Goal: Task Accomplishment & Management: Manage account settings

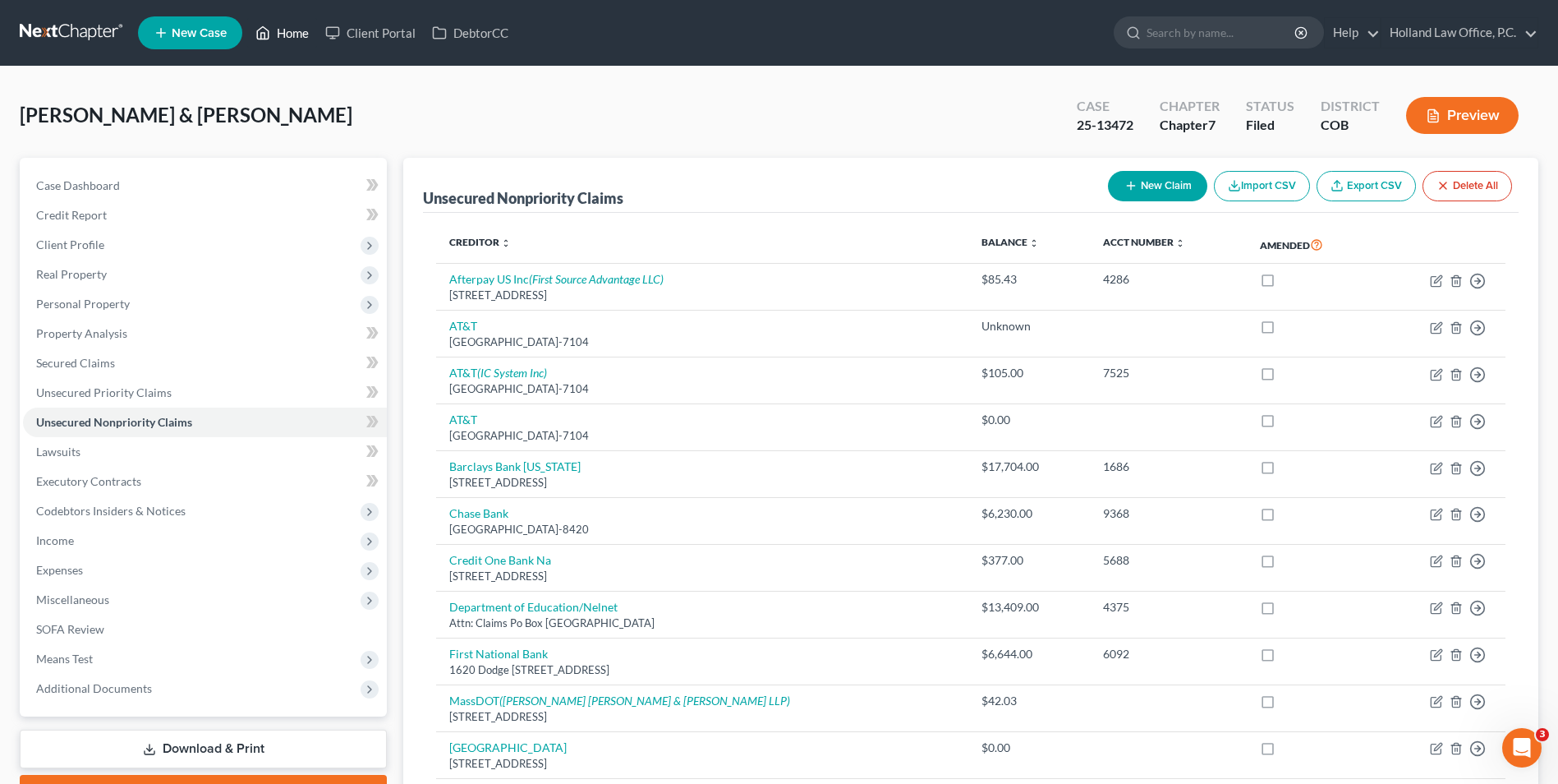
click at [264, 32] on polyline at bounding box center [264, 35] width 4 height 6
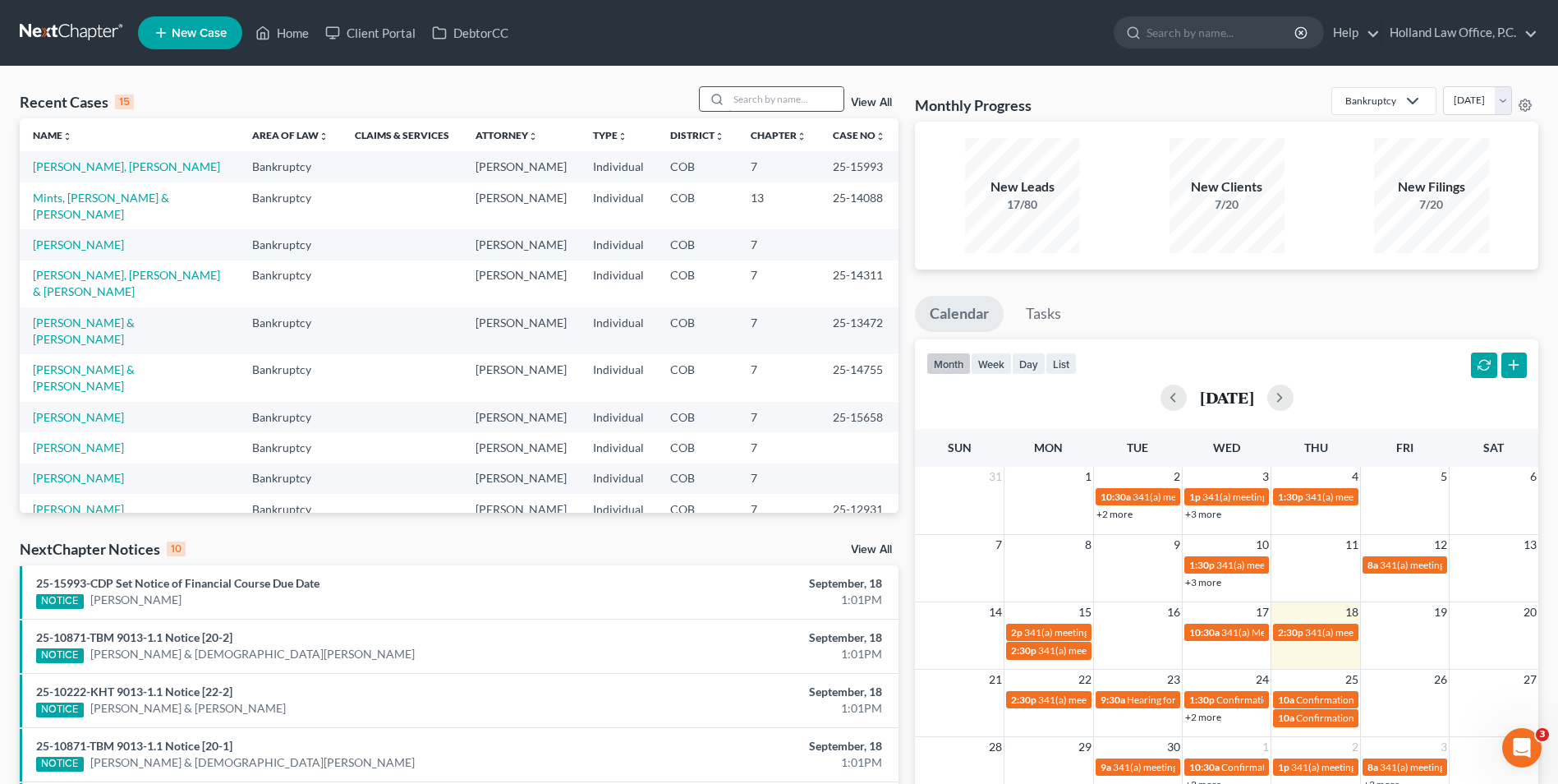
drag, startPoint x: 779, startPoint y: 98, endPoint x: 748, endPoint y: 104, distance: 31.6
click at [758, 96] on input "search" at bounding box center [786, 99] width 115 height 24
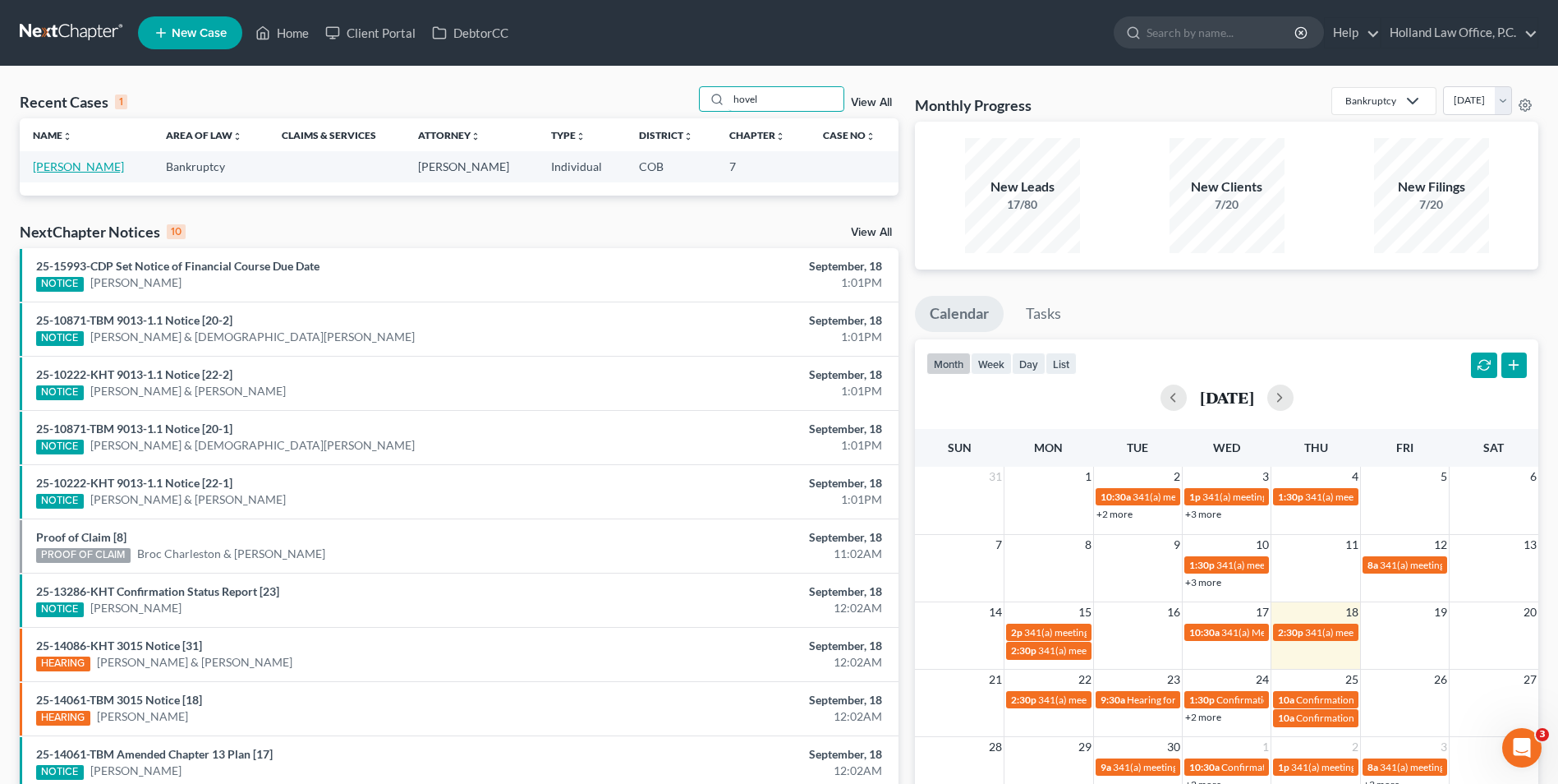
type input "hovel"
click at [64, 169] on link "[PERSON_NAME]" at bounding box center [78, 166] width 91 height 14
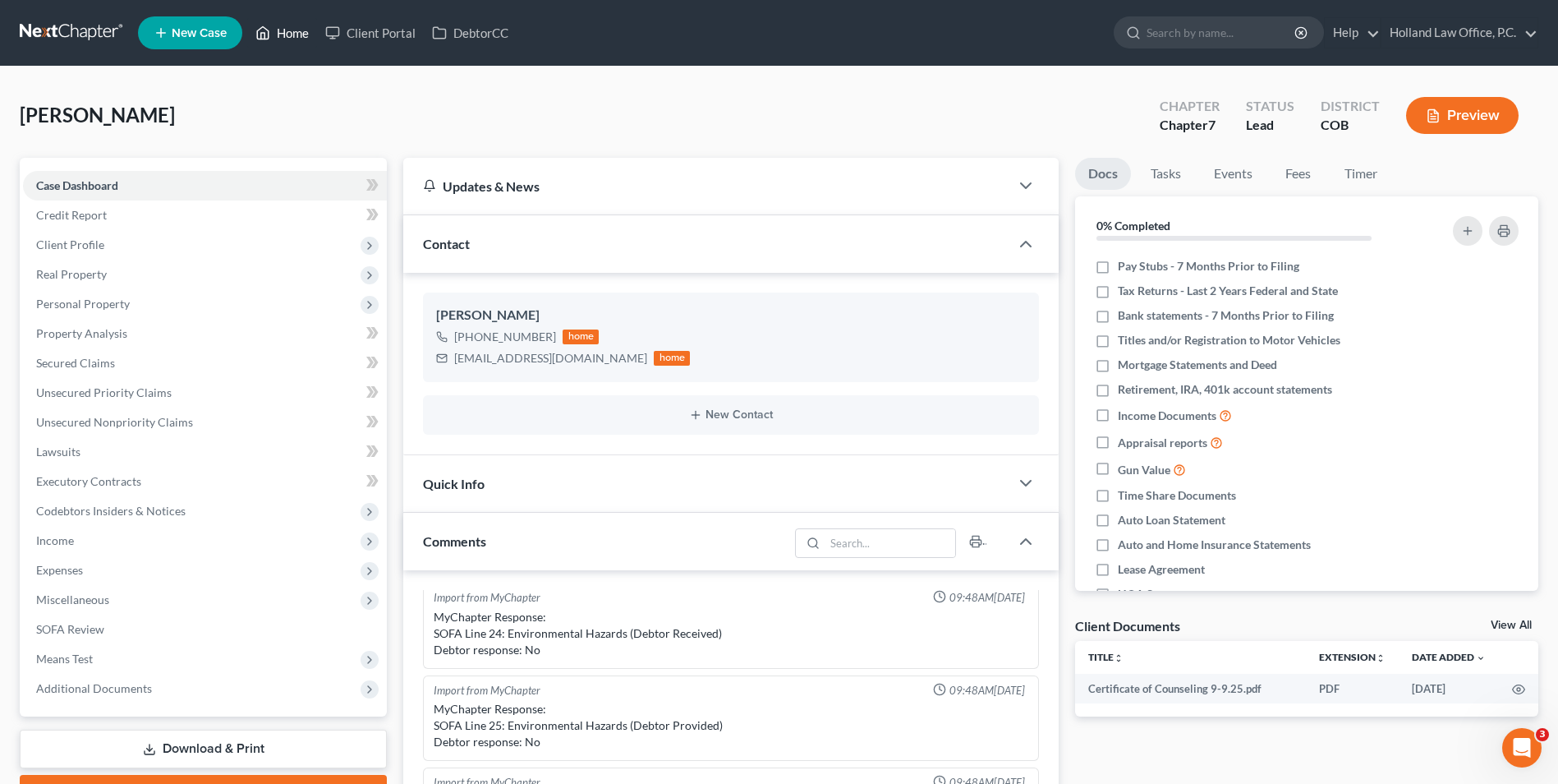
drag, startPoint x: 293, startPoint y: 36, endPoint x: 294, endPoint y: 45, distance: 9.1
click at [293, 36] on link "Home" at bounding box center [281, 32] width 70 height 30
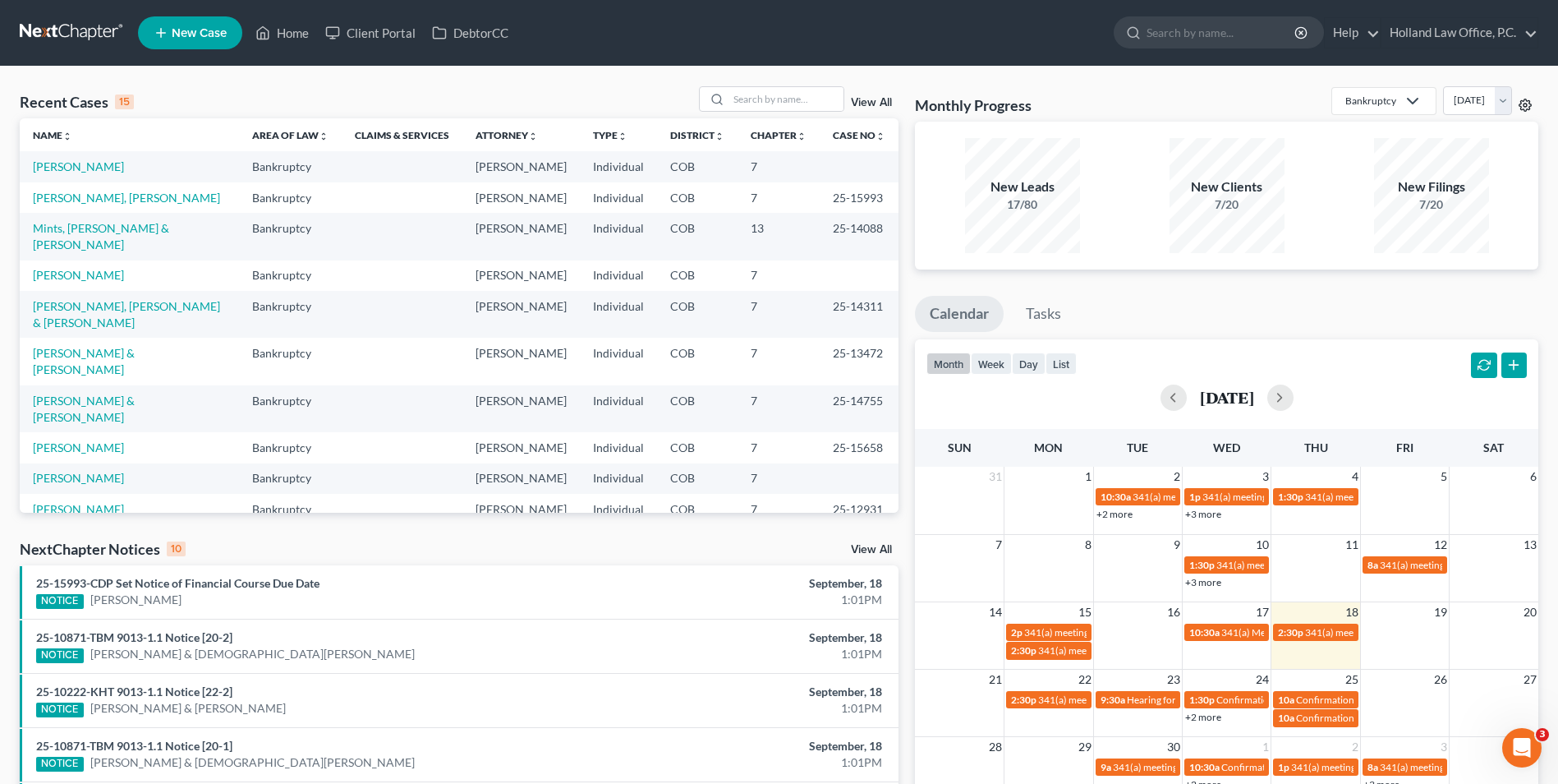
click at [1527, 104] on icon at bounding box center [1526, 105] width 13 height 13
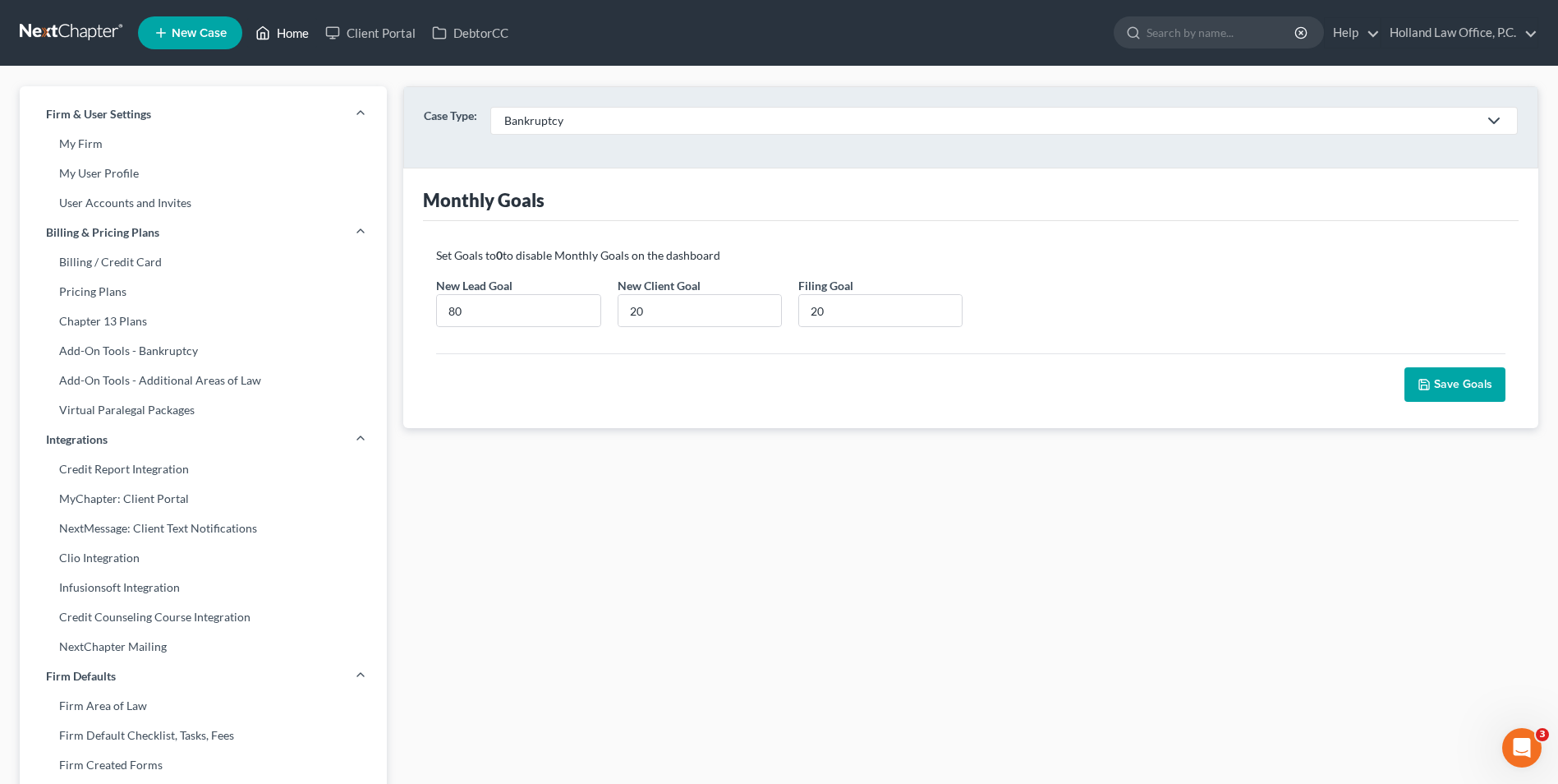
click at [294, 32] on link "Home" at bounding box center [281, 32] width 70 height 30
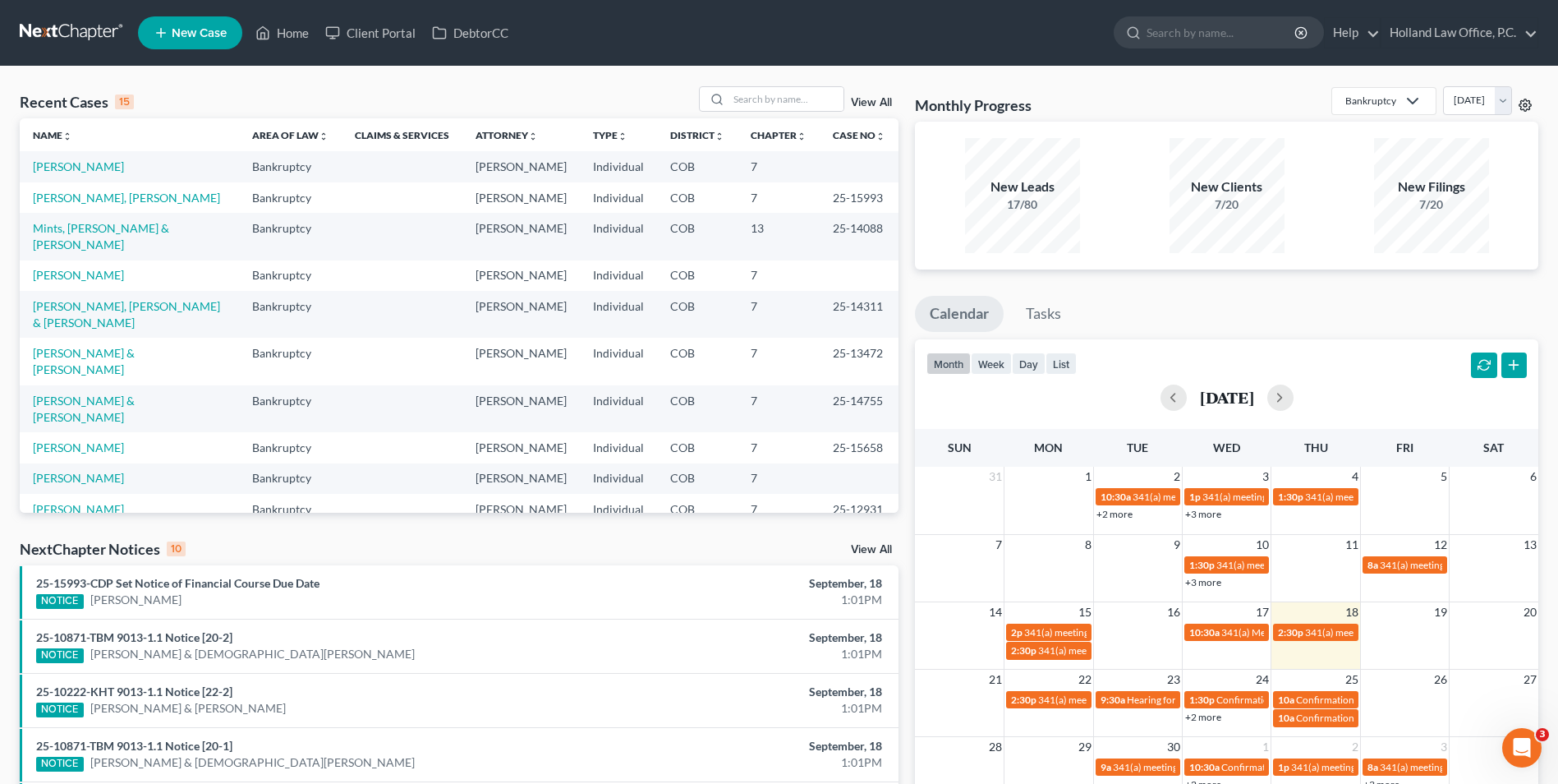
click at [1522, 101] on icon at bounding box center [1526, 104] width 12 height 12
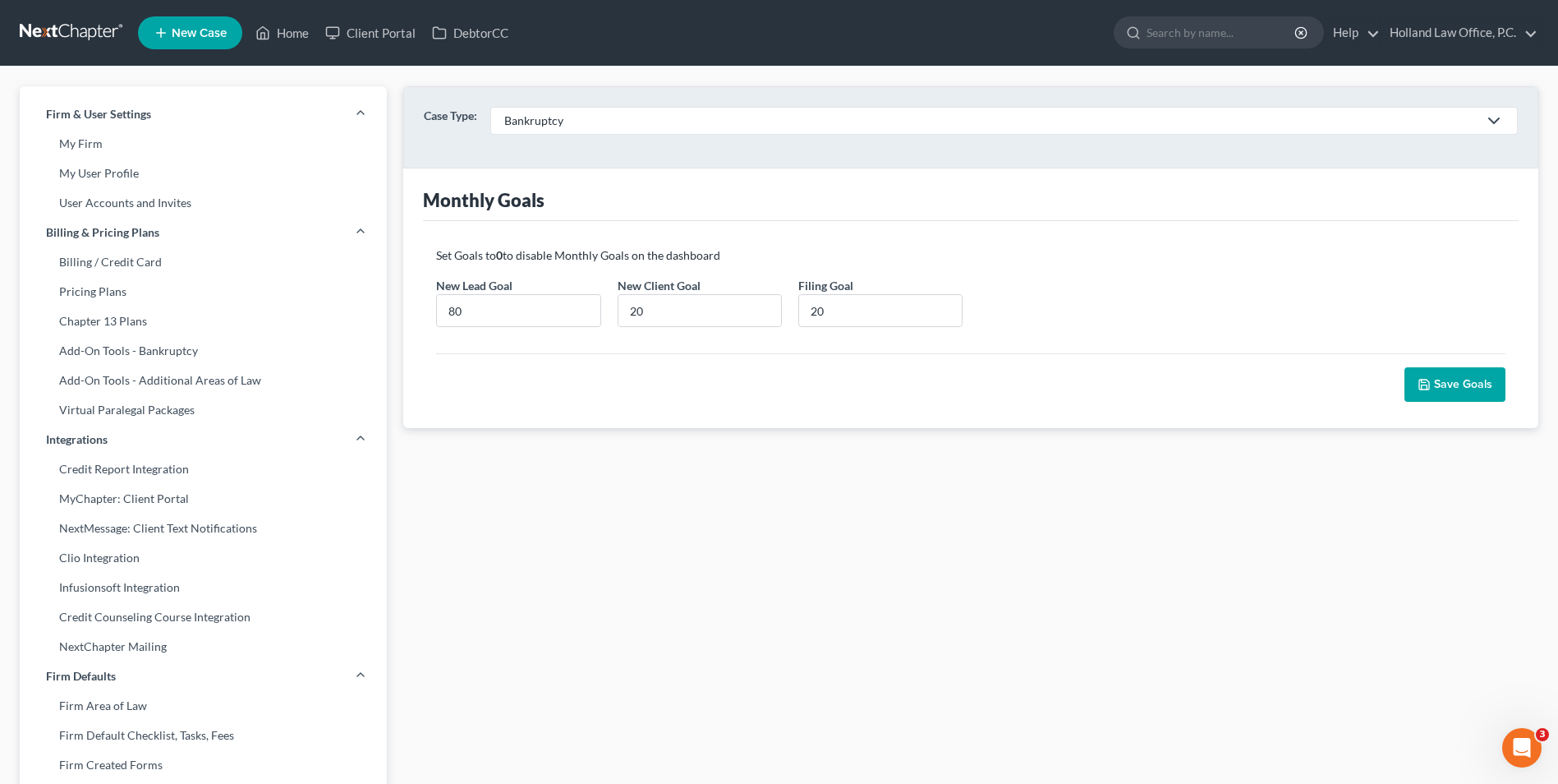
click at [300, 17] on ul "New Case Home Client Portal DebtorCC - No Result - See all results Or Press Ent…" at bounding box center [839, 32] width 1401 height 43
click at [292, 32] on link "Home" at bounding box center [281, 32] width 70 height 30
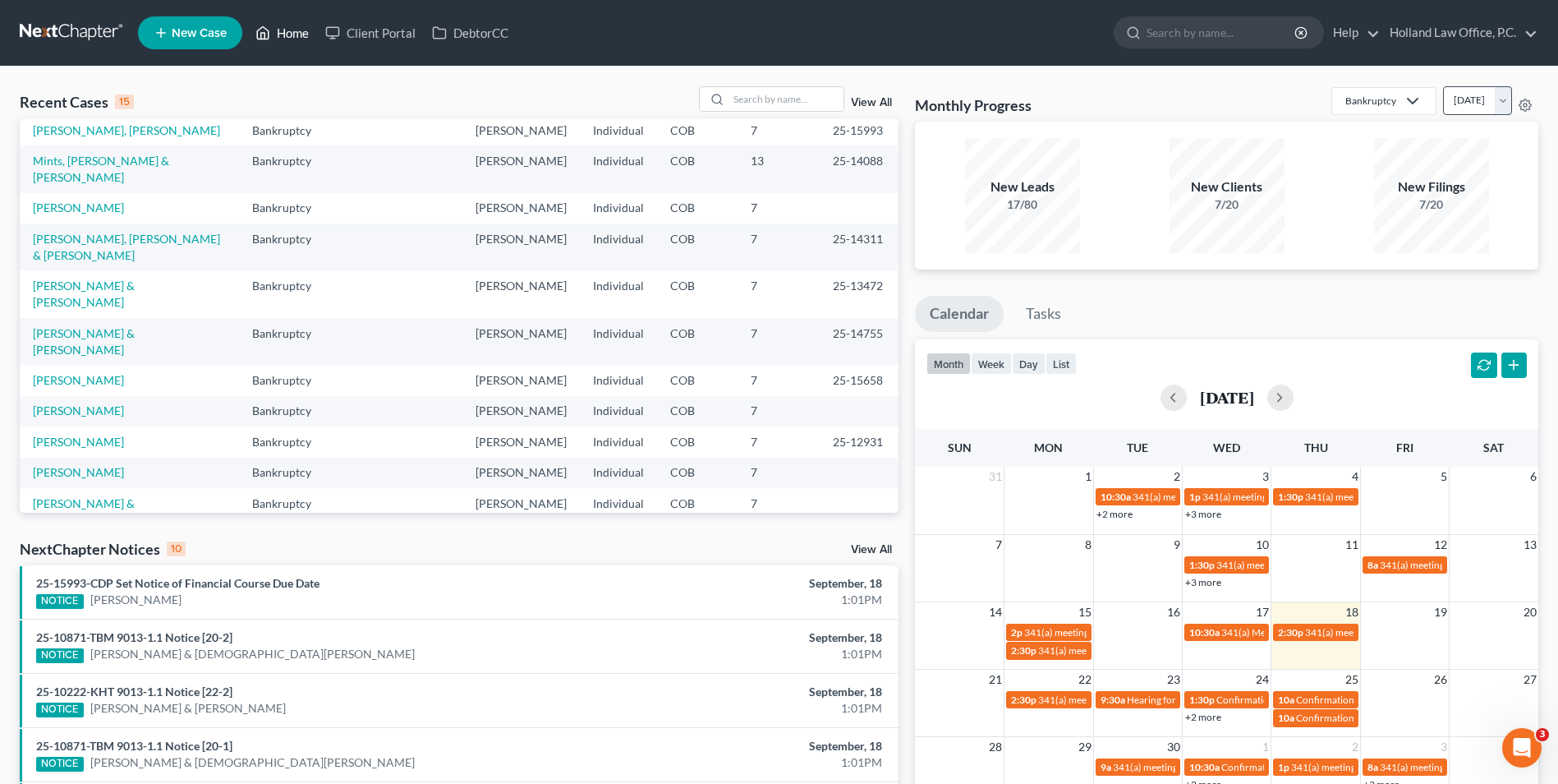
scroll to position [83, 0]
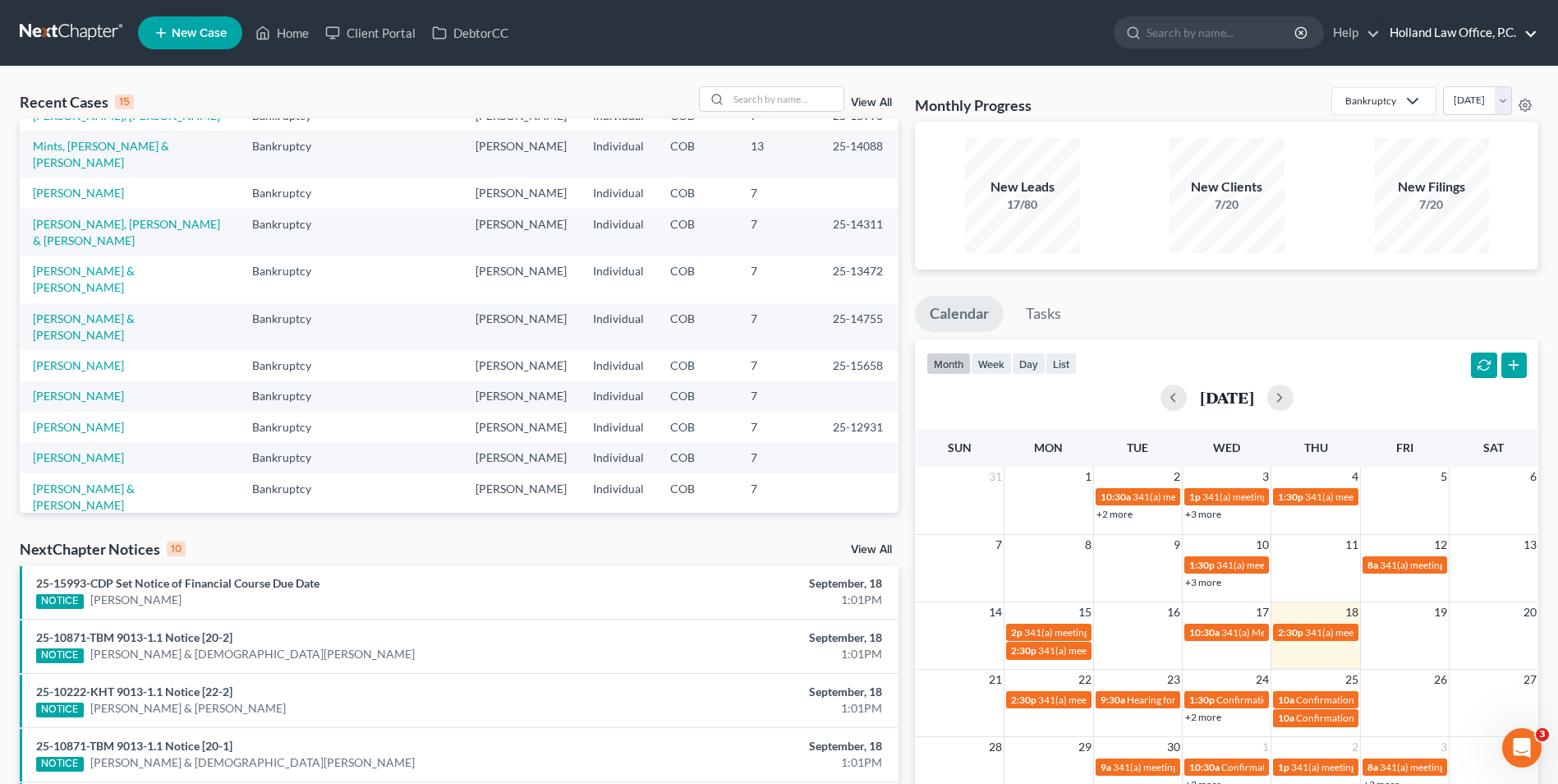
click at [1487, 27] on link "Holland Law Office, P.C." at bounding box center [1460, 32] width 156 height 30
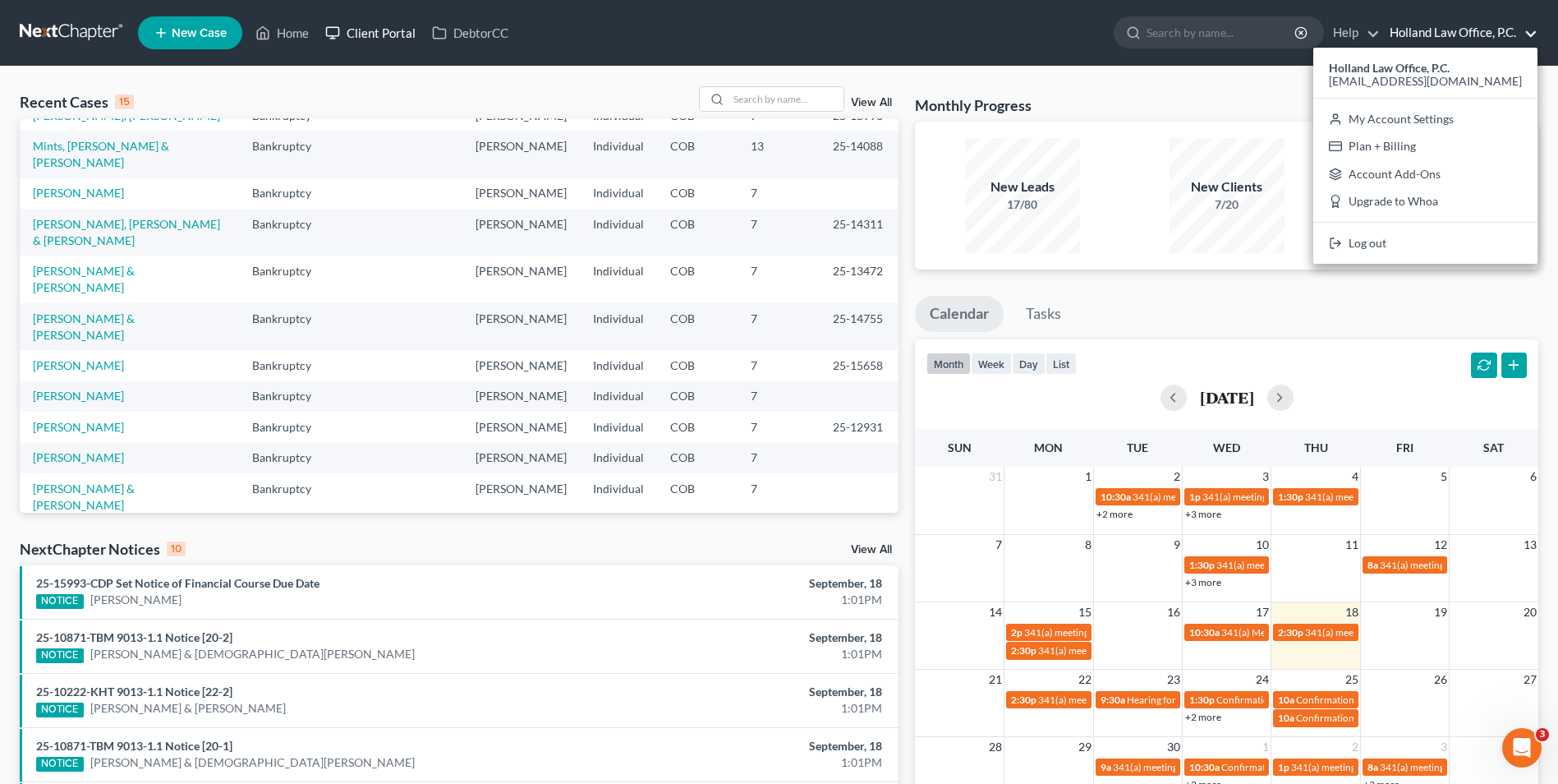
click at [361, 36] on link "Client Portal" at bounding box center [370, 32] width 107 height 30
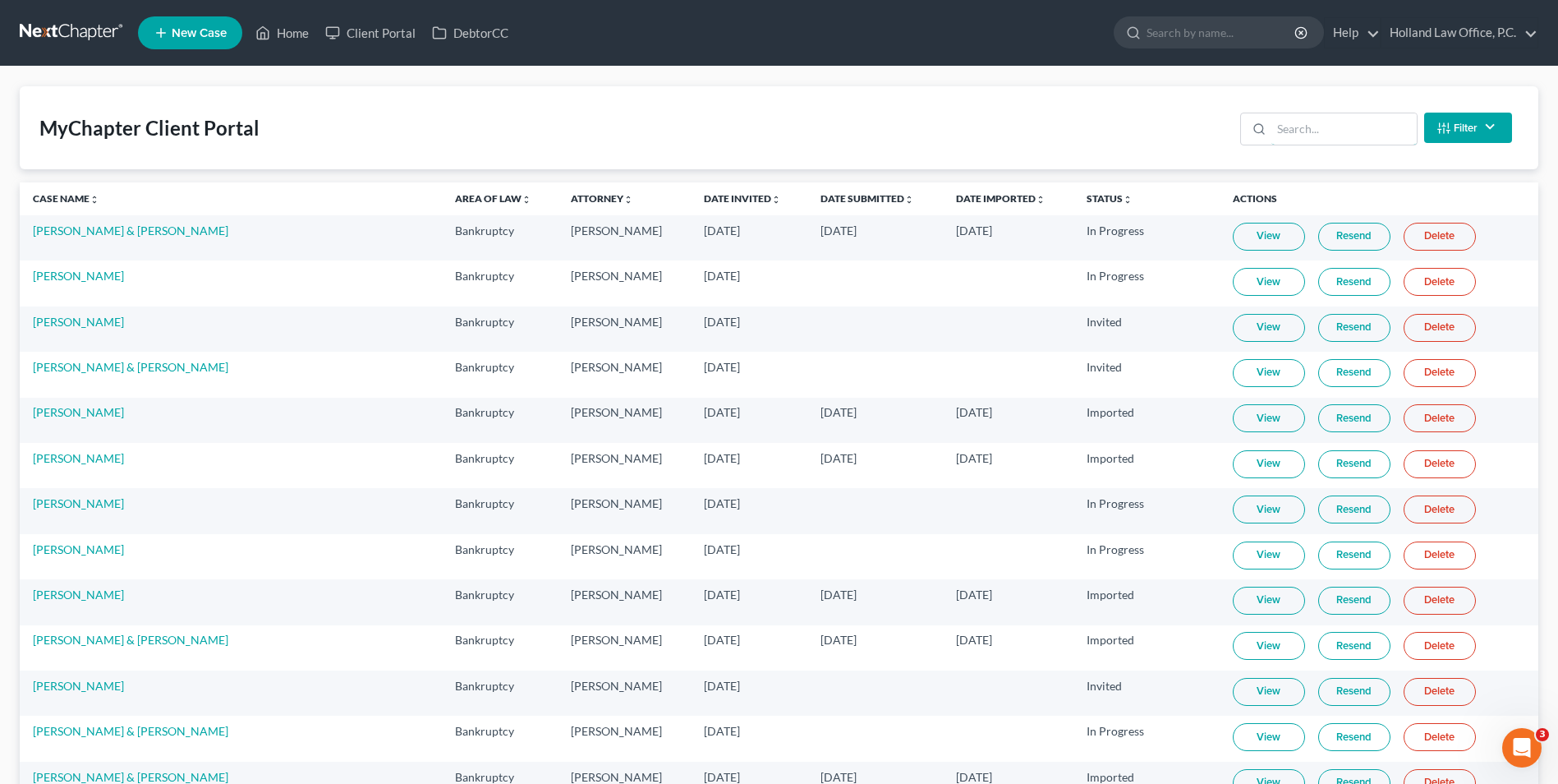
drag, startPoint x: 1326, startPoint y: 127, endPoint x: 1344, endPoint y: 153, distance: 31.6
click at [1326, 125] on input "search" at bounding box center [1345, 129] width 146 height 32
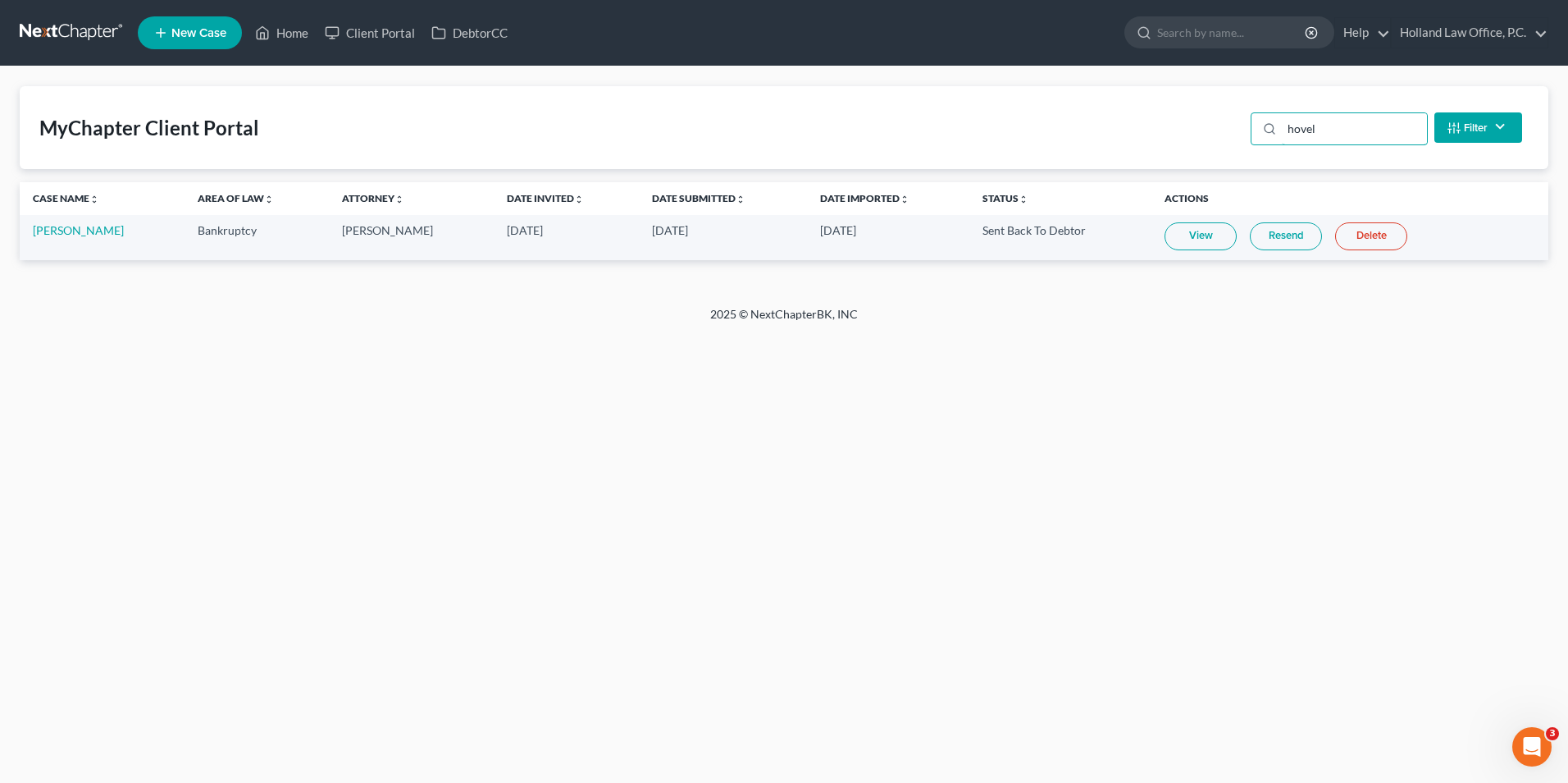
type input "hovel"
click at [1292, 239] on link "Resend" at bounding box center [1286, 236] width 72 height 28
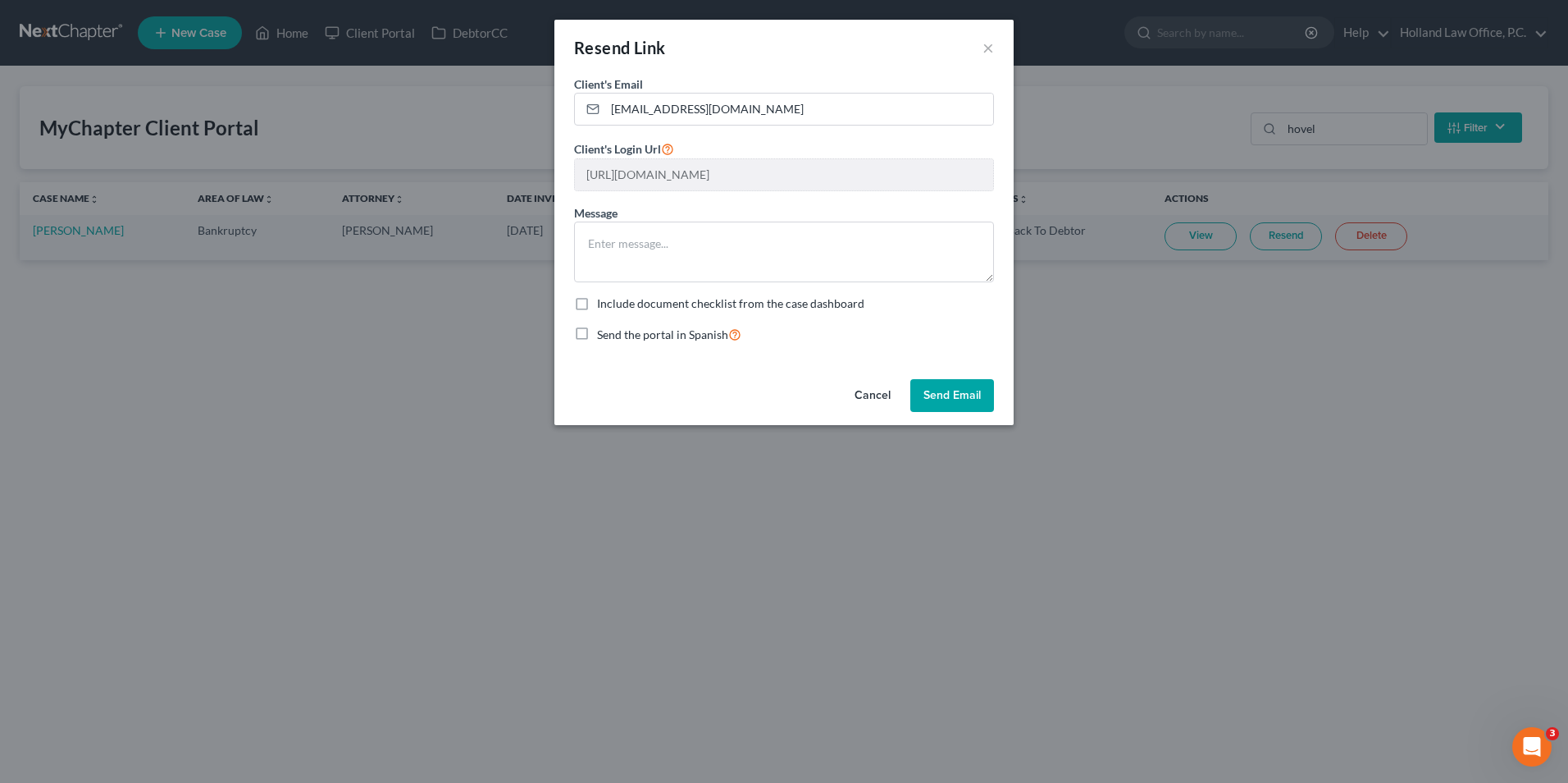
click at [947, 390] on button "Send Email" at bounding box center [952, 395] width 83 height 32
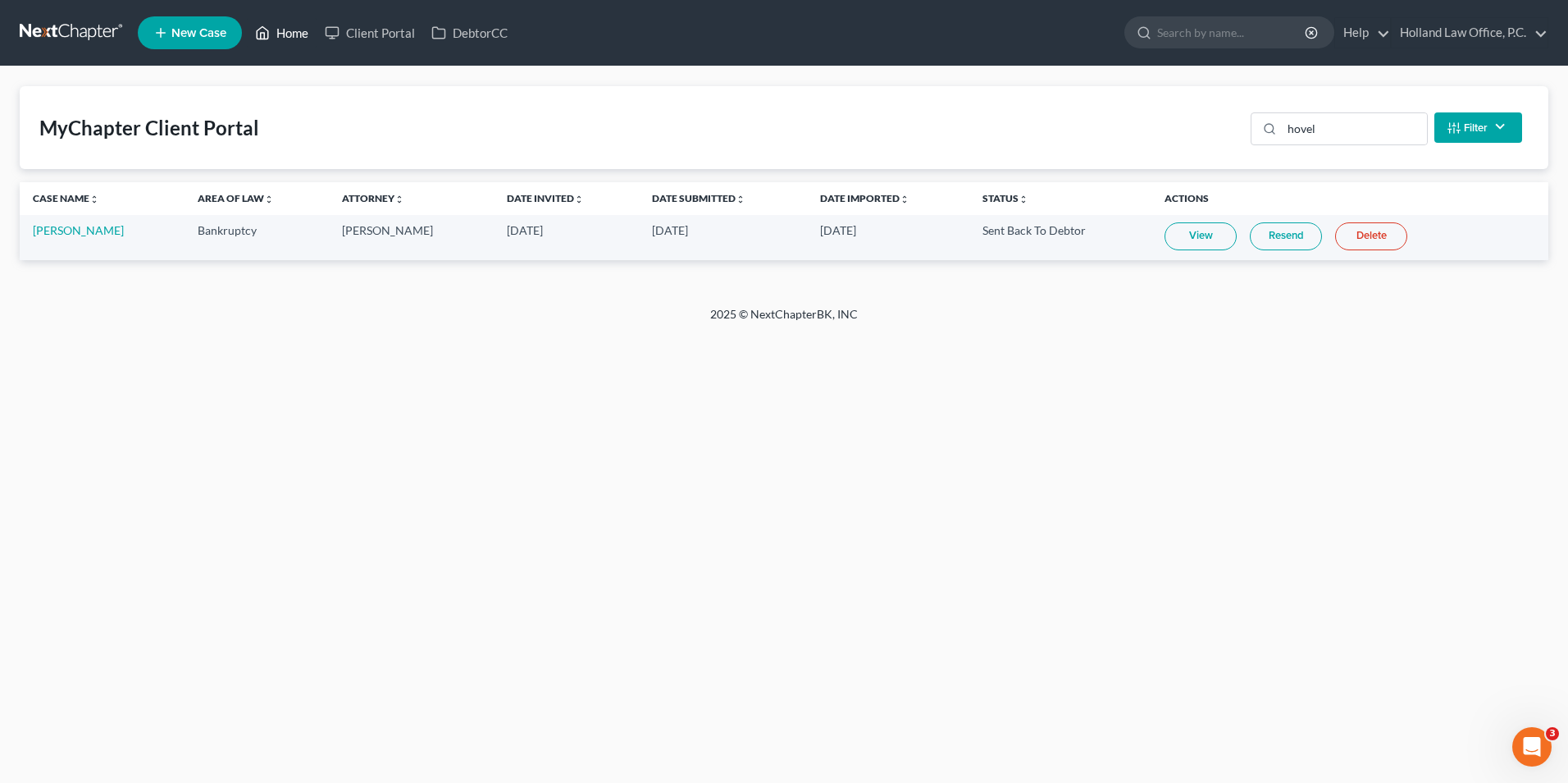
click at [284, 27] on link "Home" at bounding box center [281, 32] width 69 height 30
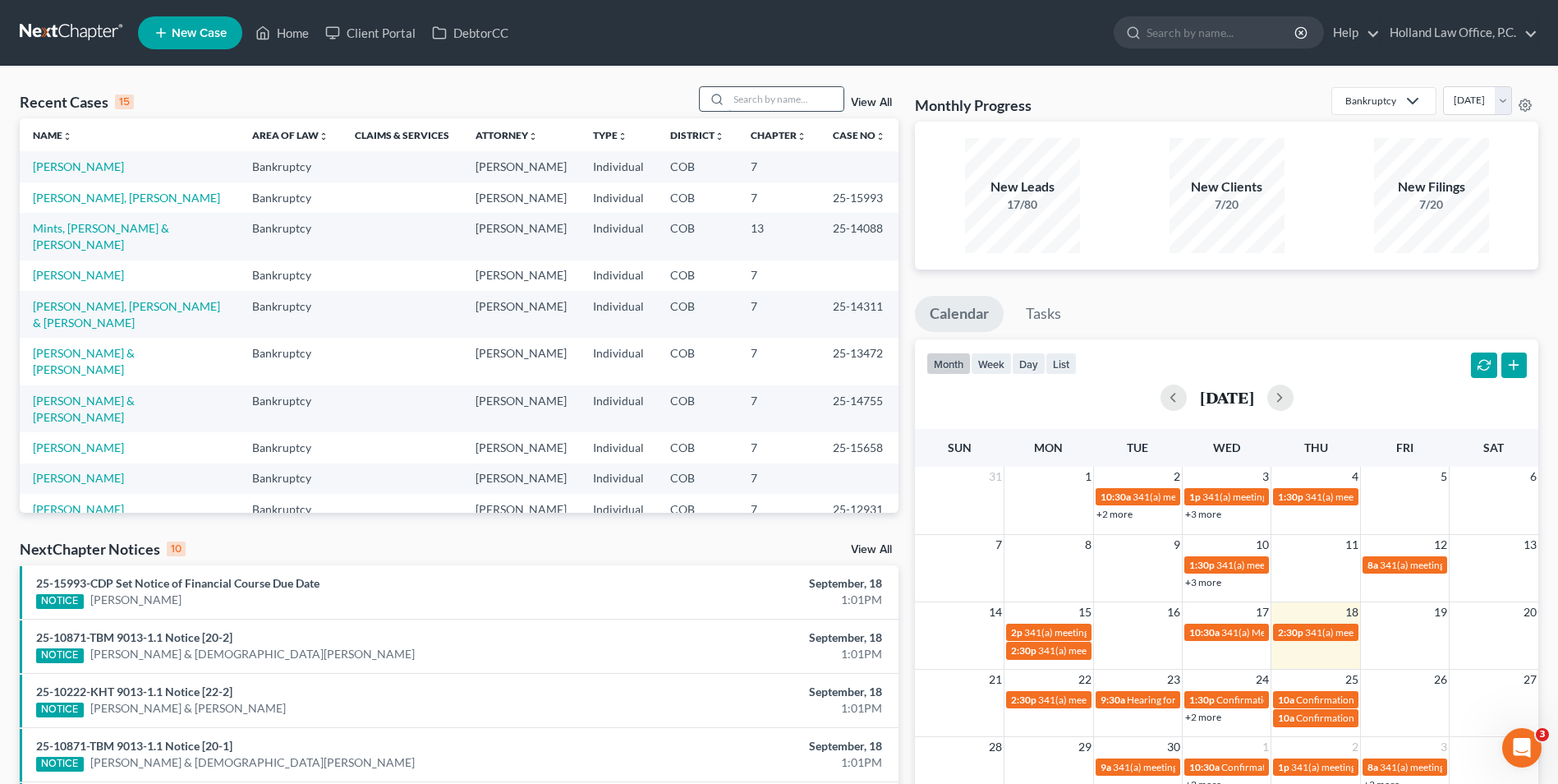
click at [750, 101] on input "search" at bounding box center [786, 99] width 115 height 24
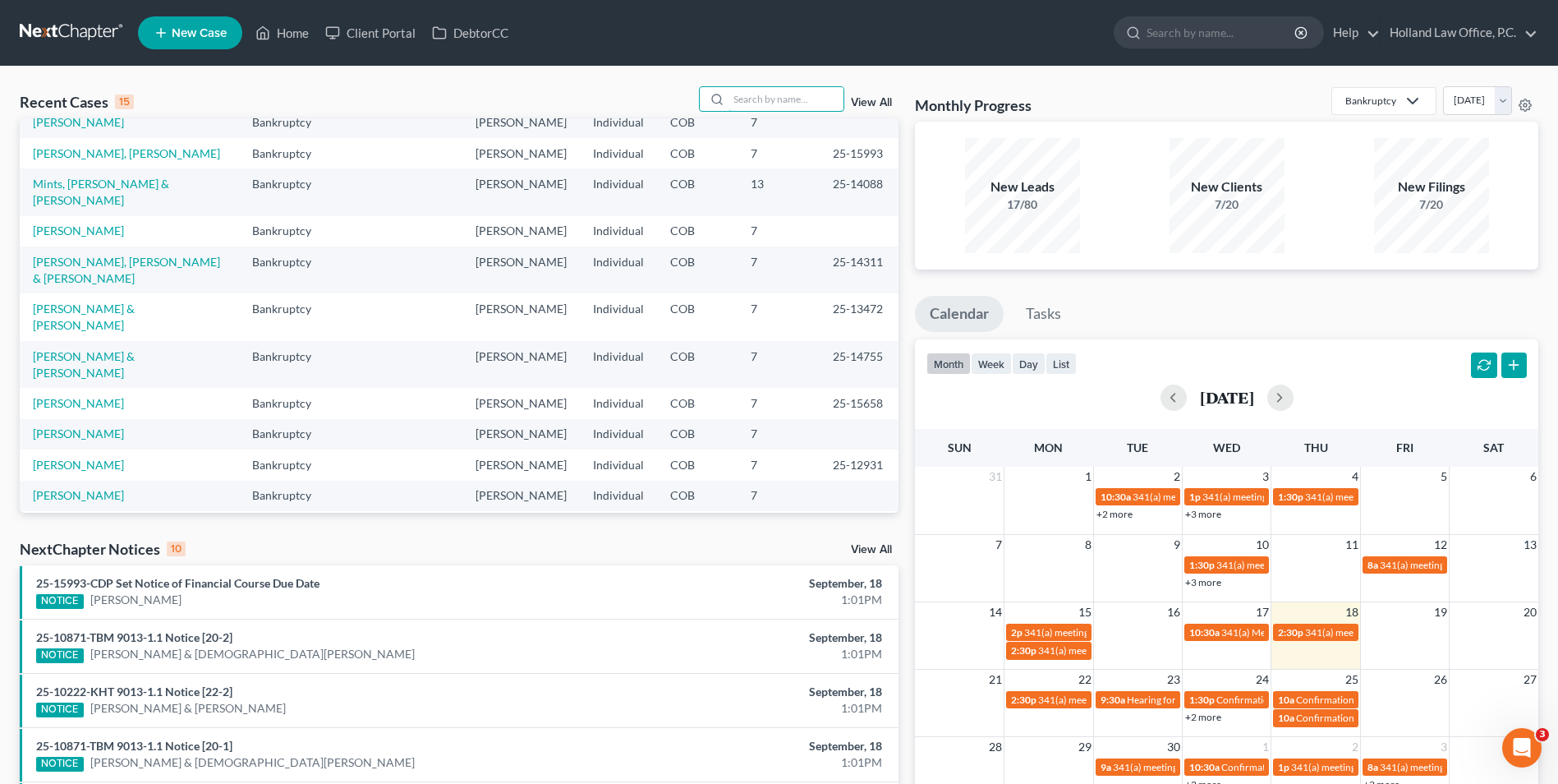
scroll to position [83, 0]
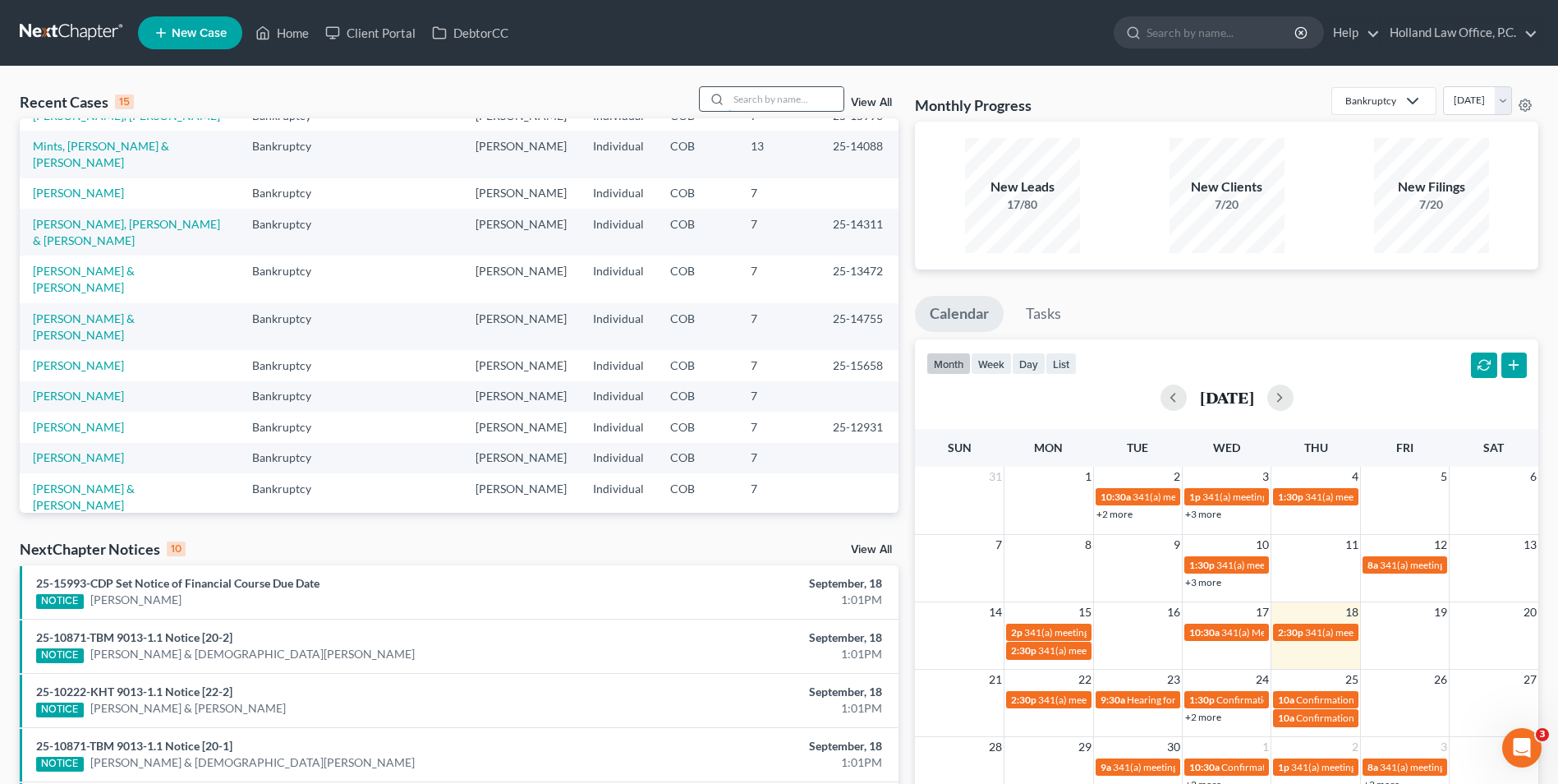
click at [756, 108] on input "search" at bounding box center [786, 99] width 115 height 24
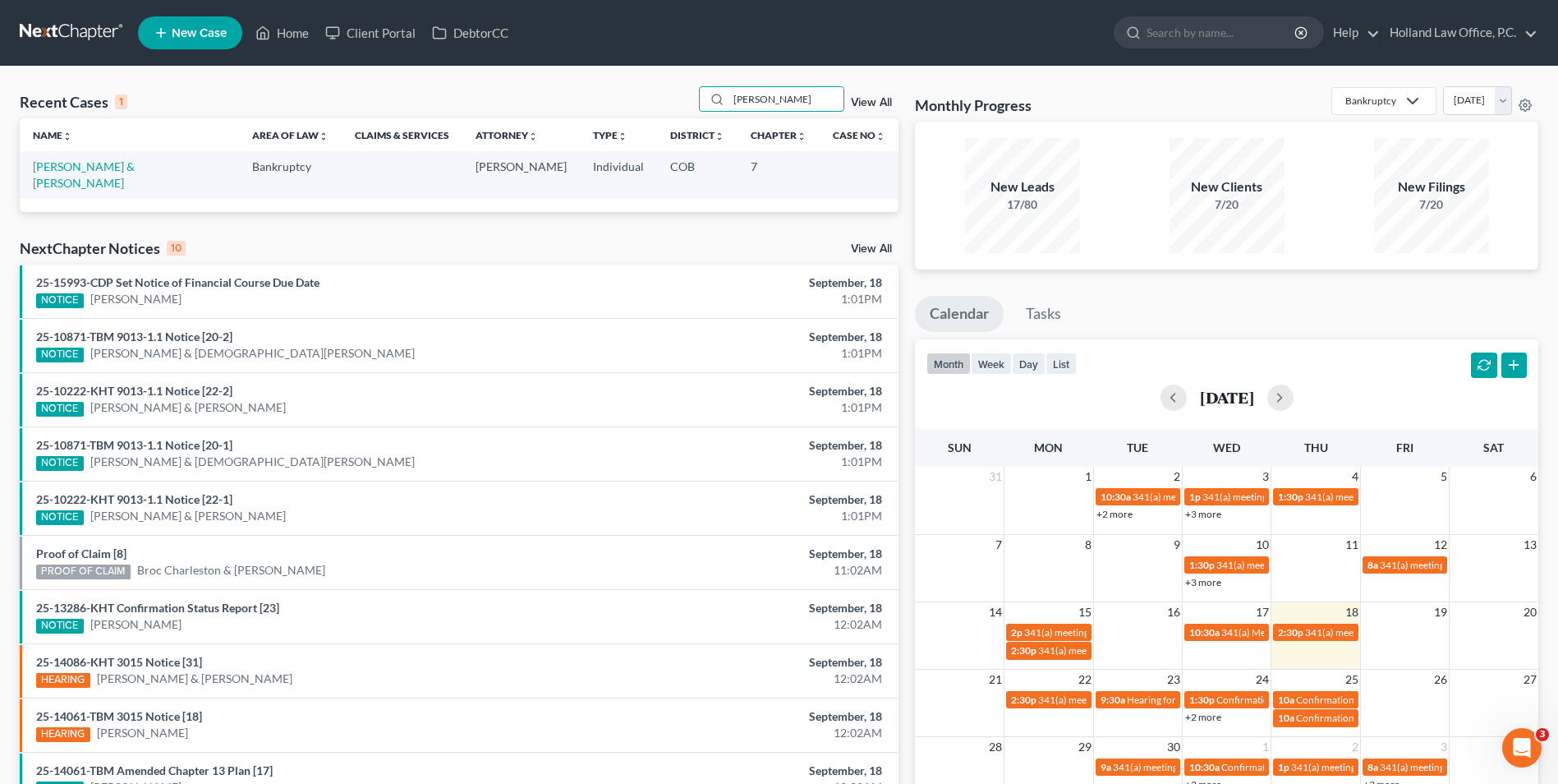
scroll to position [0, 0]
type input "[PERSON_NAME]"
click at [99, 169] on link "[PERSON_NAME] & [PERSON_NAME]" at bounding box center [84, 174] width 102 height 31
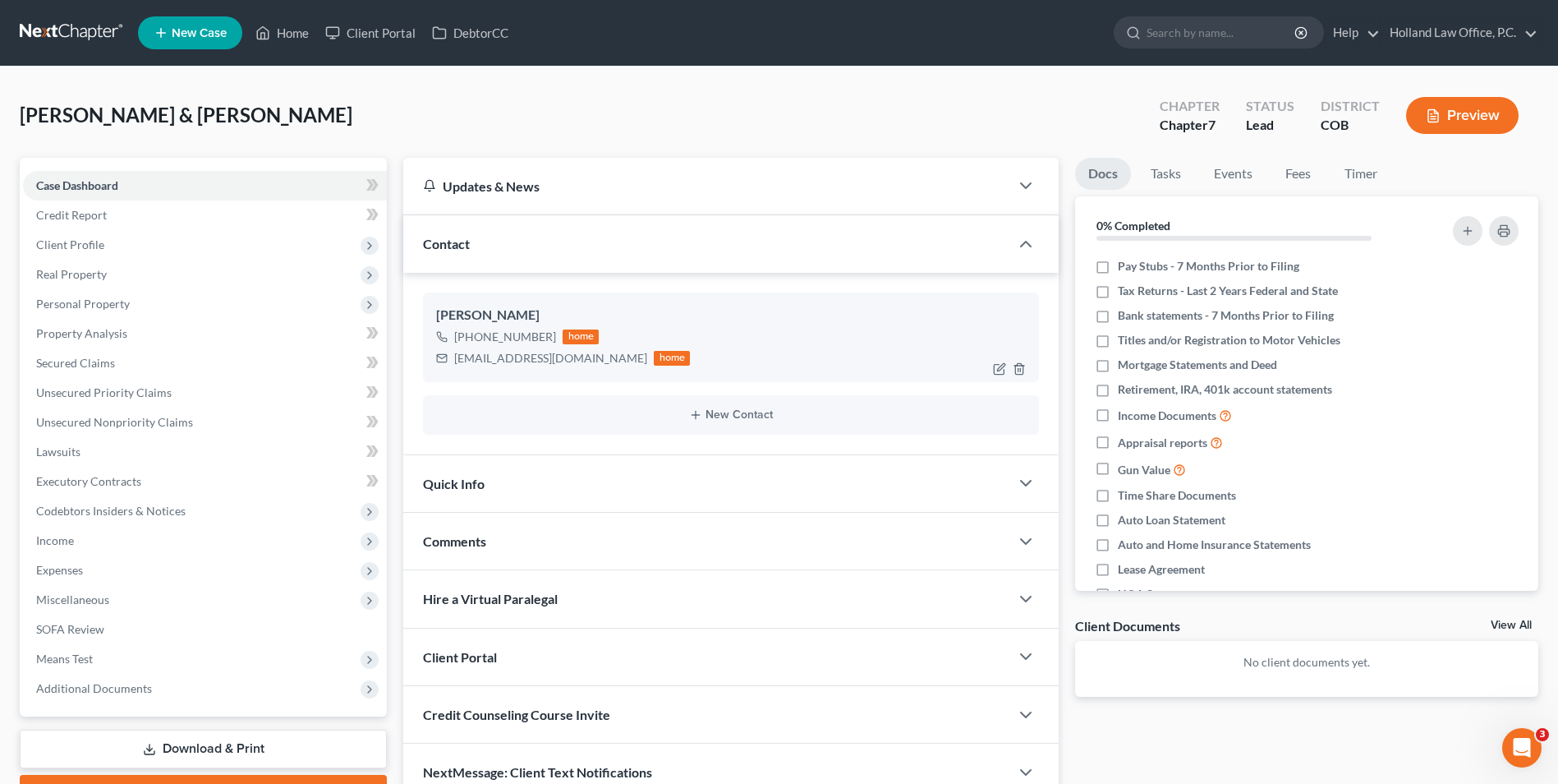
click at [559, 360] on div "[EMAIL_ADDRESS][DOMAIN_NAME]" at bounding box center [551, 358] width 193 height 17
drag, startPoint x: 562, startPoint y: 360, endPoint x: 449, endPoint y: 363, distance: 113.0
click at [449, 363] on div "[EMAIL_ADDRESS][DOMAIN_NAME] home" at bounding box center [563, 358] width 254 height 21
drag, startPoint x: 496, startPoint y: 362, endPoint x: 510, endPoint y: 360, distance: 14.1
copy div "[EMAIL_ADDRESS][DOMAIN_NAME]"
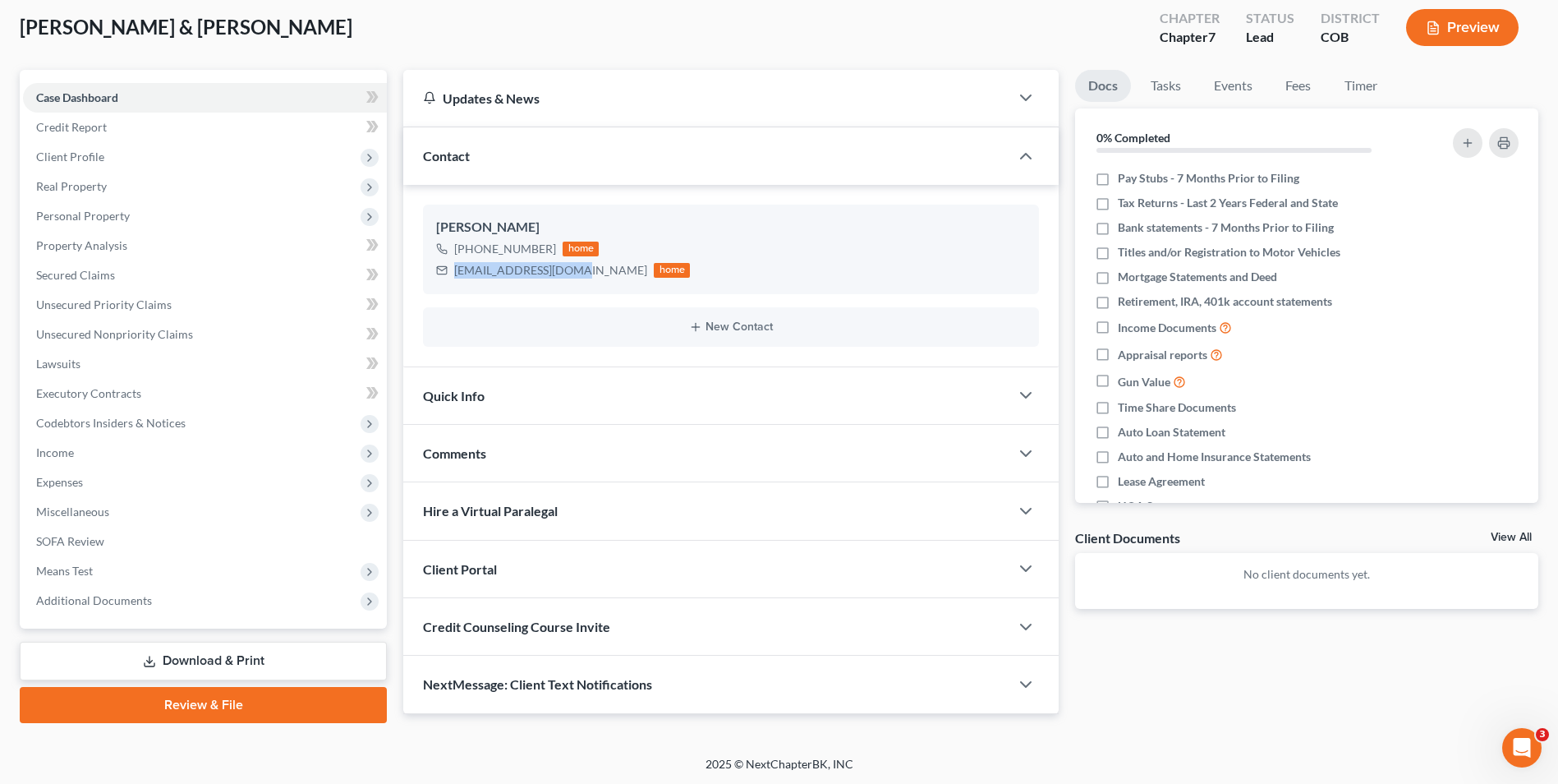
scroll to position [90, 0]
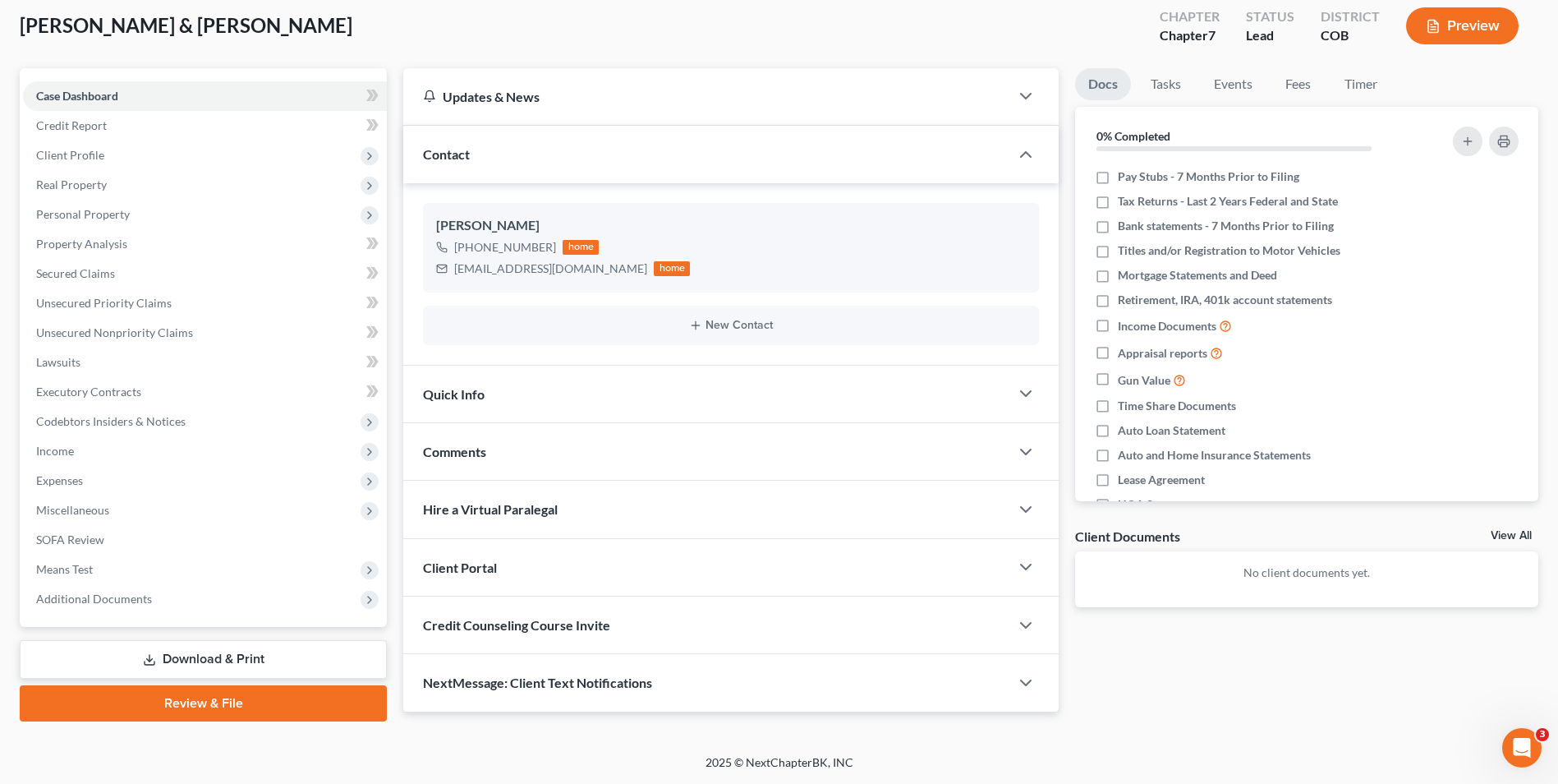
drag, startPoint x: 512, startPoint y: 558, endPoint x: 534, endPoint y: 579, distance: 30.4
click at [512, 558] on div "Client Portal" at bounding box center [706, 567] width 606 height 57
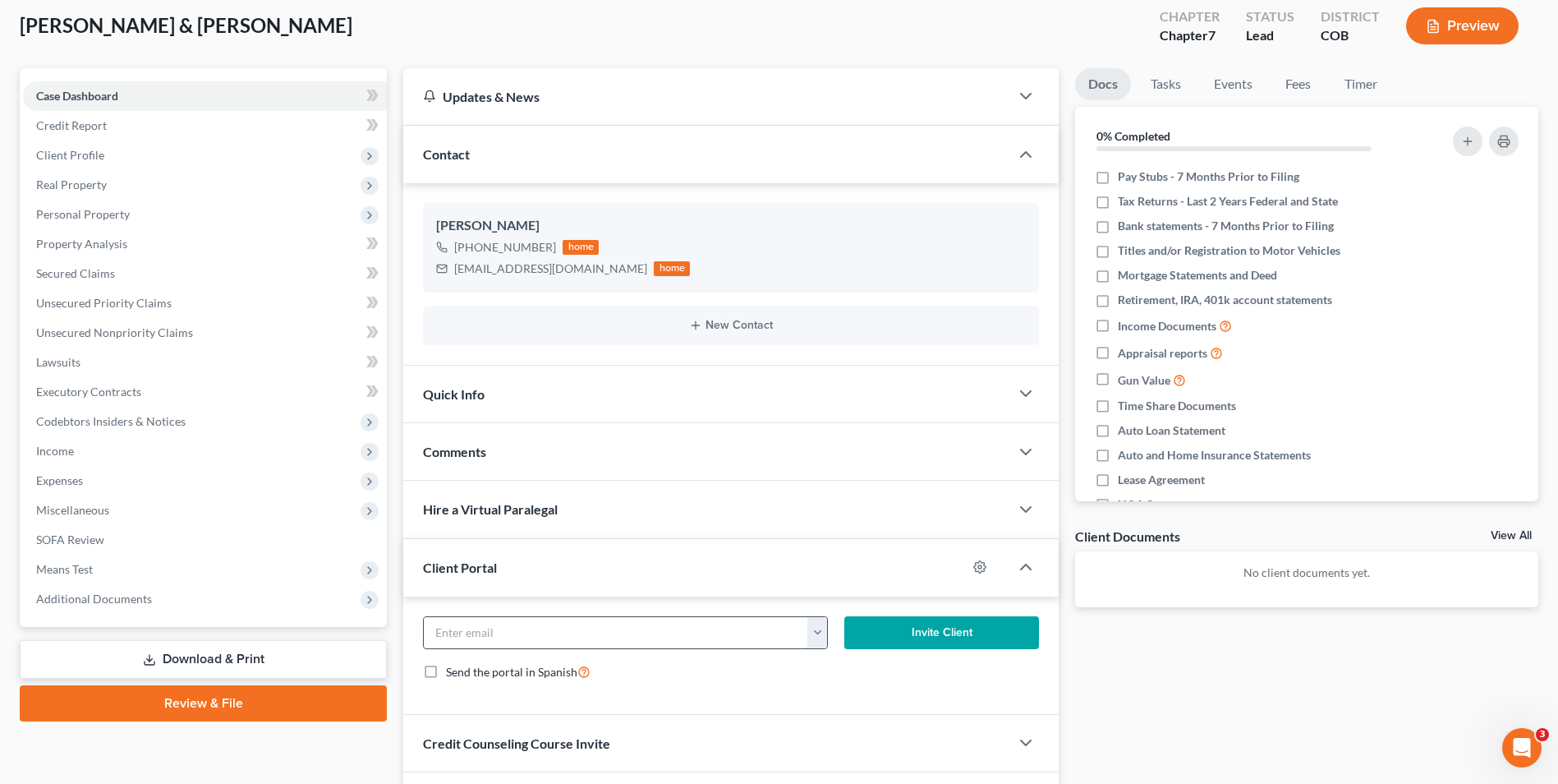
click at [519, 636] on input "email" at bounding box center [615, 633] width 383 height 32
paste input "[EMAIL_ADDRESS][DOMAIN_NAME]"
type input "[EMAIL_ADDRESS][DOMAIN_NAME]"
click at [978, 630] on button "Invite Client" at bounding box center [942, 632] width 195 height 32
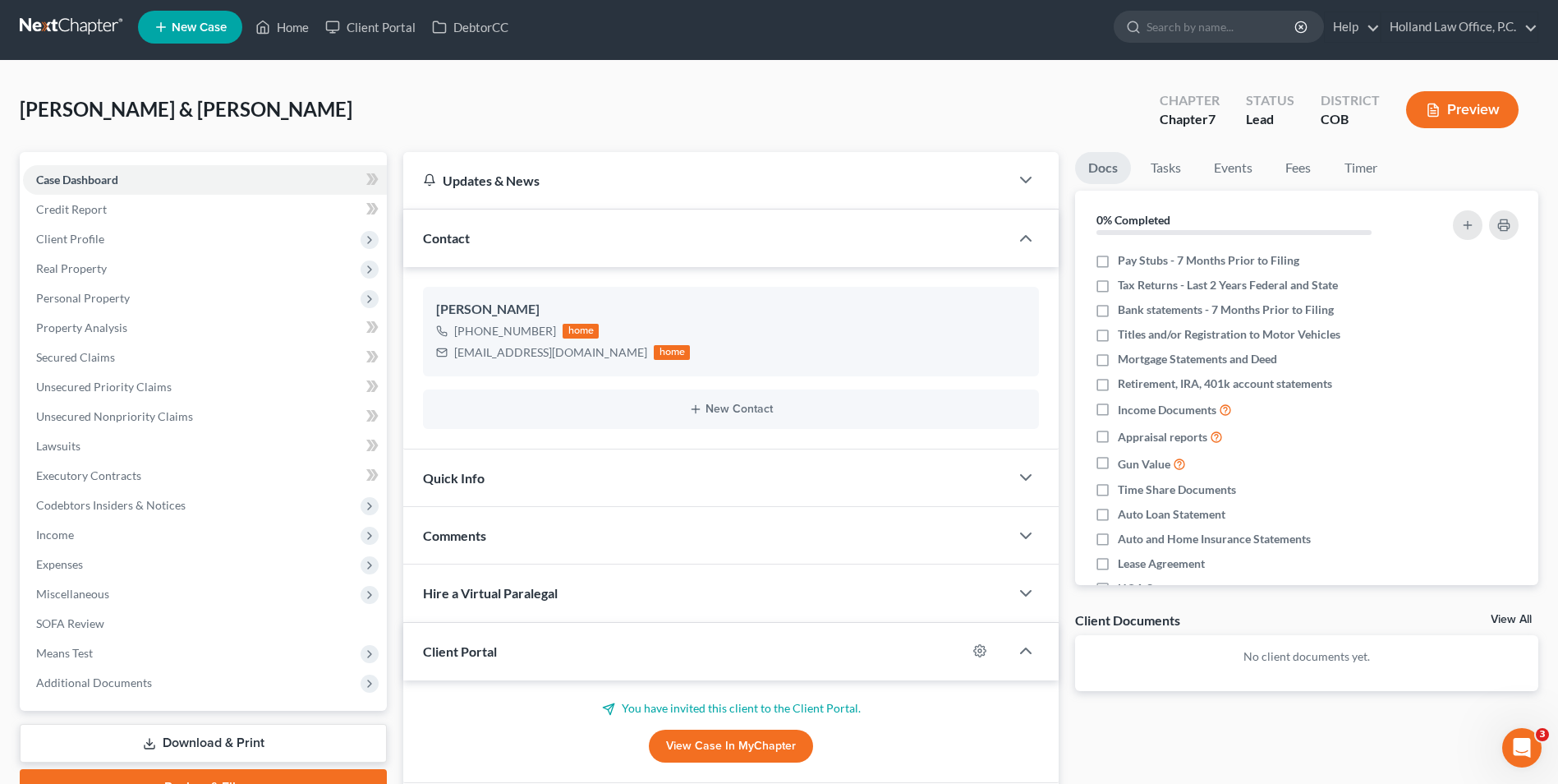
scroll to position [0, 0]
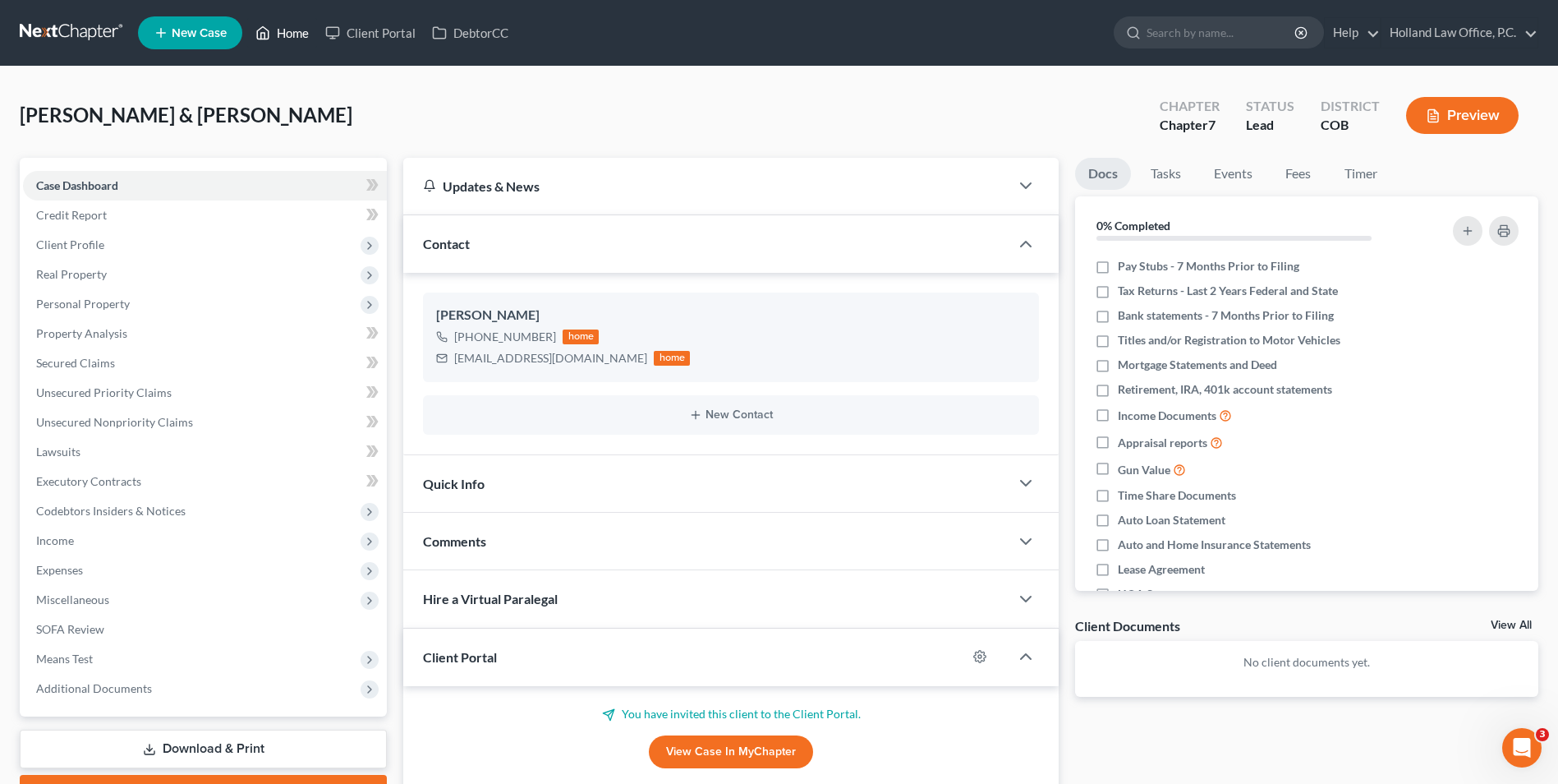
drag, startPoint x: 282, startPoint y: 45, endPoint x: 521, endPoint y: 90, distance: 243.2
click at [282, 45] on link "Home" at bounding box center [281, 32] width 70 height 30
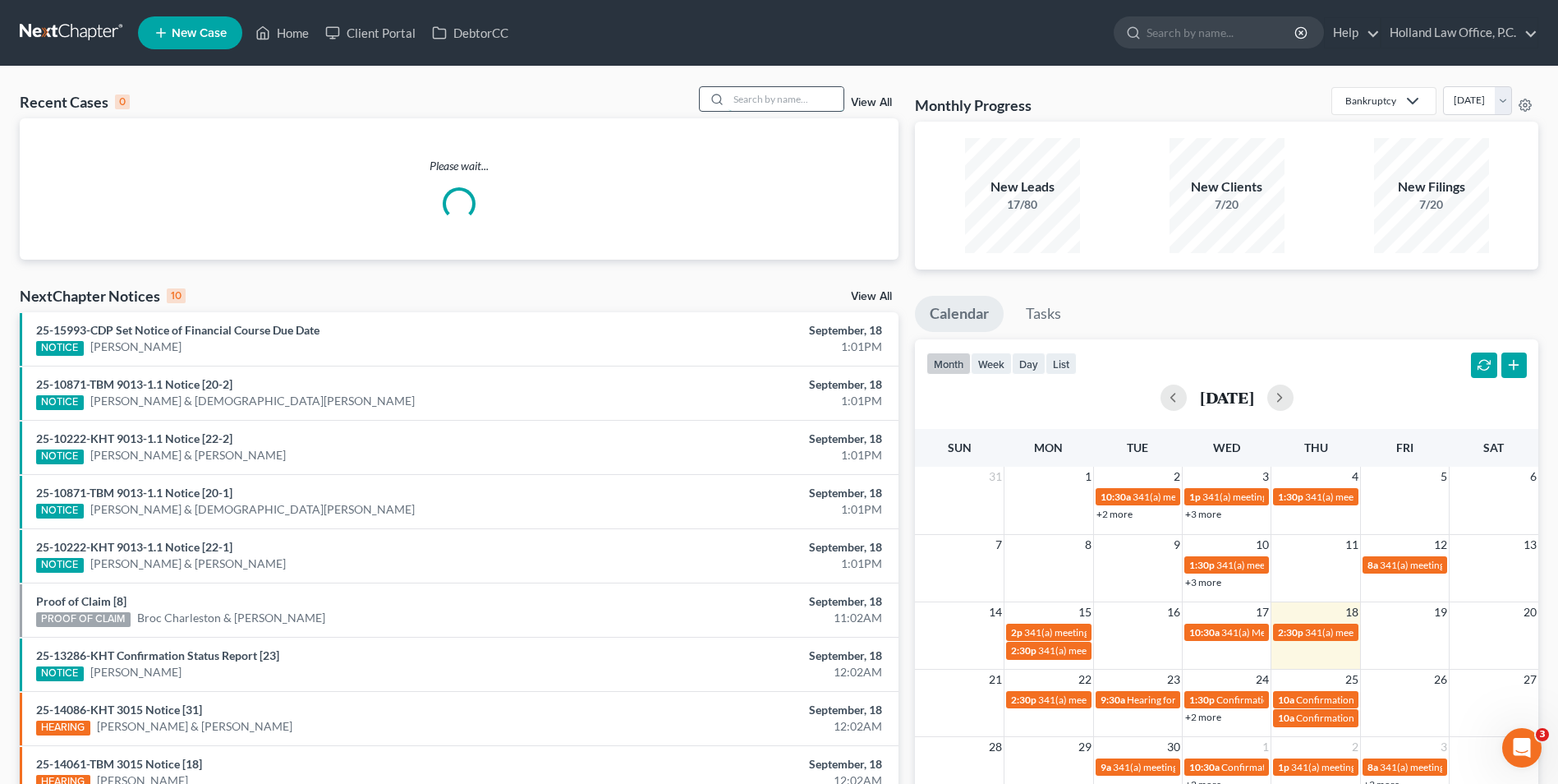
click at [775, 104] on input "search" at bounding box center [786, 99] width 115 height 24
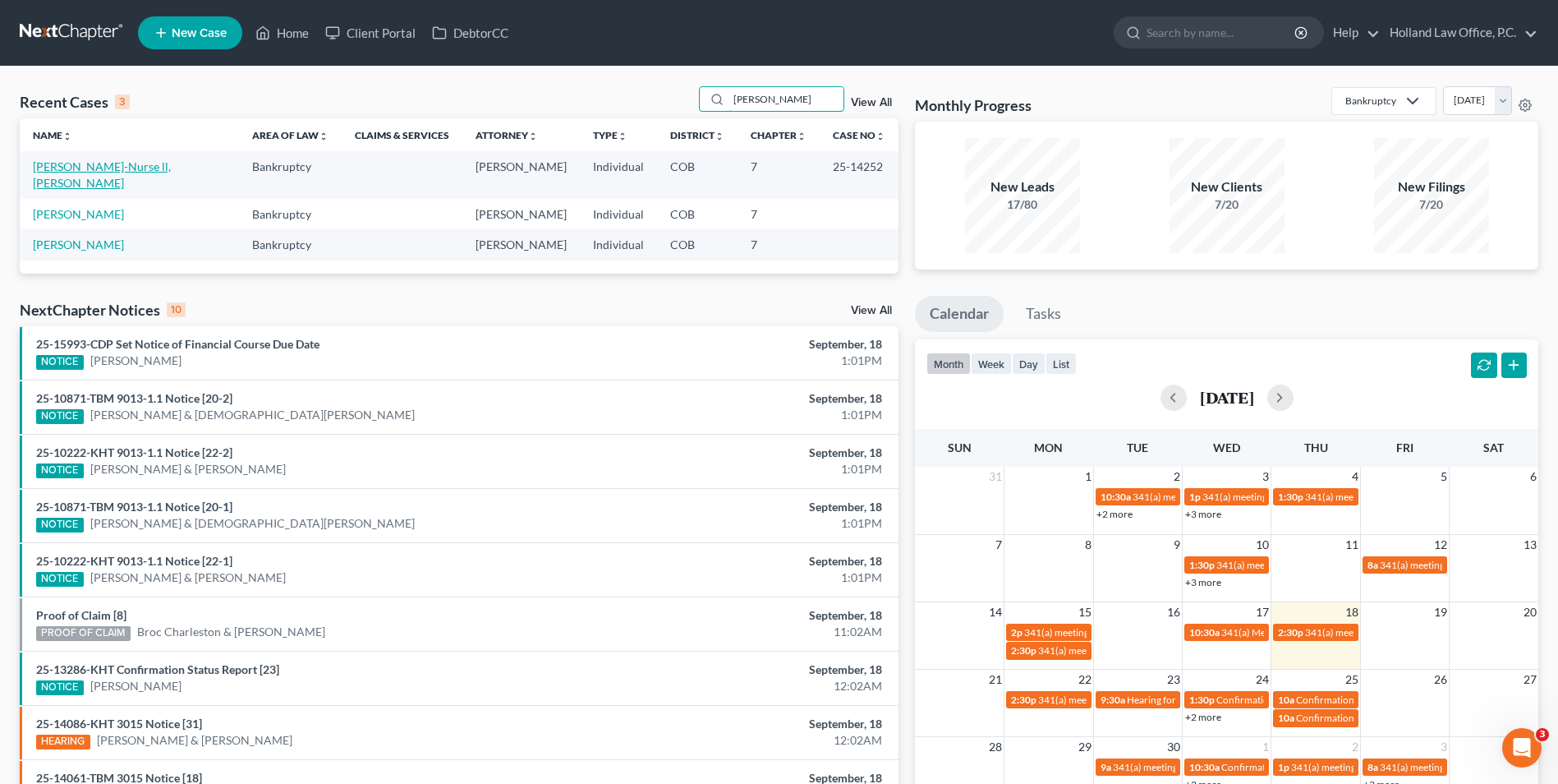
type input "[PERSON_NAME]"
click at [82, 207] on link "[PERSON_NAME]" at bounding box center [78, 213] width 91 height 14
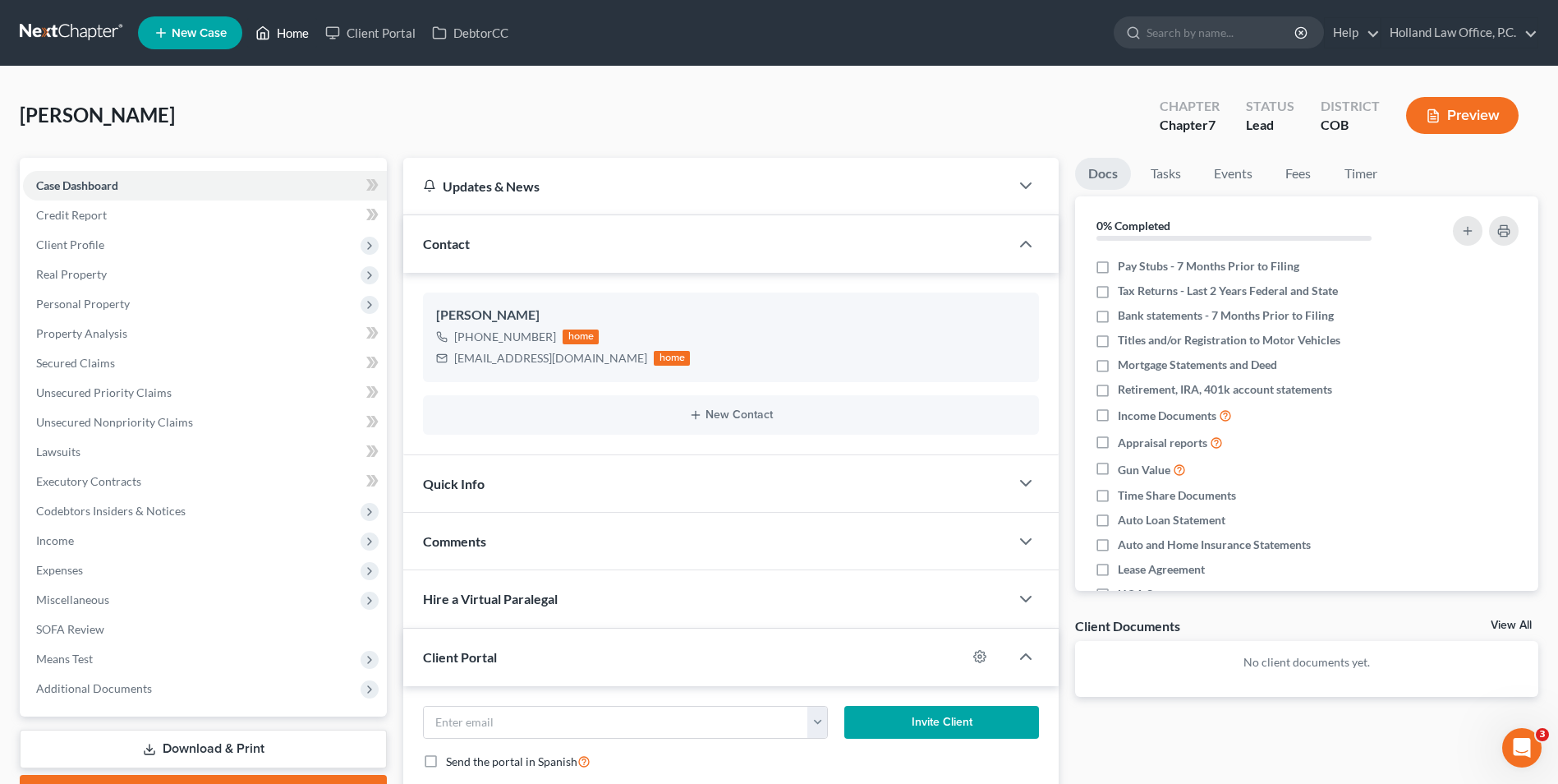
click at [254, 34] on link "Home" at bounding box center [281, 32] width 70 height 30
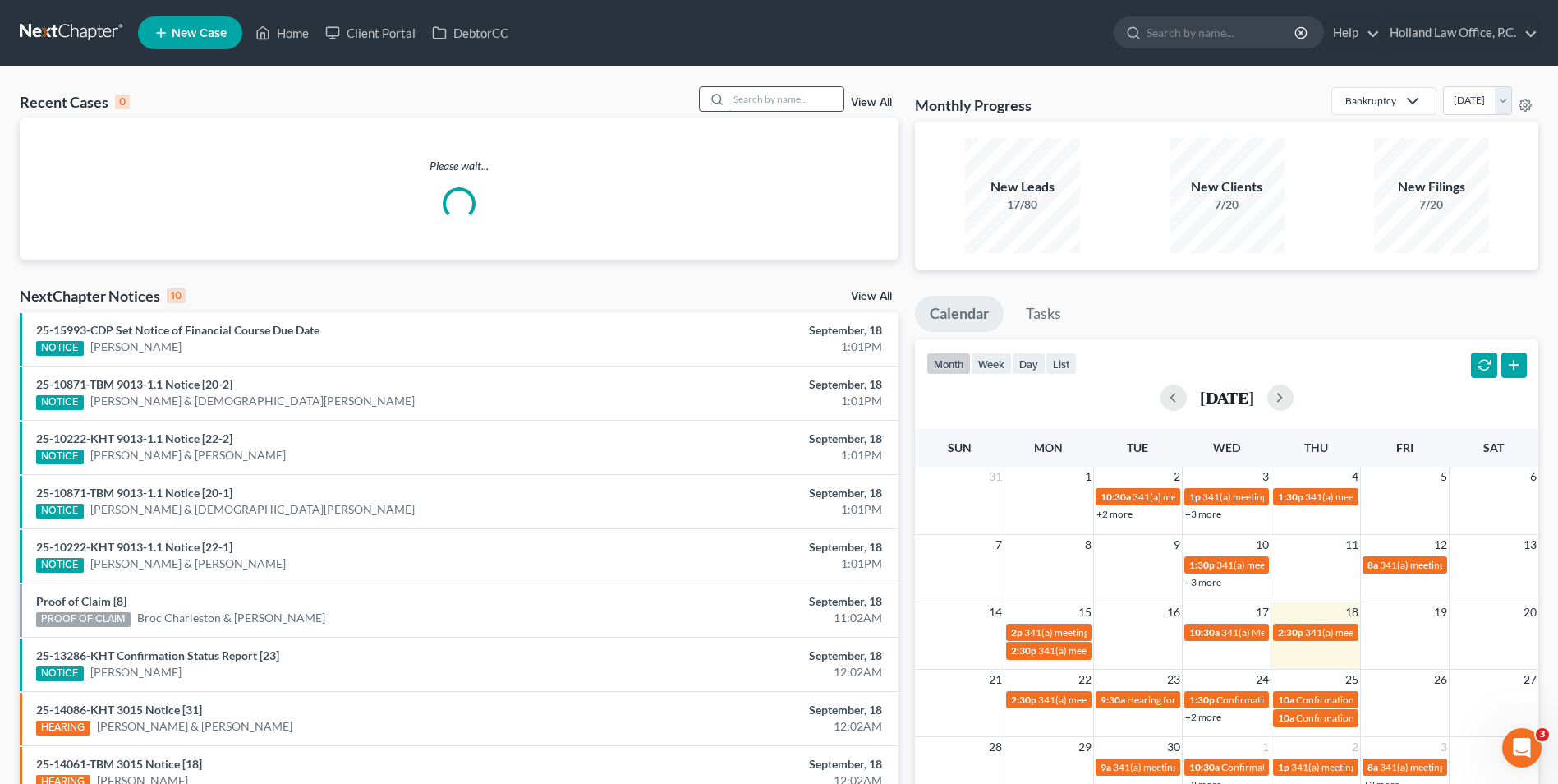
click at [751, 101] on input "search" at bounding box center [786, 99] width 115 height 24
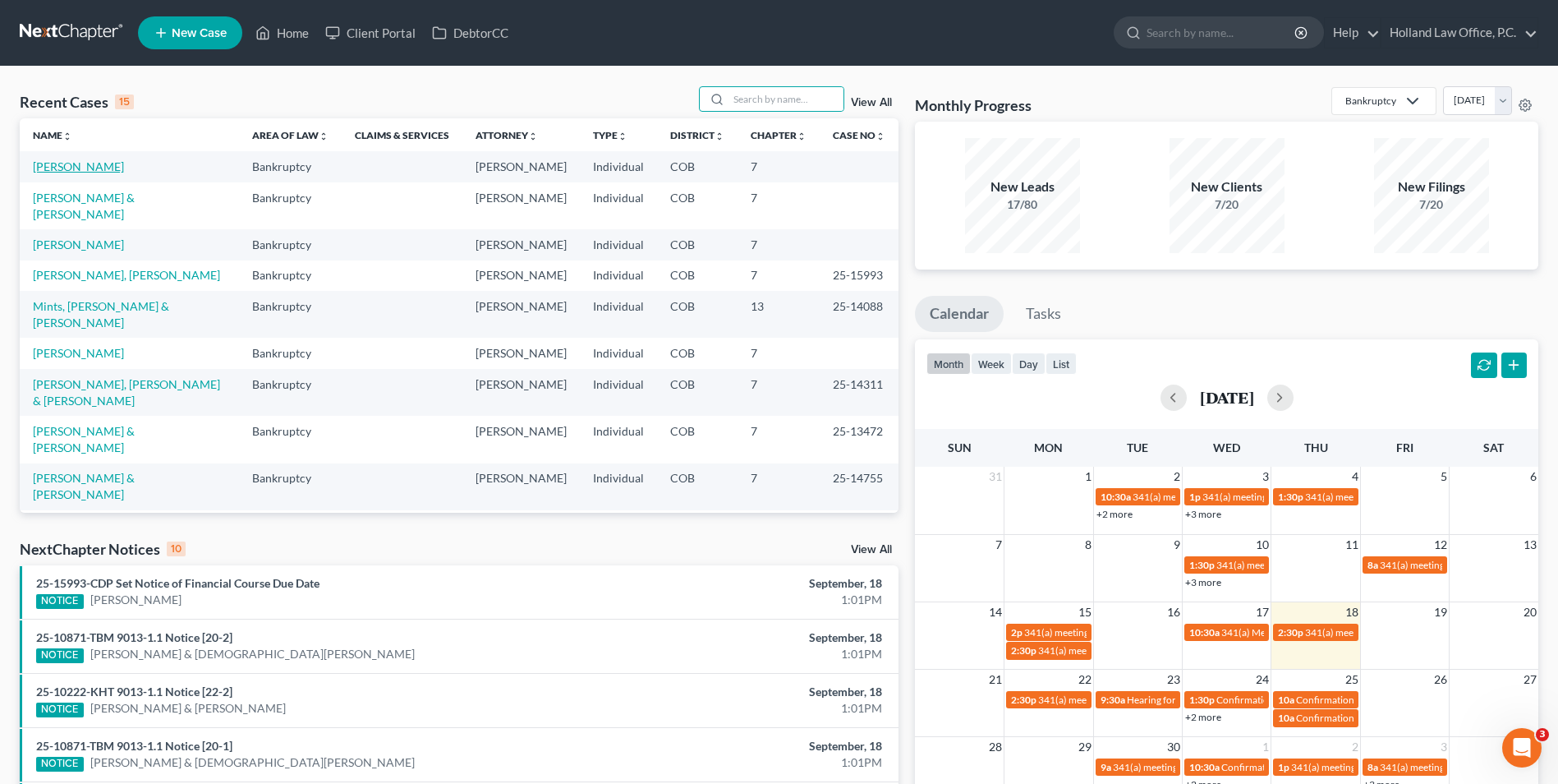
click at [68, 172] on link "[PERSON_NAME]" at bounding box center [78, 166] width 91 height 14
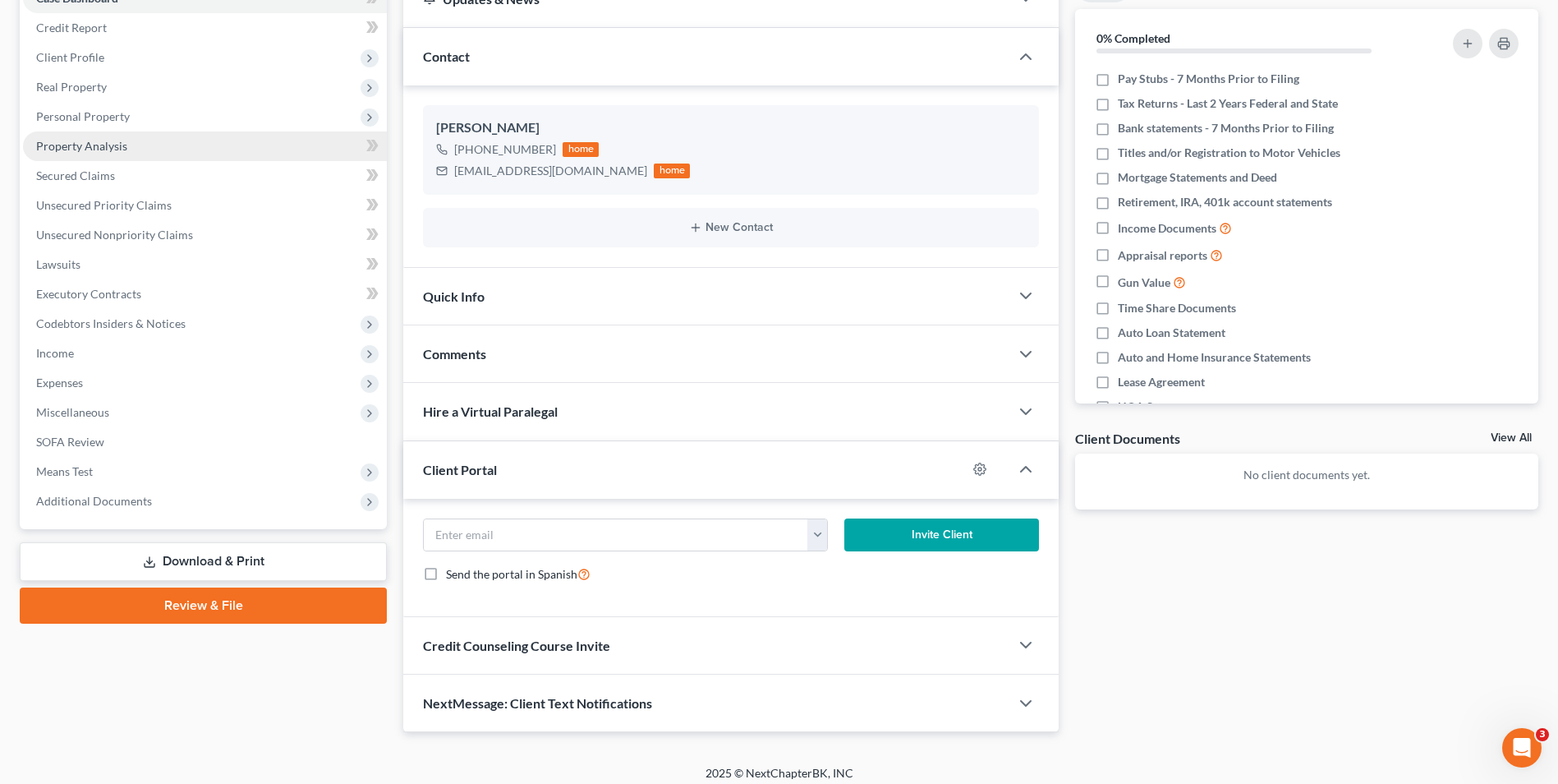
scroll to position [116, 0]
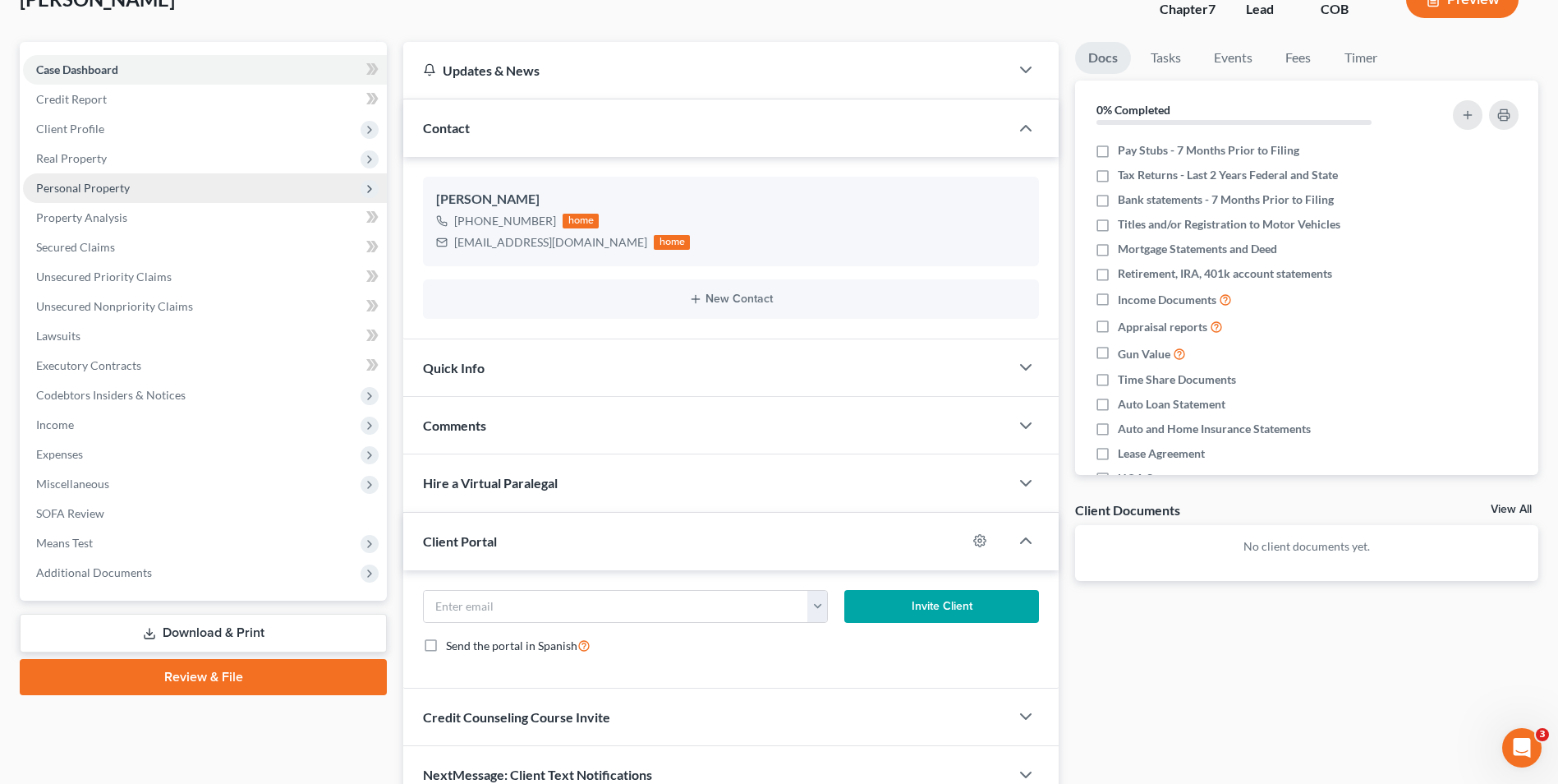
click at [101, 191] on span "Personal Property" at bounding box center [83, 187] width 94 height 14
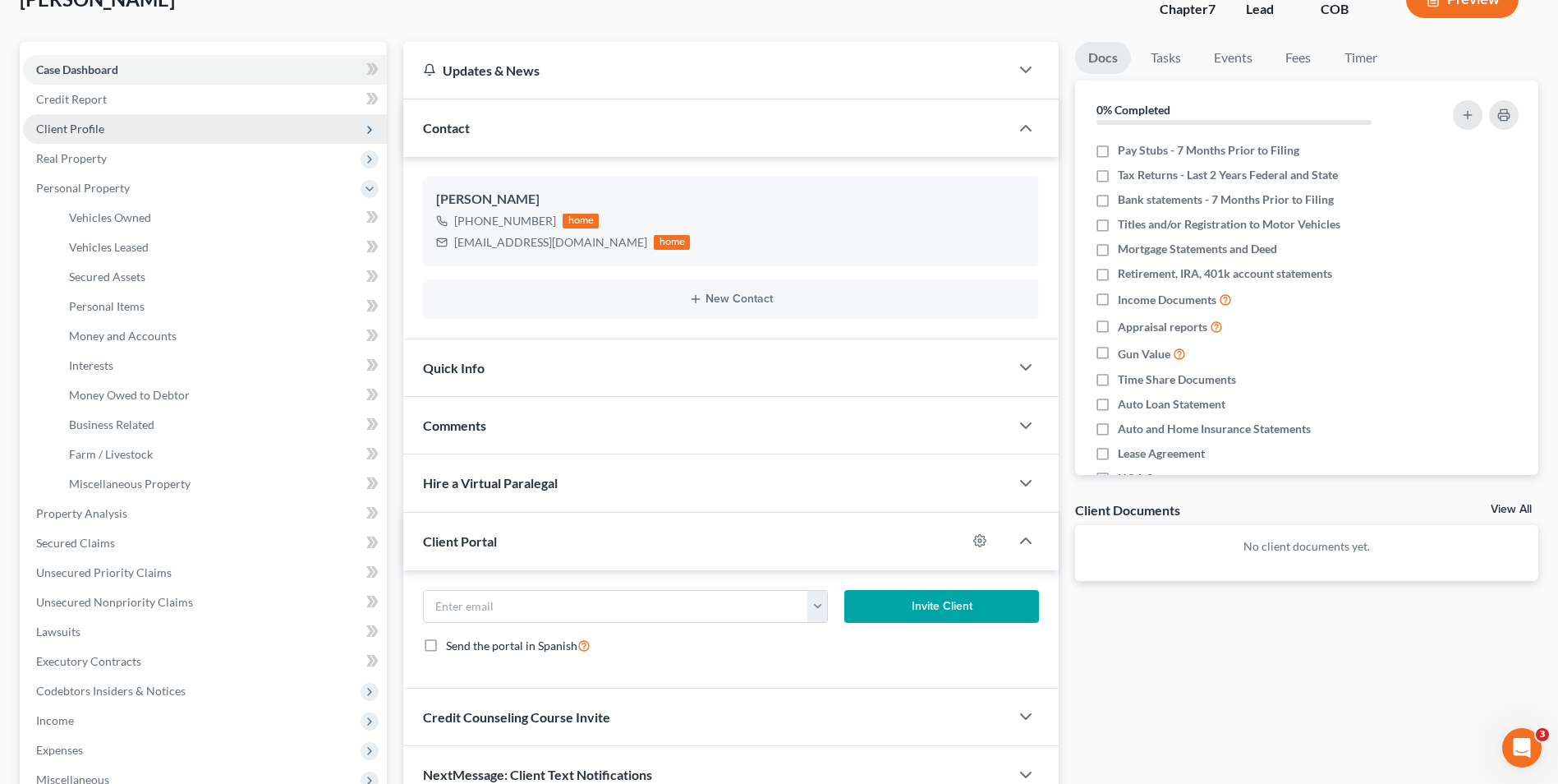
click at [76, 125] on span "Client Profile" at bounding box center [70, 128] width 68 height 14
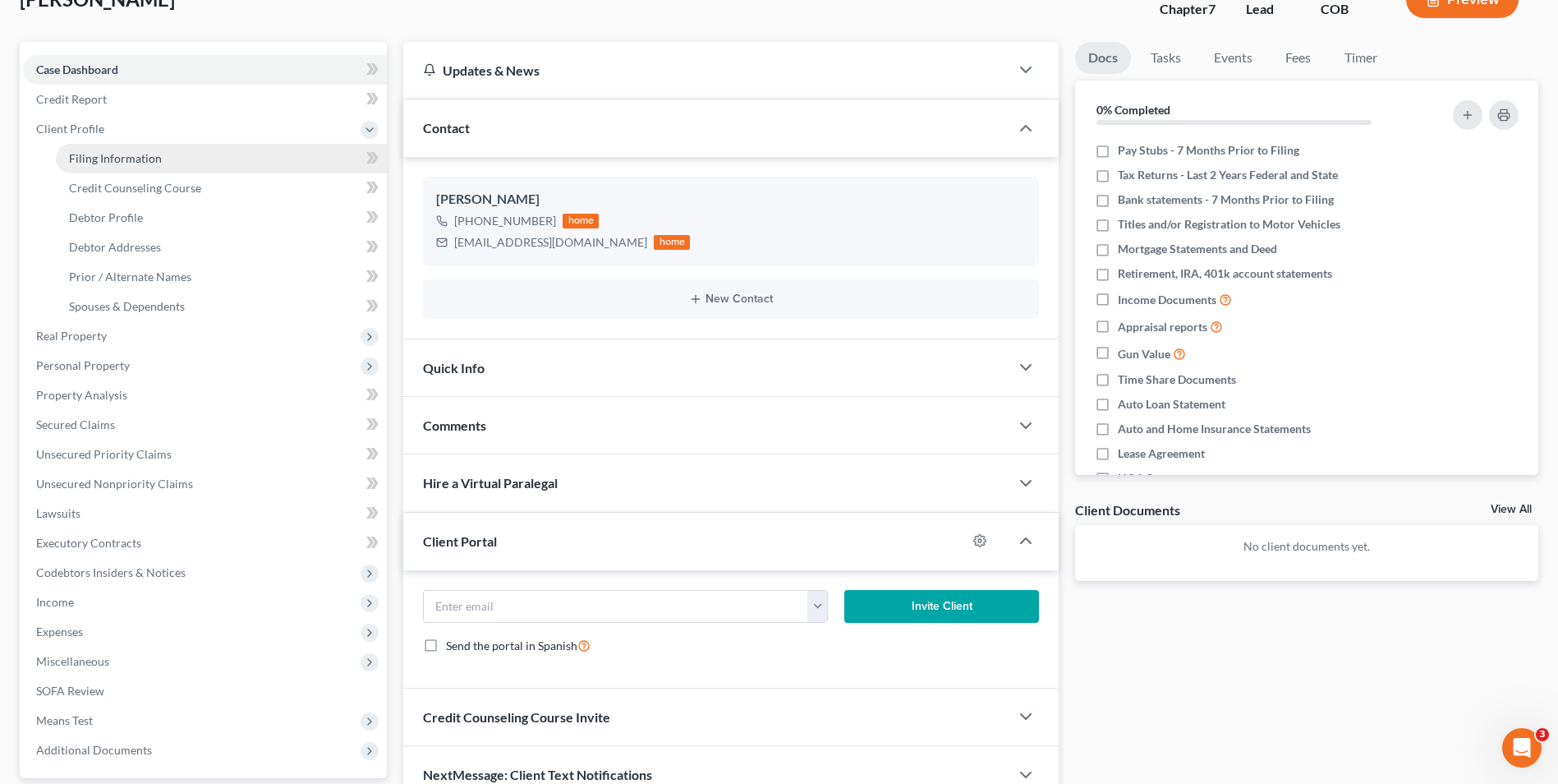
click at [113, 161] on span "Filing Information" at bounding box center [115, 158] width 93 height 14
select select "1"
select select "0"
select select "11"
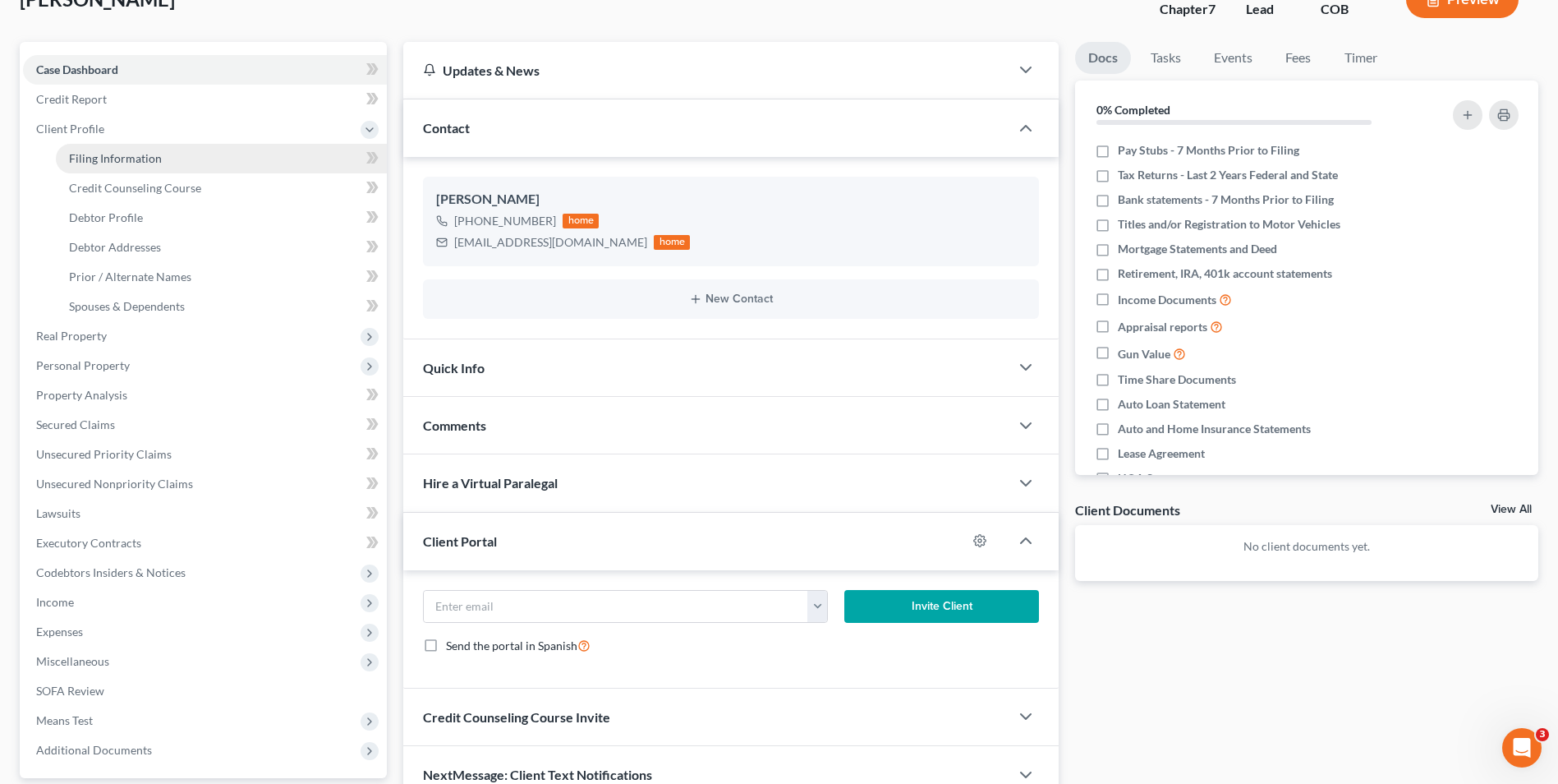
select select "0"
select select "5"
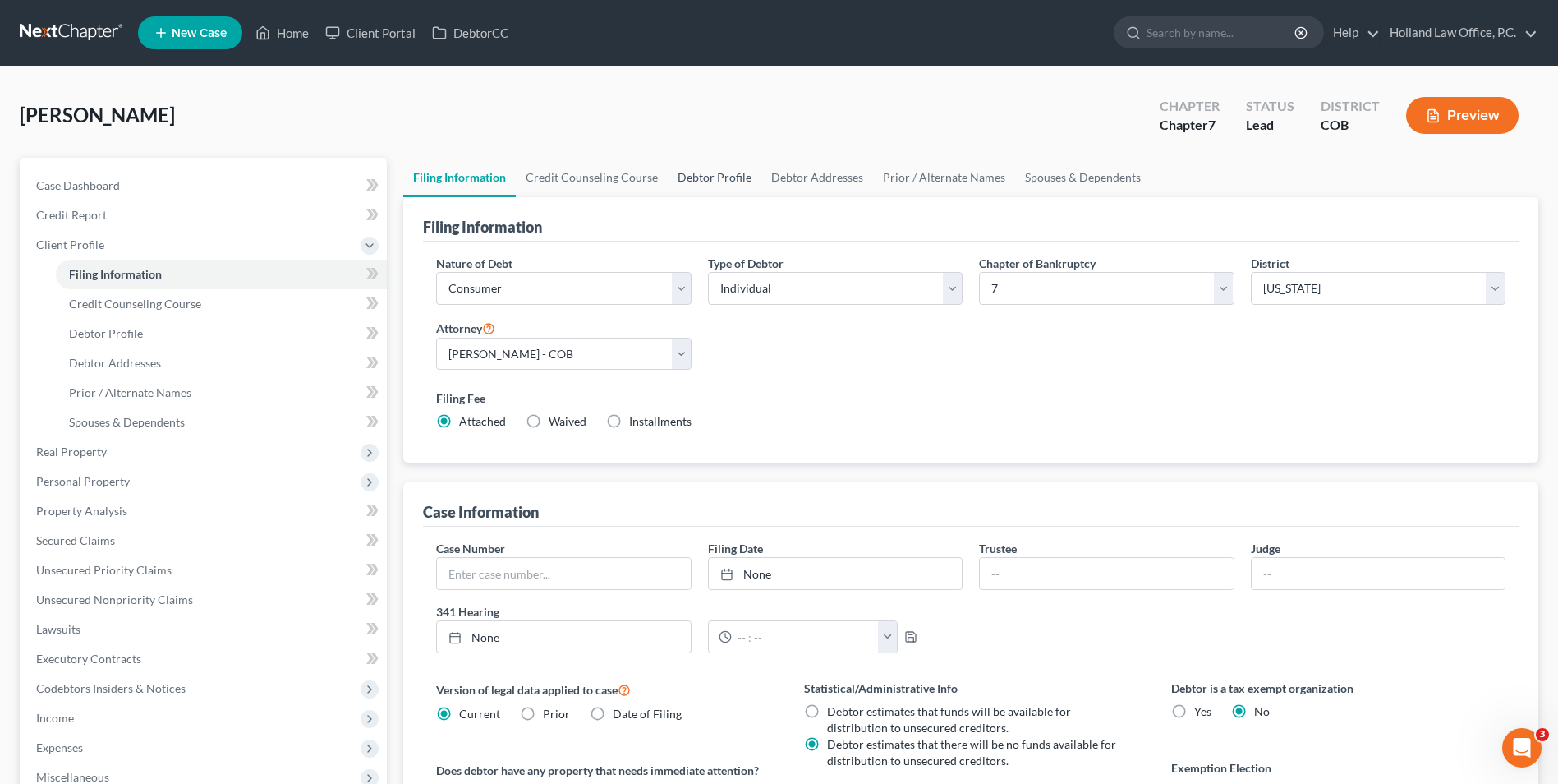
click at [685, 177] on link "Debtor Profile" at bounding box center [715, 177] width 94 height 39
select select "0"
select select "2"
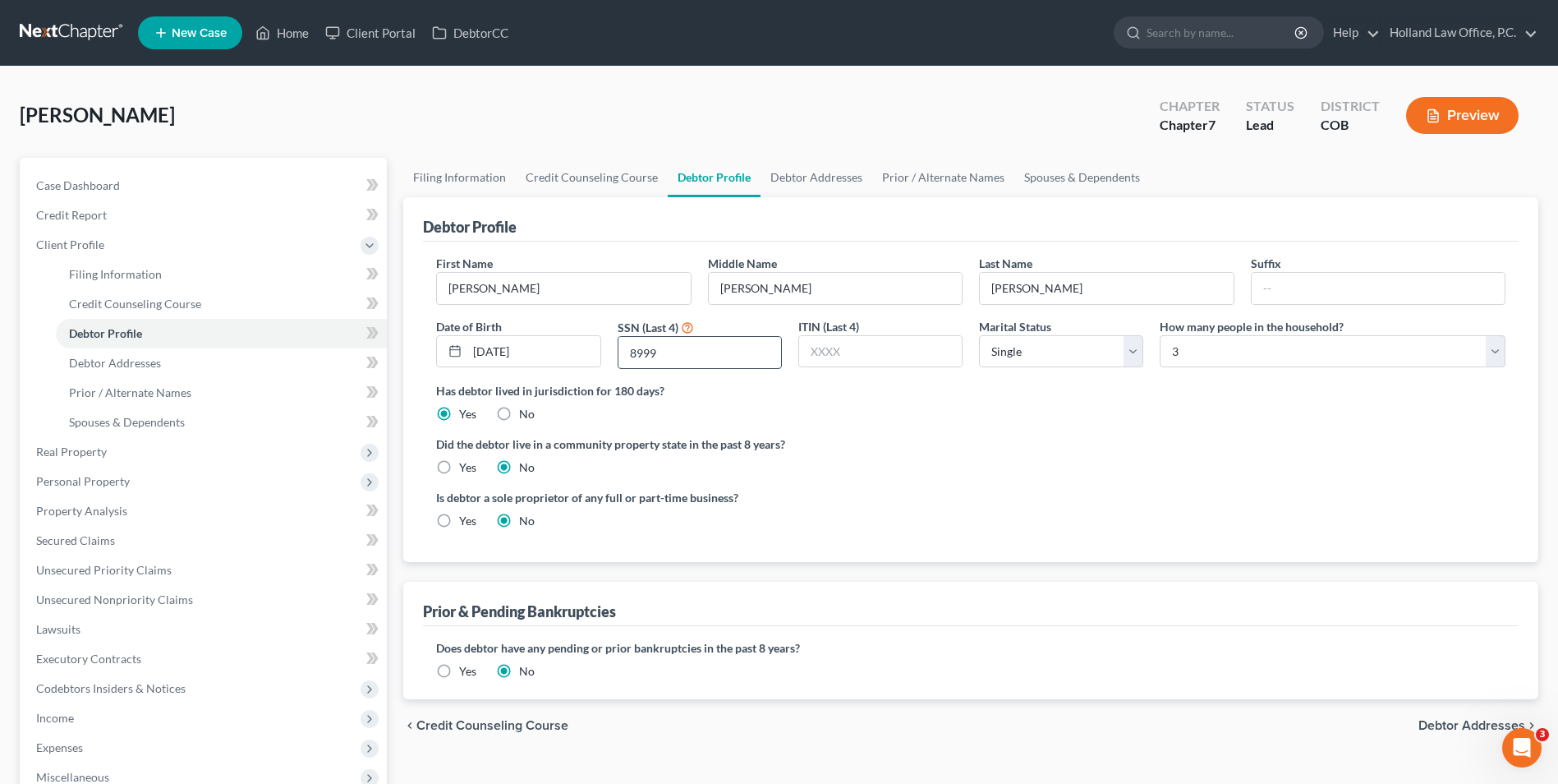
drag, startPoint x: 677, startPoint y: 352, endPoint x: 633, endPoint y: 357, distance: 44.3
click at [618, 349] on div "8999" at bounding box center [700, 352] width 164 height 32
drag, startPoint x: 273, startPoint y: 32, endPoint x: 287, endPoint y: 32, distance: 14.0
click at [273, 32] on link "Home" at bounding box center [281, 32] width 70 height 30
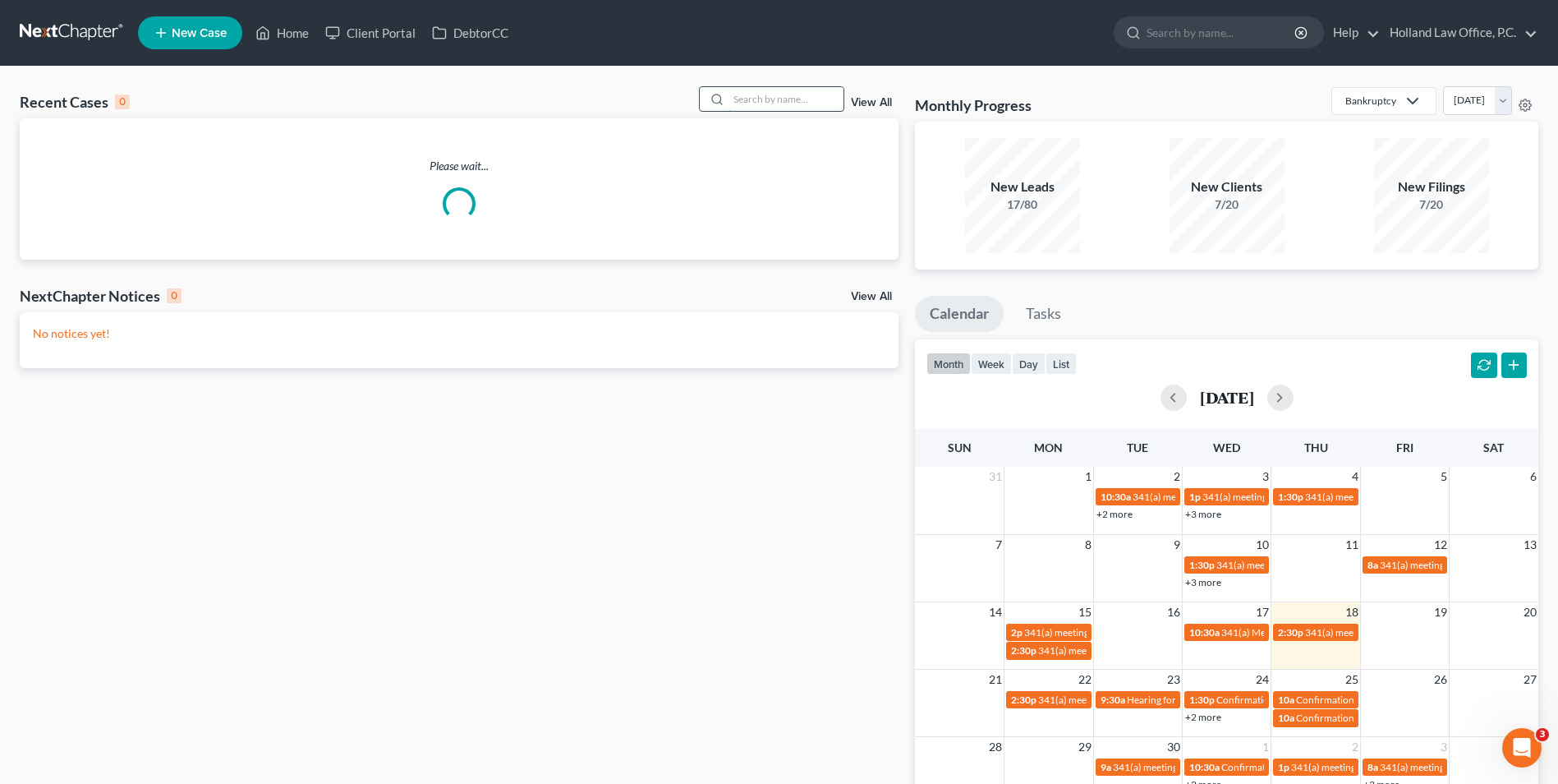
click at [787, 94] on input "search" at bounding box center [786, 99] width 115 height 24
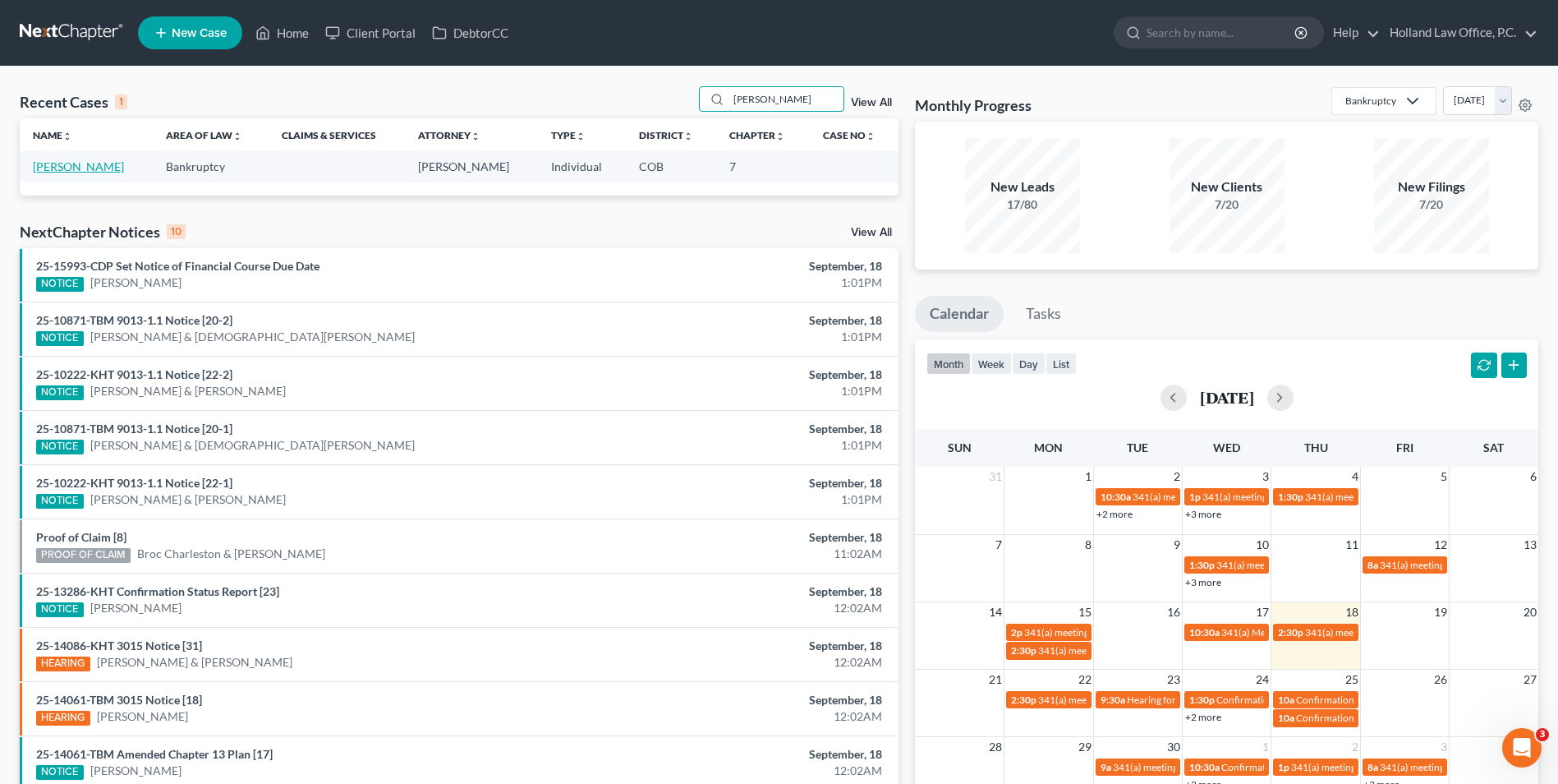
type input "[PERSON_NAME]"
click at [70, 174] on link "[PERSON_NAME]" at bounding box center [78, 166] width 91 height 14
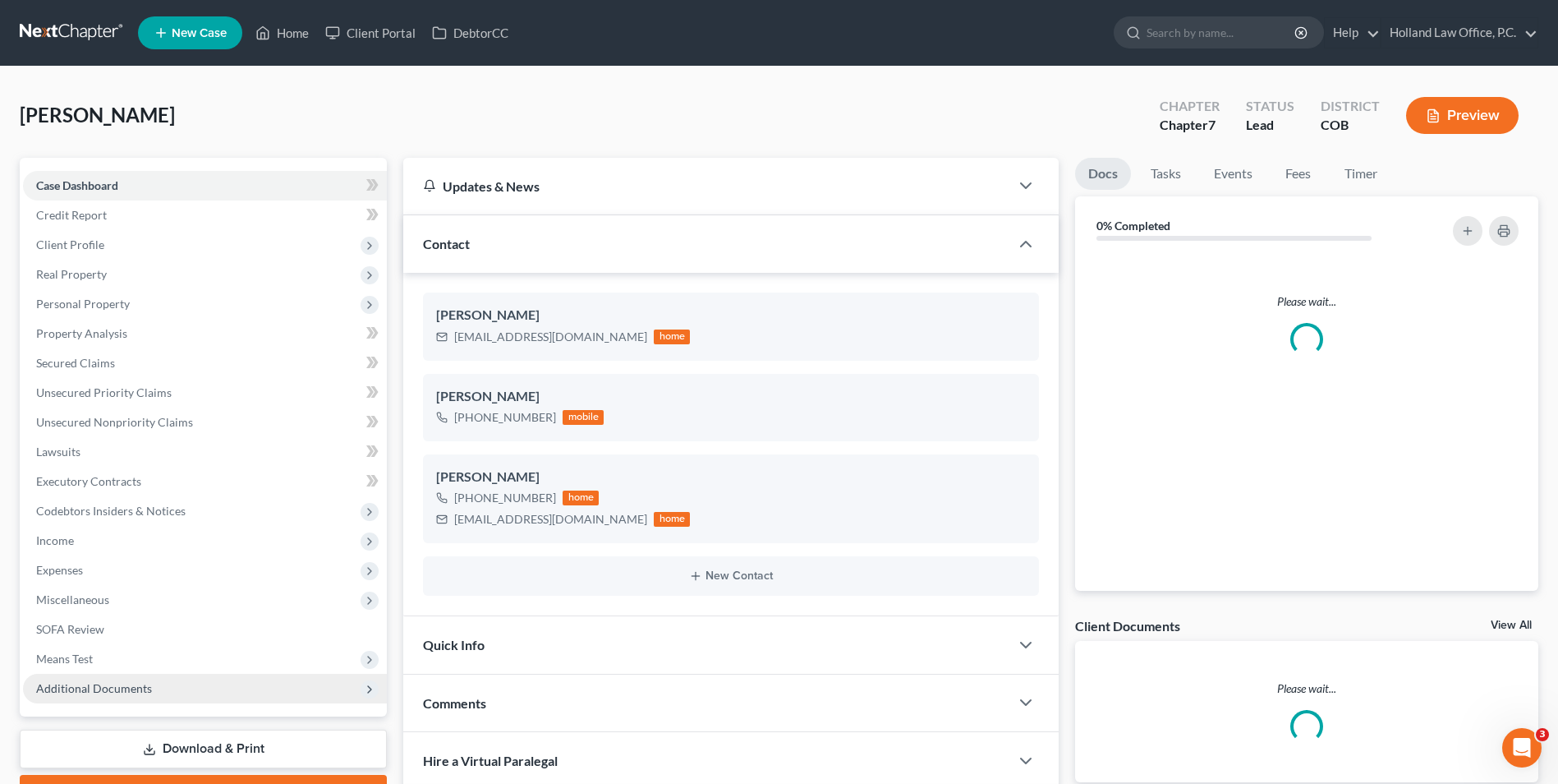
click at [84, 700] on span "Additional Documents" at bounding box center [205, 688] width 364 height 30
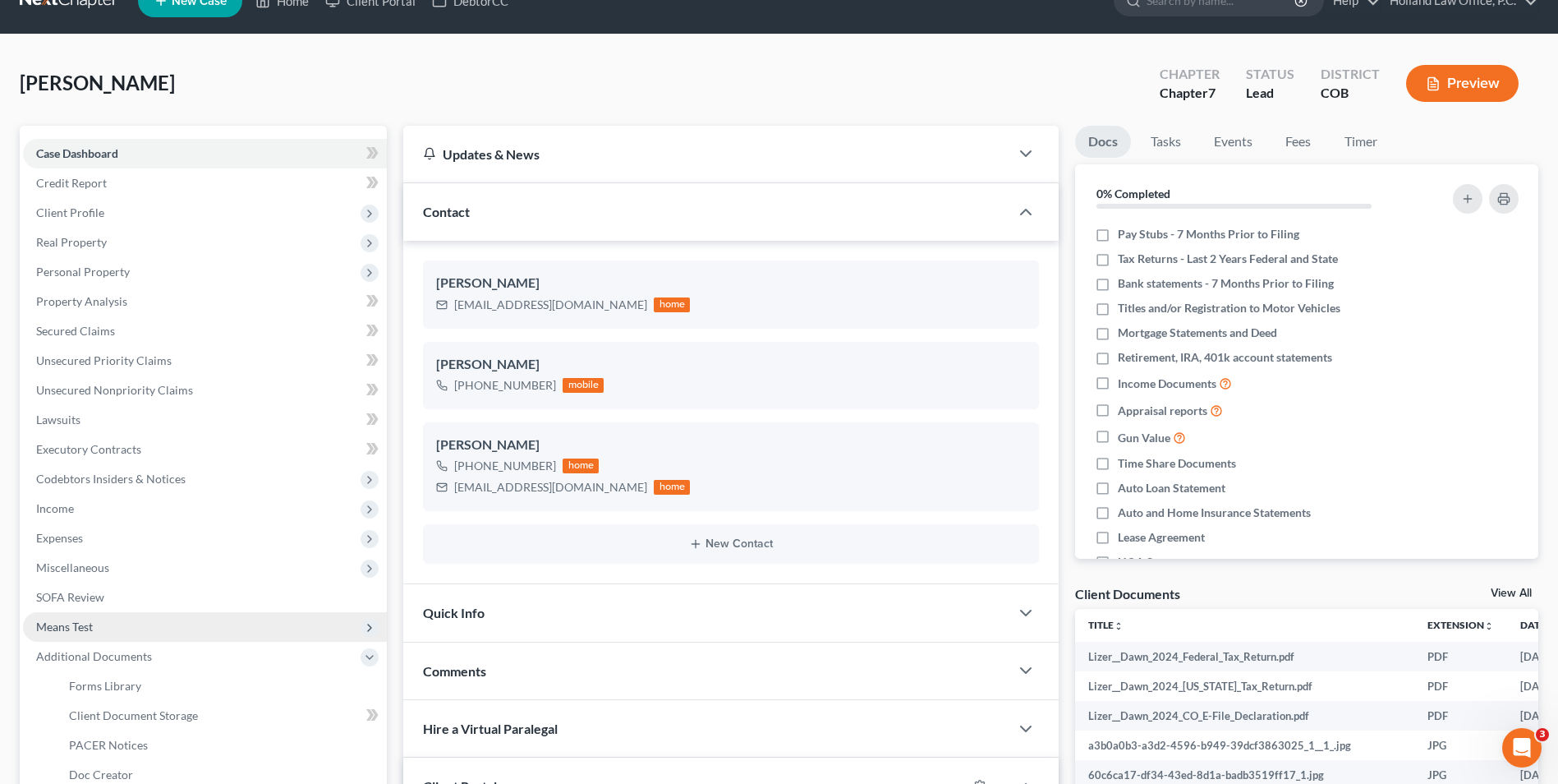
scroll to position [83, 0]
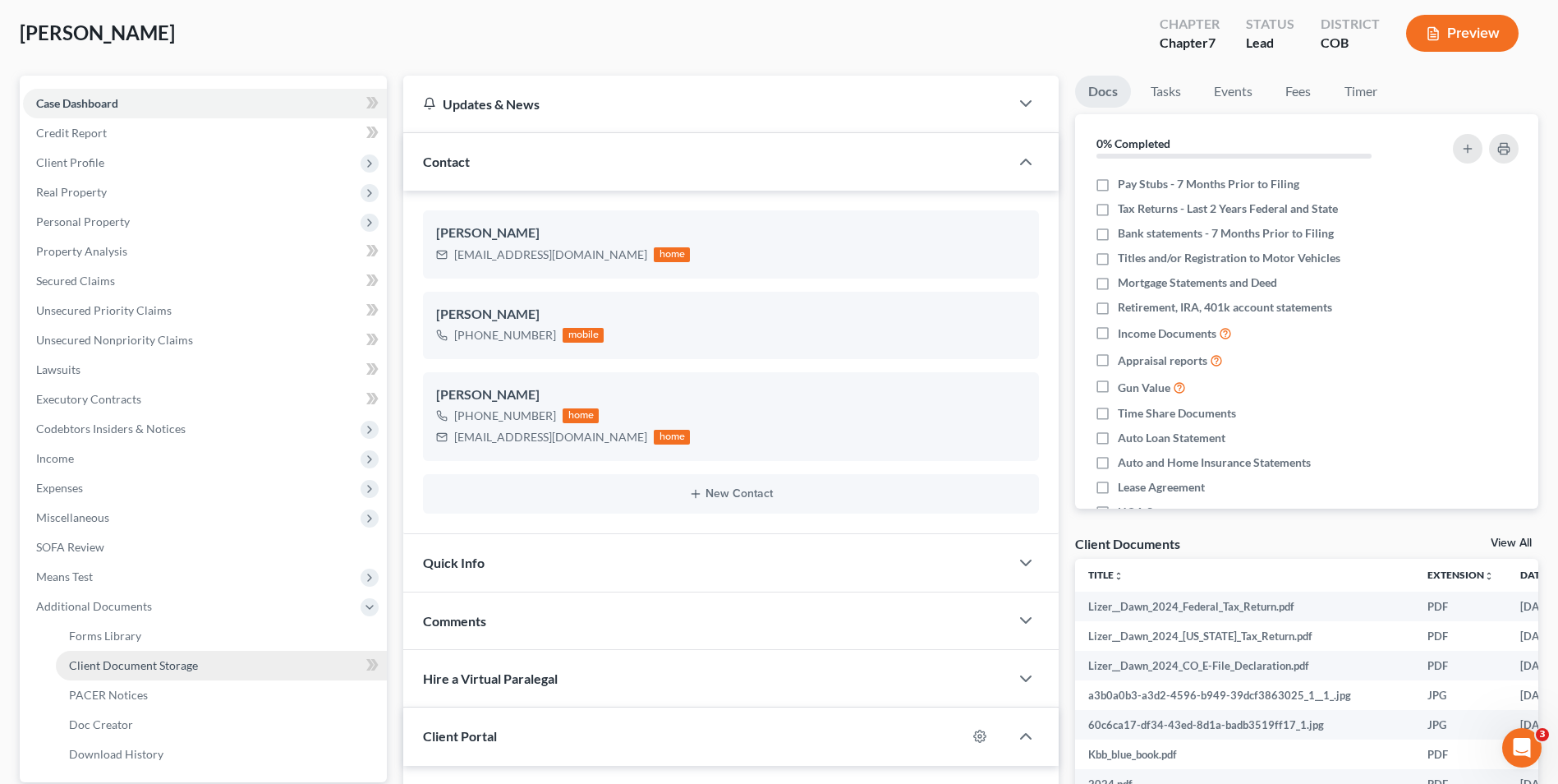
click at [135, 660] on span "Client Document Storage" at bounding box center [133, 664] width 129 height 14
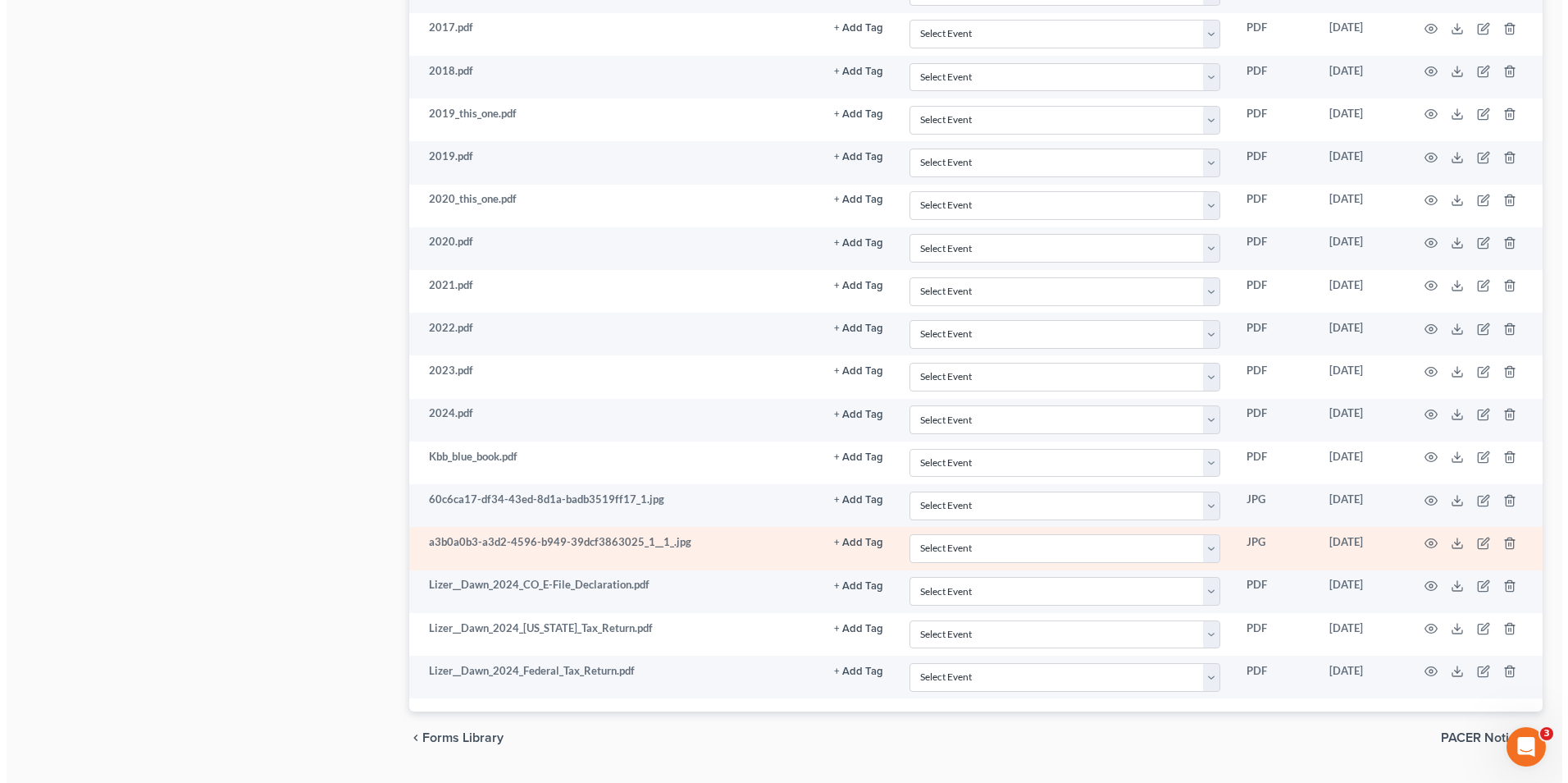
scroll to position [1029, 0]
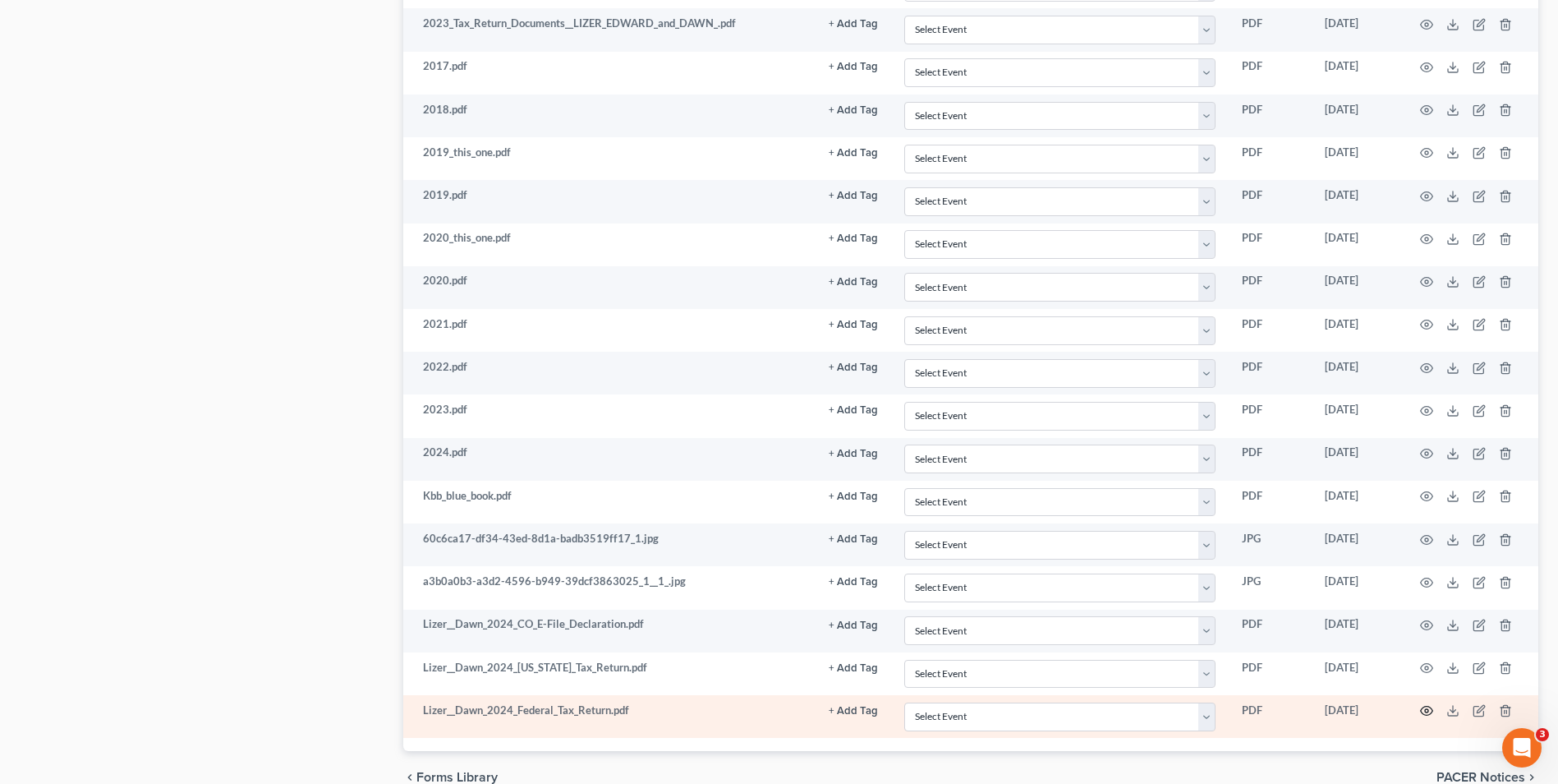
click at [1426, 713] on circle "button" at bounding box center [1427, 711] width 4 height 4
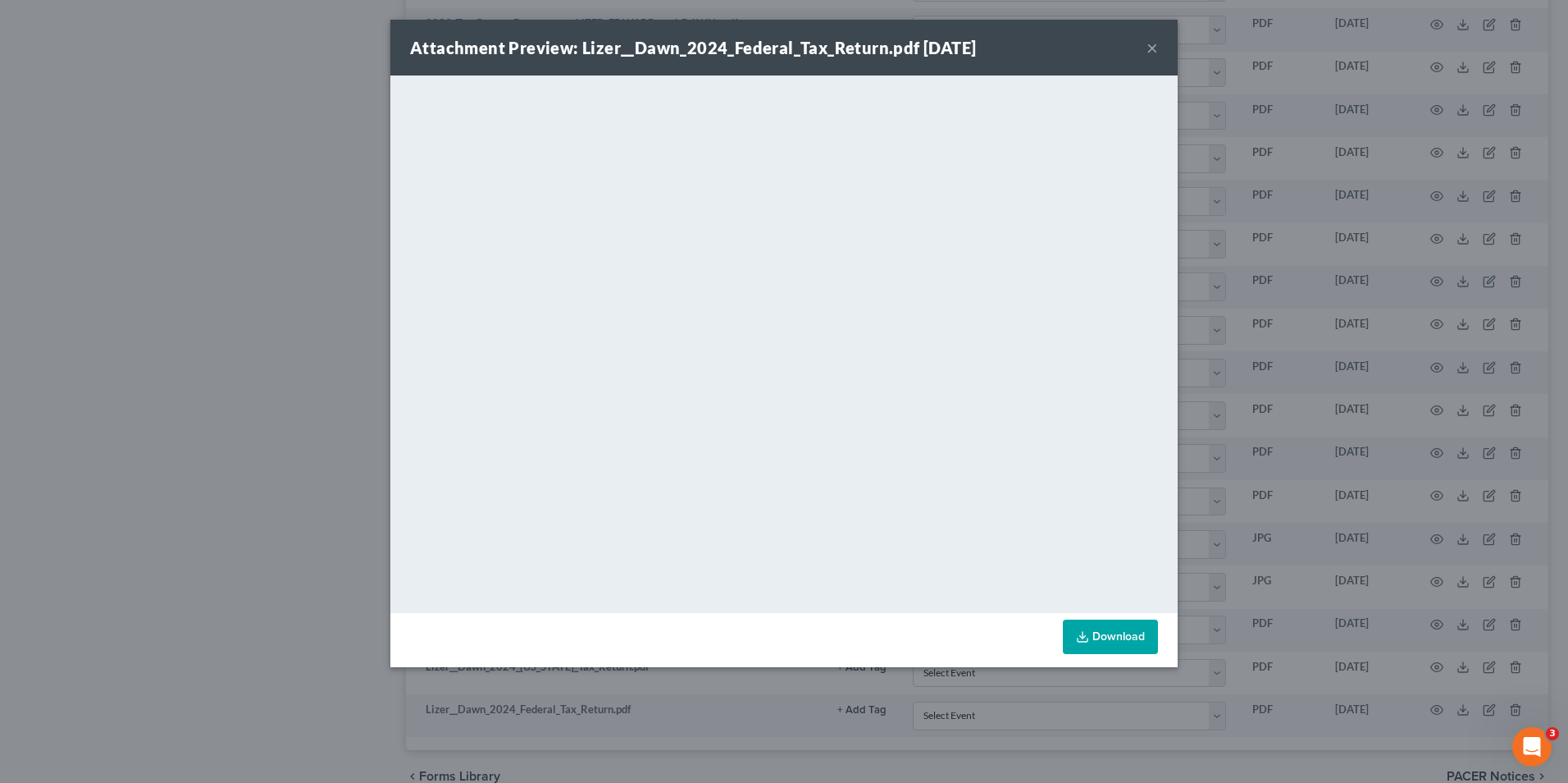
click at [1018, 37] on div "Attachment Preview: Lizer__Dawn_2024_Federal_Tax_Return.pdf [DATE] ×" at bounding box center [784, 47] width 787 height 56
drag, startPoint x: 1148, startPoint y: 50, endPoint x: 1148, endPoint y: 59, distance: 9.0
click at [1148, 50] on button "×" at bounding box center [1152, 47] width 11 height 19
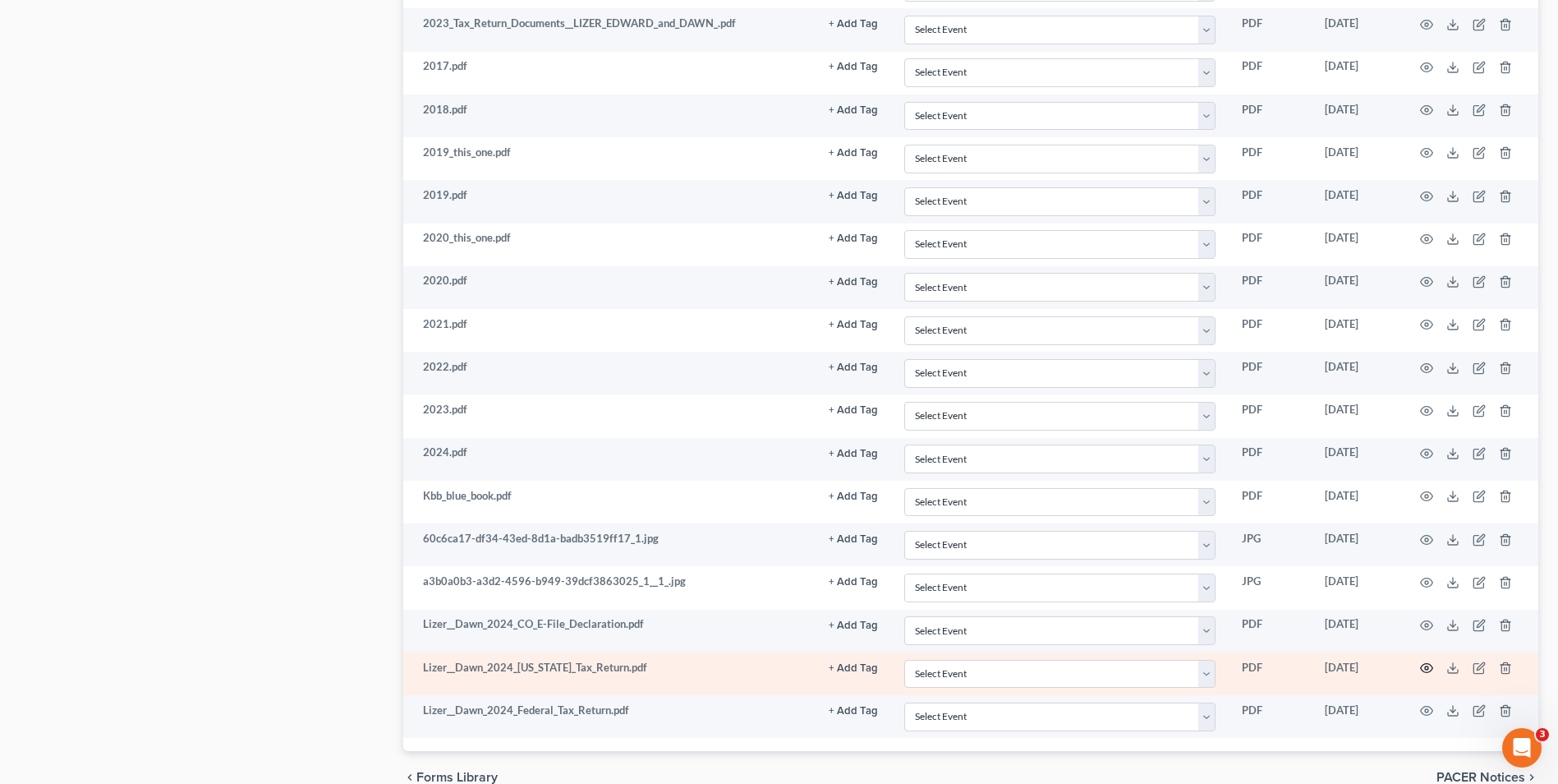
click at [1426, 669] on icon "button" at bounding box center [1427, 668] width 13 height 13
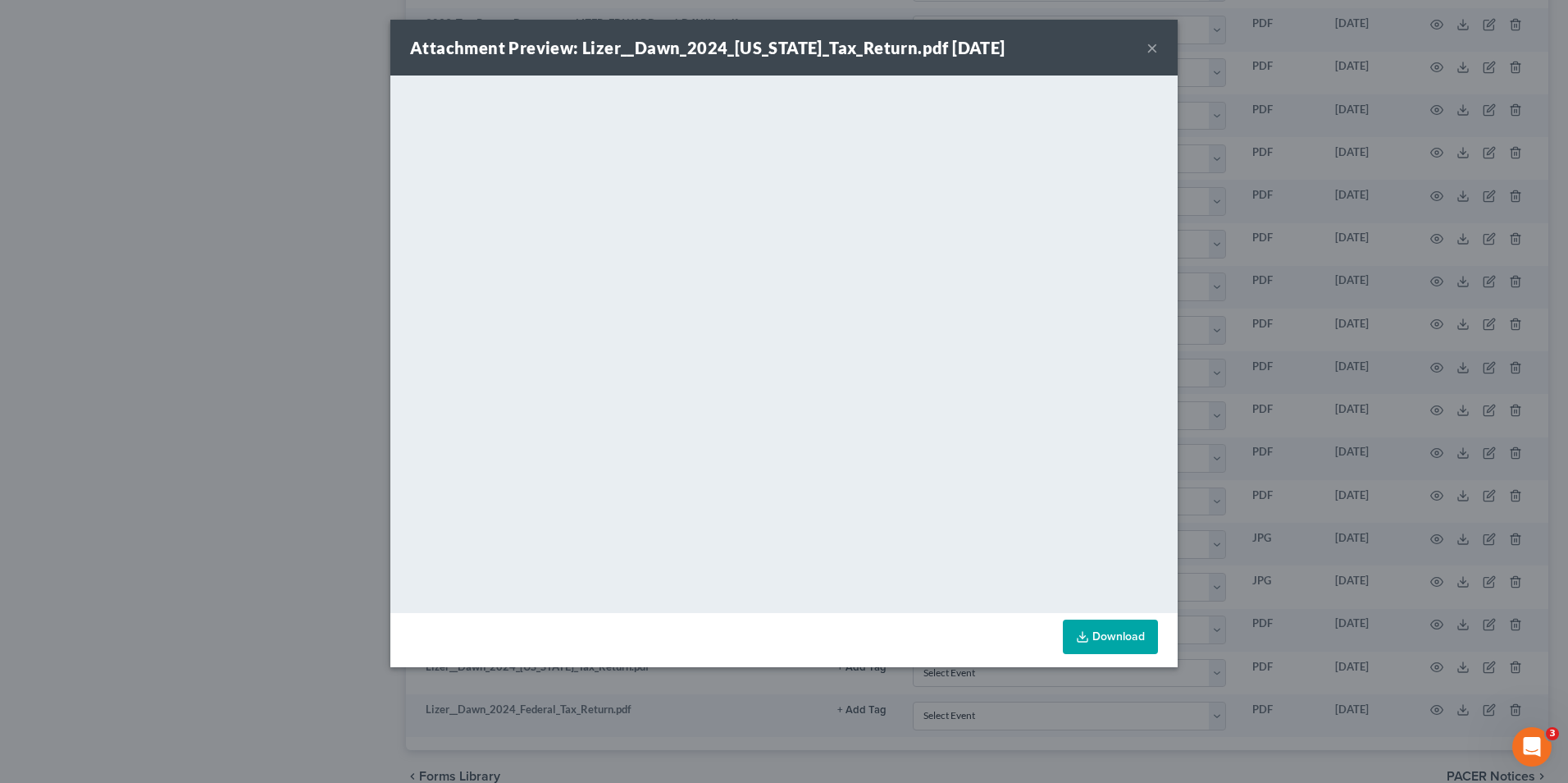
click at [1147, 46] on button "×" at bounding box center [1152, 47] width 11 height 19
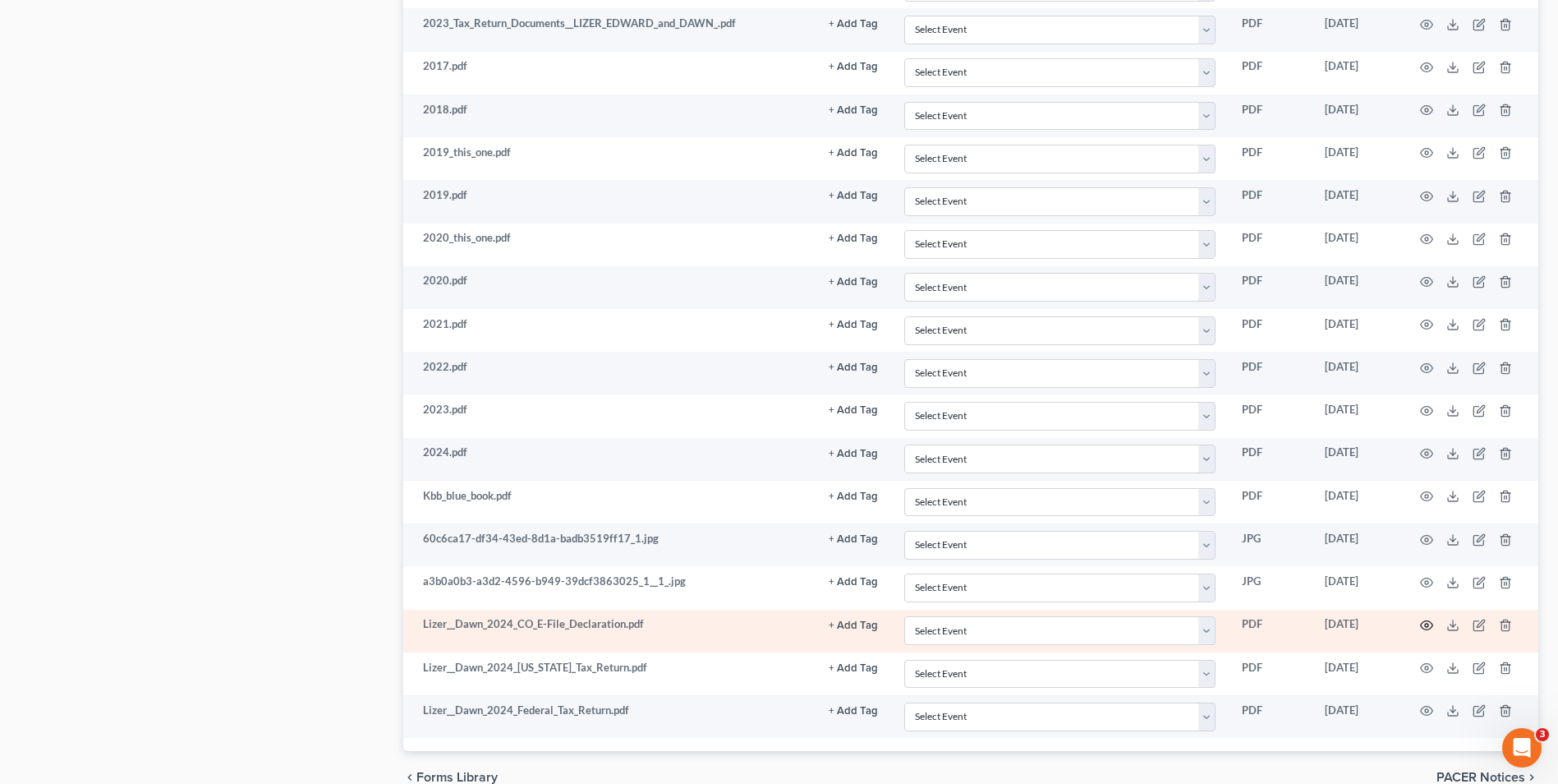
click at [1428, 626] on circle "button" at bounding box center [1427, 625] width 4 height 4
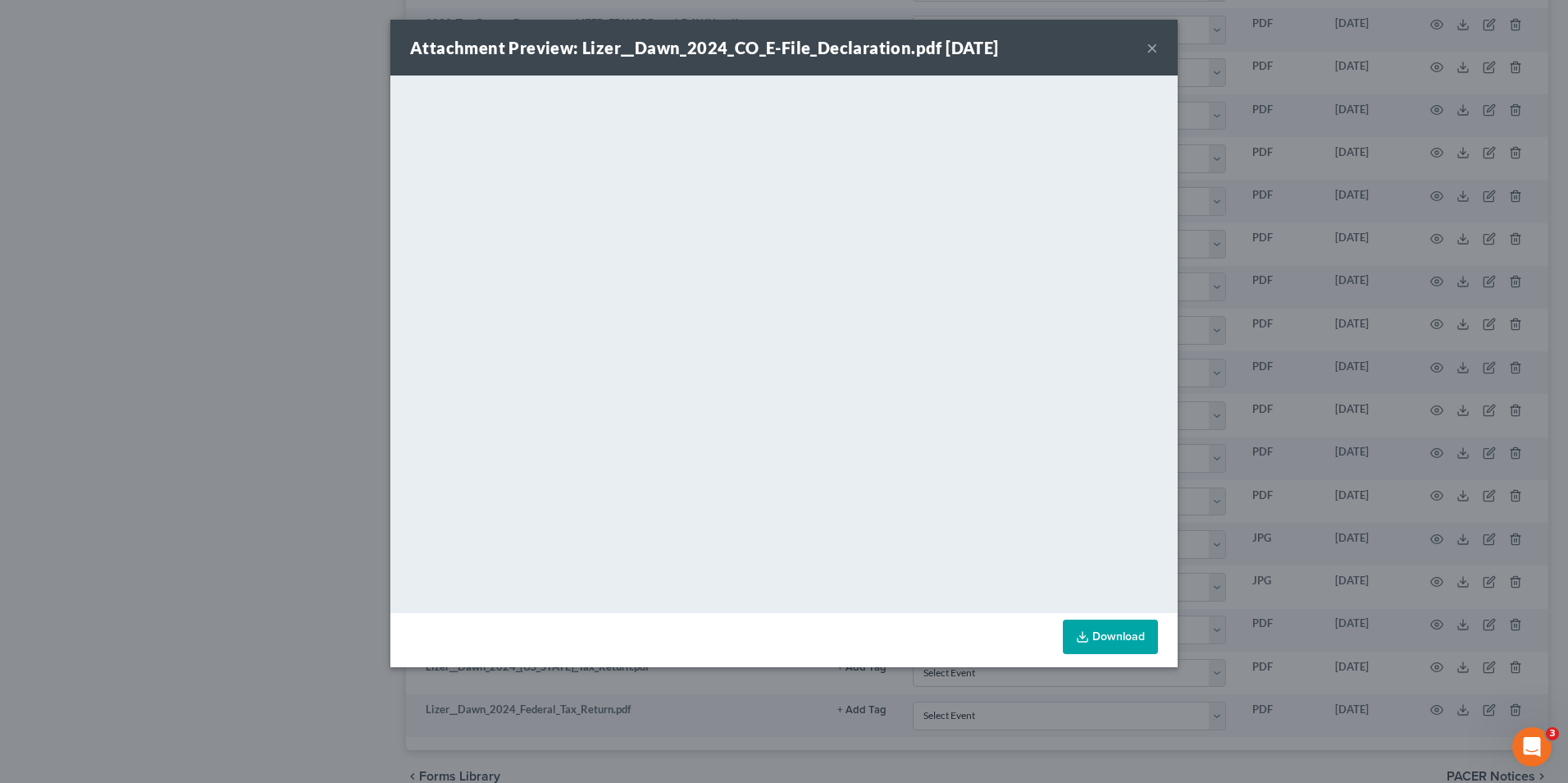
click at [1199, 346] on div "Attachment Preview: Lizer__Dawn_2024_CO_E-File_Declaration.pdf [DATE] × <object…" at bounding box center [784, 391] width 1568 height 783
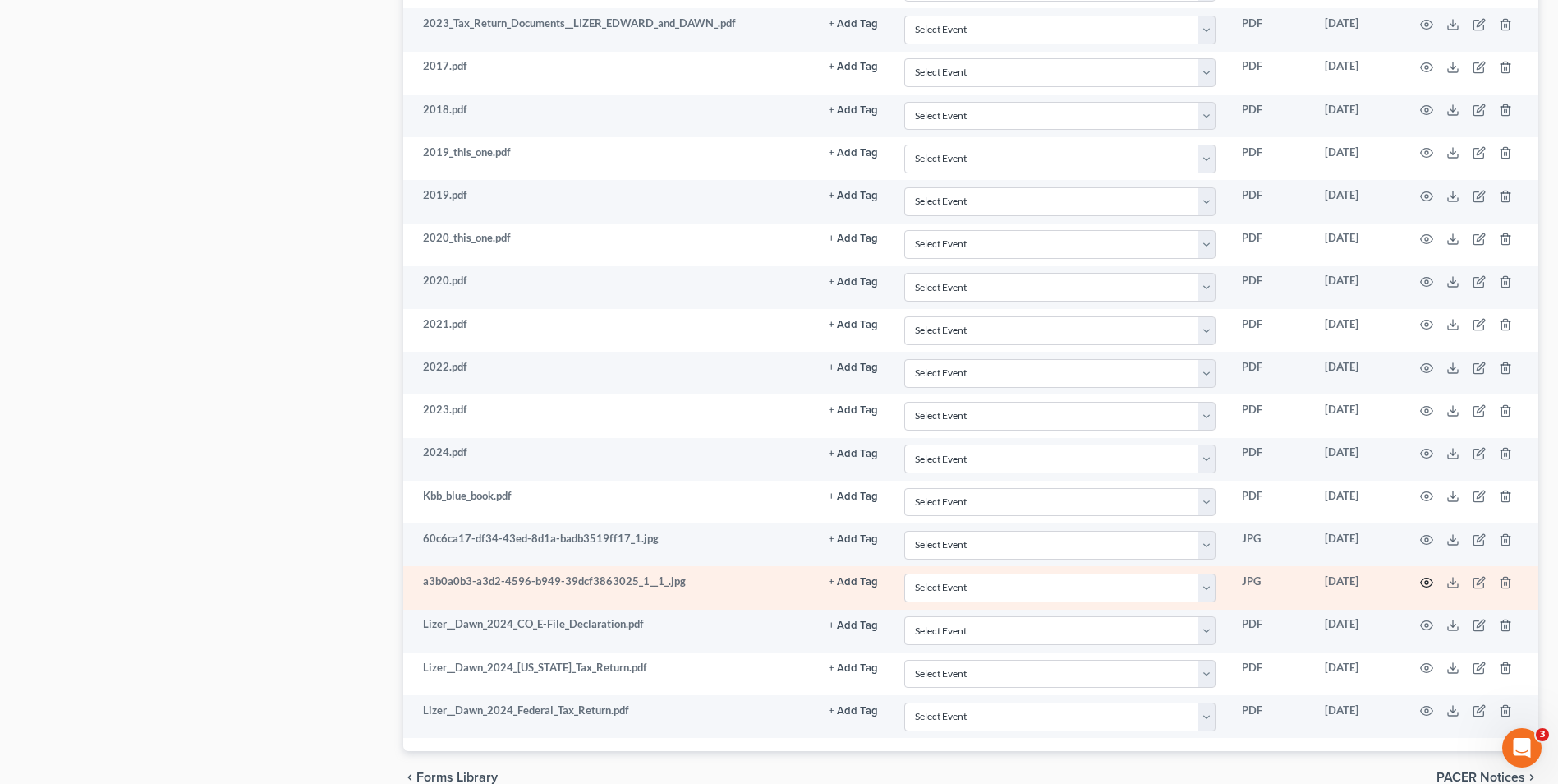
click at [1433, 582] on icon "button" at bounding box center [1427, 582] width 12 height 9
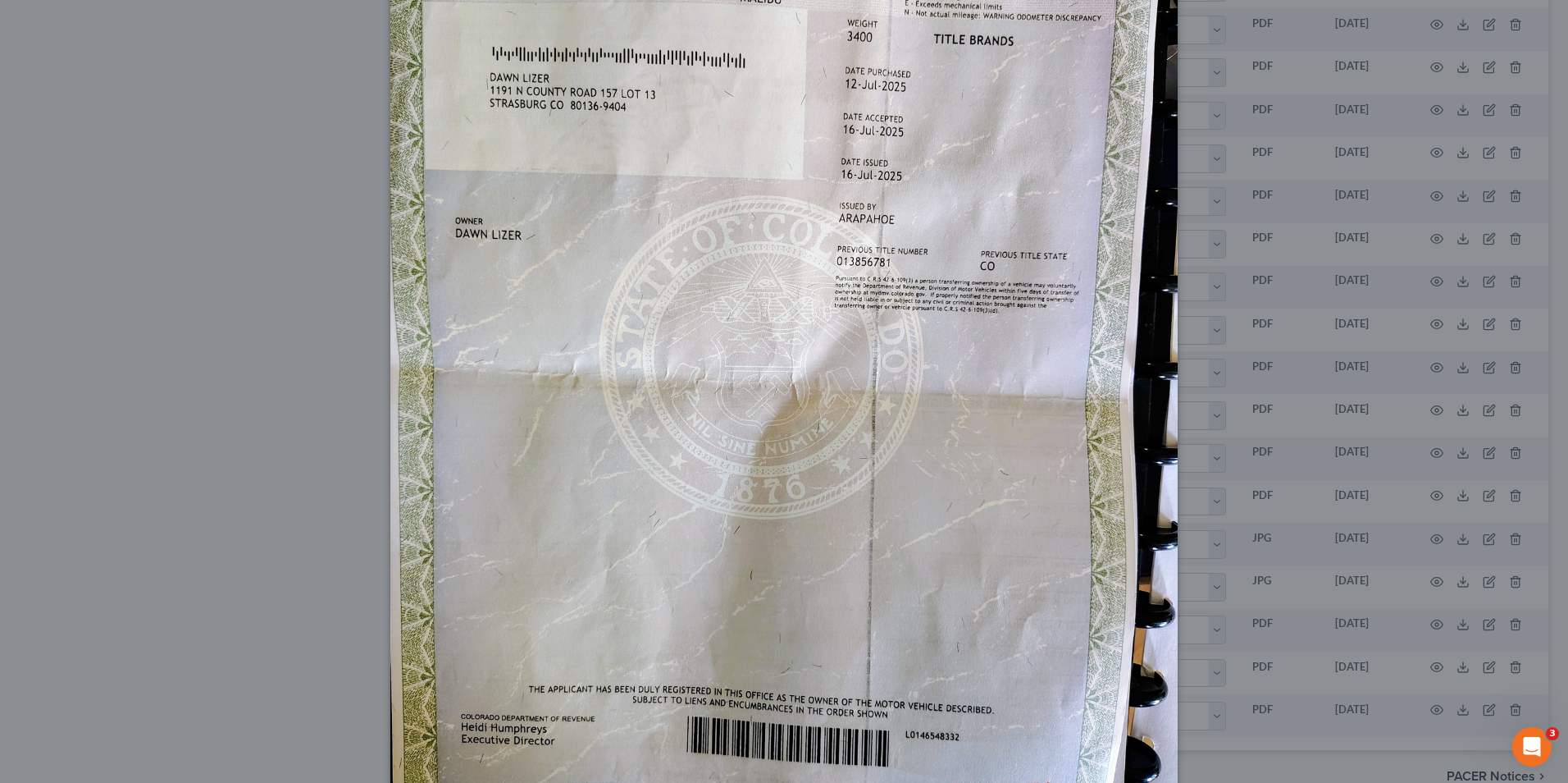
scroll to position [412, 0]
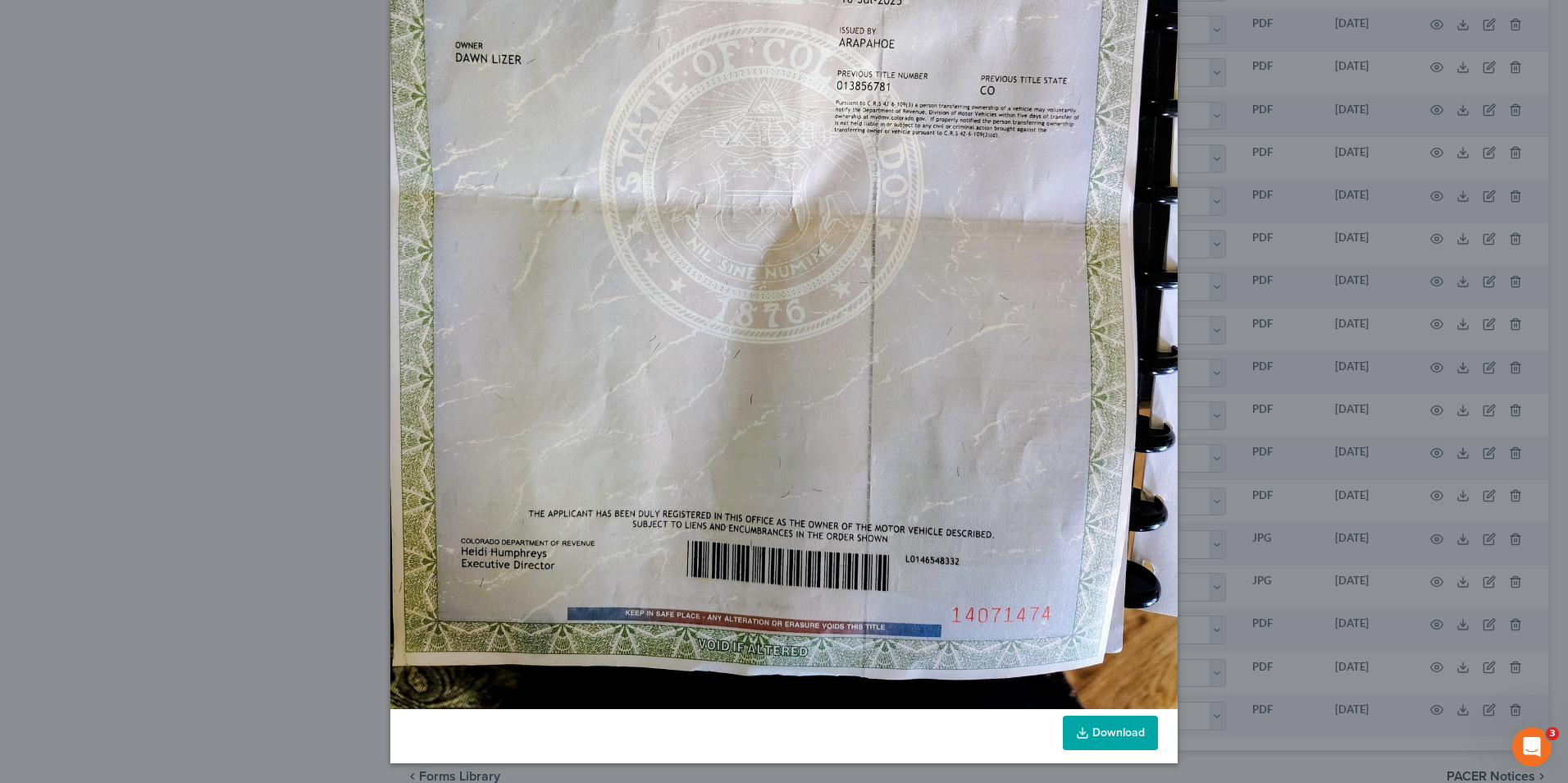
click at [1086, 726] on link "Download" at bounding box center [1110, 732] width 95 height 34
click at [1195, 273] on div "Attachment Preview: a3b0a0b3-a3d2-4596-b949-39dcf3863025_1__1_.jpg [DATE] × Dow…" at bounding box center [784, 391] width 1568 height 783
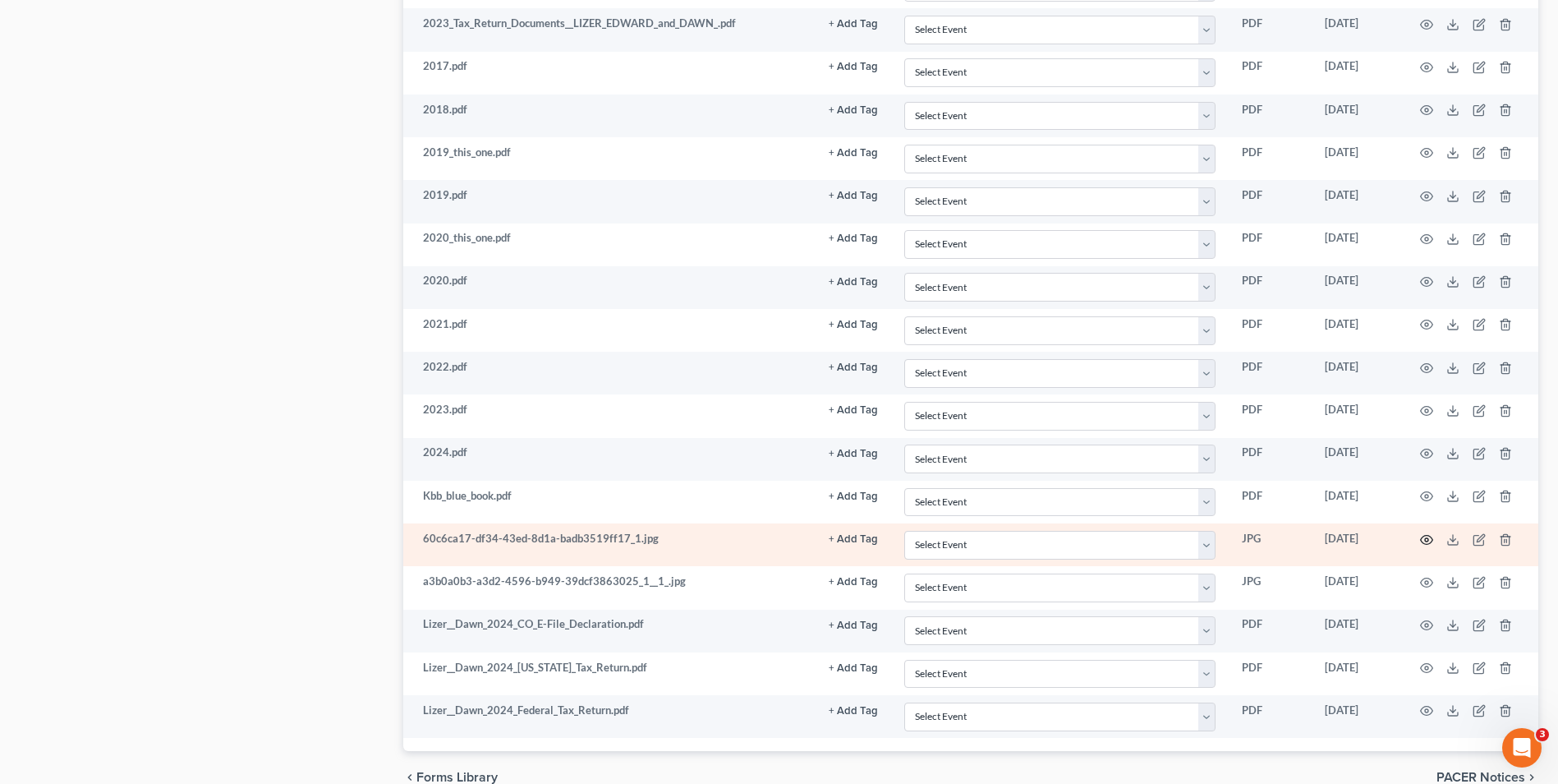
click at [1423, 537] on icon "button" at bounding box center [1427, 540] width 13 height 13
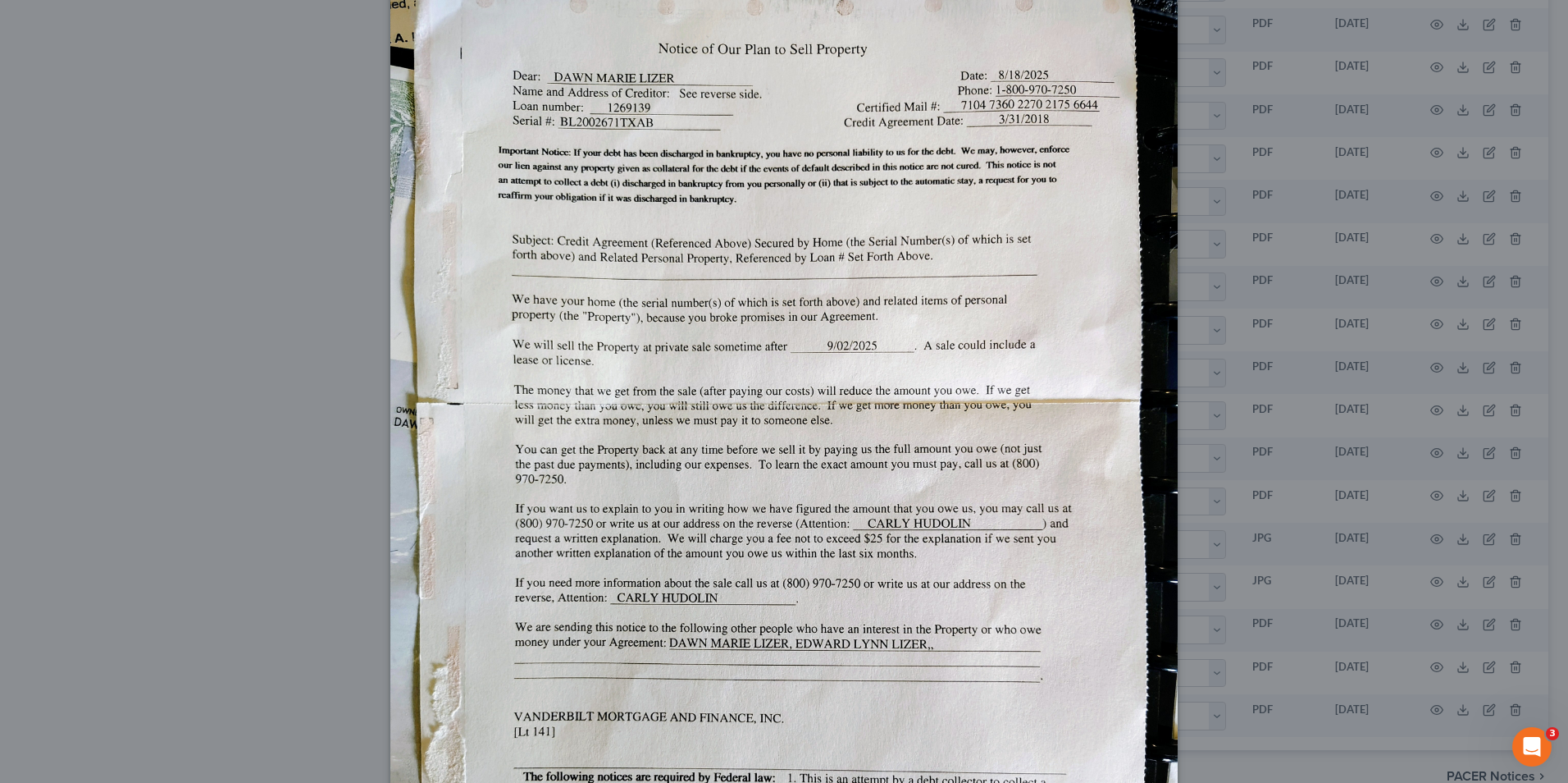
scroll to position [0, 0]
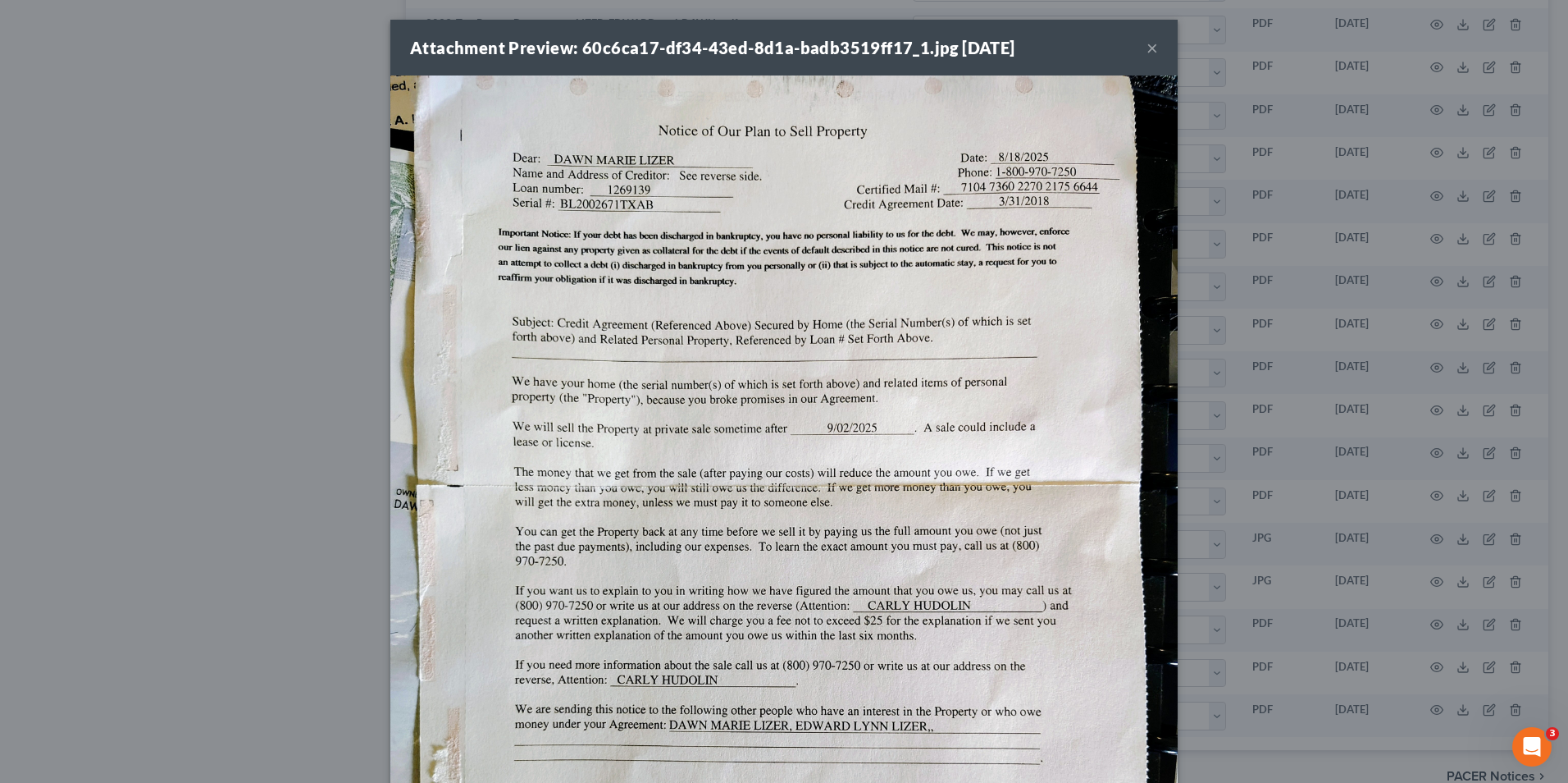
click at [956, 240] on img at bounding box center [784, 598] width 787 height 1046
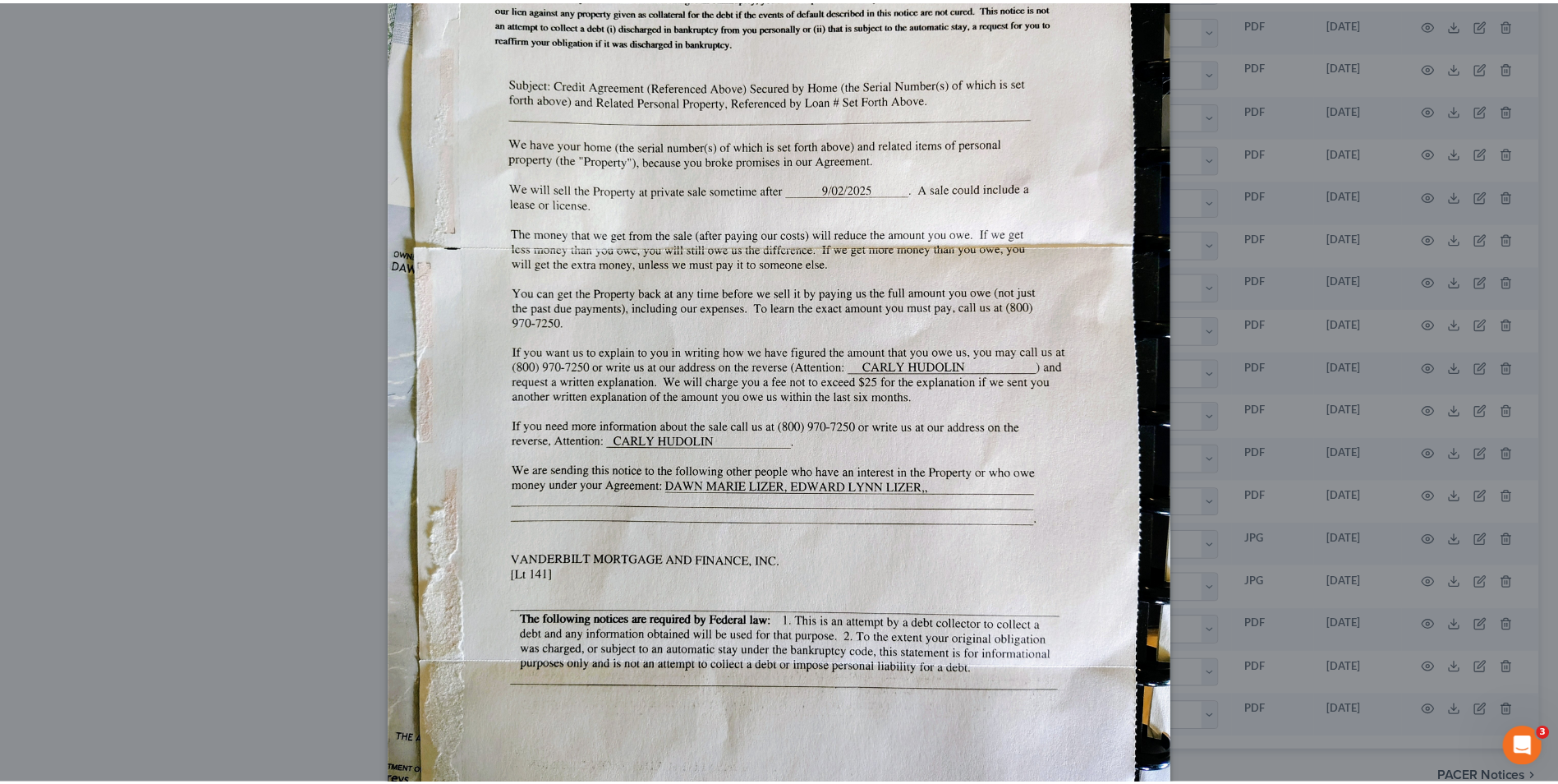
scroll to position [413, 0]
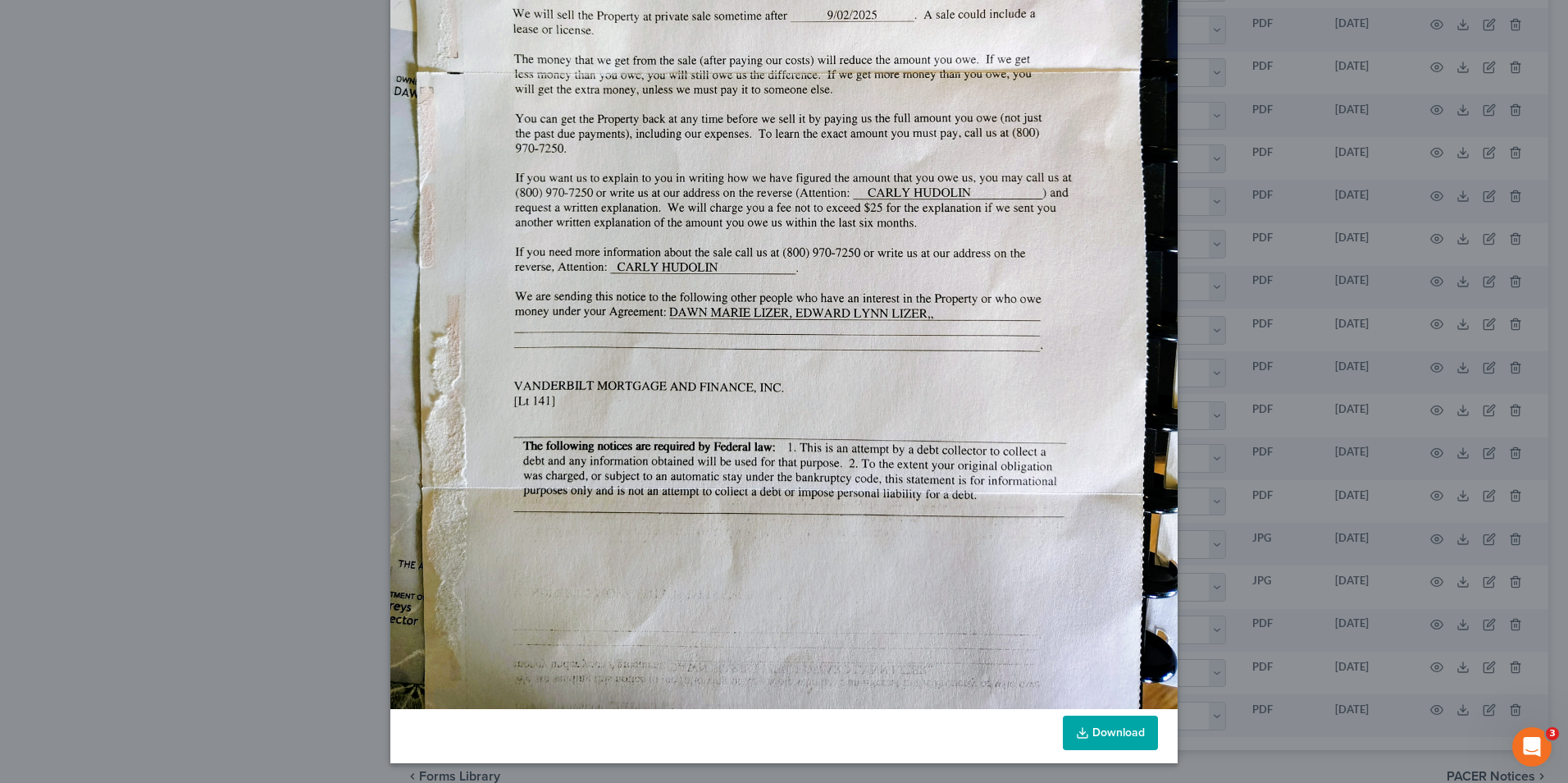
click at [1096, 719] on link "Download" at bounding box center [1110, 732] width 95 height 34
click at [1317, 354] on div "Attachment Preview: 60c6ca17-df34-43ed-8d1a-badb3519ff17_1.jpg [DATE] × Download" at bounding box center [784, 391] width 1568 height 783
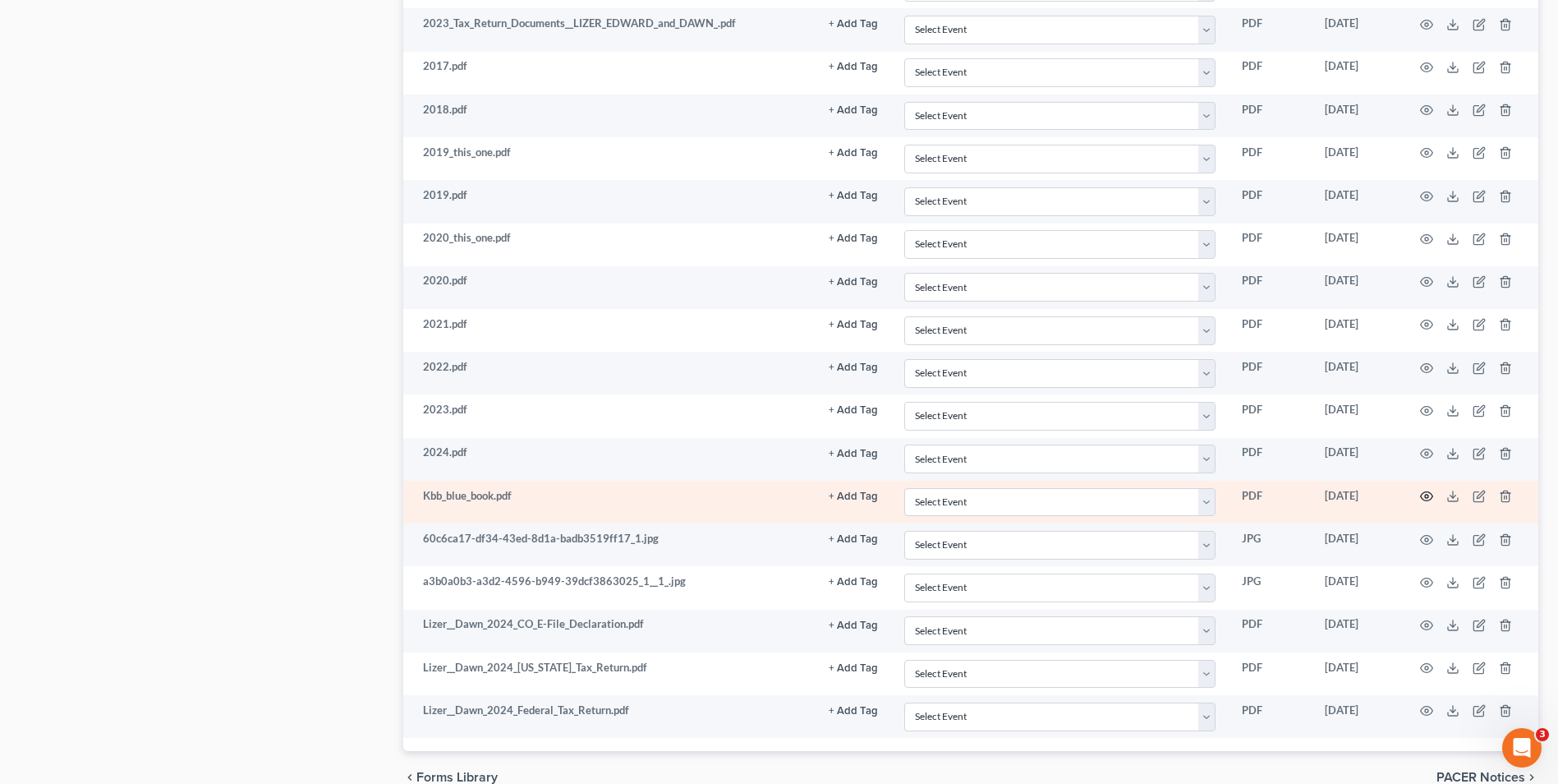
click at [1426, 495] on circle "button" at bounding box center [1427, 496] width 4 height 4
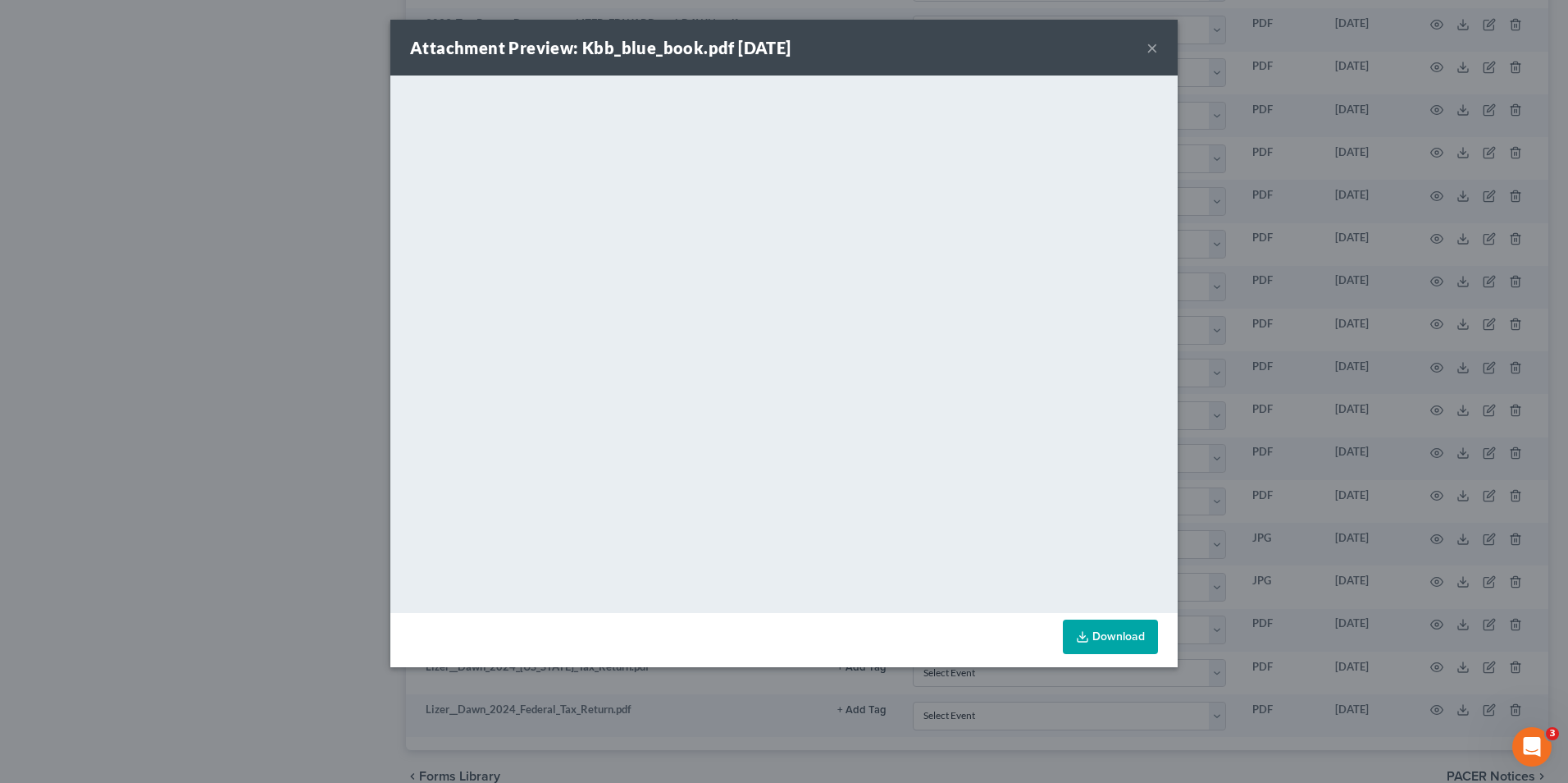
click at [1335, 188] on div "Attachment Preview: Kbb_blue_book.pdf [DATE] × <object ng-attr-data='[URL][DOMA…" at bounding box center [784, 391] width 1568 height 783
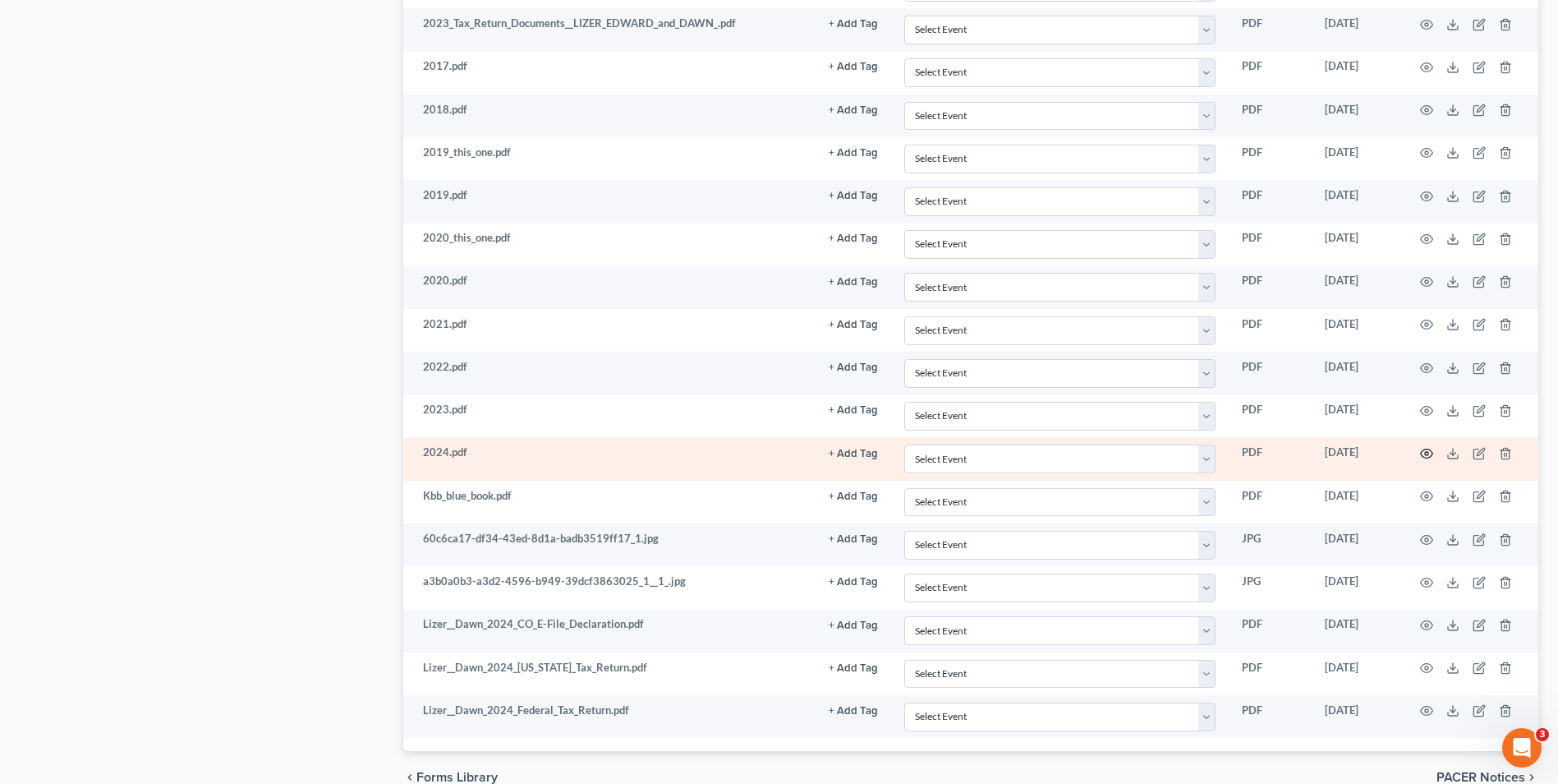
click at [1422, 451] on icon "button" at bounding box center [1427, 454] width 13 height 13
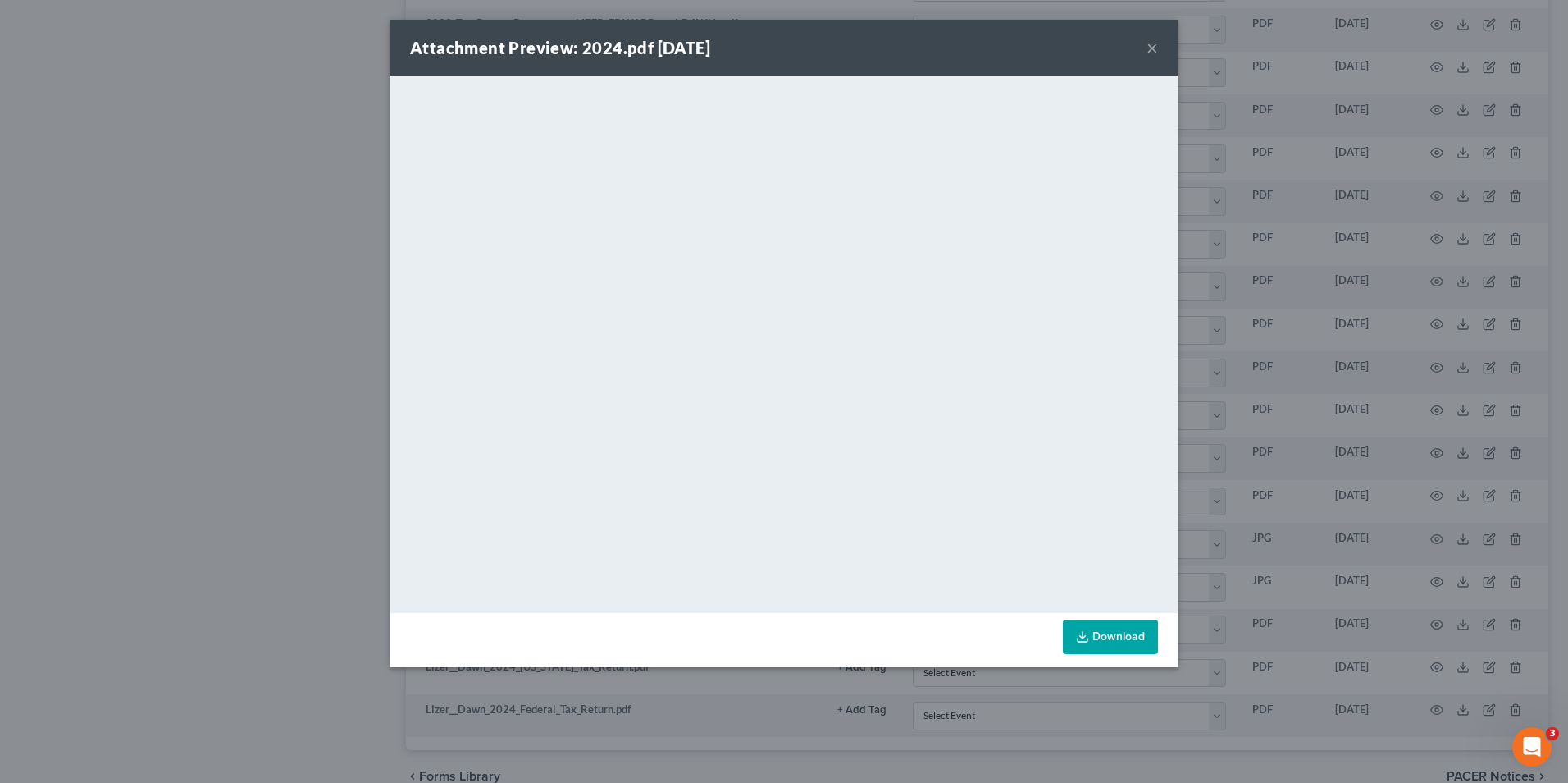
click at [1528, 524] on div "Attachment Preview: 2024.pdf [DATE] × <object ng-attr-data='[URL][DOMAIN_NAME]'…" at bounding box center [784, 391] width 1568 height 783
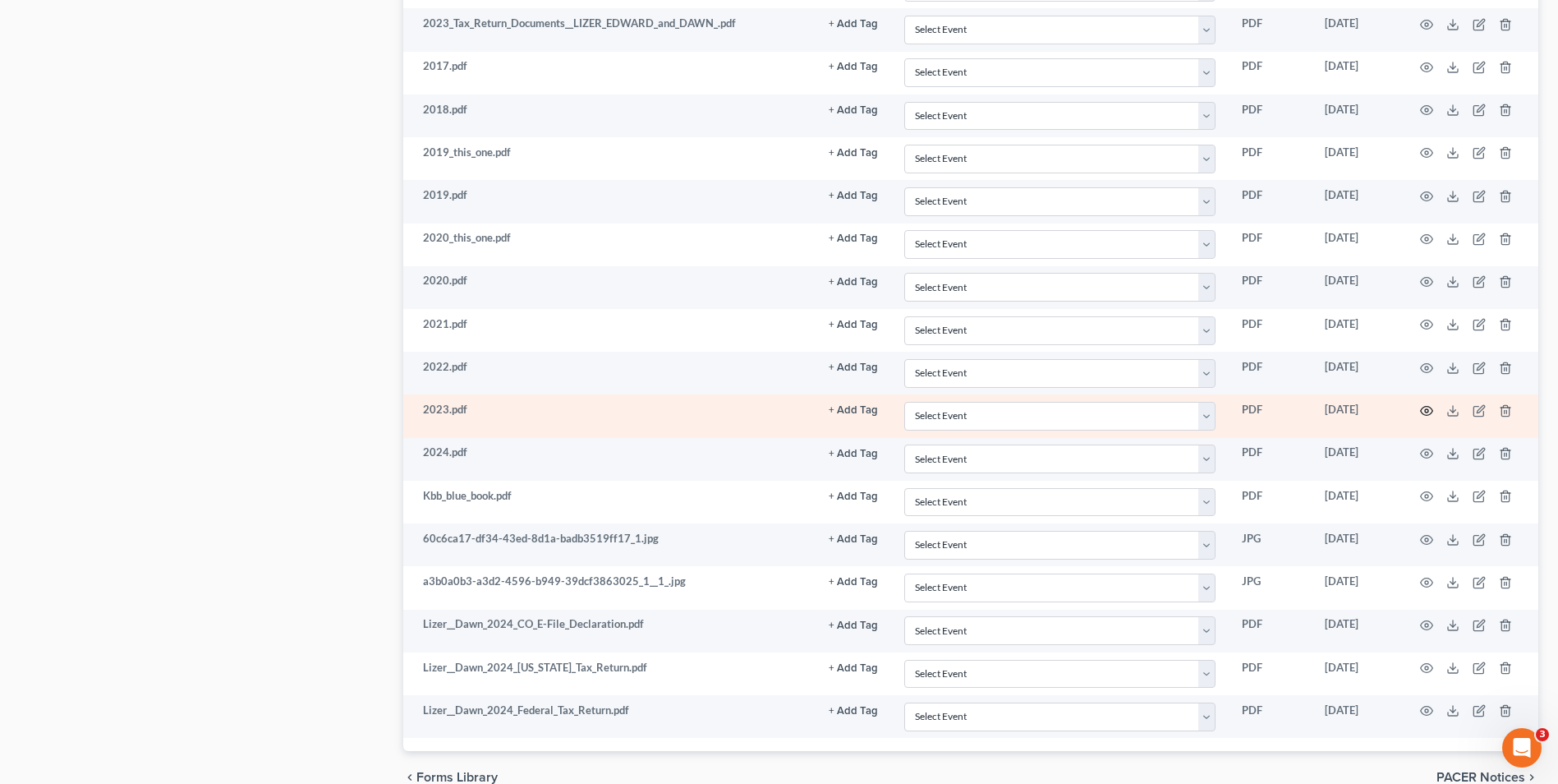
click at [1423, 407] on icon "button" at bounding box center [1427, 410] width 12 height 9
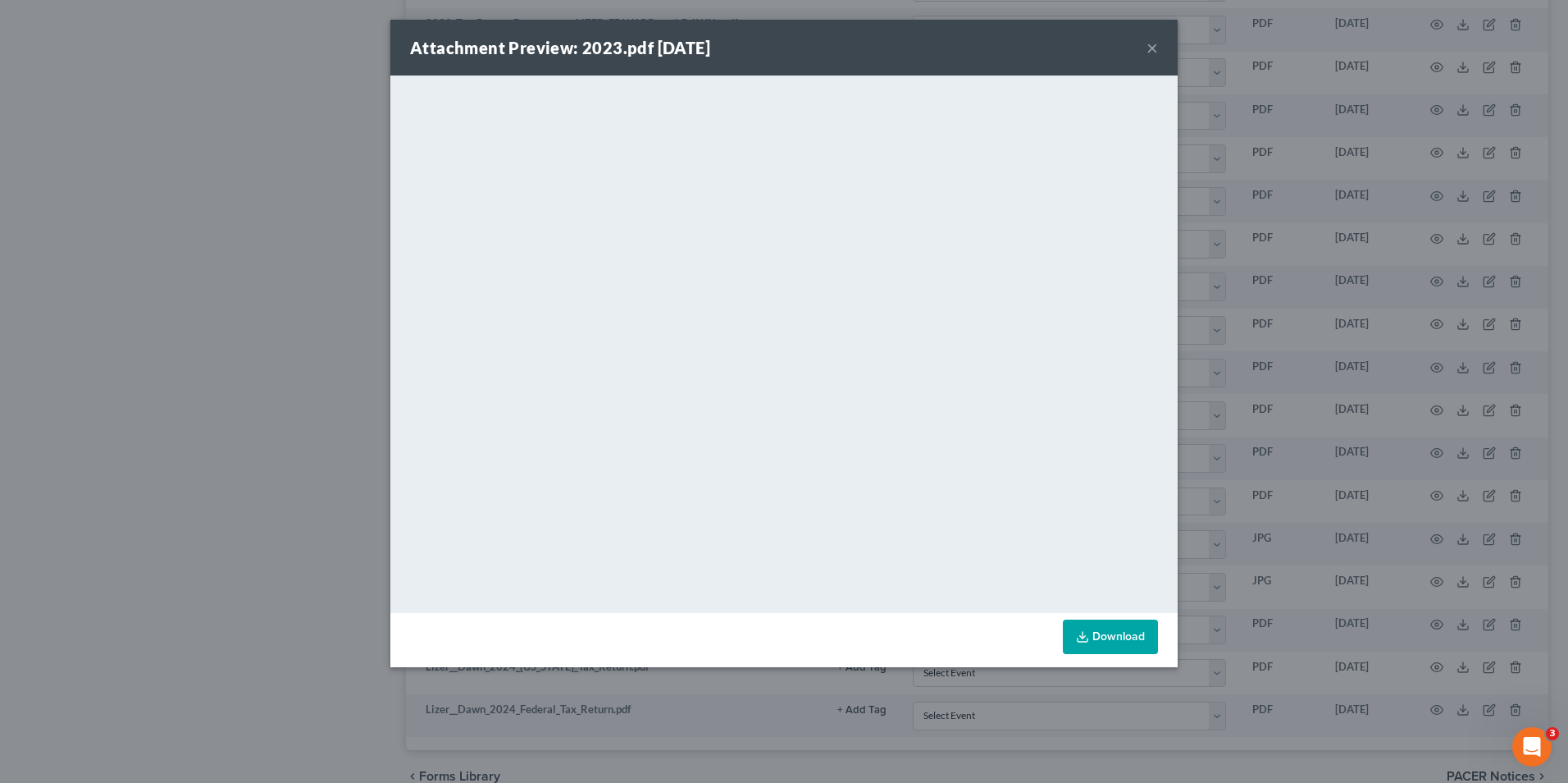
click at [1148, 49] on button "×" at bounding box center [1152, 47] width 11 height 19
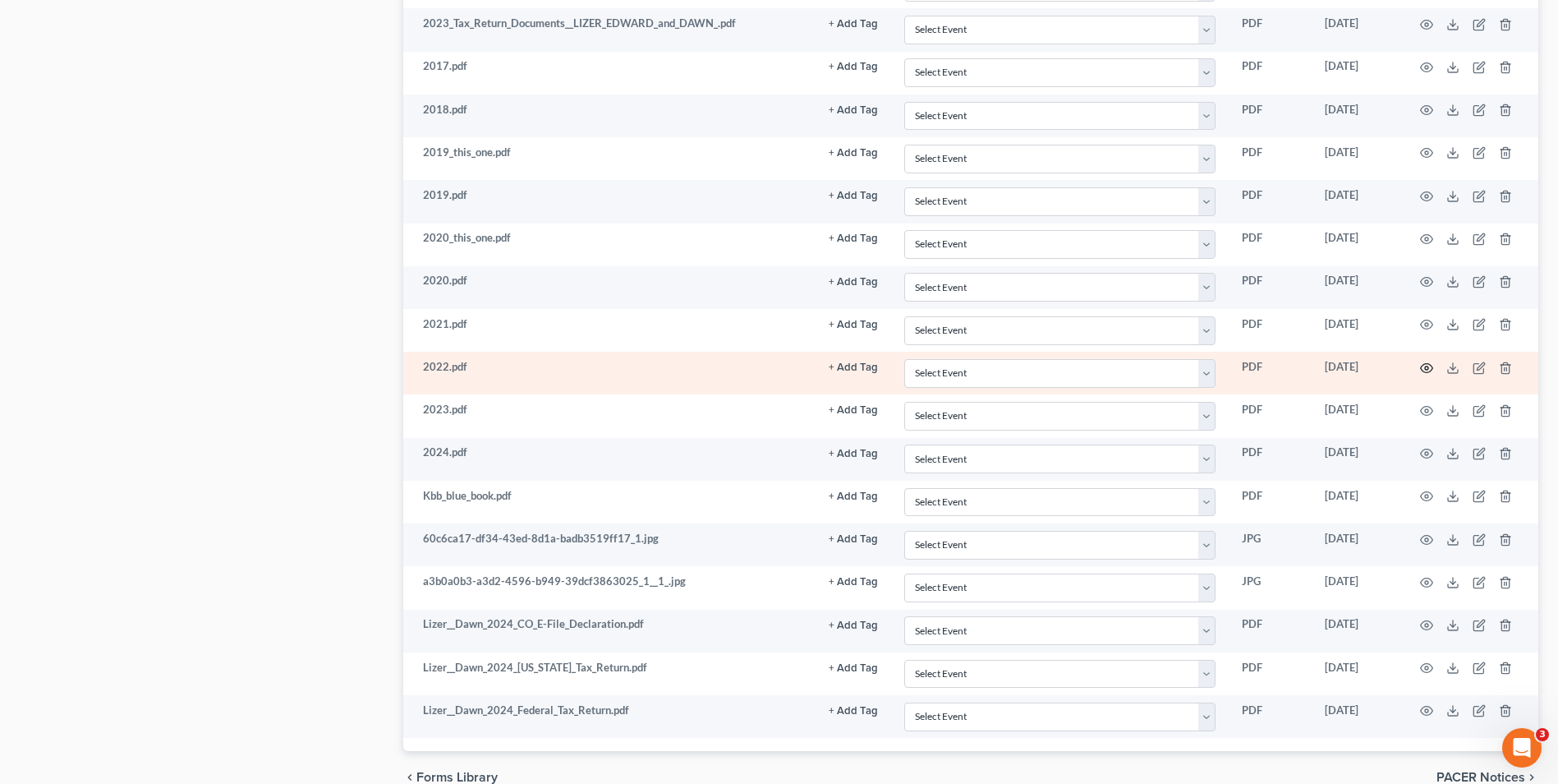
click at [1429, 364] on icon "button" at bounding box center [1427, 367] width 12 height 9
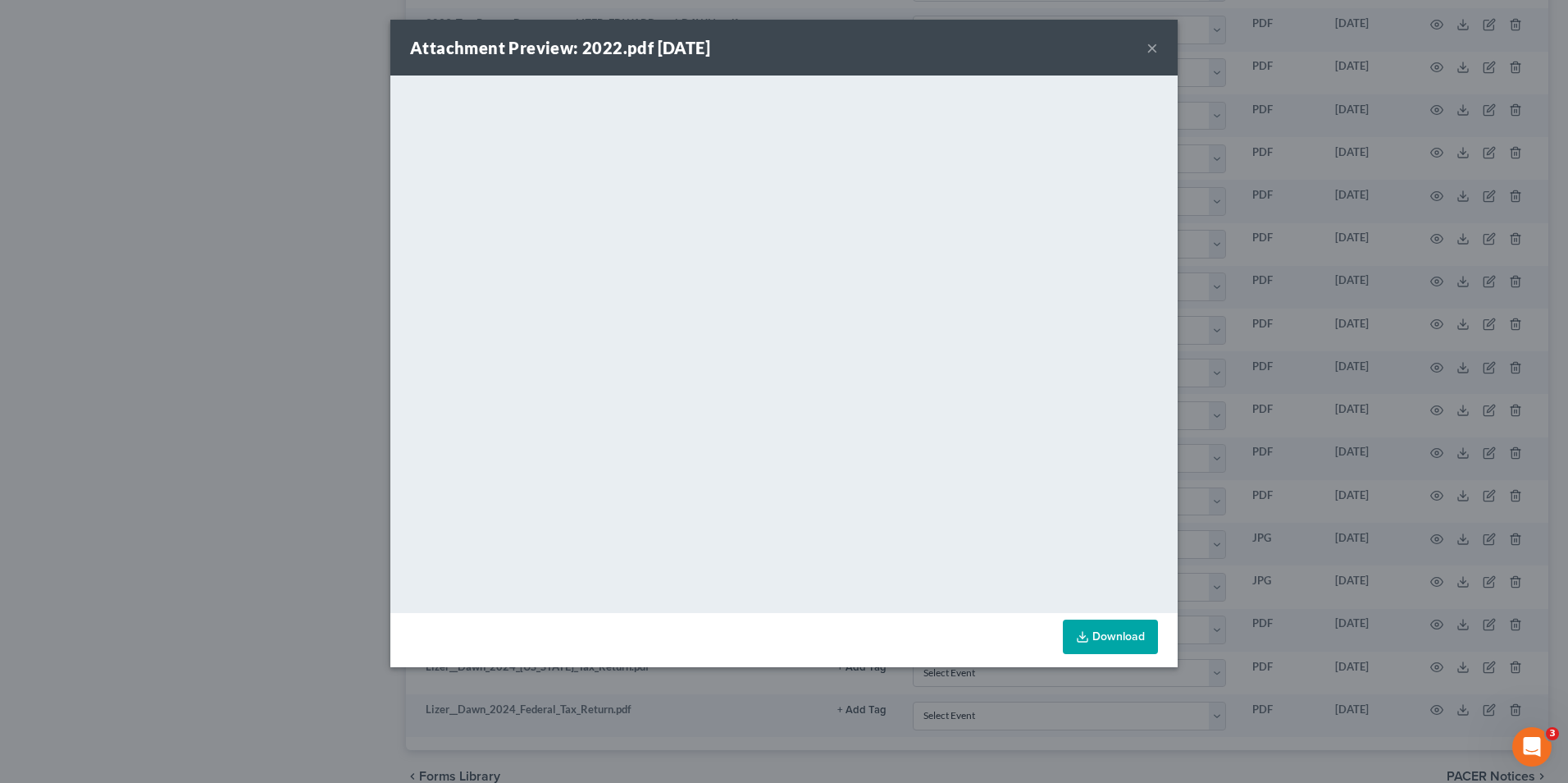
click at [1147, 49] on button "×" at bounding box center [1152, 47] width 11 height 19
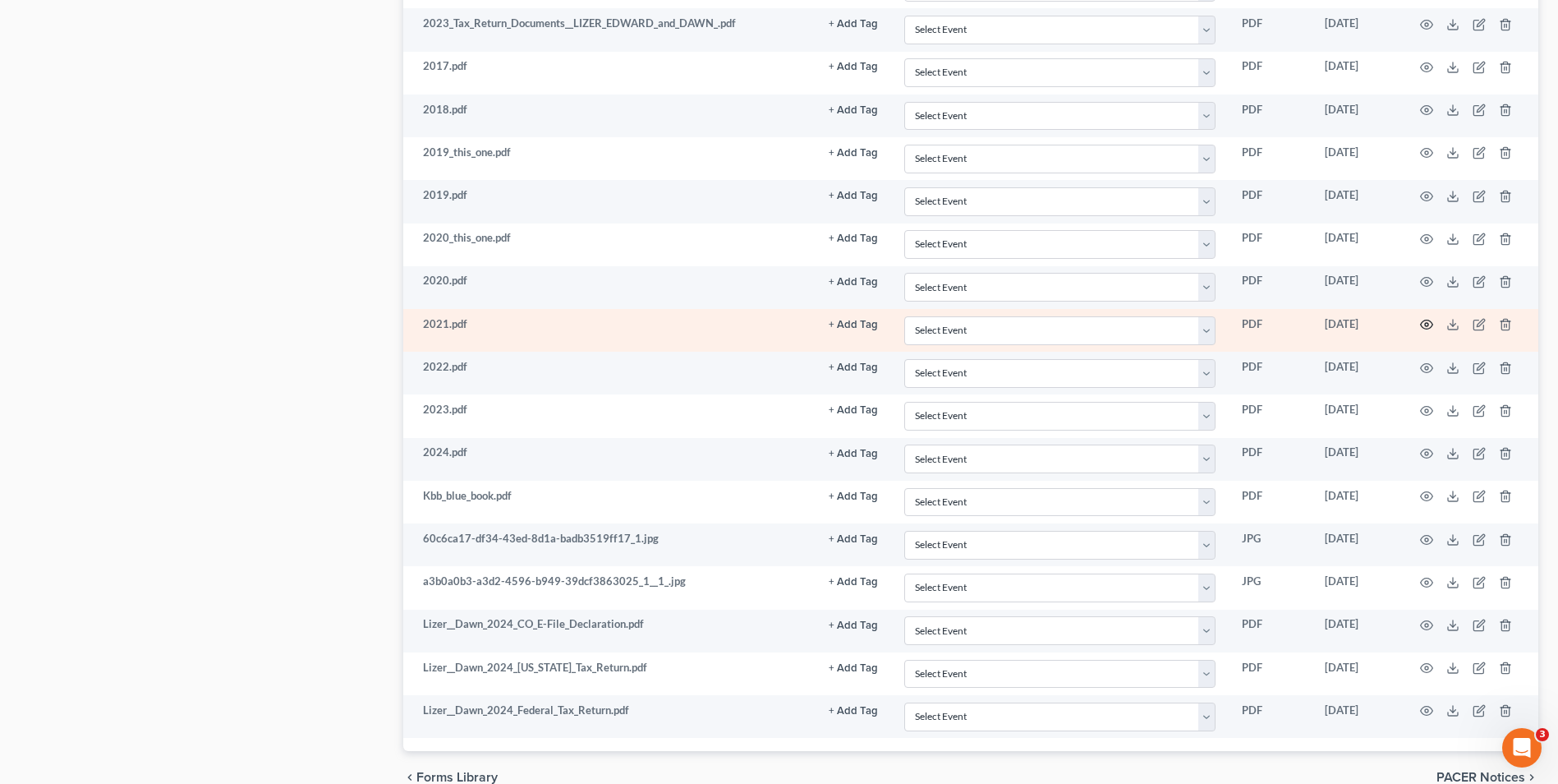
click at [1428, 319] on icon "button" at bounding box center [1427, 325] width 13 height 13
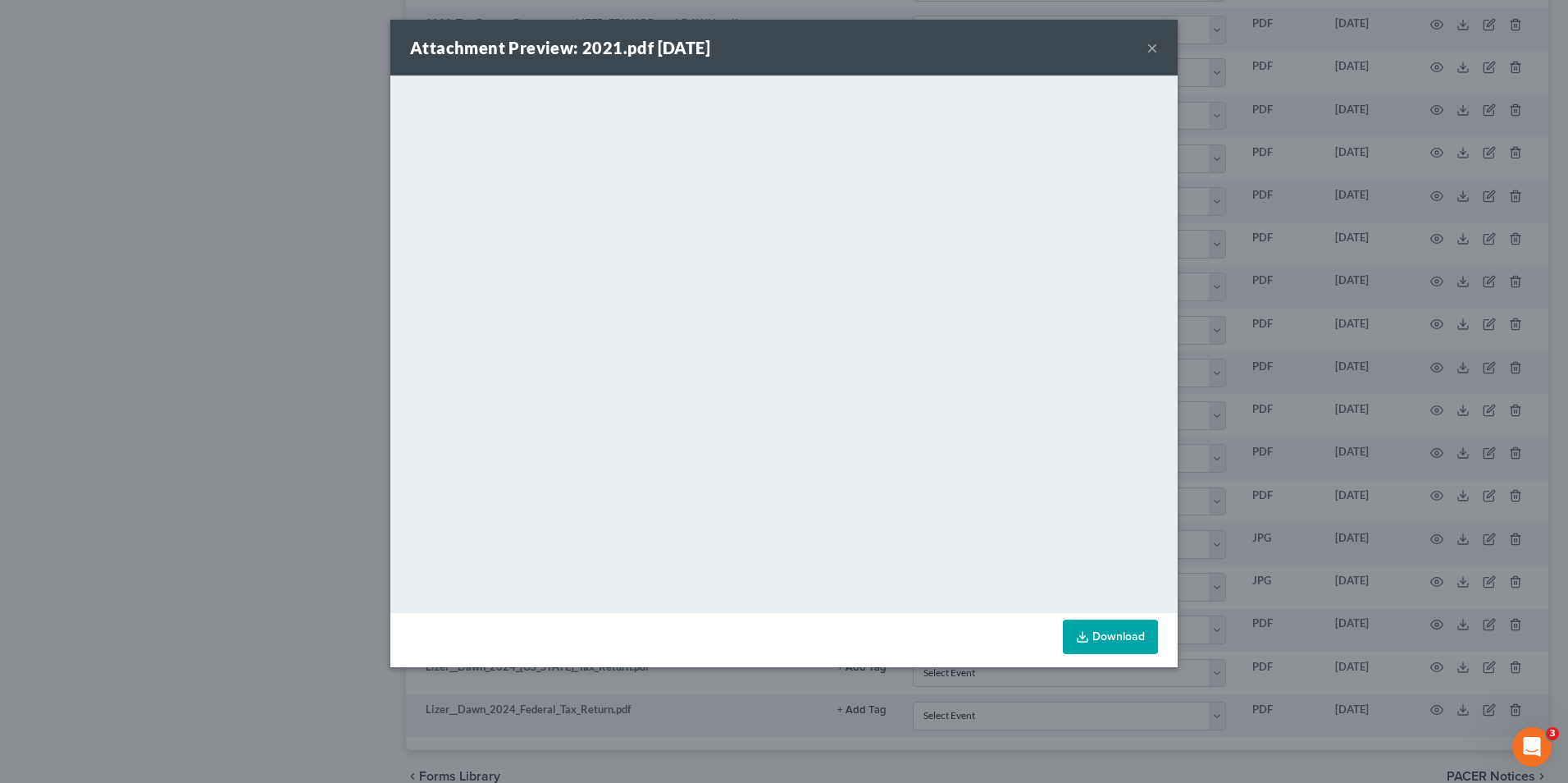
drag, startPoint x: 1128, startPoint y: 39, endPoint x: 1148, endPoint y: 50, distance: 22.8
click at [1128, 39] on div "Attachment Preview: 2021.pdf [DATE] ×" at bounding box center [784, 47] width 787 height 56
click at [1154, 53] on button "×" at bounding box center [1152, 47] width 11 height 19
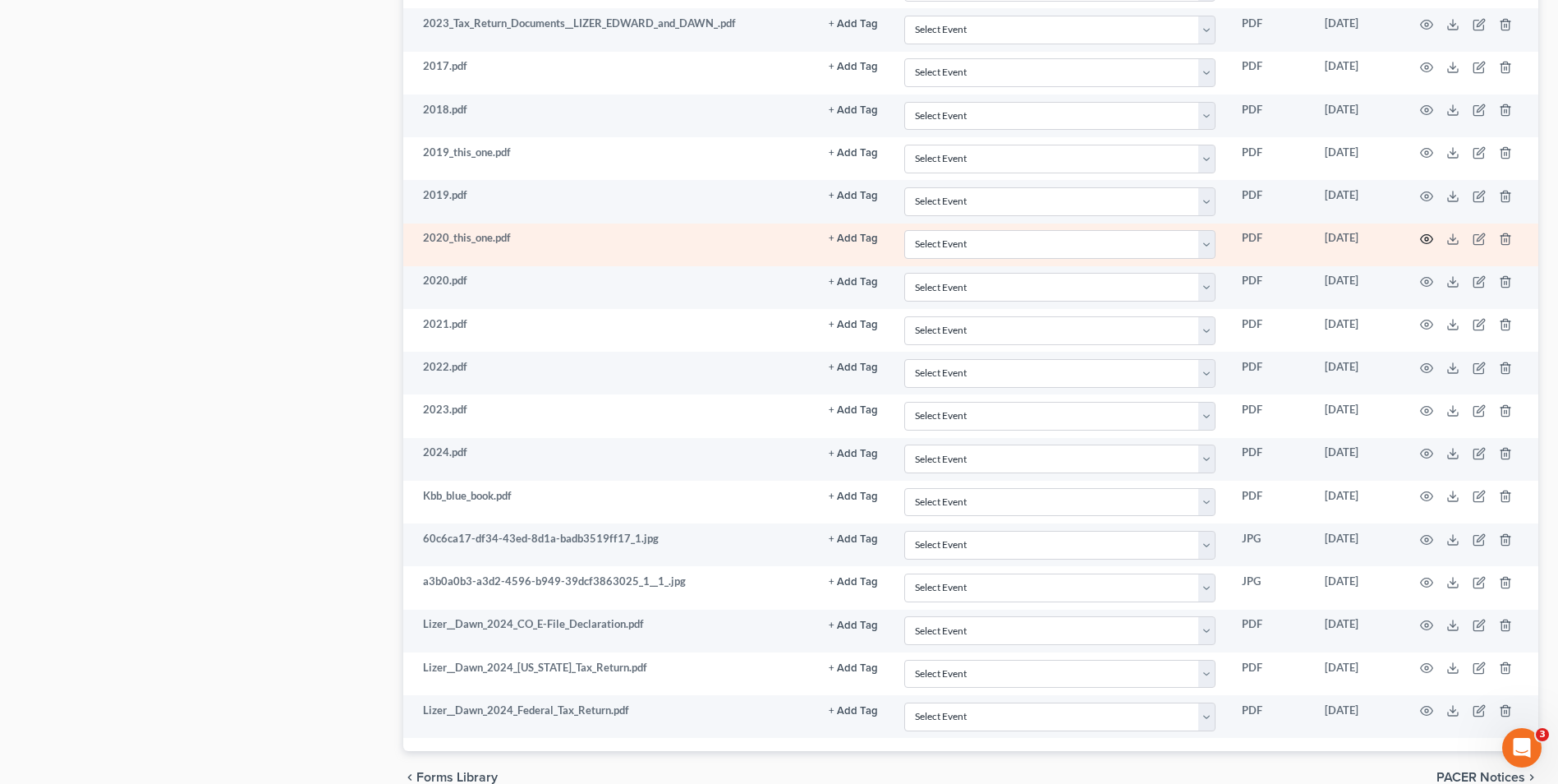
click at [1429, 239] on circle "button" at bounding box center [1427, 239] width 4 height 4
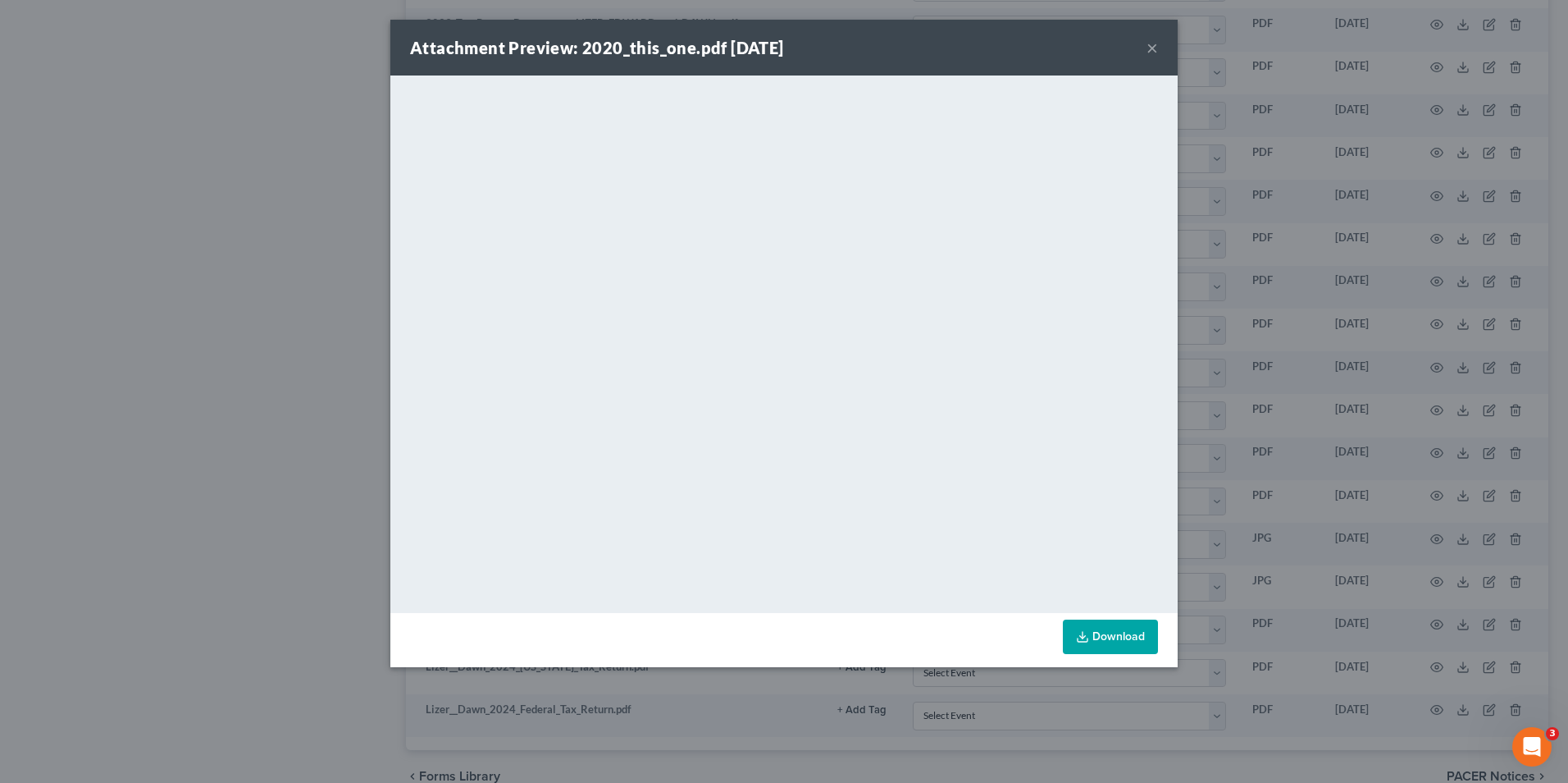
drag, startPoint x: 1094, startPoint y: 44, endPoint x: 1132, endPoint y: 40, distance: 38.2
click at [1094, 44] on div "Attachment Preview: 2020_this_one.pdf [DATE] ×" at bounding box center [784, 47] width 787 height 56
click at [1150, 52] on button "×" at bounding box center [1152, 47] width 11 height 19
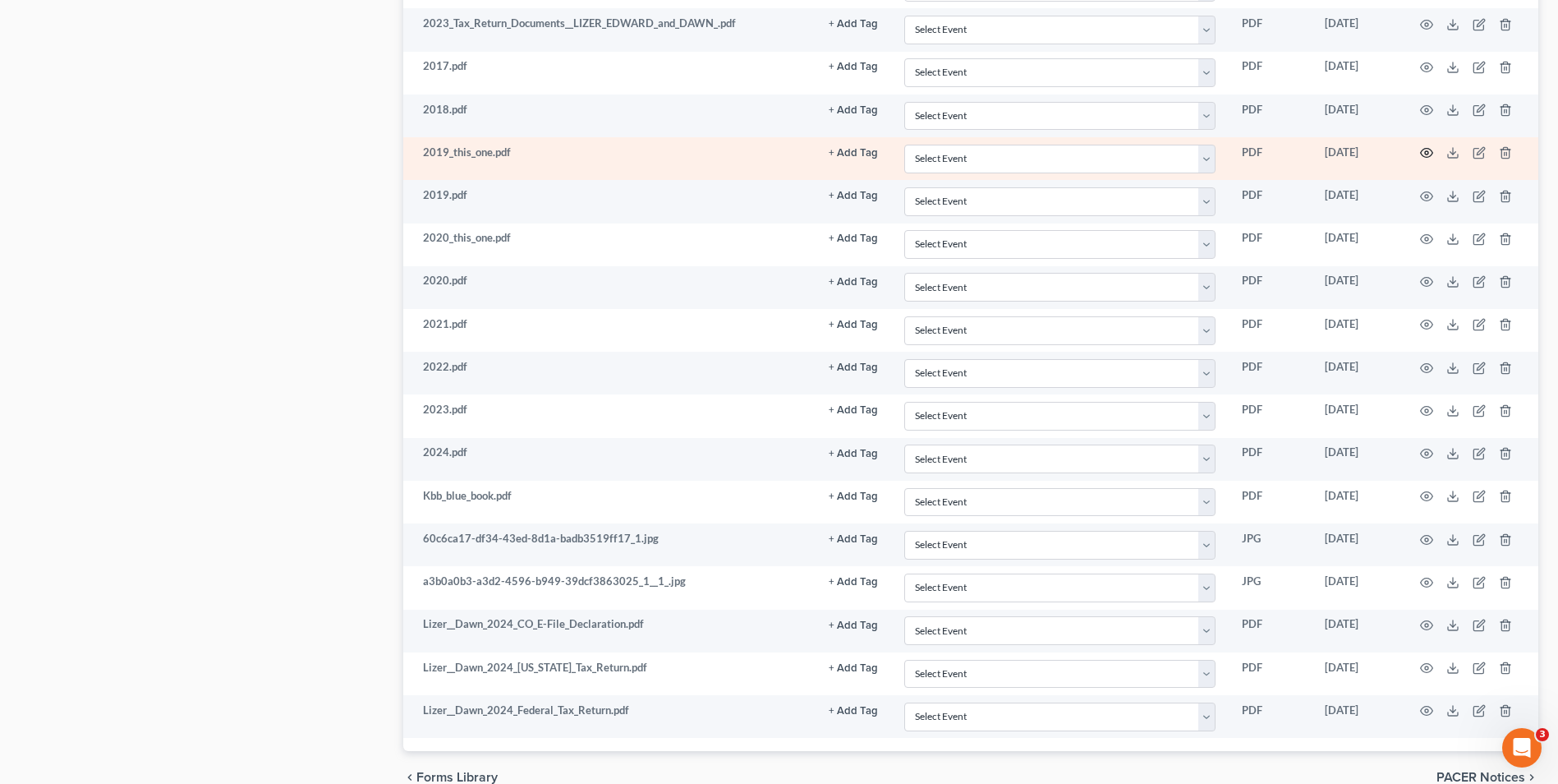
click at [1423, 153] on icon "button" at bounding box center [1427, 153] width 13 height 13
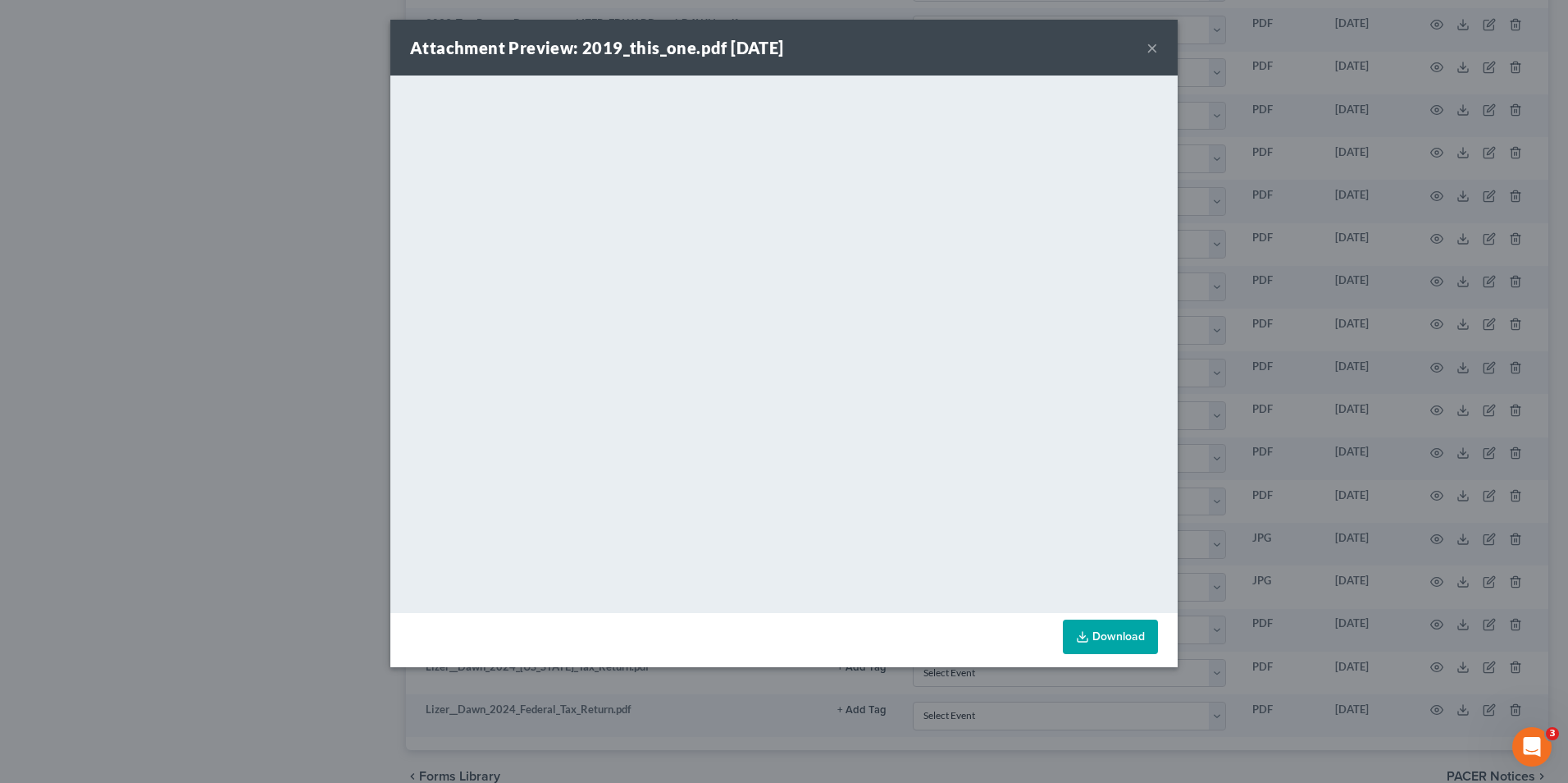
drag, startPoint x: 962, startPoint y: 60, endPoint x: 997, endPoint y: 61, distance: 35.0
click at [962, 60] on div "Attachment Preview: 2019_this_one.pdf [DATE] ×" at bounding box center [784, 47] width 787 height 56
click at [1157, 44] on button "×" at bounding box center [1152, 47] width 11 height 19
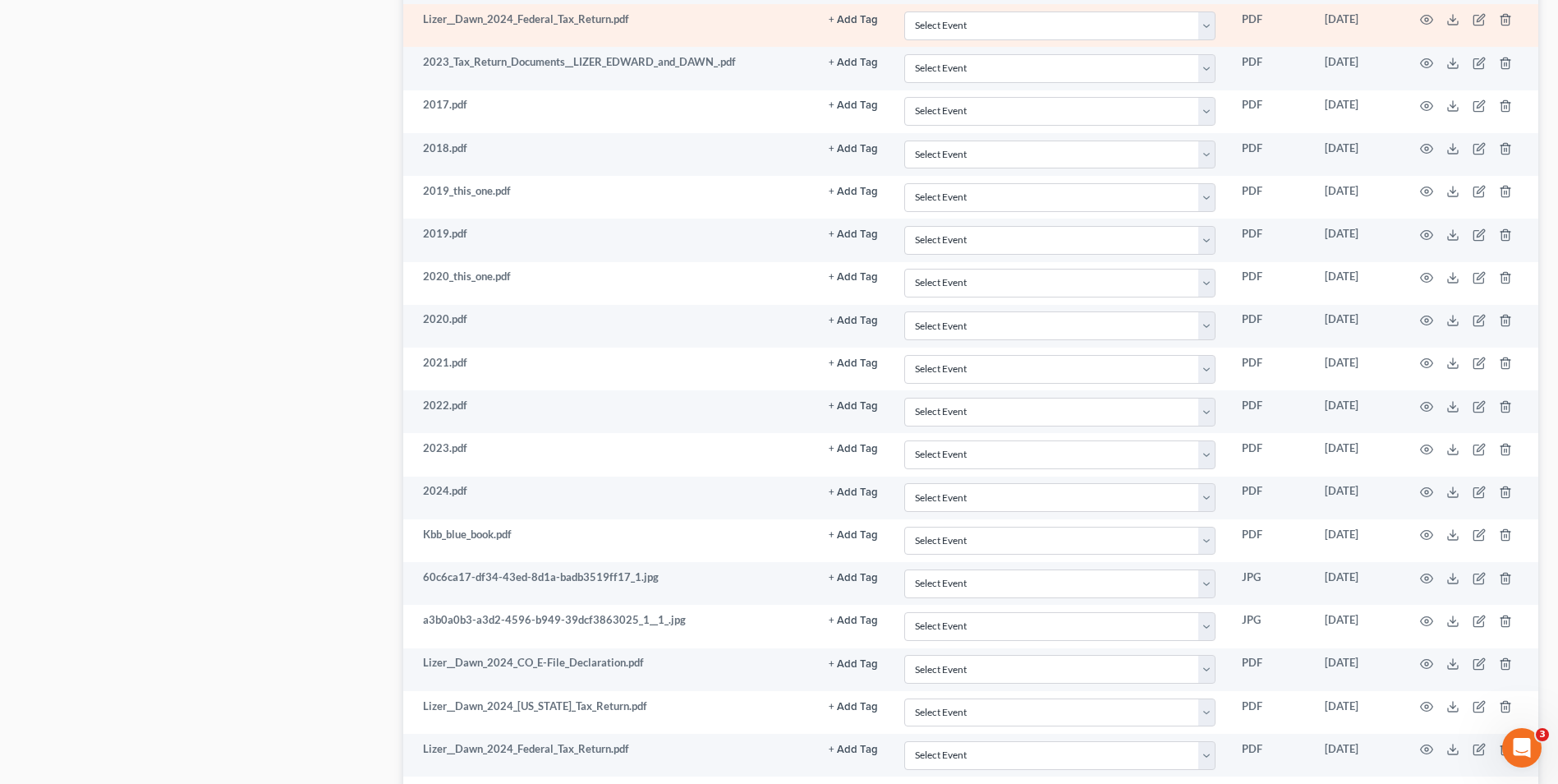
scroll to position [948, 0]
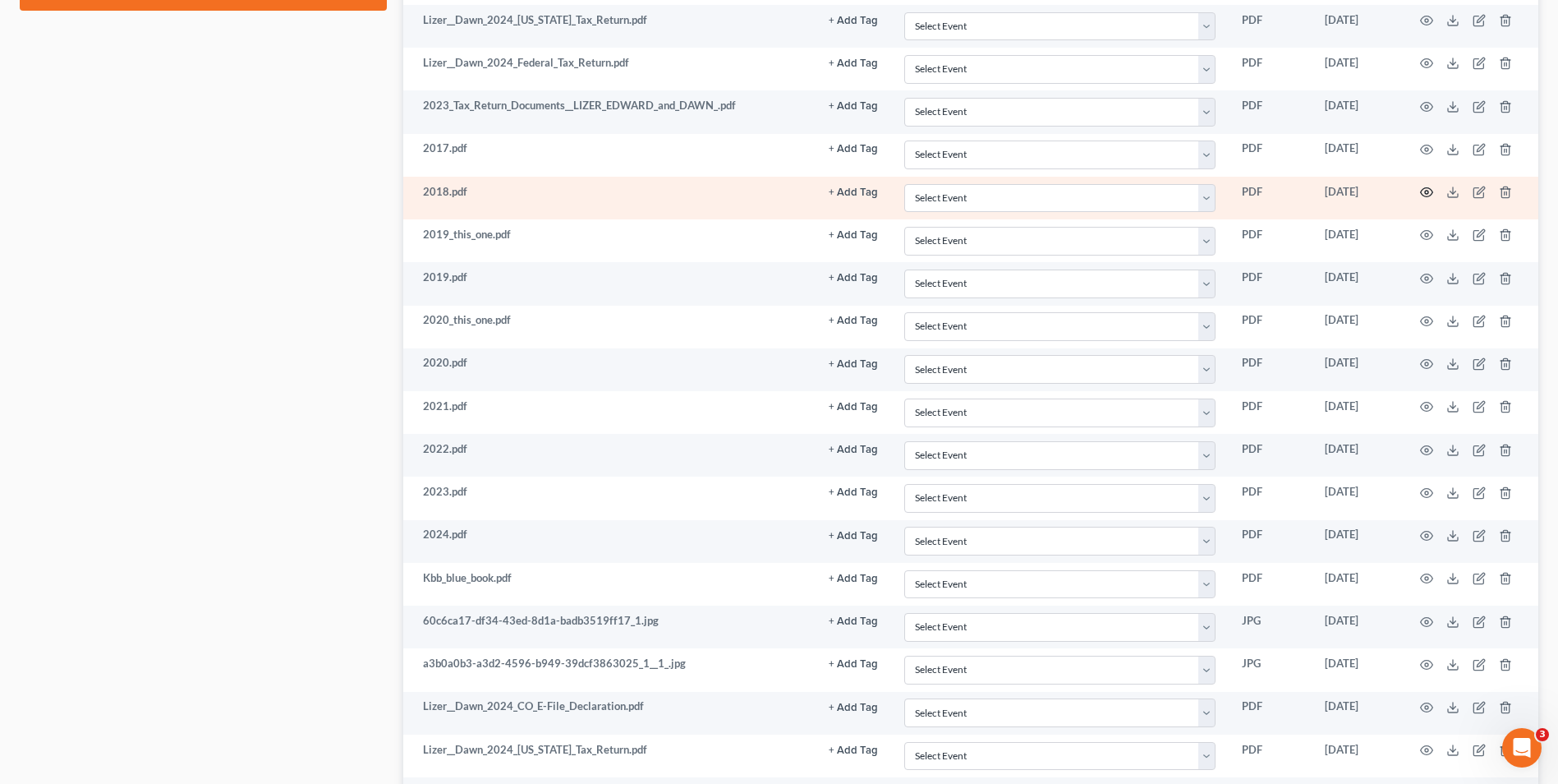
click at [1423, 190] on icon "button" at bounding box center [1427, 192] width 13 height 13
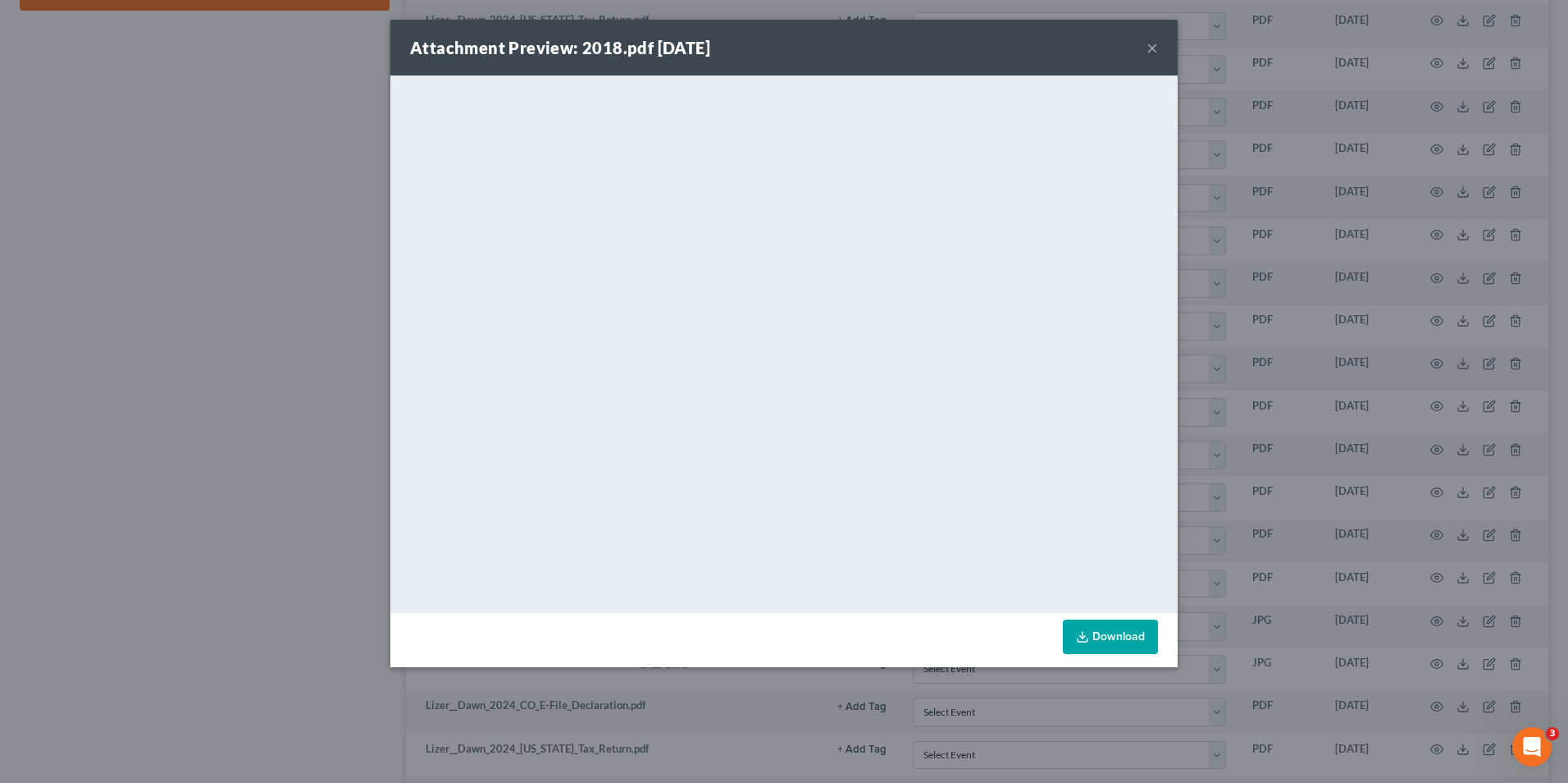
drag, startPoint x: 1093, startPoint y: 56, endPoint x: 1106, endPoint y: 56, distance: 13.0
click at [1093, 56] on div "Attachment Preview: 2018.pdf [DATE] ×" at bounding box center [784, 47] width 787 height 56
click at [1154, 41] on button "×" at bounding box center [1152, 47] width 11 height 19
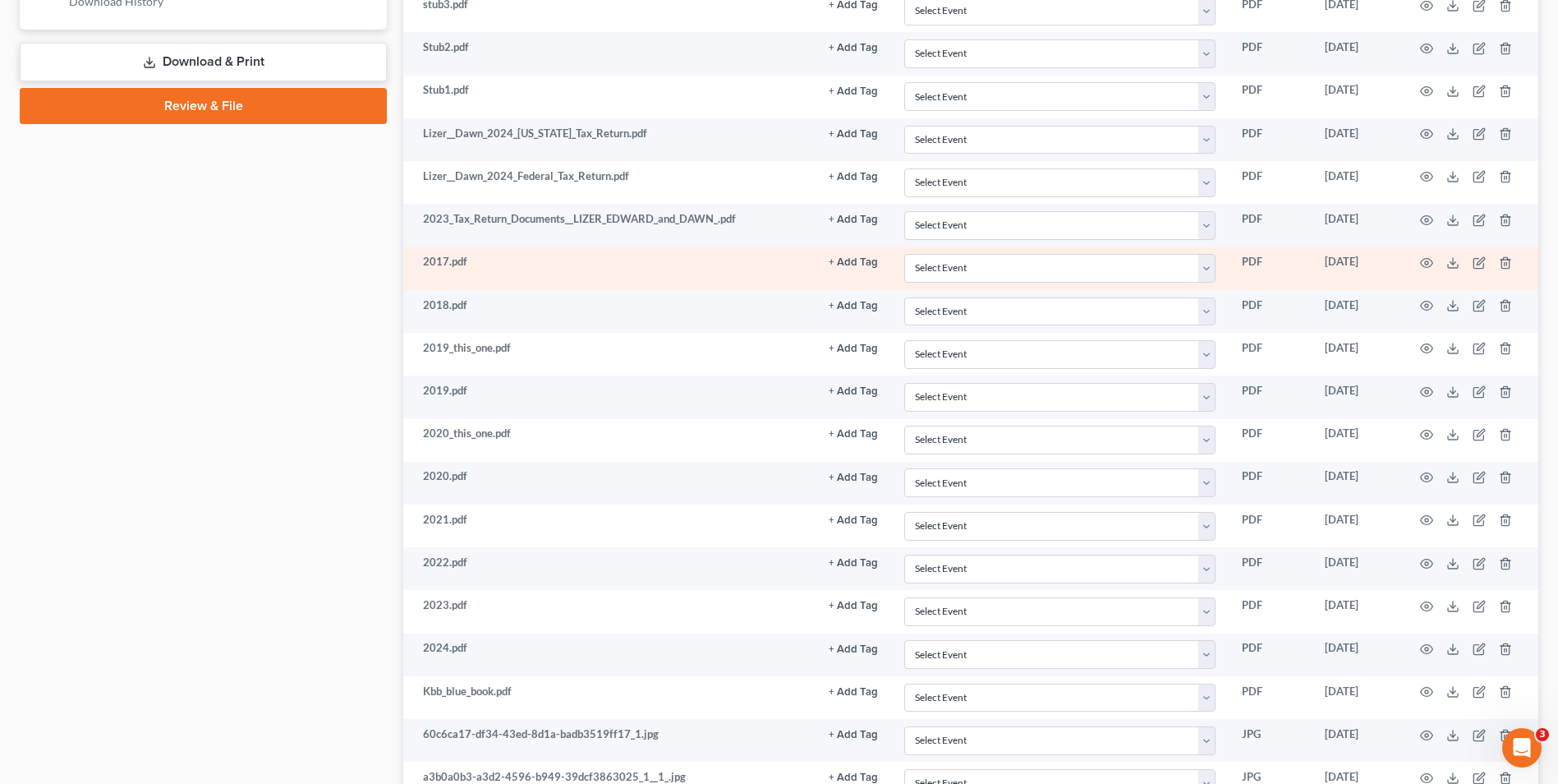
scroll to position [784, 0]
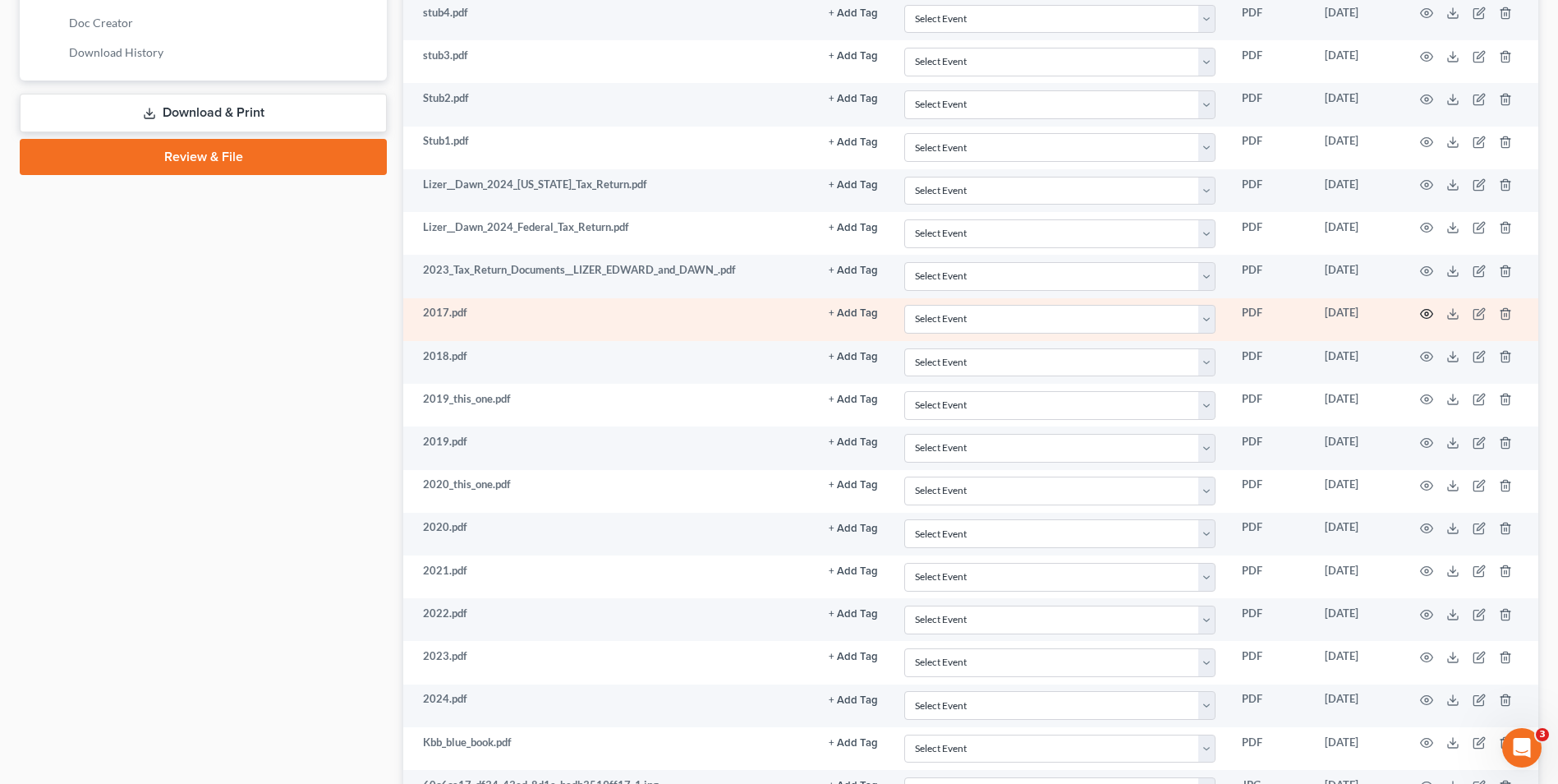
click at [1425, 316] on icon "button" at bounding box center [1427, 314] width 13 height 13
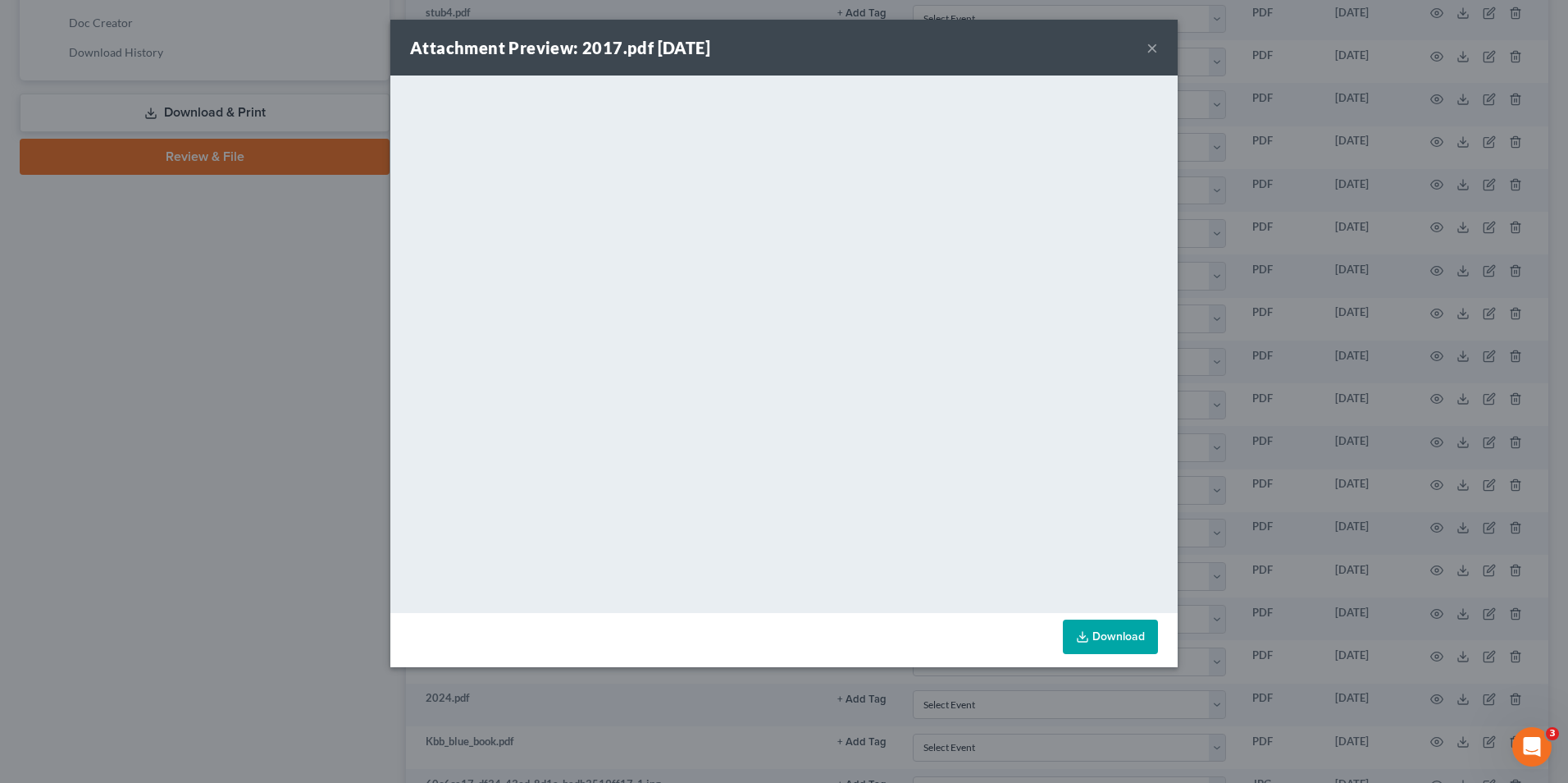
drag, startPoint x: 1148, startPoint y: 47, endPoint x: 1138, endPoint y: 67, distance: 22.4
click at [1148, 47] on button "×" at bounding box center [1152, 47] width 11 height 19
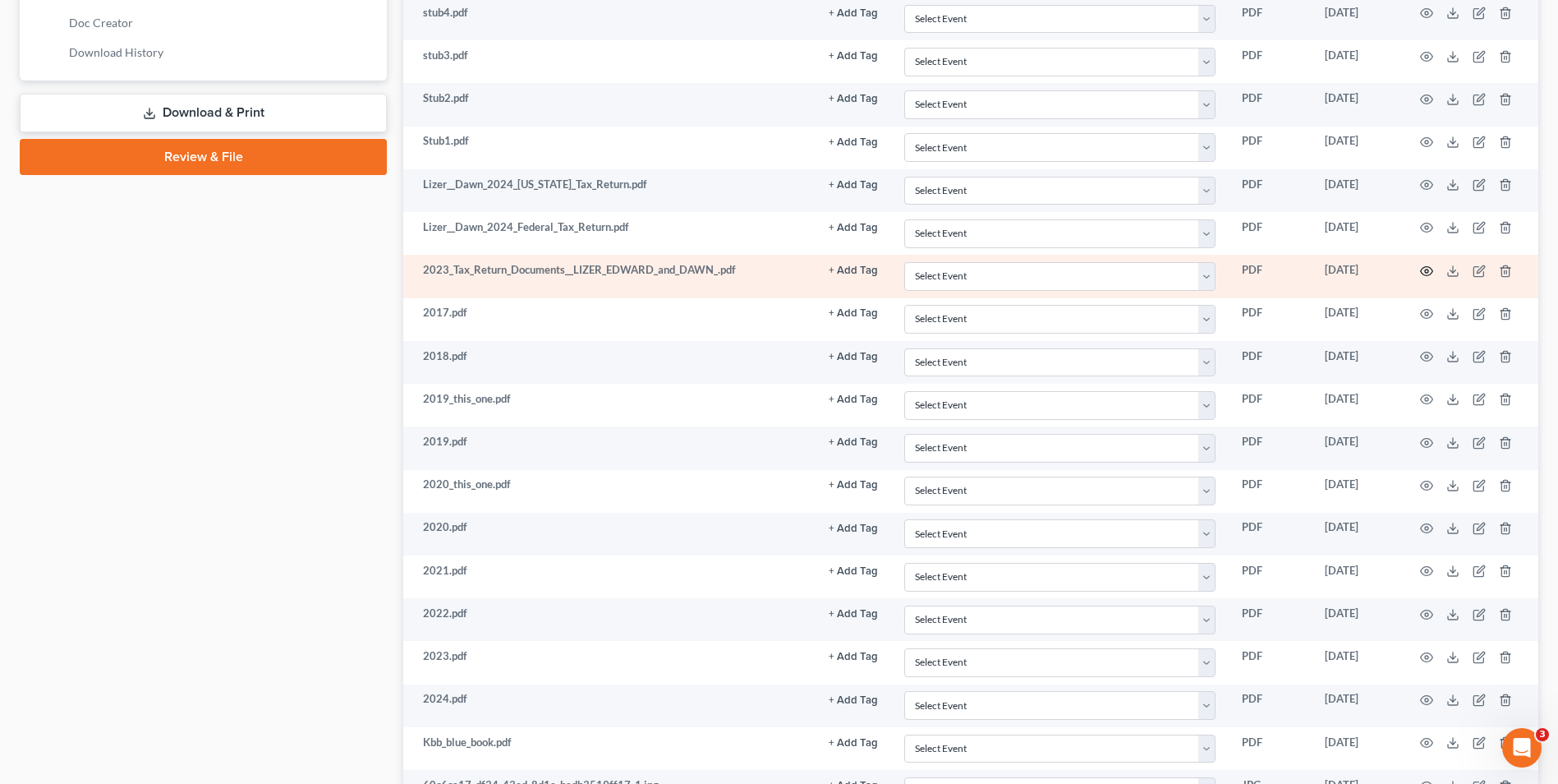
click at [1425, 266] on icon "button" at bounding box center [1427, 271] width 12 height 9
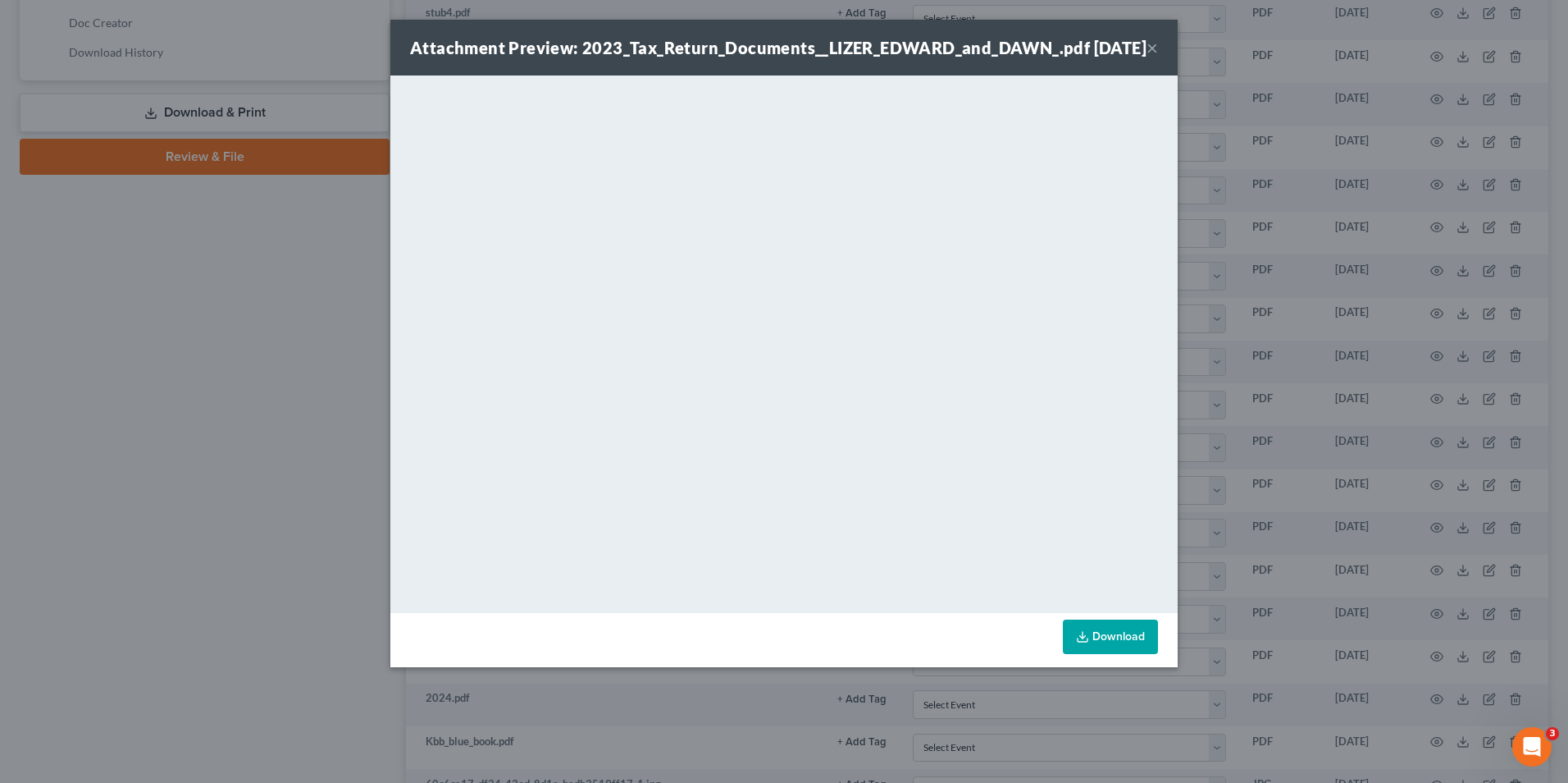
click at [1147, 57] on button "×" at bounding box center [1152, 47] width 11 height 19
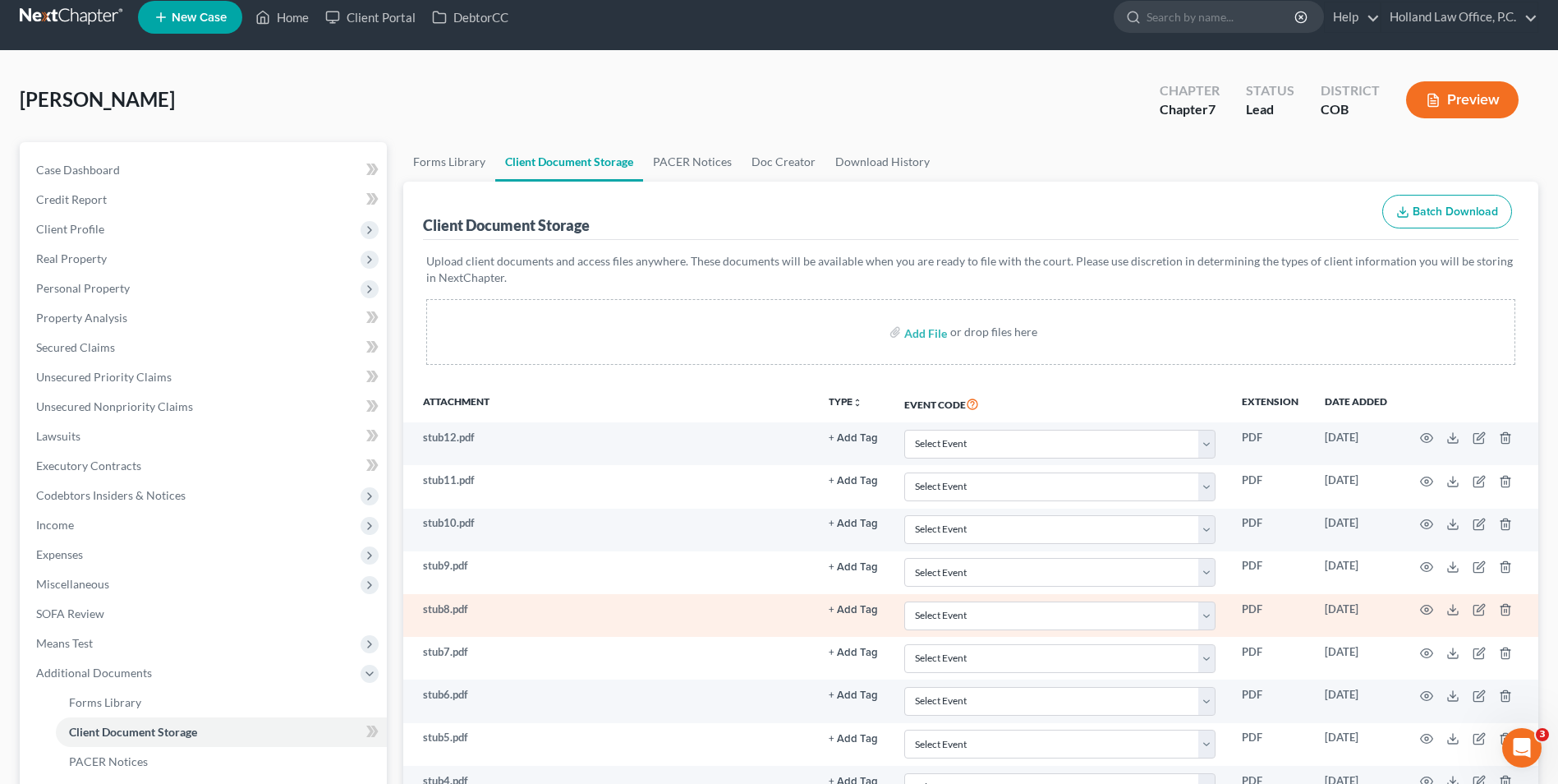
scroll to position [0, 0]
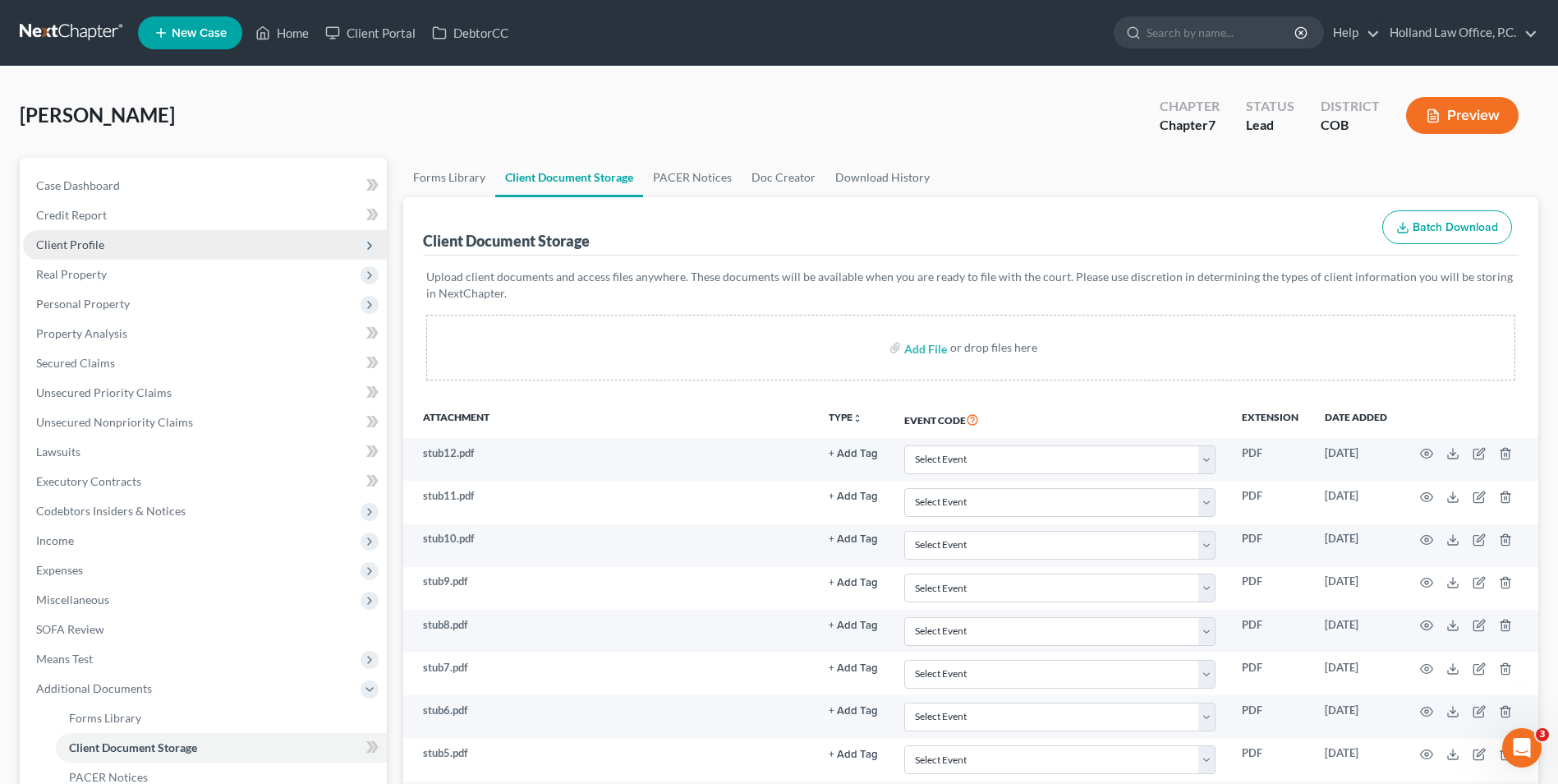
click at [85, 238] on span "Client Profile" at bounding box center [70, 244] width 68 height 14
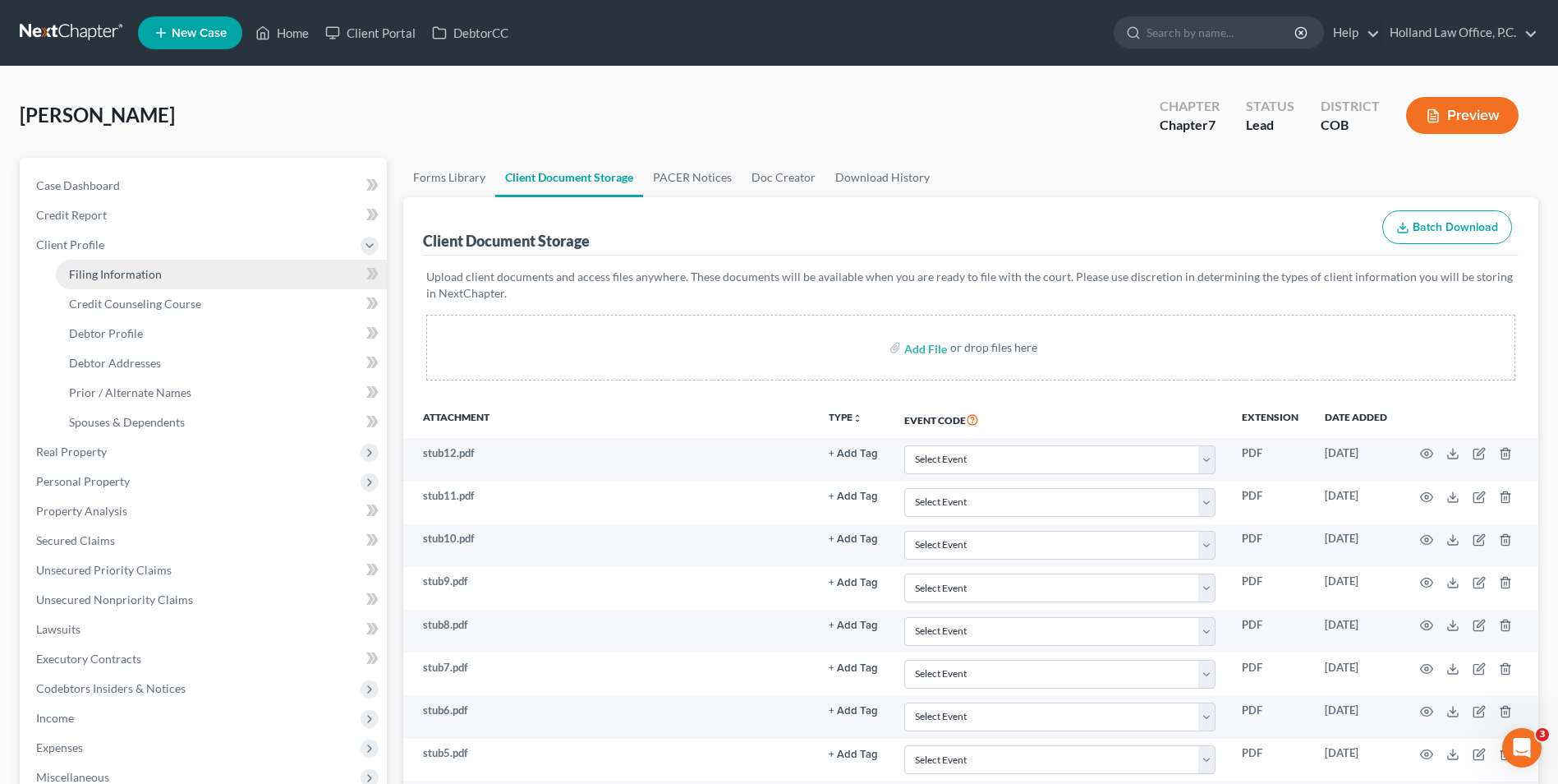
click at [134, 278] on span "Filing Information" at bounding box center [115, 274] width 93 height 14
select select "1"
select select "0"
select select "11"
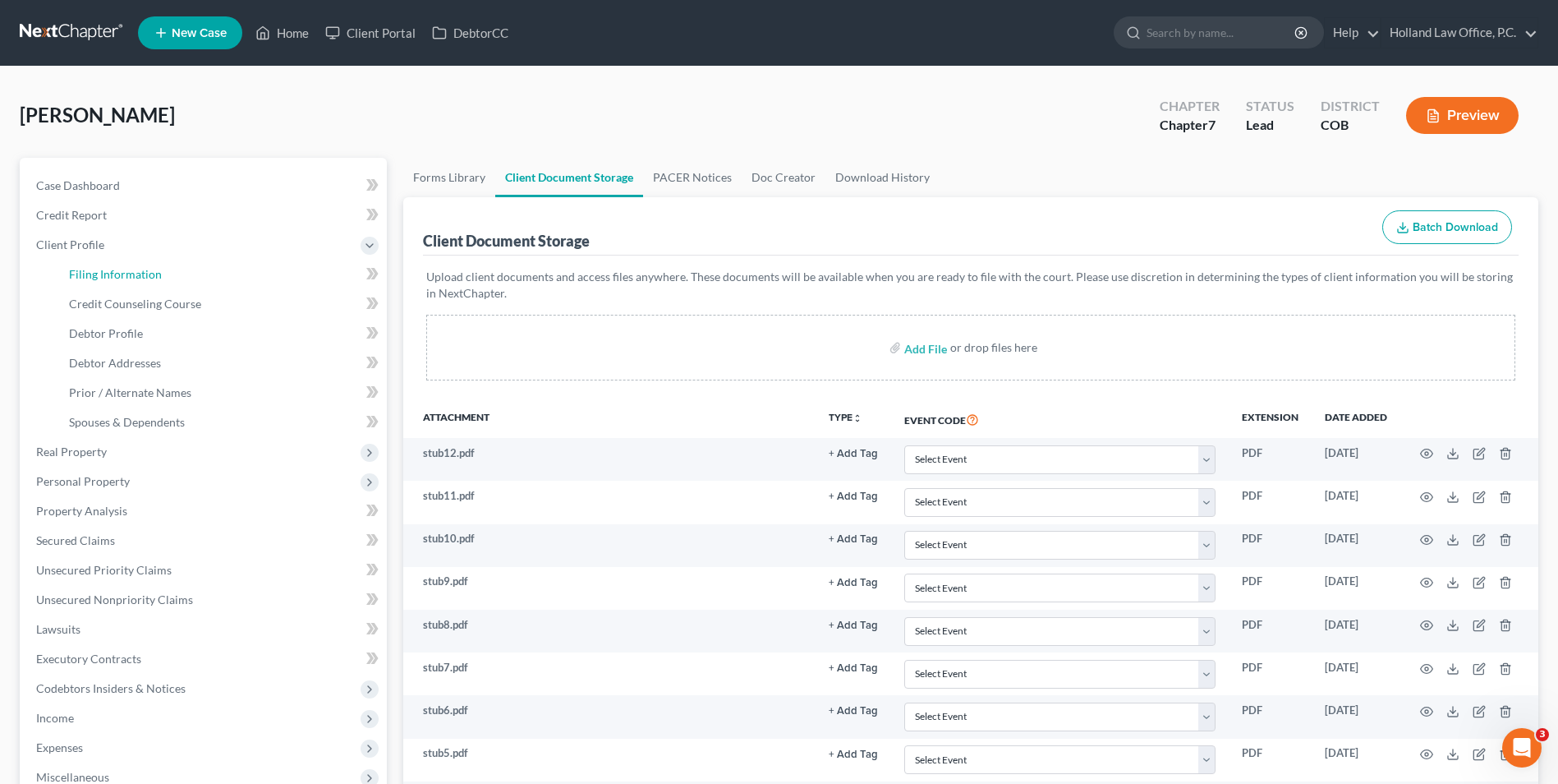
select select "0"
select select "5"
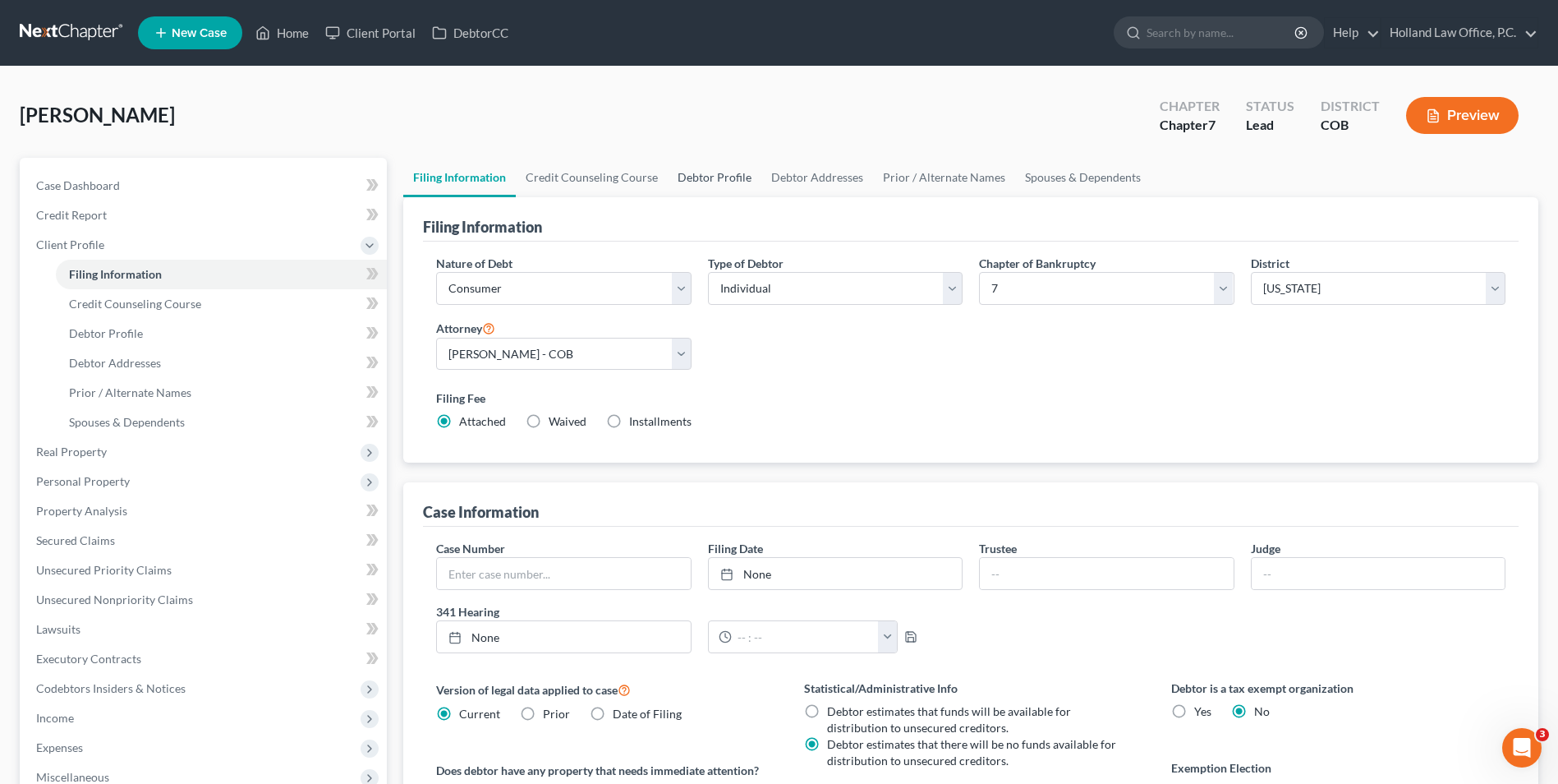
click at [709, 184] on link "Debtor Profile" at bounding box center [715, 177] width 94 height 39
select select "0"
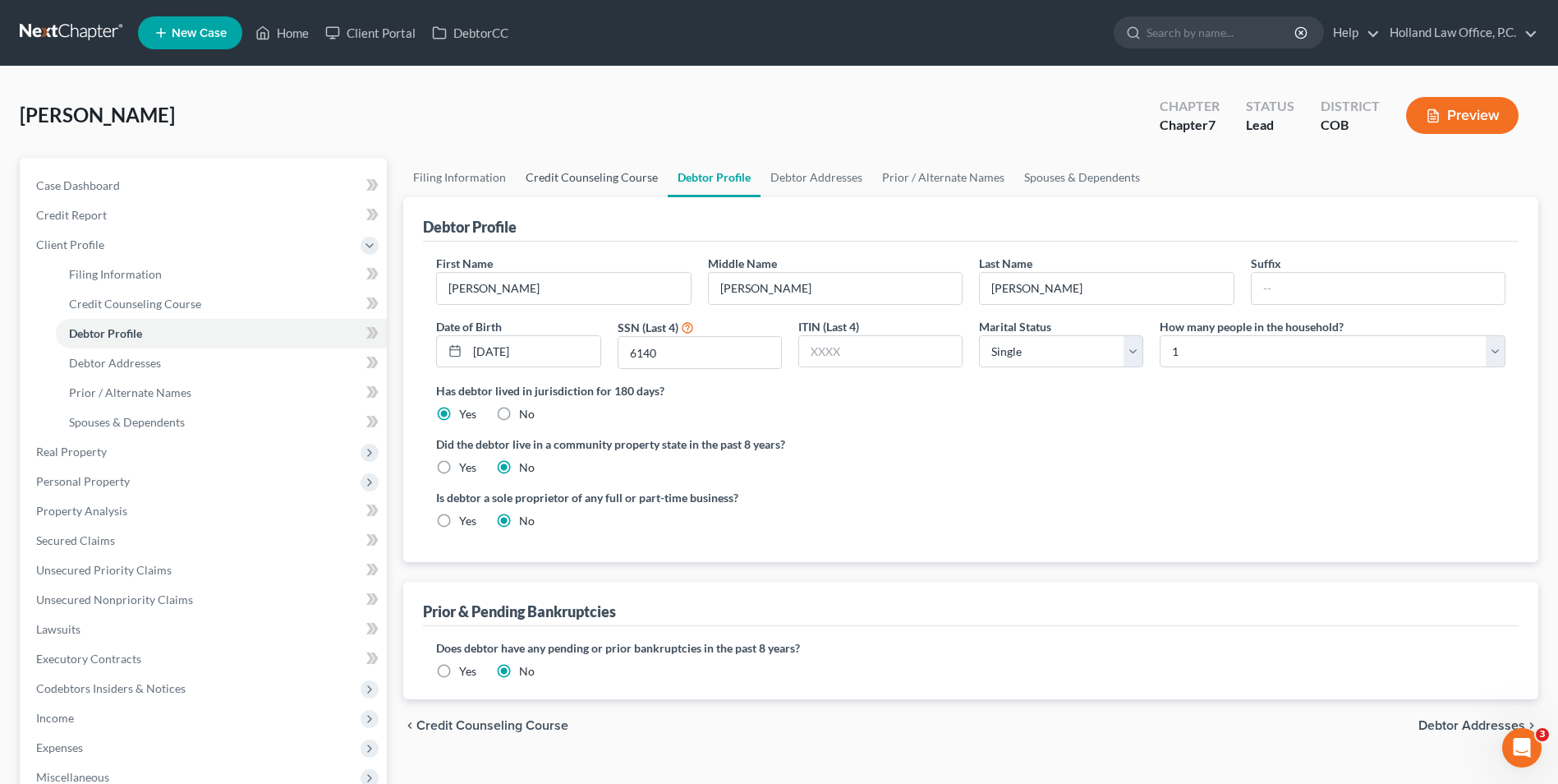
click at [570, 181] on link "Credit Counseling Course" at bounding box center [592, 177] width 152 height 39
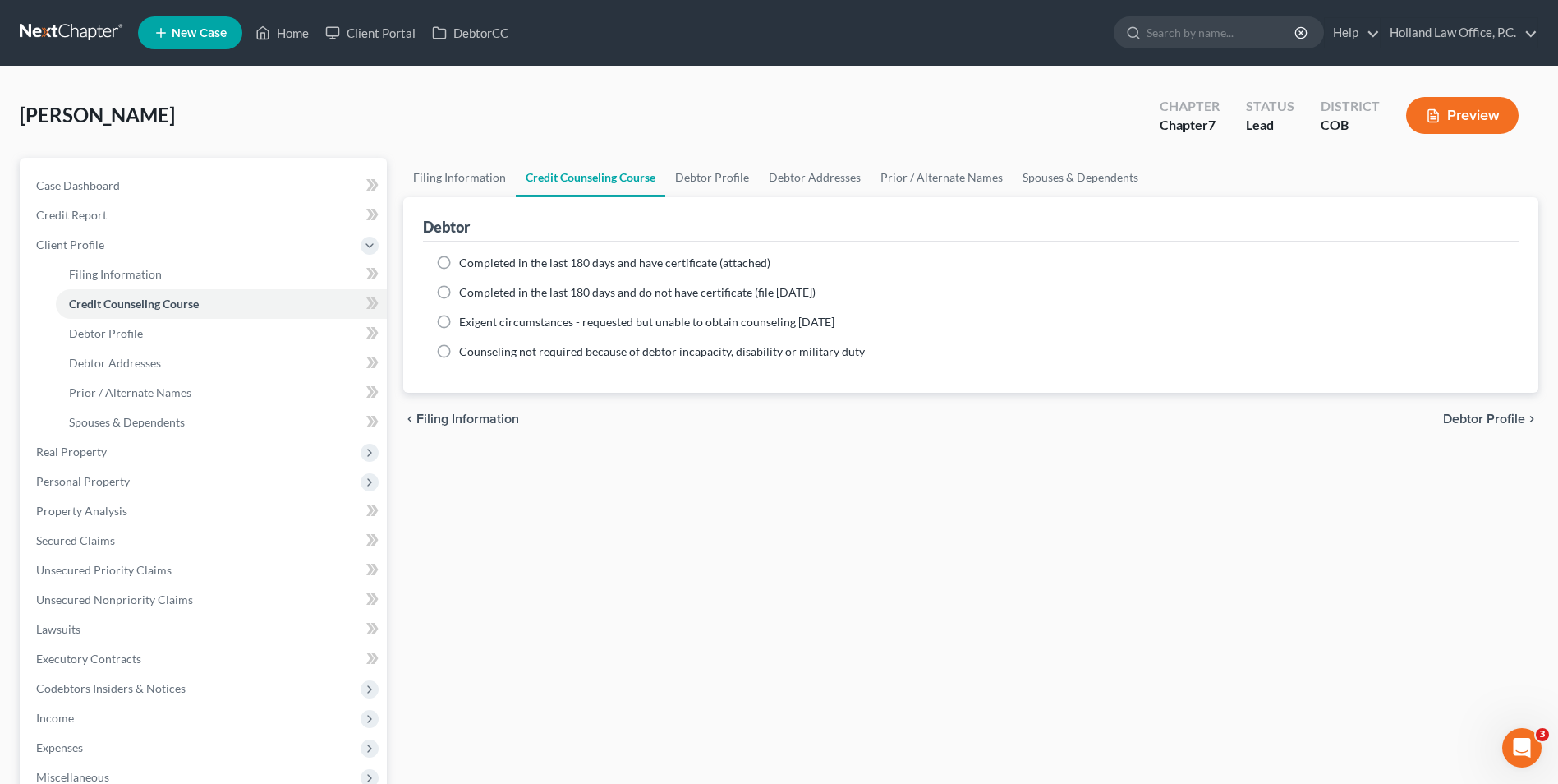
drag, startPoint x: 506, startPoint y: 289, endPoint x: 422, endPoint y: 333, distance: 94.8
click at [506, 289] on span "Completed in the last 180 days and do not have certificate (file [DATE])" at bounding box center [637, 291] width 356 height 14
click at [476, 289] on input "Completed in the last 180 days and do not have certificate (file [DATE])" at bounding box center [471, 289] width 11 height 11
radio input "true"
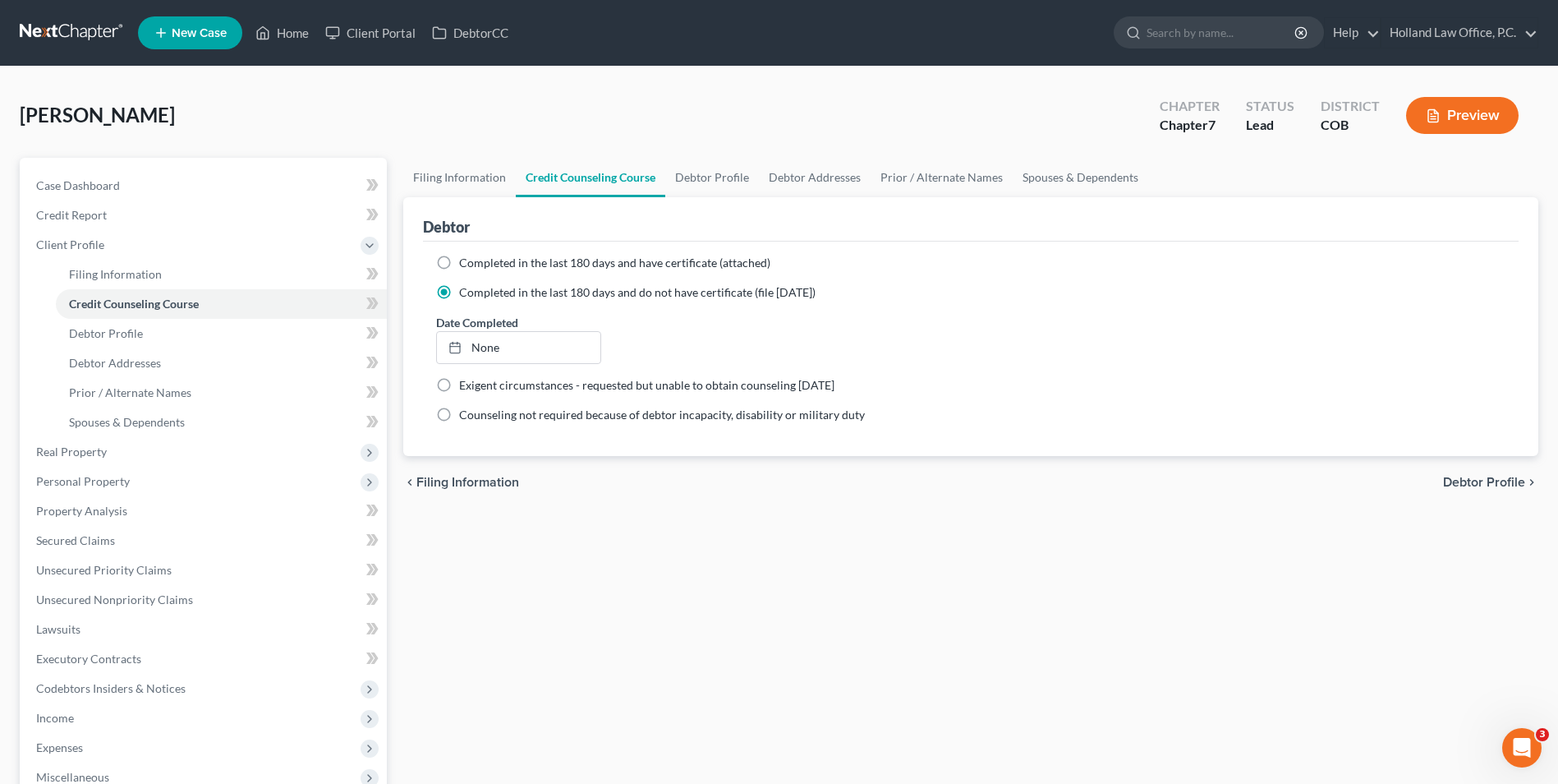
click at [509, 256] on span "Completed in the last 180 days and have certificate (attached)" at bounding box center [615, 262] width 312 height 14
click at [476, 256] on input "Completed in the last 180 days and have certificate (attached)" at bounding box center [471, 260] width 11 height 11
radio input "true"
radio input "false"
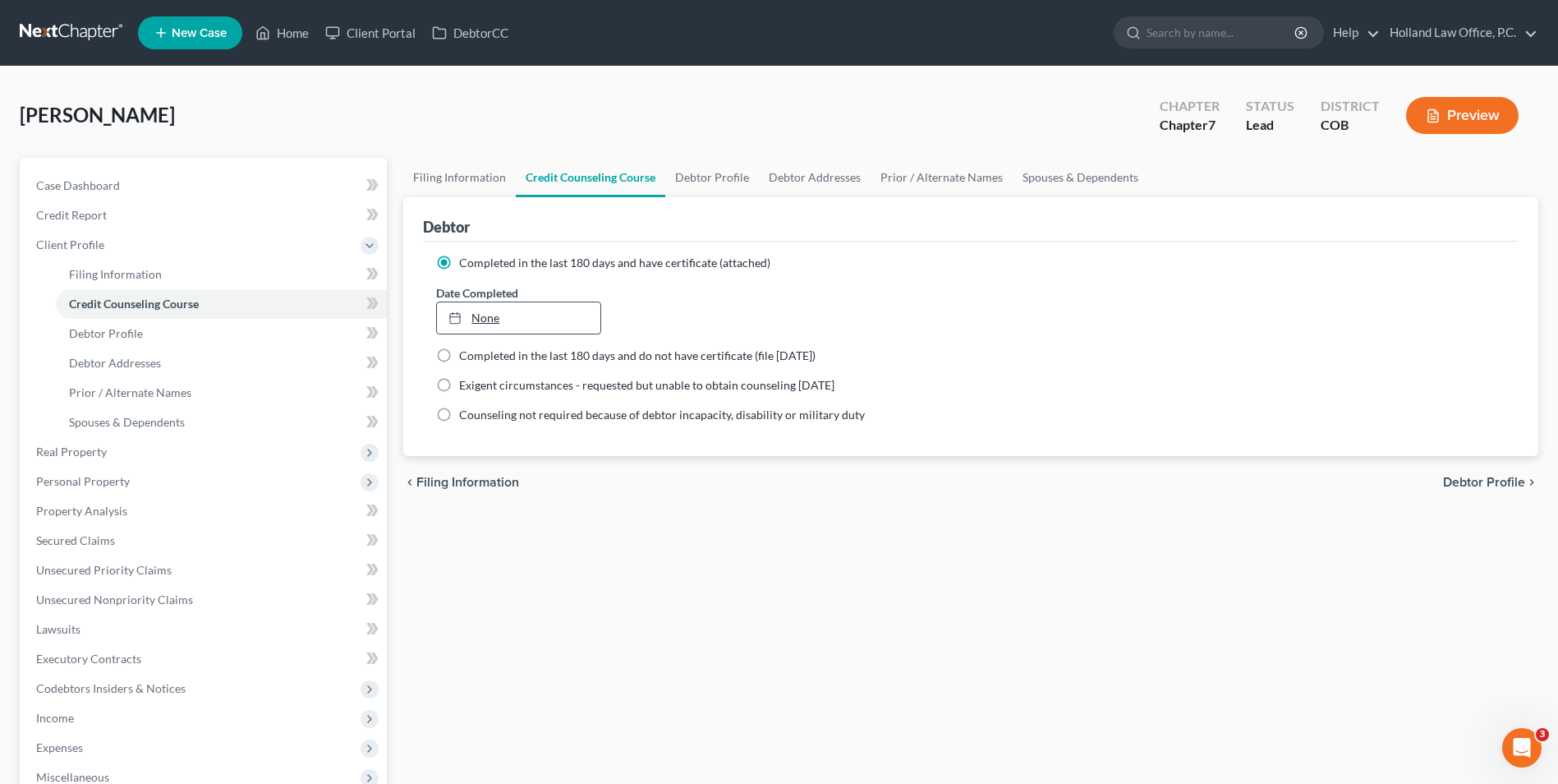
type input "[DATE]"
click at [491, 317] on link "None" at bounding box center [518, 318] width 162 height 32
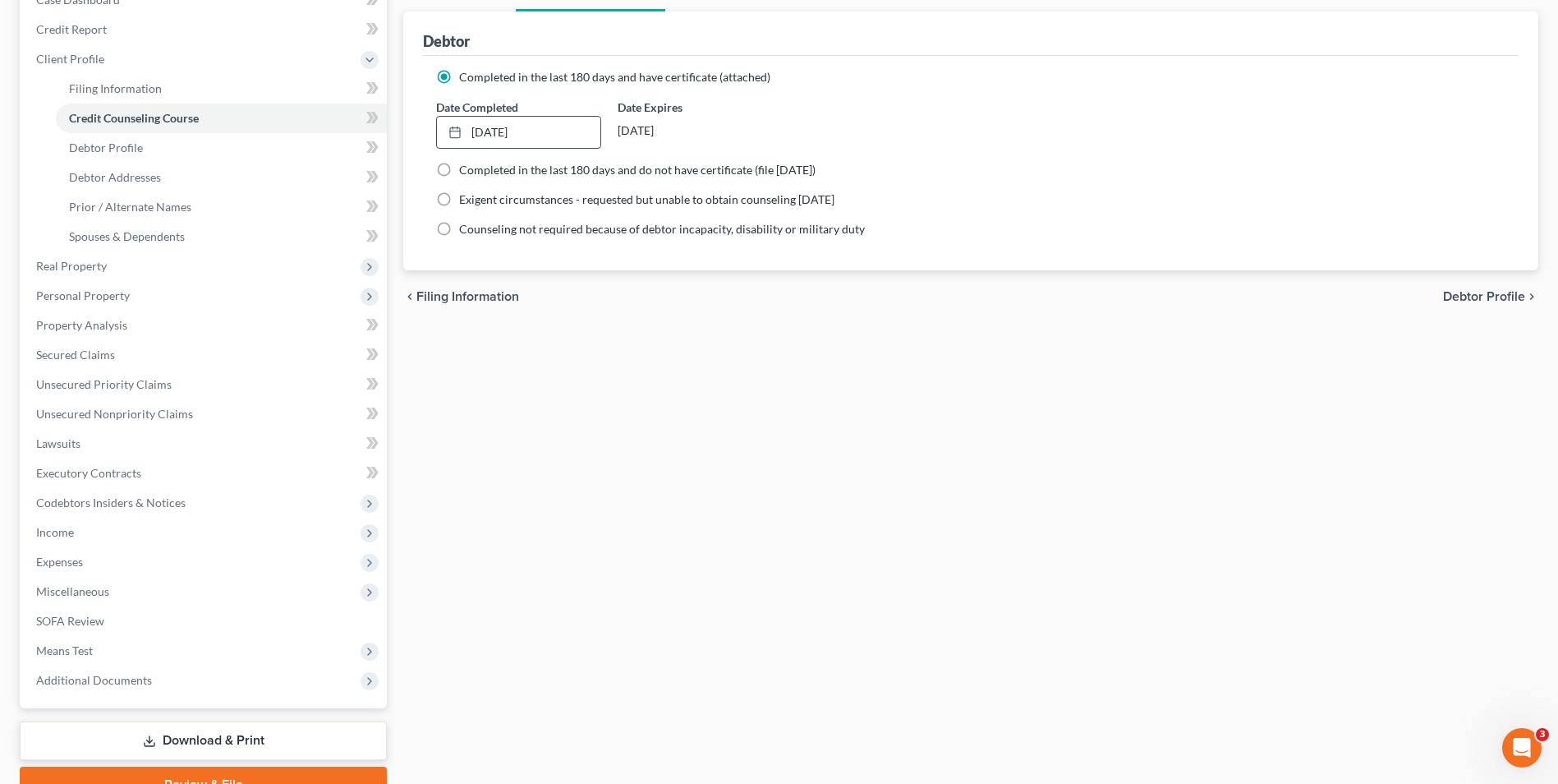
scroll to position [185, 0]
click at [132, 689] on span "Additional Documents" at bounding box center [205, 681] width 364 height 30
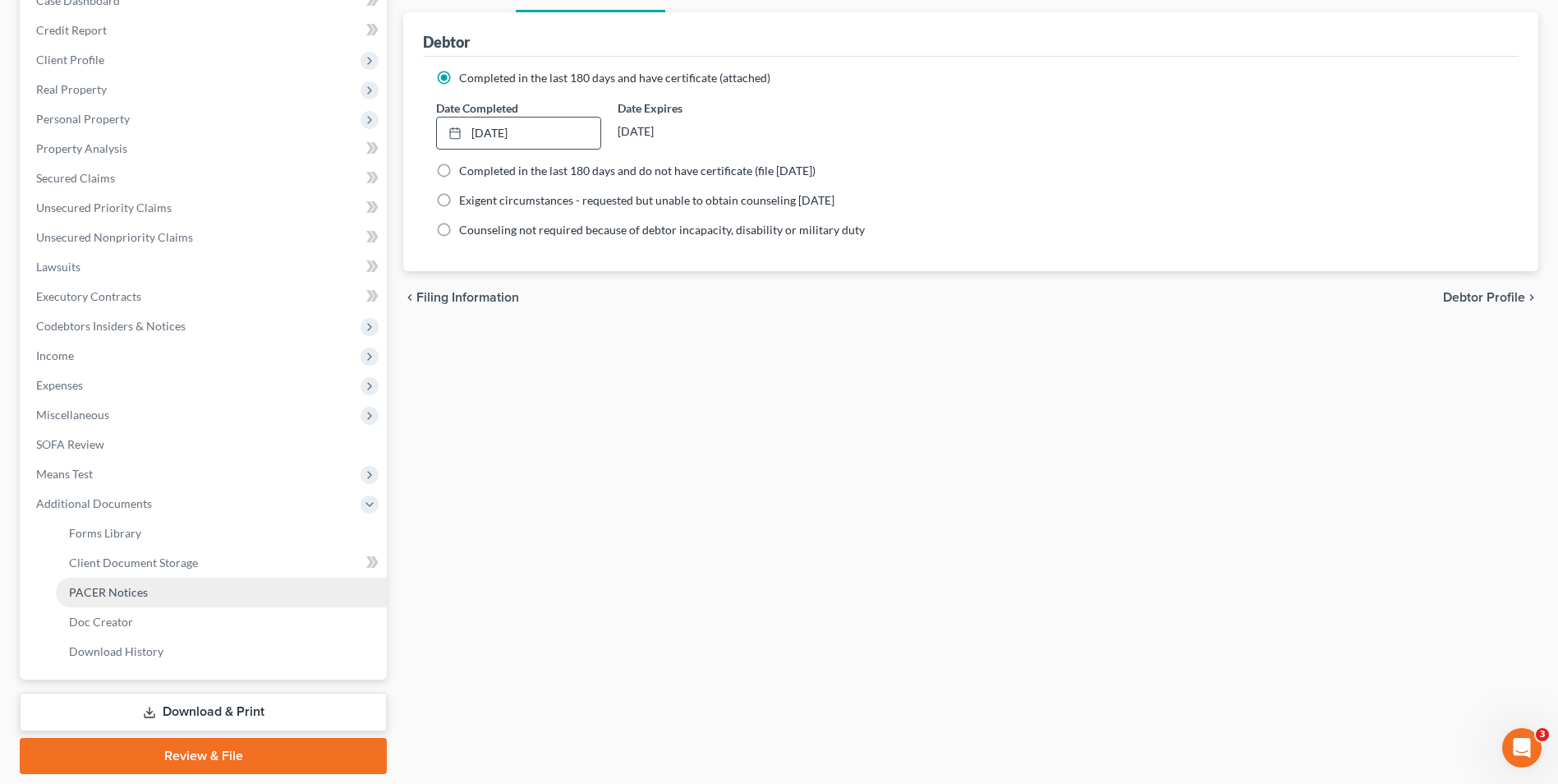
click at [135, 586] on span "PACER Notices" at bounding box center [108, 591] width 79 height 14
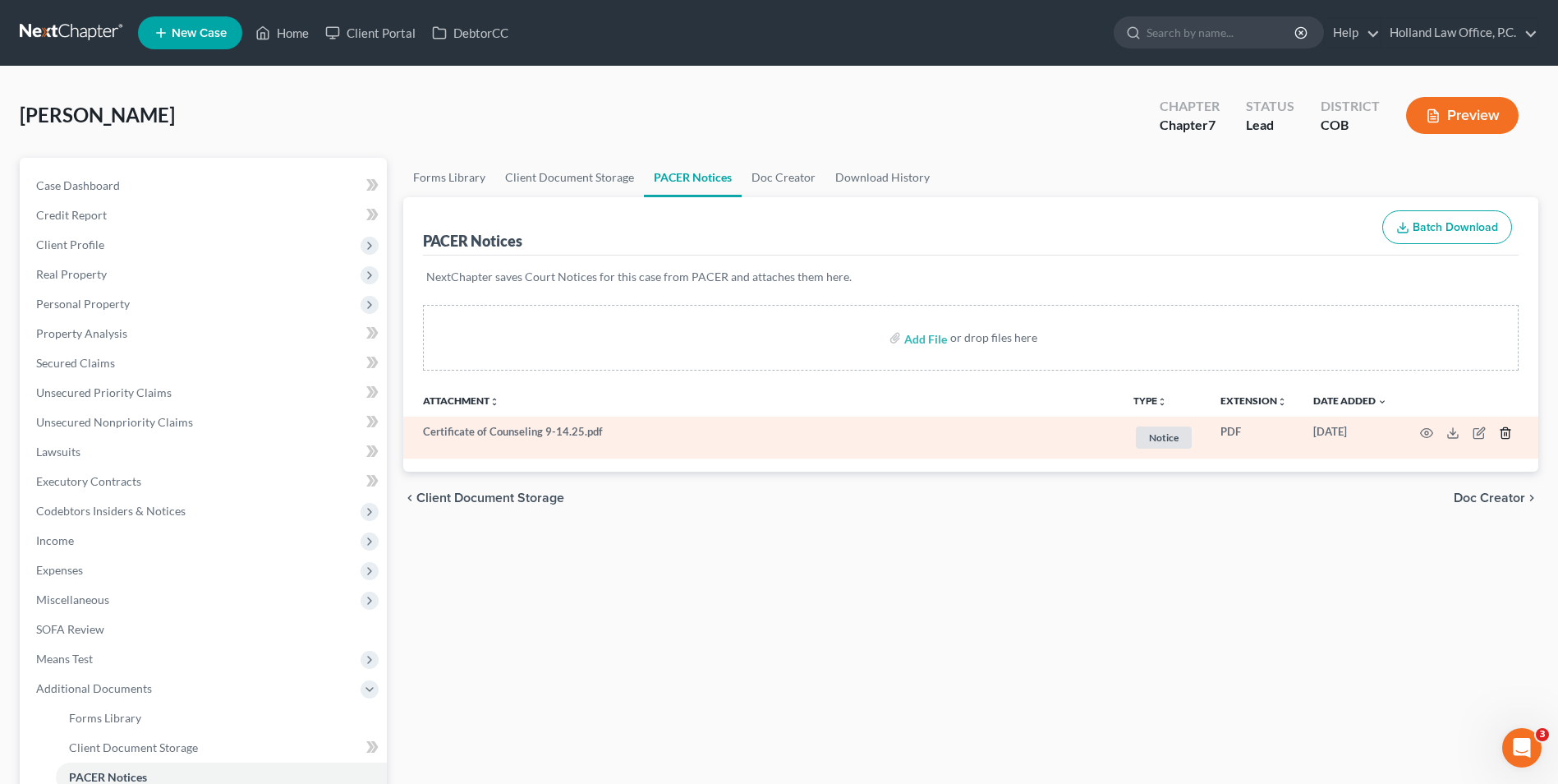
click at [1506, 429] on icon "button" at bounding box center [1506, 432] width 13 height 13
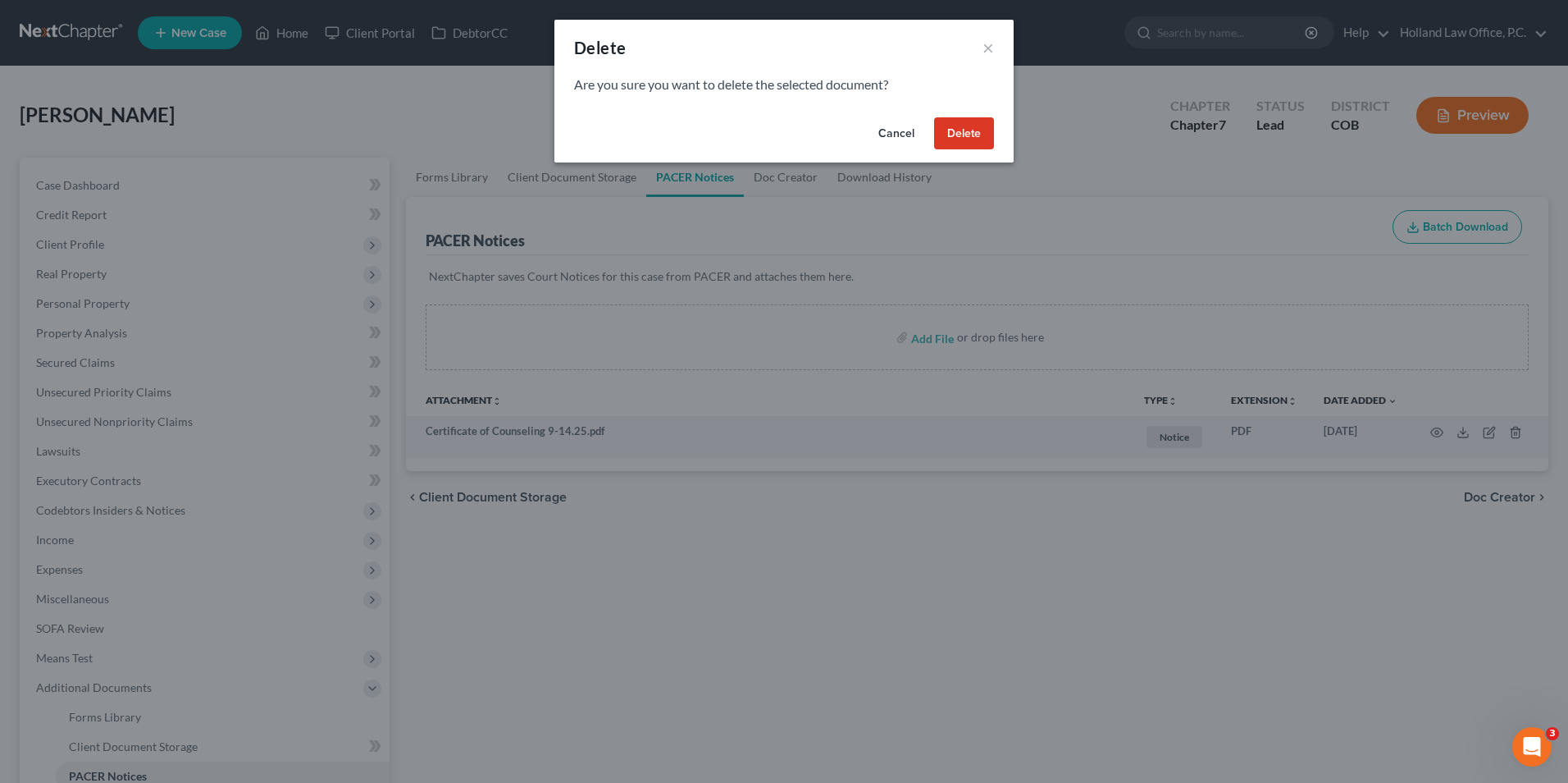
click at [960, 139] on button "Delete" at bounding box center [963, 133] width 60 height 32
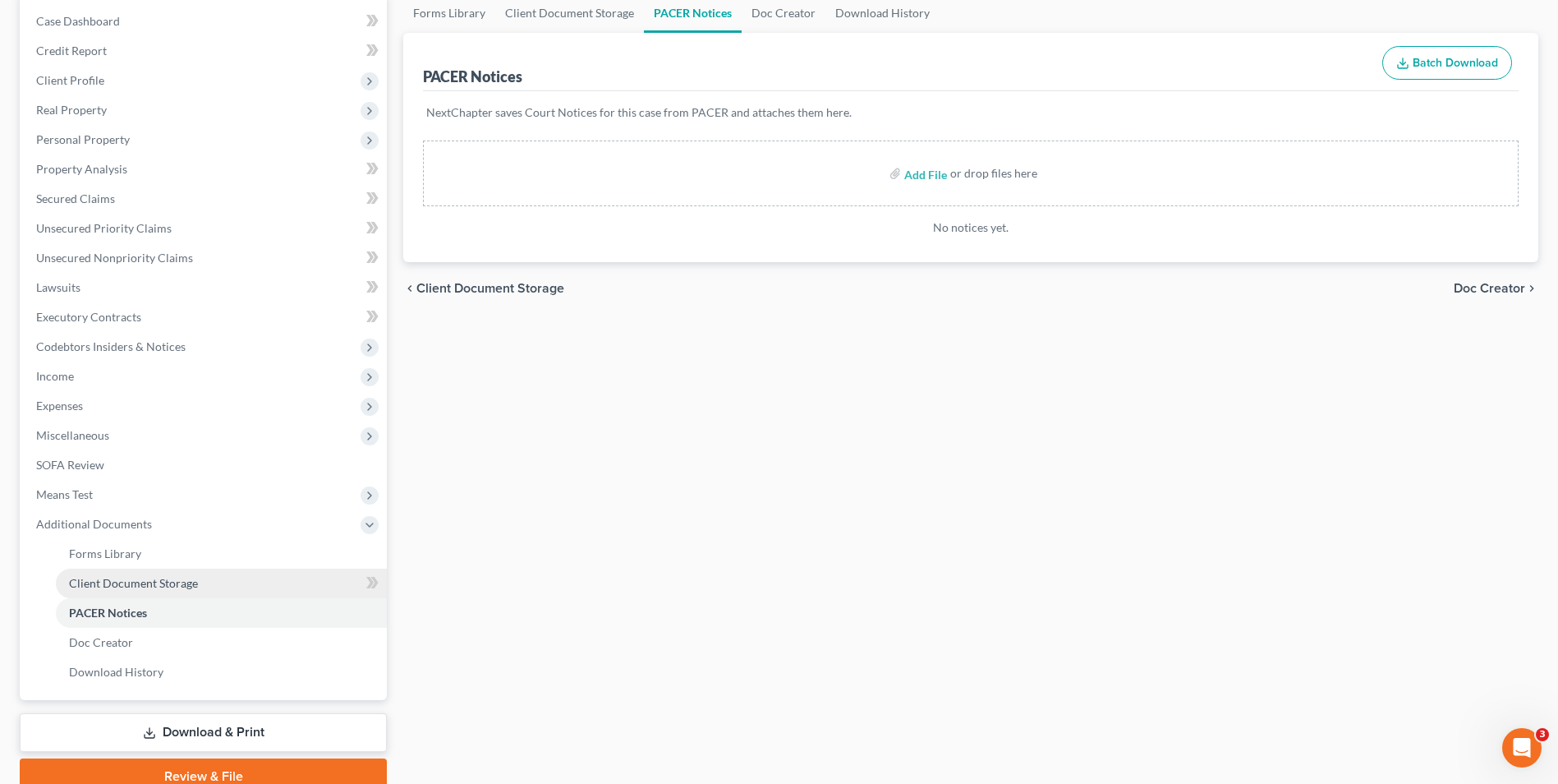
click at [152, 583] on span "Client Document Storage" at bounding box center [133, 583] width 129 height 14
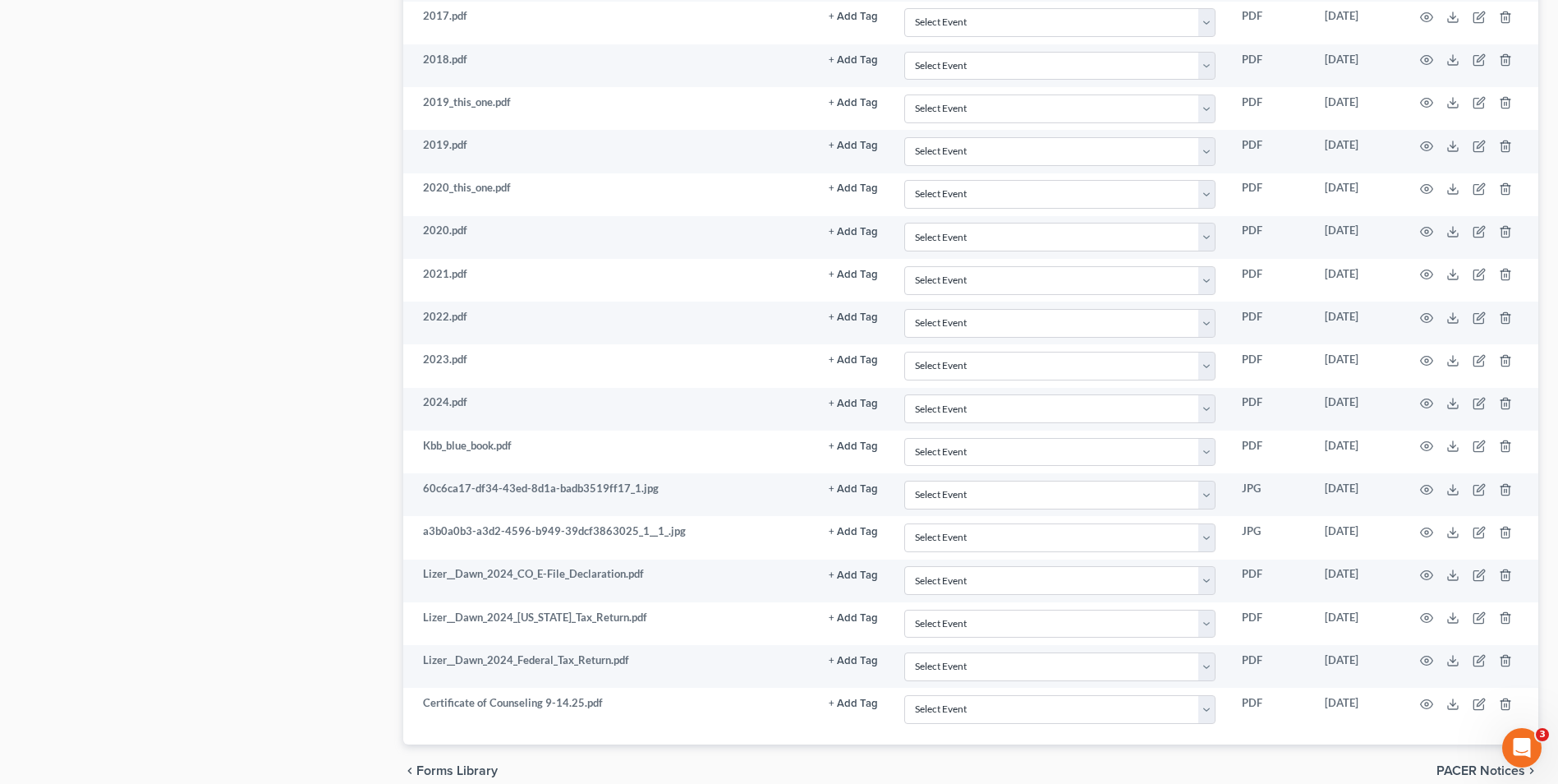
scroll to position [1073, 0]
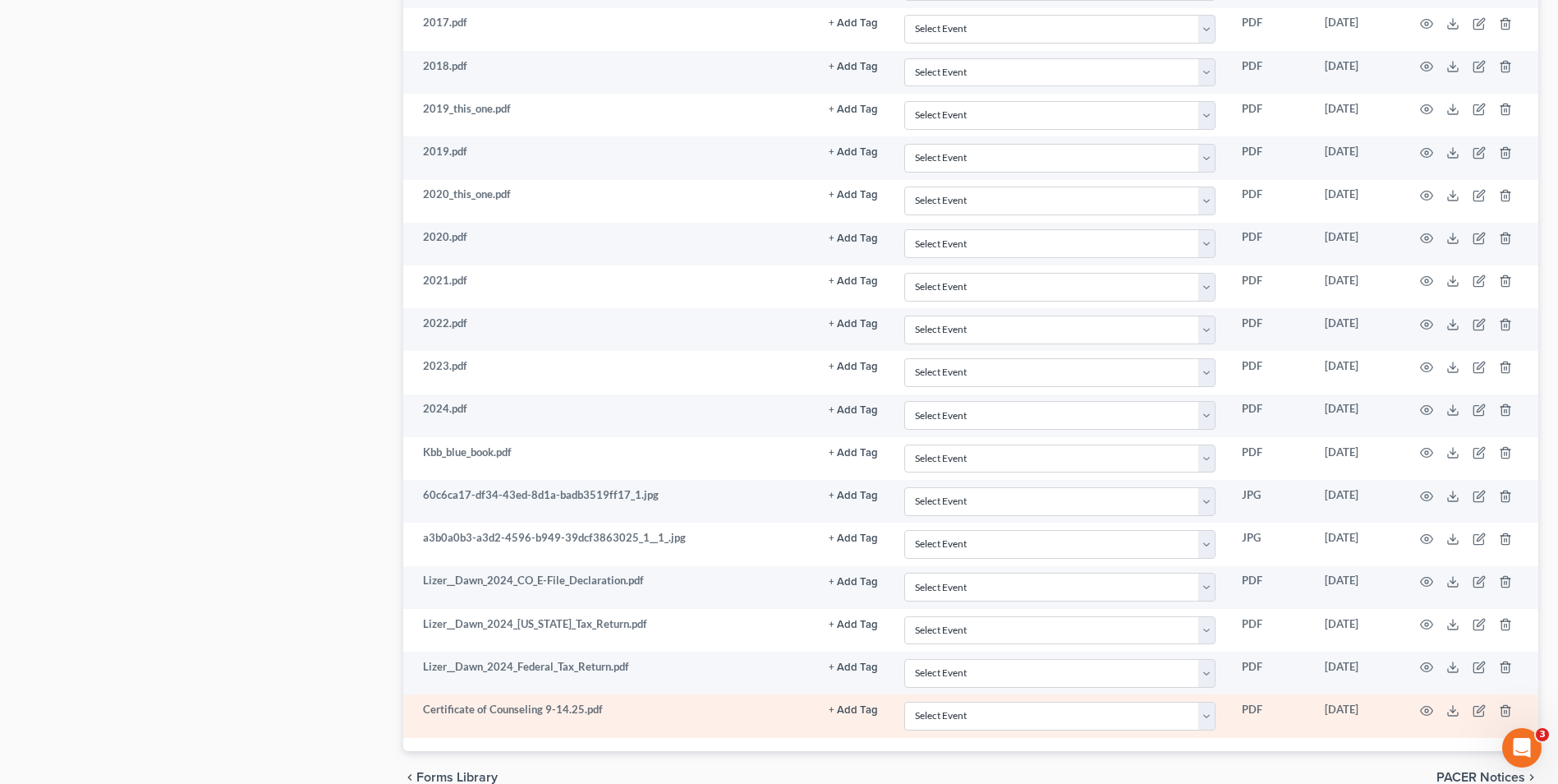
click at [1021, 732] on td "Select Event 1009-1.1 Notice of Amendments 20 Largest Unsecured Creditors Amend…" at bounding box center [1061, 715] width 338 height 43
click at [1024, 727] on select "Select Event 1009-1.1 Notice of Amendments 20 Largest Unsecured Creditors Amend…" at bounding box center [1061, 715] width 312 height 29
select select "5"
click at [905, 701] on select "Select Event 1009-1.1 Notice of Amendments 20 Largest Unsecured Creditors Amend…" at bounding box center [1061, 715] width 312 height 29
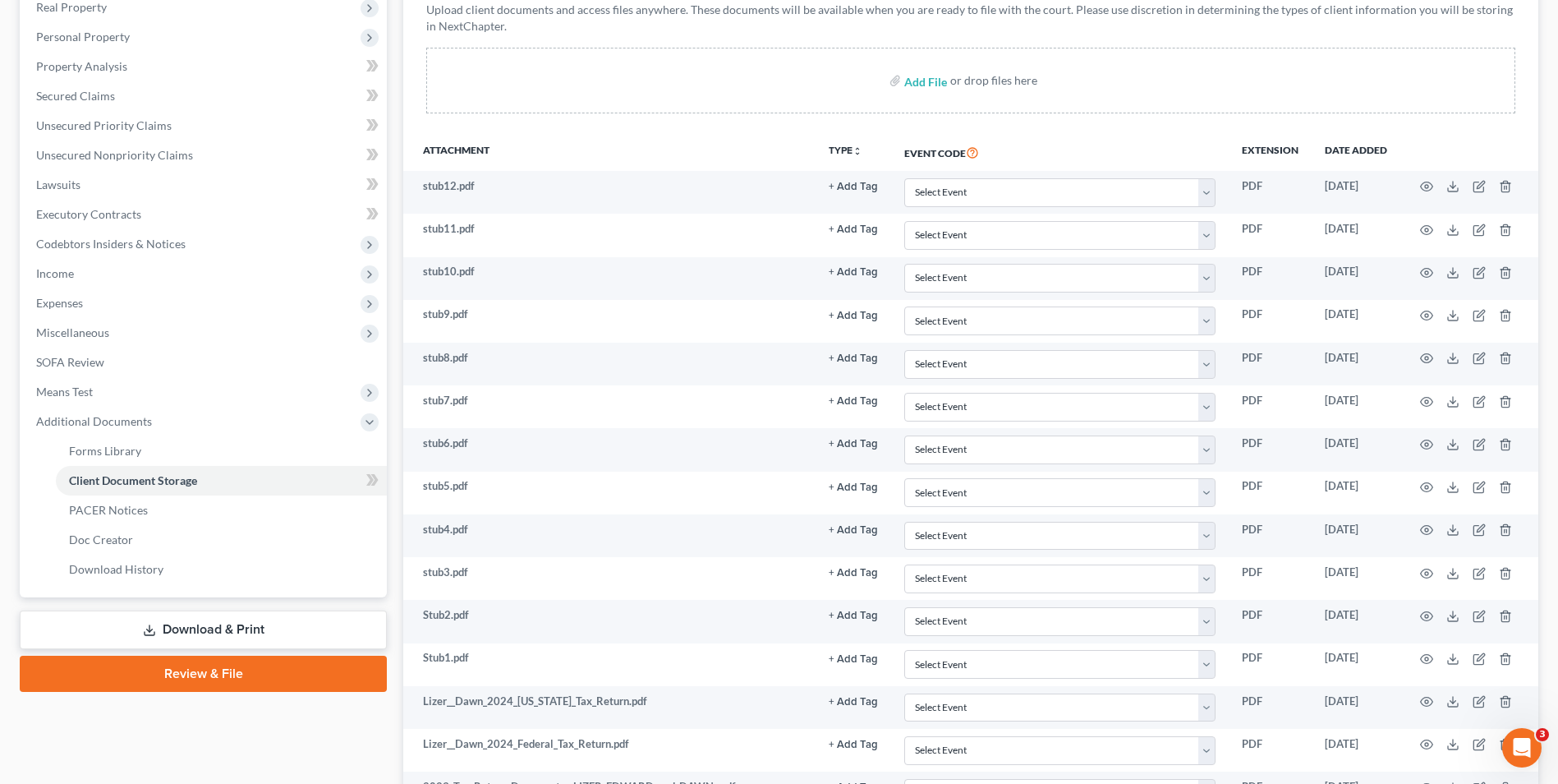
scroll to position [0, 0]
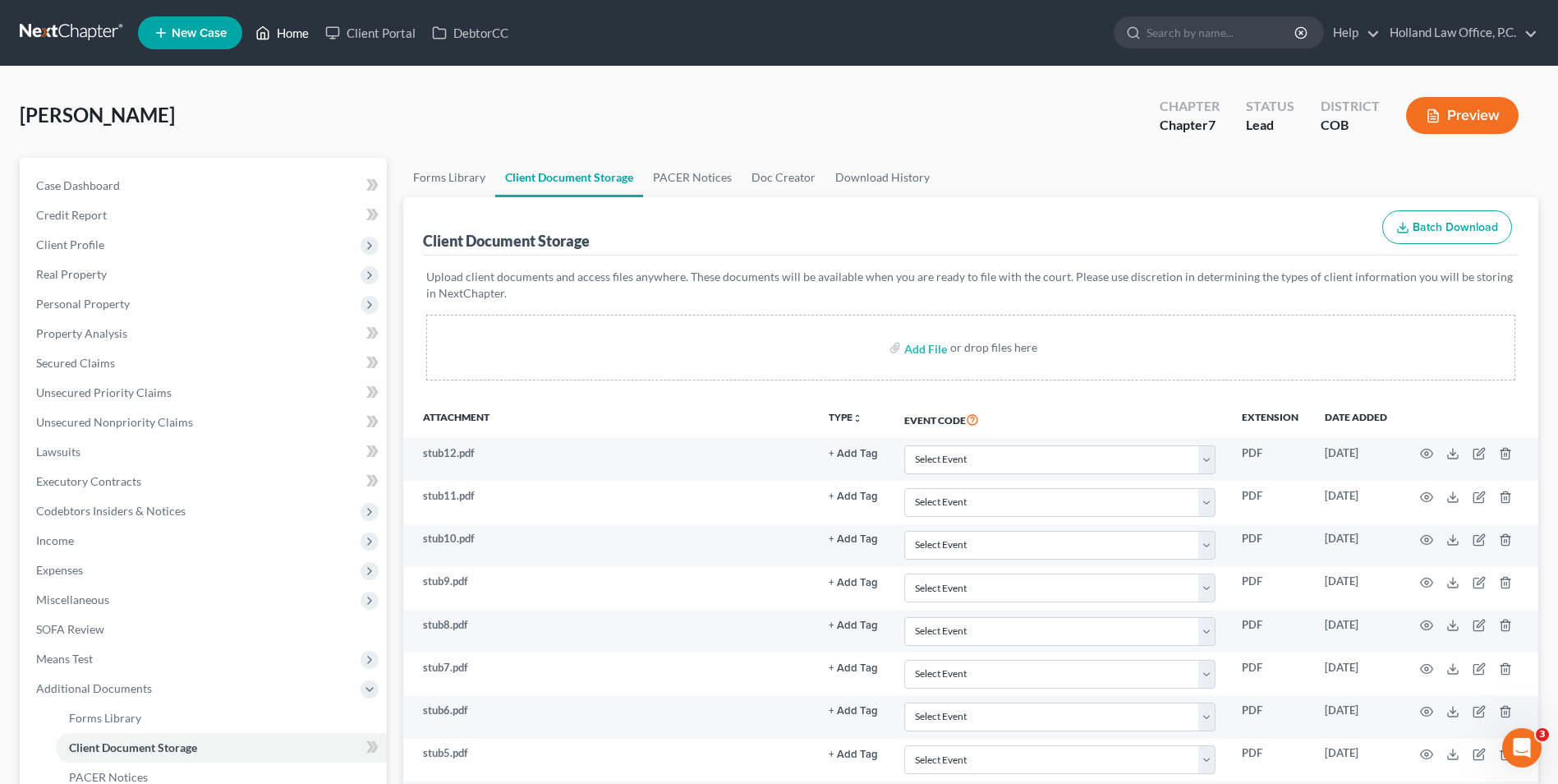
click at [301, 31] on link "Home" at bounding box center [281, 32] width 70 height 30
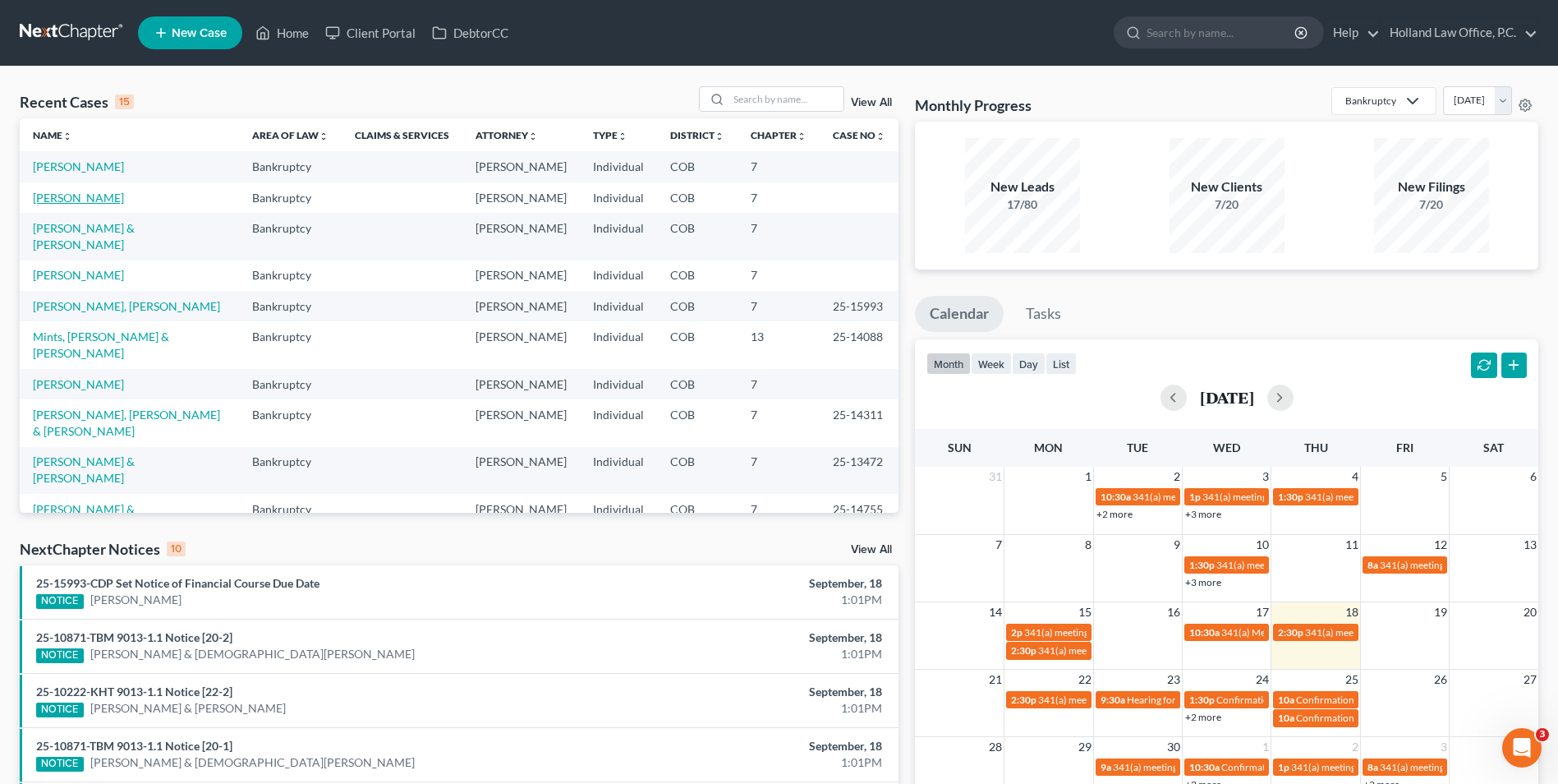
click at [75, 199] on link "[PERSON_NAME]" at bounding box center [78, 197] width 91 height 14
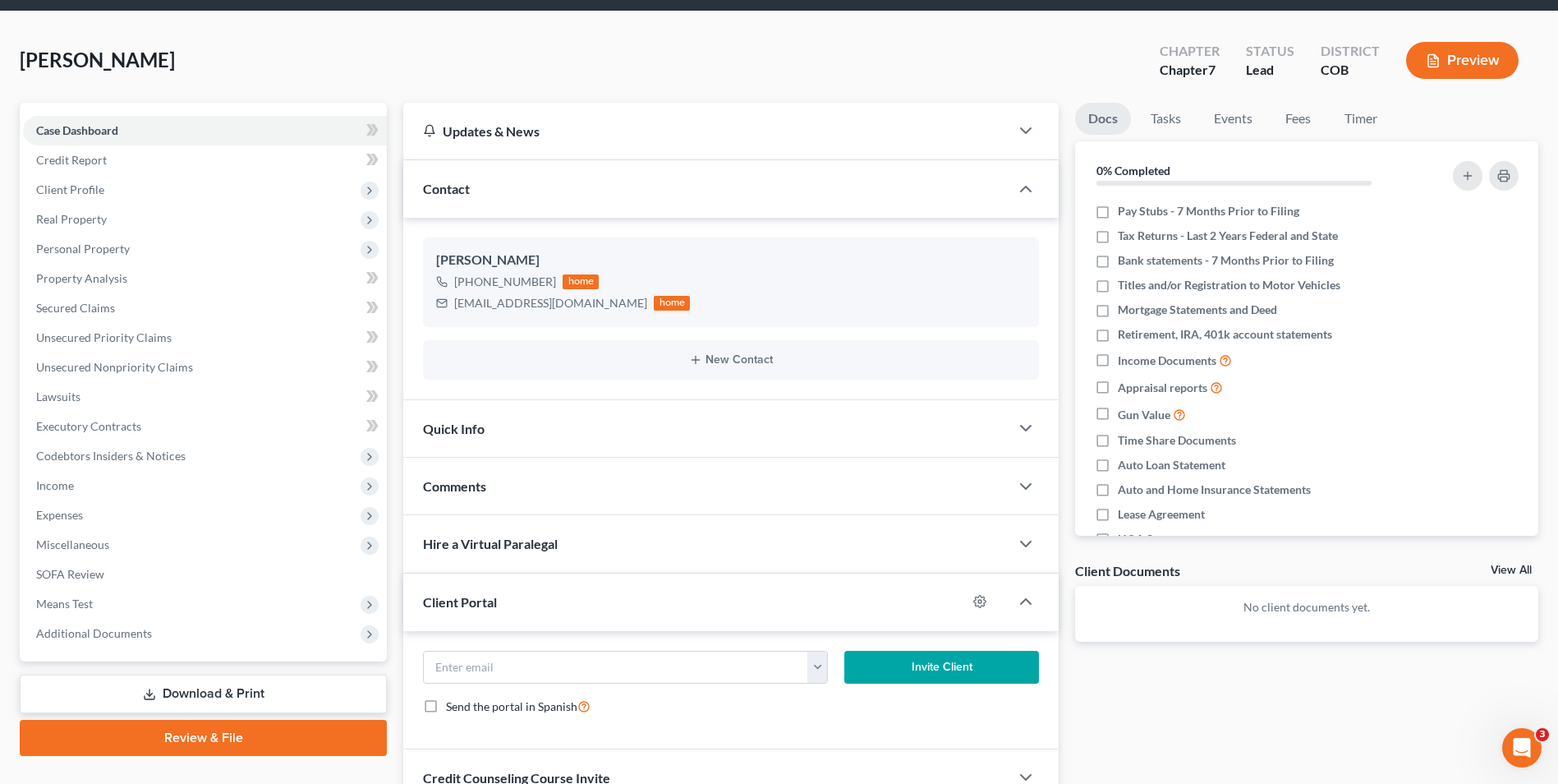
scroll to position [116, 0]
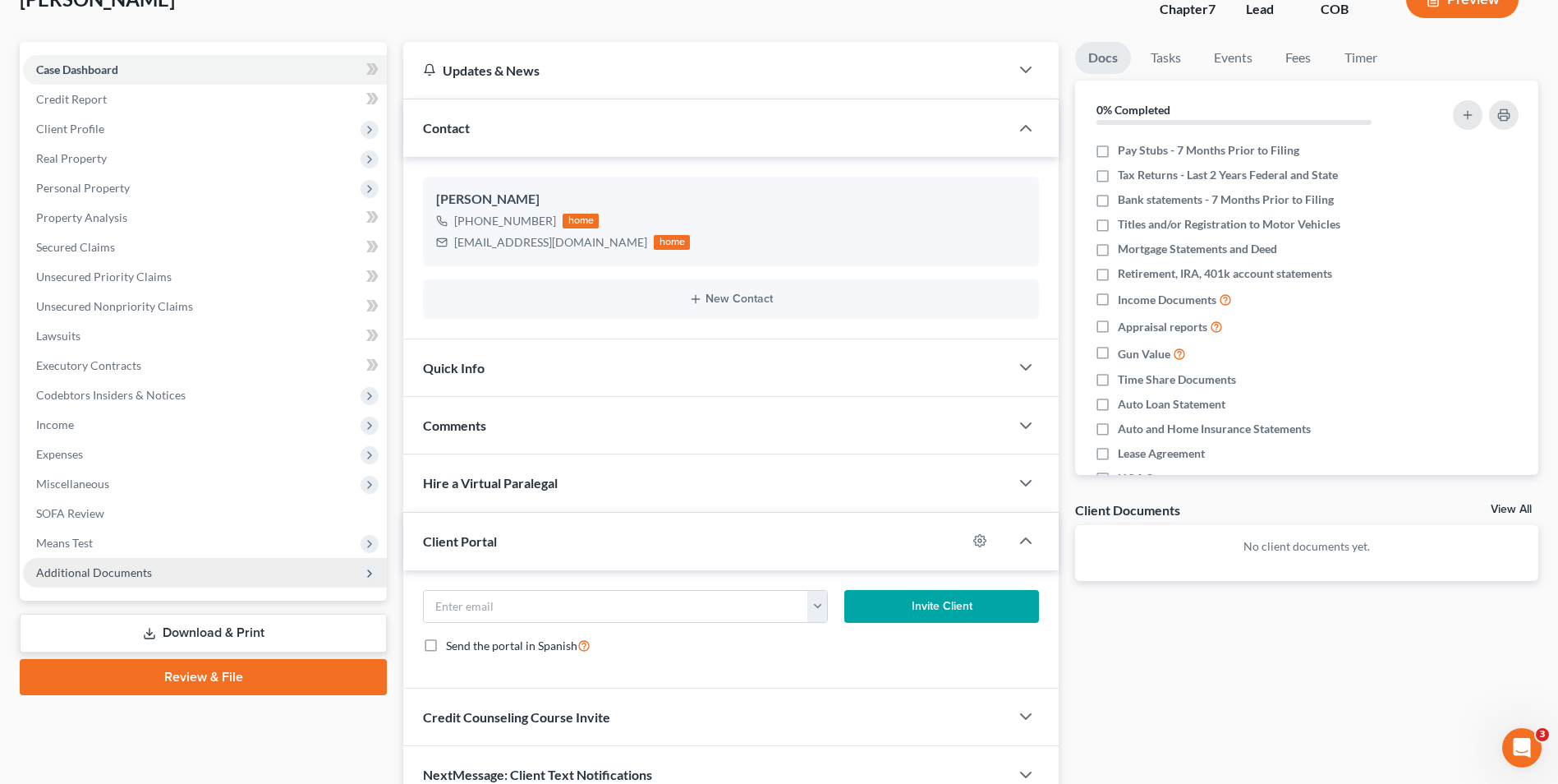
click at [181, 583] on span "Additional Documents" at bounding box center [205, 572] width 364 height 30
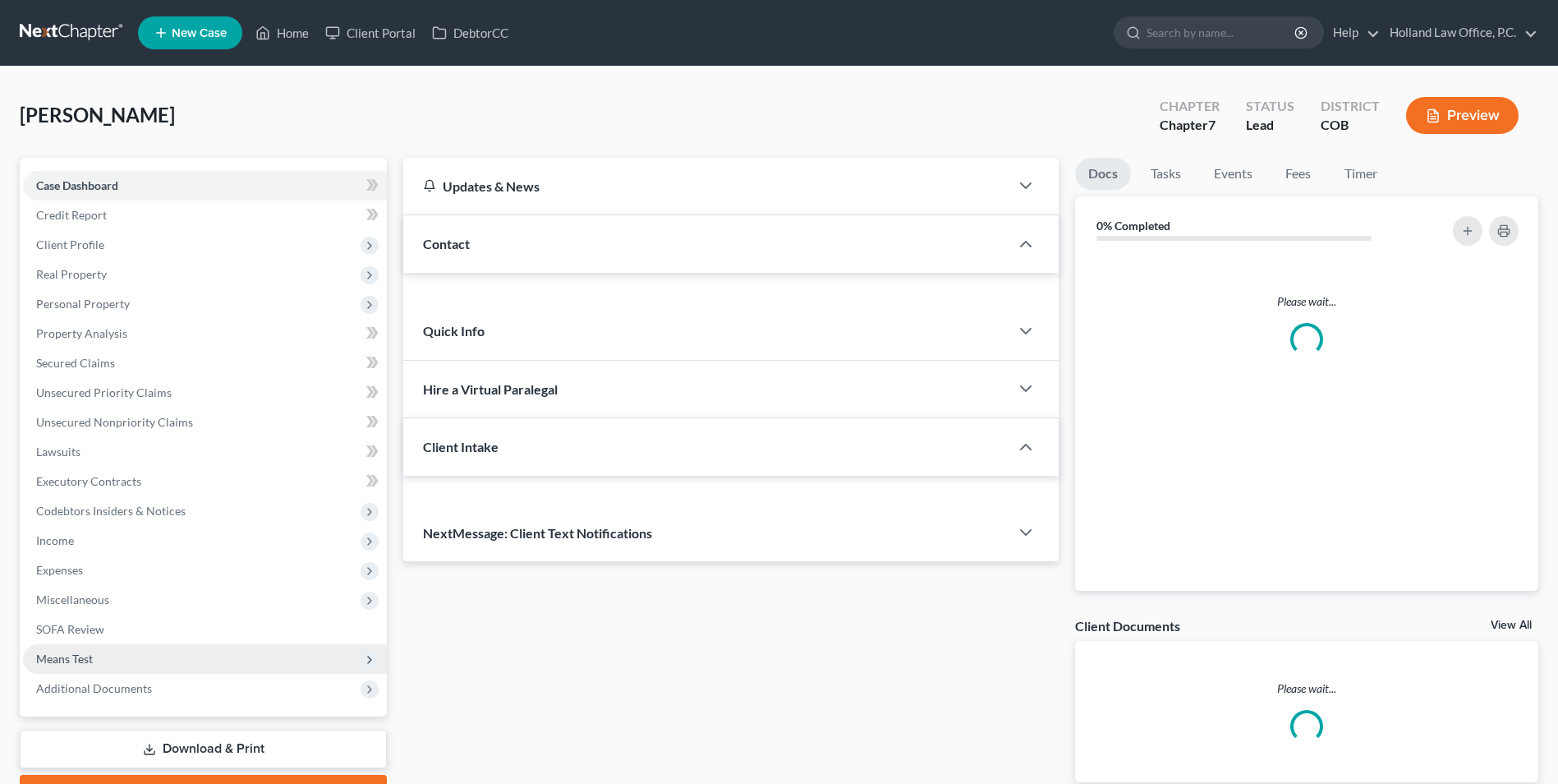
scroll to position [116, 0]
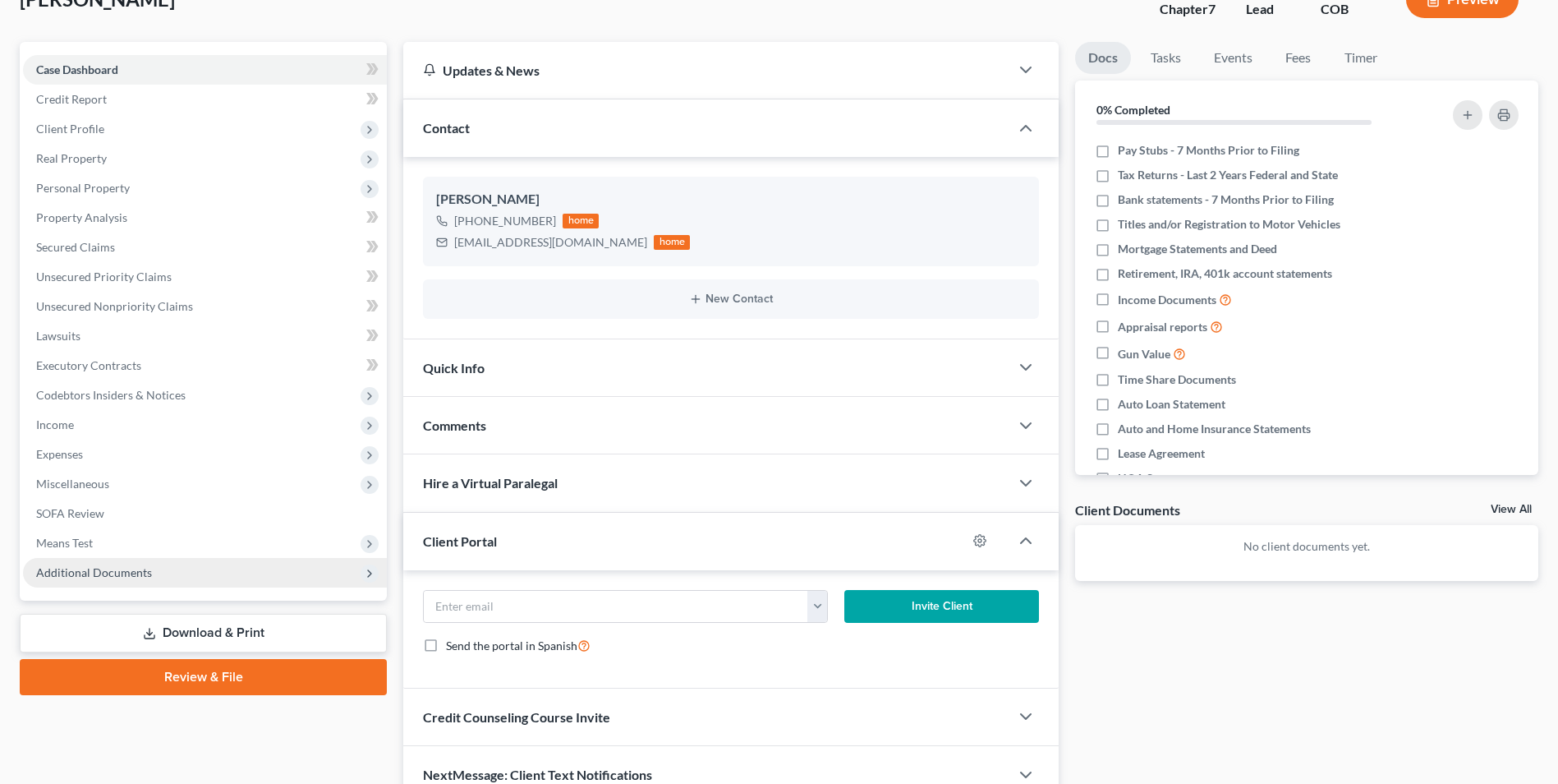
click at [131, 577] on span "Additional Documents" at bounding box center [94, 572] width 116 height 14
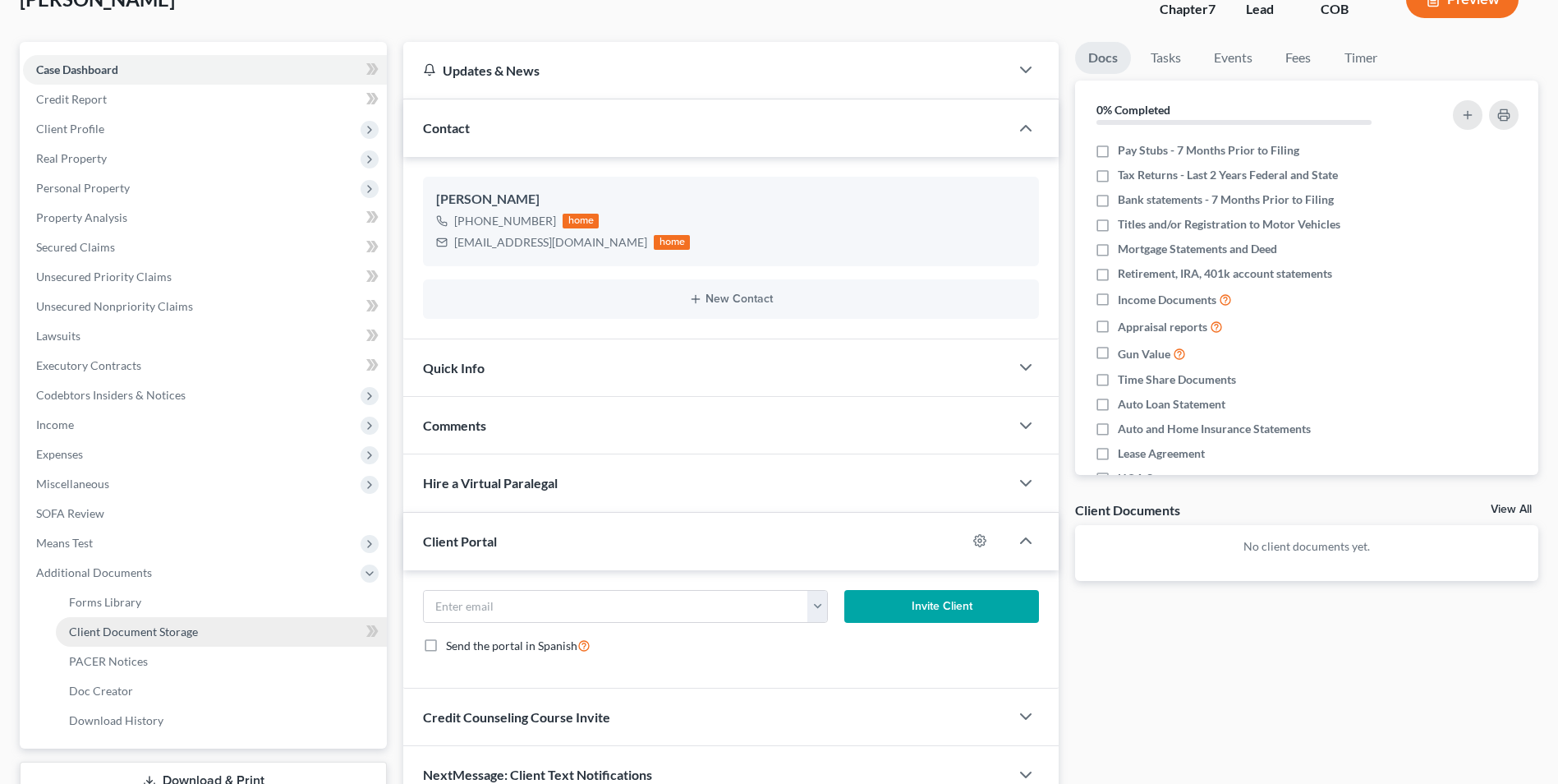
click at [160, 633] on span "Client Document Storage" at bounding box center [133, 631] width 129 height 14
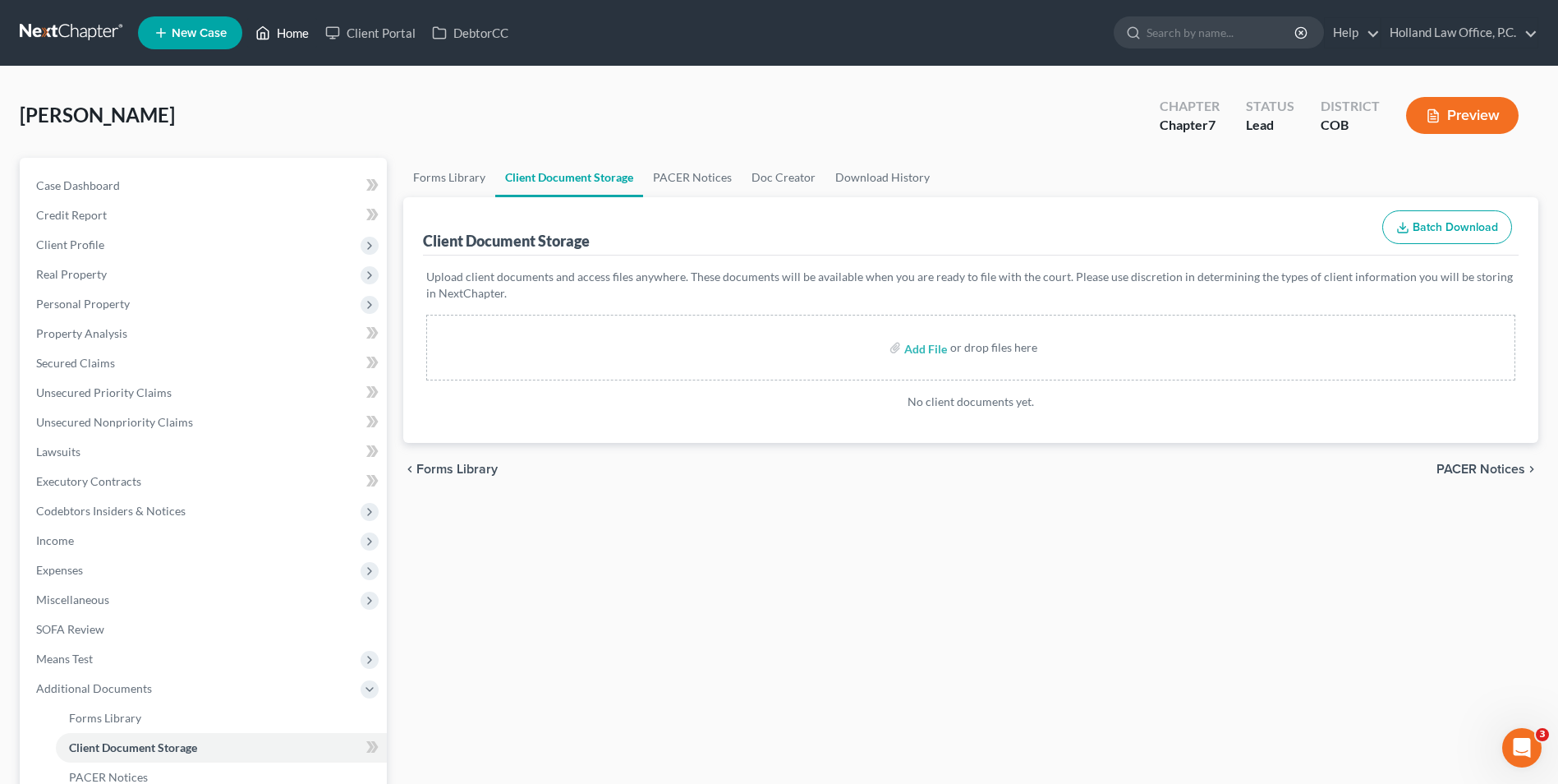
click at [274, 42] on link "Home" at bounding box center [281, 32] width 70 height 30
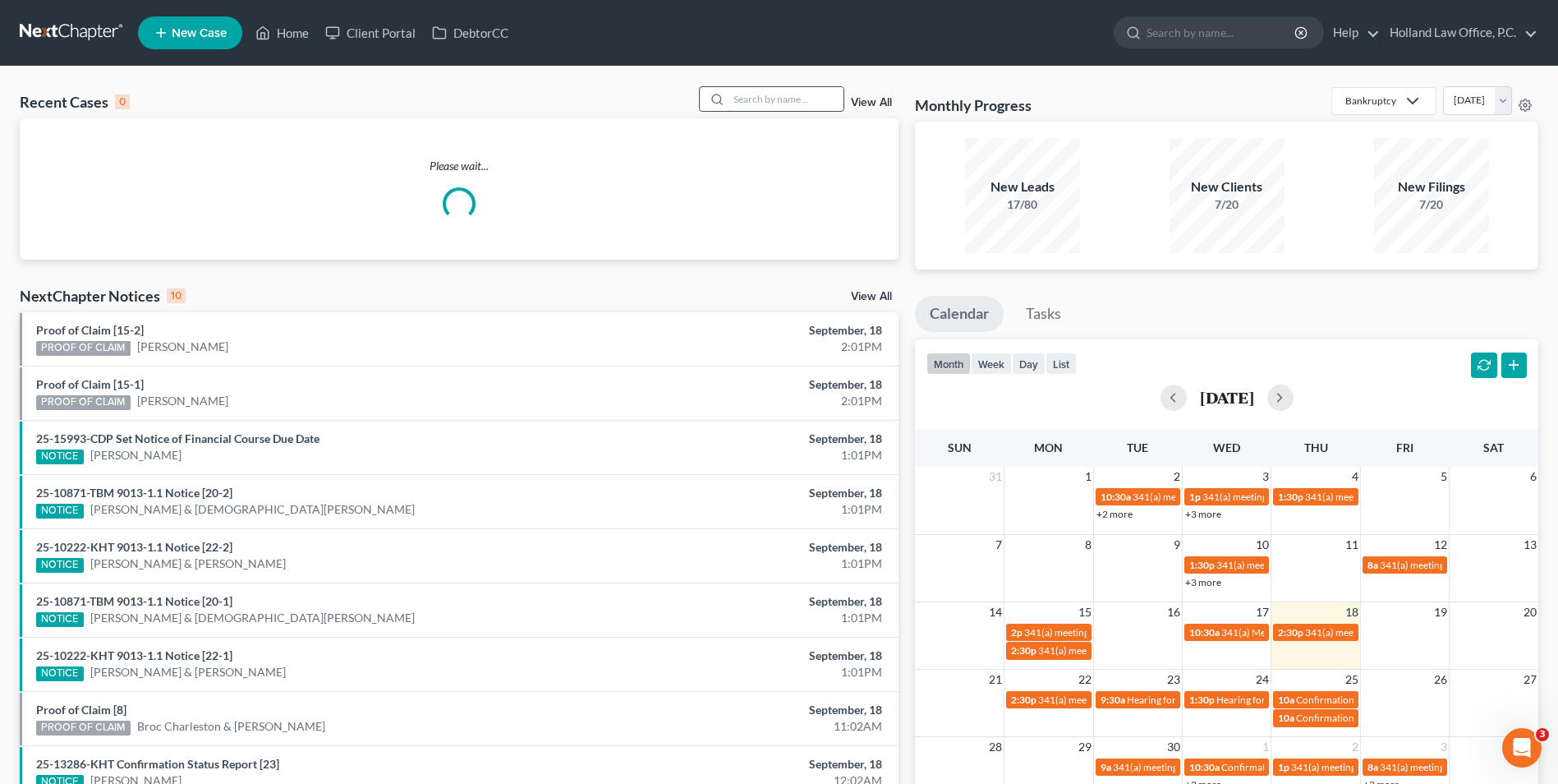
click at [768, 101] on input "search" at bounding box center [786, 99] width 115 height 24
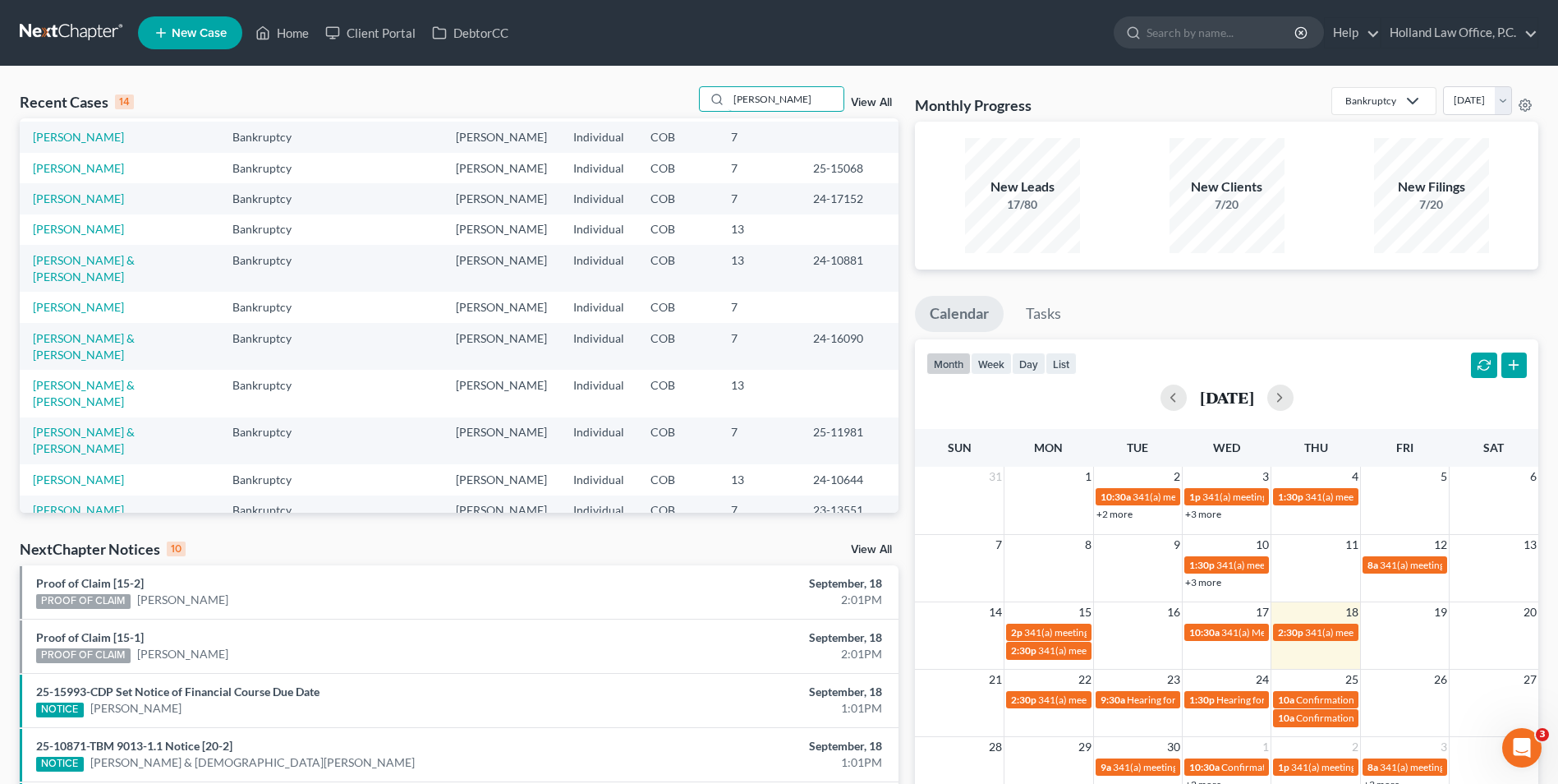
scroll to position [83, 0]
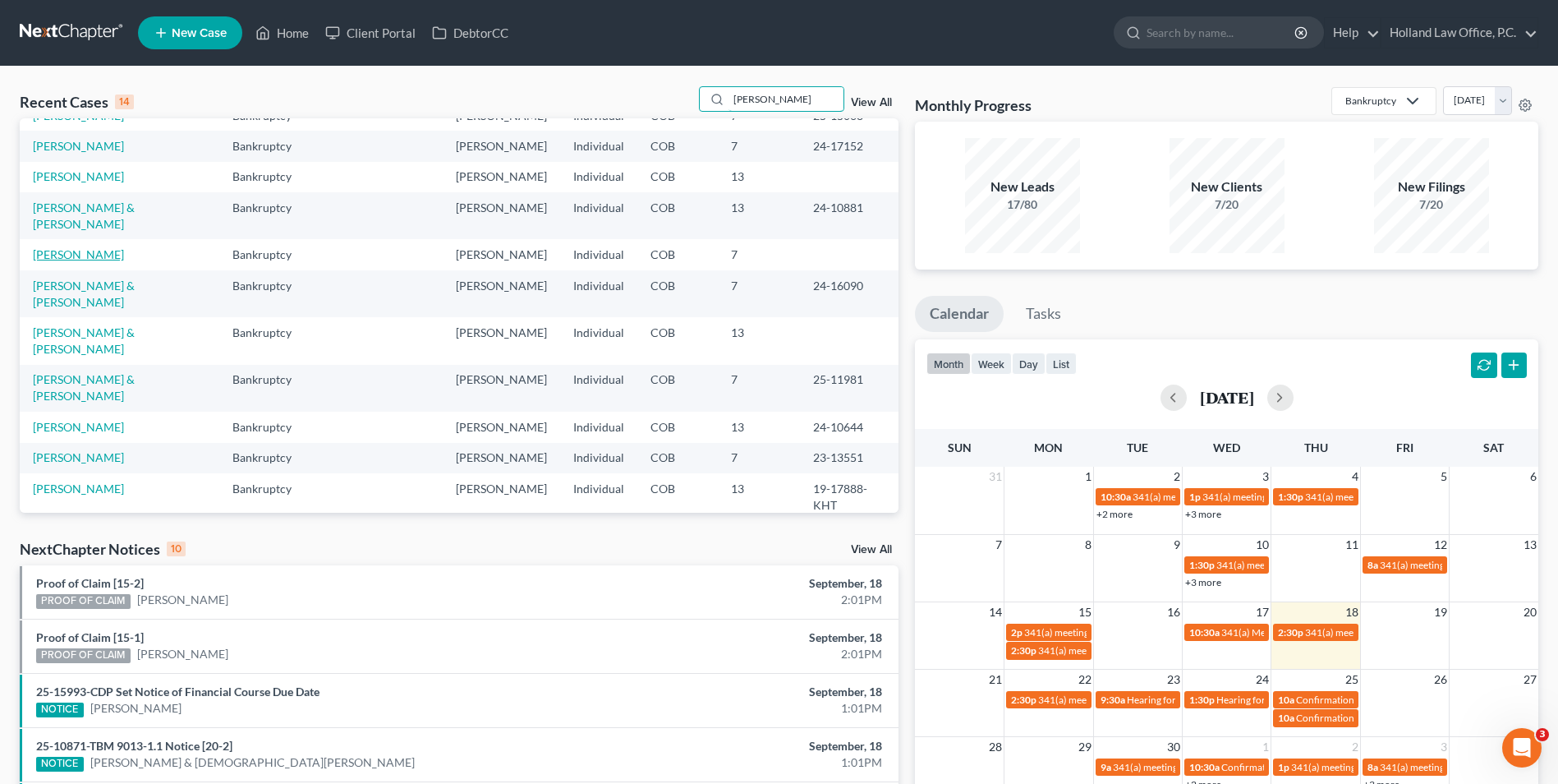
type input "christopher"
click at [124, 262] on link "[PERSON_NAME]" at bounding box center [78, 253] width 91 height 14
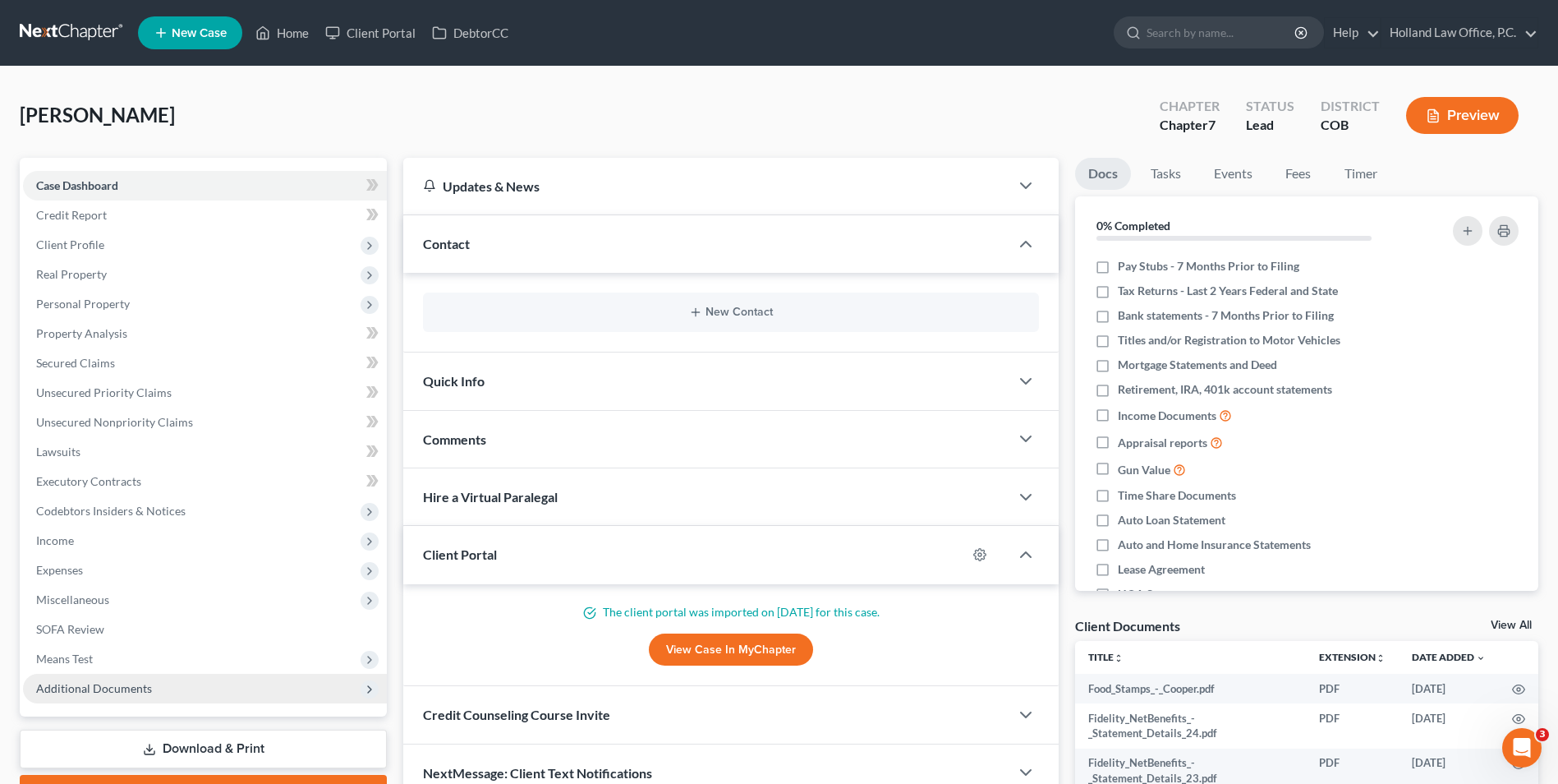
click at [138, 688] on span "Additional Documents" at bounding box center [94, 688] width 116 height 14
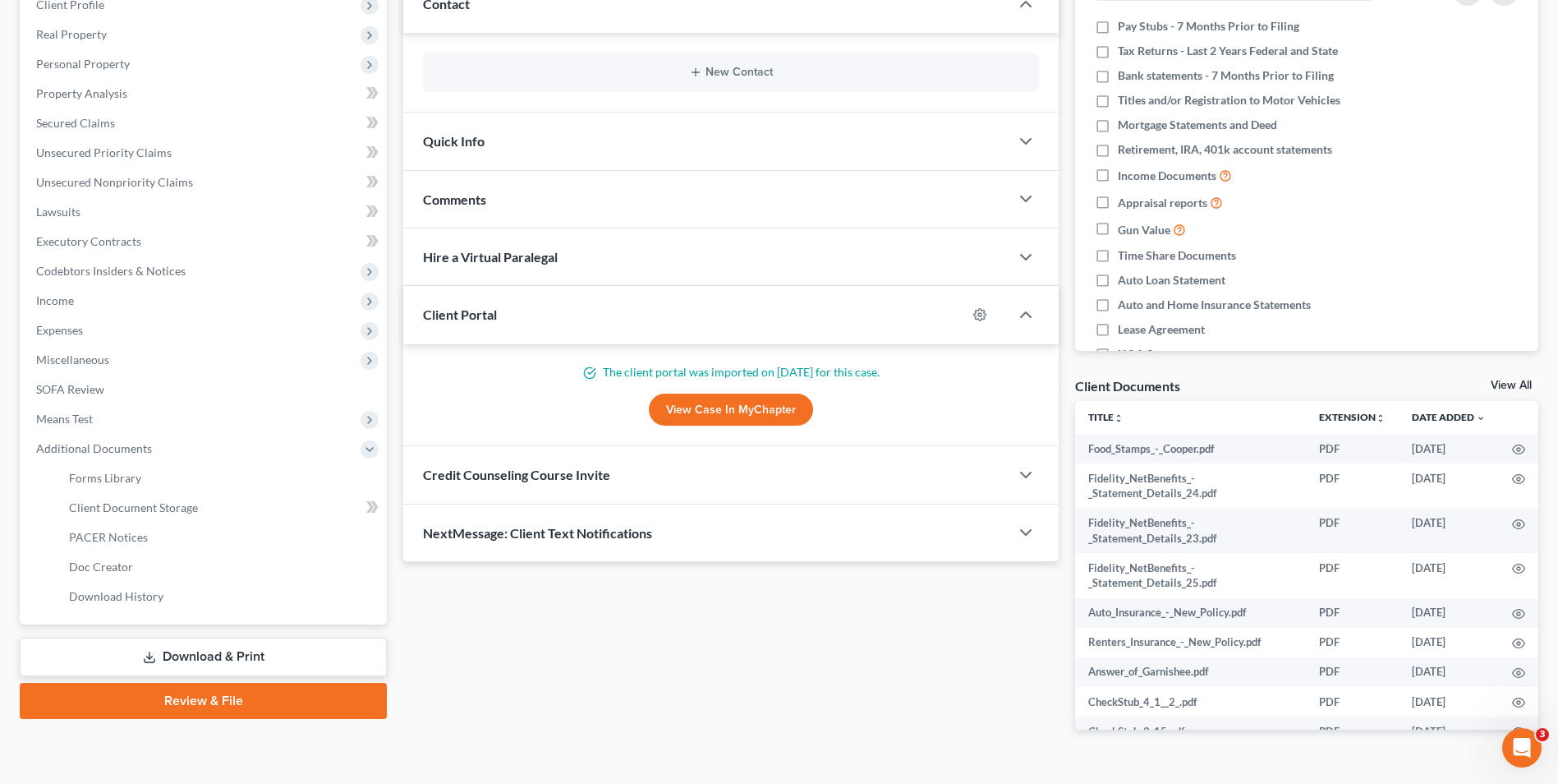
scroll to position [247, 0]
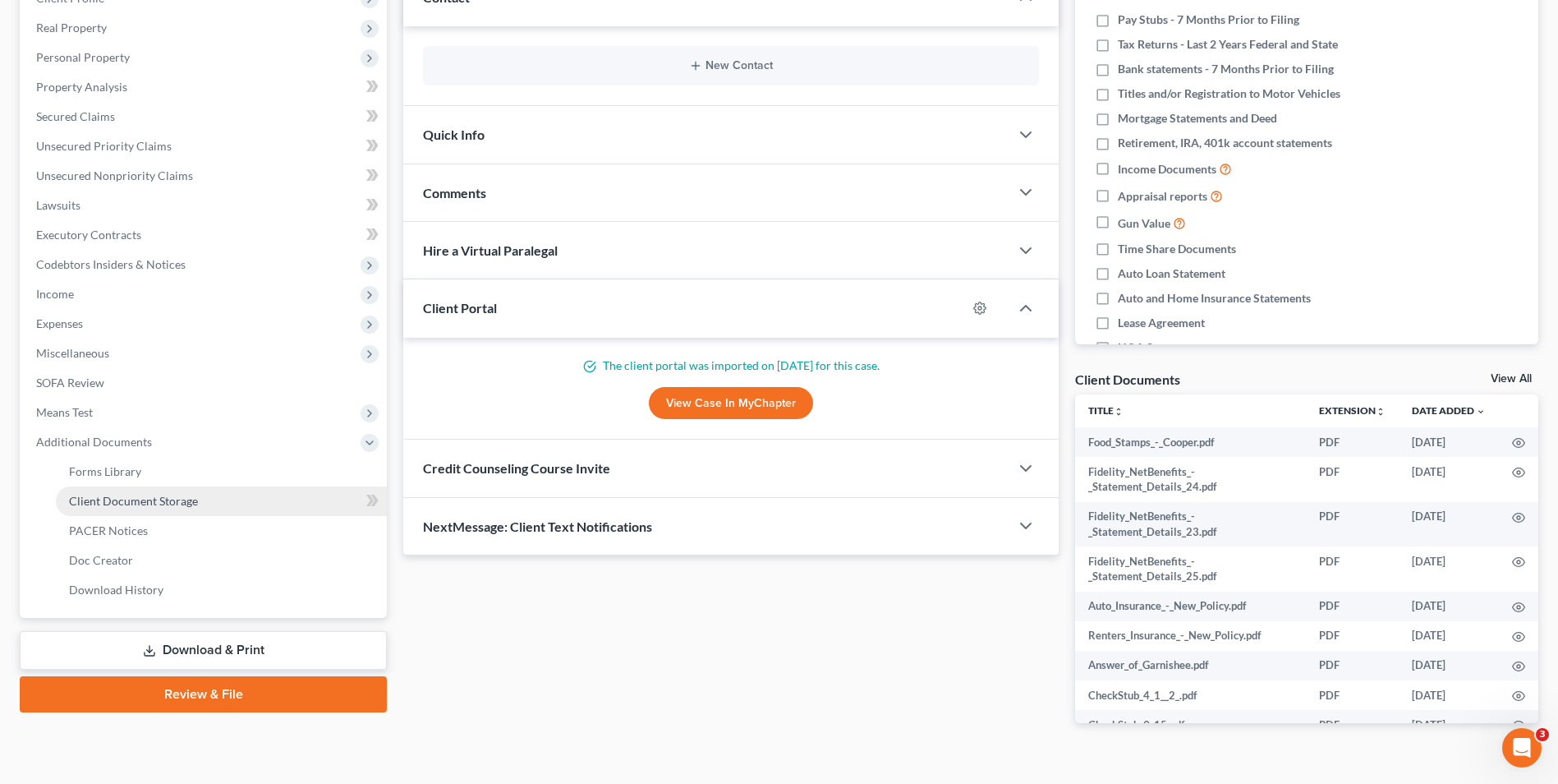
click at [154, 498] on span "Client Document Storage" at bounding box center [133, 500] width 129 height 14
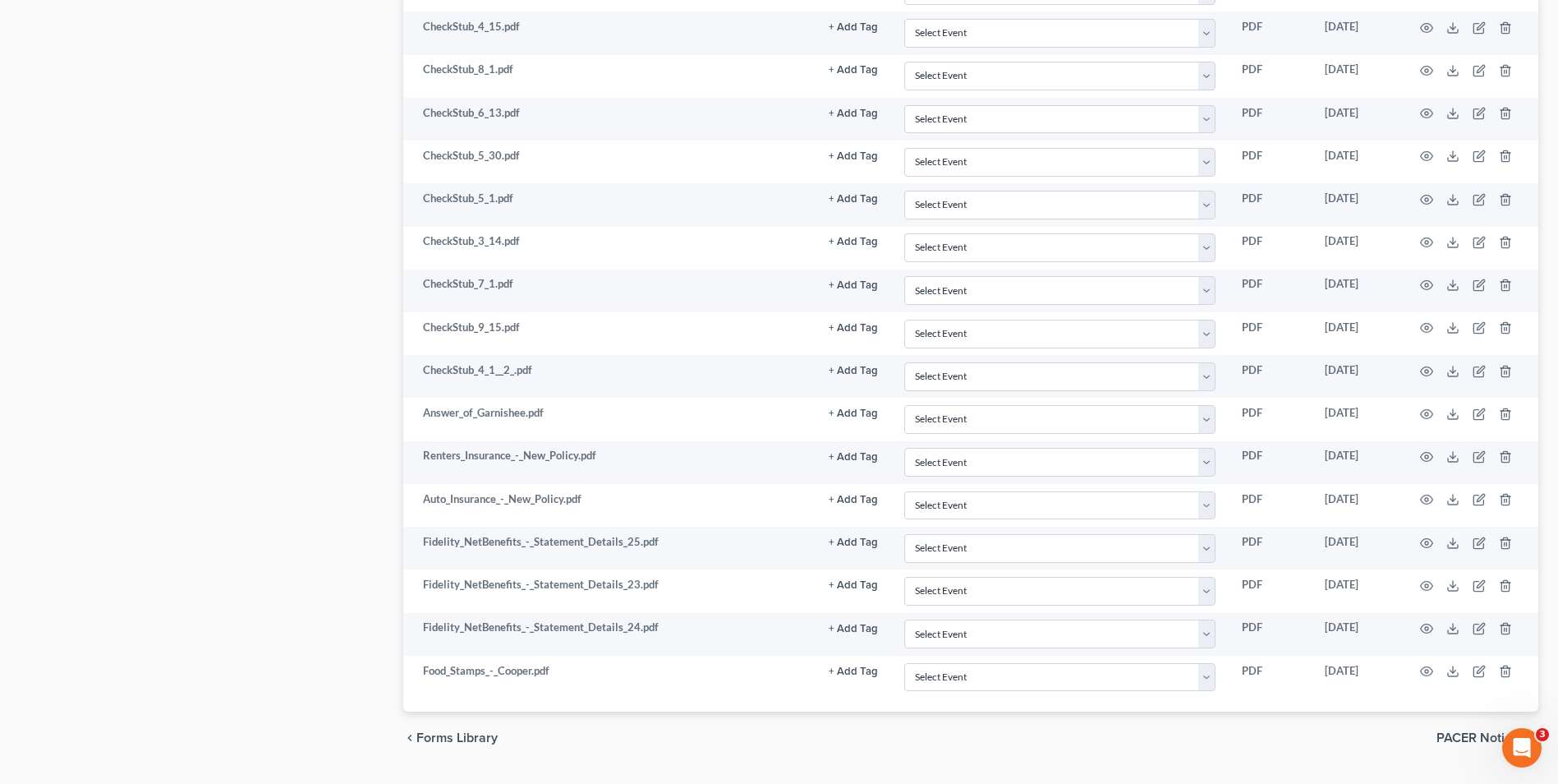
scroll to position [1070, 0]
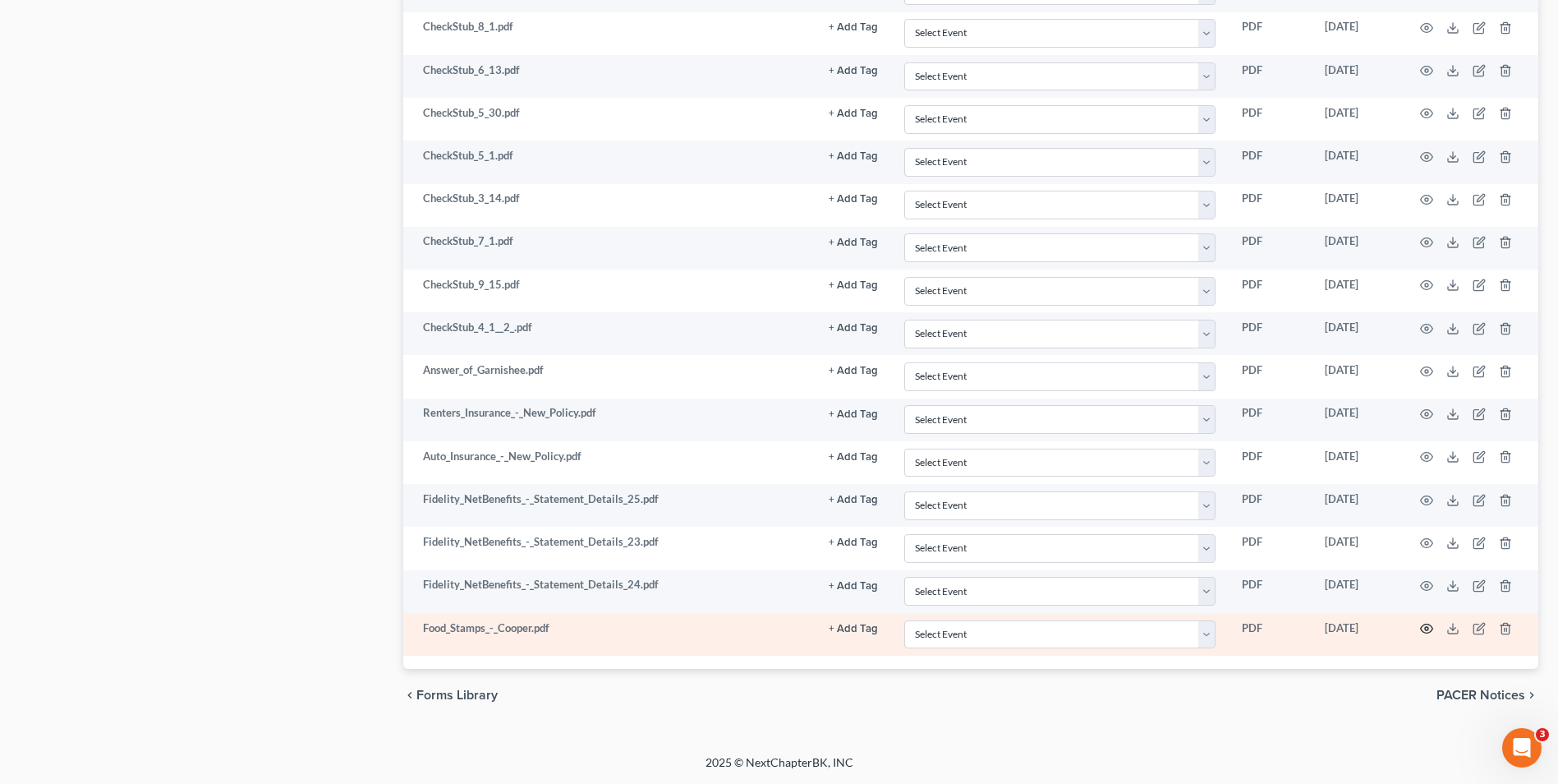
click at [1432, 633] on icon "button" at bounding box center [1427, 628] width 13 height 13
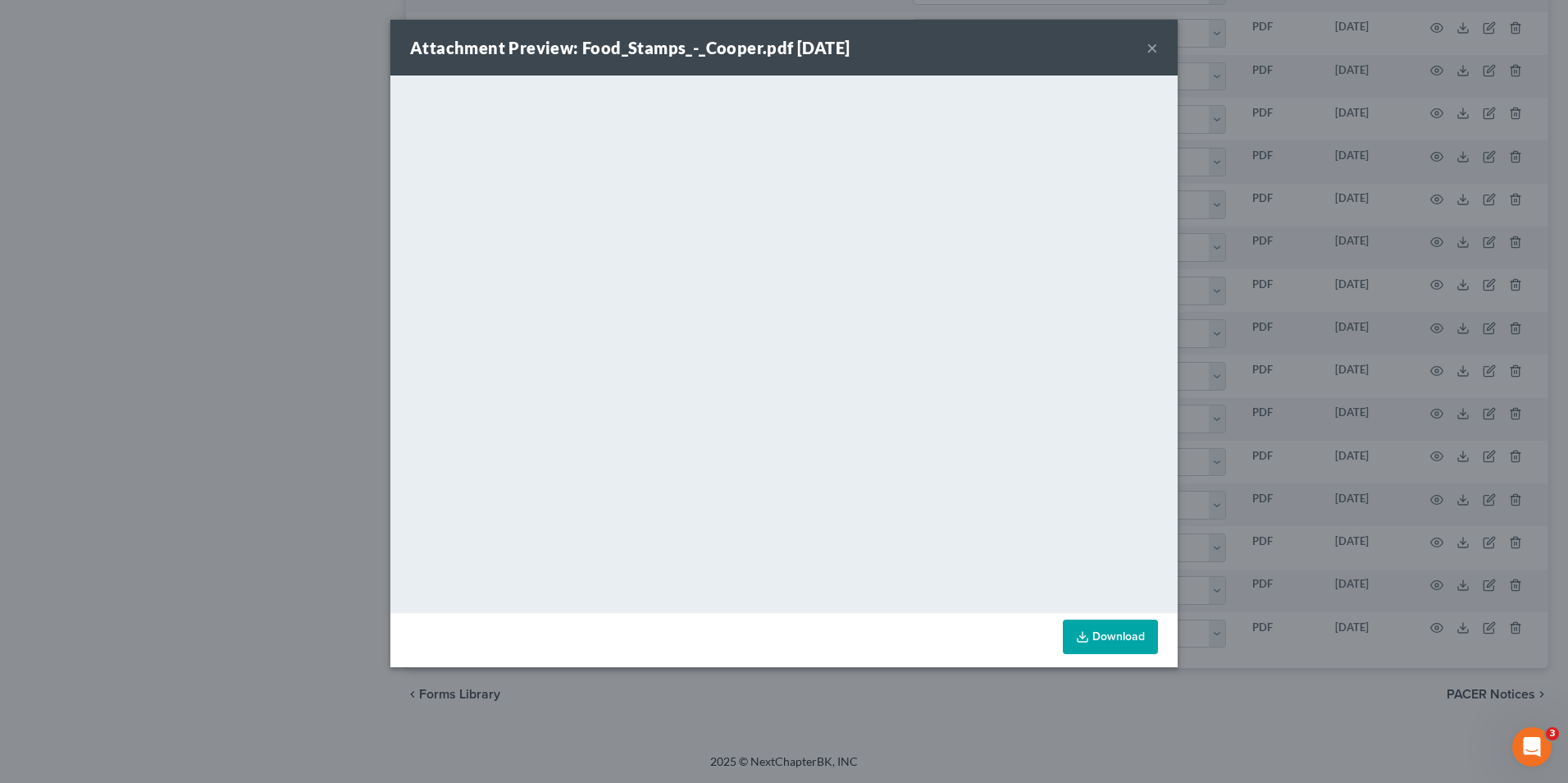
click at [1311, 399] on div "Attachment Preview: Food_Stamps_-_Cooper.pdf 09/18/2025 × <object ng-attr-data=…" at bounding box center [784, 391] width 1568 height 783
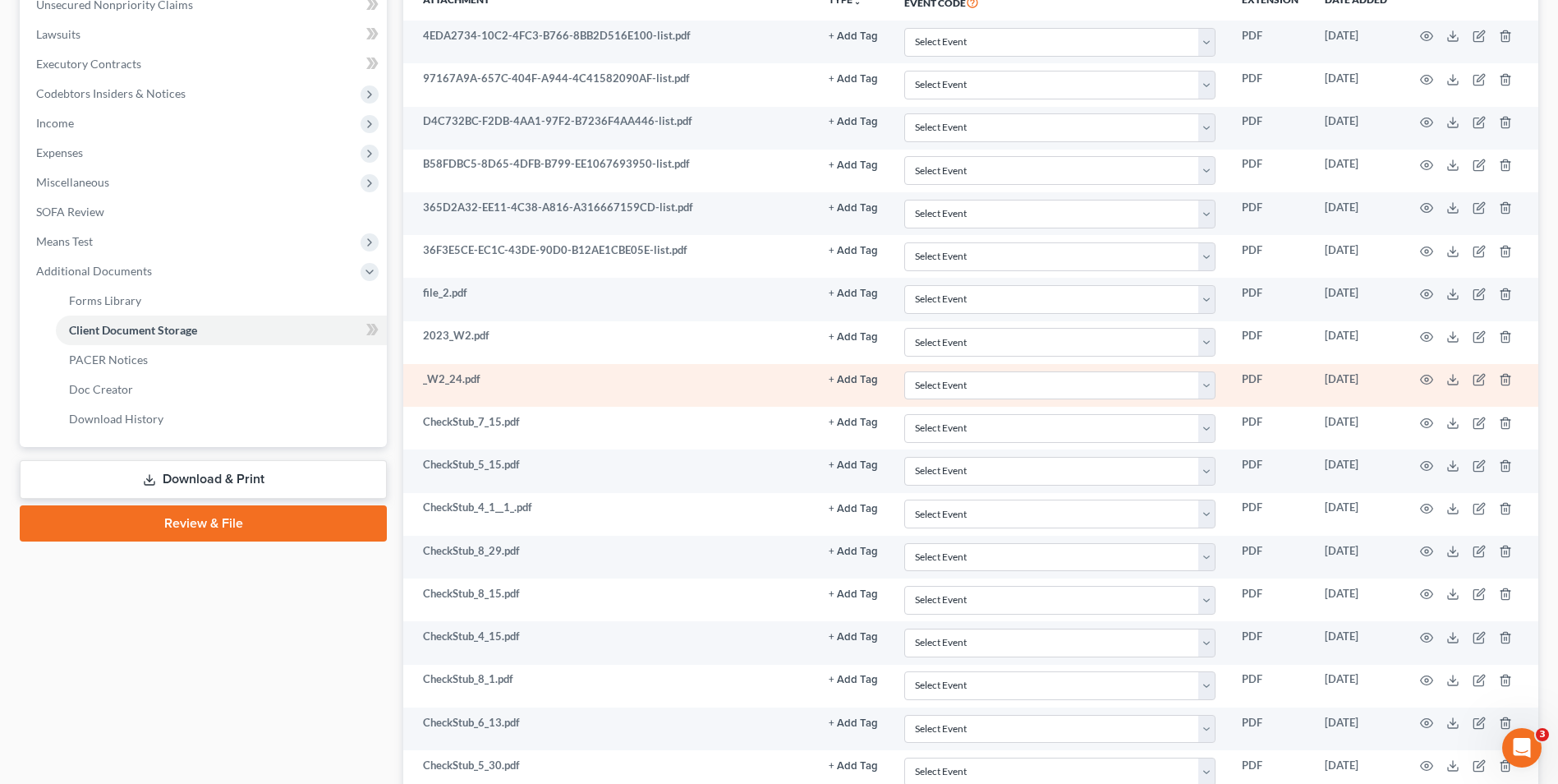
scroll to position [412, 0]
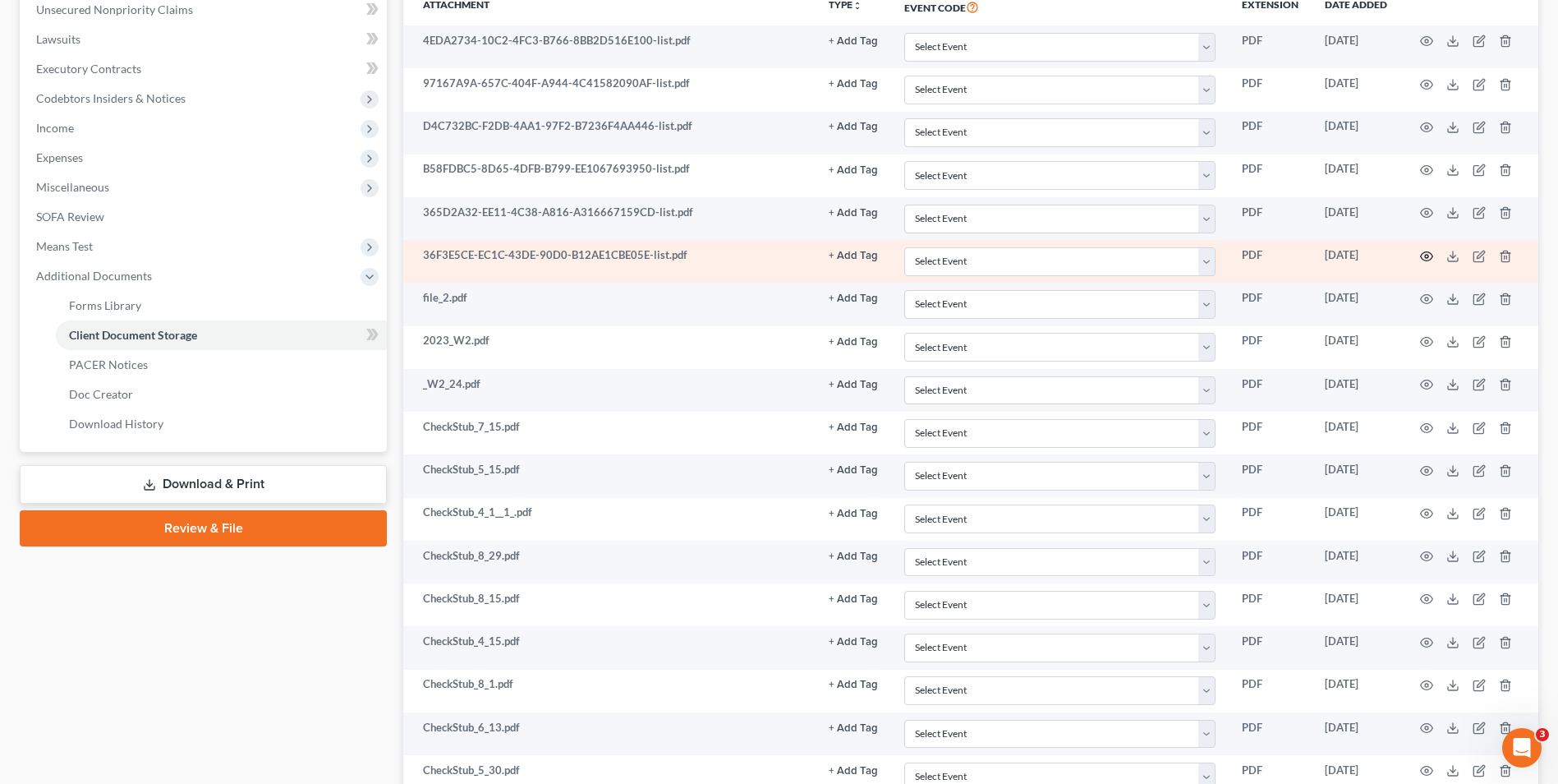
click at [1429, 252] on icon "button" at bounding box center [1427, 256] width 12 height 9
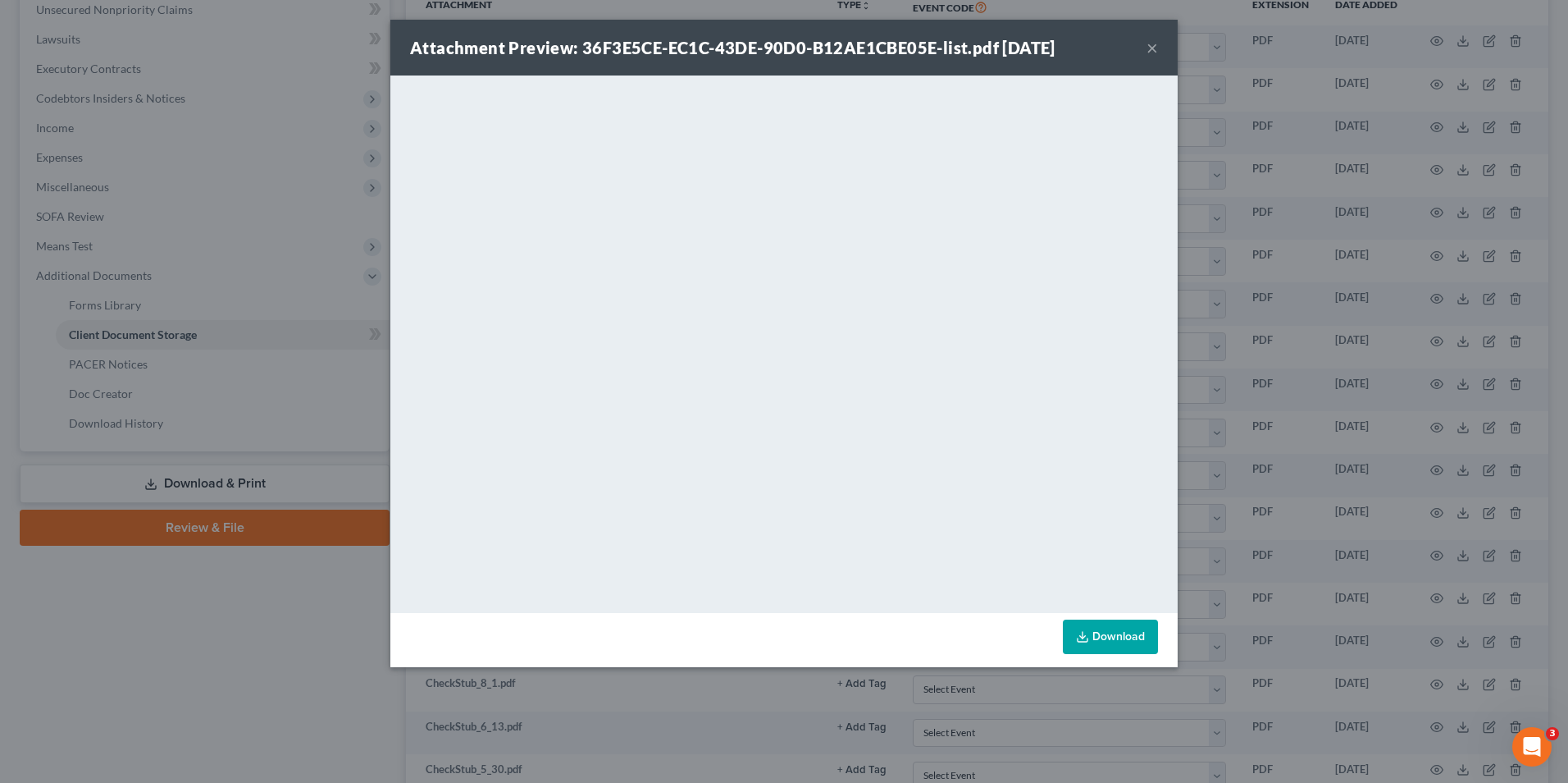
click at [1280, 179] on div "Attachment Preview: 36F3E5CE-EC1C-43DE-90D0-B12AE1CBE05E-list.pdf 09/18/2025 × …" at bounding box center [784, 391] width 1568 height 783
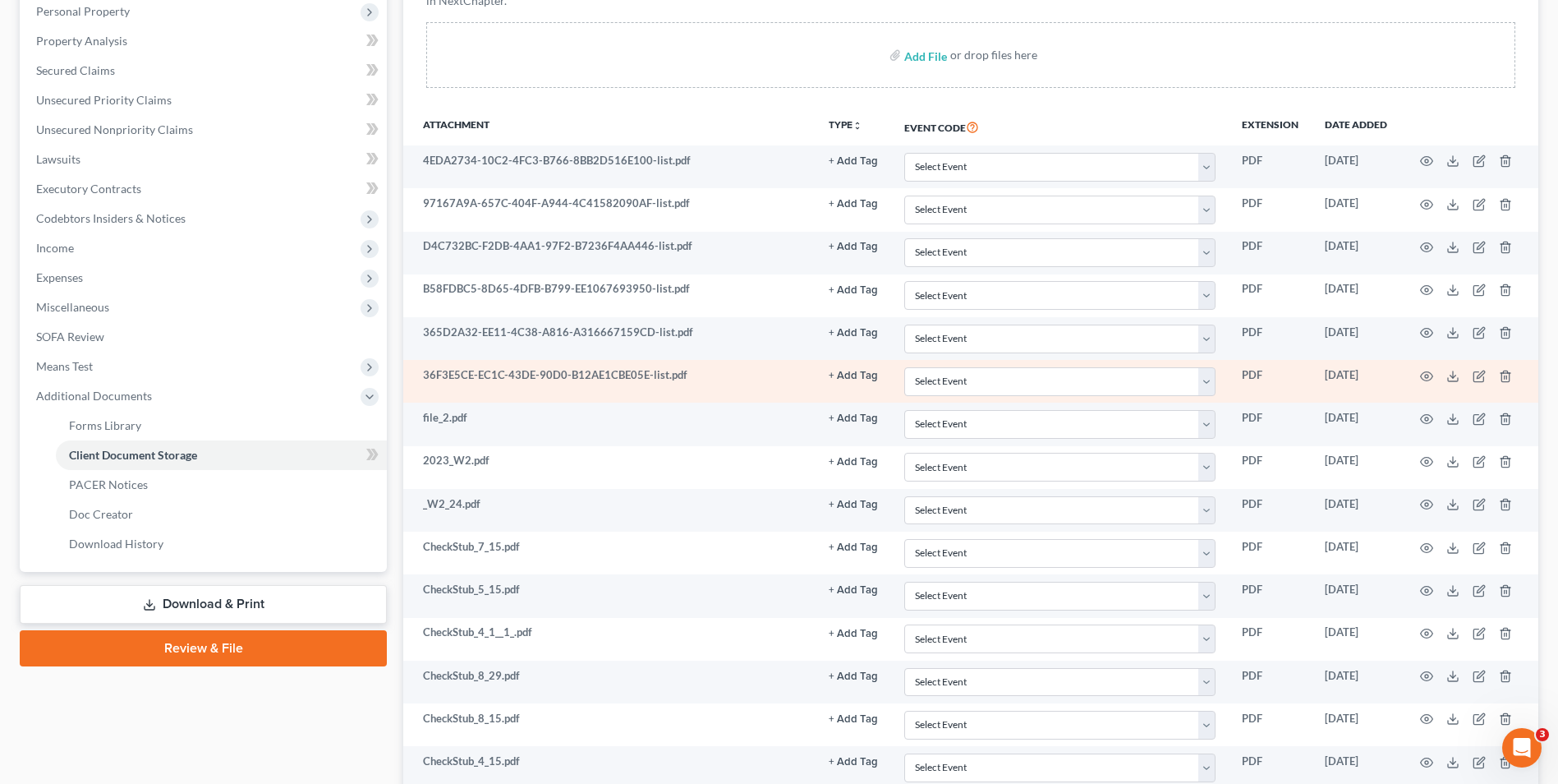
scroll to position [330, 0]
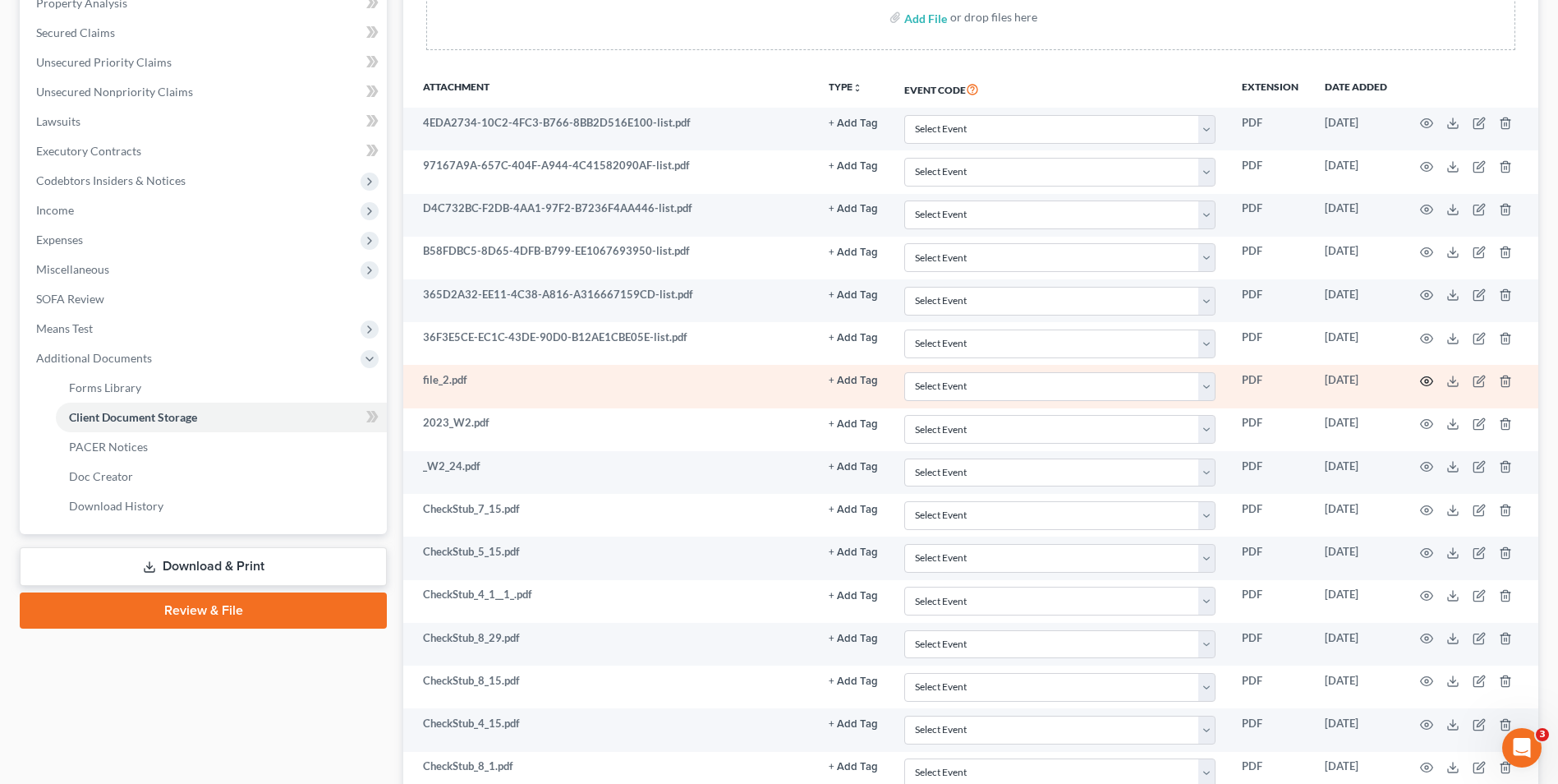
click at [1427, 378] on icon "button" at bounding box center [1427, 381] width 13 height 13
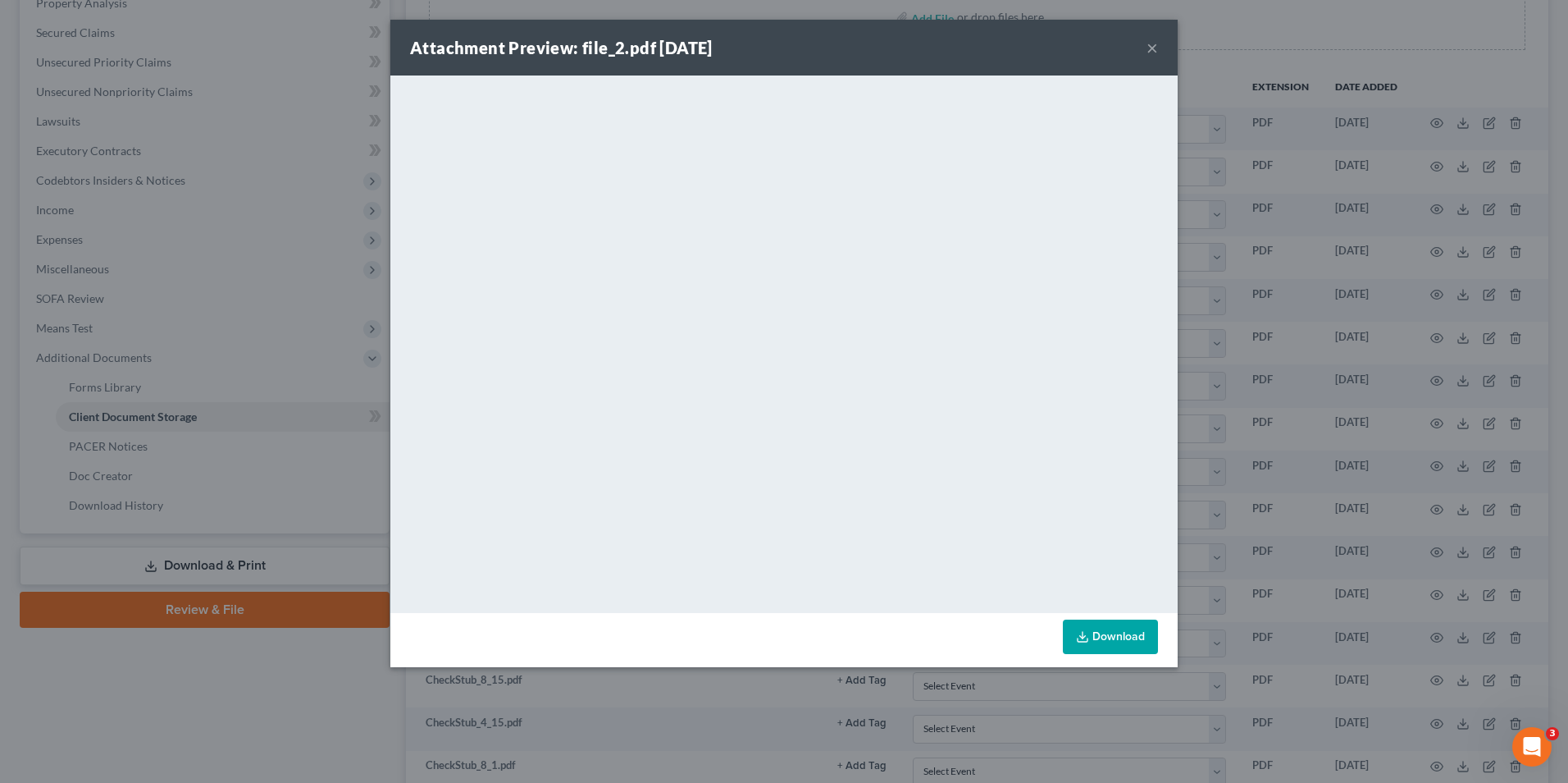
click at [1309, 431] on div "Attachment Preview: file_2.pdf 09/18/2025 × <object ng-attr-data='https://nextc…" at bounding box center [784, 391] width 1568 height 783
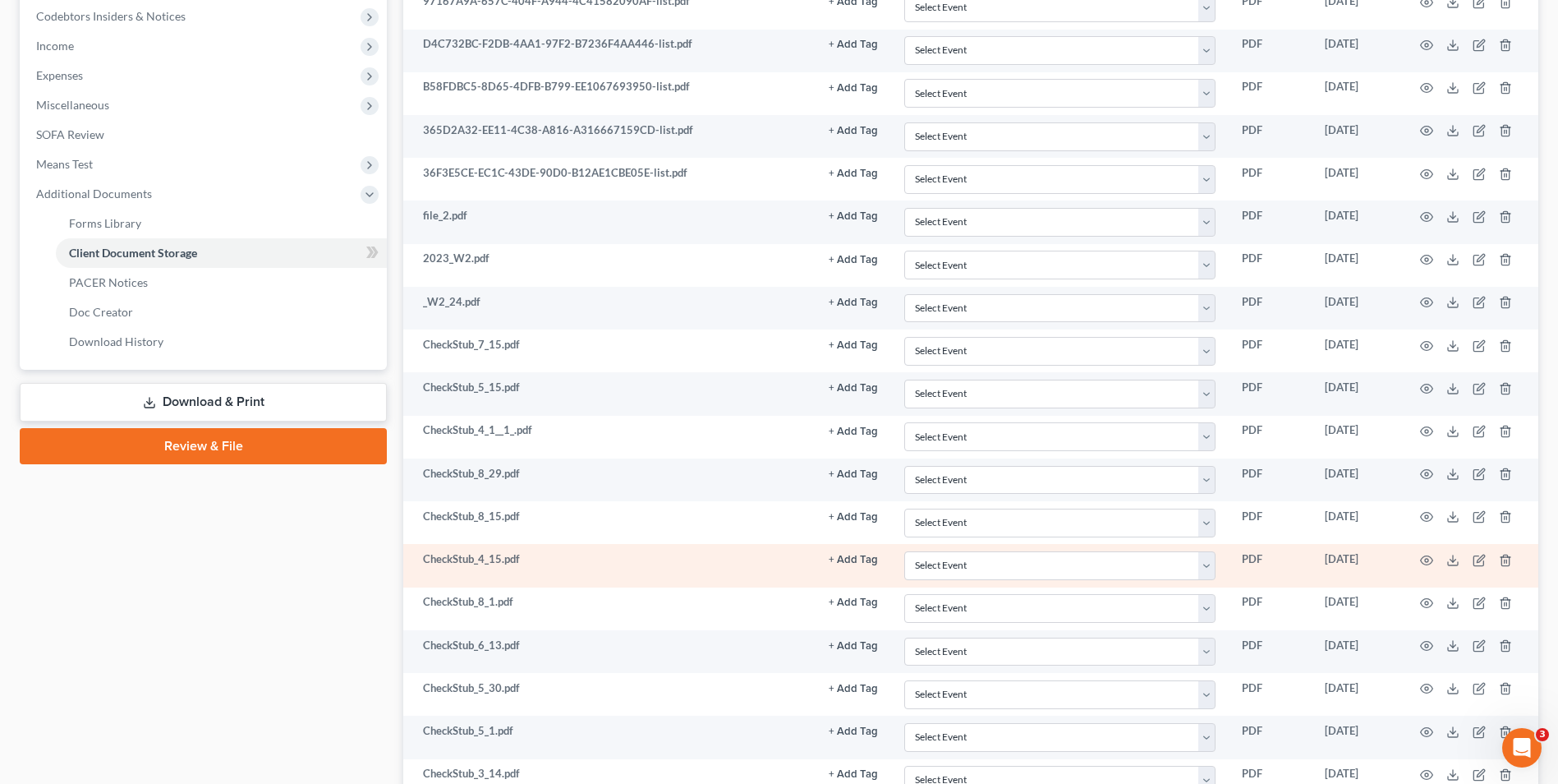
scroll to position [412, 0]
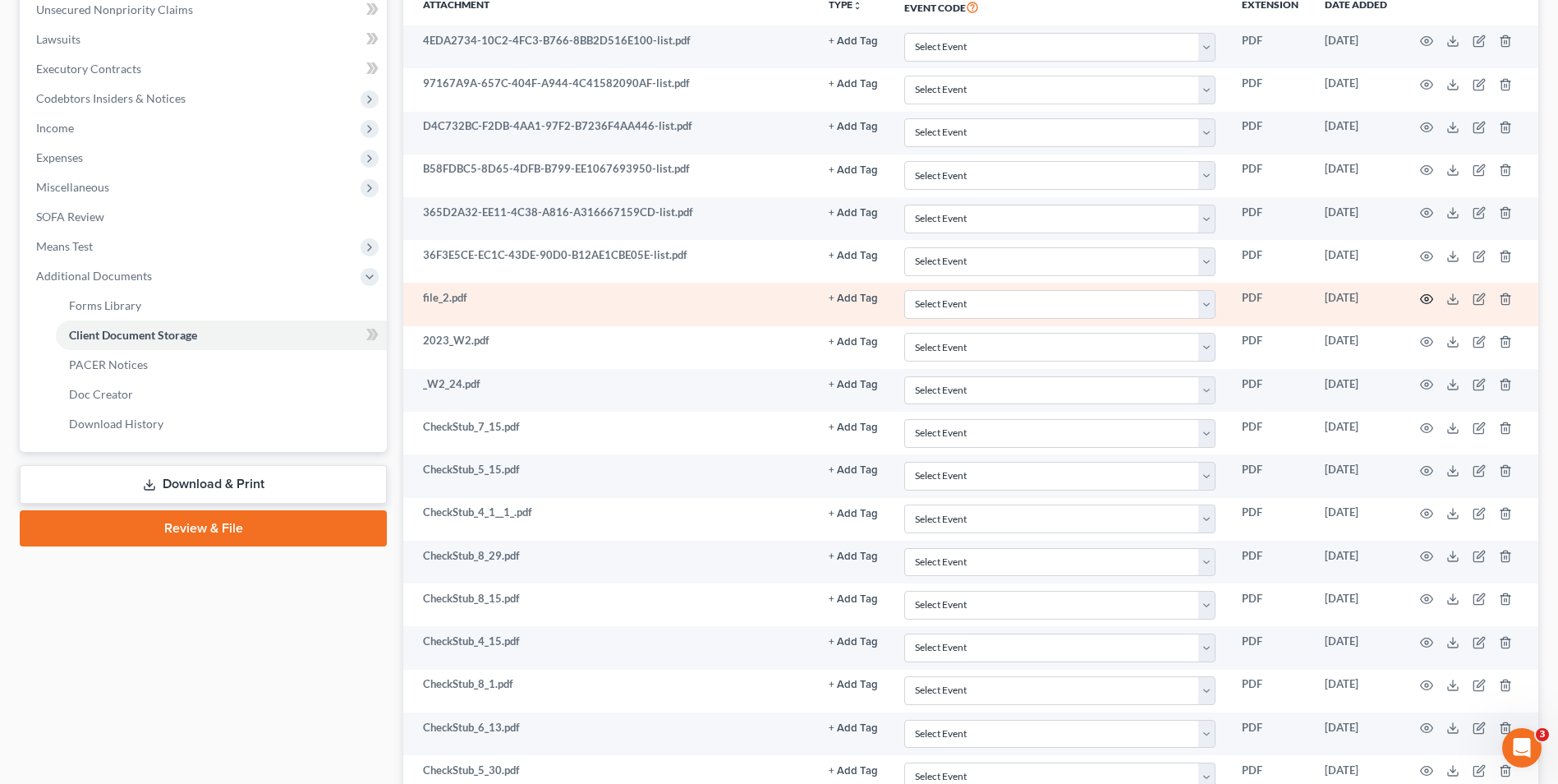
click at [1425, 297] on icon "button" at bounding box center [1427, 299] width 13 height 13
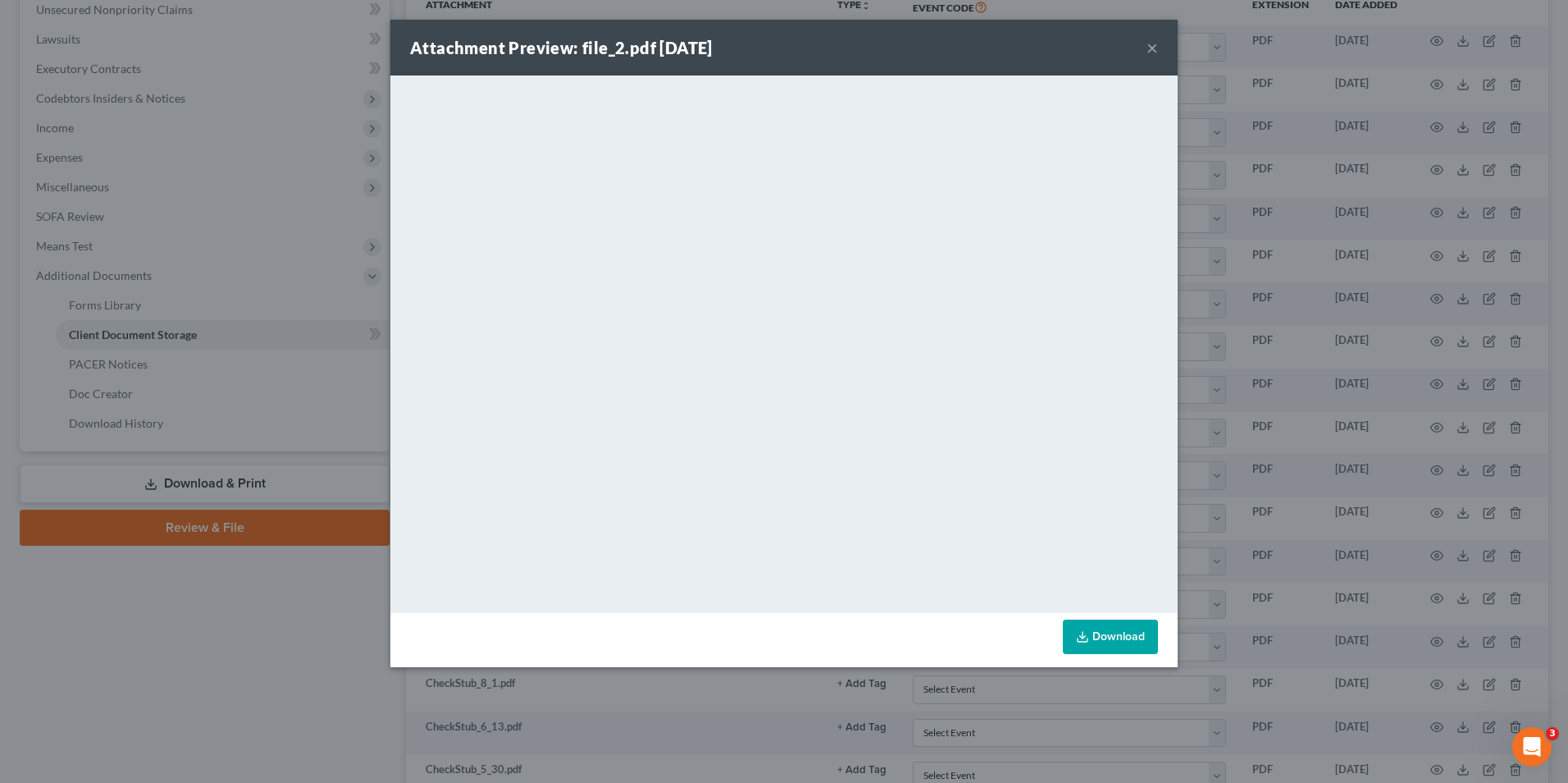
drag, startPoint x: 1288, startPoint y: 313, endPoint x: 1258, endPoint y: 325, distance: 32.3
click at [1285, 313] on div "Attachment Preview: file_2.pdf 09/18/2025 × <object ng-attr-data='https://nextc…" at bounding box center [784, 391] width 1568 height 783
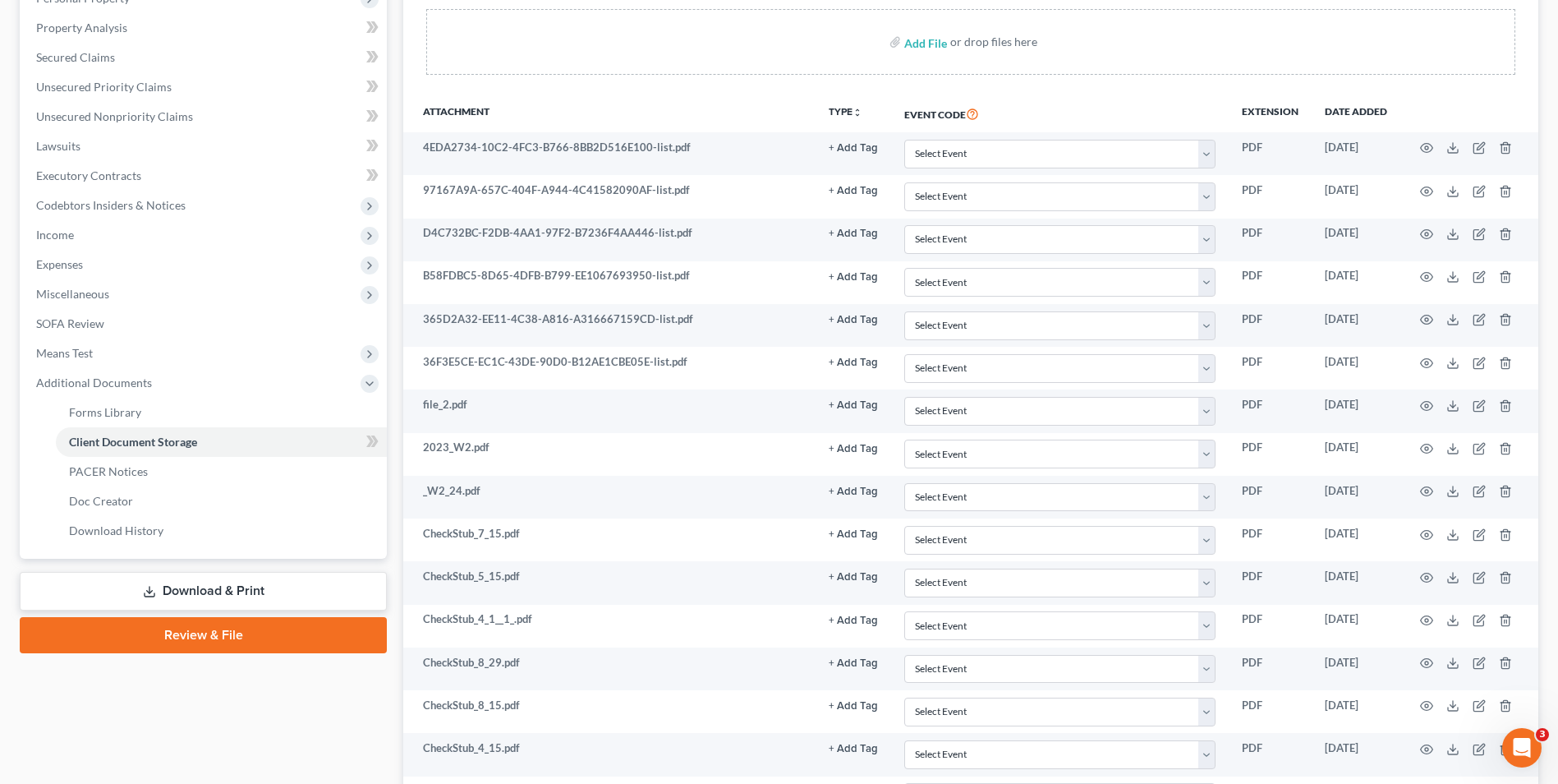
scroll to position [334, 0]
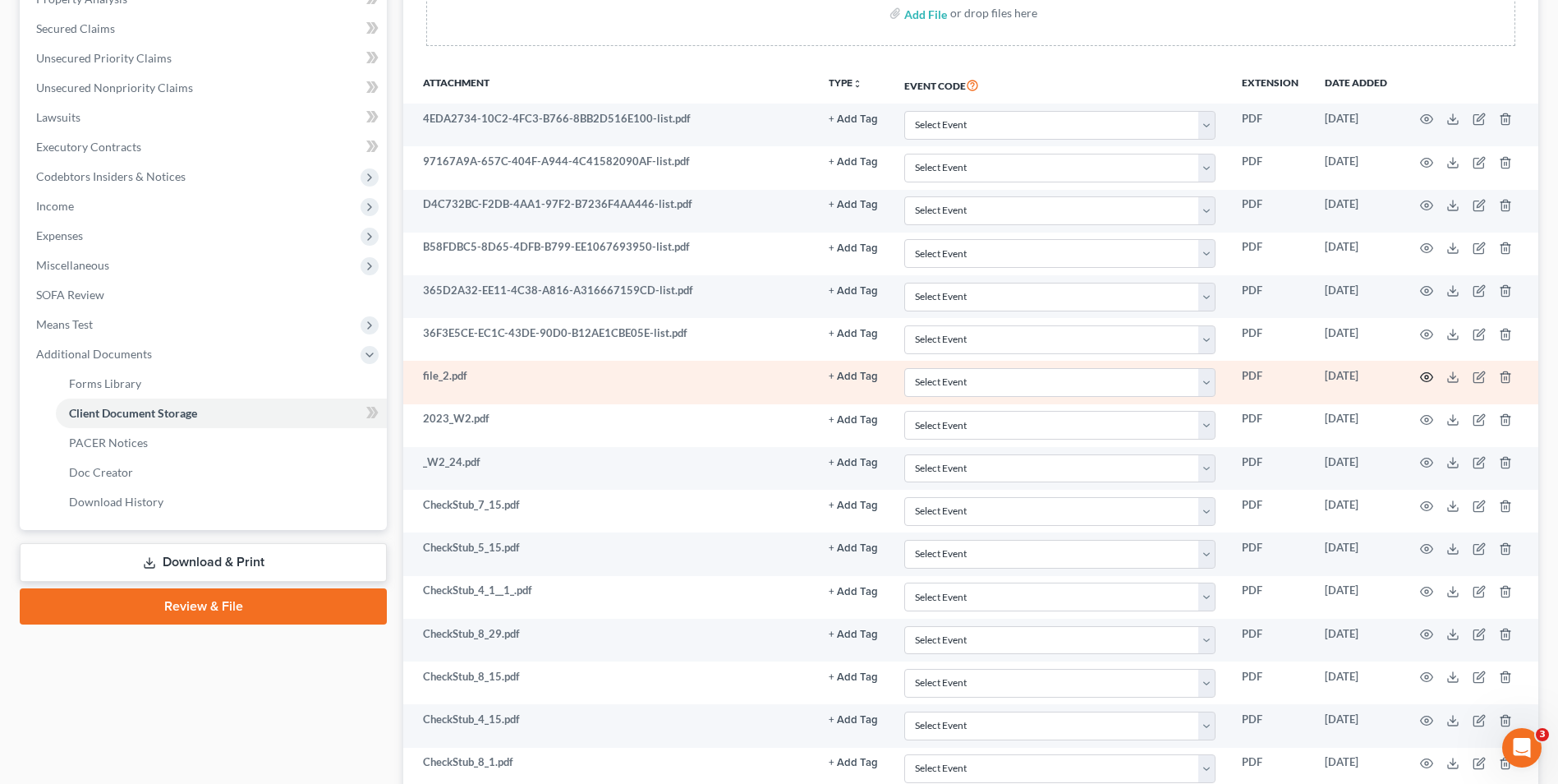
click at [1421, 374] on icon "button" at bounding box center [1427, 377] width 13 height 13
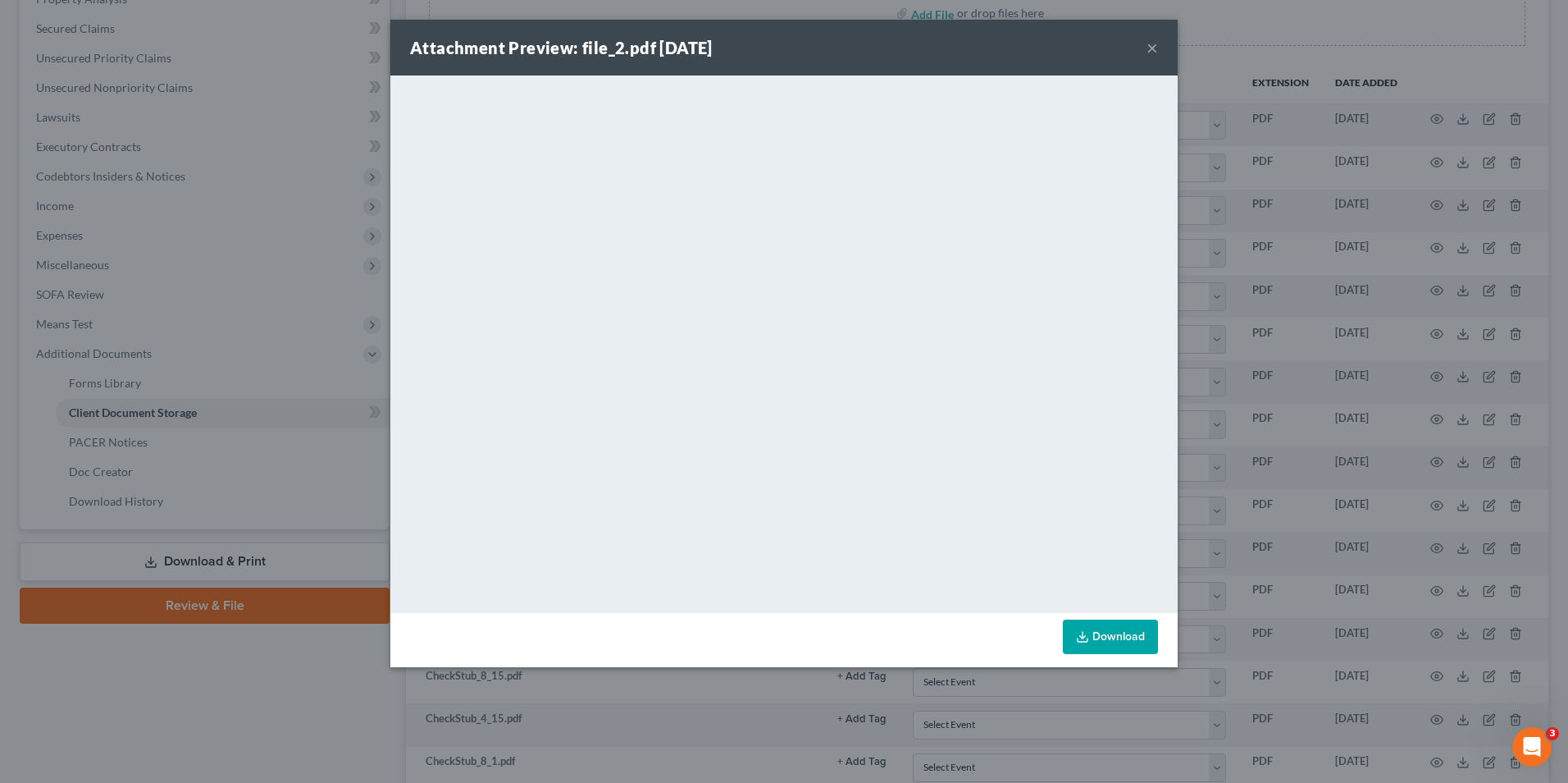
drag, startPoint x: 1301, startPoint y: 511, endPoint x: 1258, endPoint y: 515, distance: 43.2
click at [1299, 511] on div "Attachment Preview: file_2.pdf 09/18/2025 × <object ng-attr-data='https://nextc…" at bounding box center [784, 391] width 1568 height 783
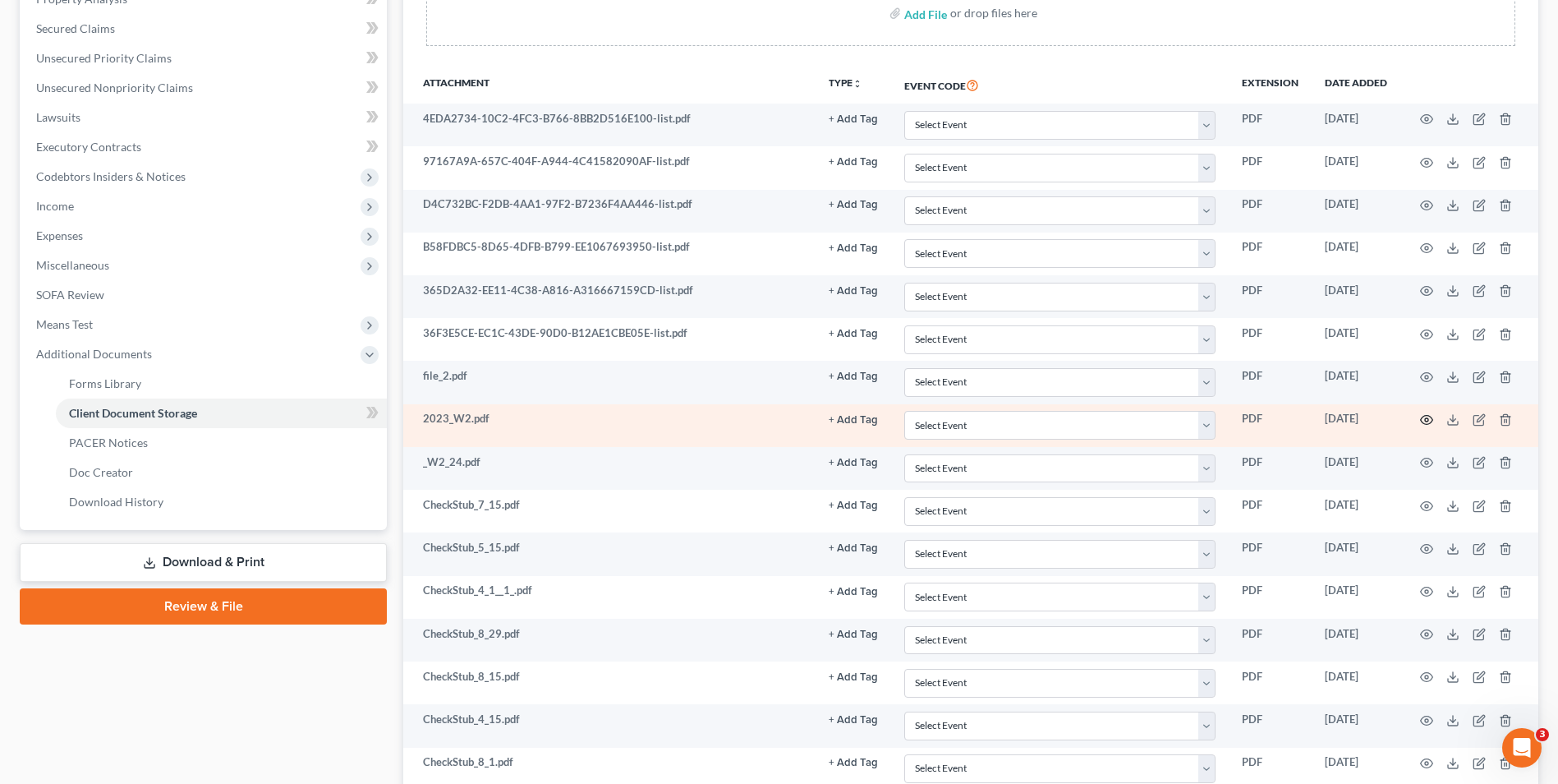
click at [1423, 420] on icon "button" at bounding box center [1427, 419] width 13 height 13
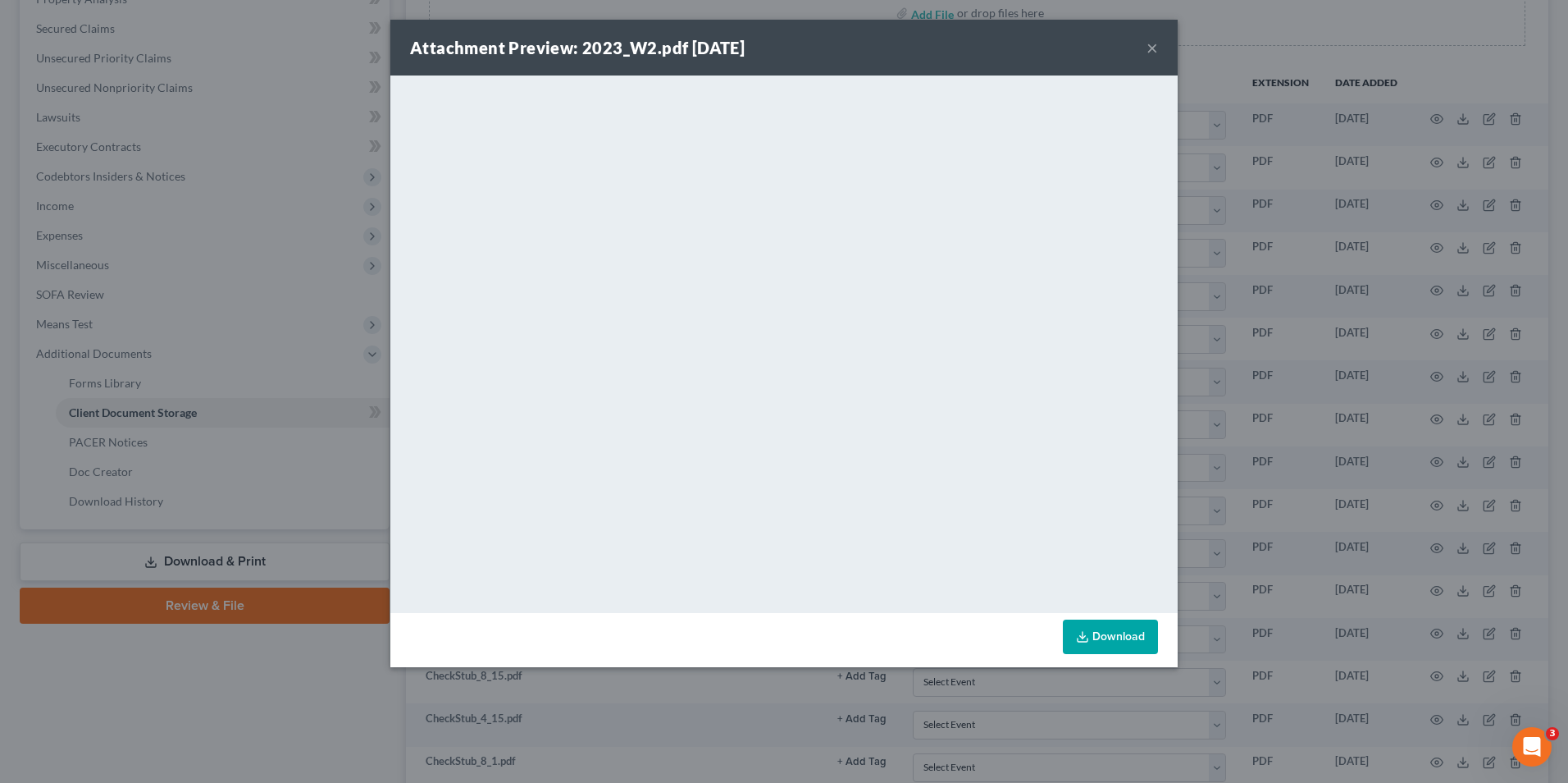
drag, startPoint x: 1347, startPoint y: 469, endPoint x: 1170, endPoint y: 533, distance: 188.2
click at [1329, 474] on div "Attachment Preview: 2023_W2.pdf 09/18/2025 × <object ng-attr-data='https://next…" at bounding box center [784, 391] width 1568 height 783
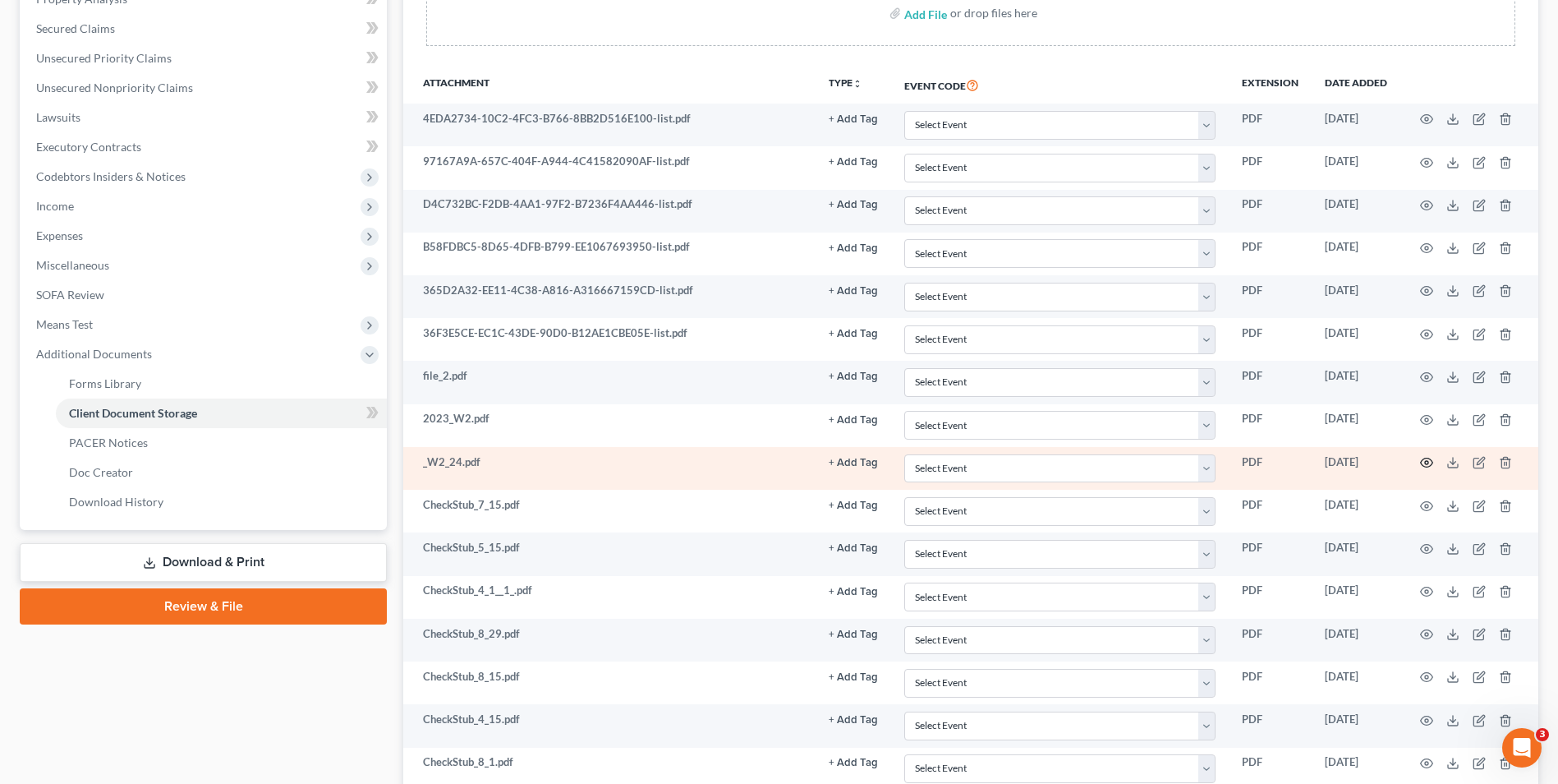
click at [1421, 459] on icon "button" at bounding box center [1427, 462] width 13 height 13
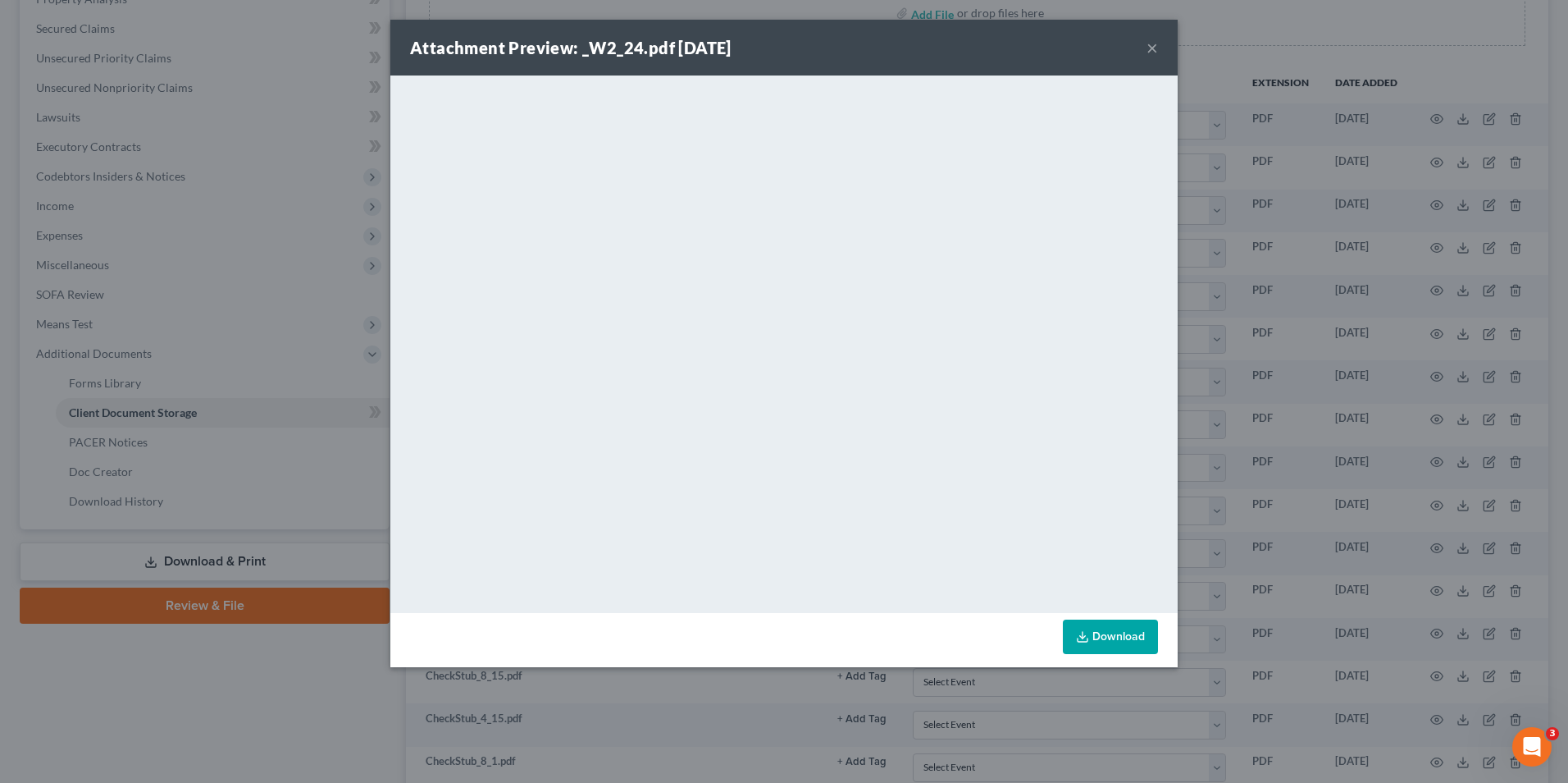
click at [1211, 155] on div "Attachment Preview: _W2_24.pdf 09/18/2025 × <object ng-attr-data='https://nextc…" at bounding box center [784, 391] width 1568 height 783
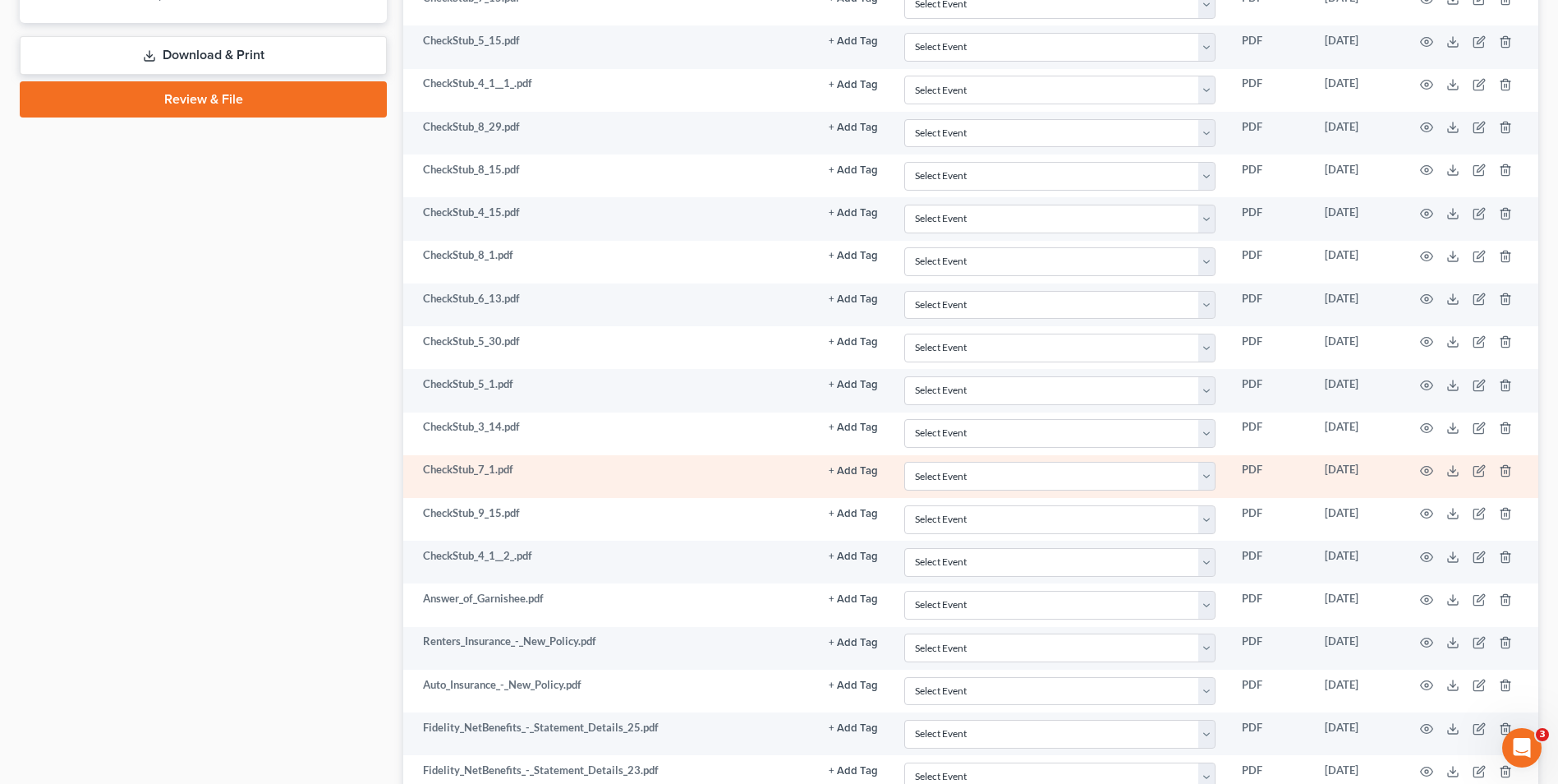
scroll to position [823, 0]
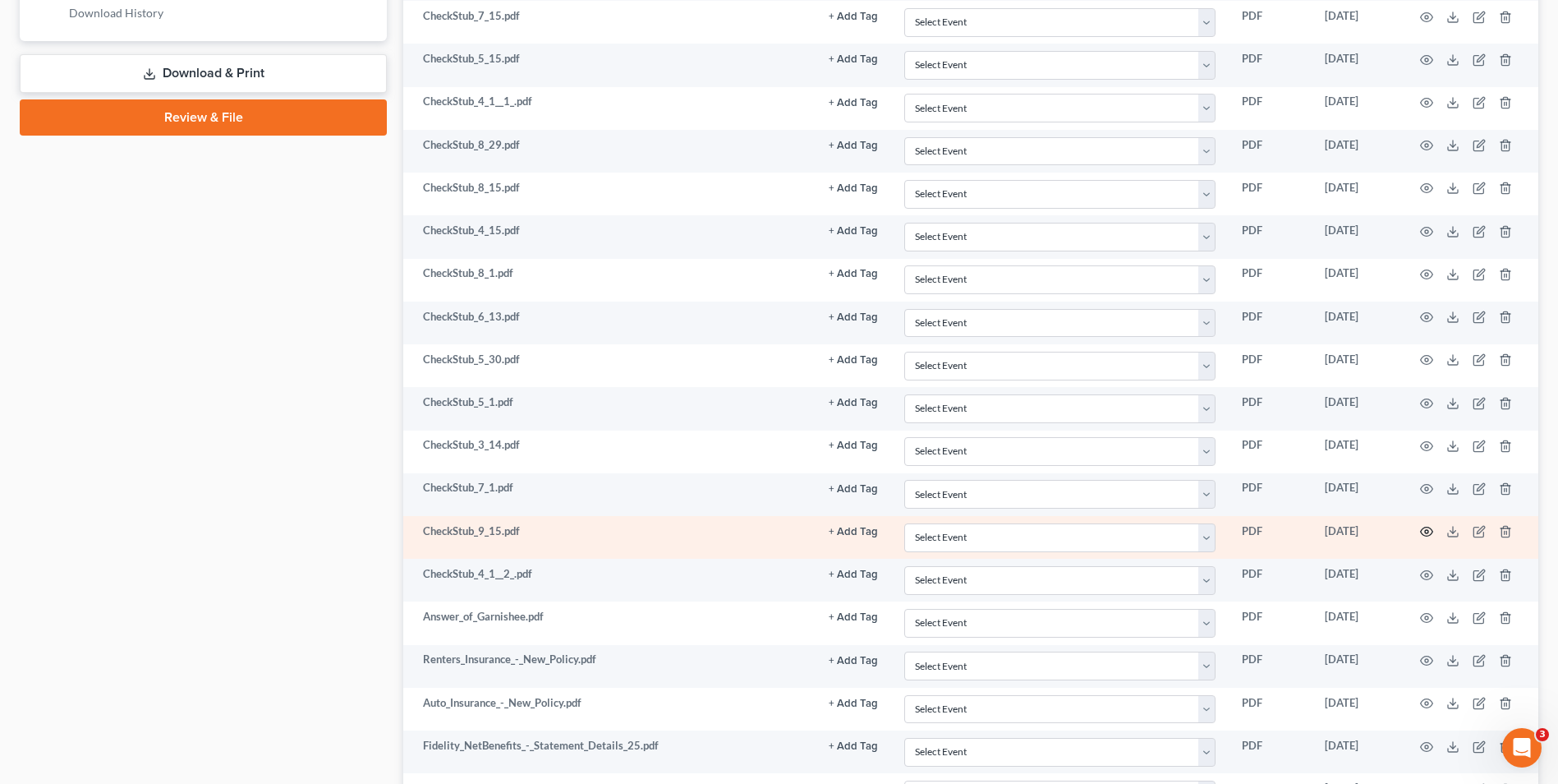
click at [1428, 529] on icon "button" at bounding box center [1427, 532] width 13 height 13
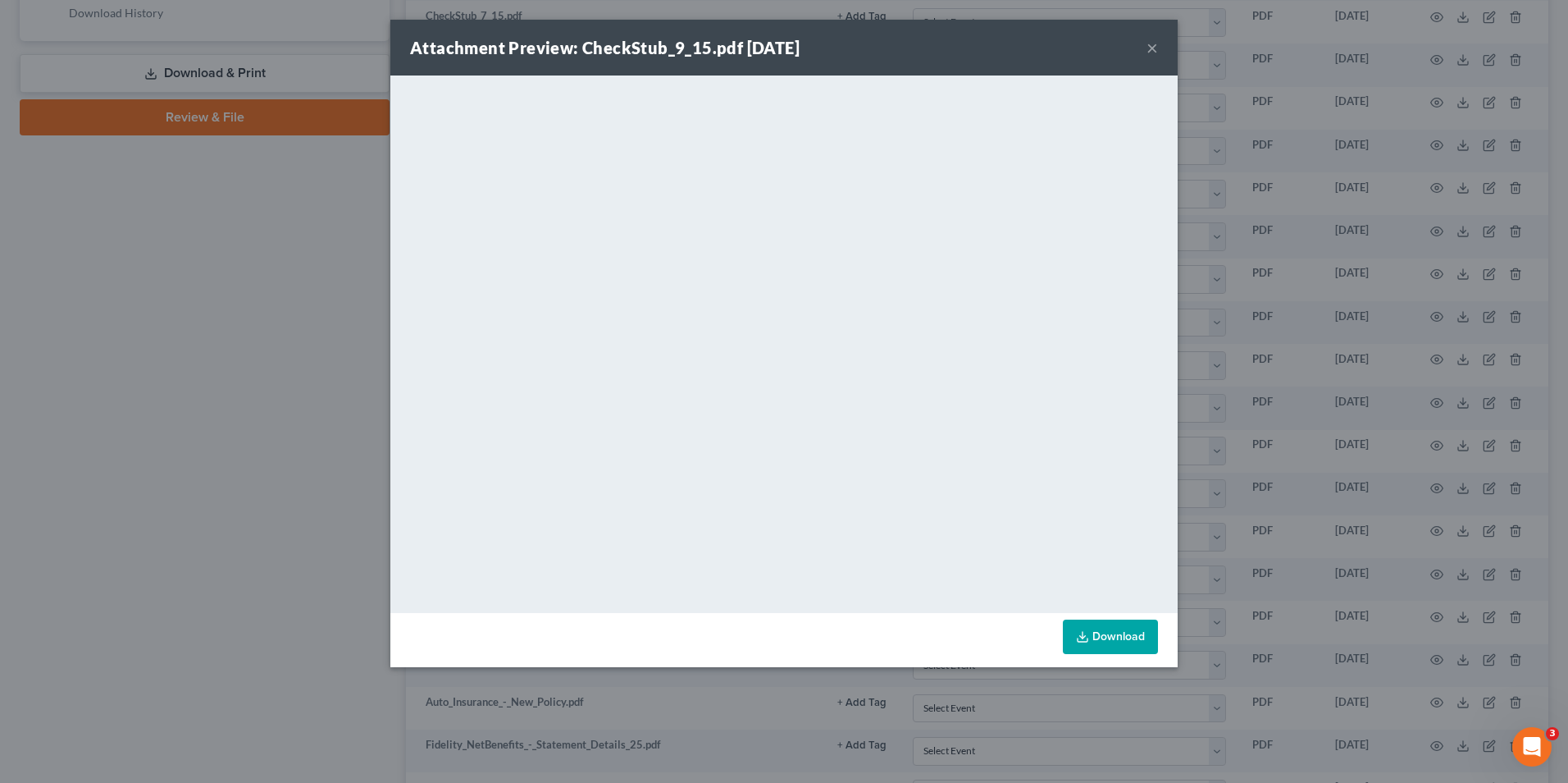
click at [1152, 46] on button "×" at bounding box center [1152, 47] width 11 height 19
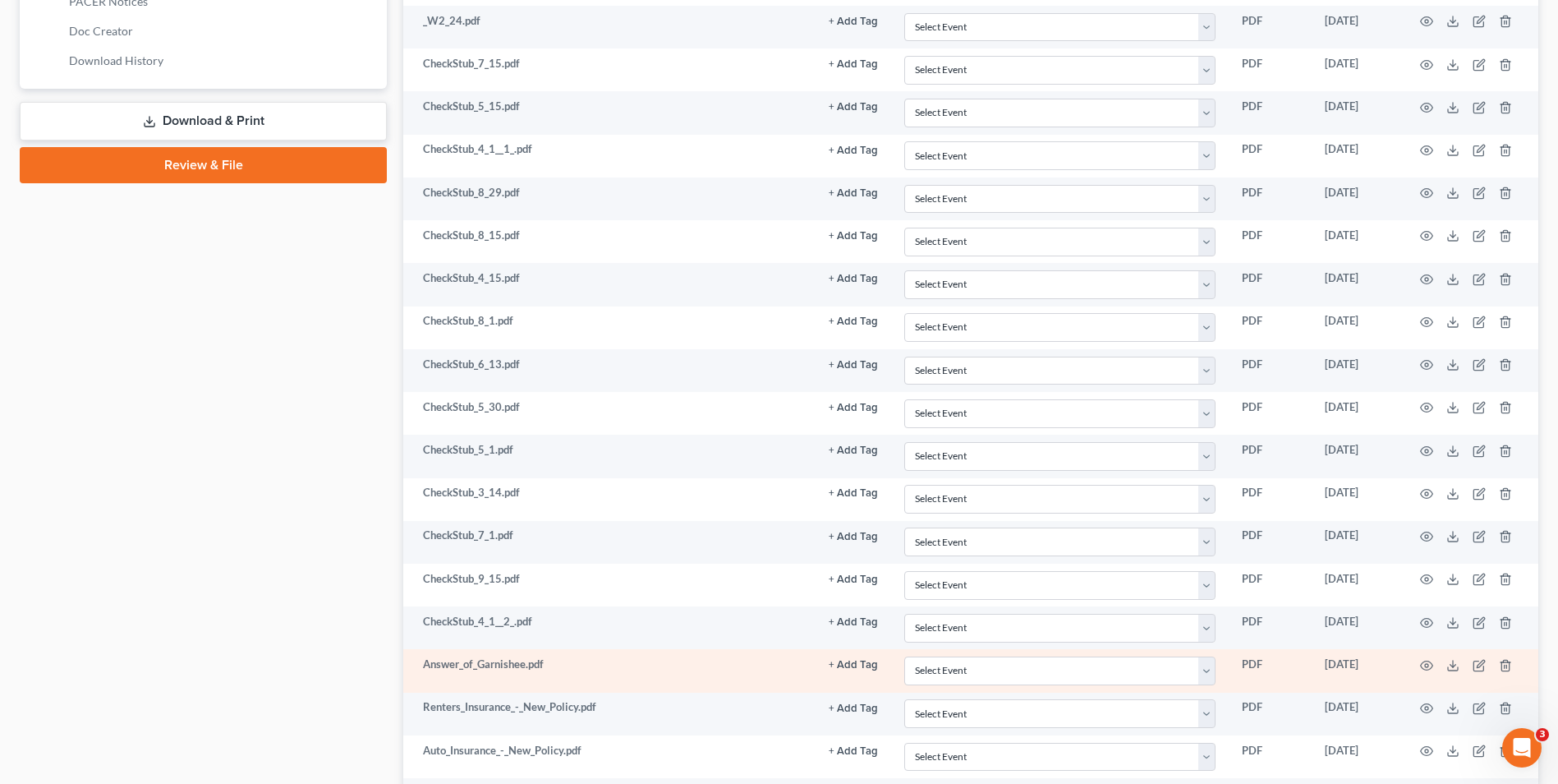
scroll to position [781, 0]
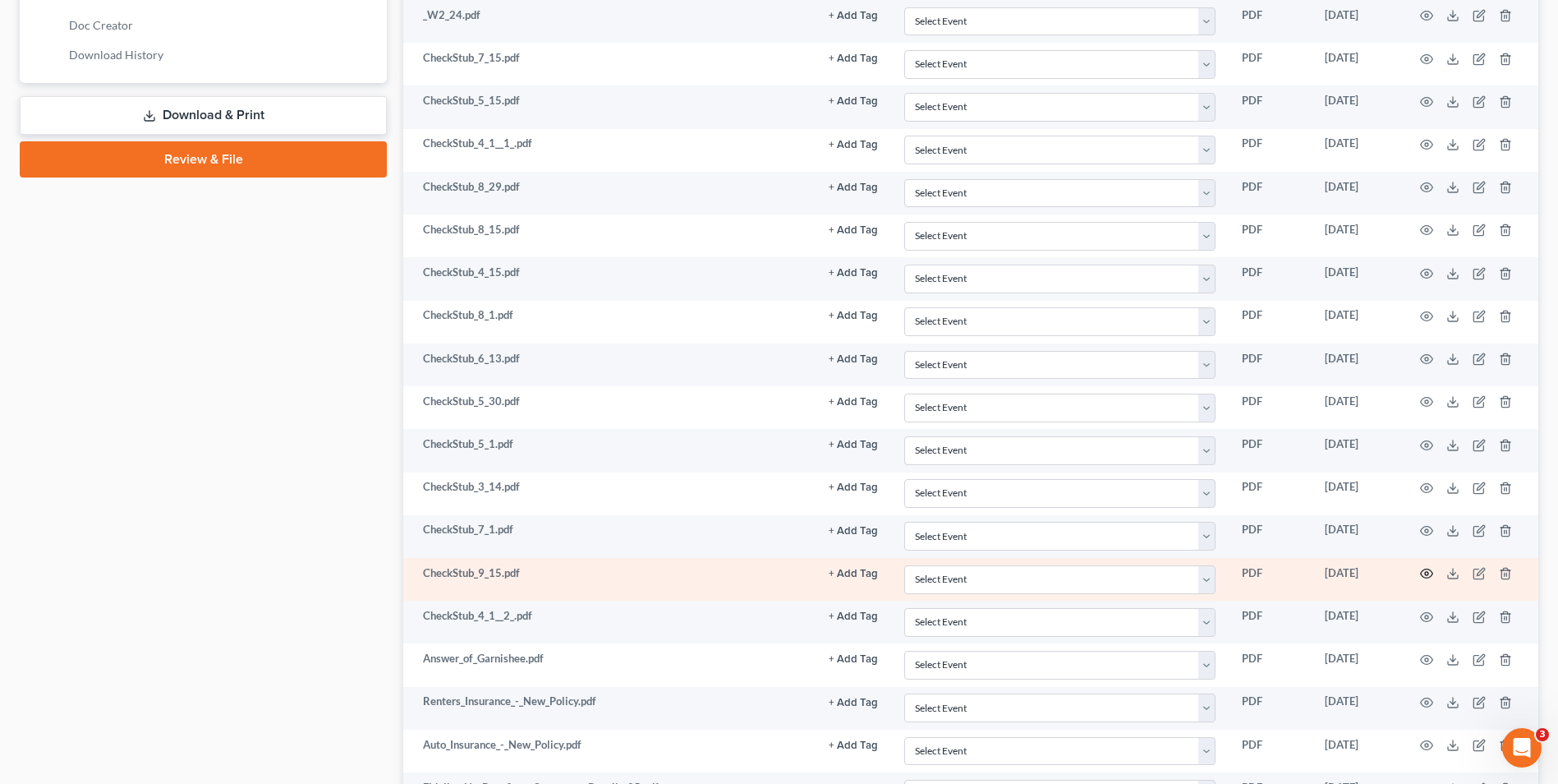
click at [1429, 572] on icon "button" at bounding box center [1427, 573] width 13 height 13
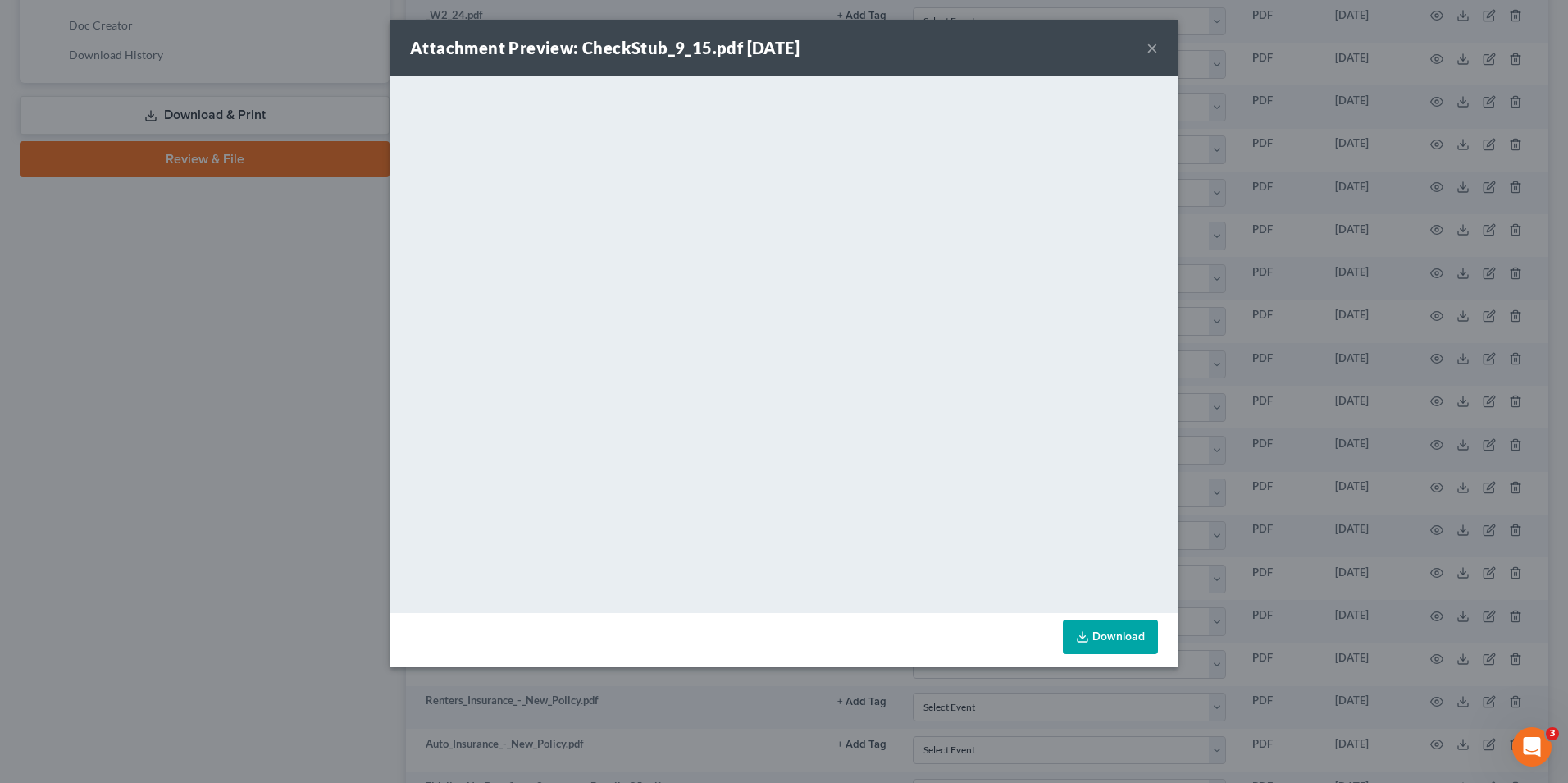
click at [1151, 46] on button "×" at bounding box center [1152, 47] width 11 height 19
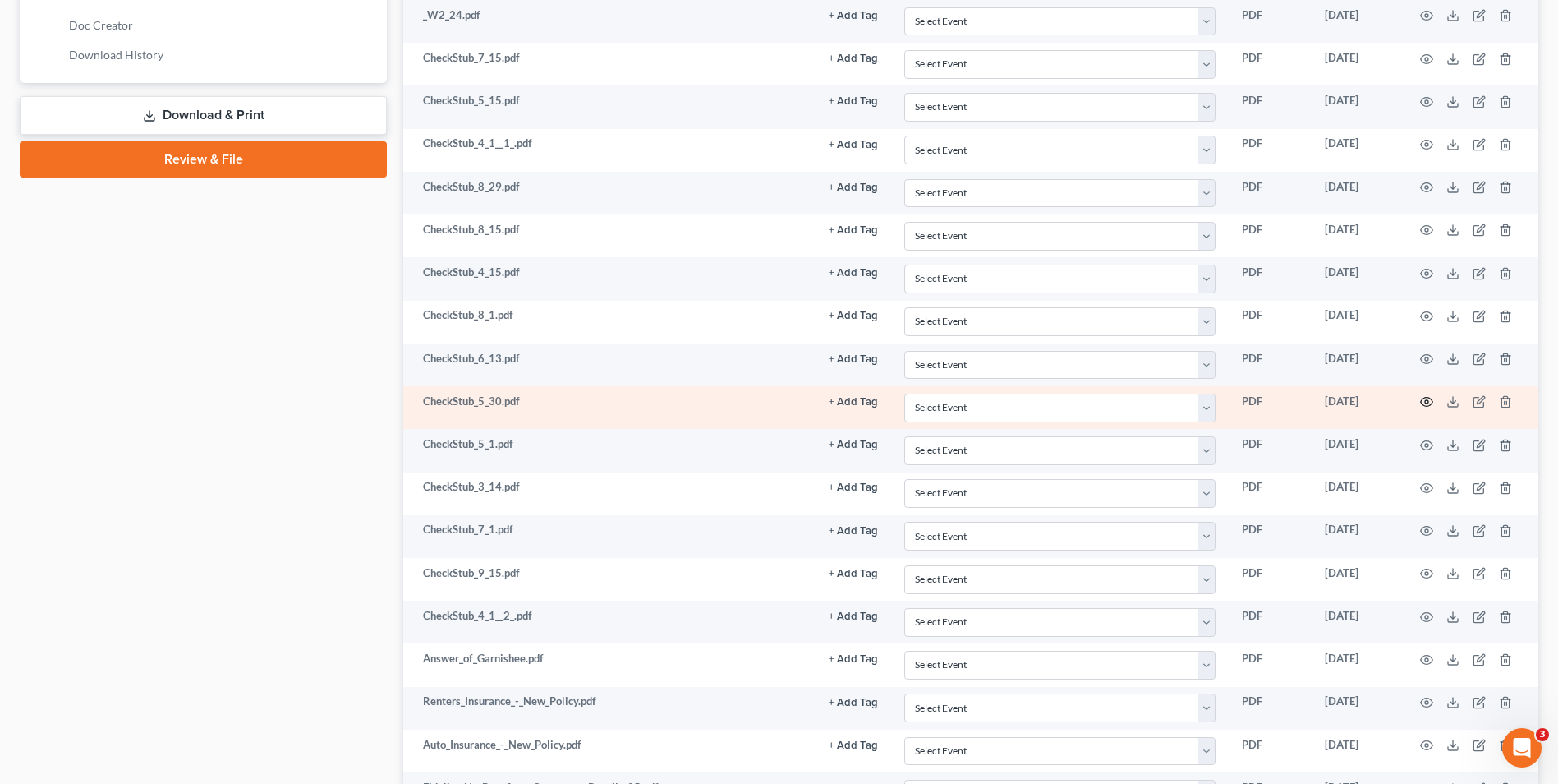
click at [1426, 397] on icon "button" at bounding box center [1427, 402] width 13 height 13
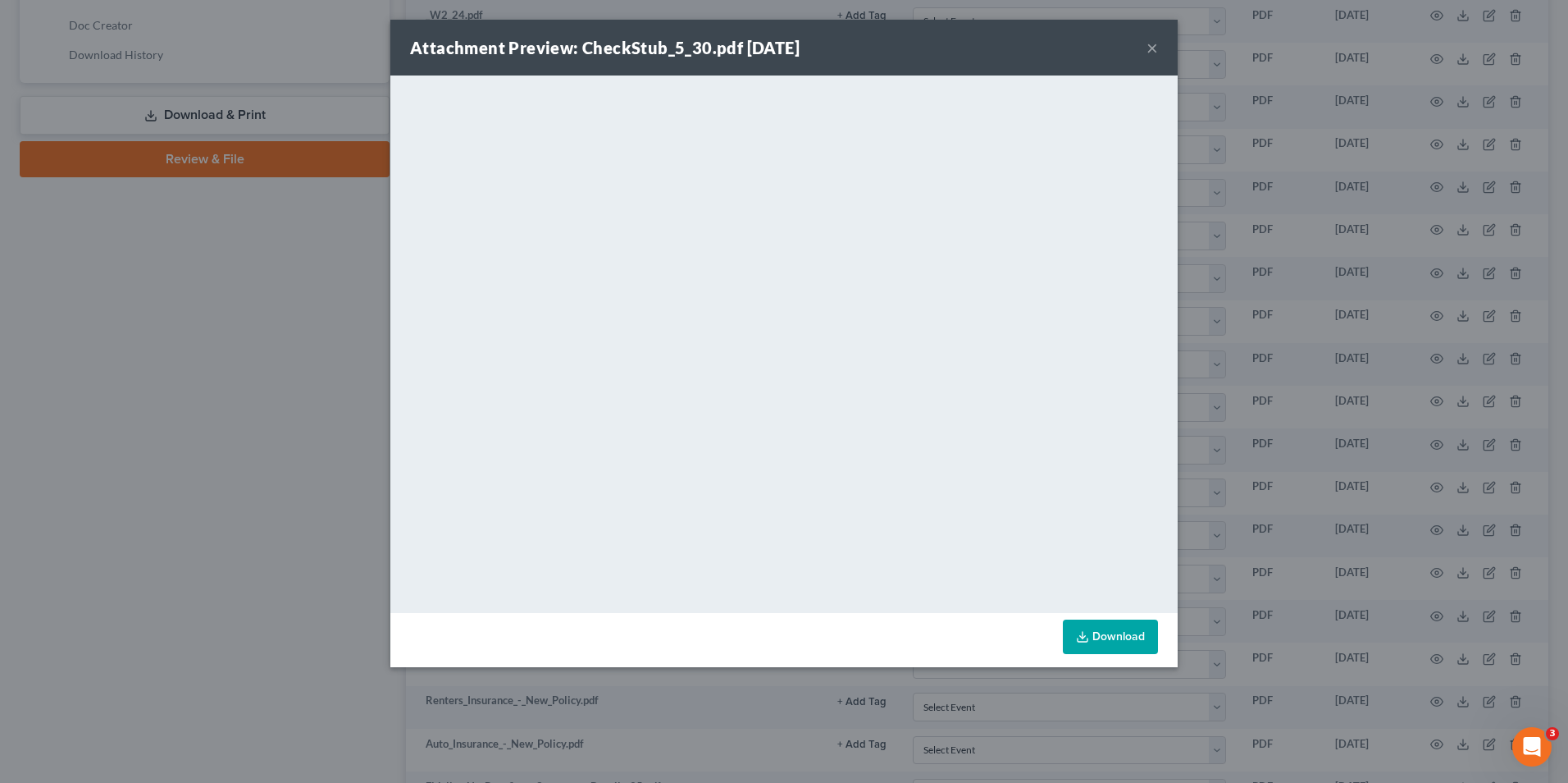
click at [1148, 53] on button "×" at bounding box center [1152, 47] width 11 height 19
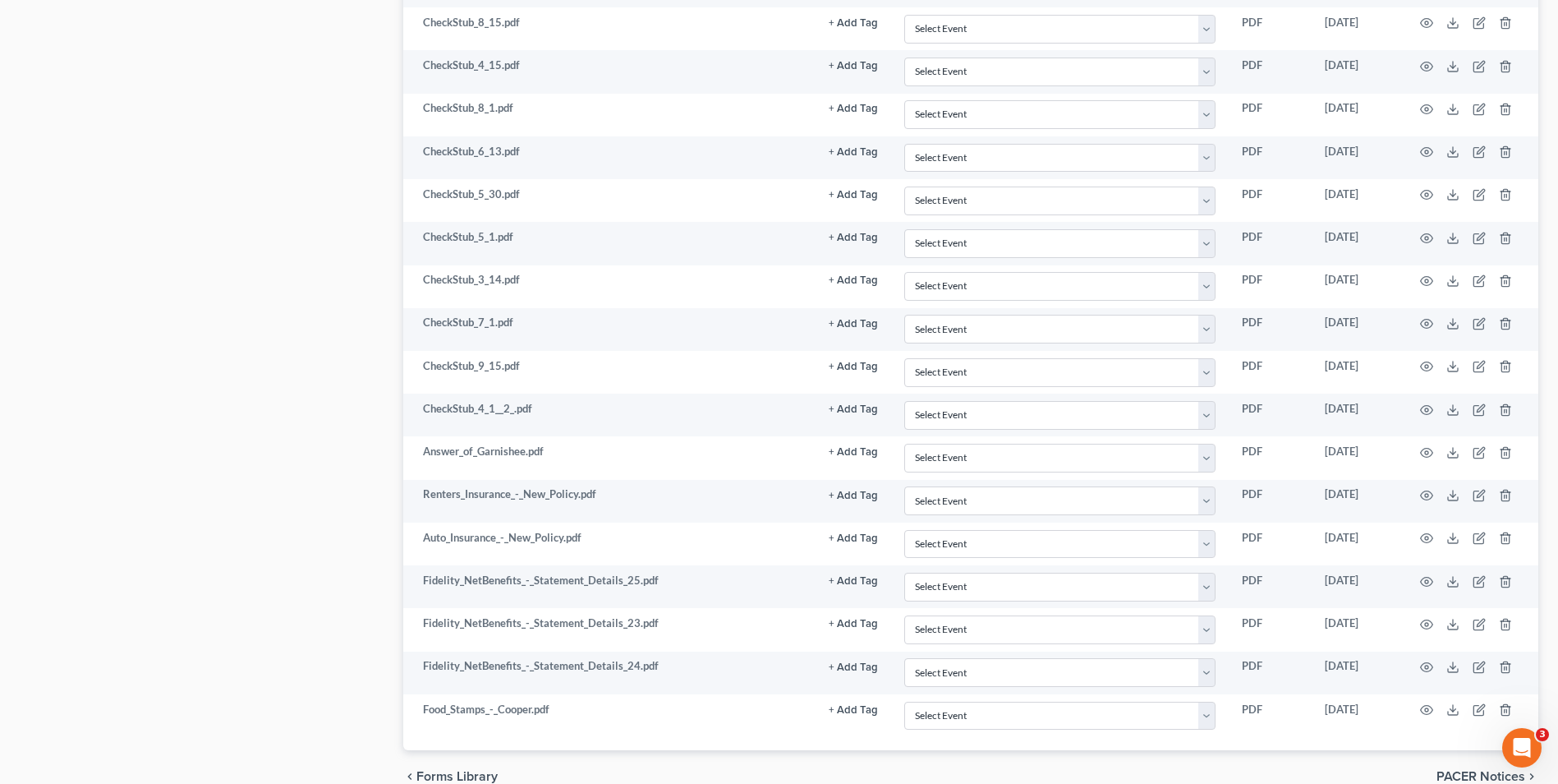
scroll to position [1022, 0]
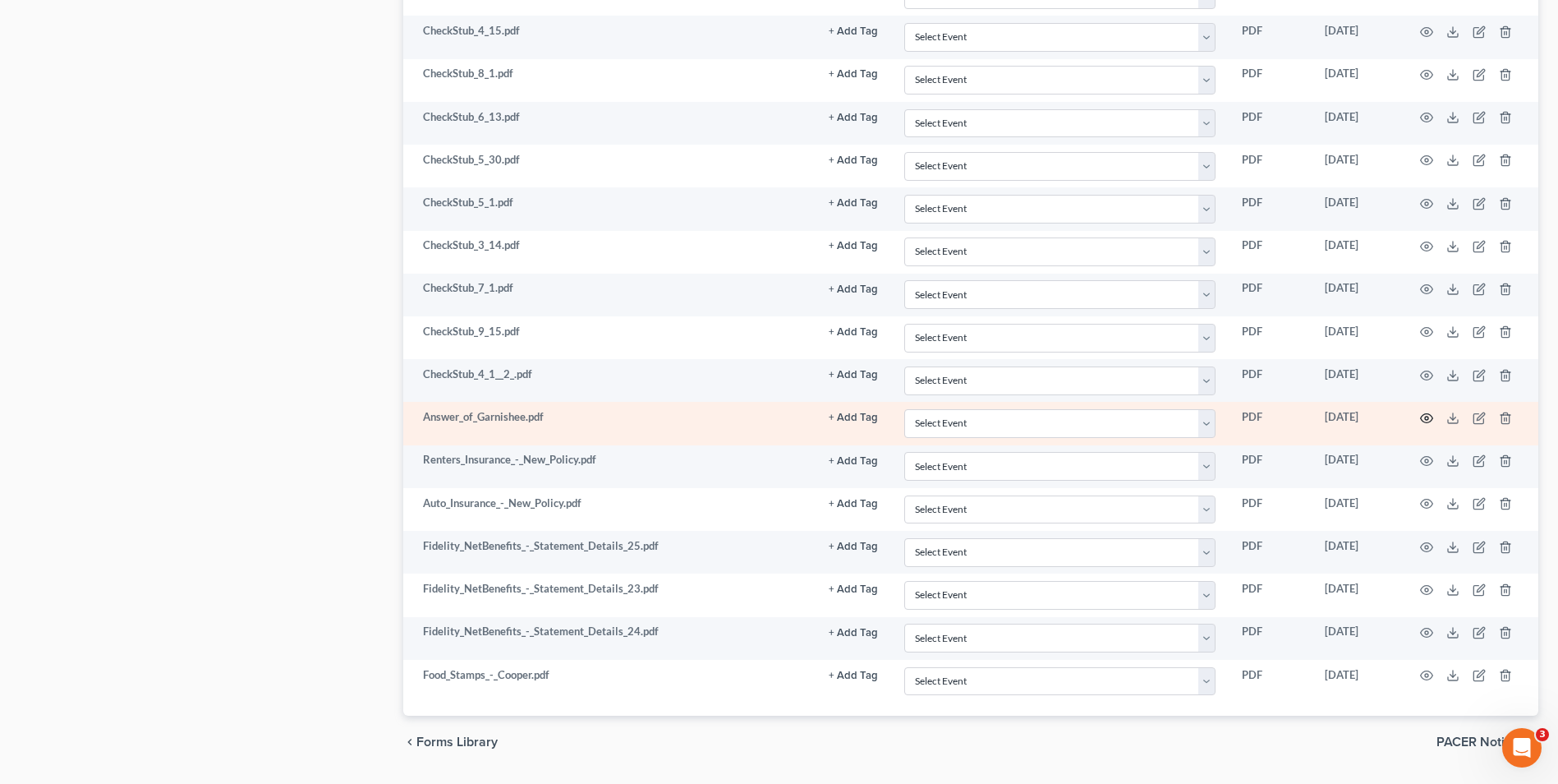
click at [1419, 412] on td at bounding box center [1470, 423] width 138 height 43
click at [1424, 413] on icon "button" at bounding box center [1427, 418] width 13 height 13
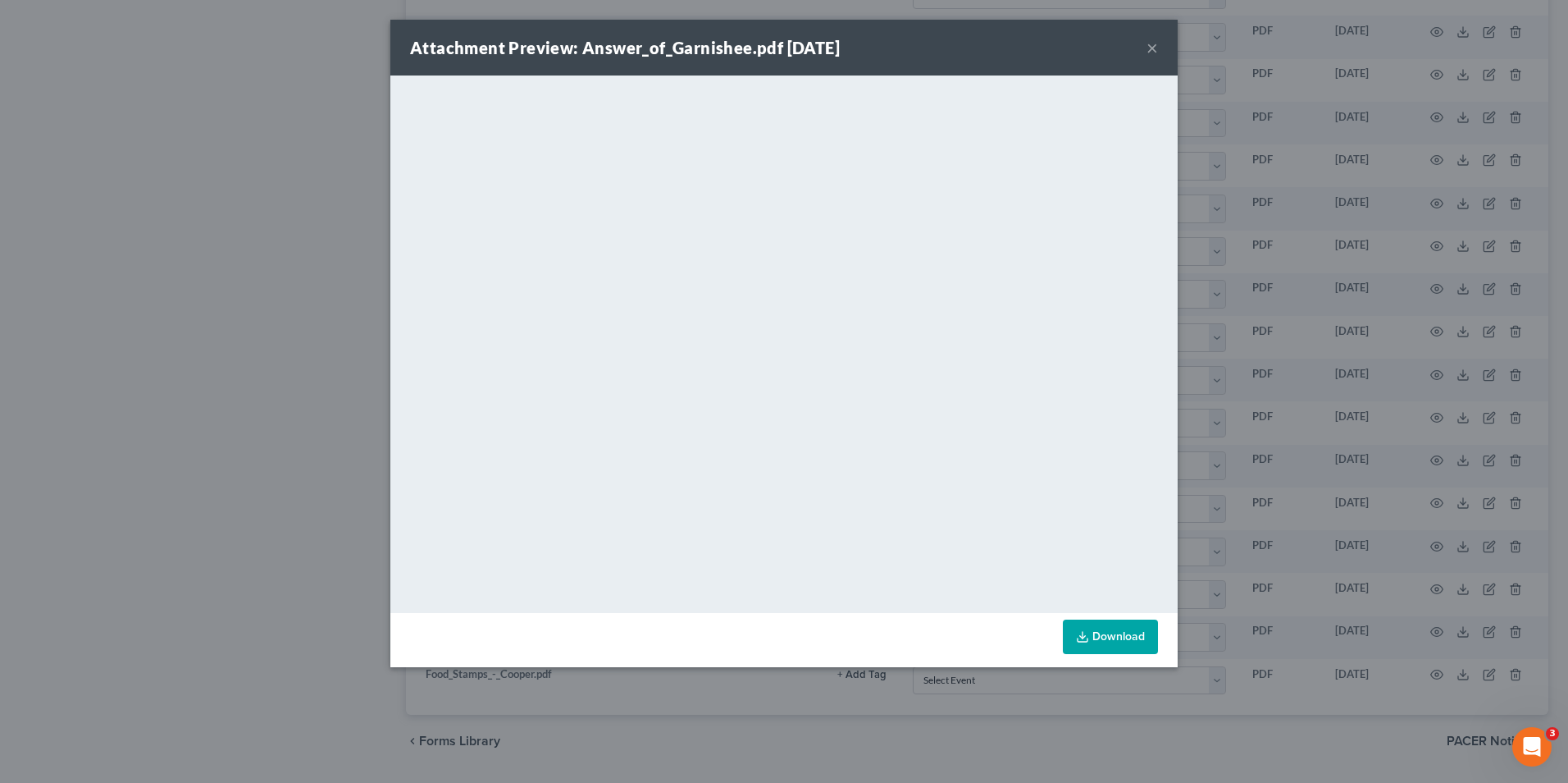
drag, startPoint x: 1236, startPoint y: 398, endPoint x: 1170, endPoint y: 395, distance: 66.1
click at [1218, 397] on div "Attachment Preview: Answer_of_Garnishee.pdf 09/18/2025 × <object ng-attr-data='…" at bounding box center [784, 391] width 1568 height 783
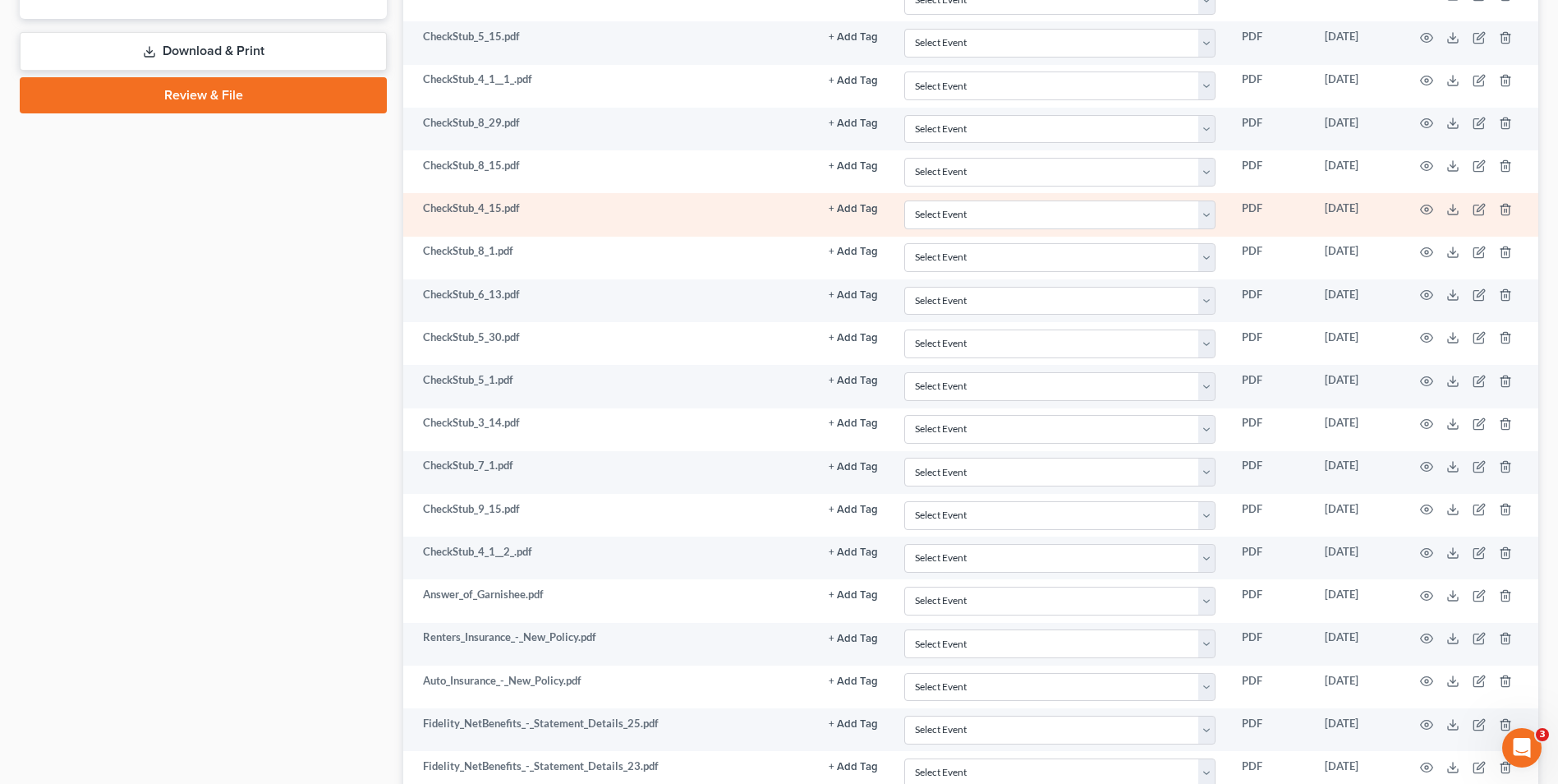
scroll to position [777, 0]
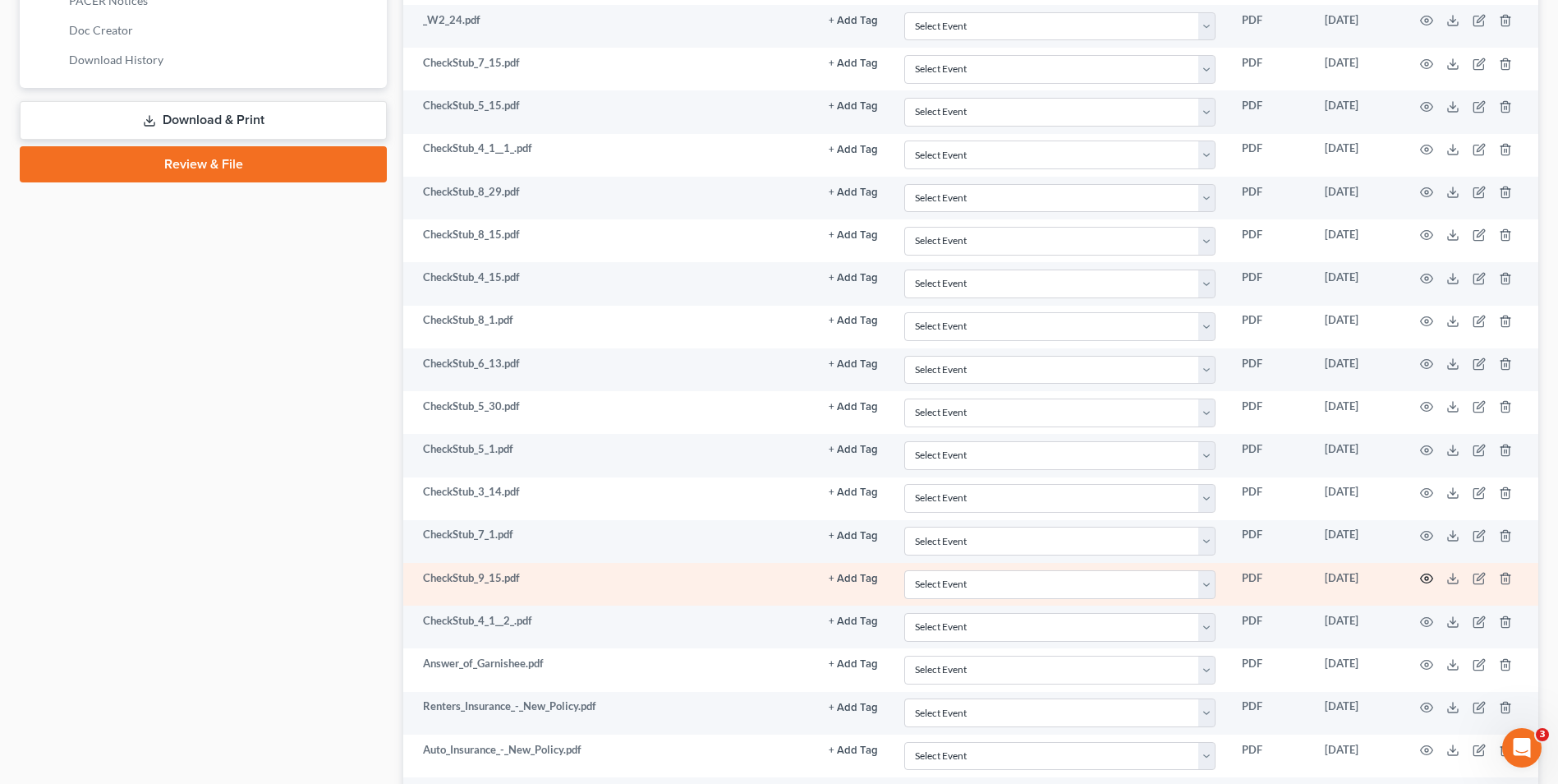
click at [1423, 577] on icon "button" at bounding box center [1427, 578] width 13 height 13
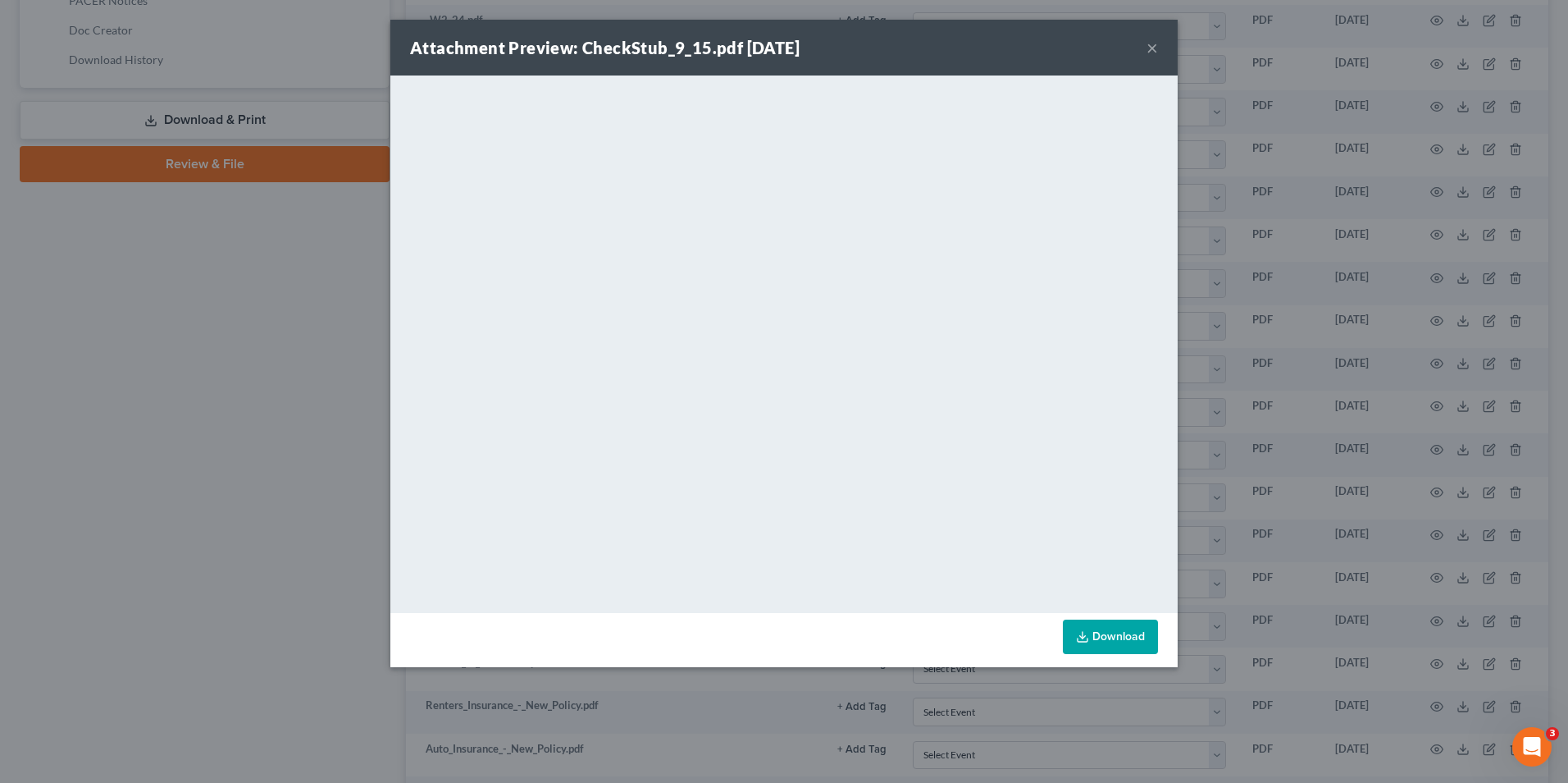
click at [1151, 57] on button "×" at bounding box center [1152, 47] width 11 height 19
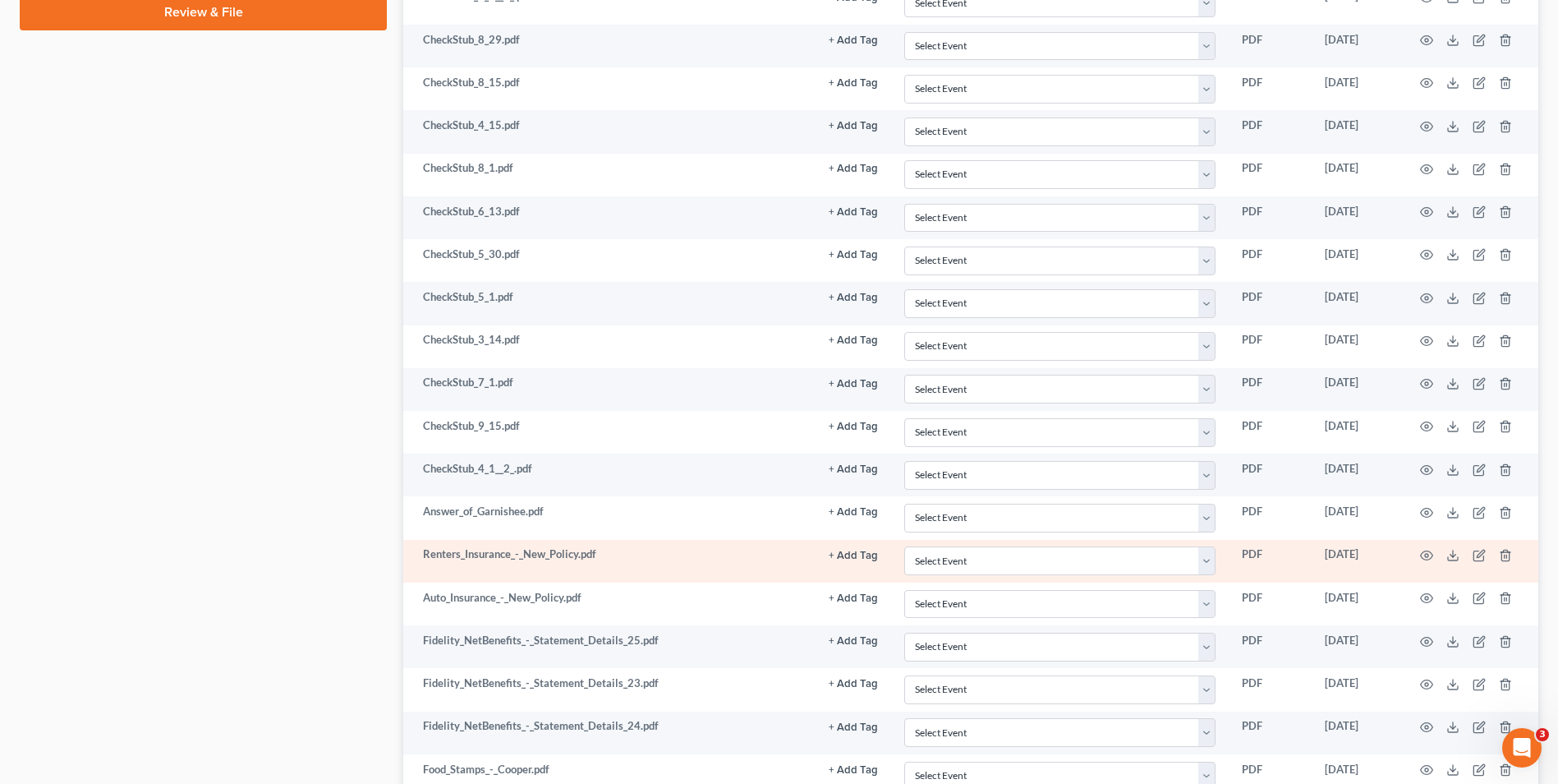
scroll to position [941, 0]
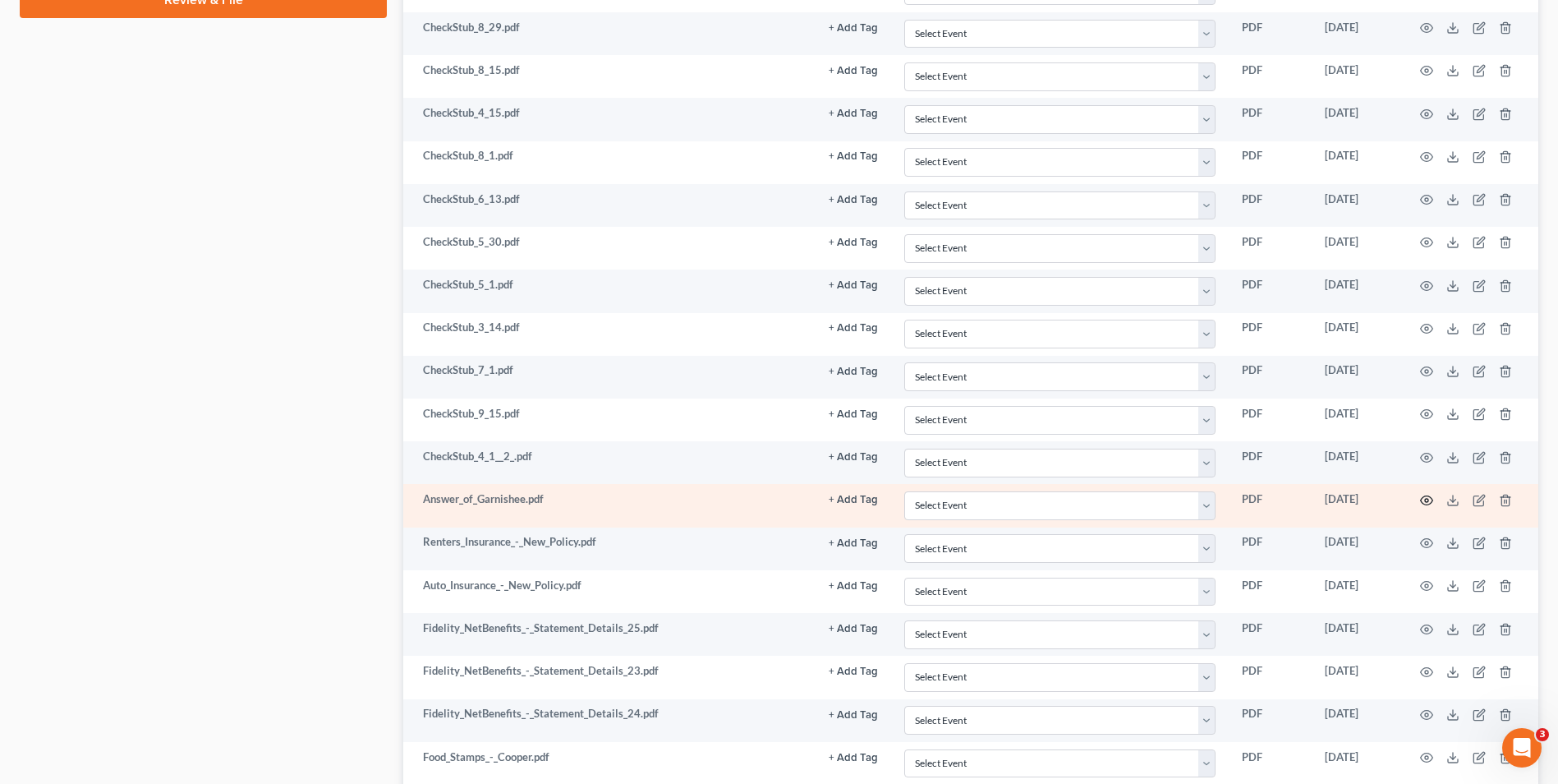
click at [1426, 498] on icon "button" at bounding box center [1427, 500] width 13 height 13
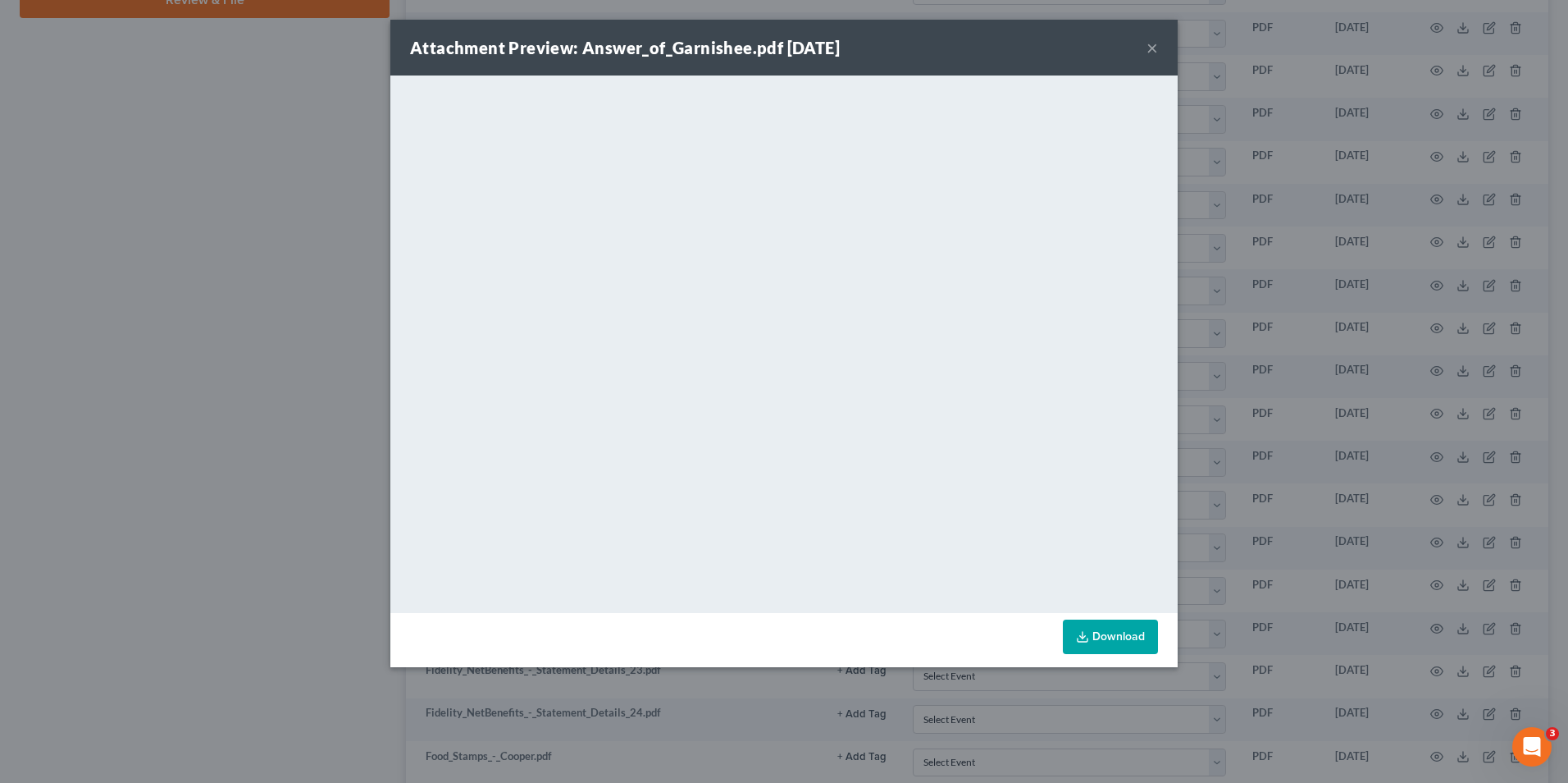
click at [1157, 50] on button "×" at bounding box center [1152, 47] width 11 height 19
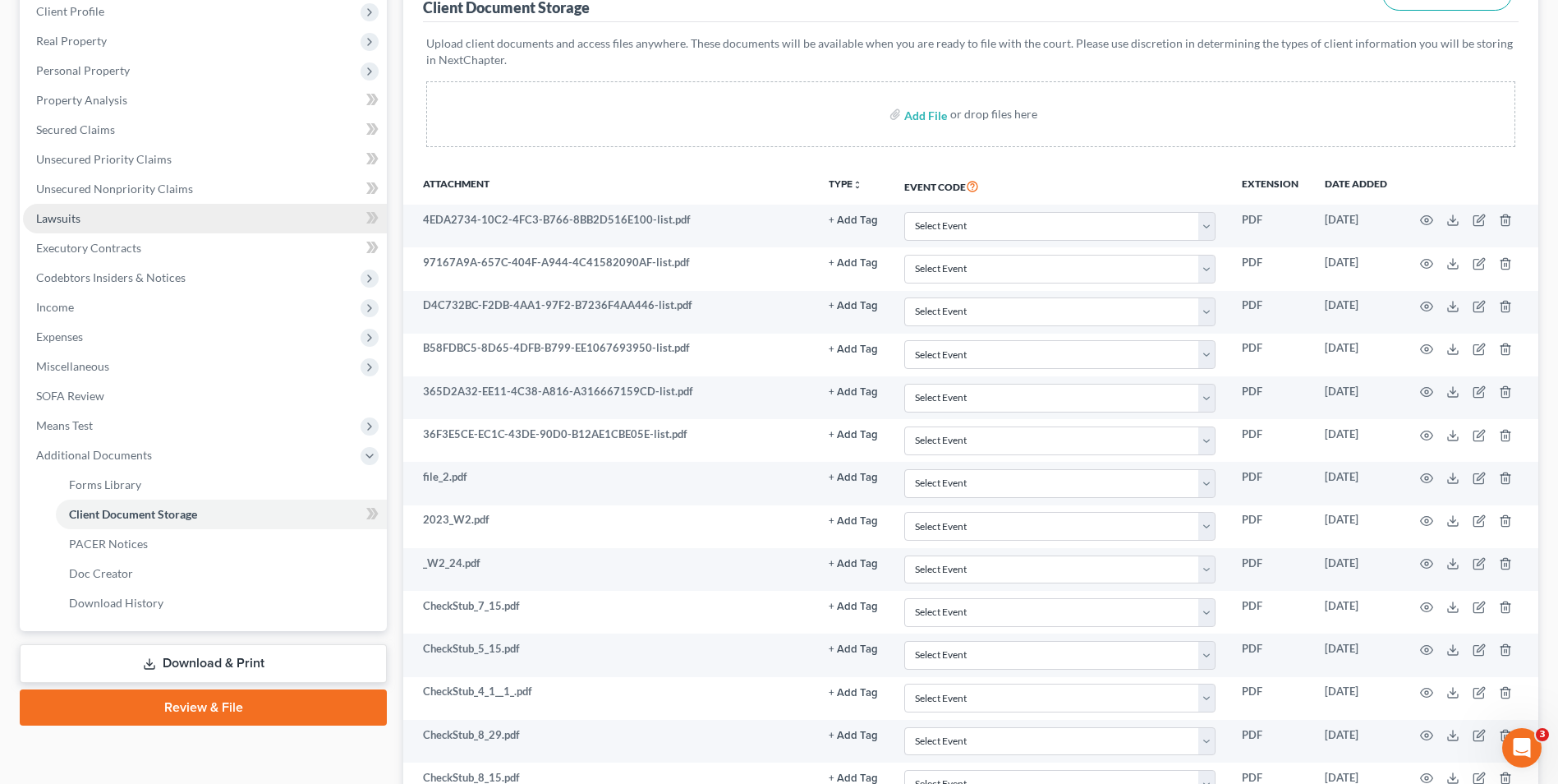
scroll to position [201, 0]
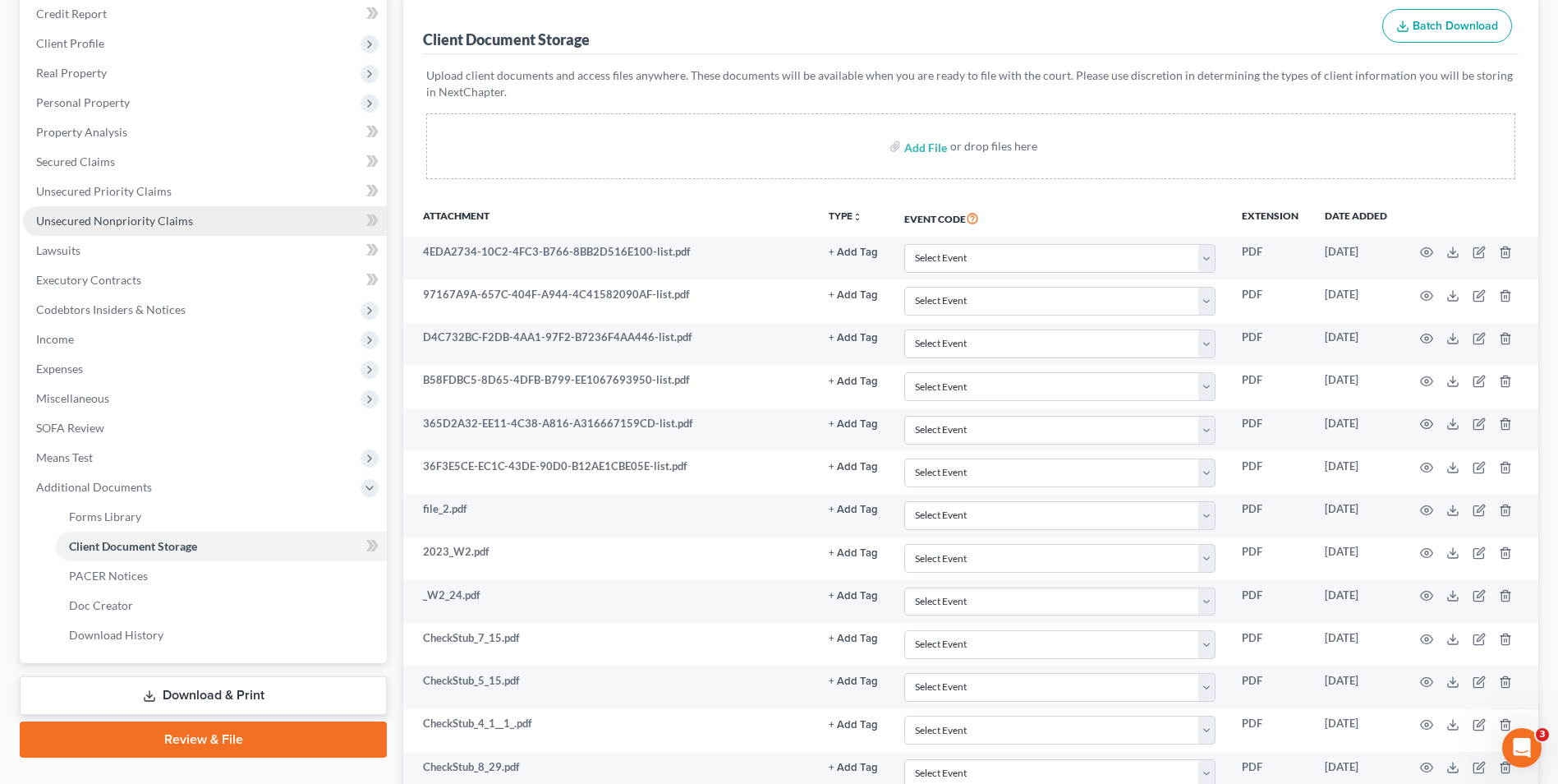
click at [134, 225] on span "Unsecured Nonpriority Claims" at bounding box center [114, 220] width 157 height 14
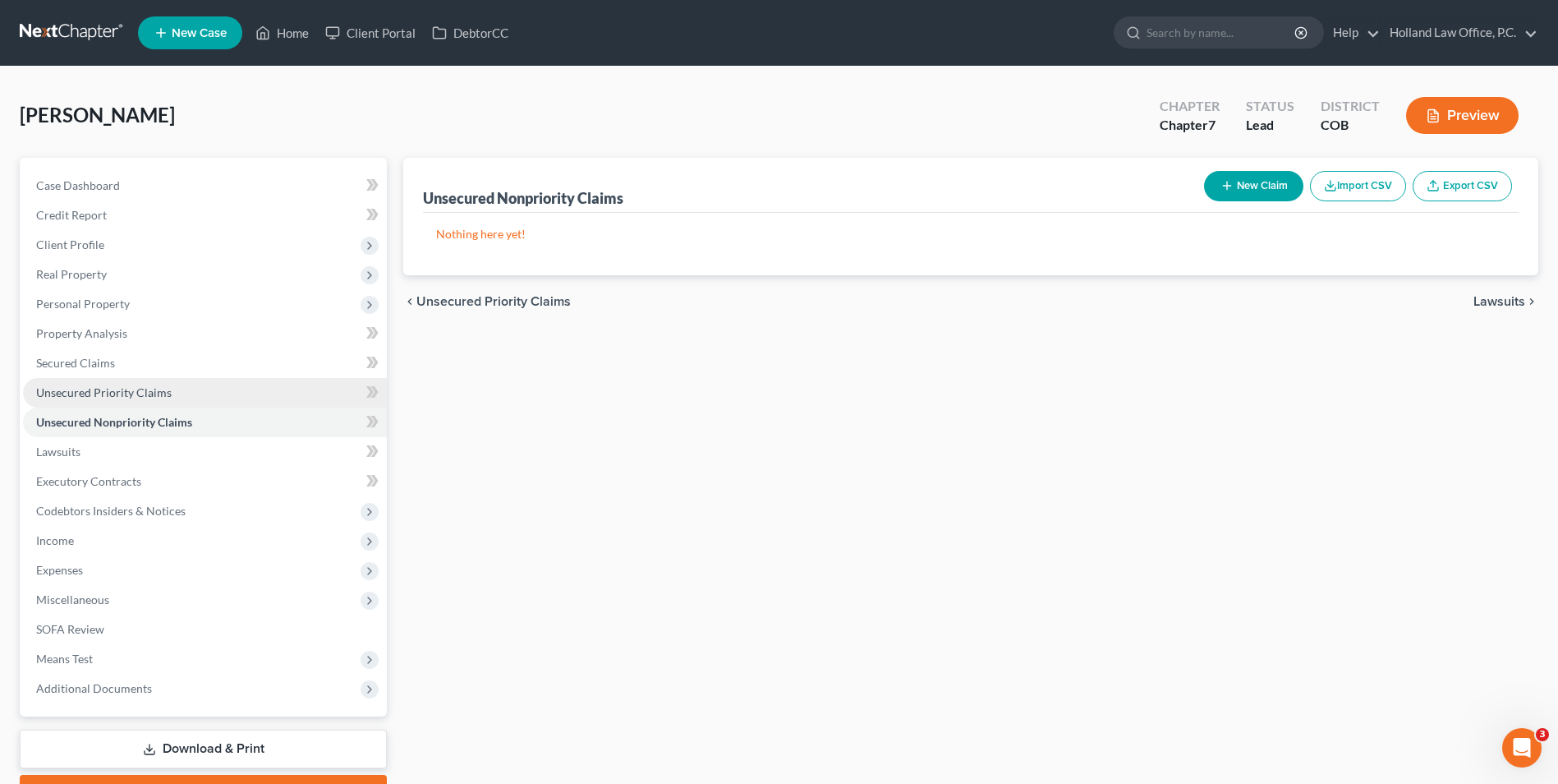
click at [129, 389] on span "Unsecured Priority Claims" at bounding box center [104, 392] width 135 height 14
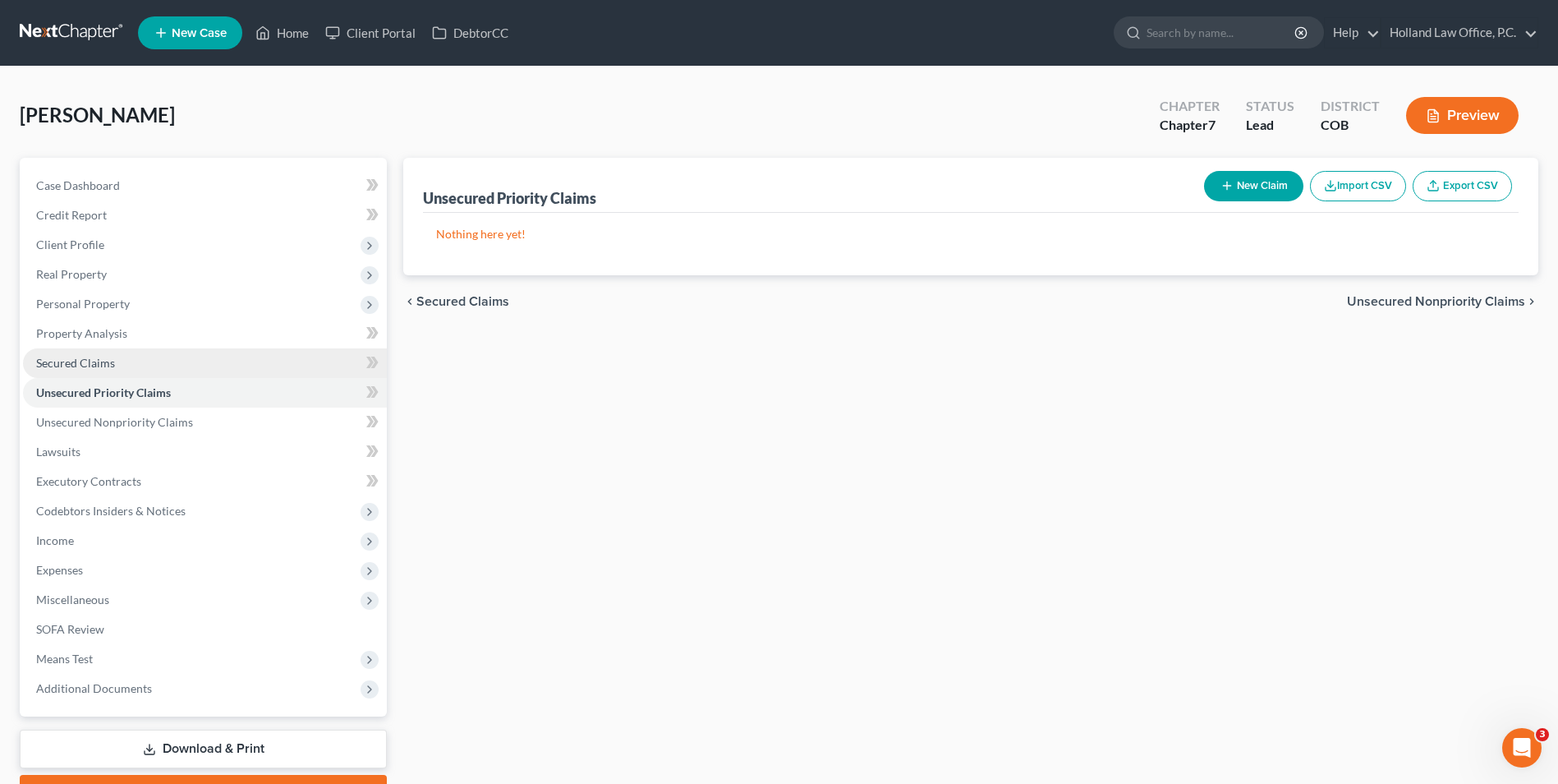
click at [129, 355] on link "Secured Claims" at bounding box center [205, 363] width 364 height 30
click at [286, 32] on link "Home" at bounding box center [281, 32] width 70 height 30
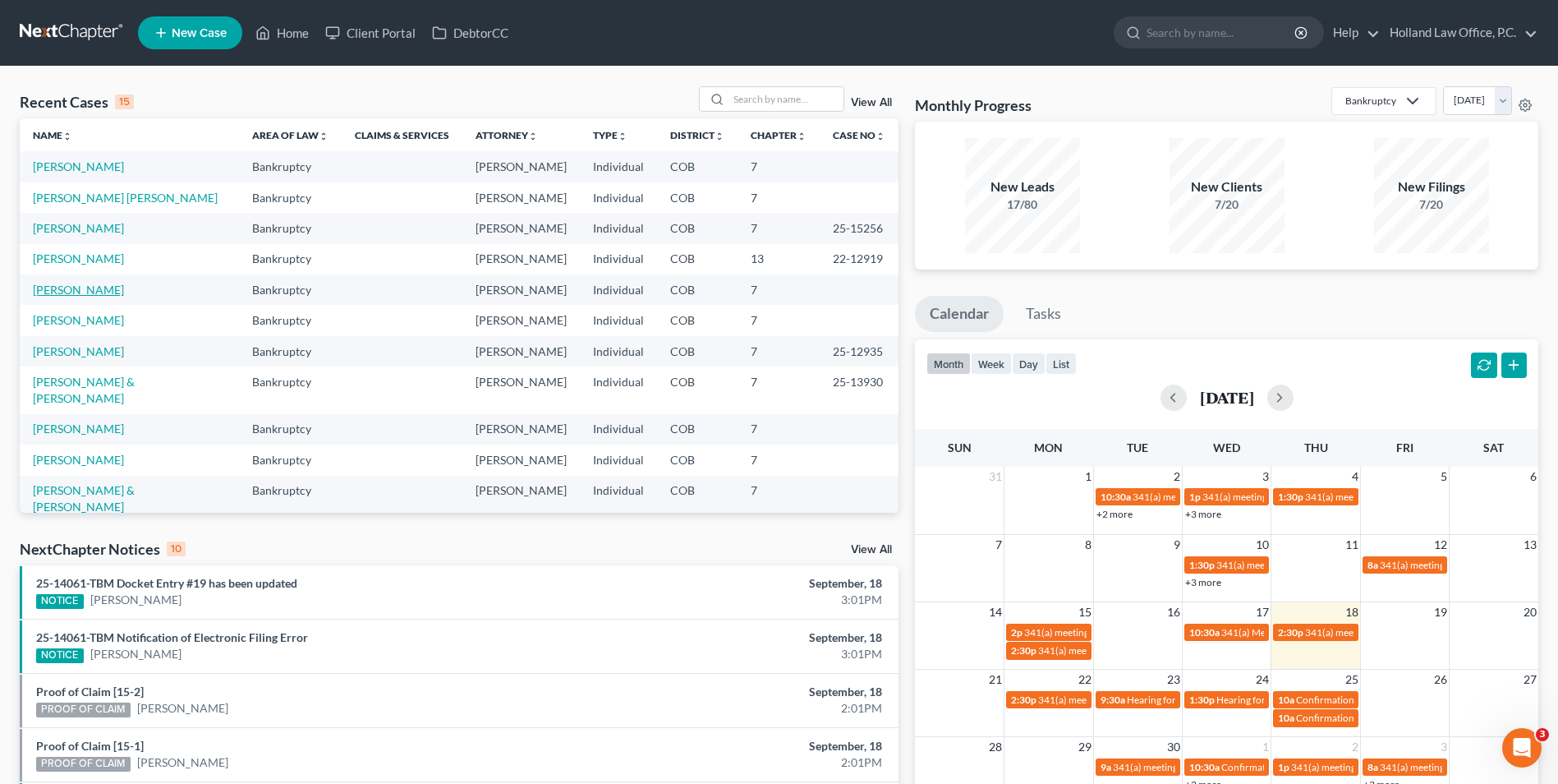
click at [97, 288] on link "[PERSON_NAME]" at bounding box center [78, 289] width 91 height 14
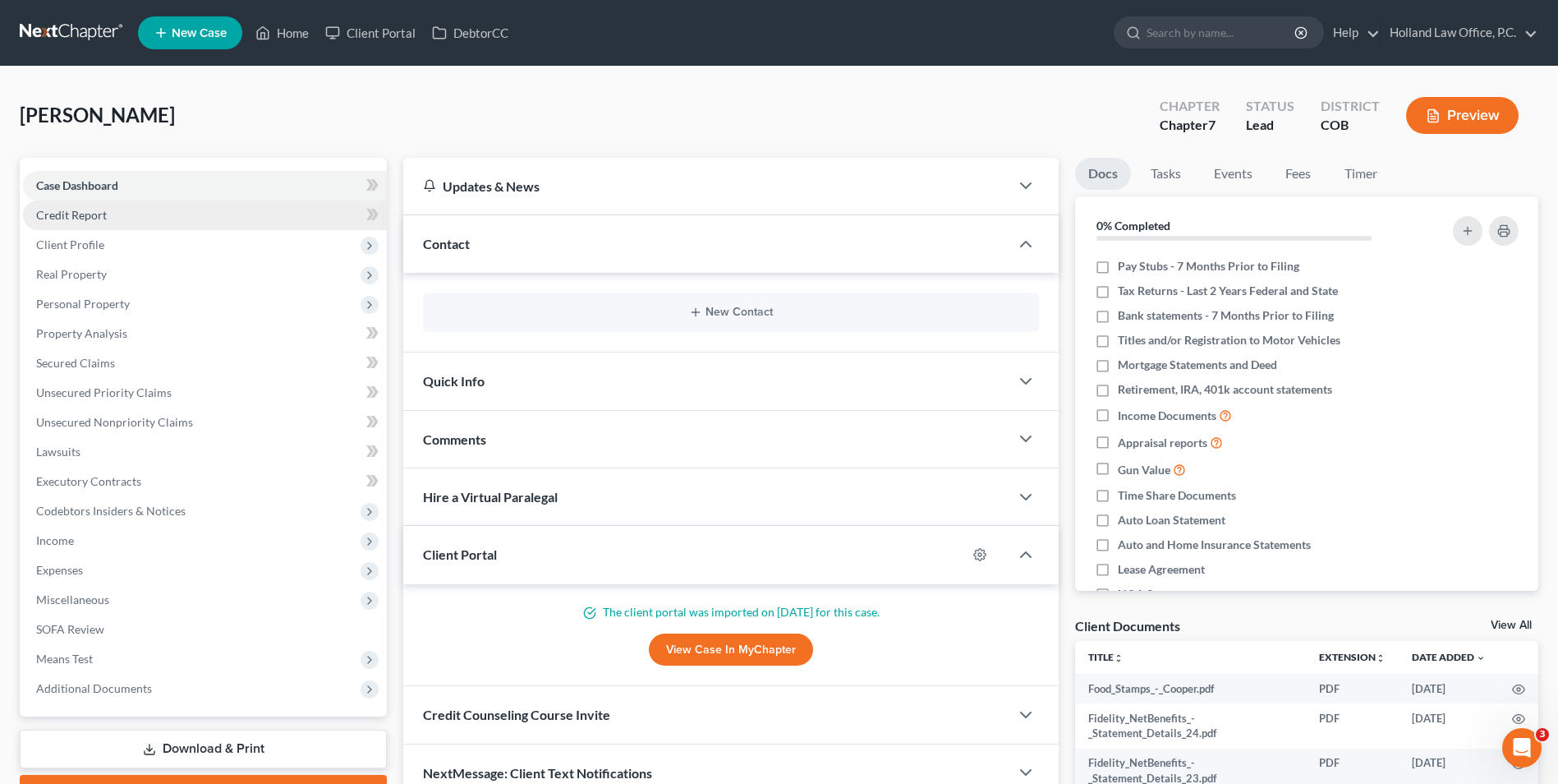
click at [104, 223] on link "Credit Report" at bounding box center [205, 215] width 364 height 30
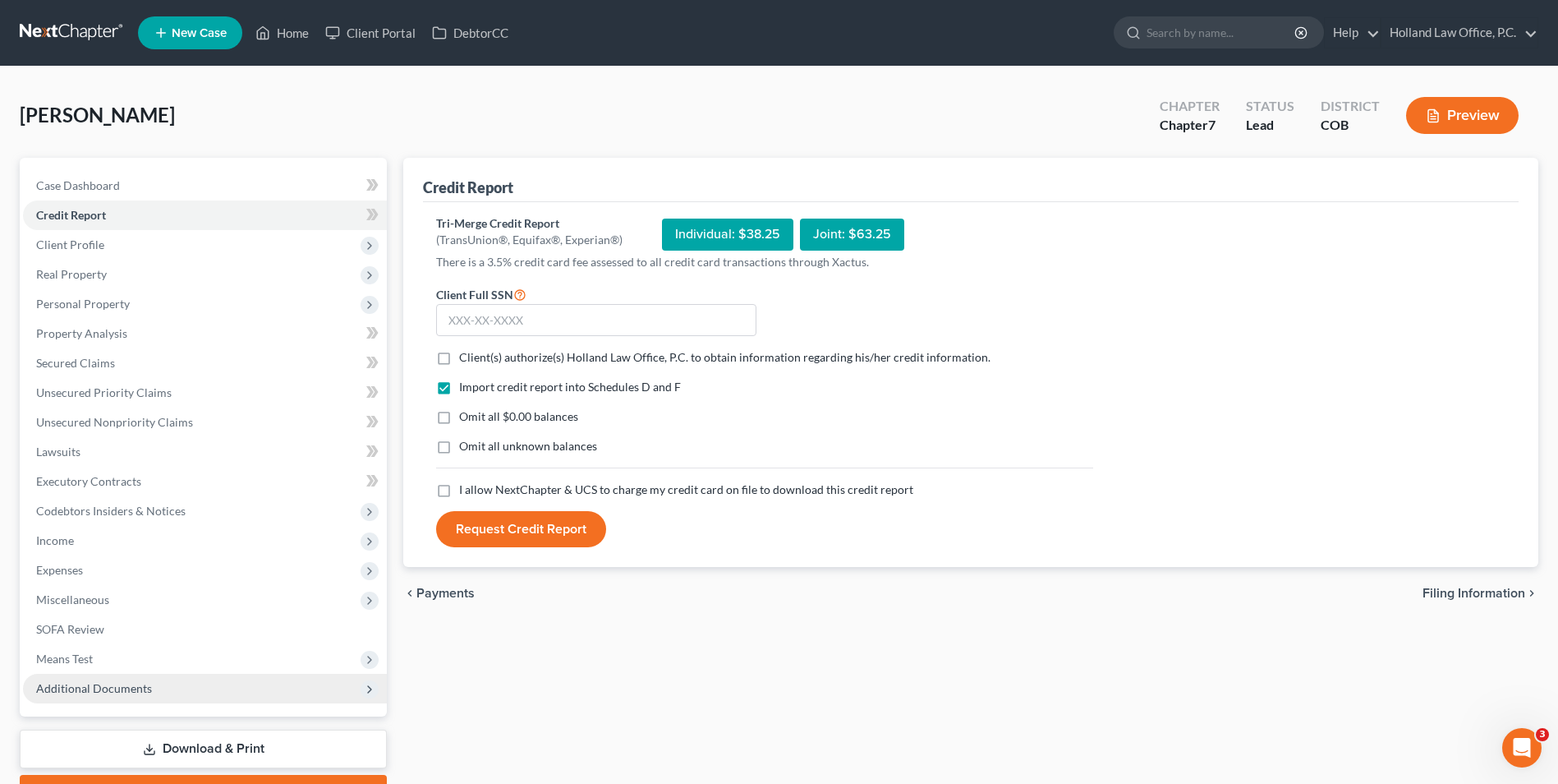
click at [109, 686] on span "Additional Documents" at bounding box center [94, 688] width 116 height 14
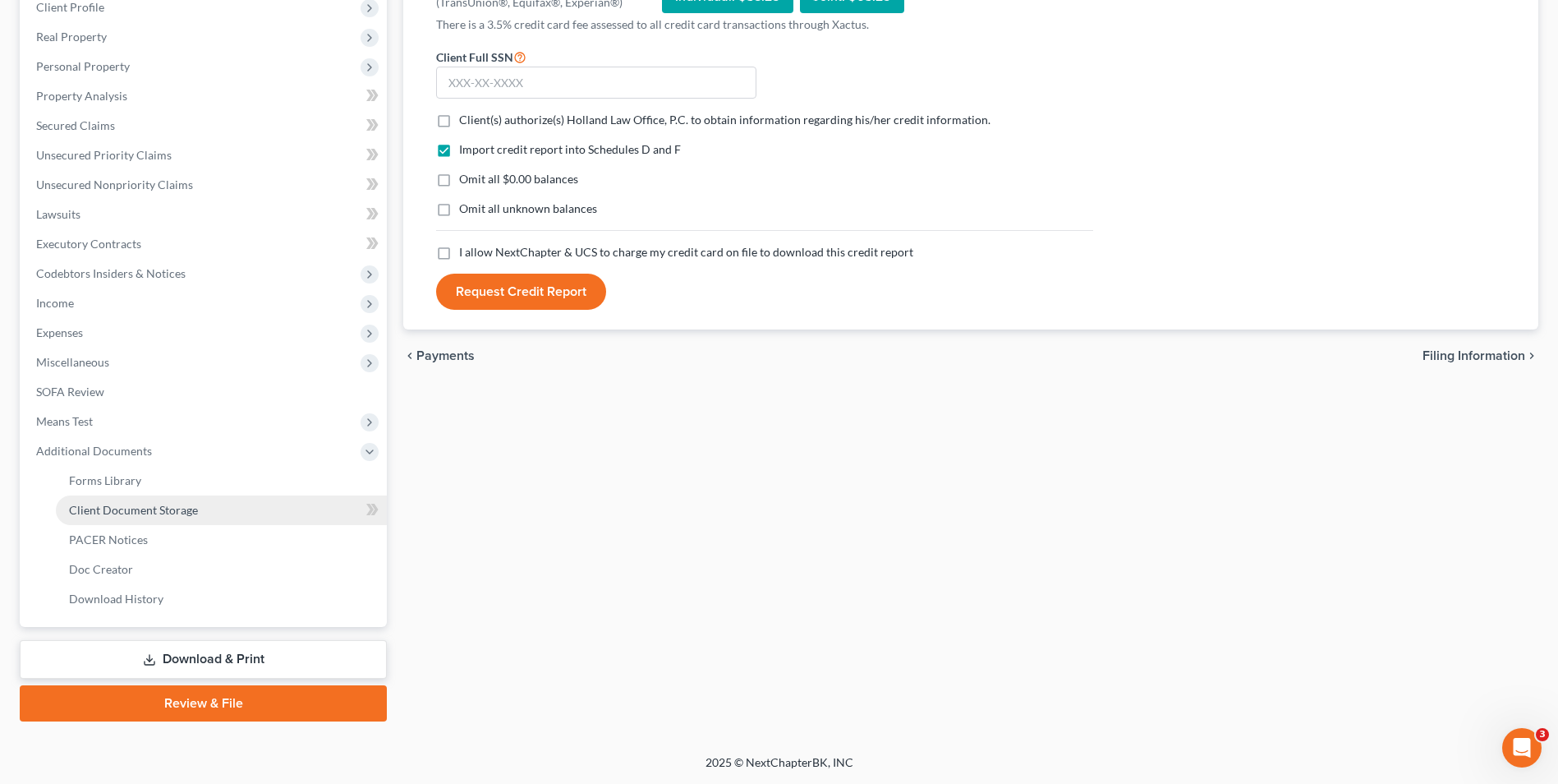
click at [161, 511] on span "Client Document Storage" at bounding box center [133, 509] width 129 height 14
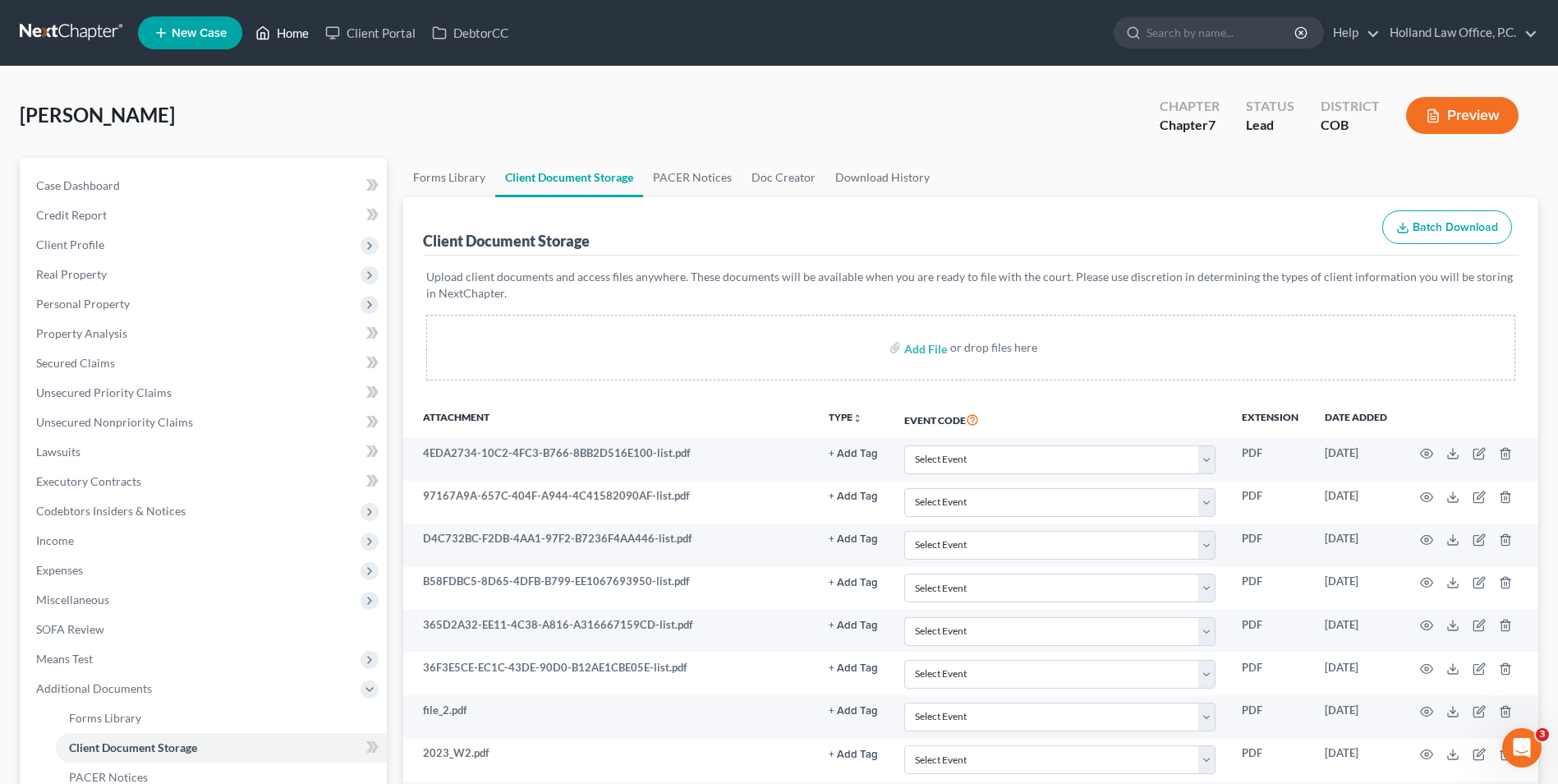
click at [278, 37] on link "Home" at bounding box center [281, 32] width 70 height 30
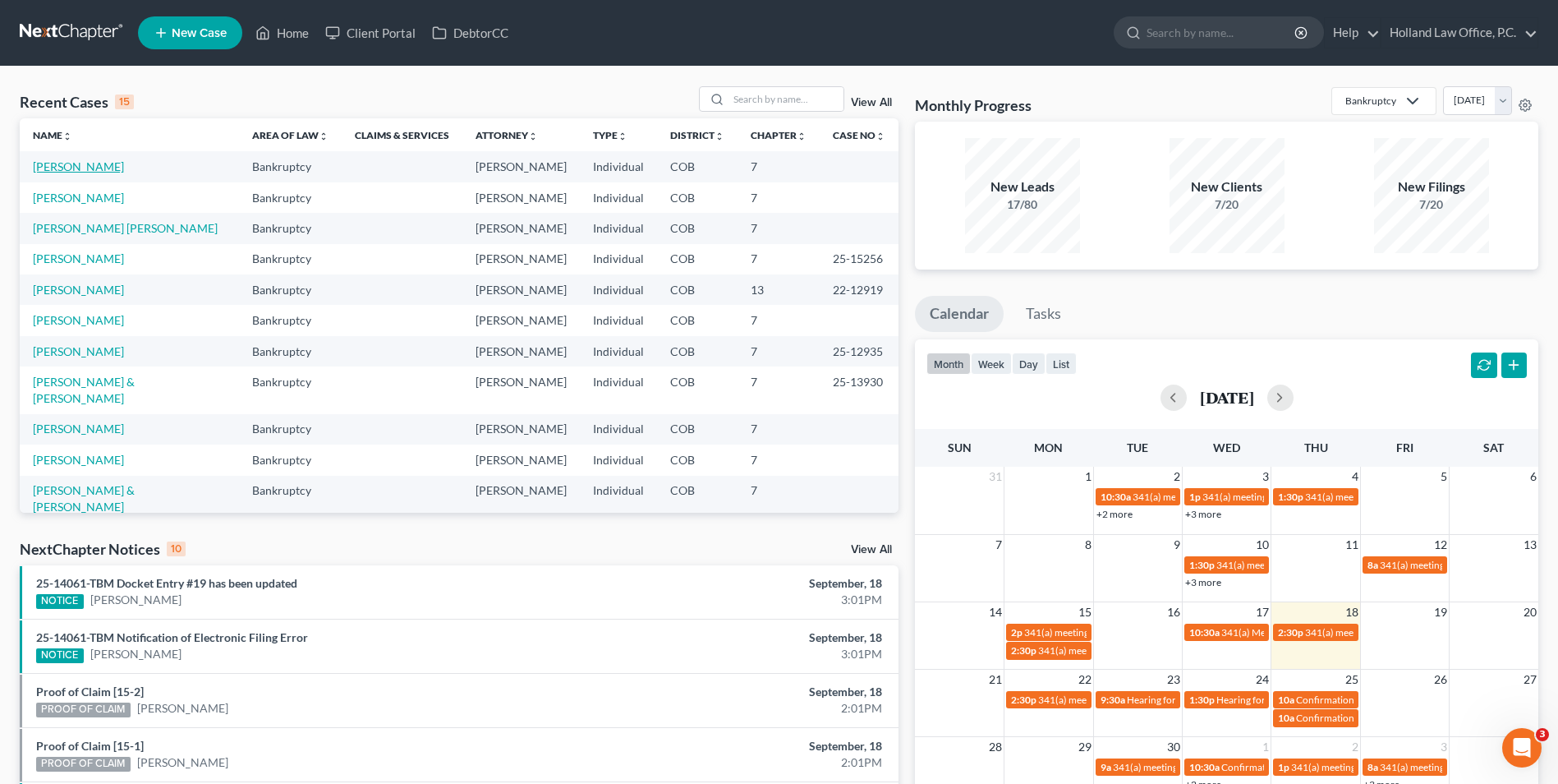
click at [69, 168] on link "[PERSON_NAME]" at bounding box center [78, 166] width 91 height 14
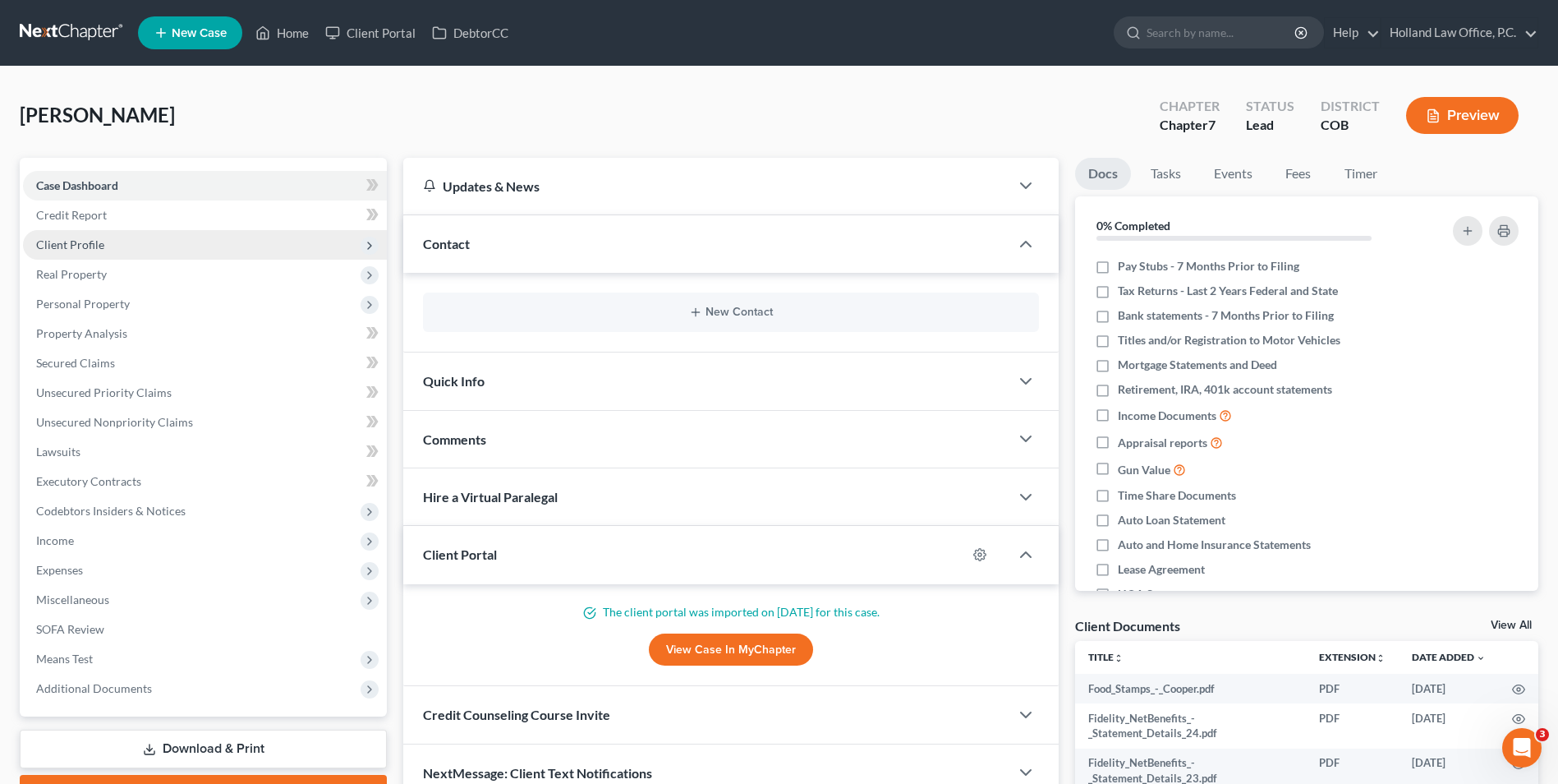
click at [93, 246] on span "Client Profile" at bounding box center [70, 244] width 68 height 14
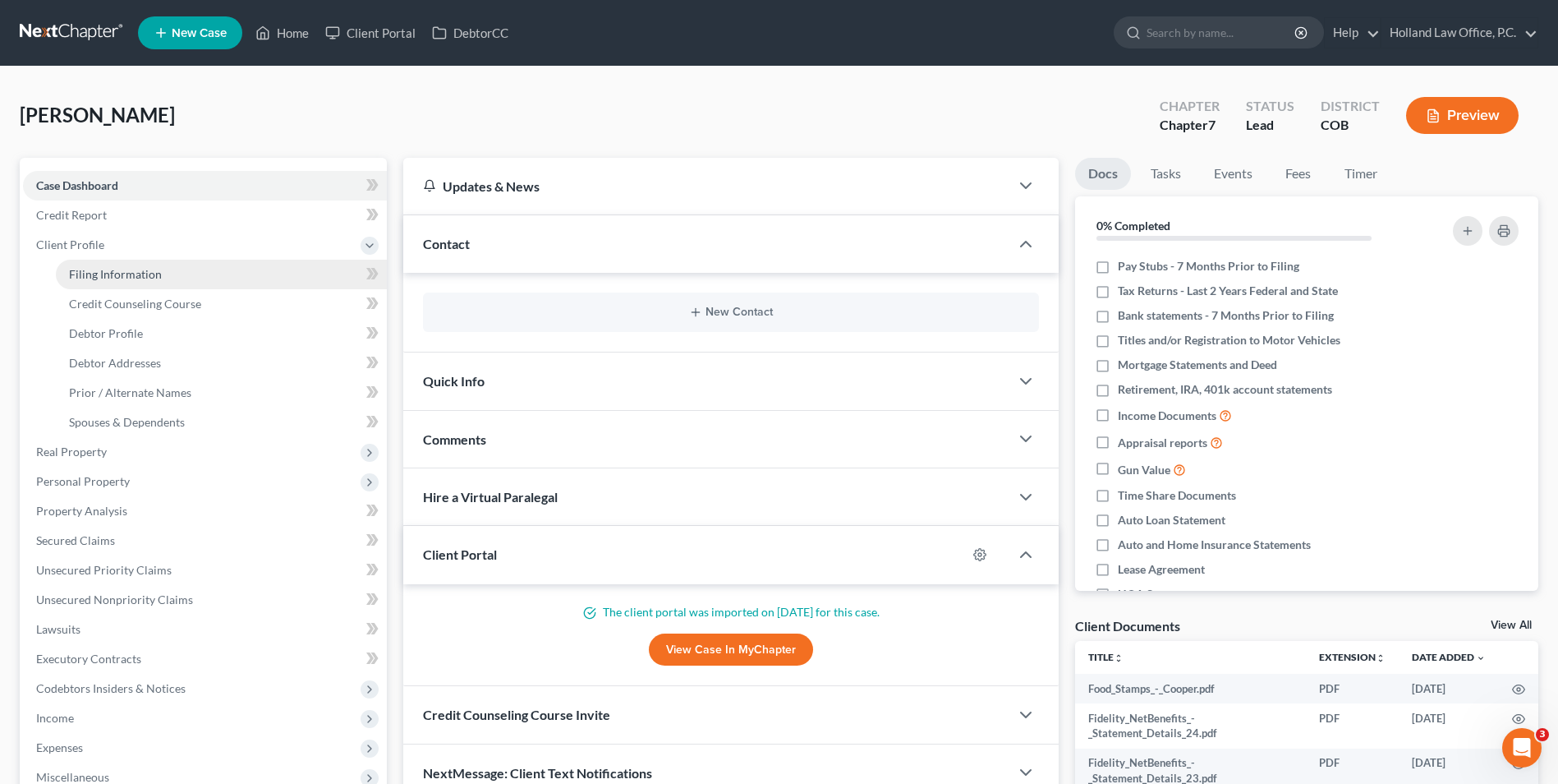
click at [149, 270] on span "Filing Information" at bounding box center [115, 274] width 93 height 14
select select "1"
select select "0"
select select "5"
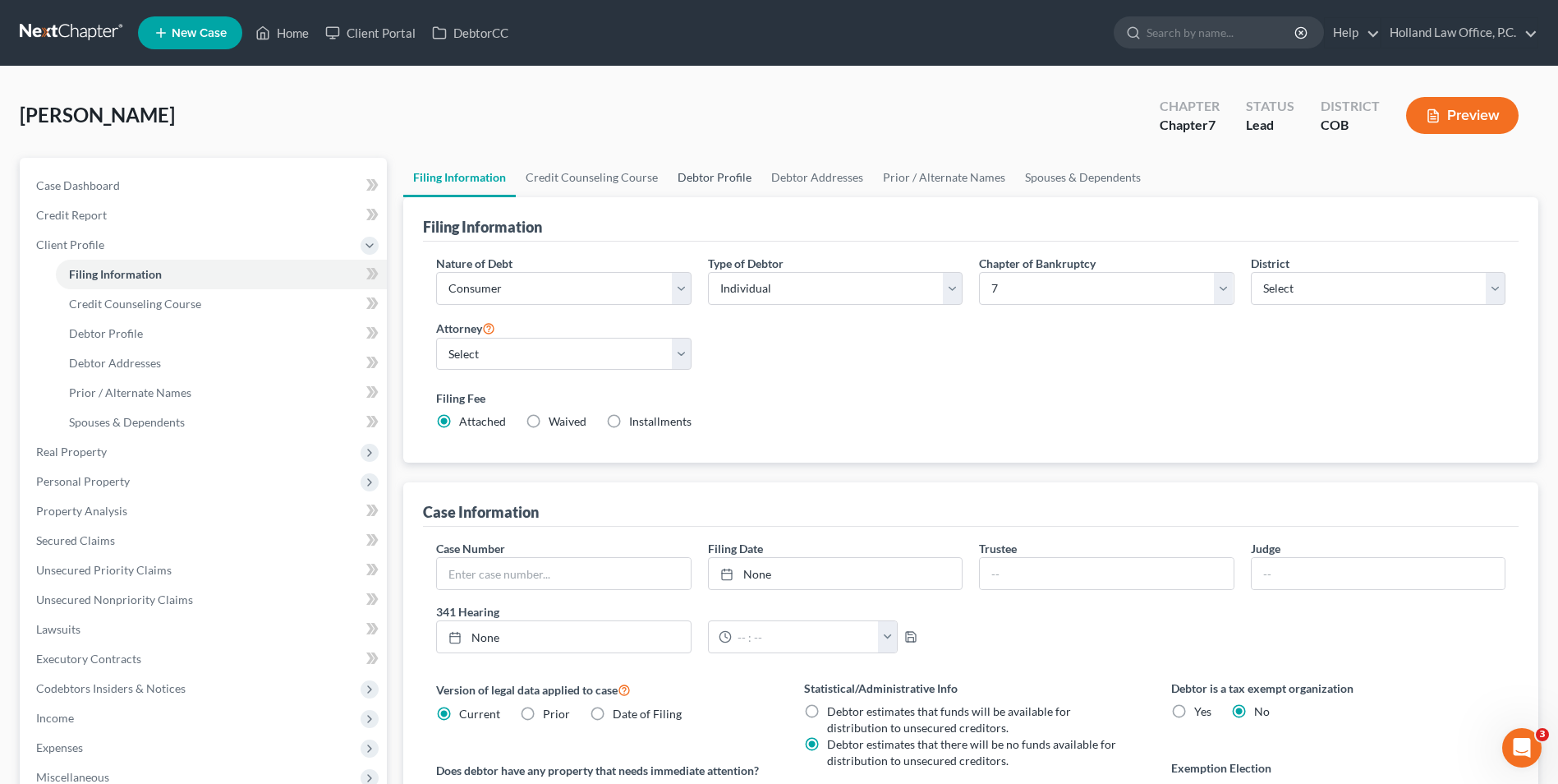
click at [686, 167] on link "Debtor Profile" at bounding box center [715, 177] width 94 height 39
select select "0"
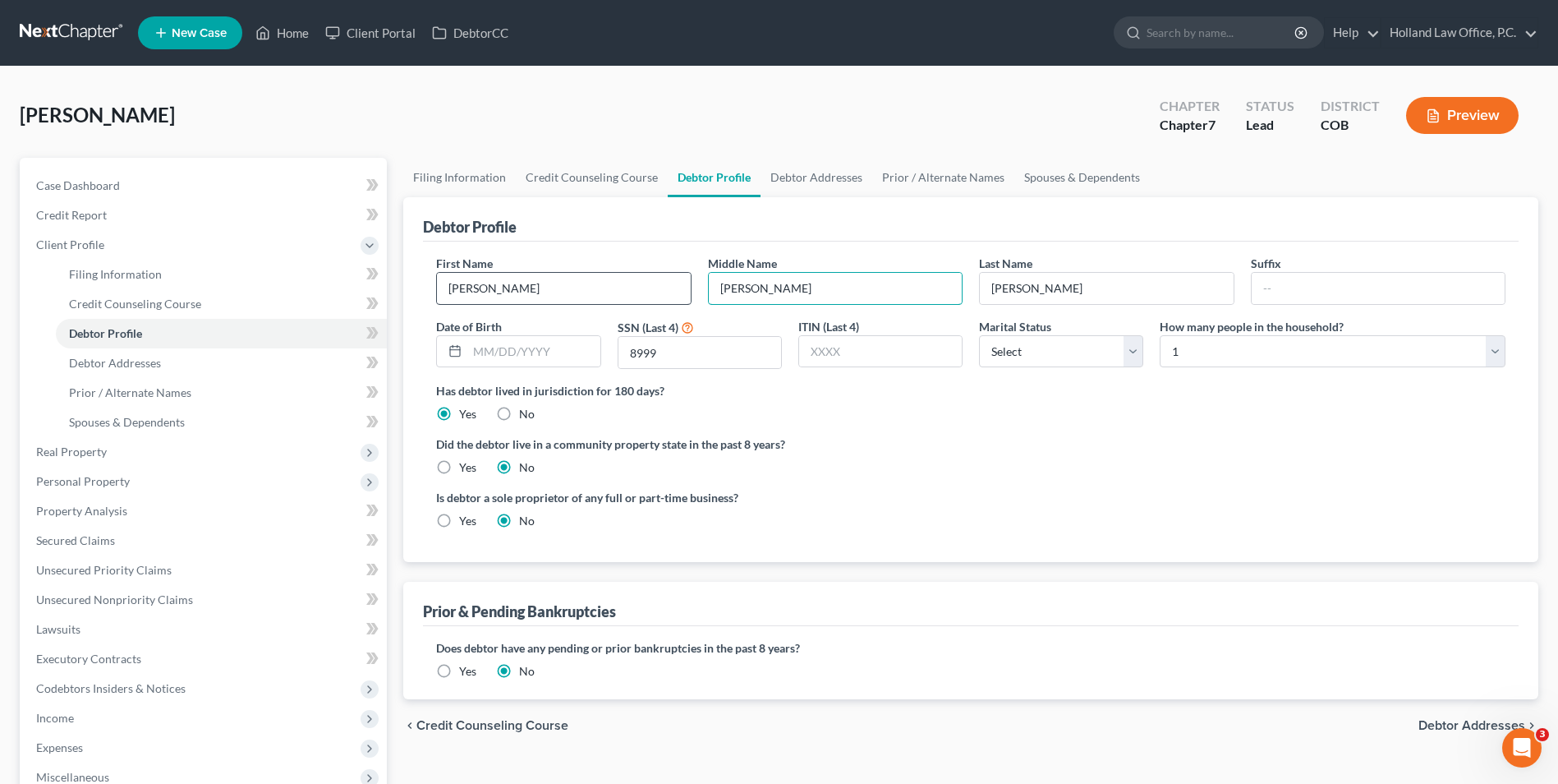
drag, startPoint x: 781, startPoint y: 287, endPoint x: 683, endPoint y: 289, distance: 98.0
click at [683, 289] on div "First Name Christopher Middle Name Lee Last Name Cooper Suffix Date of Birth SS…" at bounding box center [971, 317] width 1086 height 127
click at [563, 290] on input "[PERSON_NAME]" at bounding box center [563, 289] width 253 height 32
type input "Christopher PORTAL"
click at [677, 89] on div "Cooper, Christopher Upgraded Chapter Chapter 7 Status Lead District COB Preview" at bounding box center [779, 122] width 1519 height 71
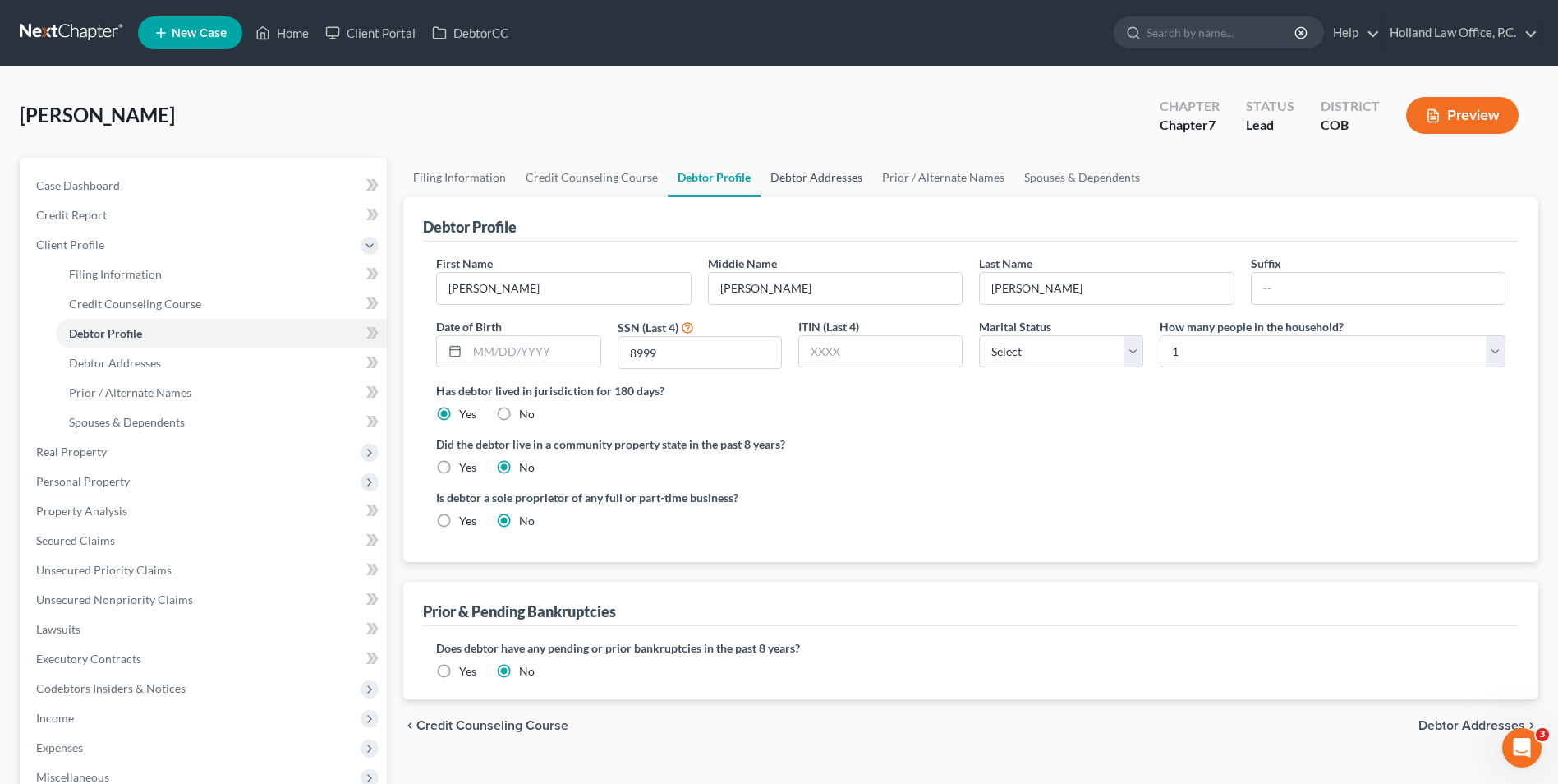
click at [806, 188] on link "Debtor Addresses" at bounding box center [817, 177] width 111 height 39
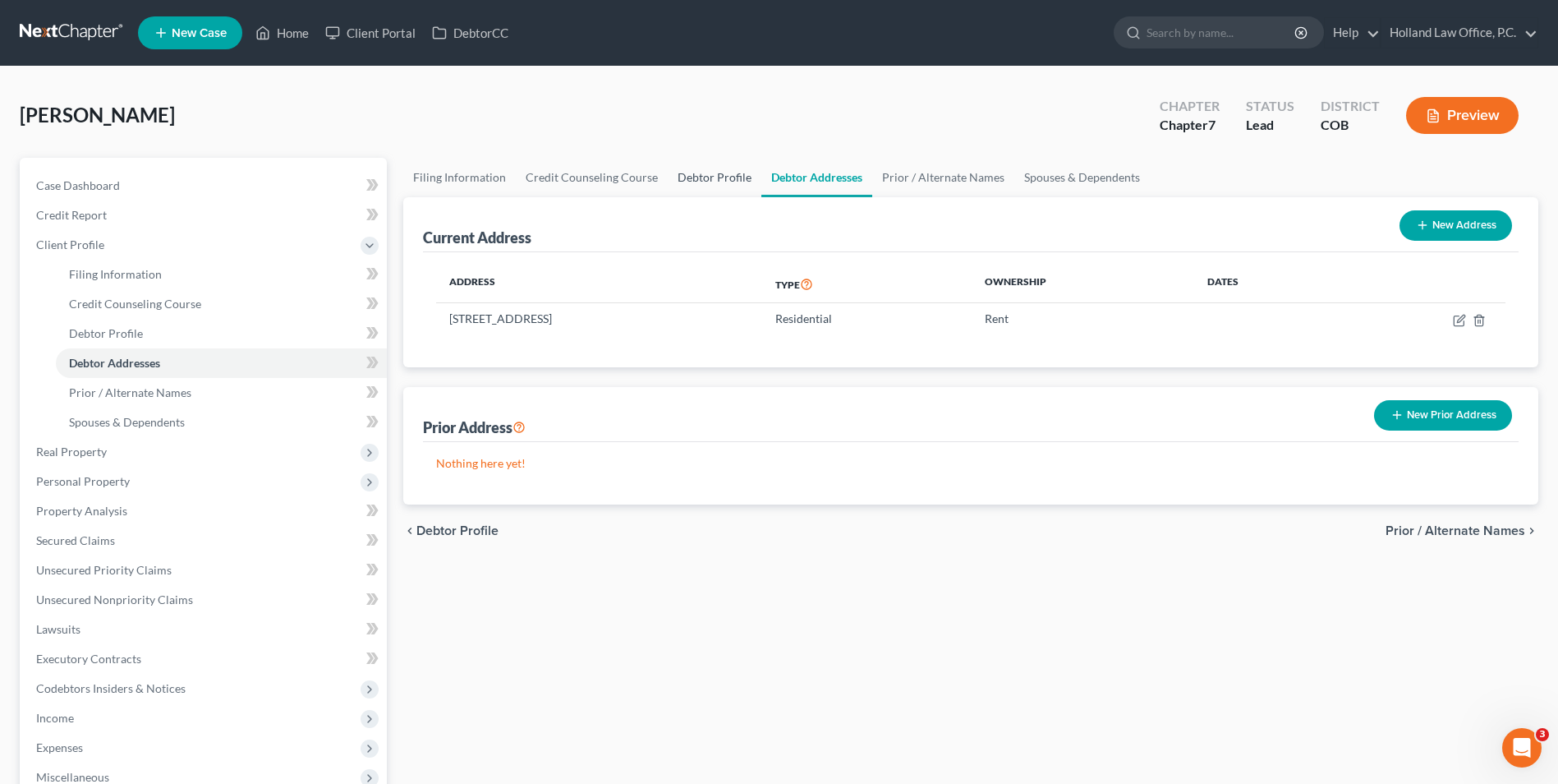
click at [723, 173] on link "Debtor Profile" at bounding box center [715, 177] width 94 height 39
select select "0"
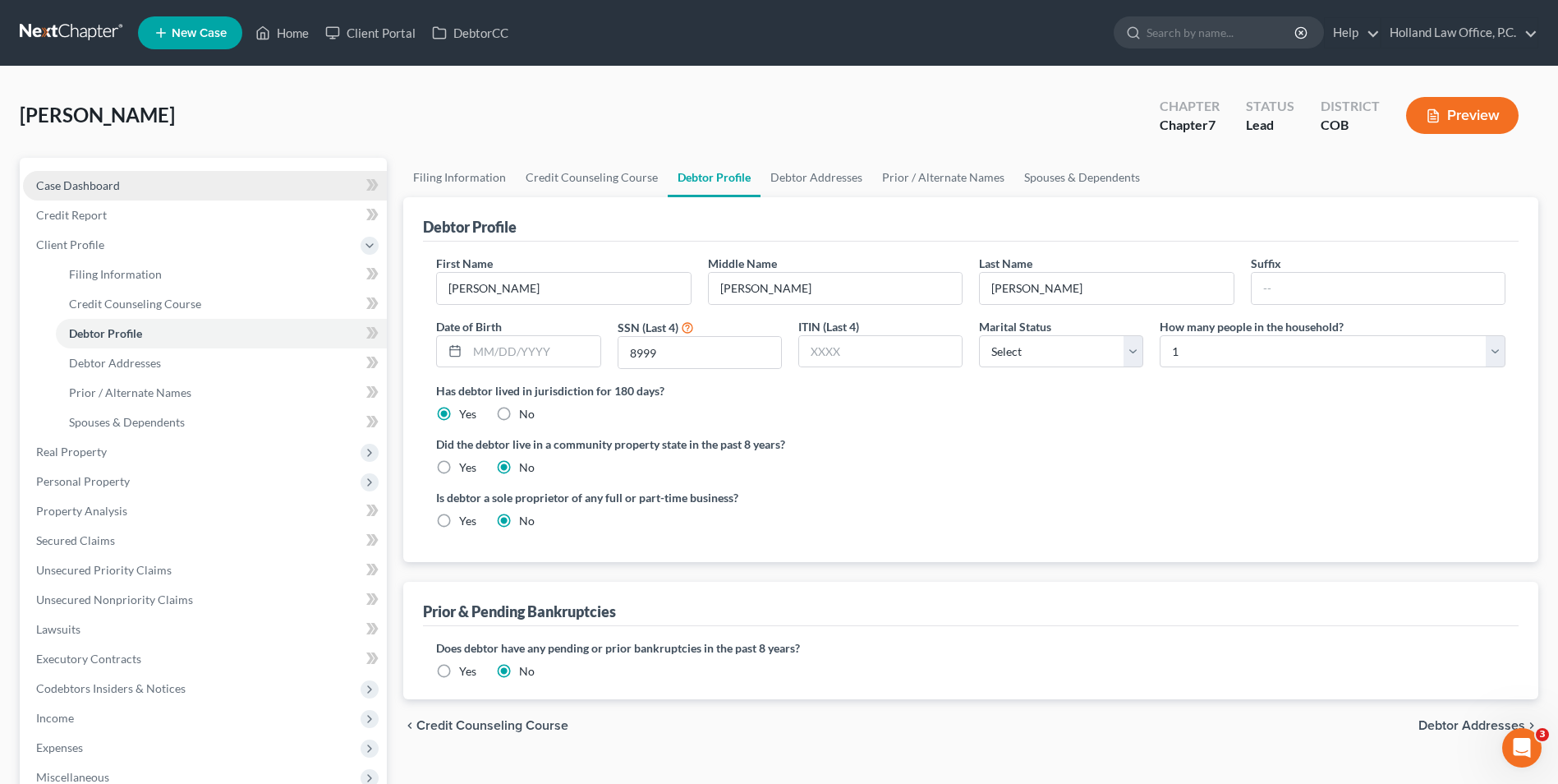
click at [67, 195] on link "Case Dashboard" at bounding box center [205, 186] width 364 height 30
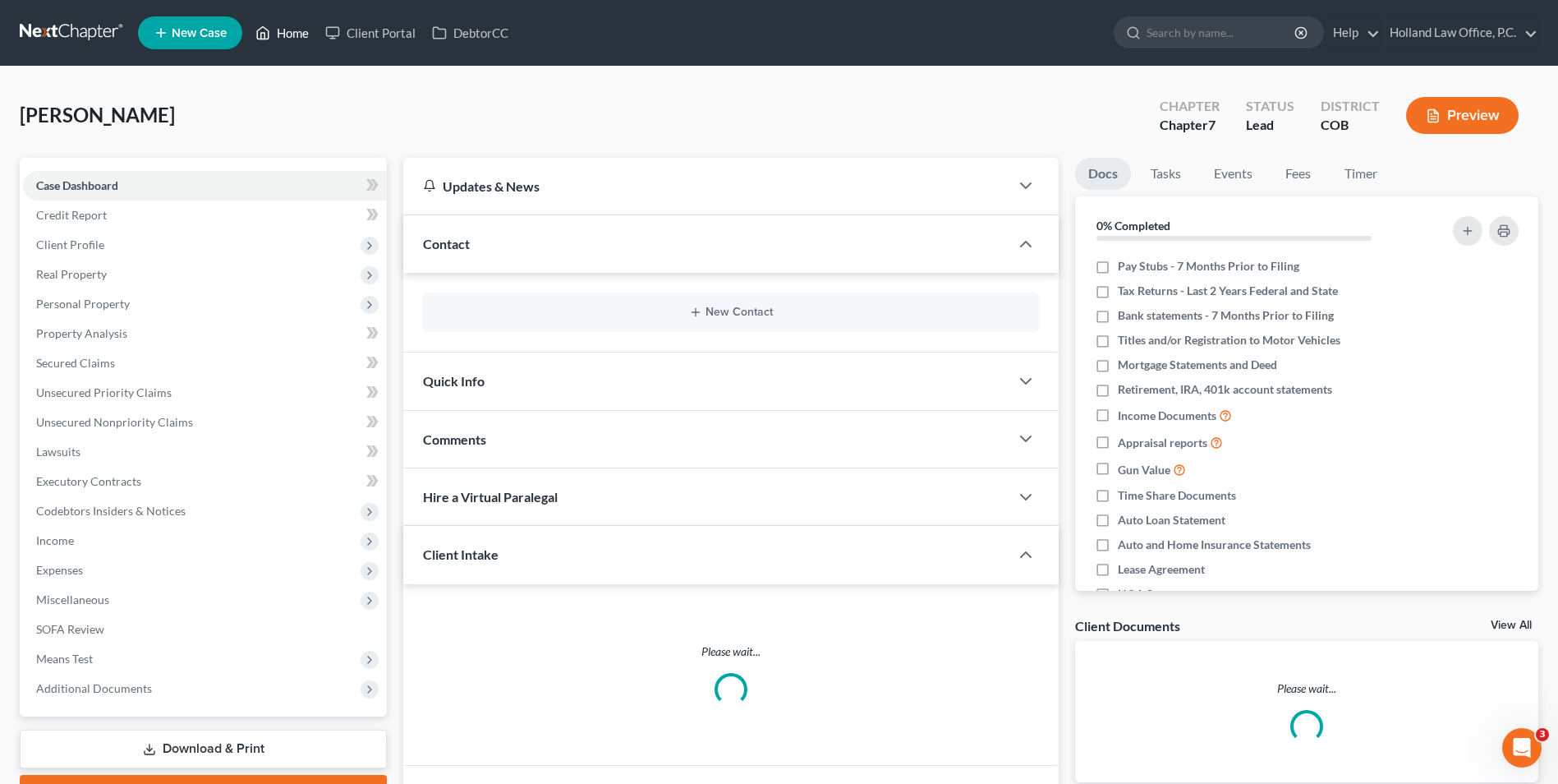
click at [276, 33] on link "Home" at bounding box center [281, 32] width 70 height 30
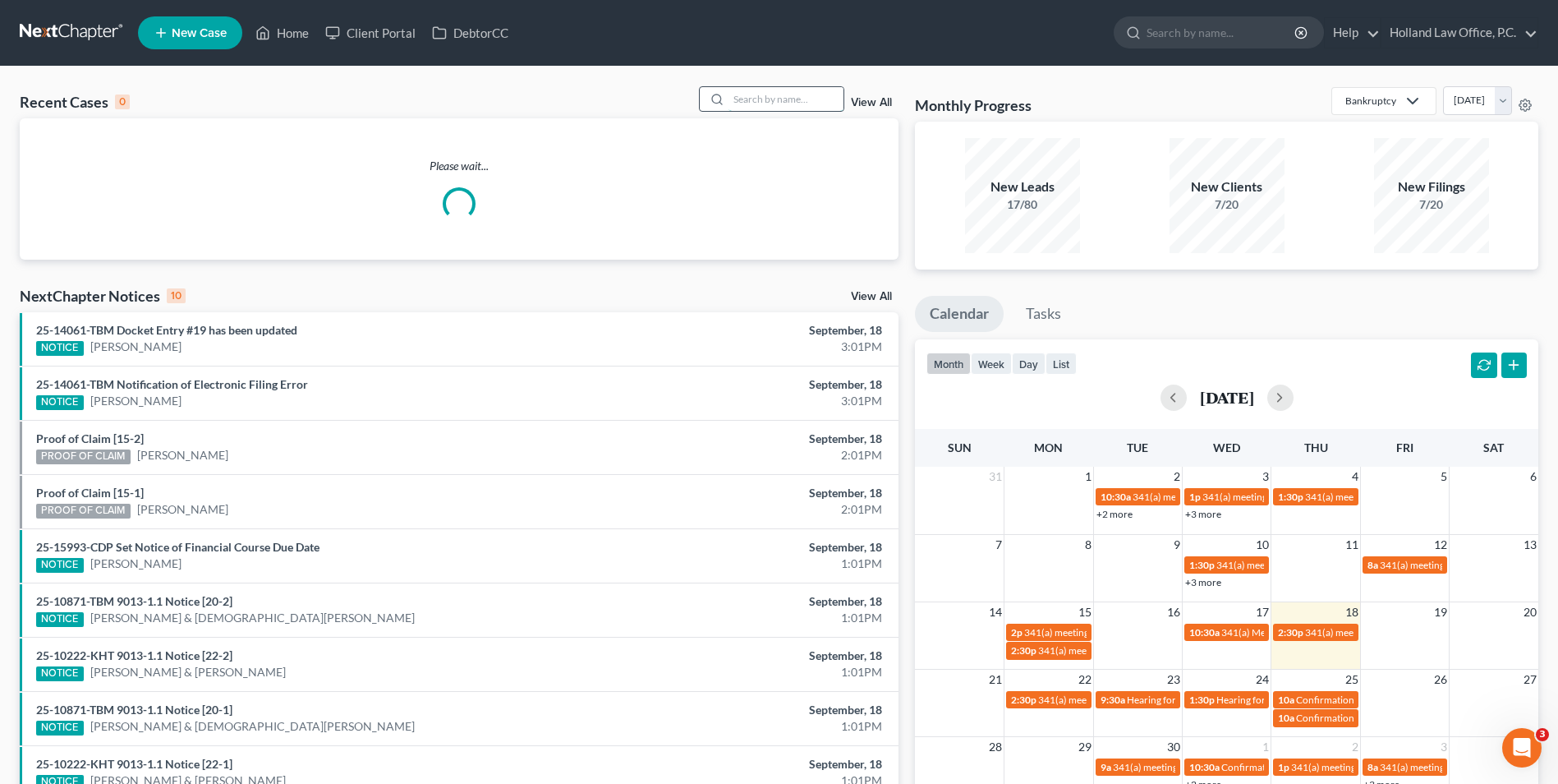
drag, startPoint x: 765, startPoint y: 96, endPoint x: 755, endPoint y: 101, distance: 11.2
click at [755, 101] on input "search" at bounding box center [786, 99] width 115 height 24
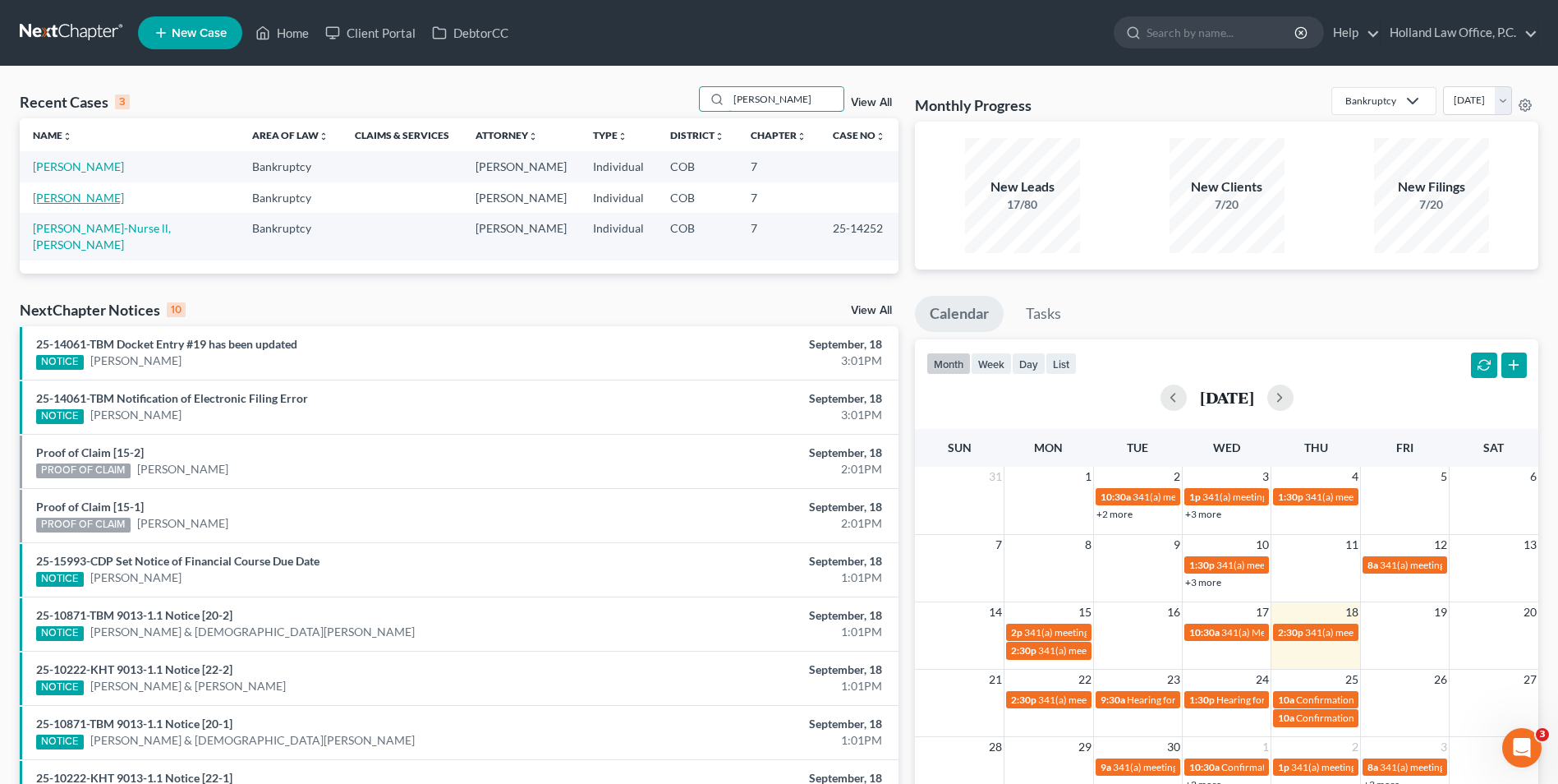
type input "[PERSON_NAME]"
click at [111, 197] on link "[PERSON_NAME]" at bounding box center [78, 197] width 91 height 14
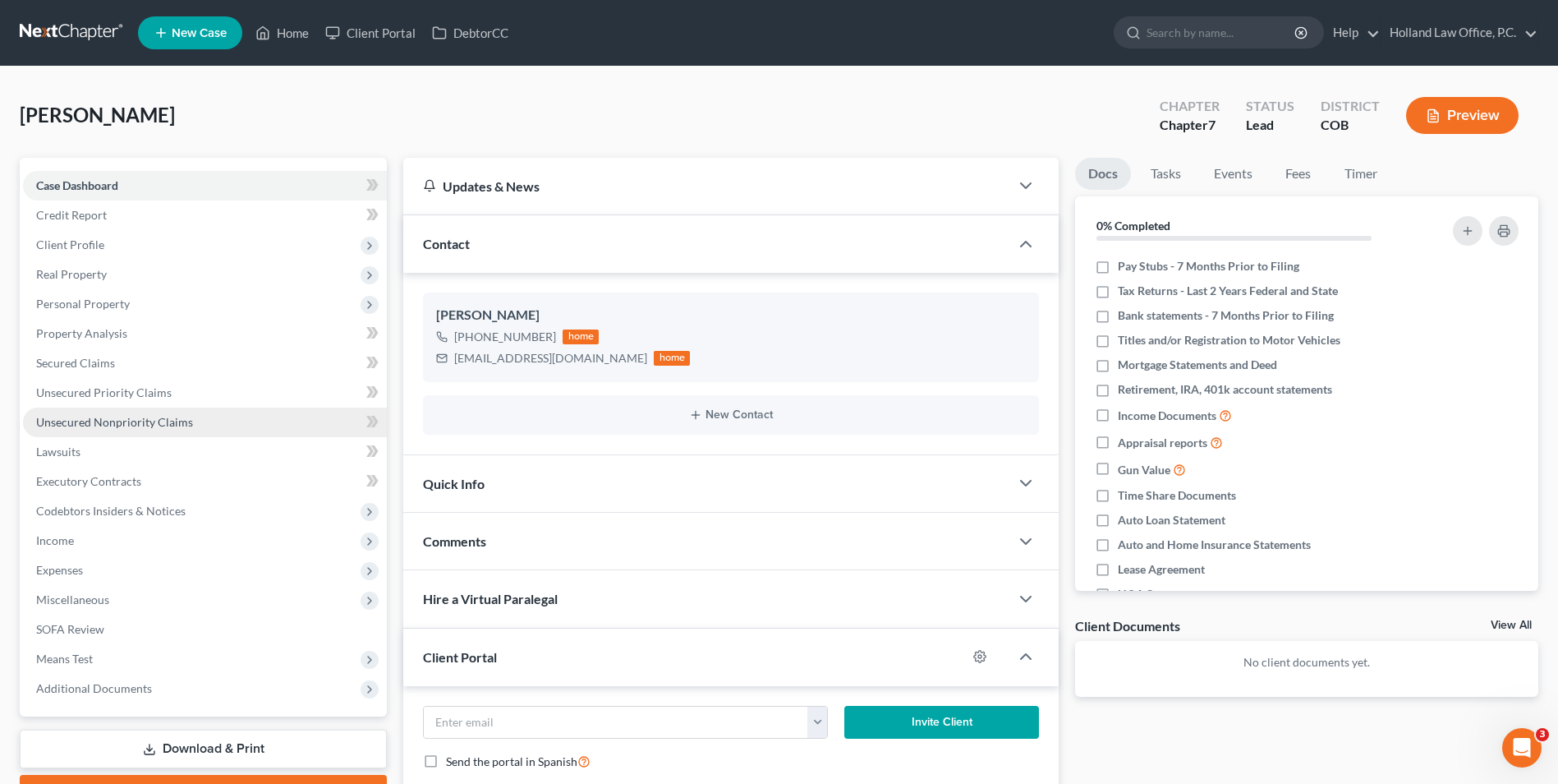
click at [110, 418] on span "Unsecured Nonpriority Claims" at bounding box center [114, 421] width 157 height 14
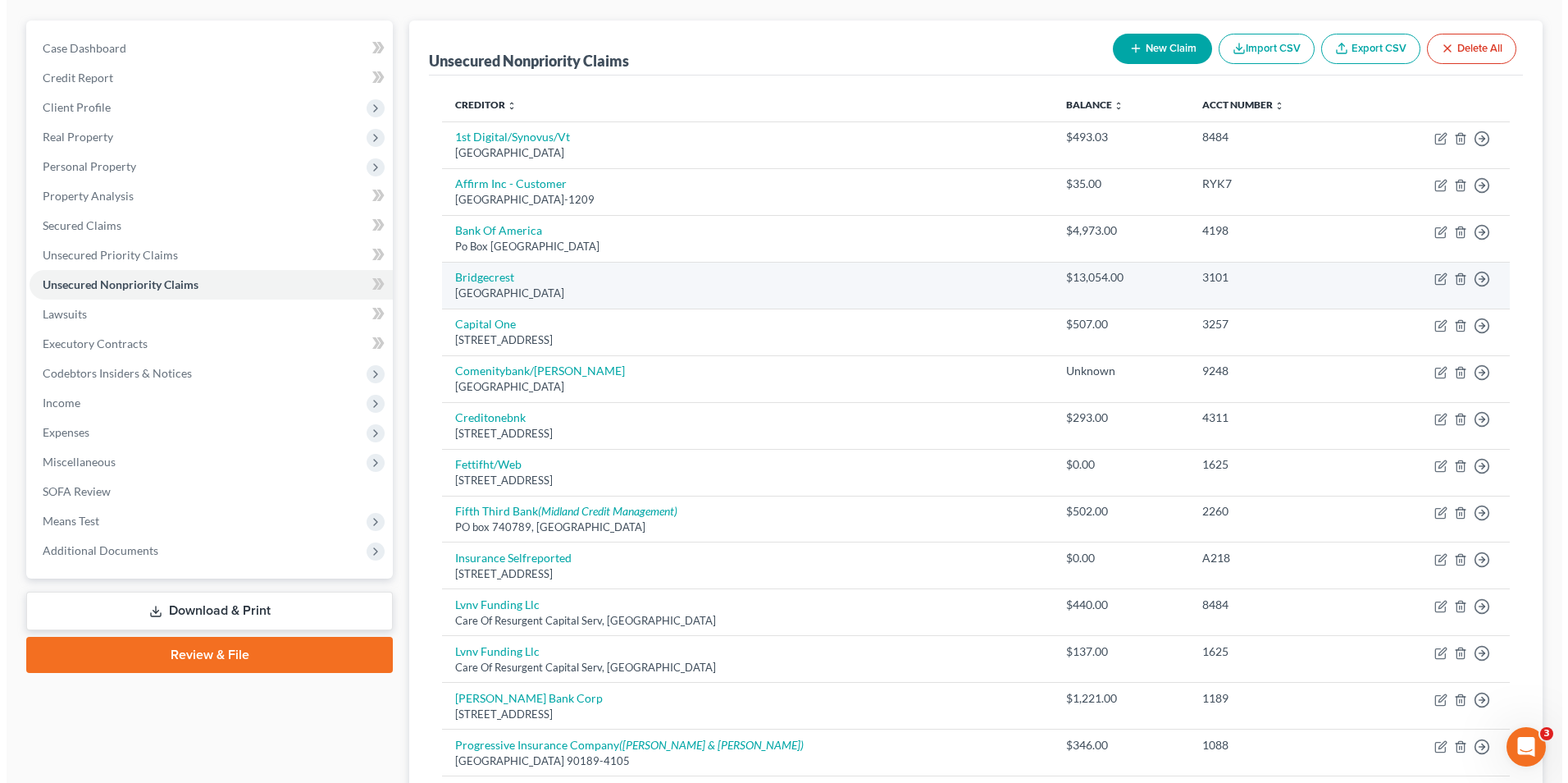
scroll to position [164, 0]
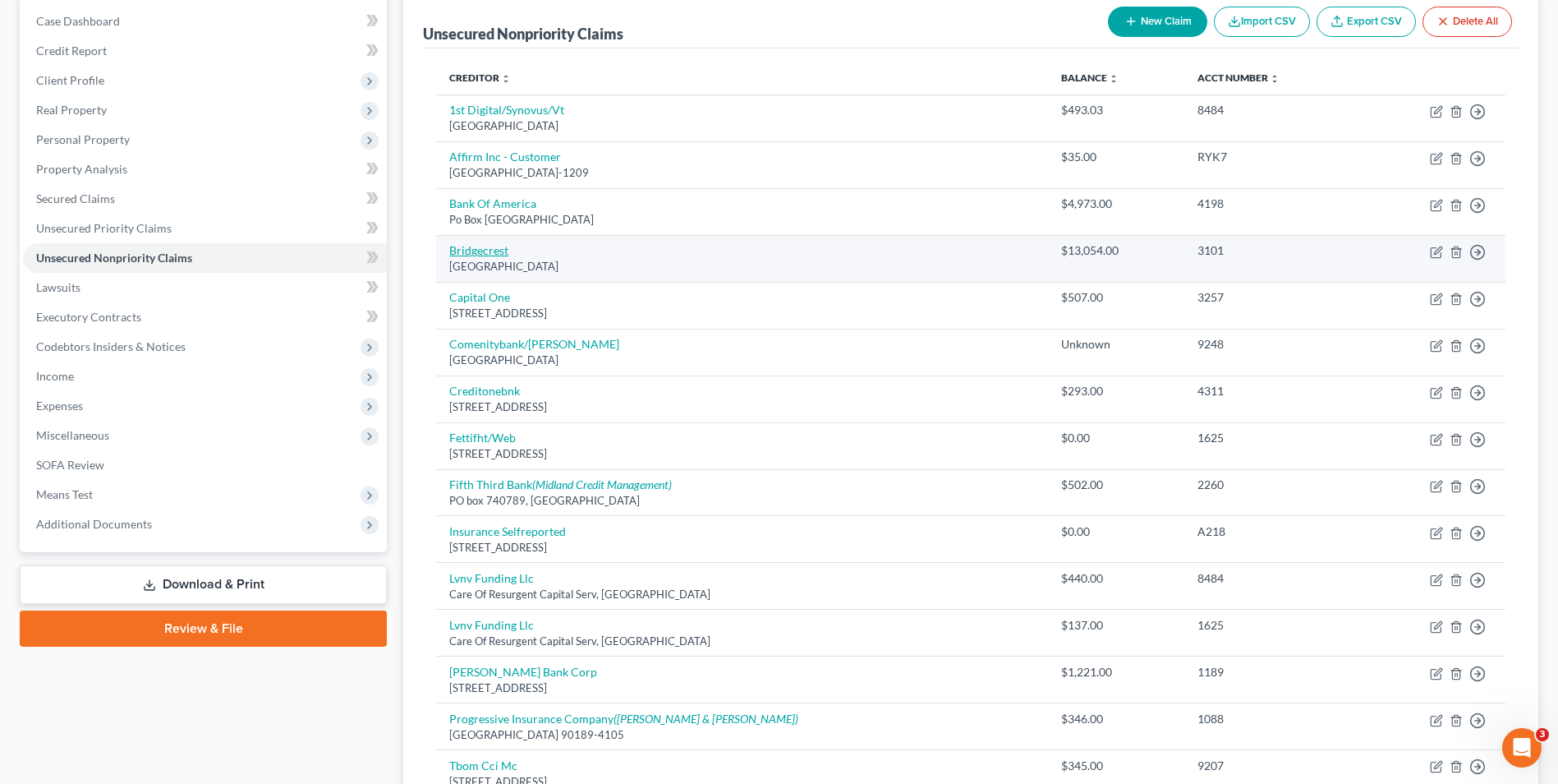
click at [490, 253] on link "Bridgecrest" at bounding box center [479, 250] width 59 height 14
select select "3"
select select "0"
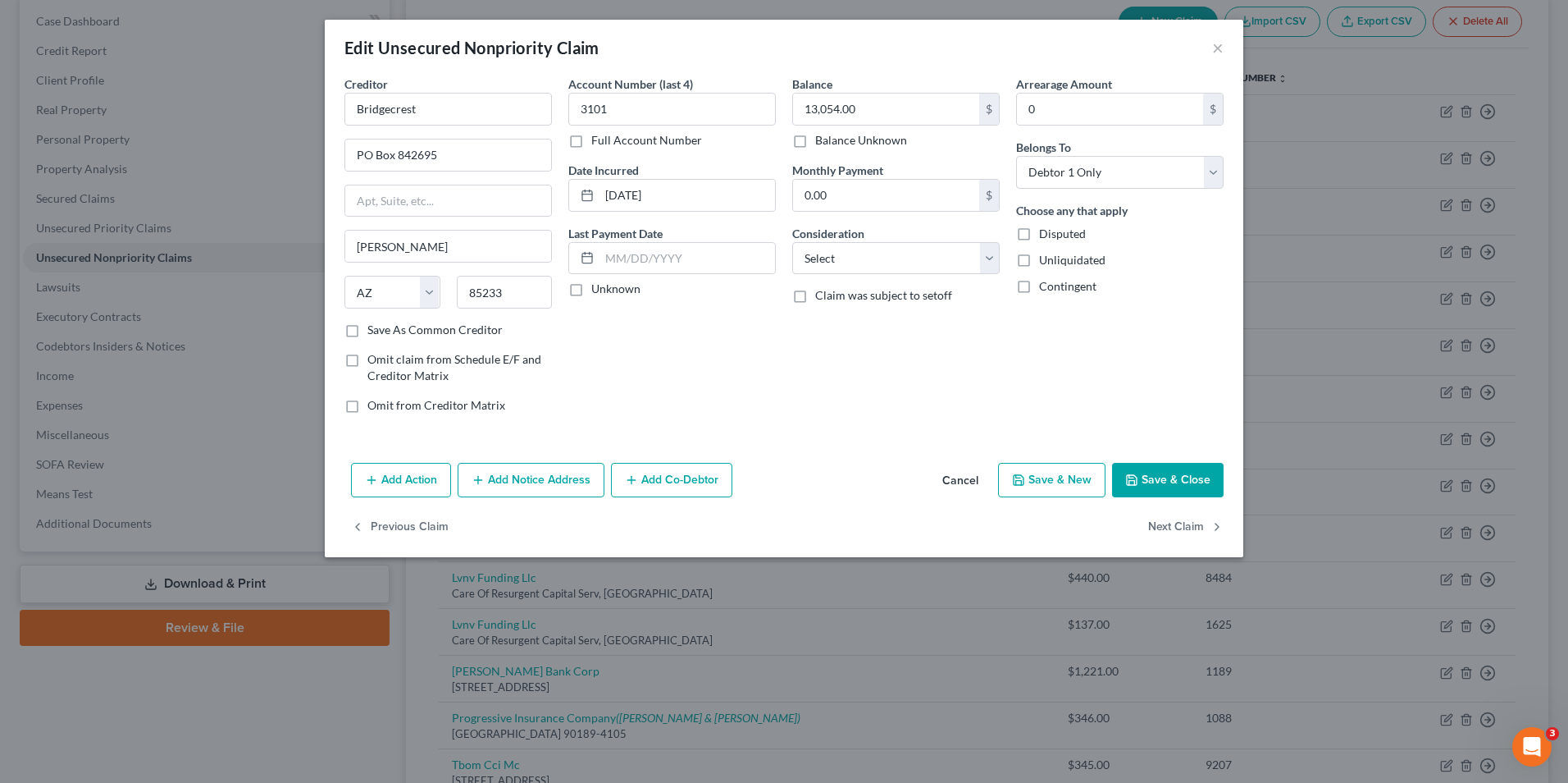
click at [508, 476] on button "Add Notice Address" at bounding box center [531, 479] width 146 height 34
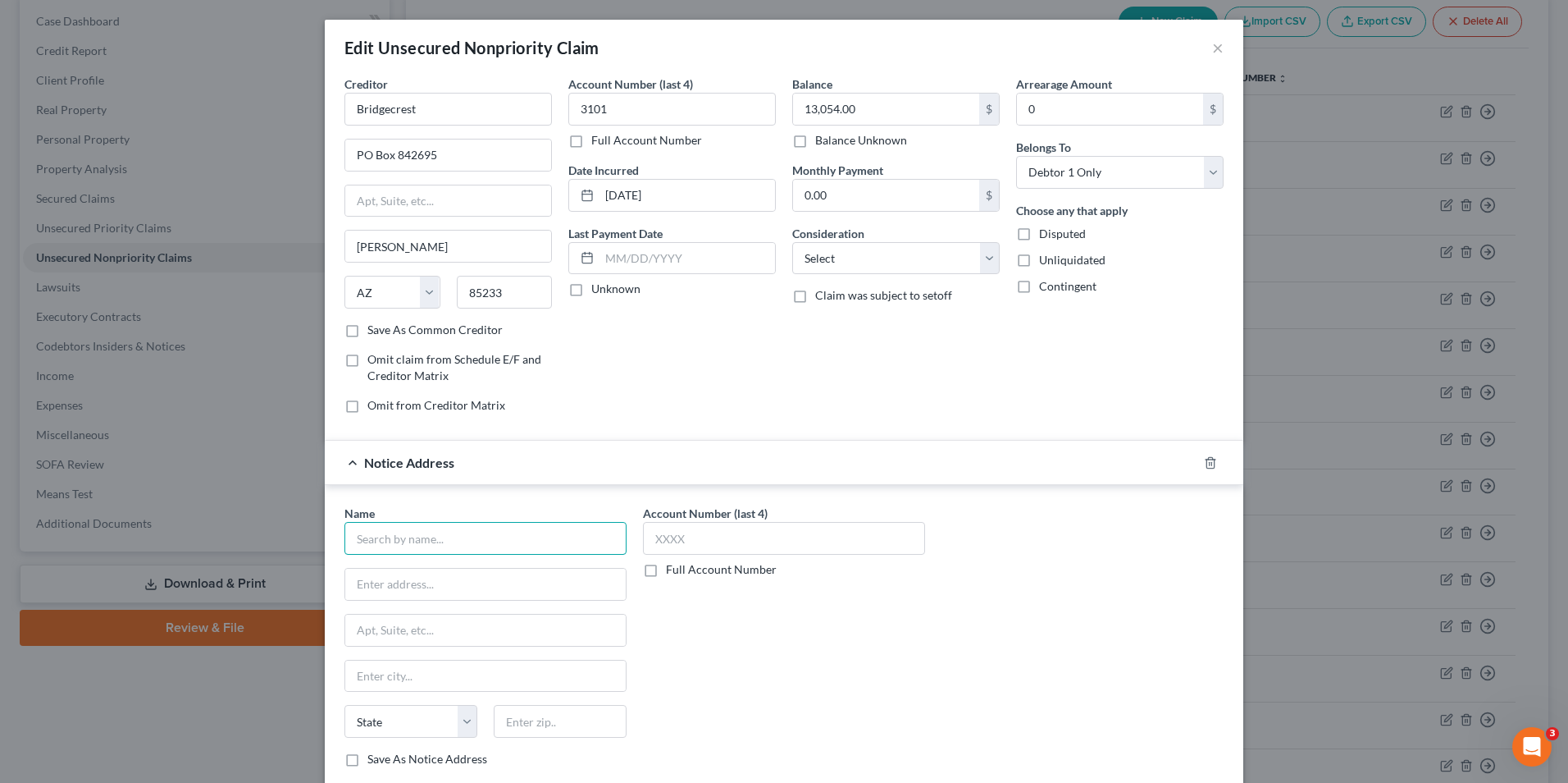
click at [441, 523] on input "text" at bounding box center [485, 537] width 282 height 32
click at [436, 583] on input "text" at bounding box center [485, 585] width 281 height 32
click at [436, 537] on input "Constar" at bounding box center [485, 537] width 282 height 32
click at [473, 537] on input "Constar Financial" at bounding box center [485, 537] width 282 height 32
type input "Constar Financial Services"
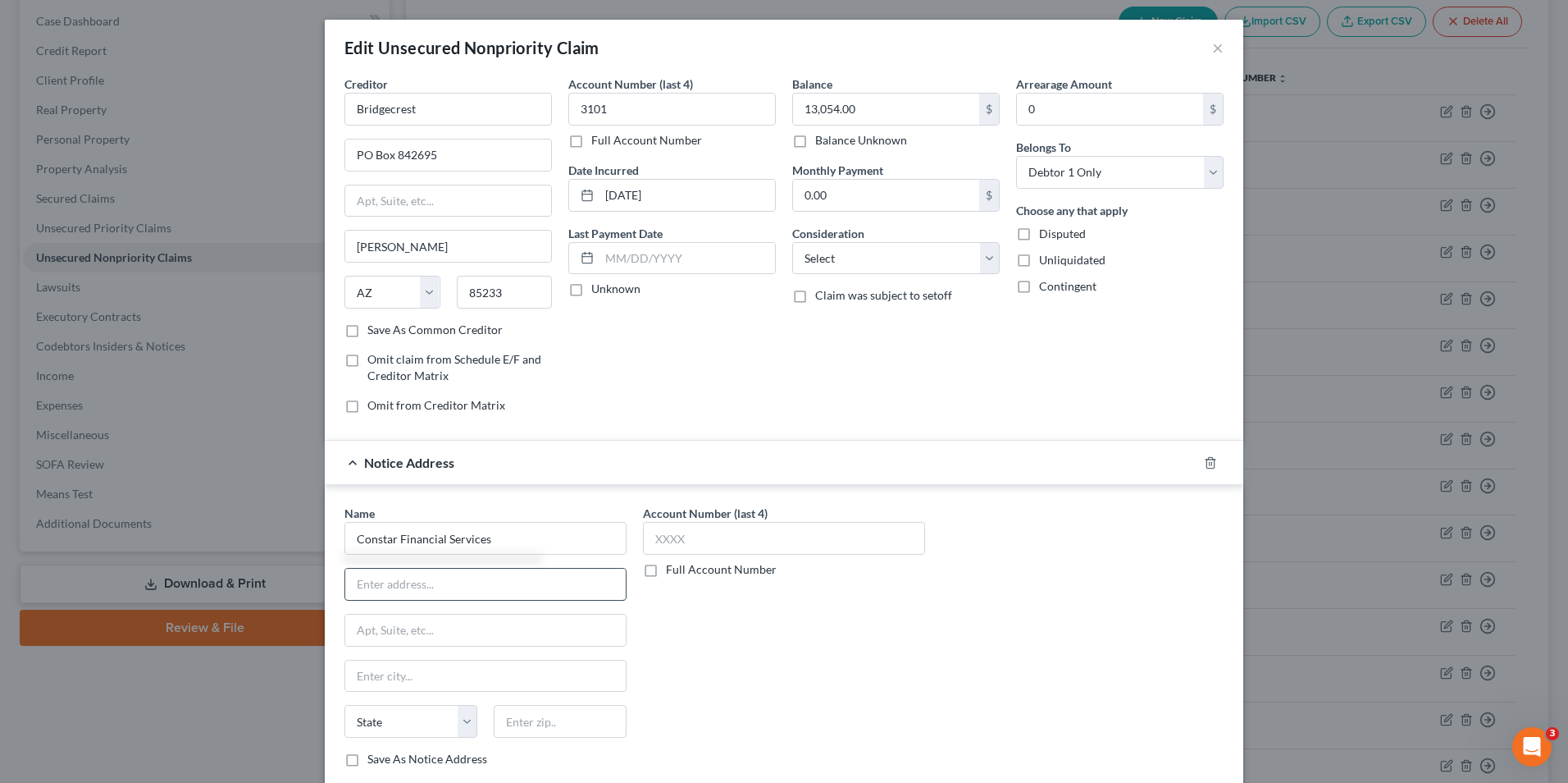
click at [369, 583] on input "text" at bounding box center [485, 585] width 281 height 32
type input "3561 W Bell Rd"
click at [504, 730] on input "text" at bounding box center [559, 721] width 132 height 32
type input "85053"
click at [697, 688] on div "Account Number (last 4) Full Account Number" at bounding box center [784, 641] width 298 height 275
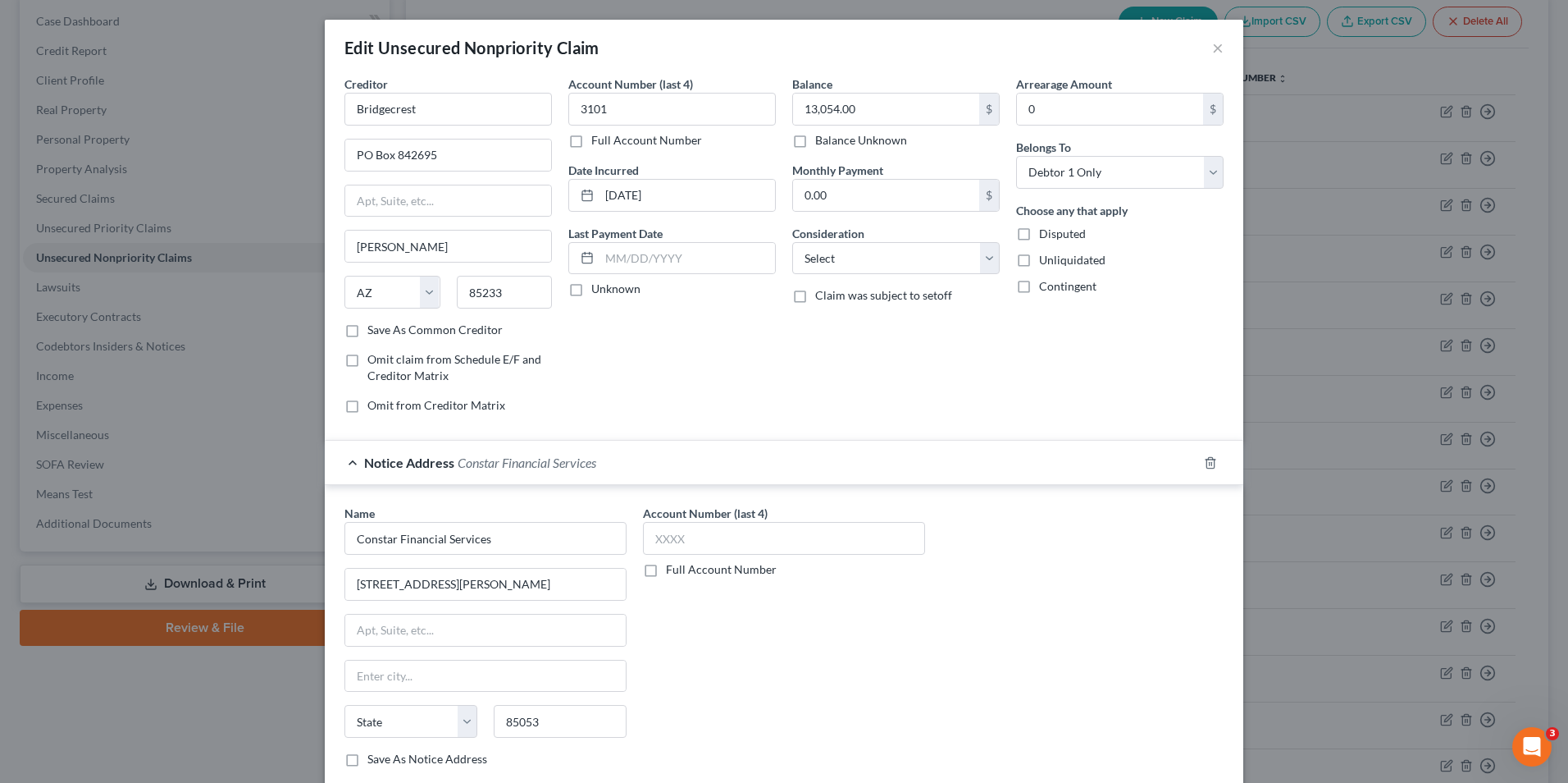
type input "Phoenix"
select select "3"
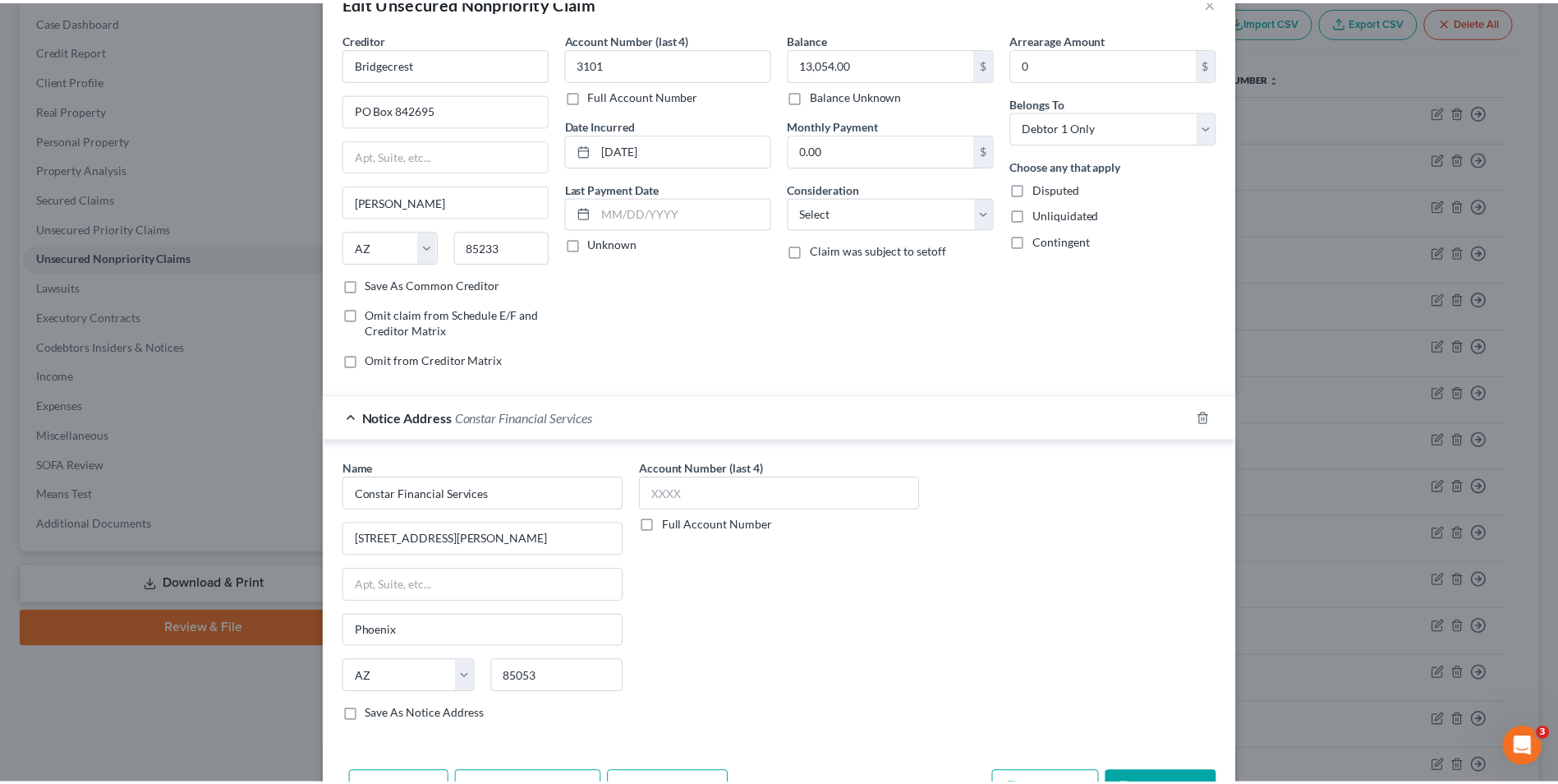
scroll to position [83, 0]
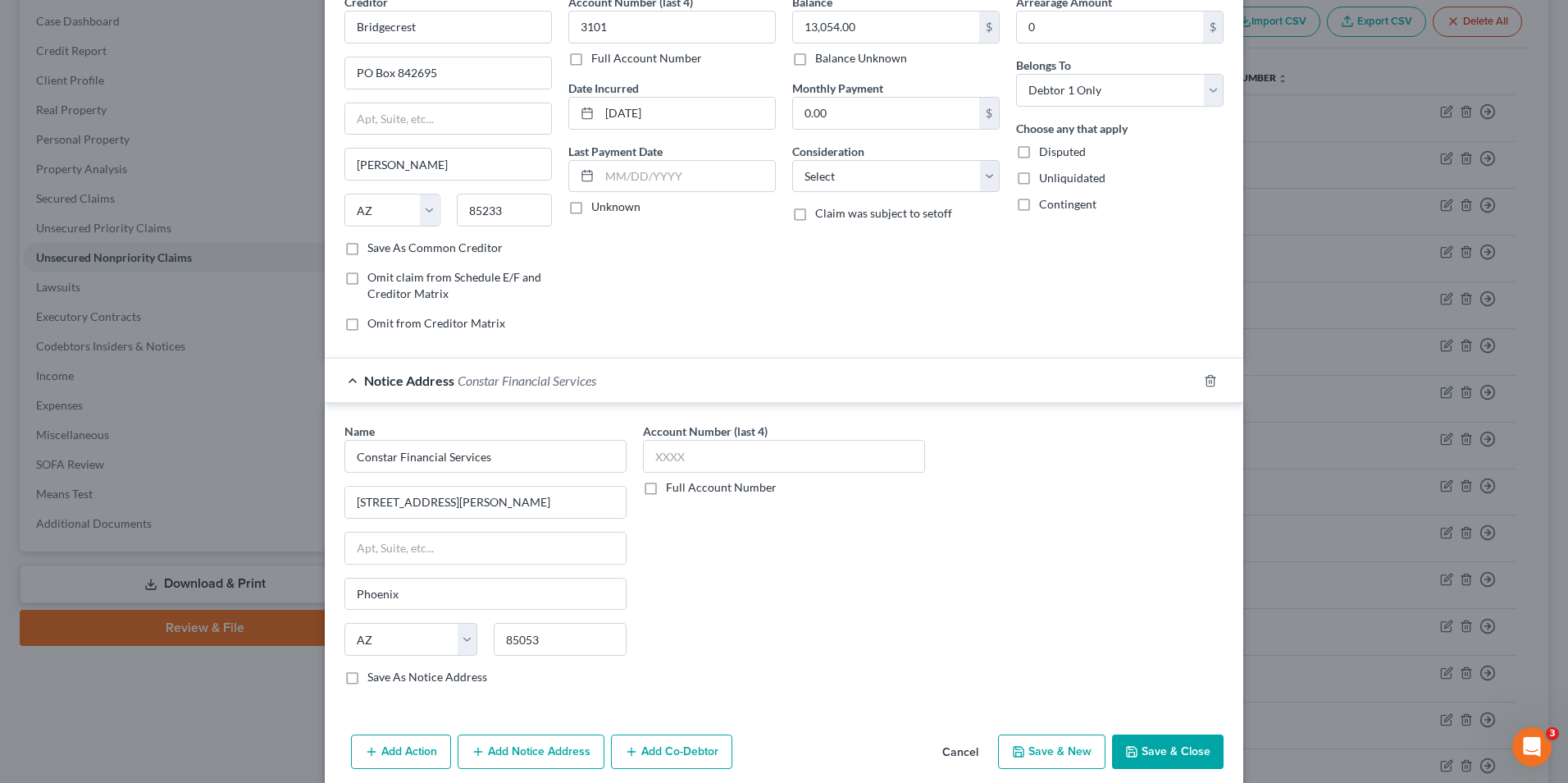
click at [1145, 749] on button "Save & Close" at bounding box center [1168, 751] width 111 height 34
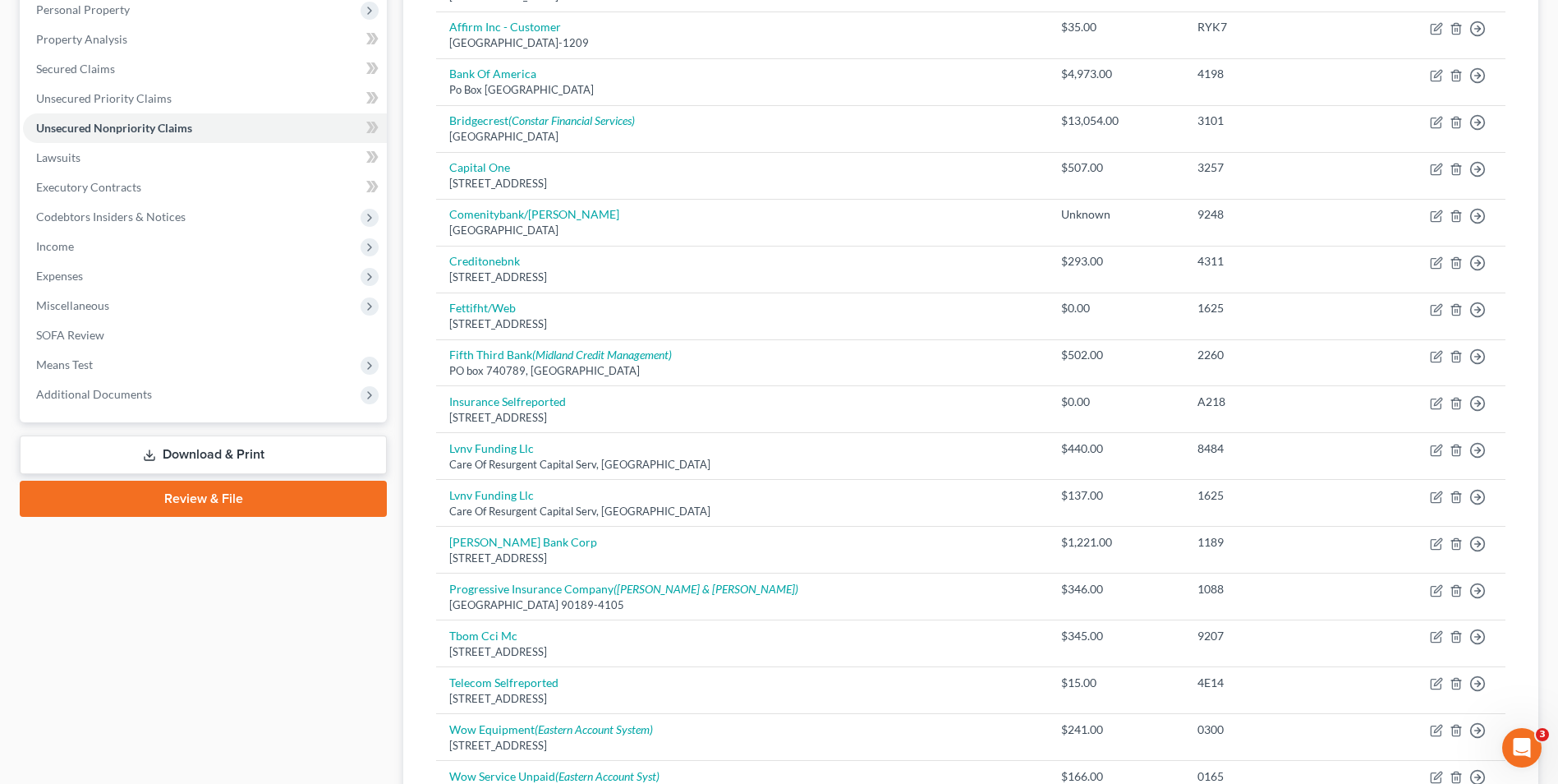
scroll to position [328, 0]
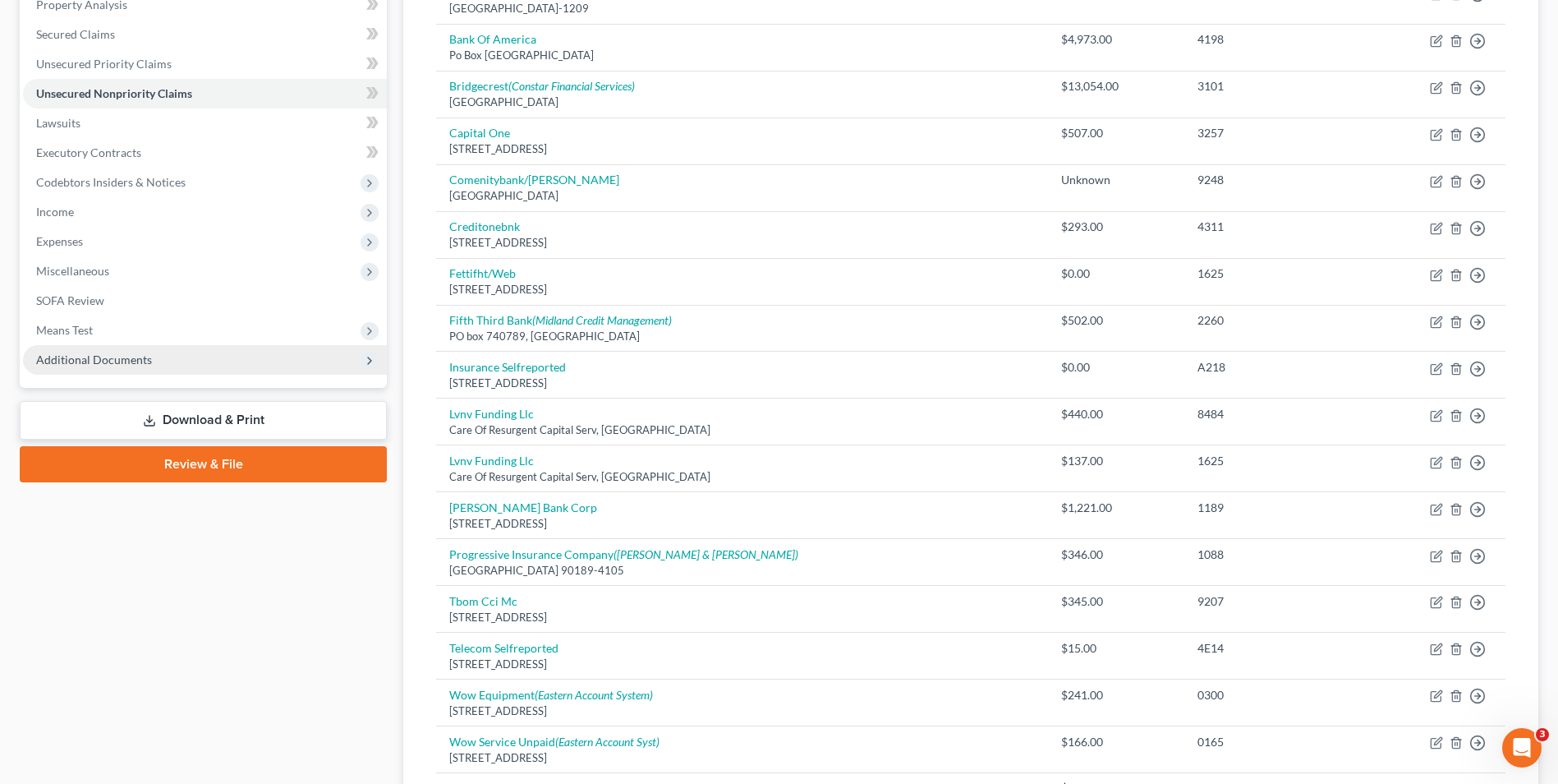
click at [86, 351] on span "Additional Documents" at bounding box center [205, 360] width 364 height 30
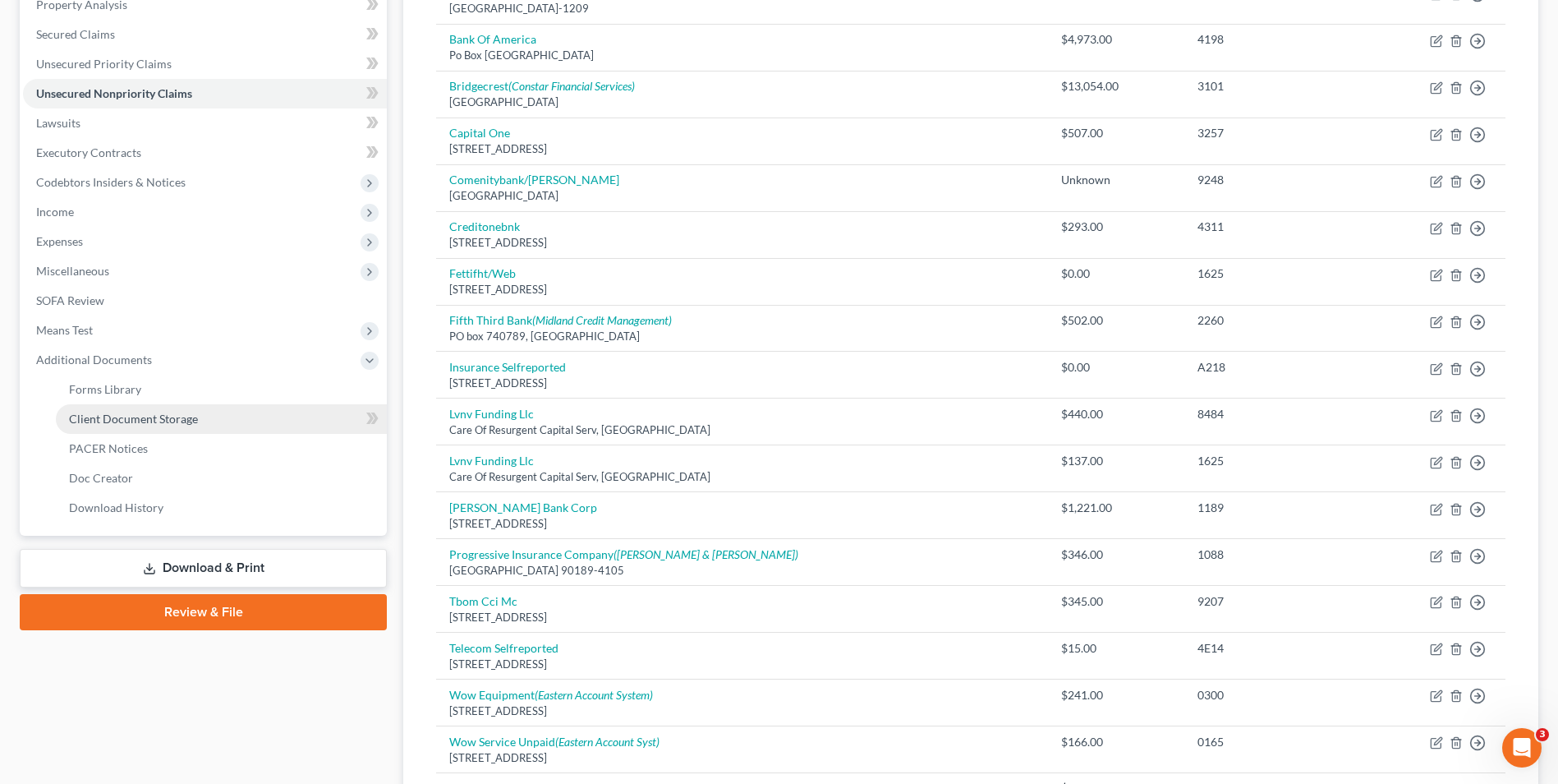
click at [134, 424] on span "Client Document Storage" at bounding box center [133, 418] width 129 height 14
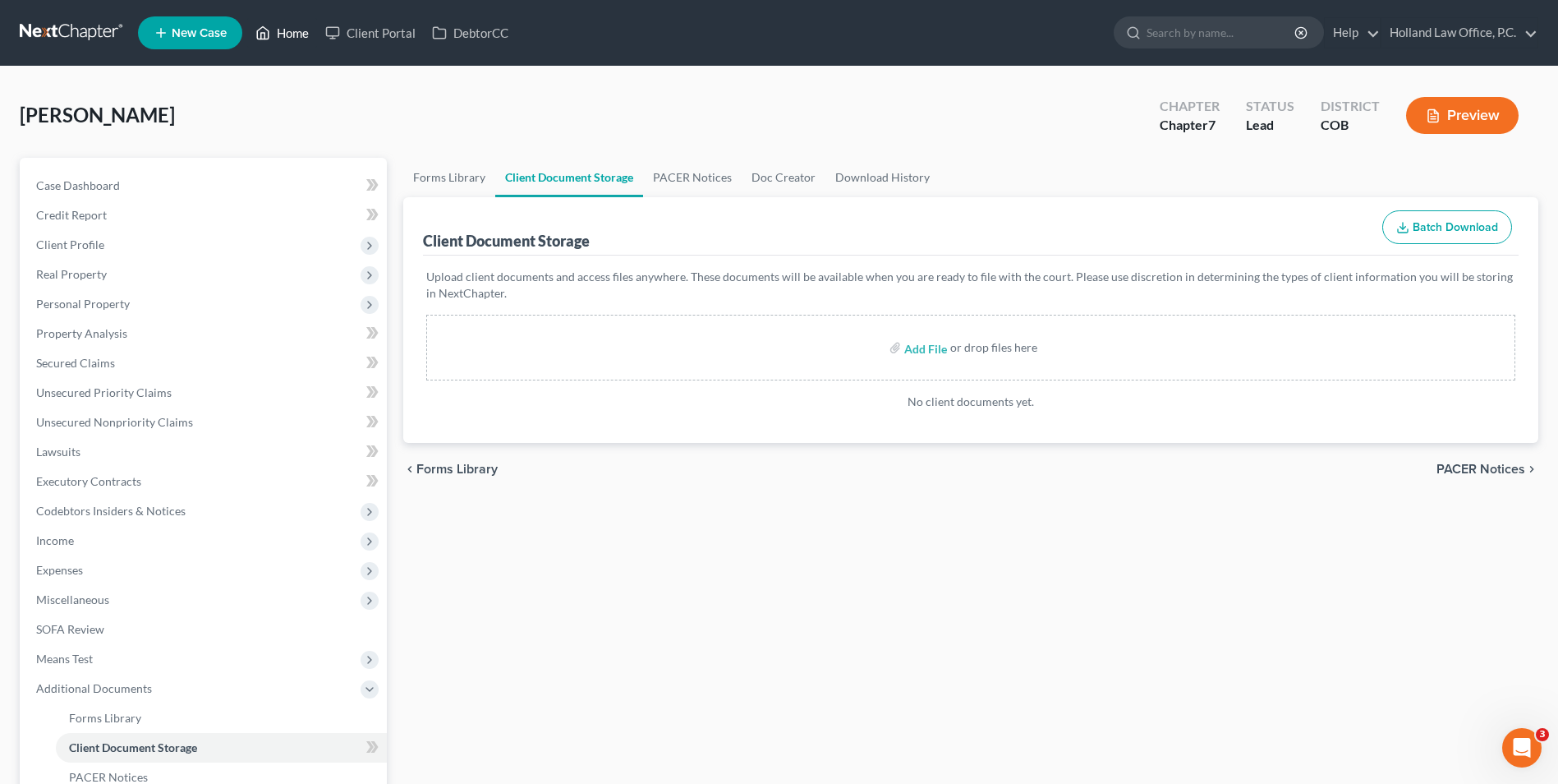
click at [292, 35] on link "Home" at bounding box center [281, 32] width 70 height 30
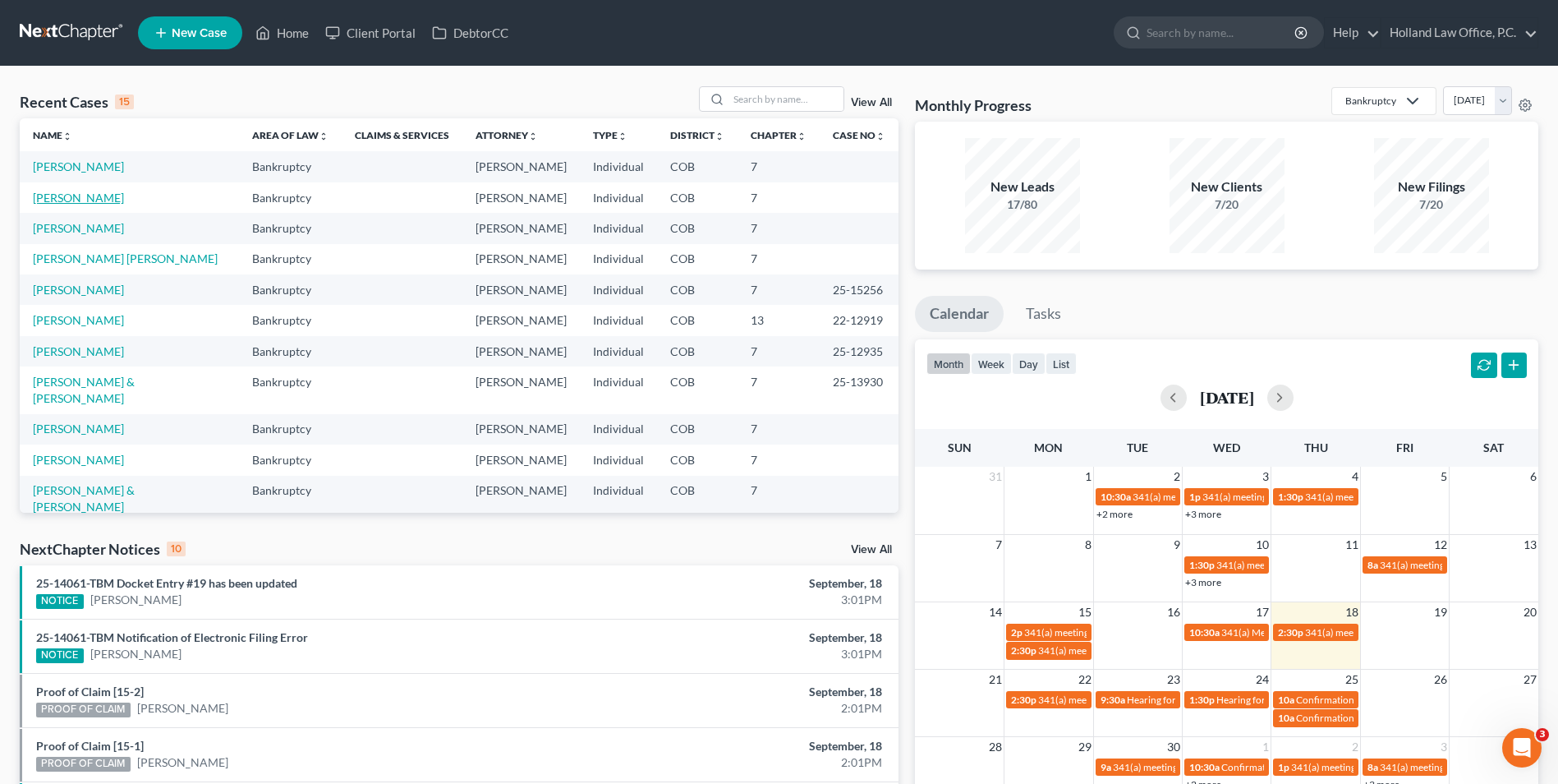
click at [124, 199] on link "[PERSON_NAME]" at bounding box center [78, 197] width 91 height 14
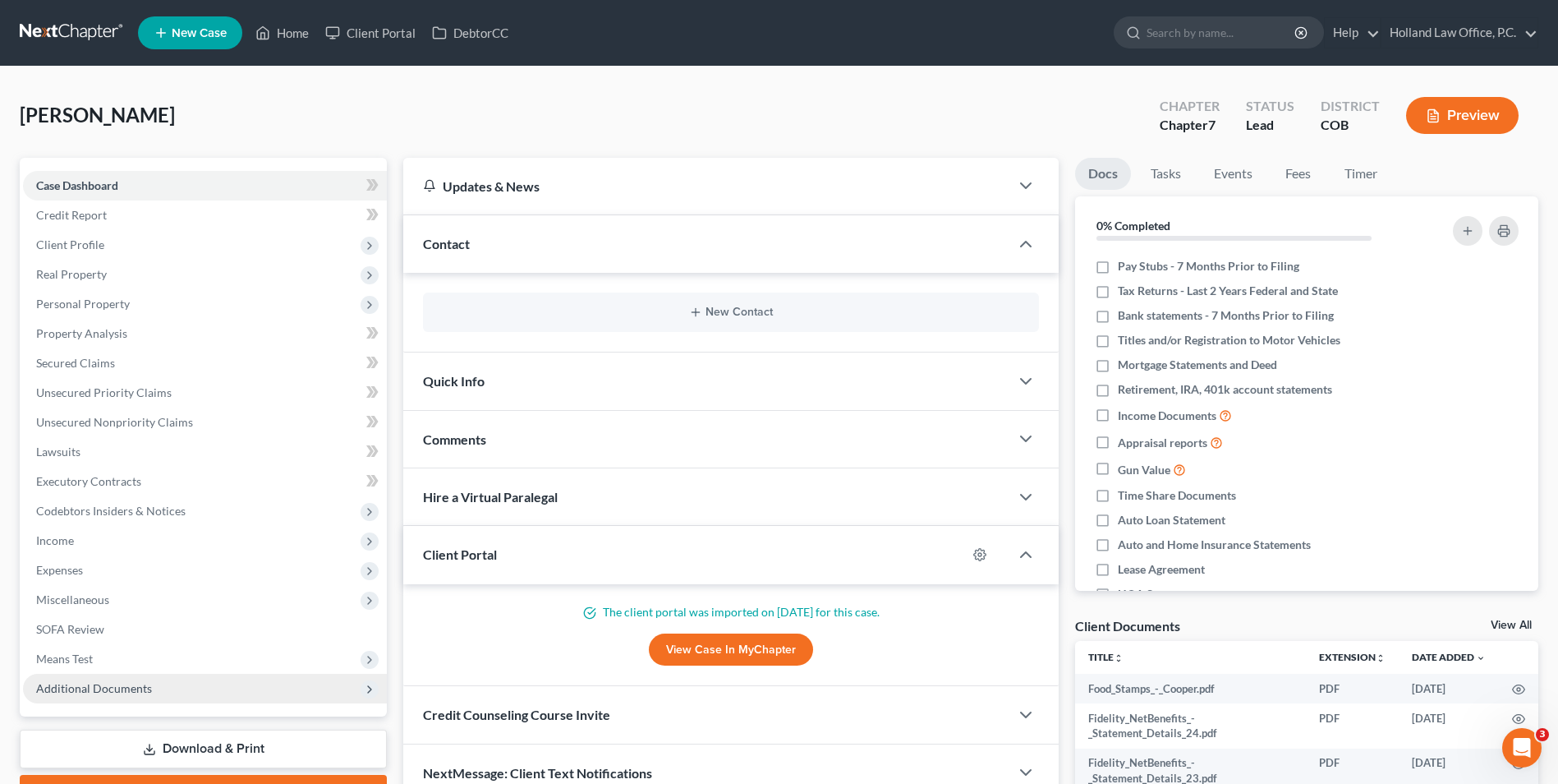
click at [140, 685] on span "Additional Documents" at bounding box center [94, 688] width 116 height 14
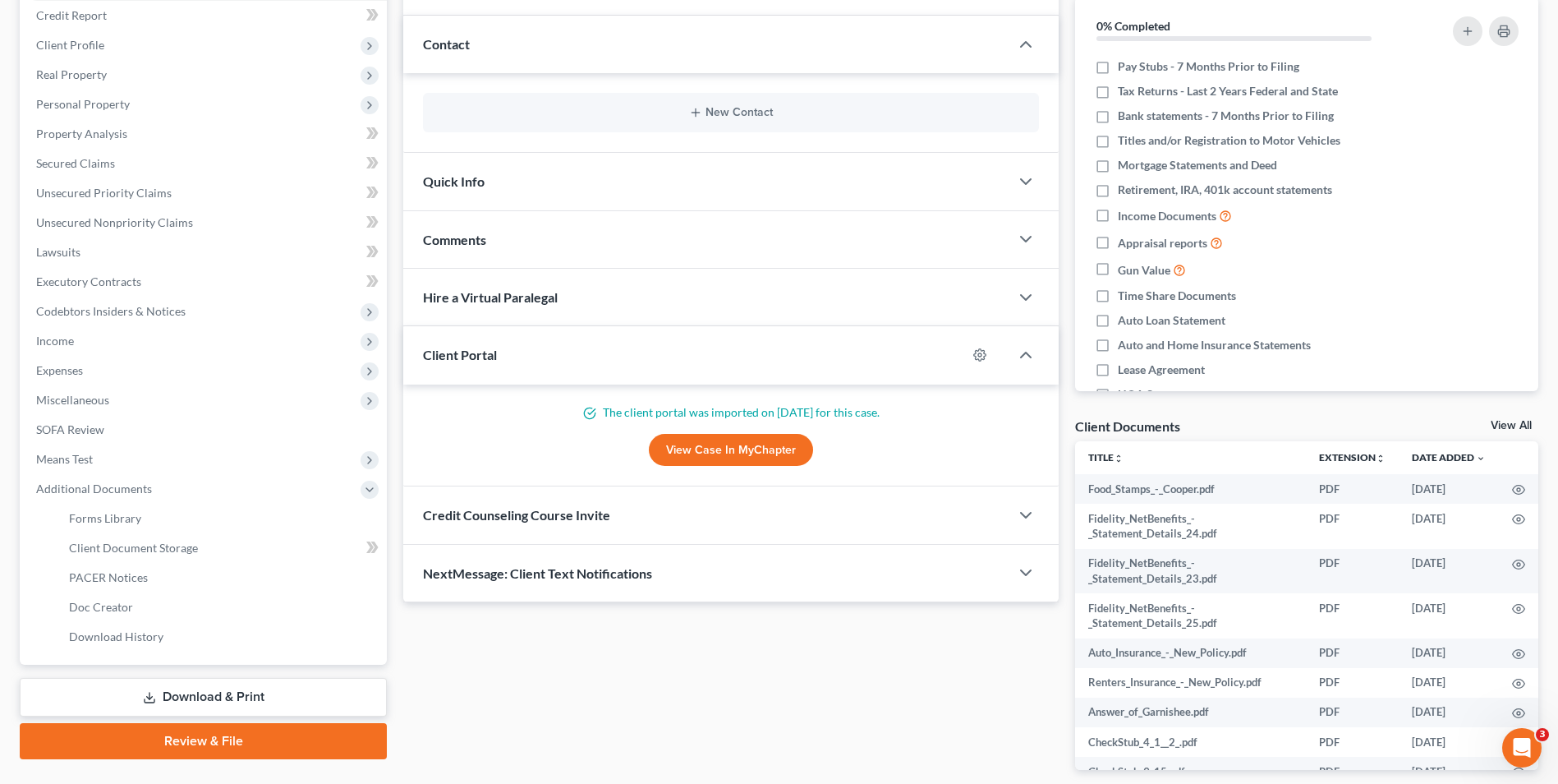
scroll to position [247, 0]
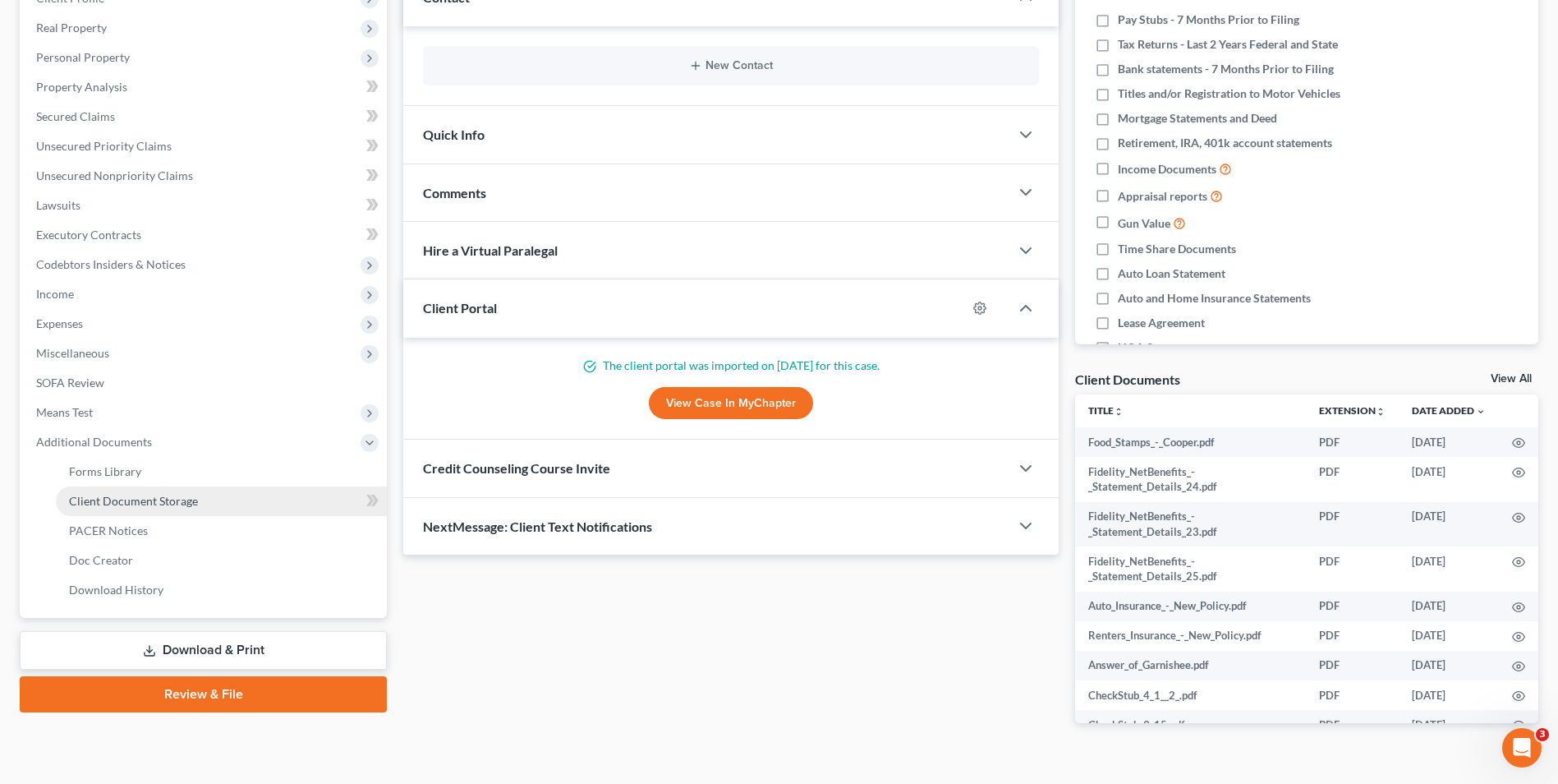
click at [142, 501] on span "Client Document Storage" at bounding box center [133, 500] width 129 height 14
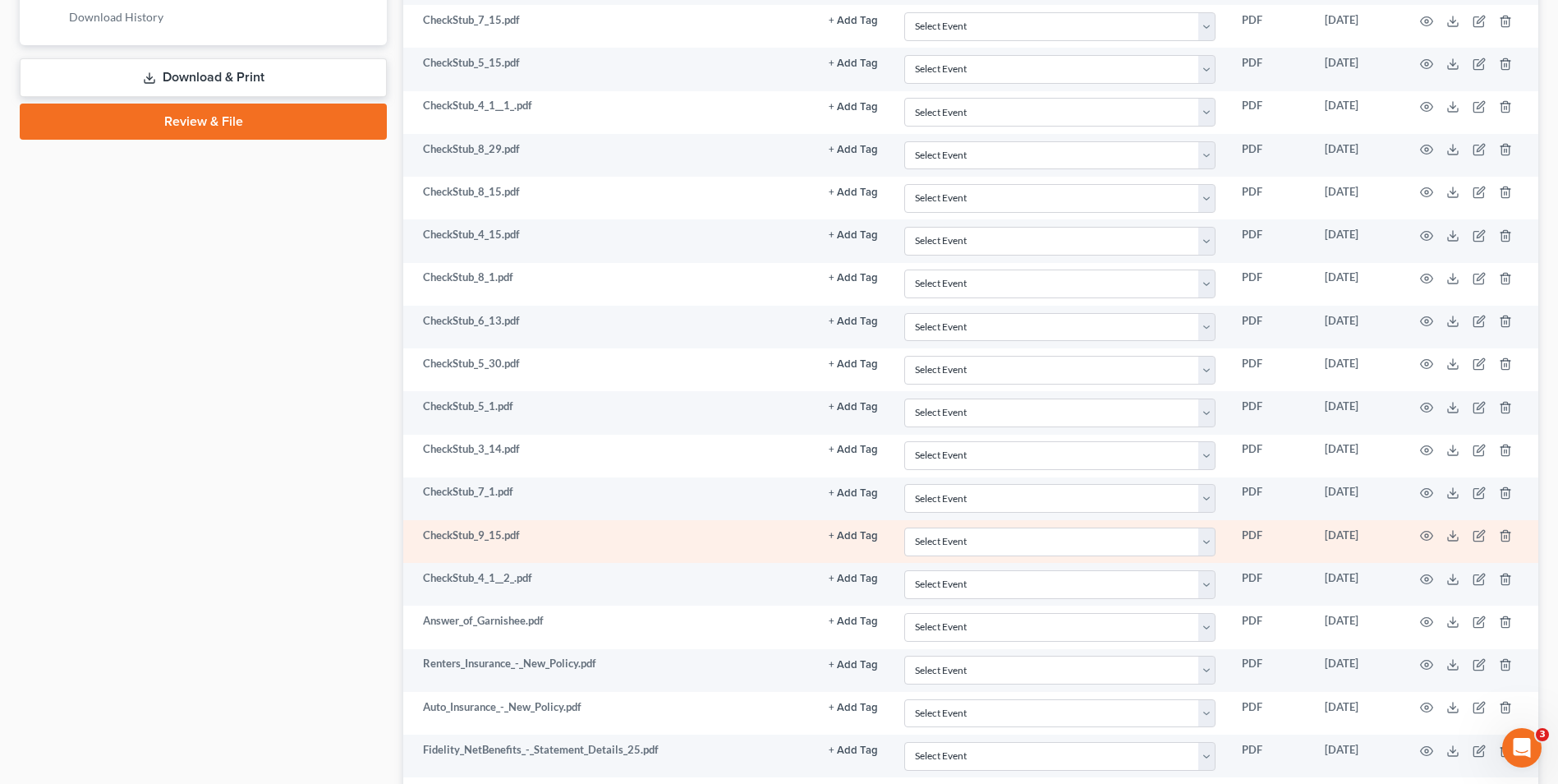
scroll to position [821, 0]
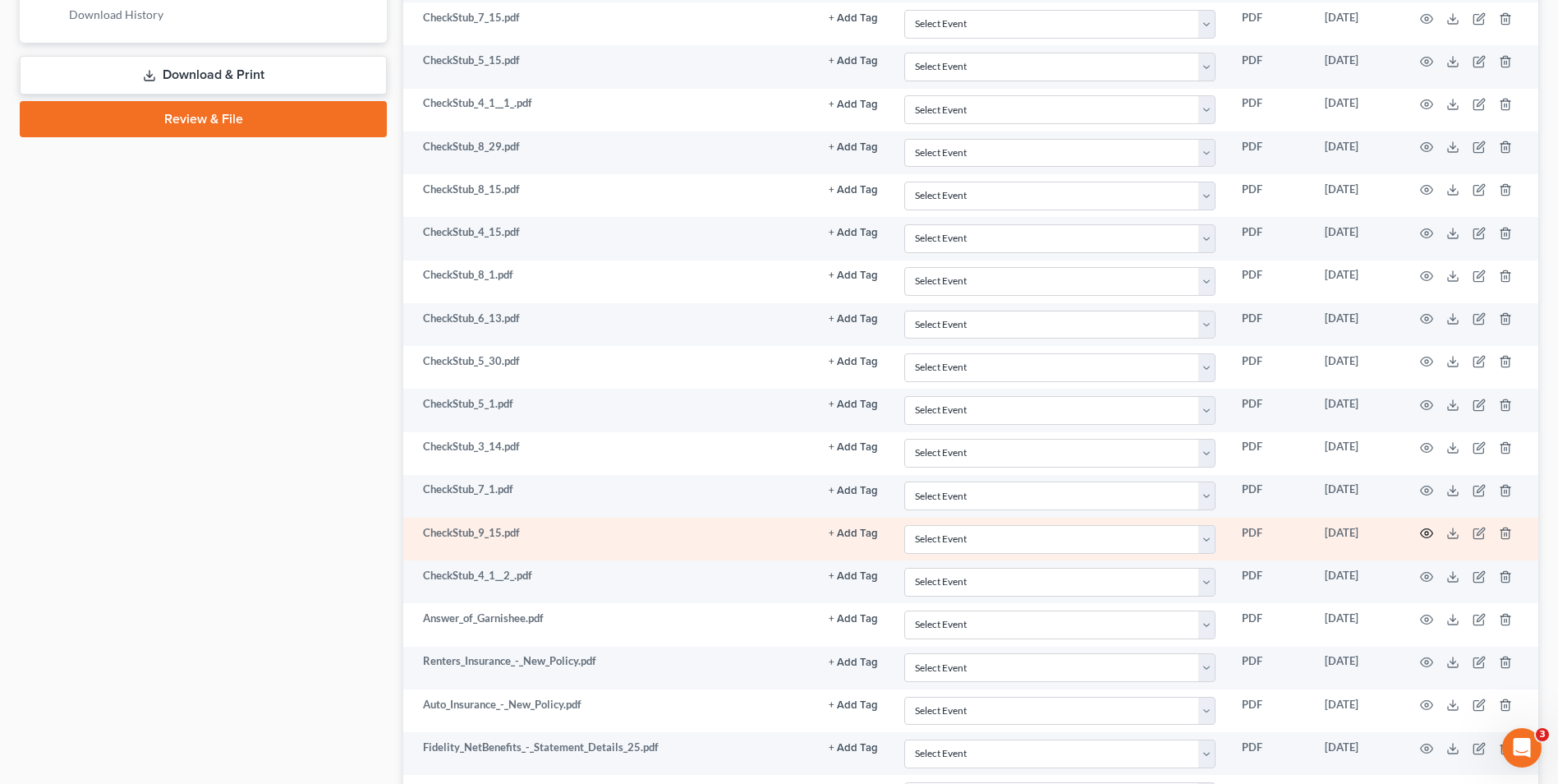
click at [1429, 534] on circle "button" at bounding box center [1427, 533] width 4 height 4
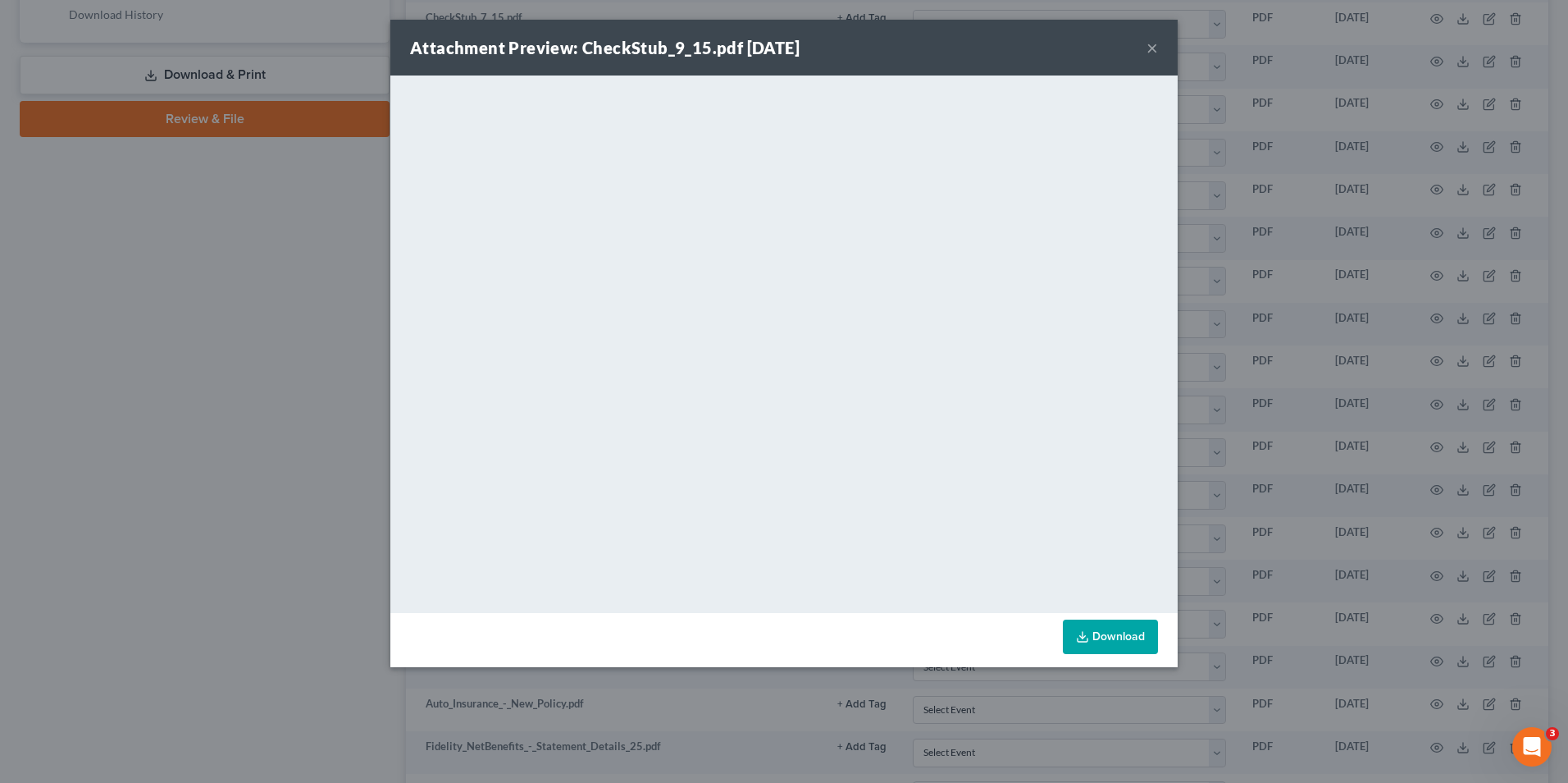
click at [1155, 55] on button "×" at bounding box center [1152, 47] width 11 height 19
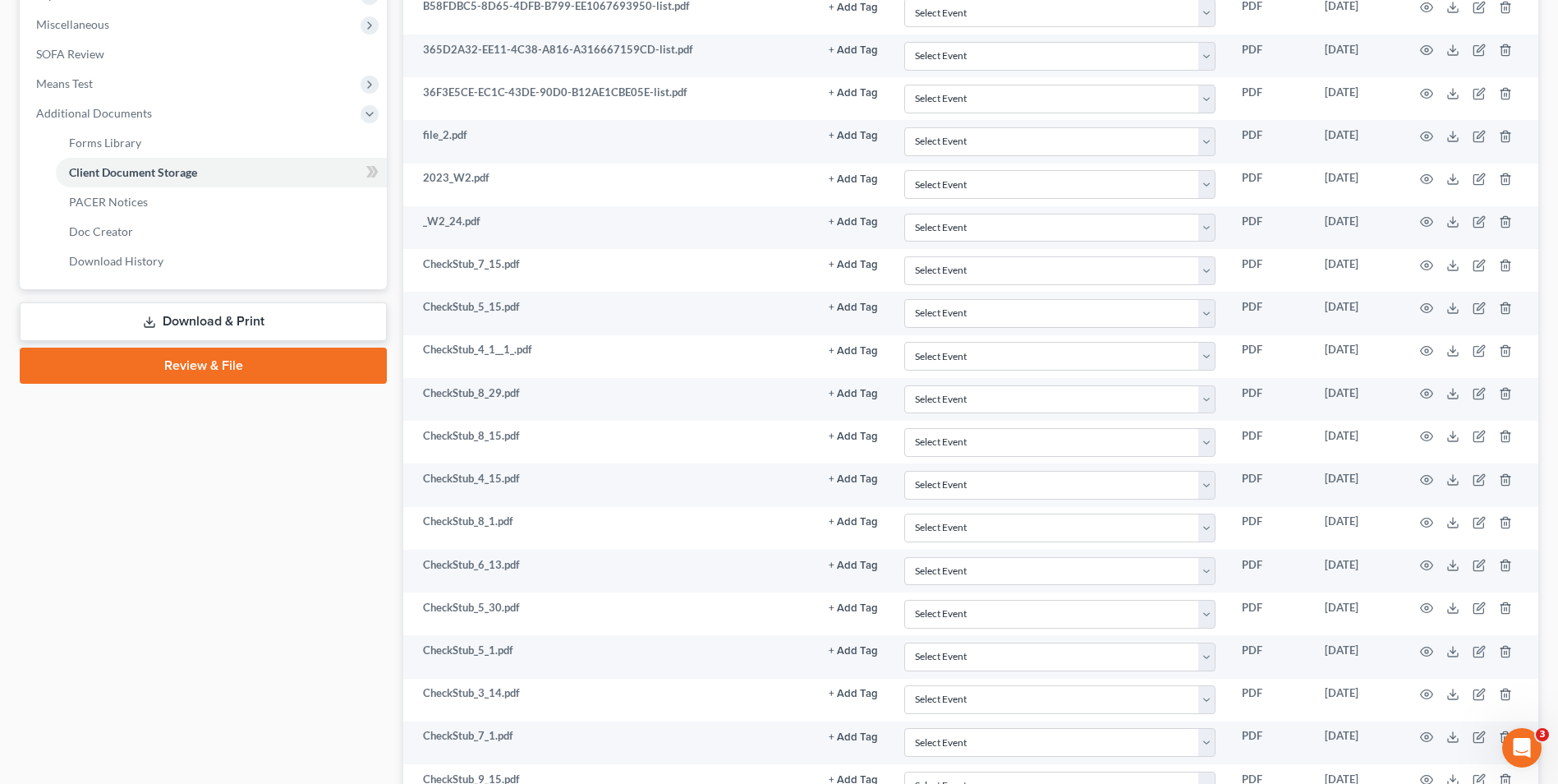
scroll to position [0, 0]
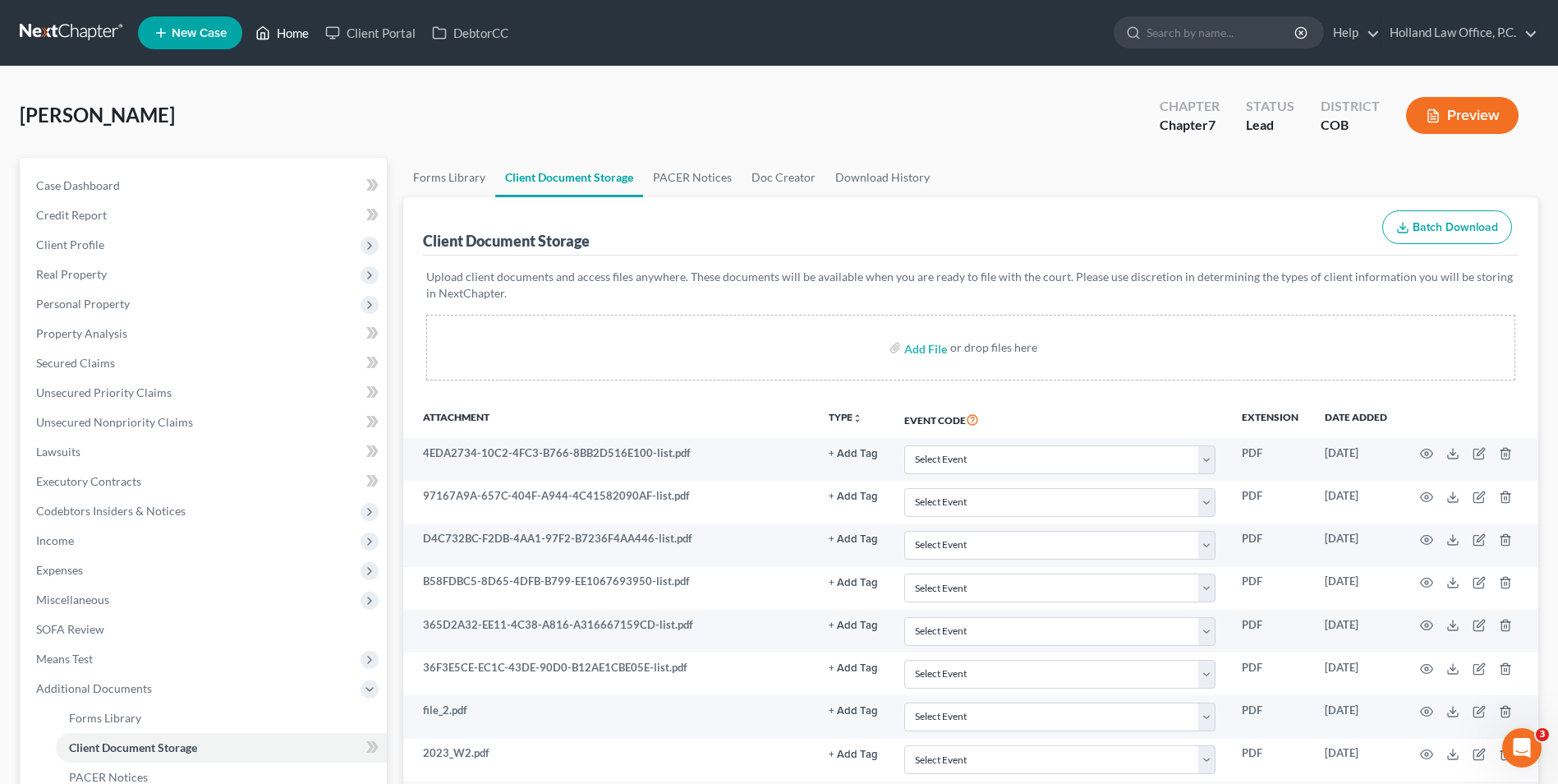
click at [276, 34] on link "Home" at bounding box center [281, 32] width 70 height 30
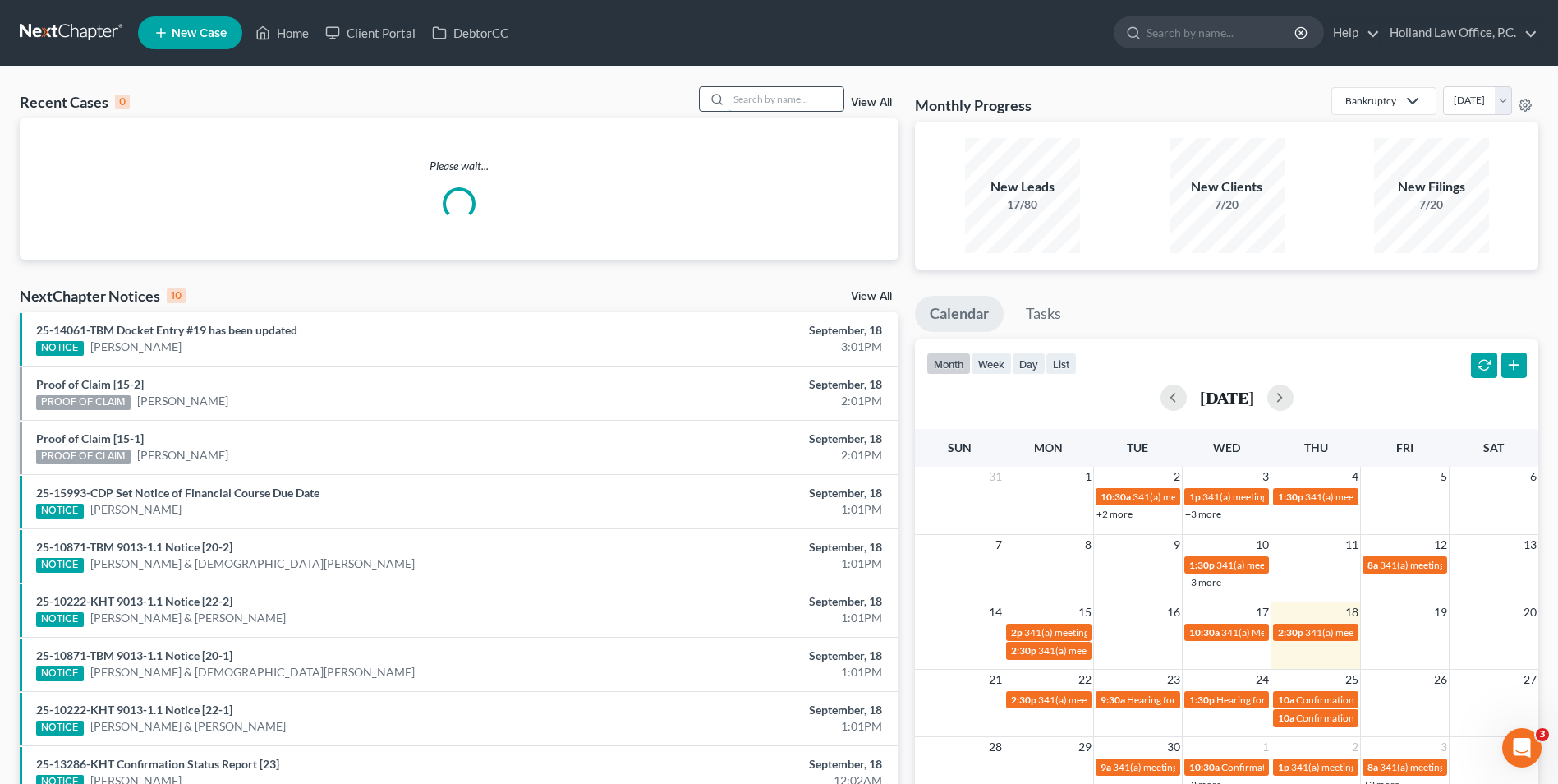
click at [758, 92] on input "search" at bounding box center [786, 99] width 115 height 24
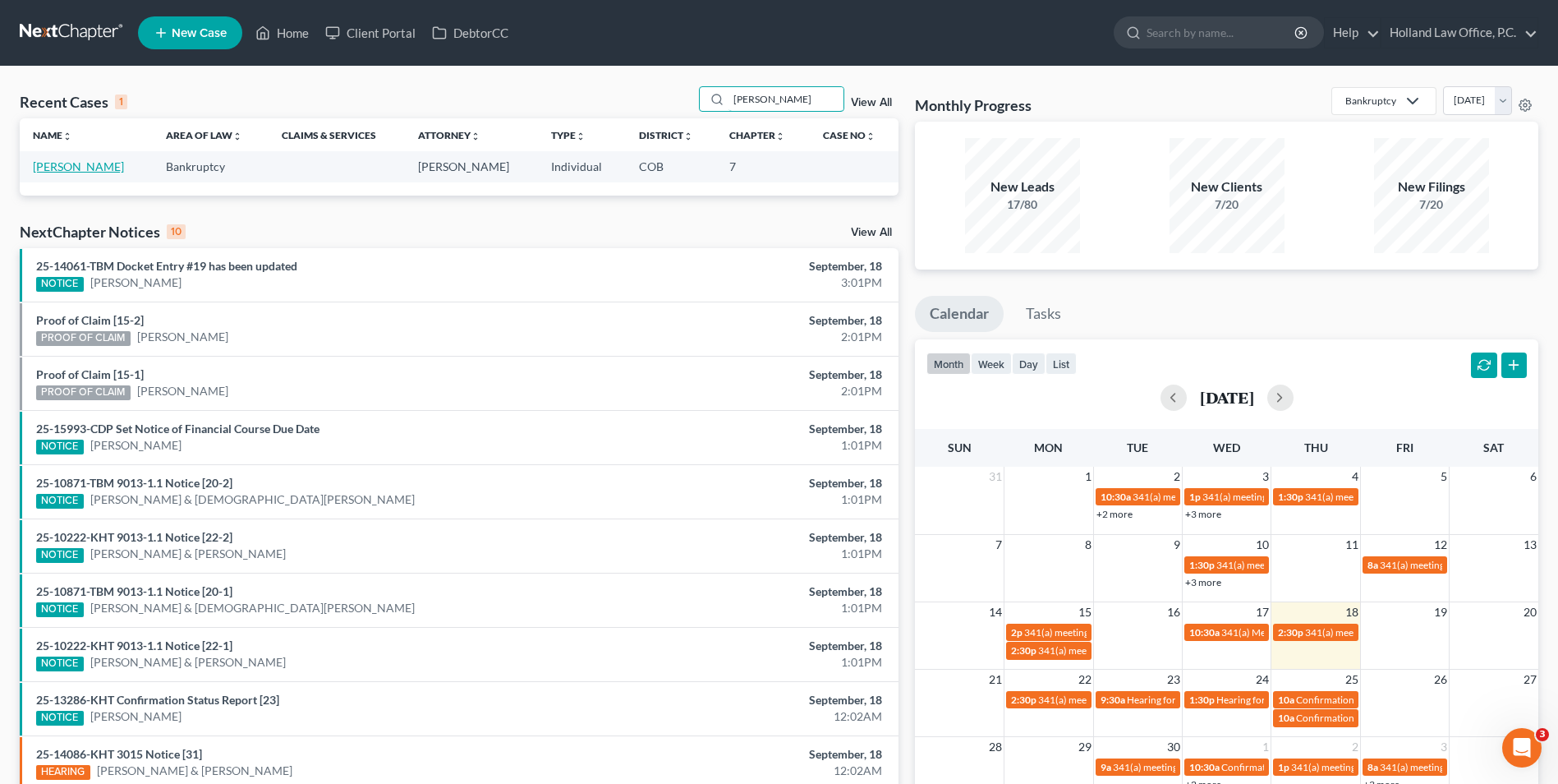
type input "[PERSON_NAME]"
click at [73, 172] on link "[PERSON_NAME]" at bounding box center [78, 166] width 91 height 14
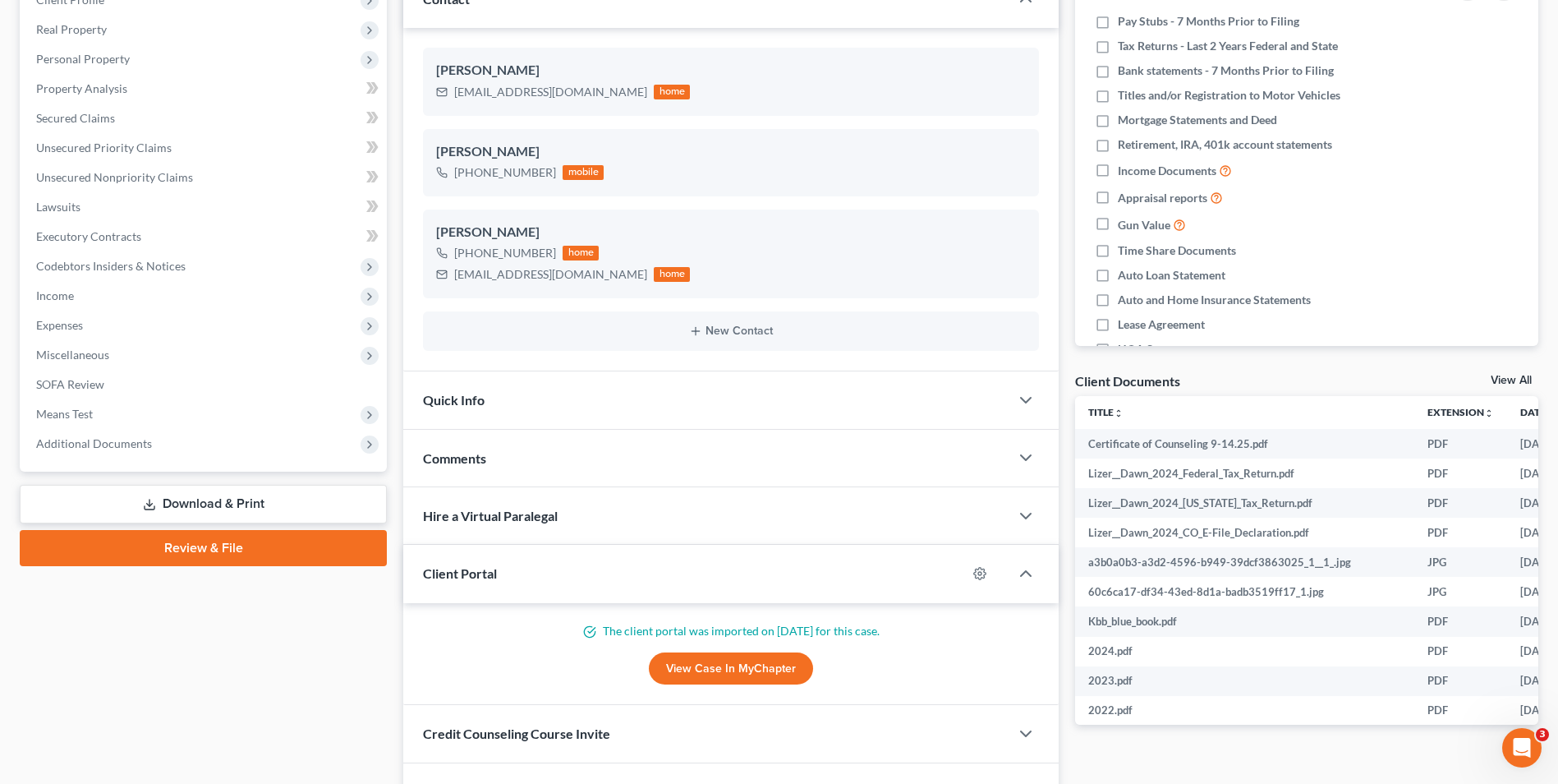
scroll to position [247, 0]
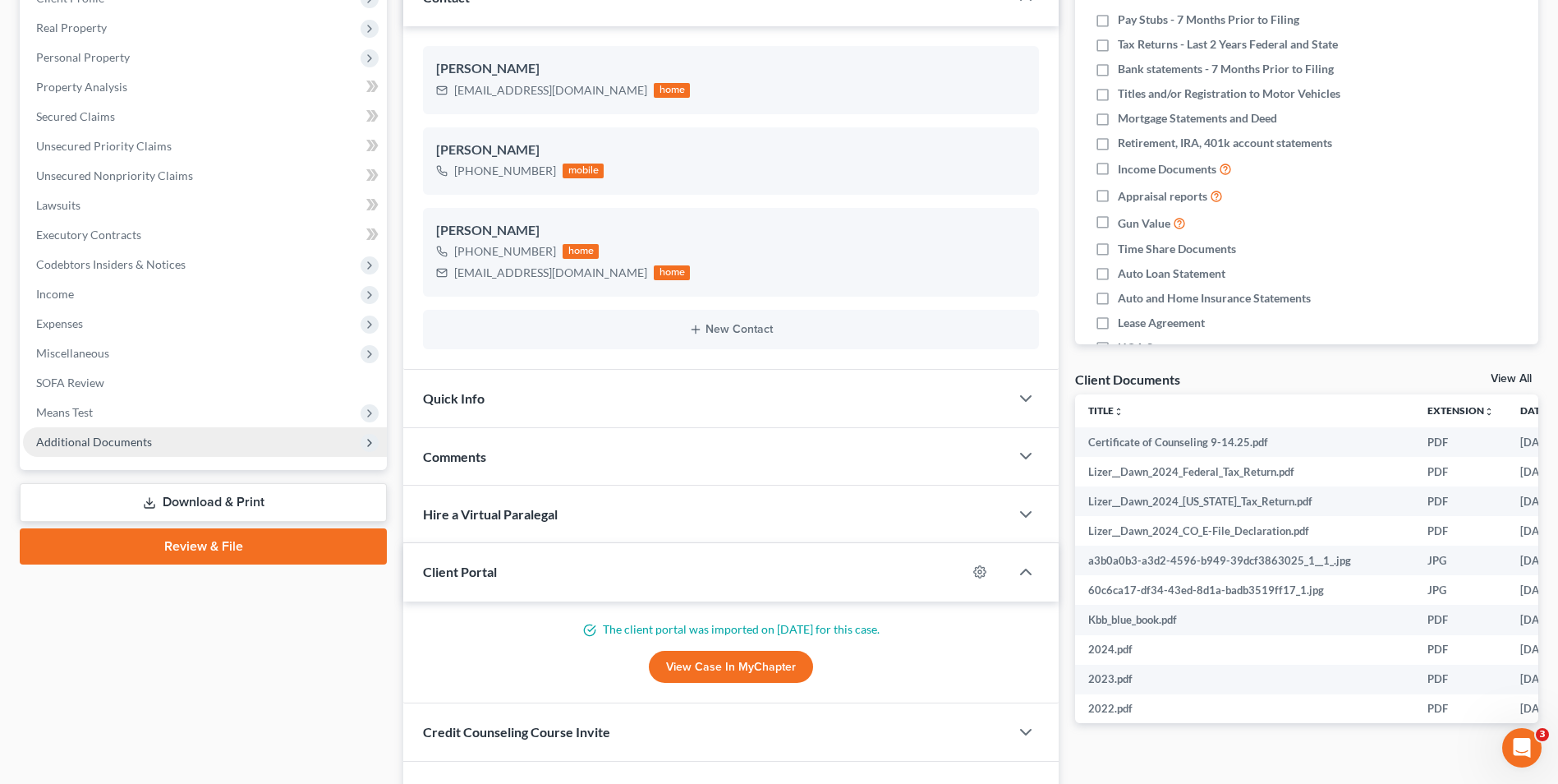
click at [138, 450] on span "Additional Documents" at bounding box center [205, 442] width 364 height 30
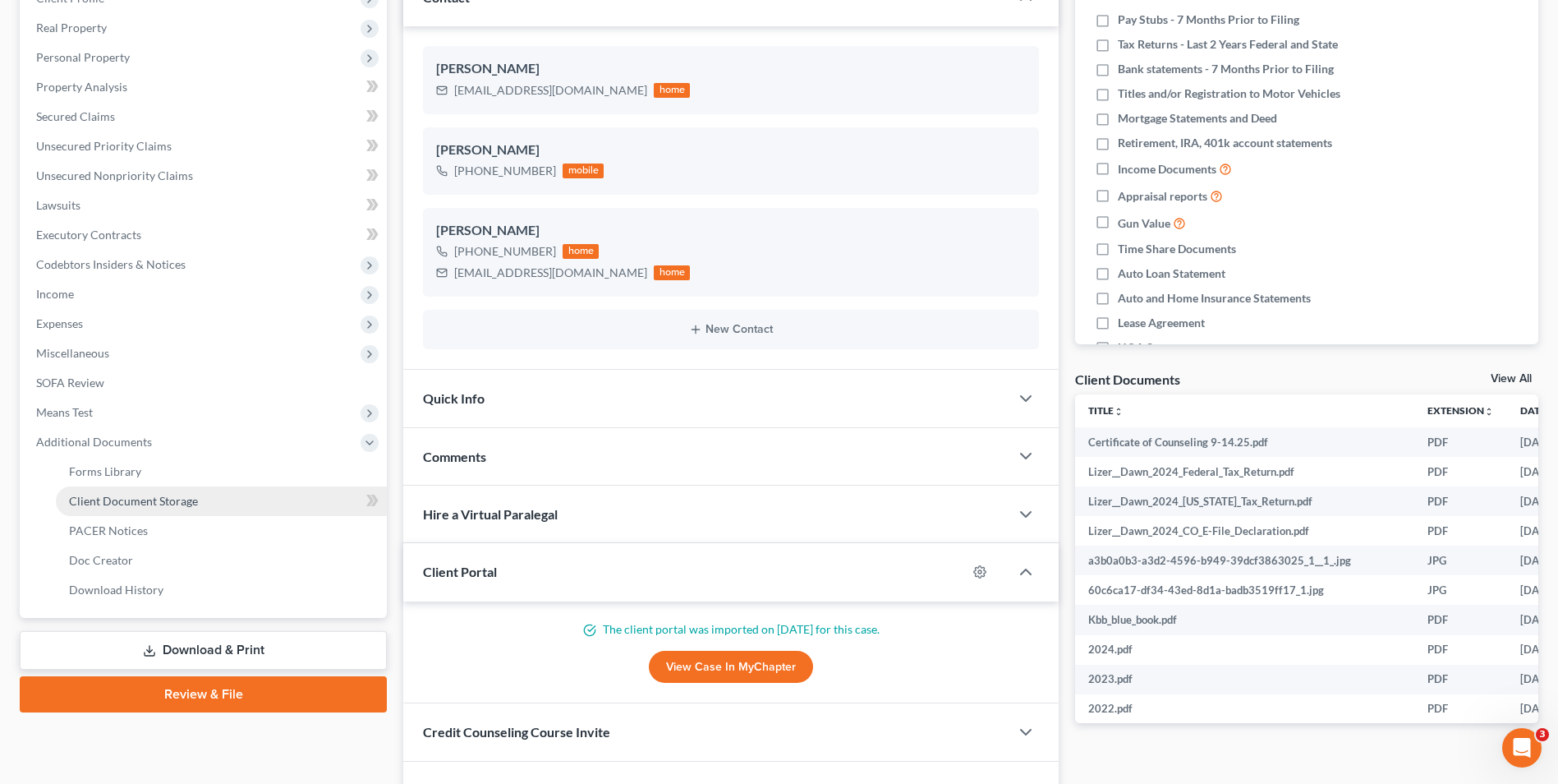
click at [133, 508] on link "Client Document Storage" at bounding box center [221, 501] width 331 height 30
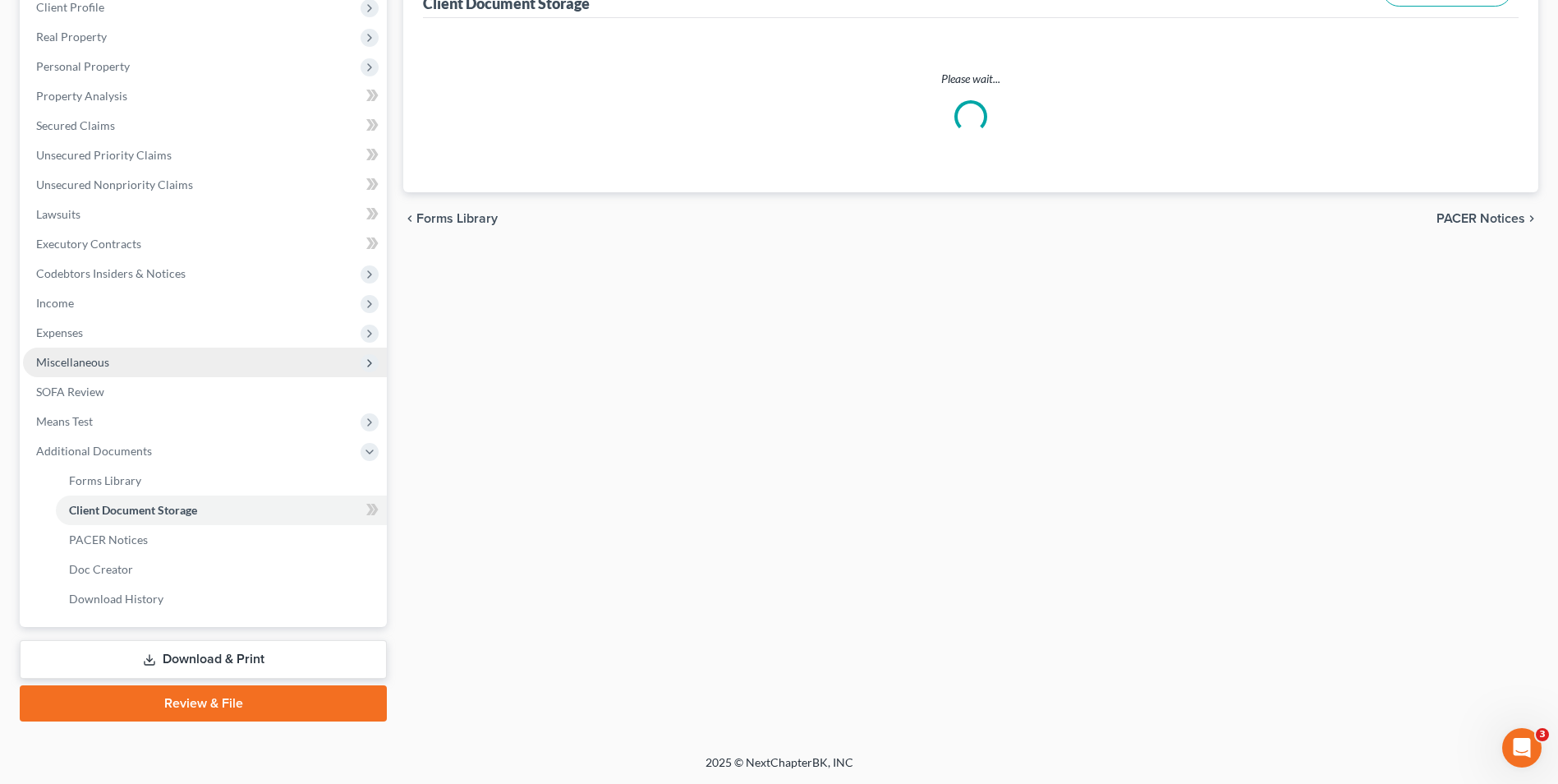
scroll to position [175, 0]
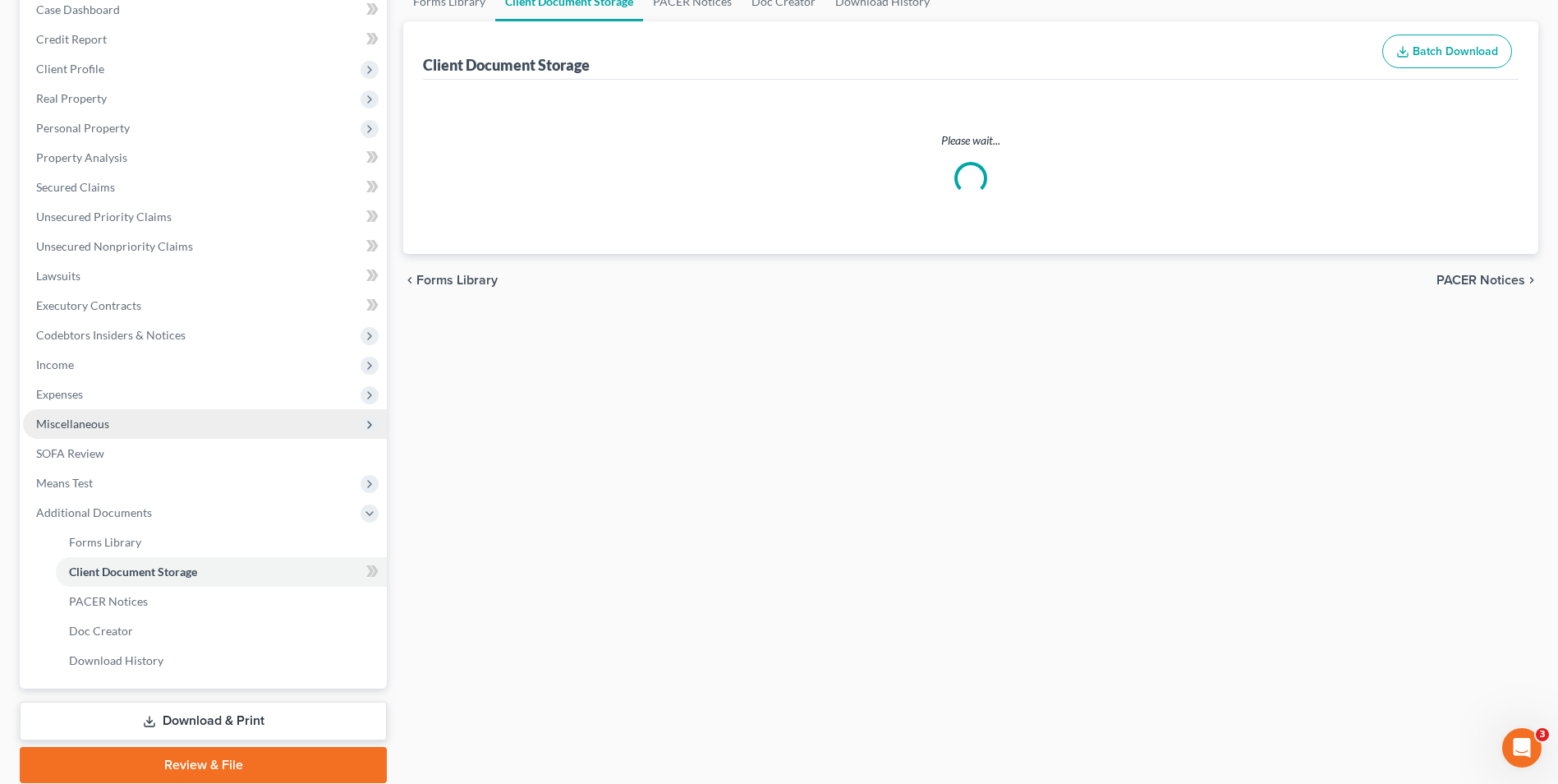
select select "5"
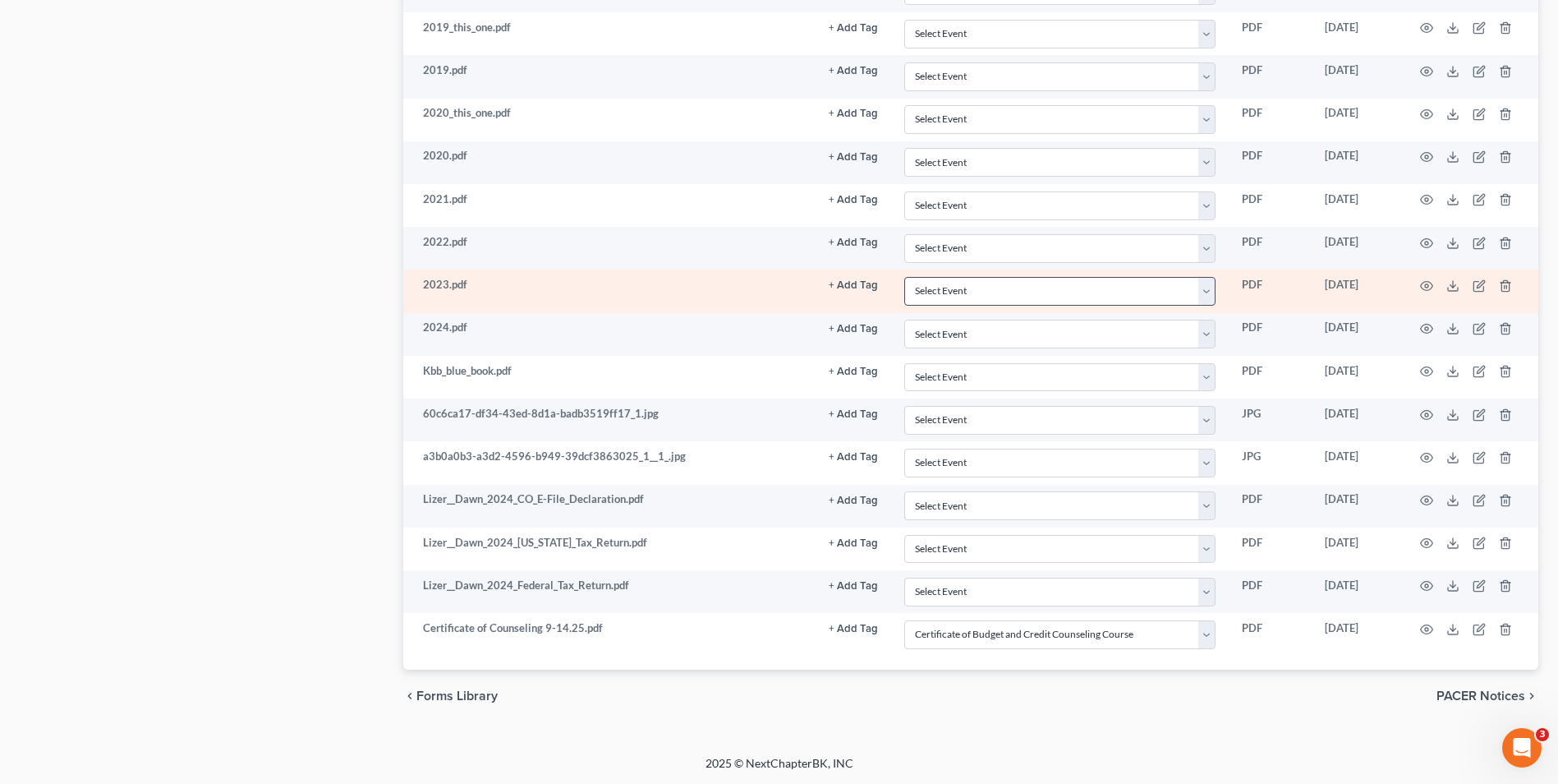
scroll to position [1073, 0]
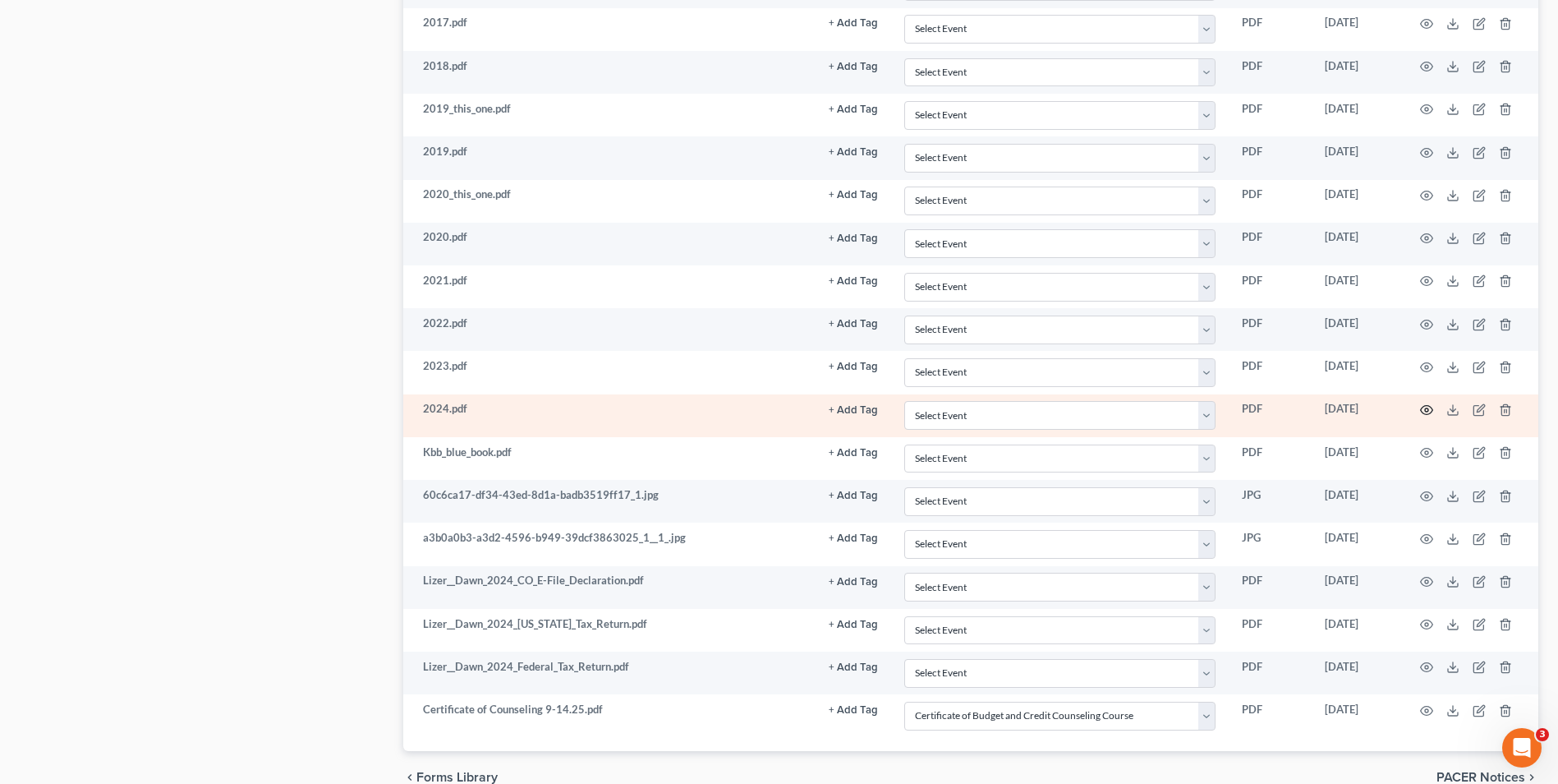
click at [1431, 407] on icon "button" at bounding box center [1427, 410] width 12 height 9
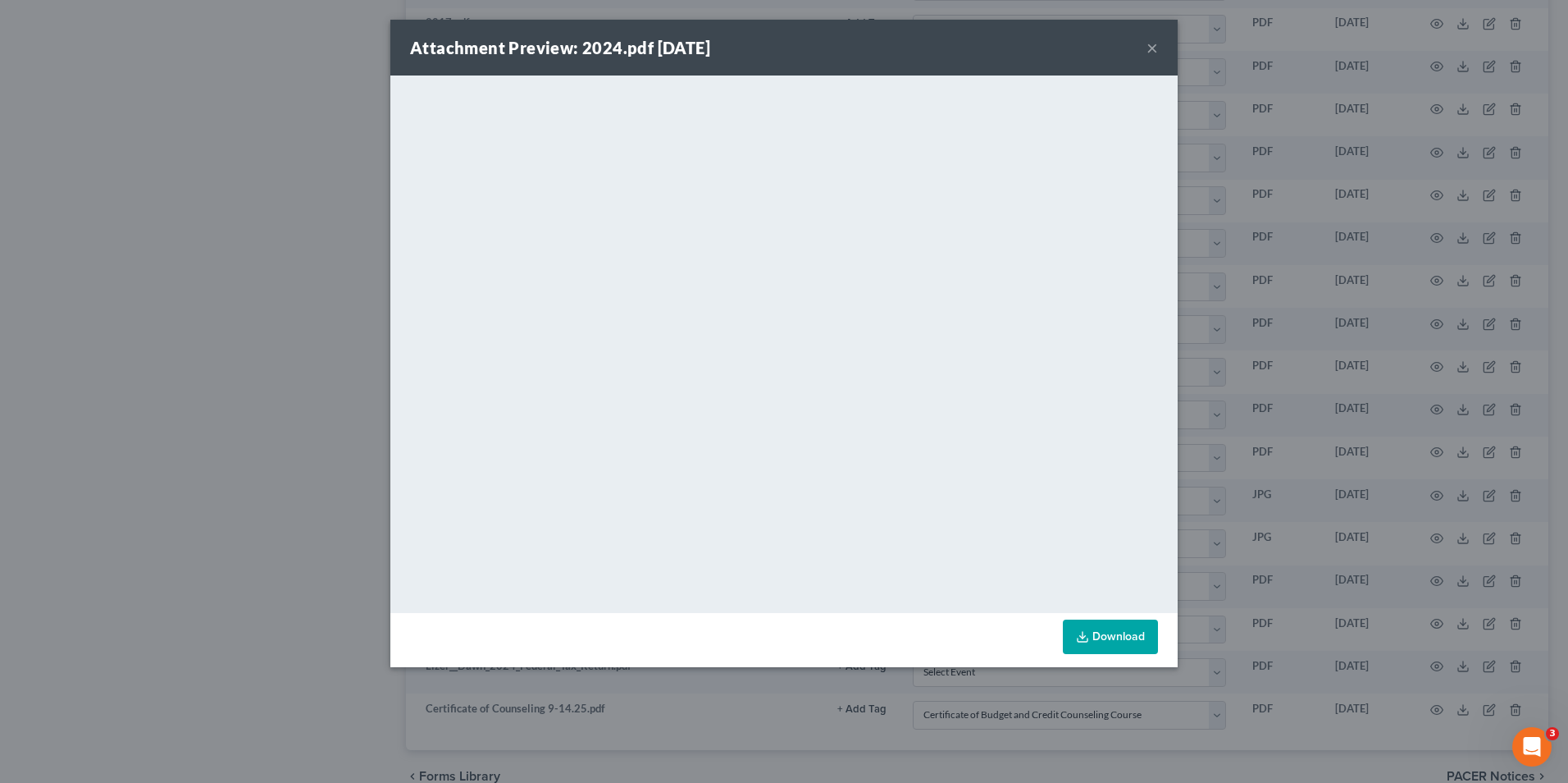
click at [1296, 339] on div "Attachment Preview: 2024.pdf 09/18/2025 × <object ng-attr-data='https://nextcha…" at bounding box center [784, 391] width 1568 height 783
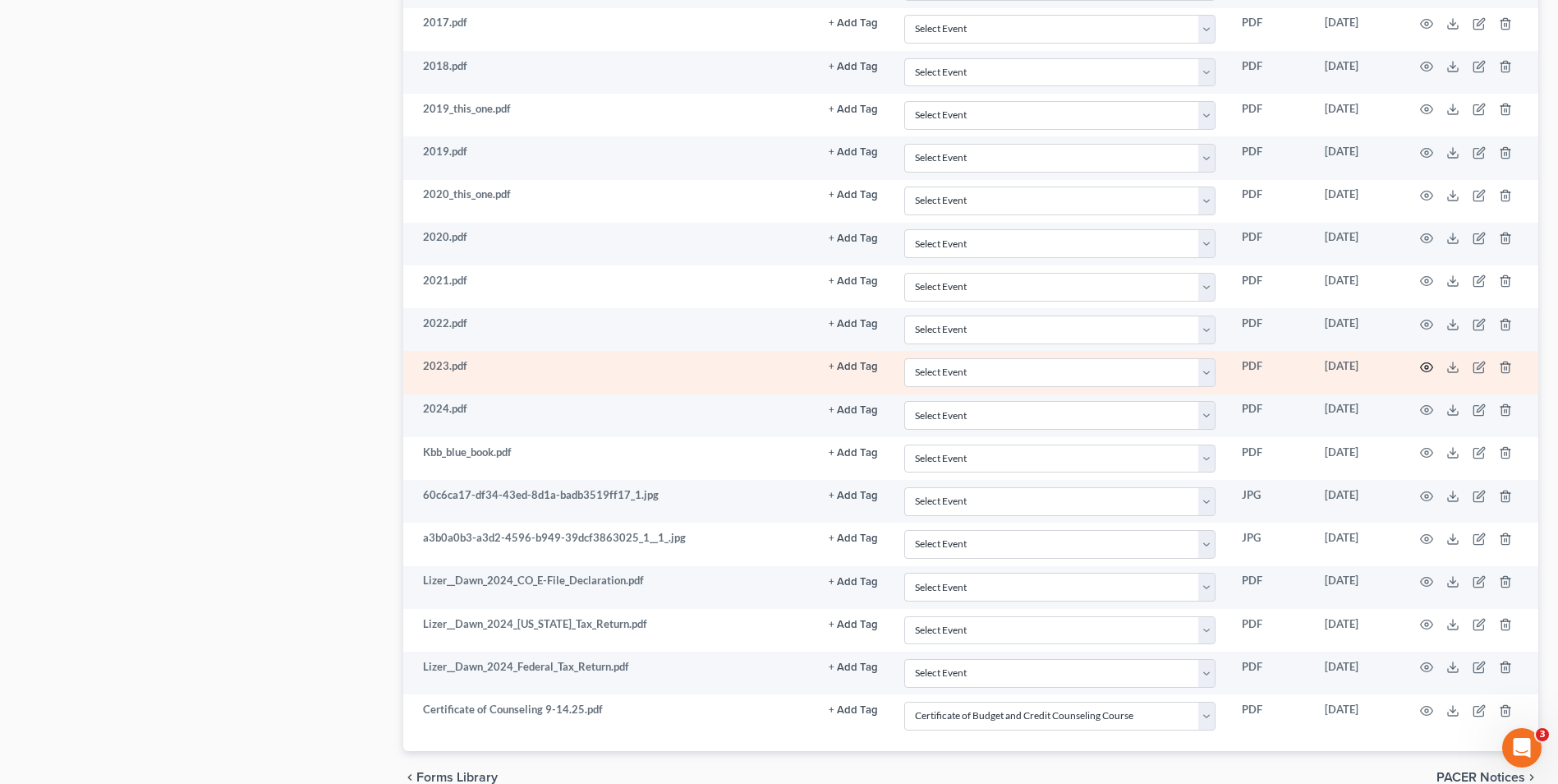
click at [1428, 366] on icon "button" at bounding box center [1427, 367] width 13 height 13
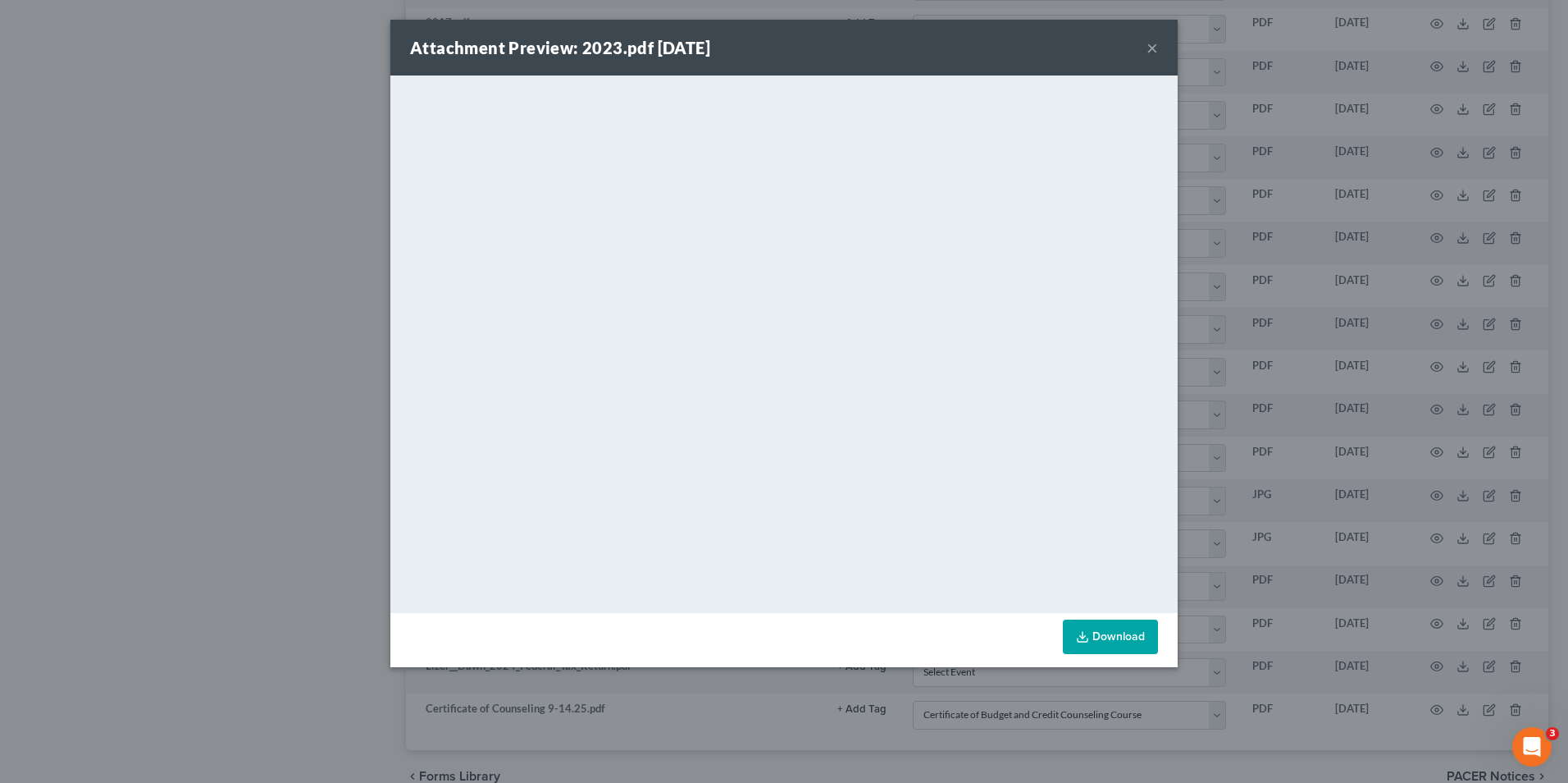
click at [1255, 306] on div "Attachment Preview: 2023.pdf 09/18/2025 × <object ng-attr-data='https://nextcha…" at bounding box center [784, 391] width 1568 height 783
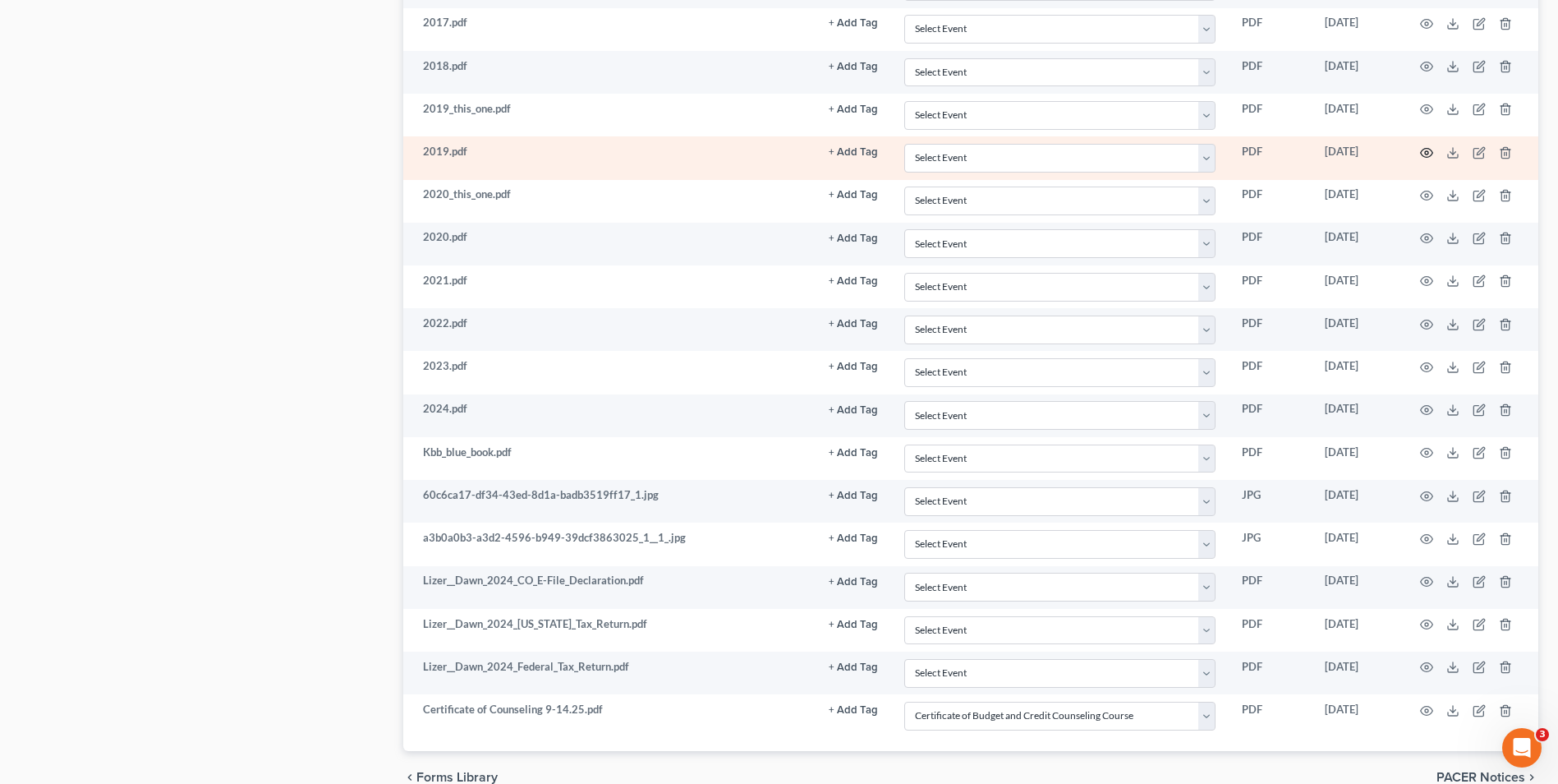
click at [1423, 151] on icon "button" at bounding box center [1427, 153] width 13 height 13
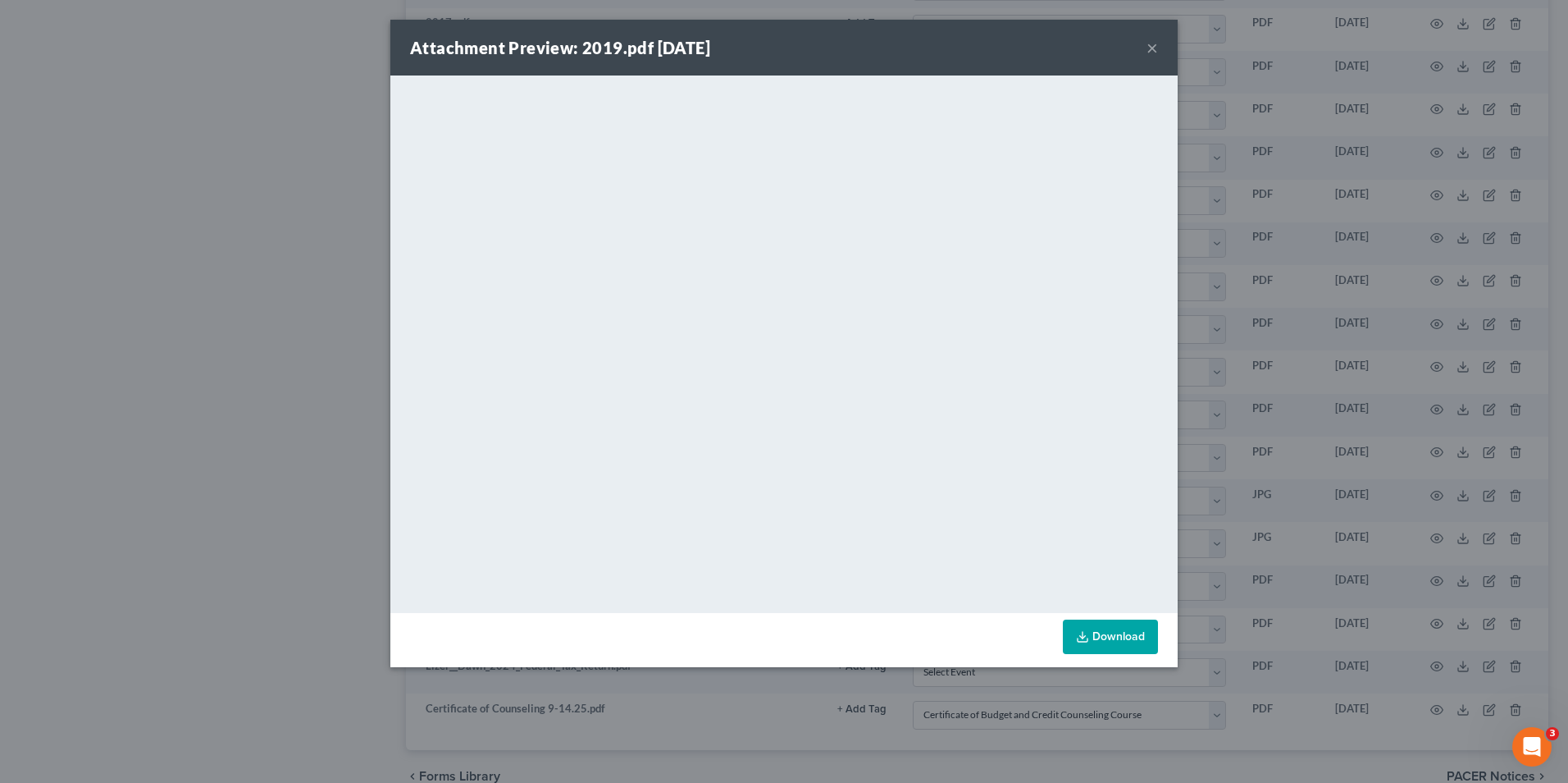
click at [1291, 290] on div "Attachment Preview: 2019.pdf 09/18/2025 × <object ng-attr-data='https://nextcha…" at bounding box center [784, 391] width 1568 height 783
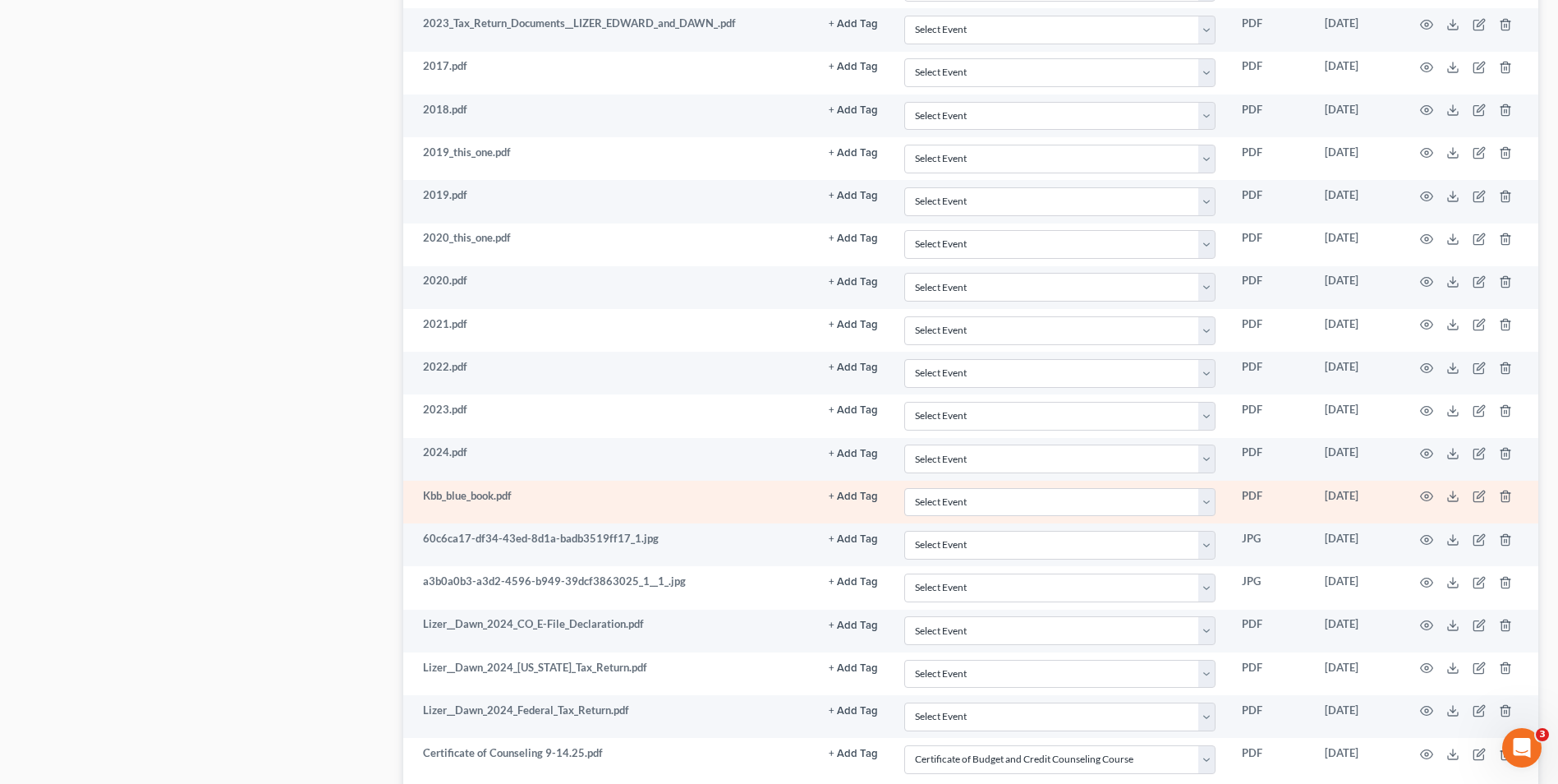
scroll to position [992, 0]
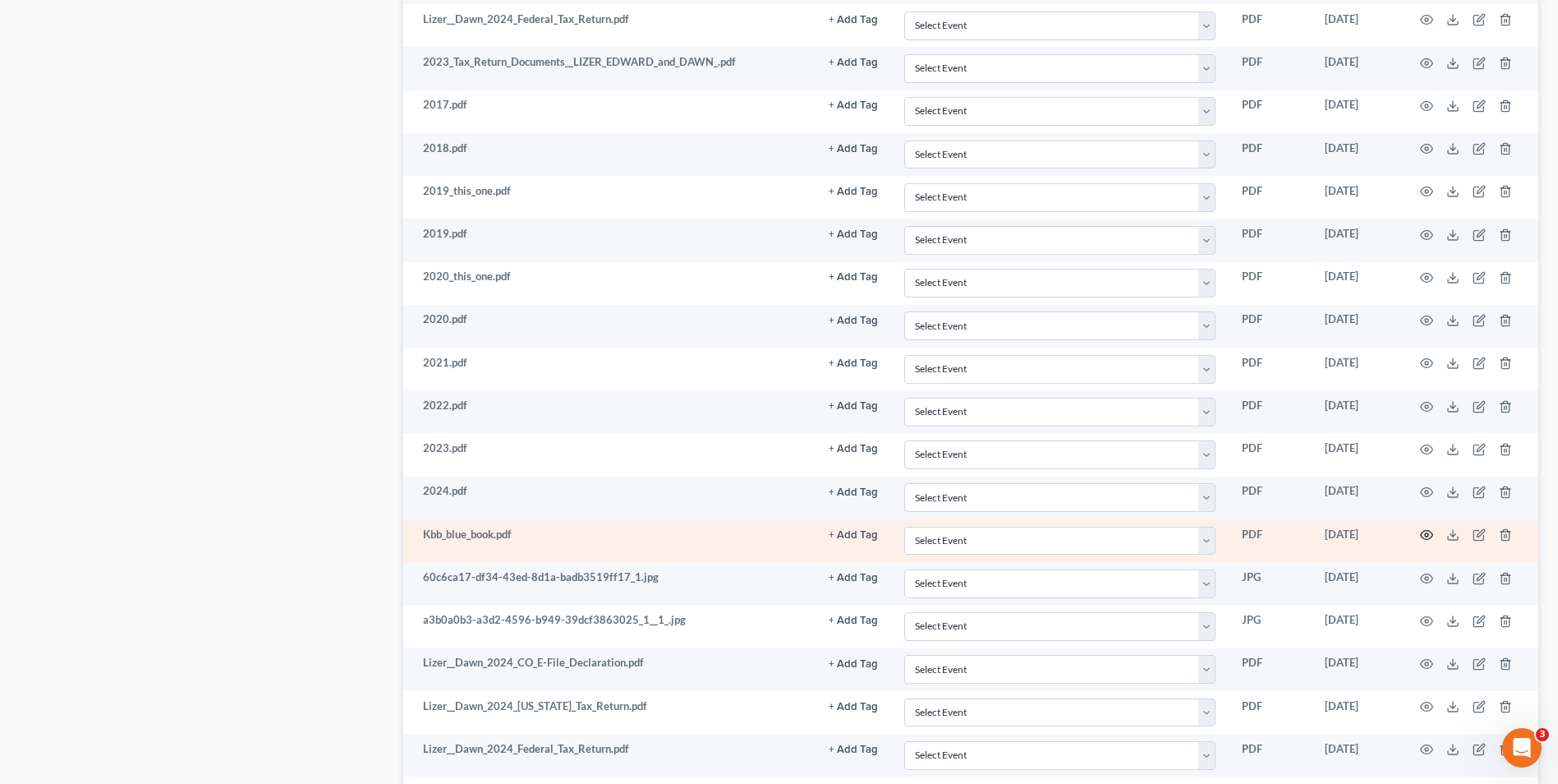
click at [1428, 533] on circle "button" at bounding box center [1427, 535] width 4 height 4
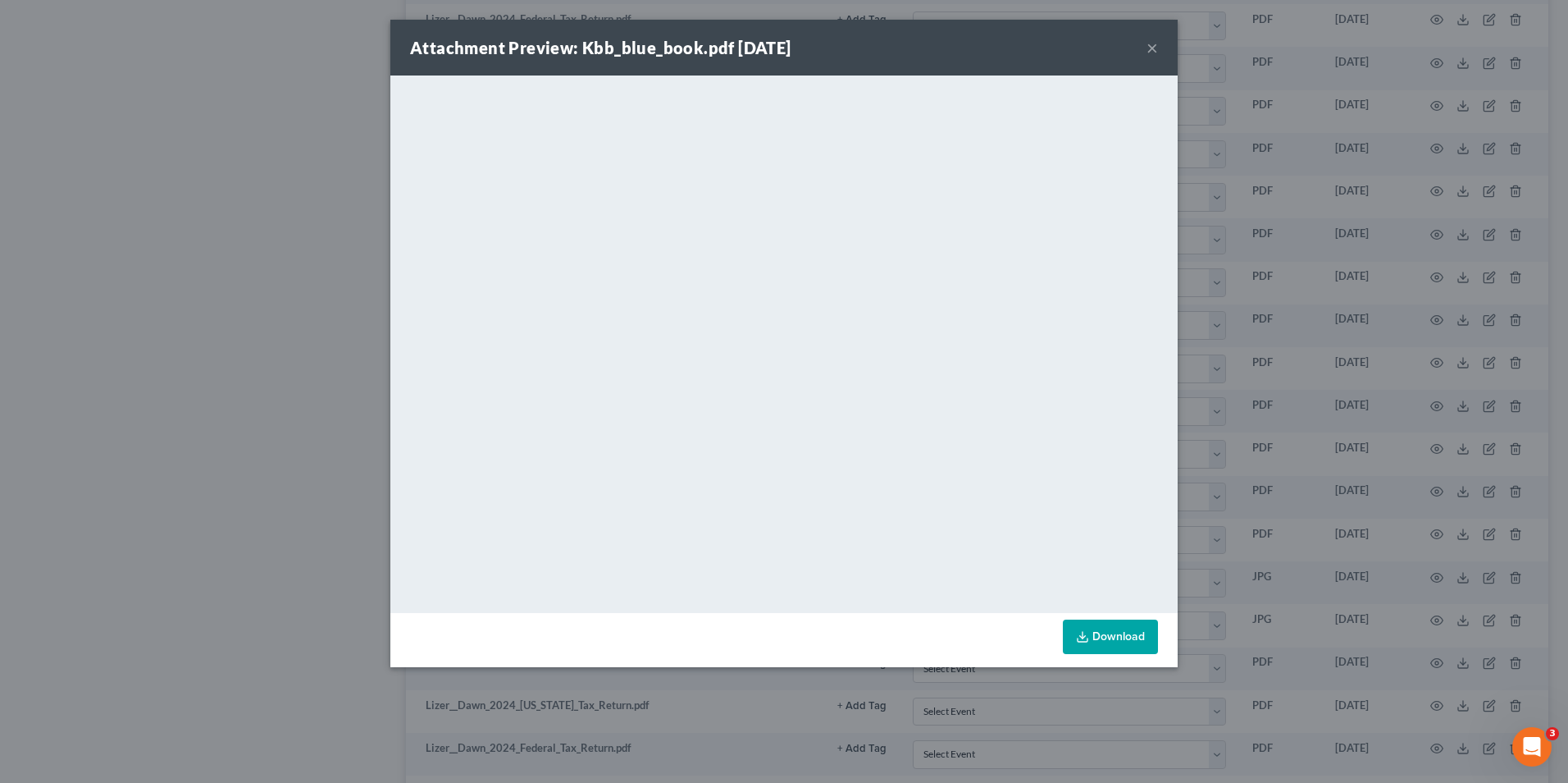
click at [1357, 398] on div "Attachment Preview: Kbb_blue_book.pdf 09/18/2025 × <object ng-attr-data='https:…" at bounding box center [784, 391] width 1568 height 783
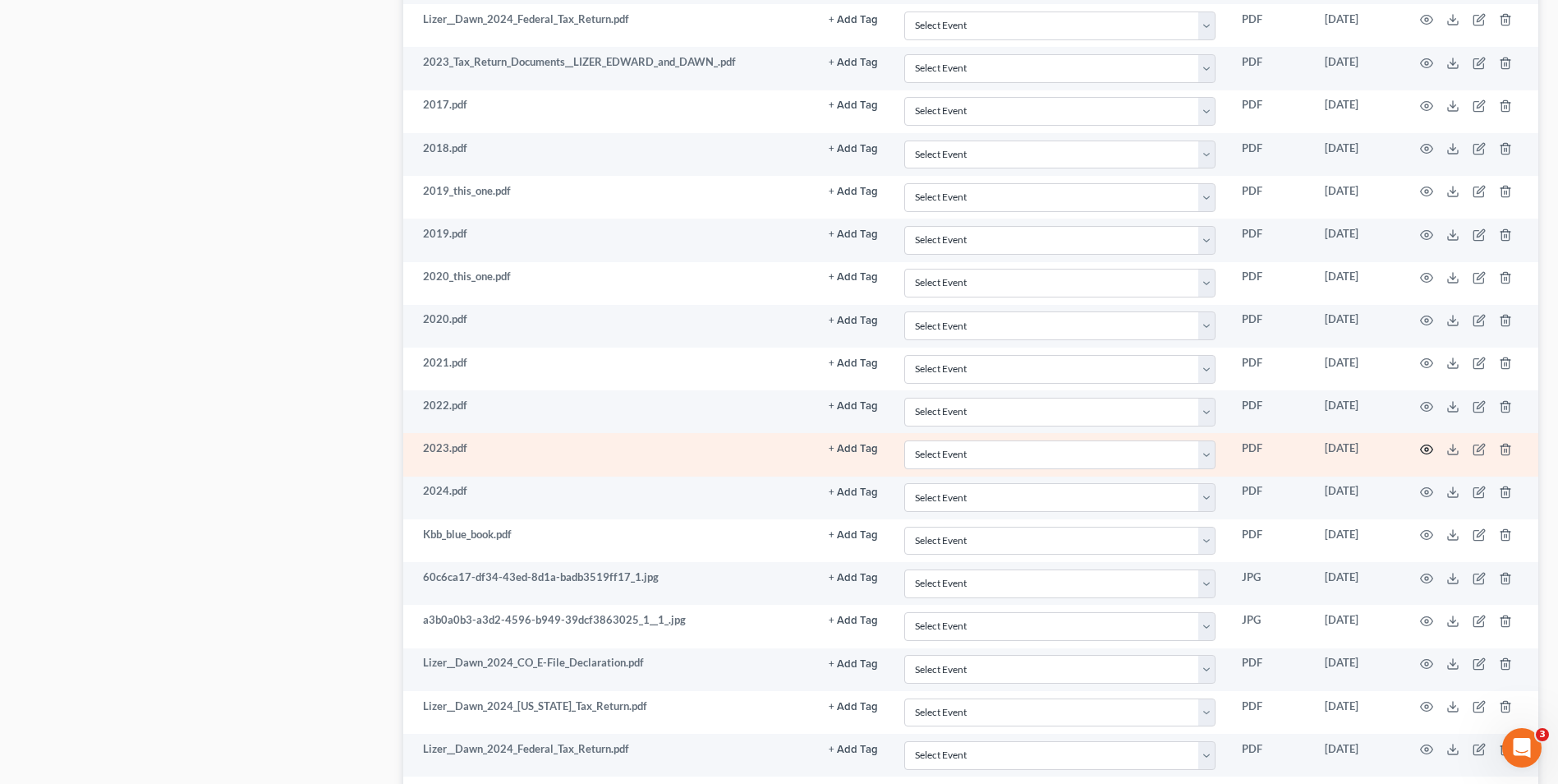
drag, startPoint x: 1436, startPoint y: 450, endPoint x: 1423, endPoint y: 450, distance: 13.0
click at [1435, 450] on td at bounding box center [1470, 455] width 138 height 43
click at [1423, 450] on icon "button" at bounding box center [1427, 449] width 12 height 9
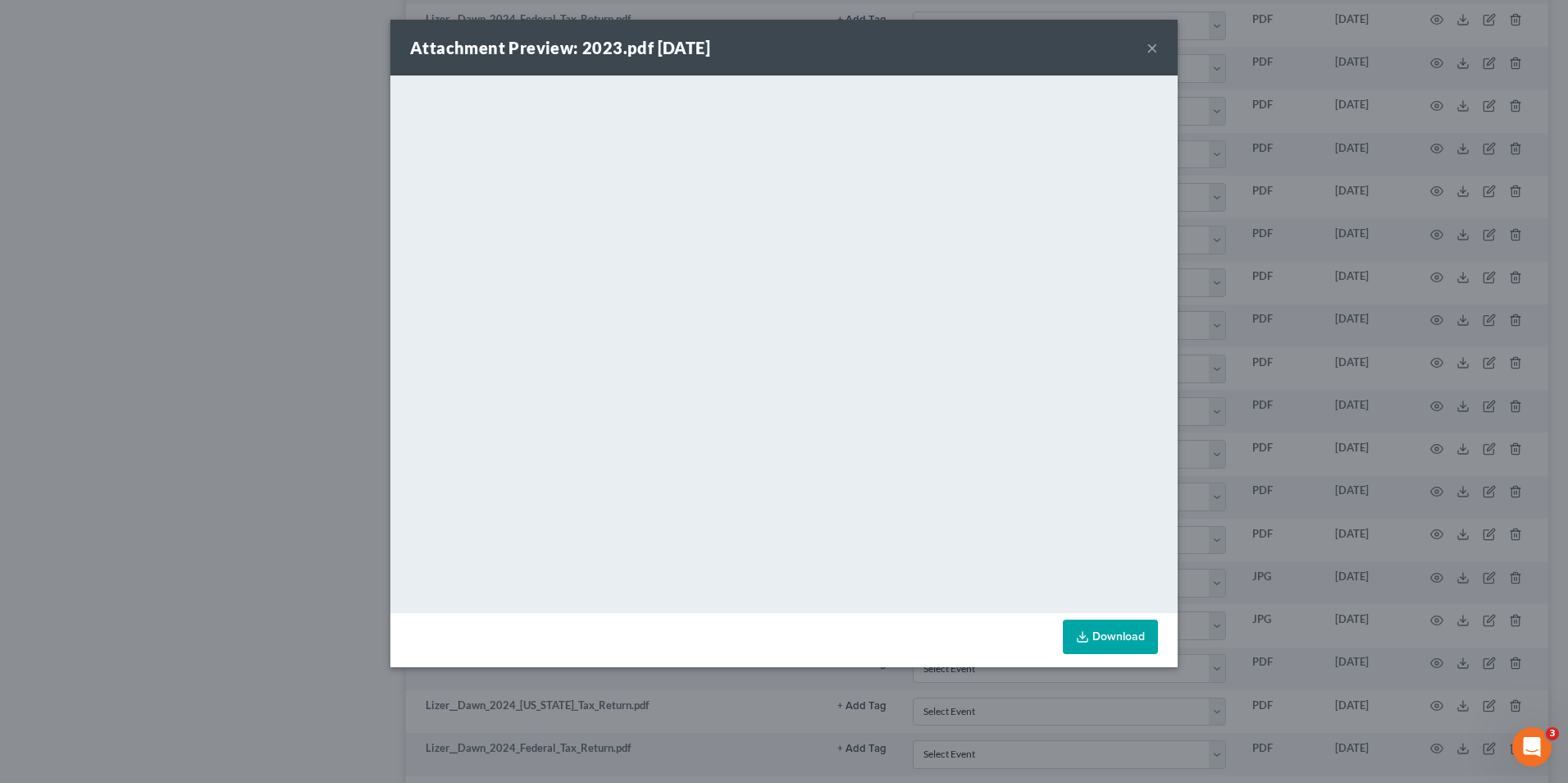
click at [1196, 325] on div "Attachment Preview: 2023.pdf 09/18/2025 × <object ng-attr-data='https://nextcha…" at bounding box center [784, 391] width 1568 height 783
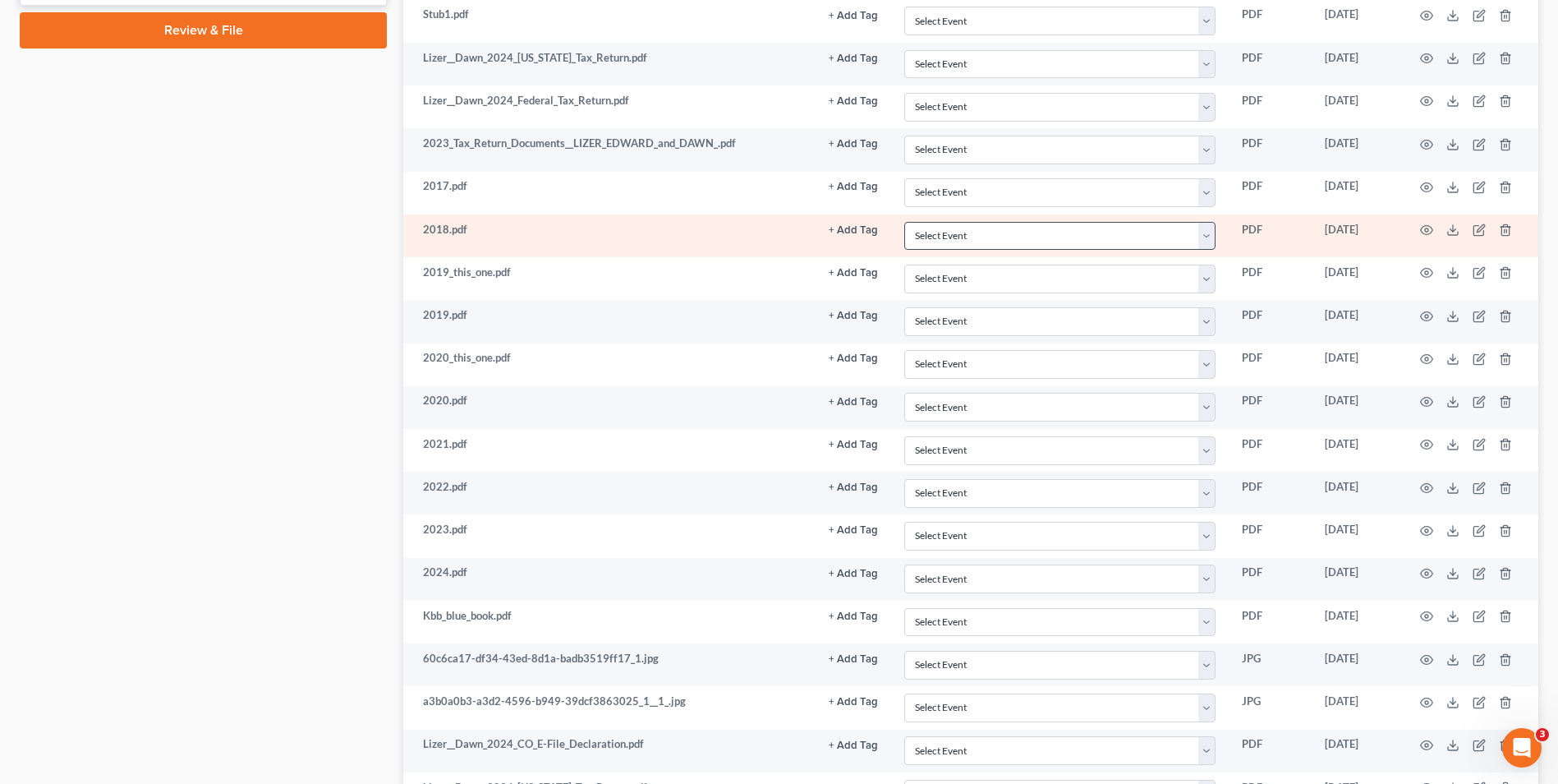
scroll to position [909, 0]
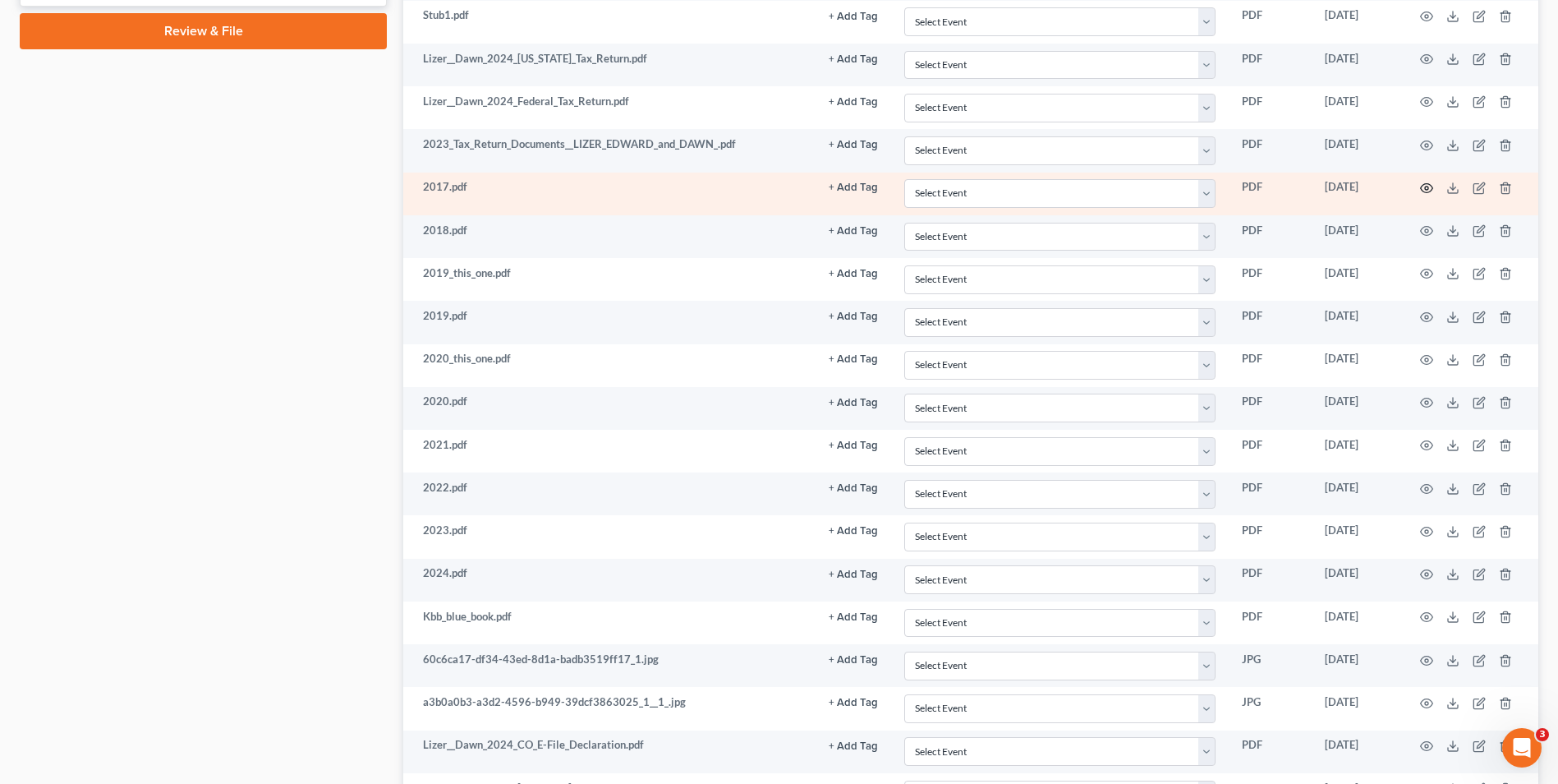
click at [1423, 188] on icon "button" at bounding box center [1427, 188] width 13 height 13
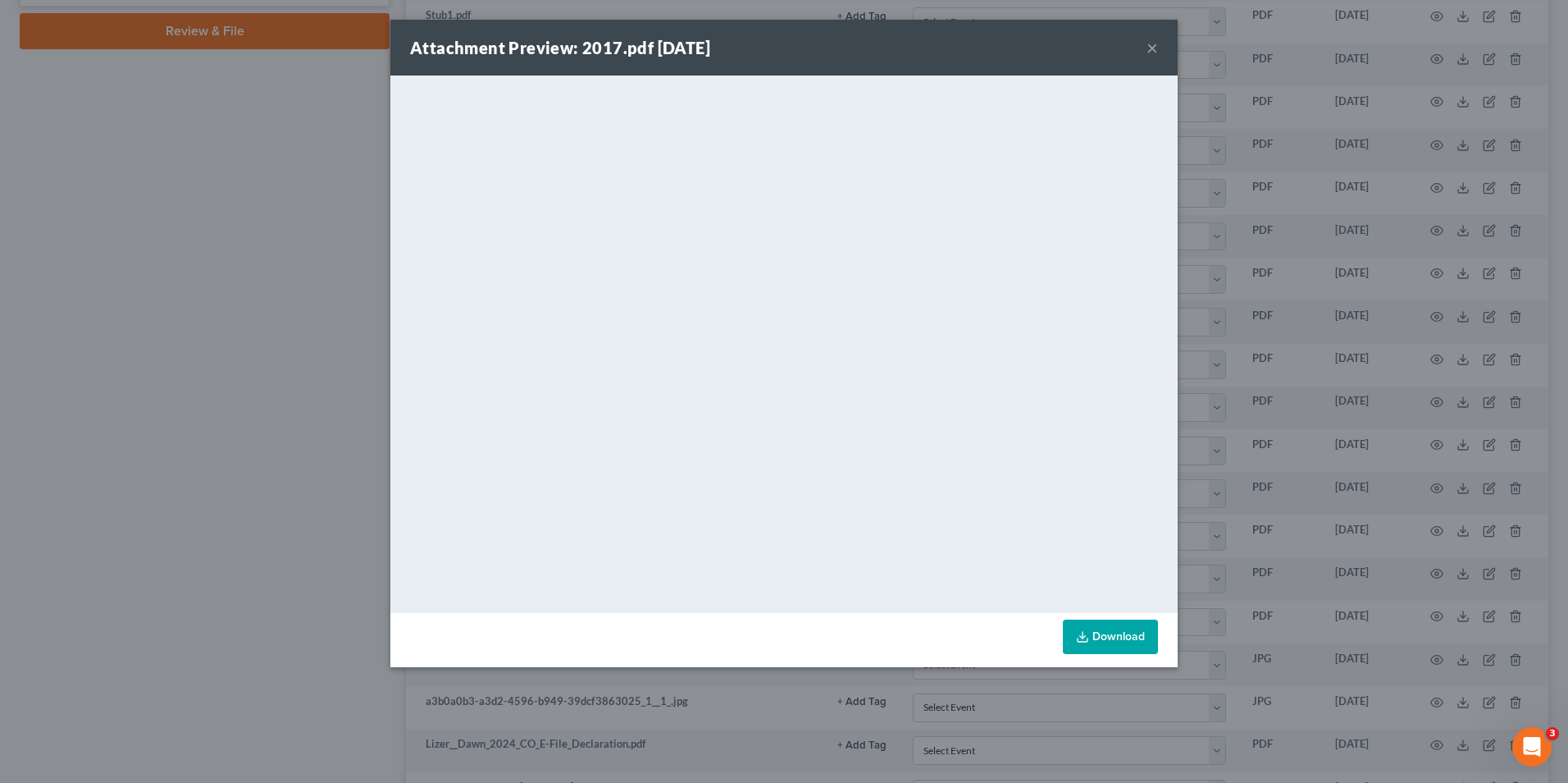
click at [1221, 398] on div "Attachment Preview: 2017.pdf 09/18/2025 × <object ng-attr-data='https://nextcha…" at bounding box center [784, 391] width 1568 height 783
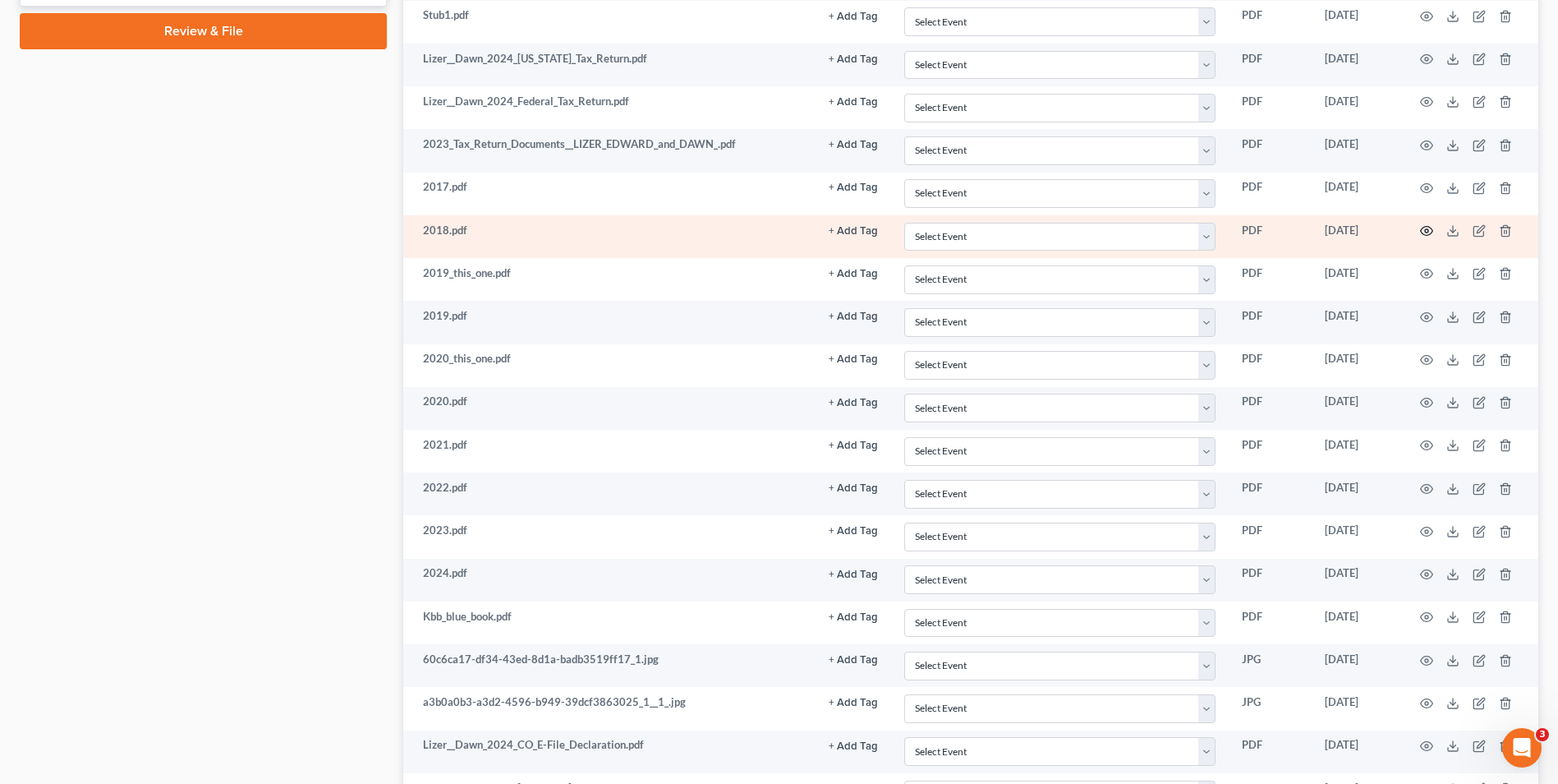
click at [1427, 225] on icon "button" at bounding box center [1427, 231] width 13 height 13
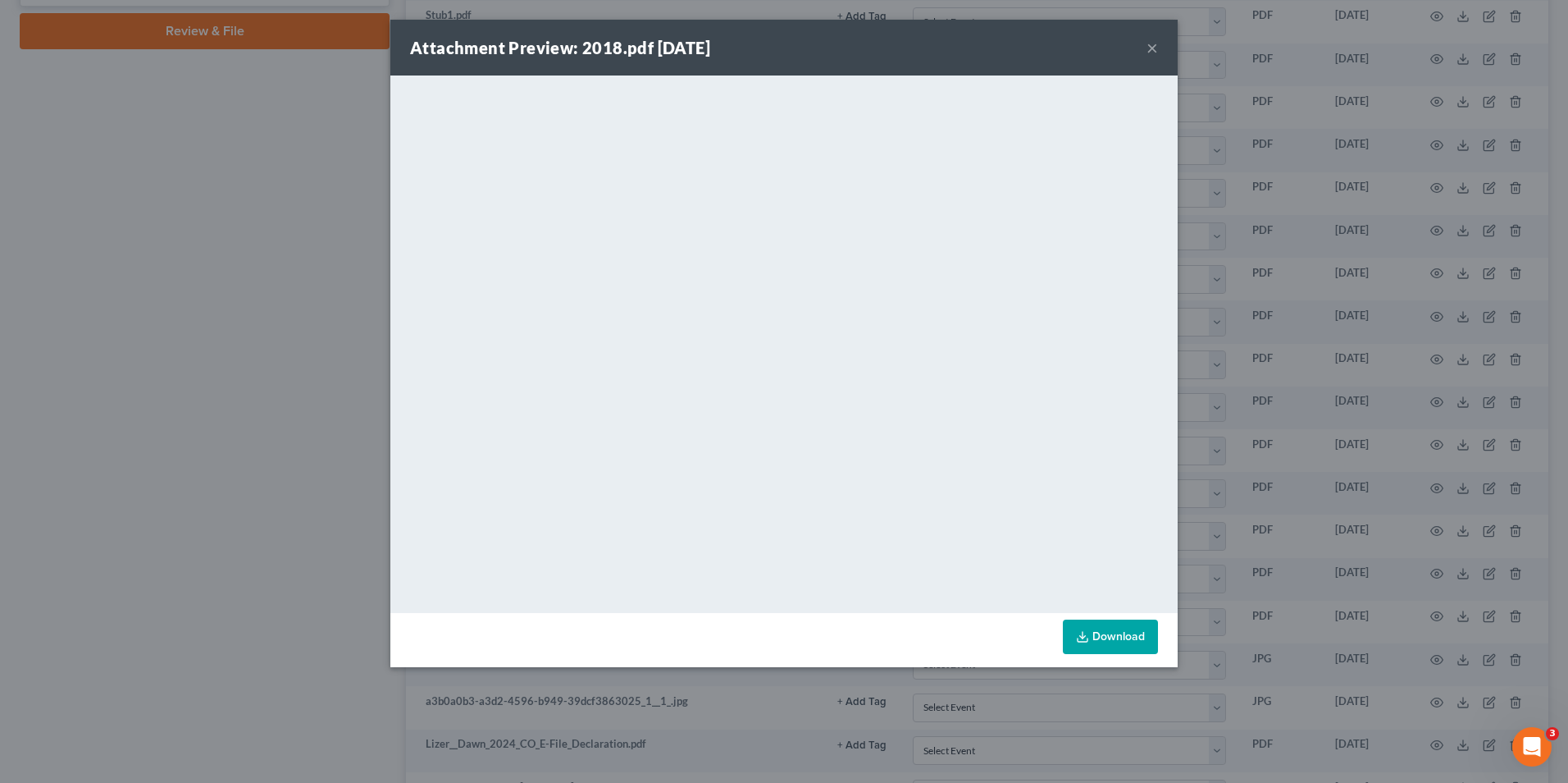
click at [1226, 340] on div "Attachment Preview: 2018.pdf 09/18/2025 × <object ng-attr-data='https://nextcha…" at bounding box center [784, 391] width 1568 height 783
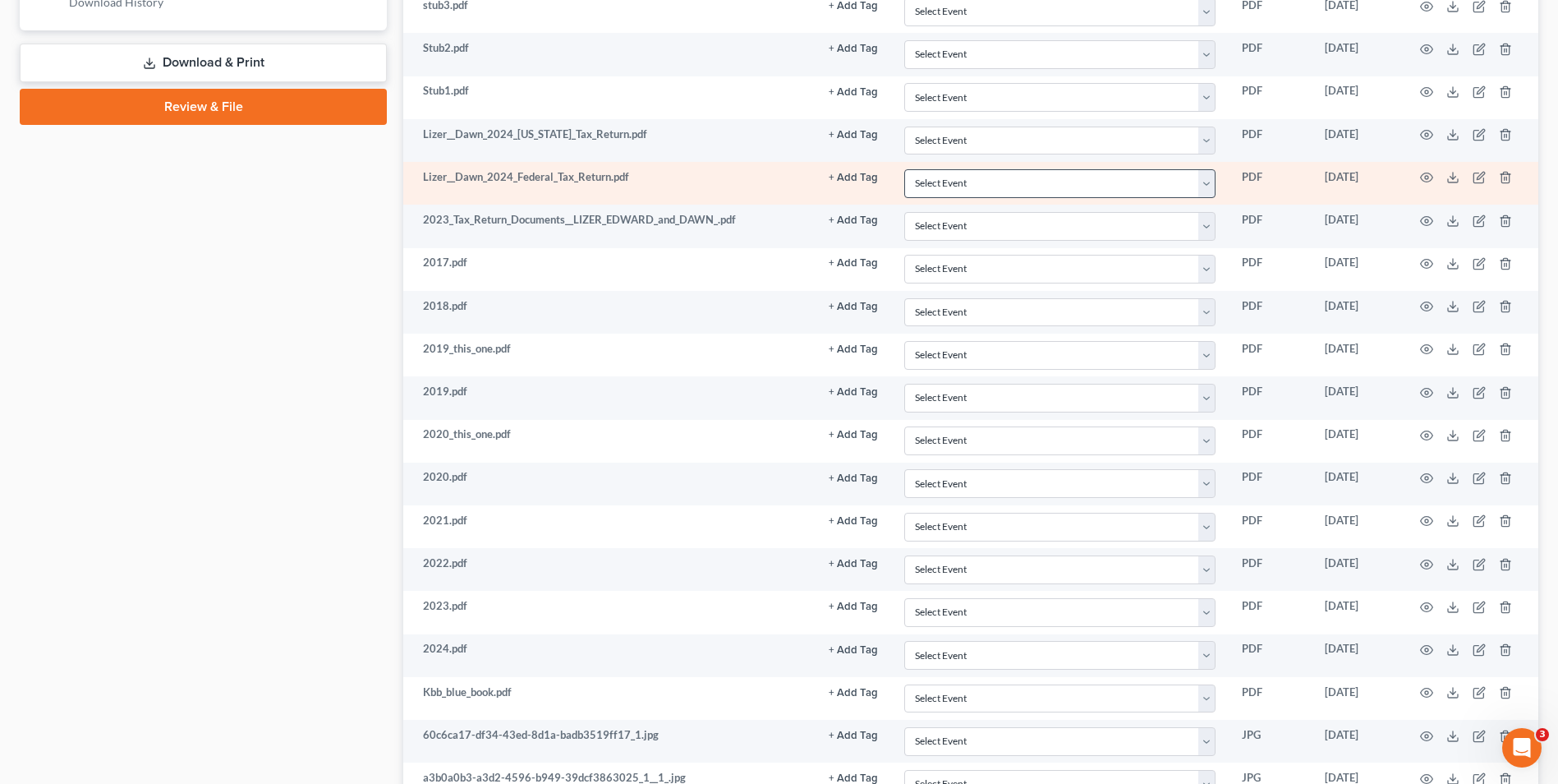
scroll to position [828, 0]
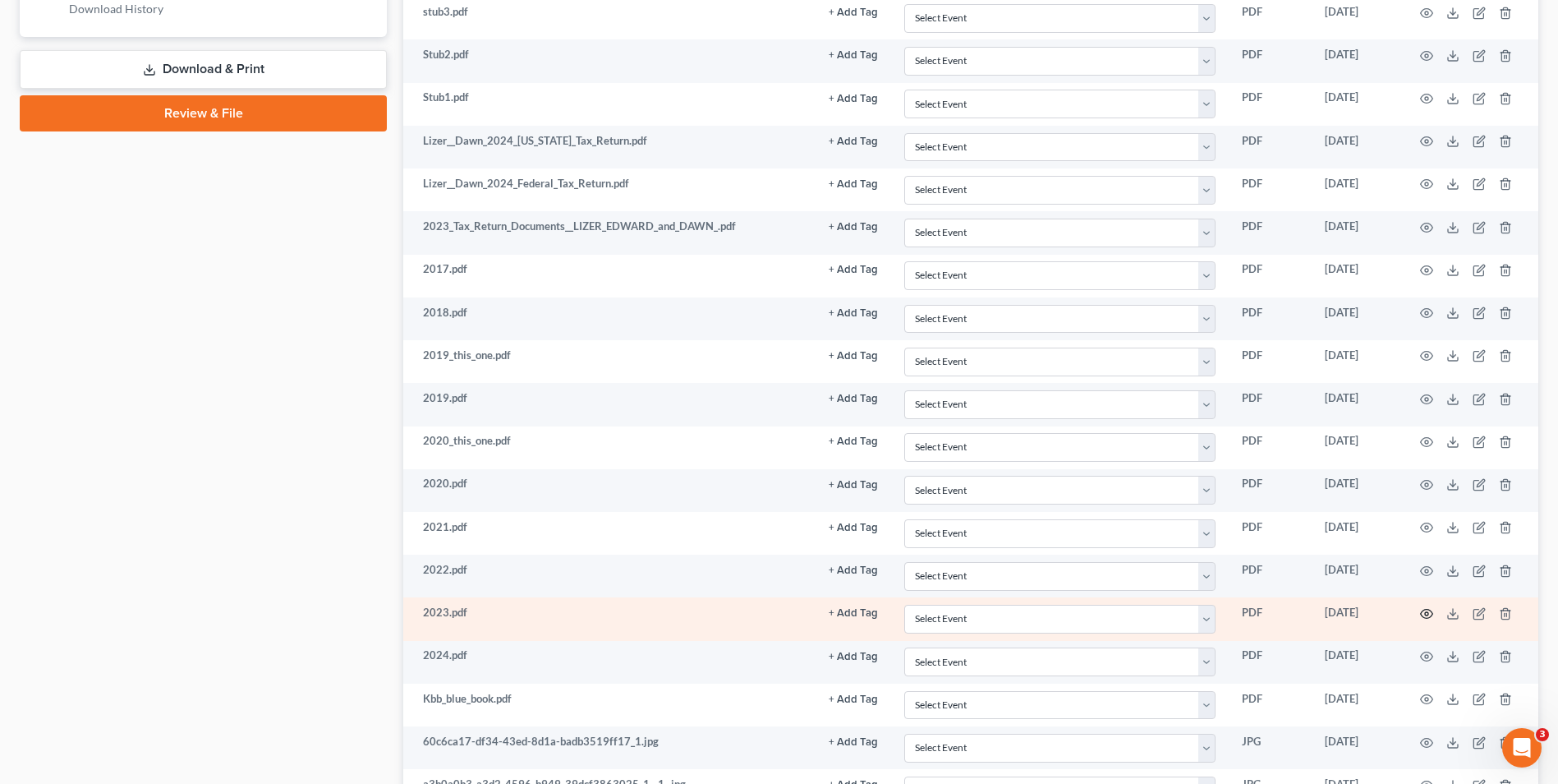
click at [1428, 614] on circle "button" at bounding box center [1427, 614] width 4 height 4
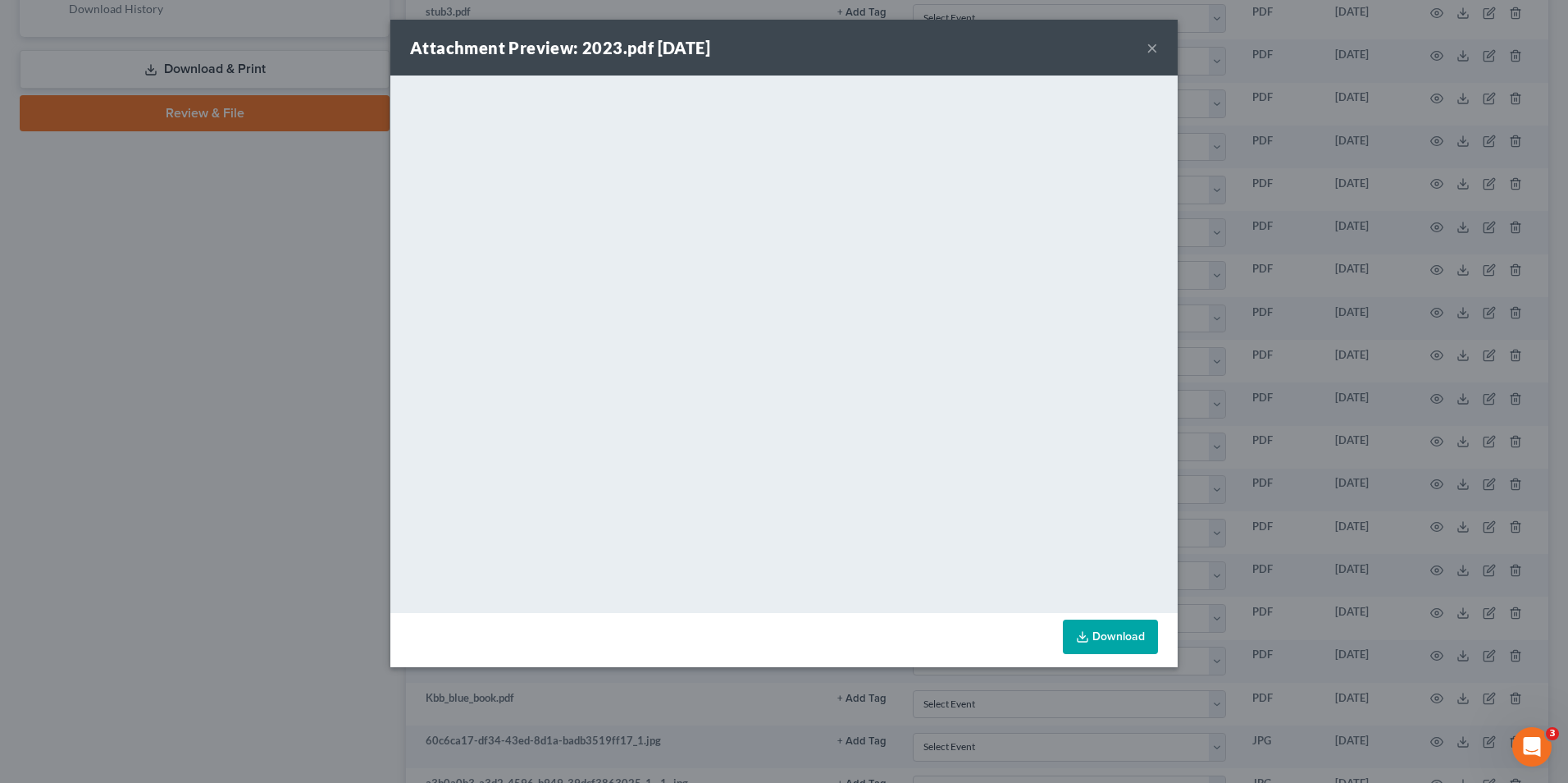
click at [1332, 363] on div "Attachment Preview: 2023.pdf 09/18/2025 × <object ng-attr-data='https://nextcha…" at bounding box center [784, 391] width 1568 height 783
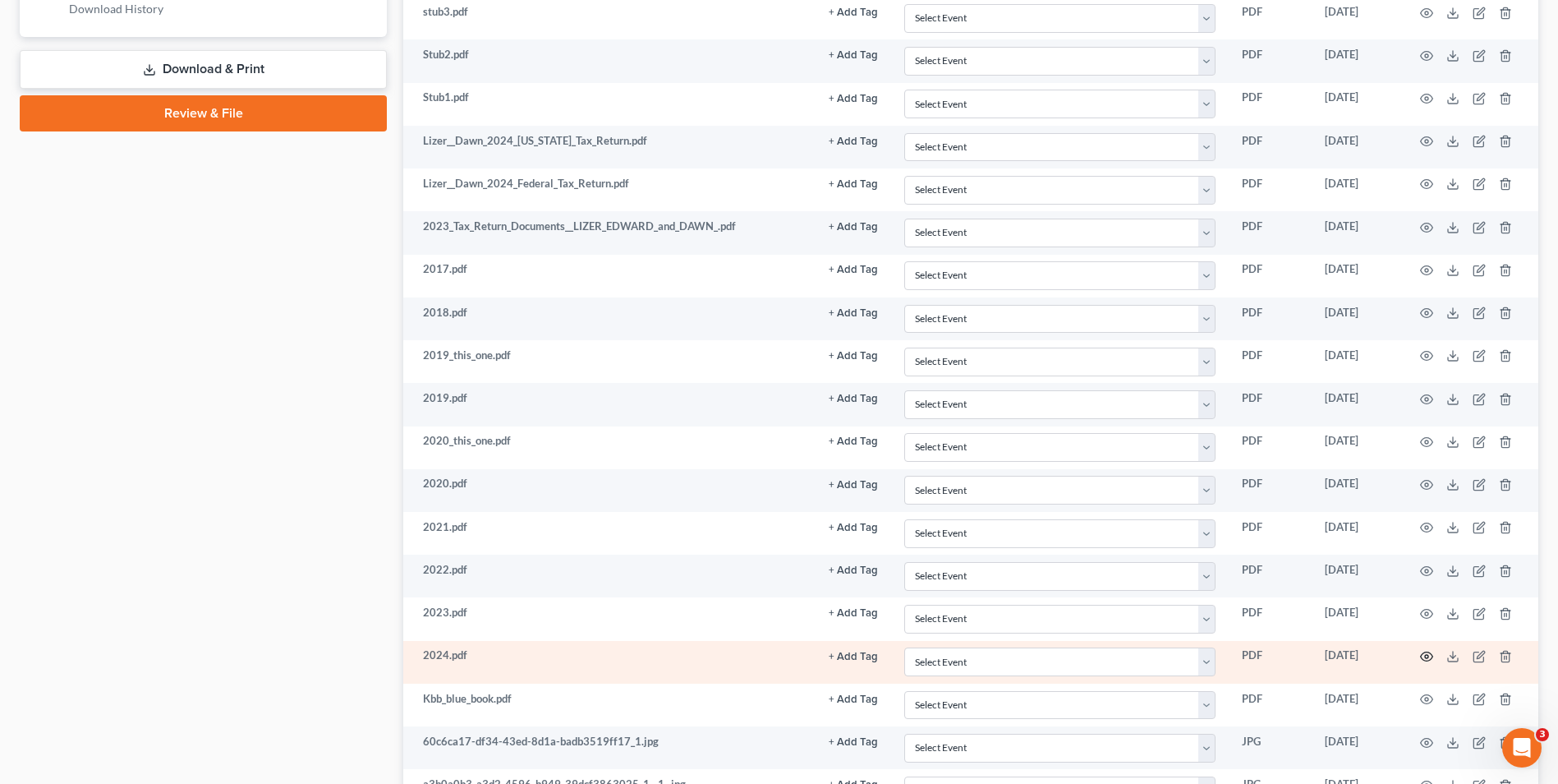
click at [1428, 652] on icon "button" at bounding box center [1427, 657] width 12 height 9
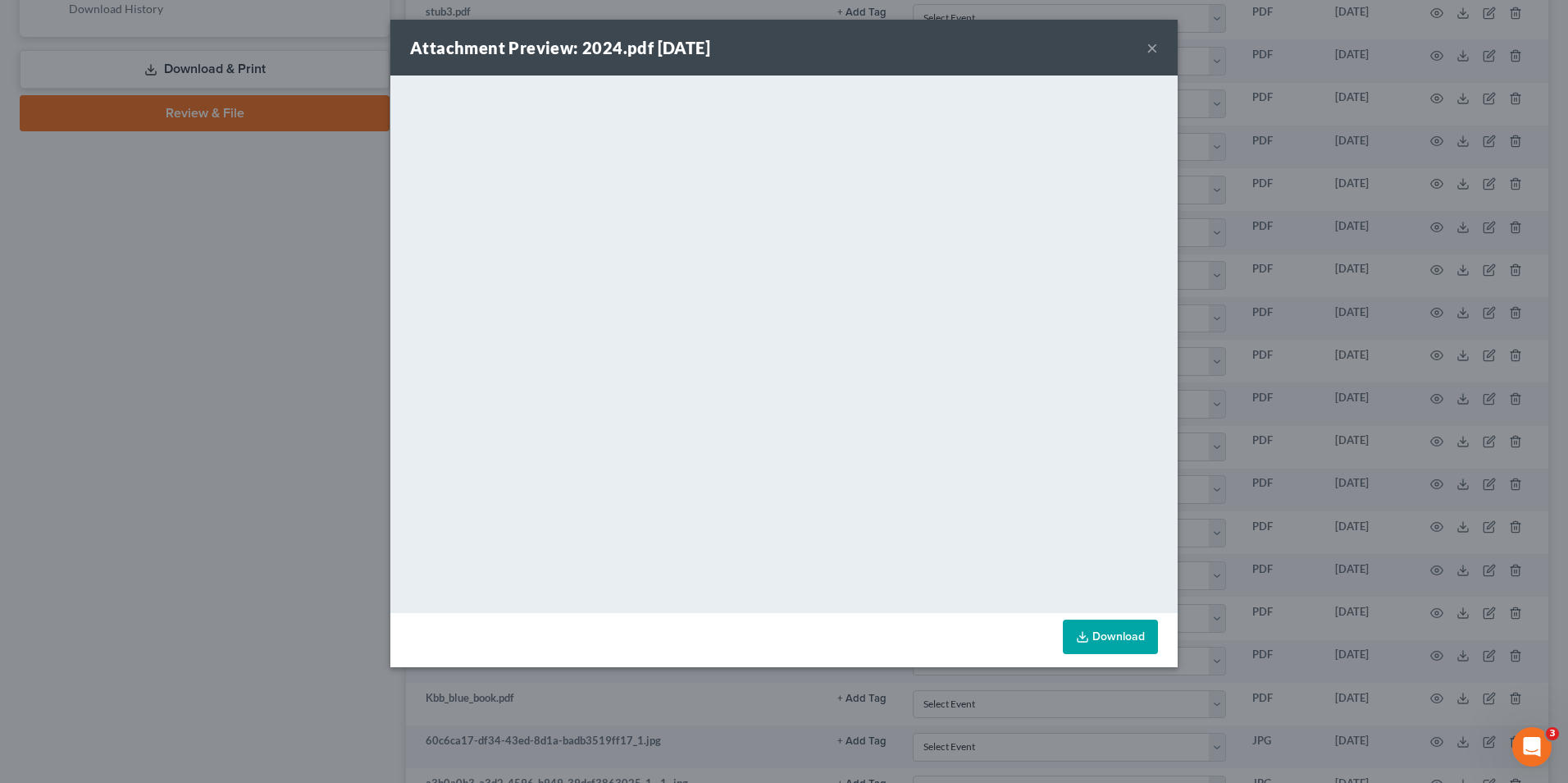
click at [1149, 55] on button "×" at bounding box center [1152, 47] width 11 height 19
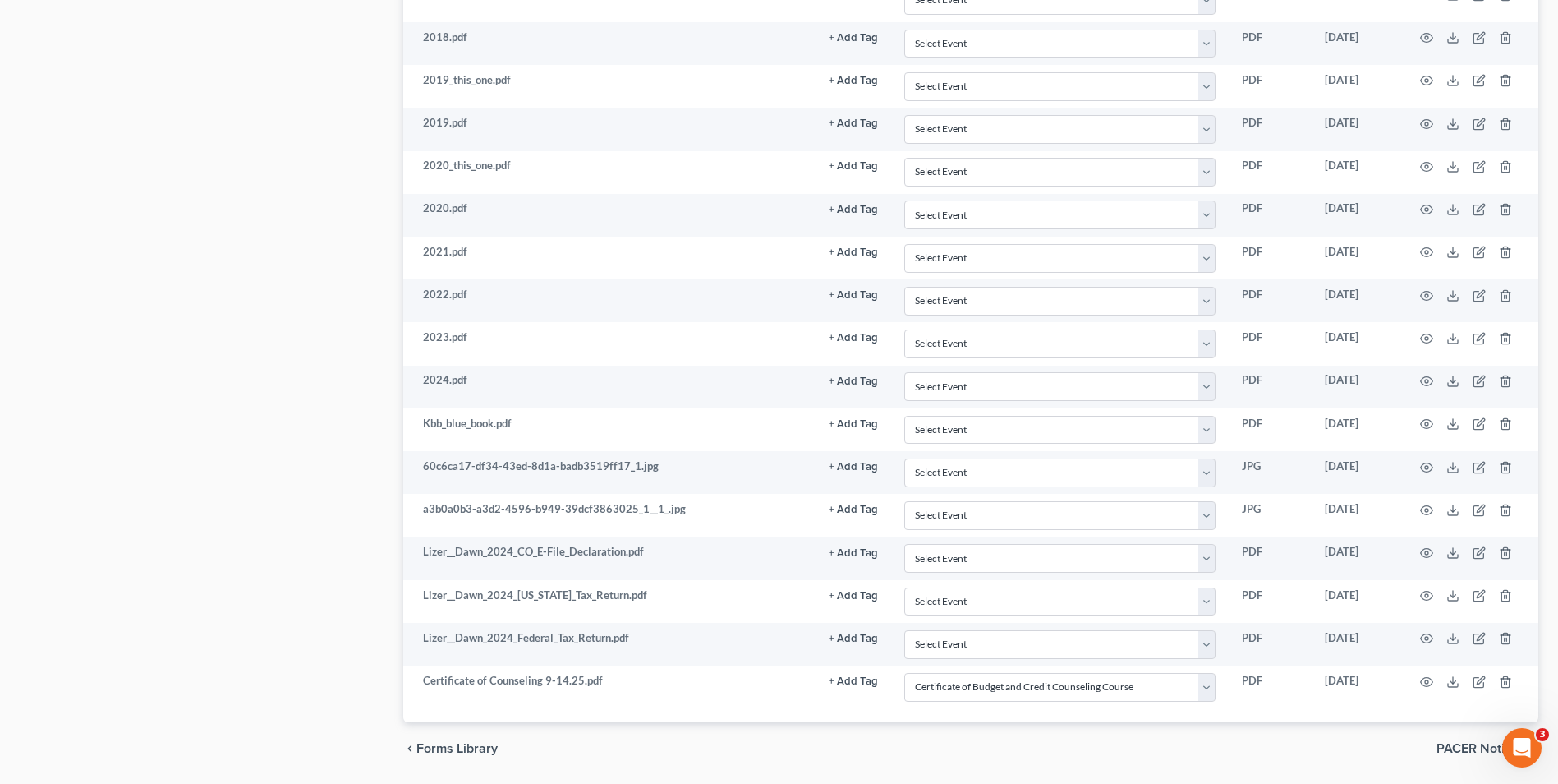
scroll to position [1137, 0]
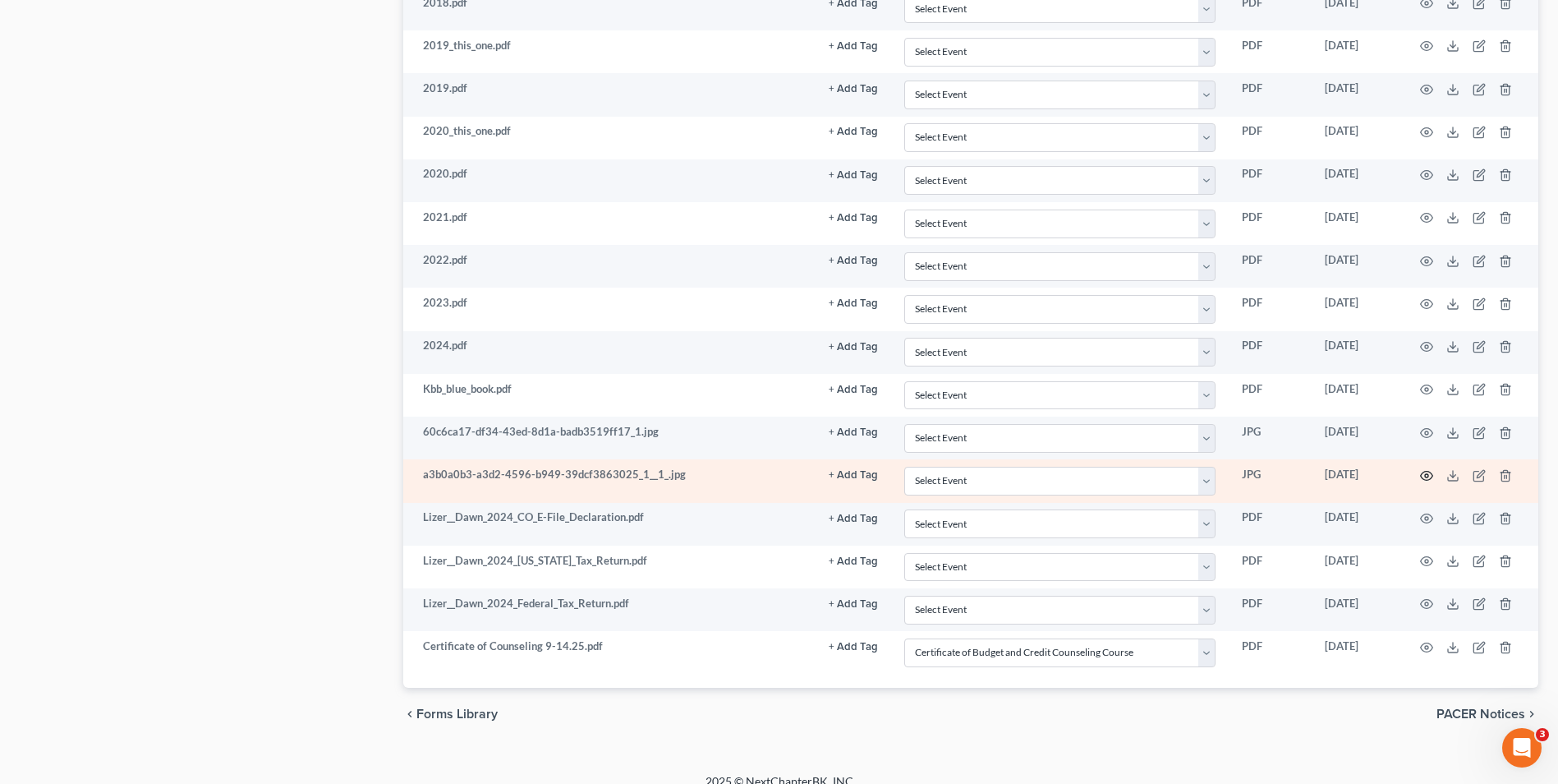
click at [1426, 469] on icon "button" at bounding box center [1427, 476] width 13 height 13
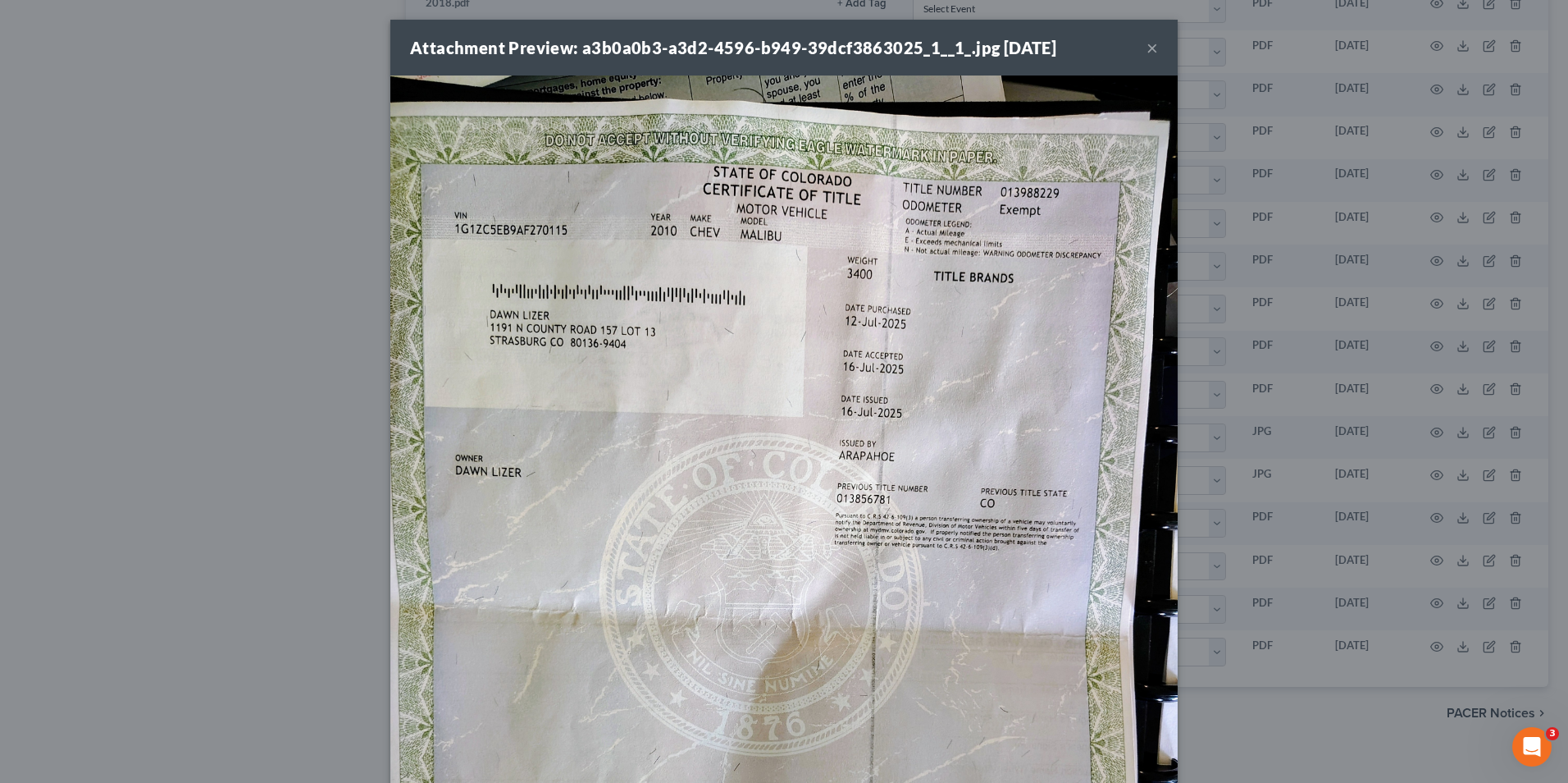
click at [1233, 379] on div "Attachment Preview: a3b0a0b3-a3d2-4596-b949-39dcf3863025_1__1_.jpg [DATE] × Dow…" at bounding box center [784, 391] width 1568 height 783
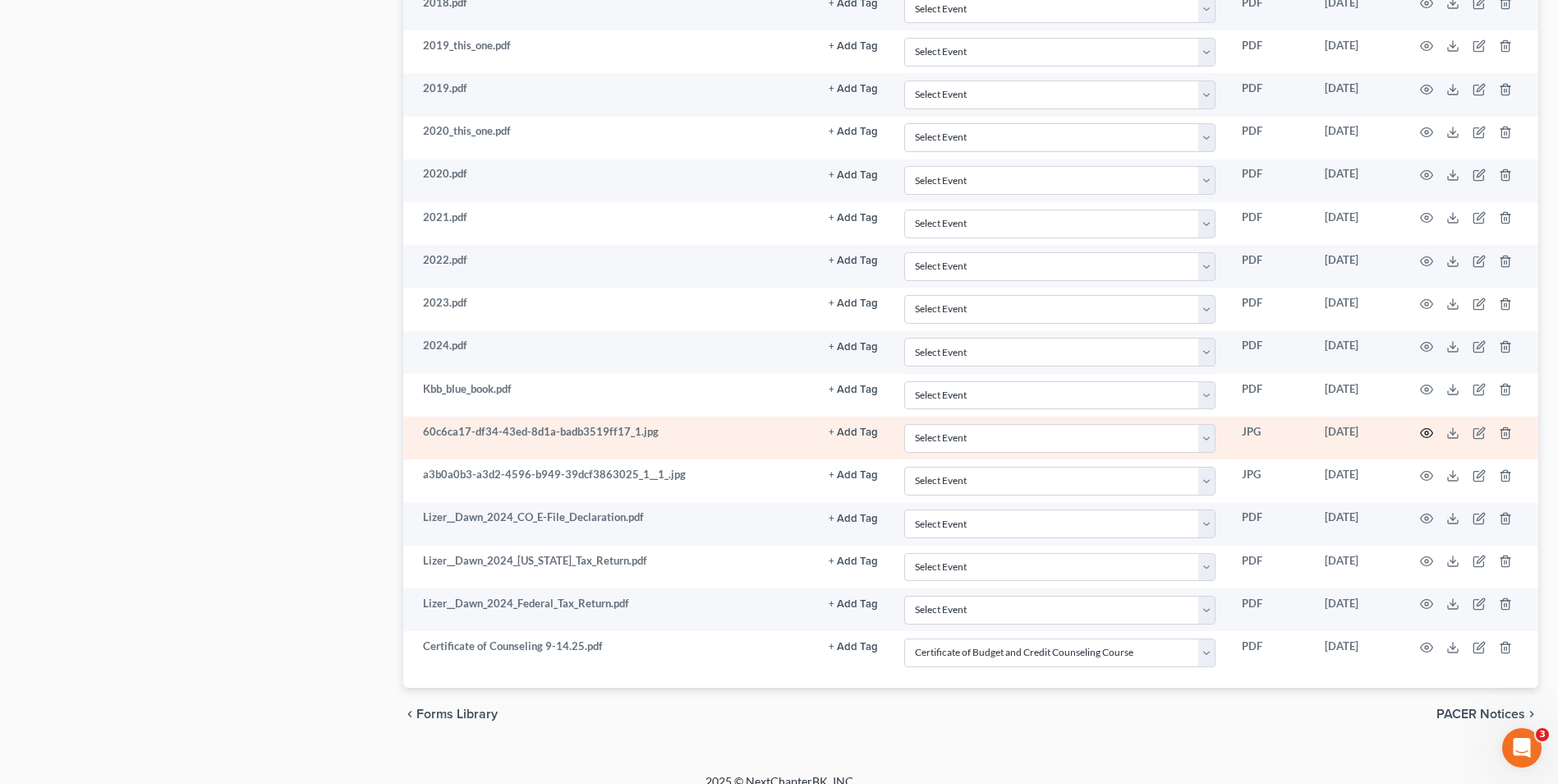
click at [1423, 435] on icon "button" at bounding box center [1427, 432] width 12 height 9
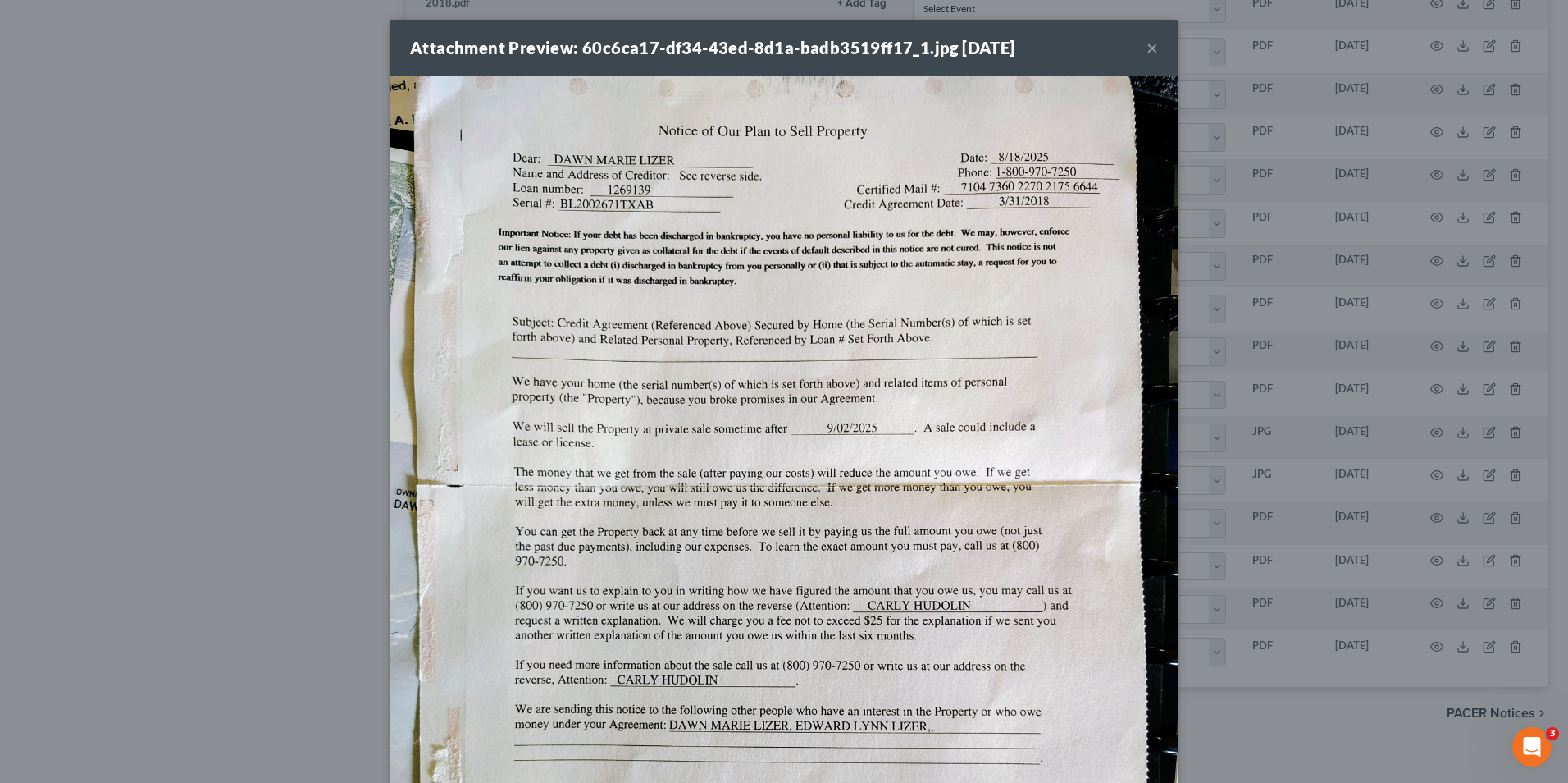
click at [1317, 447] on div "Attachment Preview: 60c6ca17-df34-43ed-8d1a-badb3519ff17_1.jpg [DATE] × Download" at bounding box center [784, 391] width 1568 height 783
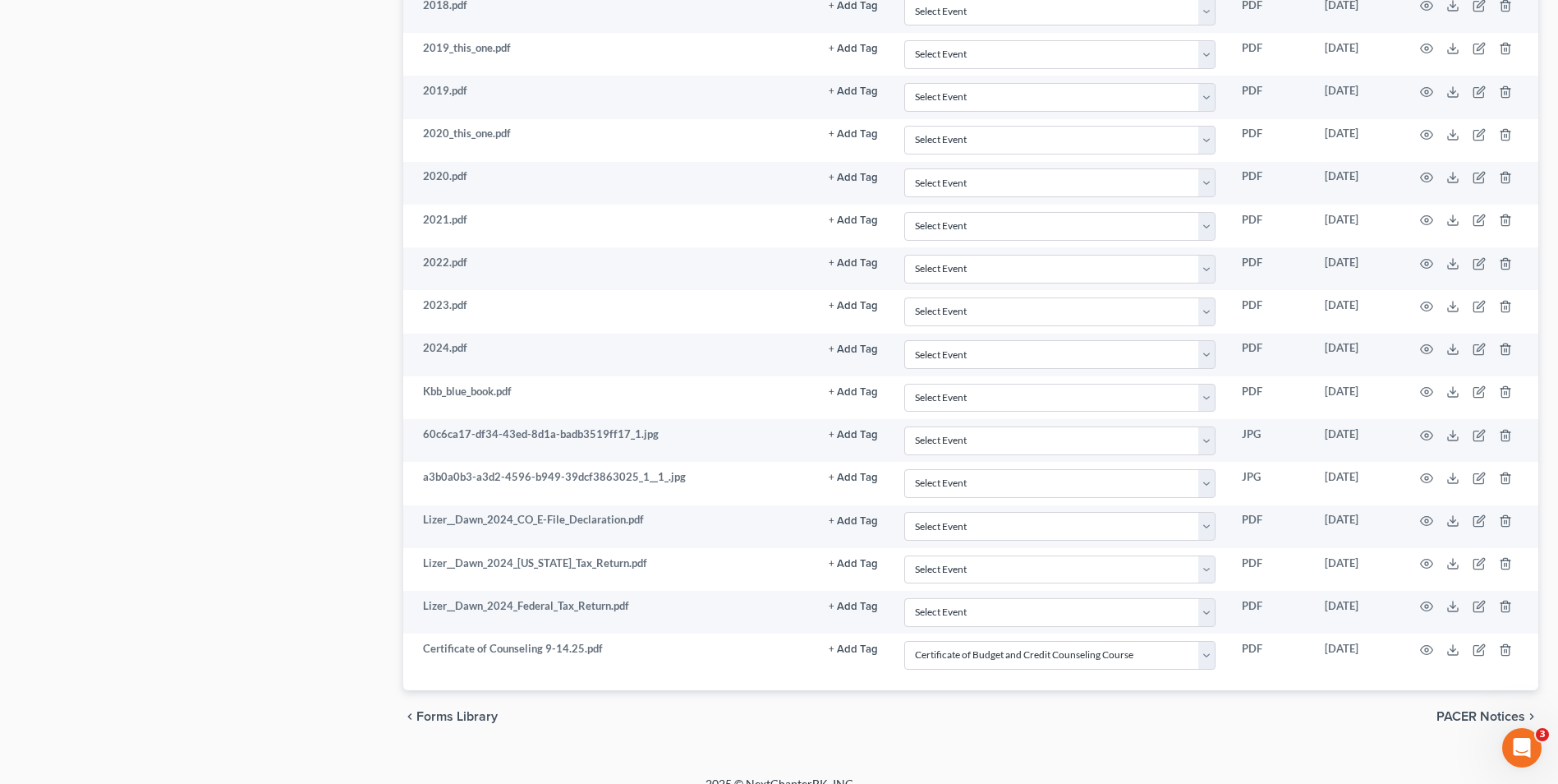
scroll to position [1156, 0]
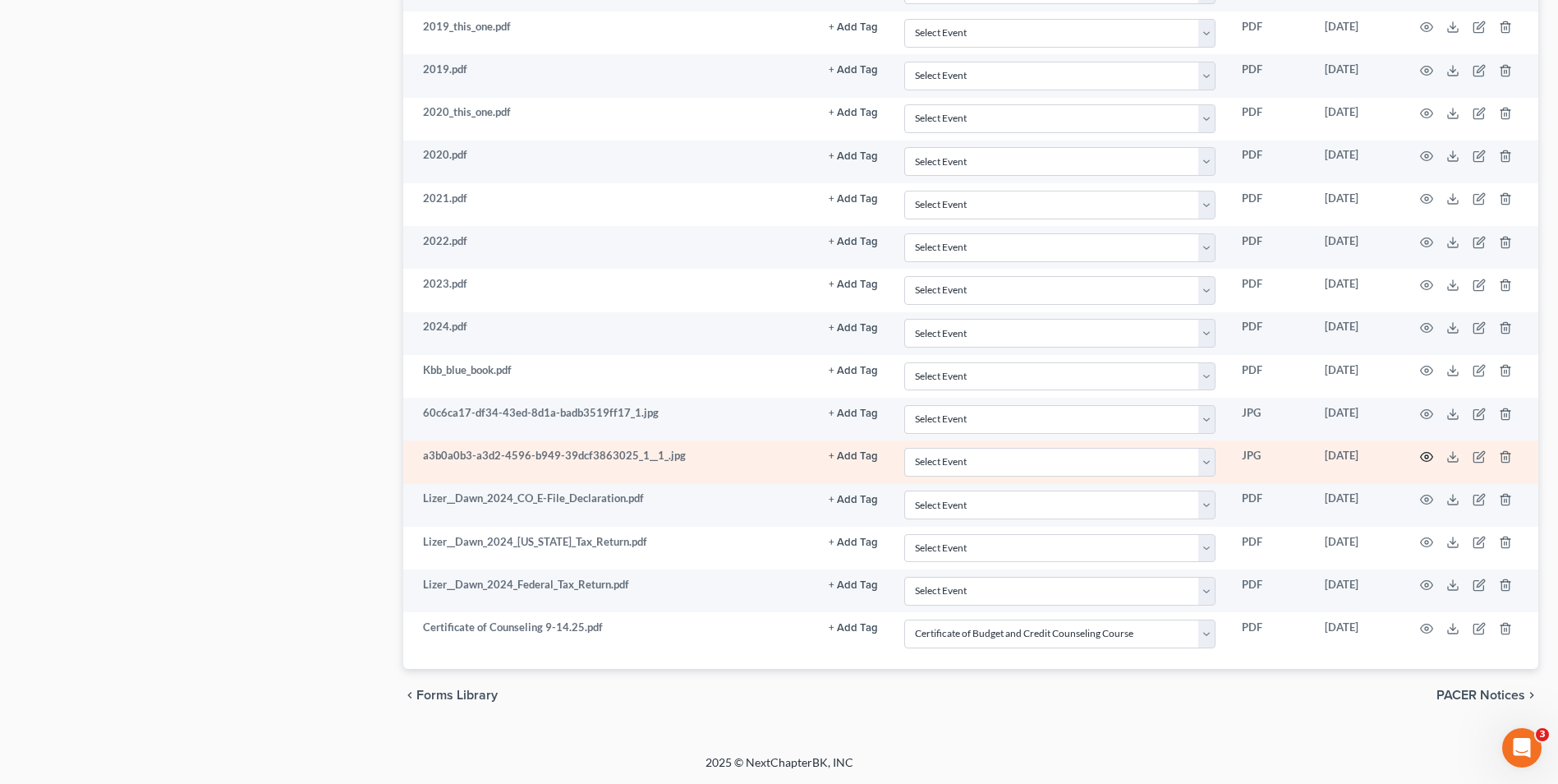
click at [1430, 458] on icon "button" at bounding box center [1427, 456] width 13 height 13
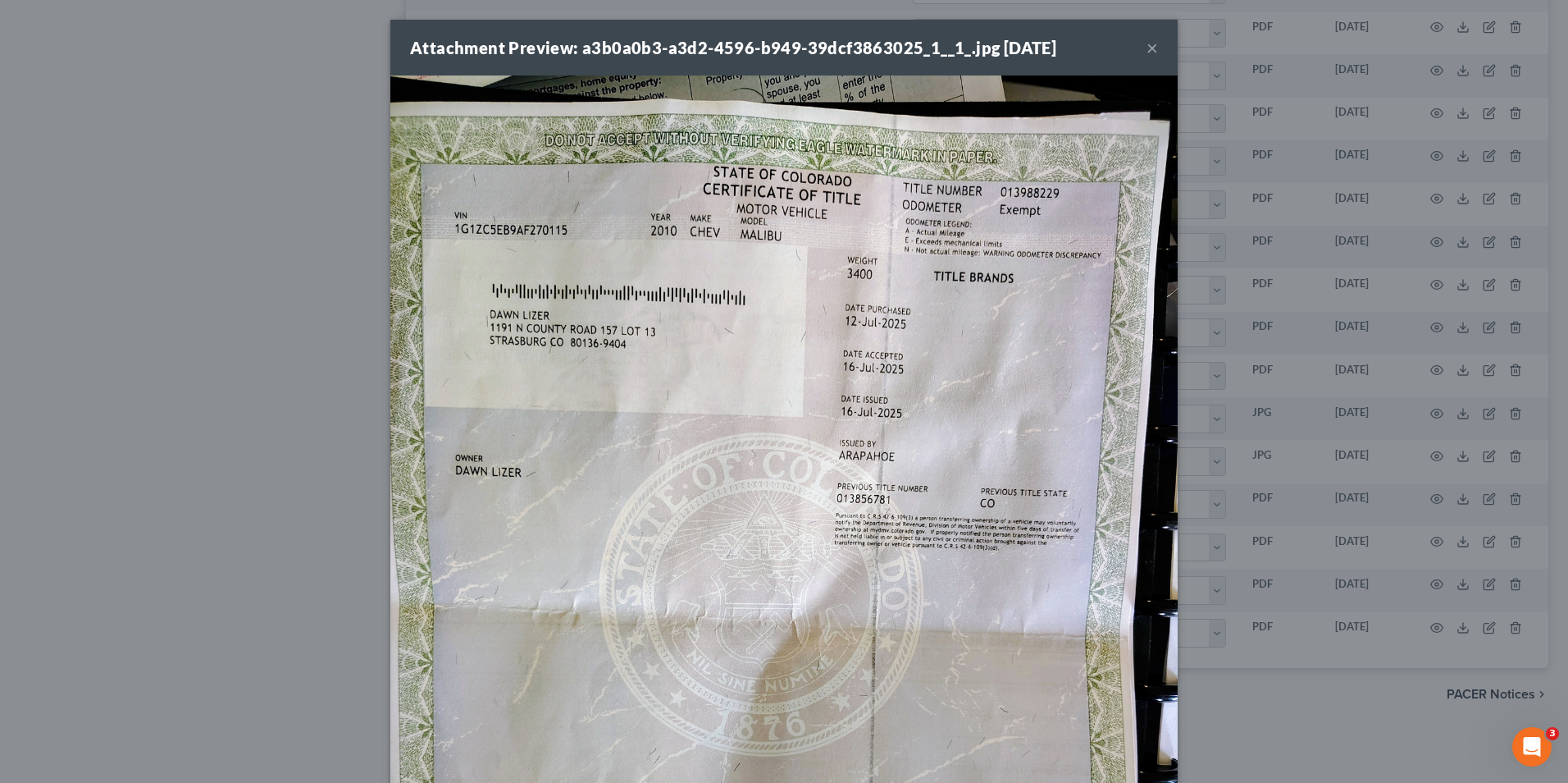
drag, startPoint x: 1149, startPoint y: 48, endPoint x: 1491, endPoint y: 200, distance: 374.3
click at [1149, 46] on button "×" at bounding box center [1152, 47] width 11 height 19
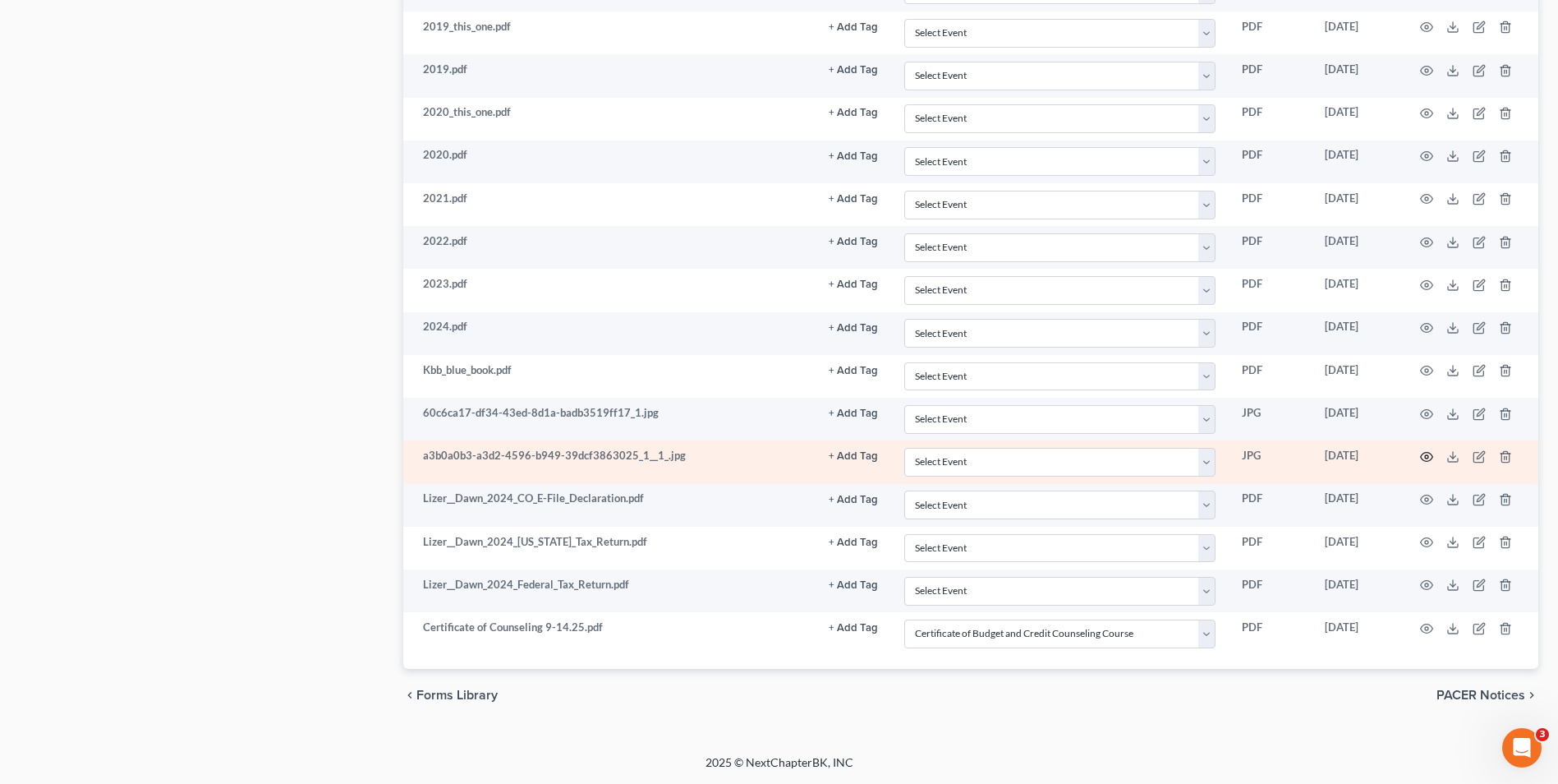
click at [1423, 455] on icon "button" at bounding box center [1427, 456] width 13 height 13
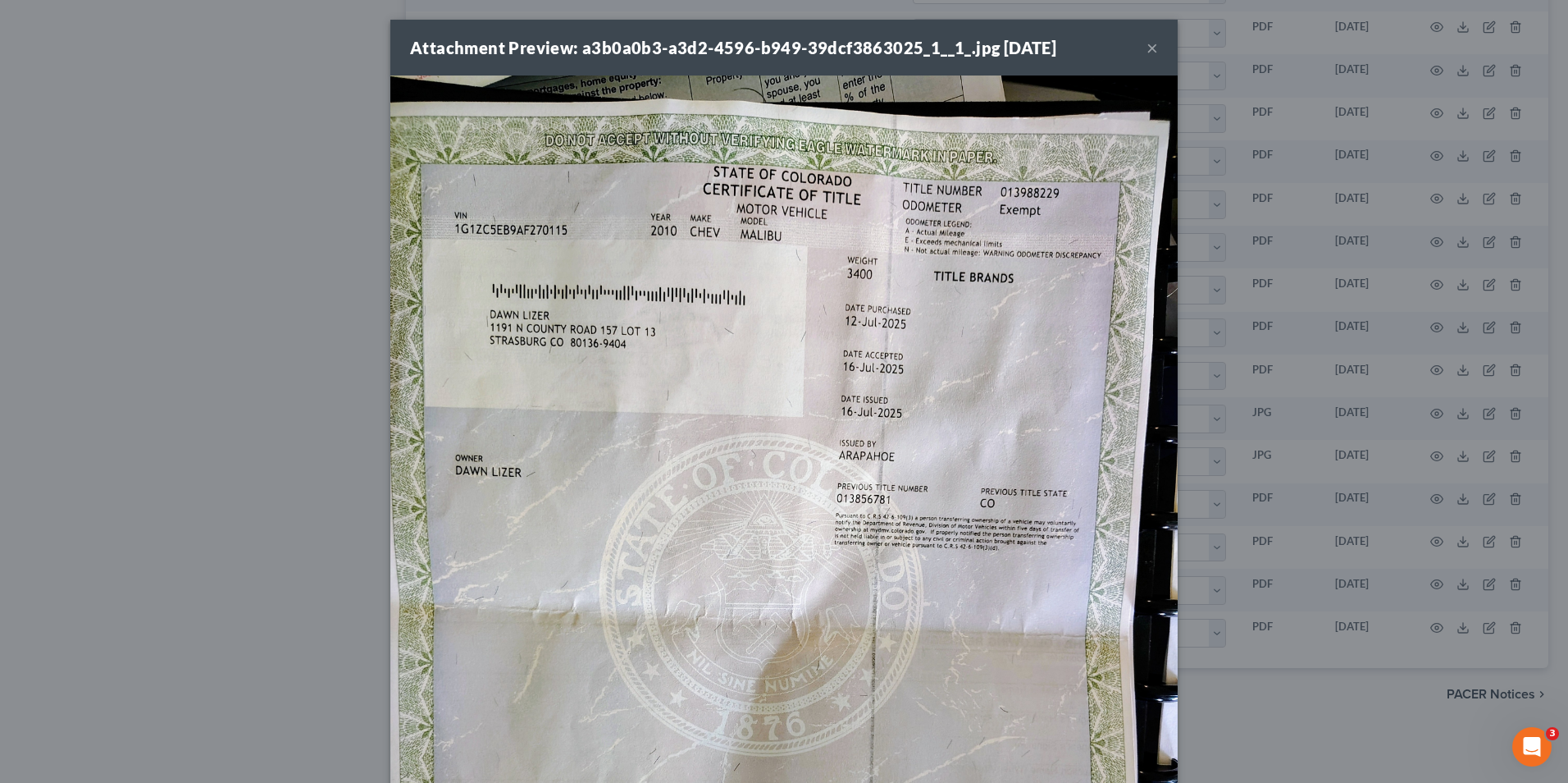
drag, startPoint x: 1124, startPoint y: 57, endPoint x: 1134, endPoint y: 54, distance: 10.4
click at [1125, 57] on div "Attachment Preview: a3b0a0b3-a3d2-4596-b949-39dcf3863025_1__1_.jpg 09/18/2025 ×" at bounding box center [784, 47] width 787 height 56
click at [1147, 46] on button "×" at bounding box center [1152, 47] width 11 height 19
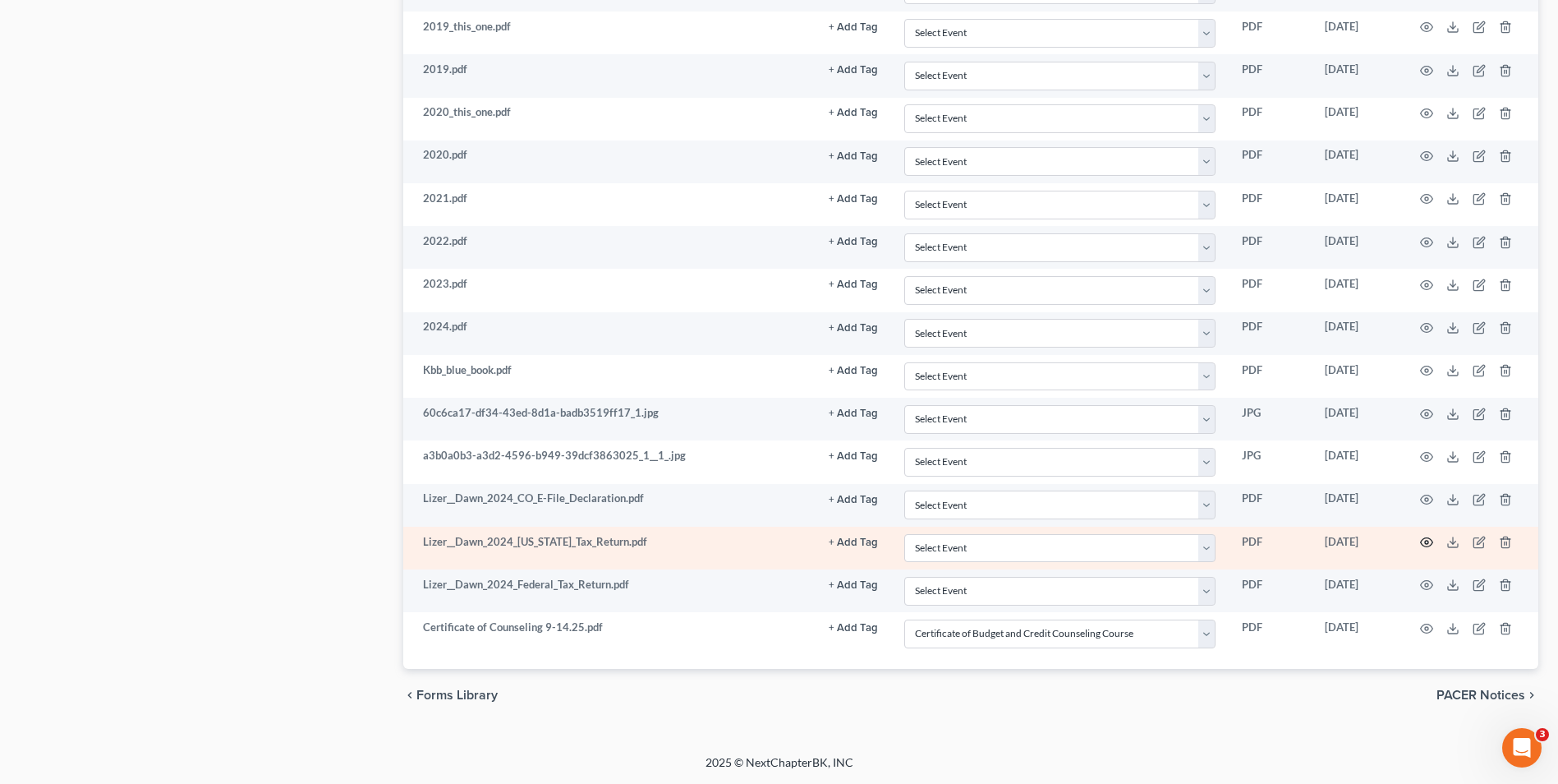
click at [1424, 543] on icon "button" at bounding box center [1427, 542] width 13 height 13
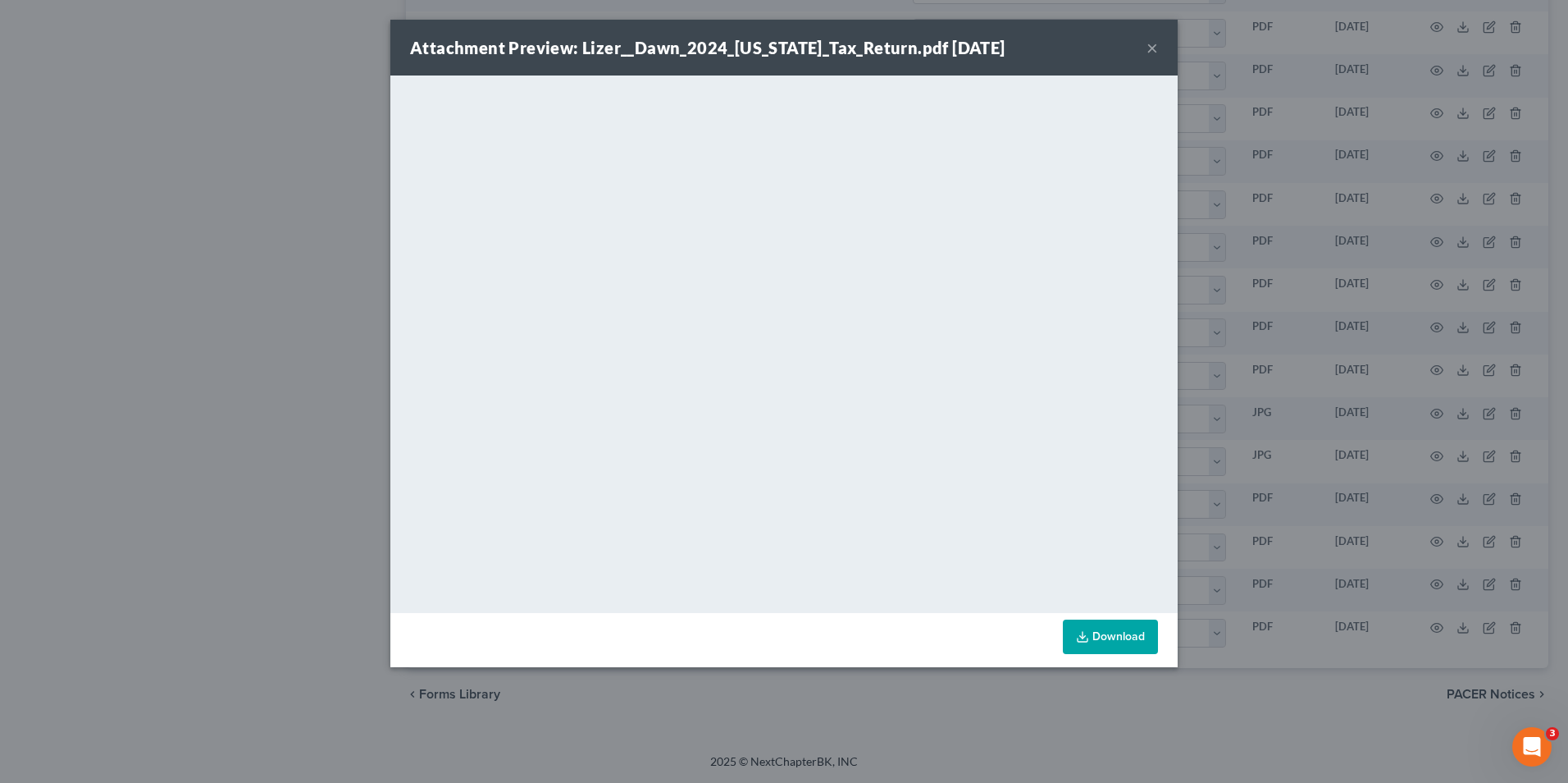
click at [1234, 182] on div "Attachment Preview: Lizer__Dawn_2024_Colorado_Tax_Return.pdf 09/18/2025 × <obje…" at bounding box center [784, 391] width 1568 height 783
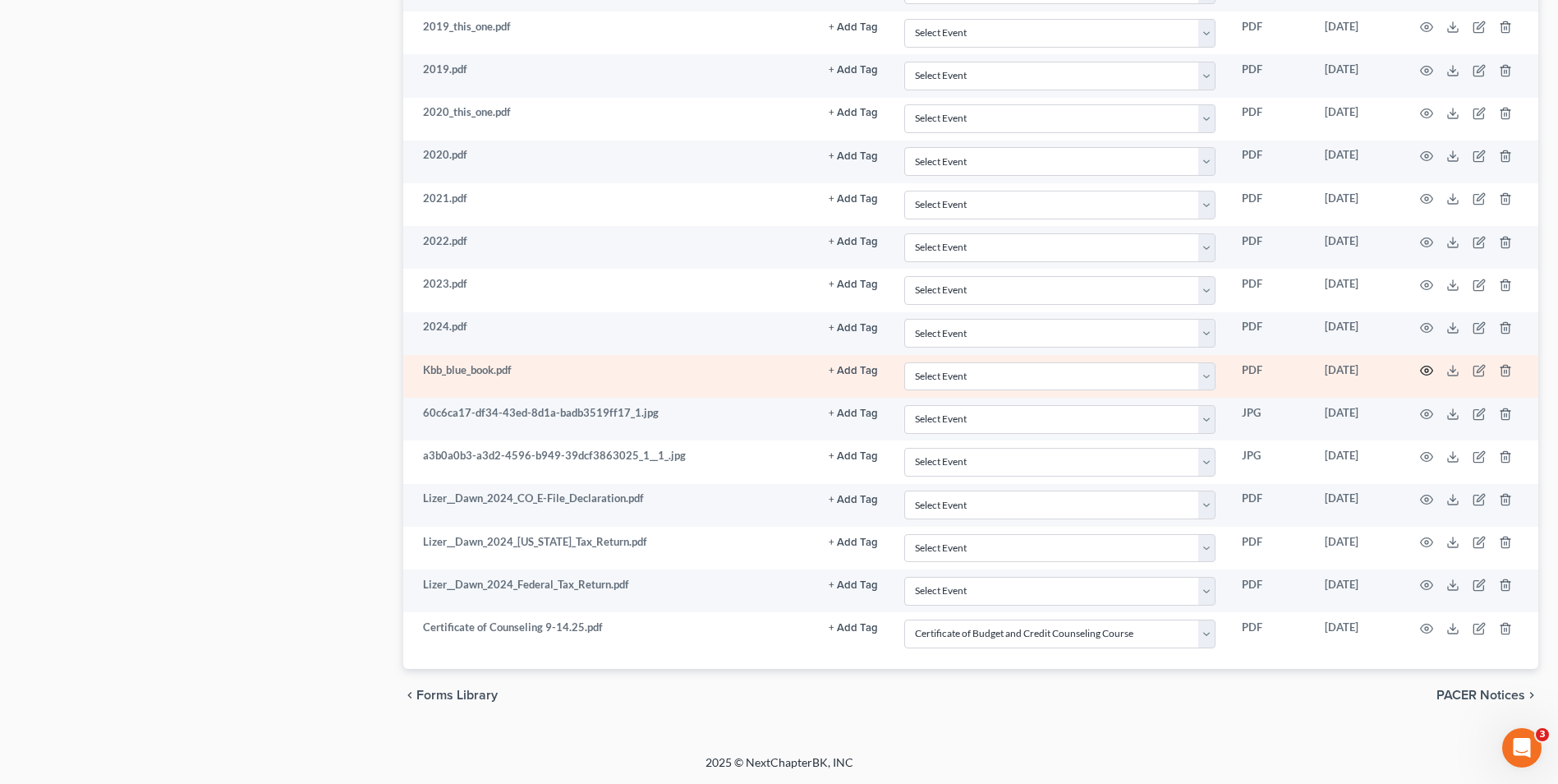
click at [1425, 370] on circle "button" at bounding box center [1427, 371] width 4 height 4
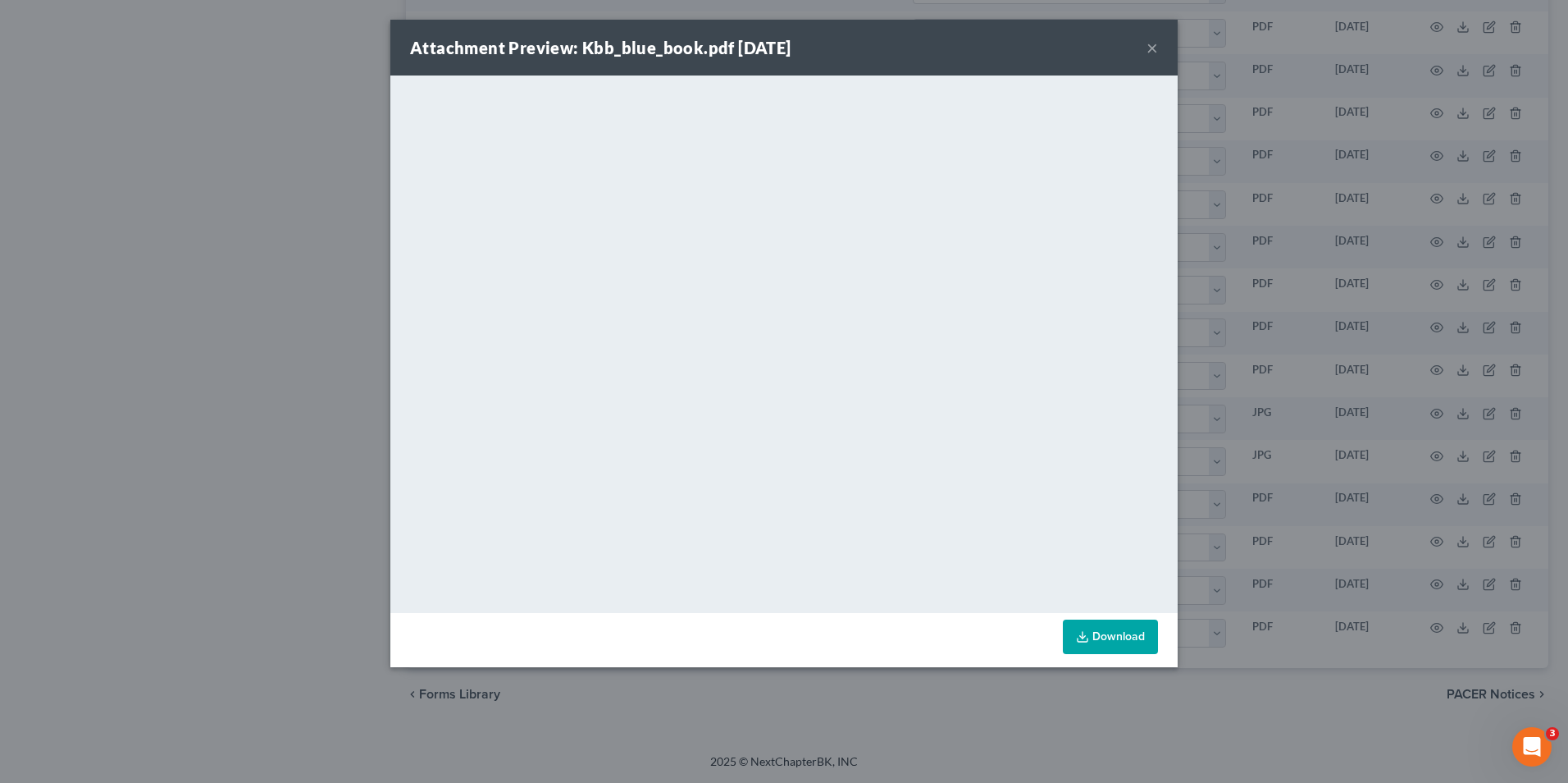
click at [1348, 340] on div "Attachment Preview: Kbb_blue_book.pdf 09/18/2025 × <object ng-attr-data='https:…" at bounding box center [784, 391] width 1568 height 783
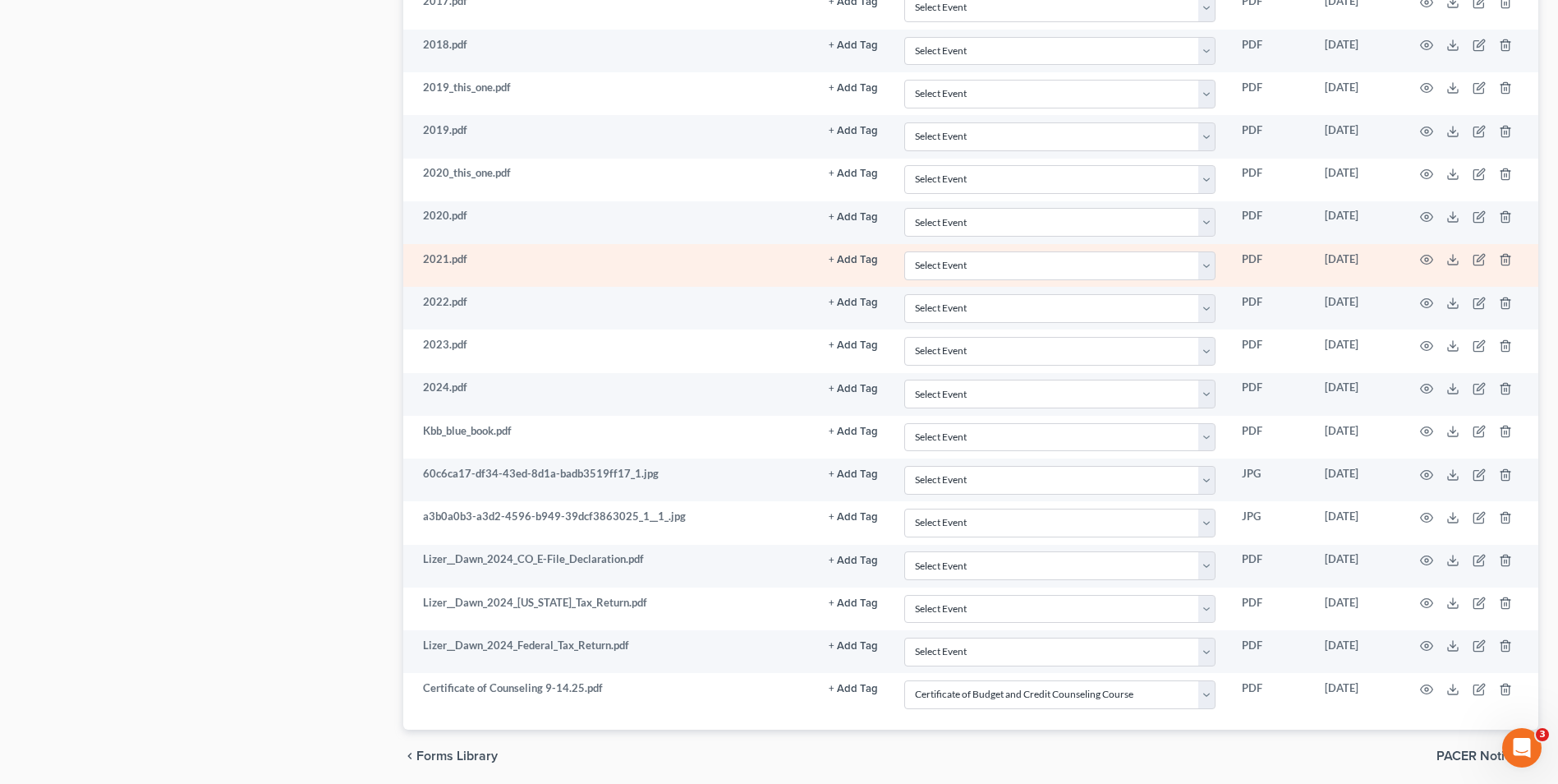
scroll to position [992, 0]
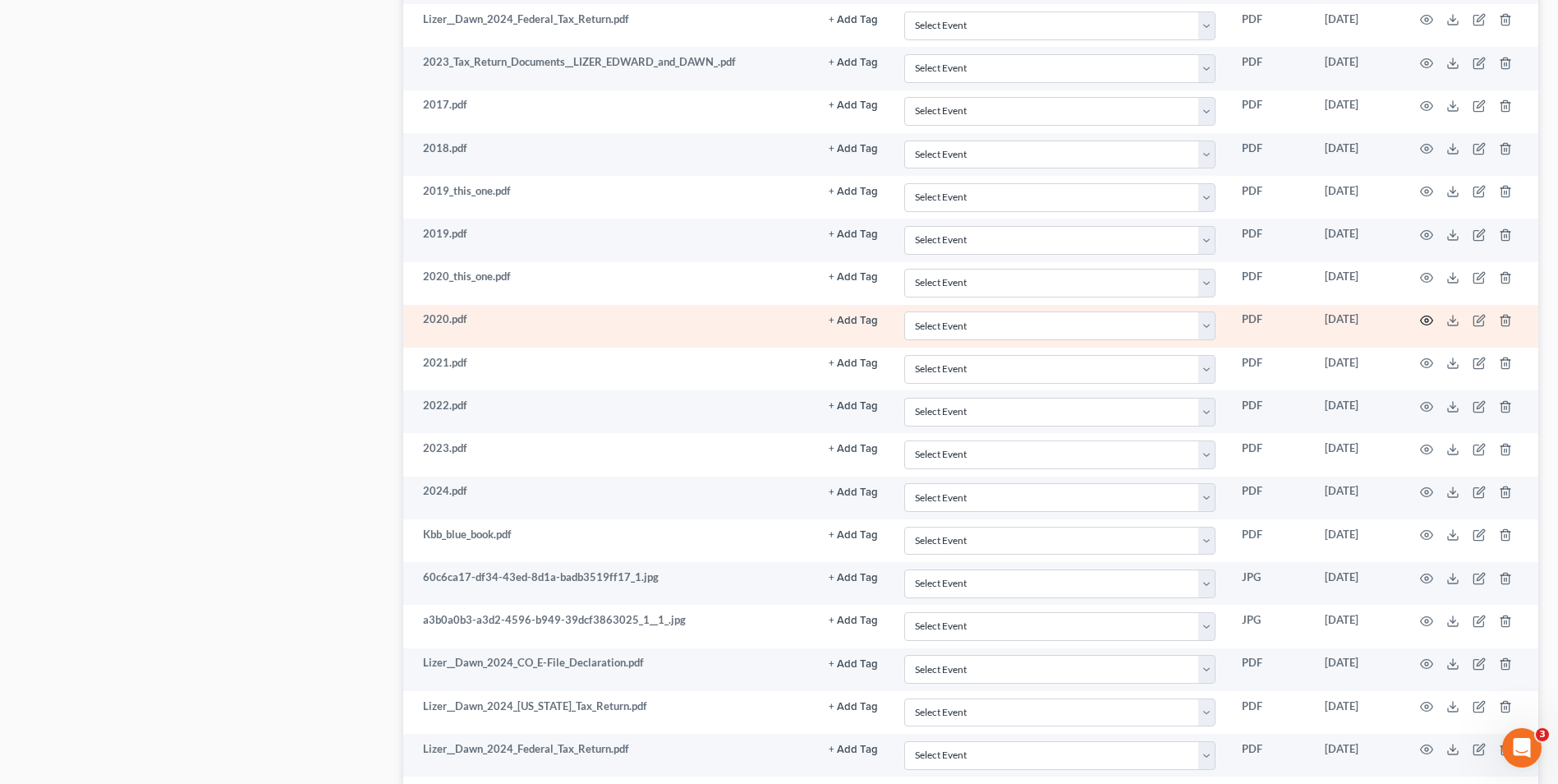
click at [1423, 321] on icon "button" at bounding box center [1427, 320] width 13 height 13
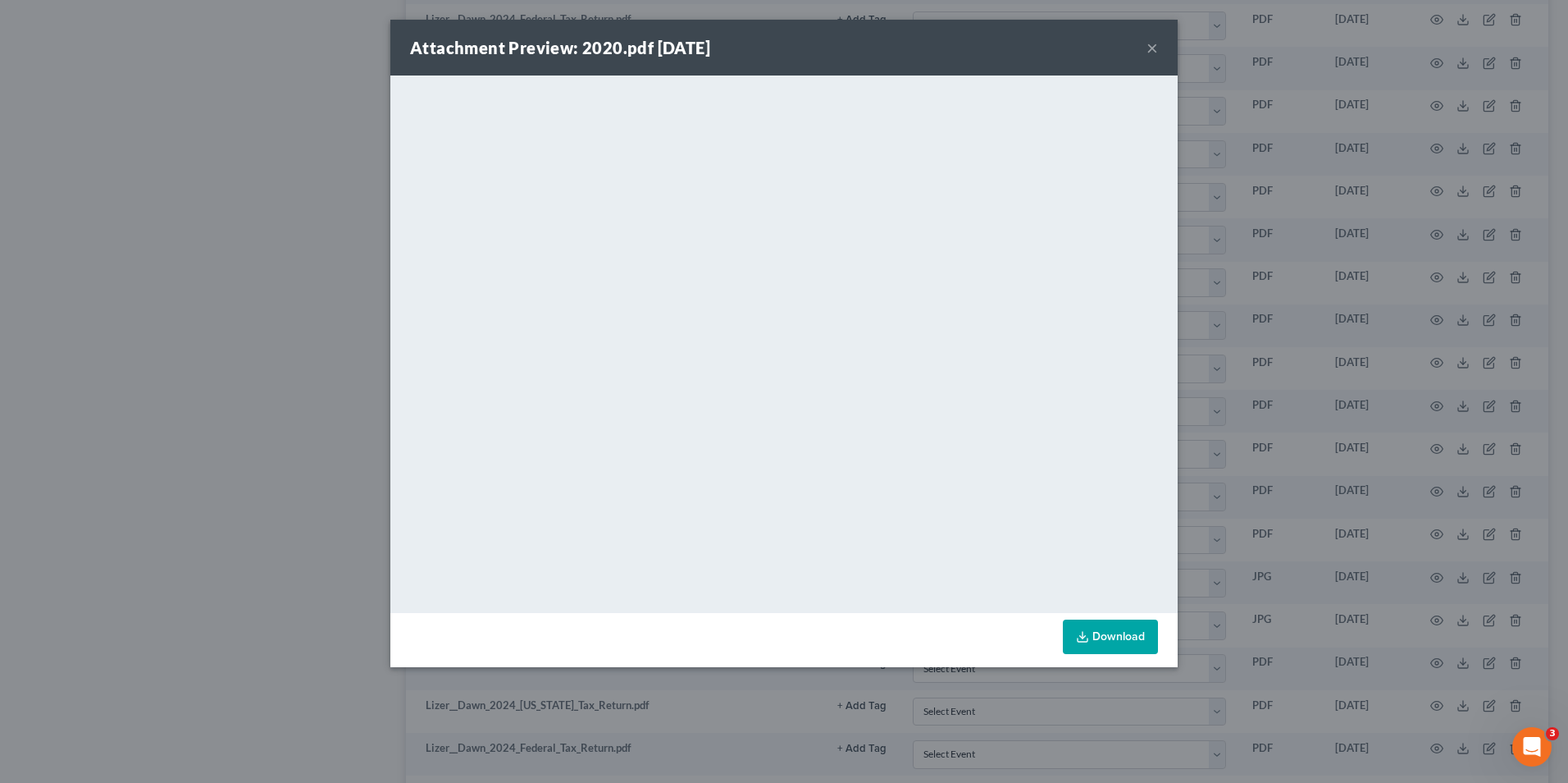
drag, startPoint x: 1387, startPoint y: 298, endPoint x: 1417, endPoint y: 291, distance: 30.8
click at [1388, 298] on div "Attachment Preview: 2020.pdf 09/18/2025 × <object ng-attr-data='https://nextcha…" at bounding box center [784, 391] width 1568 height 783
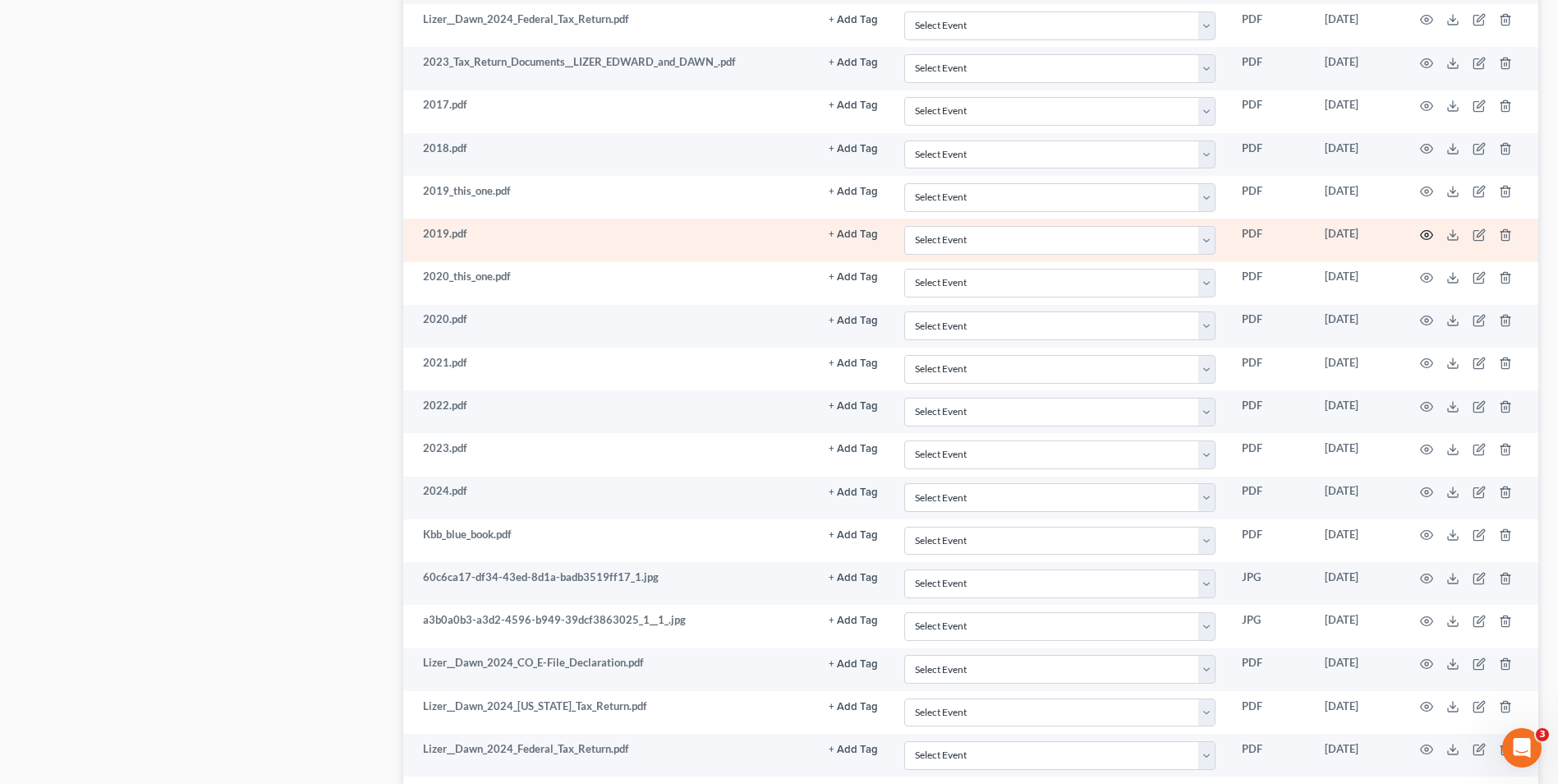
click at [1426, 234] on icon "button" at bounding box center [1427, 235] width 13 height 13
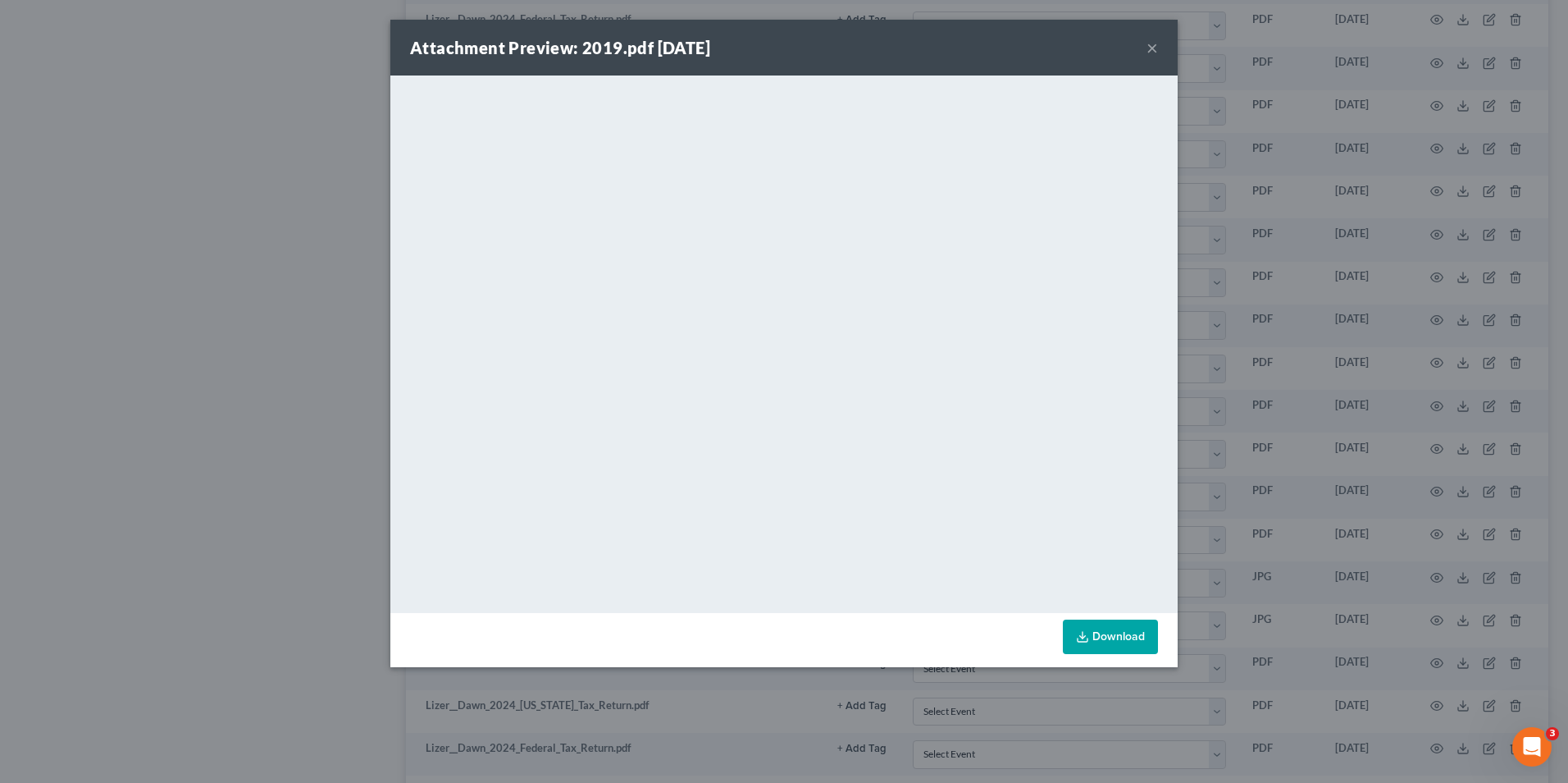
click at [1386, 347] on div "Attachment Preview: 2019.pdf 09/18/2025 × <object ng-attr-data='https://nextcha…" at bounding box center [784, 391] width 1568 height 783
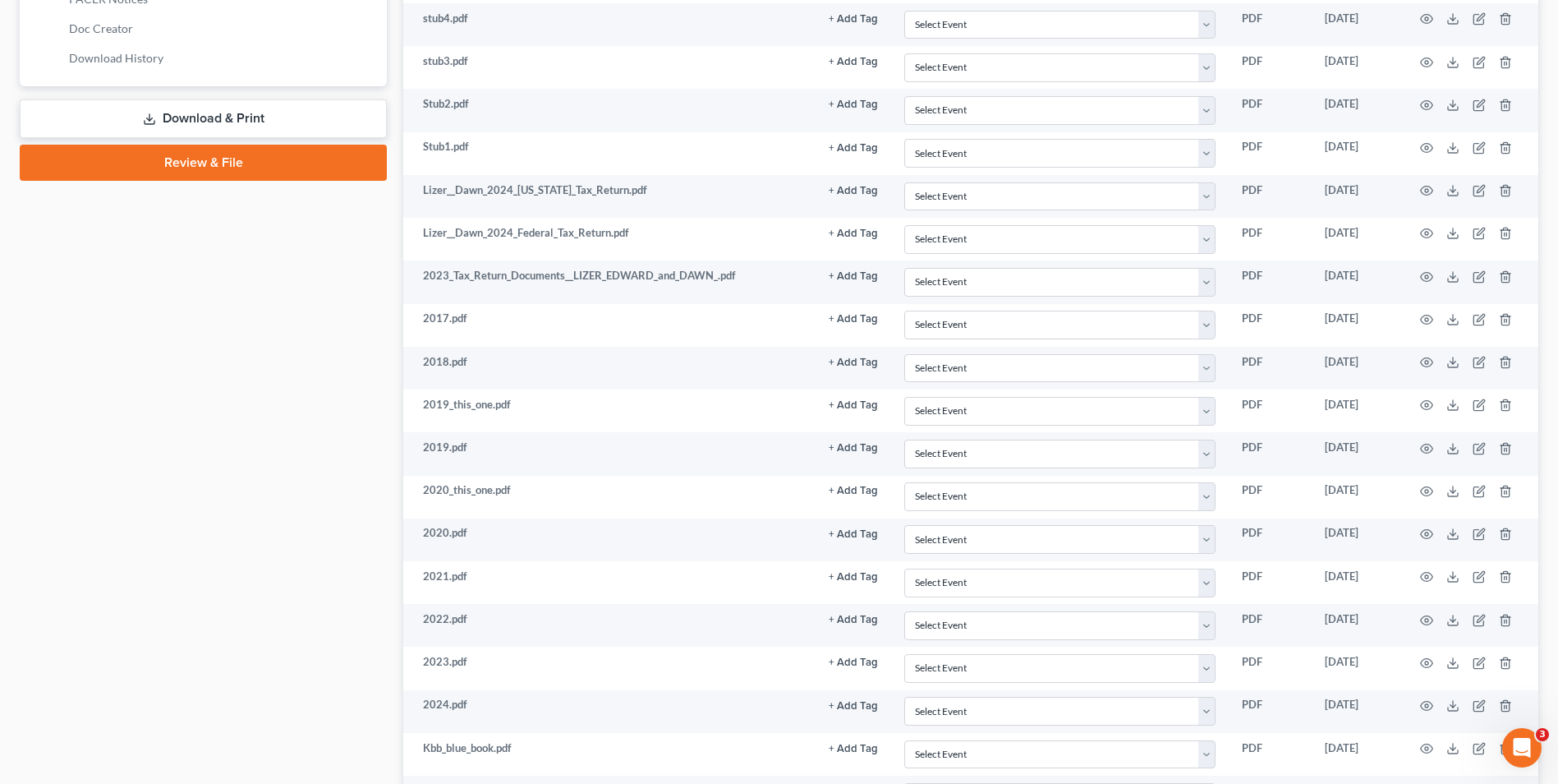
scroll to position [770, 0]
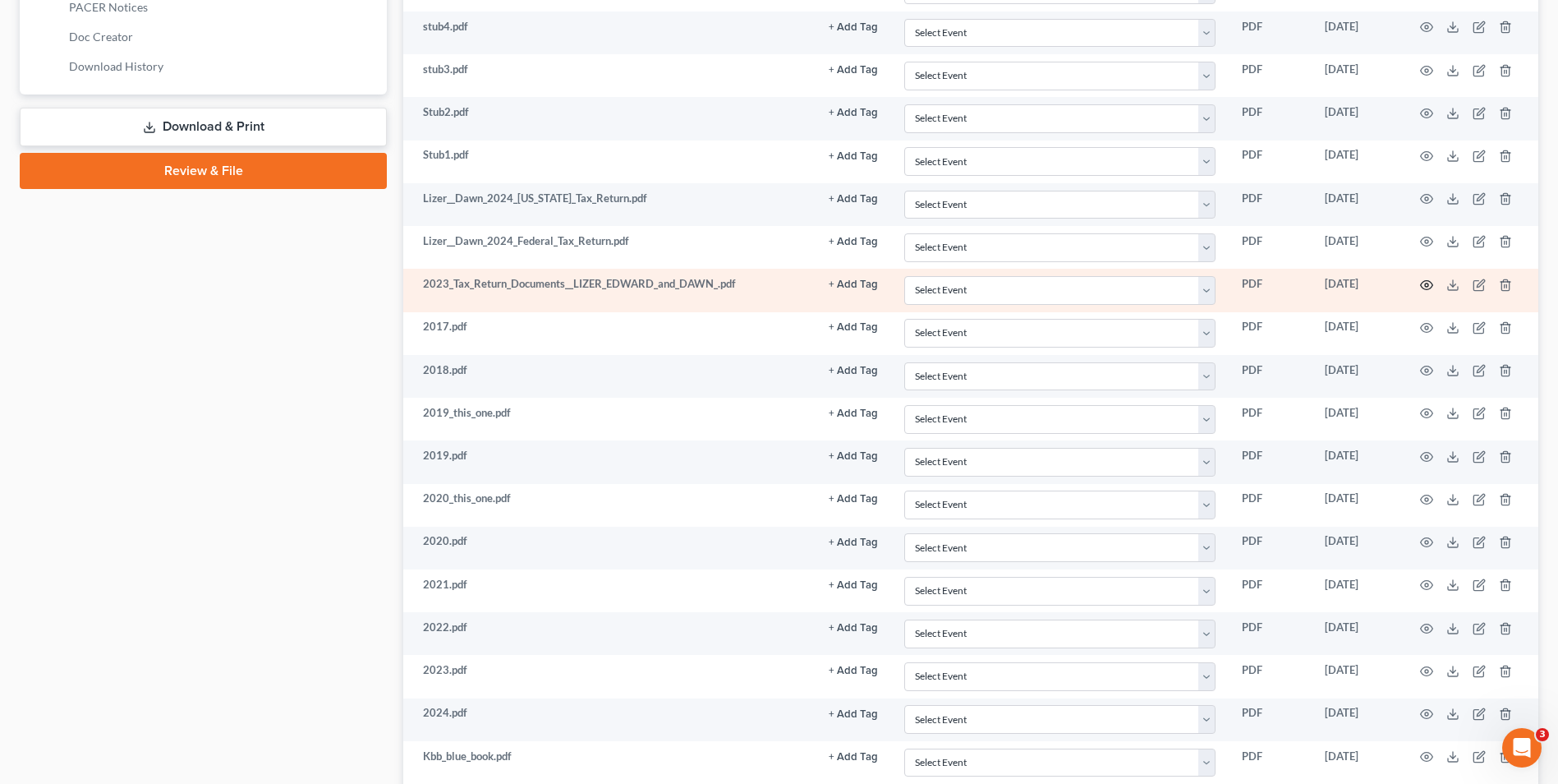
click at [1423, 283] on icon "button" at bounding box center [1427, 285] width 12 height 9
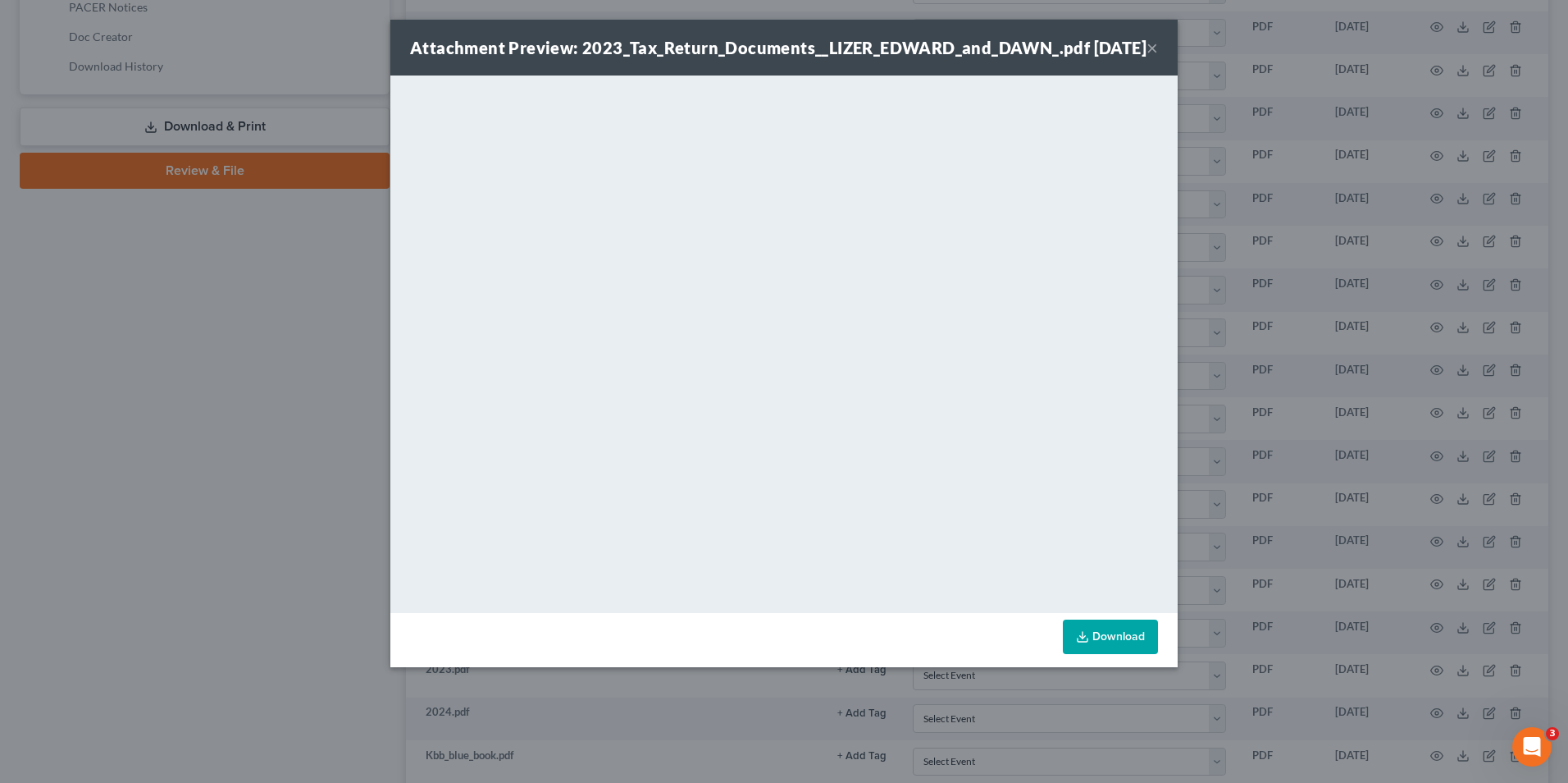
click at [1354, 369] on div "Attachment Preview: 2023_Tax_Return_Documents__LIZER_EDWARD_and_DAWN_.pdf 09/18…" at bounding box center [784, 391] width 1568 height 783
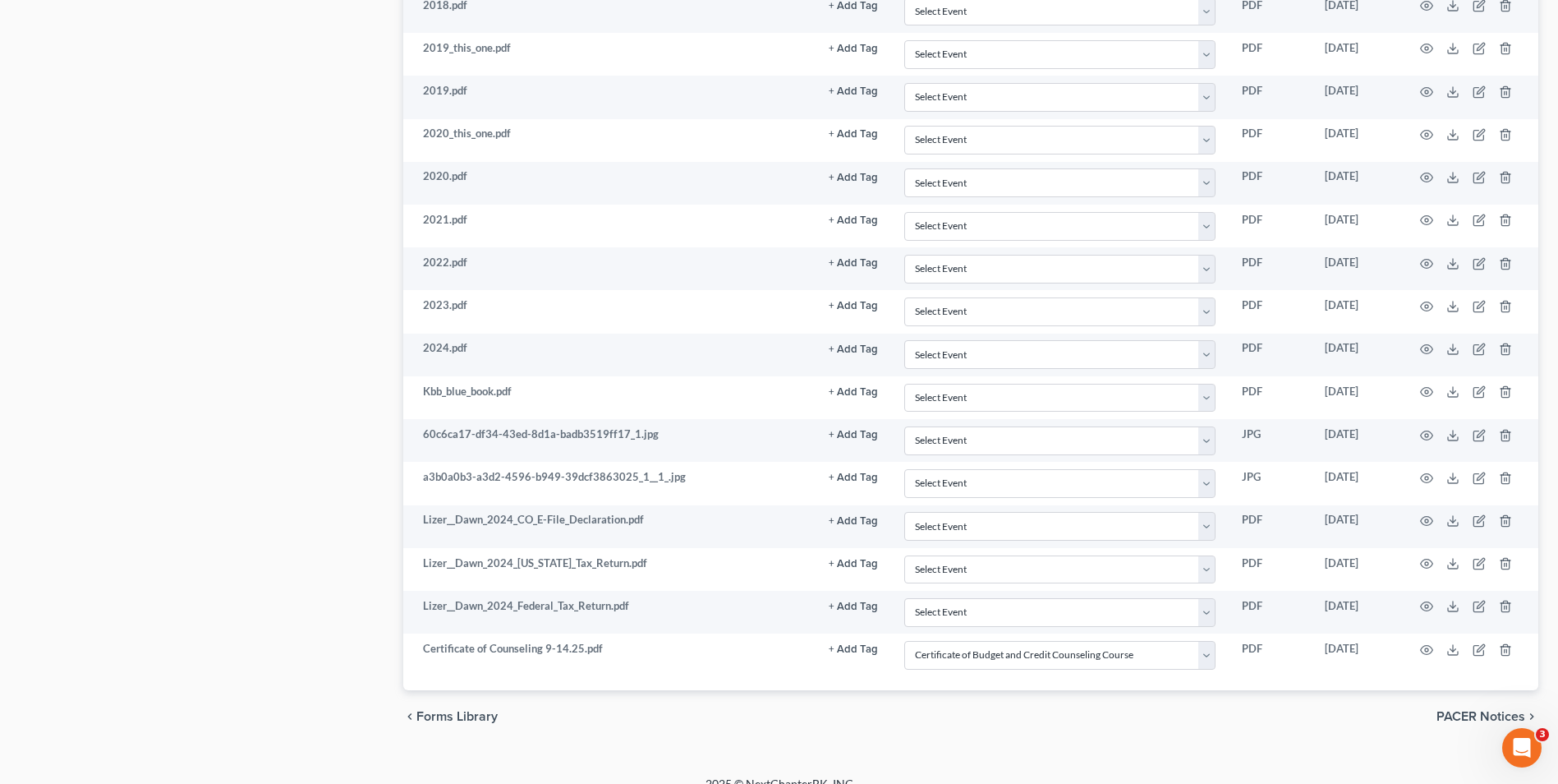
scroll to position [1156, 0]
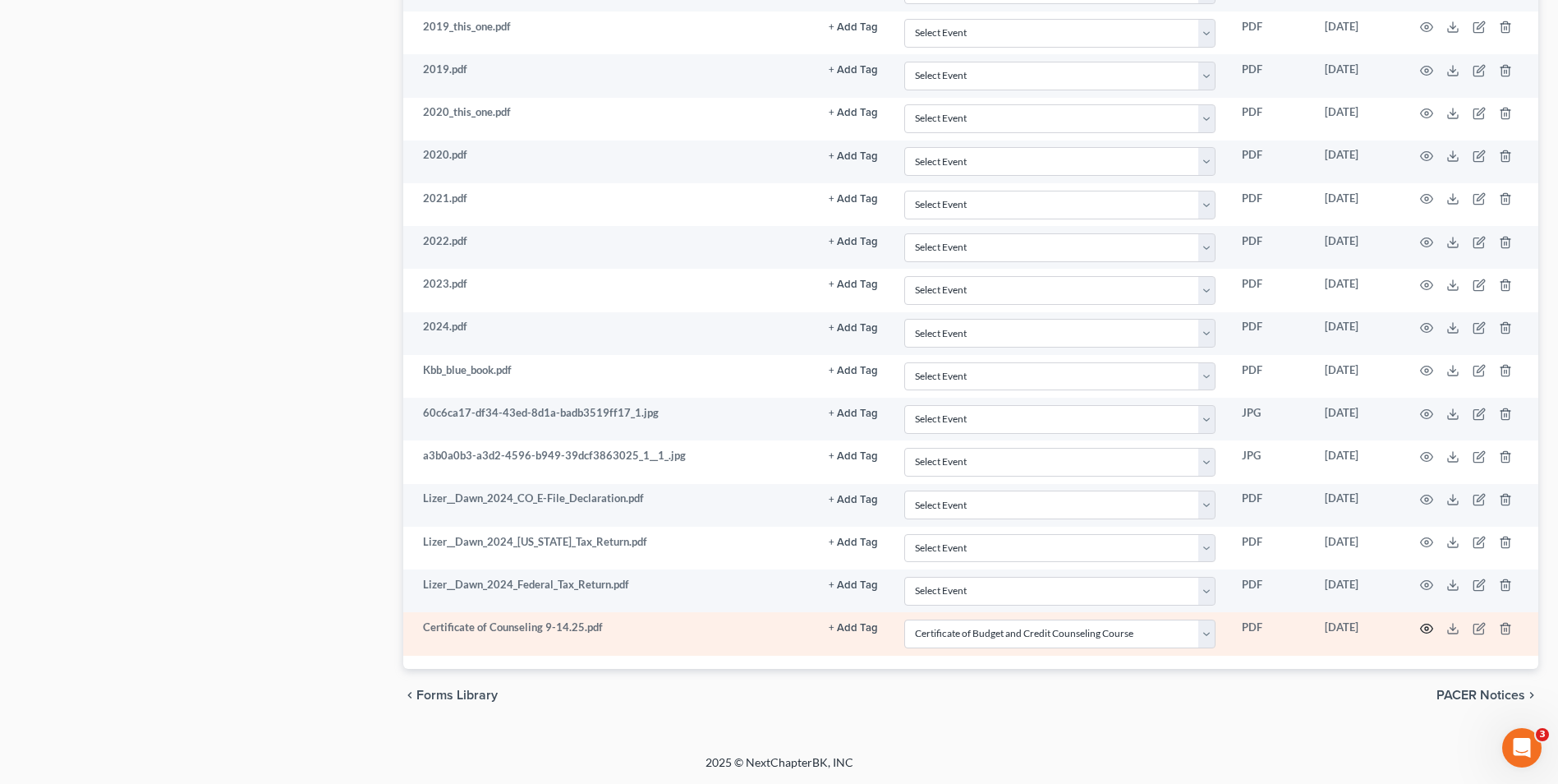
click at [1422, 625] on icon "button" at bounding box center [1427, 628] width 13 height 13
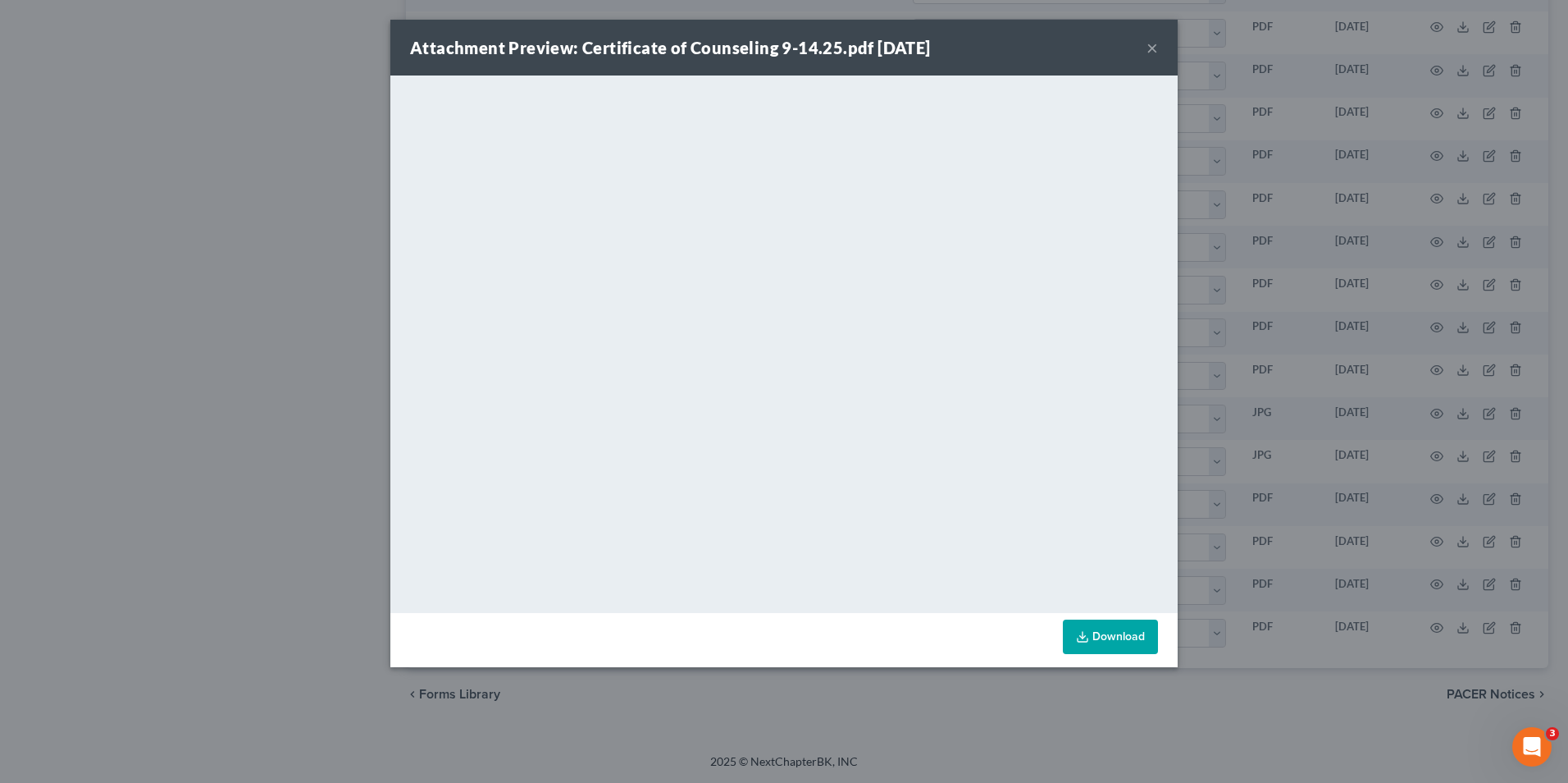
click at [1326, 550] on div "Attachment Preview: Certificate of Counseling 9-14.25.pdf 09/18/2025 × <object …" at bounding box center [784, 391] width 1568 height 783
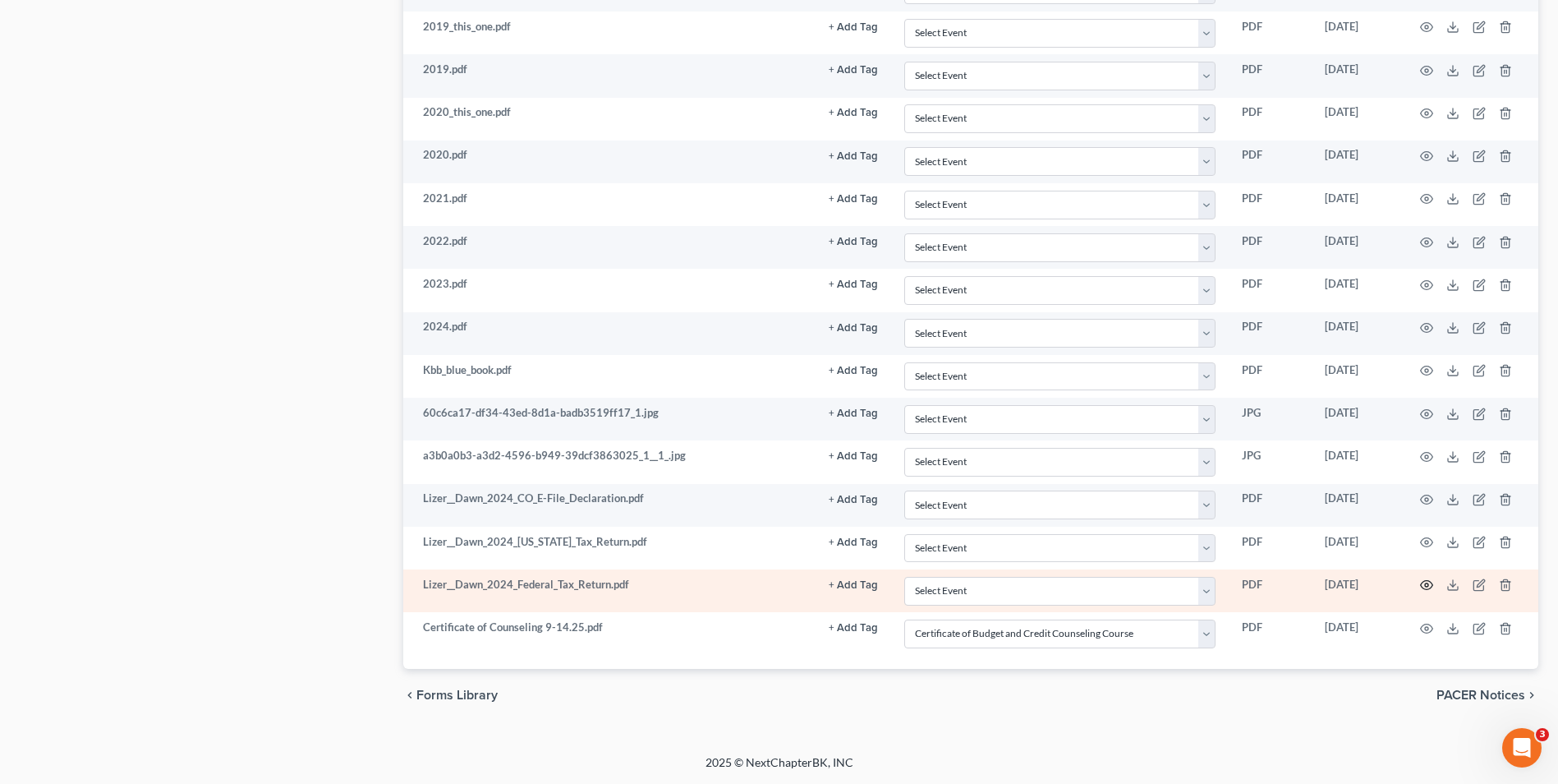
click at [1429, 584] on icon "button" at bounding box center [1427, 585] width 13 height 13
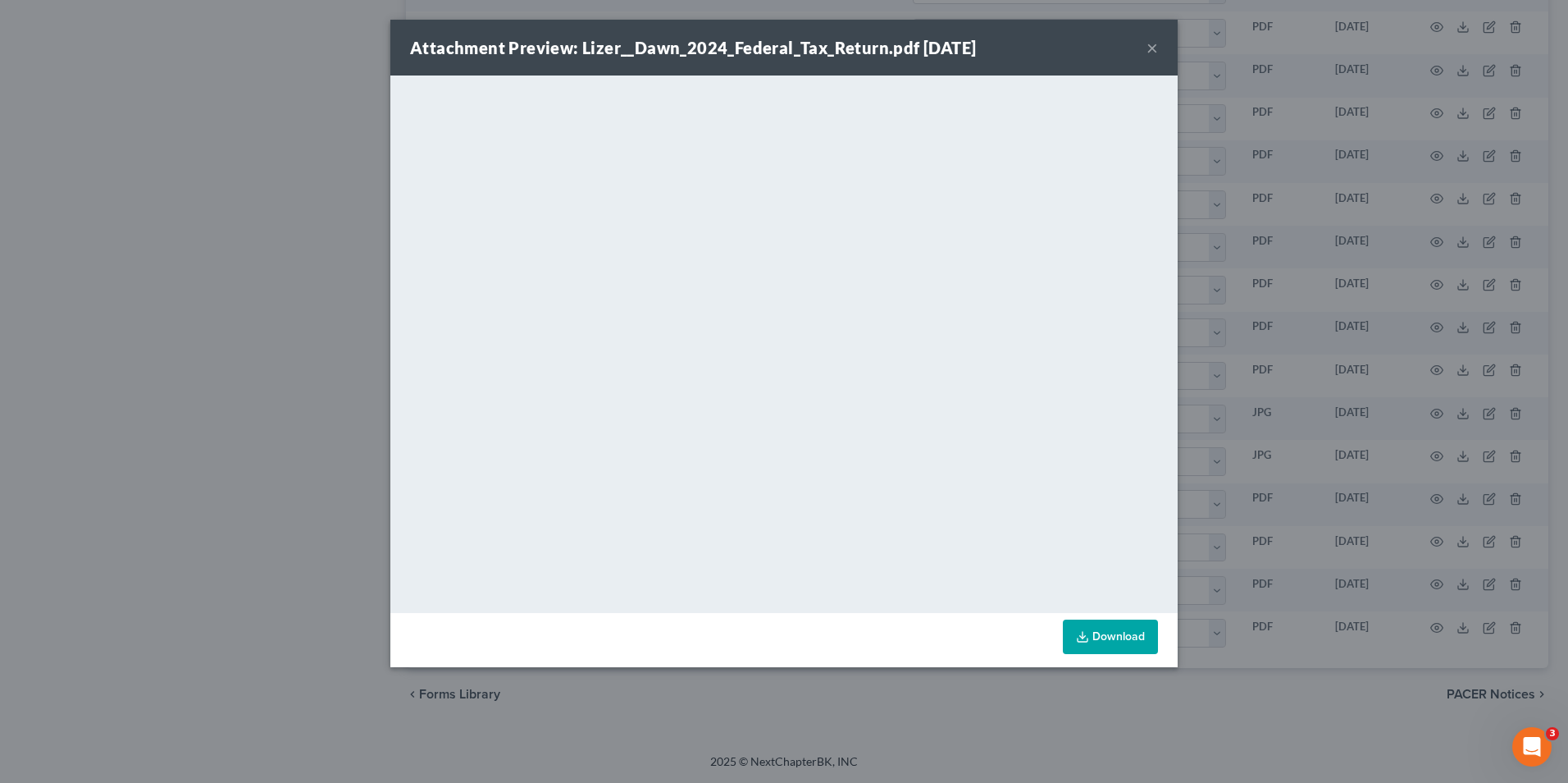
click at [1402, 497] on div "Attachment Preview: Lizer__Dawn_2024_Federal_Tax_Return.pdf 09/18/2025 × <objec…" at bounding box center [784, 391] width 1568 height 783
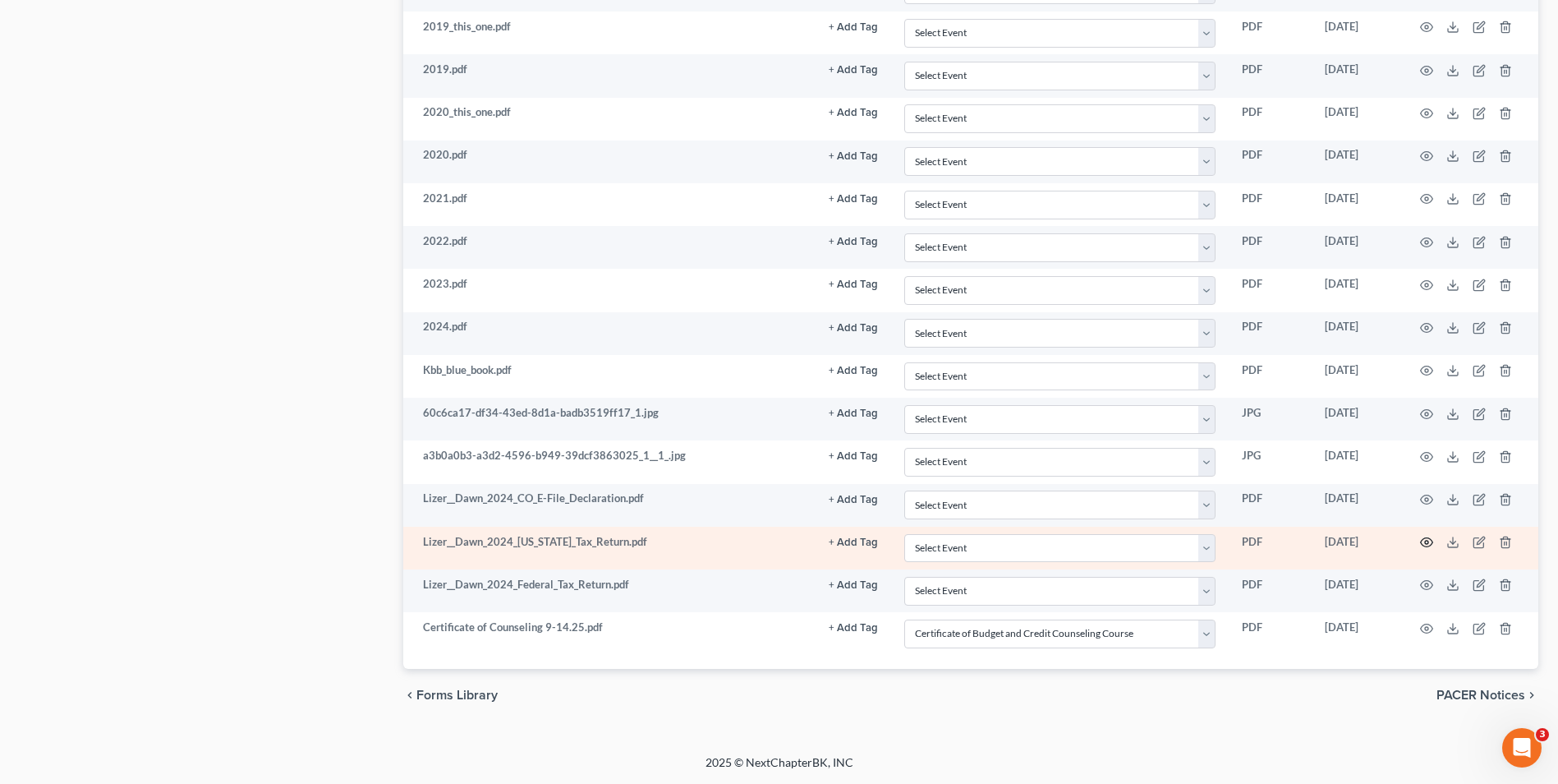
click at [1427, 541] on circle "button" at bounding box center [1427, 543] width 4 height 4
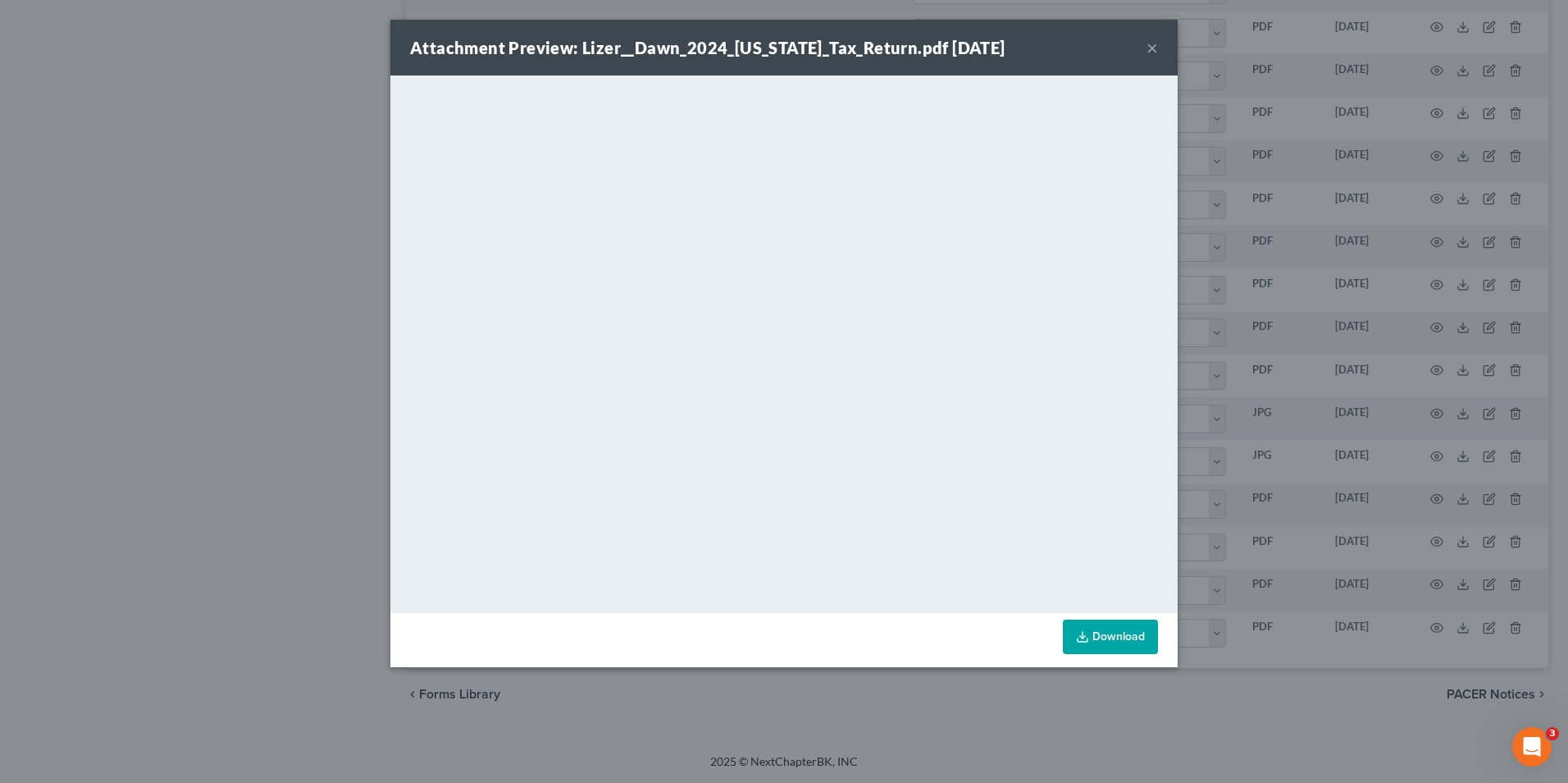
click at [1447, 483] on div "Attachment Preview: Lizer__Dawn_2024_Colorado_Tax_Return.pdf 09/18/2025 × <obje…" at bounding box center [784, 391] width 1568 height 783
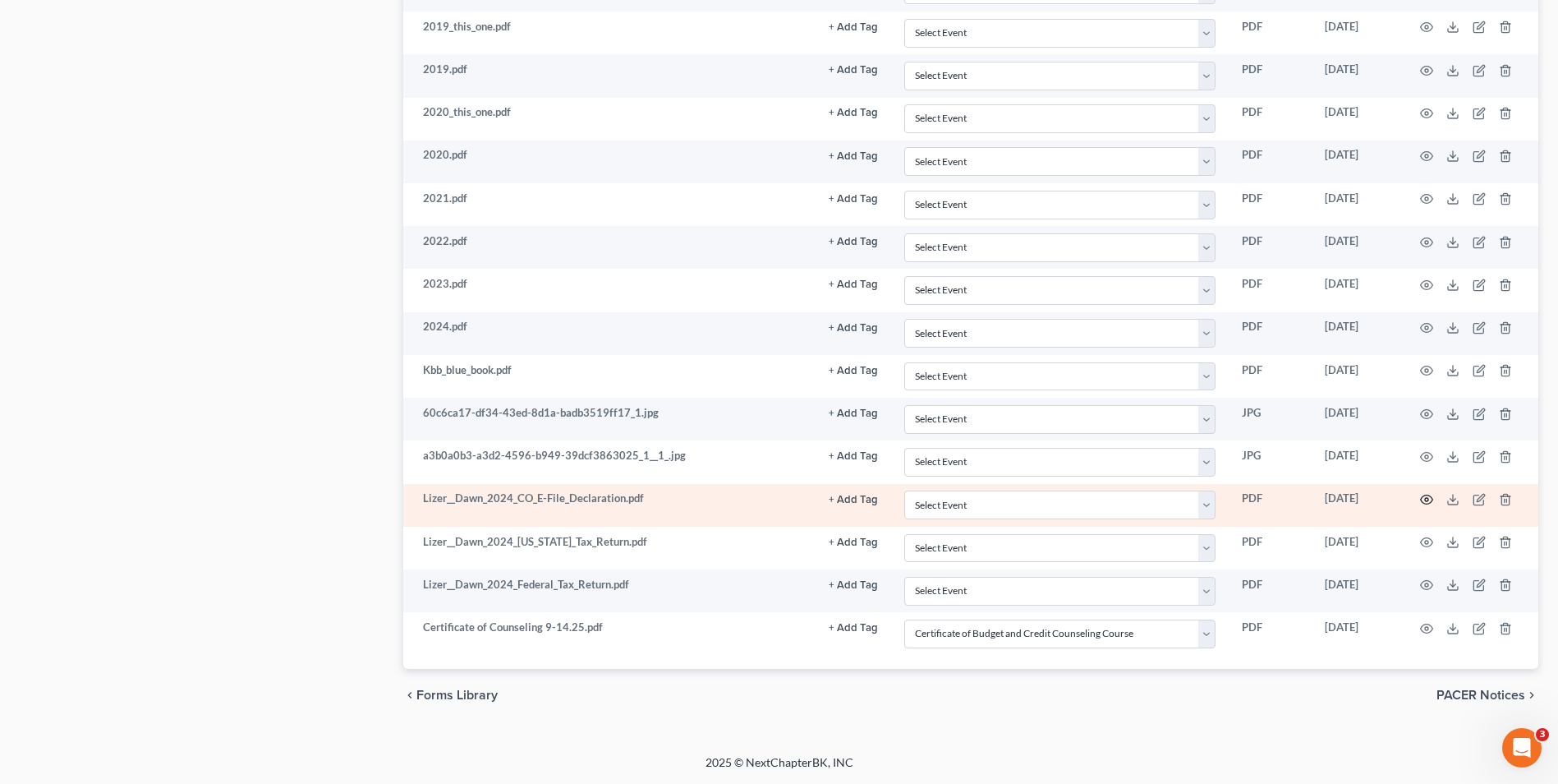
click at [1427, 503] on icon "button" at bounding box center [1427, 499] width 13 height 13
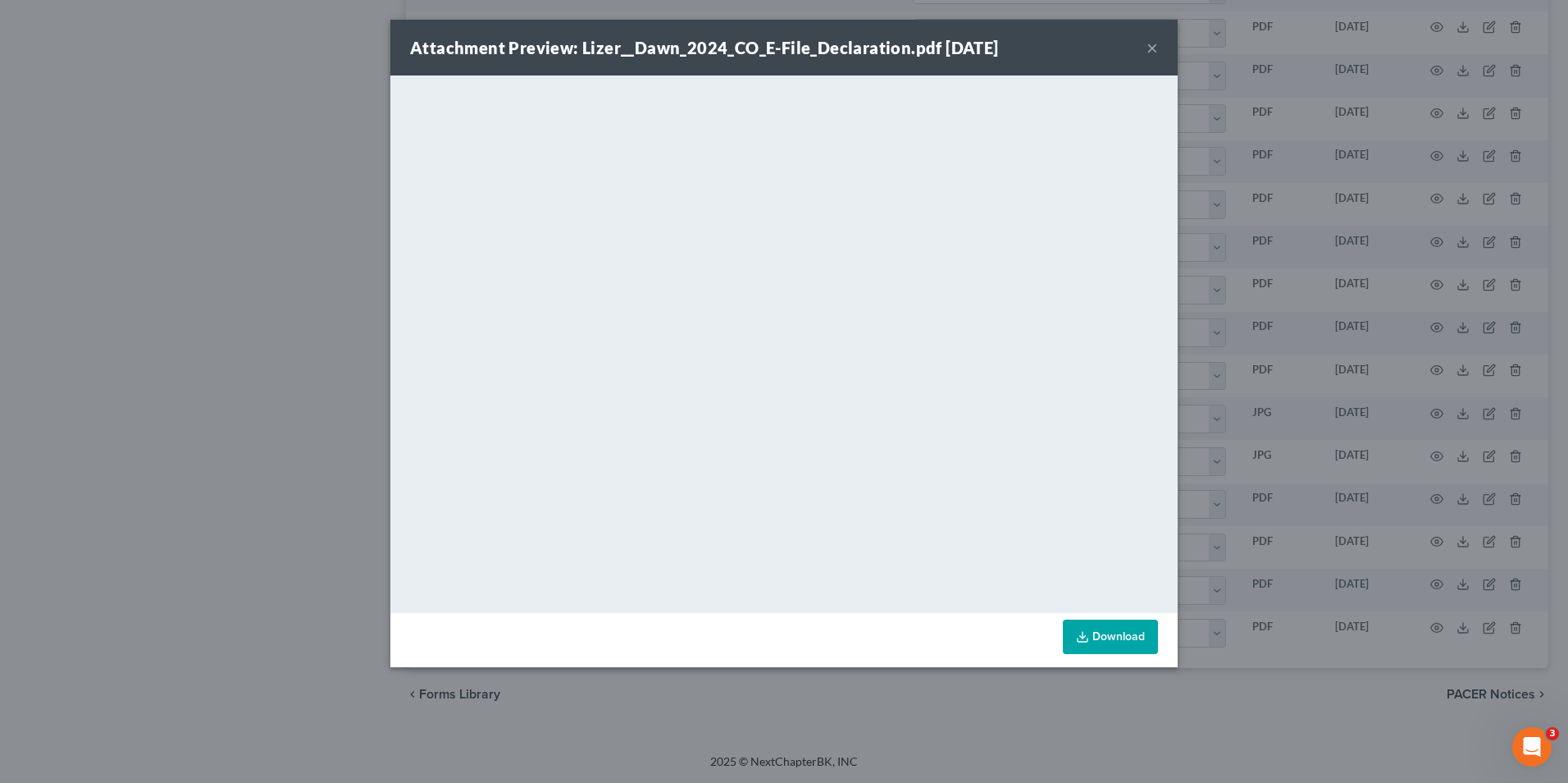
click at [1355, 425] on div "Attachment Preview: Lizer__Dawn_2024_CO_E-File_Declaration.pdf 09/18/2025 × <ob…" at bounding box center [784, 391] width 1568 height 783
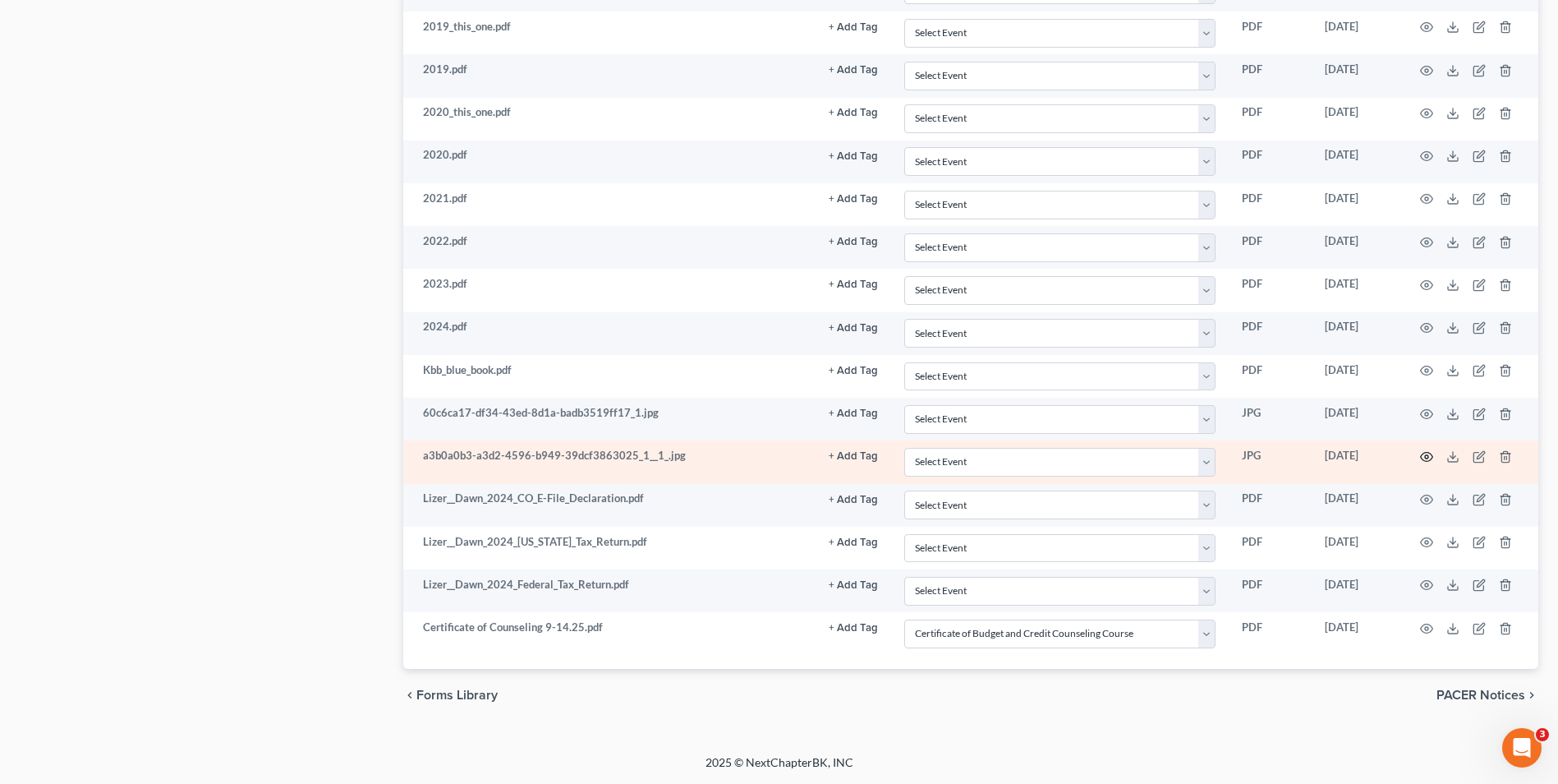
click at [1424, 455] on icon "button" at bounding box center [1427, 456] width 13 height 13
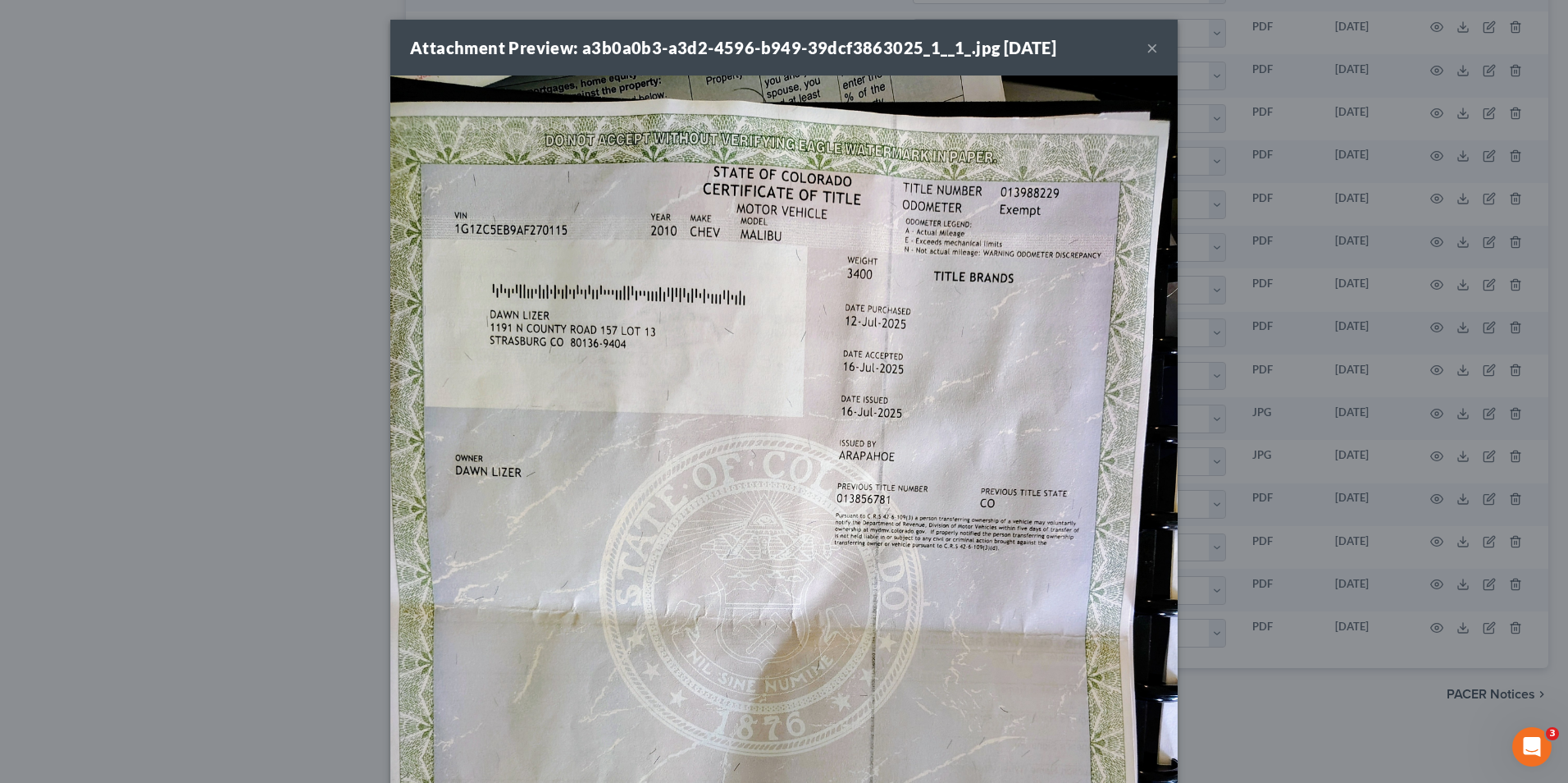
click at [1298, 349] on div "Attachment Preview: a3b0a0b3-a3d2-4596-b949-39dcf3863025_1__1_.jpg [DATE] × Dow…" at bounding box center [784, 391] width 1568 height 783
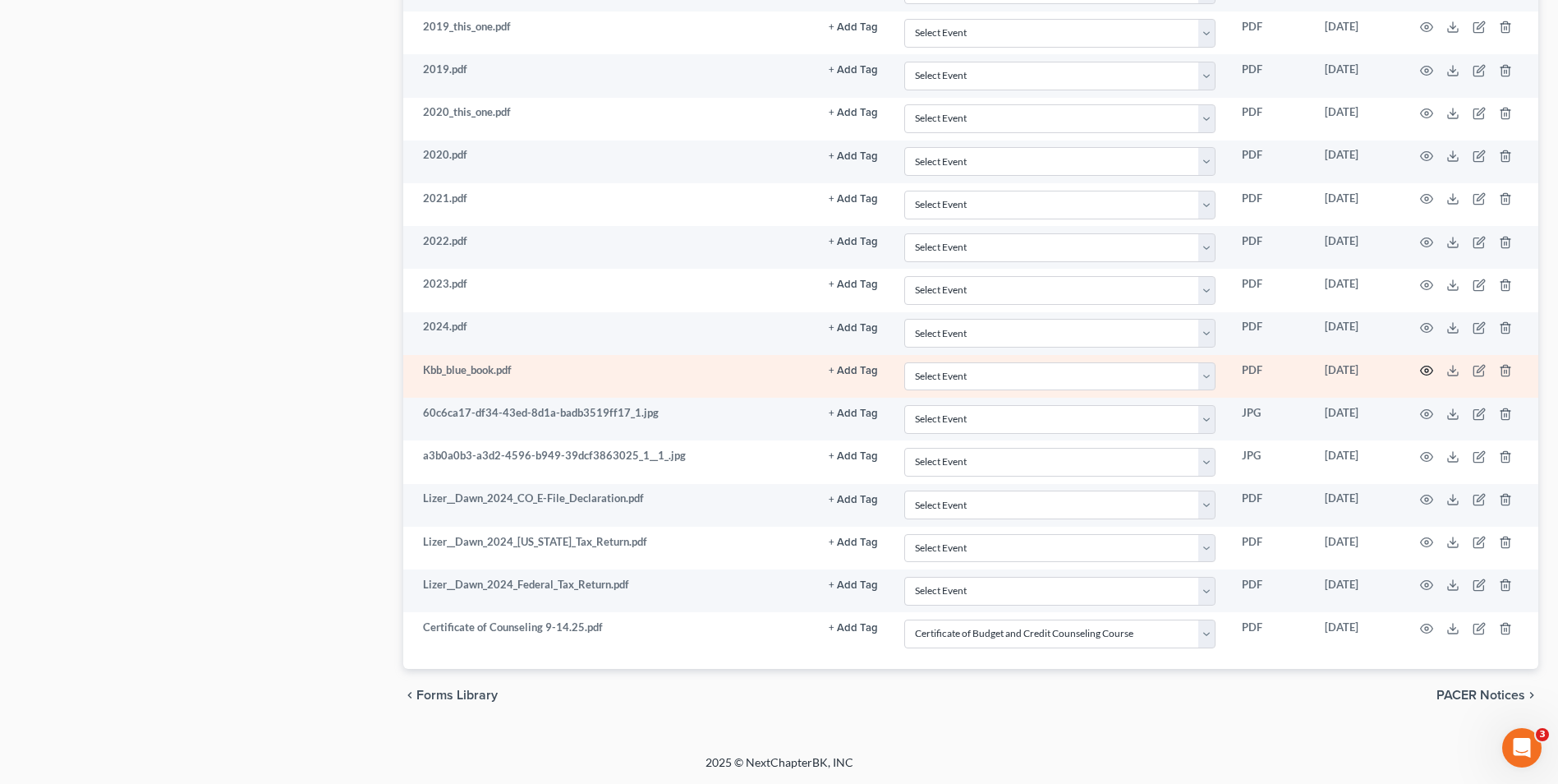
click at [1429, 368] on icon "button" at bounding box center [1427, 370] width 13 height 13
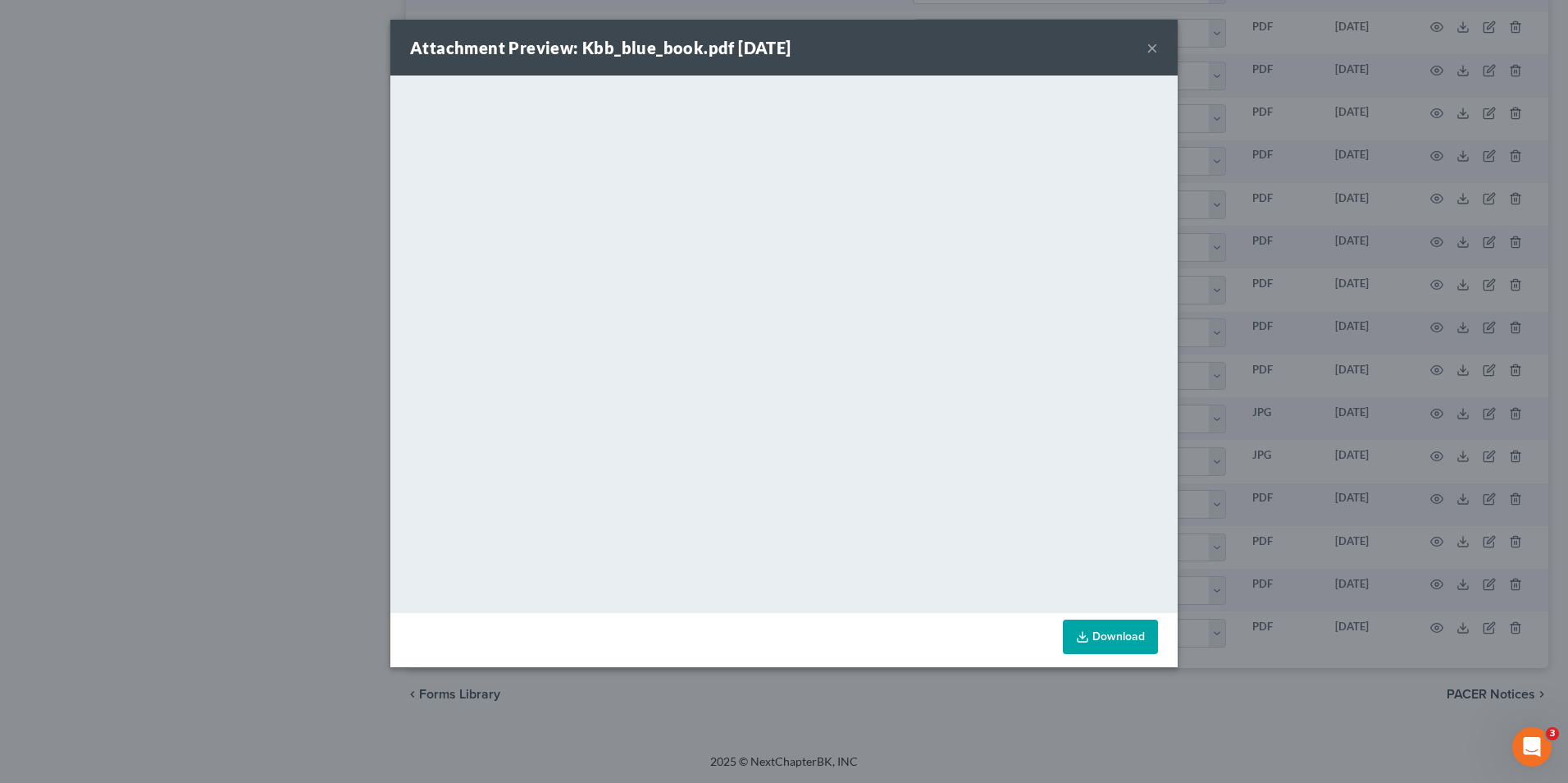
click at [1388, 368] on div "Attachment Preview: Kbb_blue_book.pdf 09/18/2025 × <object ng-attr-data='https:…" at bounding box center [784, 391] width 1568 height 783
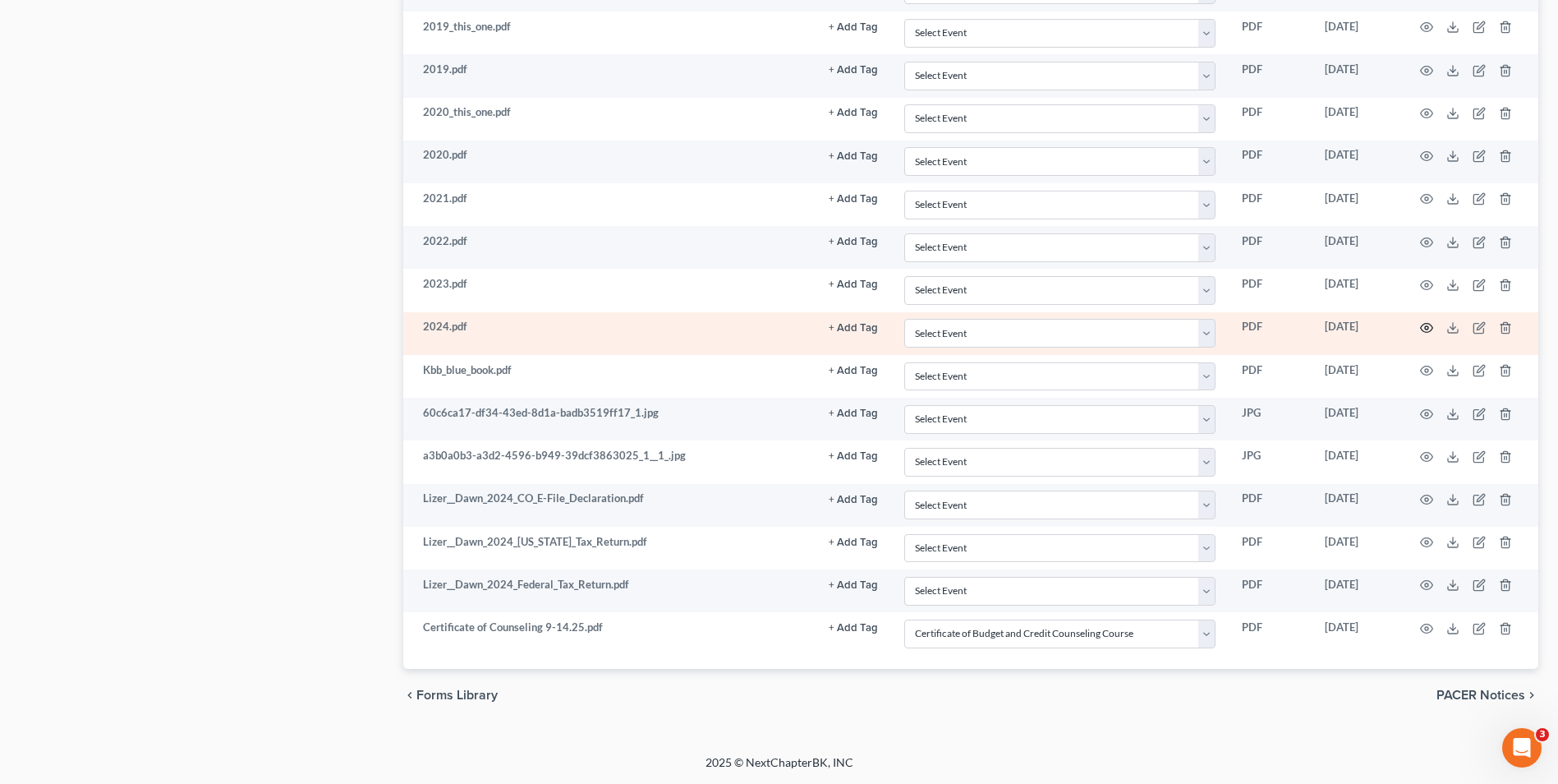
click at [1423, 331] on icon "button" at bounding box center [1427, 328] width 13 height 13
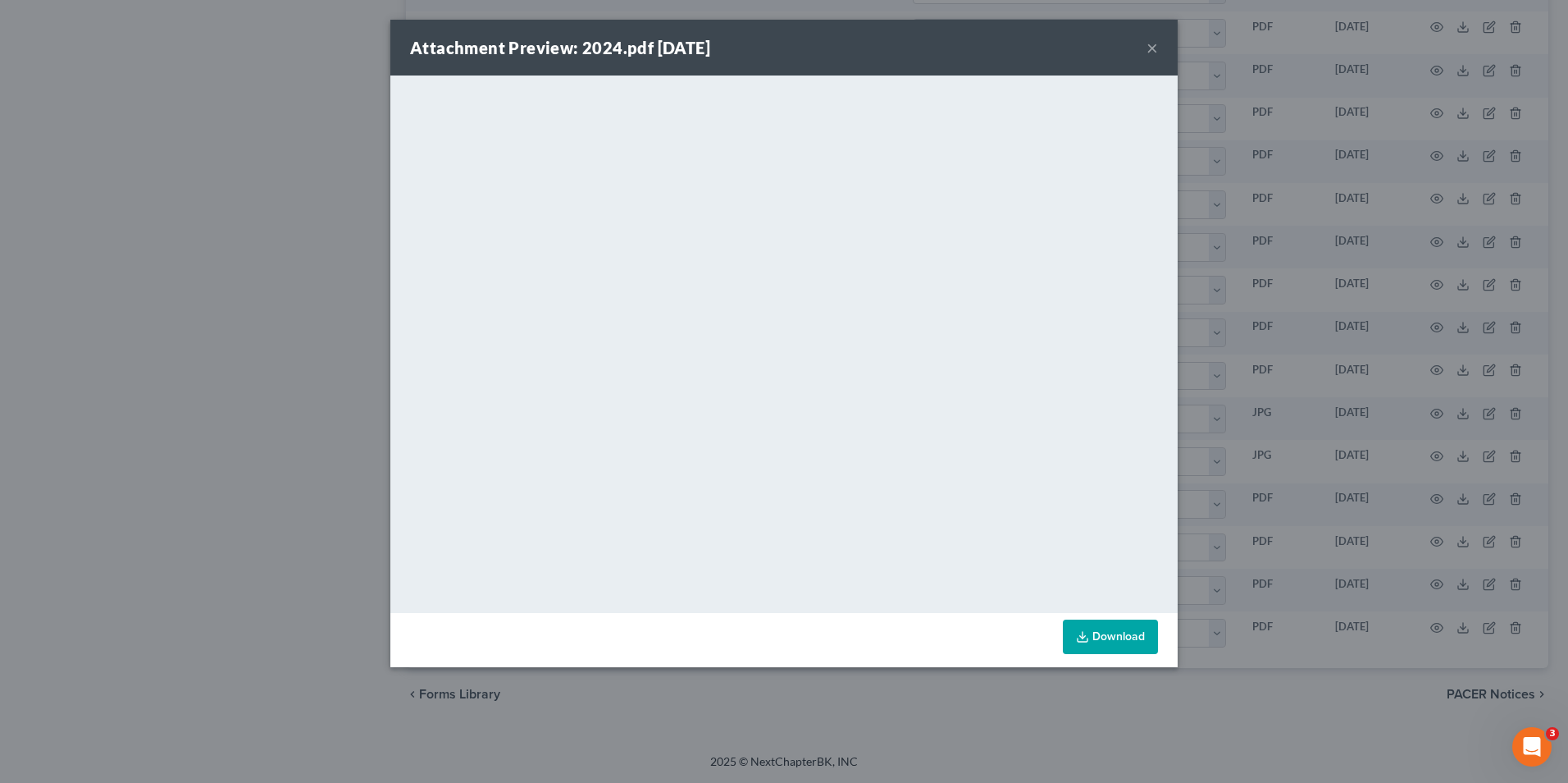
click at [1369, 468] on div "Attachment Preview: 2024.pdf 09/18/2025 × <object ng-attr-data='https://nextcha…" at bounding box center [784, 391] width 1568 height 783
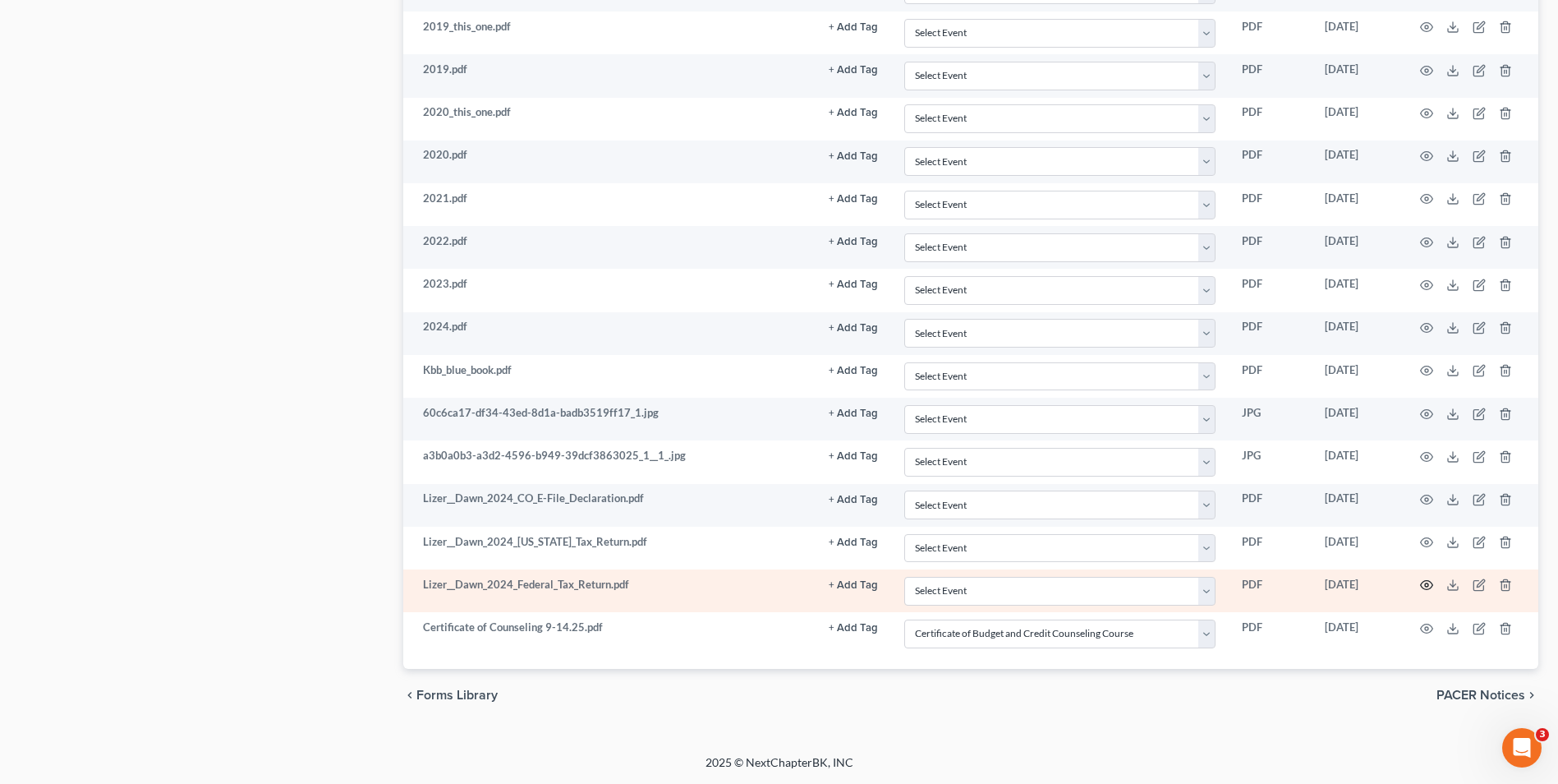
click at [1428, 585] on icon "button" at bounding box center [1427, 585] width 13 height 13
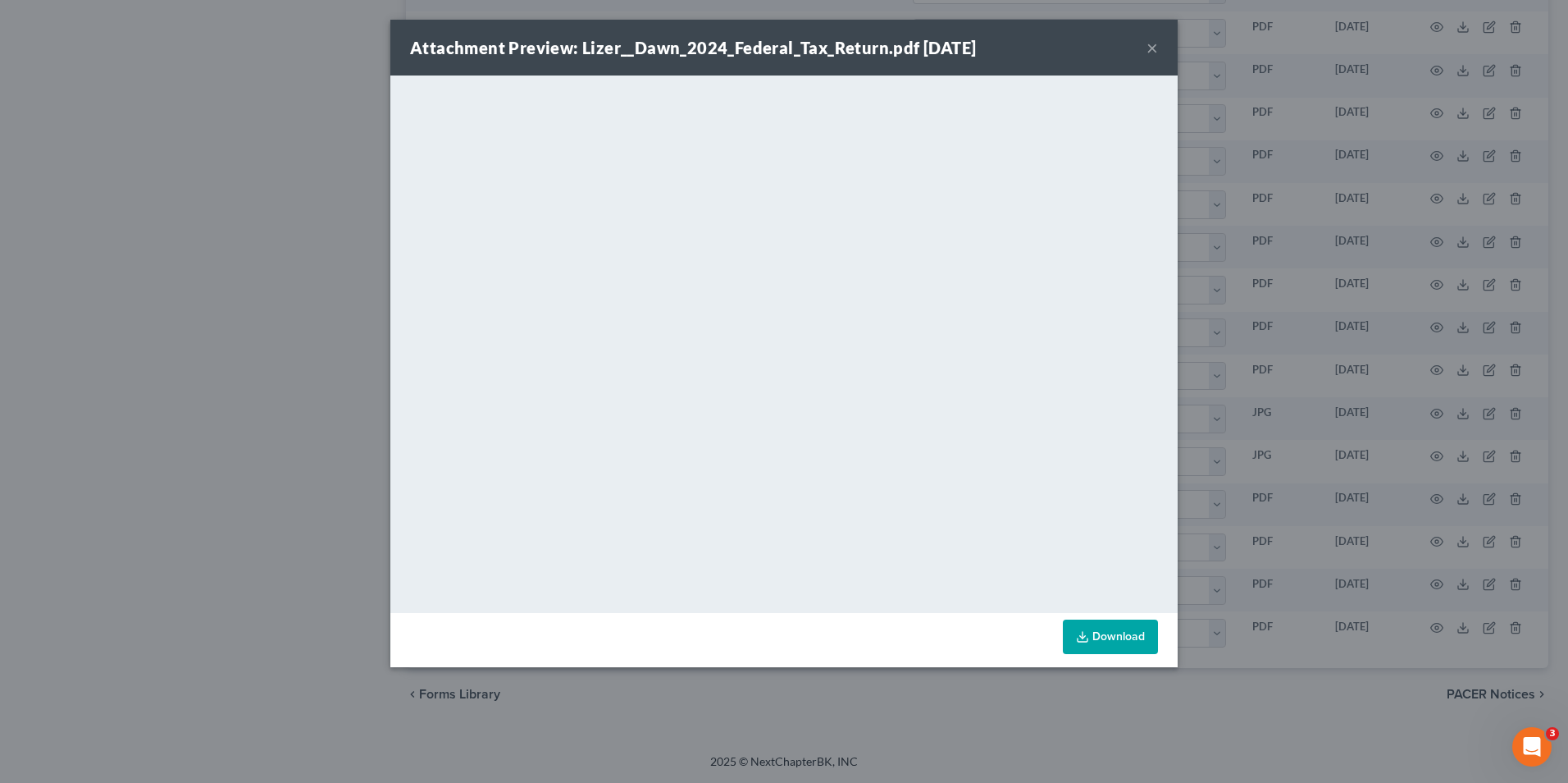
click at [1294, 342] on div "Attachment Preview: Lizer__Dawn_2024_Federal_Tax_Return.pdf 09/18/2025 × <objec…" at bounding box center [784, 391] width 1568 height 783
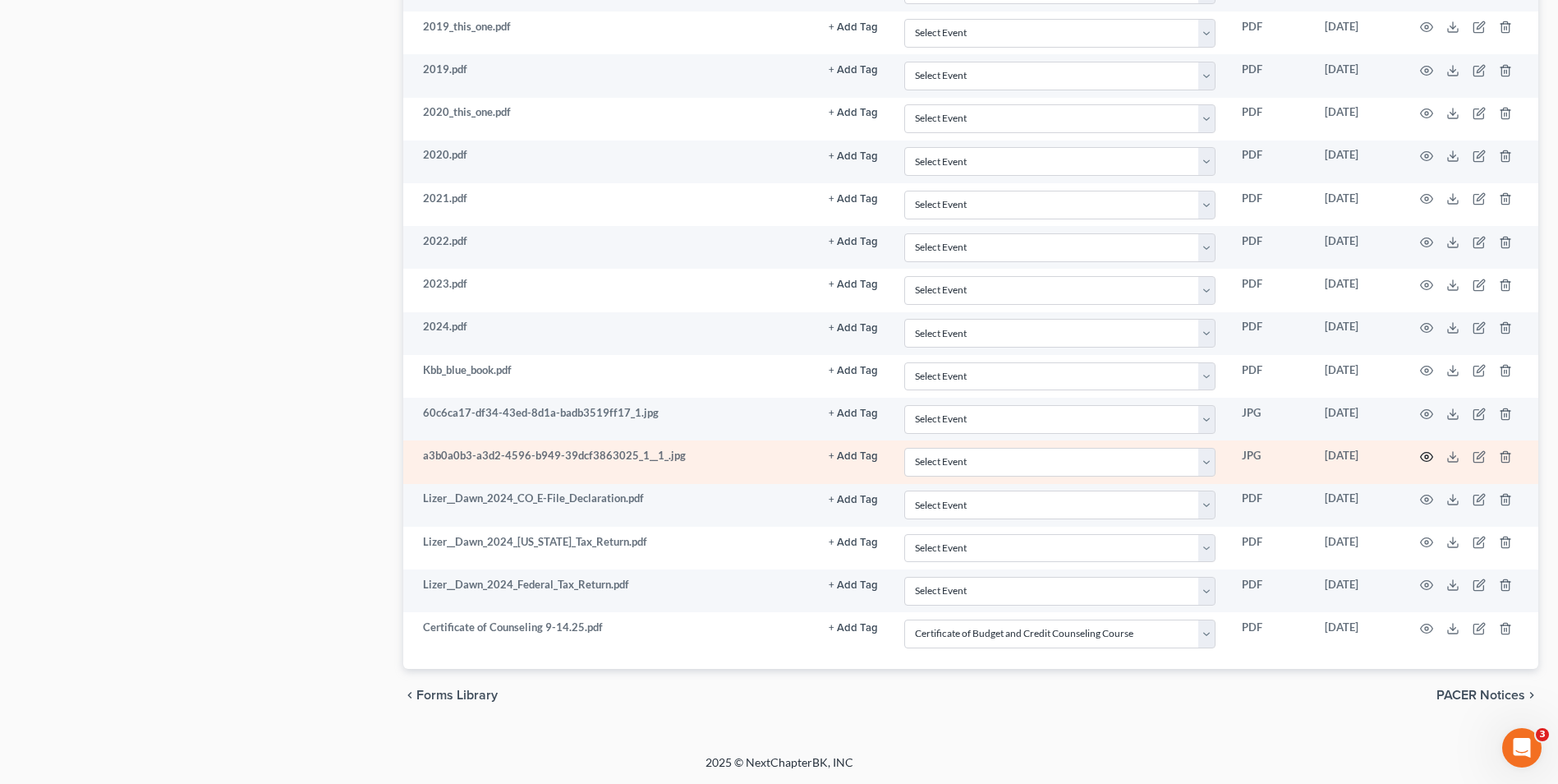
click at [1432, 456] on icon "button" at bounding box center [1427, 456] width 13 height 13
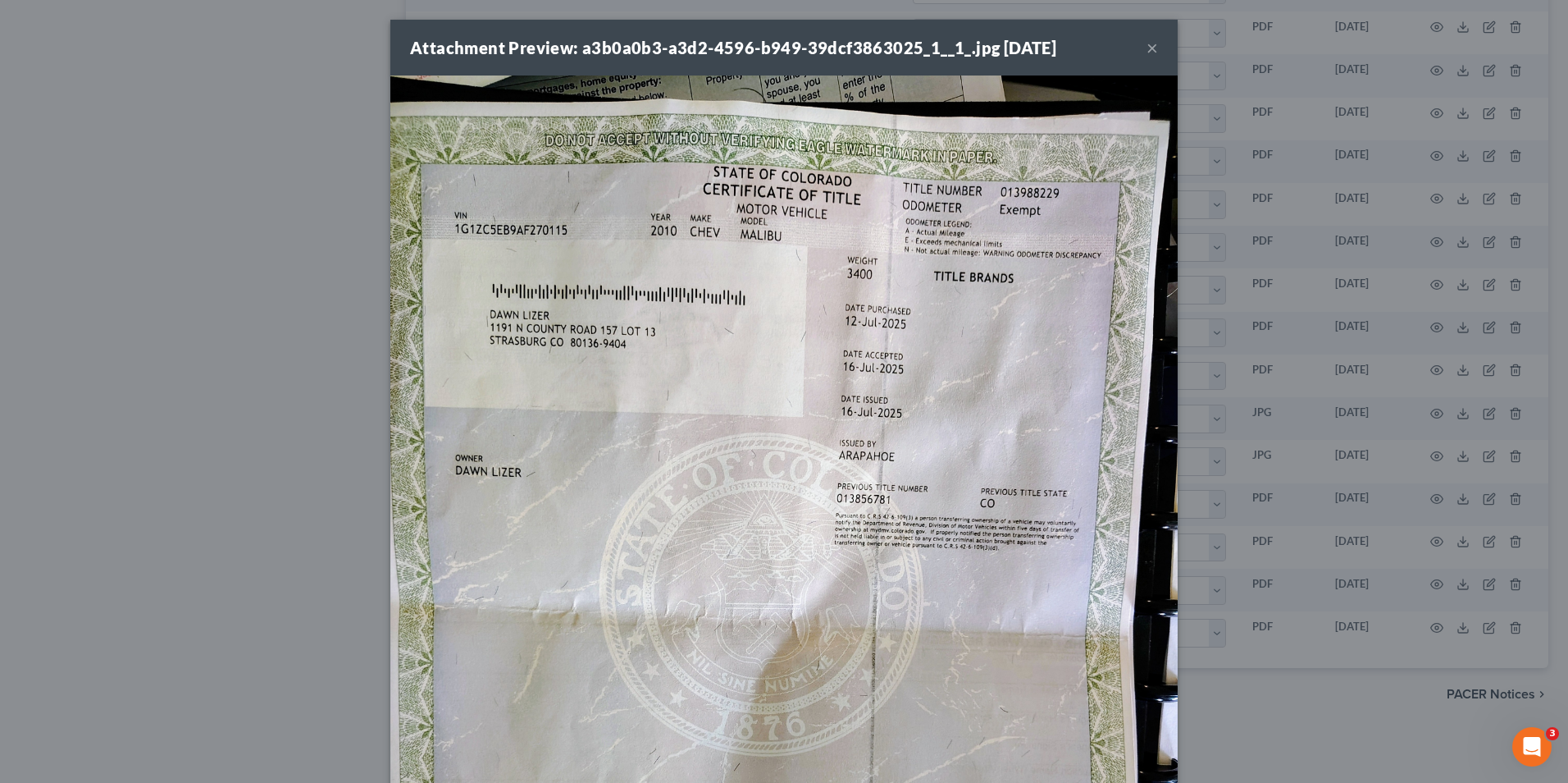
click at [1360, 441] on div "Attachment Preview: a3b0a0b3-a3d2-4596-b949-39dcf3863025_1__1_.jpg [DATE] × Dow…" at bounding box center [784, 391] width 1568 height 783
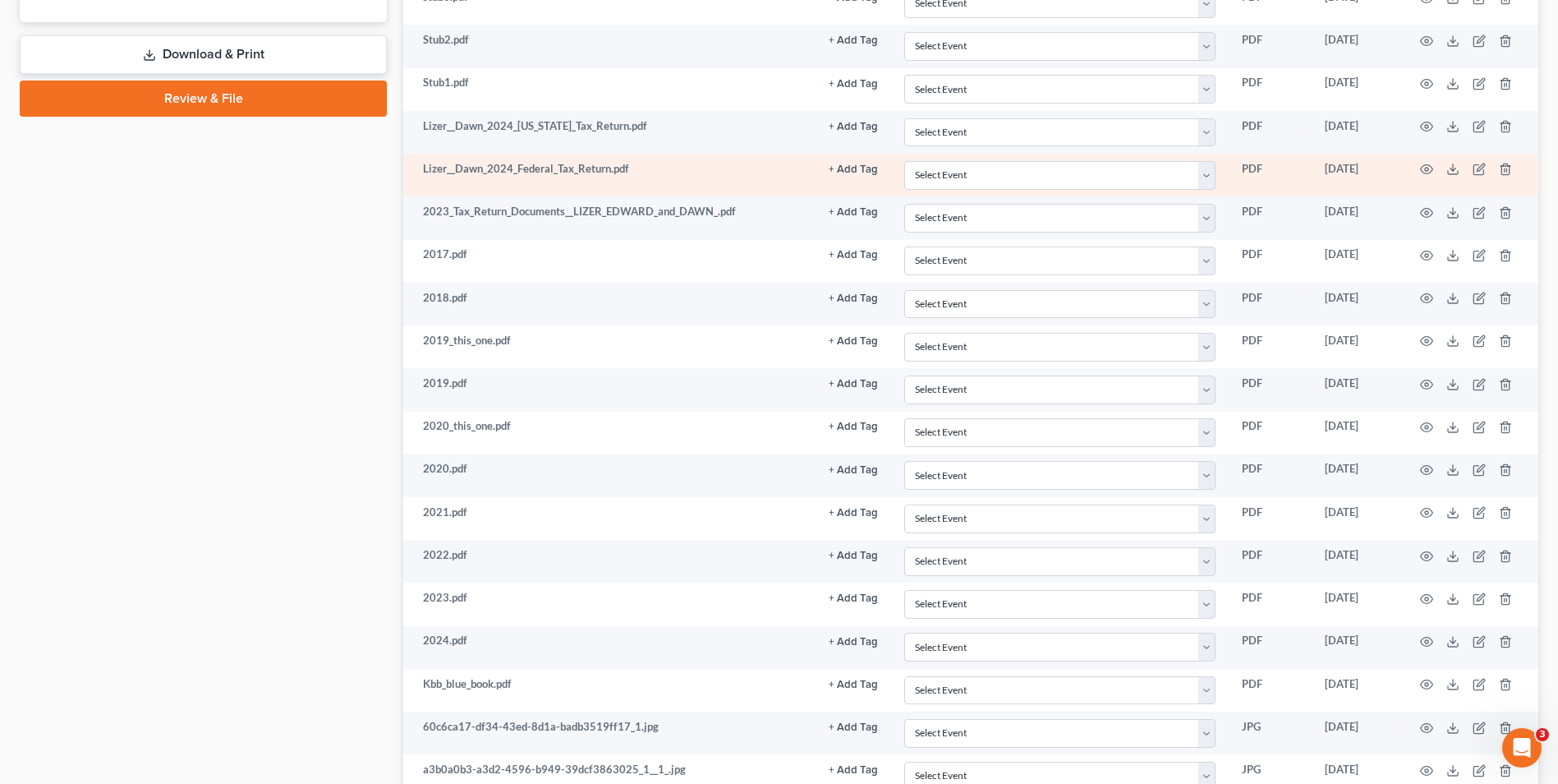
scroll to position [662, 0]
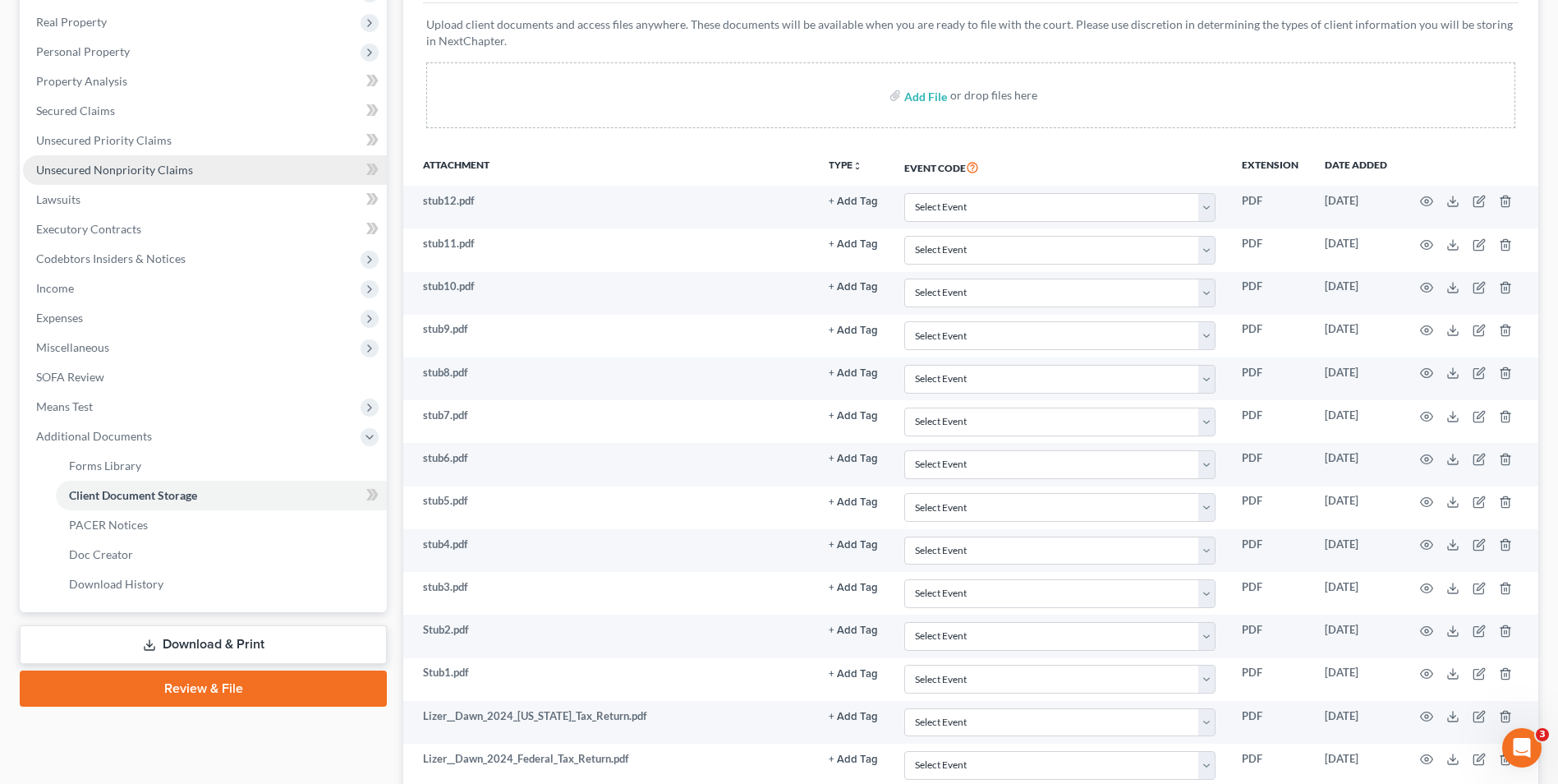
click at [125, 176] on link "Unsecured Nonpriority Claims" at bounding box center [205, 170] width 364 height 30
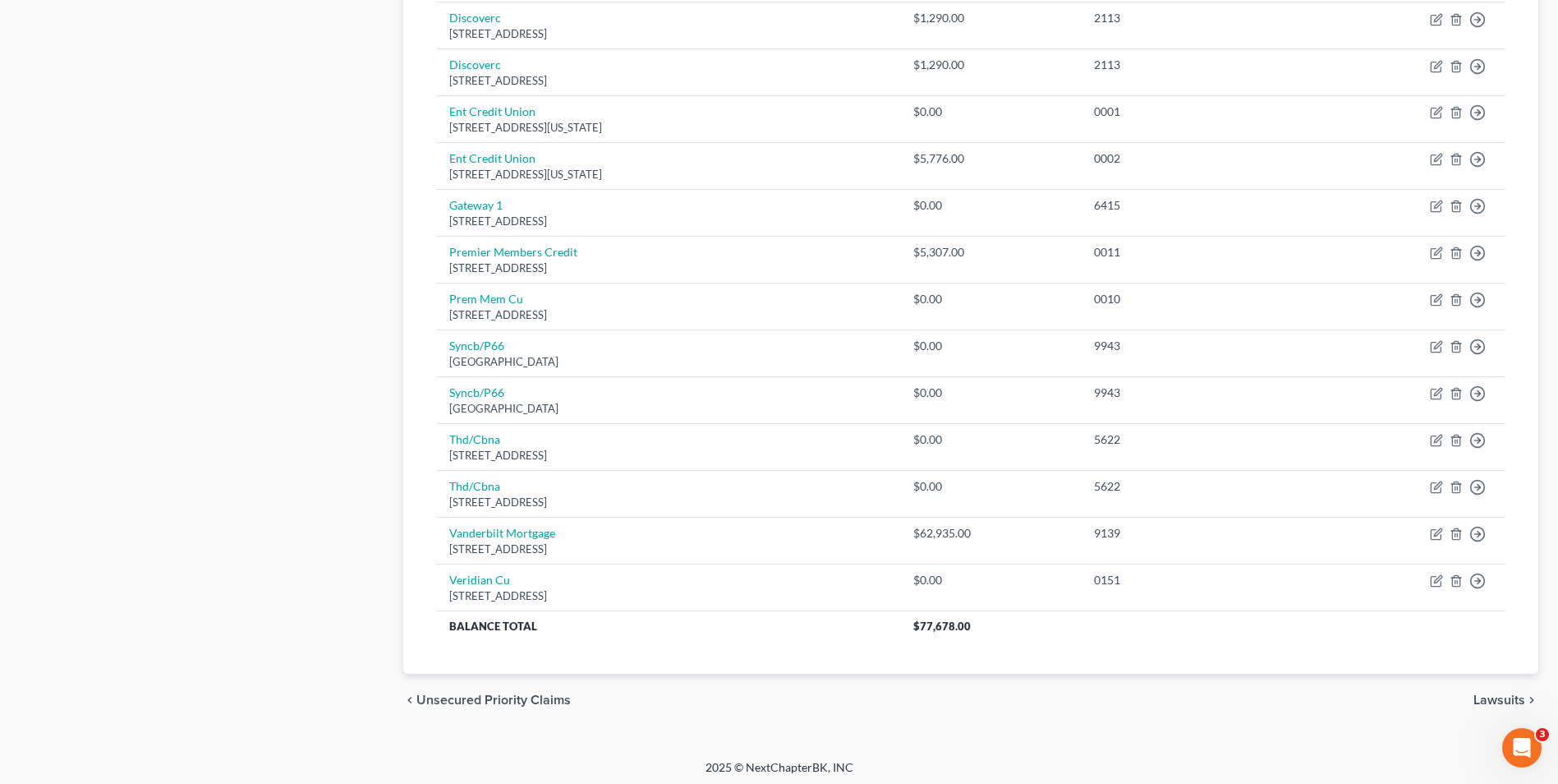
scroll to position [823, 0]
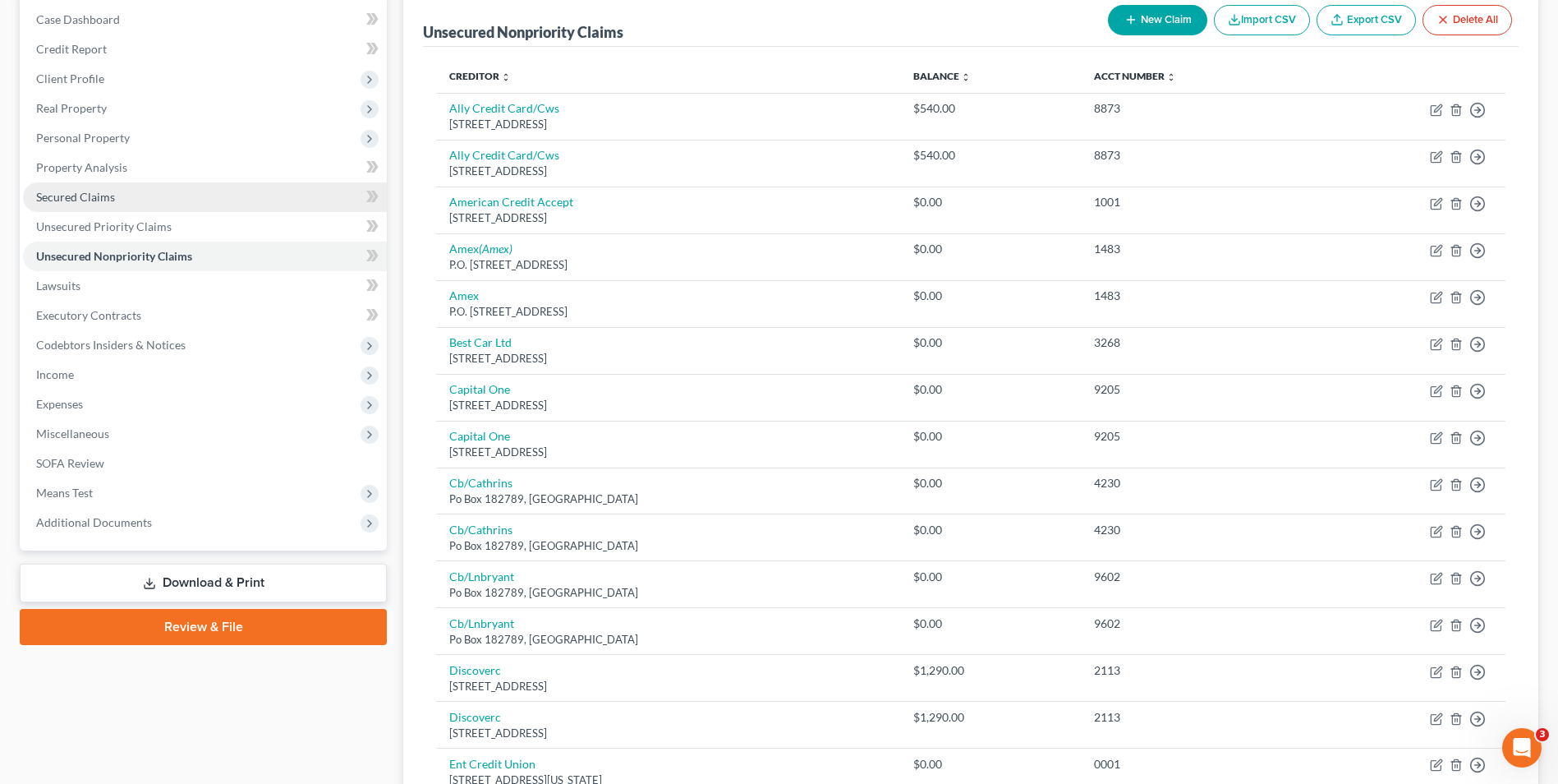
click at [81, 197] on span "Secured Claims" at bounding box center [75, 197] width 79 height 14
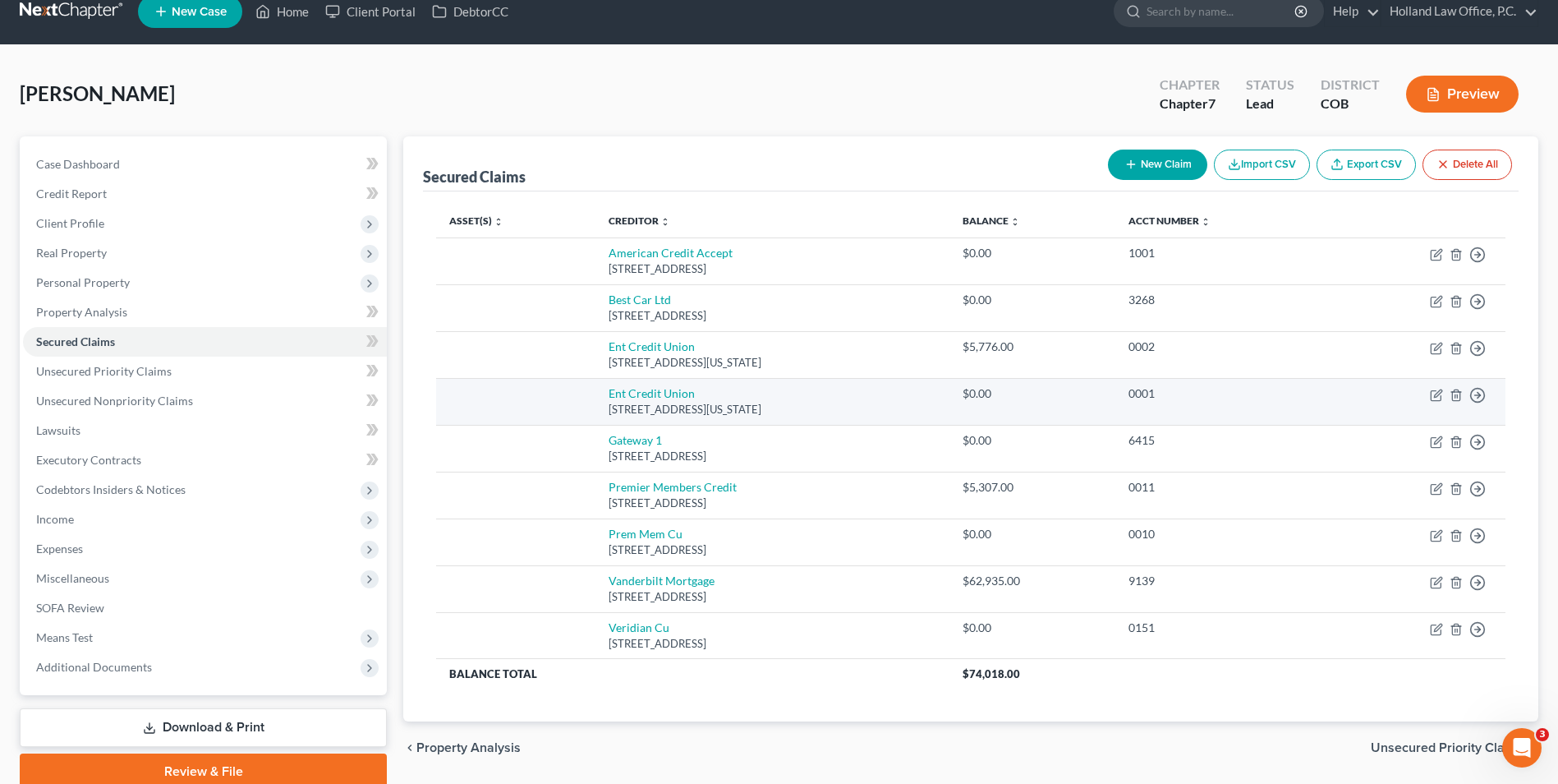
scroll to position [83, 0]
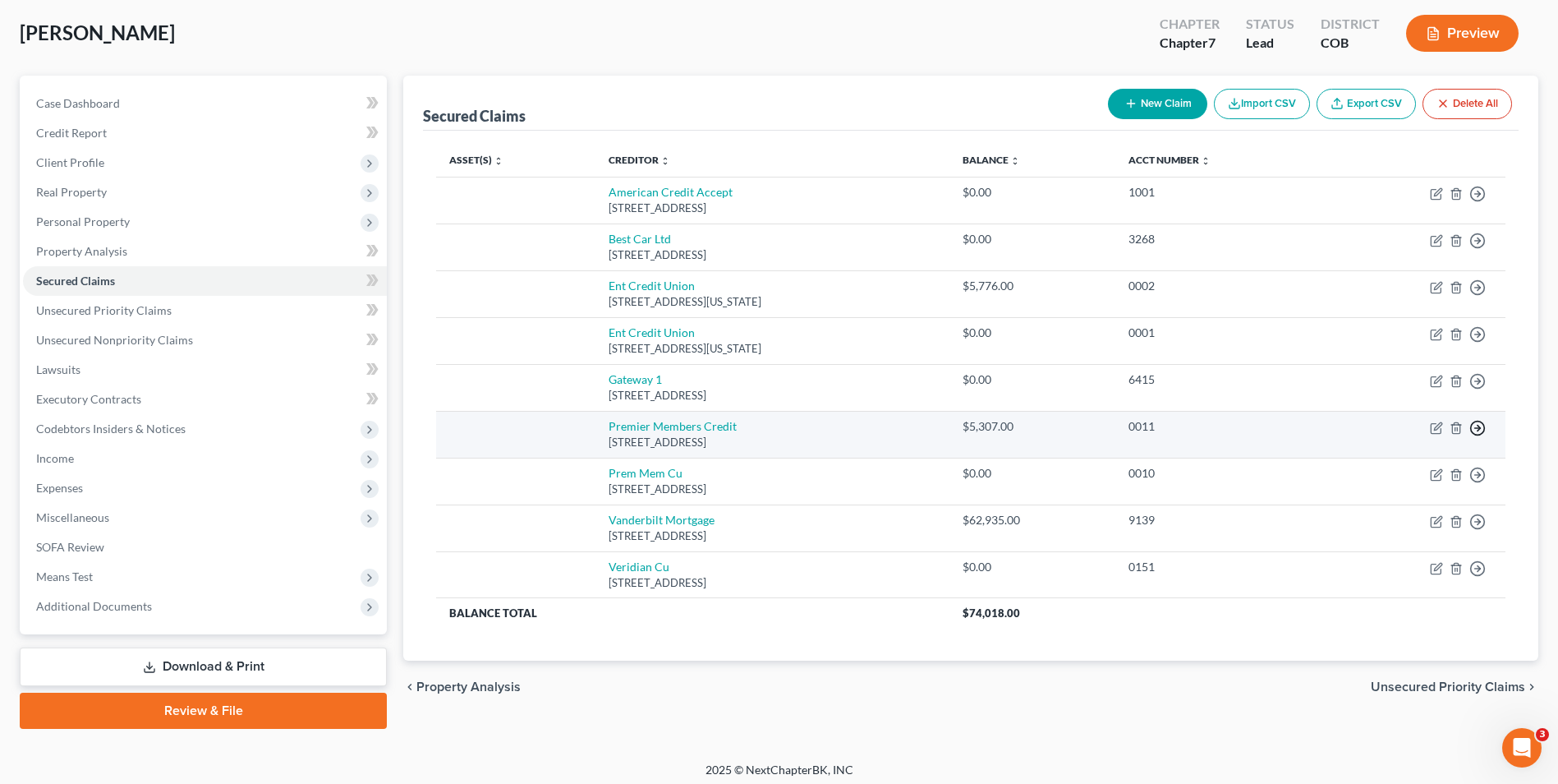
click at [1480, 428] on line "button" at bounding box center [1478, 428] width 6 height 0
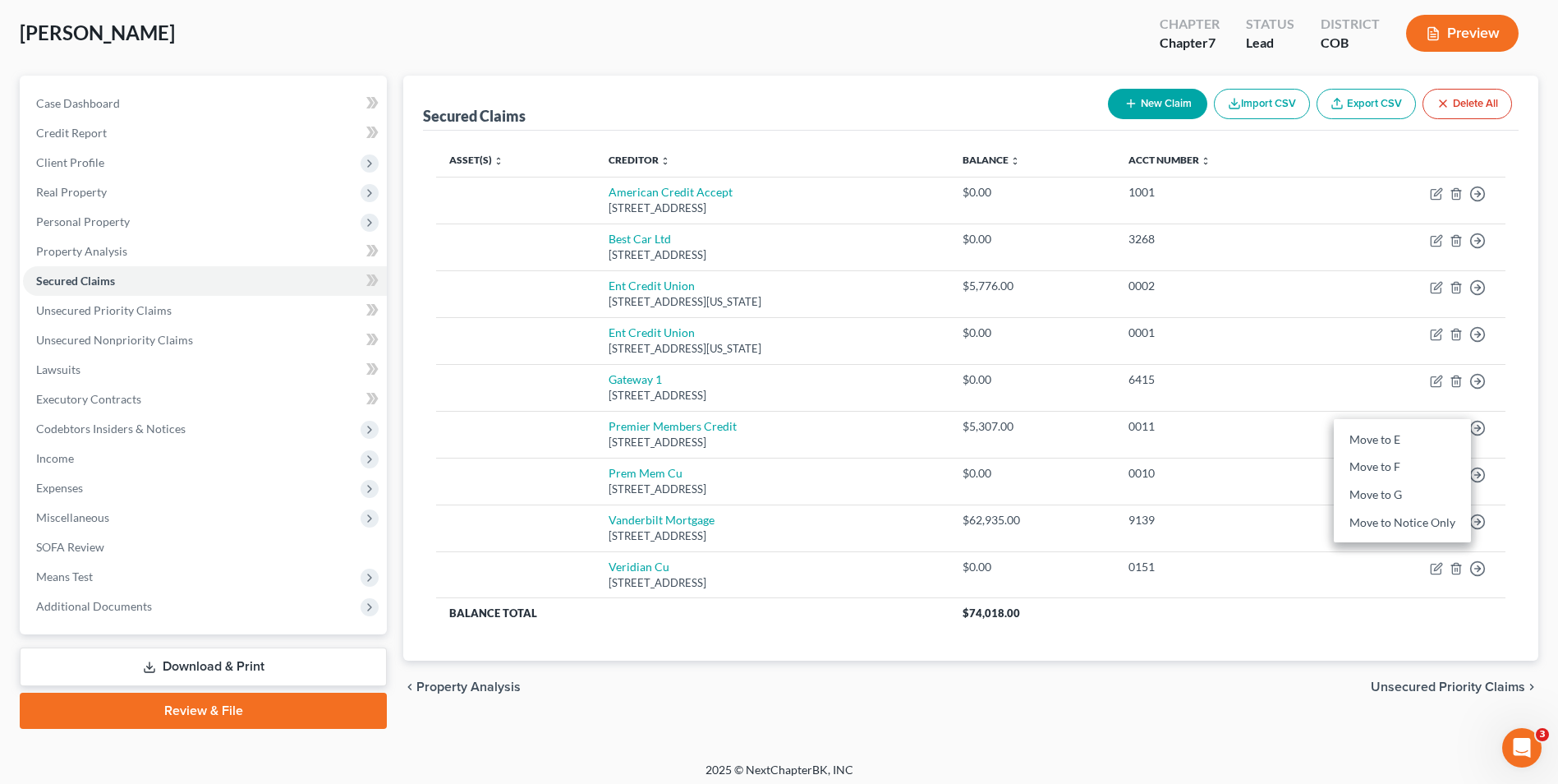
click at [1525, 268] on div "Secured Claims New Claim Import CSV Export CSV Delete All Asset(s) expand_more …" at bounding box center [972, 367] width 1136 height 585
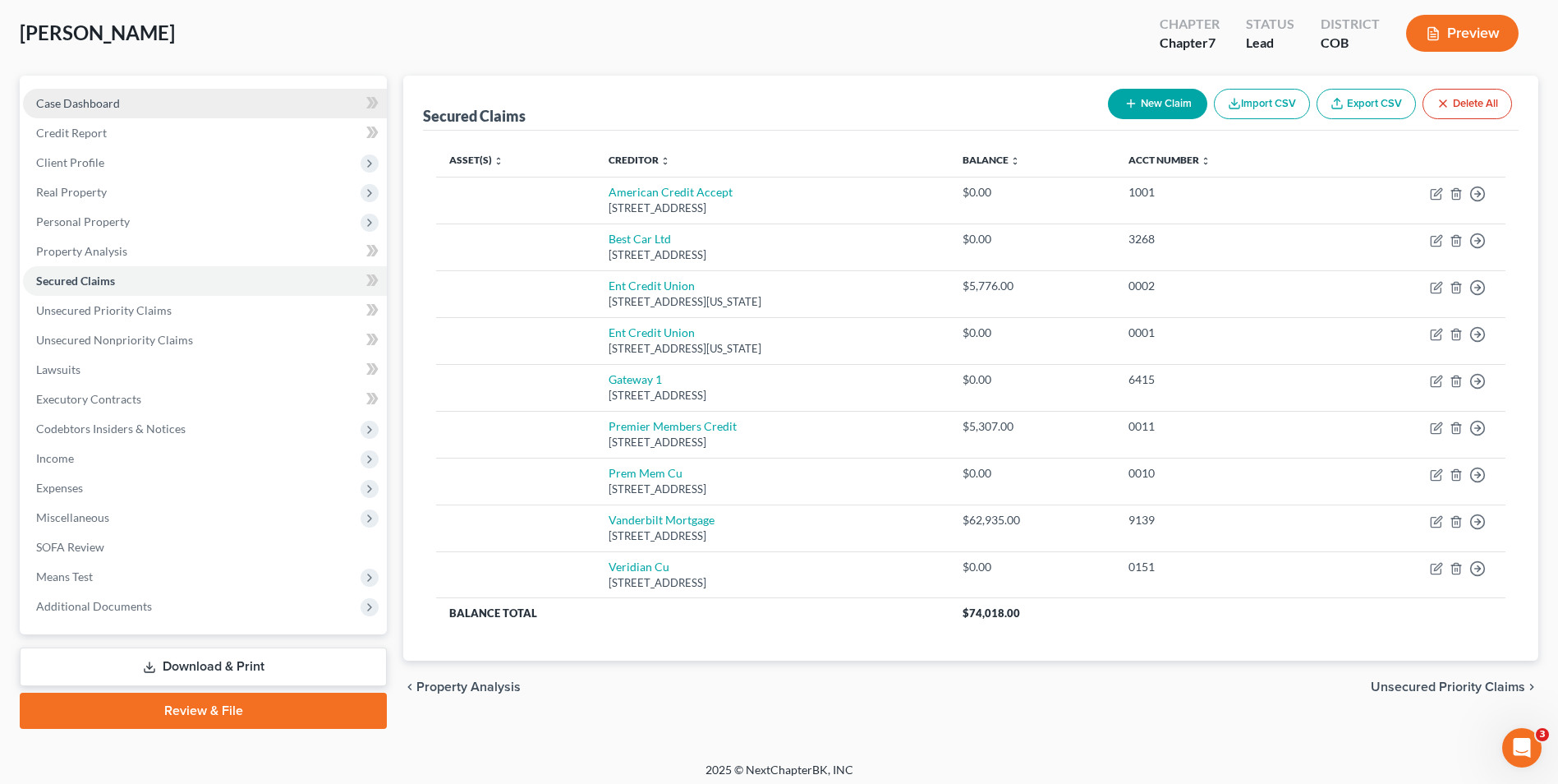
click at [93, 102] on span "Case Dashboard" at bounding box center [78, 103] width 84 height 14
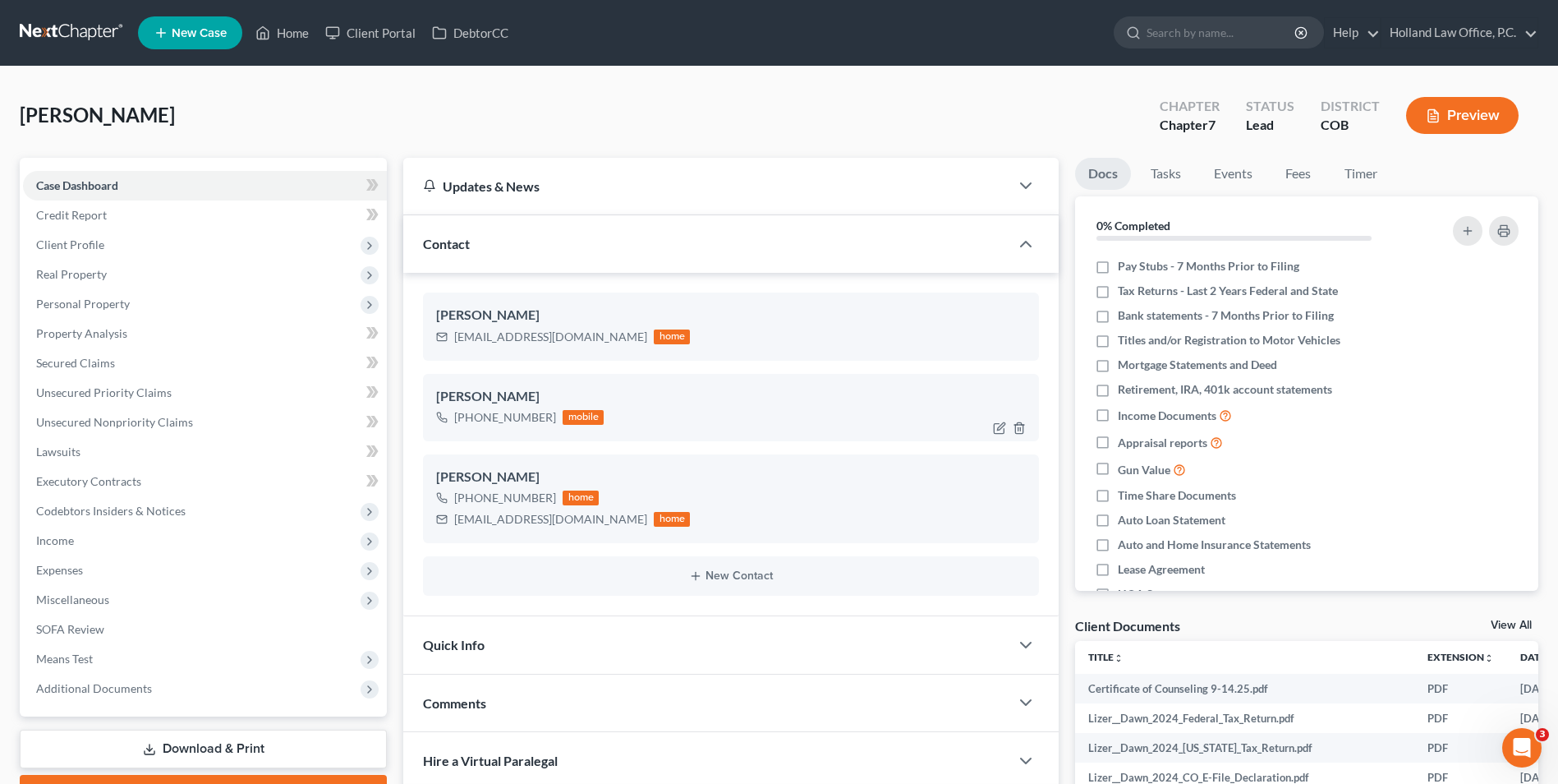
drag, startPoint x: 548, startPoint y: 420, endPoint x: 498, endPoint y: 422, distance: 50.0
click at [470, 419] on div "[PHONE_NUMBER]" at bounding box center [506, 418] width 102 height 17
drag, startPoint x: 498, startPoint y: 422, endPoint x: 511, endPoint y: 418, distance: 13.6
copy div "(720) 549-1636"
drag, startPoint x: 283, startPoint y: 32, endPoint x: 709, endPoint y: 96, distance: 430.8
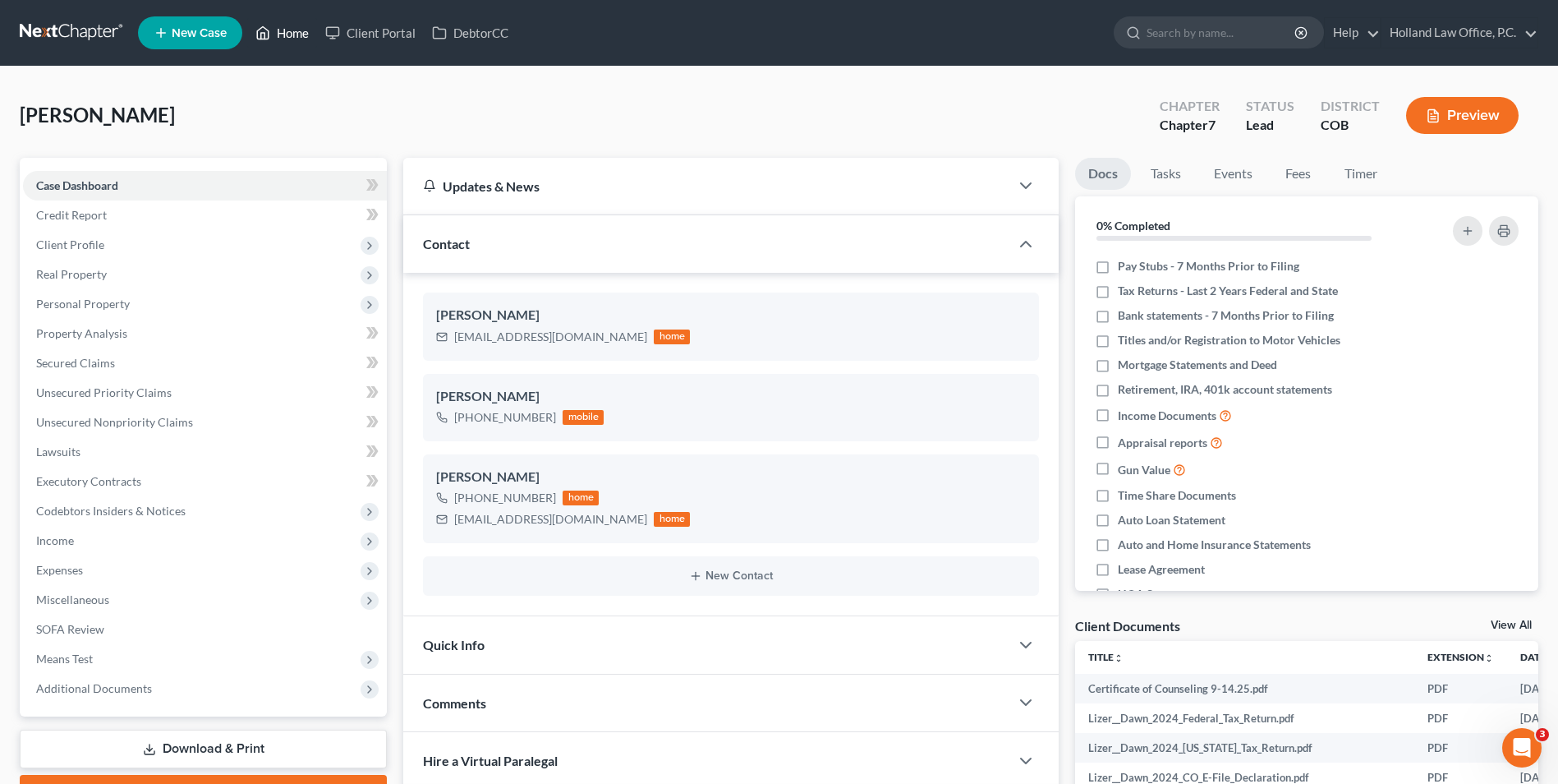
click at [283, 32] on link "Home" at bounding box center [281, 32] width 70 height 30
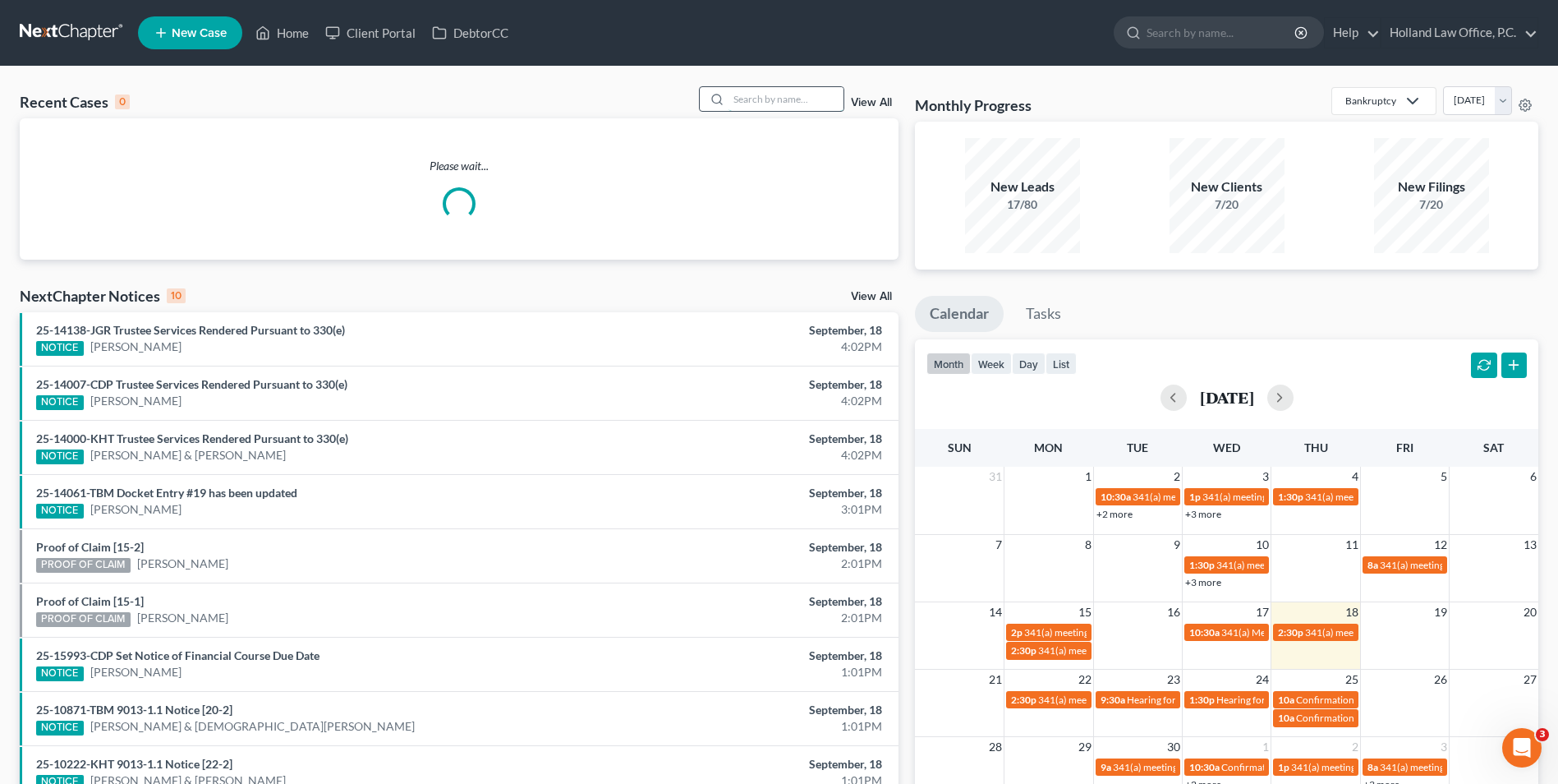
drag, startPoint x: 756, startPoint y: 96, endPoint x: 706, endPoint y: 86, distance: 51.0
click at [743, 96] on input "search" at bounding box center [786, 99] width 115 height 24
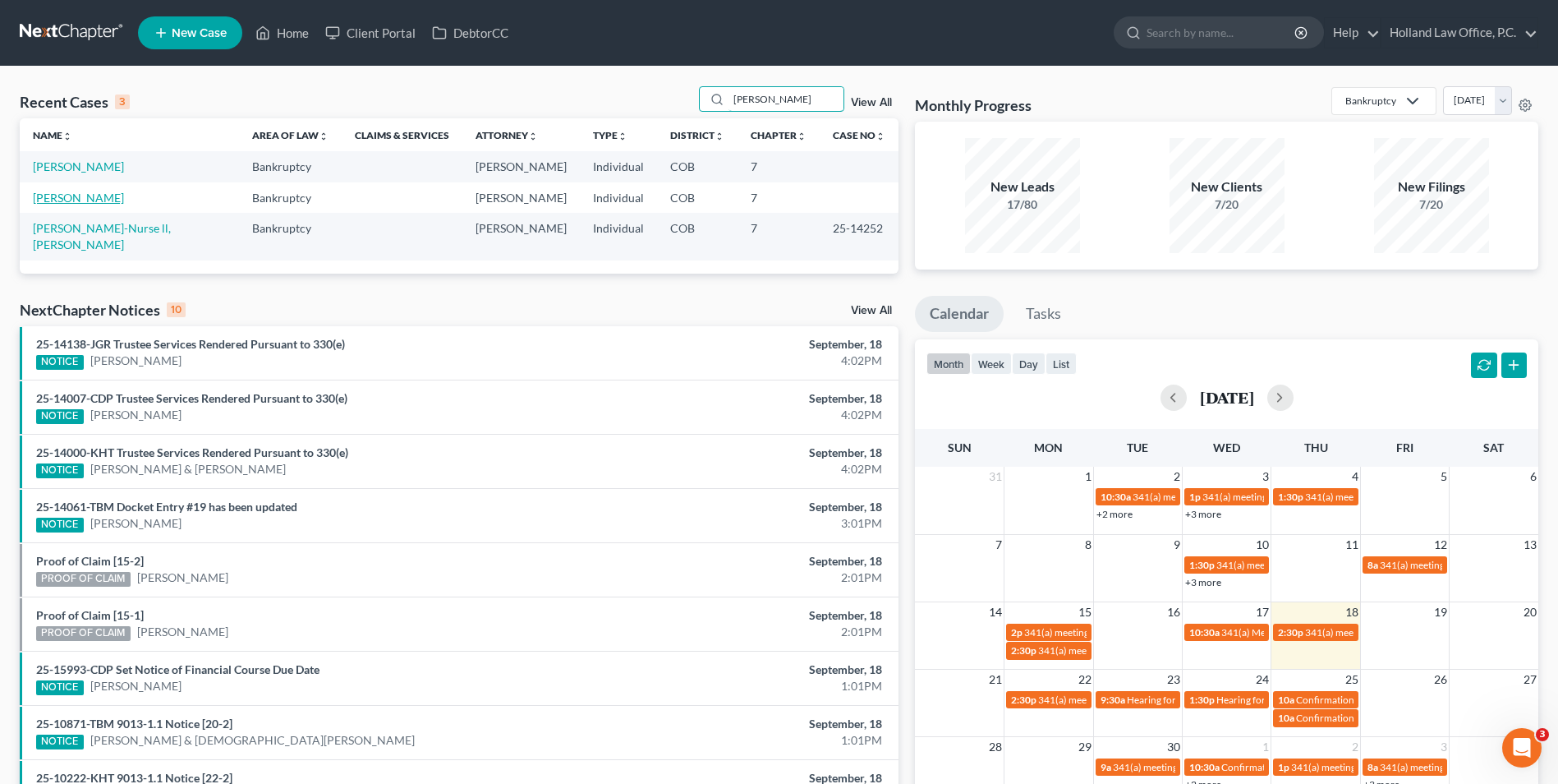
type input "[PERSON_NAME]"
click at [93, 197] on link "[PERSON_NAME]" at bounding box center [78, 197] width 91 height 14
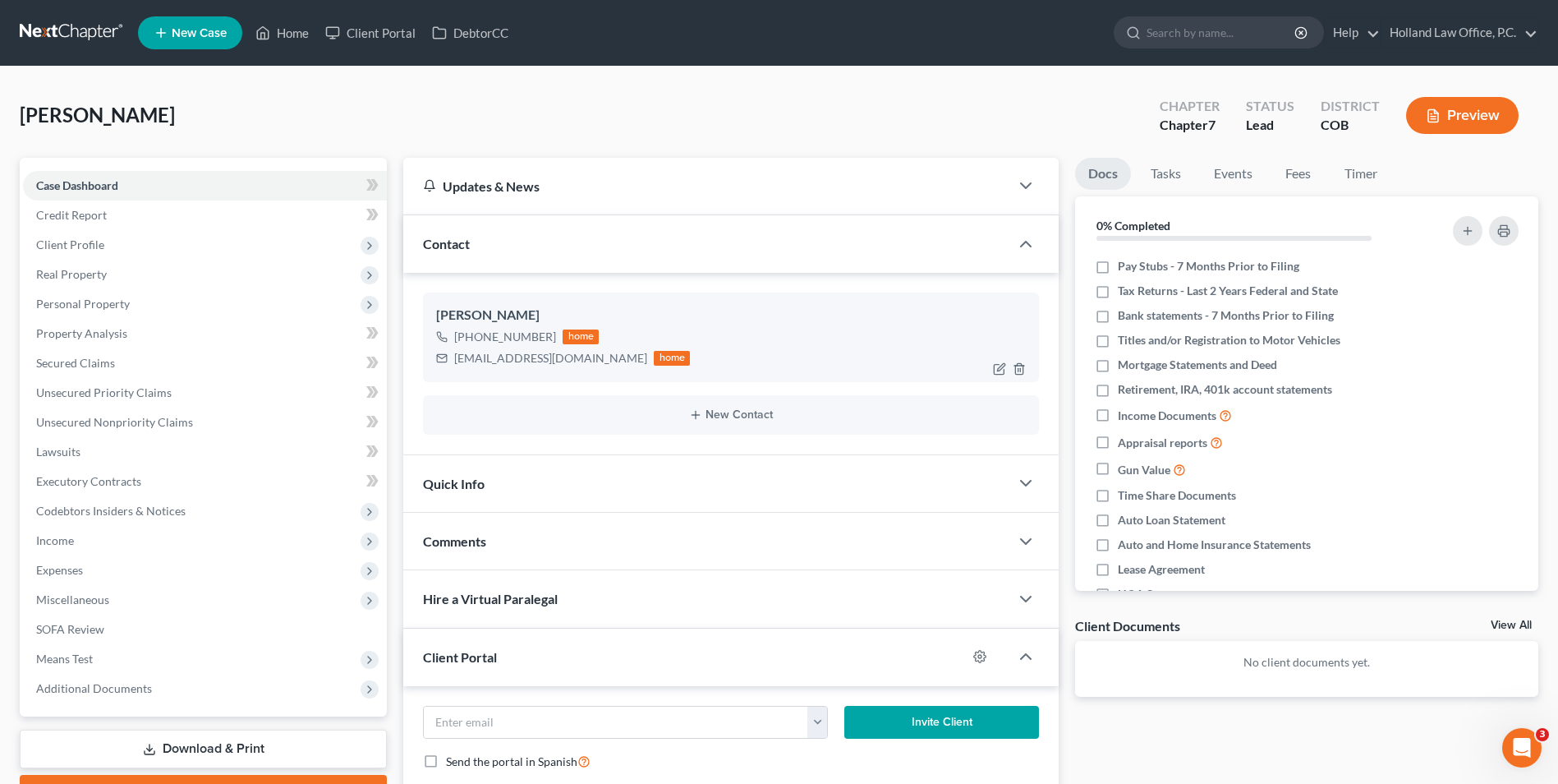
drag, startPoint x: 574, startPoint y: 358, endPoint x: 584, endPoint y: 358, distance: 10.0
click at [583, 358] on div "[EMAIL_ADDRESS][DOMAIN_NAME]" at bounding box center [551, 358] width 193 height 17
click at [573, 358] on div "[EMAIL_ADDRESS][DOMAIN_NAME]" at bounding box center [551, 358] width 193 height 17
drag, startPoint x: 498, startPoint y: 360, endPoint x: 440, endPoint y: 362, distance: 58.0
click at [440, 362] on div "volfan1121@hotmail.com home" at bounding box center [563, 358] width 254 height 21
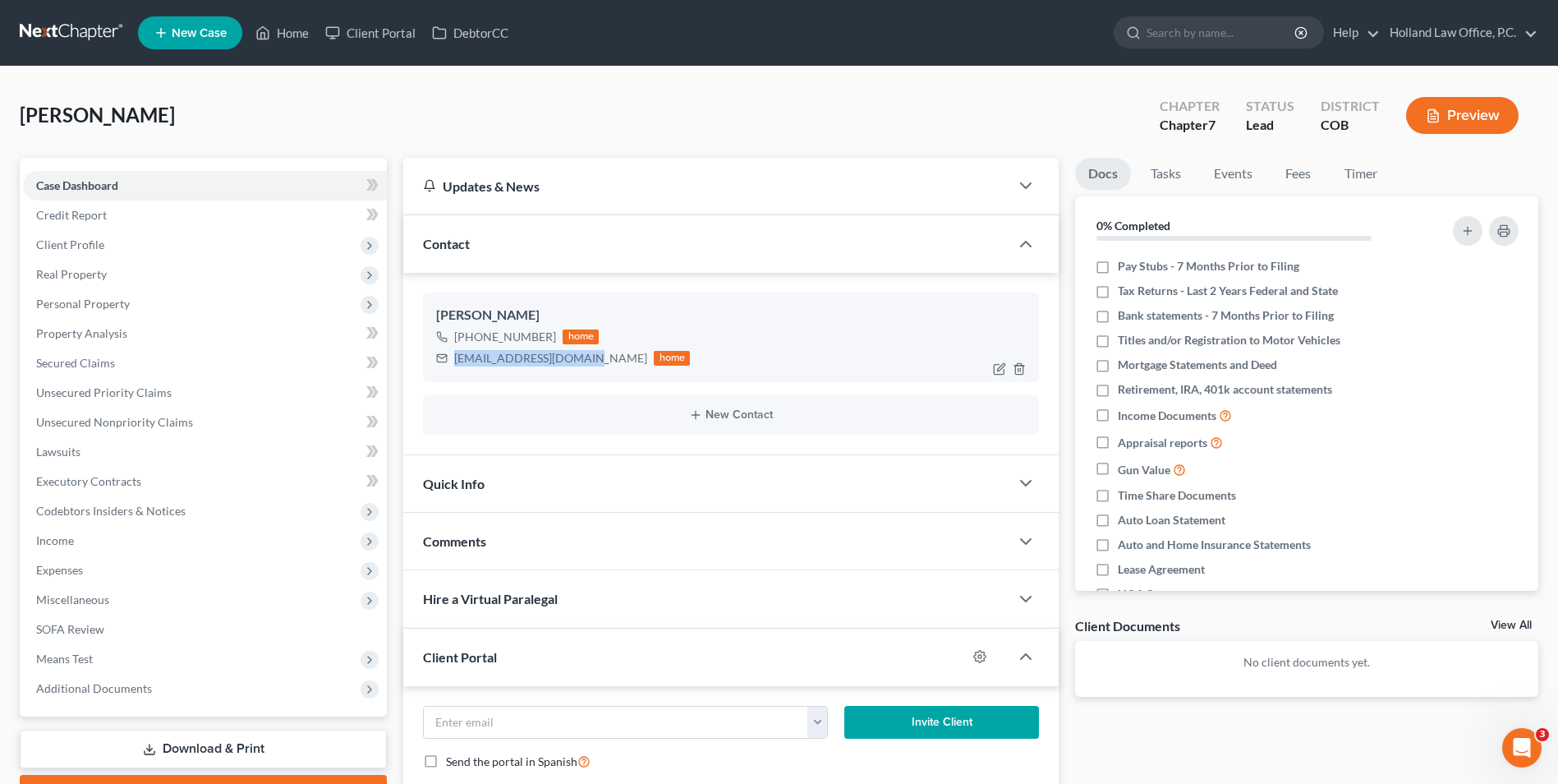
drag, startPoint x: 496, startPoint y: 362, endPoint x: 540, endPoint y: 353, distance: 44.9
copy div "[EMAIL_ADDRESS][DOMAIN_NAME]"
drag, startPoint x: 543, startPoint y: 336, endPoint x: 471, endPoint y: 344, distance: 72.4
click at [471, 344] on div "+1 (727) 390-9616 home" at bounding box center [563, 336] width 254 height 21
copy div "(727) 390-9616"
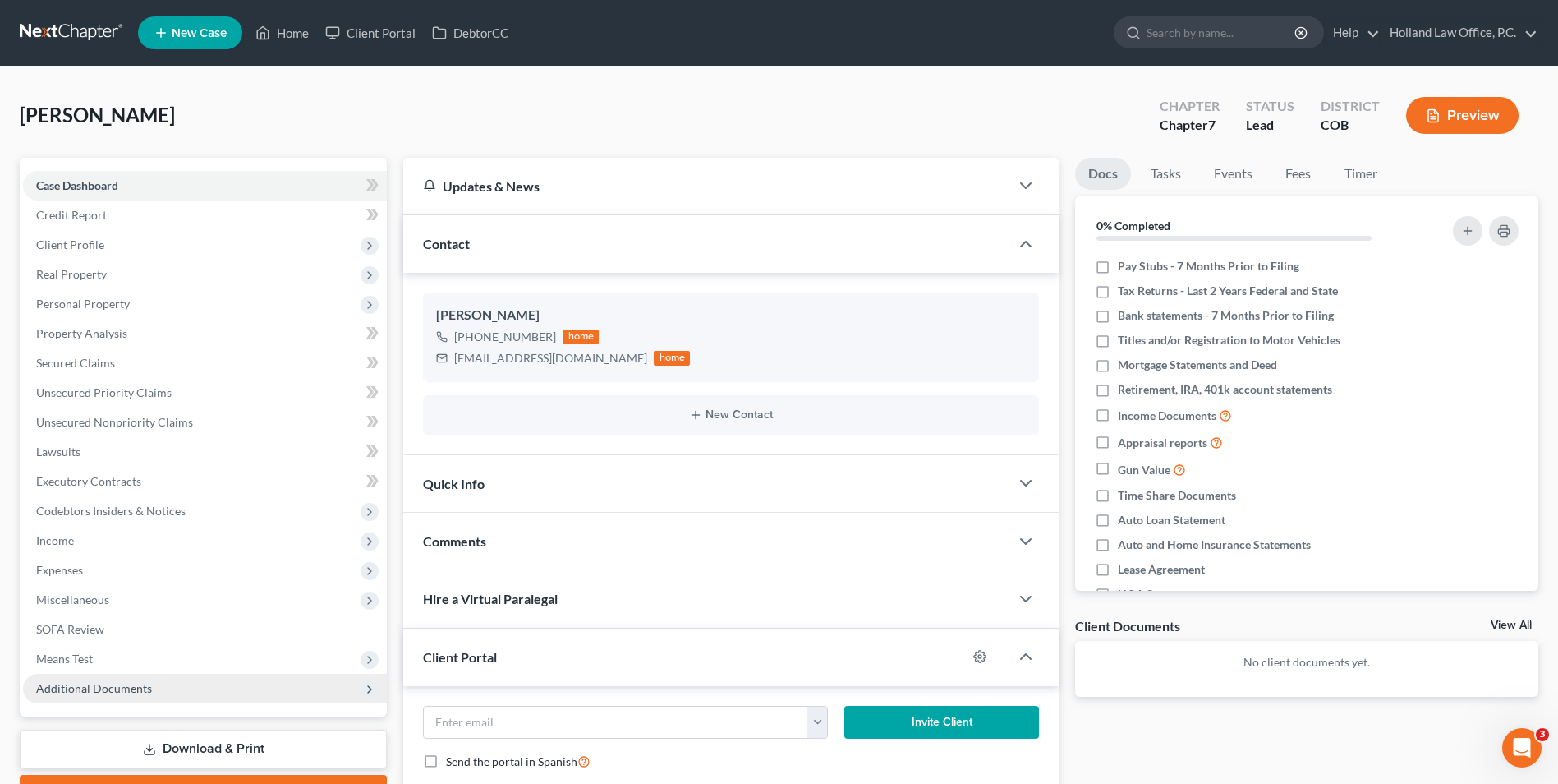
drag, startPoint x: 148, startPoint y: 685, endPoint x: 169, endPoint y: 673, distance: 24.2
click at [148, 685] on span "Additional Documents" at bounding box center [94, 688] width 116 height 14
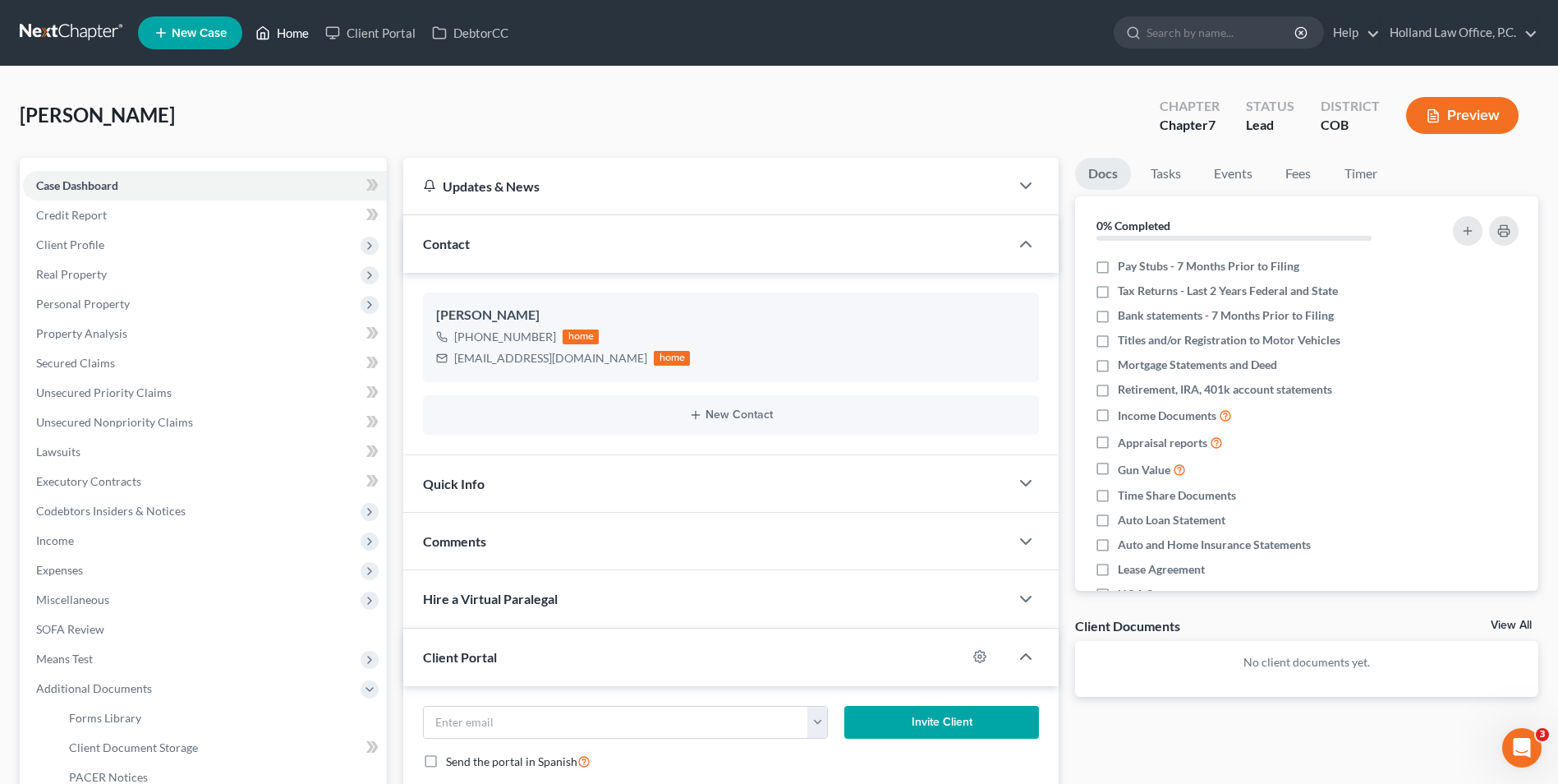
click at [275, 33] on link "Home" at bounding box center [281, 32] width 70 height 30
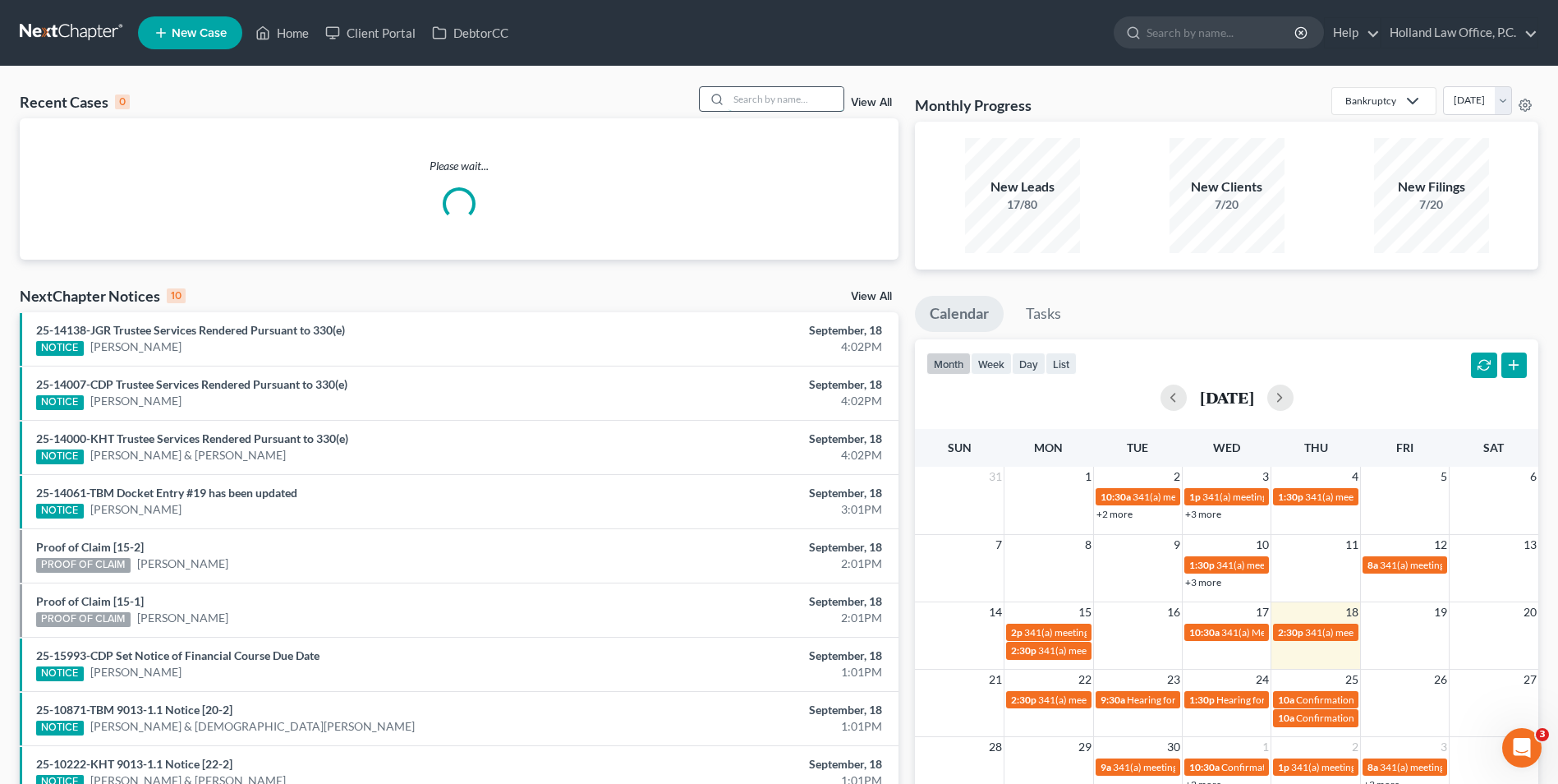
click at [792, 101] on input "search" at bounding box center [786, 99] width 115 height 24
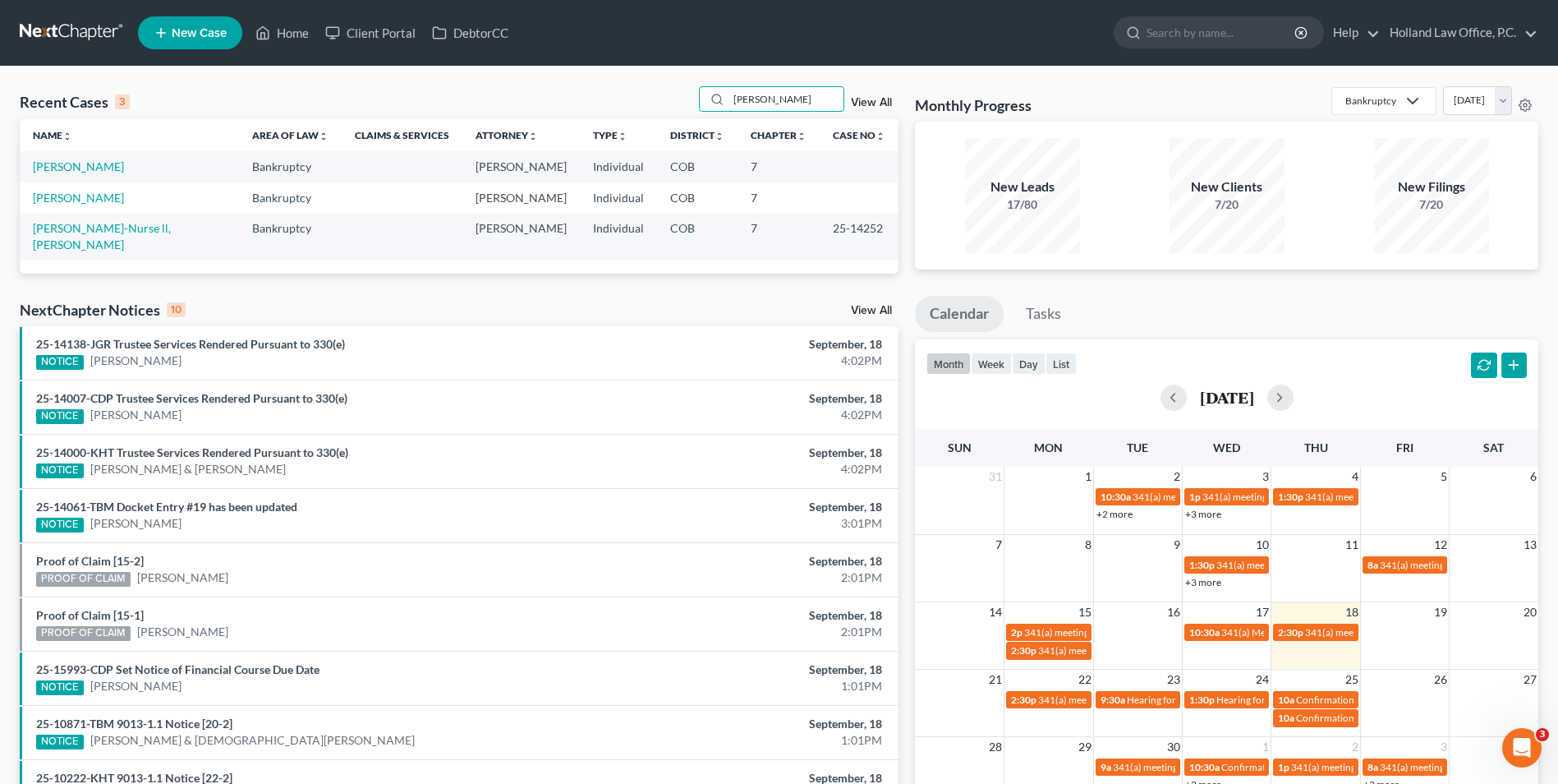
type input "[PERSON_NAME]"
click at [125, 204] on td "[PERSON_NAME]" at bounding box center [129, 198] width 219 height 31
click at [124, 199] on link "[PERSON_NAME]" at bounding box center [78, 197] width 91 height 14
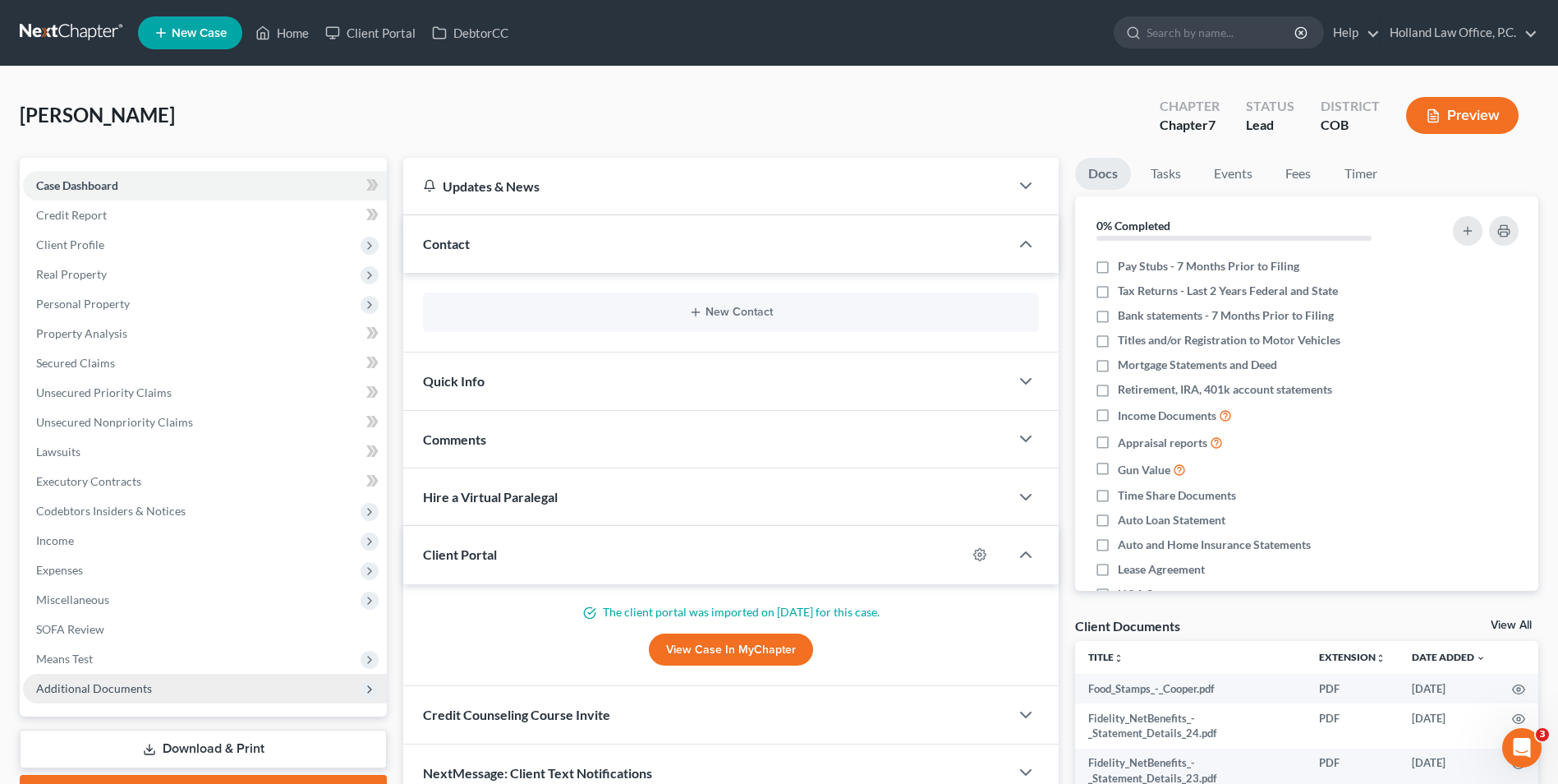
click at [118, 696] on span "Additional Documents" at bounding box center [205, 688] width 364 height 30
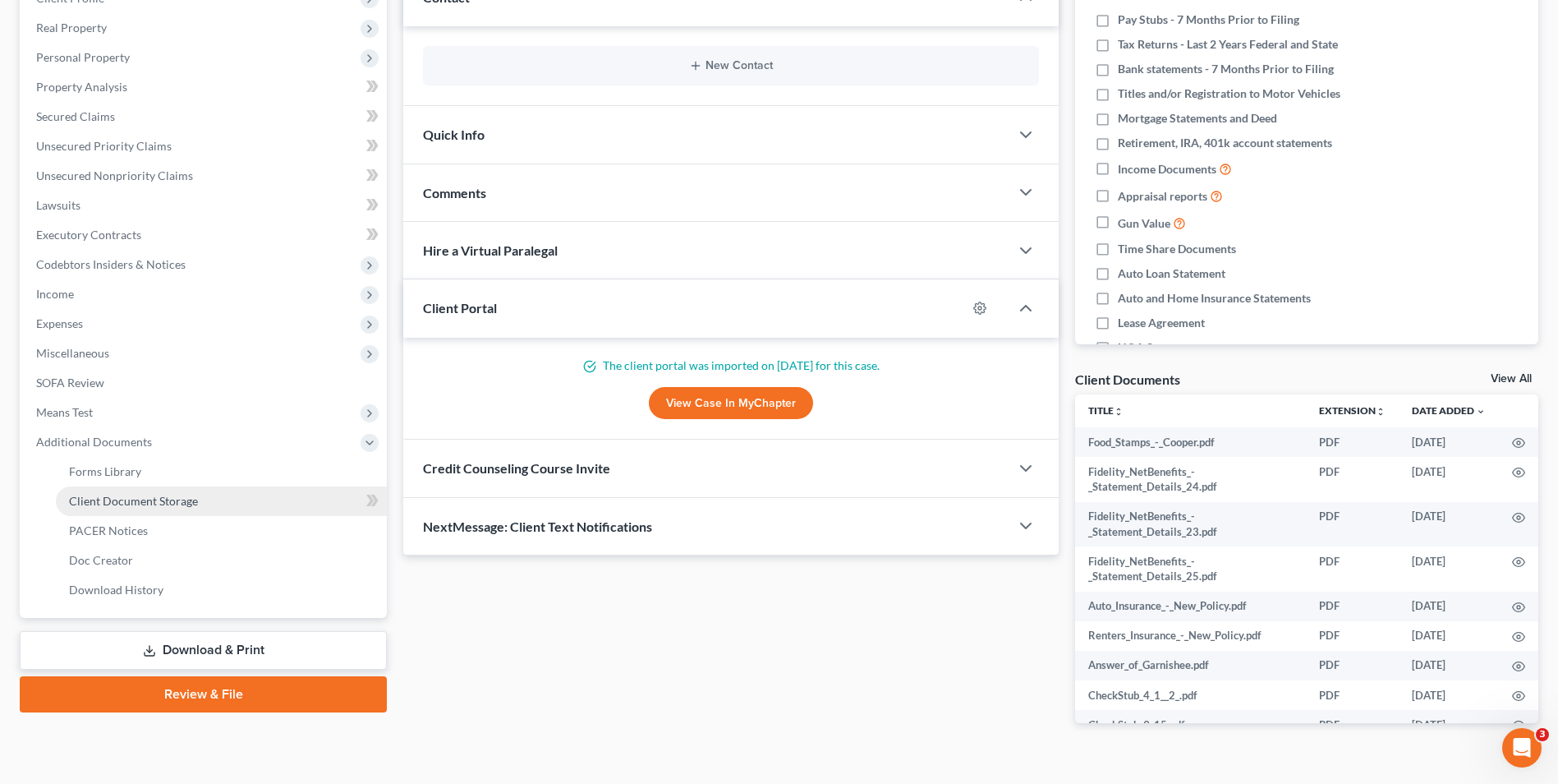
click at [136, 497] on span "Client Document Storage" at bounding box center [133, 500] width 129 height 14
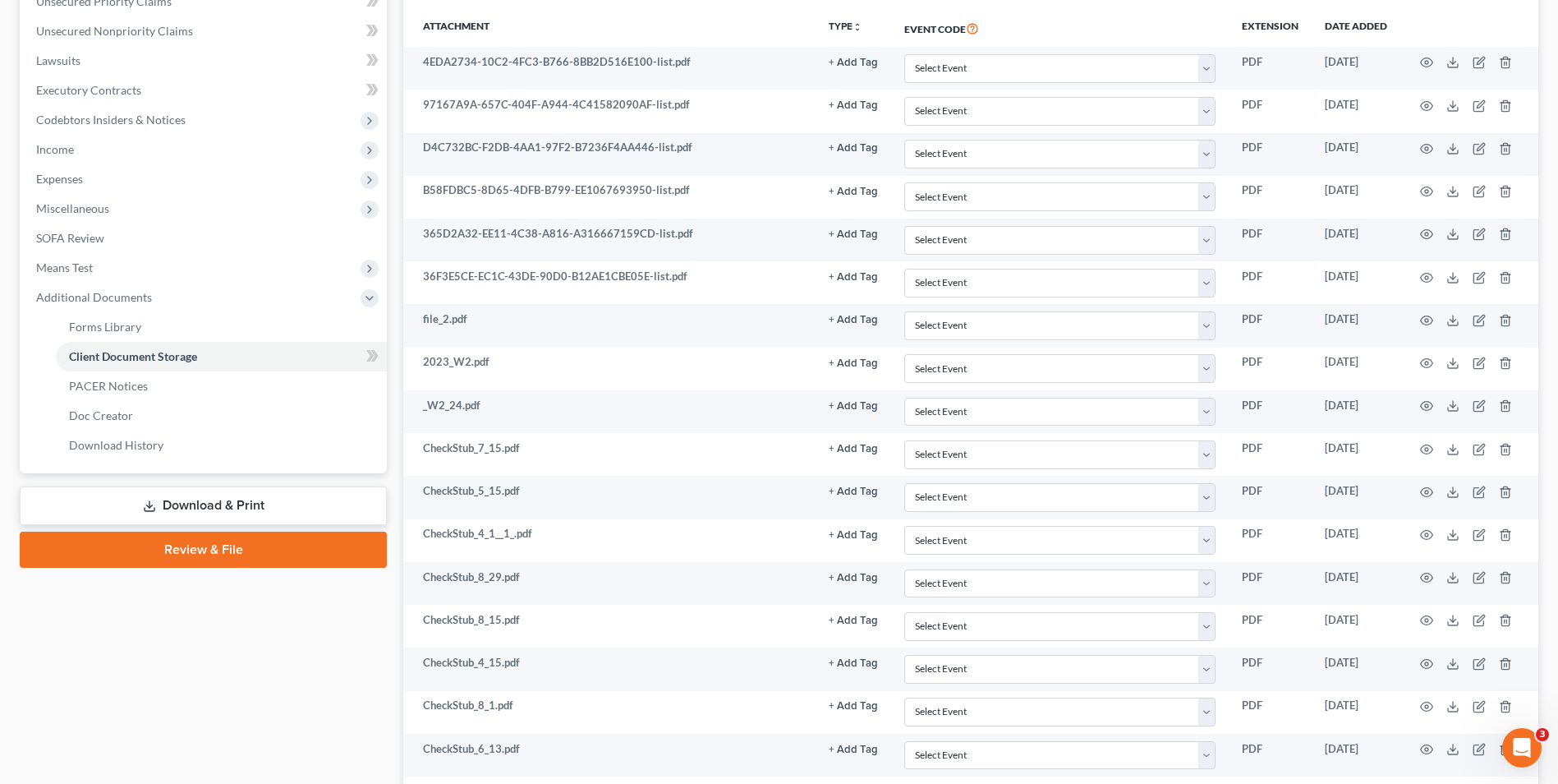
scroll to position [494, 0]
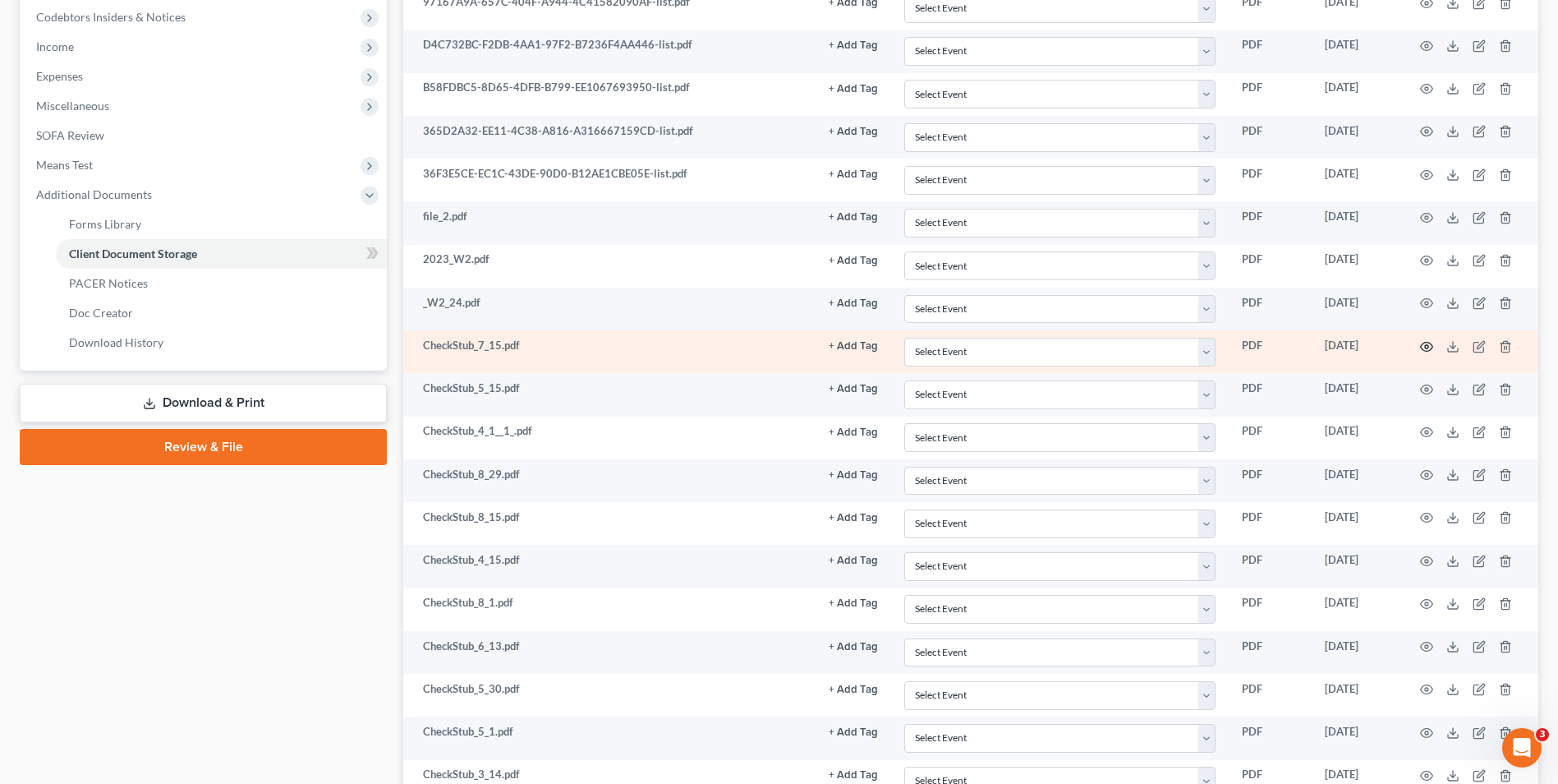
click at [1423, 344] on icon "button" at bounding box center [1427, 347] width 13 height 13
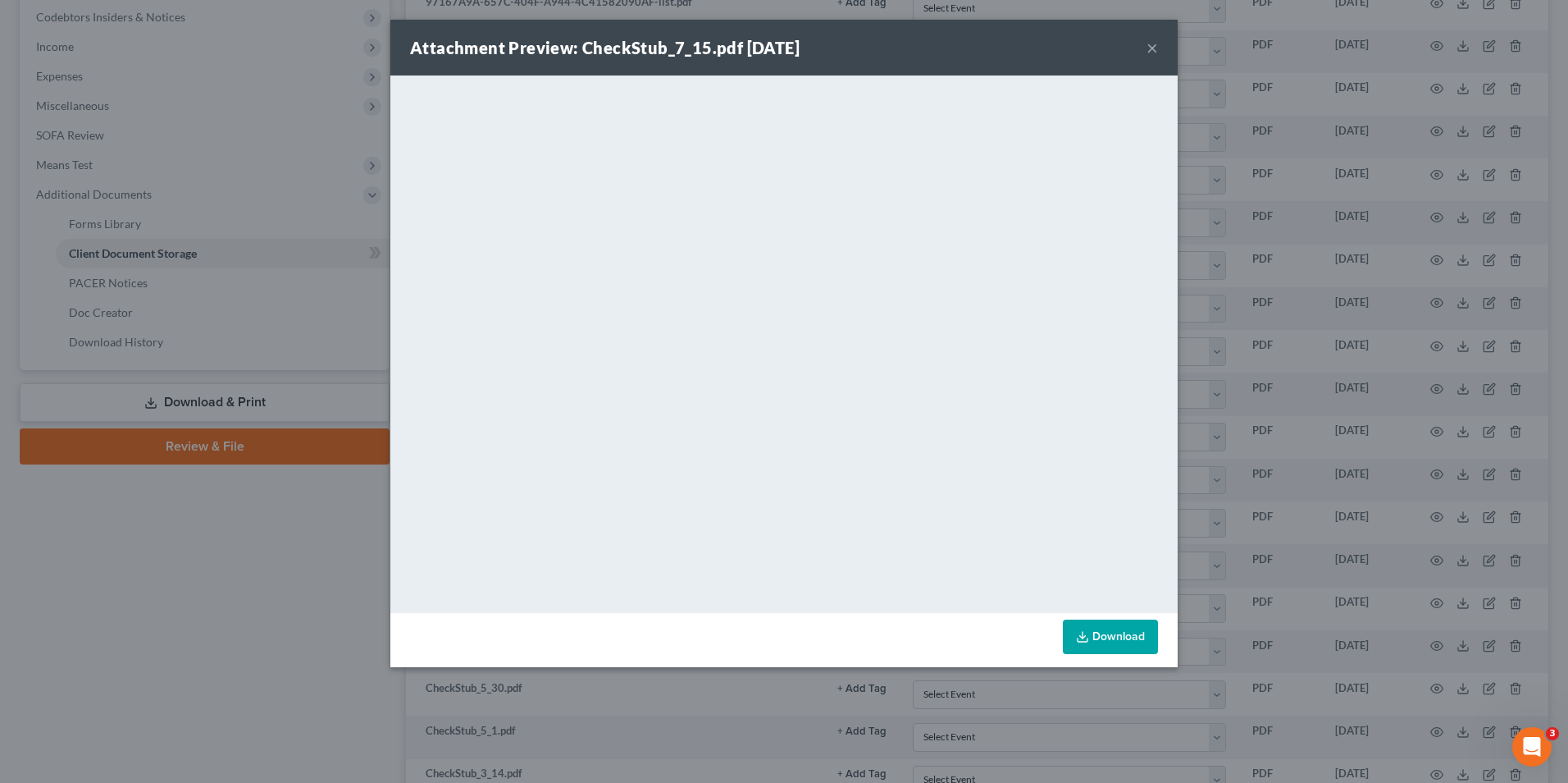
click at [1148, 43] on button "×" at bounding box center [1152, 47] width 11 height 19
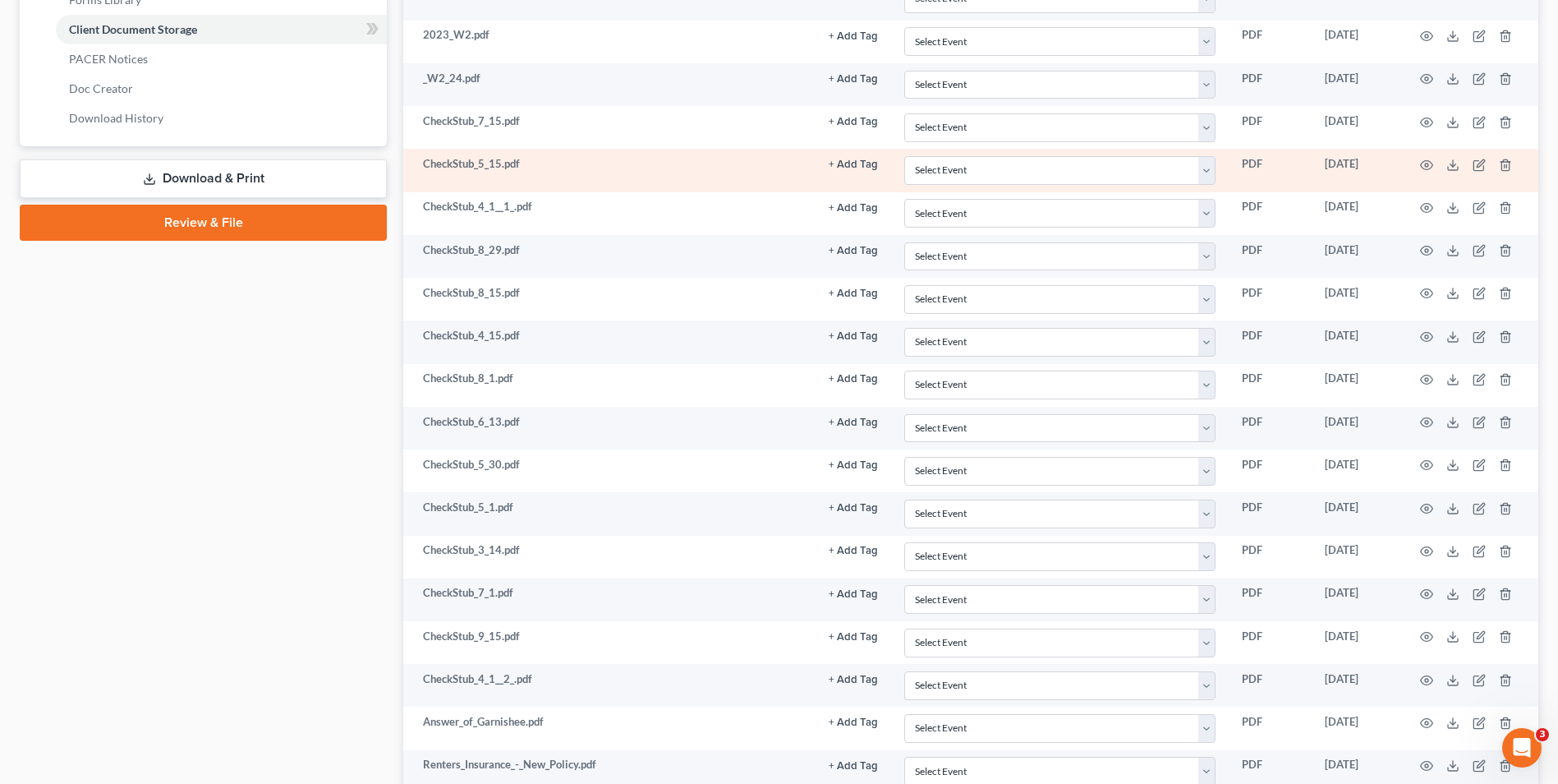
scroll to position [740, 0]
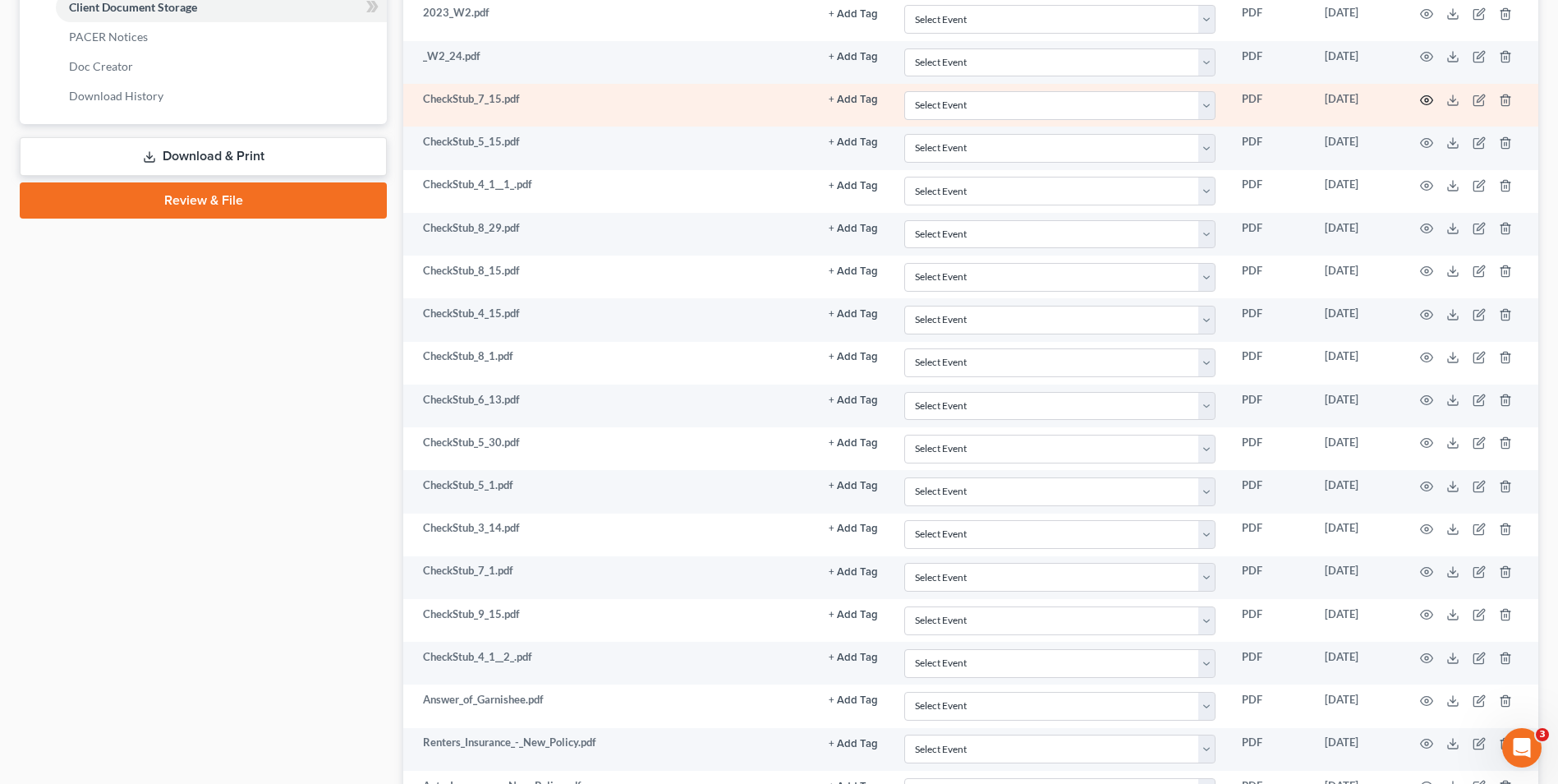
click at [1423, 98] on icon "button" at bounding box center [1427, 100] width 12 height 9
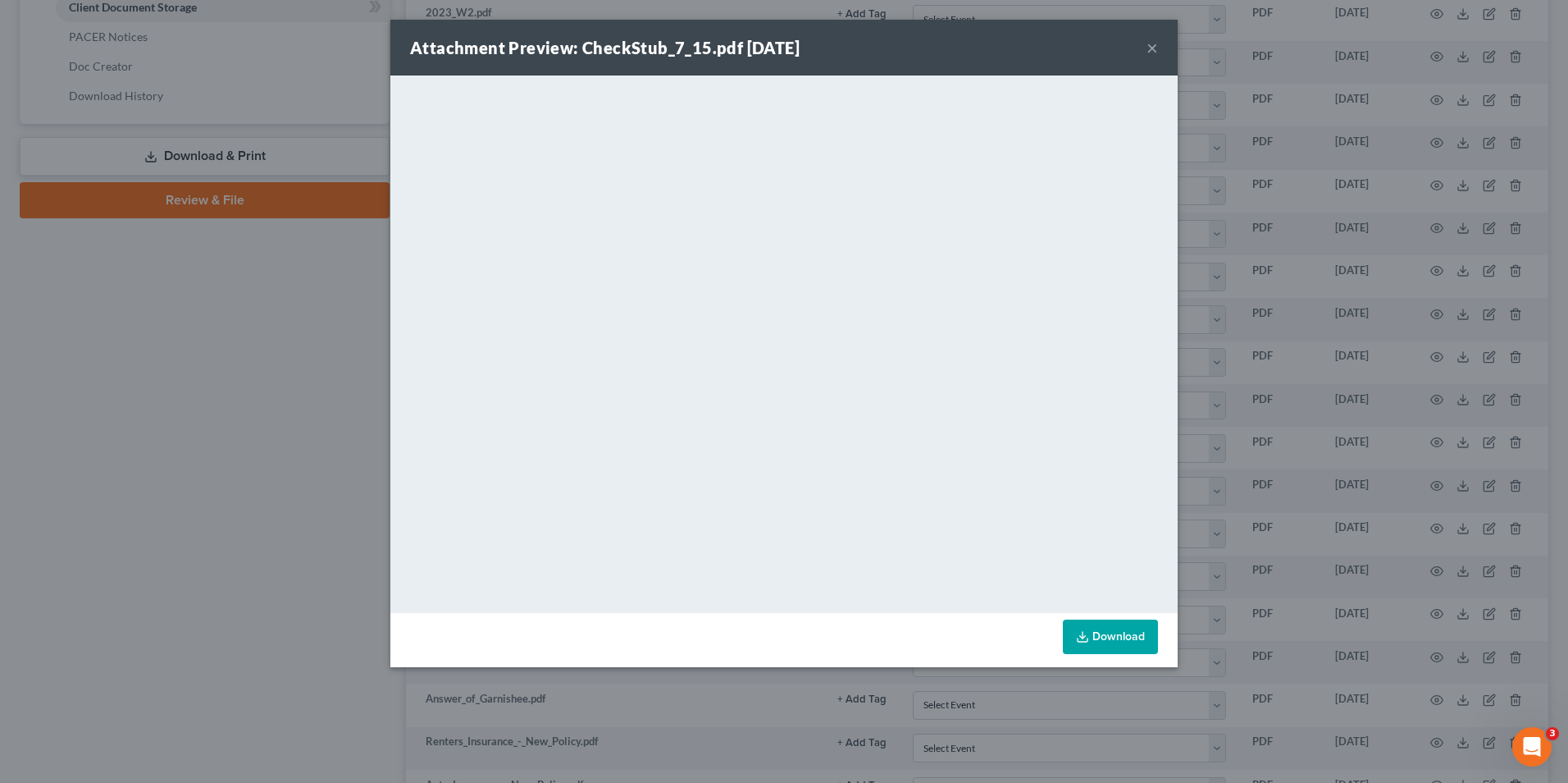
click at [1233, 277] on div "Attachment Preview: CheckStub_7_15.pdf 09/18/2025 × <object ng-attr-data='https…" at bounding box center [784, 391] width 1568 height 783
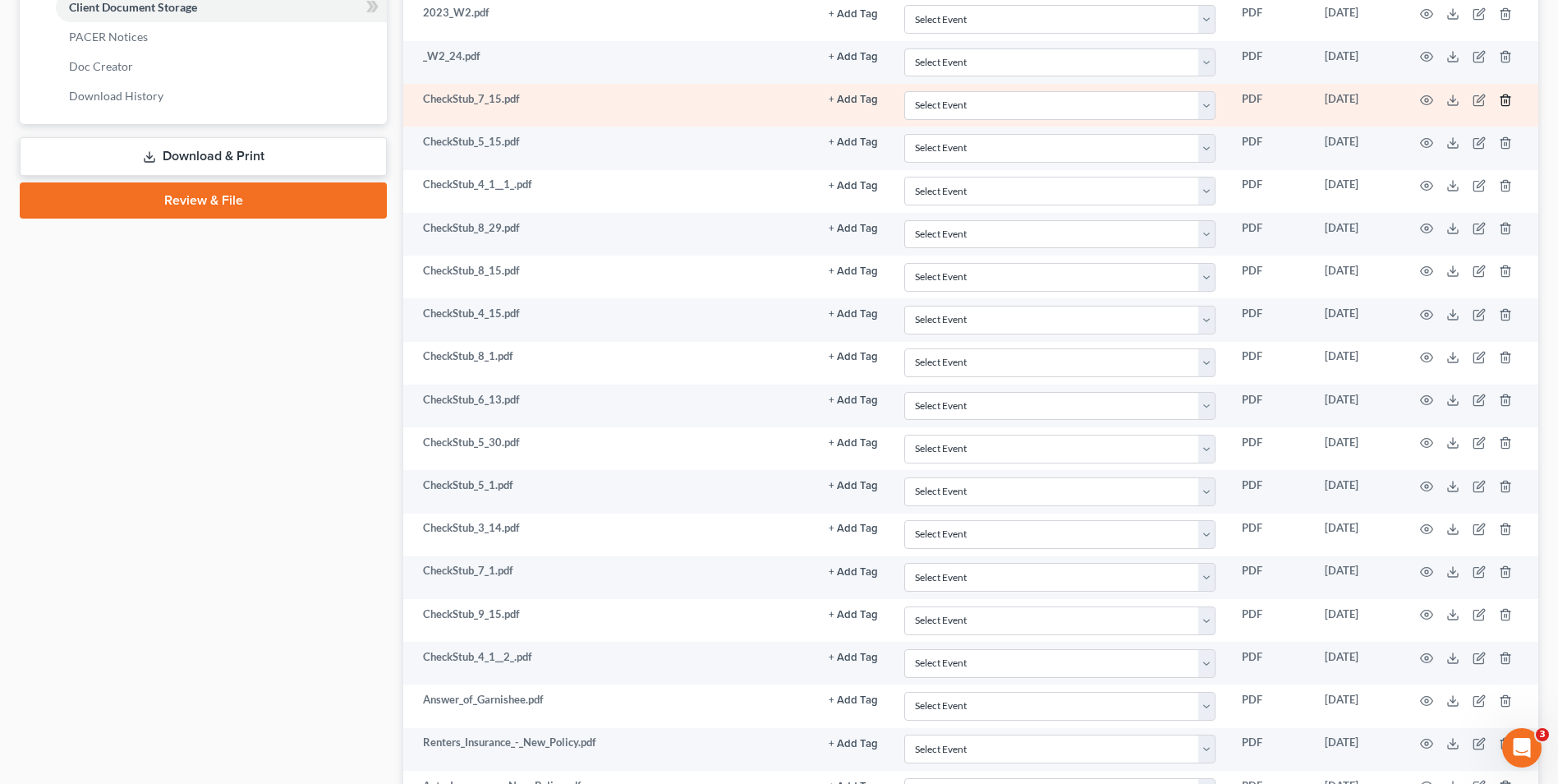
click at [1506, 102] on icon "button" at bounding box center [1506, 100] width 13 height 13
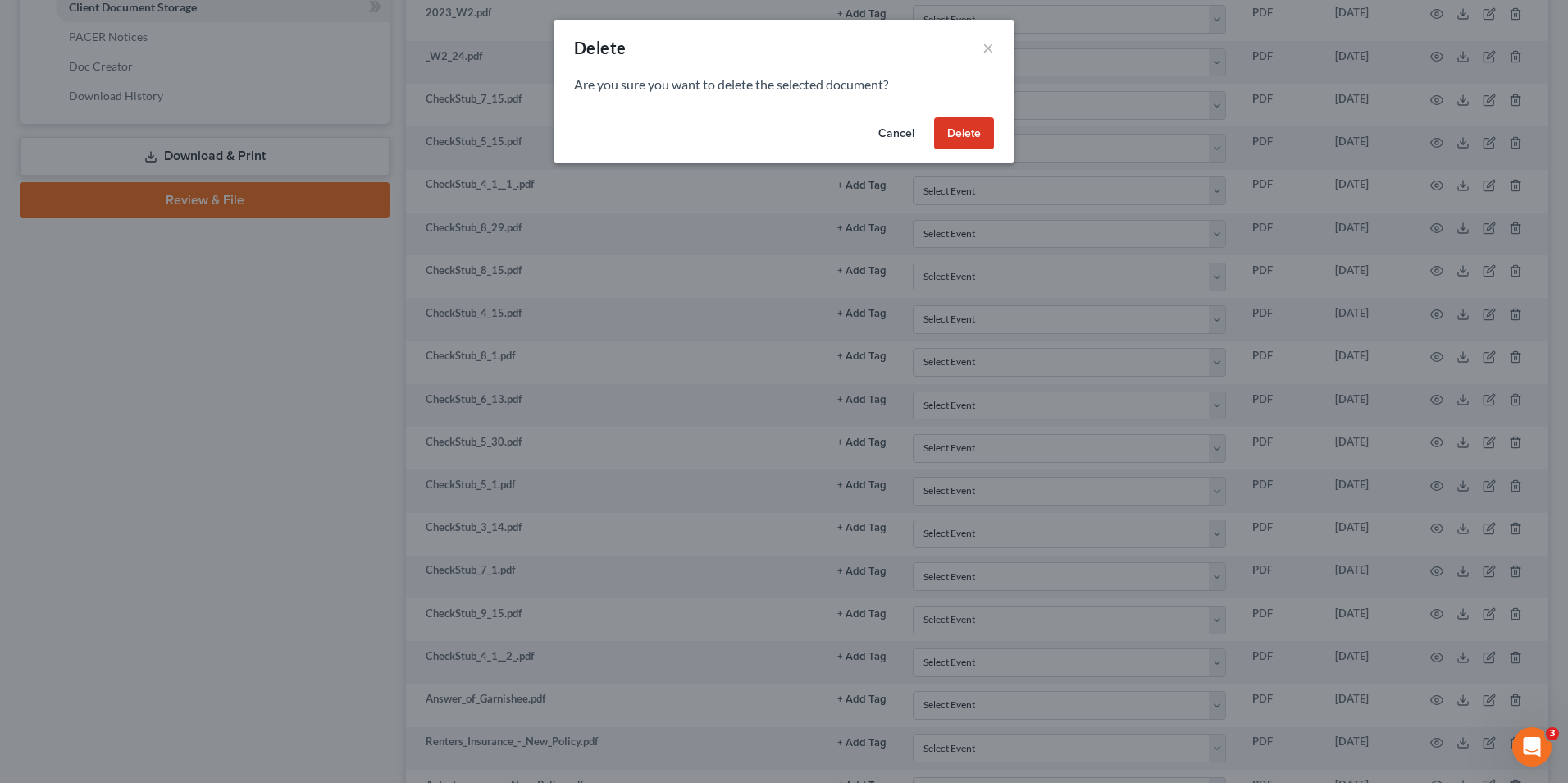
click at [982, 132] on button "Delete" at bounding box center [963, 133] width 60 height 32
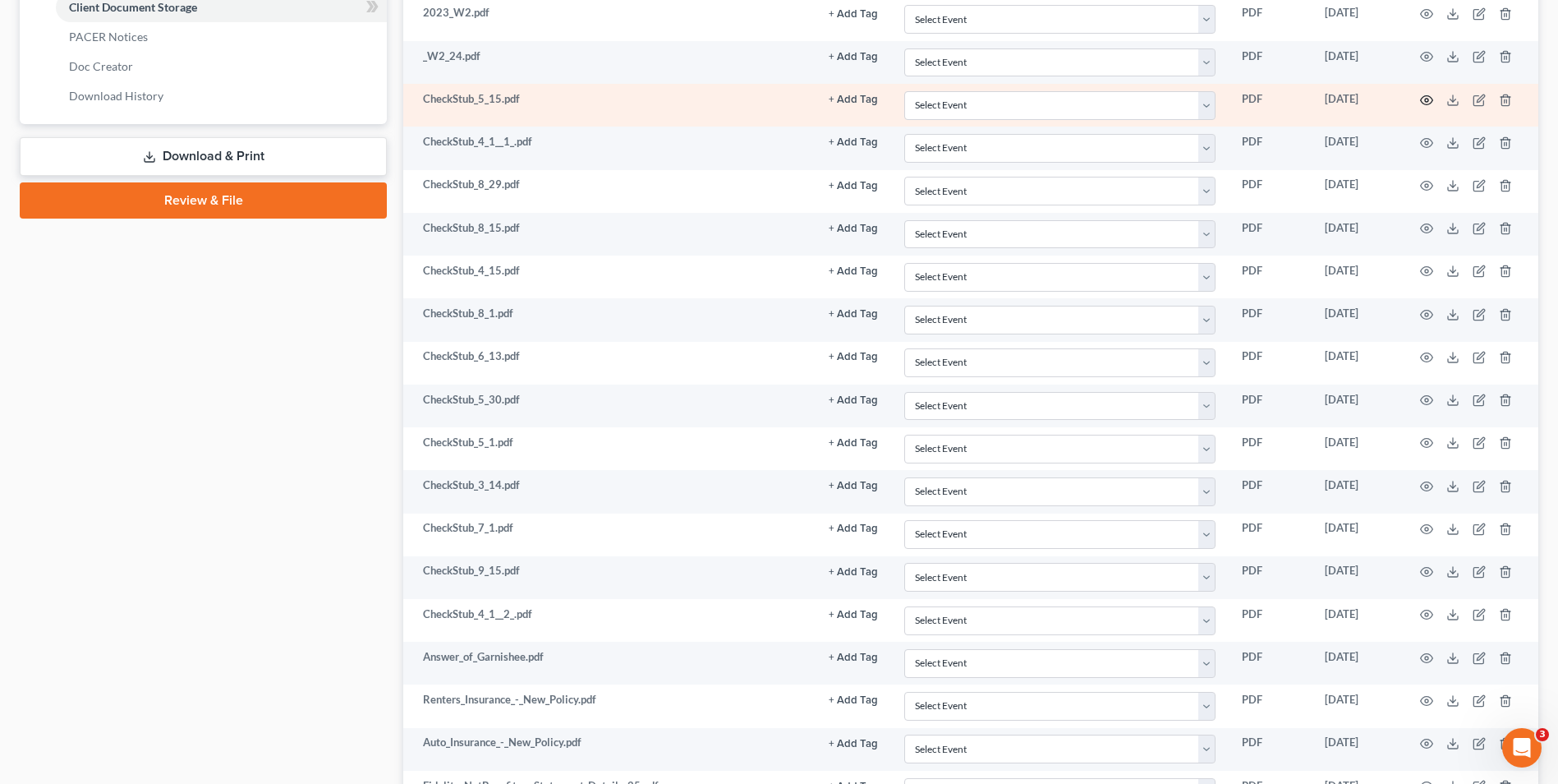
click at [1429, 103] on icon "button" at bounding box center [1427, 100] width 13 height 13
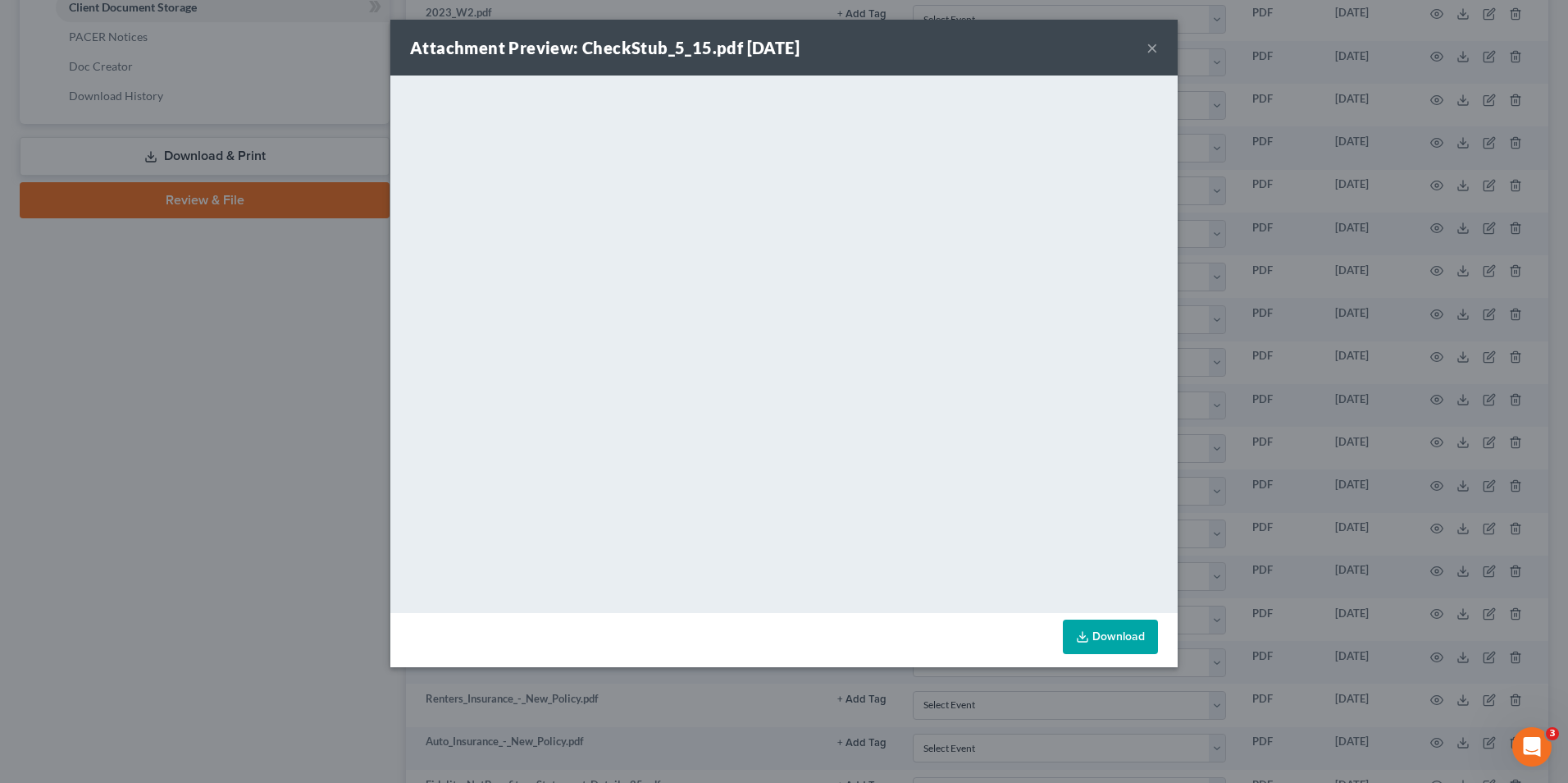
click at [1565, 184] on div "Attachment Preview: CheckStub_5_15.pdf 09/18/2025 × <object ng-attr-data='https…" at bounding box center [784, 391] width 1568 height 783
drag, startPoint x: 1312, startPoint y: 170, endPoint x: 1173, endPoint y: 164, distance: 139.1
click at [1303, 170] on div "Attachment Preview: CheckStub_5_15.pdf 09/18/2025 × <object ng-attr-data='https…" at bounding box center [784, 391] width 1568 height 783
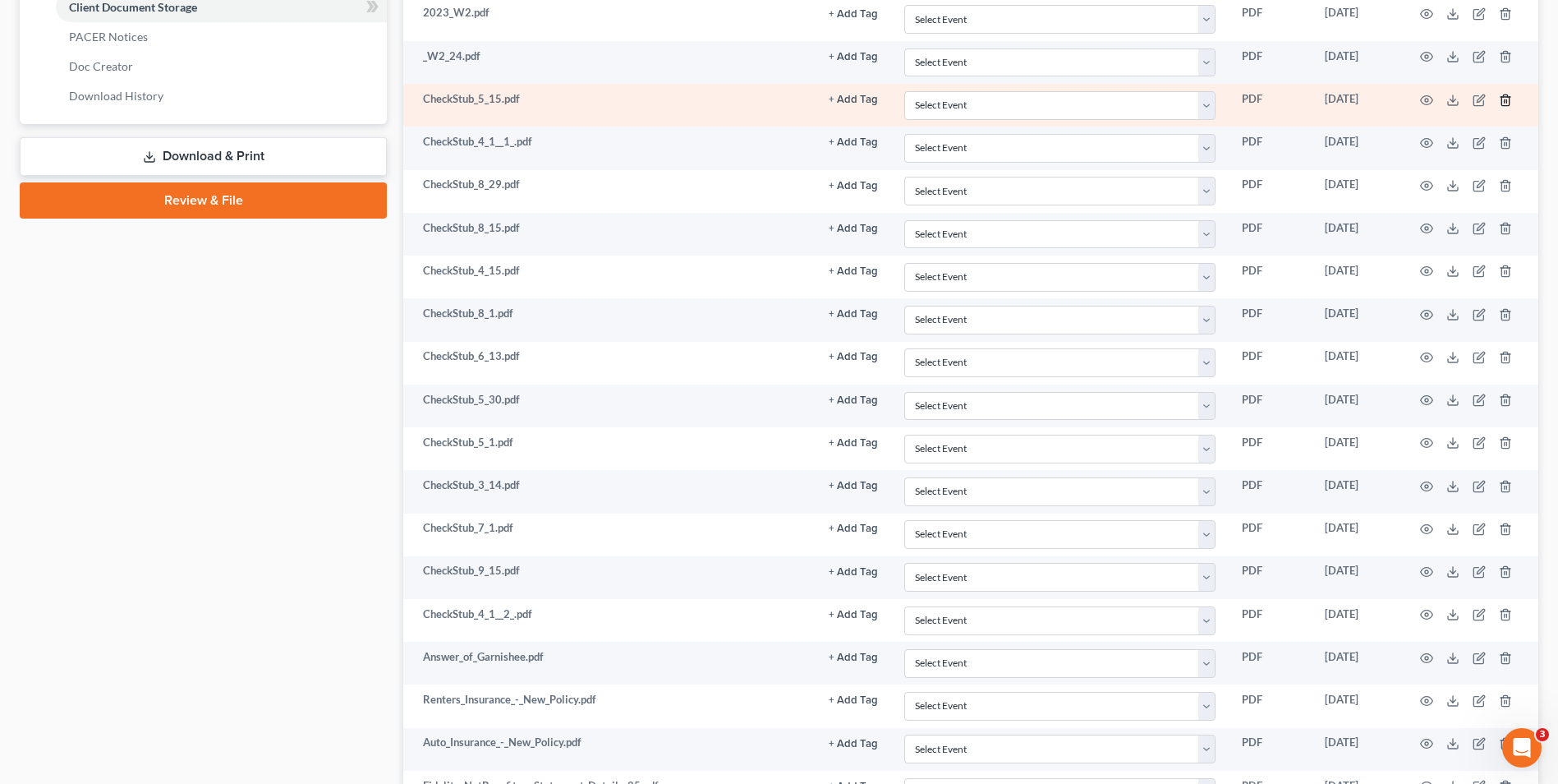
click at [1507, 97] on icon "button" at bounding box center [1506, 100] width 13 height 13
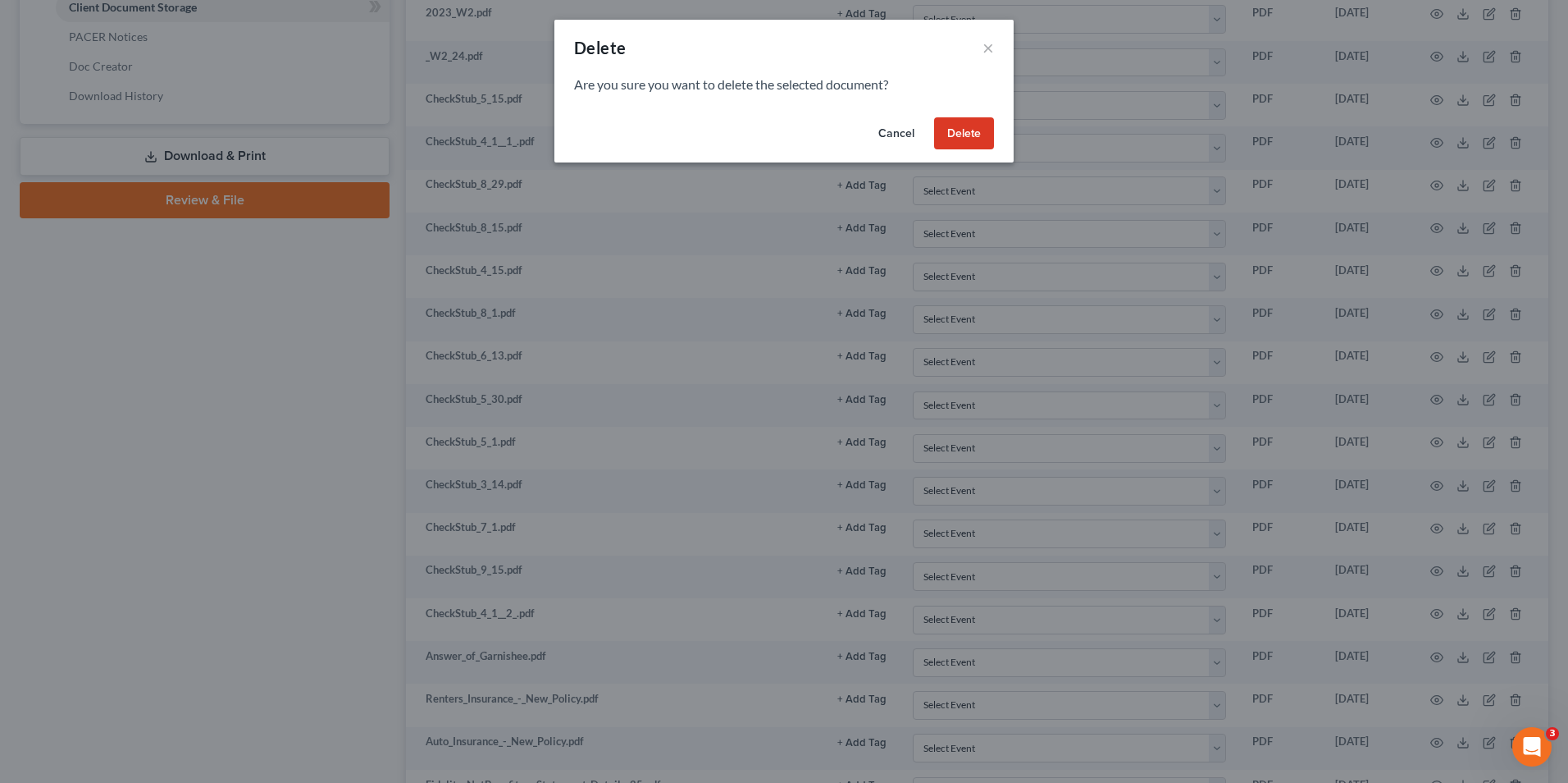
click at [967, 133] on button "Delete" at bounding box center [963, 133] width 60 height 32
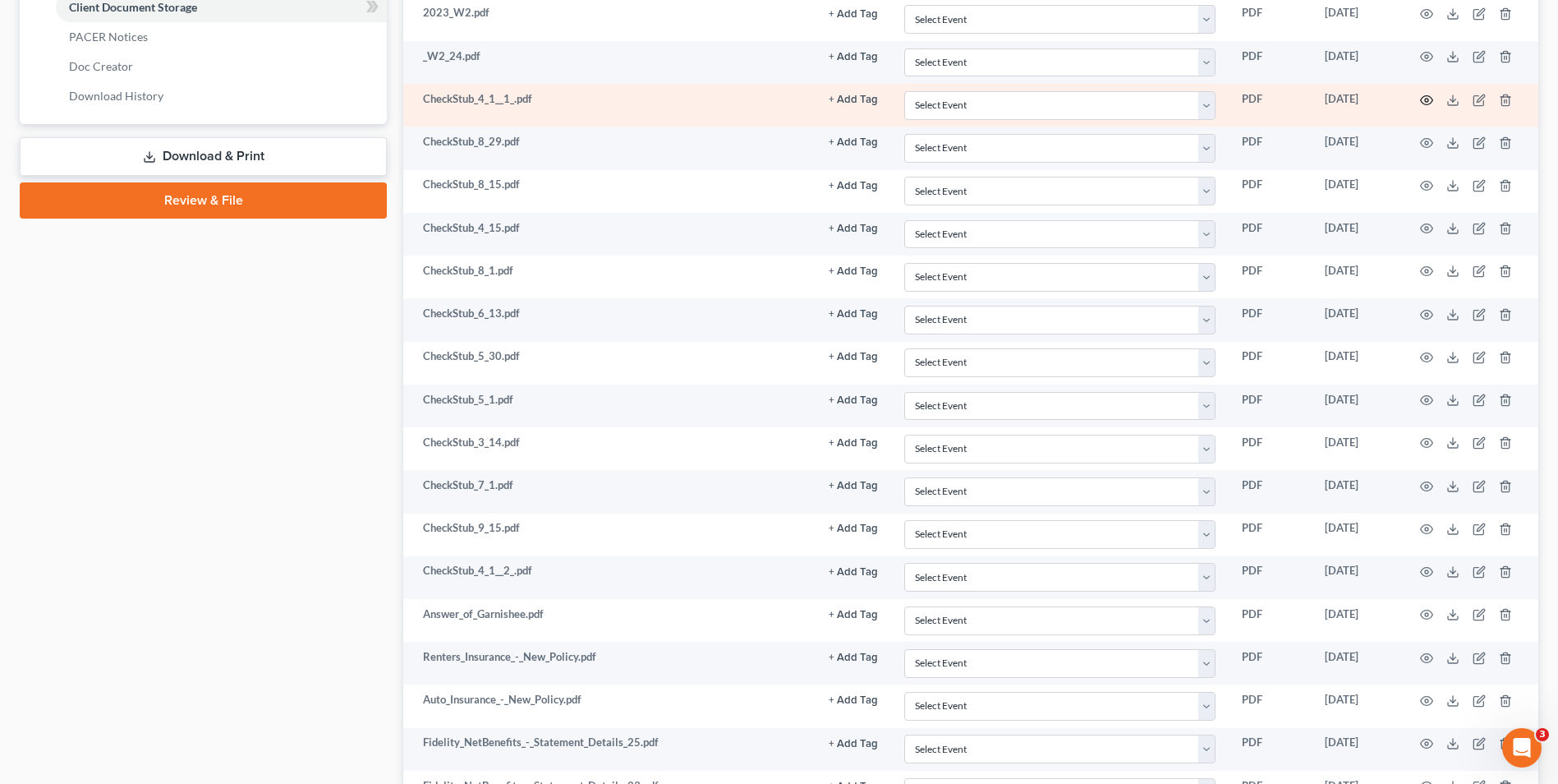
click at [1429, 104] on icon "button" at bounding box center [1427, 100] width 12 height 9
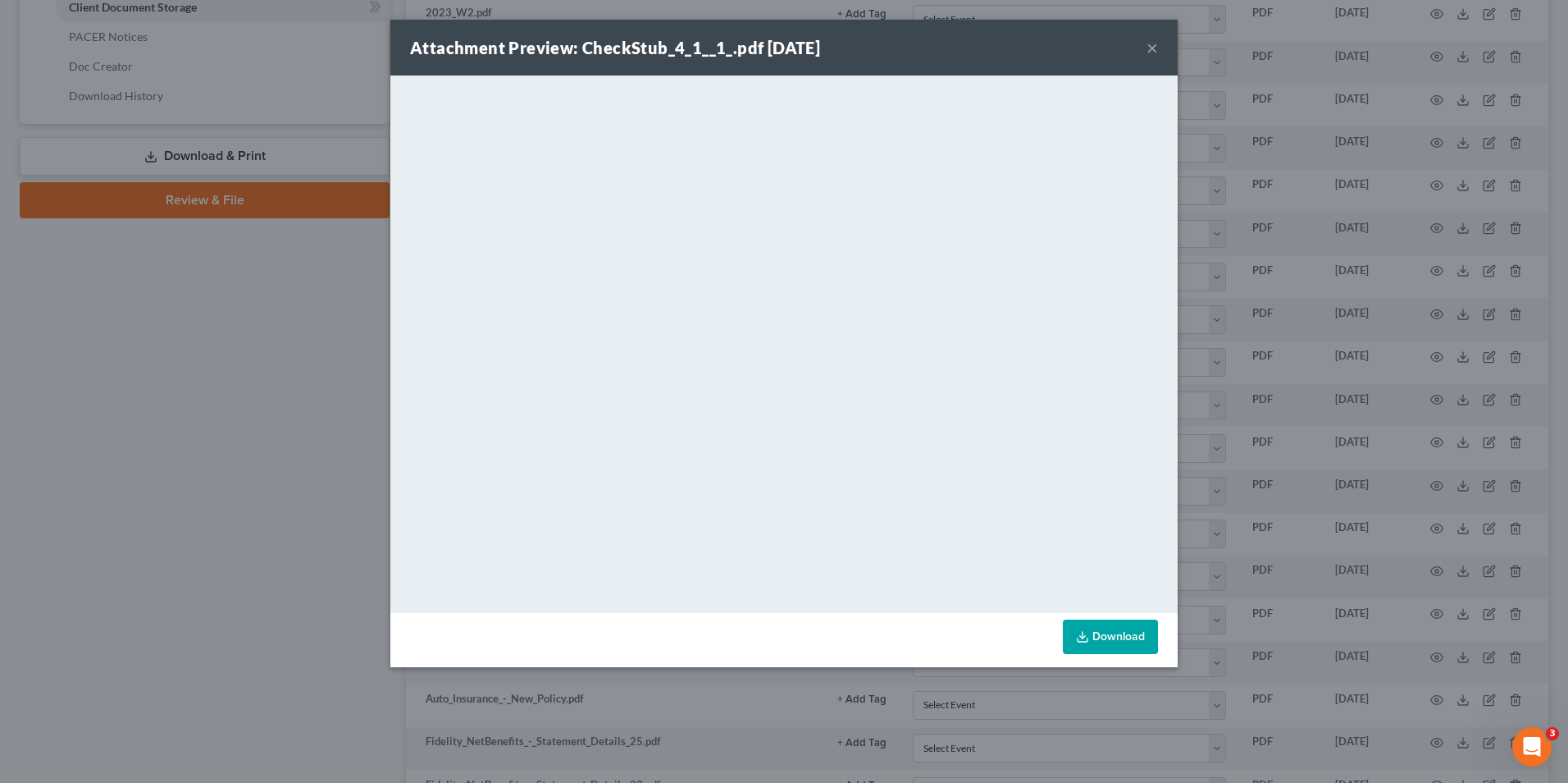
click at [1309, 323] on div "Attachment Preview: CheckStub_4_1__1_.pdf 09/18/2025 × <object ng-attr-data='ht…" at bounding box center [784, 391] width 1568 height 783
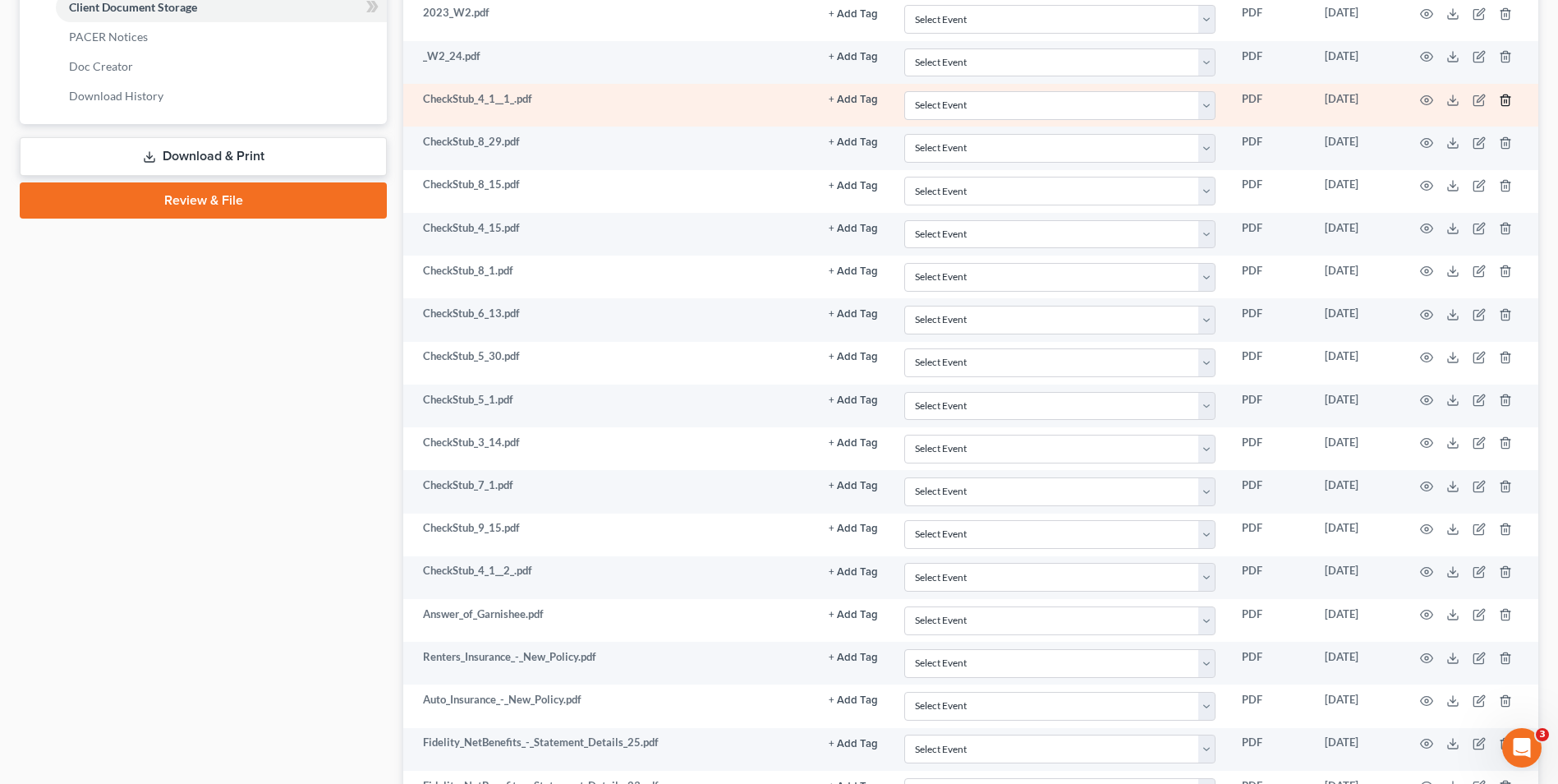
click at [1507, 98] on icon "button" at bounding box center [1506, 100] width 13 height 13
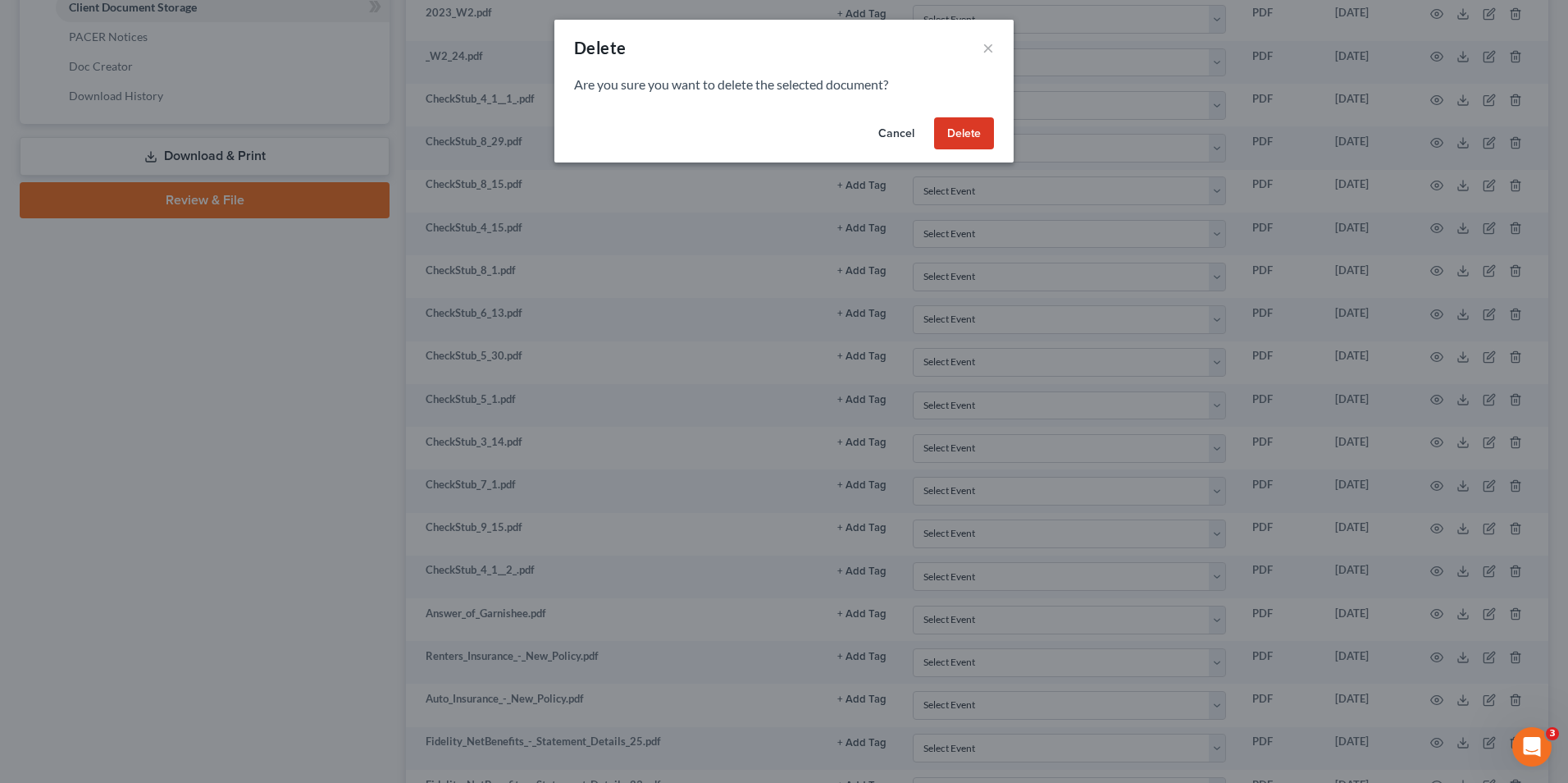
click at [963, 133] on button "Delete" at bounding box center [963, 133] width 60 height 32
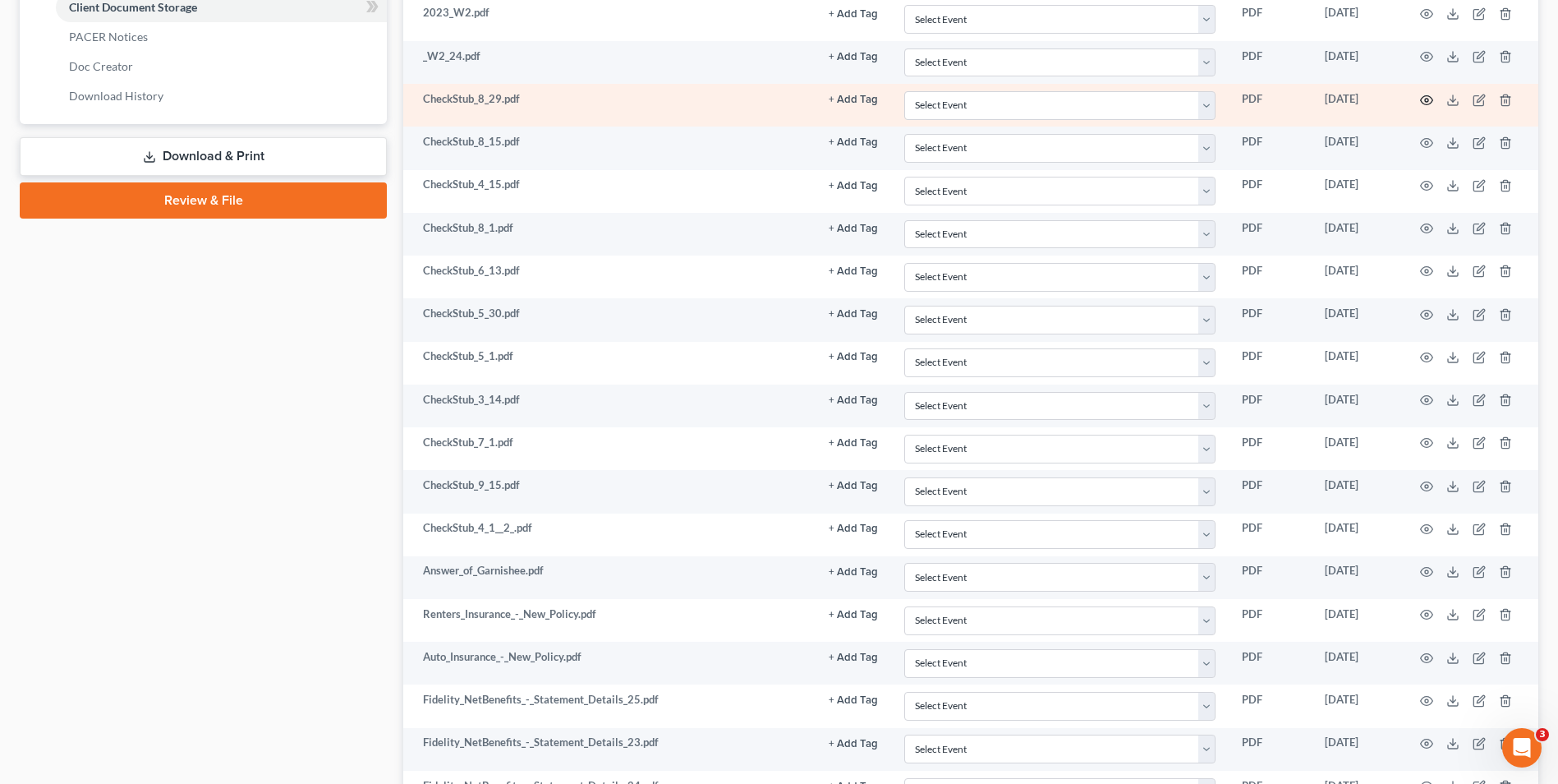
click at [1427, 98] on circle "button" at bounding box center [1427, 100] width 4 height 4
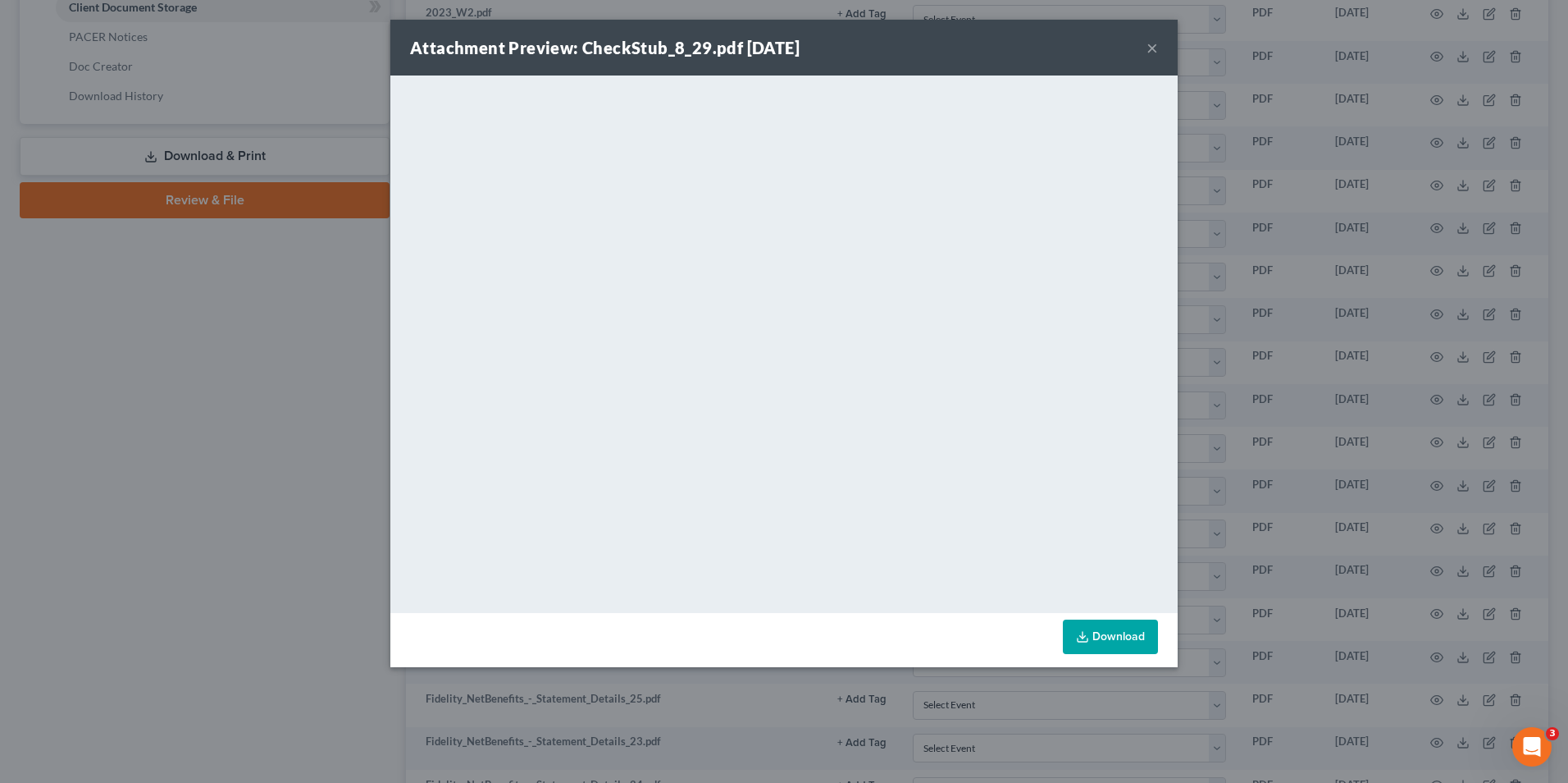
click at [1320, 356] on div "Attachment Preview: CheckStub_8_29.pdf 09/18/2025 × <object ng-attr-data='https…" at bounding box center [784, 391] width 1568 height 783
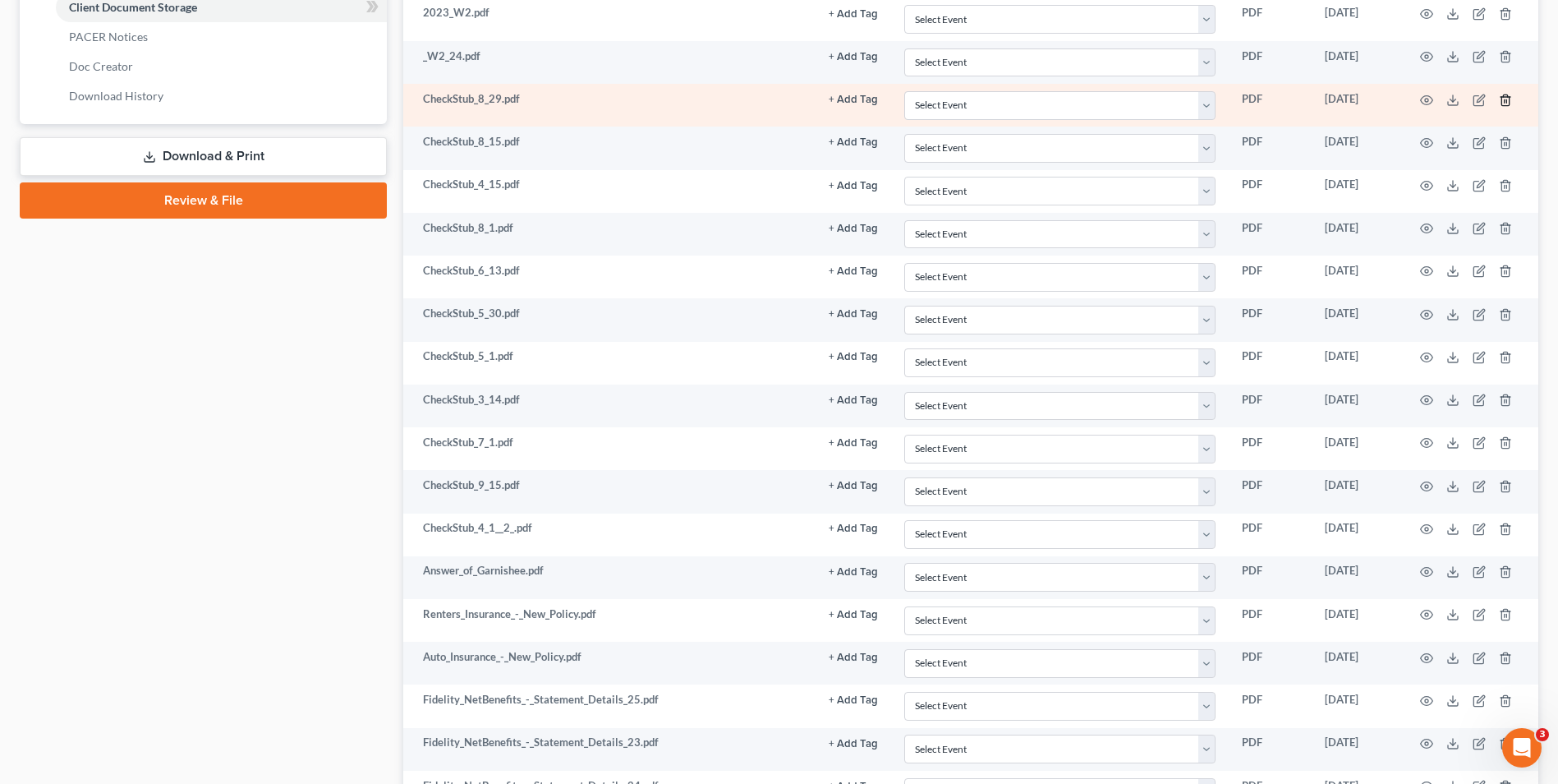
click at [1504, 98] on icon "button" at bounding box center [1506, 100] width 13 height 13
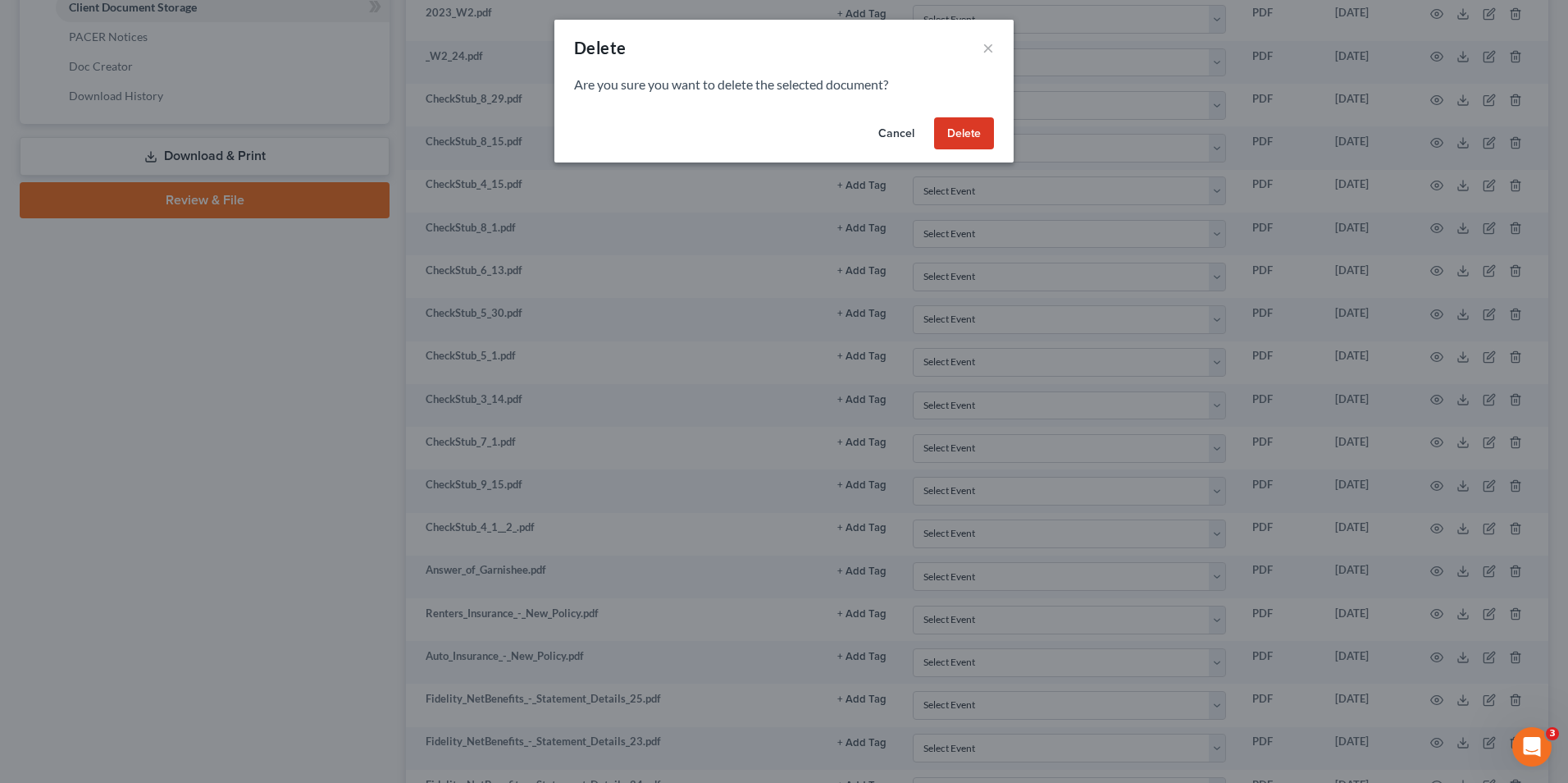
click at [958, 129] on button "Delete" at bounding box center [963, 133] width 60 height 32
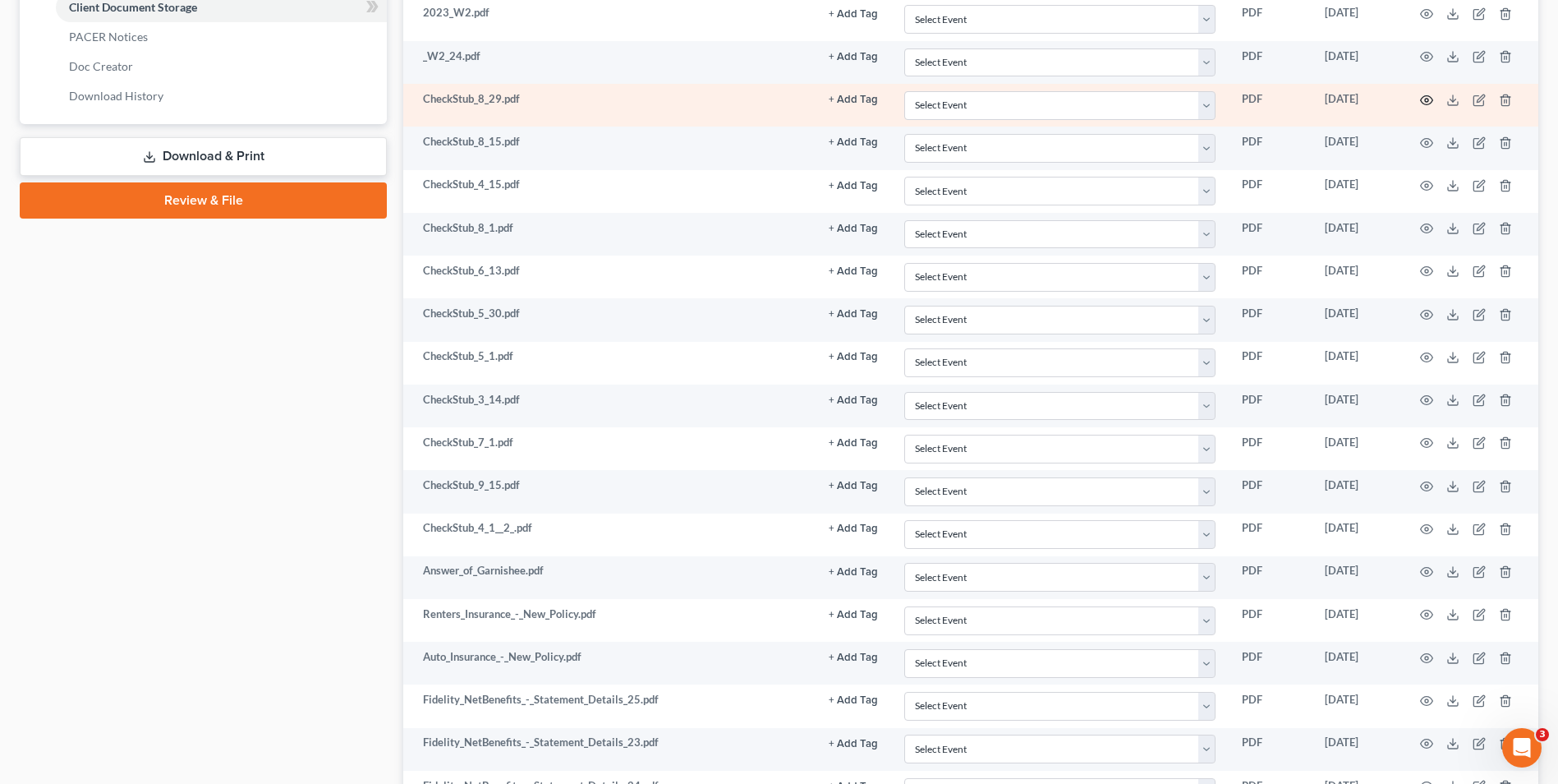
click at [1431, 104] on icon "button" at bounding box center [1427, 100] width 13 height 13
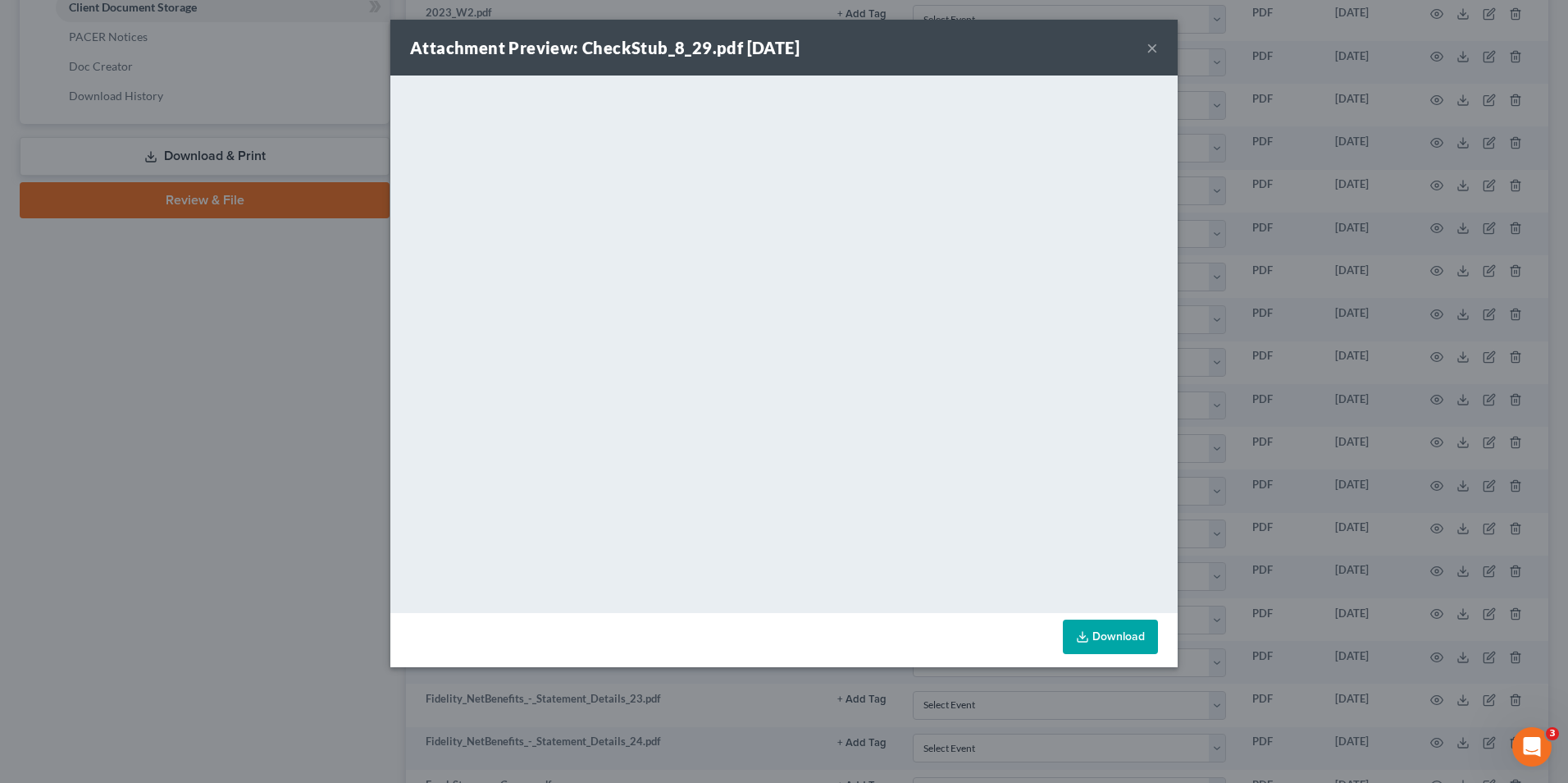
click at [1248, 178] on div "Attachment Preview: CheckStub_8_29.pdf 09/18/2025 × <object ng-attr-data='https…" at bounding box center [784, 391] width 1568 height 783
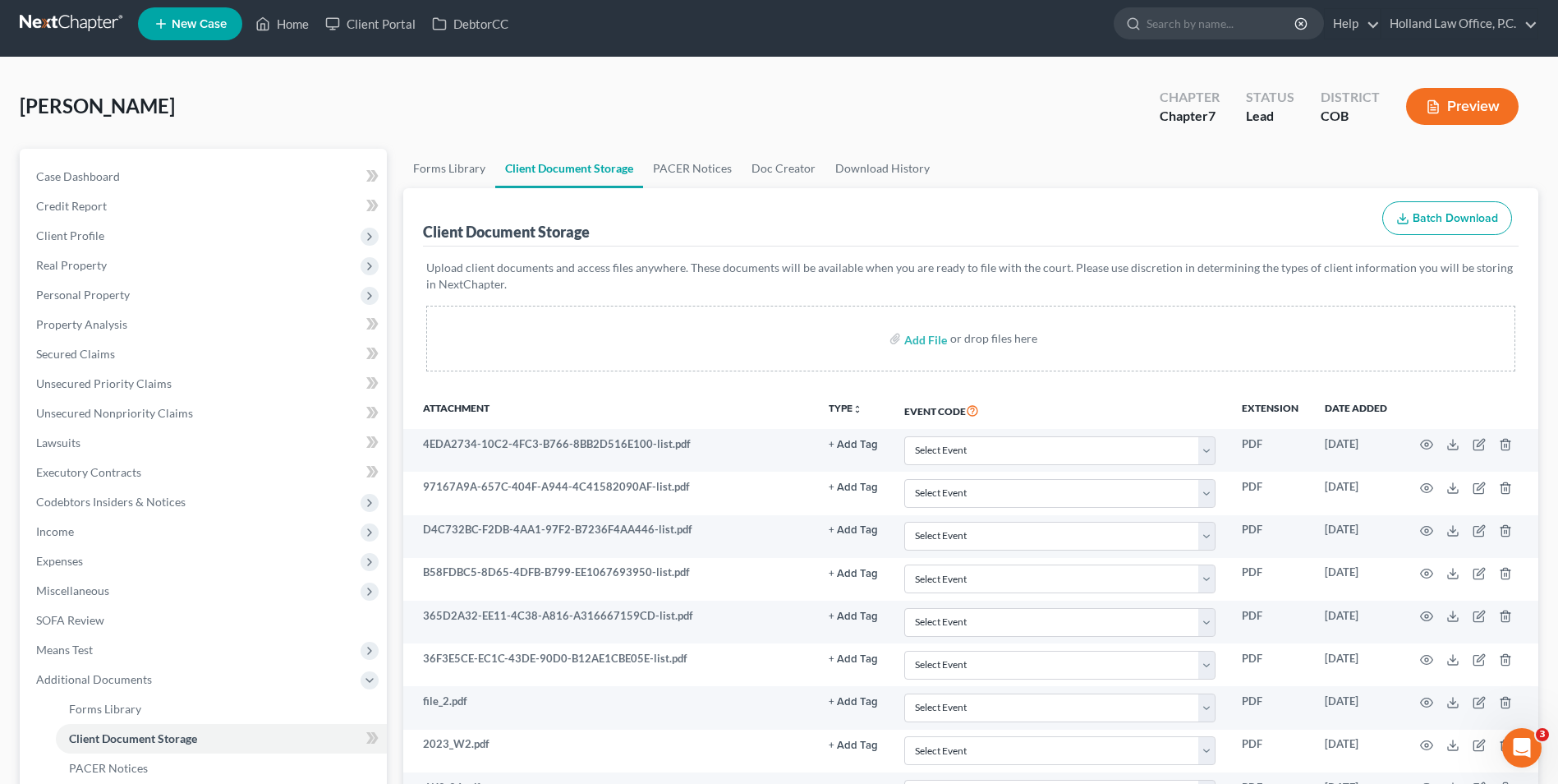
scroll to position [0, 0]
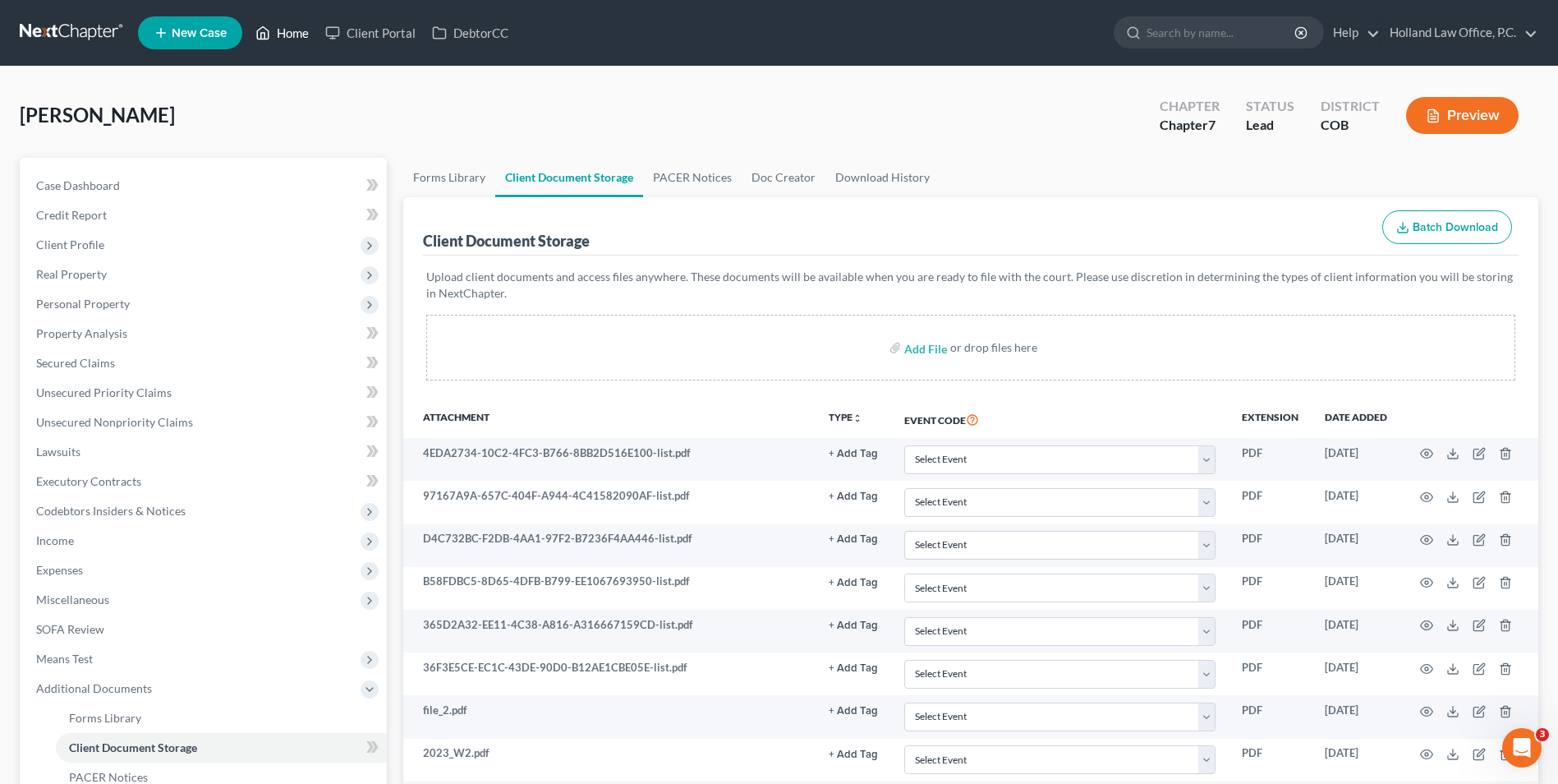
click at [278, 37] on link "Home" at bounding box center [281, 32] width 70 height 30
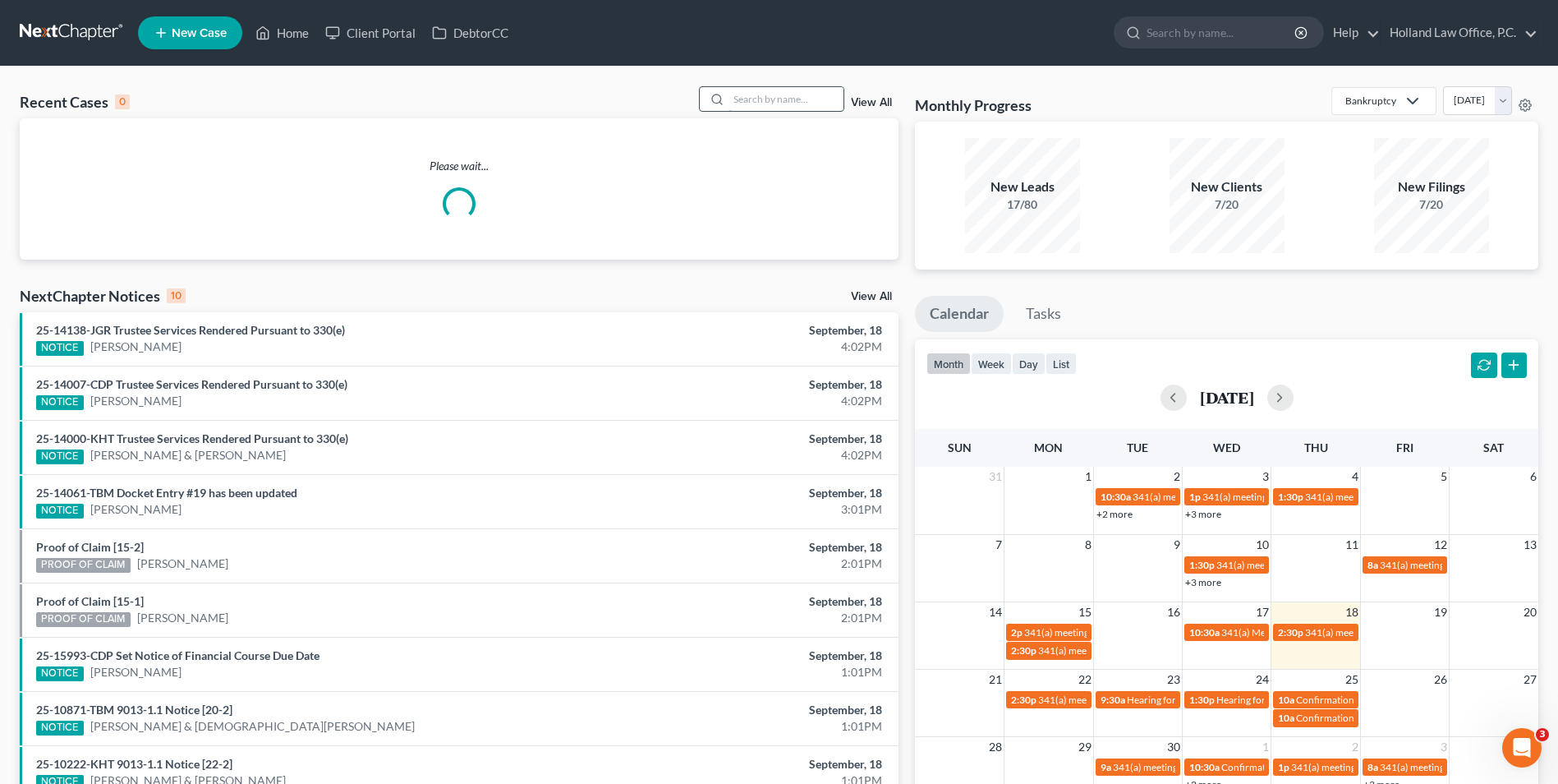
click at [756, 101] on input "search" at bounding box center [786, 99] width 115 height 24
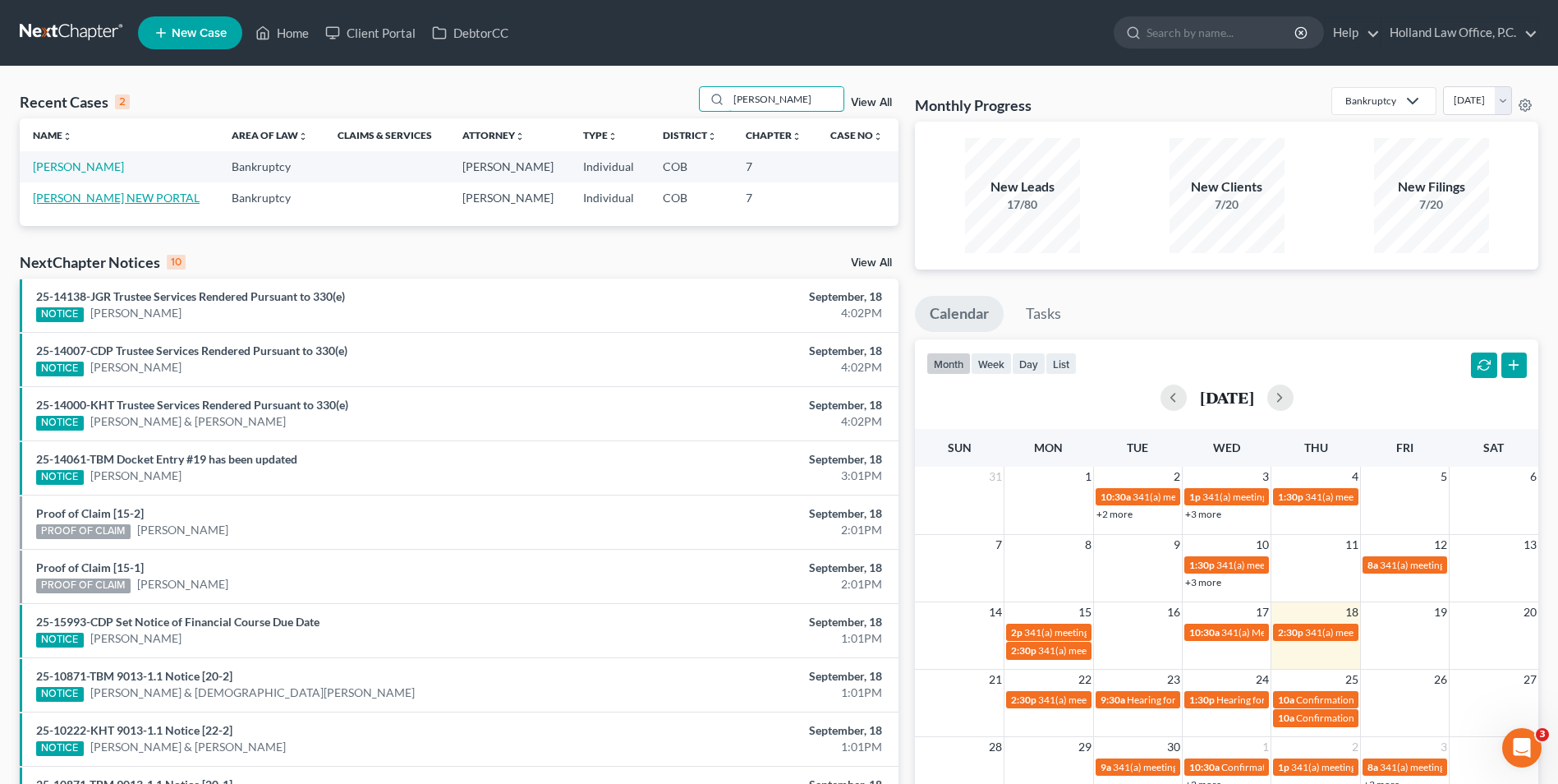
type input "lowery"
click at [117, 198] on link "Lowery, Charlene NEW PORTAL" at bounding box center [116, 197] width 167 height 14
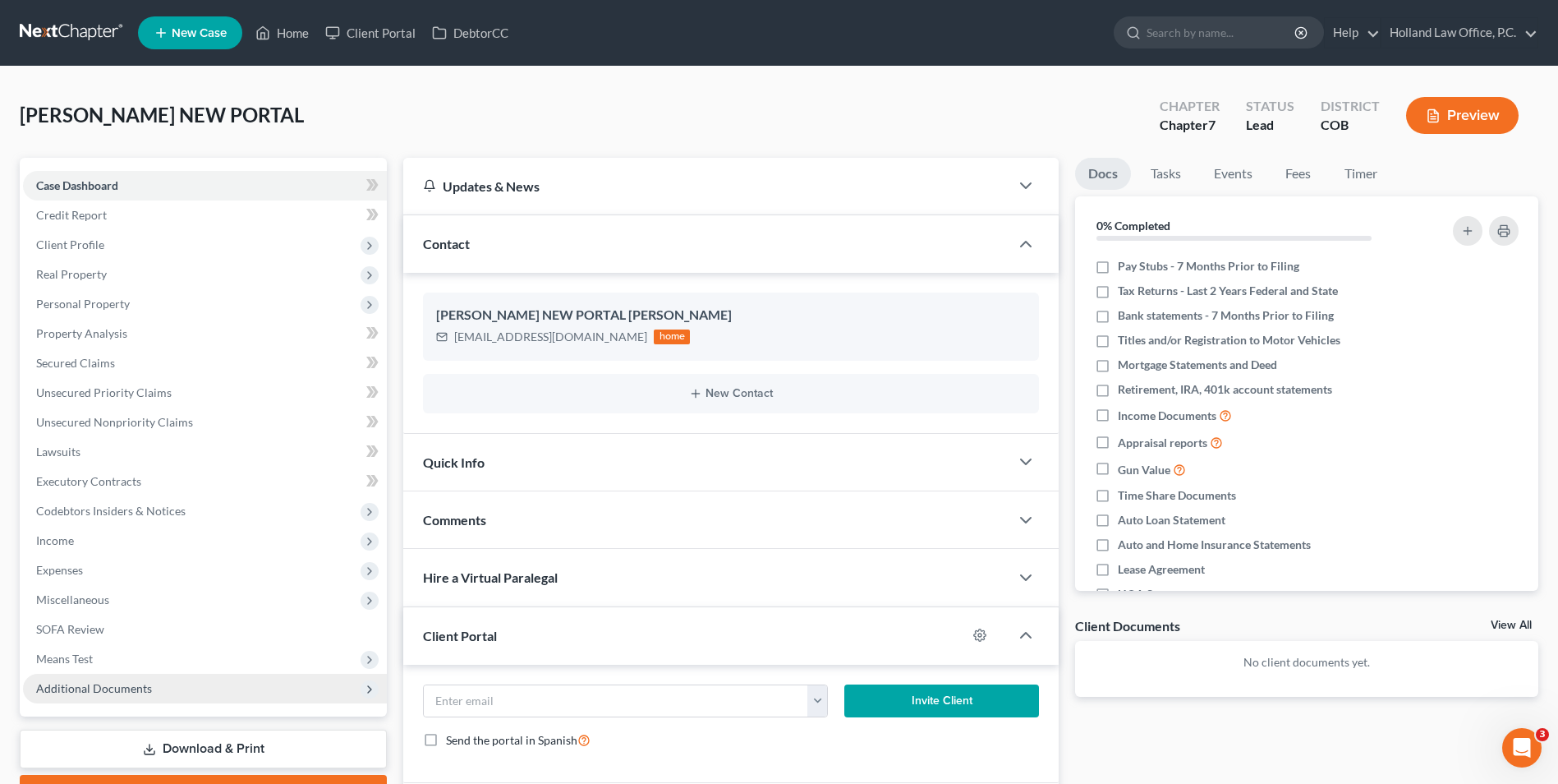
click at [110, 692] on span "Additional Documents" at bounding box center [94, 688] width 116 height 14
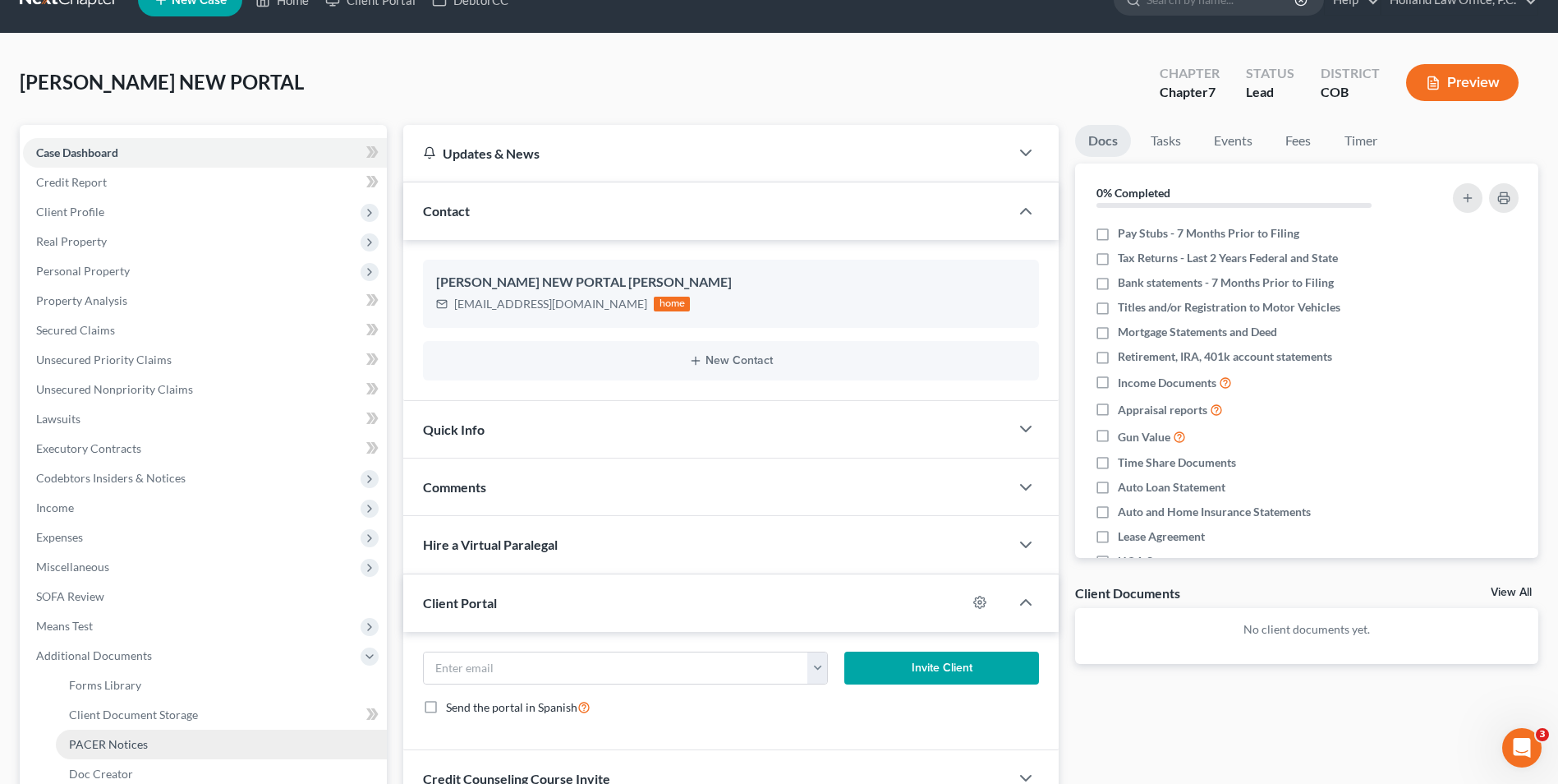
scroll to position [83, 0]
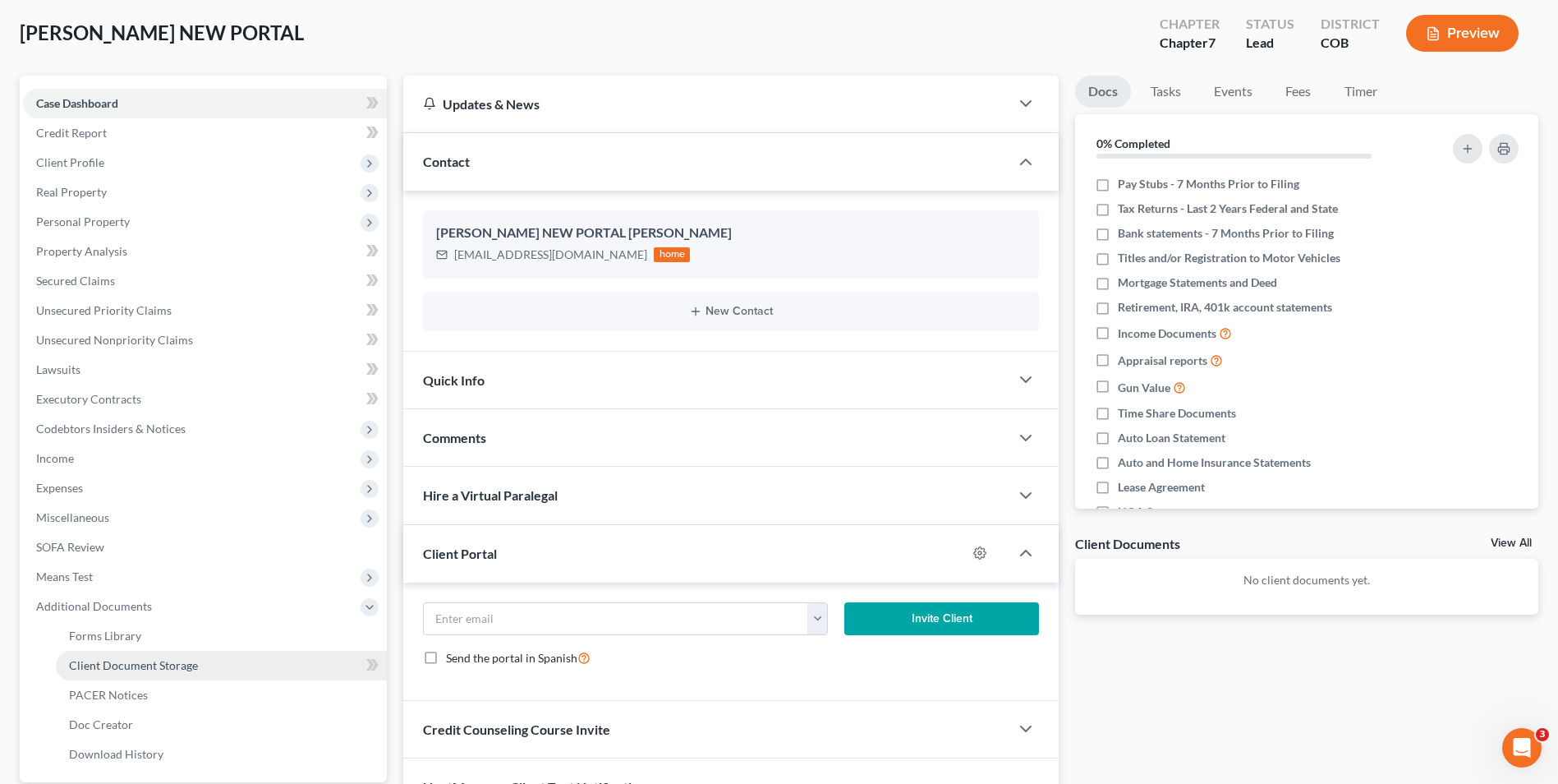
click at [158, 668] on span "Client Document Storage" at bounding box center [133, 664] width 129 height 14
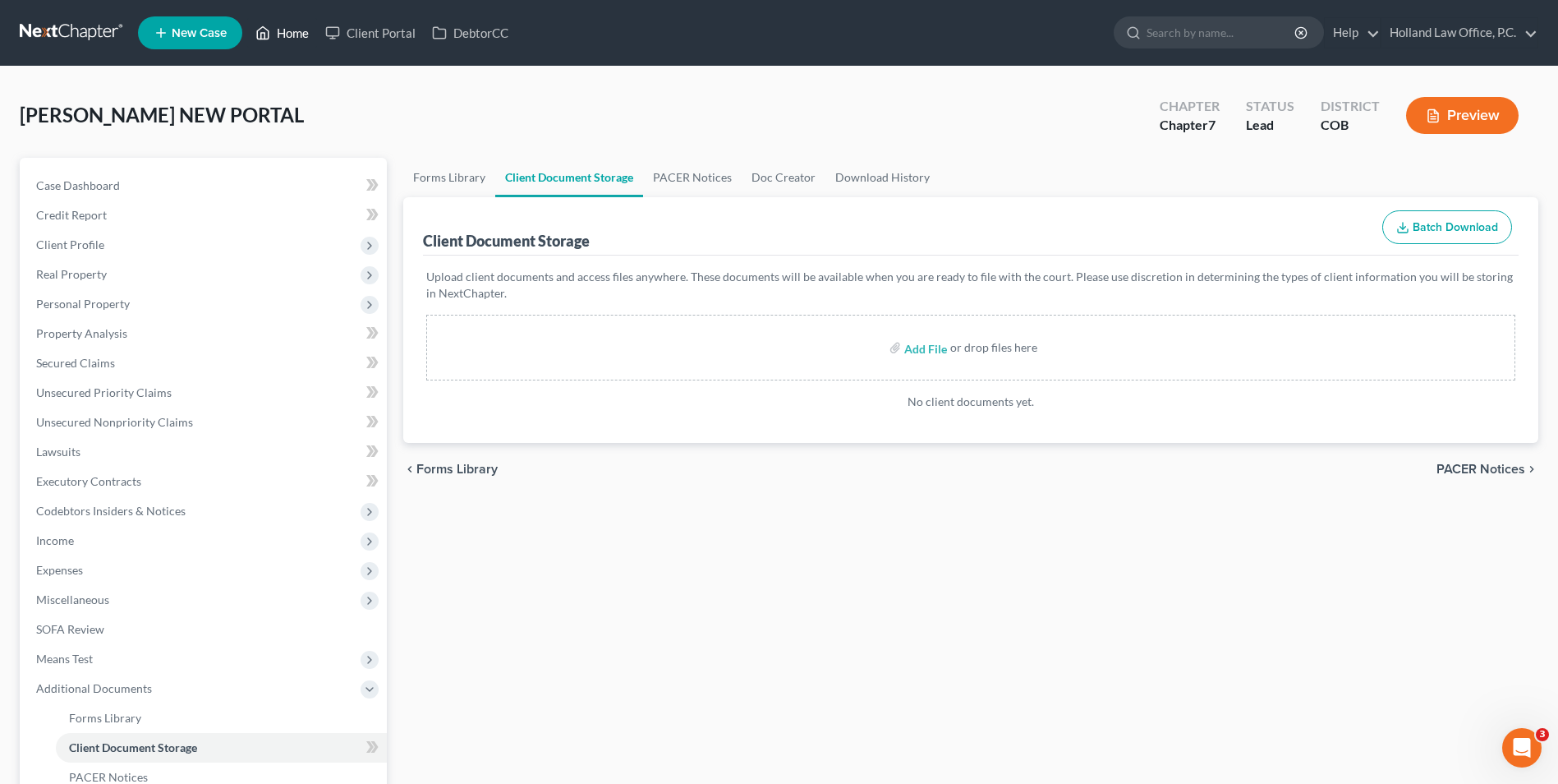
click at [294, 31] on link "Home" at bounding box center [281, 32] width 70 height 30
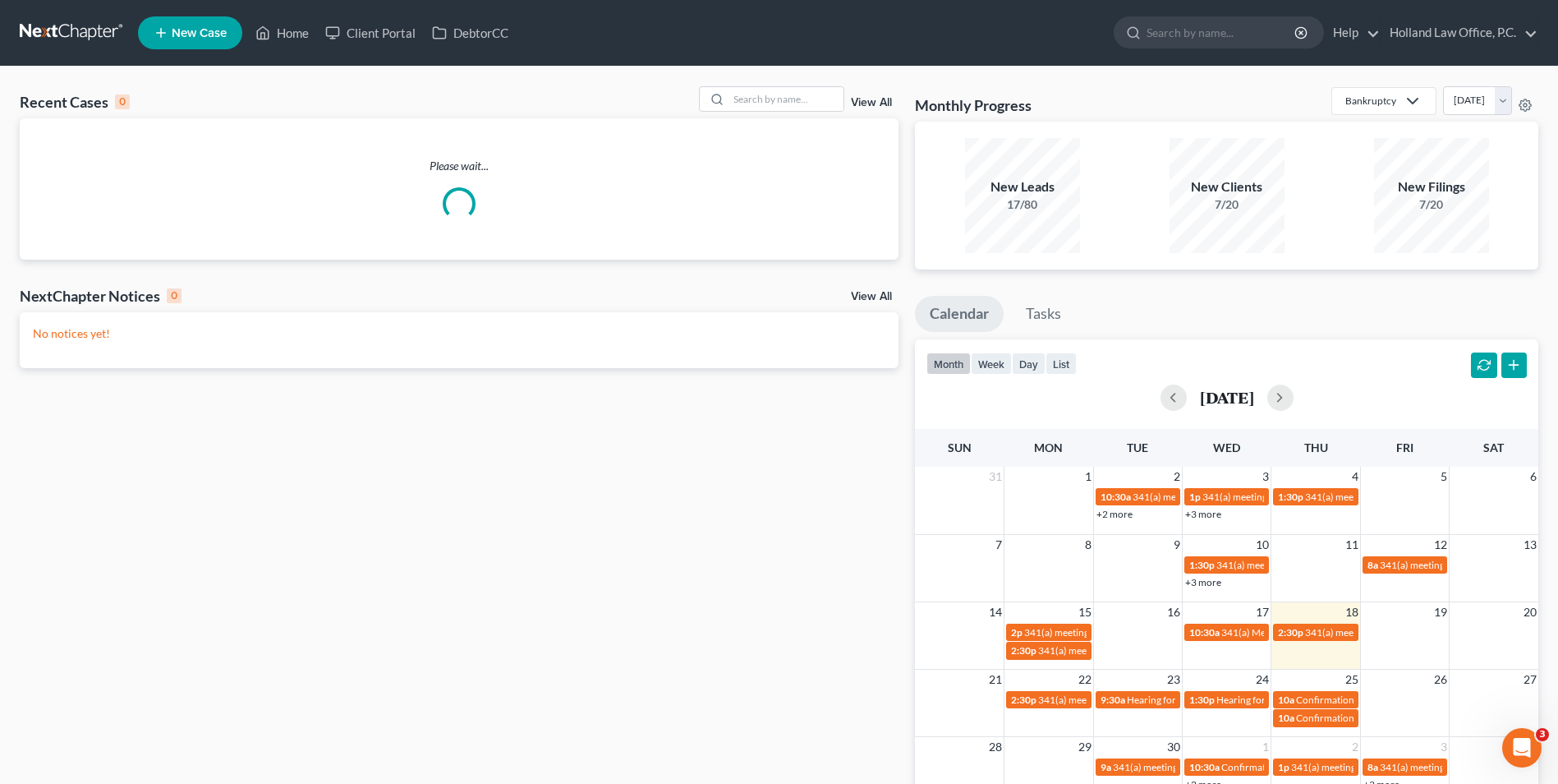
click at [802, 85] on div "Recent Cases 0 View All Please wait... NextChapter Notices 0 View All No notice…" at bounding box center [779, 493] width 1558 height 853
click at [785, 106] on input "search" at bounding box center [786, 99] width 115 height 24
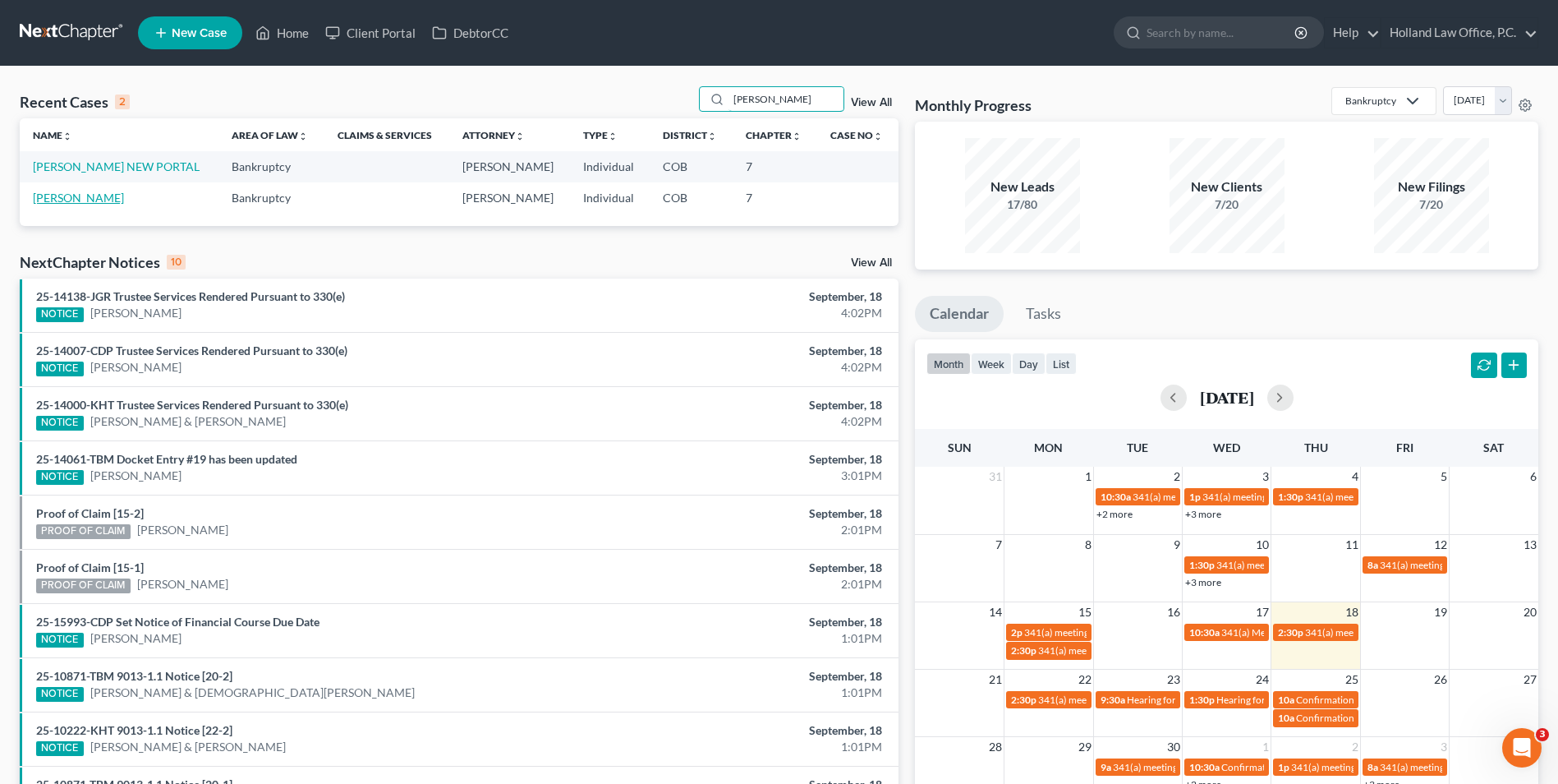
type input "lowery"
click at [97, 196] on link "Lowery, Charlene" at bounding box center [78, 197] width 91 height 14
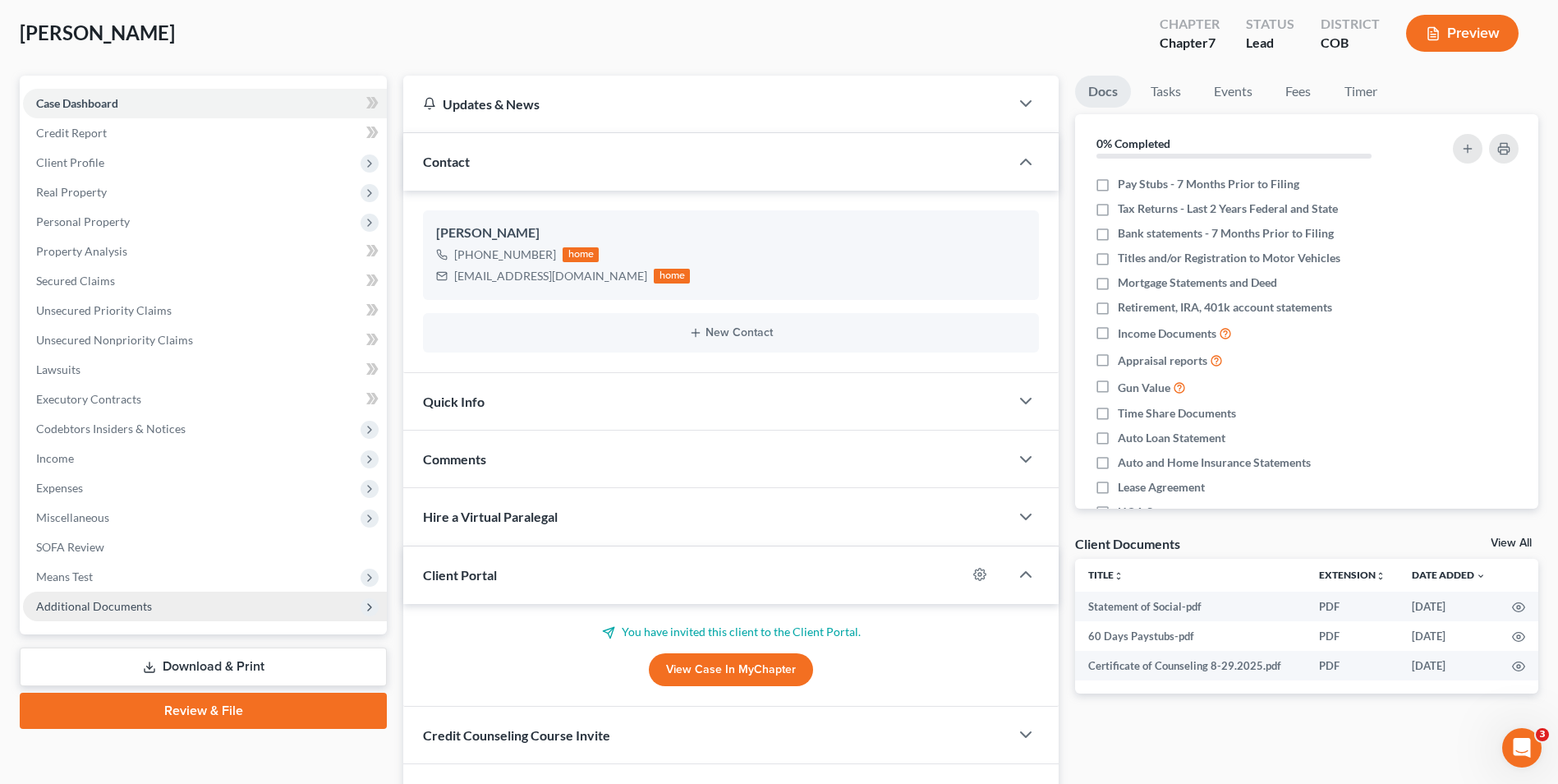
click at [128, 609] on span "Additional Documents" at bounding box center [94, 605] width 116 height 14
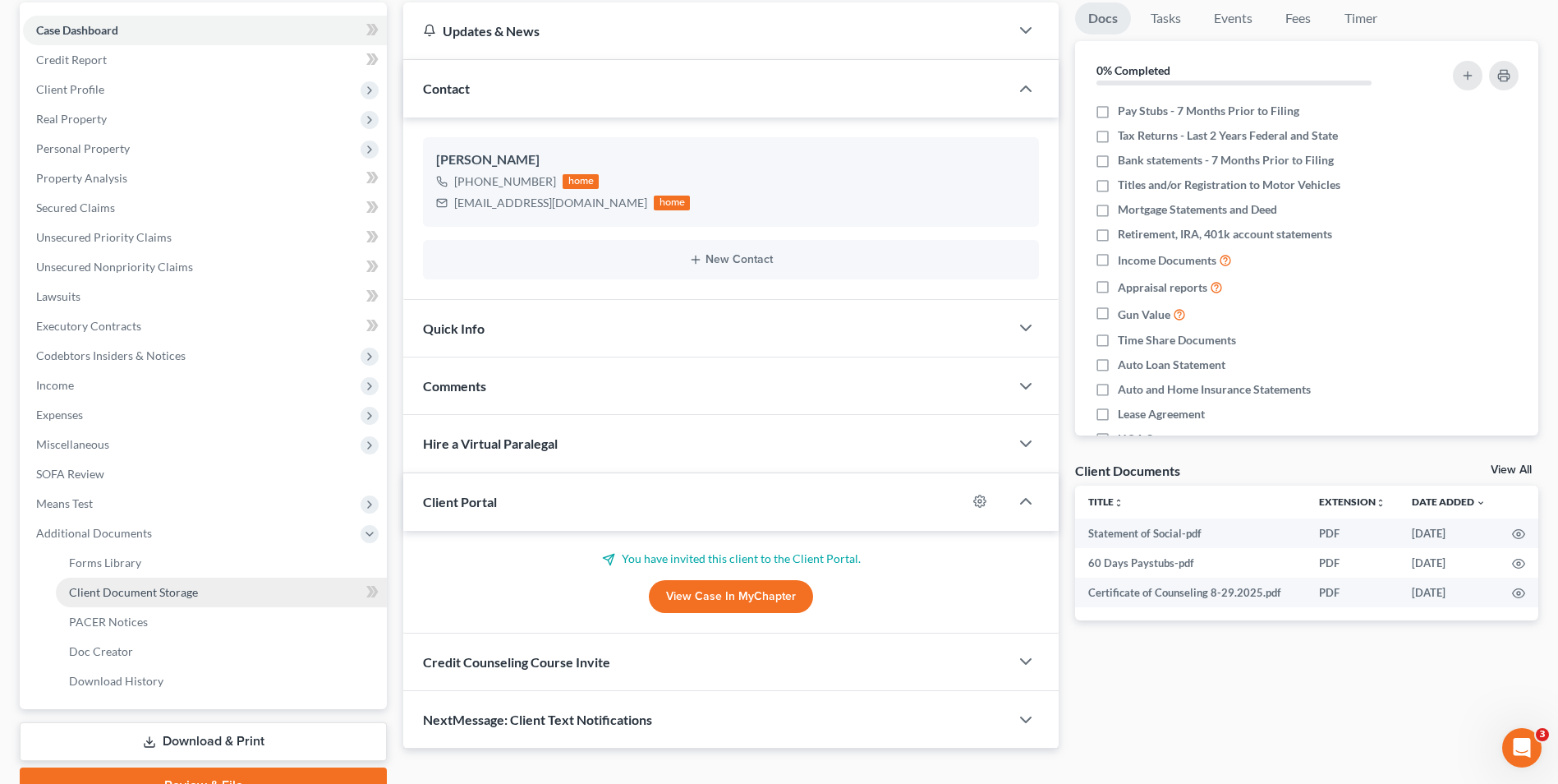
click at [177, 605] on link "Client Document Storage" at bounding box center [221, 592] width 331 height 30
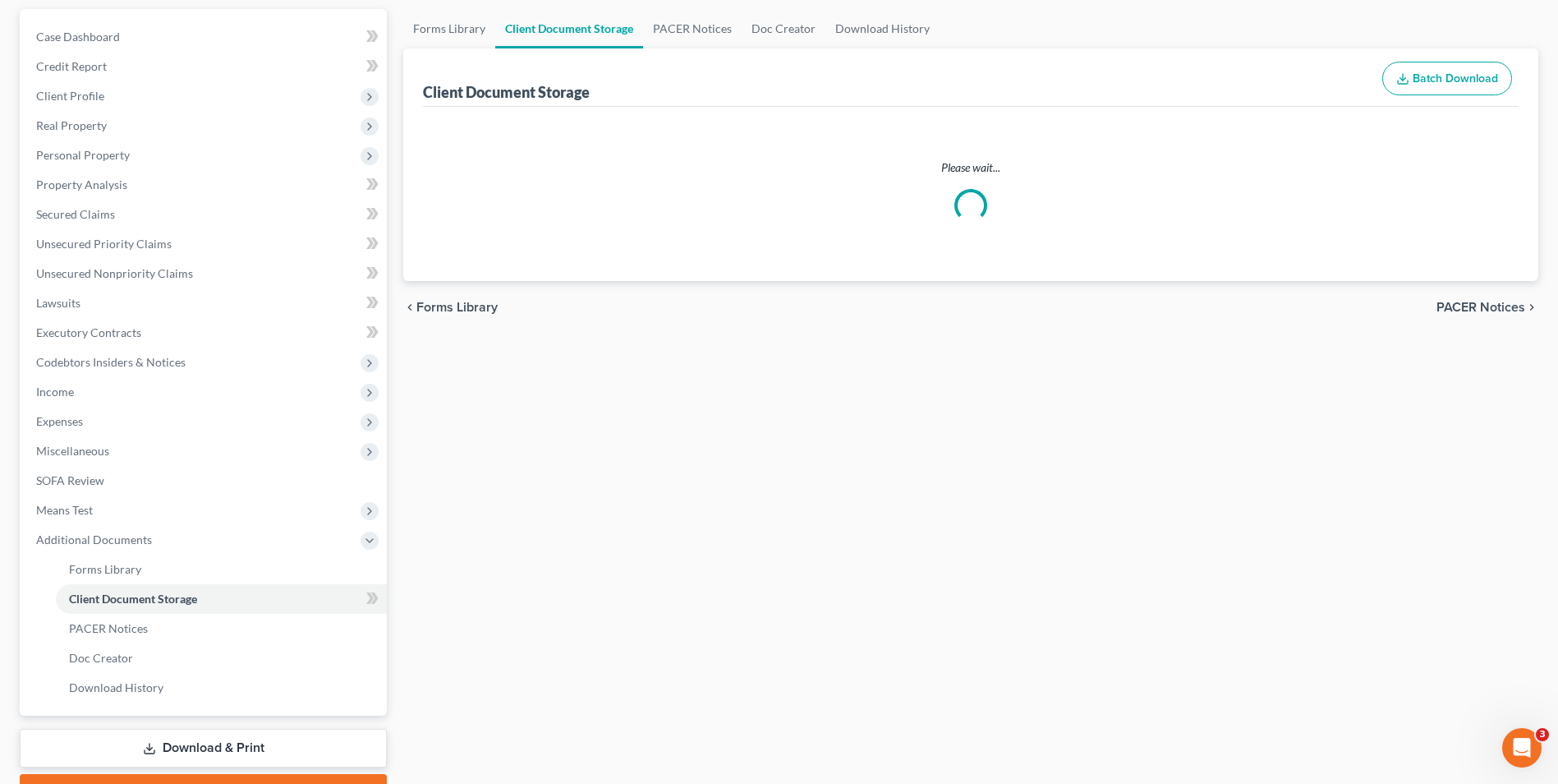
scroll to position [75, 0]
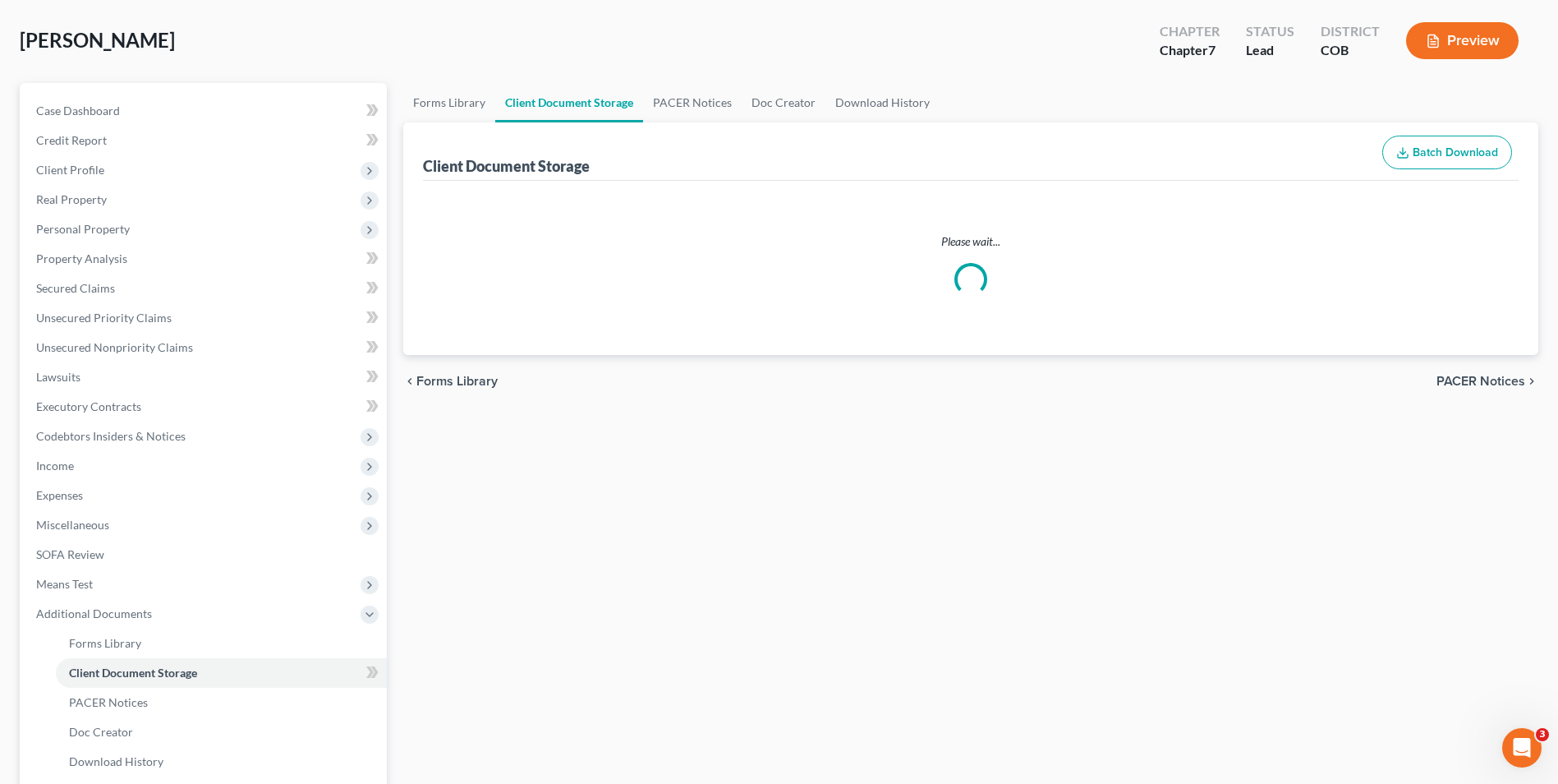
select select "5"
select select "28"
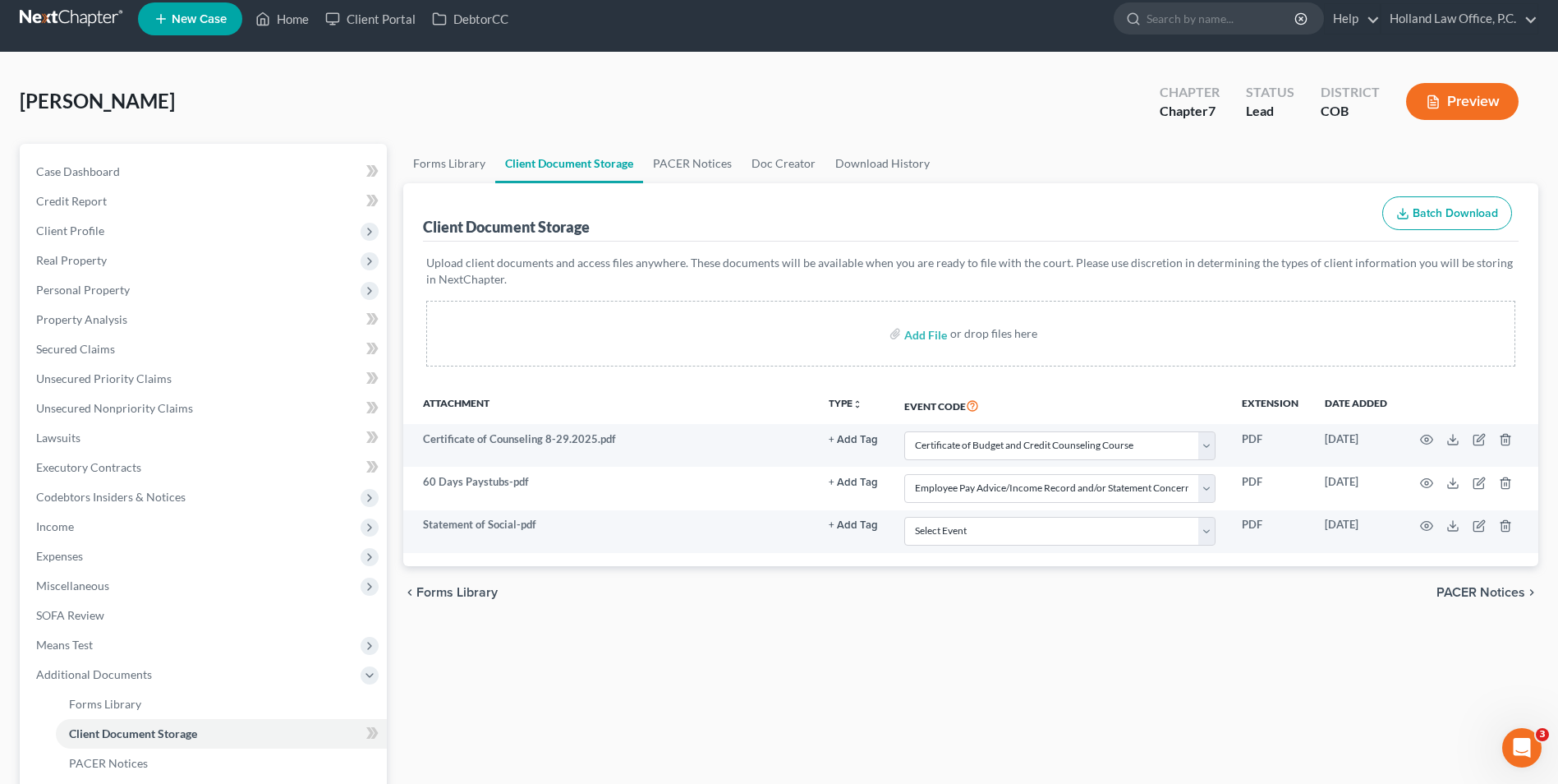
scroll to position [0, 0]
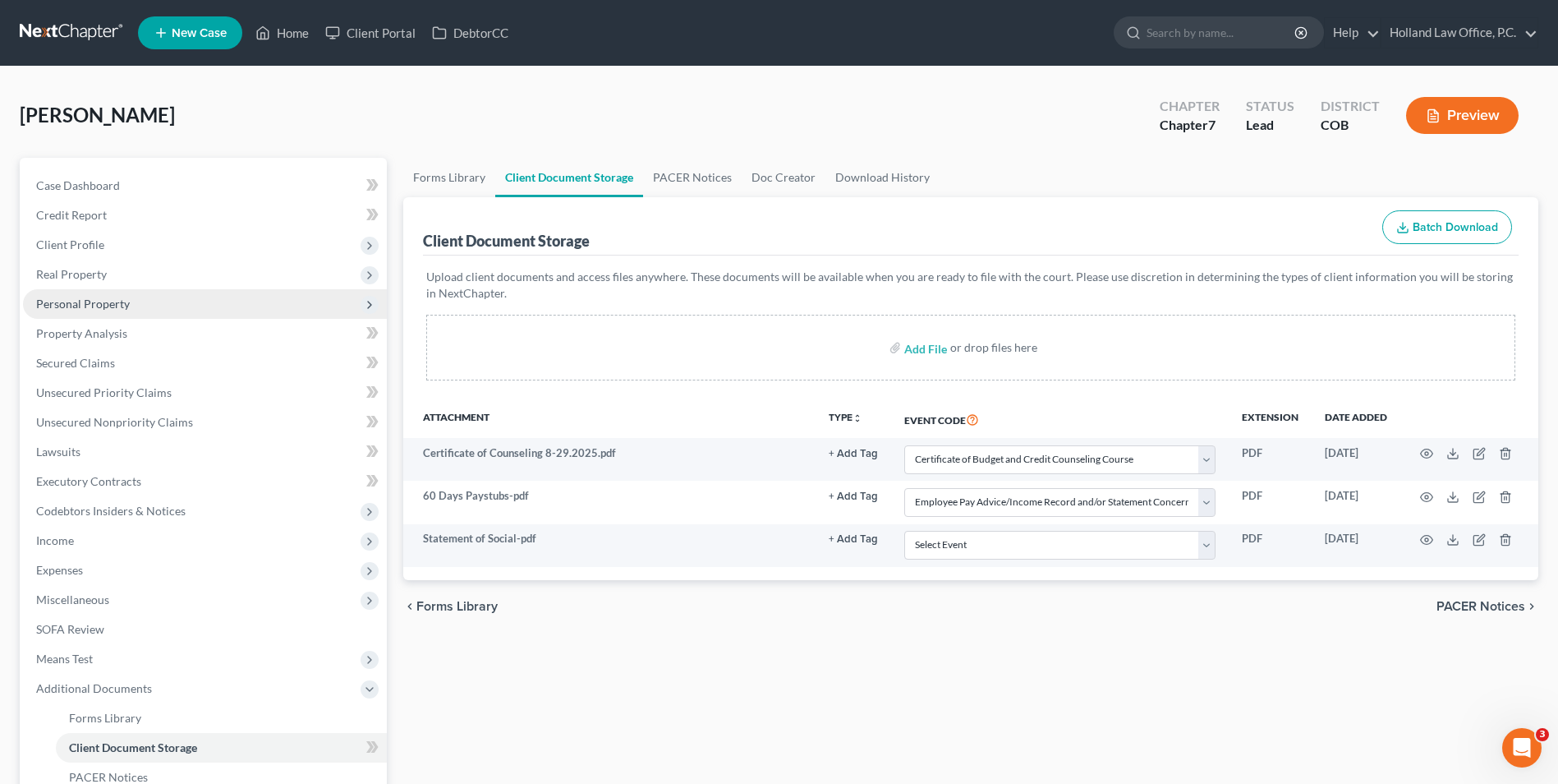
click at [128, 299] on span "Personal Property" at bounding box center [205, 304] width 364 height 30
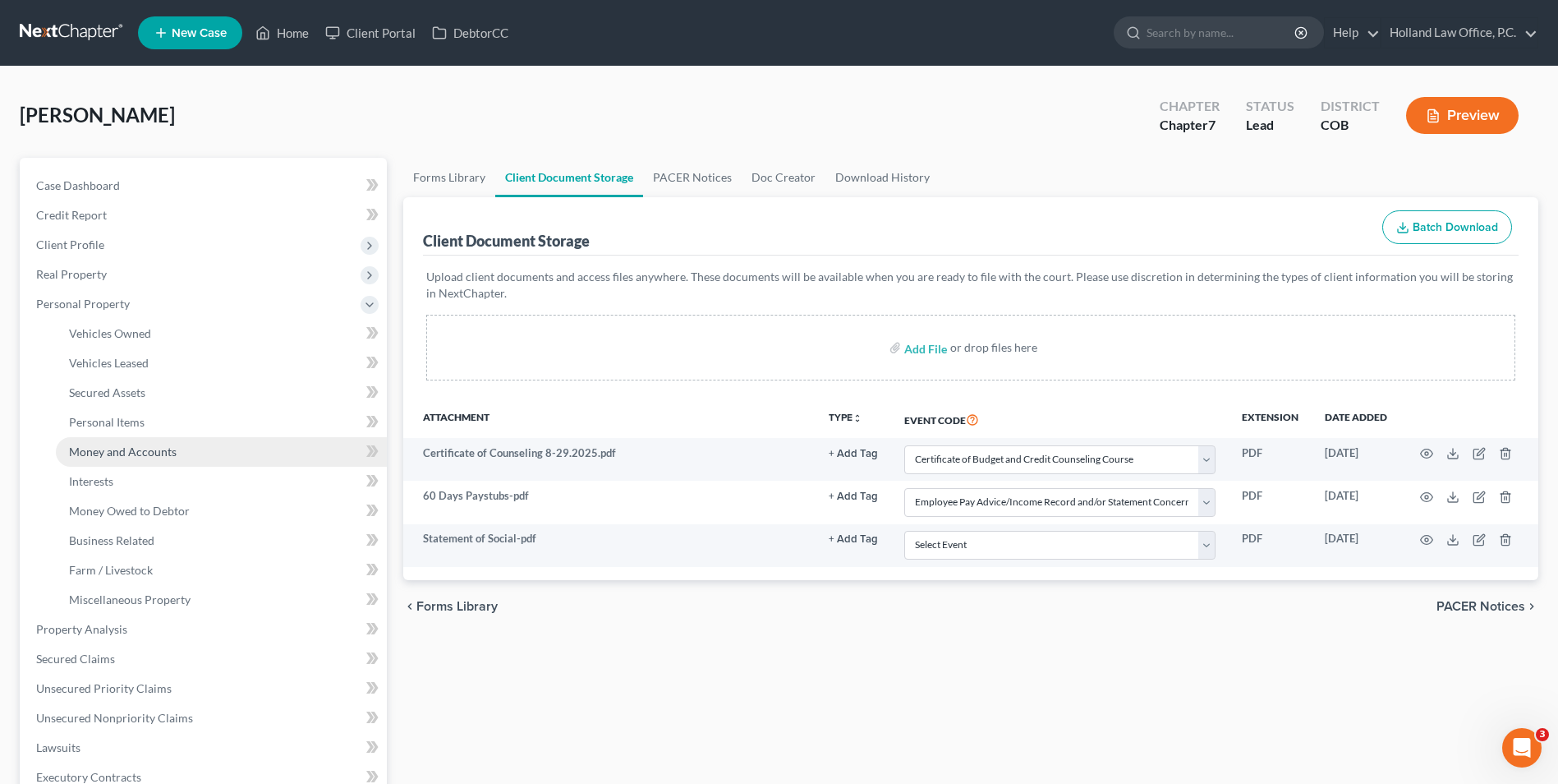
click at [161, 455] on span "Money and Accounts" at bounding box center [122, 451] width 108 height 14
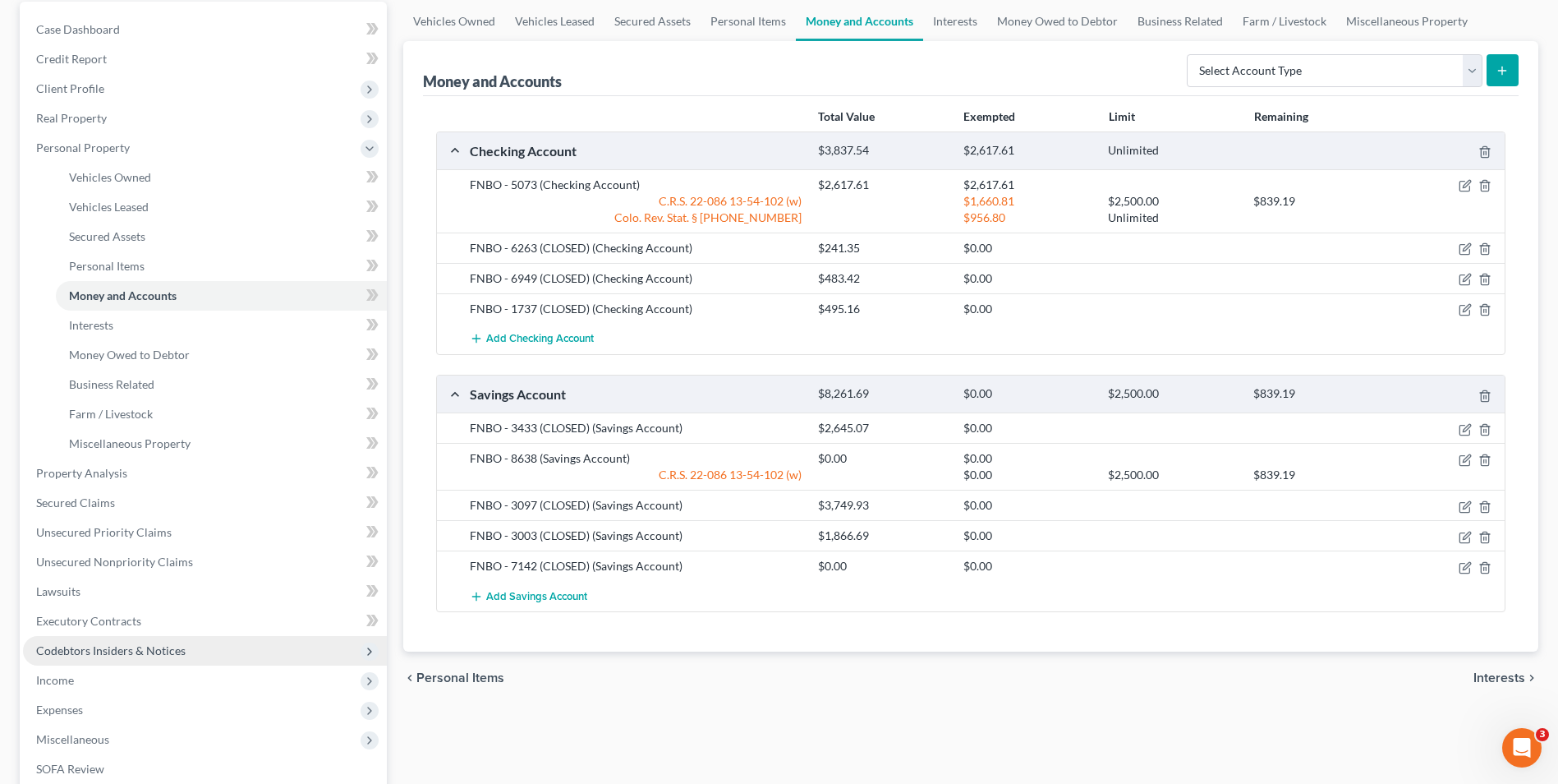
scroll to position [164, 0]
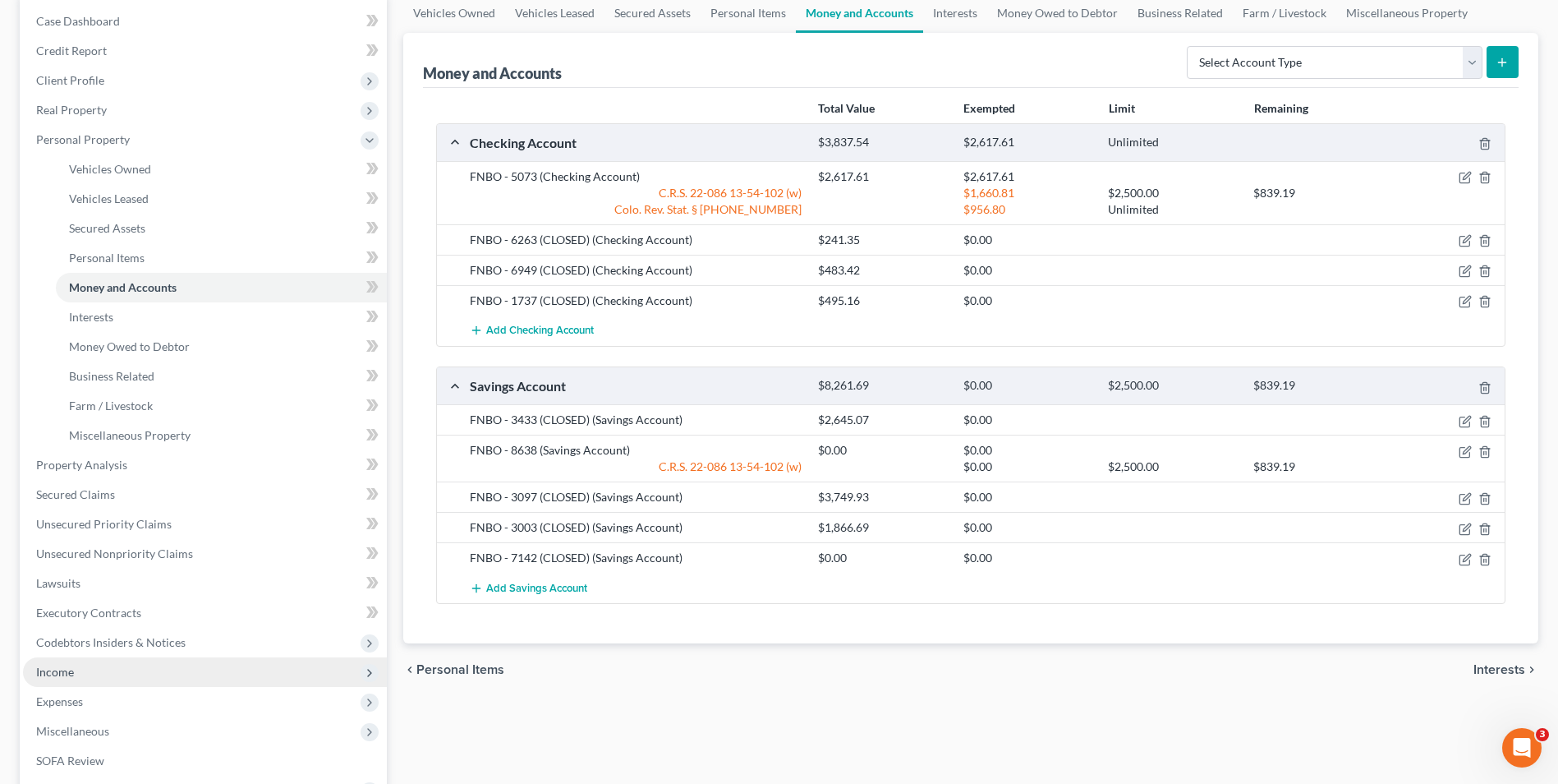
click at [92, 676] on span "Income" at bounding box center [205, 672] width 364 height 30
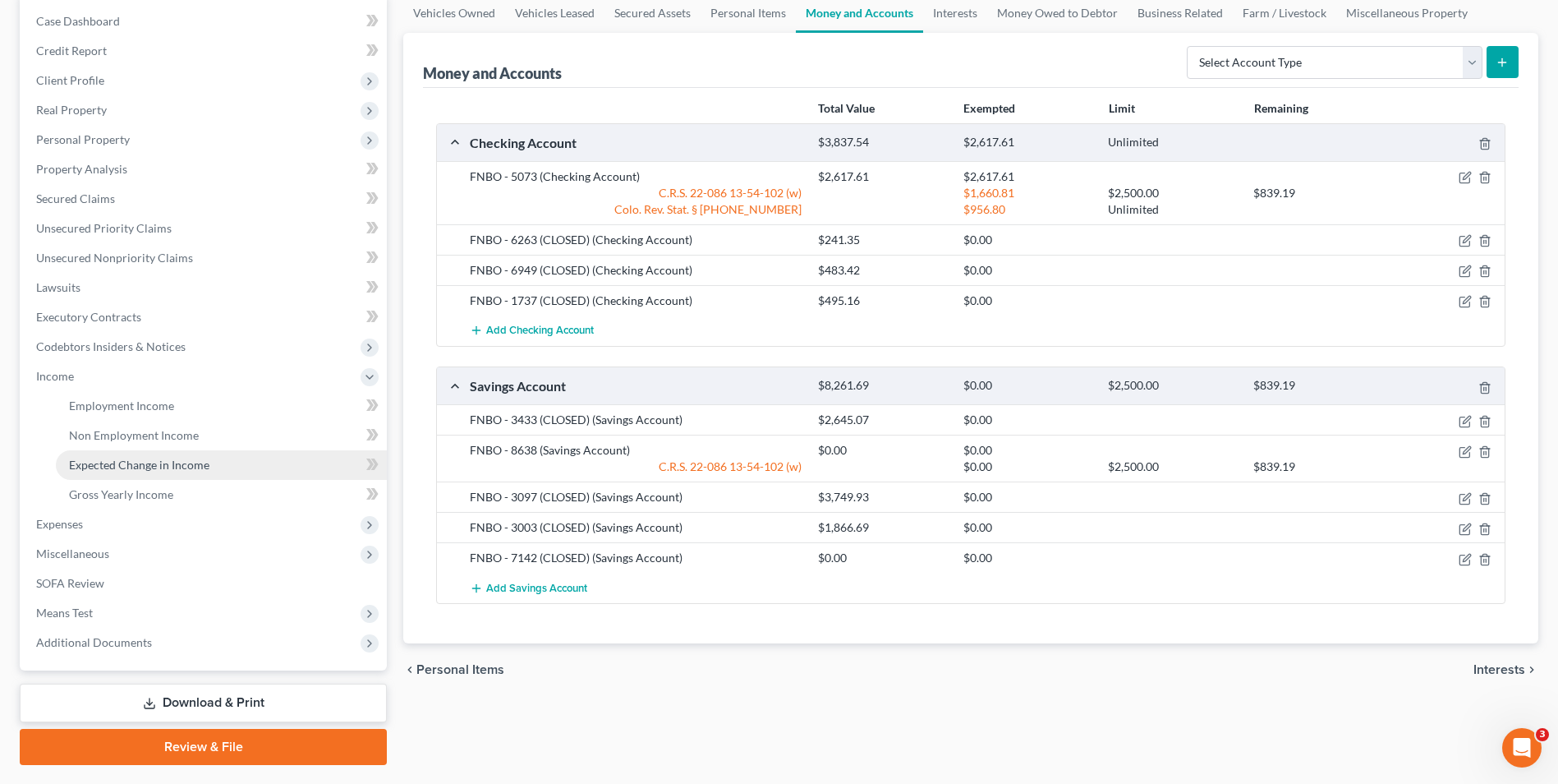
click at [140, 456] on link "Expected Change in Income" at bounding box center [221, 465] width 331 height 30
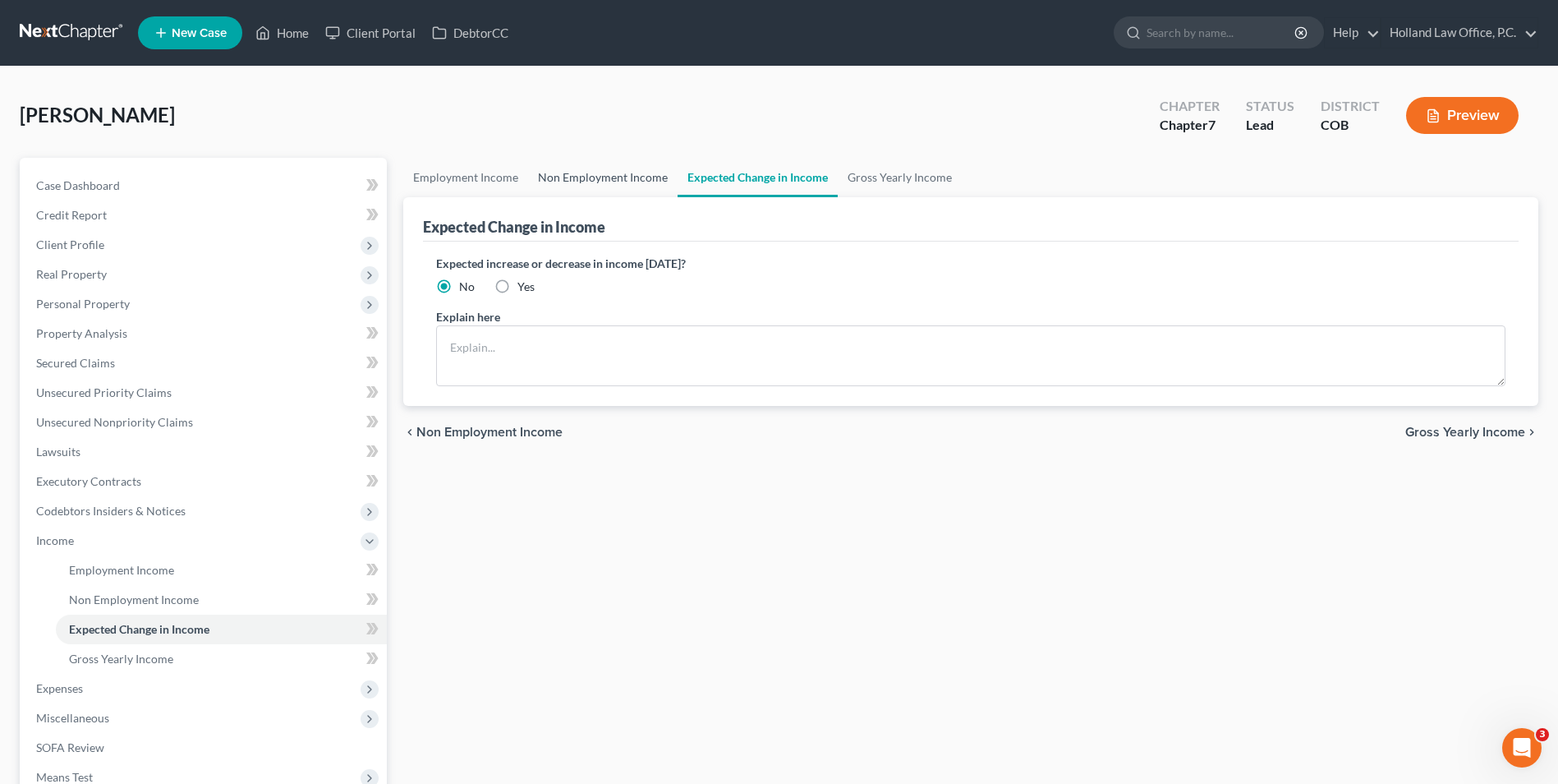
click at [643, 174] on link "Non Employment Income" at bounding box center [602, 177] width 149 height 39
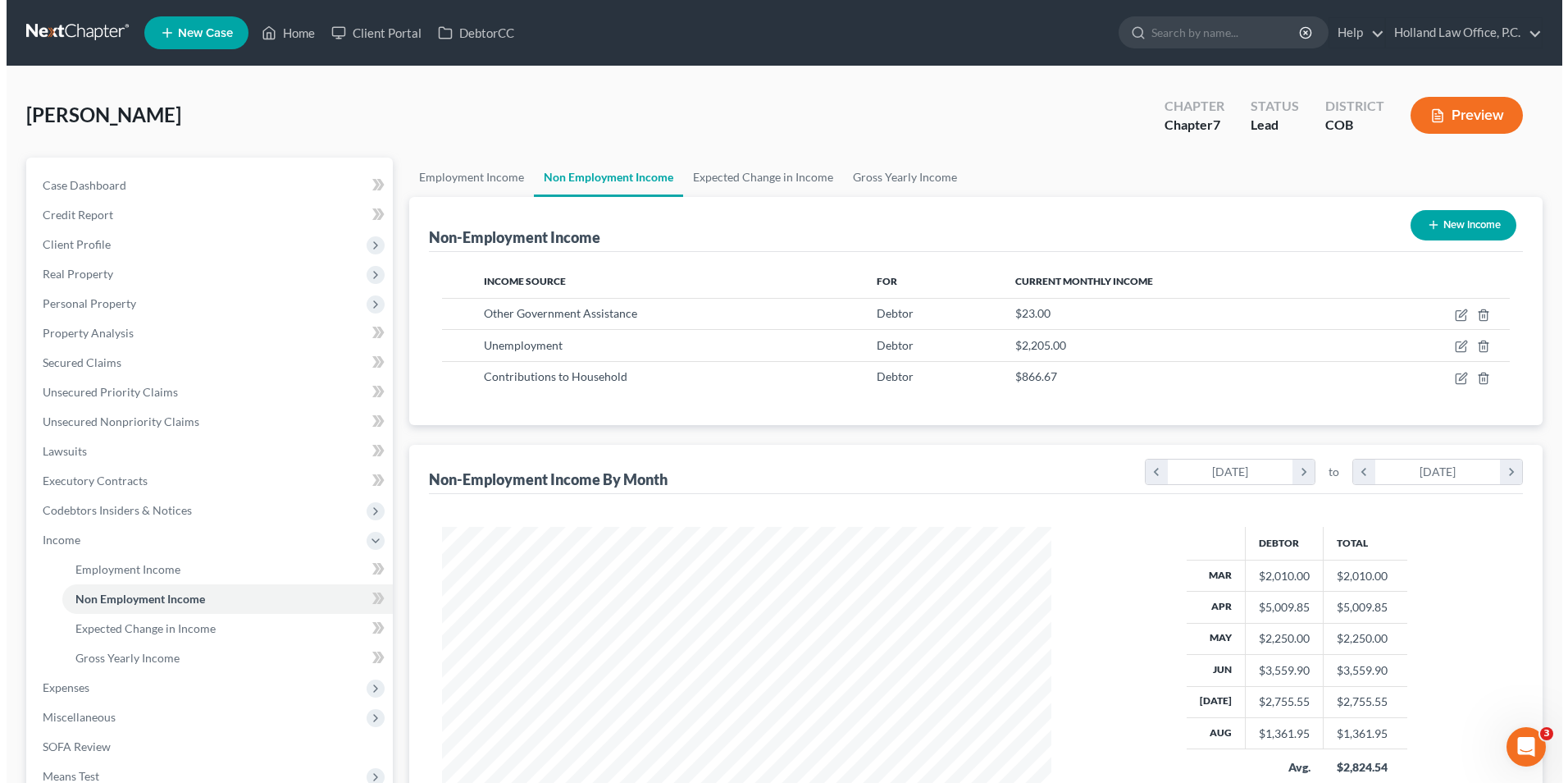
scroll to position [304, 641]
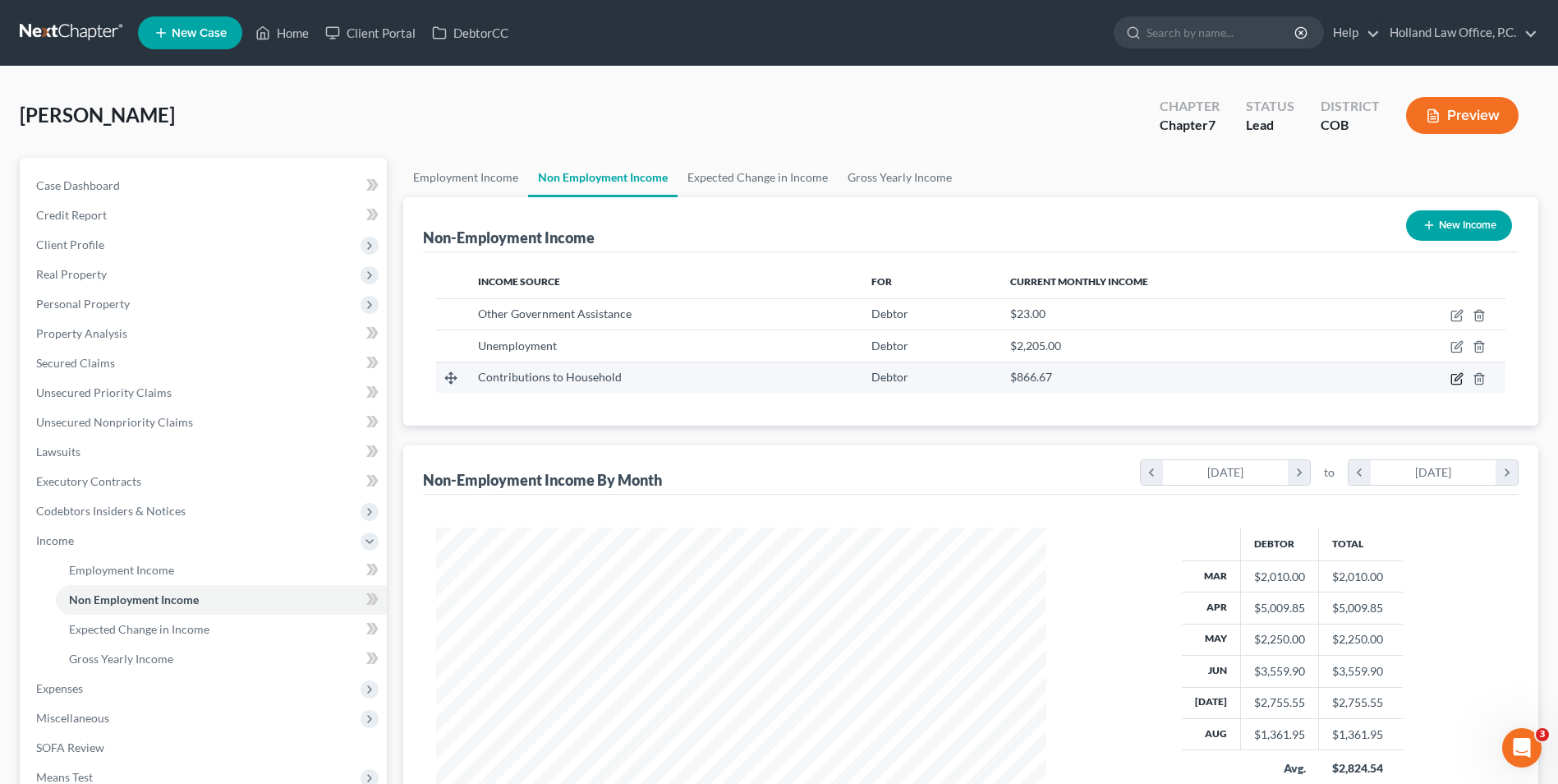
click at [1456, 375] on icon "button" at bounding box center [1456, 379] width 10 height 10
select select "8"
select select "3"
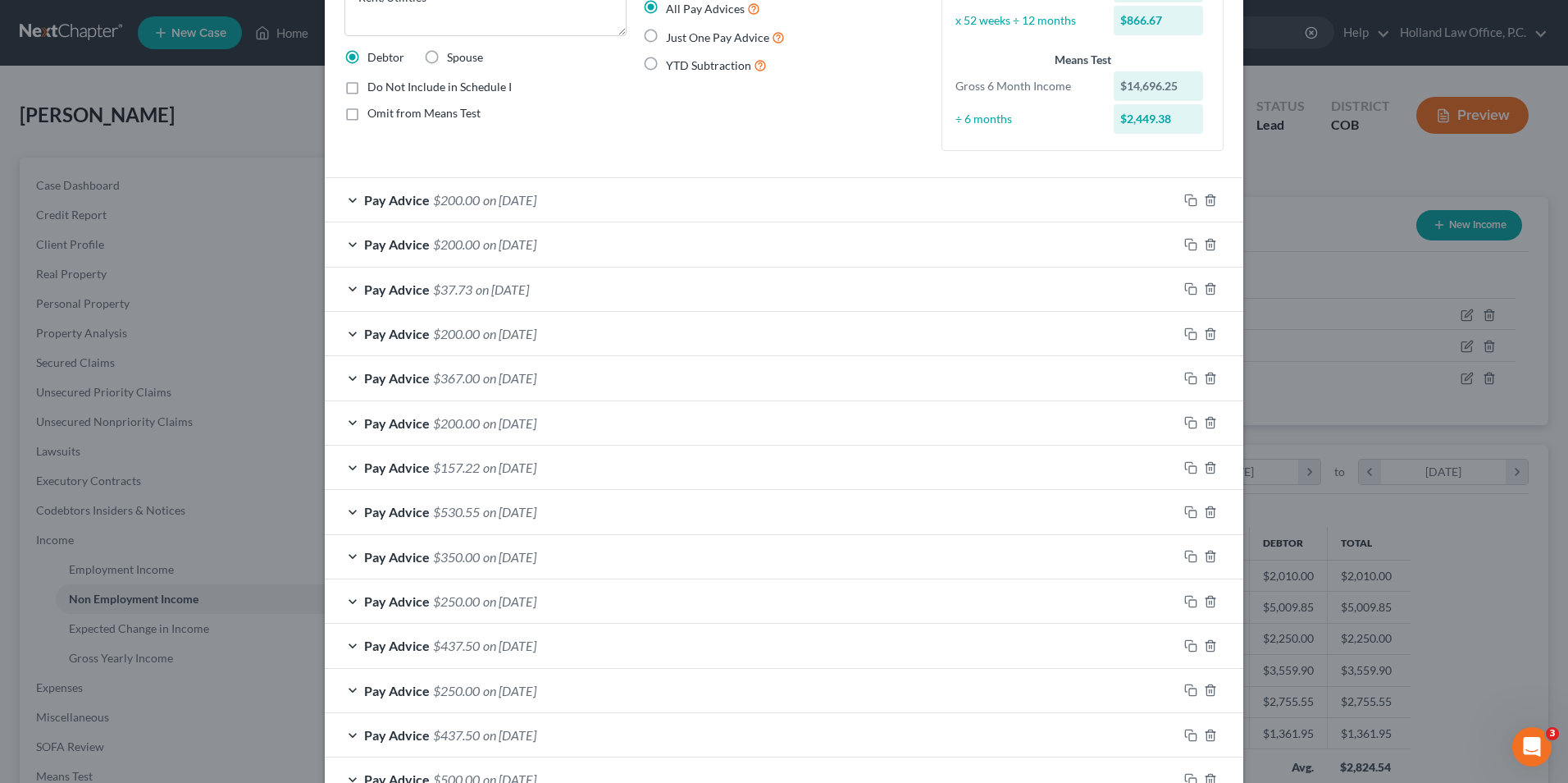
scroll to position [164, 0]
click at [1205, 202] on icon "button" at bounding box center [1210, 199] width 13 height 13
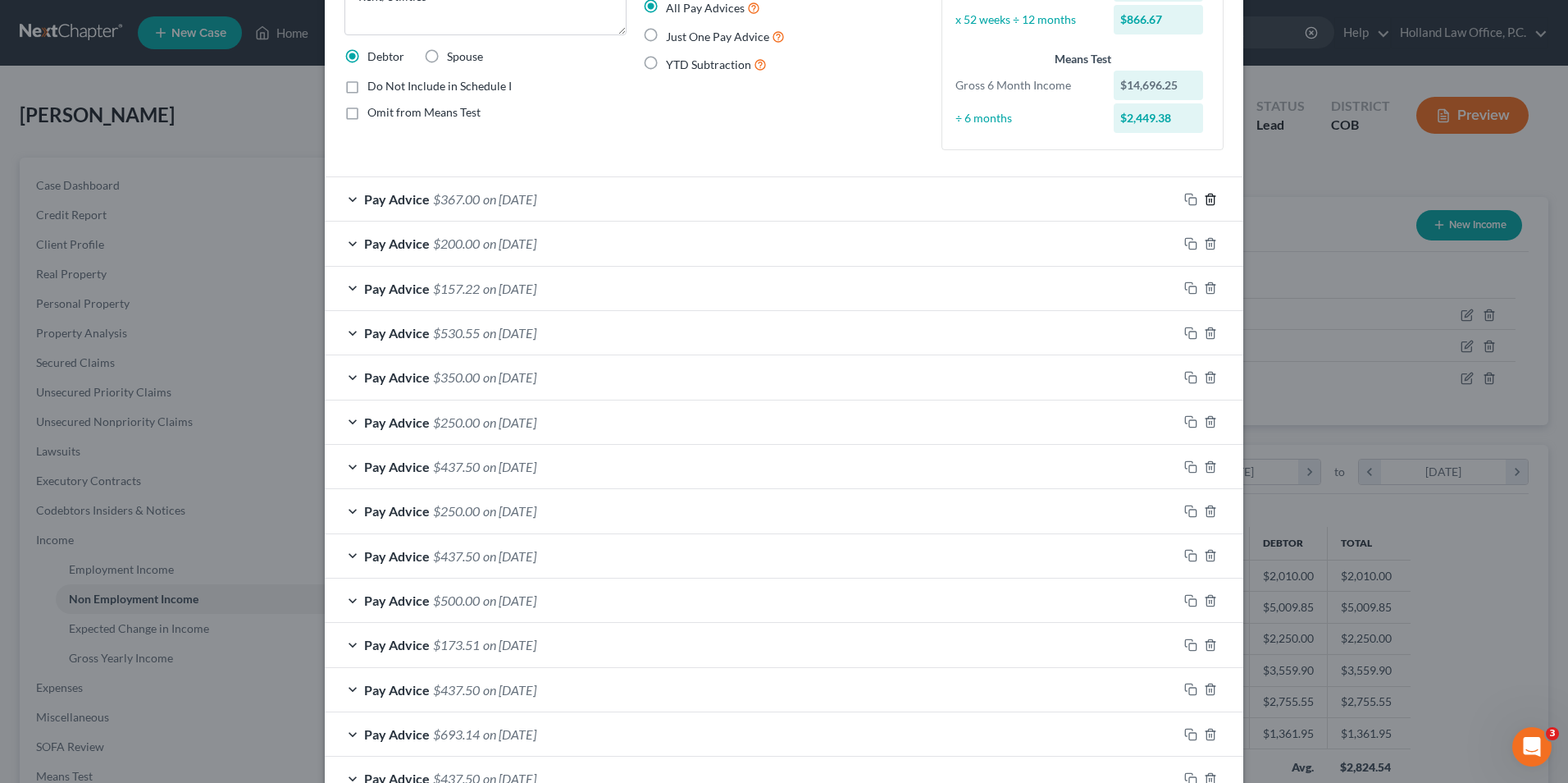
click at [1205, 202] on icon "button" at bounding box center [1210, 199] width 13 height 13
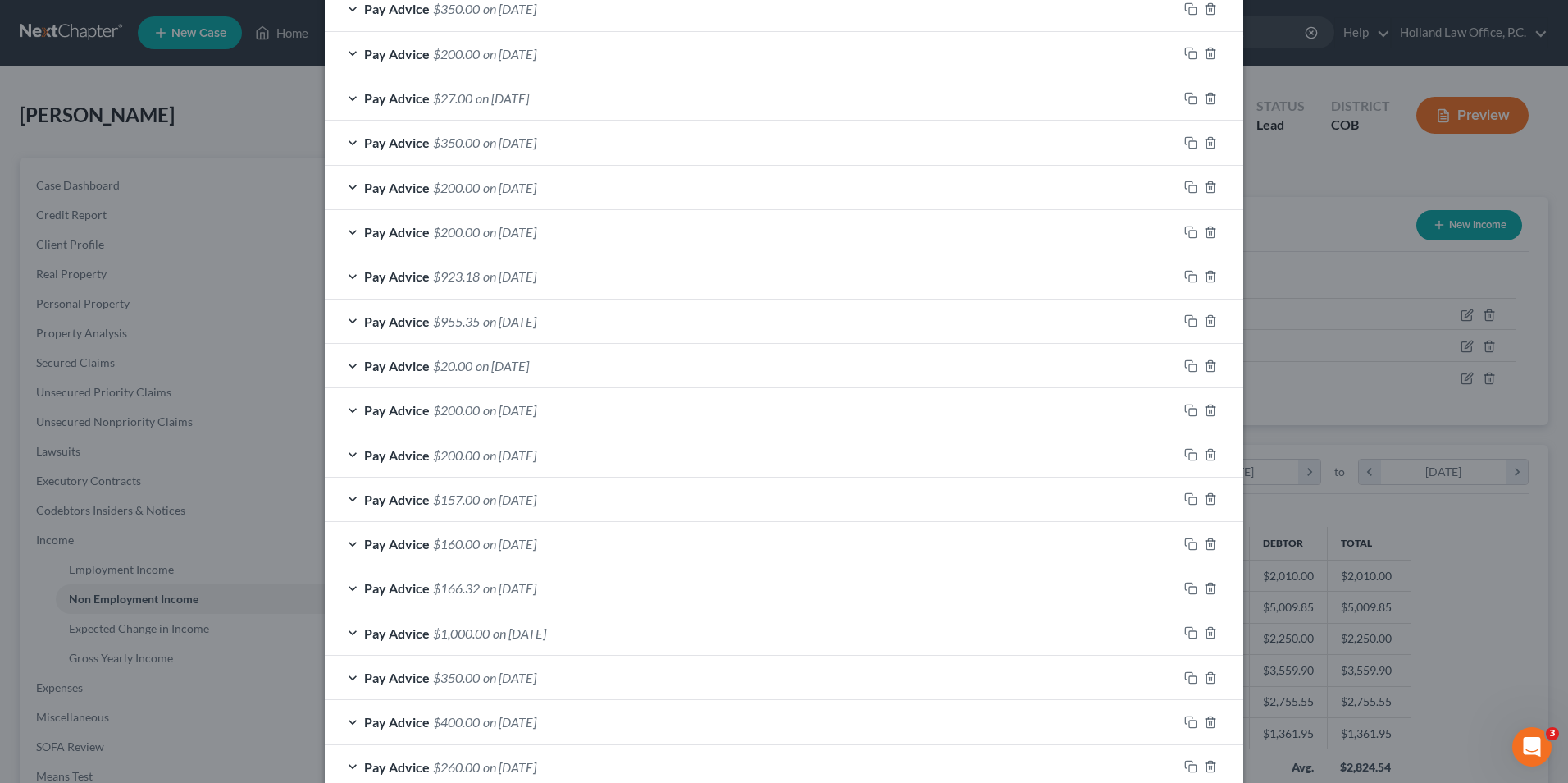
scroll to position [1432, 0]
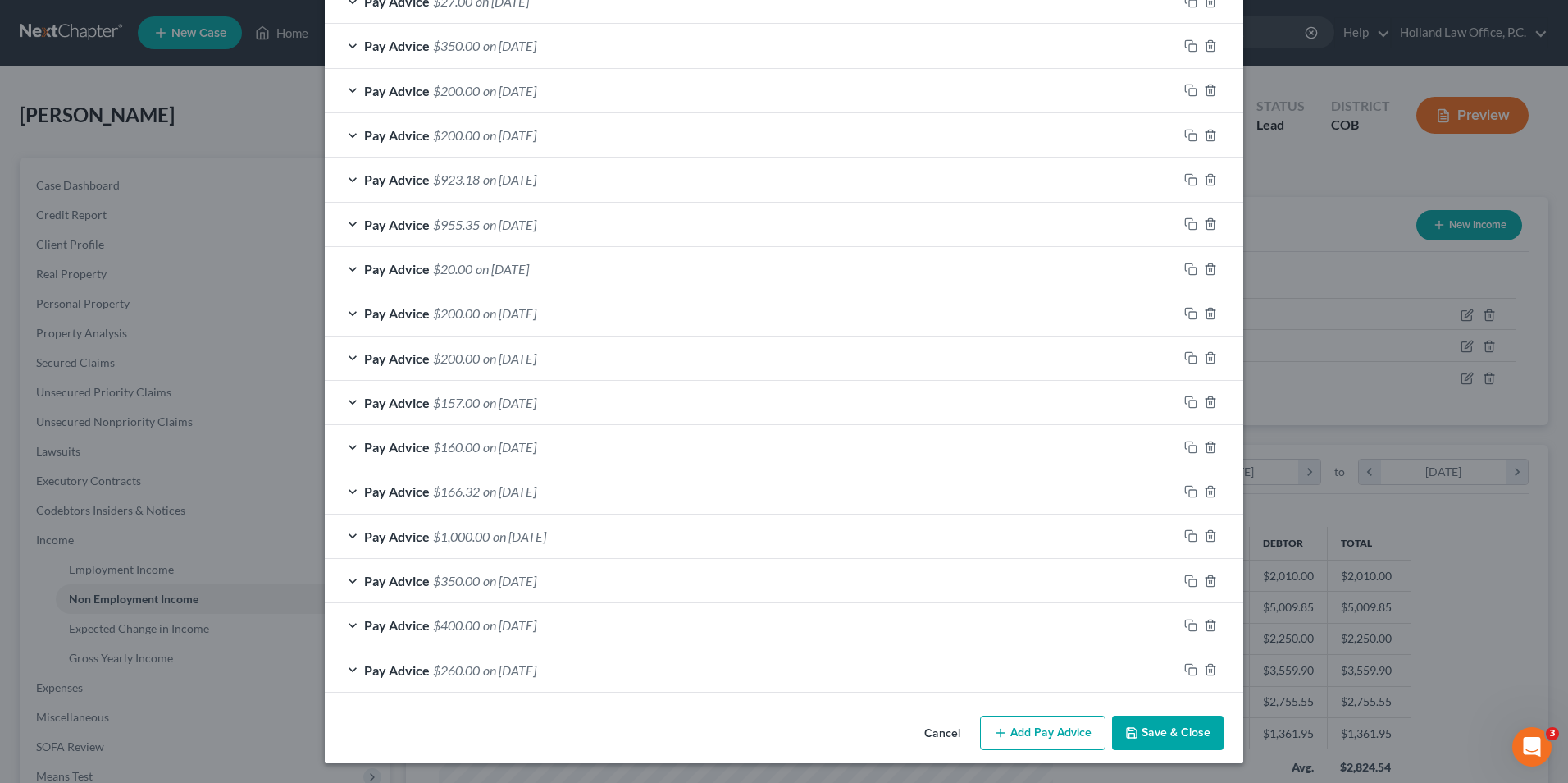
click at [1034, 726] on button "Add Pay Advice" at bounding box center [1042, 732] width 125 height 34
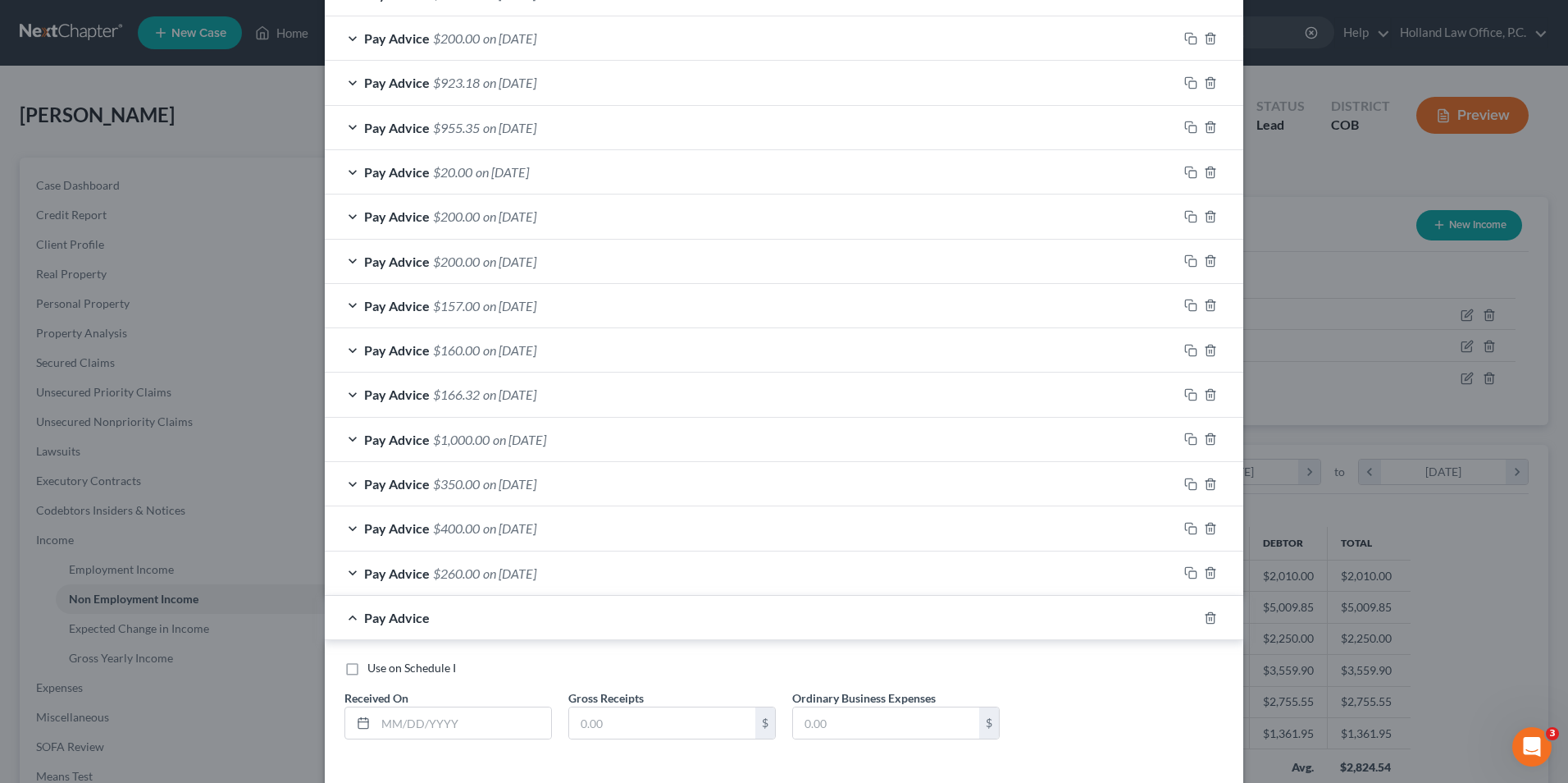
scroll to position [1601, 0]
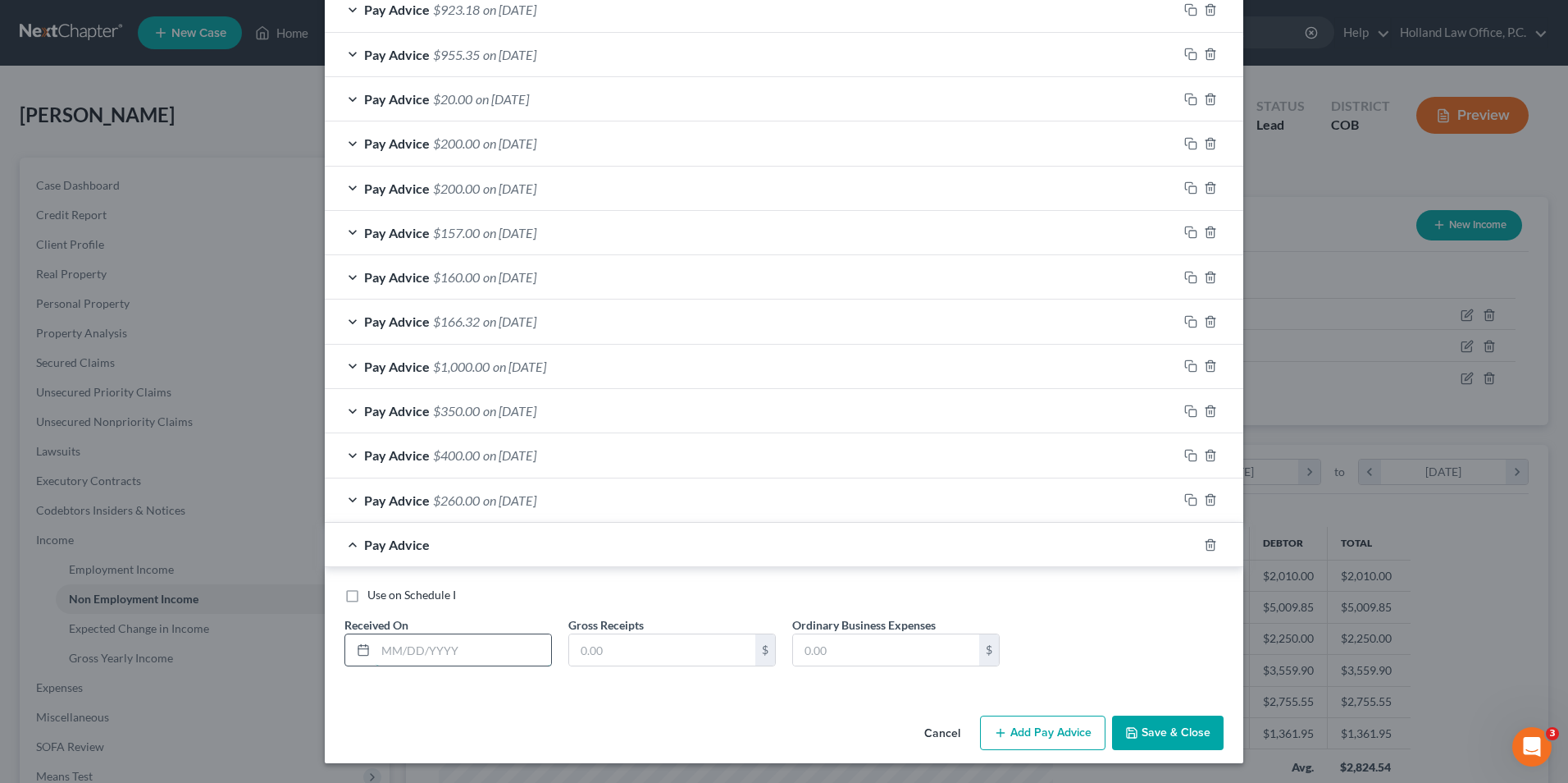
click at [417, 644] on input "text" at bounding box center [462, 650] width 175 height 32
type input "8/29/25"
click at [691, 647] on input "text" at bounding box center [661, 650] width 186 height 32
type input "156.93"
click at [1031, 725] on button "Add Pay Advice" at bounding box center [1042, 732] width 125 height 34
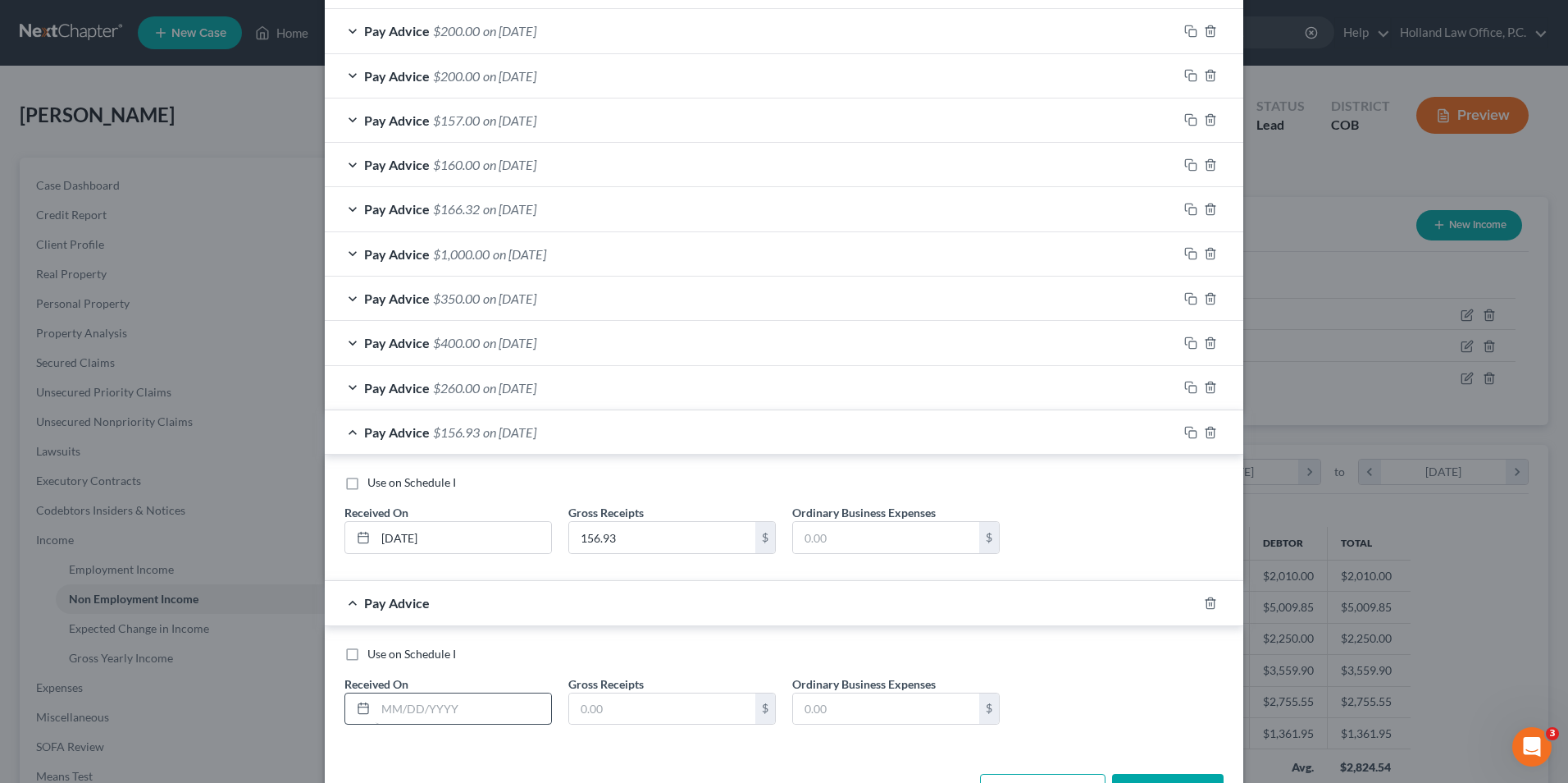
scroll to position [1765, 0]
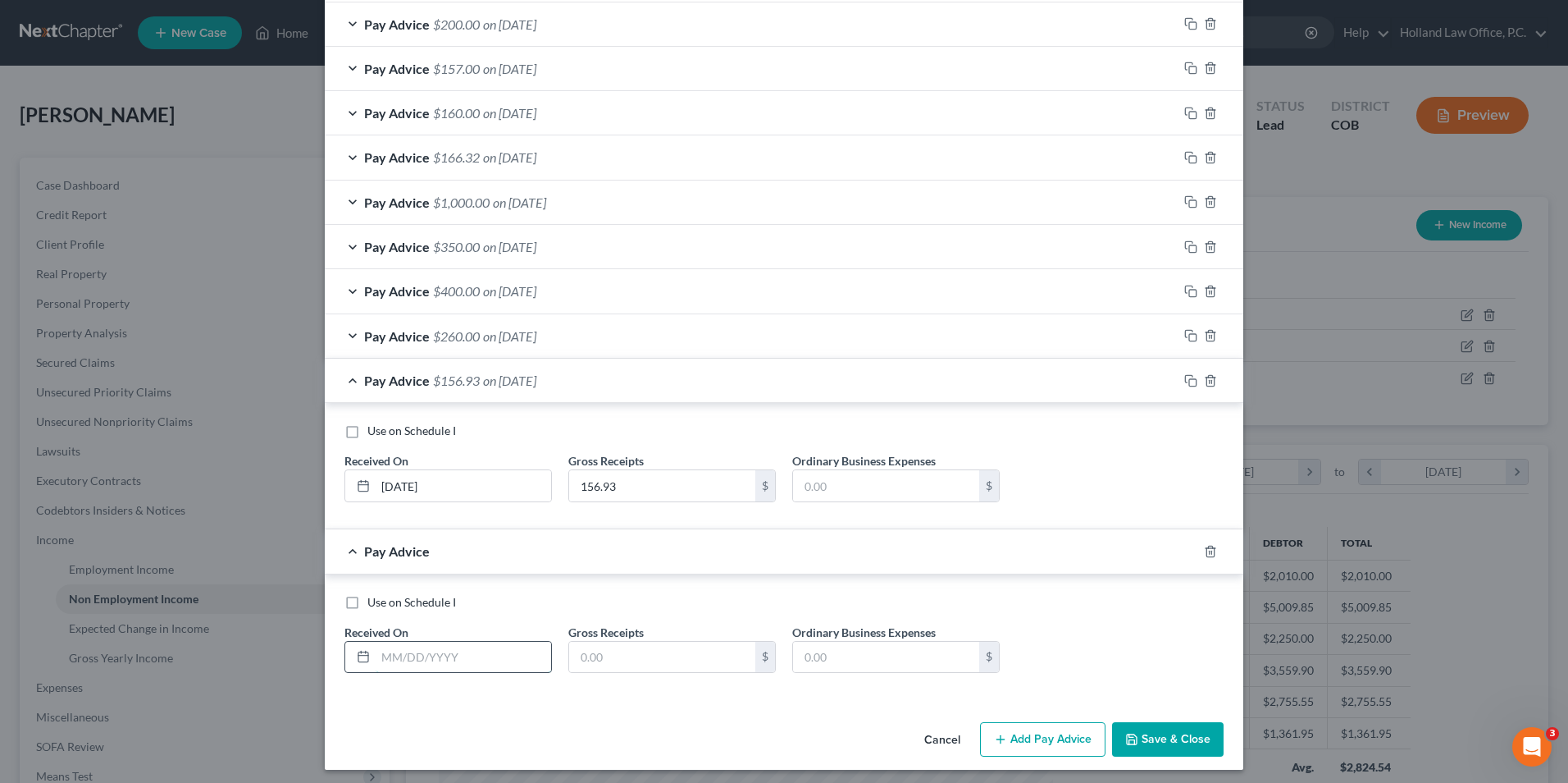
click at [436, 656] on input "text" at bounding box center [462, 657] width 175 height 32
type input "8/28/2025"
click at [598, 645] on input "text" at bounding box center [661, 657] width 186 height 32
type input "250.00"
click at [1019, 734] on button "Add Pay Advice" at bounding box center [1042, 739] width 125 height 34
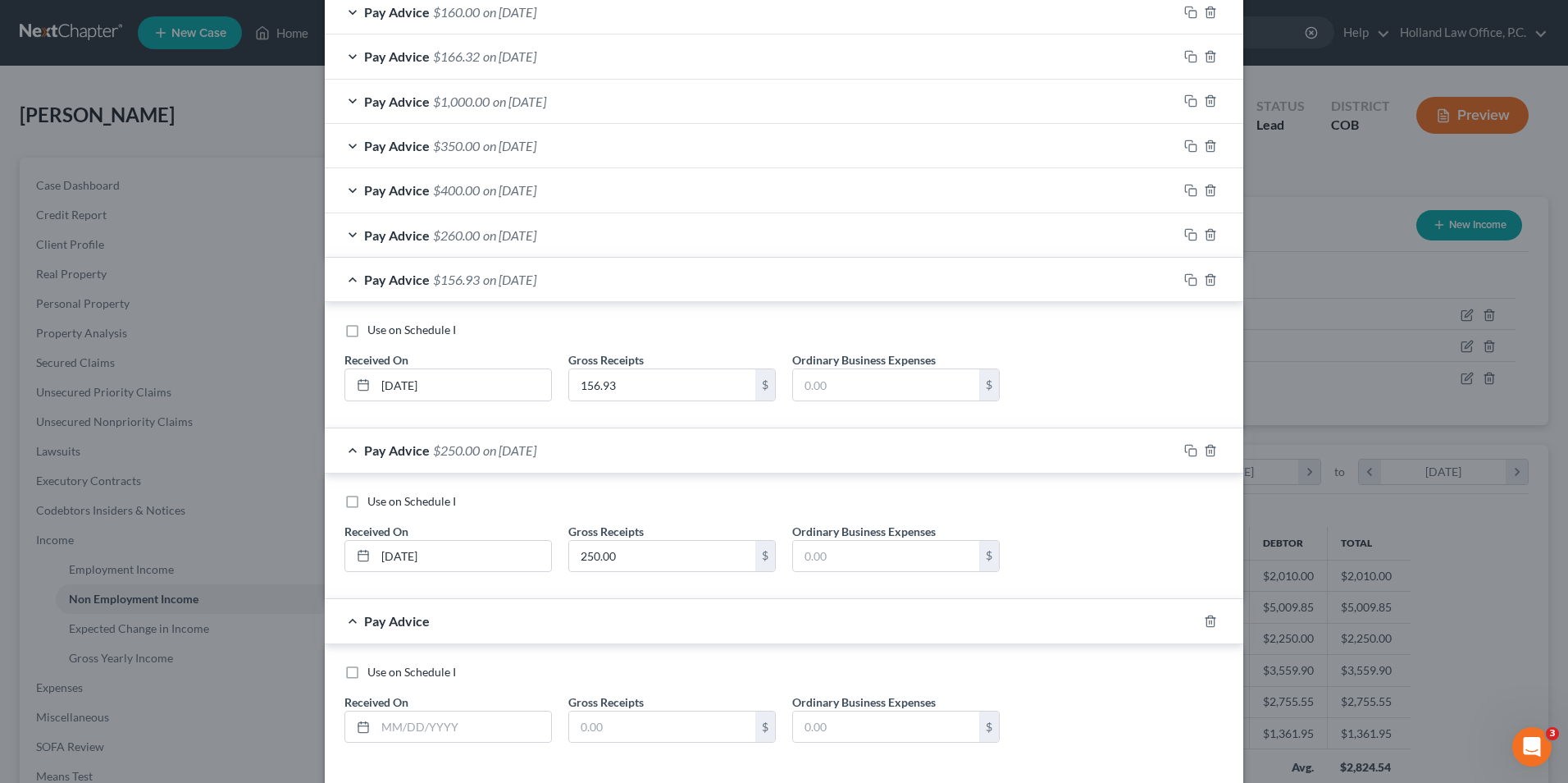
scroll to position [1929, 0]
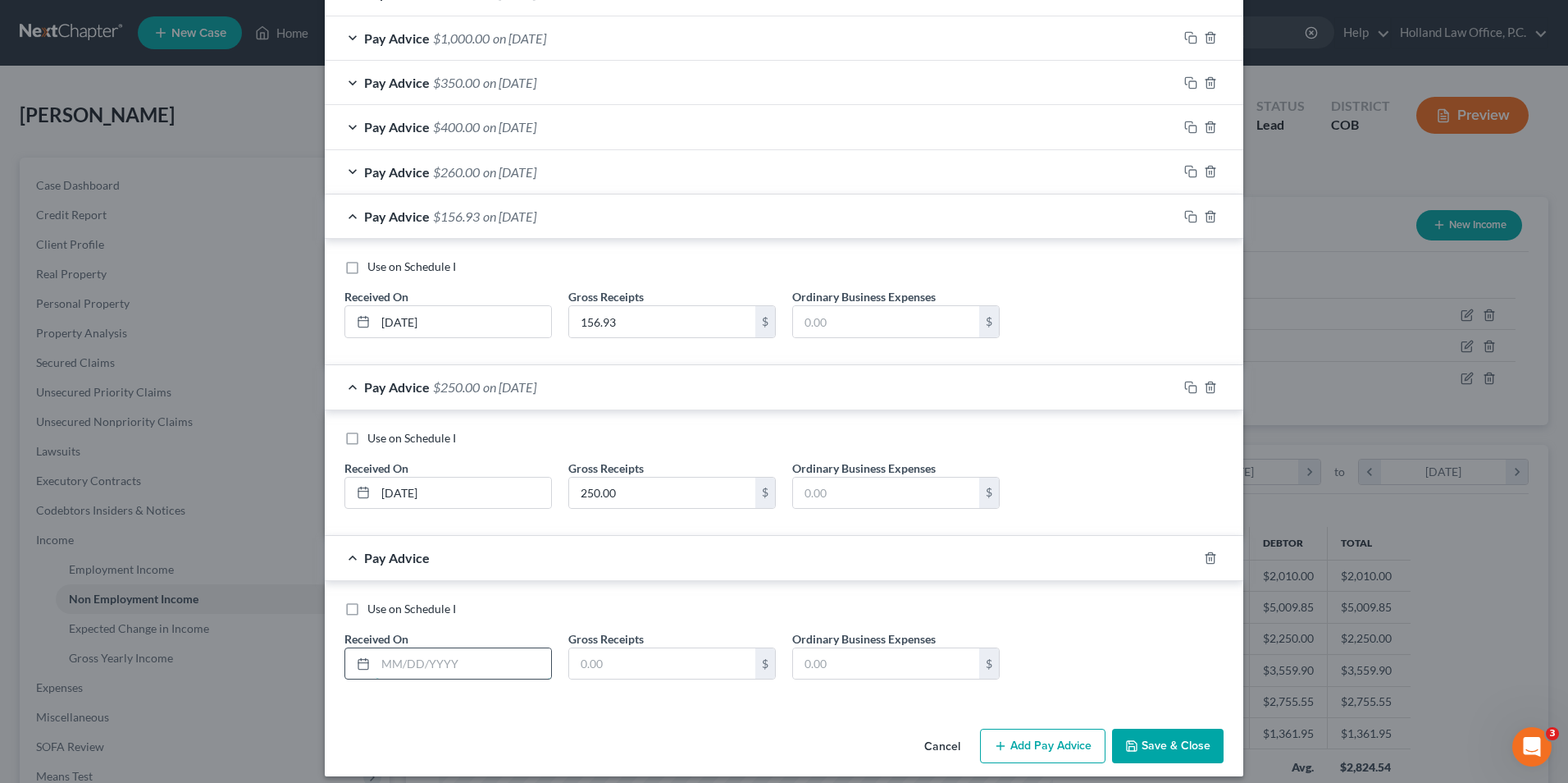
click at [440, 675] on input "text" at bounding box center [462, 663] width 175 height 32
type input "8/28/2025"
click at [644, 658] on input "text" at bounding box center [661, 663] width 186 height 32
type input "500.00"
click at [1073, 754] on button "Add Pay Advice" at bounding box center [1042, 745] width 125 height 34
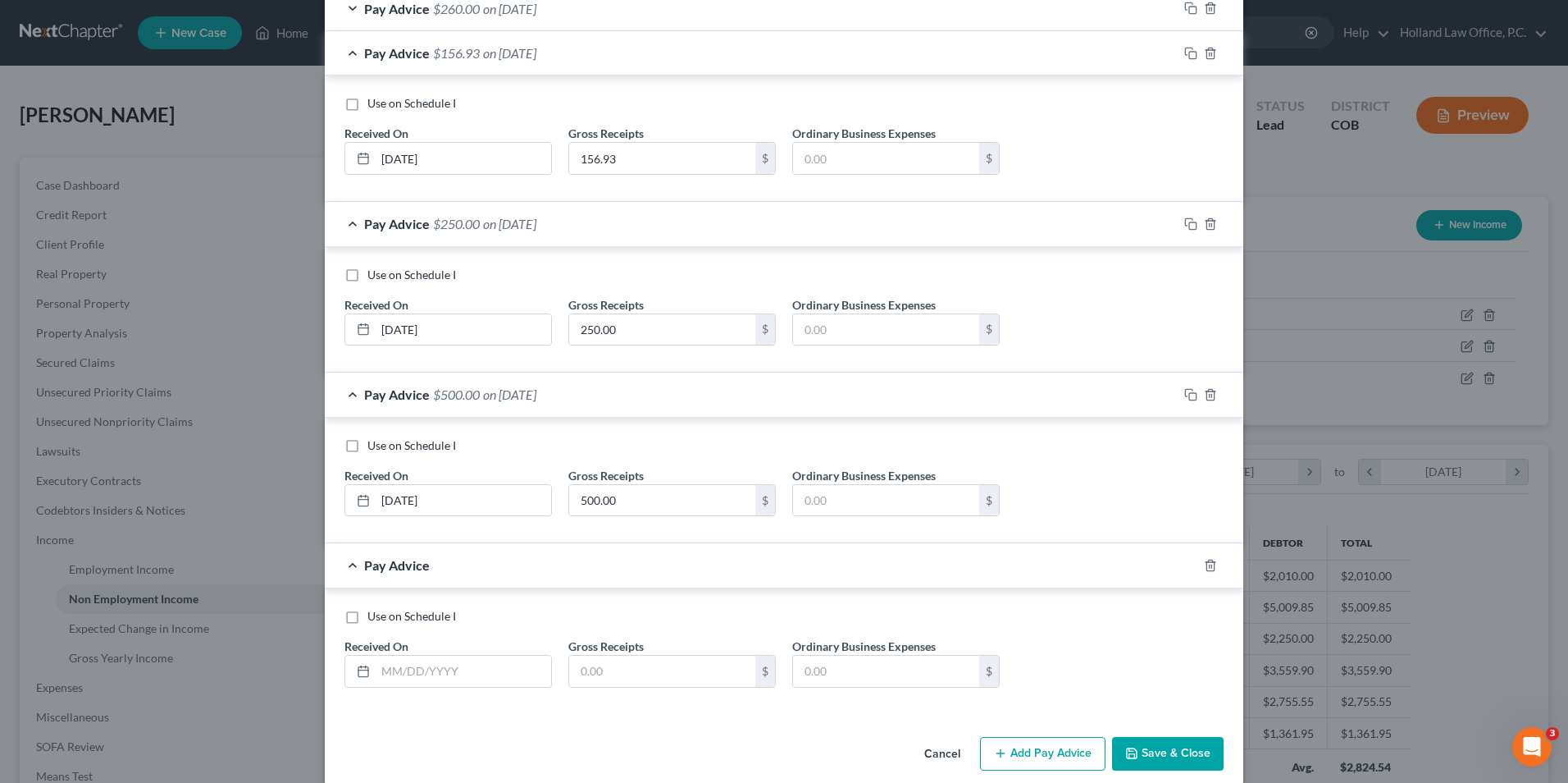
scroll to position [2093, 0]
click at [403, 676] on input "text" at bounding box center [462, 671] width 175 height 32
type input "8/21/2025"
drag, startPoint x: 607, startPoint y: 678, endPoint x: 615, endPoint y: 672, distance: 10.0
click at [607, 678] on input "text" at bounding box center [661, 671] width 186 height 32
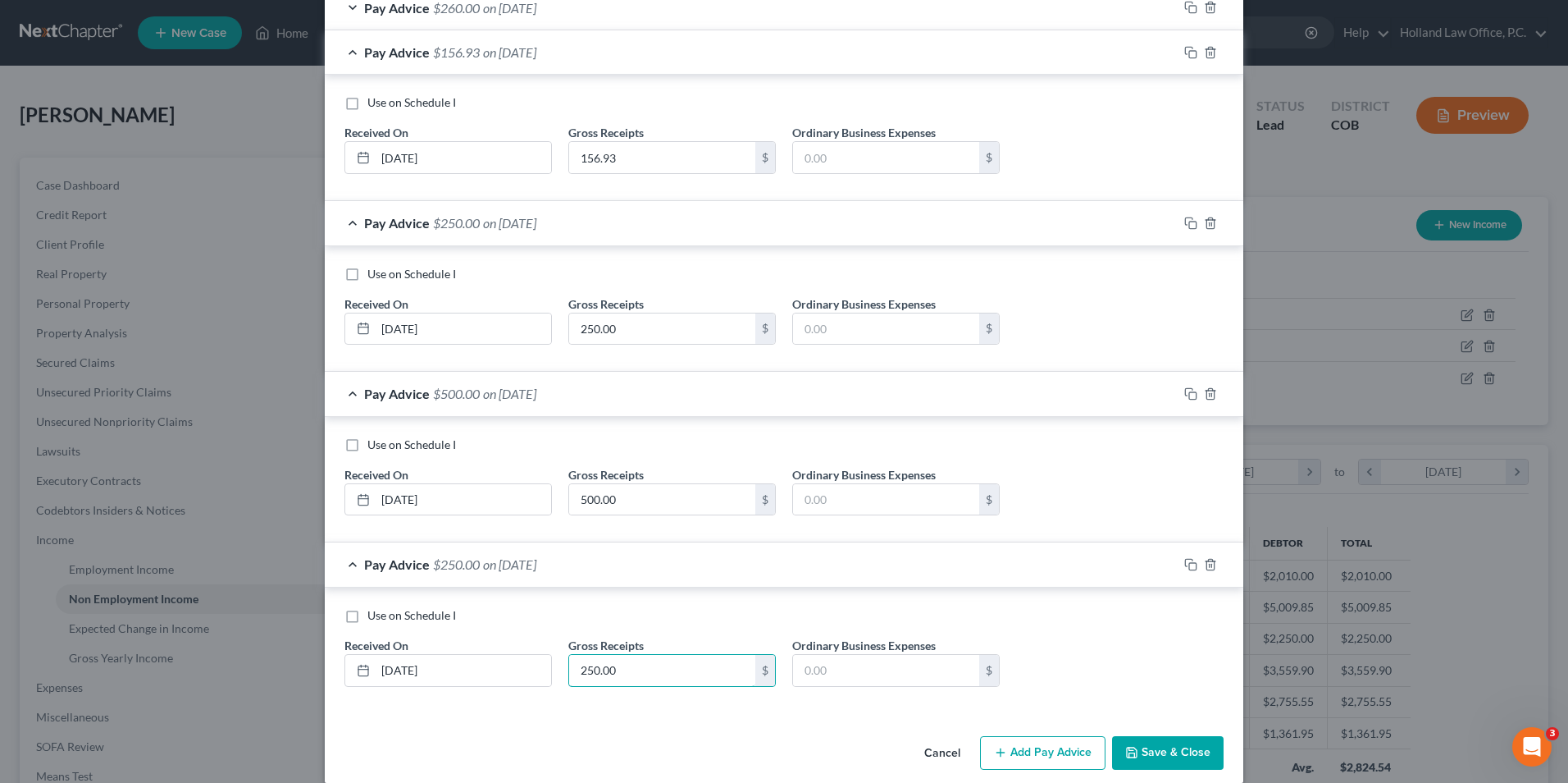
type input "250.00"
click at [1047, 762] on button "Add Pay Advice" at bounding box center [1042, 752] width 125 height 34
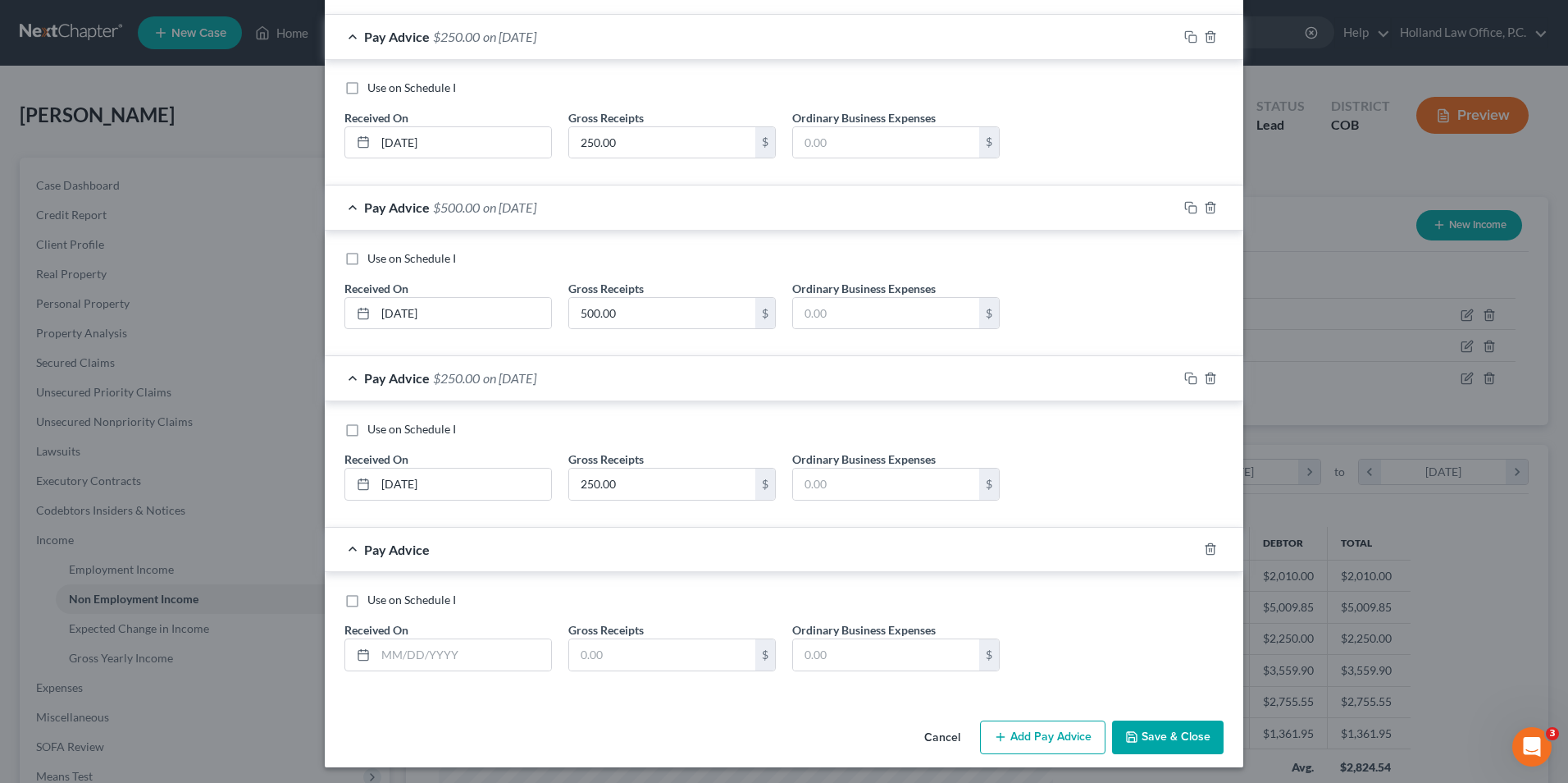
scroll to position [2284, 0]
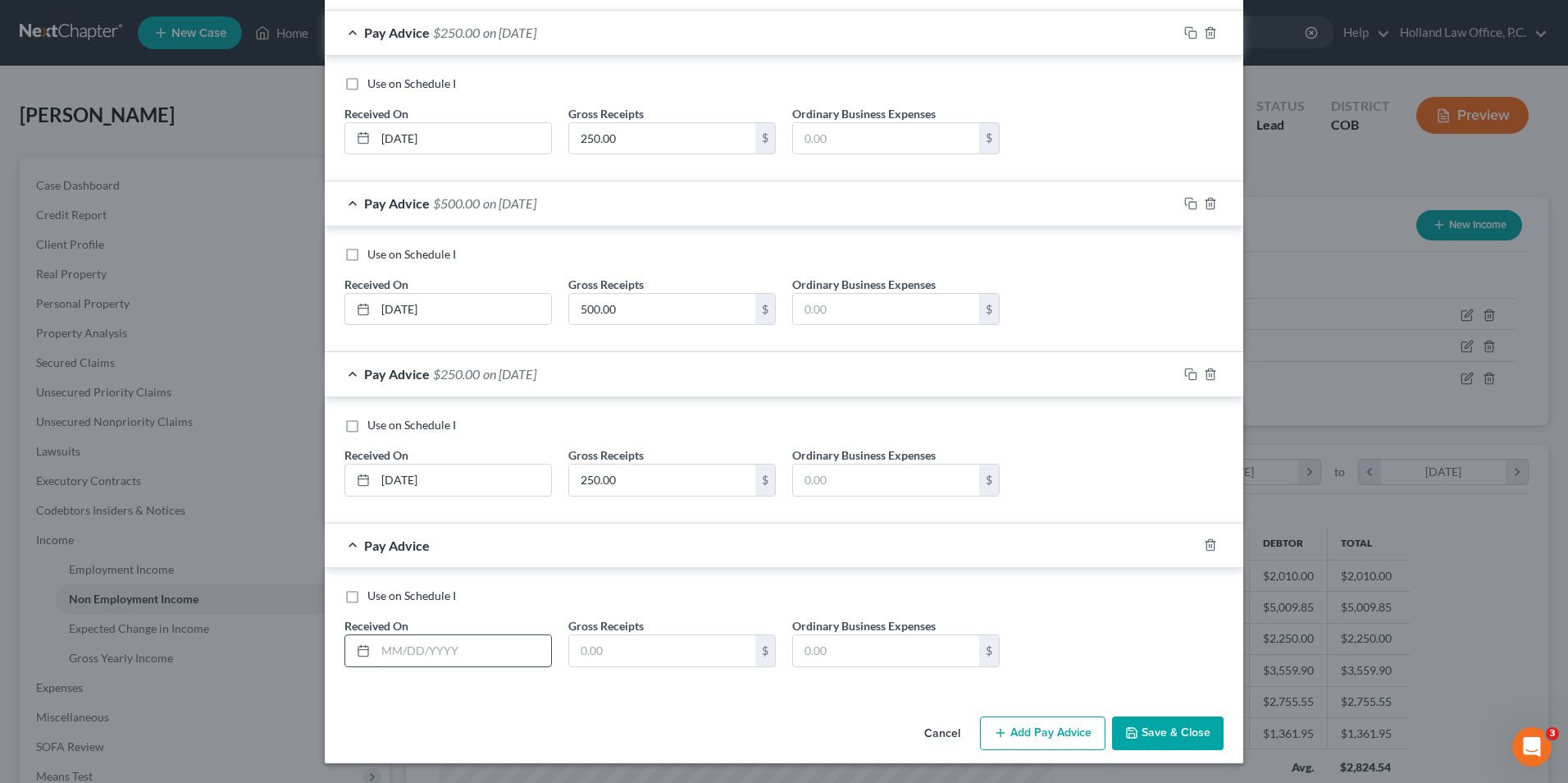
click at [463, 661] on input "text" at bounding box center [462, 650] width 175 height 32
type input "8/21/2025"
click at [676, 655] on input "text" at bounding box center [661, 650] width 186 height 32
type input "329.04"
click at [1051, 733] on button "Add Pay Advice" at bounding box center [1042, 733] width 125 height 34
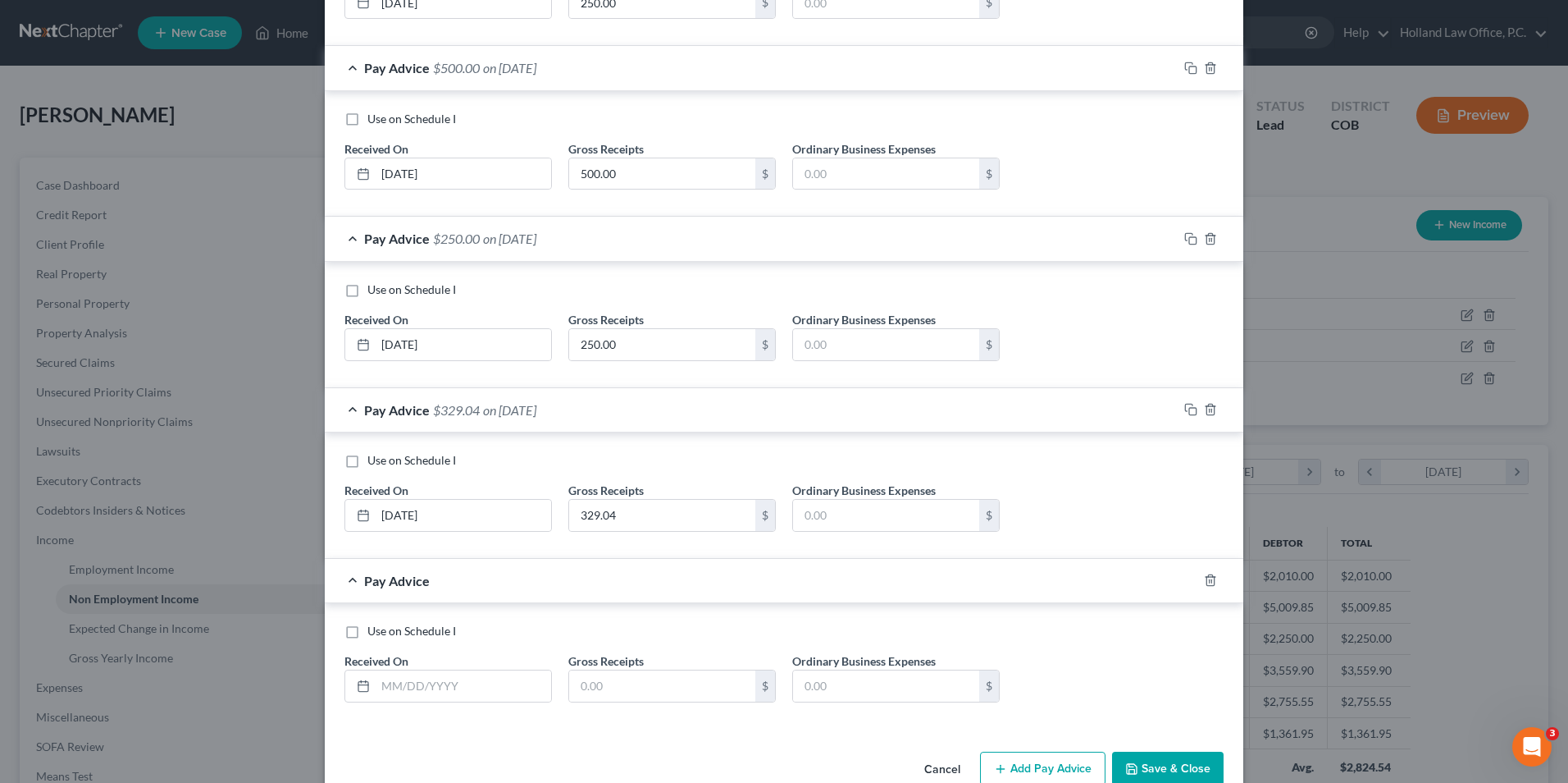
scroll to position [2448, 0]
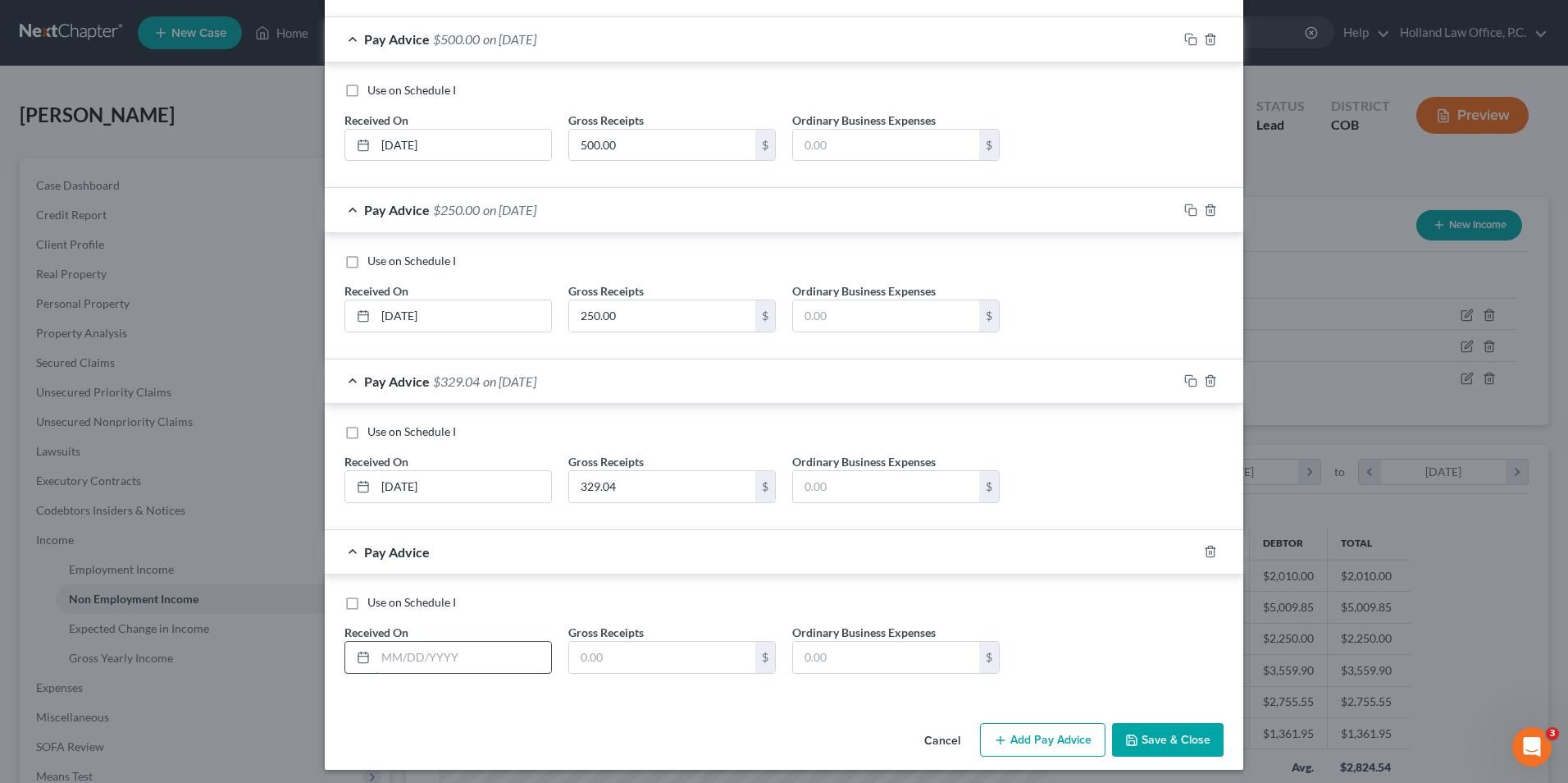
click at [414, 665] on input "text" at bounding box center [462, 657] width 175 height 32
type input "8/15/2025"
click at [670, 650] on input "text" at bounding box center [661, 657] width 186 height 32
type input "250.00"
click at [996, 745] on icon "button" at bounding box center [1000, 739] width 13 height 13
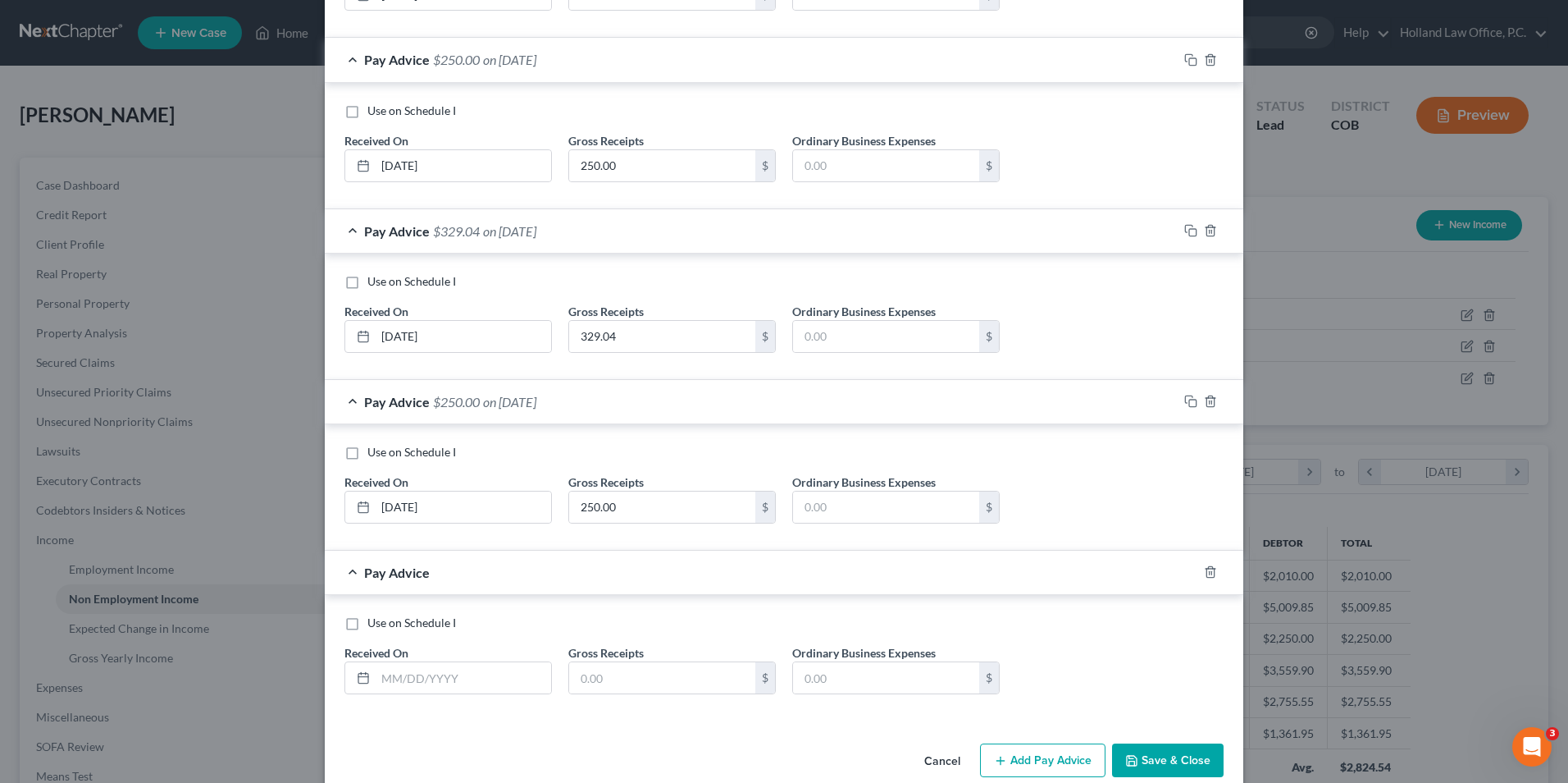
scroll to position [2625, 0]
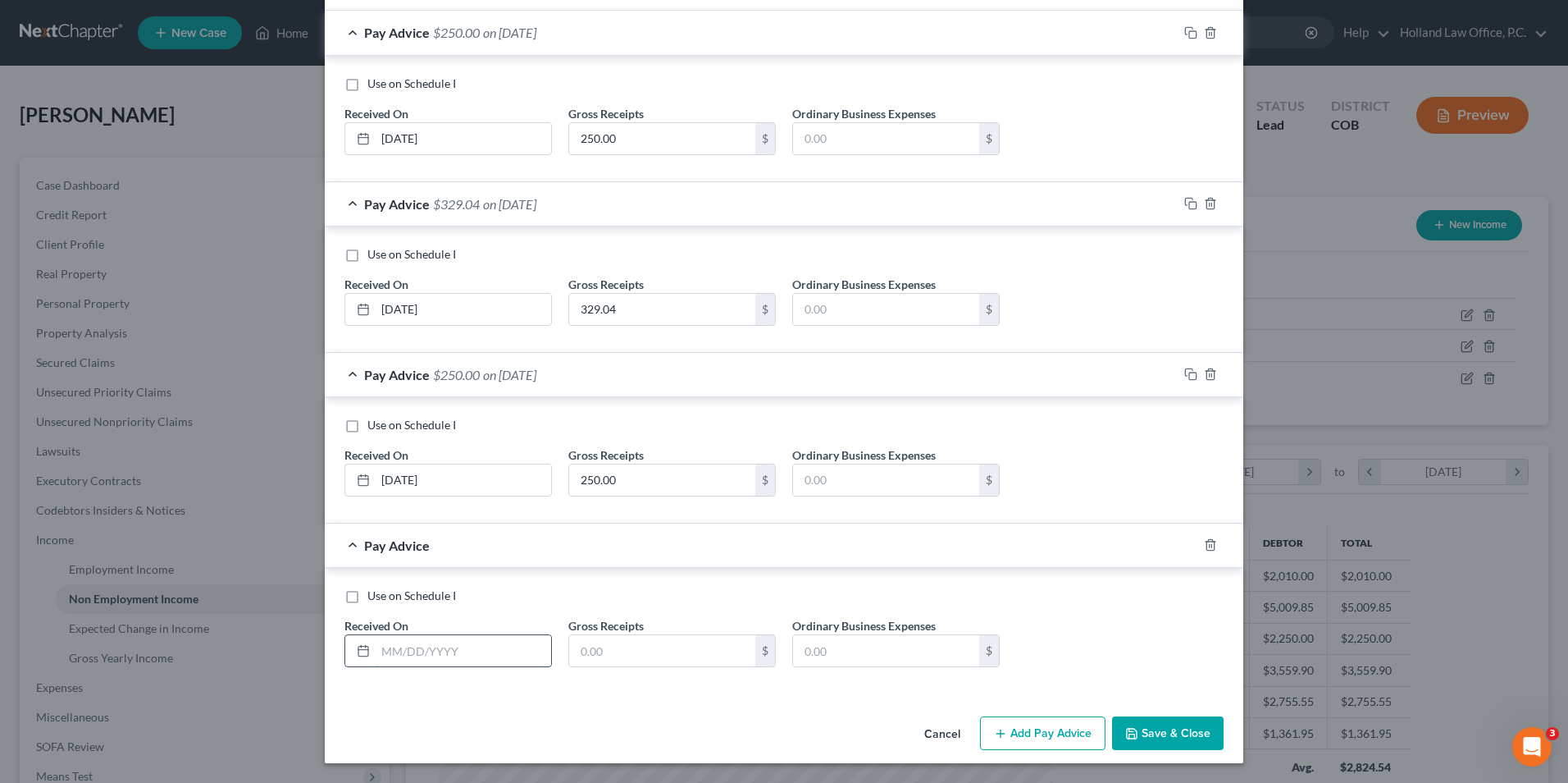
click at [483, 662] on input "text" at bounding box center [462, 650] width 175 height 32
type input "8/15/2025"
click at [685, 650] on input "text" at bounding box center [661, 650] width 186 height 32
type input "250.00"
click at [1047, 729] on button "Add Pay Advice" at bounding box center [1042, 733] width 125 height 34
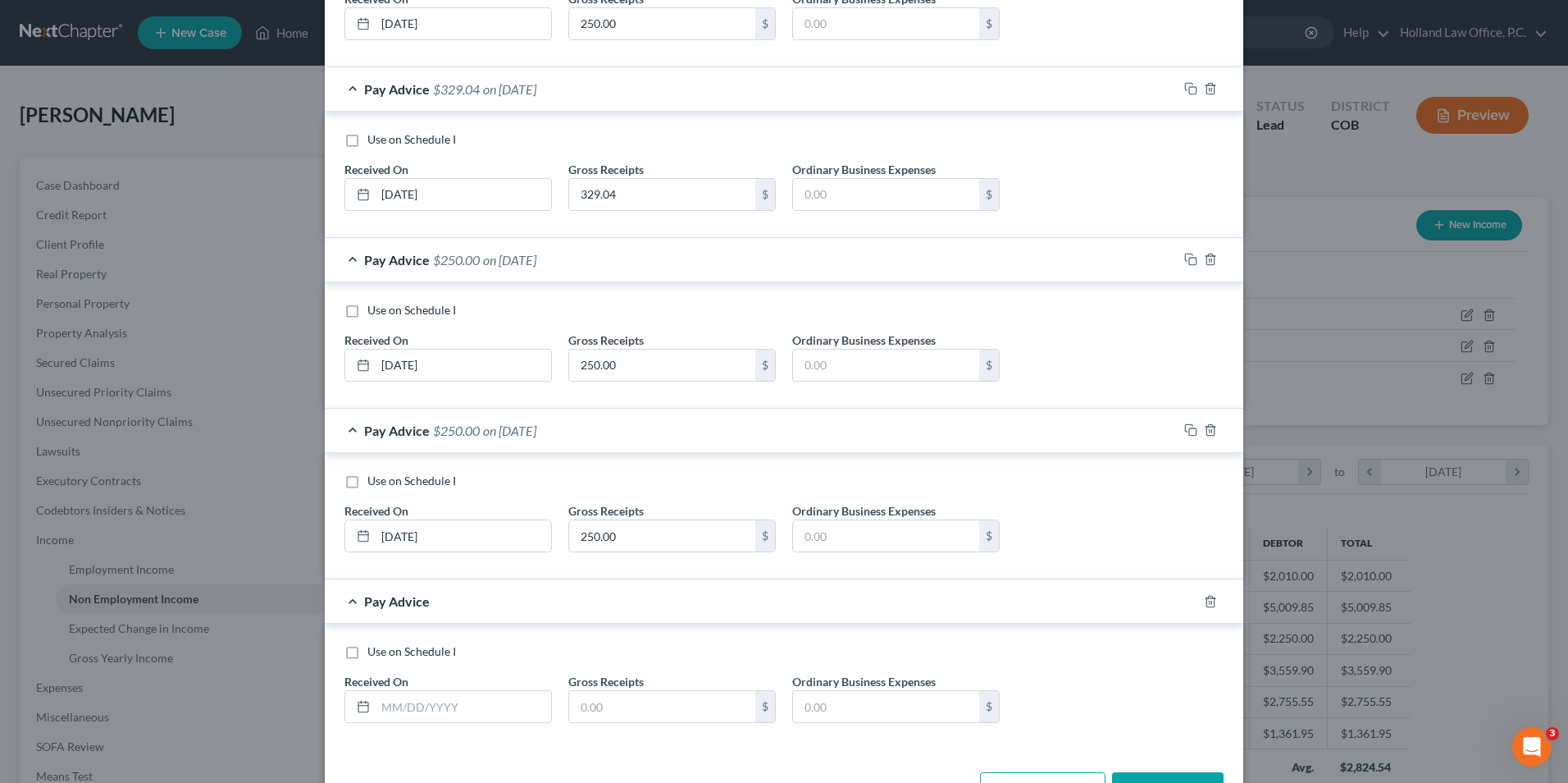
scroll to position [2715, 0]
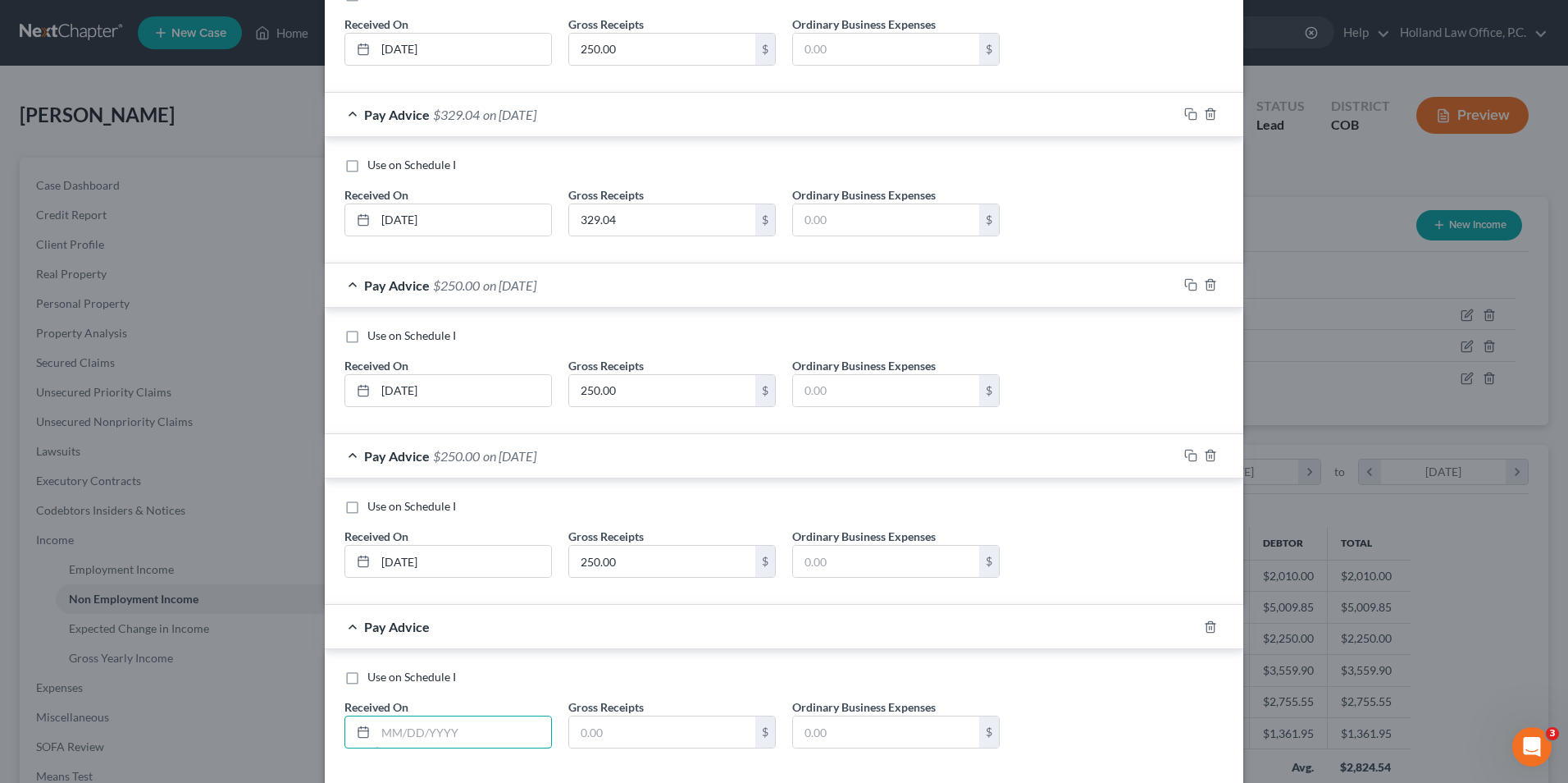
drag, startPoint x: 410, startPoint y: 726, endPoint x: 397, endPoint y: 700, distance: 29.1
click at [412, 730] on input "text" at bounding box center [462, 732] width 175 height 32
type input "8/11/2025"
click at [604, 726] on input "text" at bounding box center [661, 732] width 186 height 32
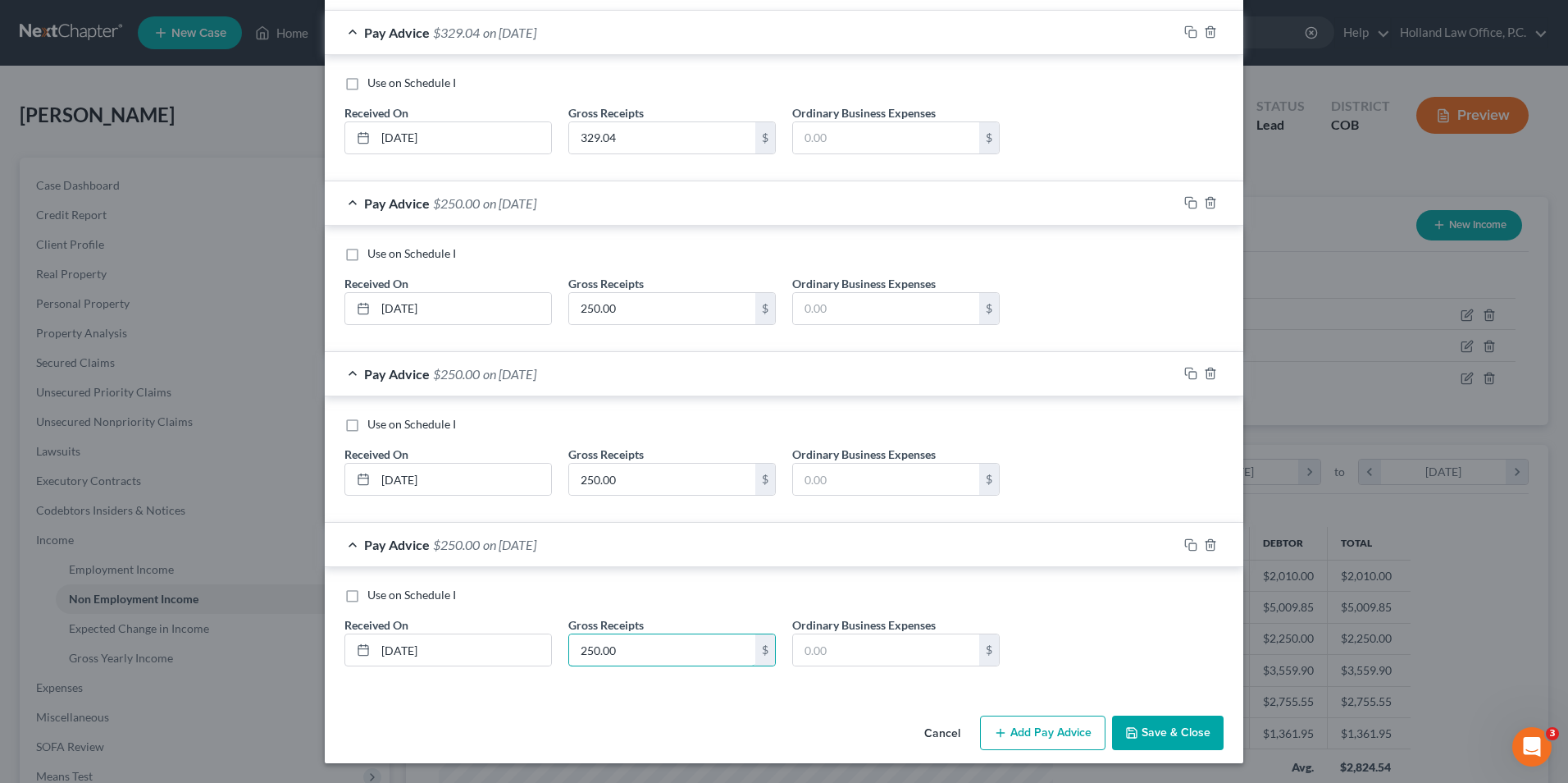
type input "250.00"
click at [1025, 735] on button "Add Pay Advice" at bounding box center [1042, 732] width 125 height 34
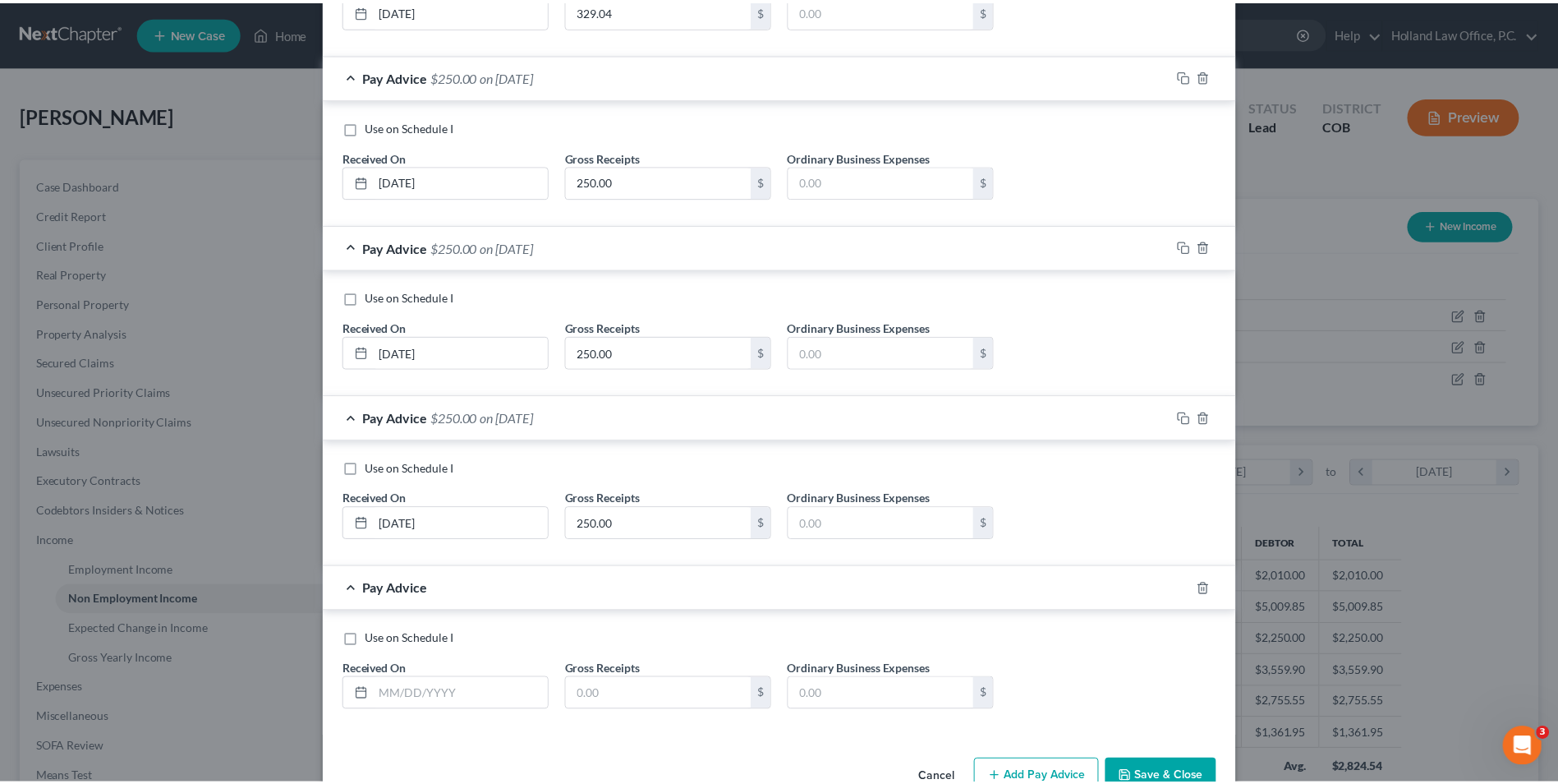
scroll to position [2964, 0]
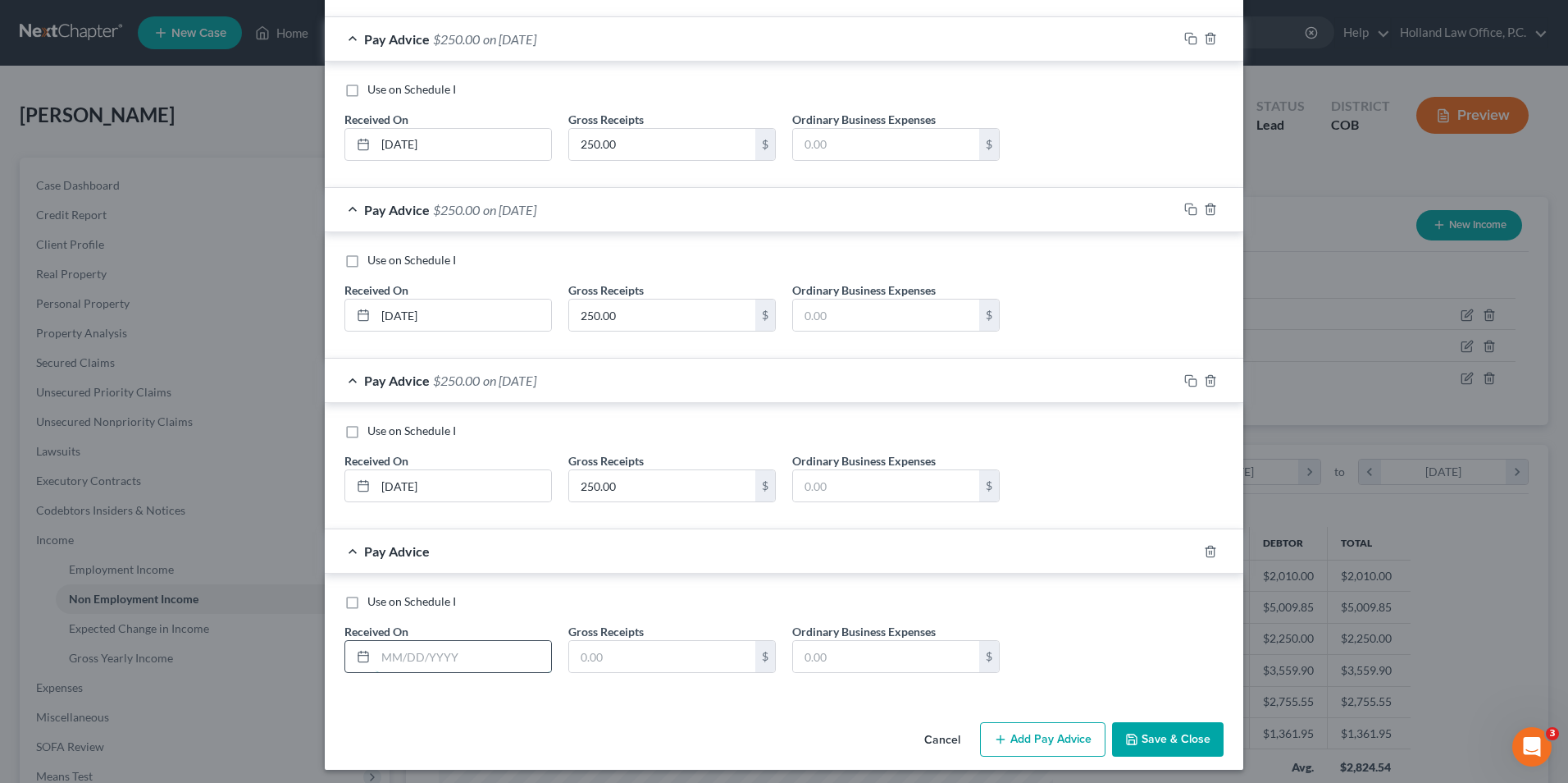
click at [457, 662] on input "text" at bounding box center [462, 656] width 175 height 32
type input "8/11/2025"
click at [675, 649] on input "text" at bounding box center [661, 656] width 186 height 32
type input "250.00"
click at [1145, 740] on button "Save & Close" at bounding box center [1168, 739] width 111 height 34
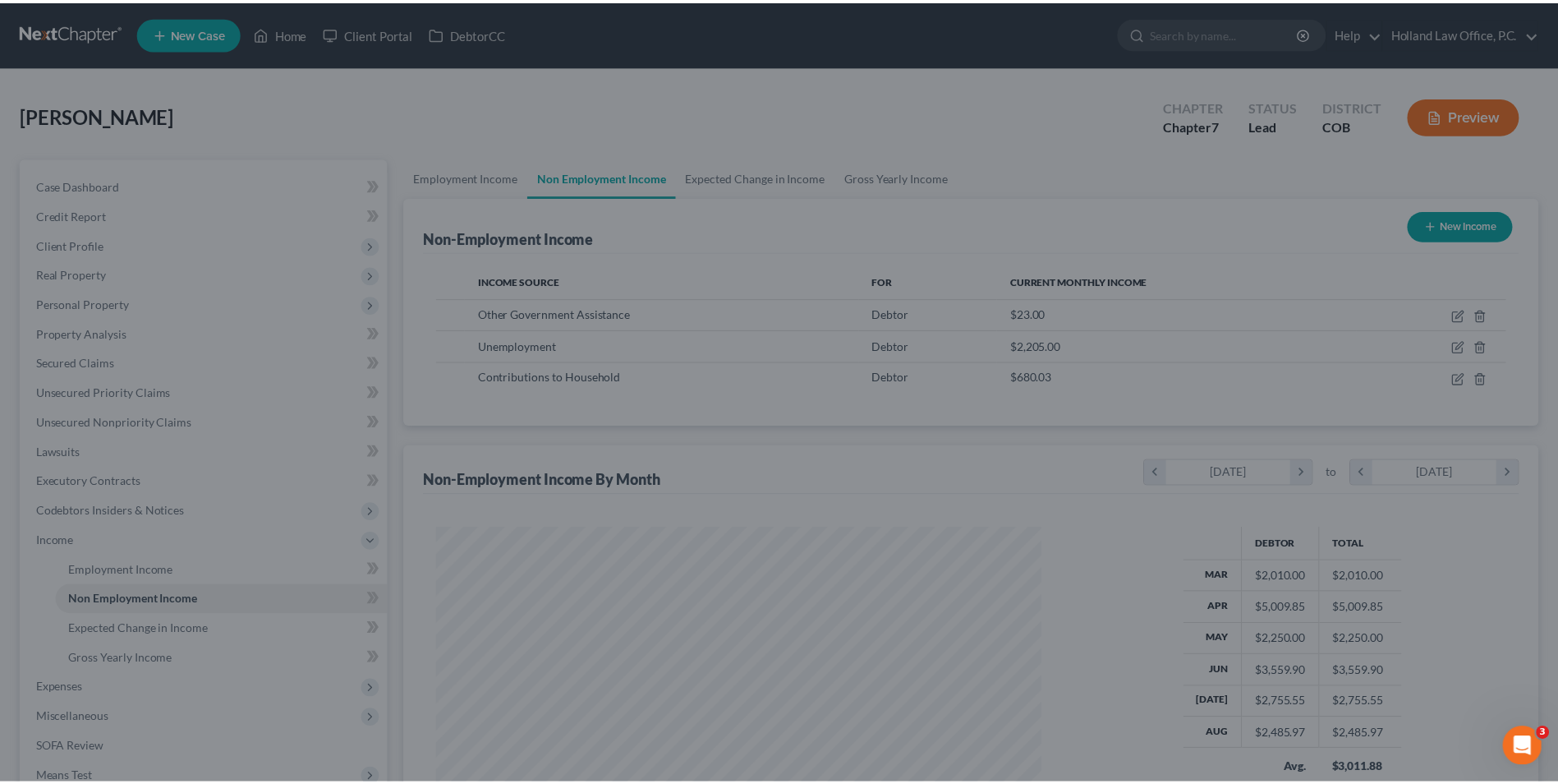
scroll to position [821127, 820897]
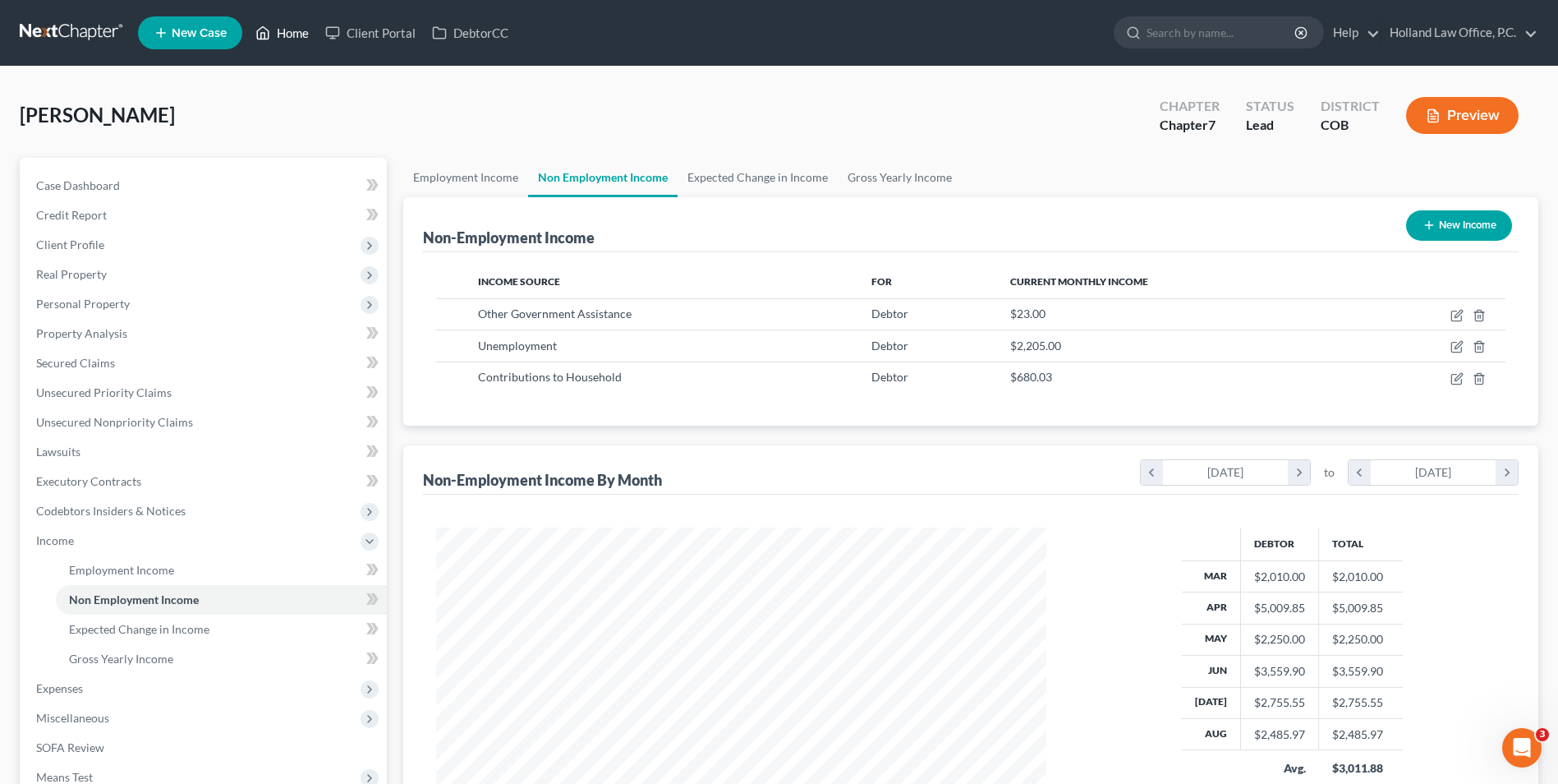
click at [267, 32] on icon at bounding box center [263, 32] width 15 height 19
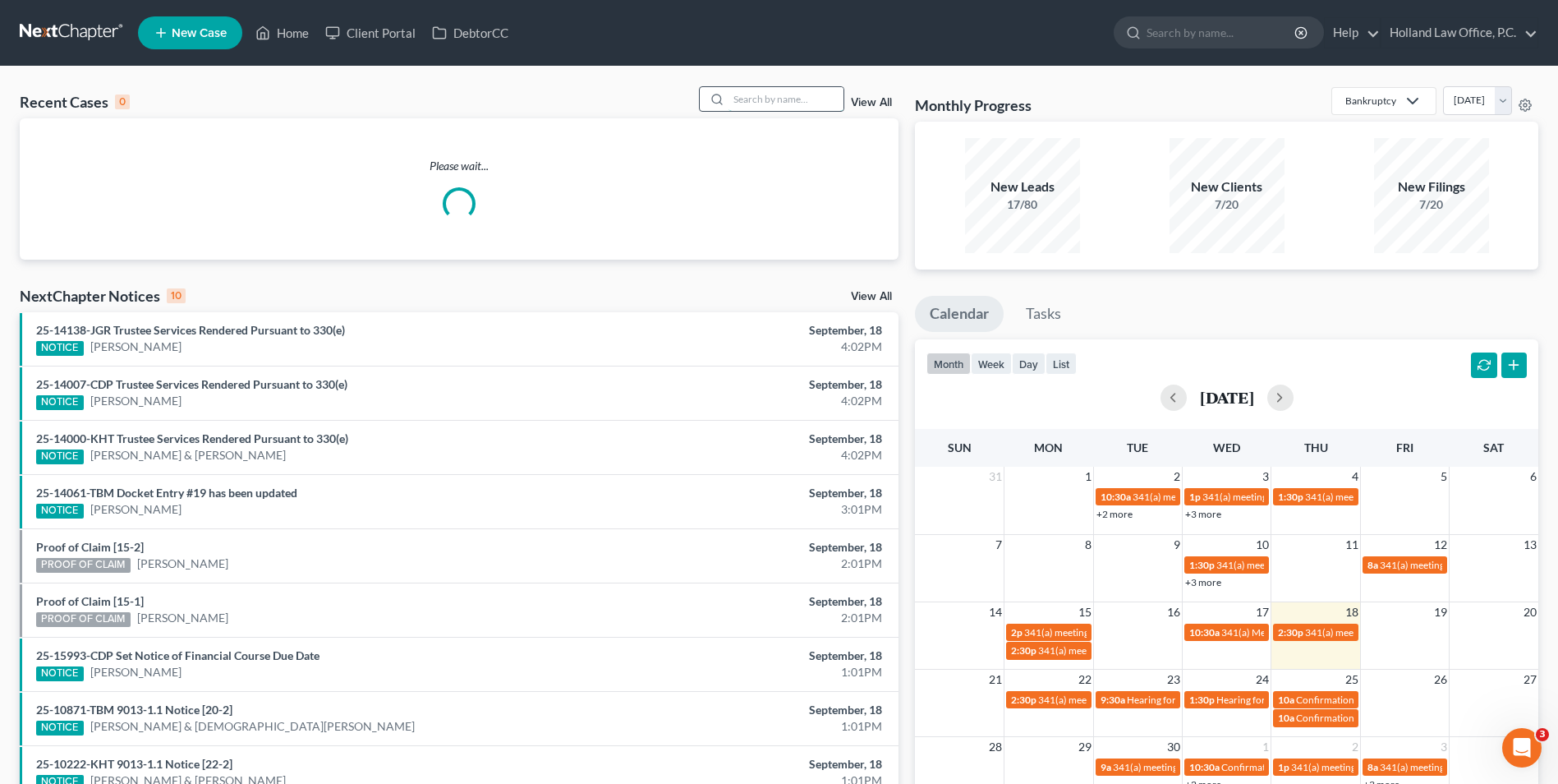
click at [735, 102] on input "search" at bounding box center [786, 99] width 115 height 24
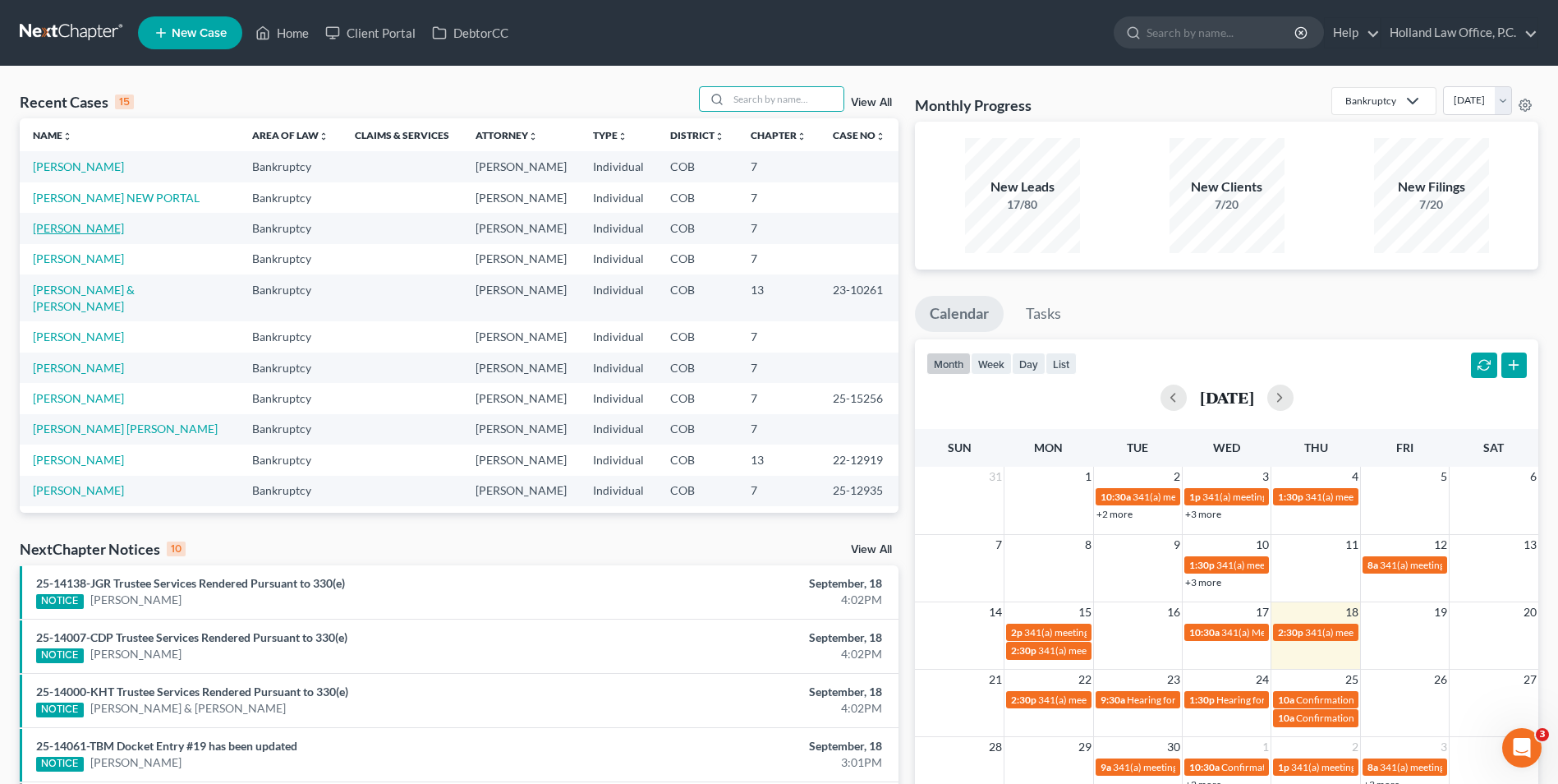
click at [124, 226] on link "[PERSON_NAME]" at bounding box center [78, 227] width 91 height 14
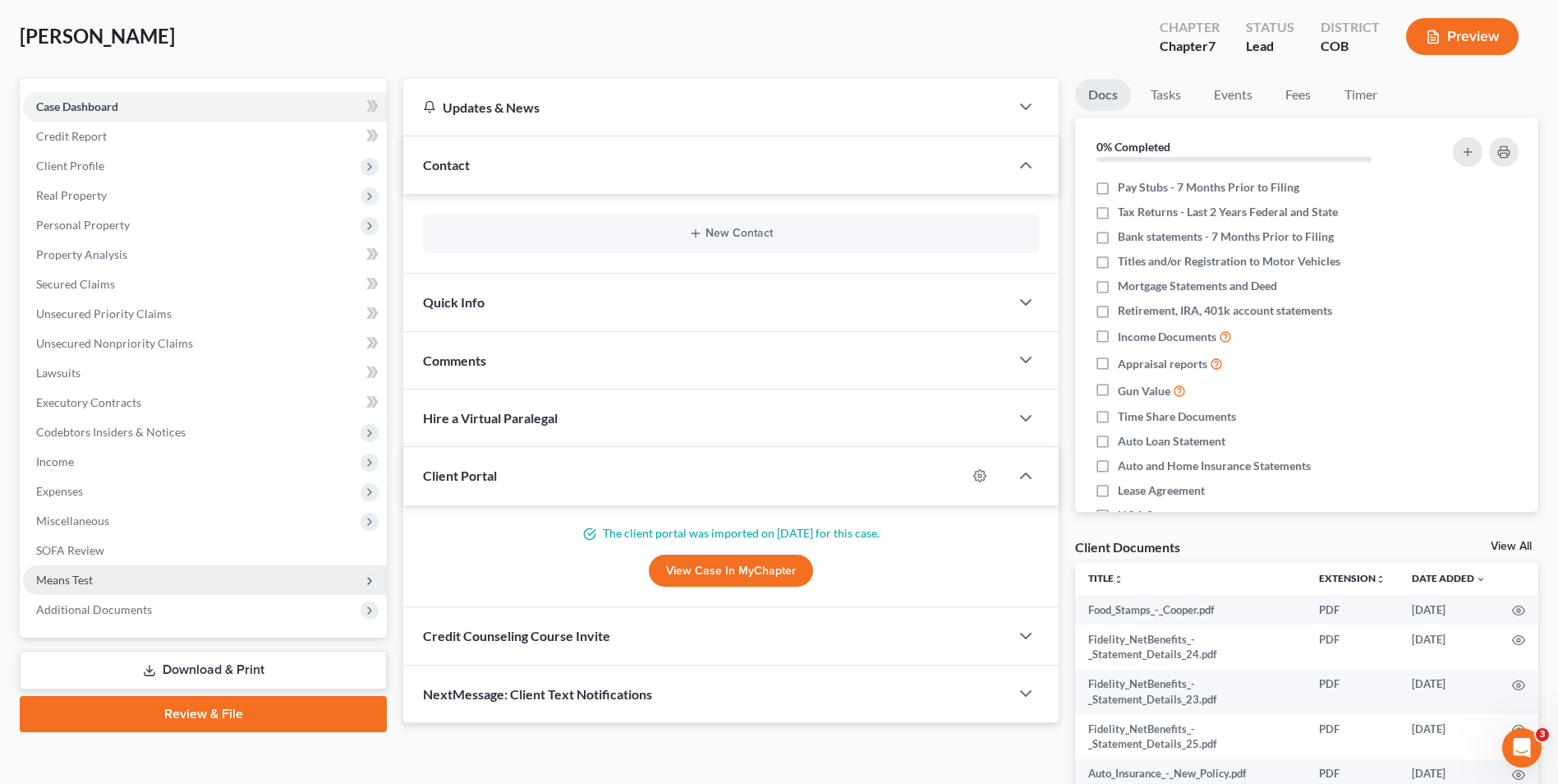
scroll to position [83, 0]
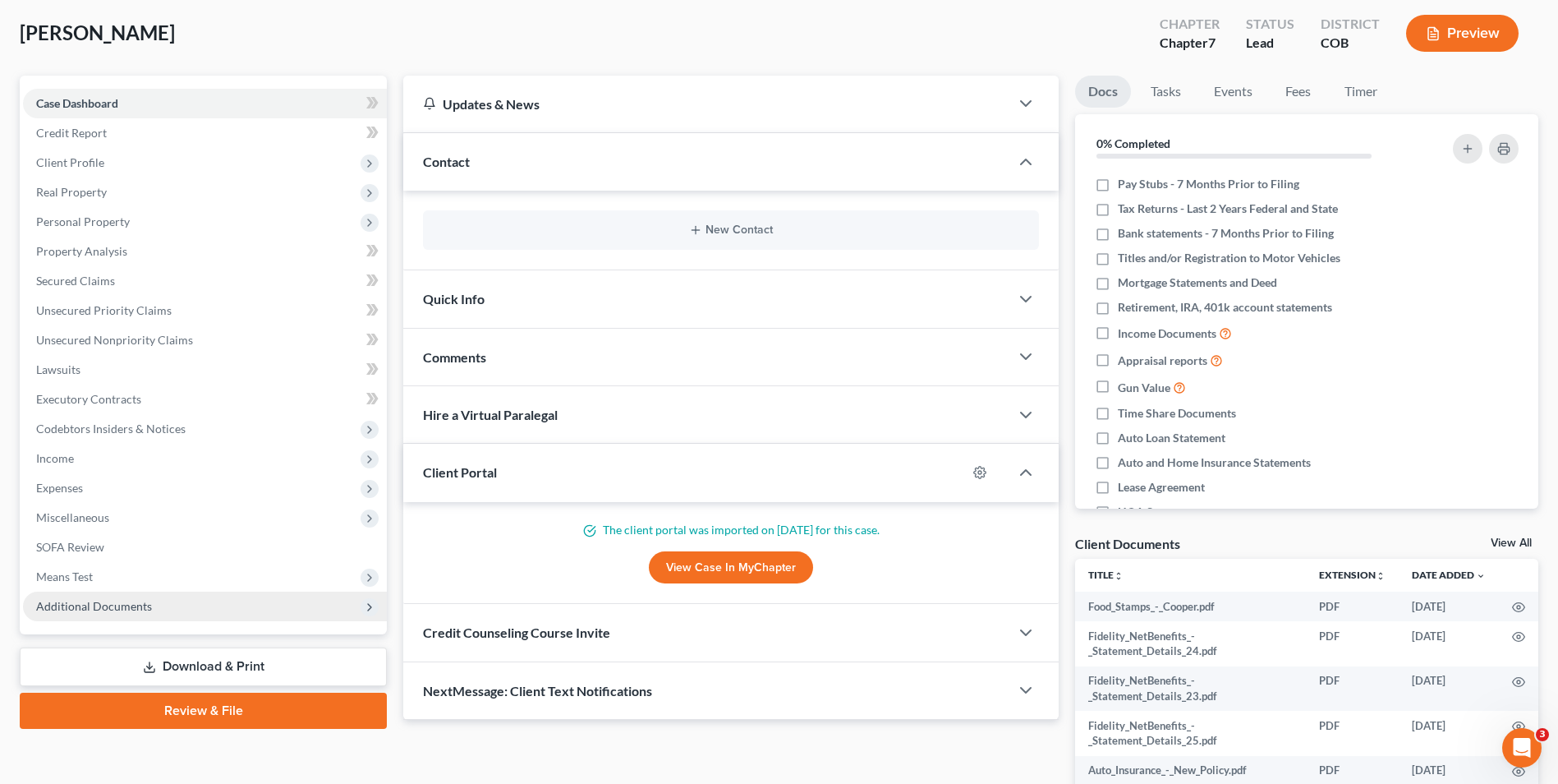
click at [137, 591] on span "Additional Documents" at bounding box center [205, 606] width 364 height 30
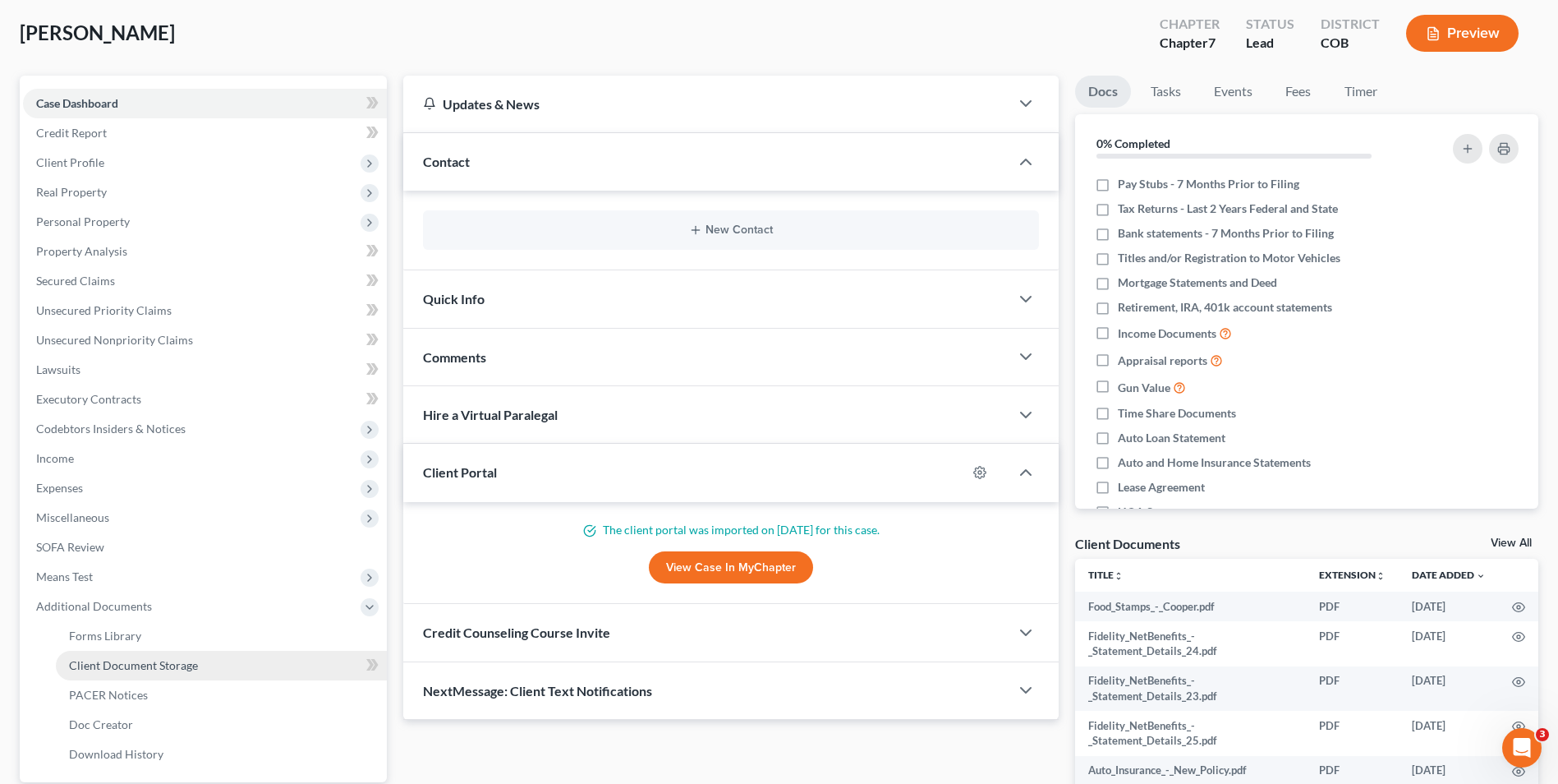
click at [148, 672] on link "Client Document Storage" at bounding box center [221, 665] width 331 height 30
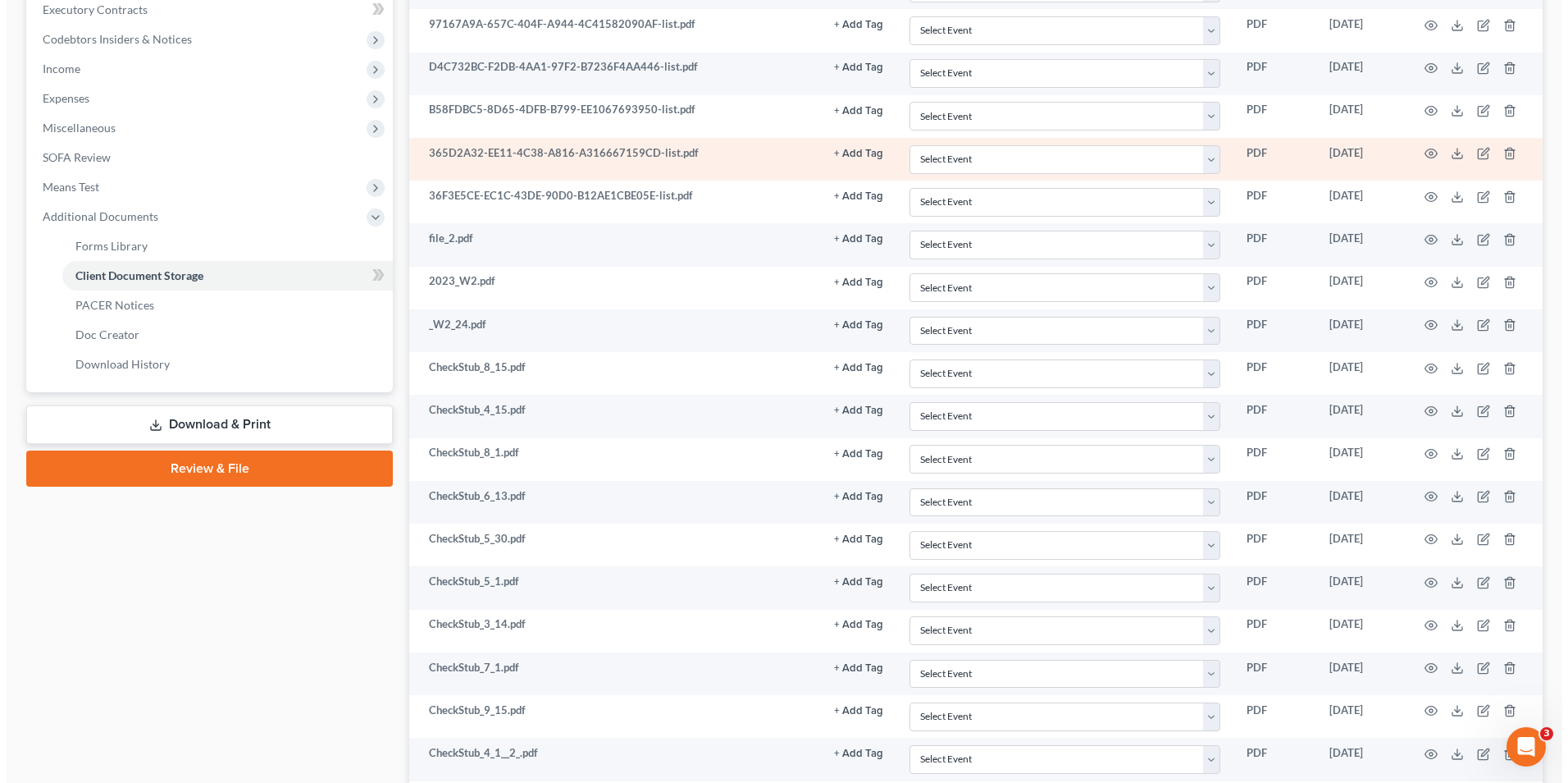
scroll to position [492, 0]
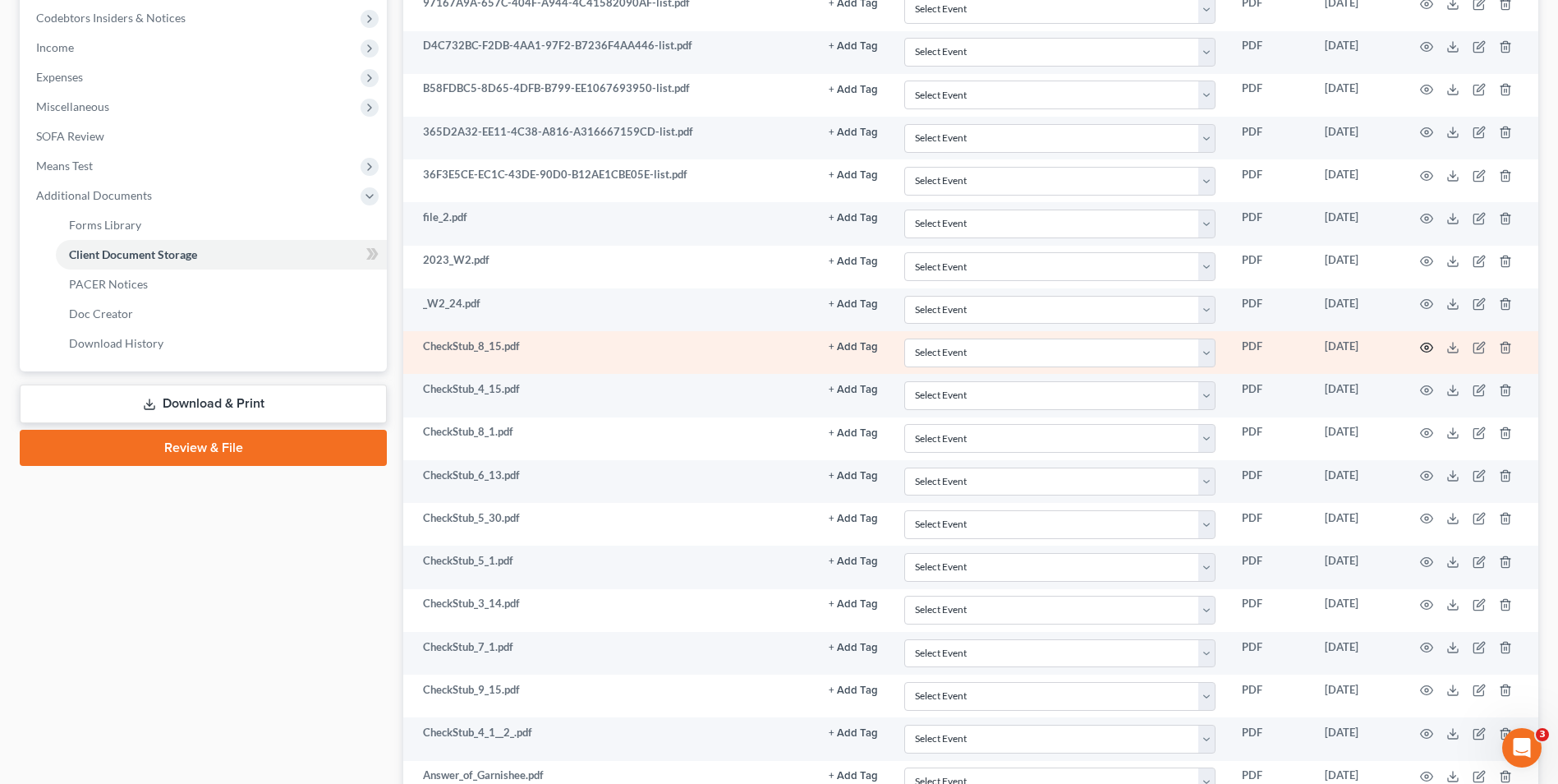
click at [1425, 348] on circle "button" at bounding box center [1427, 348] width 4 height 4
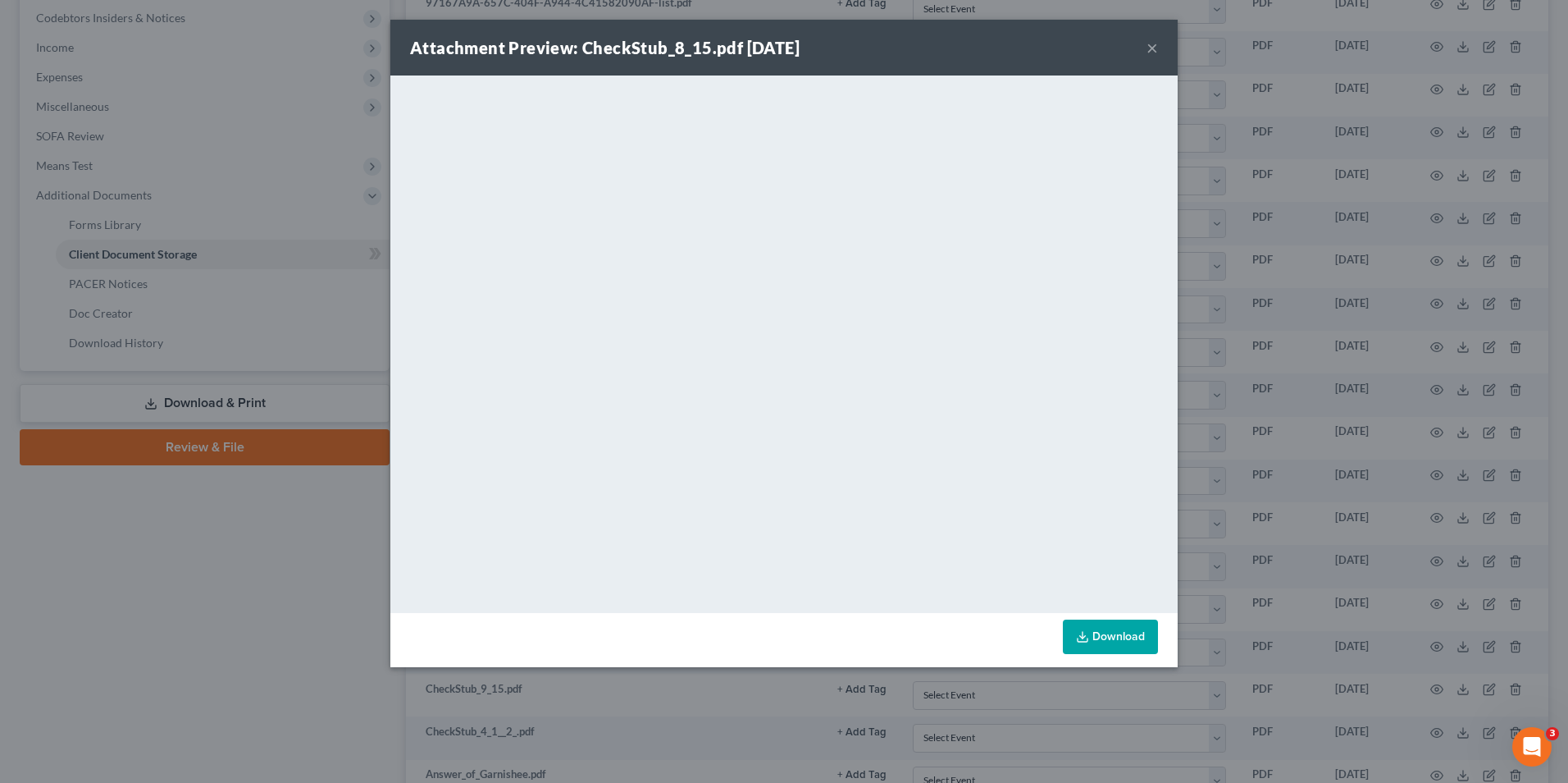
click at [1238, 406] on div "Attachment Preview: CheckStub_8_15.pdf 09/18/2025 × <object ng-attr-data='https…" at bounding box center [784, 391] width 1568 height 783
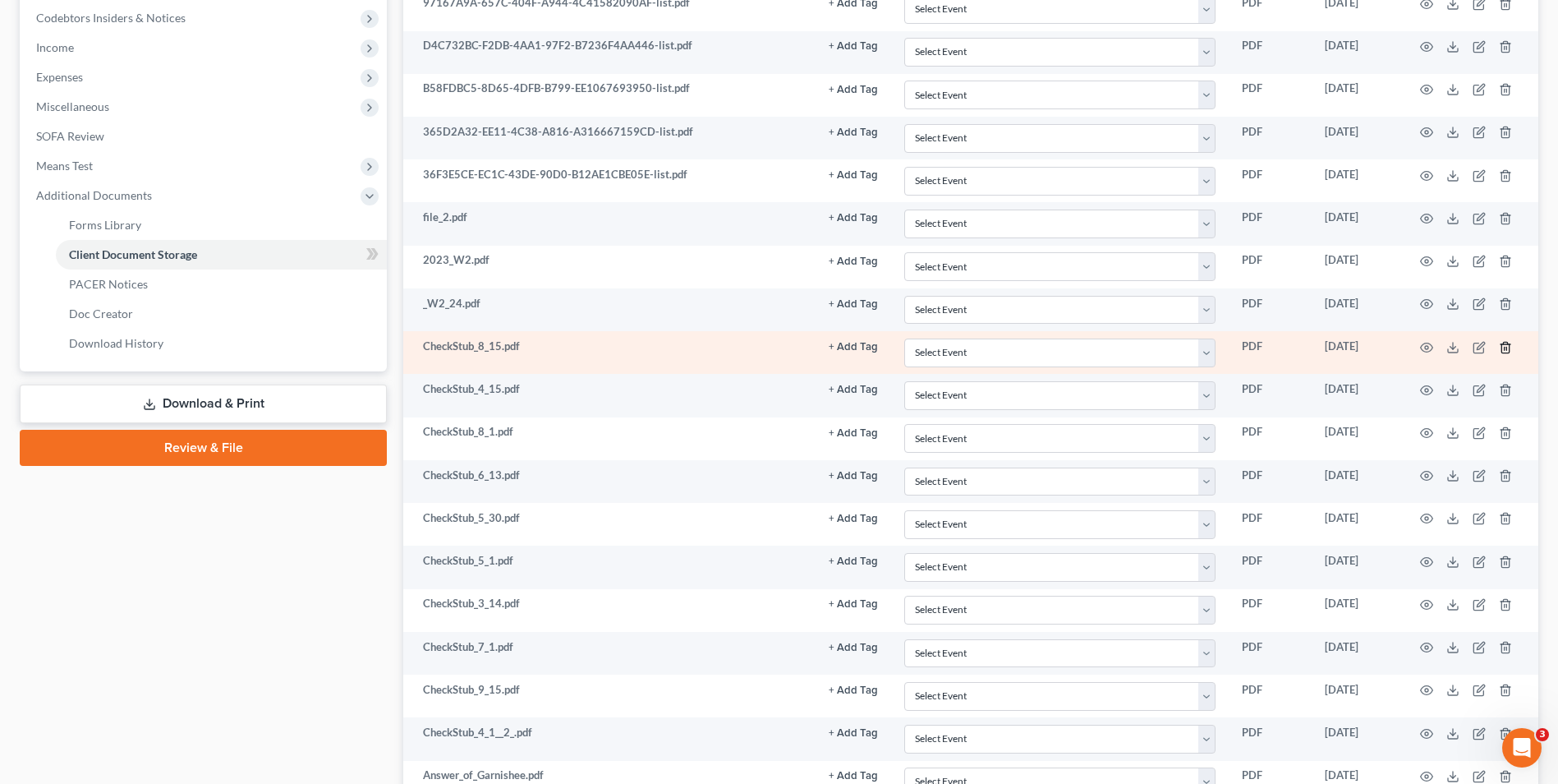
click at [1503, 348] on icon "button" at bounding box center [1506, 347] width 13 height 13
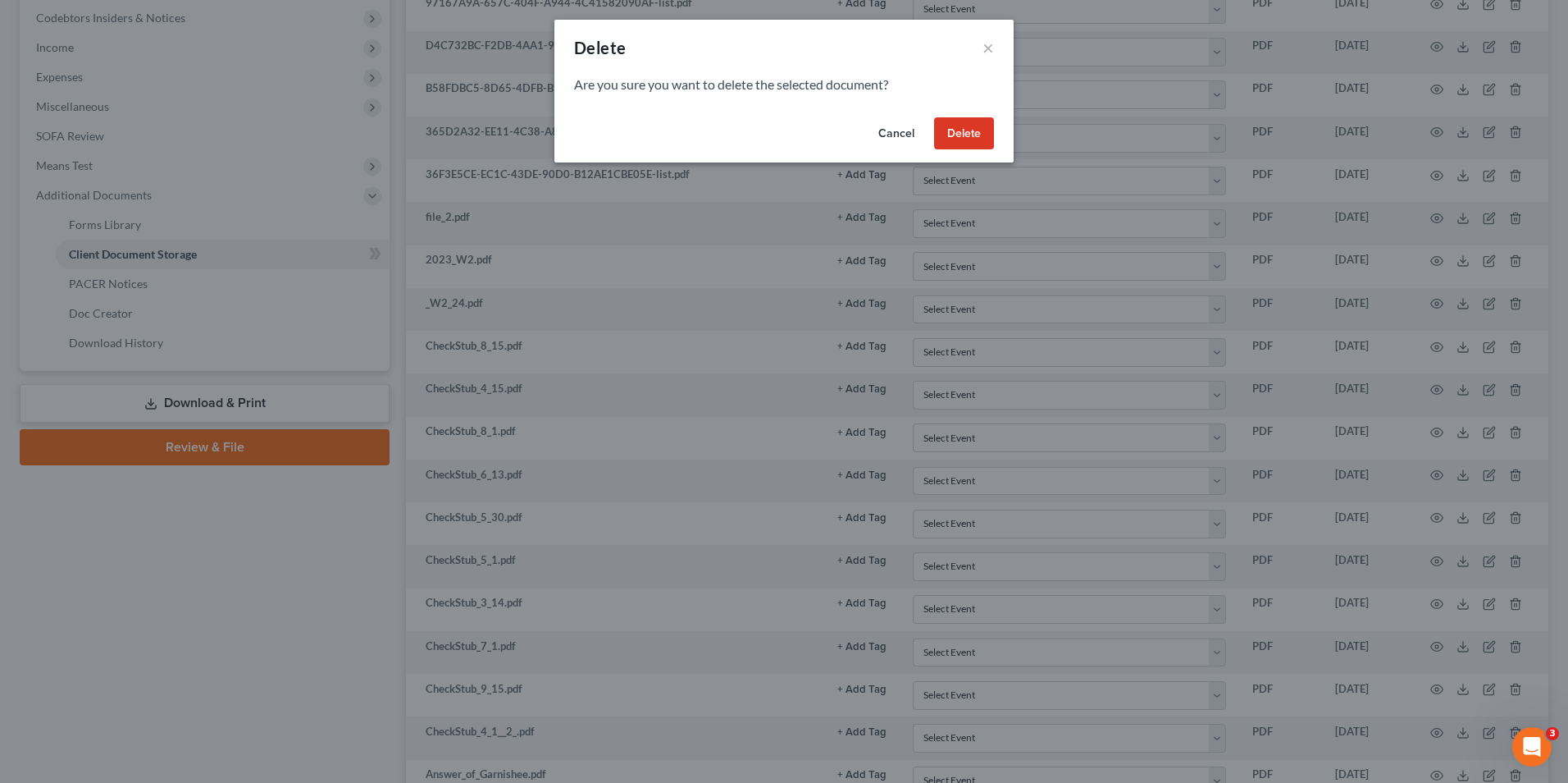
click at [963, 107] on div "Are you sure you want to delete the selected document?" at bounding box center [784, 93] width 459 height 35
drag, startPoint x: 958, startPoint y: 122, endPoint x: 895, endPoint y: 196, distance: 97.2
click at [958, 123] on button "Delete" at bounding box center [963, 133] width 60 height 32
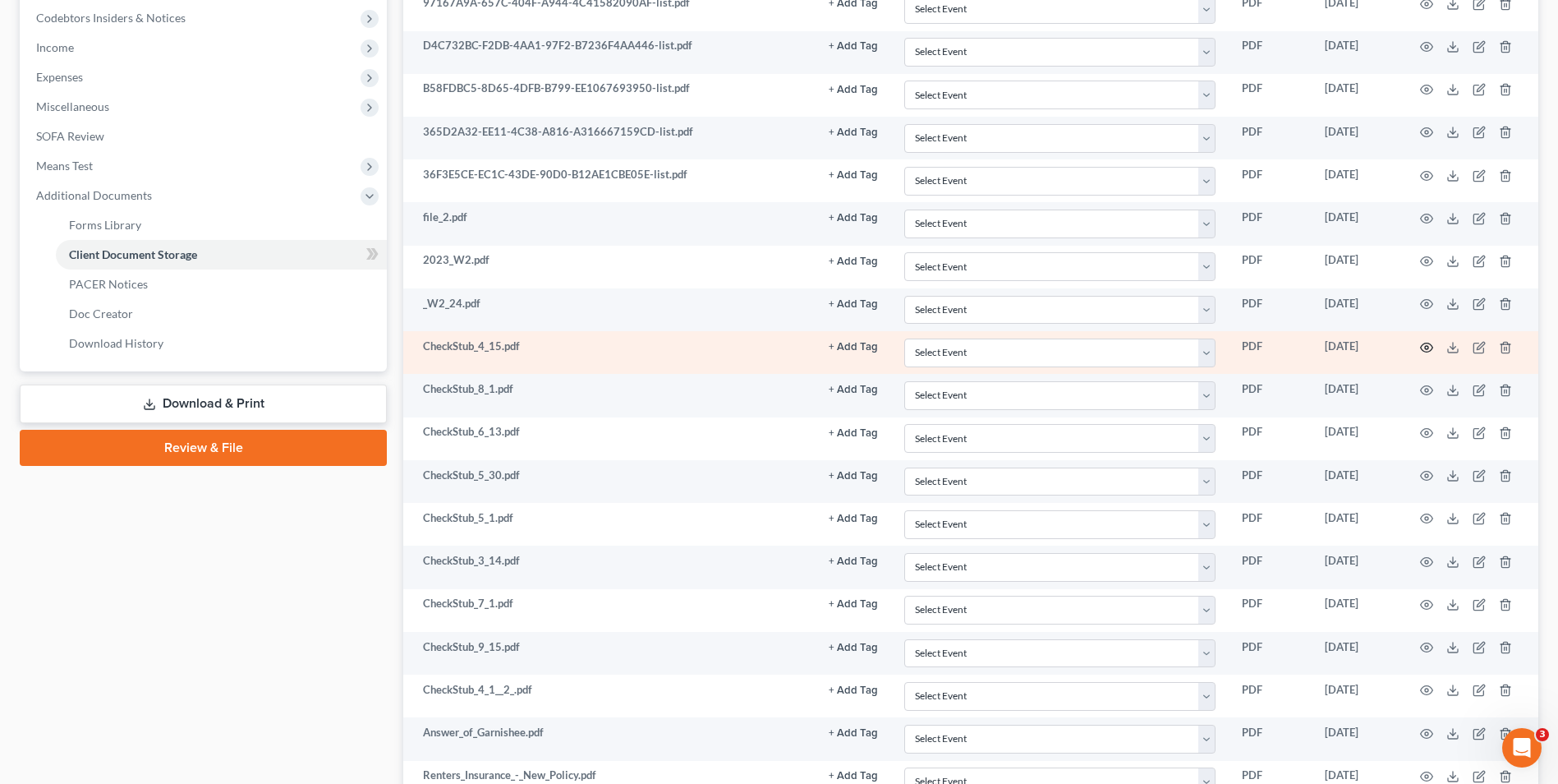
click at [1429, 348] on circle "button" at bounding box center [1427, 348] width 4 height 4
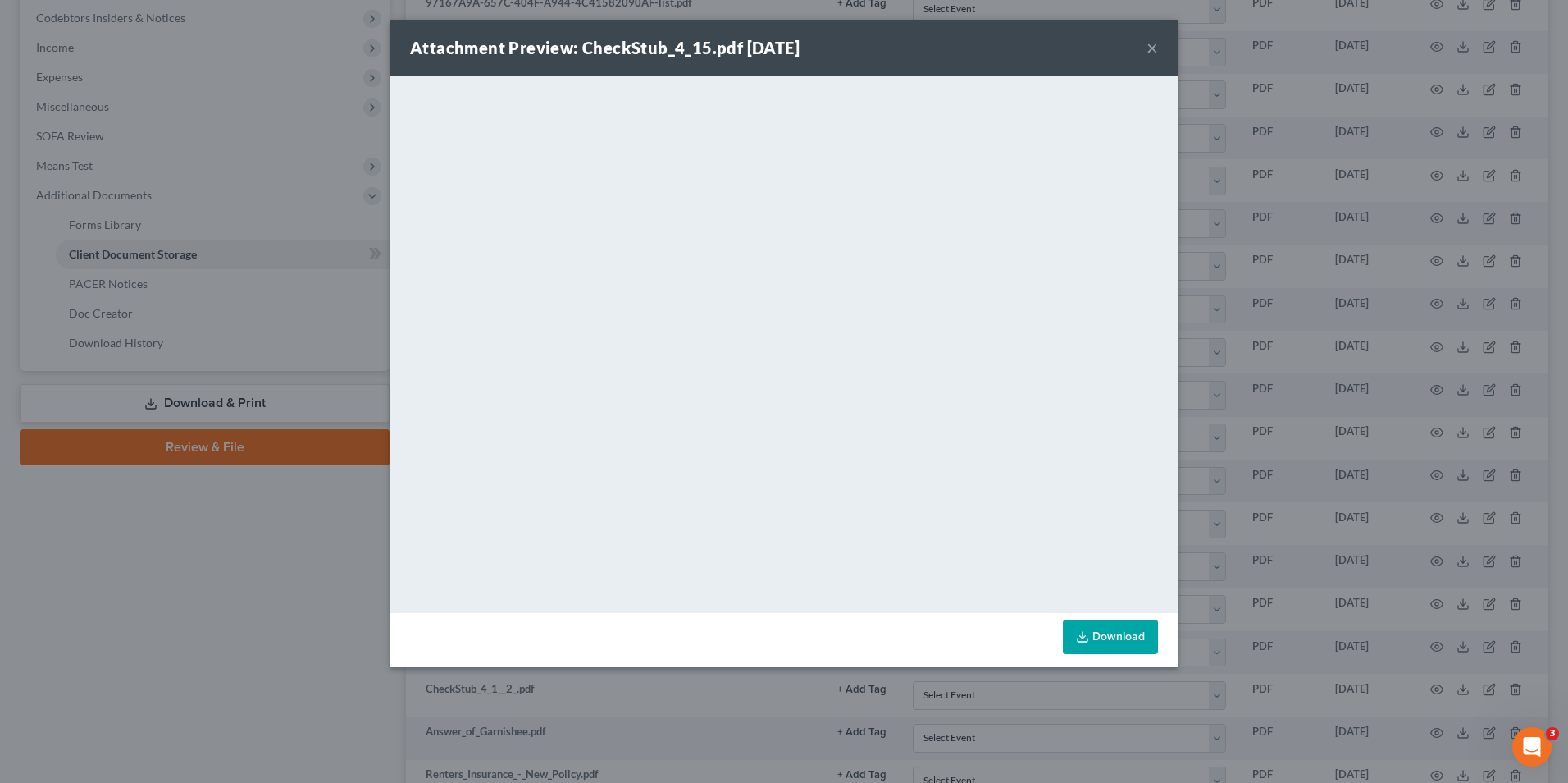
click at [1332, 398] on div "Attachment Preview: CheckStub_4_15.pdf 09/18/2025 × <object ng-attr-data='https…" at bounding box center [784, 391] width 1568 height 783
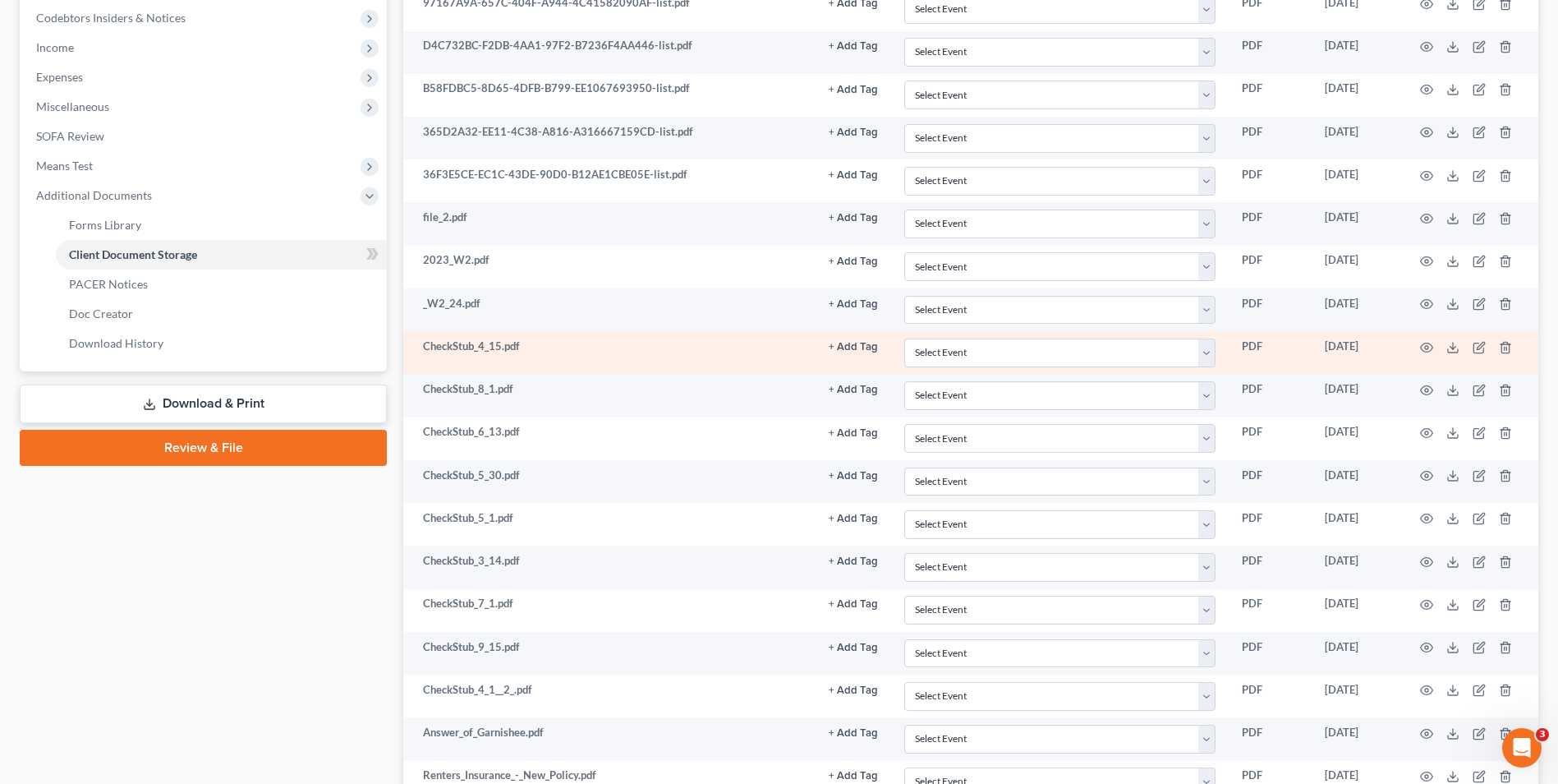
click at [1498, 347] on td at bounding box center [1470, 353] width 138 height 43
click at [1502, 348] on icon "button" at bounding box center [1505, 347] width 7 height 11
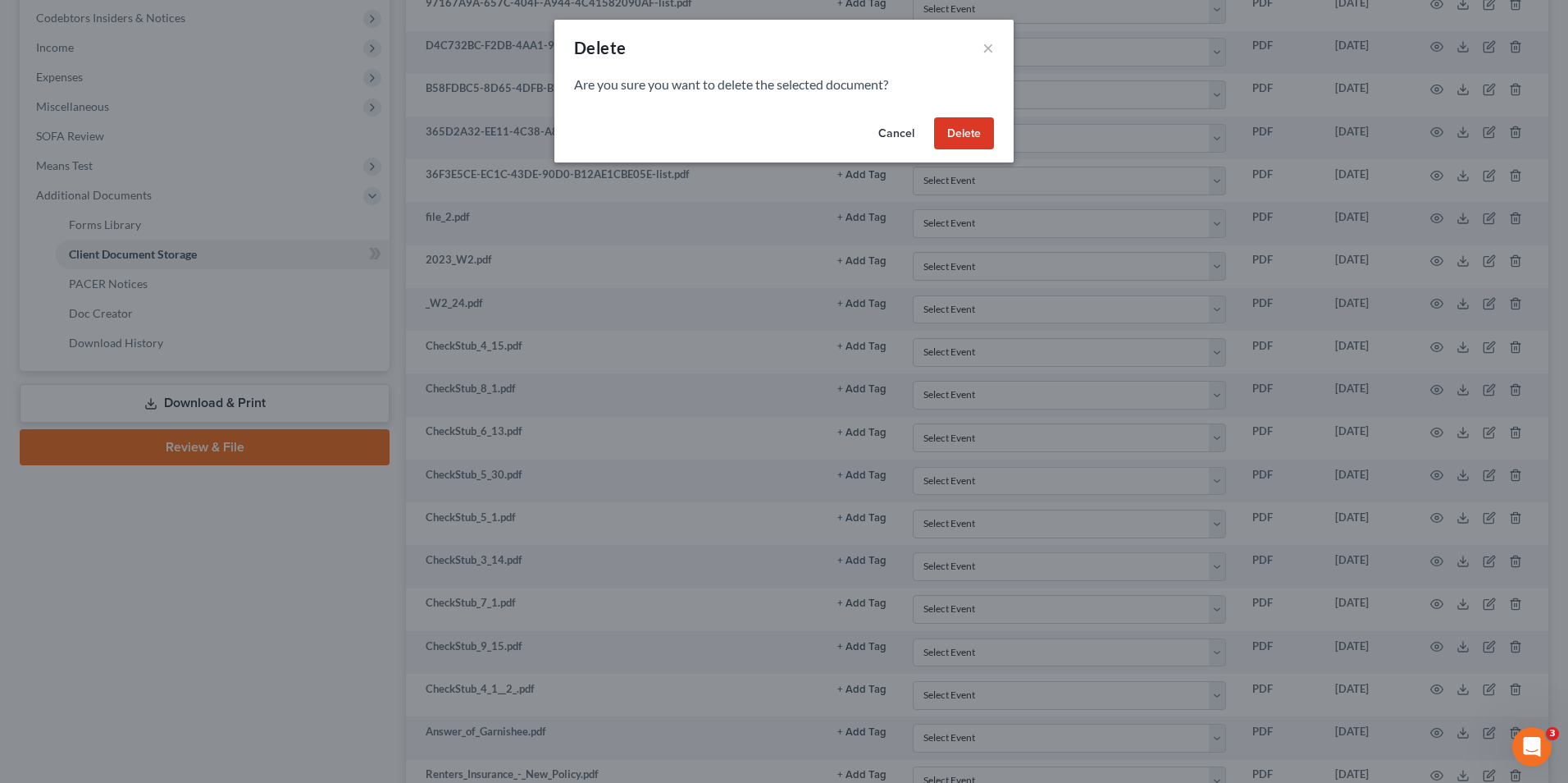
click at [955, 125] on button "Delete" at bounding box center [963, 133] width 60 height 32
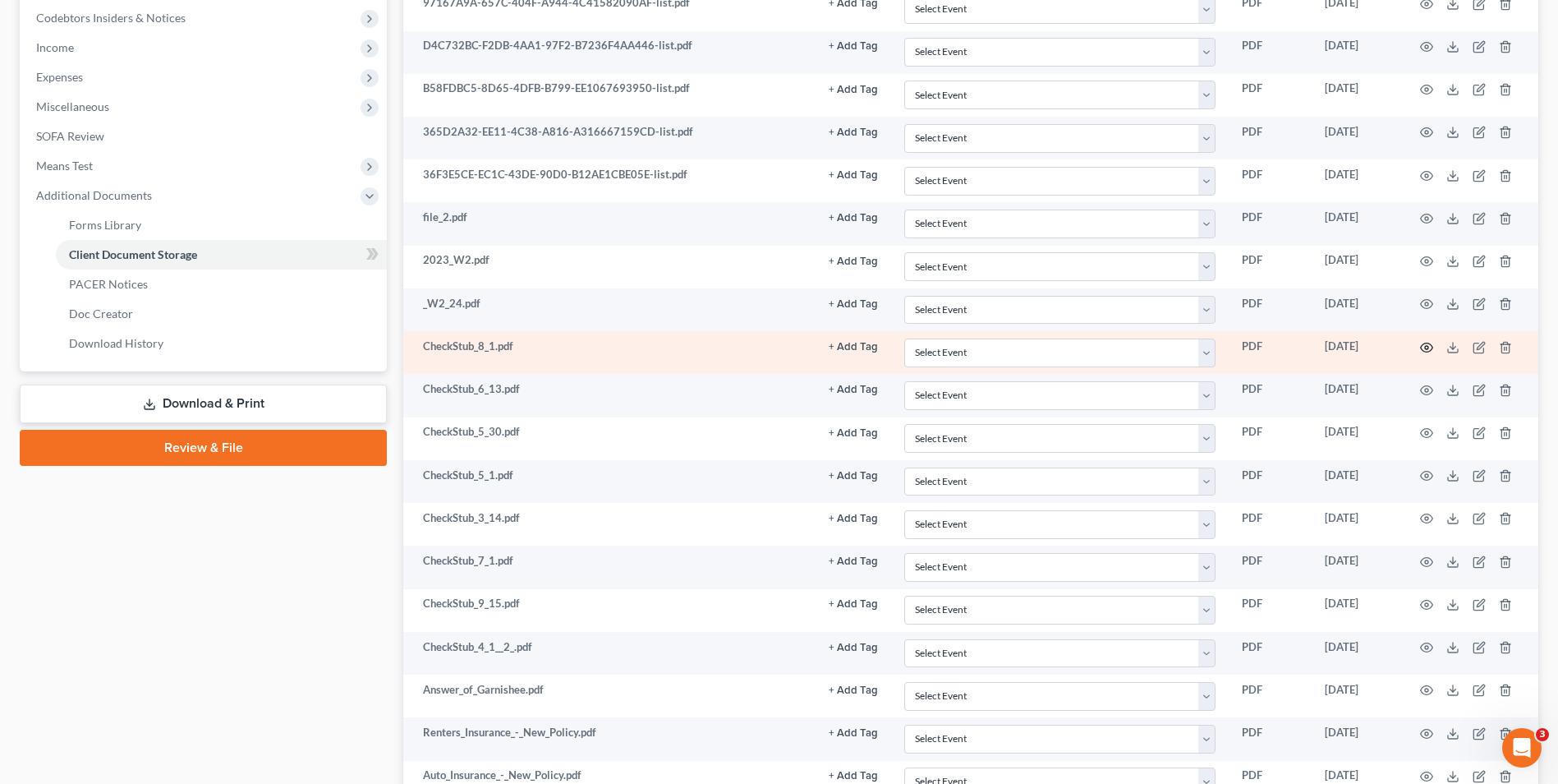
click at [1426, 349] on circle "button" at bounding box center [1427, 348] width 4 height 4
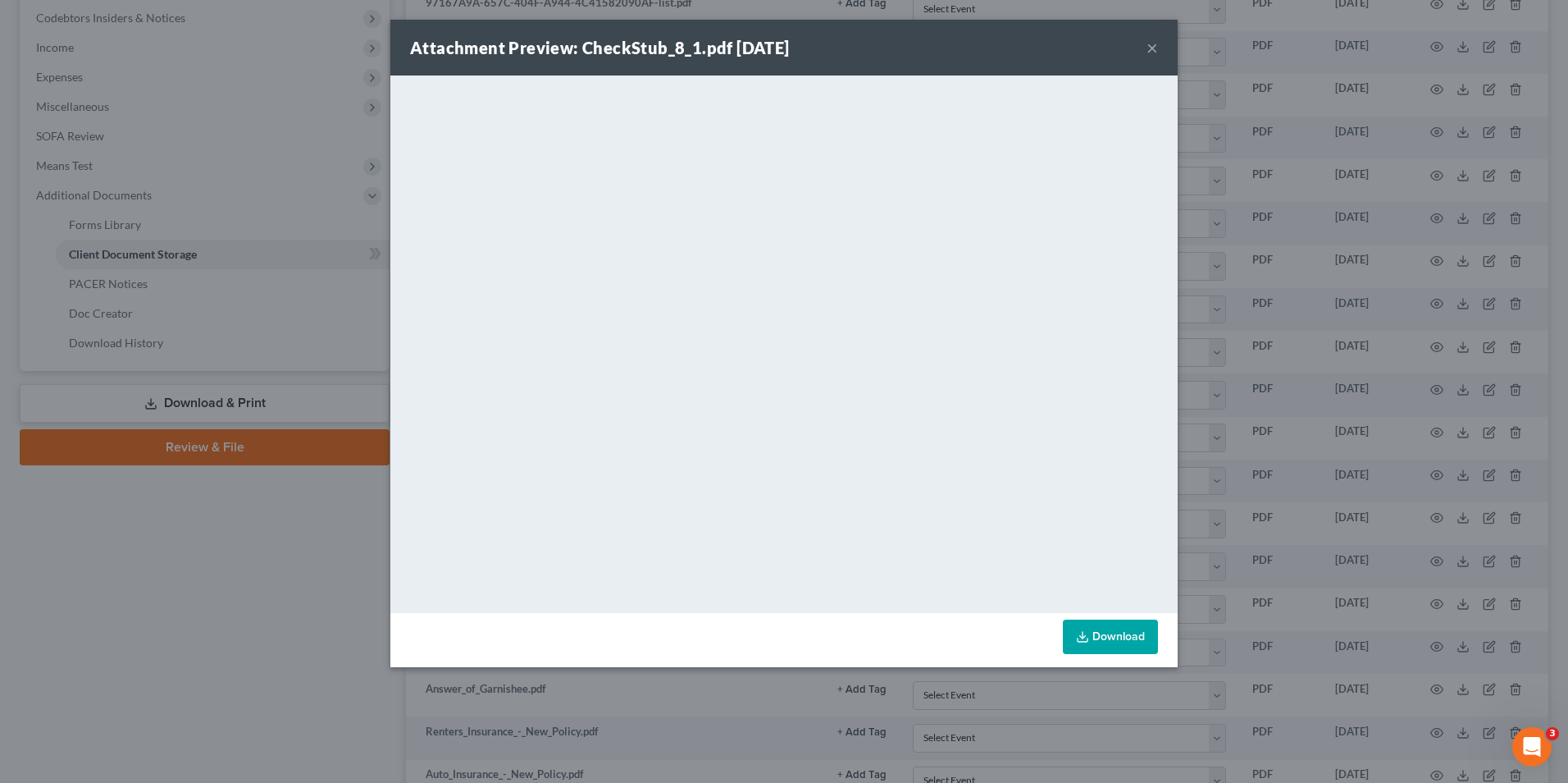
click at [1211, 466] on div "Attachment Preview: CheckStub_8_1.pdf 09/18/2025 × <object ng-attr-data='https:…" at bounding box center [784, 391] width 1568 height 783
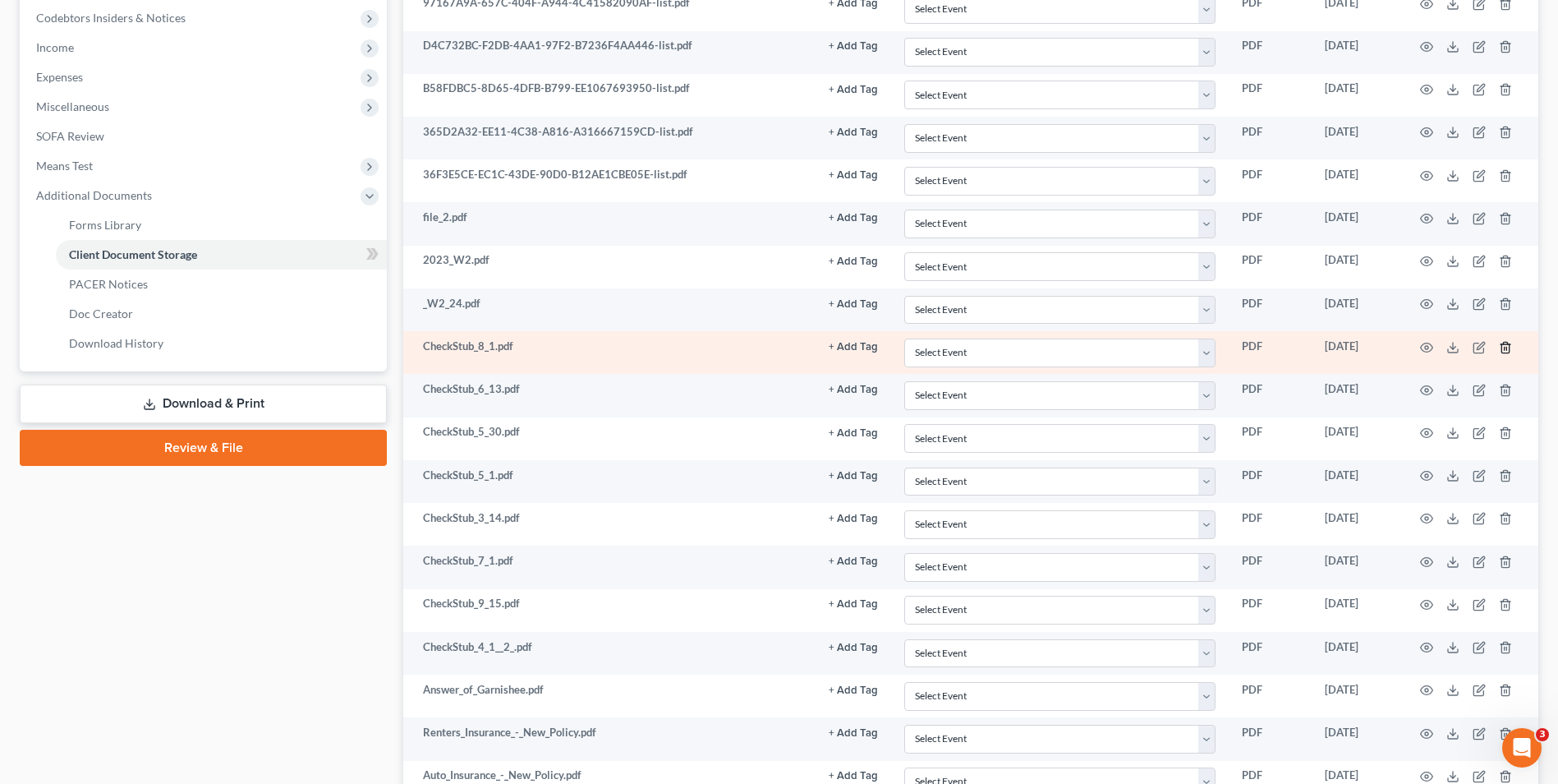
click at [1505, 344] on polyline "button" at bounding box center [1506, 344] width 10 height 0
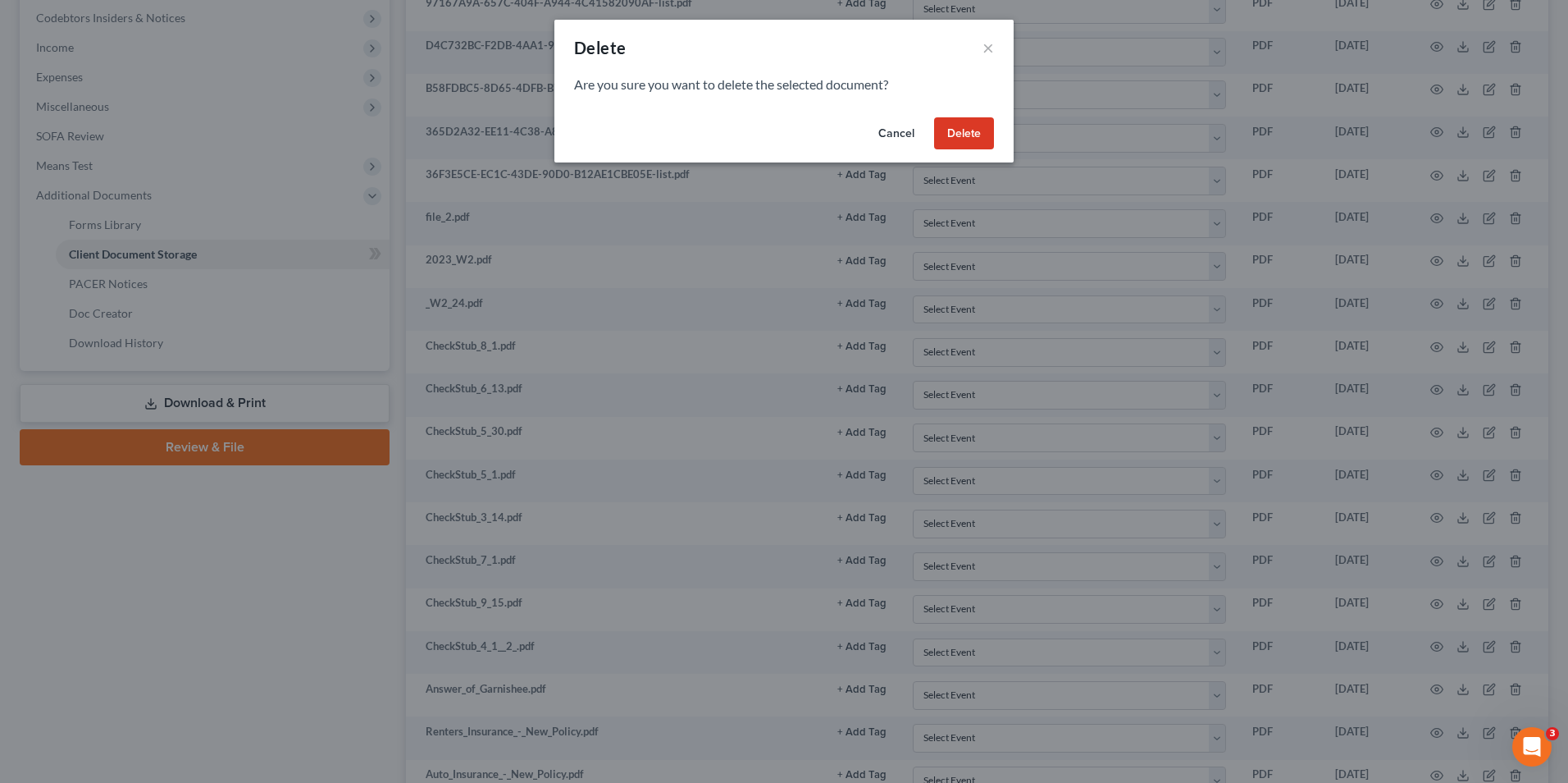
click at [963, 124] on button "Delete" at bounding box center [963, 133] width 60 height 32
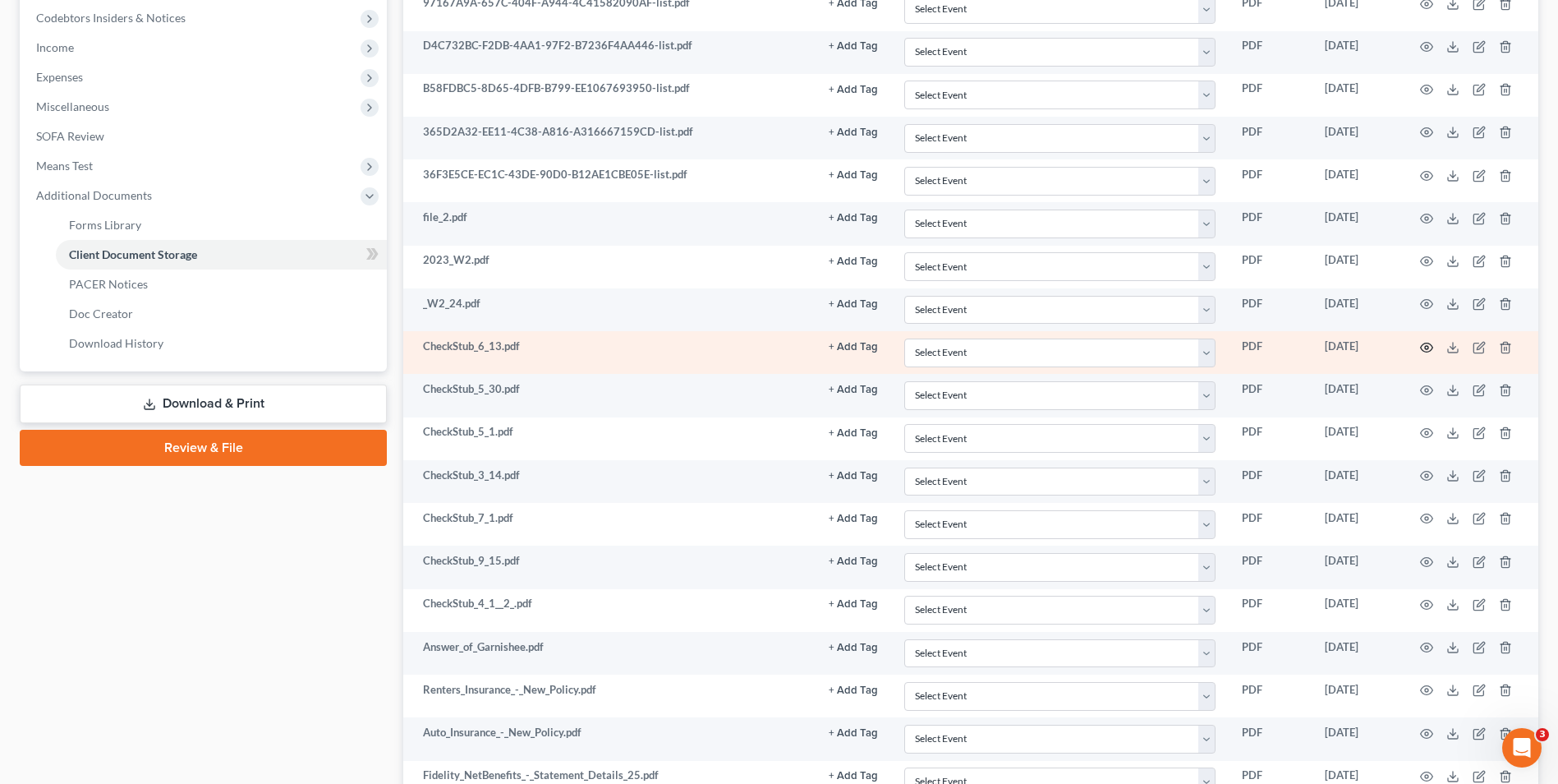
click at [1434, 344] on td at bounding box center [1470, 353] width 138 height 43
click at [1430, 344] on icon "button" at bounding box center [1427, 347] width 12 height 9
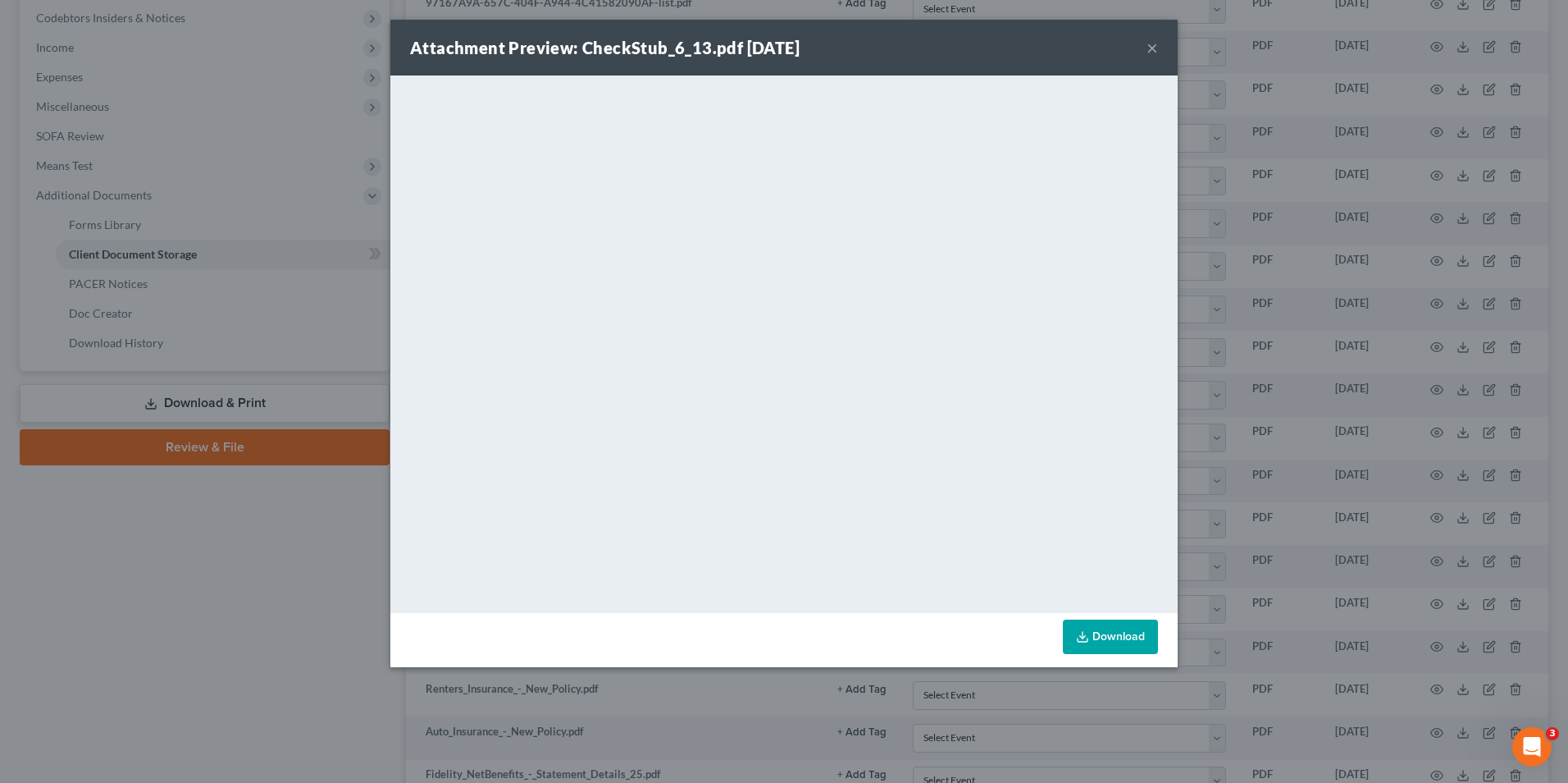
click at [1240, 424] on div "Attachment Preview: CheckStub_6_13.pdf 09/18/2025 × <object ng-attr-data='https…" at bounding box center [784, 391] width 1568 height 783
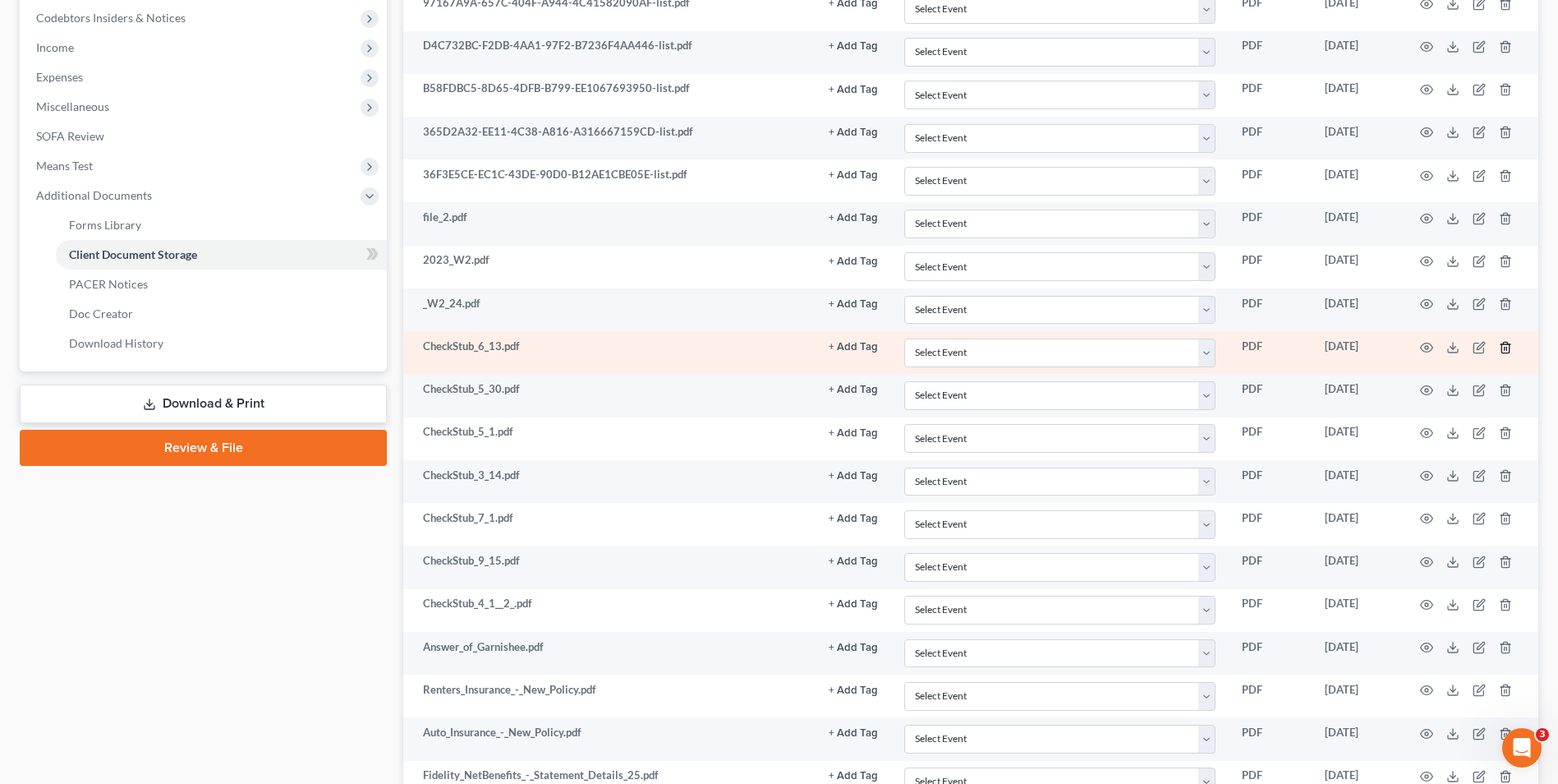
click at [1507, 348] on line "button" at bounding box center [1507, 349] width 0 height 4
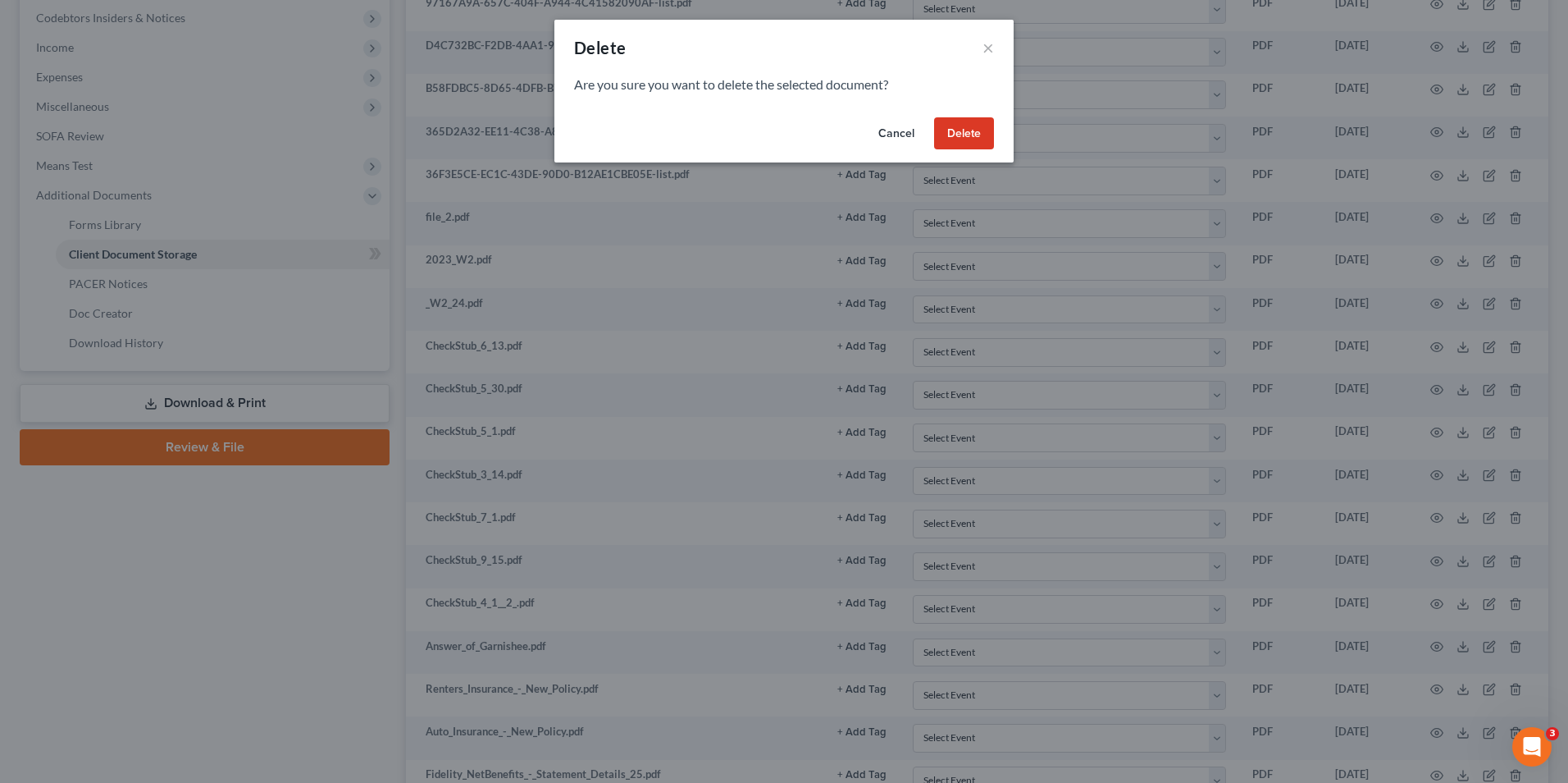
click at [952, 133] on button "Delete" at bounding box center [963, 133] width 60 height 32
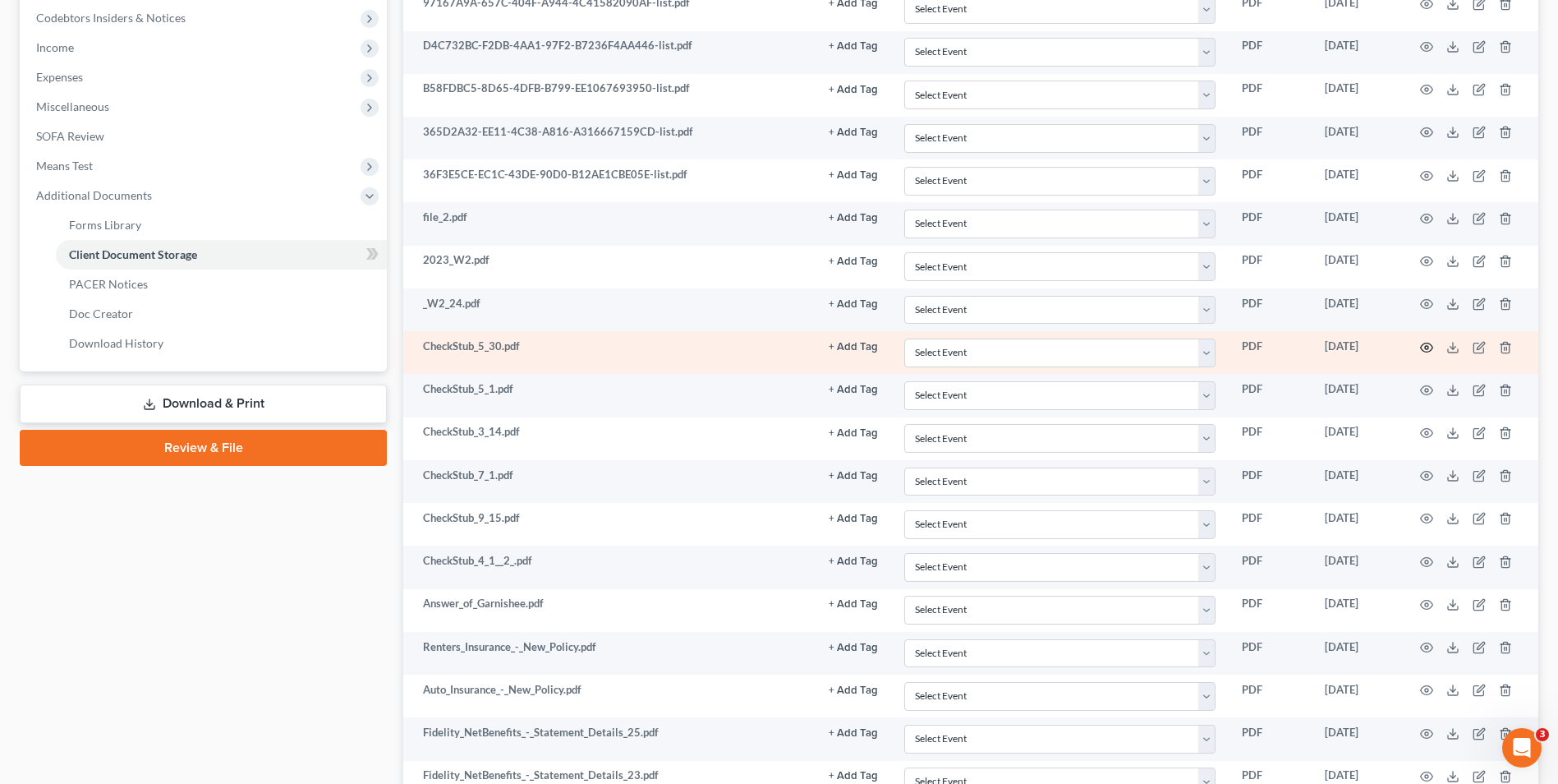
click at [1429, 346] on icon "button" at bounding box center [1427, 347] width 13 height 13
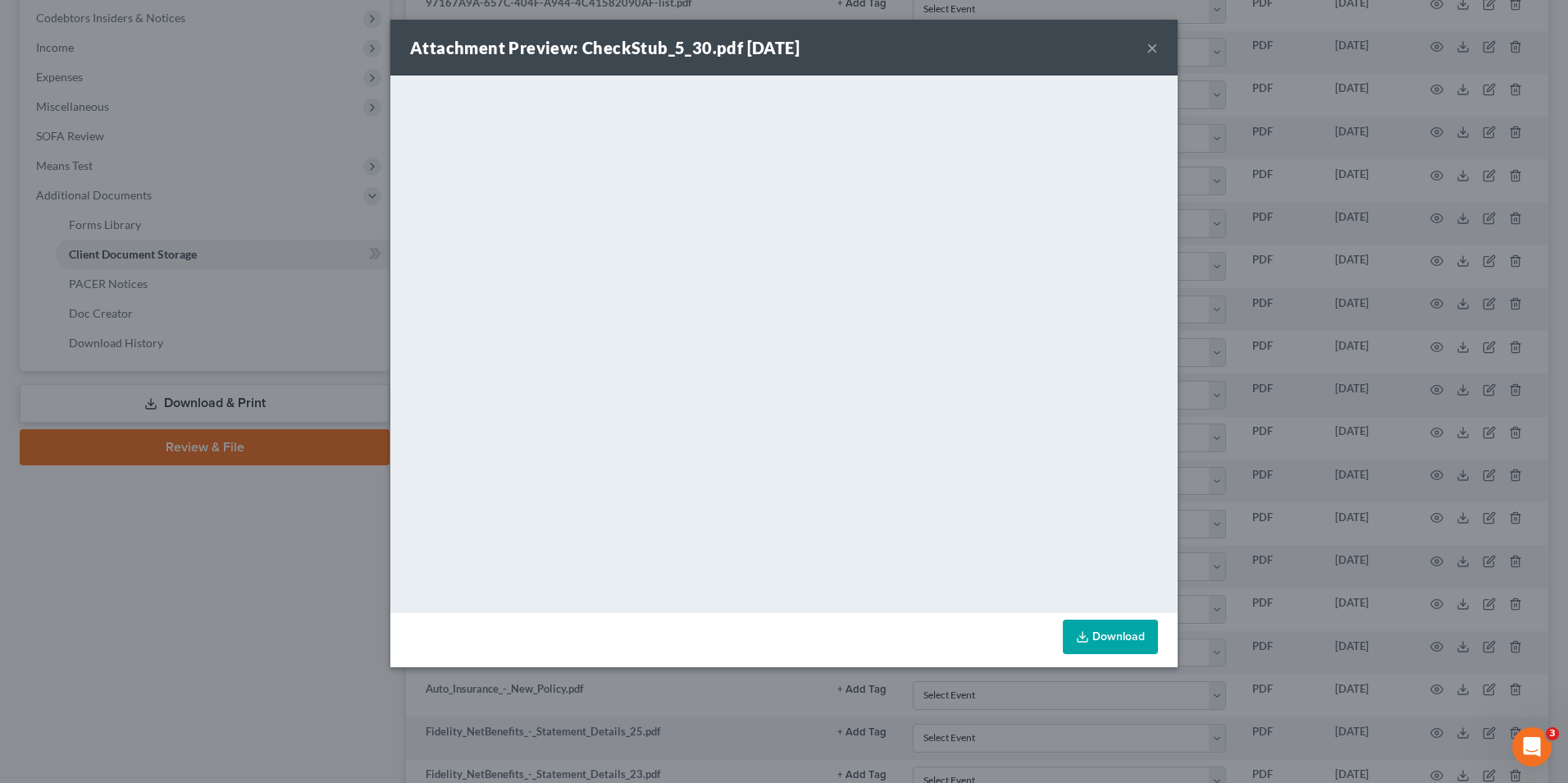
click at [1265, 424] on div "Attachment Preview: CheckStub_5_30.pdf 09/18/2025 × <object ng-attr-data='https…" at bounding box center [784, 391] width 1568 height 783
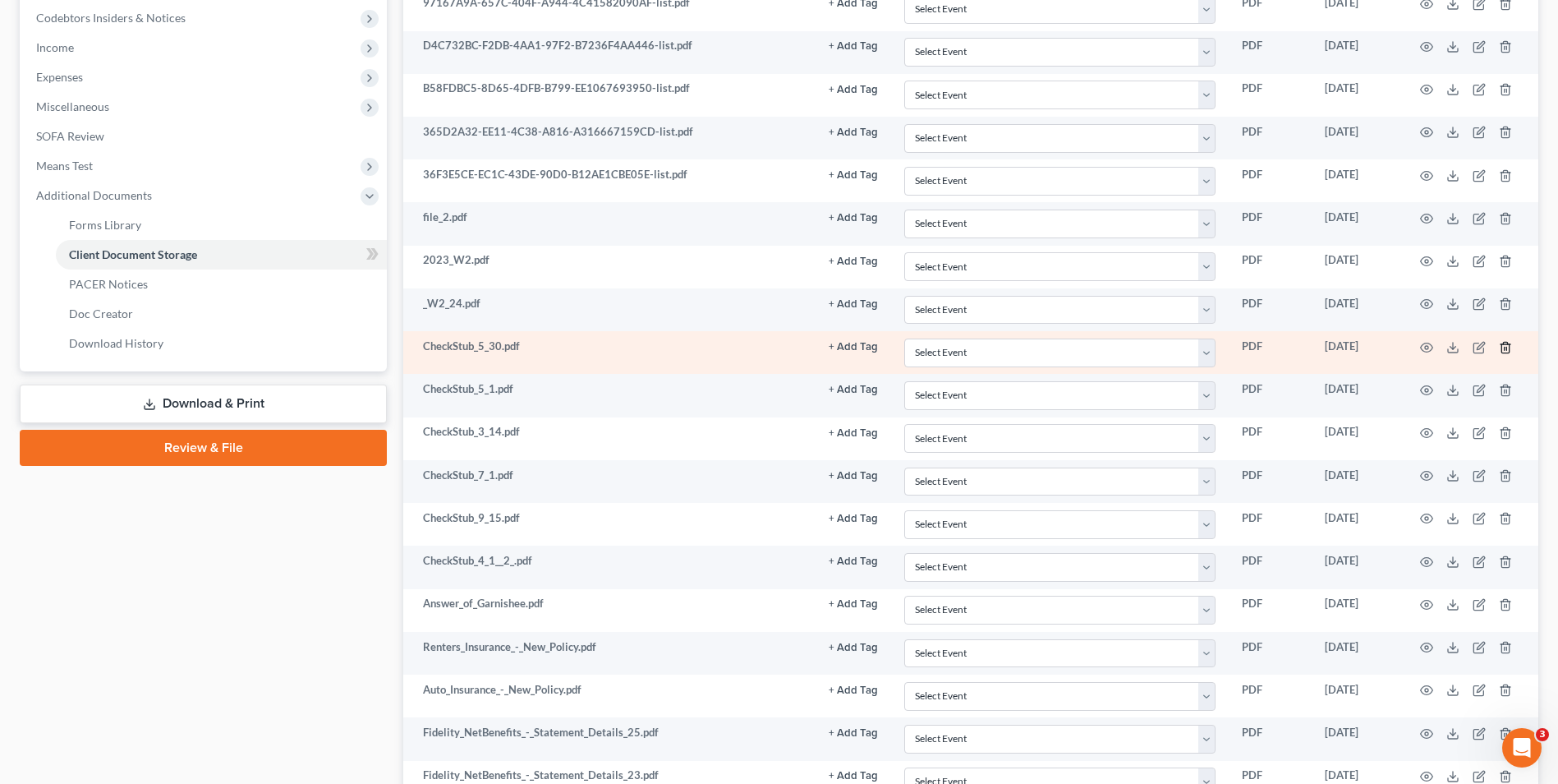
click at [1509, 348] on icon "button" at bounding box center [1505, 347] width 7 height 11
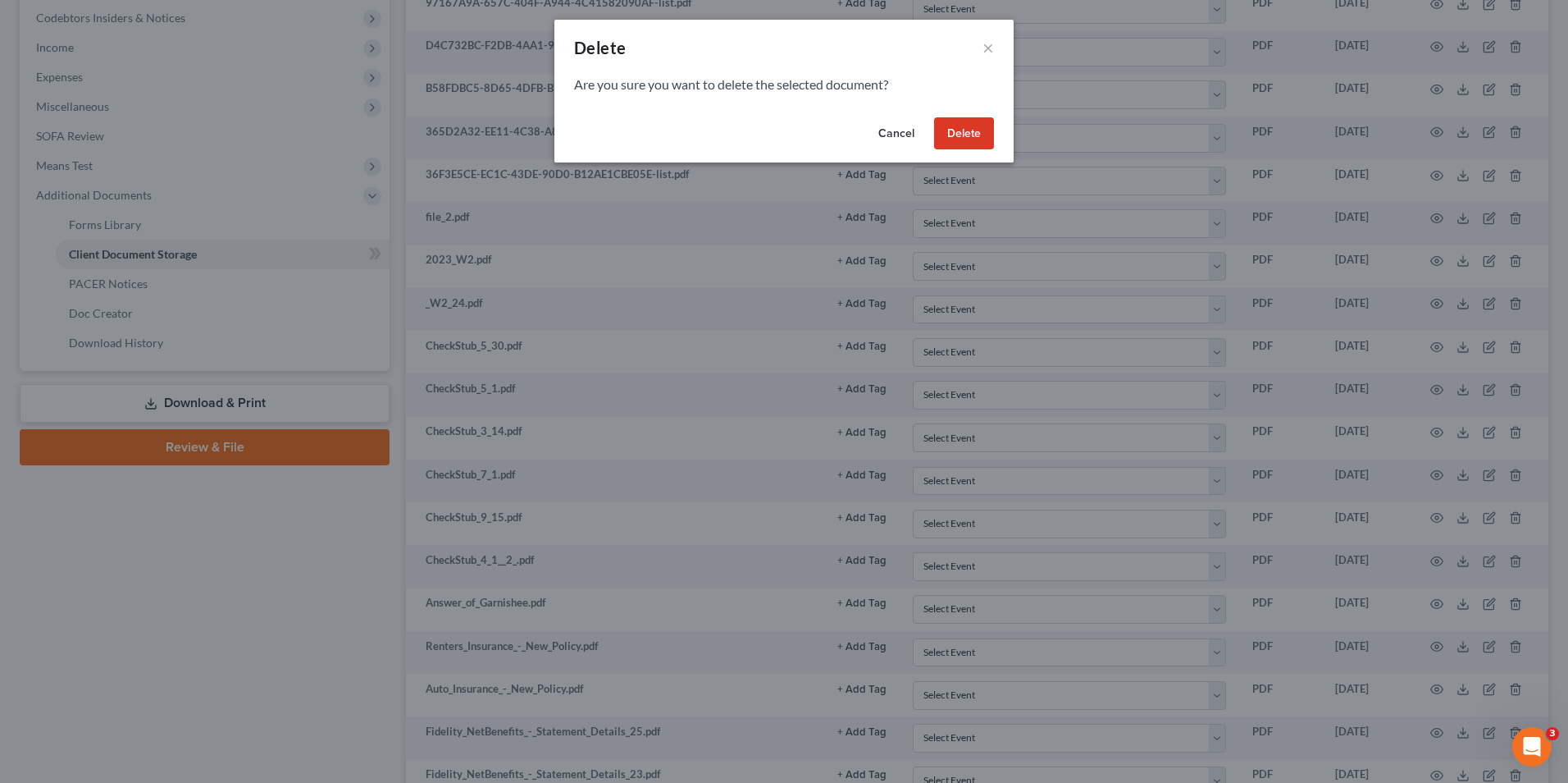
click at [955, 138] on button "Delete" at bounding box center [963, 133] width 60 height 32
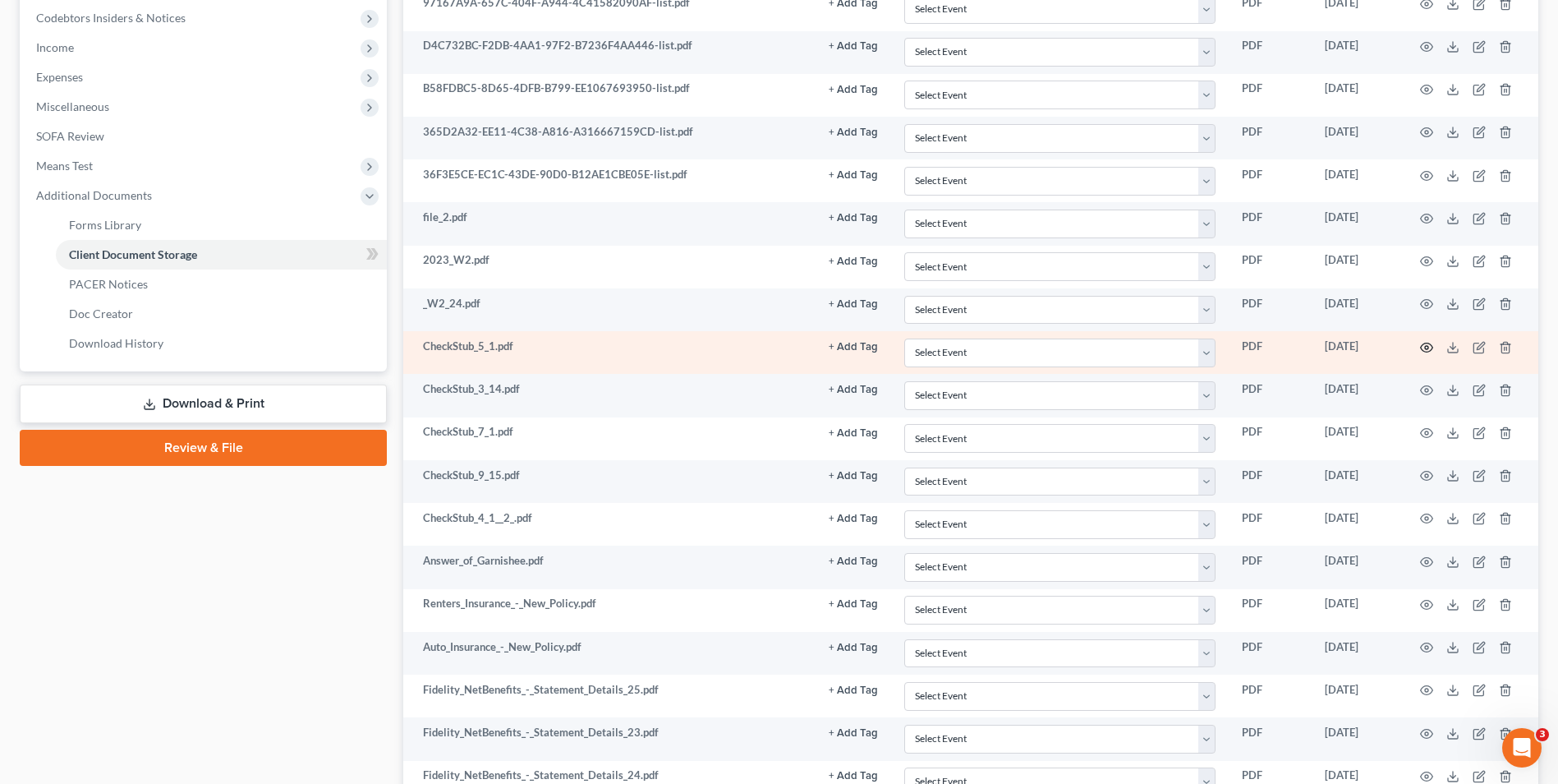
click at [1428, 350] on icon "button" at bounding box center [1427, 347] width 13 height 13
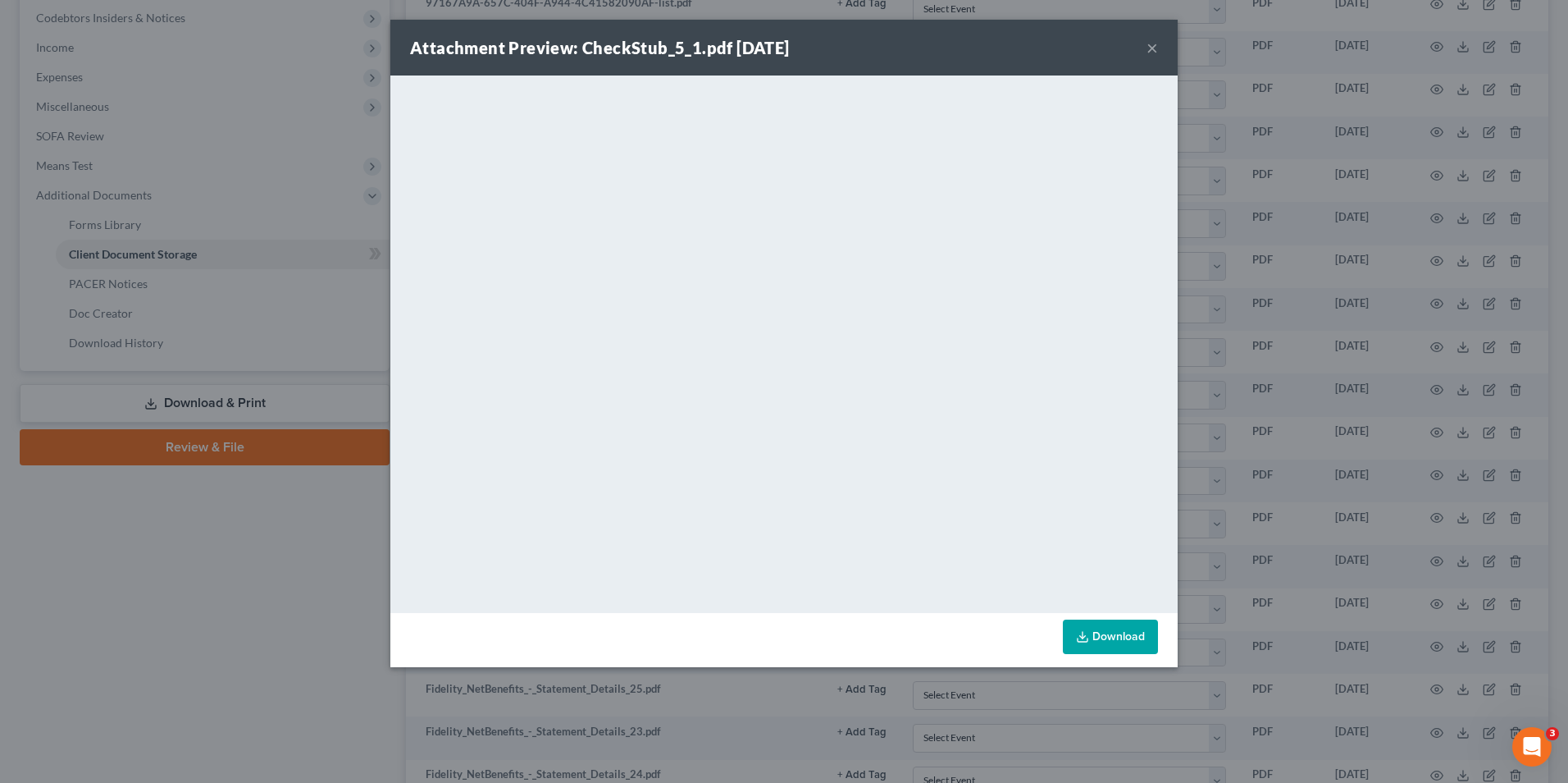
click at [1371, 398] on div "Attachment Preview: CheckStub_5_1.pdf 09/18/2025 × <object ng-attr-data='https:…" at bounding box center [784, 391] width 1568 height 783
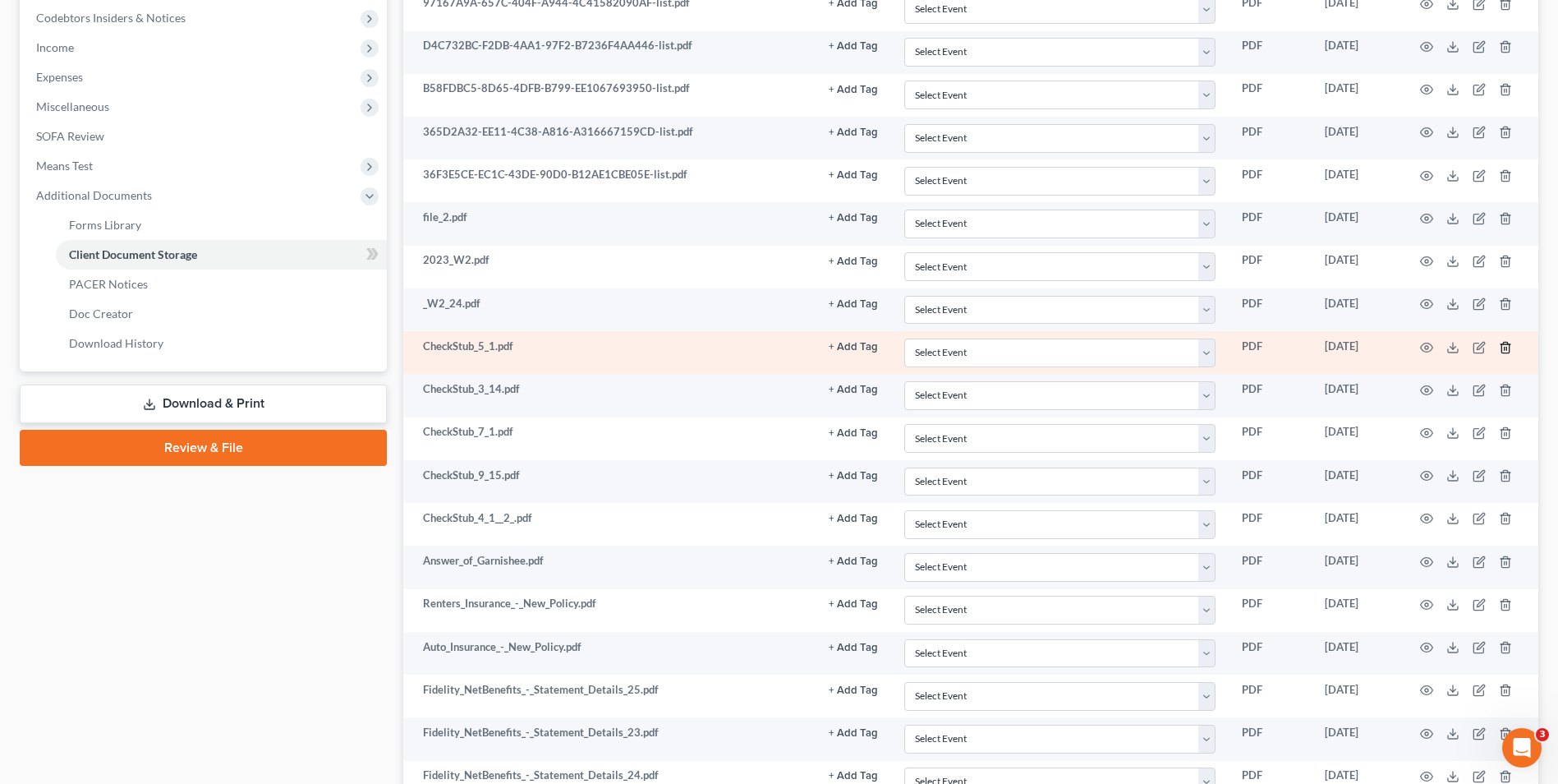
click at [1503, 348] on icon "button" at bounding box center [1506, 347] width 13 height 13
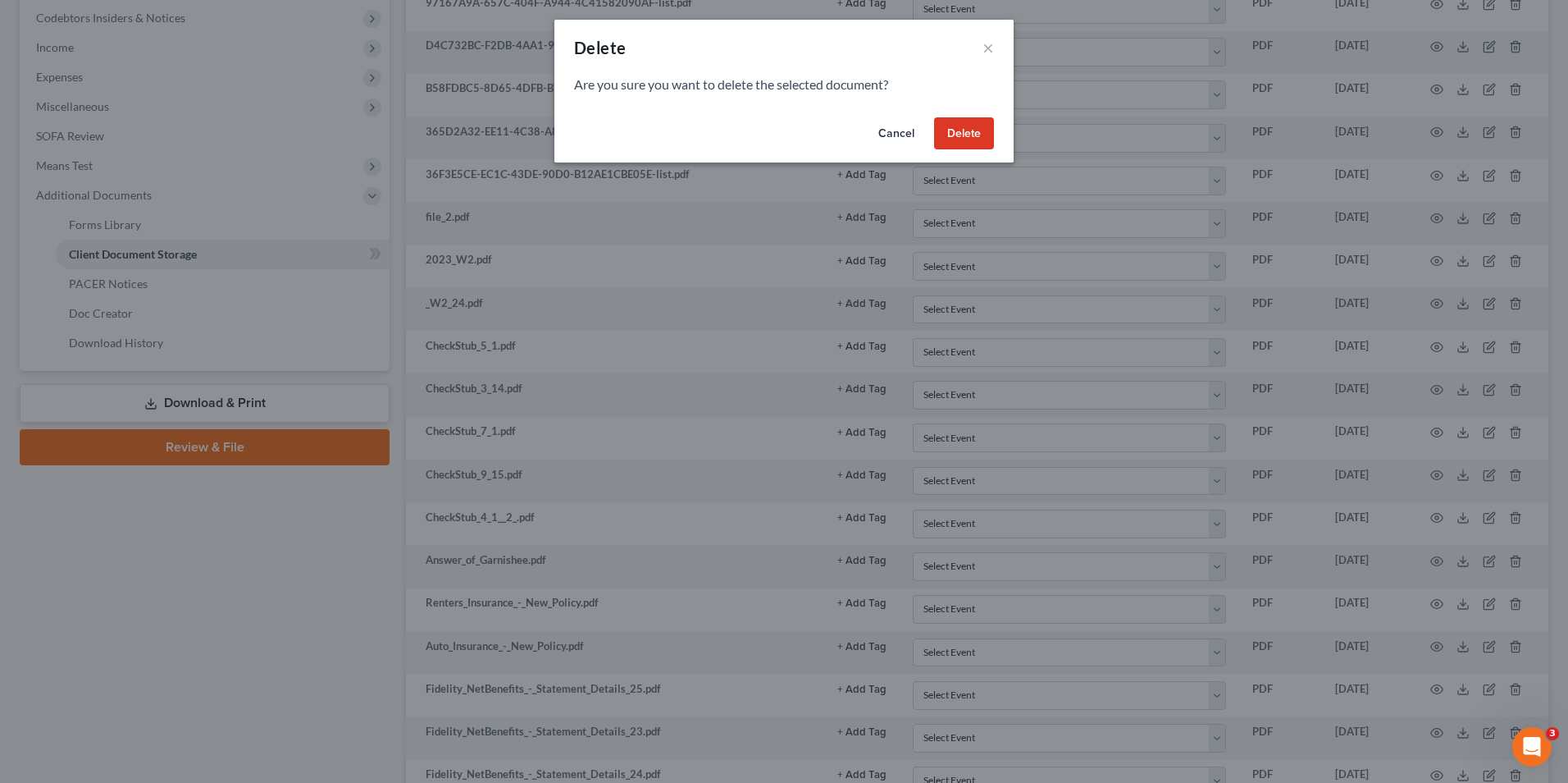
click at [973, 144] on button "Delete" at bounding box center [963, 133] width 60 height 32
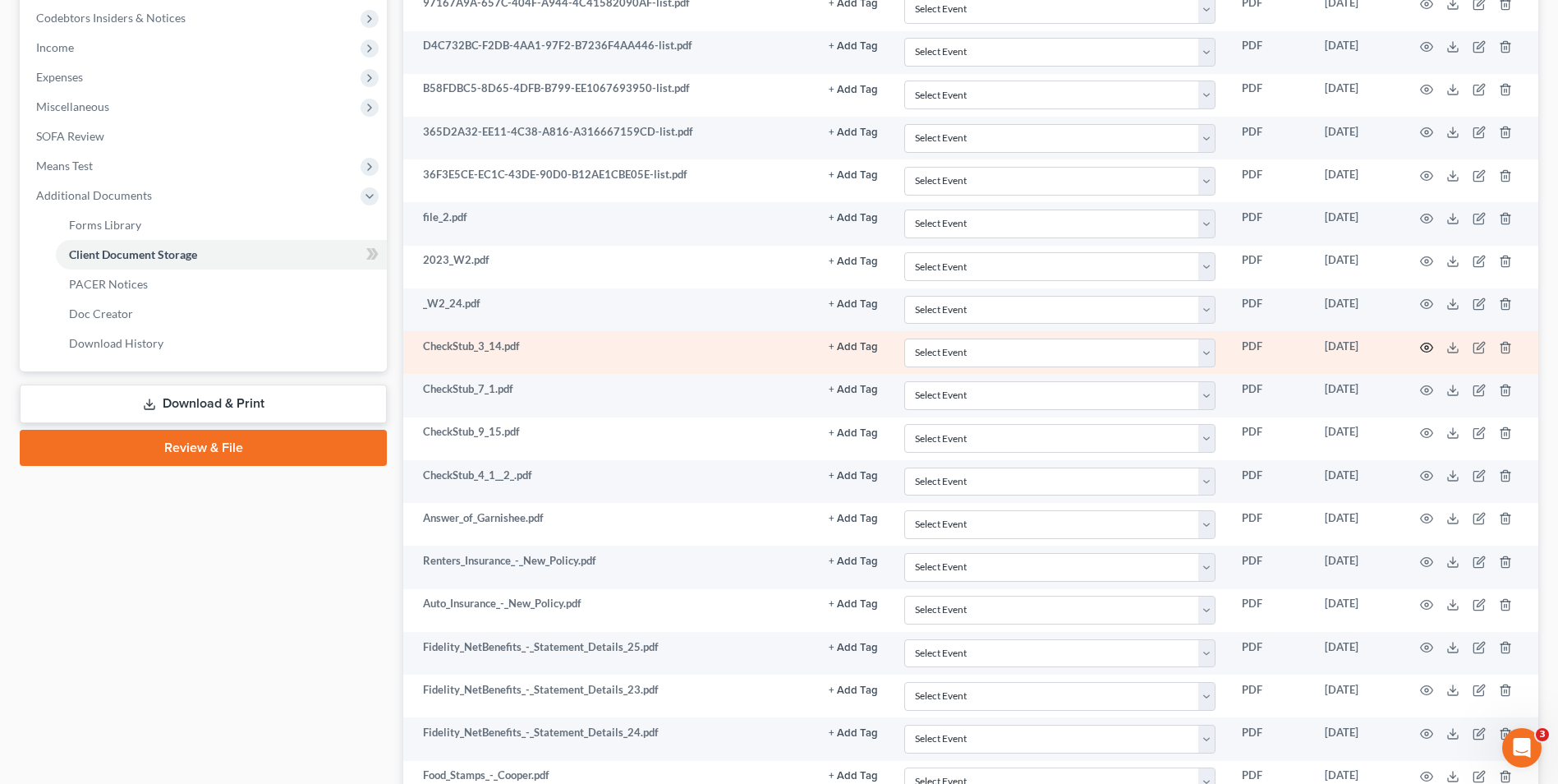
click at [1425, 348] on circle "button" at bounding box center [1427, 348] width 4 height 4
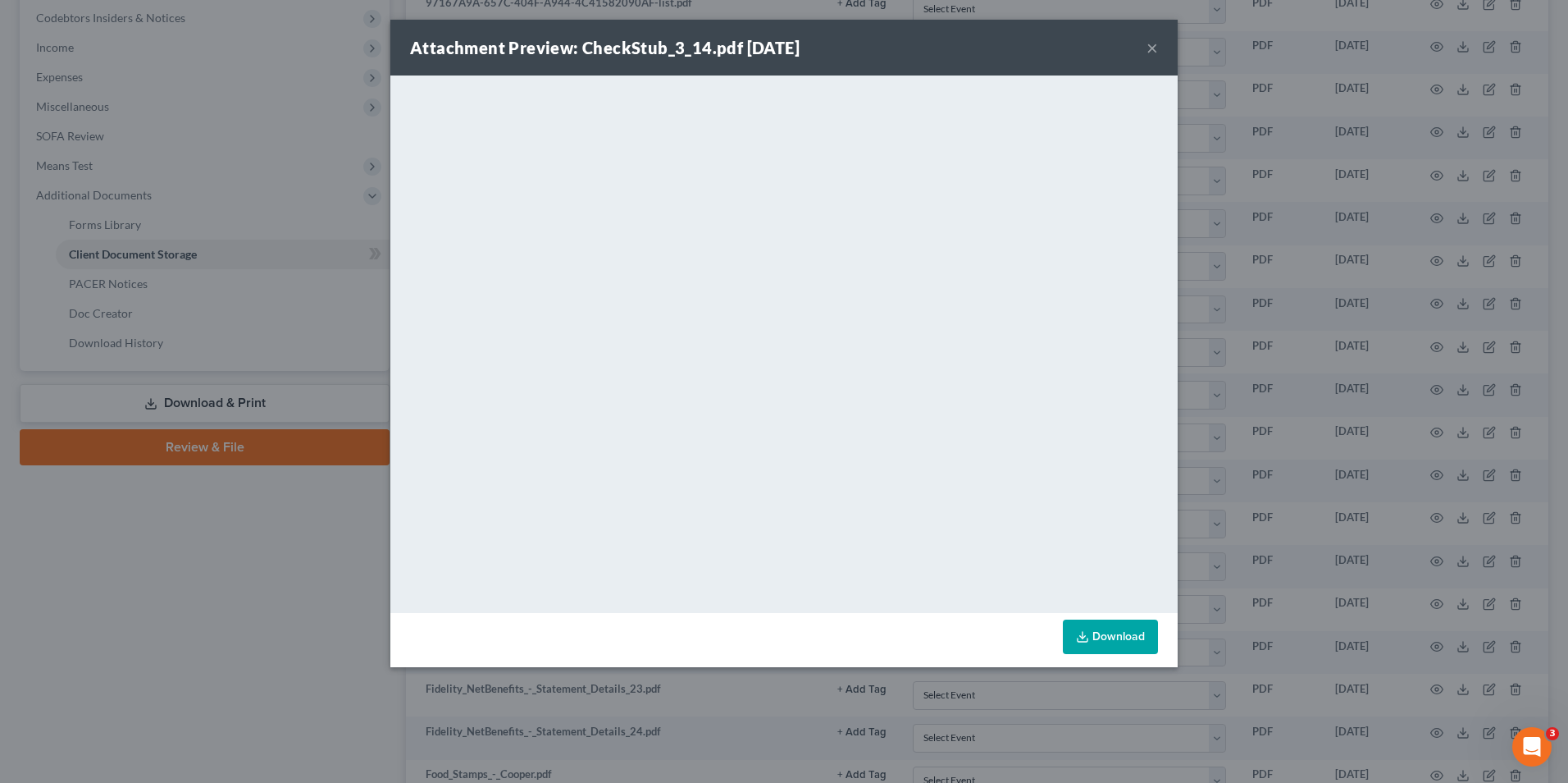
click at [1270, 350] on div "Attachment Preview: CheckStub_3_14.pdf 09/18/2025 × <object ng-attr-data='https…" at bounding box center [784, 391] width 1568 height 783
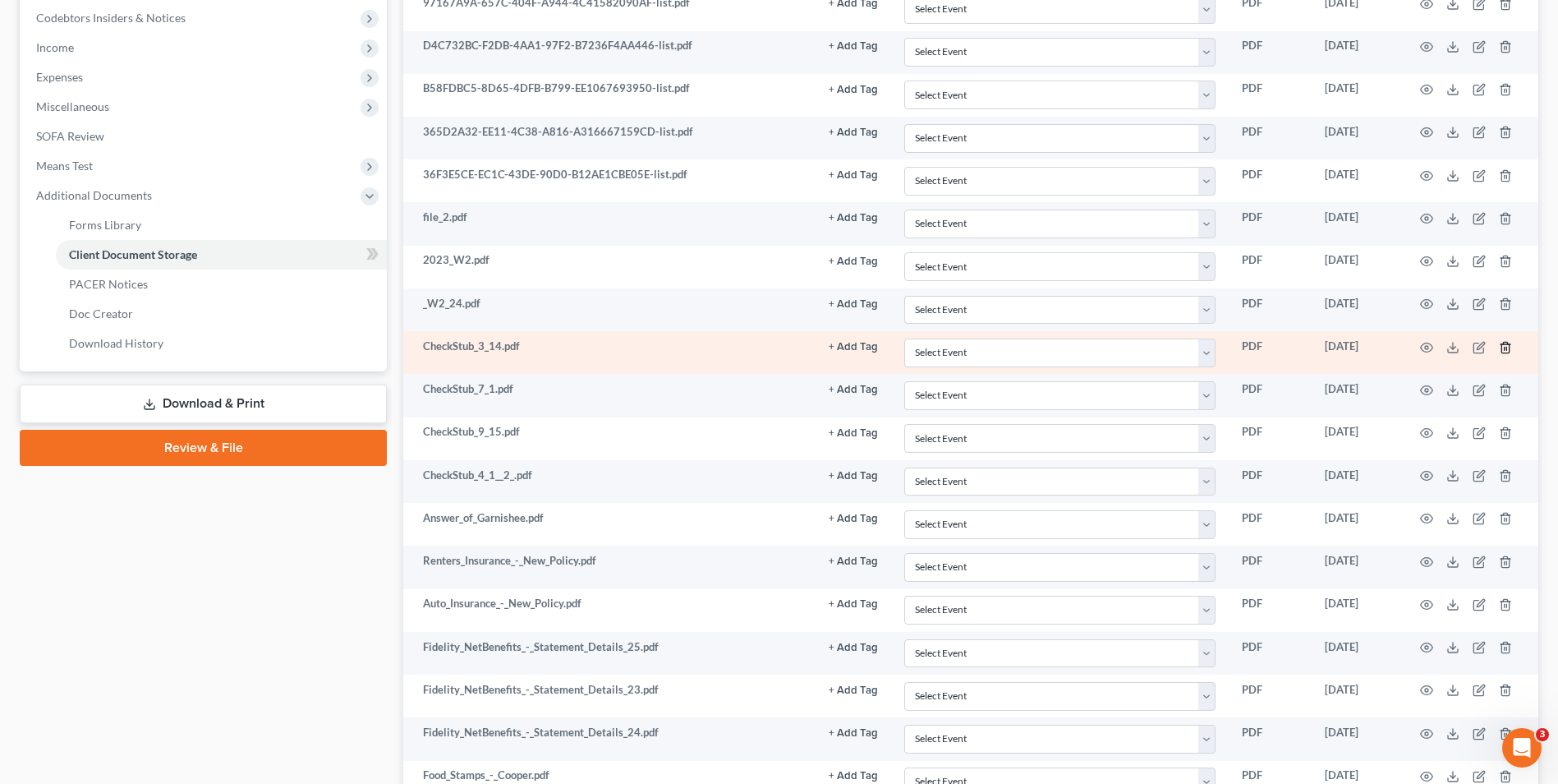
click at [1506, 351] on icon "button" at bounding box center [1506, 347] width 13 height 13
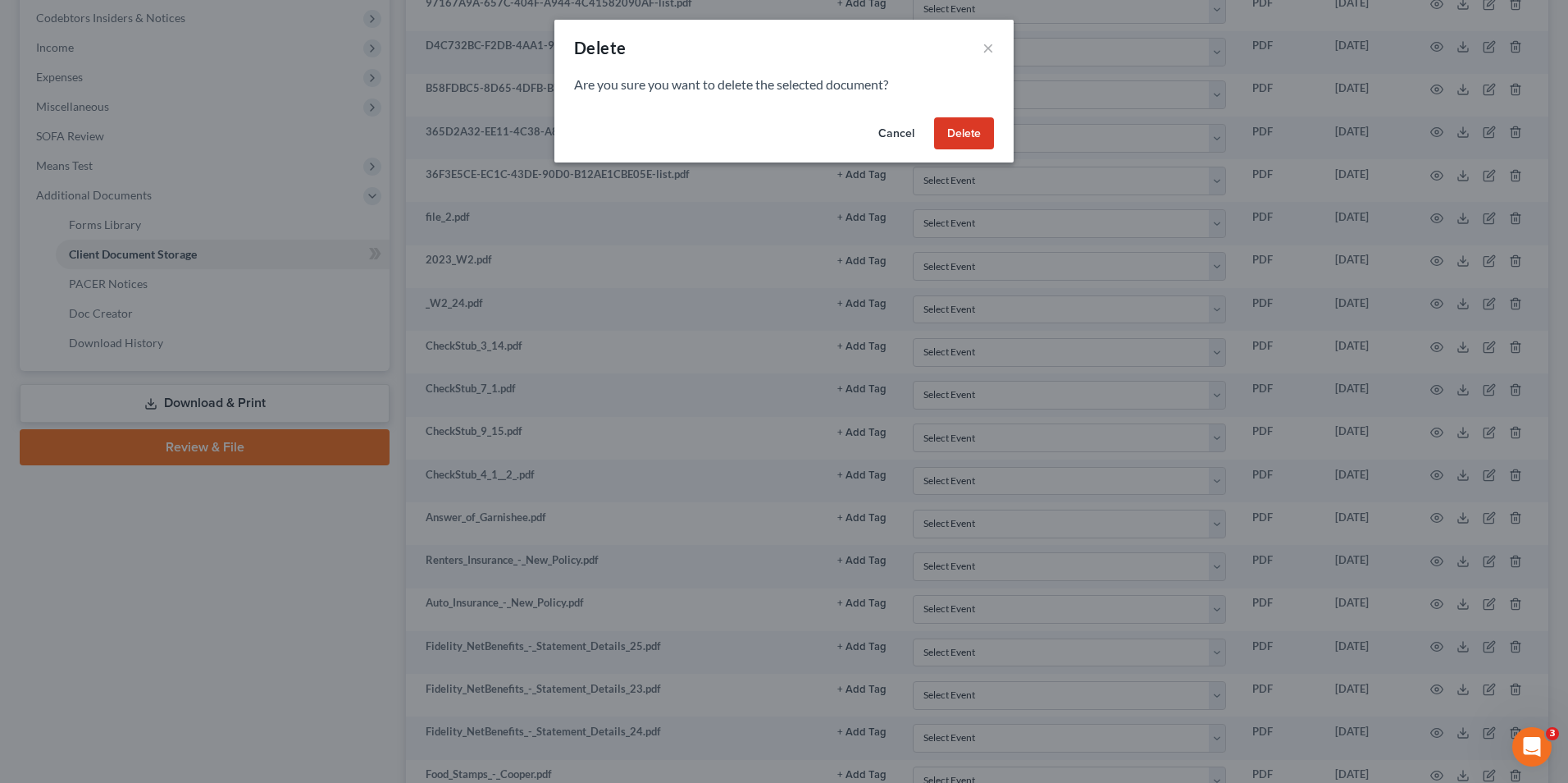
click at [970, 133] on button "Delete" at bounding box center [963, 133] width 60 height 32
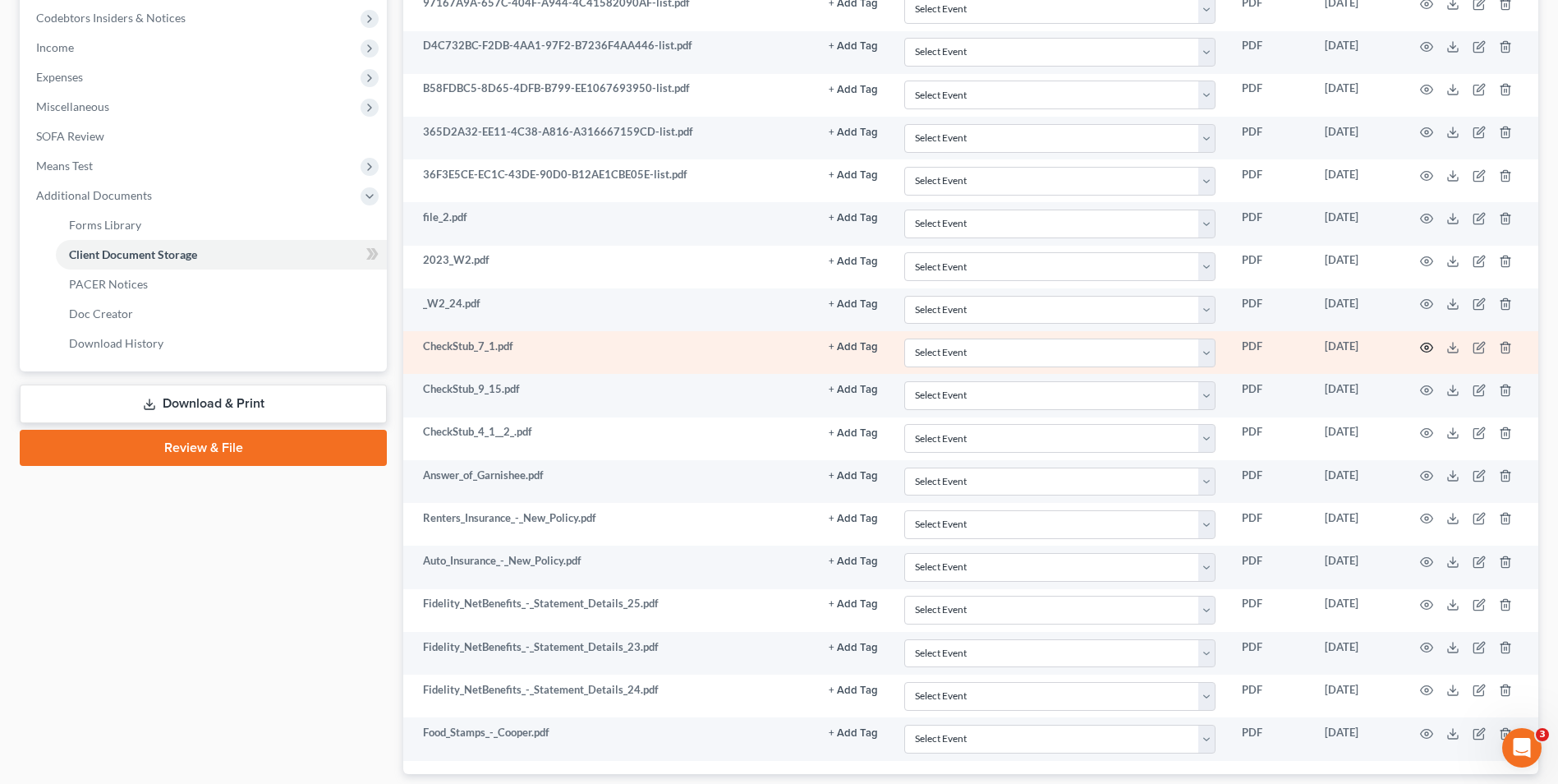
click at [1421, 348] on icon "button" at bounding box center [1427, 347] width 13 height 13
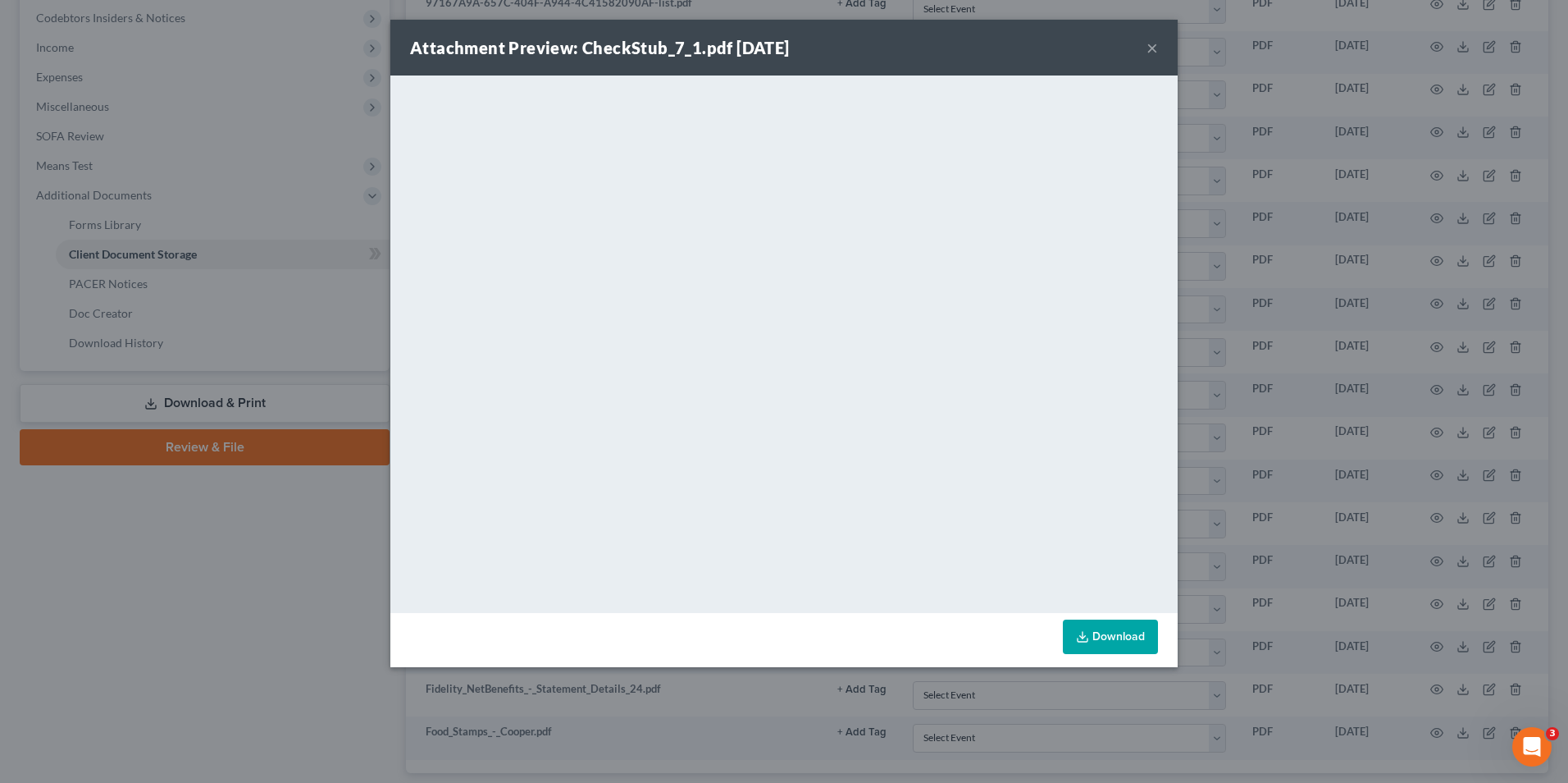
click at [1348, 414] on div "Attachment Preview: CheckStub_7_1.pdf 09/18/2025 × <object ng-attr-data='https:…" at bounding box center [784, 391] width 1568 height 783
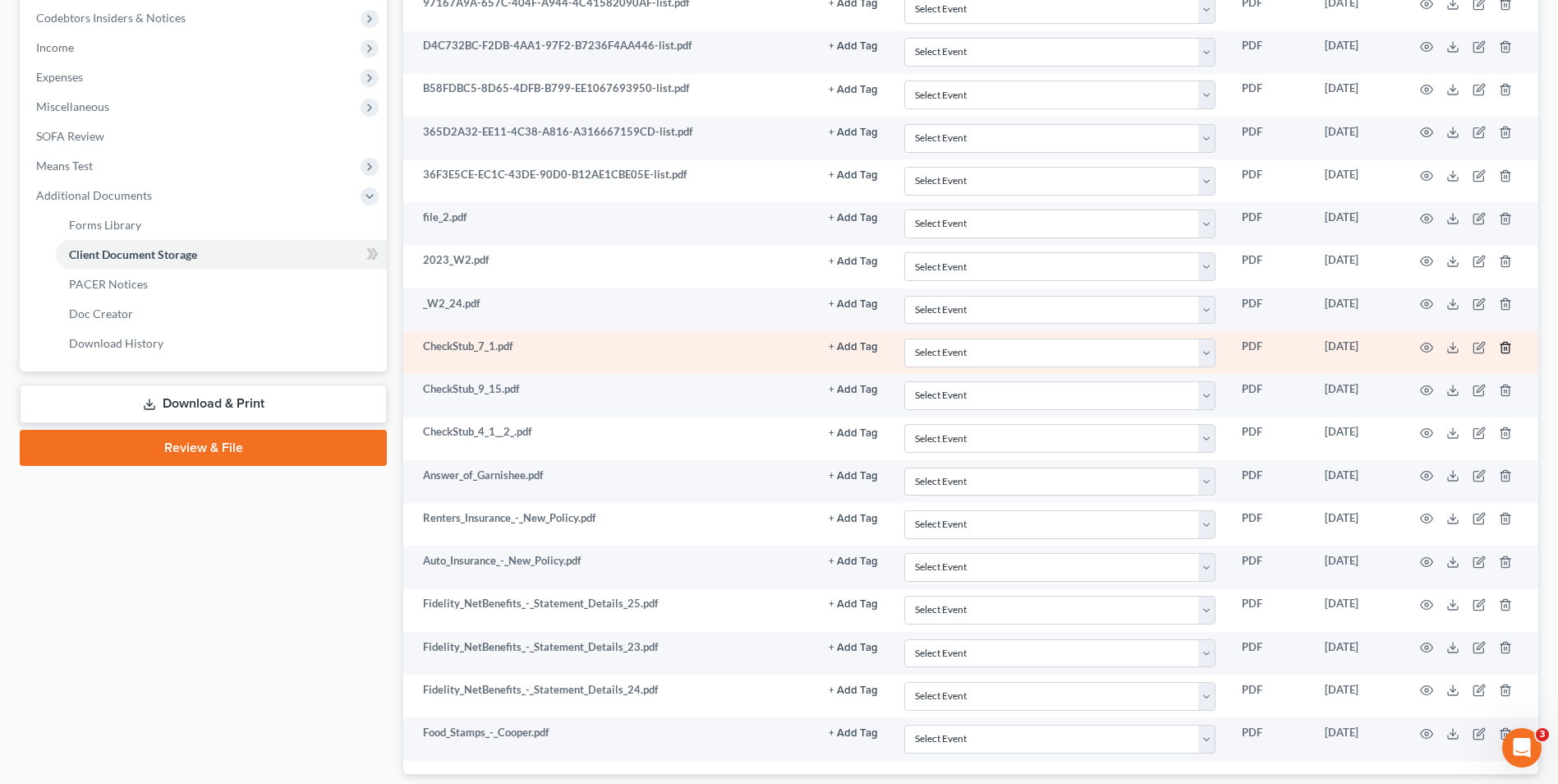
click at [1506, 349] on icon "button" at bounding box center [1506, 347] width 13 height 13
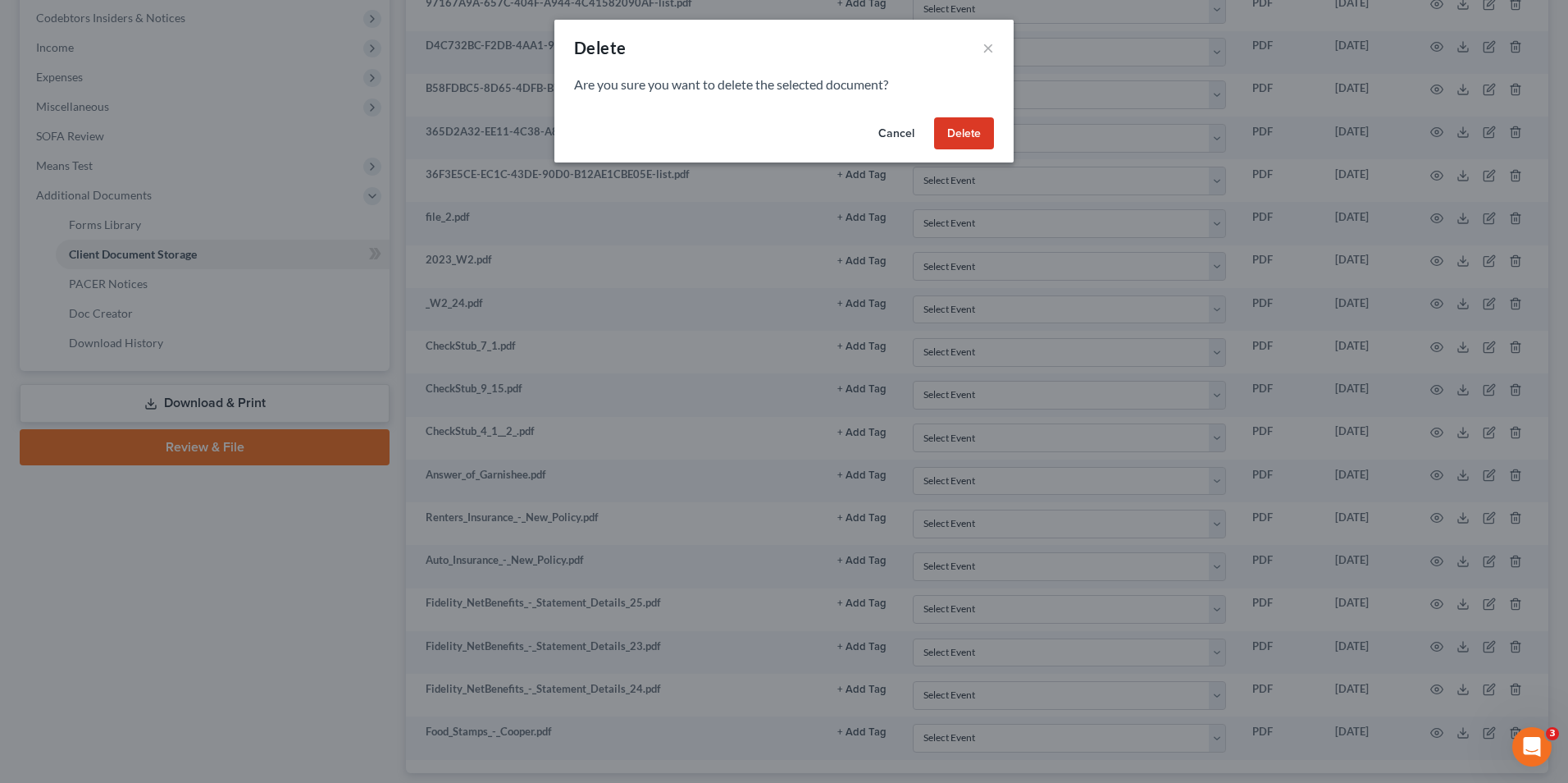
click at [972, 138] on button "Delete" at bounding box center [963, 133] width 60 height 32
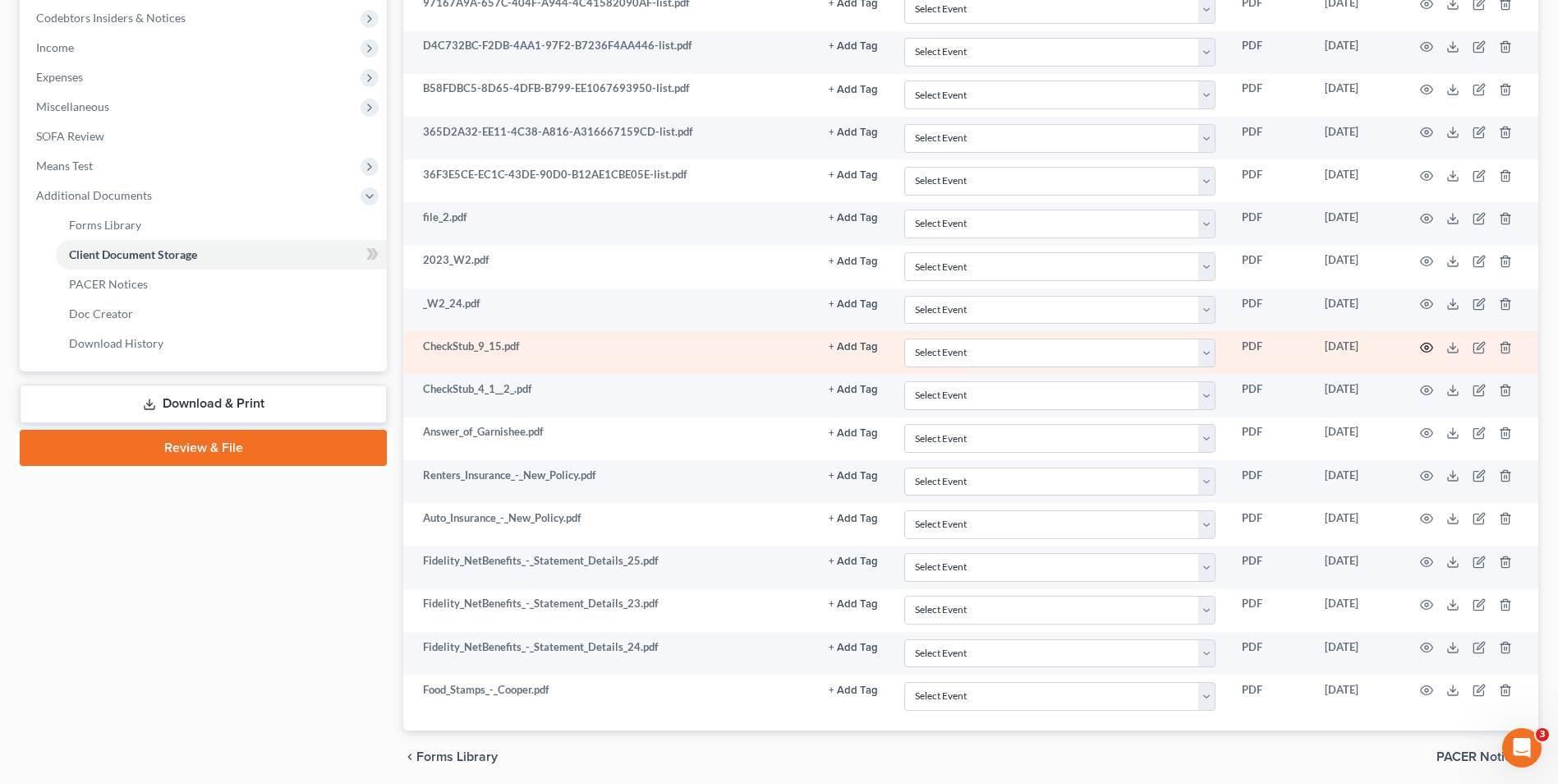
click at [1424, 348] on icon "button" at bounding box center [1427, 347] width 13 height 13
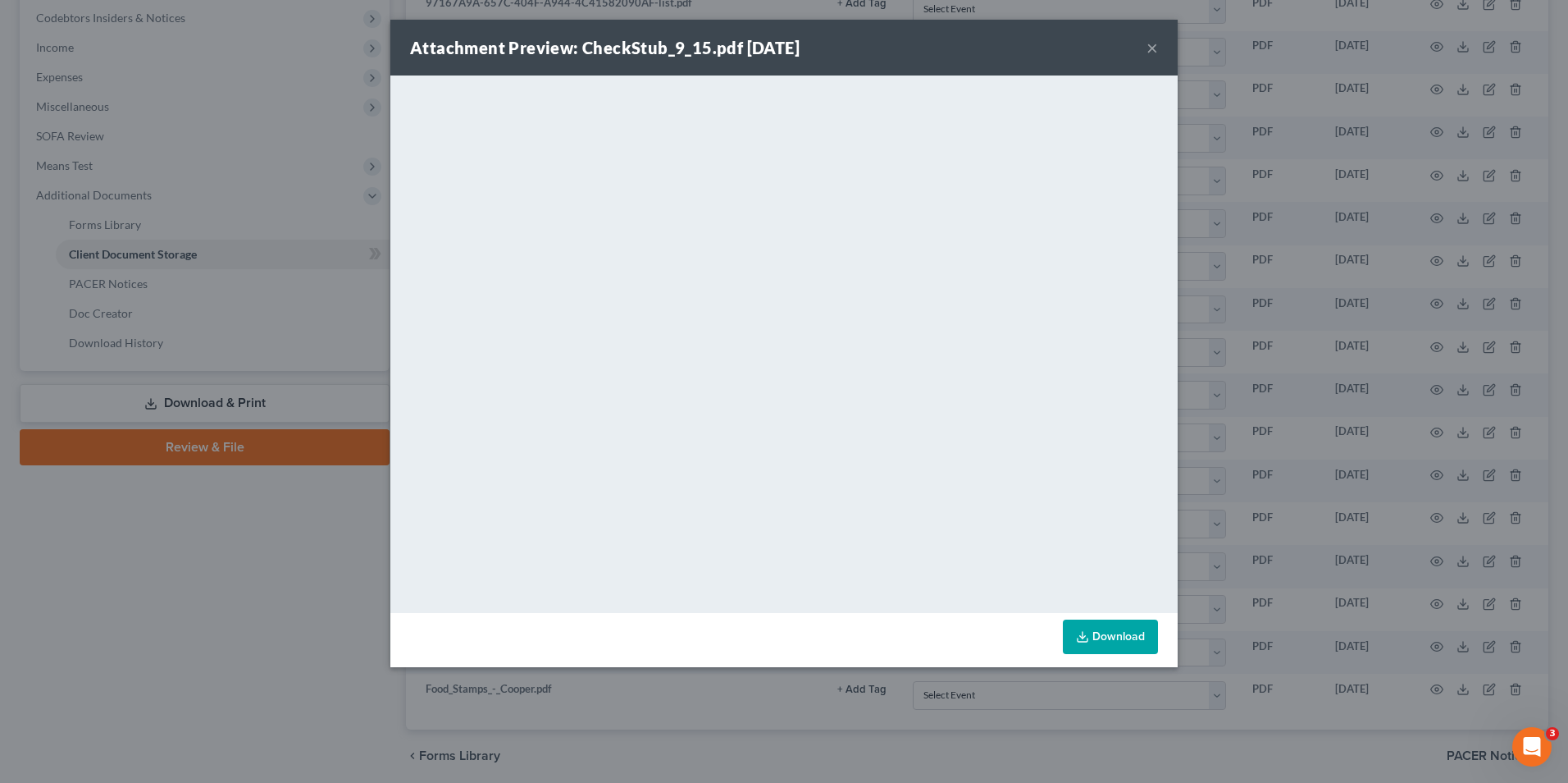
click at [1405, 463] on div "Attachment Preview: CheckStub_9_15.pdf 09/18/2025 × <object ng-attr-data='https…" at bounding box center [784, 391] width 1568 height 783
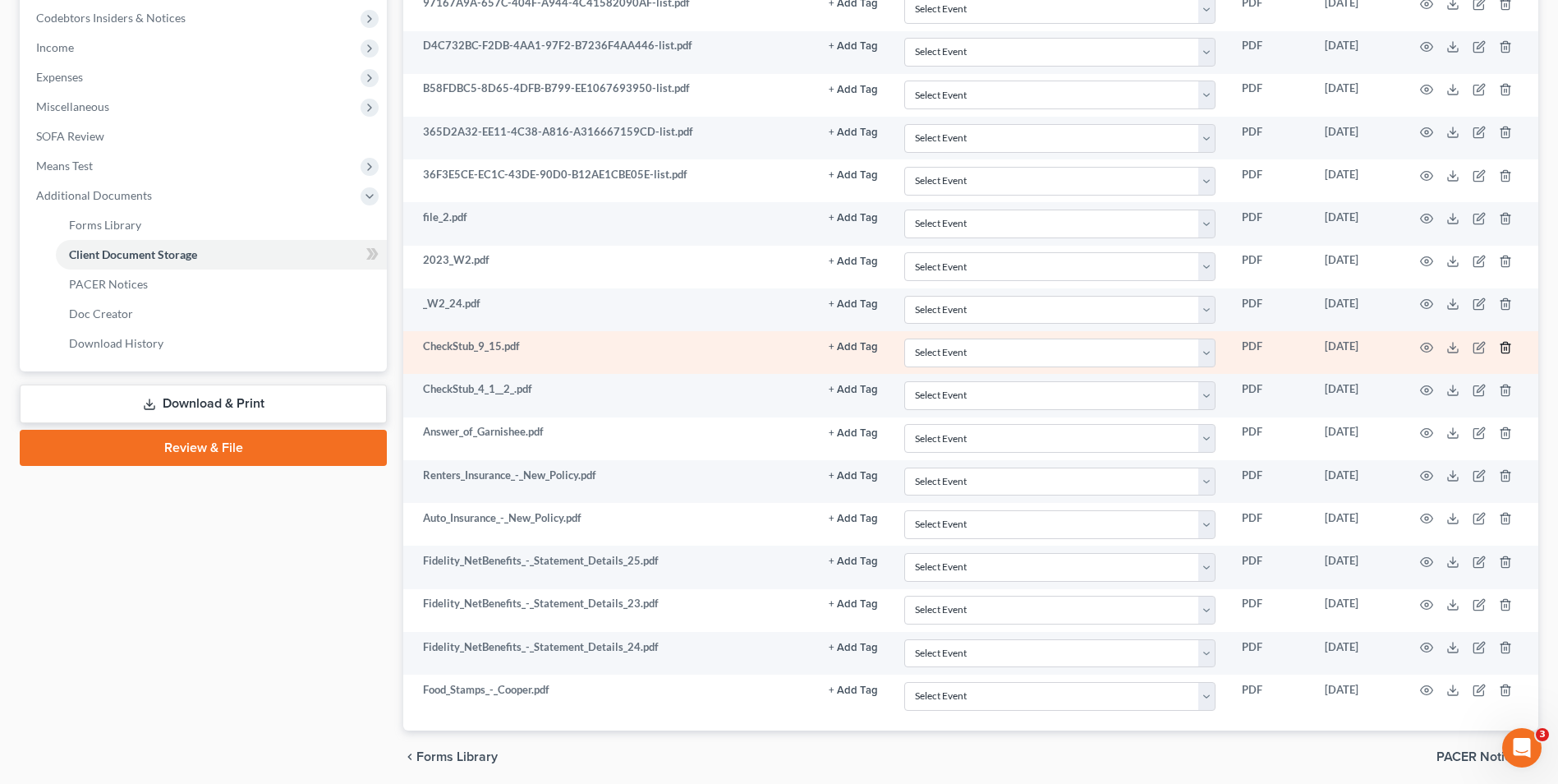
click at [1505, 348] on line "button" at bounding box center [1505, 349] width 0 height 4
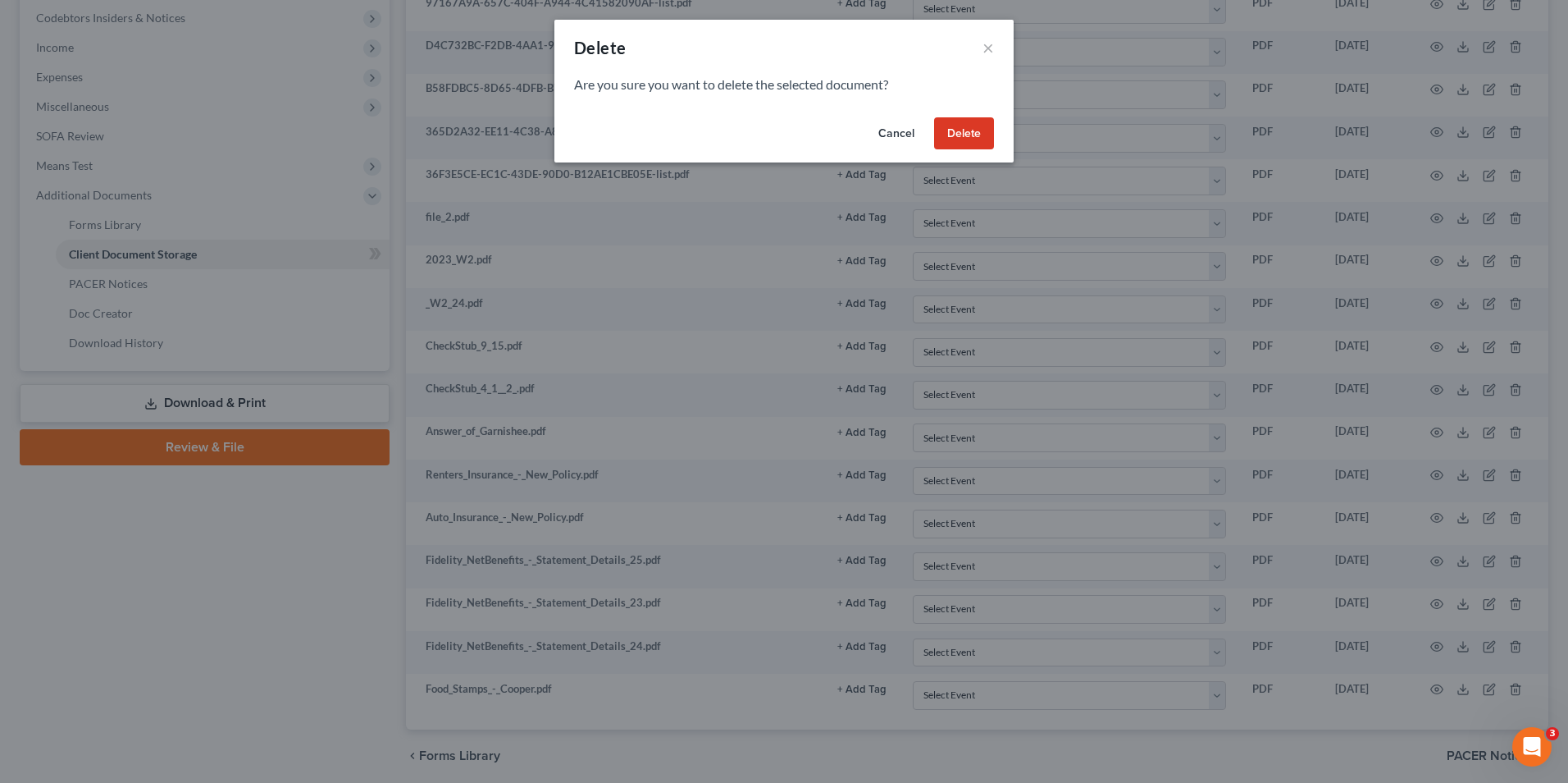
click at [973, 146] on button "Delete" at bounding box center [963, 133] width 60 height 32
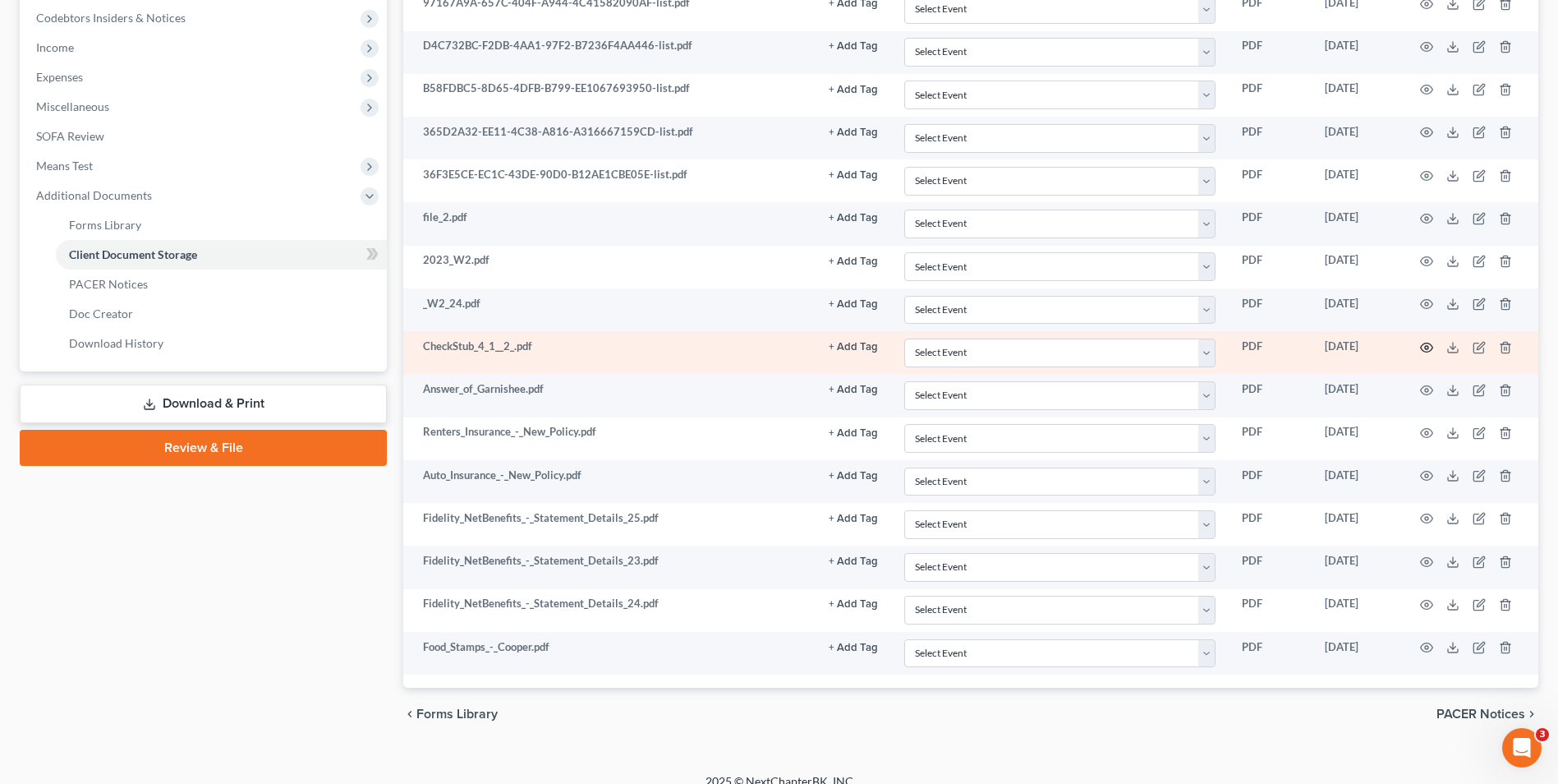
click at [1423, 350] on icon "button" at bounding box center [1427, 347] width 12 height 9
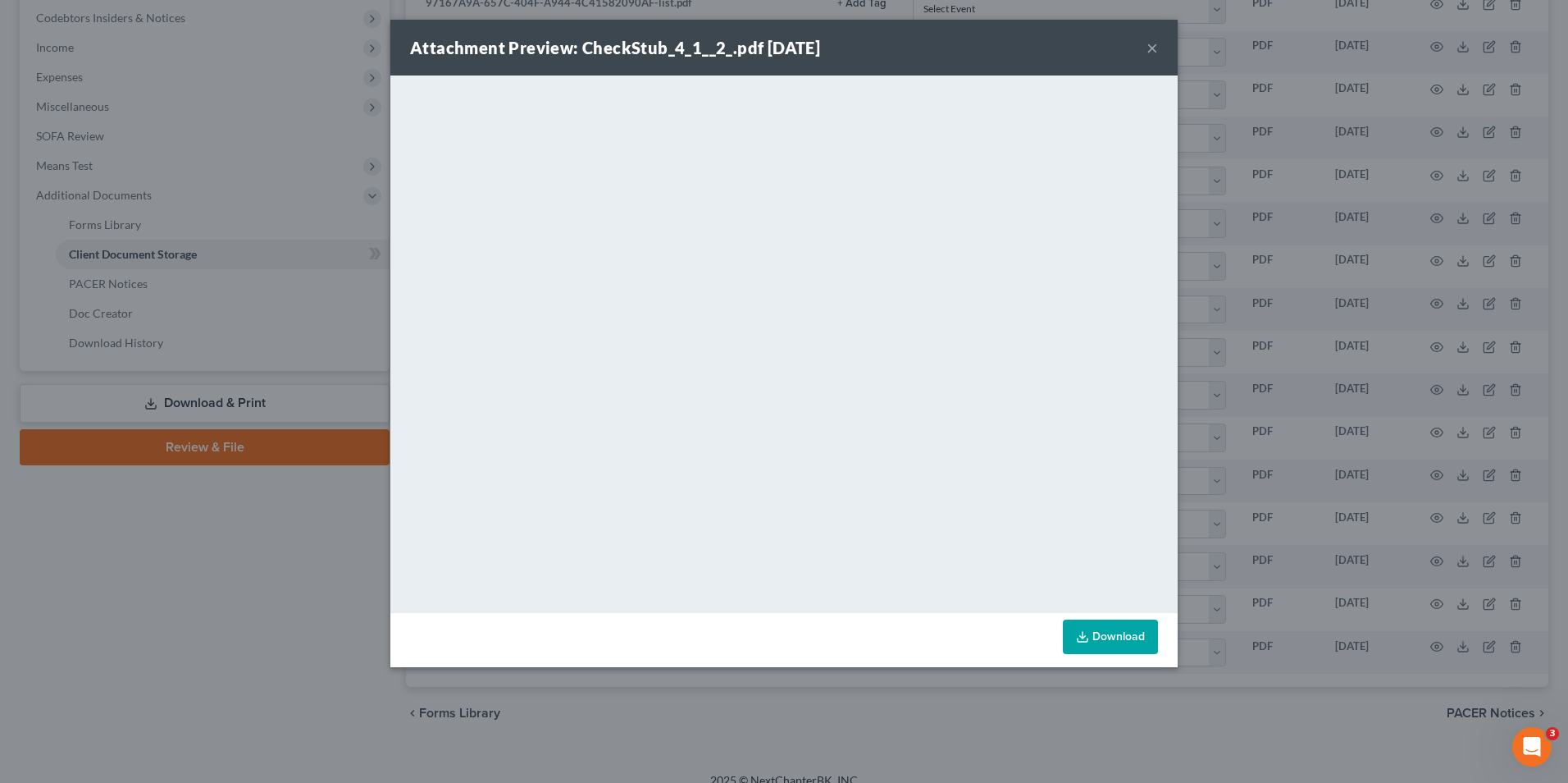
click at [1255, 310] on div "Attachment Preview: CheckStub_4_1__2_.pdf 09/18/2025 × <object ng-attr-data='ht…" at bounding box center [784, 391] width 1568 height 783
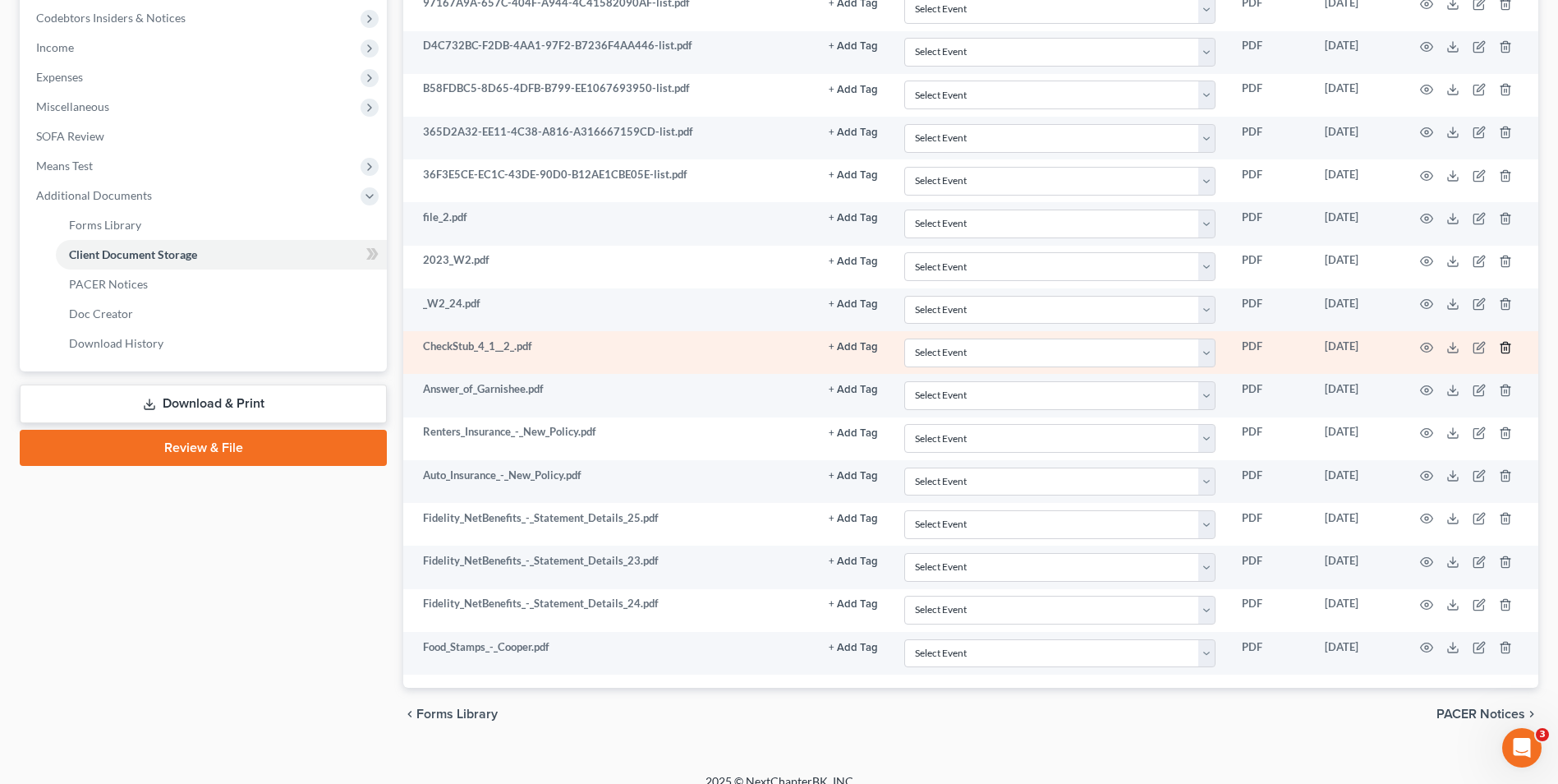
click at [1507, 348] on line "button" at bounding box center [1507, 349] width 0 height 4
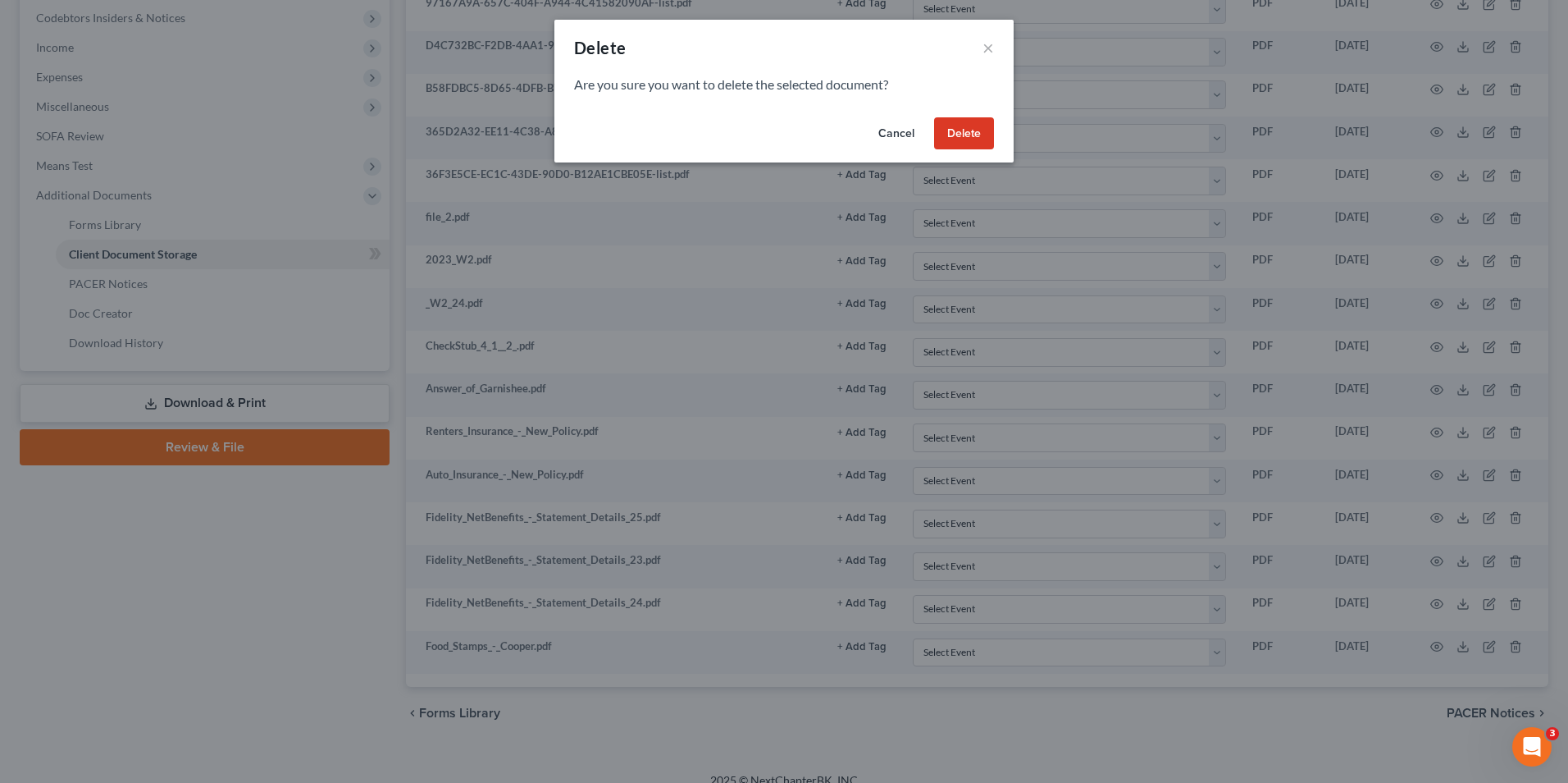
click at [963, 137] on button "Delete" at bounding box center [963, 133] width 60 height 32
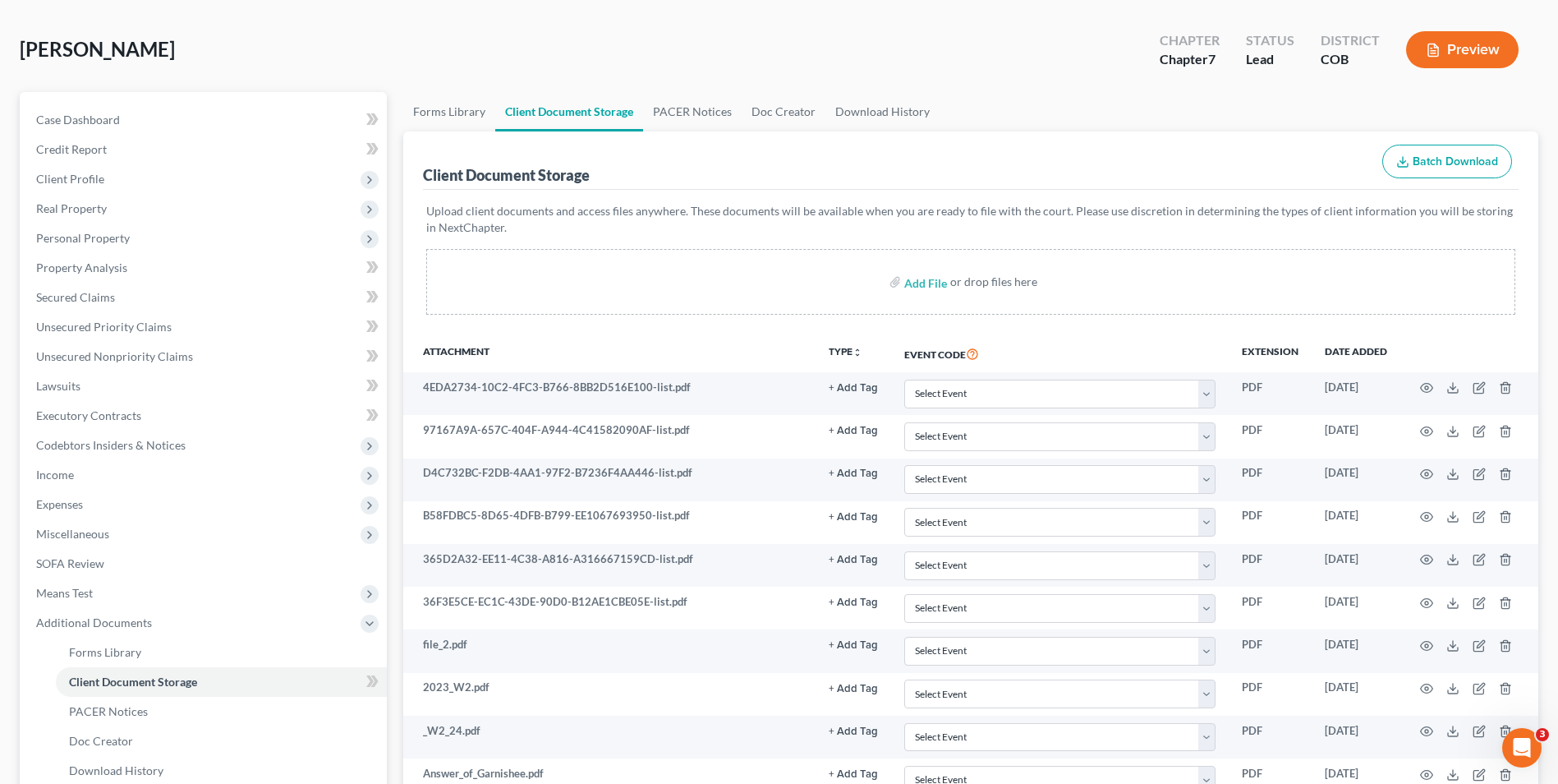
scroll to position [0, 0]
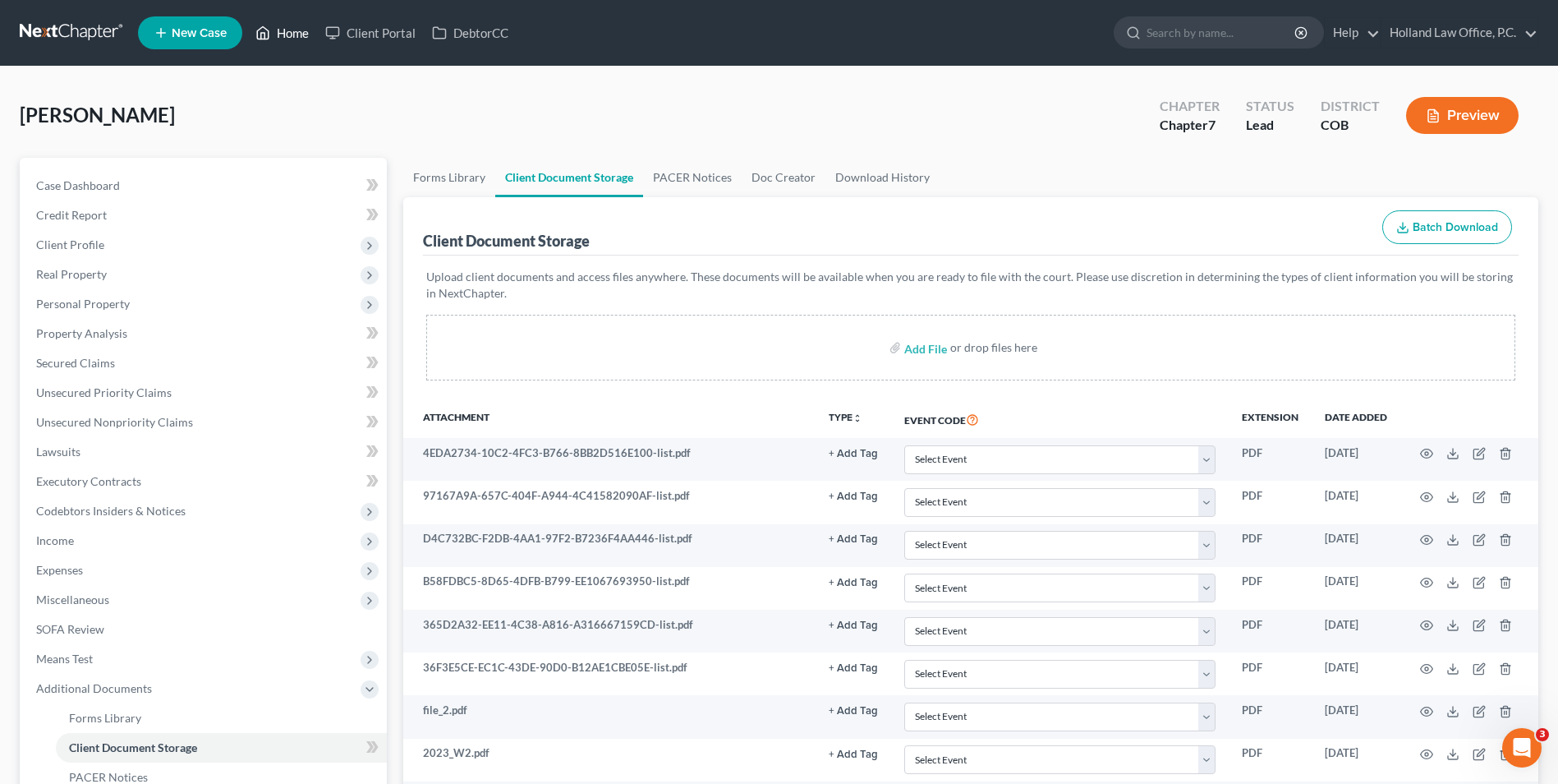
click at [276, 37] on link "Home" at bounding box center [281, 32] width 70 height 30
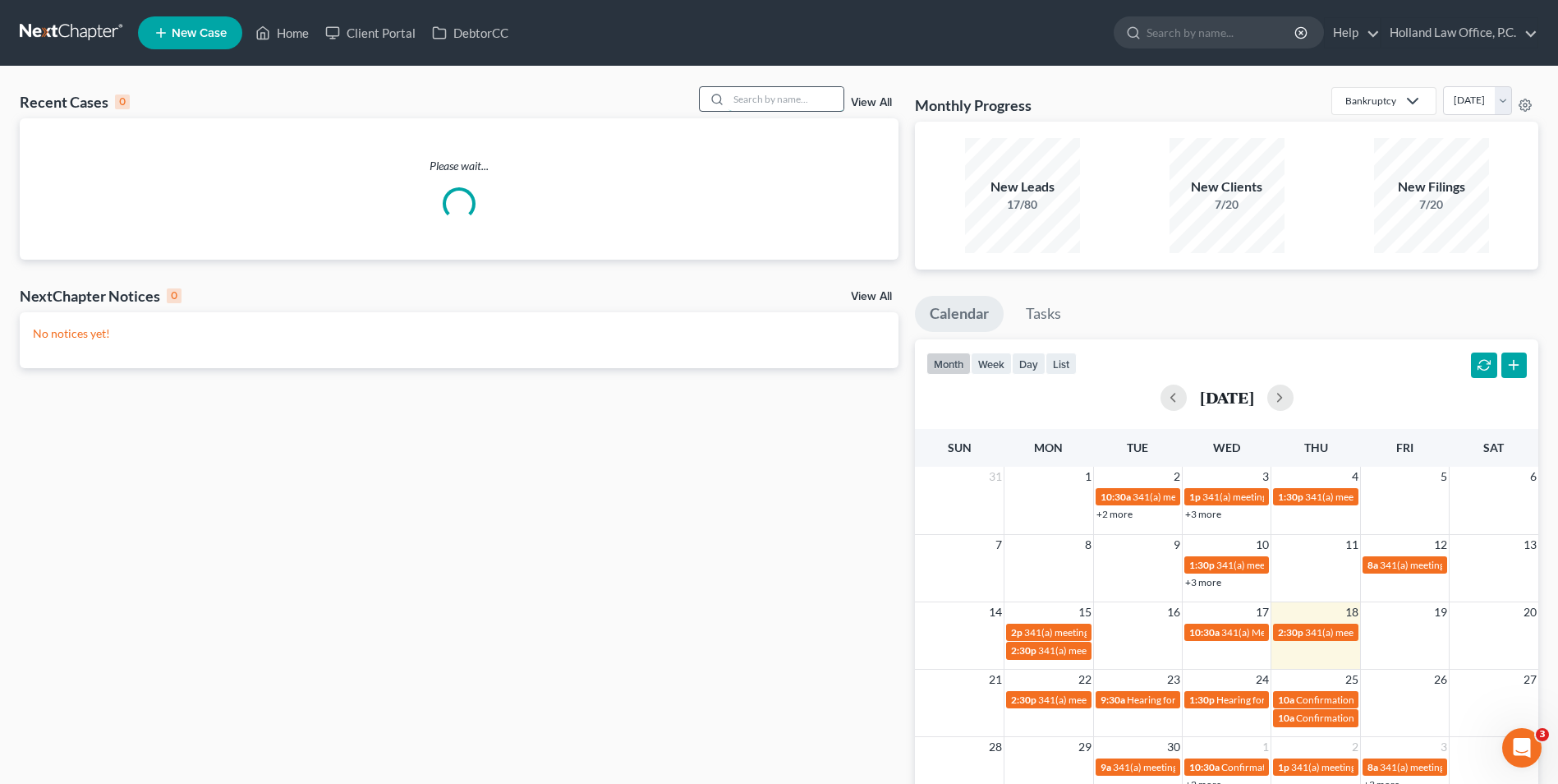
click at [765, 95] on input "search" at bounding box center [786, 99] width 115 height 24
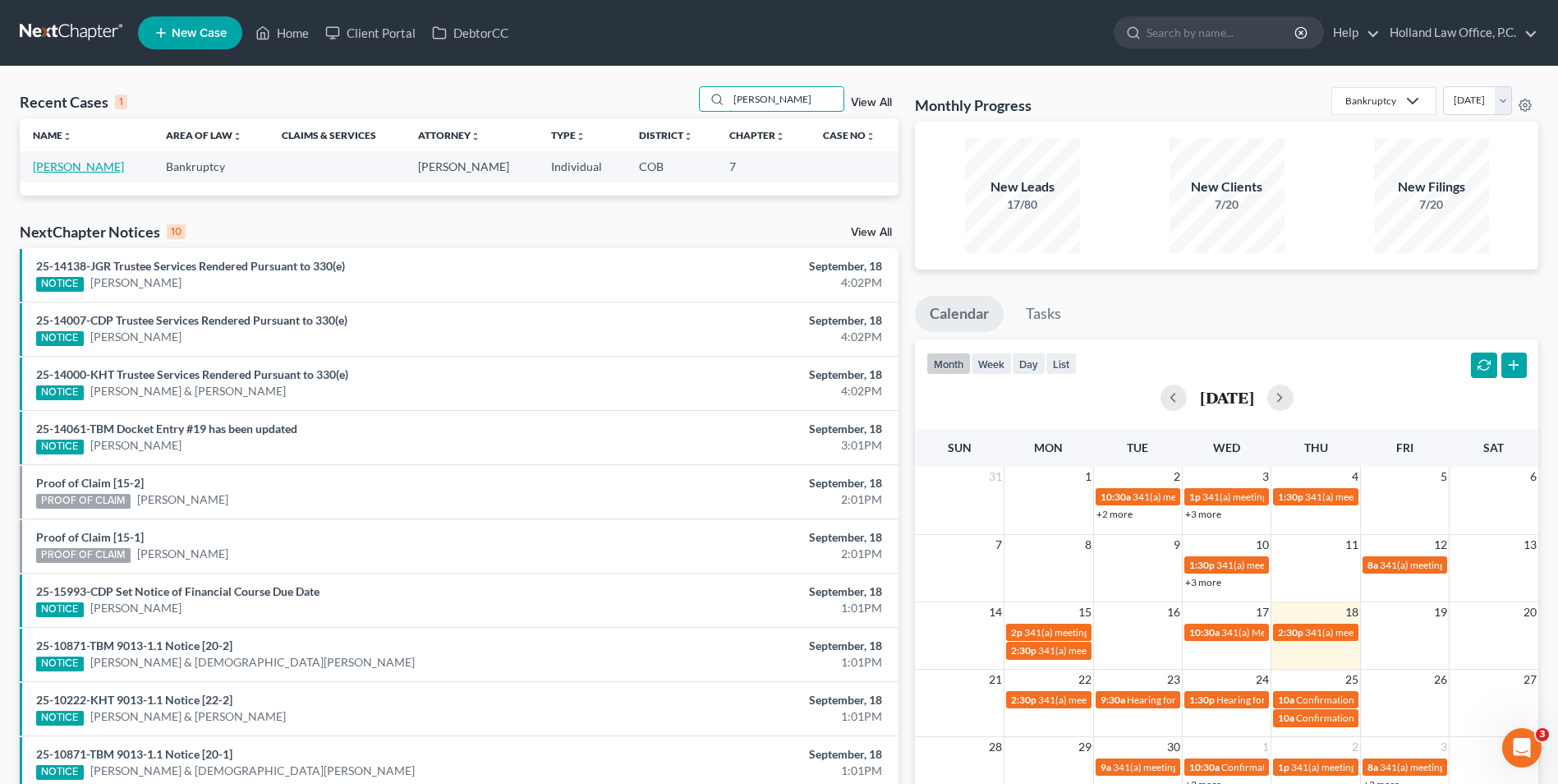
type input "[PERSON_NAME]"
click at [84, 161] on link "[PERSON_NAME]" at bounding box center [78, 166] width 91 height 14
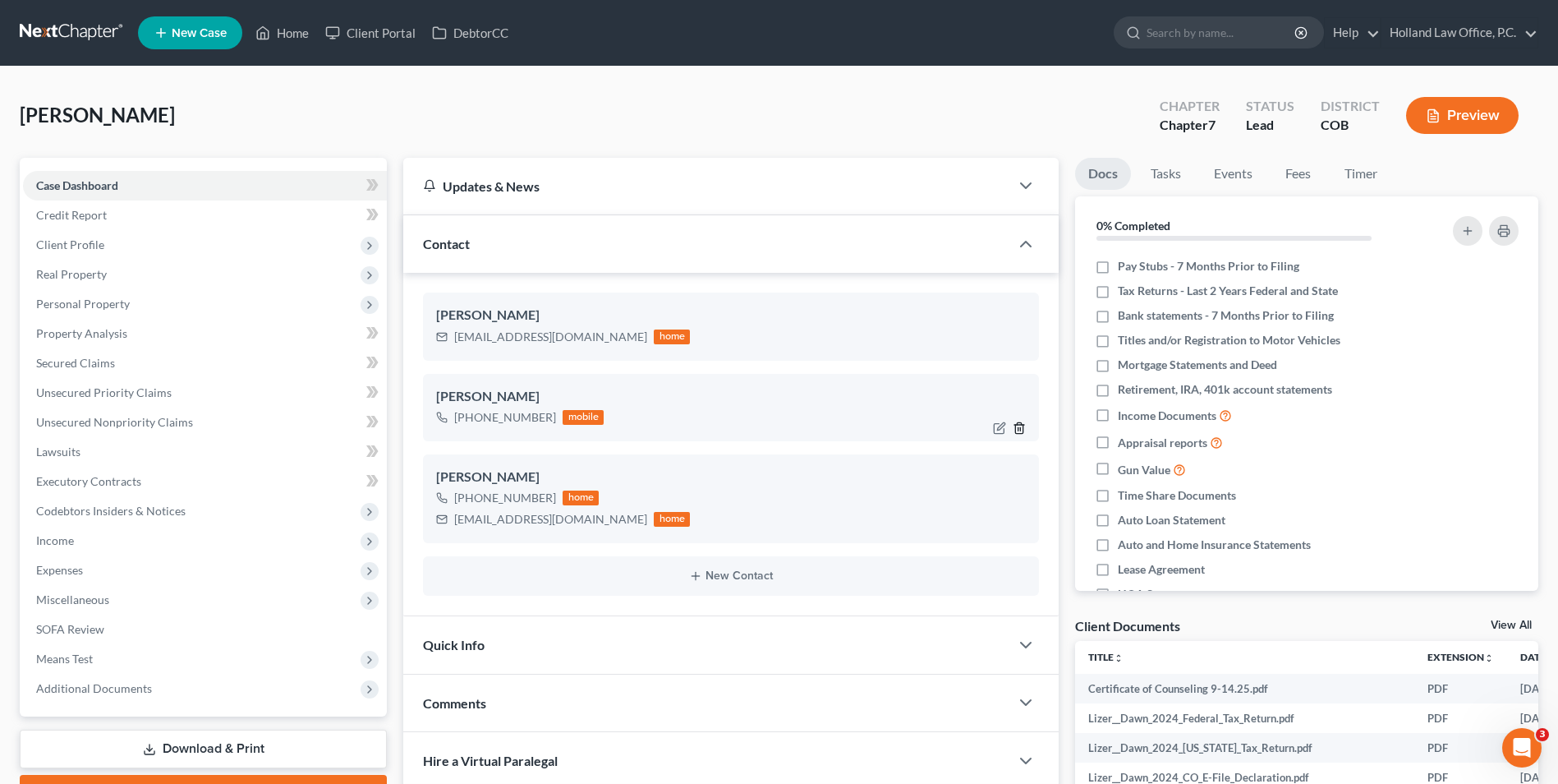
click at [1014, 426] on icon "button" at bounding box center [1020, 428] width 13 height 13
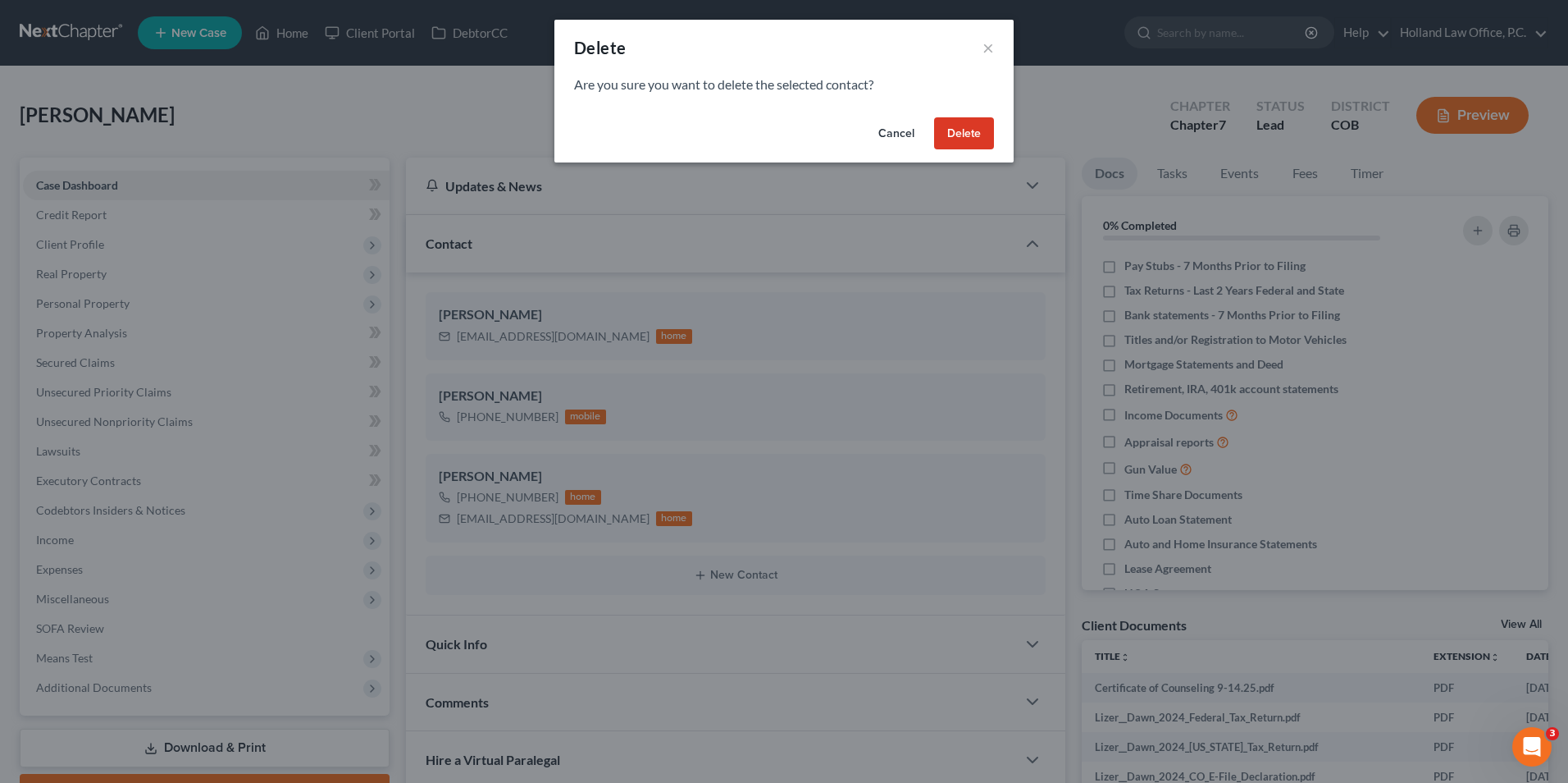
click at [992, 140] on button "Delete" at bounding box center [963, 133] width 60 height 32
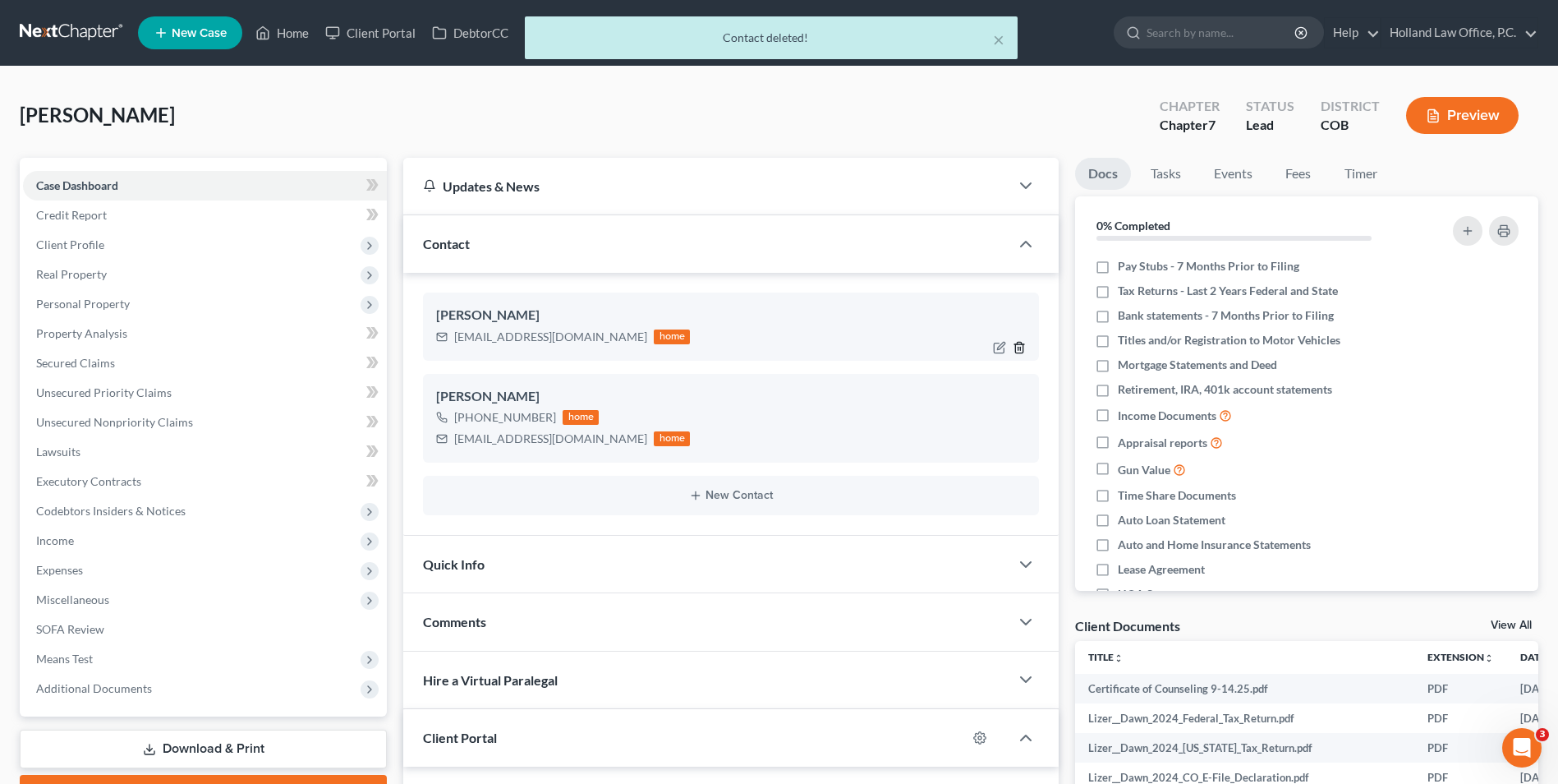
click at [1022, 348] on icon "button" at bounding box center [1020, 347] width 13 height 13
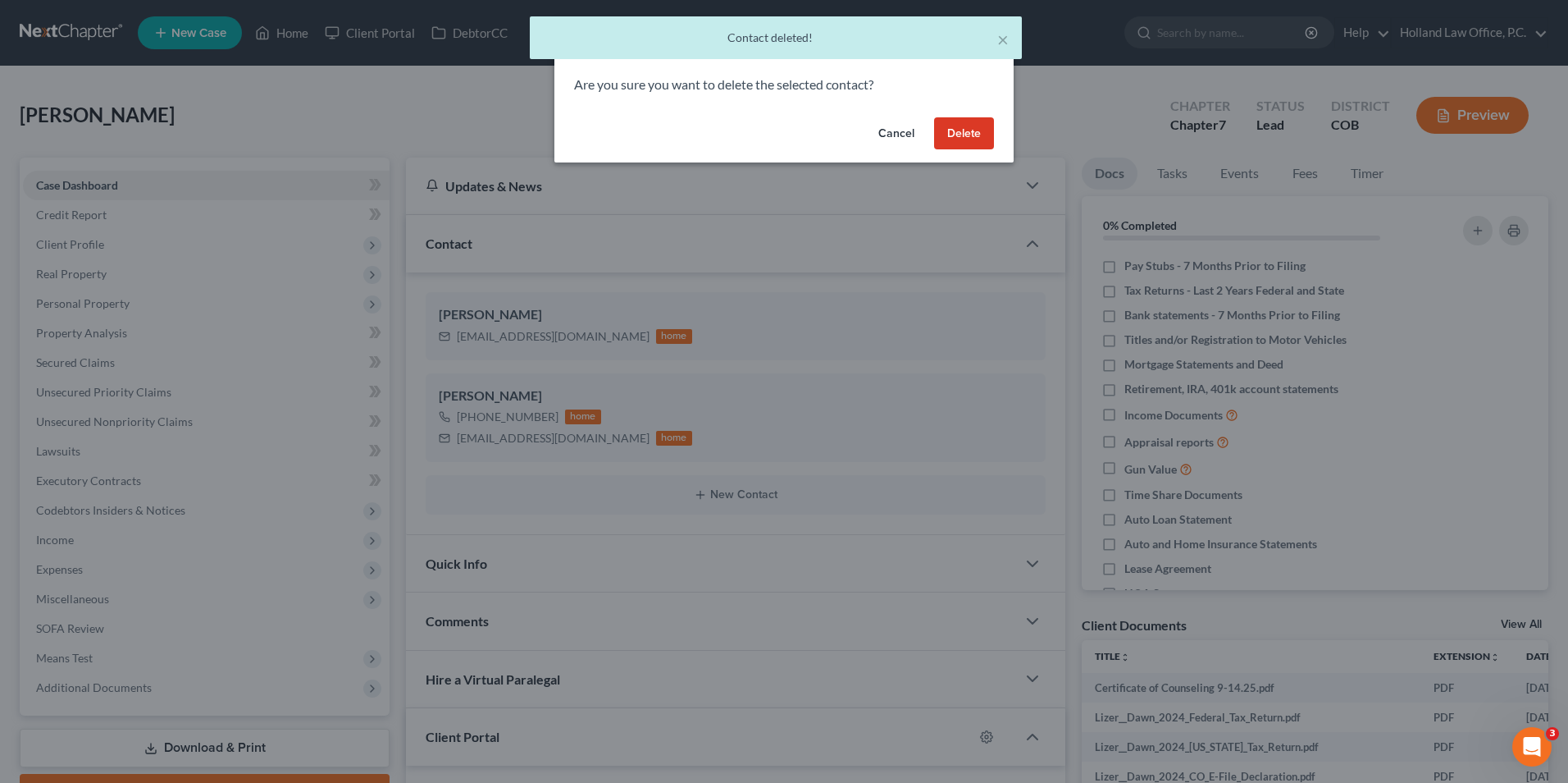
click at [944, 145] on button "Delete" at bounding box center [963, 133] width 60 height 32
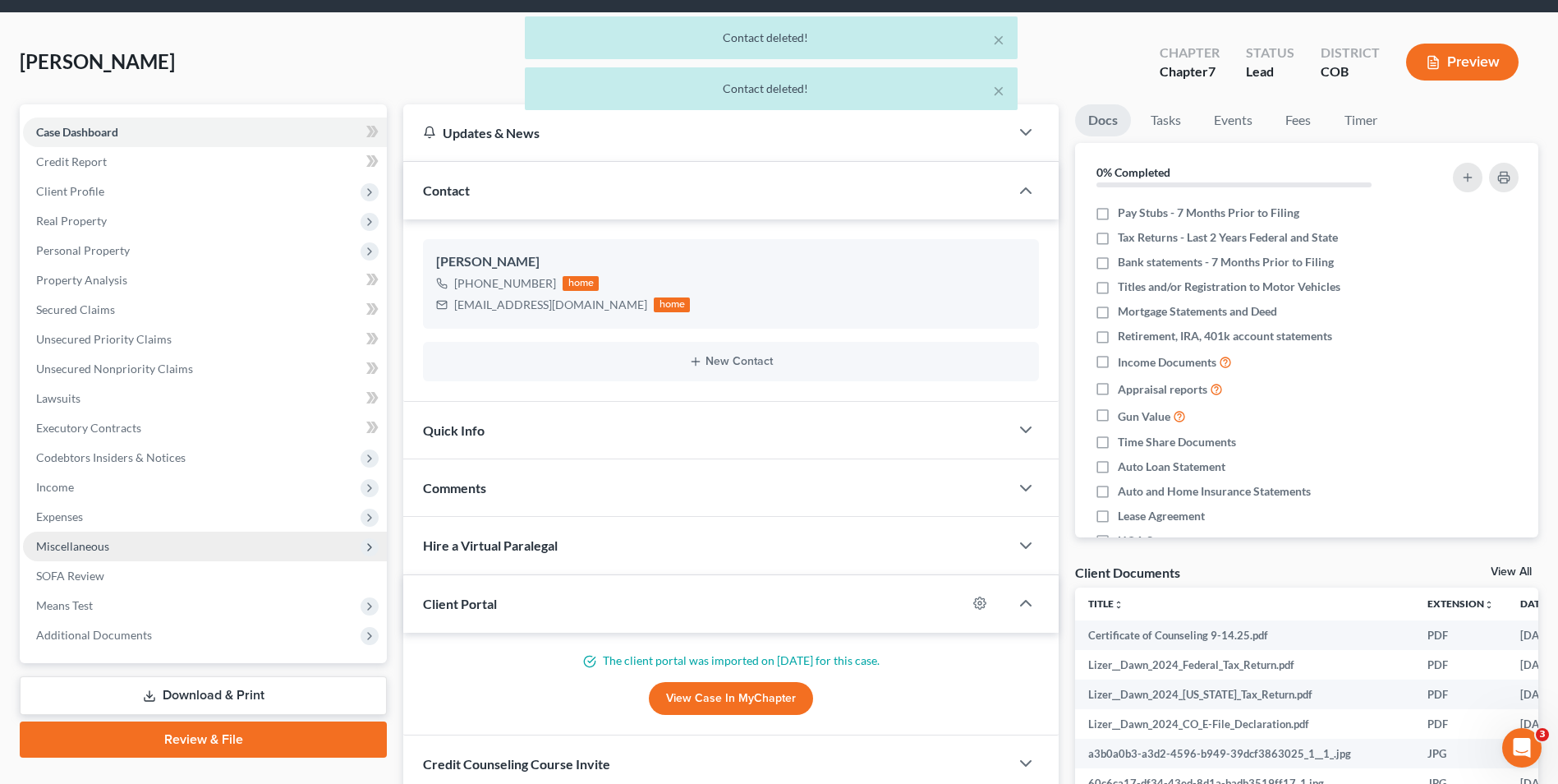
scroll to position [83, 0]
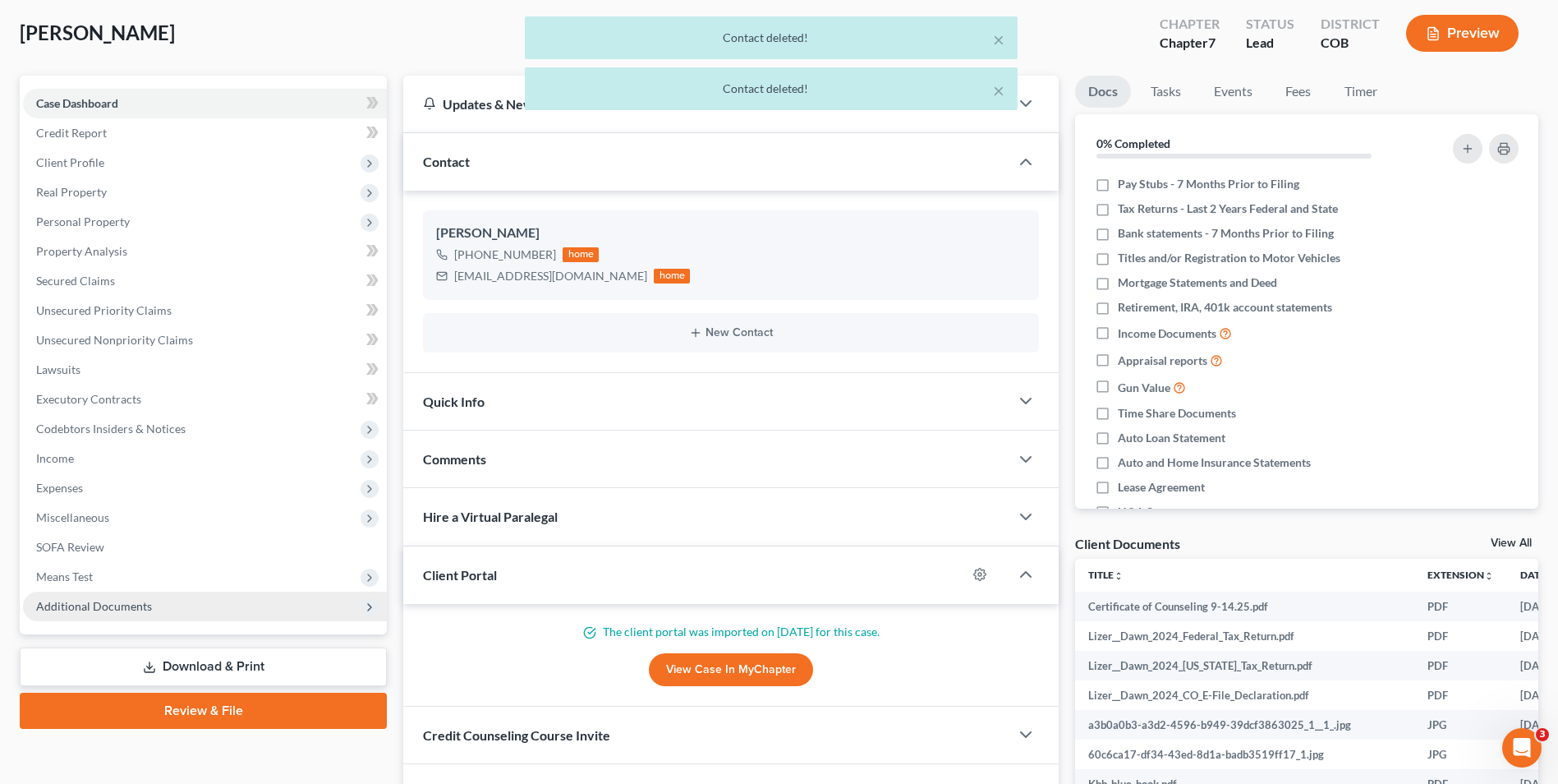
click at [130, 606] on span "Additional Documents" at bounding box center [94, 605] width 116 height 14
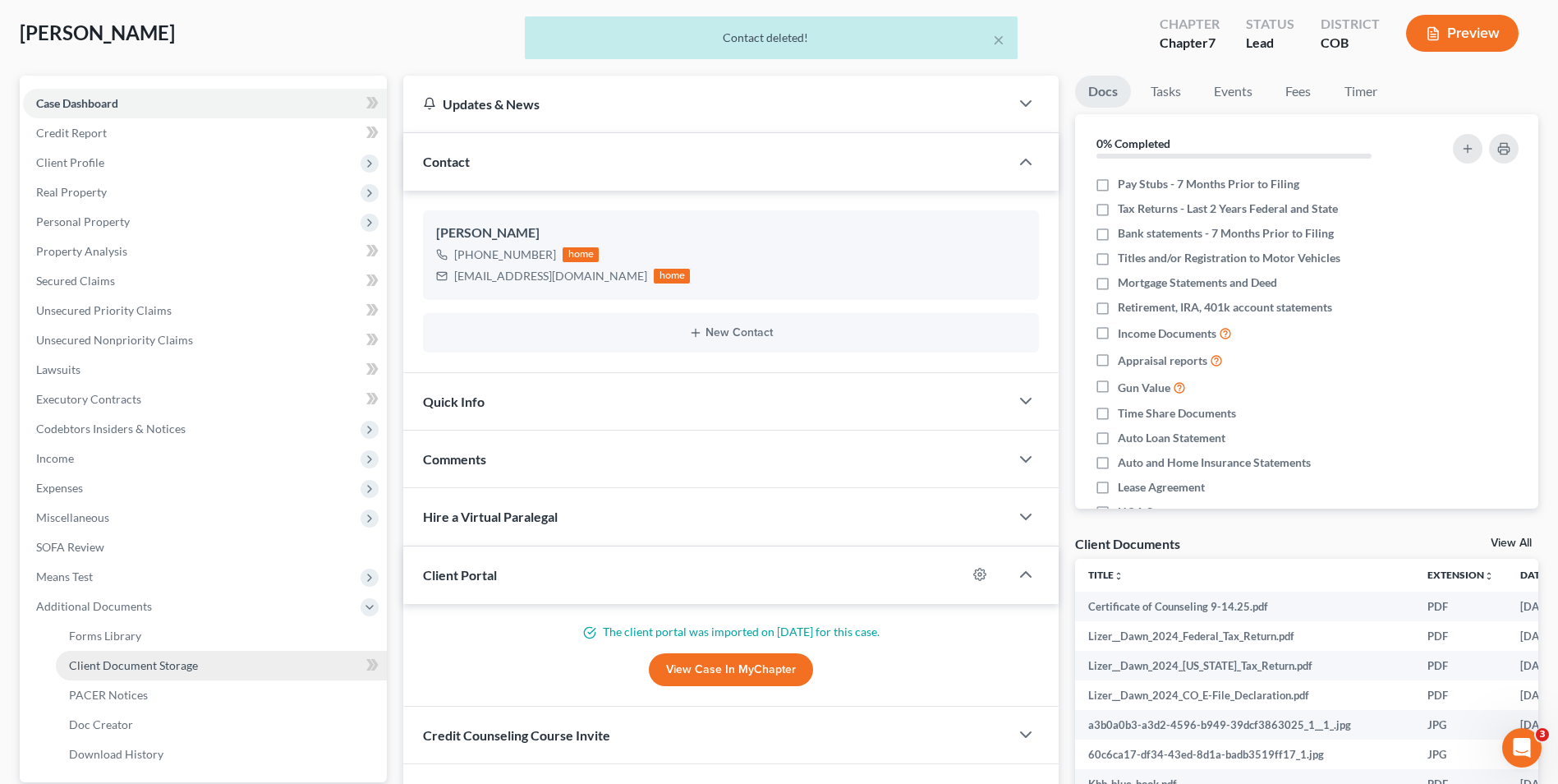
click at [161, 662] on span "Client Document Storage" at bounding box center [133, 664] width 129 height 14
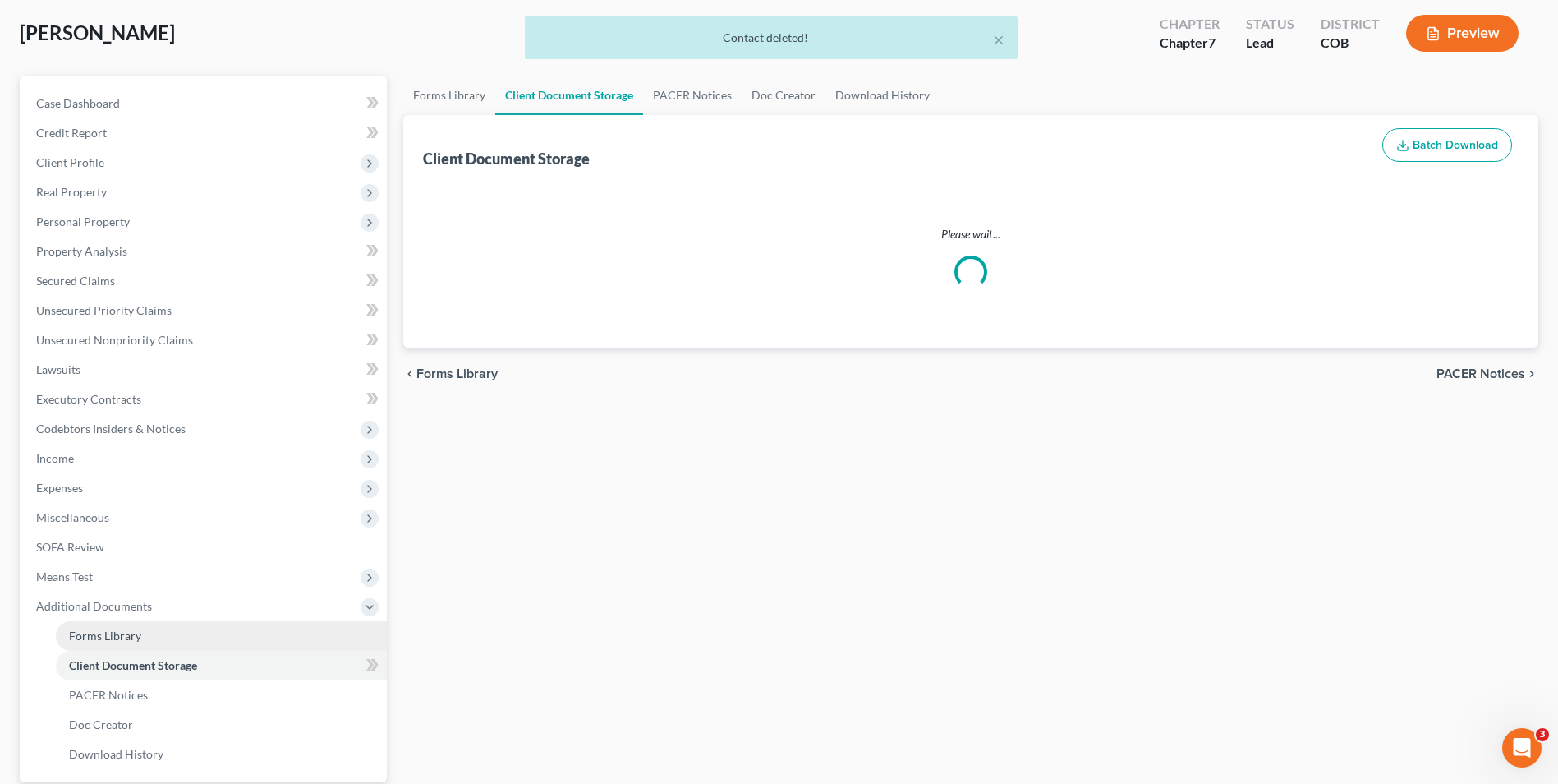
scroll to position [16, 0]
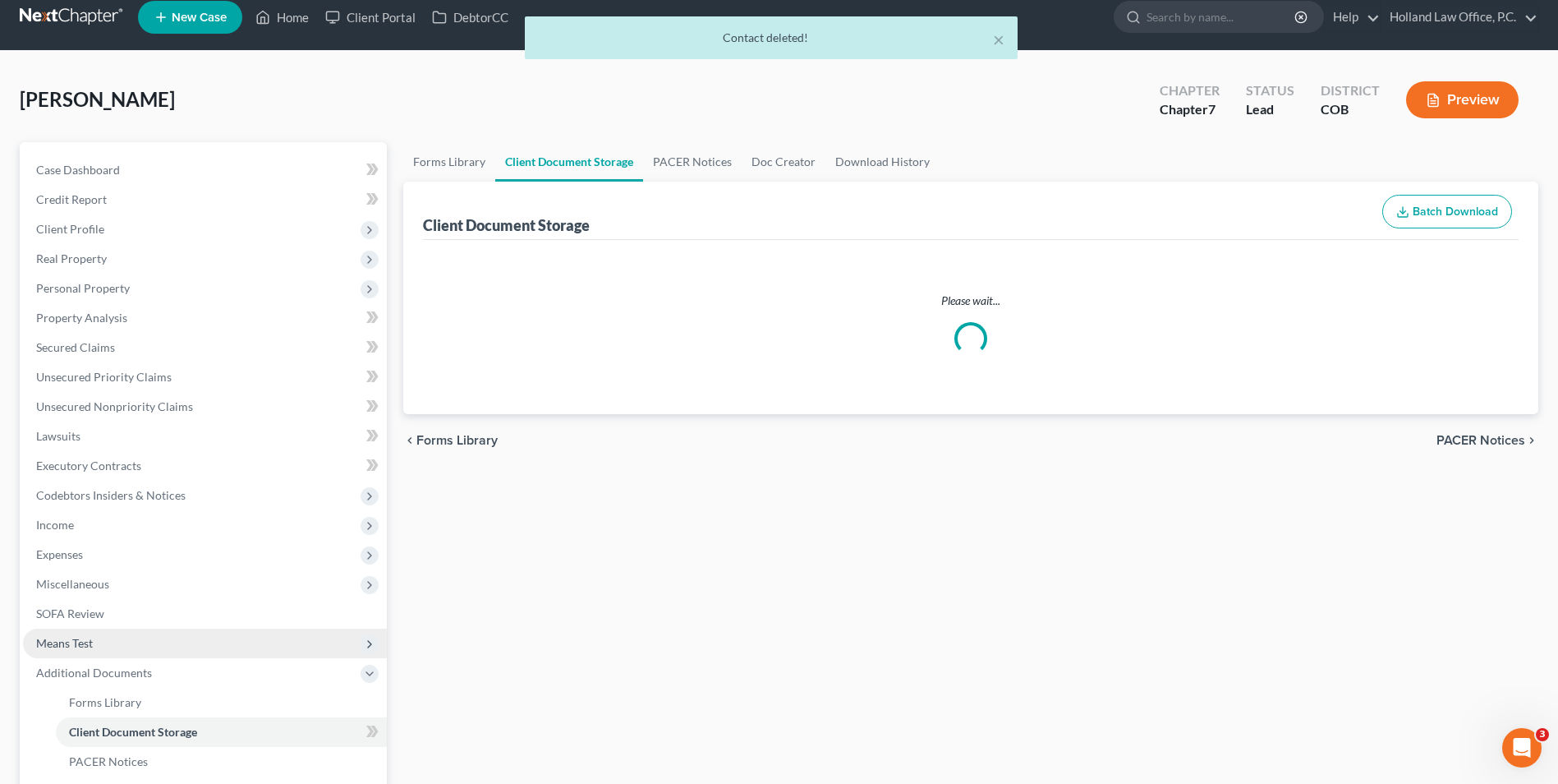
select select "5"
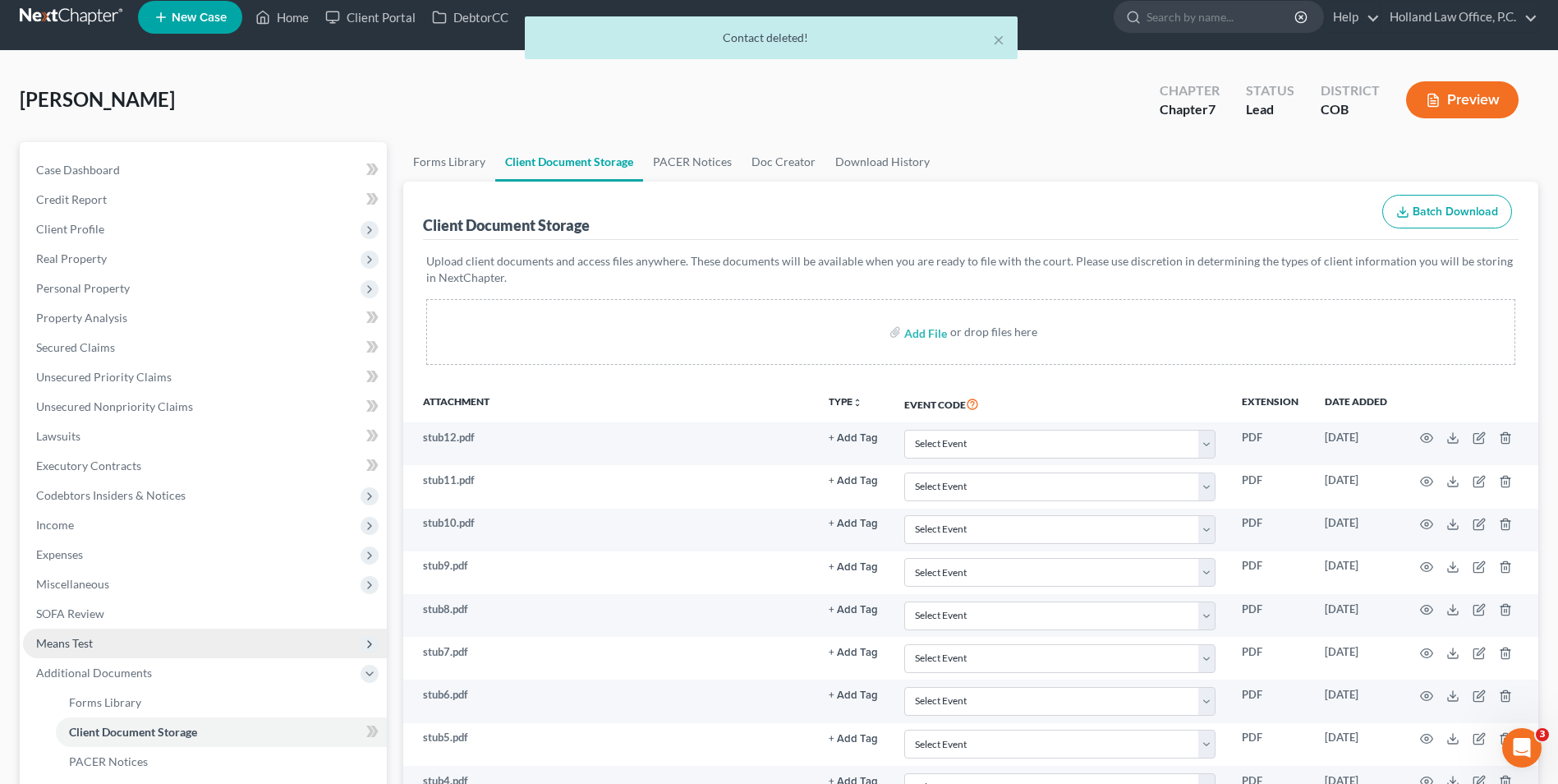
scroll to position [0, 0]
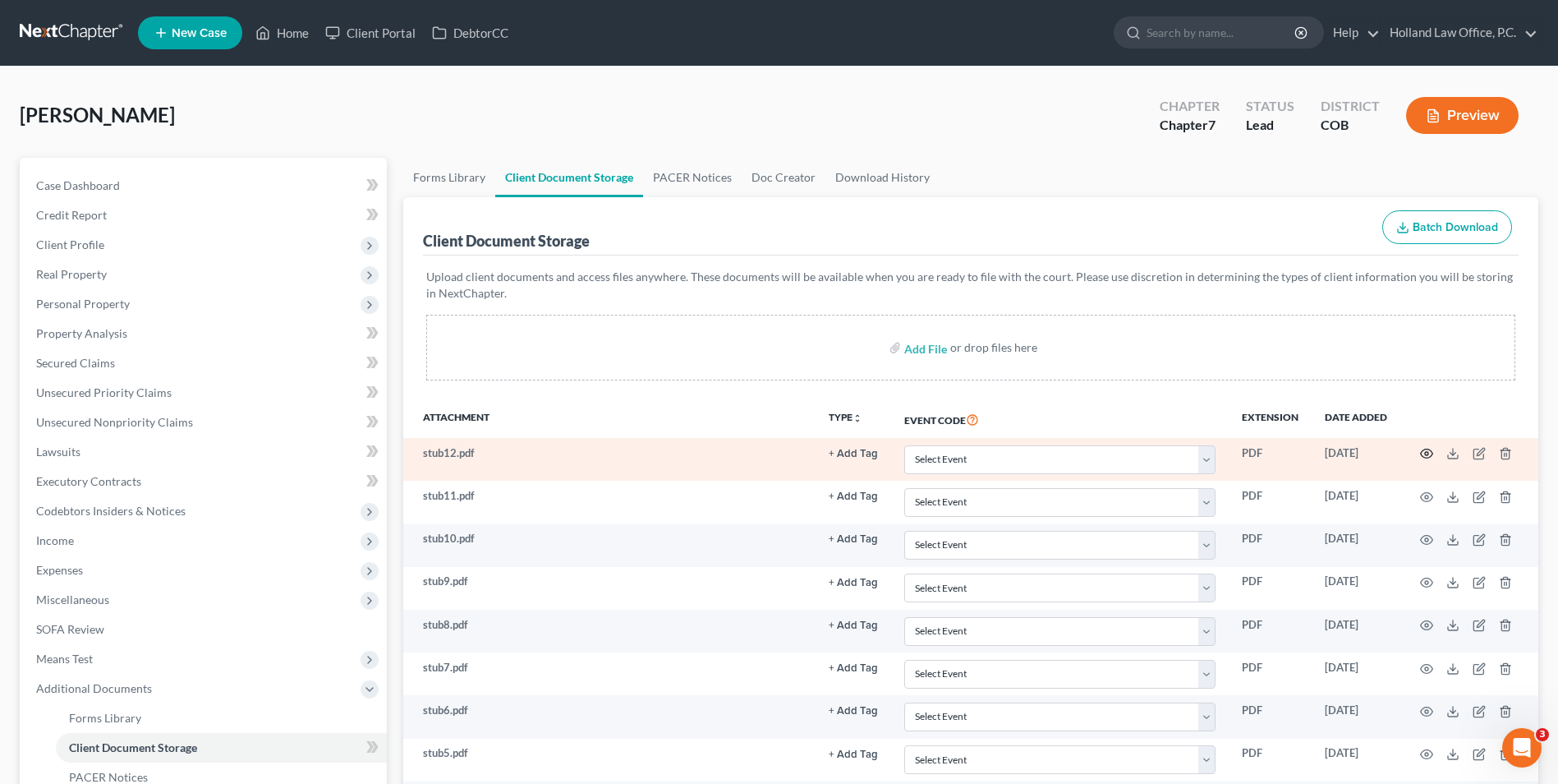
click at [1426, 456] on icon "button" at bounding box center [1427, 454] width 13 height 13
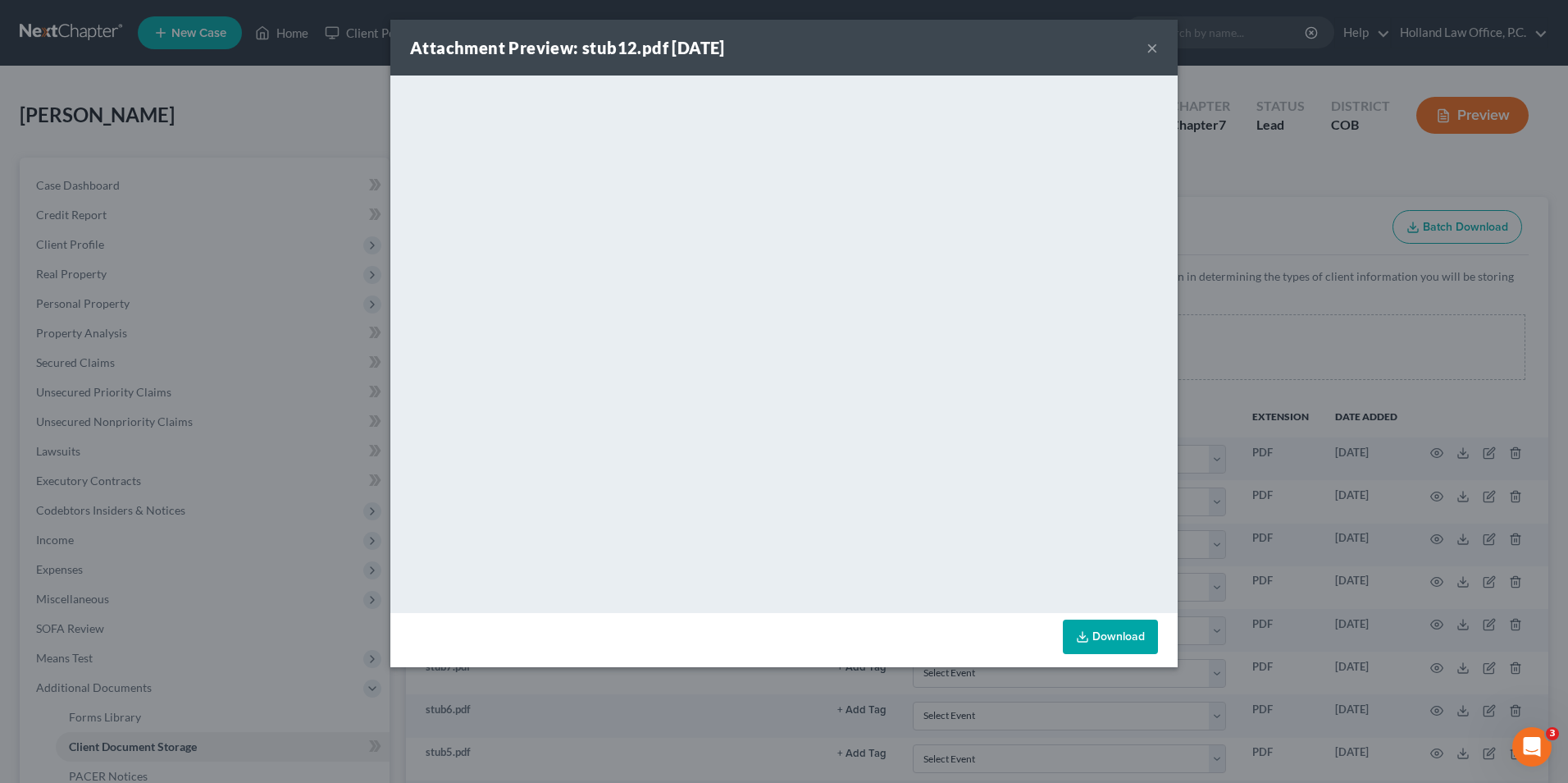
click at [1299, 312] on div "Attachment Preview: stub12.pdf 09/18/2025 × <object ng-attr-data='https://nextc…" at bounding box center [784, 391] width 1568 height 783
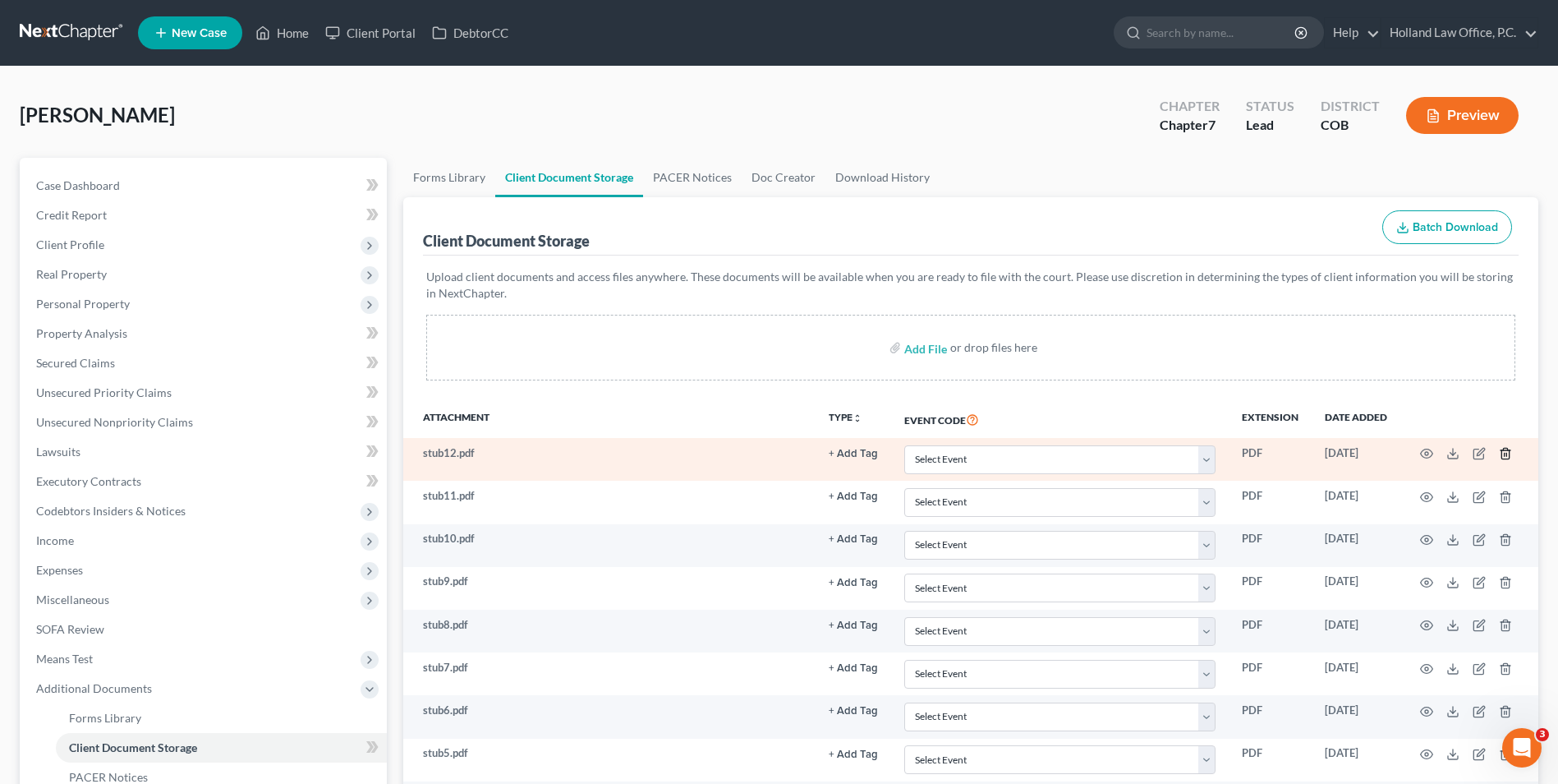
click at [1505, 454] on line "button" at bounding box center [1505, 456] width 0 height 4
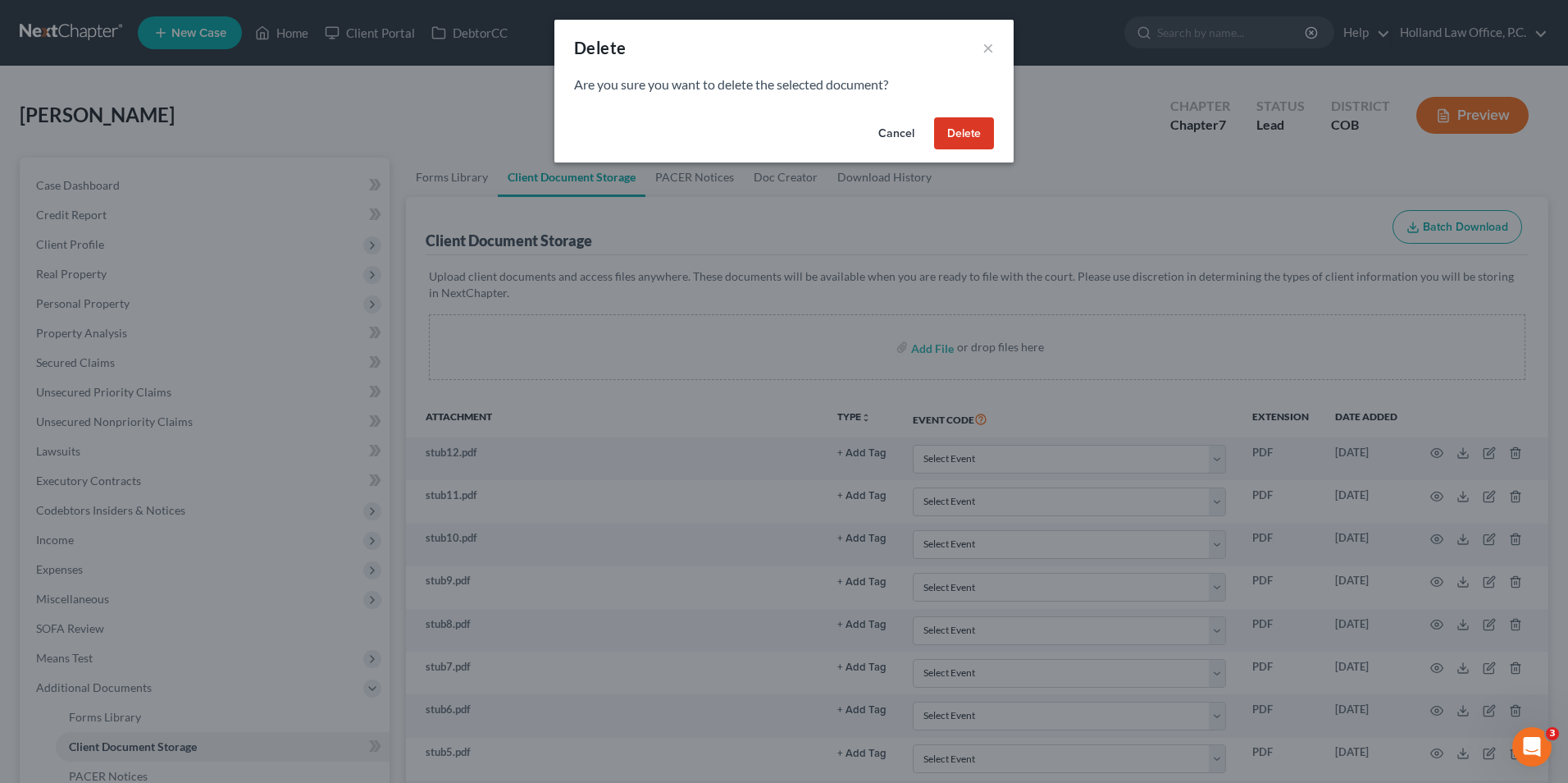
click at [947, 125] on button "Delete" at bounding box center [963, 133] width 60 height 32
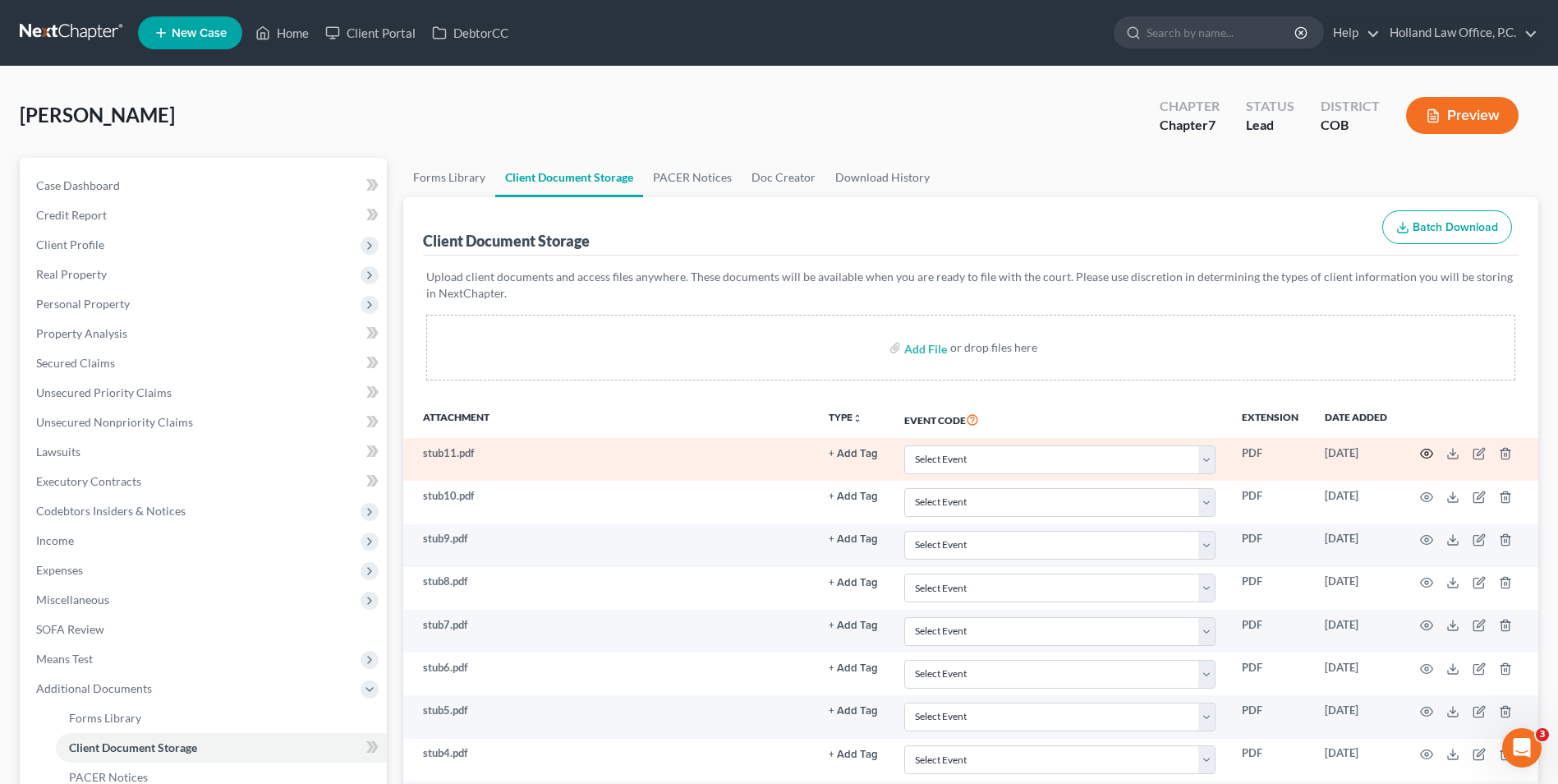
click at [1427, 450] on icon "button" at bounding box center [1427, 454] width 13 height 13
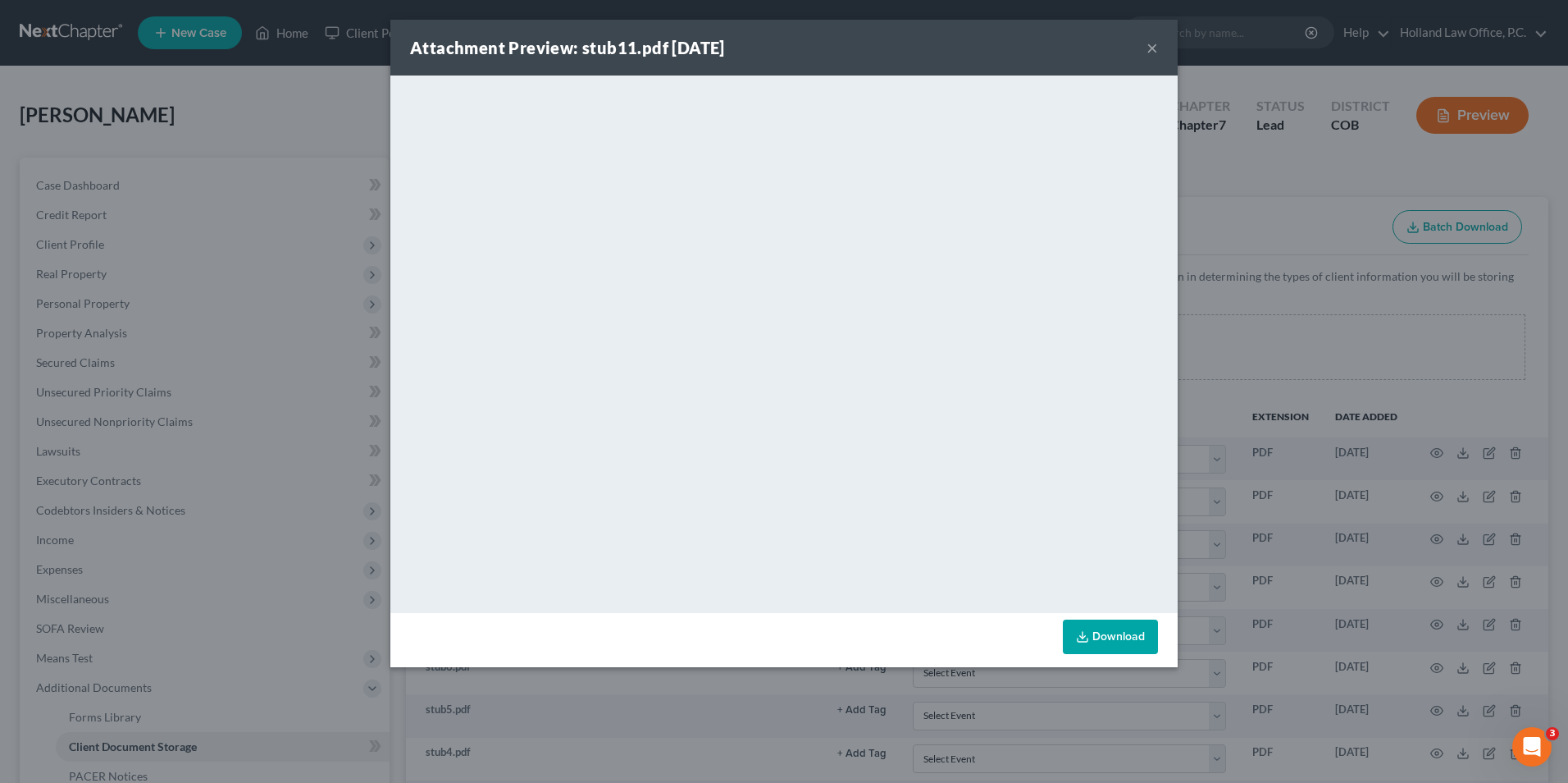
click at [1280, 495] on div "Attachment Preview: stub11.pdf 09/18/2025 × <object ng-attr-data='https://nextc…" at bounding box center [784, 391] width 1568 height 783
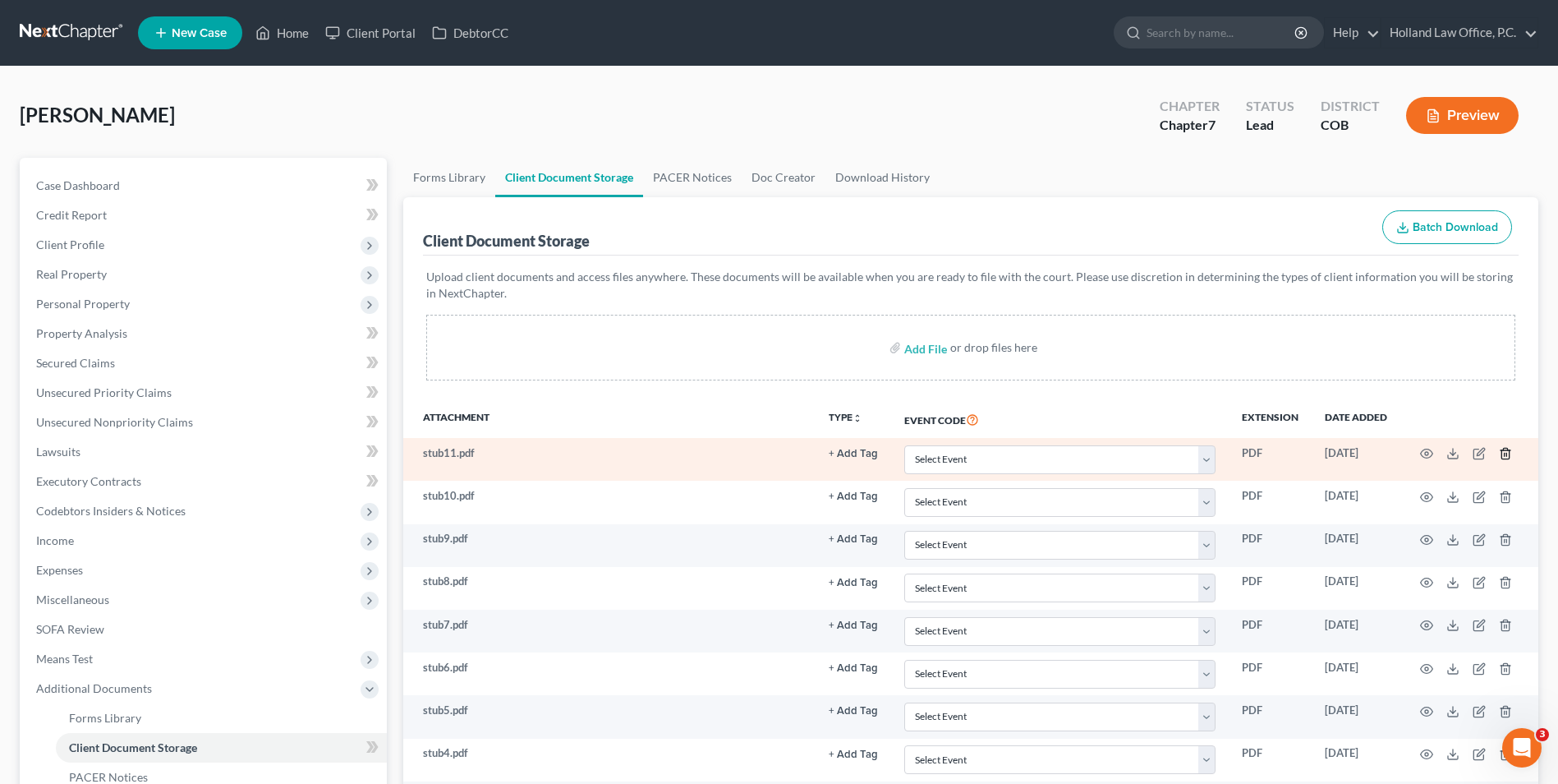
click at [1505, 450] on polyline "button" at bounding box center [1506, 450] width 10 height 0
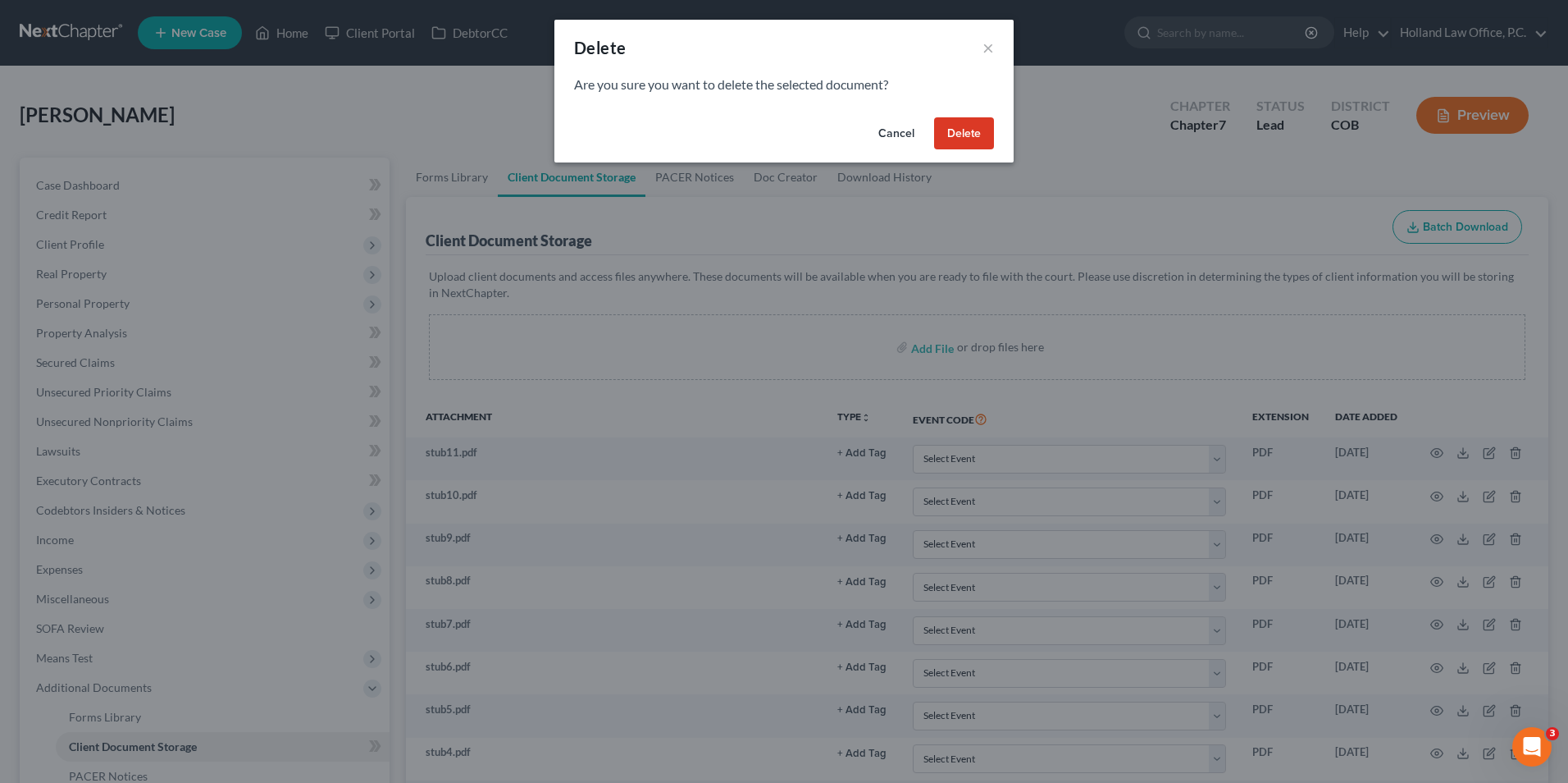
click at [975, 127] on button "Delete" at bounding box center [963, 133] width 60 height 32
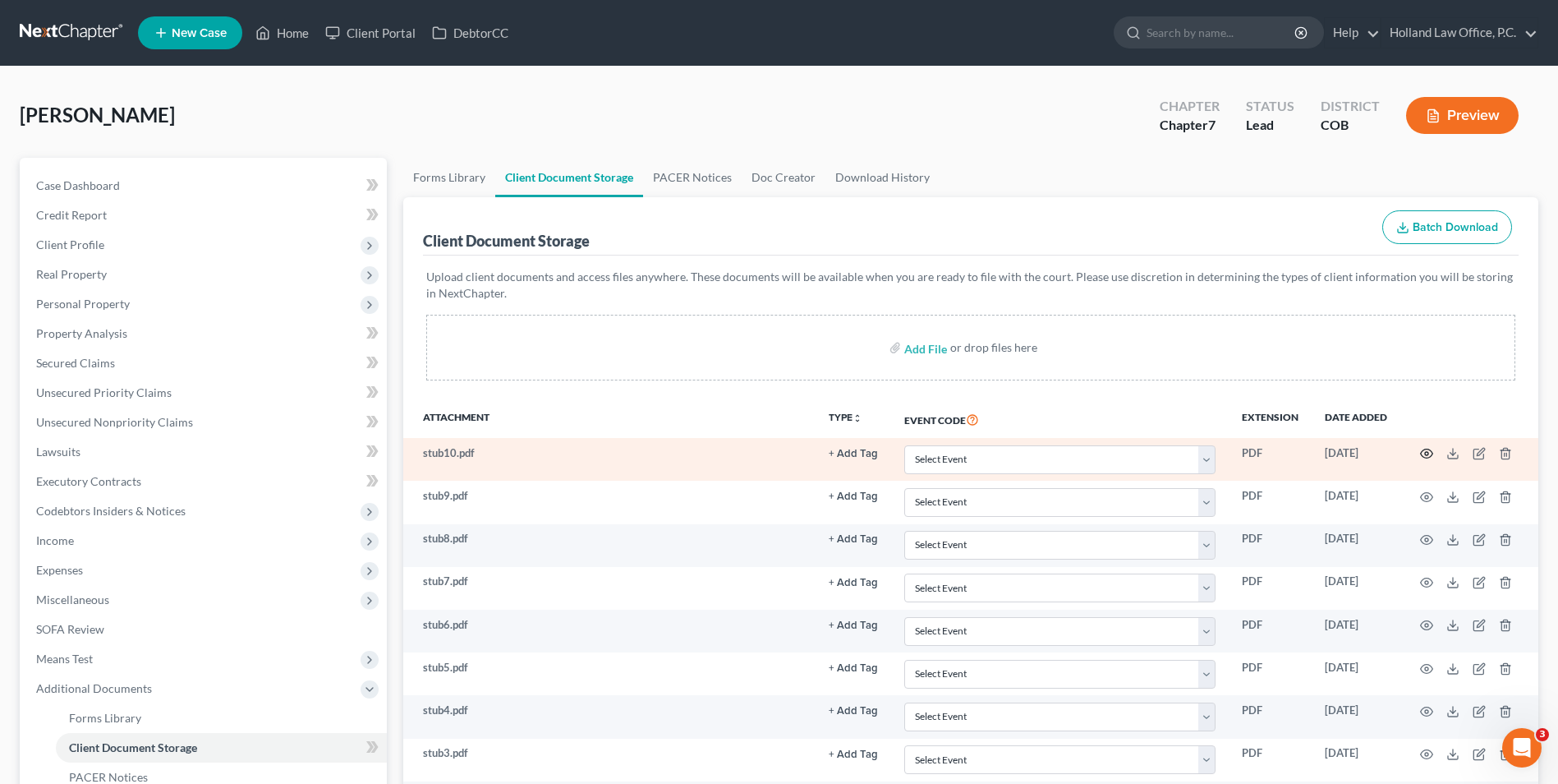
click at [1431, 450] on icon "button" at bounding box center [1427, 454] width 13 height 13
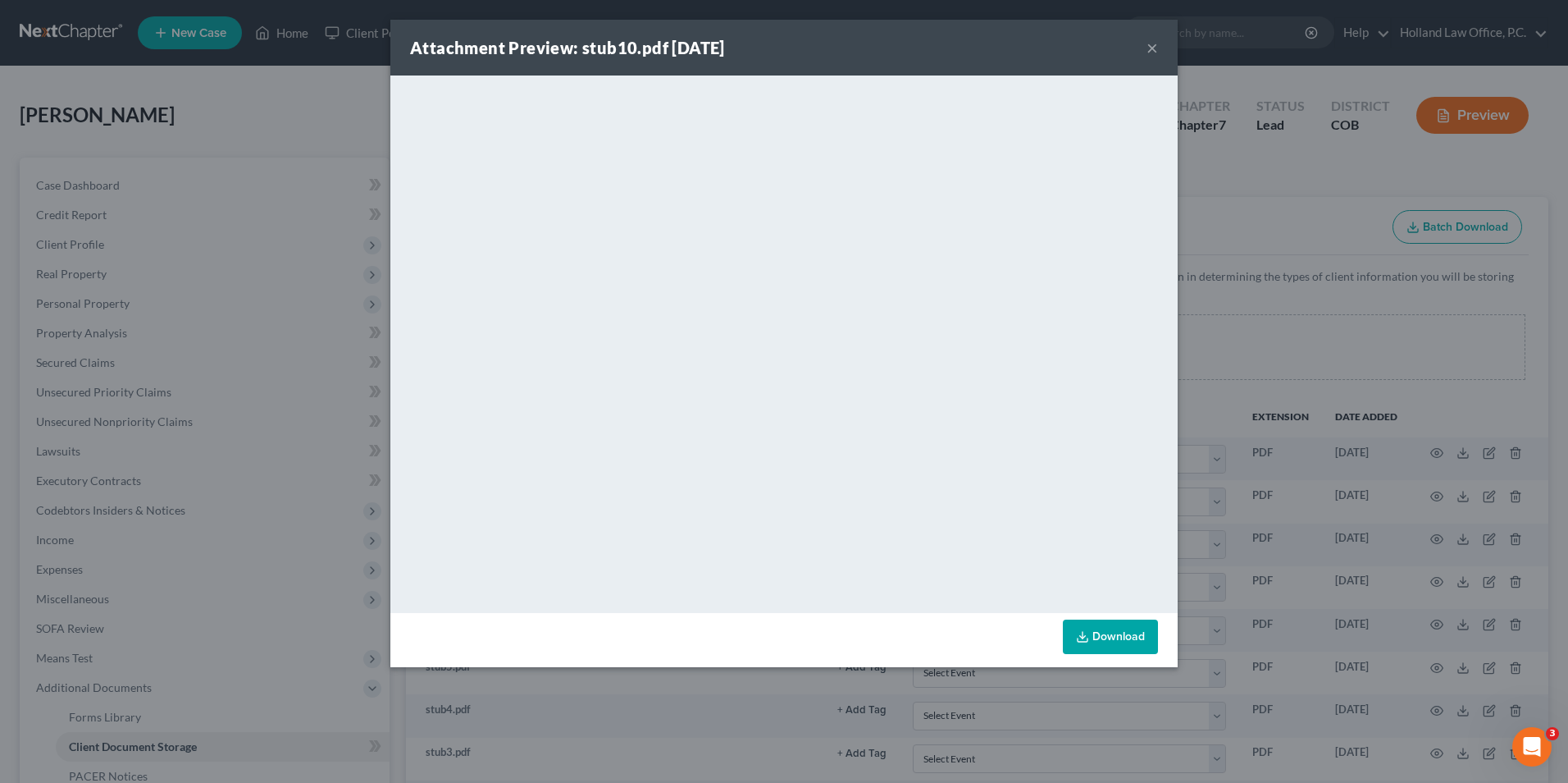
click at [1261, 415] on div "Attachment Preview: stub10.pdf 09/18/2025 × <object ng-attr-data='https://nextc…" at bounding box center [784, 391] width 1568 height 783
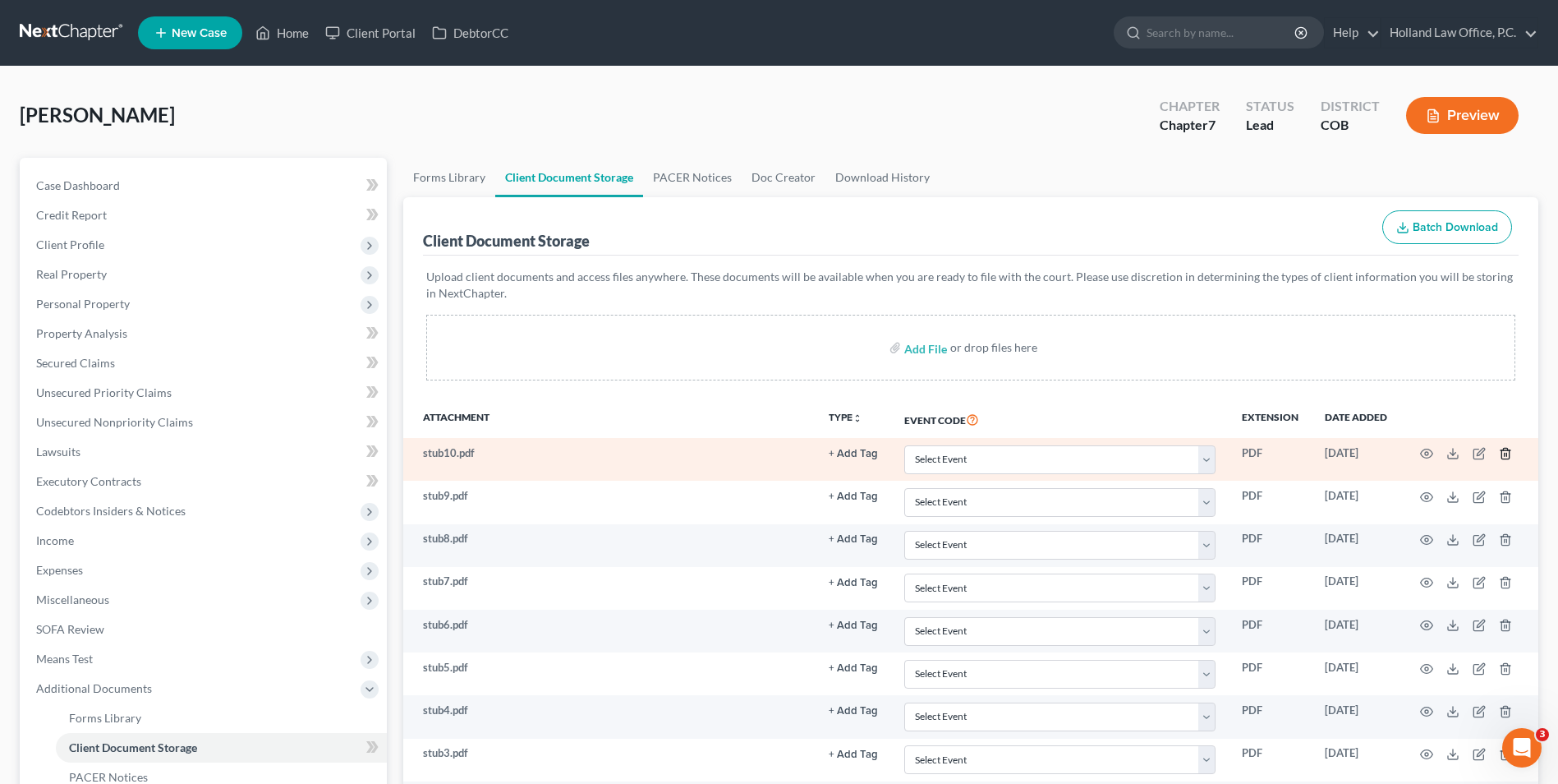
click at [1503, 456] on icon "button" at bounding box center [1506, 454] width 13 height 13
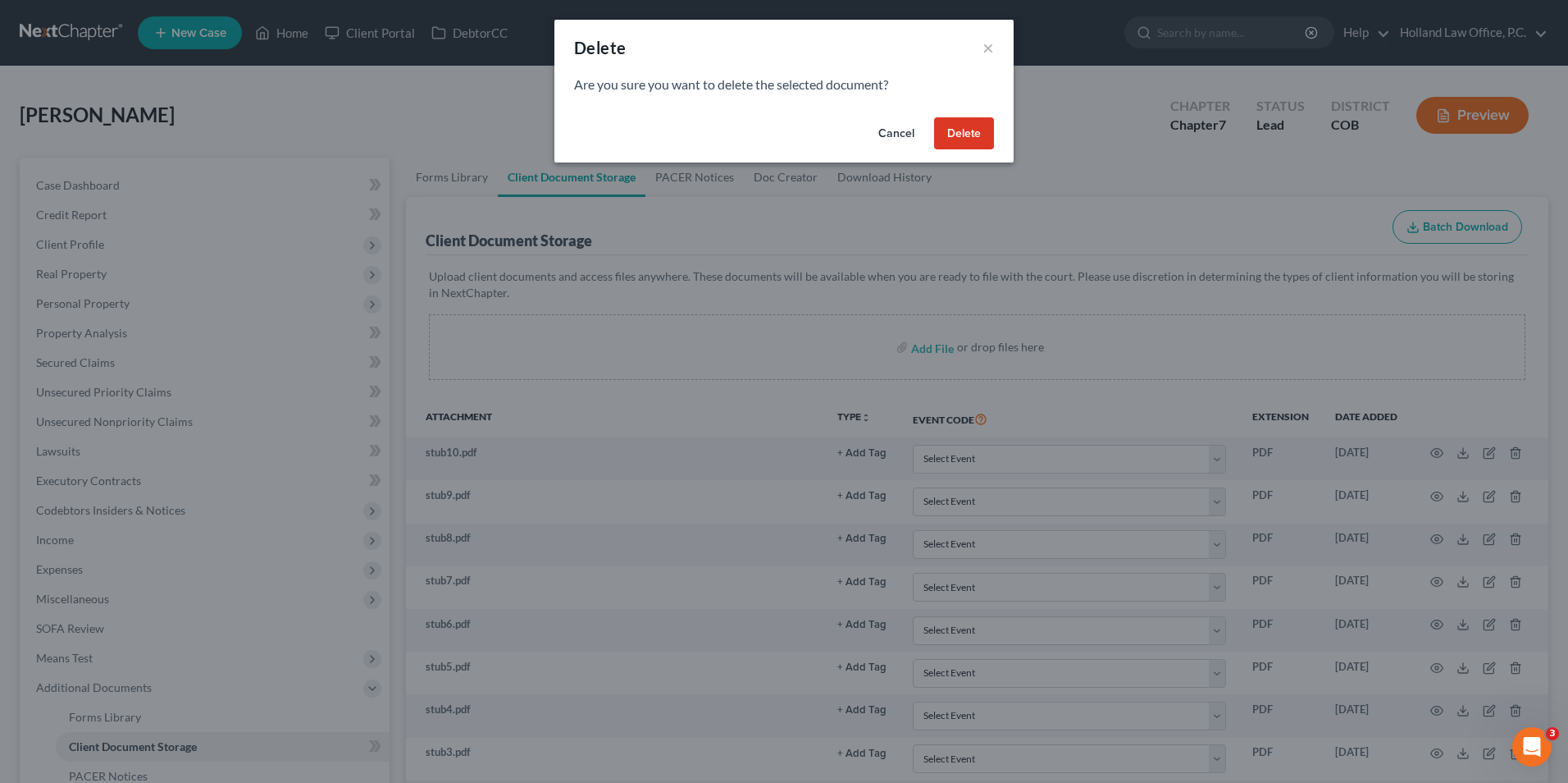
click at [951, 141] on button "Delete" at bounding box center [963, 133] width 60 height 32
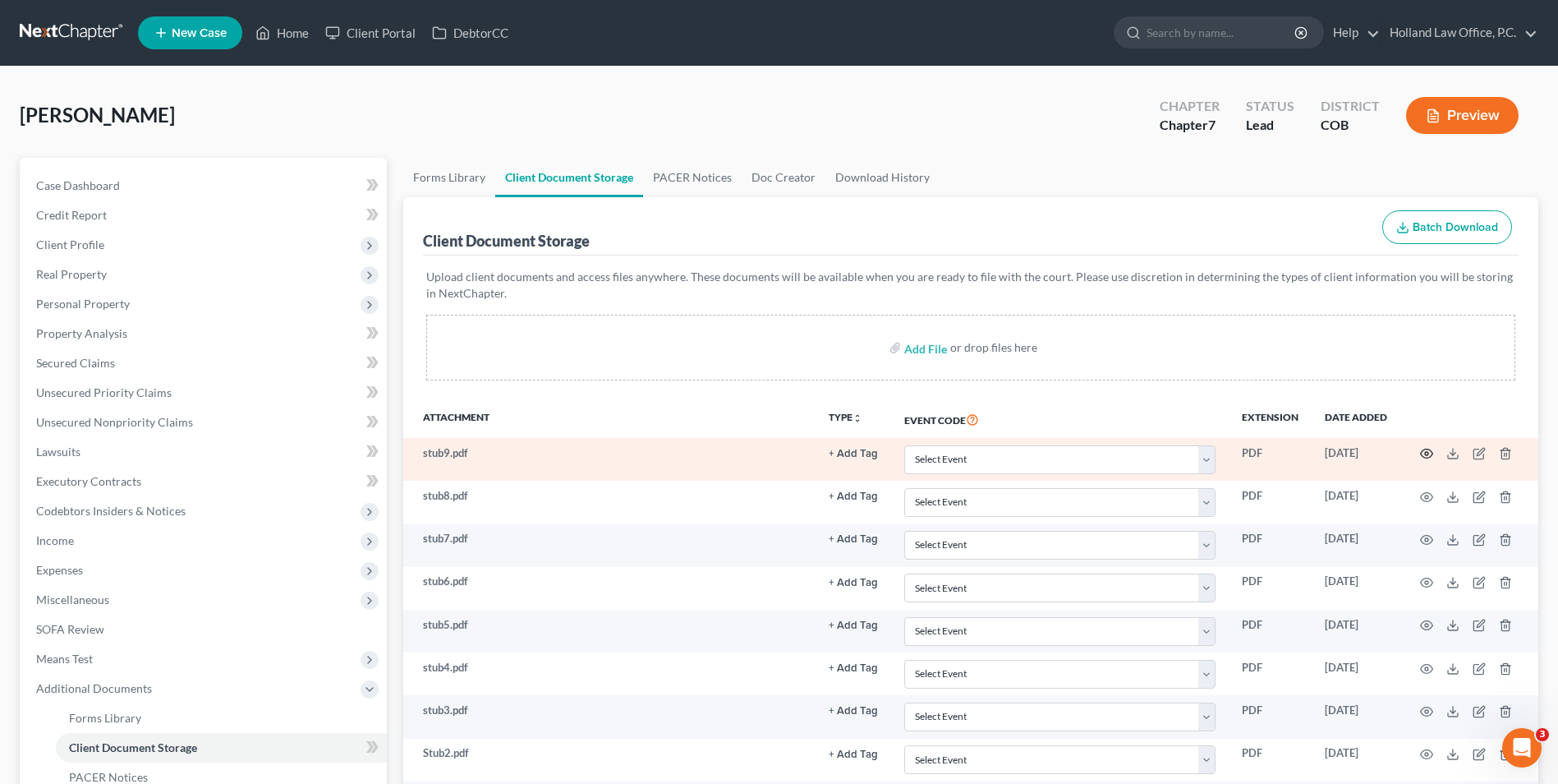
click at [1426, 455] on icon "button" at bounding box center [1427, 454] width 13 height 13
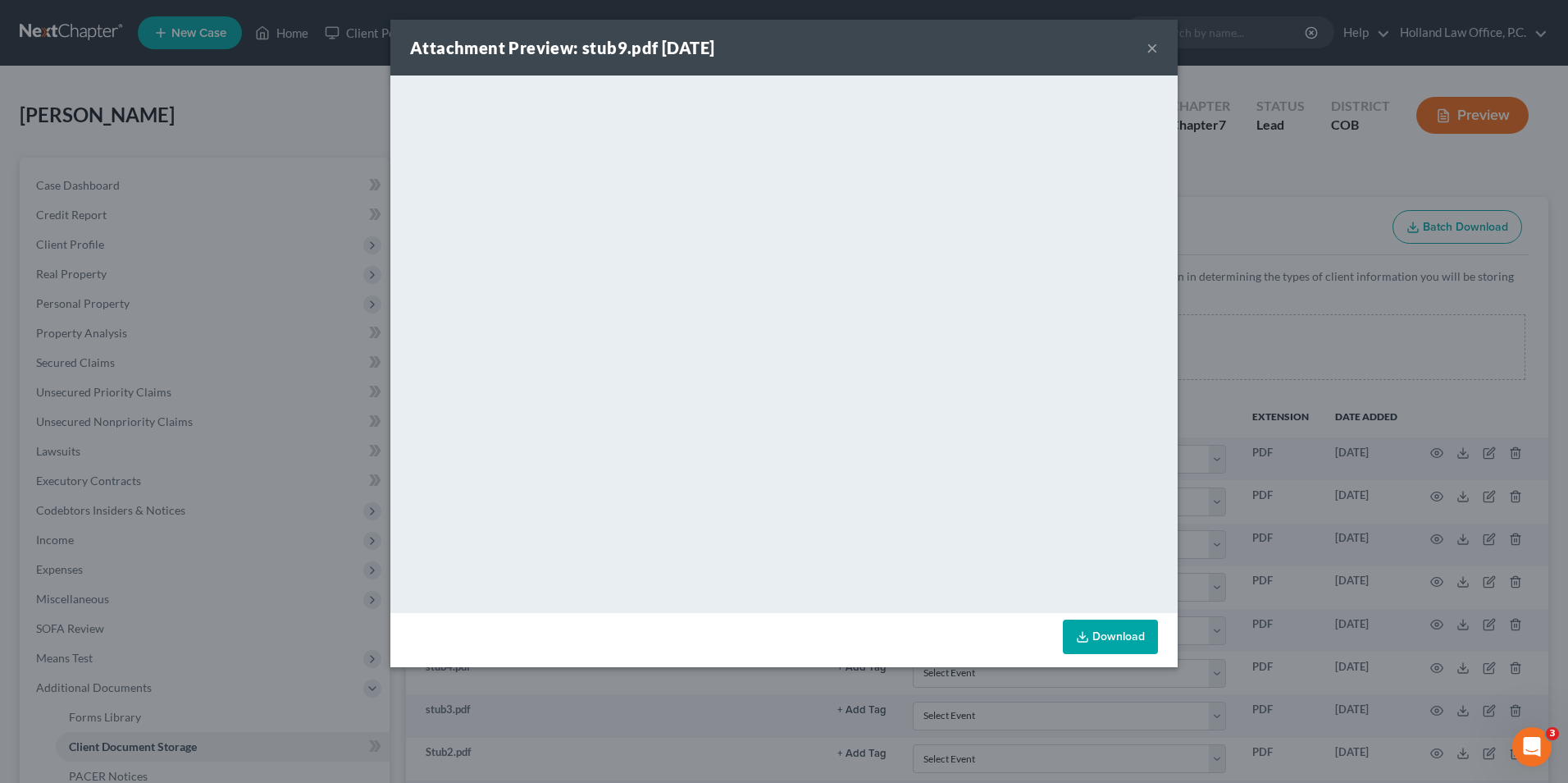
click at [1420, 386] on div "Attachment Preview: stub9.pdf 09/18/2025 × <object ng-attr-data='https://nextch…" at bounding box center [784, 391] width 1568 height 783
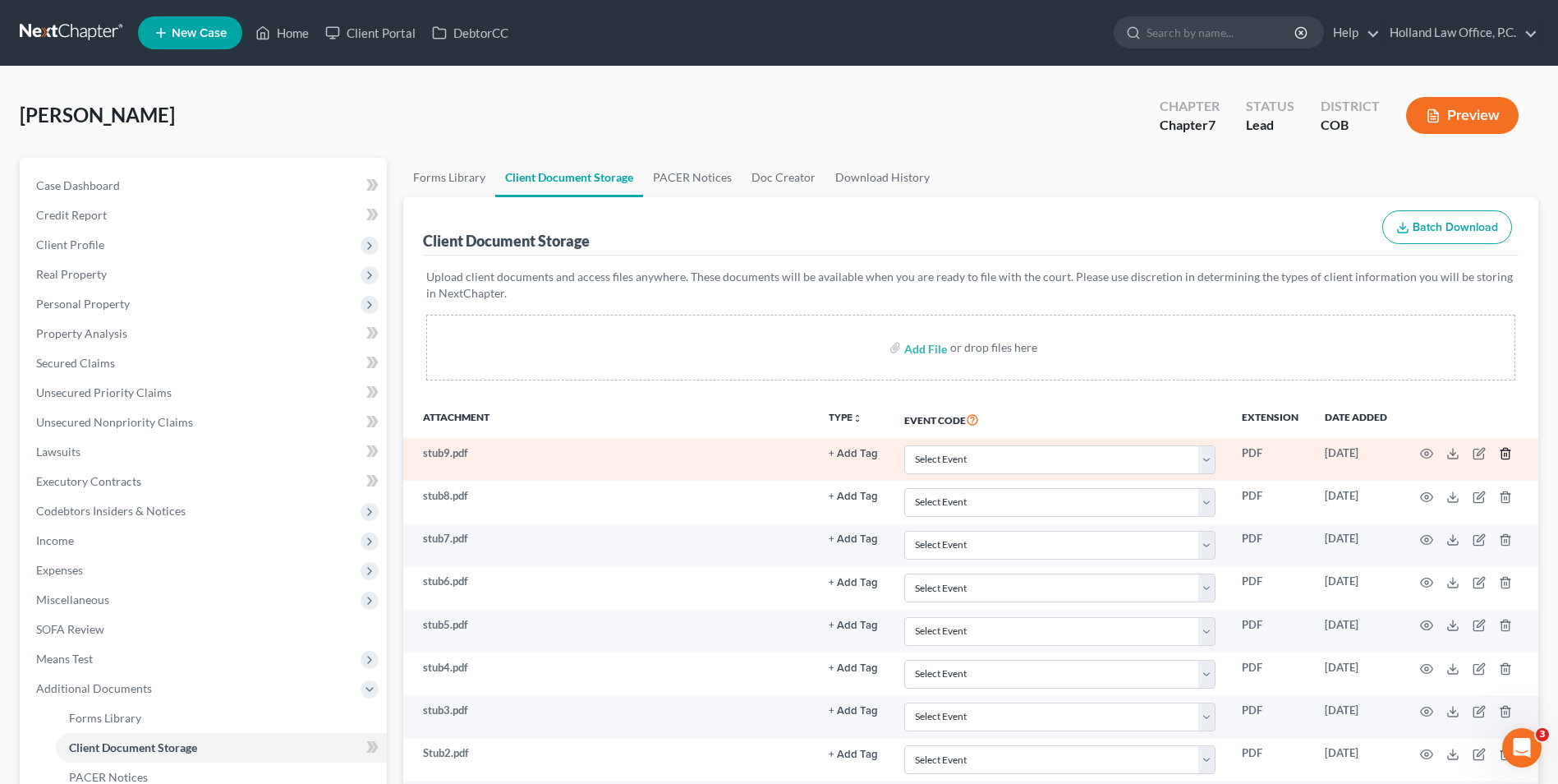
click at [1505, 455] on line "button" at bounding box center [1505, 456] width 0 height 4
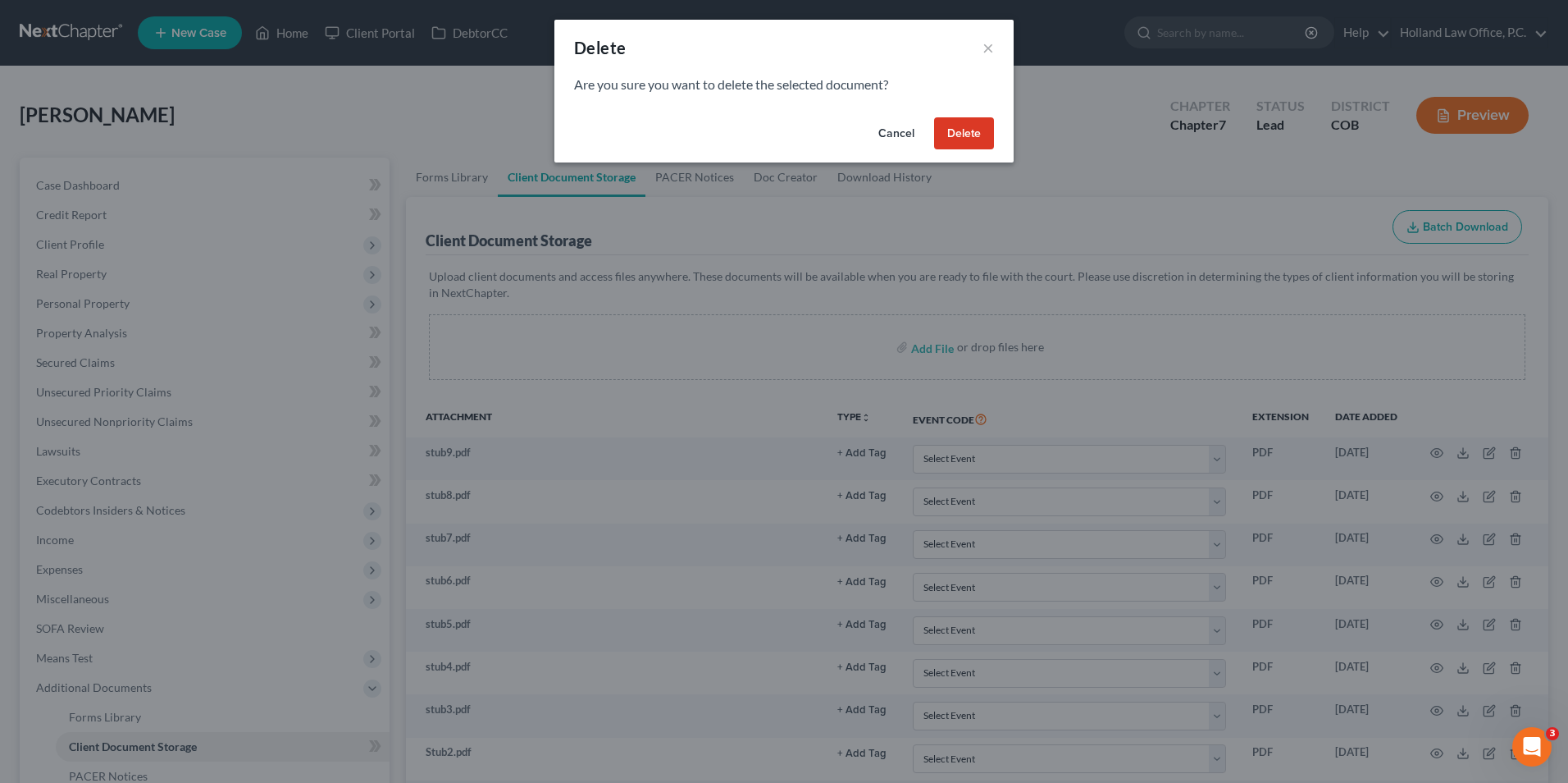
click at [955, 135] on button "Delete" at bounding box center [963, 133] width 60 height 32
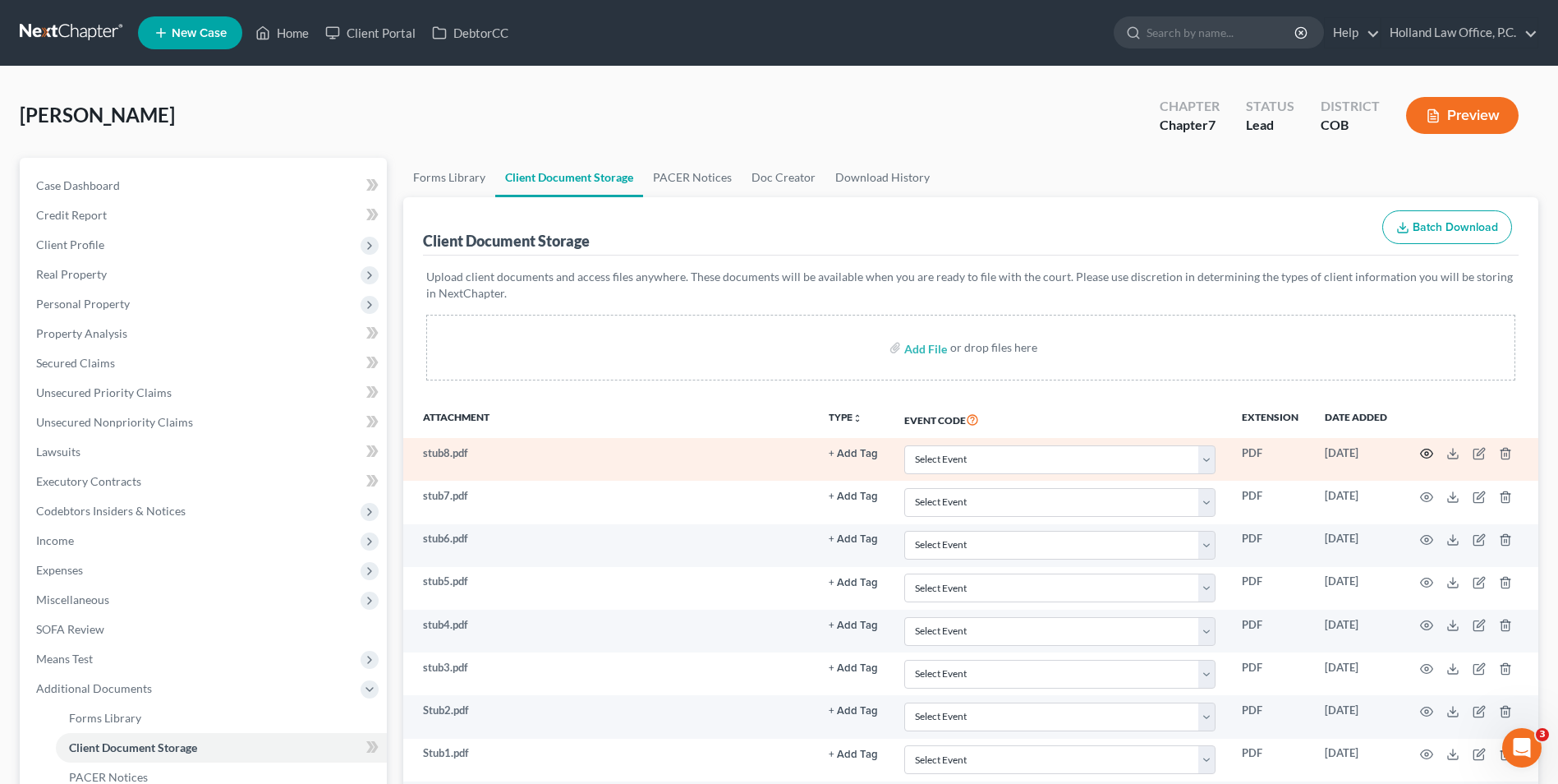
click at [1424, 456] on icon "button" at bounding box center [1427, 454] width 13 height 13
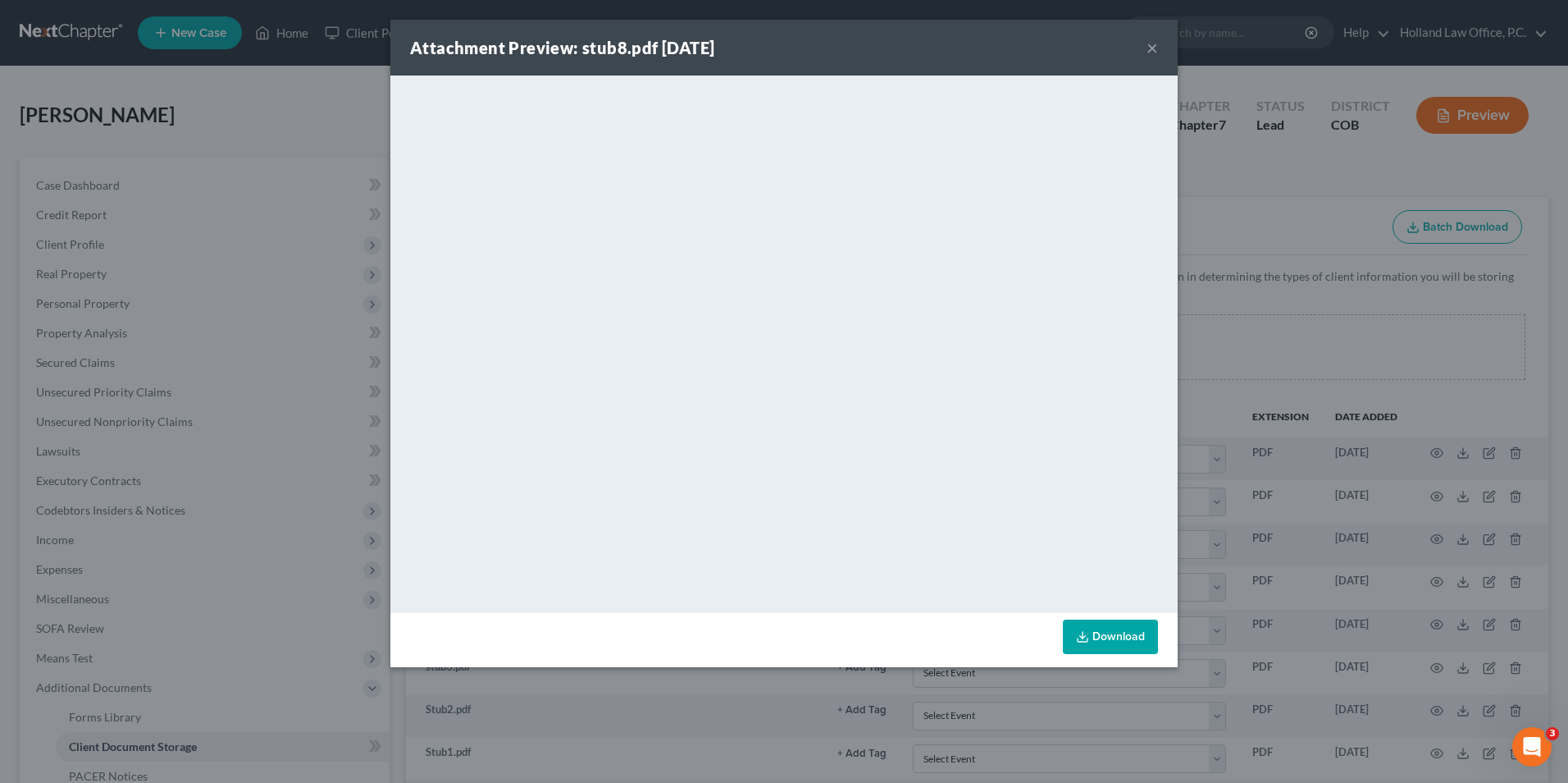
click at [1314, 379] on div "Attachment Preview: stub8.pdf 09/18/2025 × <object ng-attr-data='https://nextch…" at bounding box center [784, 391] width 1568 height 783
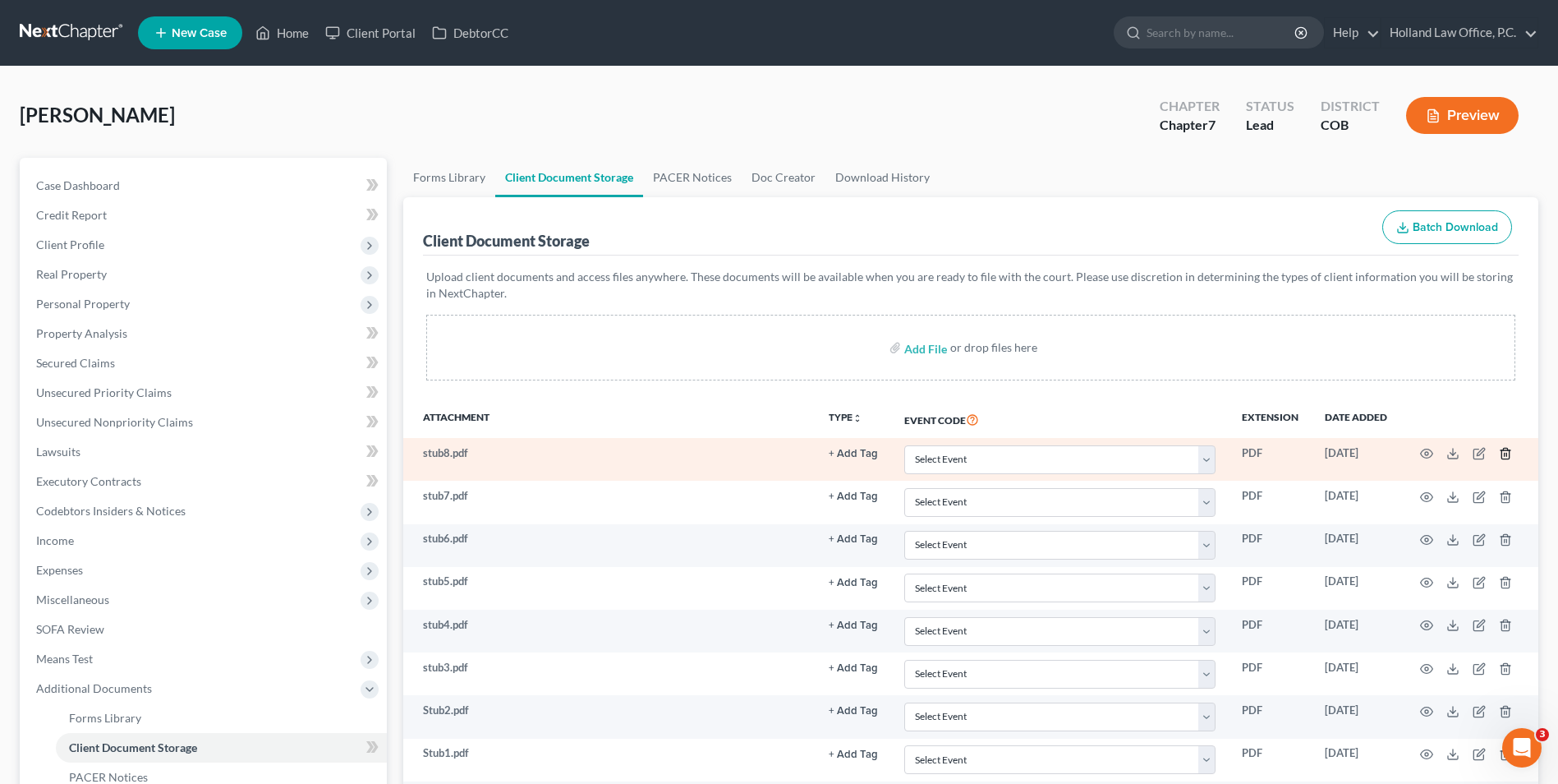
click at [1507, 455] on line "button" at bounding box center [1507, 456] width 0 height 4
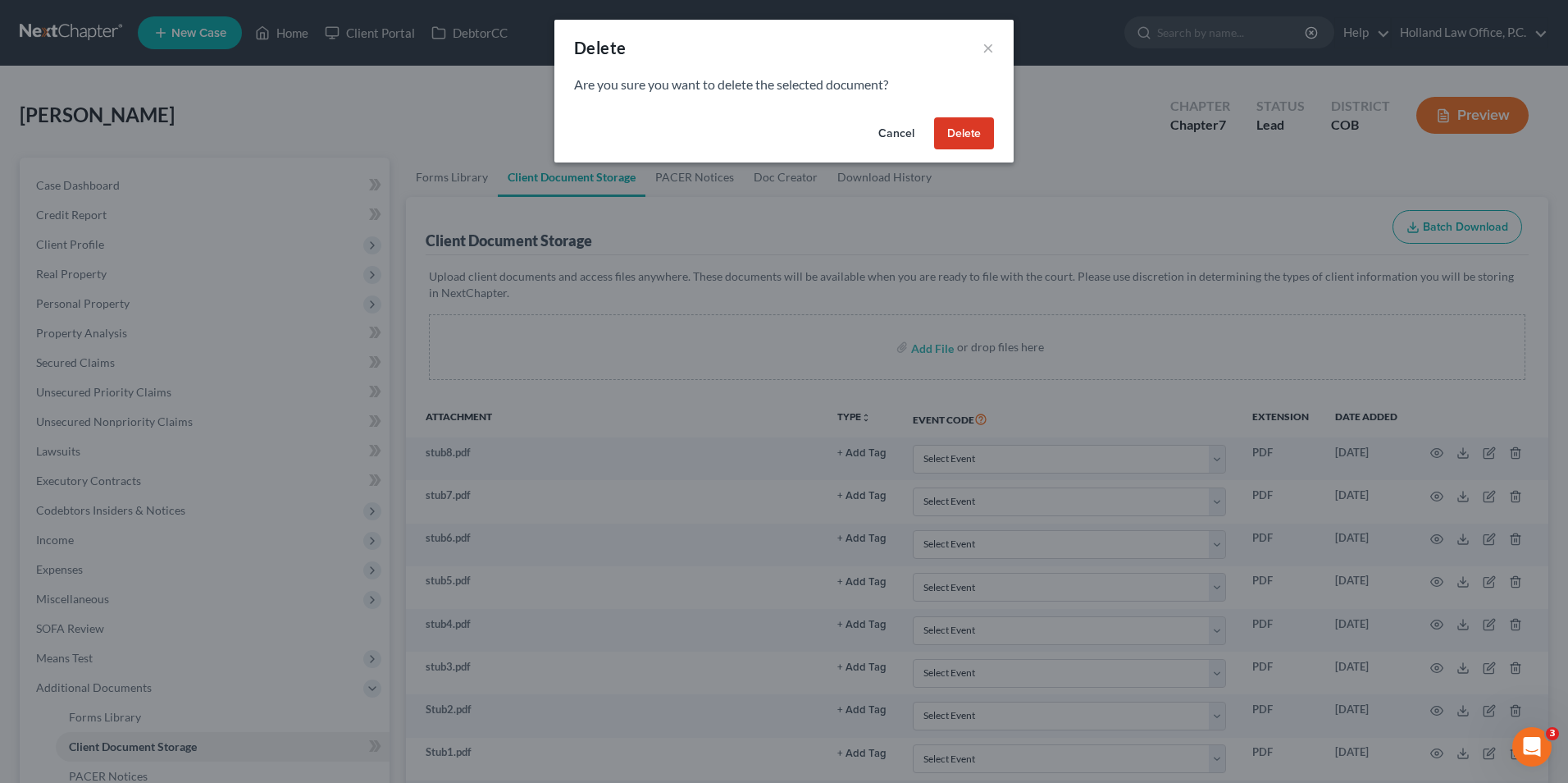
click at [963, 137] on button "Delete" at bounding box center [963, 133] width 60 height 32
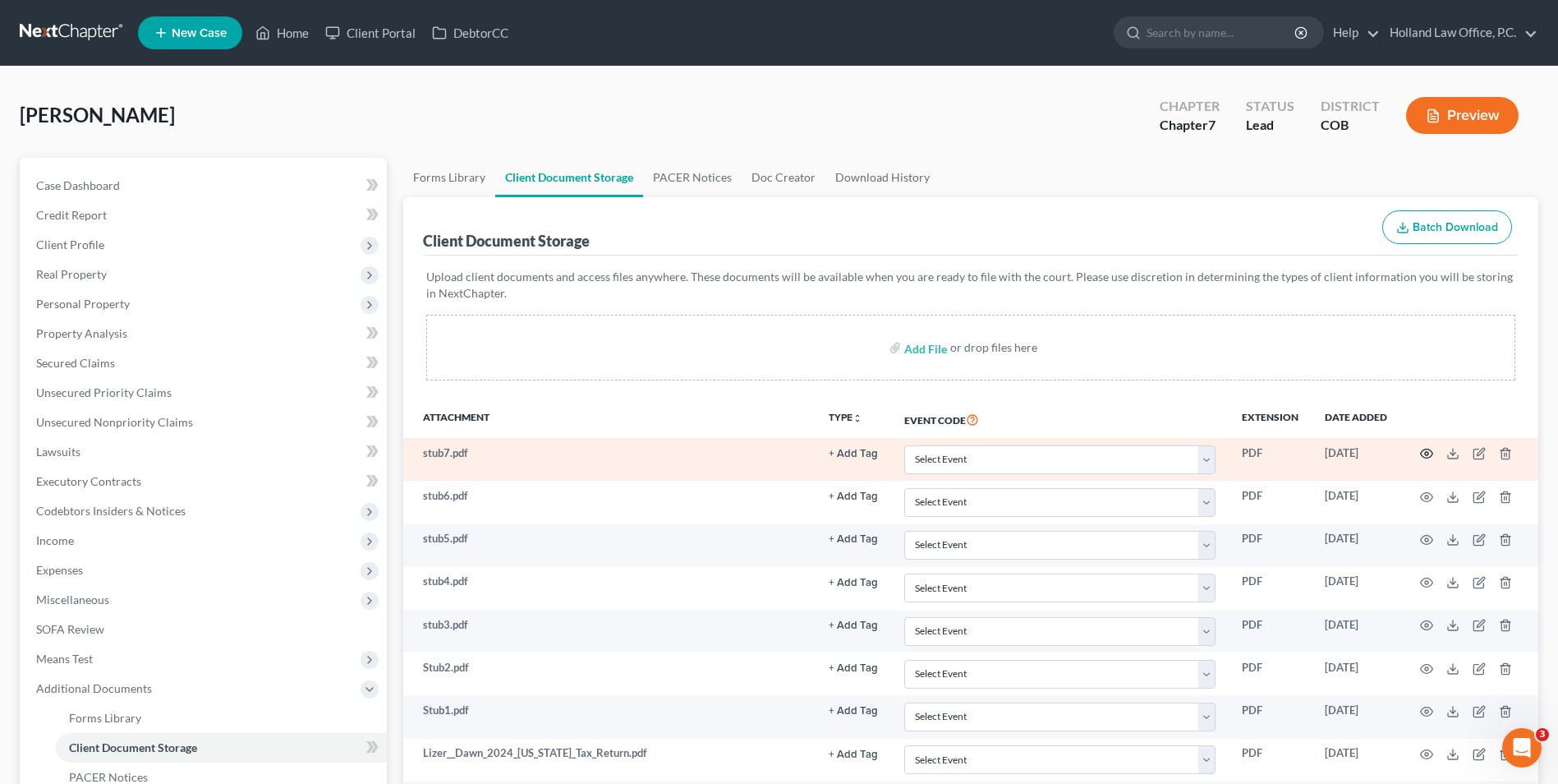
click at [1429, 450] on icon "button" at bounding box center [1427, 454] width 12 height 9
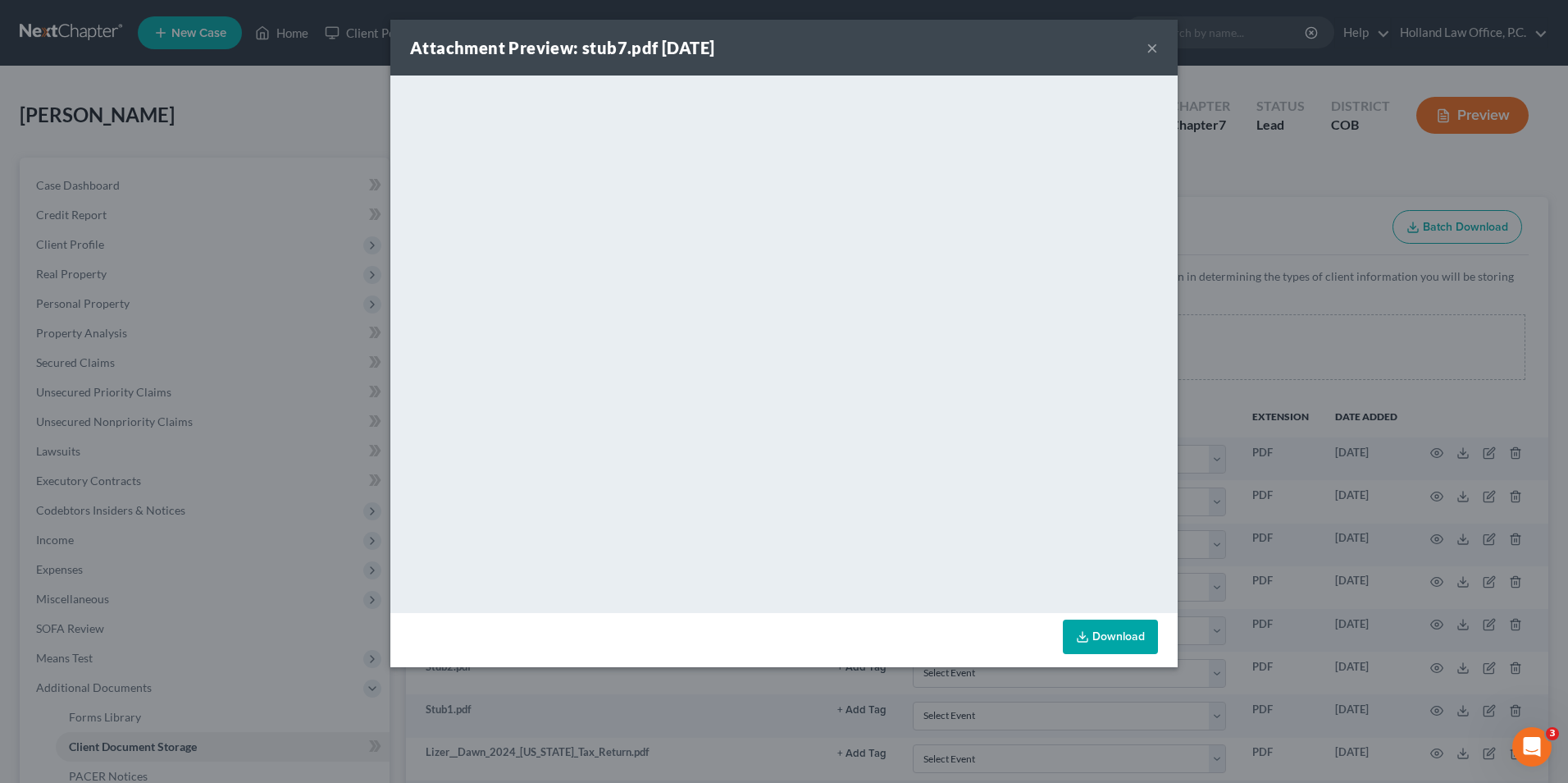
click at [1408, 374] on div "Attachment Preview: stub7.pdf 09/18/2025 × <object ng-attr-data='https://nextch…" at bounding box center [784, 391] width 1568 height 783
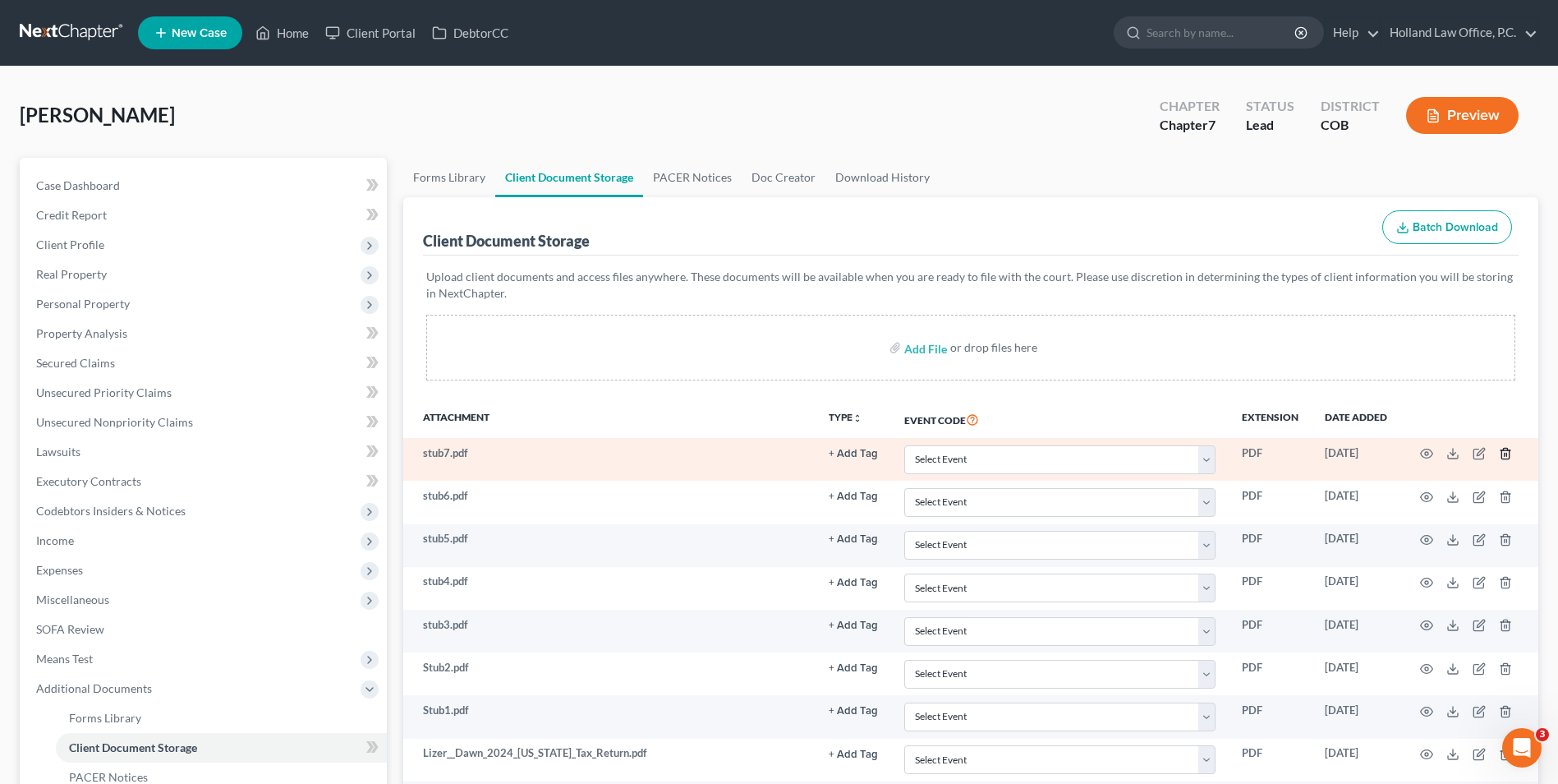
click at [1507, 450] on polyline "button" at bounding box center [1506, 450] width 10 height 0
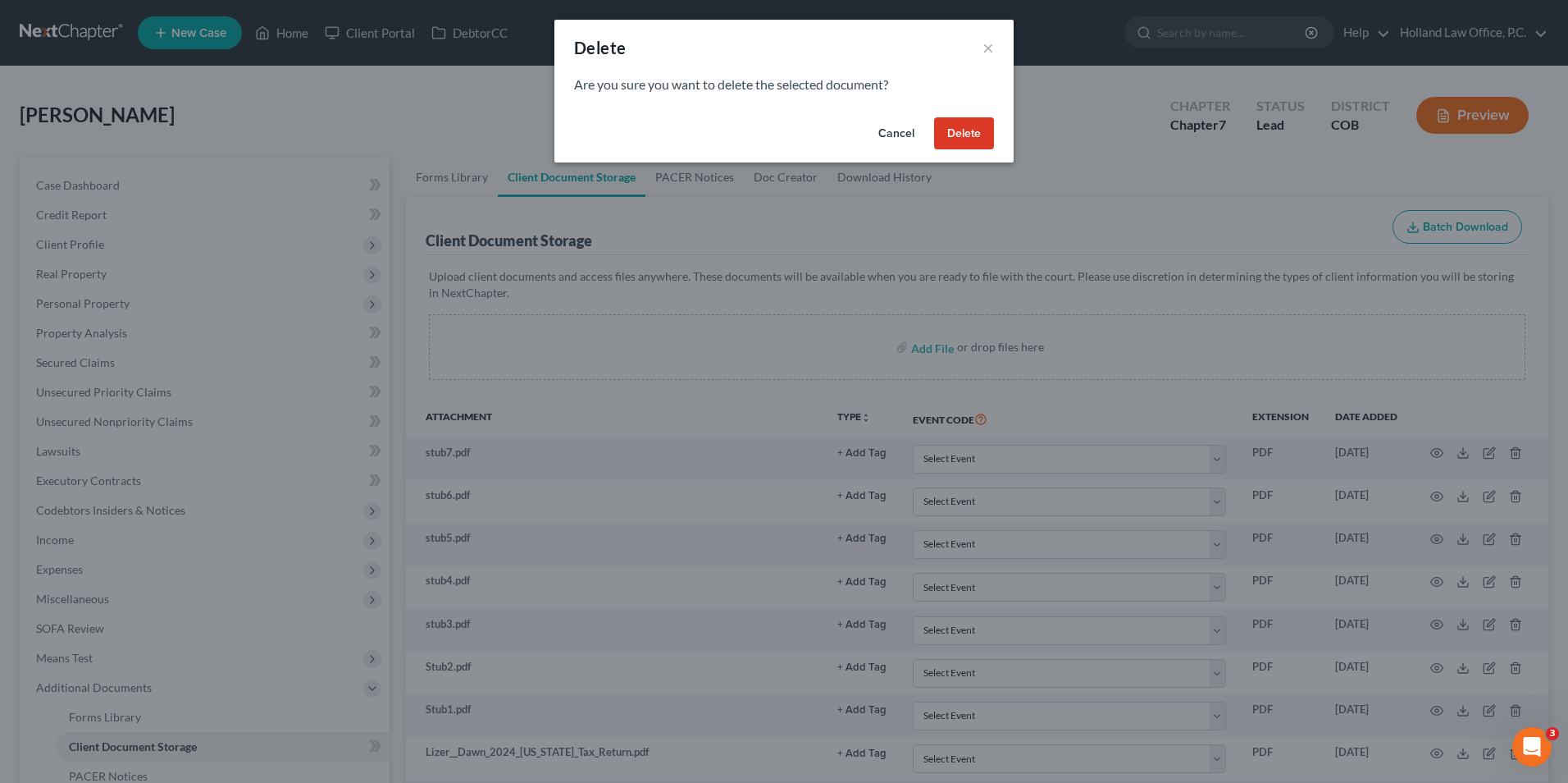
click at [948, 140] on button "Delete" at bounding box center [963, 133] width 60 height 32
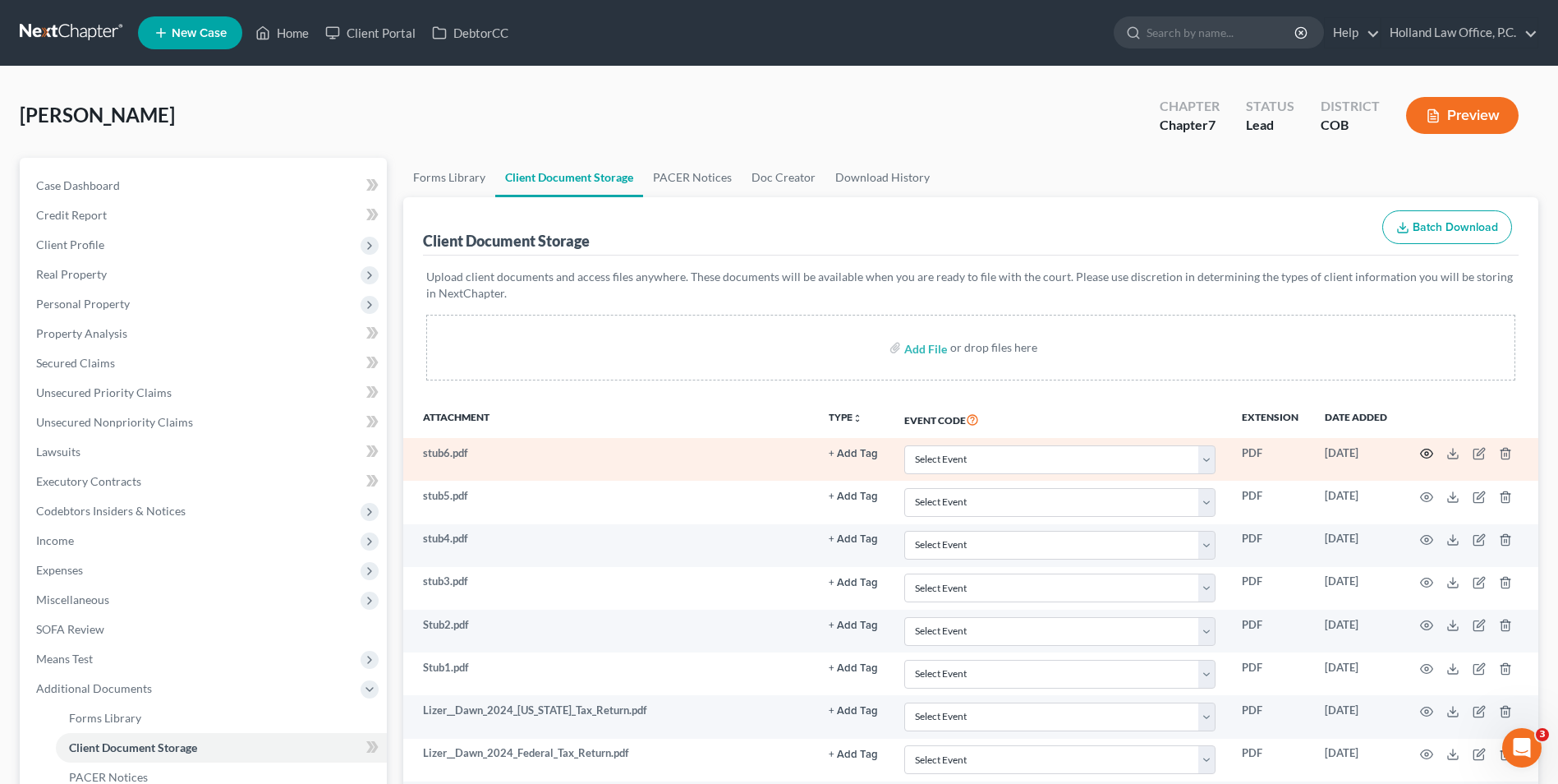
click at [1422, 452] on icon "button" at bounding box center [1427, 454] width 13 height 13
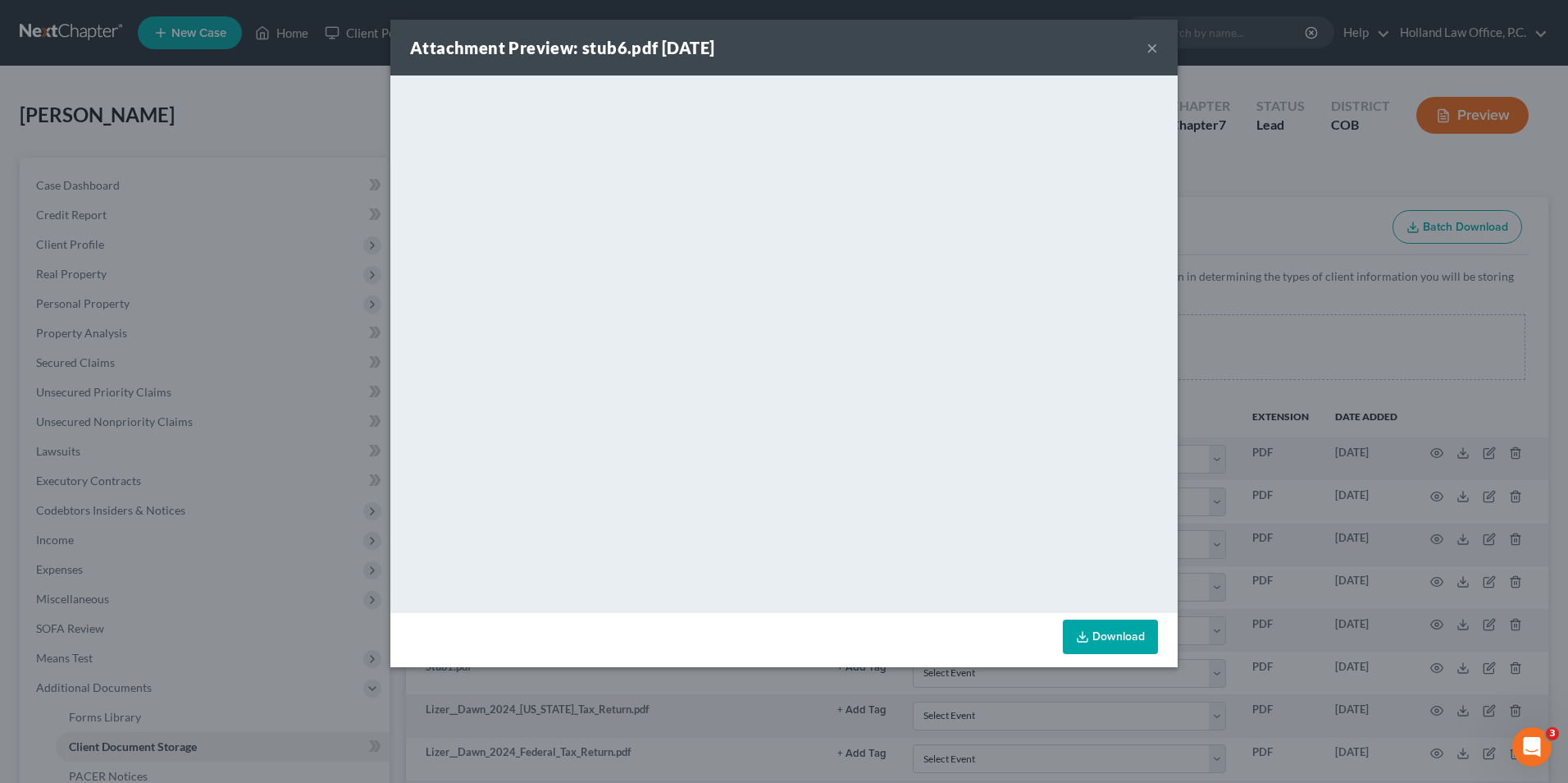
click at [1419, 417] on div "Attachment Preview: stub6.pdf 09/18/2025 × <object ng-attr-data='https://nextch…" at bounding box center [784, 391] width 1568 height 783
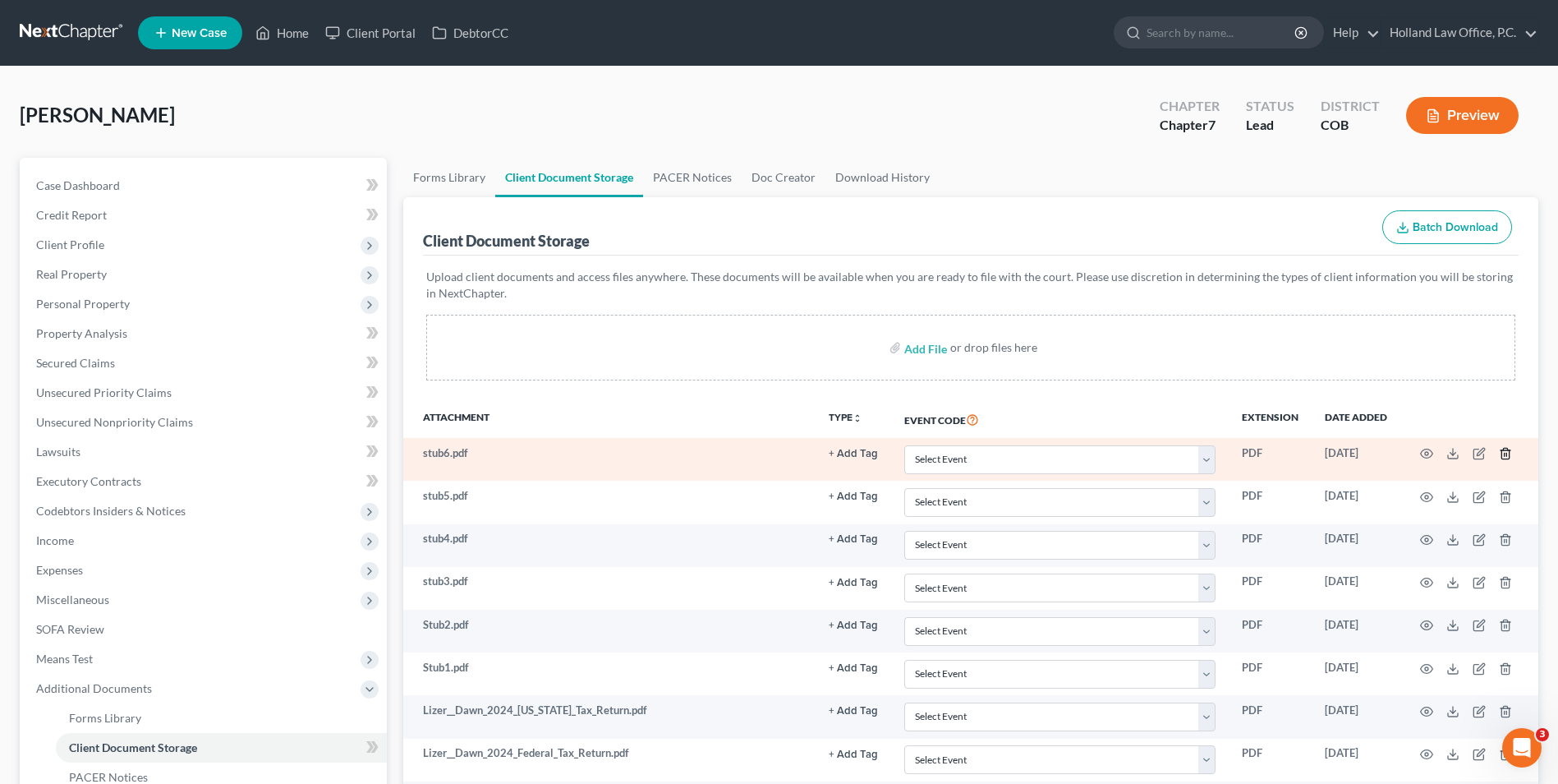
click at [1503, 453] on icon "button" at bounding box center [1506, 454] width 13 height 13
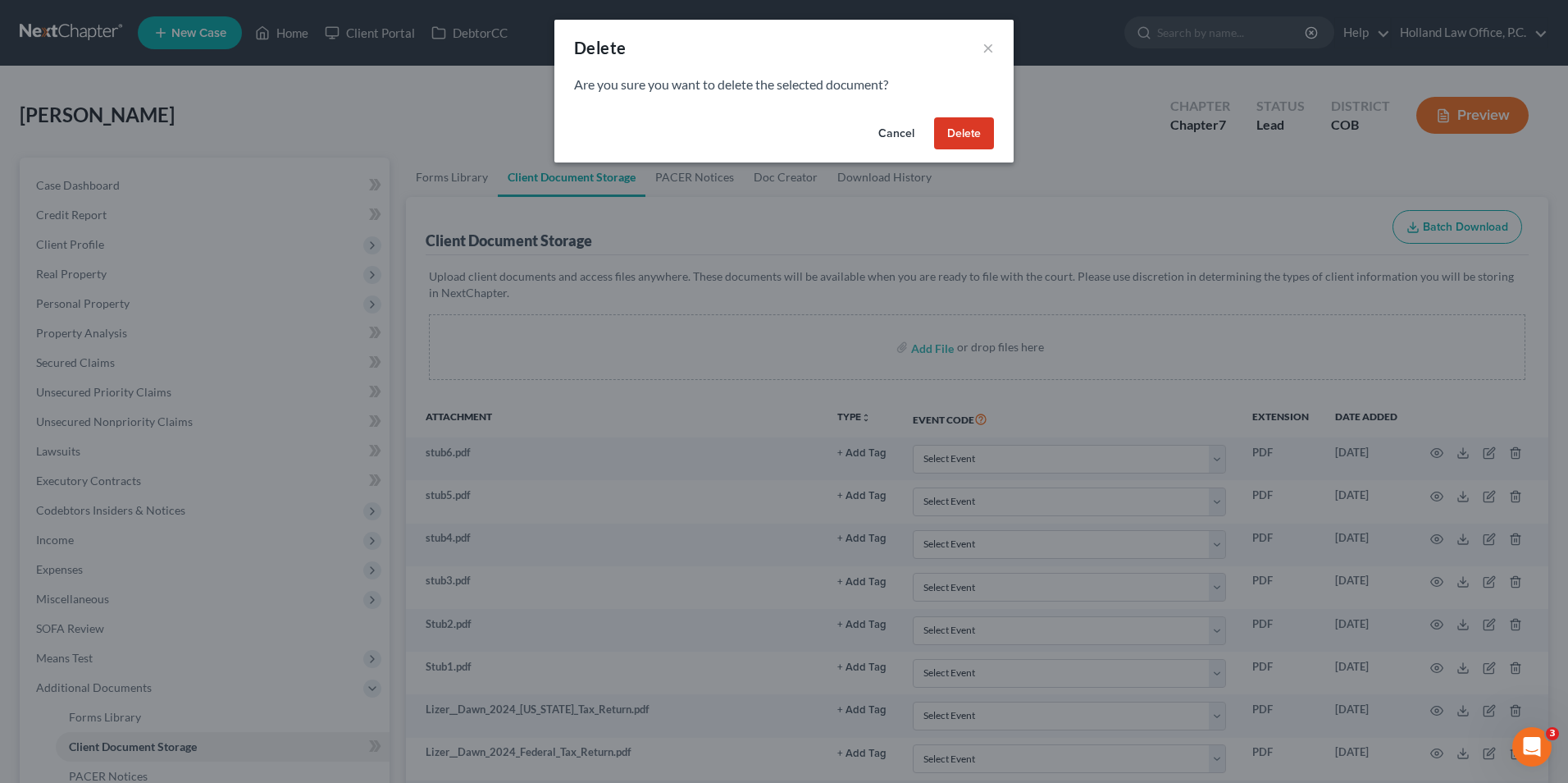
click at [974, 143] on button "Delete" at bounding box center [963, 133] width 60 height 32
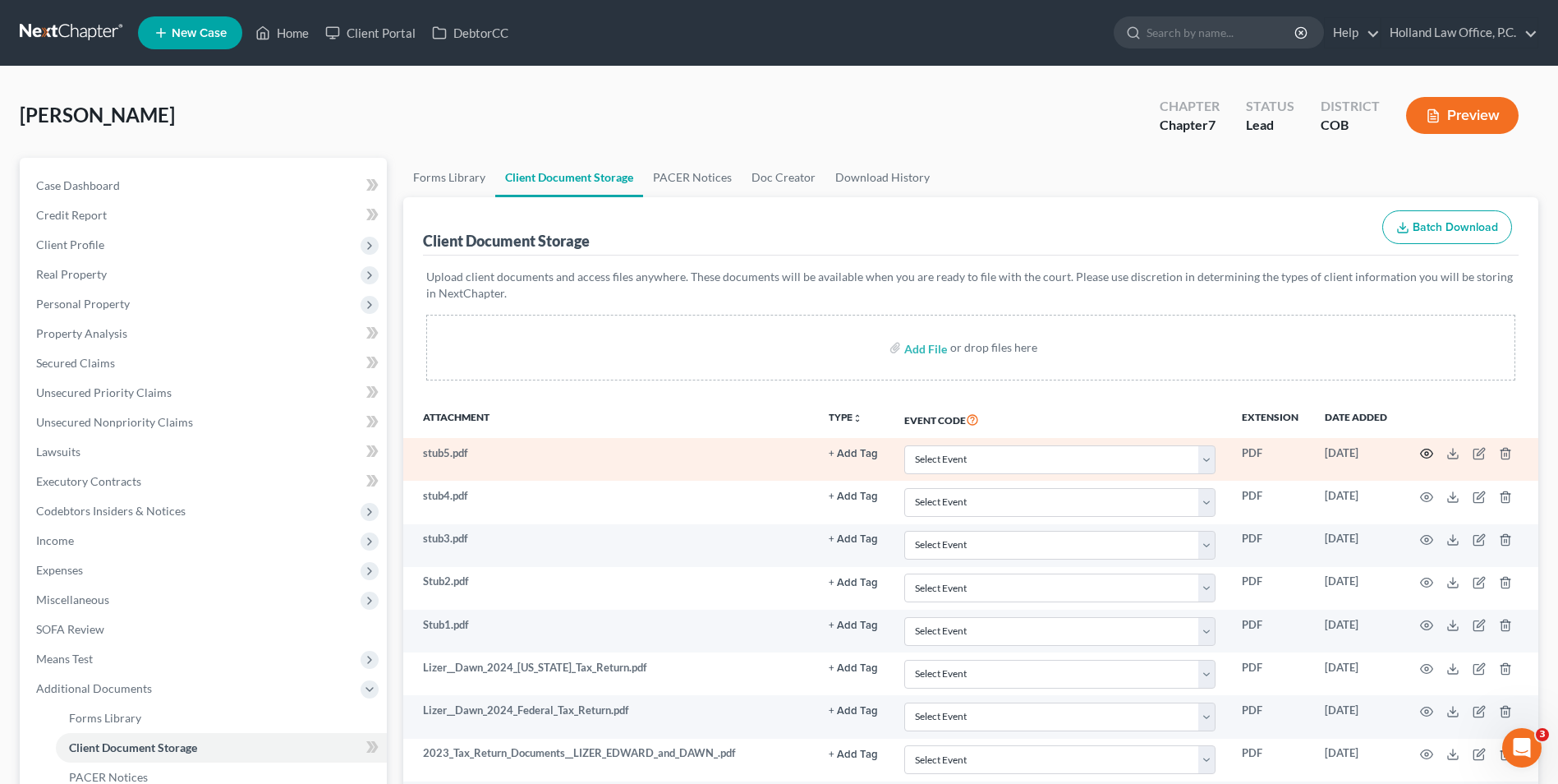
click at [1427, 454] on icon "button" at bounding box center [1427, 454] width 13 height 13
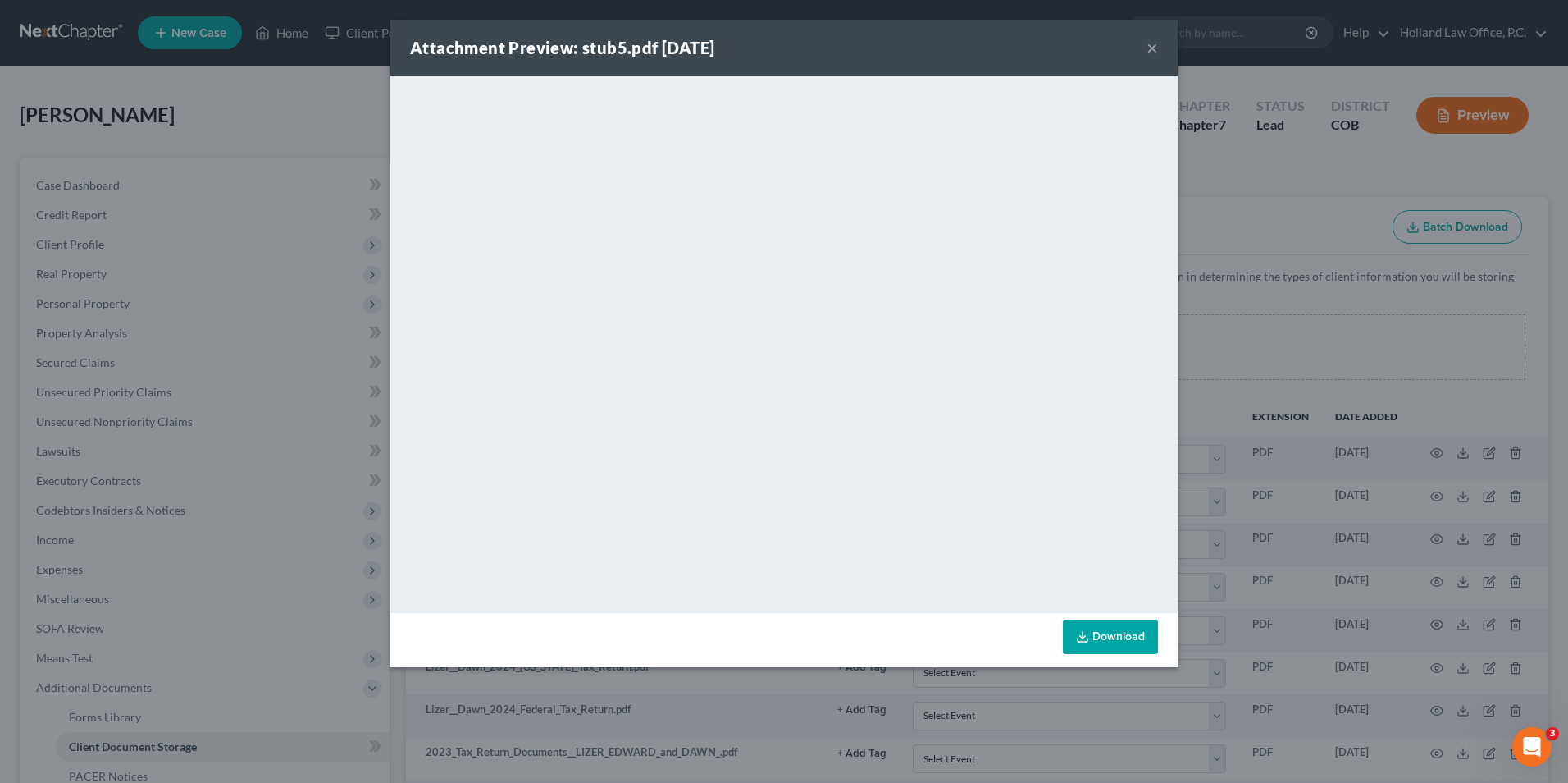
click at [1222, 446] on div "Attachment Preview: stub5.pdf 09/18/2025 × <object ng-attr-data='https://nextch…" at bounding box center [784, 391] width 1568 height 783
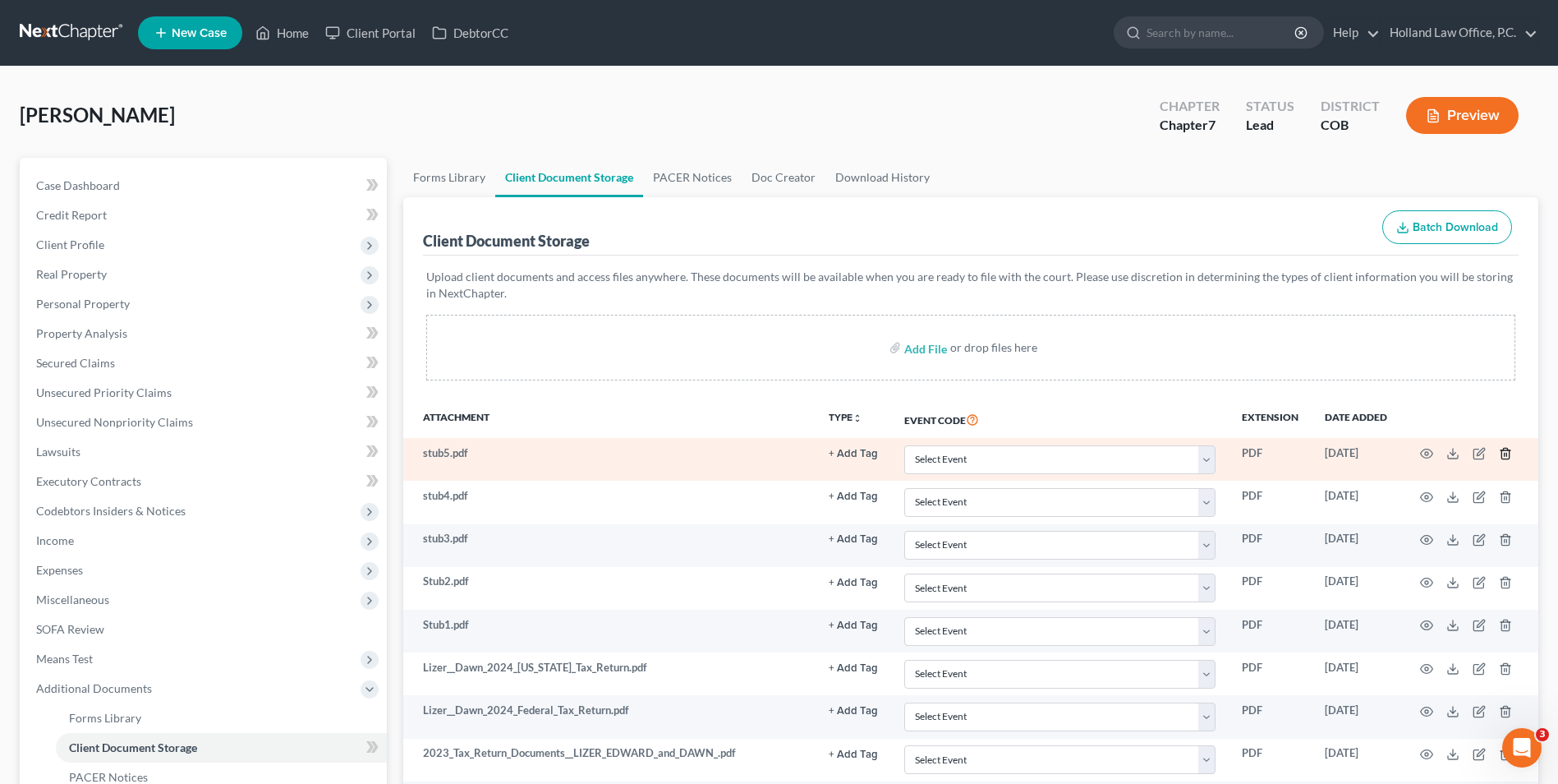
click at [1500, 451] on icon "button" at bounding box center [1506, 454] width 13 height 13
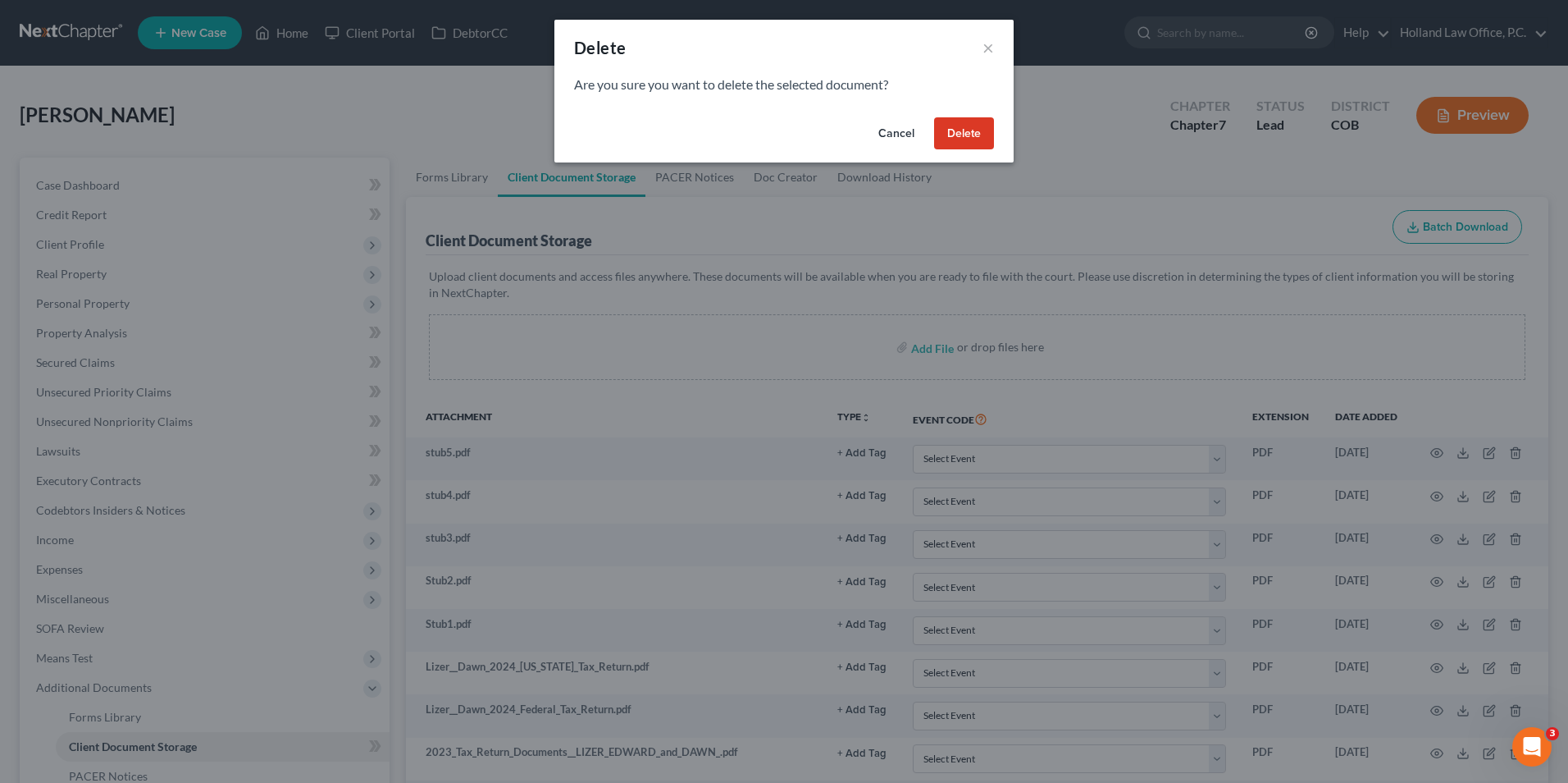
click at [940, 138] on button "Delete" at bounding box center [963, 133] width 60 height 32
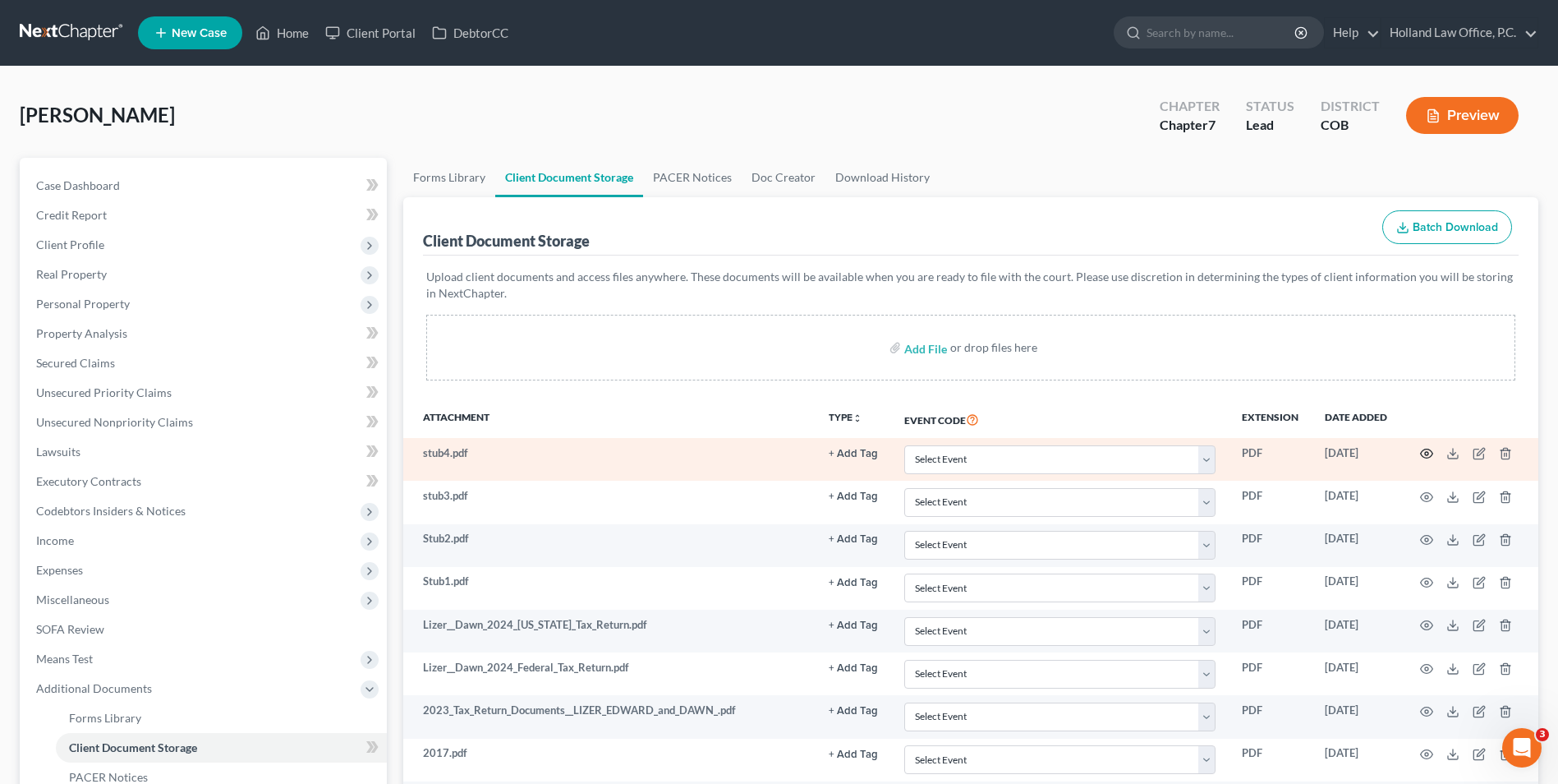
click at [1434, 458] on td at bounding box center [1470, 459] width 138 height 43
click at [1431, 456] on icon "button" at bounding box center [1427, 454] width 12 height 9
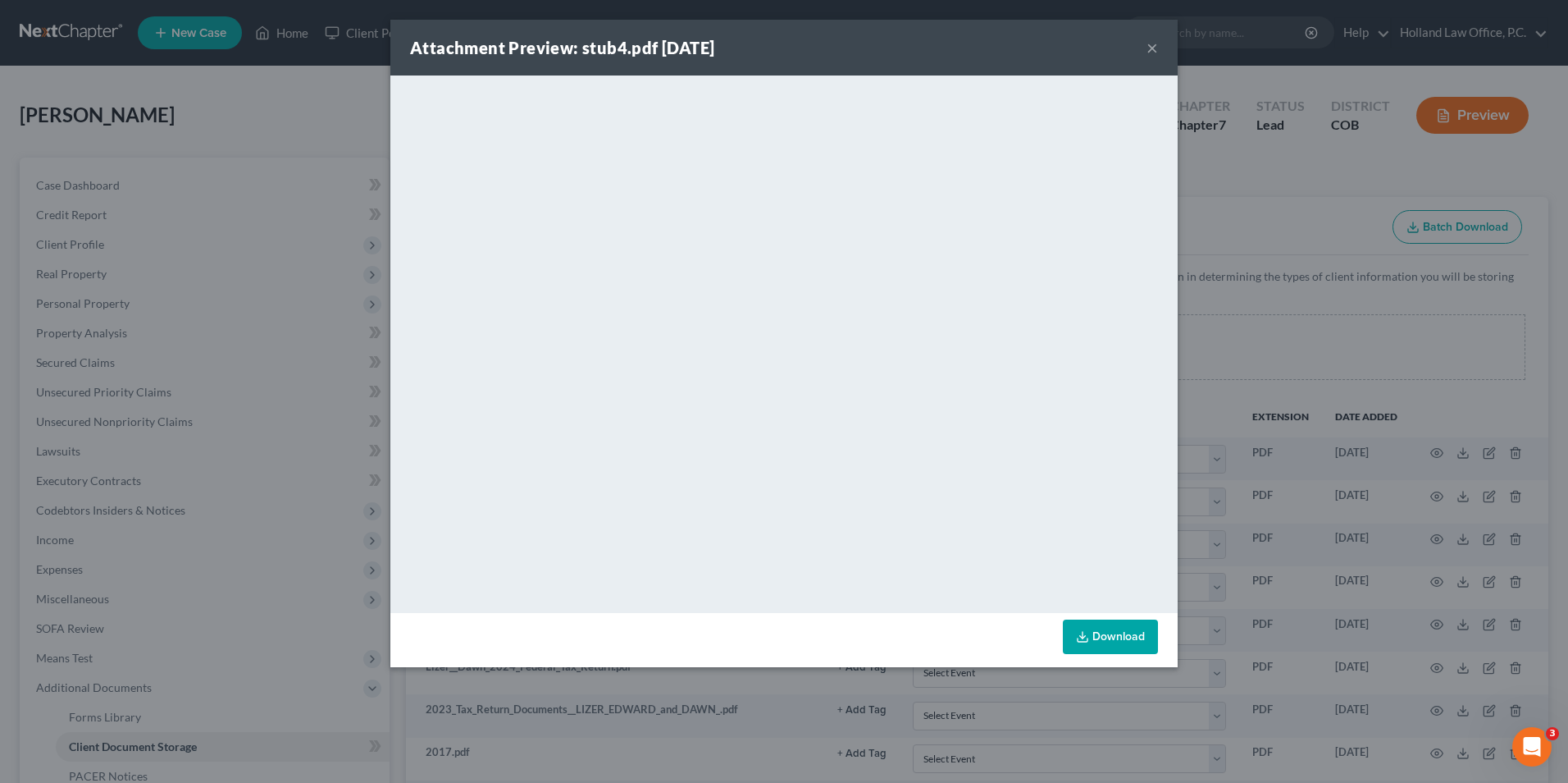
click at [1272, 444] on div "Attachment Preview: stub4.pdf 09/18/2025 × <object ng-attr-data='https://nextch…" at bounding box center [784, 391] width 1568 height 783
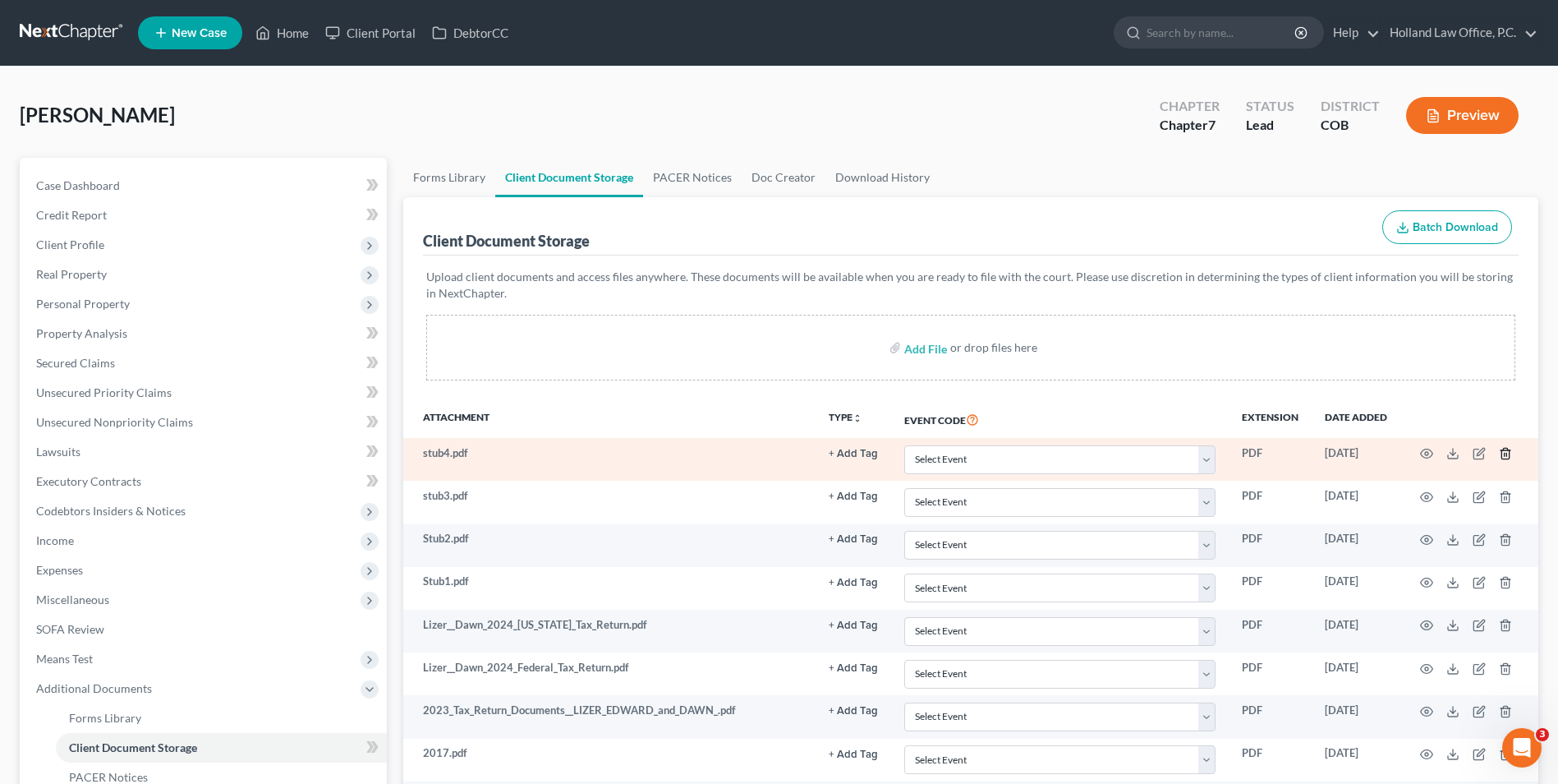
click at [1504, 449] on icon "button" at bounding box center [1505, 454] width 7 height 11
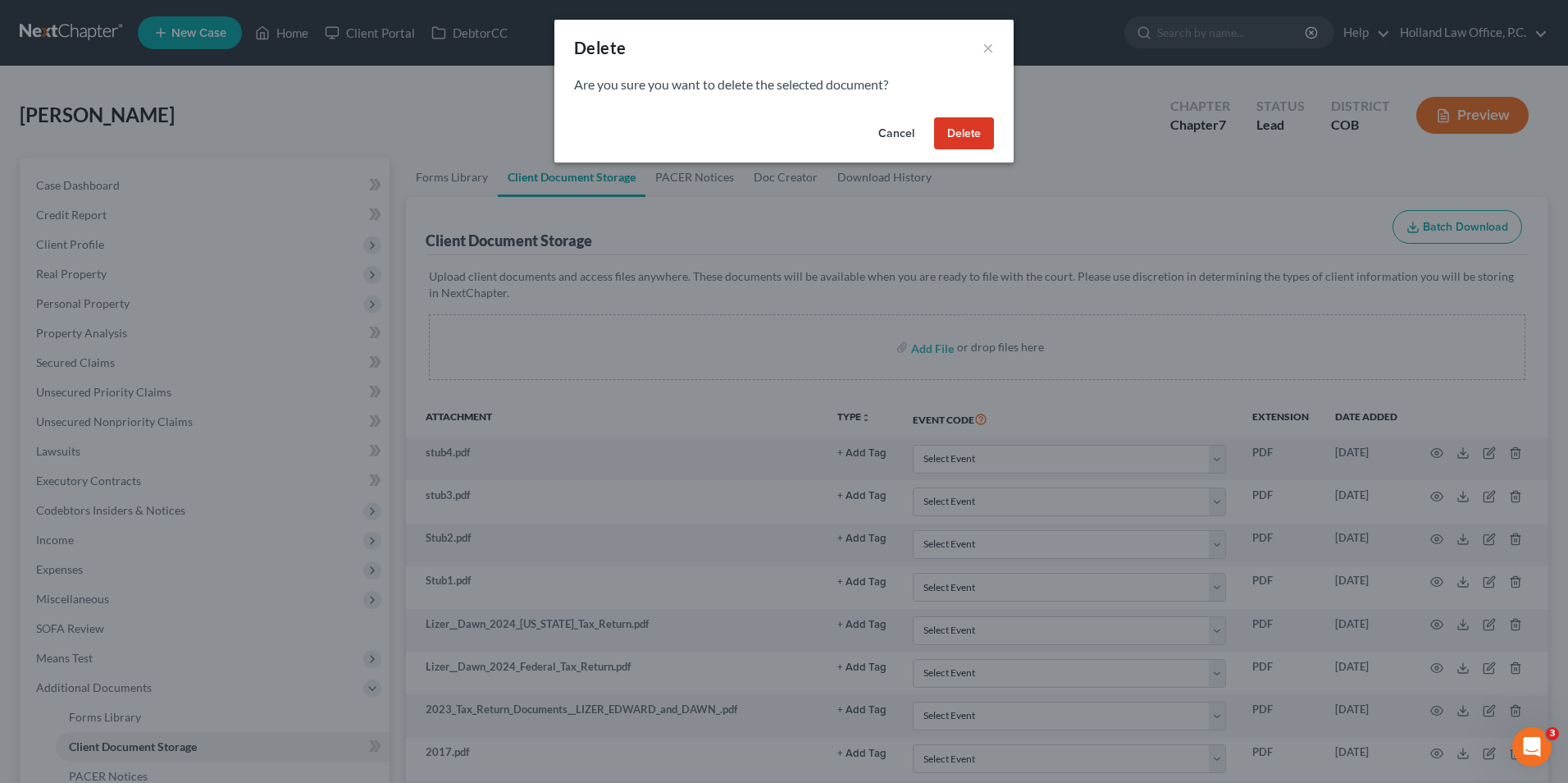
click at [972, 138] on button "Delete" at bounding box center [963, 133] width 60 height 32
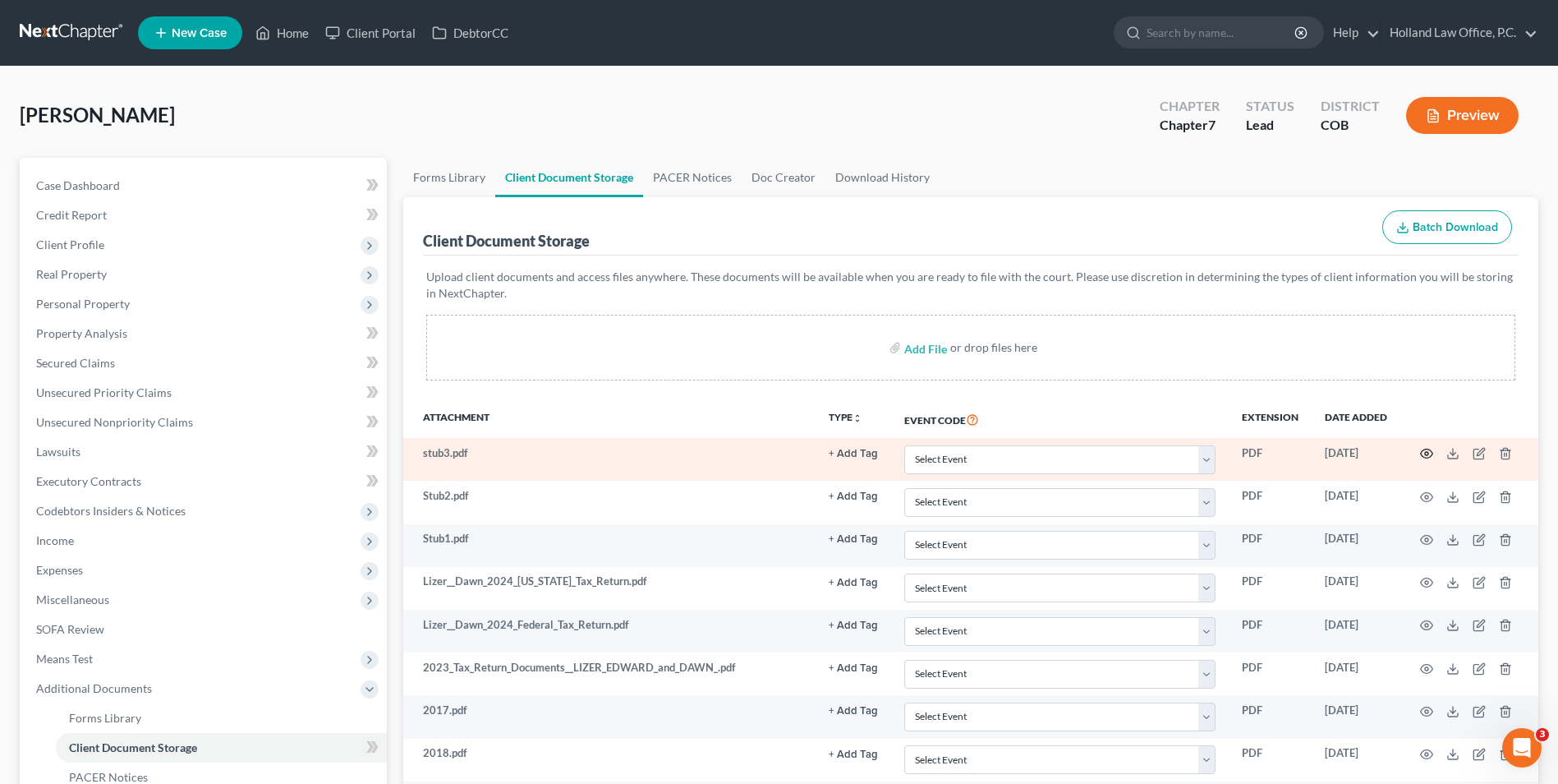
click at [1430, 455] on icon "button" at bounding box center [1427, 454] width 13 height 13
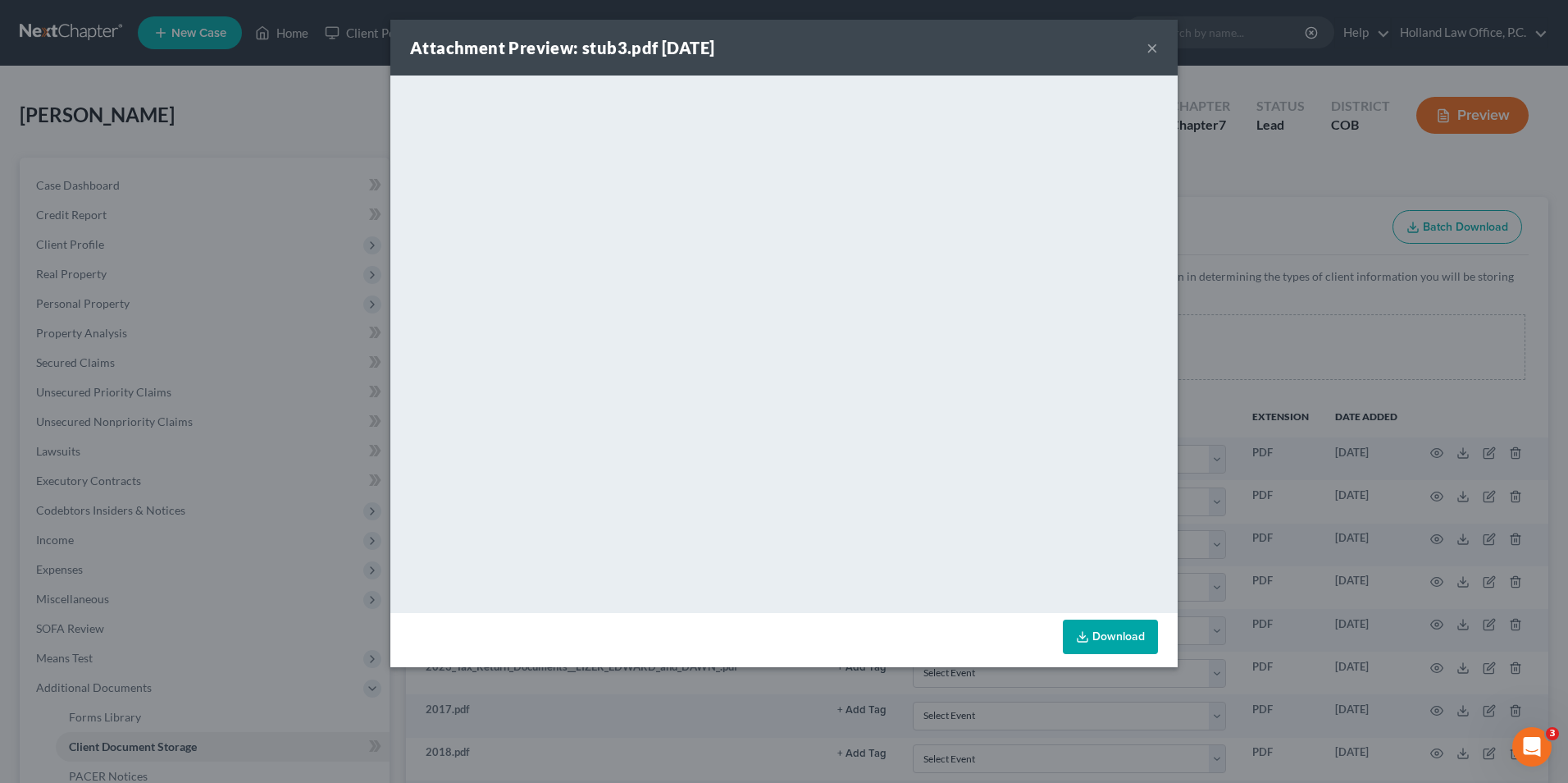
click at [1357, 504] on div "Attachment Preview: stub3.pdf 09/18/2025 × <object ng-attr-data='https://nextch…" at bounding box center [784, 391] width 1568 height 783
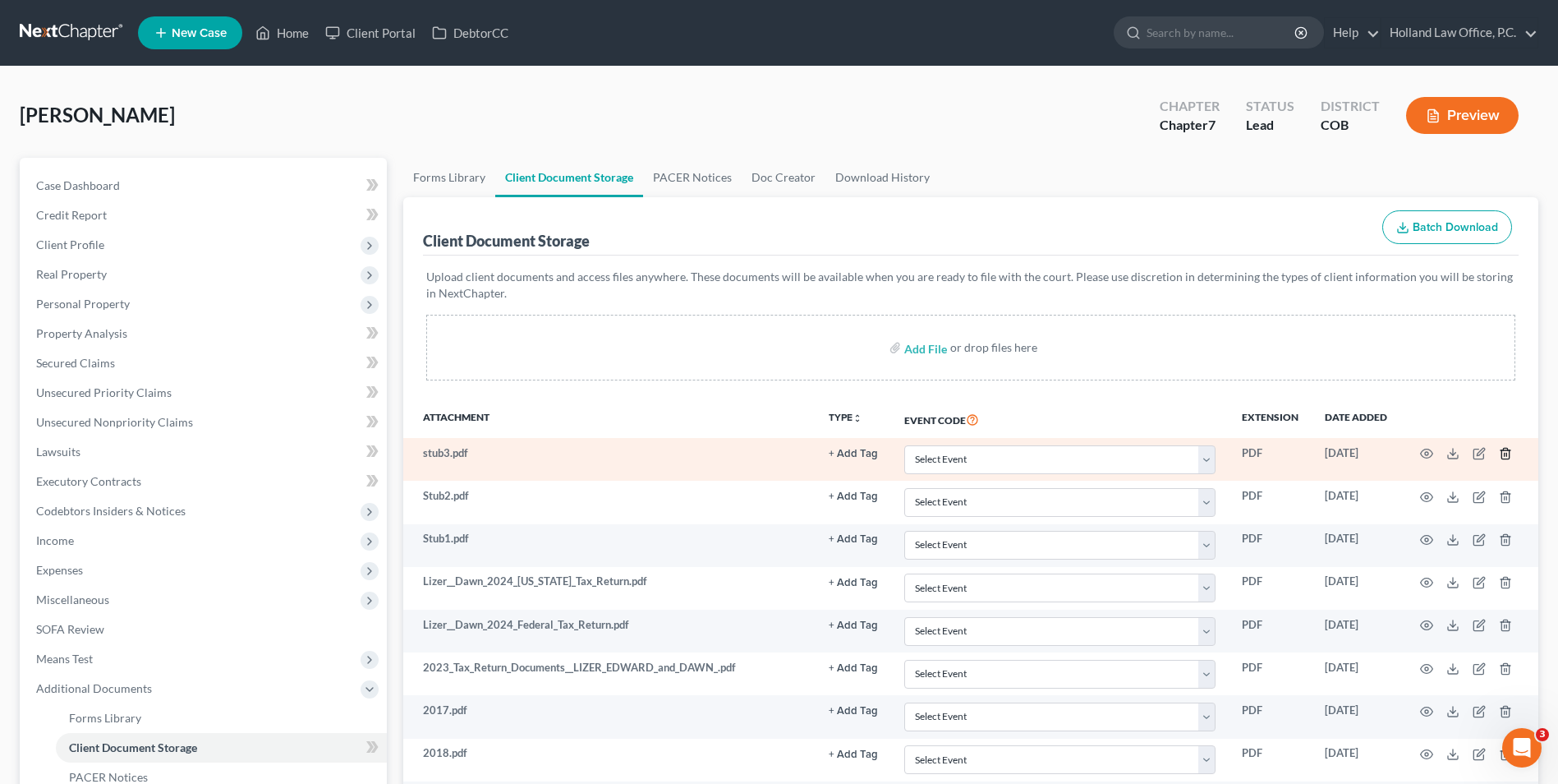
click at [1508, 453] on icon "button" at bounding box center [1506, 454] width 13 height 13
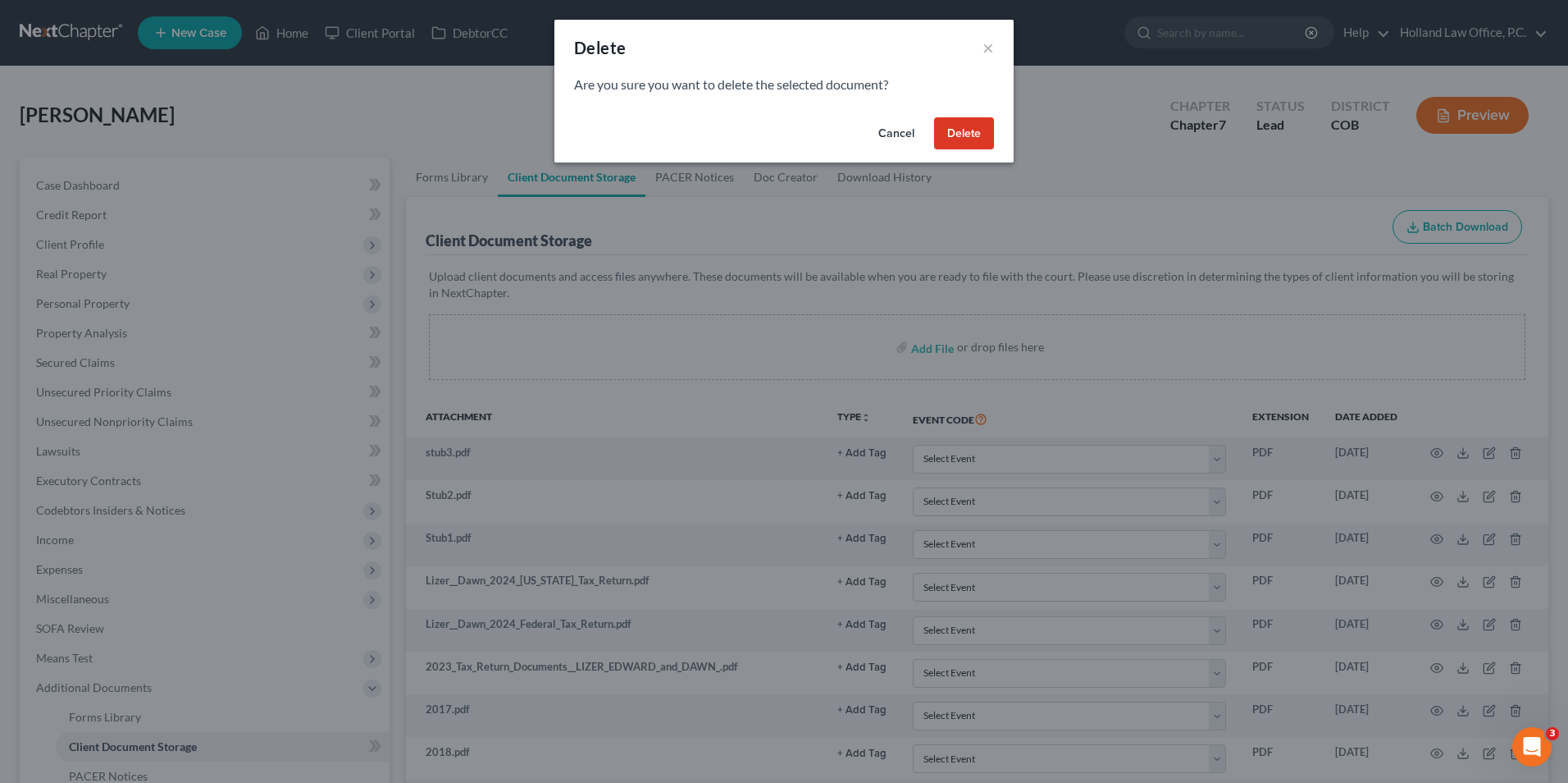
click at [962, 133] on button "Delete" at bounding box center [963, 133] width 60 height 32
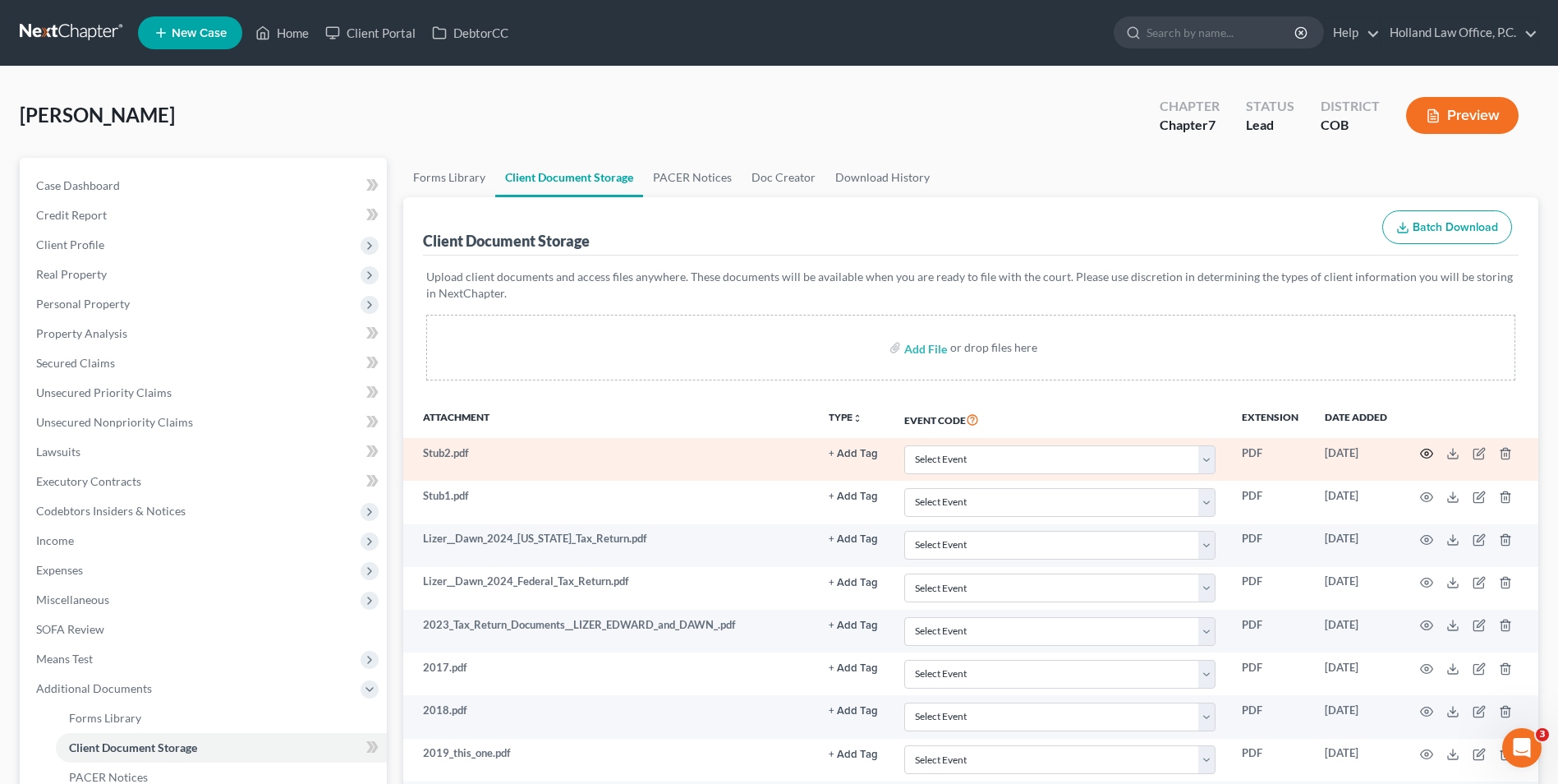
click at [1429, 455] on icon "button" at bounding box center [1427, 454] width 13 height 13
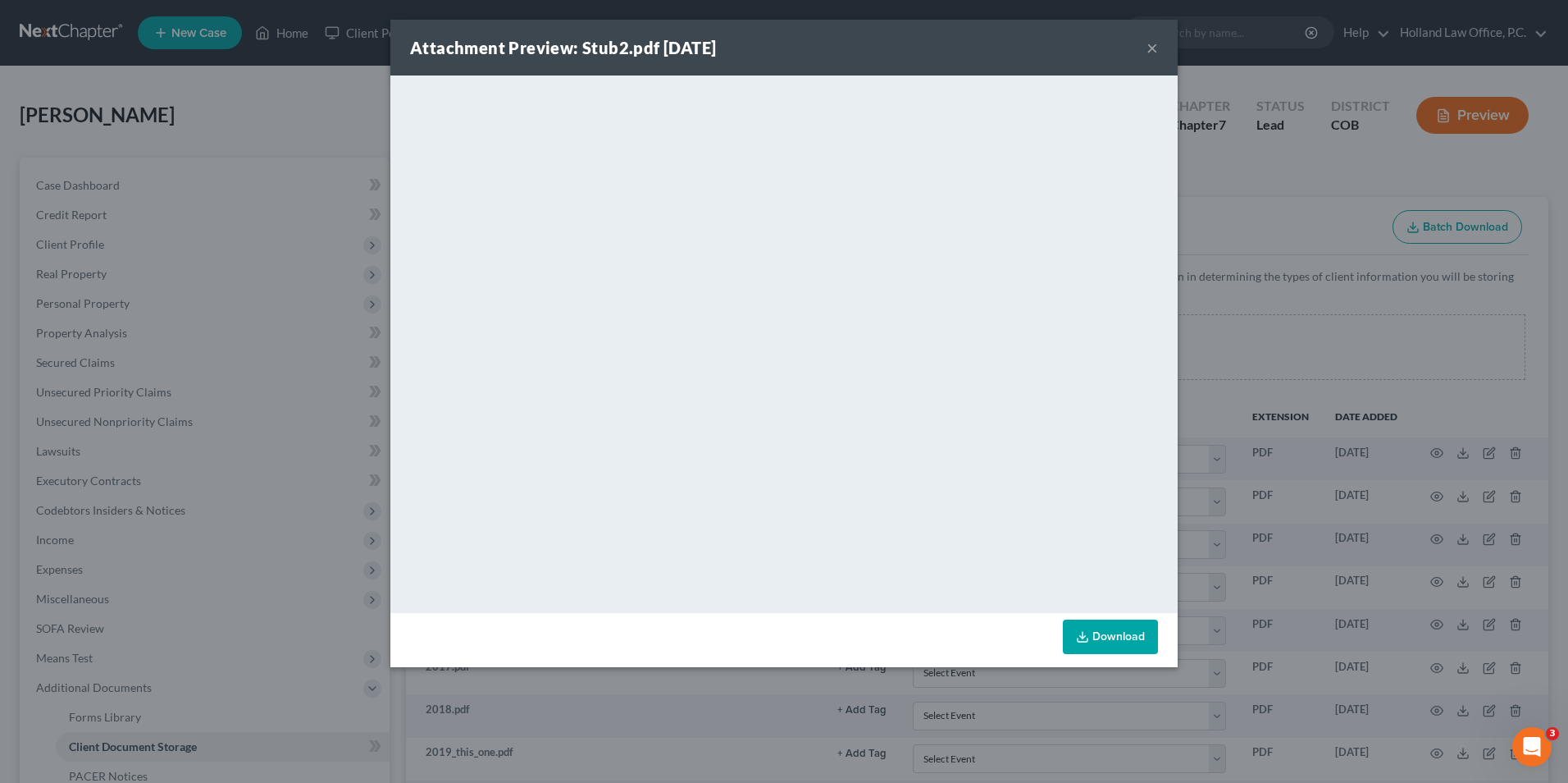
click at [1338, 387] on div "Attachment Preview: Stub2.pdf 09/18/2025 × <object ng-attr-data='https://nextch…" at bounding box center [784, 391] width 1568 height 783
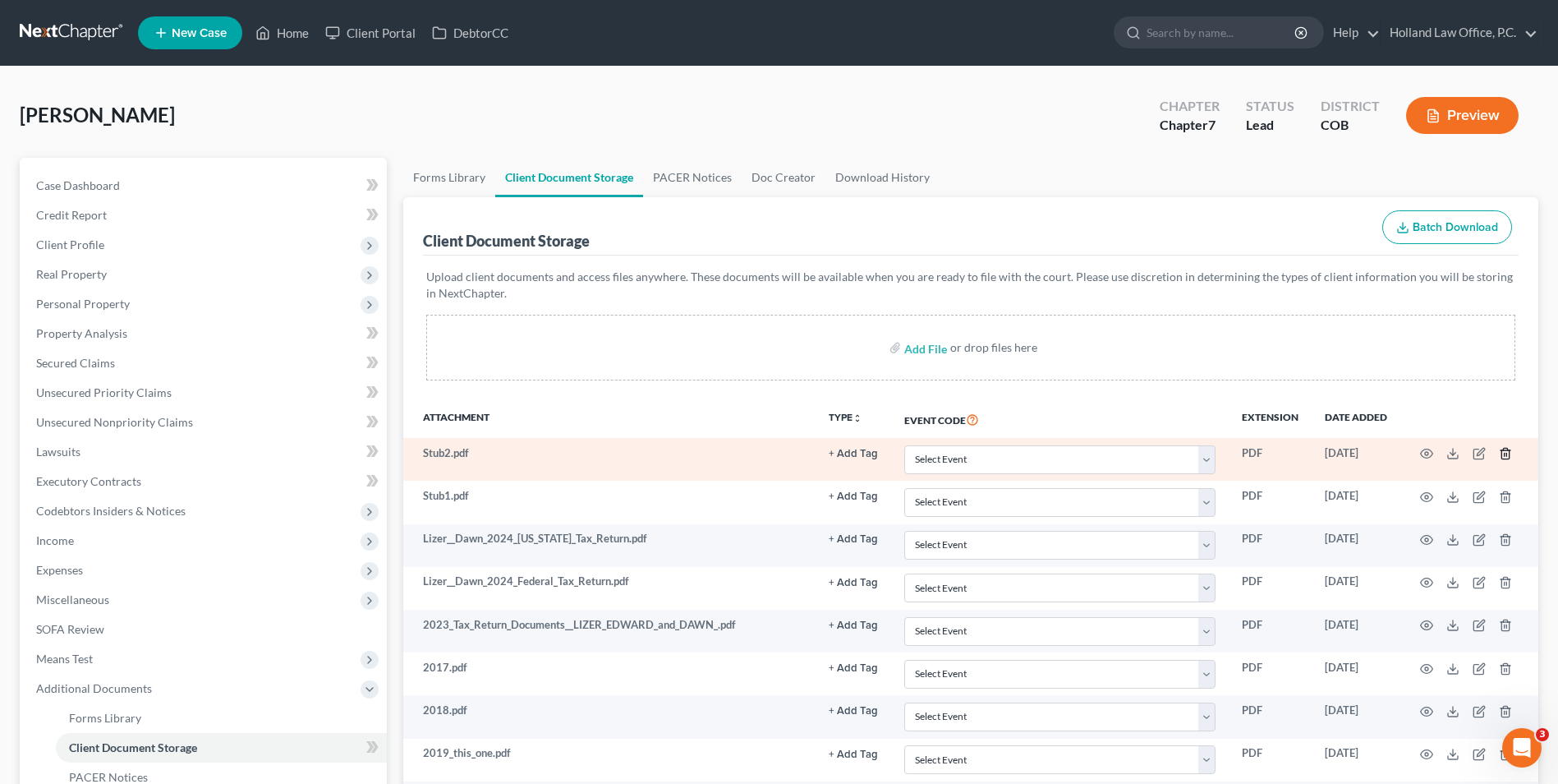
click at [1506, 453] on icon "button" at bounding box center [1506, 454] width 13 height 13
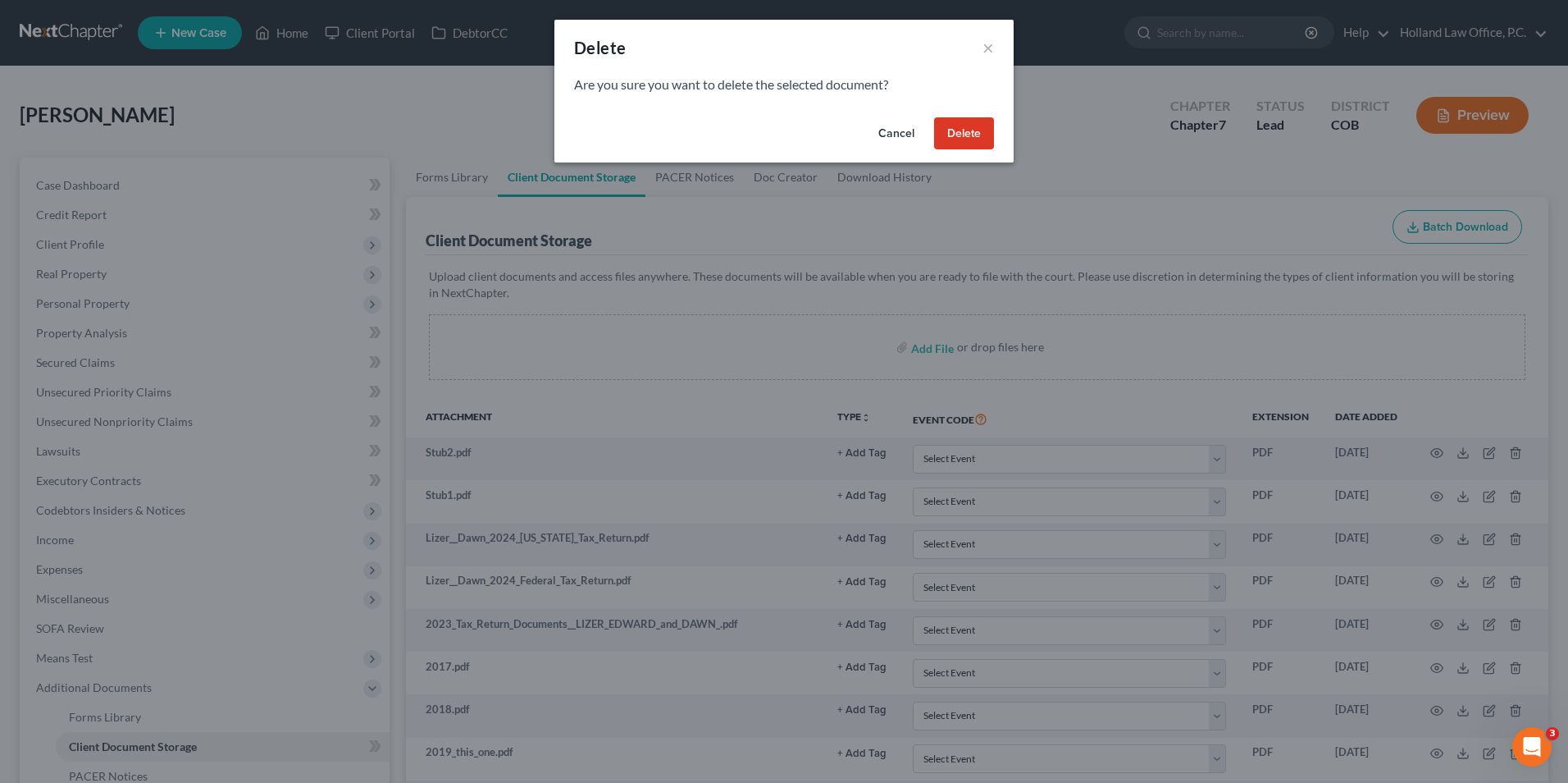
click at [973, 134] on button "Delete" at bounding box center [963, 133] width 60 height 32
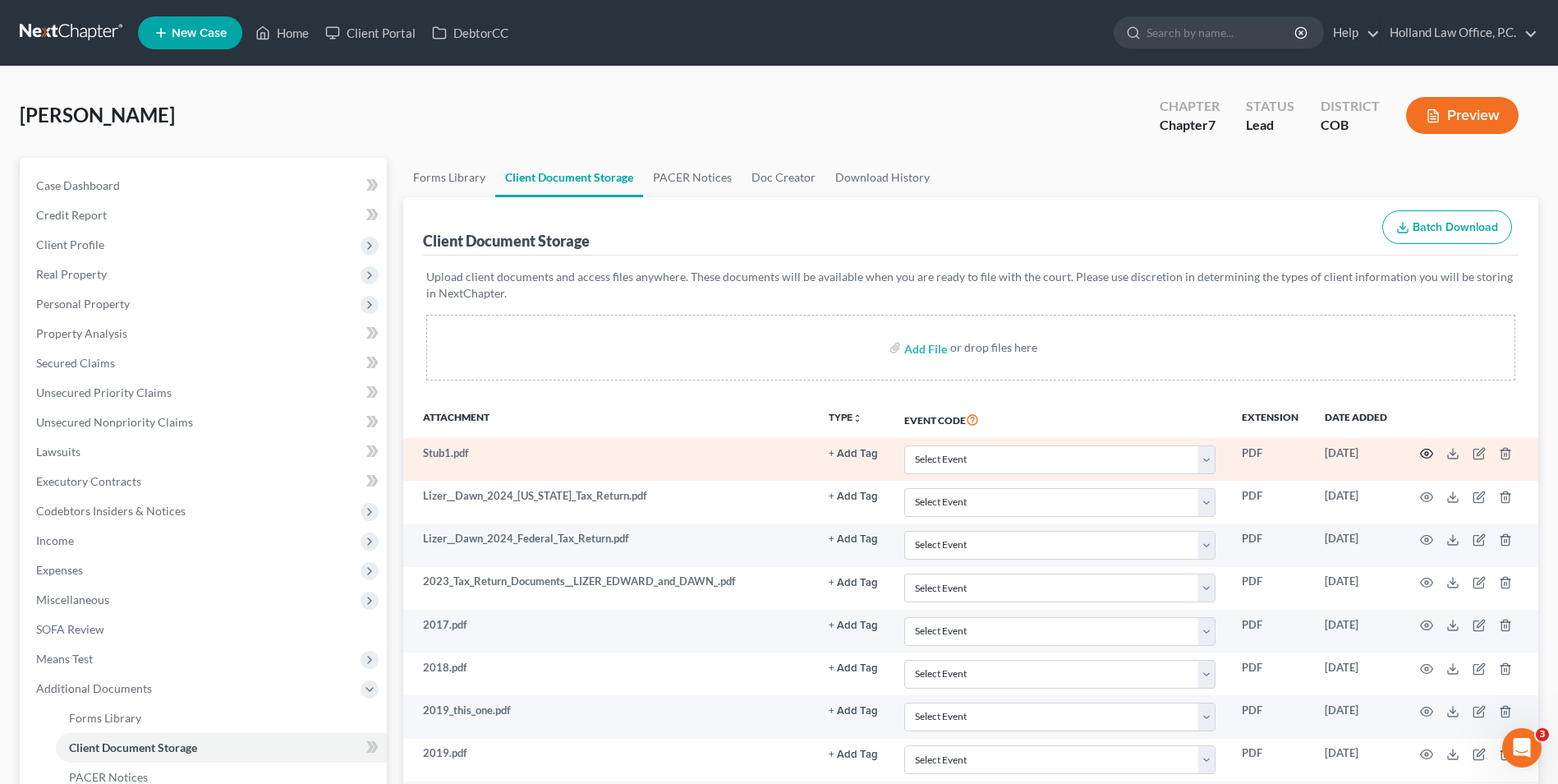
click at [1423, 452] on icon "button" at bounding box center [1427, 454] width 12 height 9
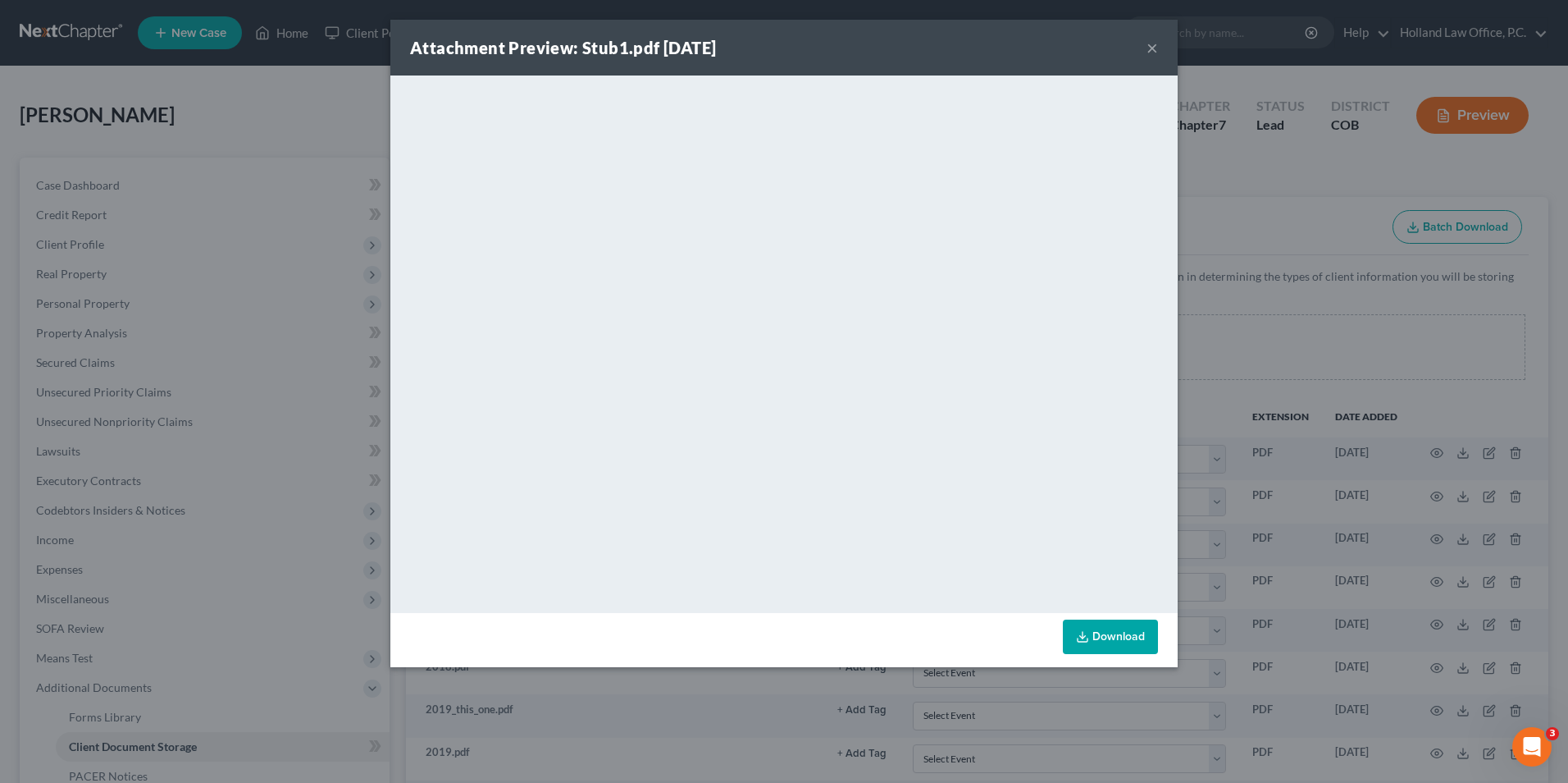
click at [1300, 415] on div "Attachment Preview: Stub1.pdf 09/18/2025 × <object ng-attr-data='https://nextch…" at bounding box center [784, 391] width 1568 height 783
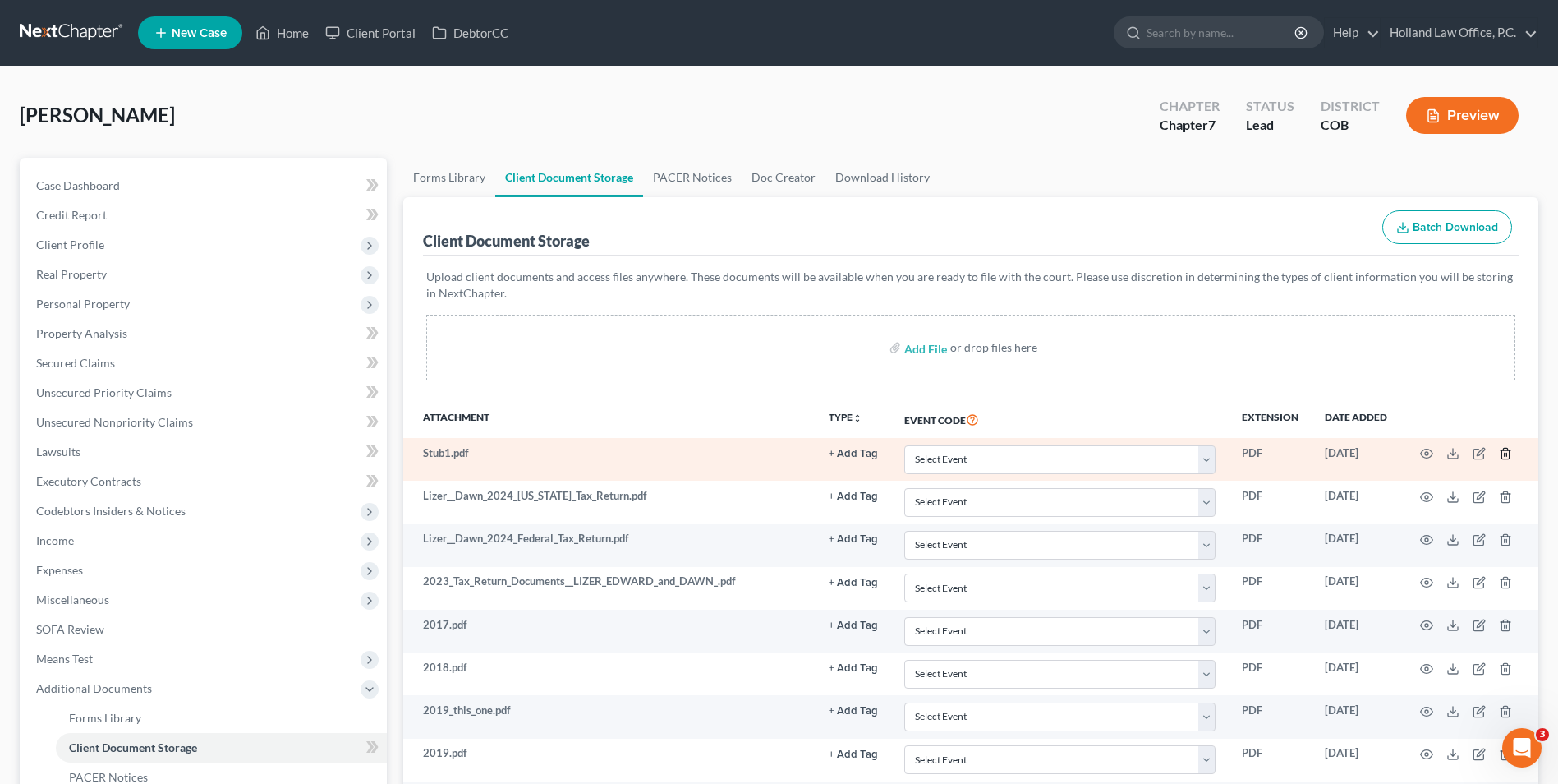
click at [1505, 456] on line "button" at bounding box center [1505, 456] width 0 height 4
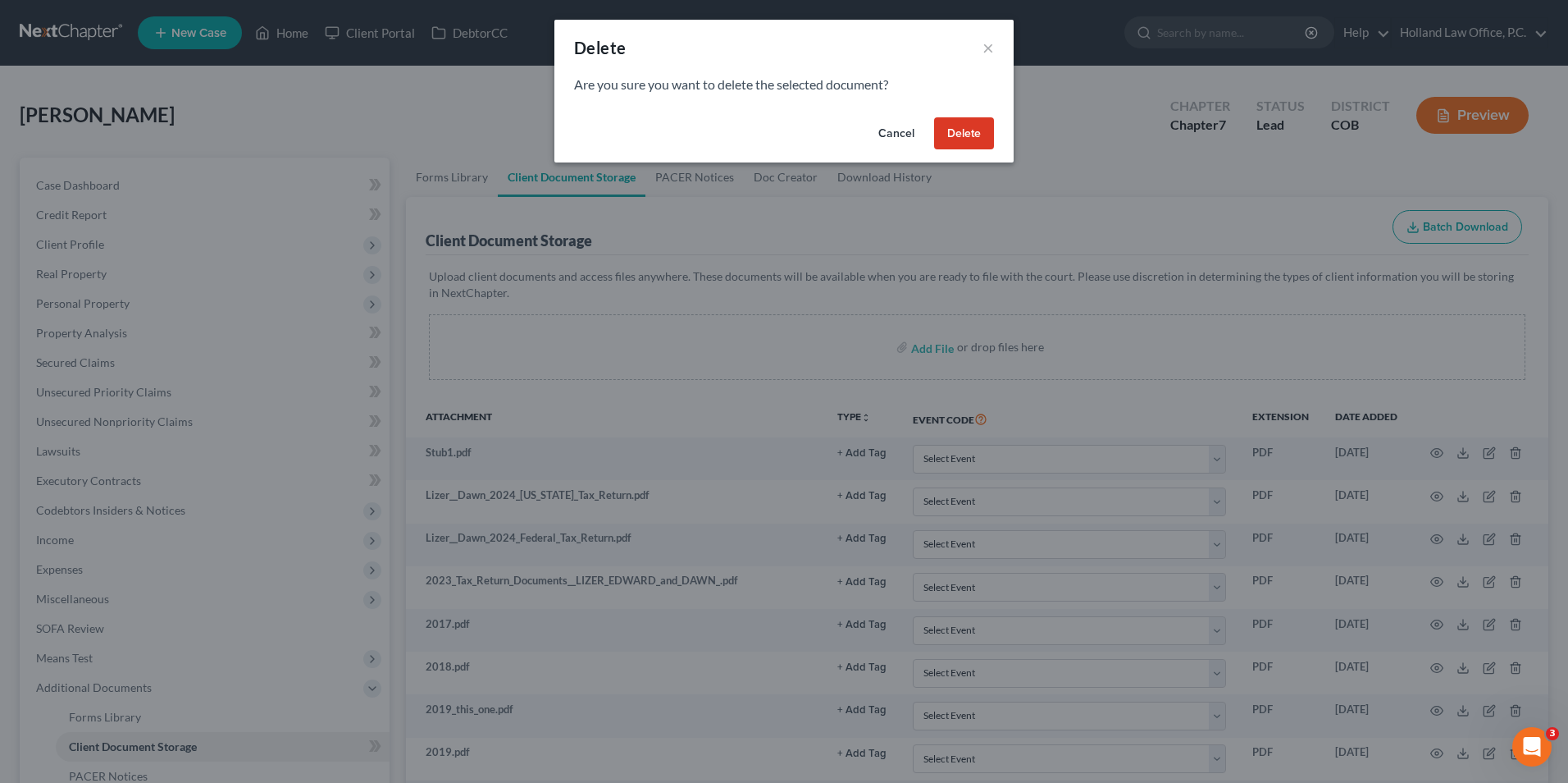
click at [962, 137] on button "Delete" at bounding box center [963, 133] width 60 height 32
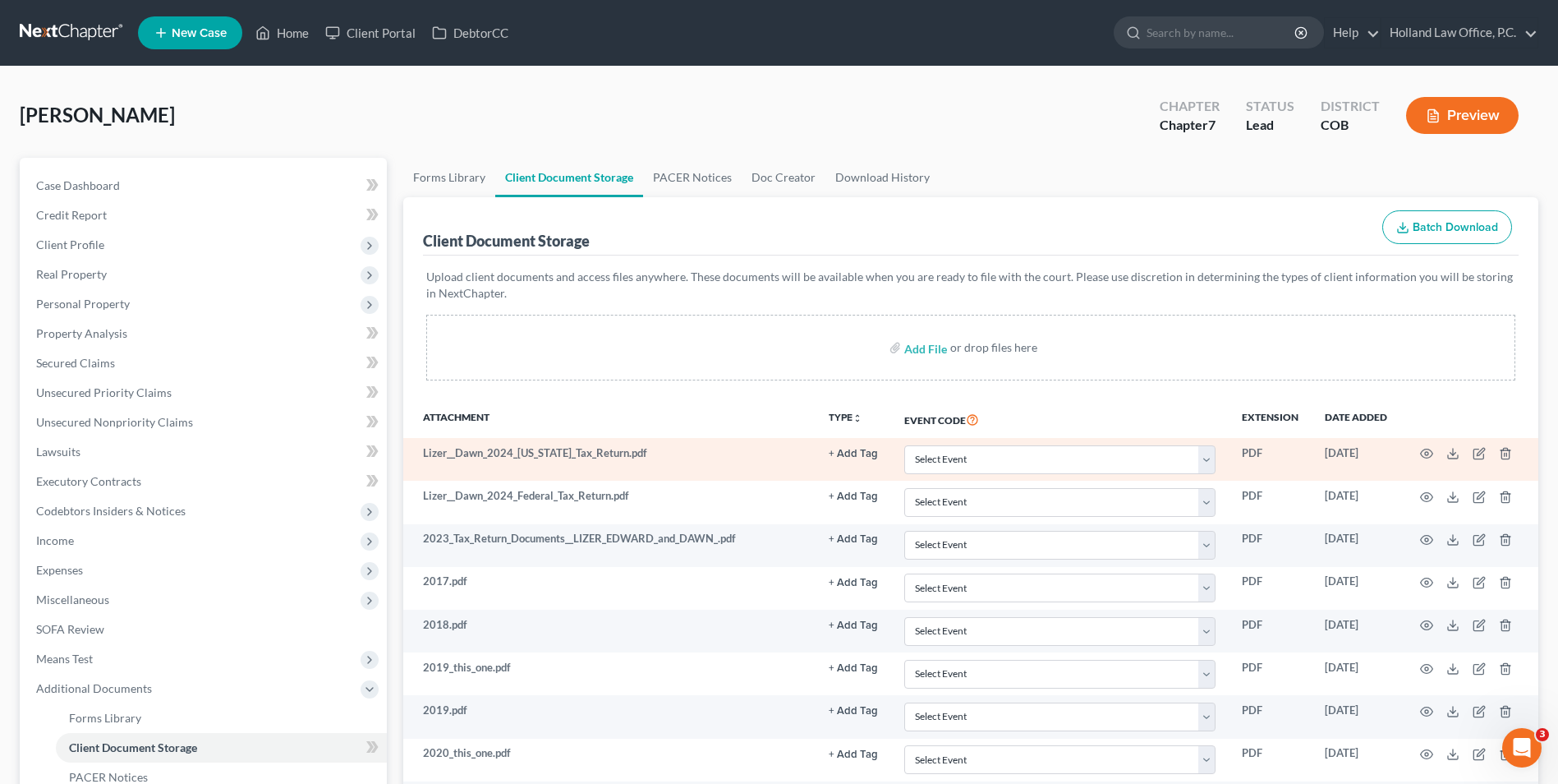
click at [1513, 454] on td at bounding box center [1470, 459] width 138 height 43
click at [1505, 455] on line "button" at bounding box center [1505, 456] width 0 height 4
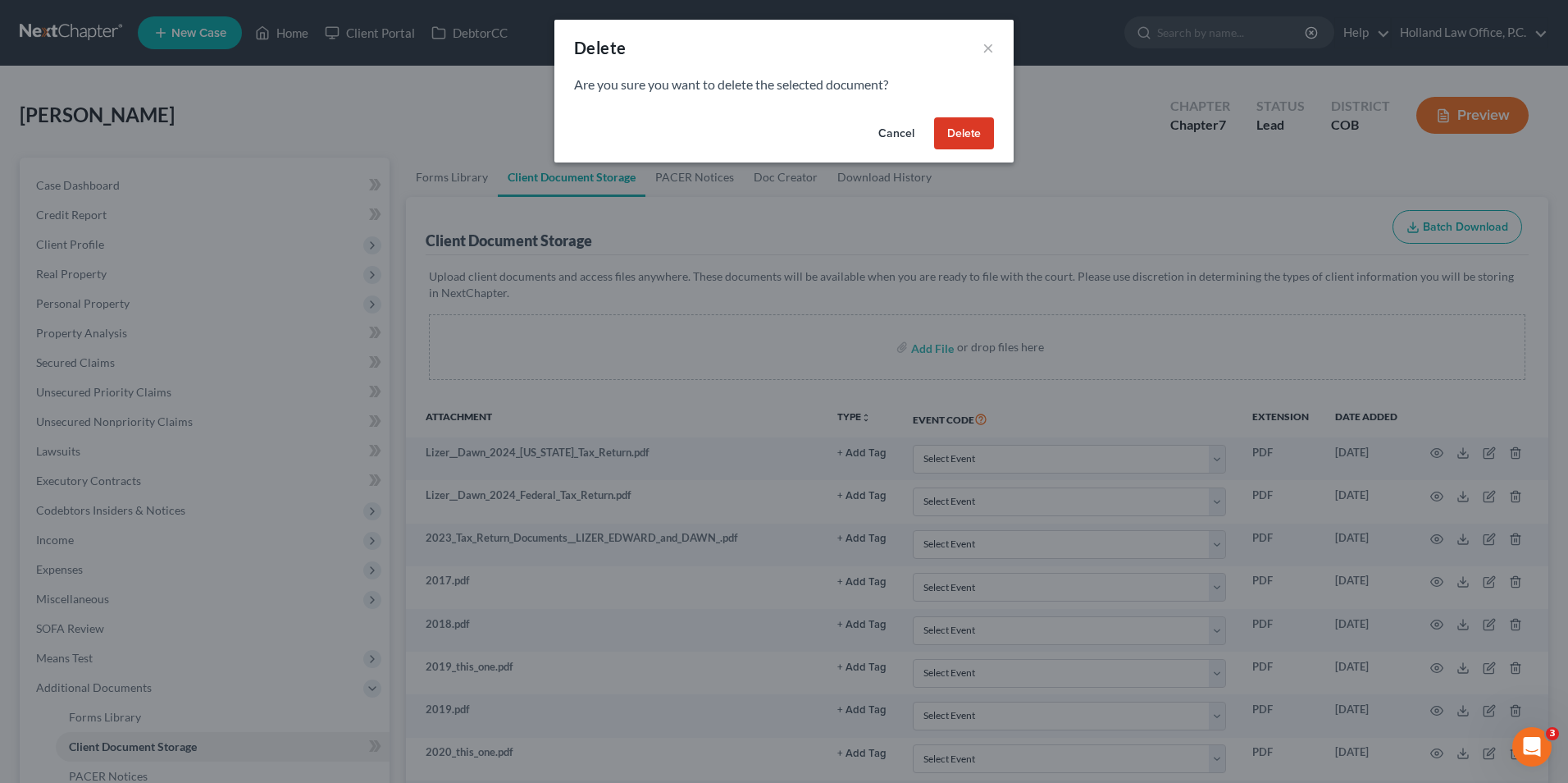
click at [966, 146] on button "Delete" at bounding box center [963, 133] width 60 height 32
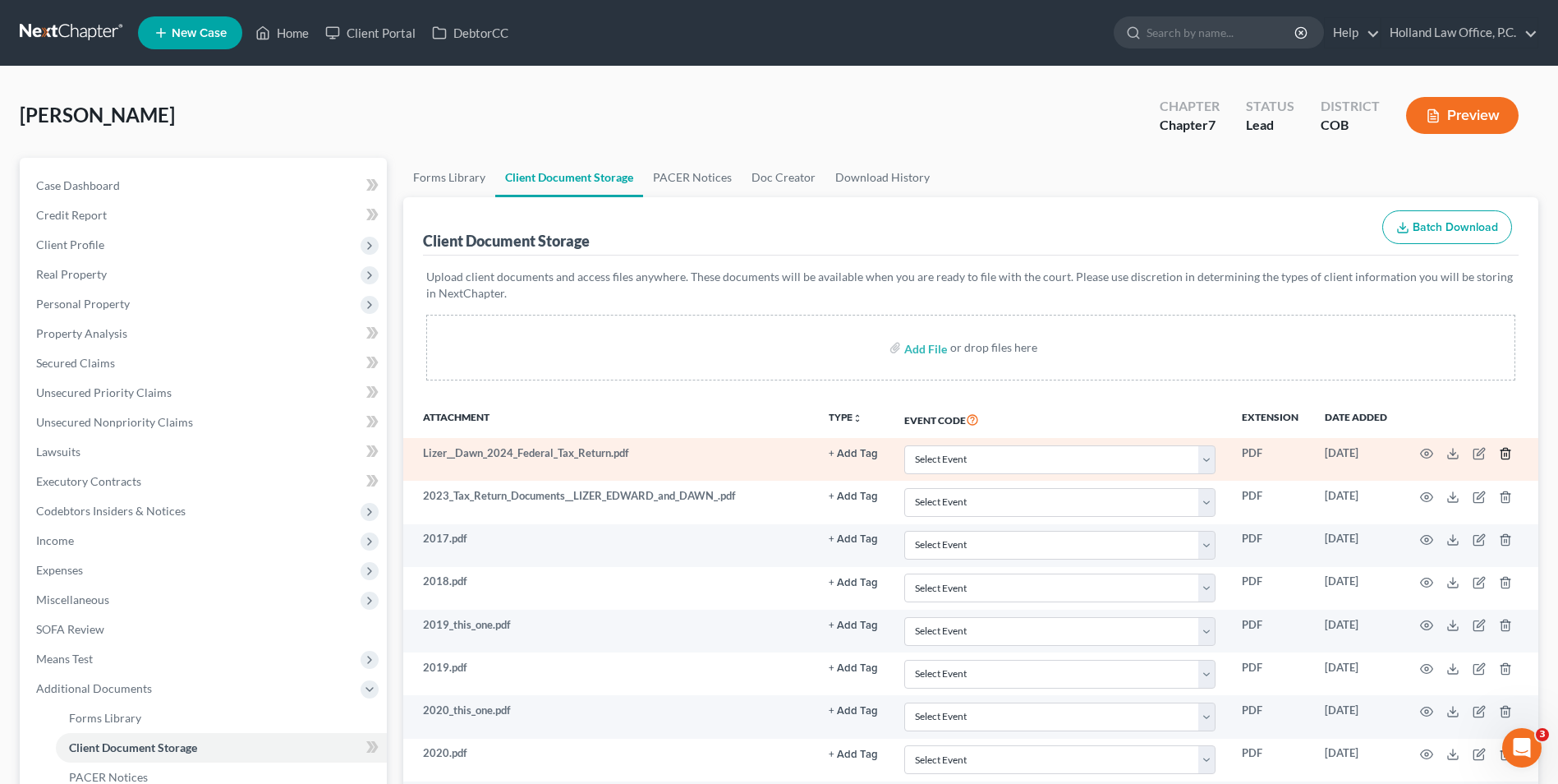
drag, startPoint x: 1508, startPoint y: 457, endPoint x: 1498, endPoint y: 457, distance: 10.0
click at [1500, 457] on icon "button" at bounding box center [1506, 454] width 13 height 13
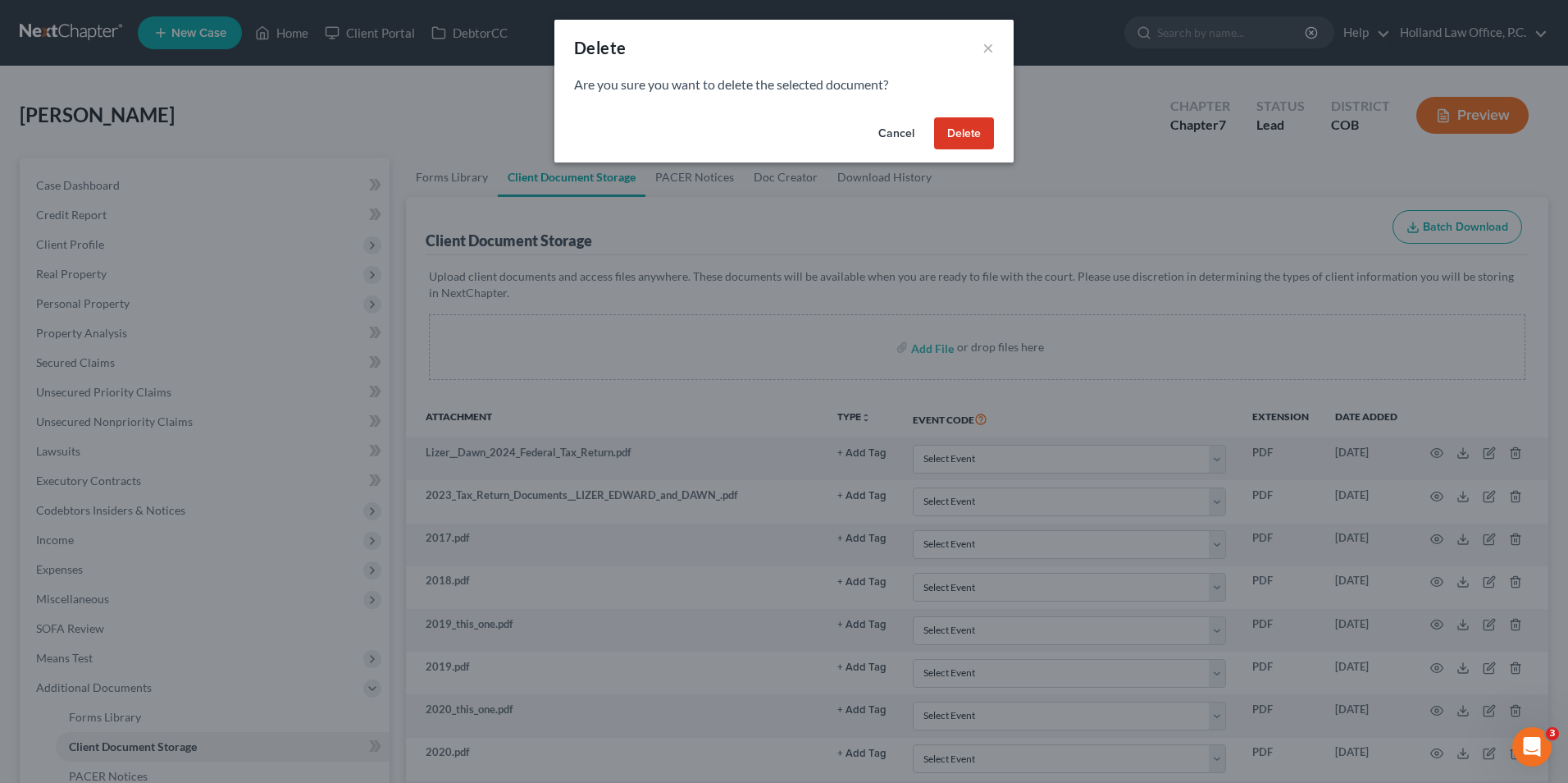
click at [953, 133] on button "Delete" at bounding box center [963, 133] width 60 height 32
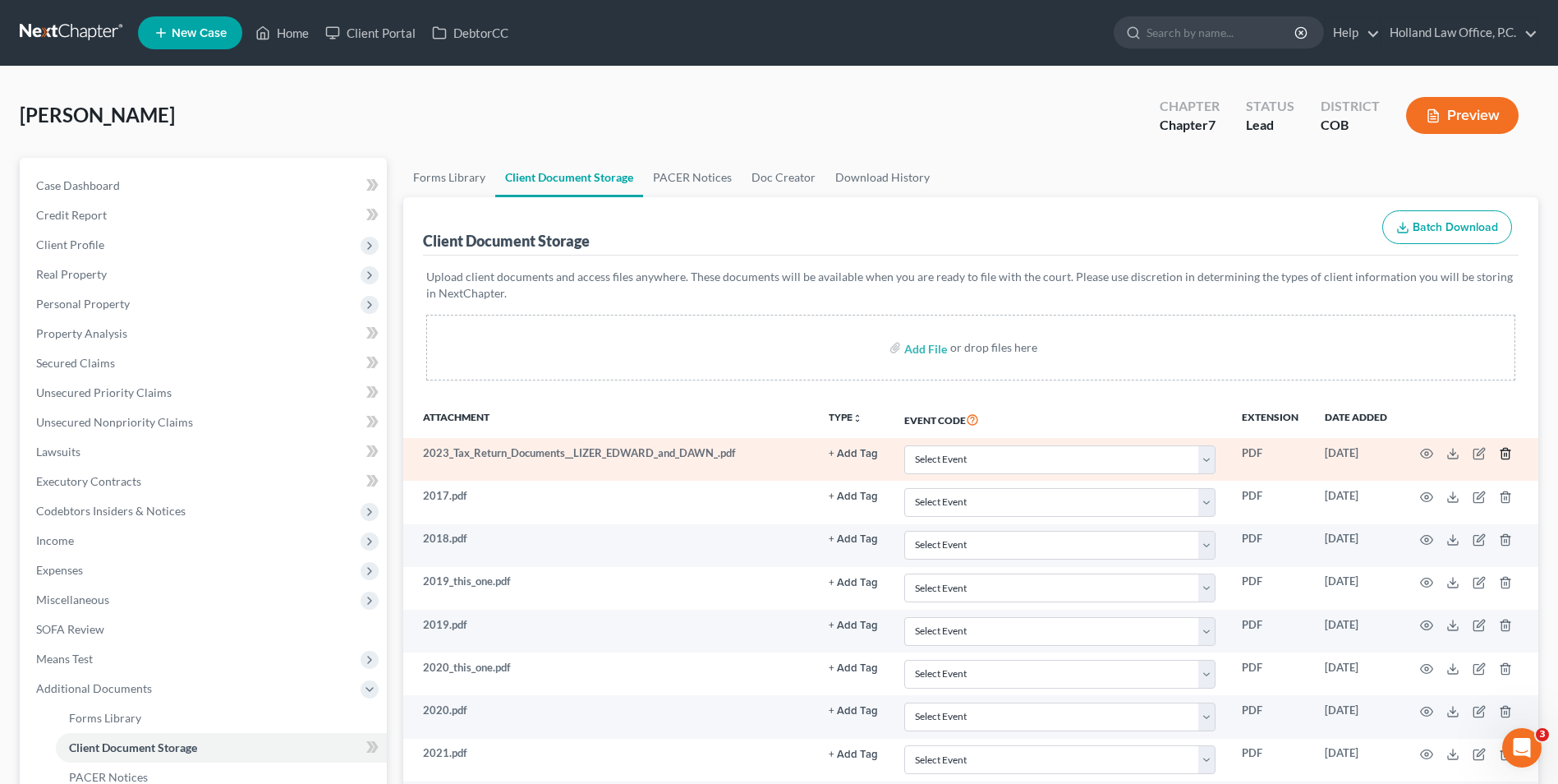
click at [1503, 457] on icon "button" at bounding box center [1506, 454] width 13 height 13
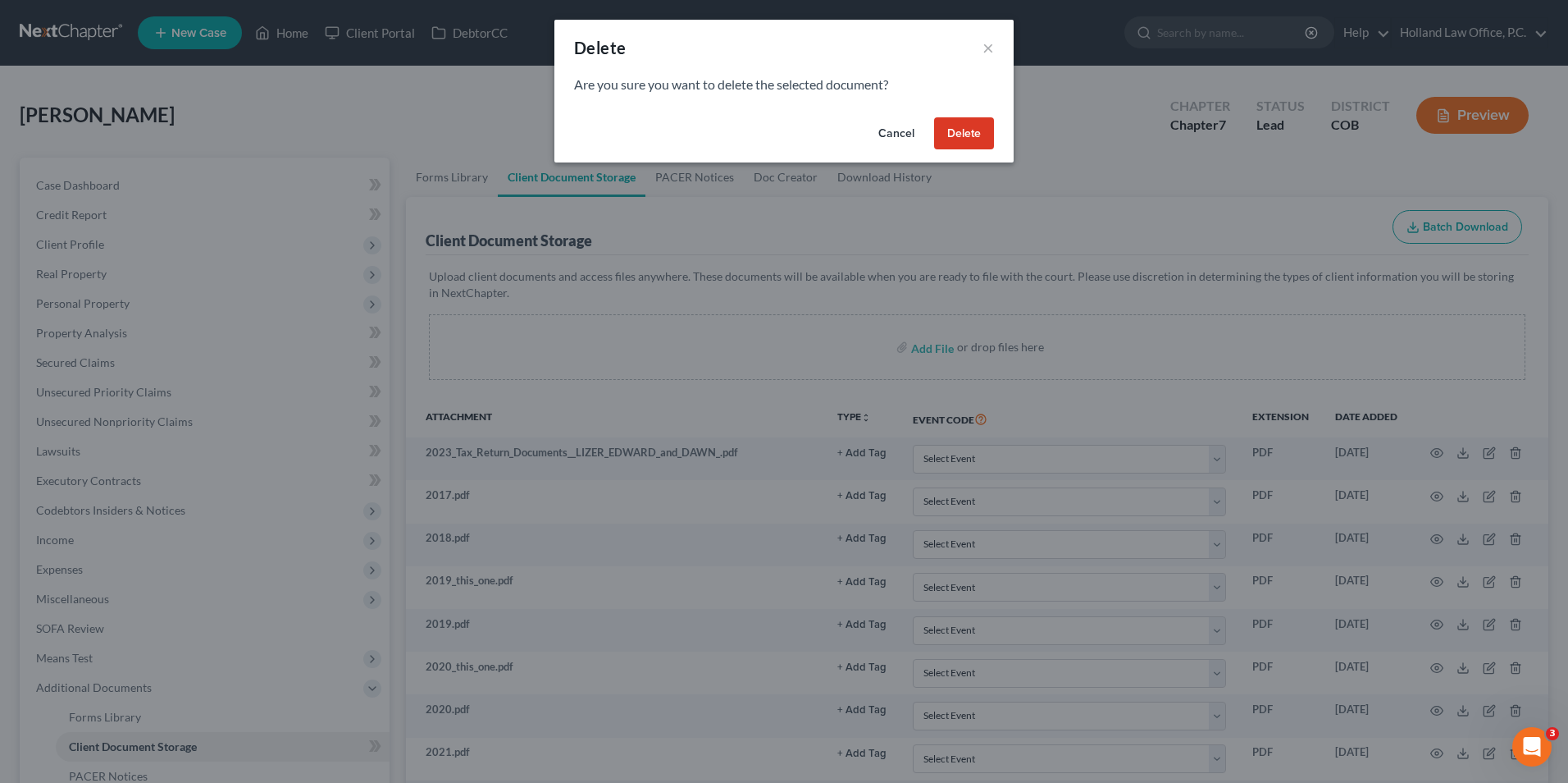
click at [947, 136] on button "Delete" at bounding box center [963, 133] width 60 height 32
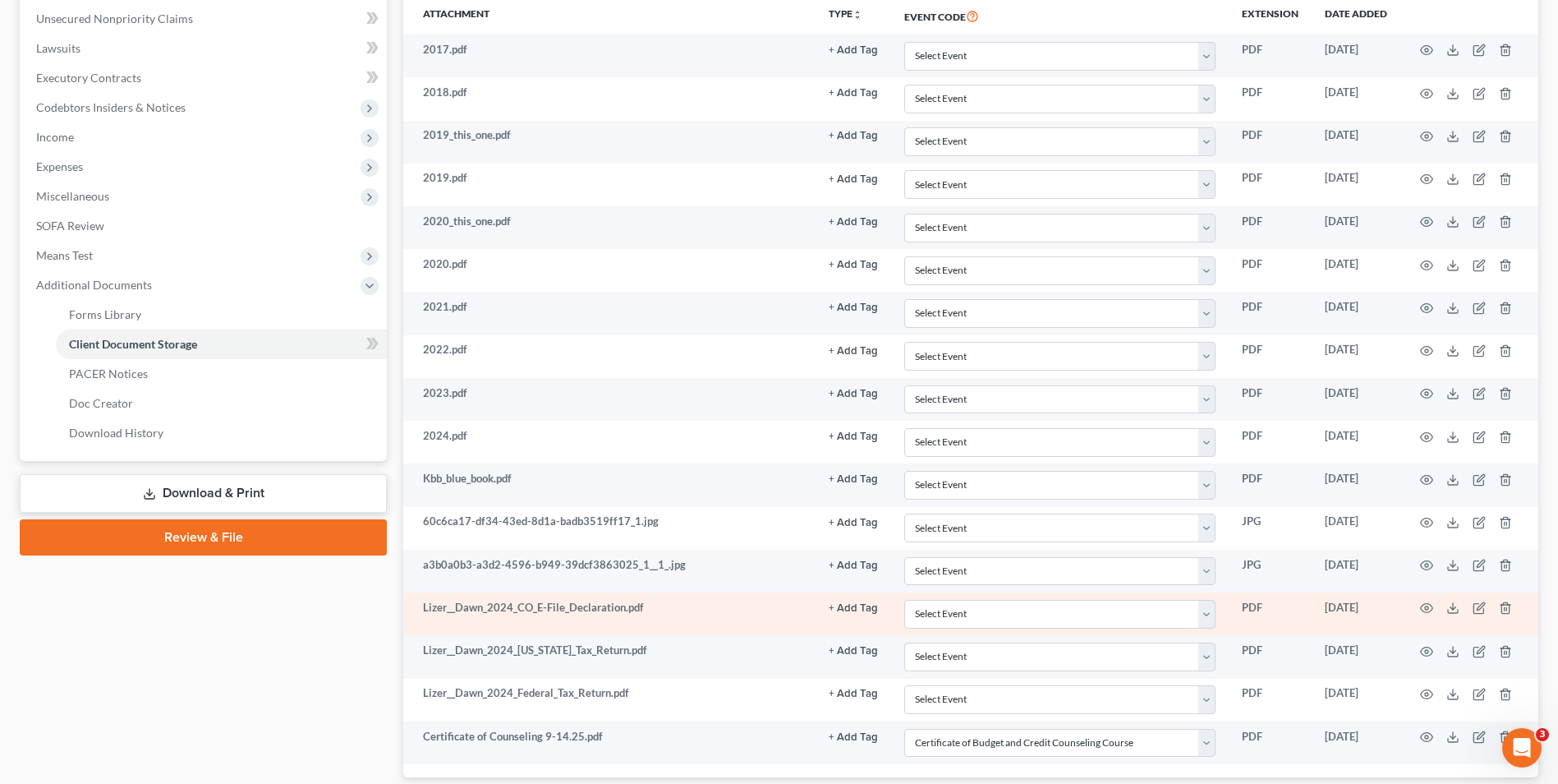
scroll to position [411, 0]
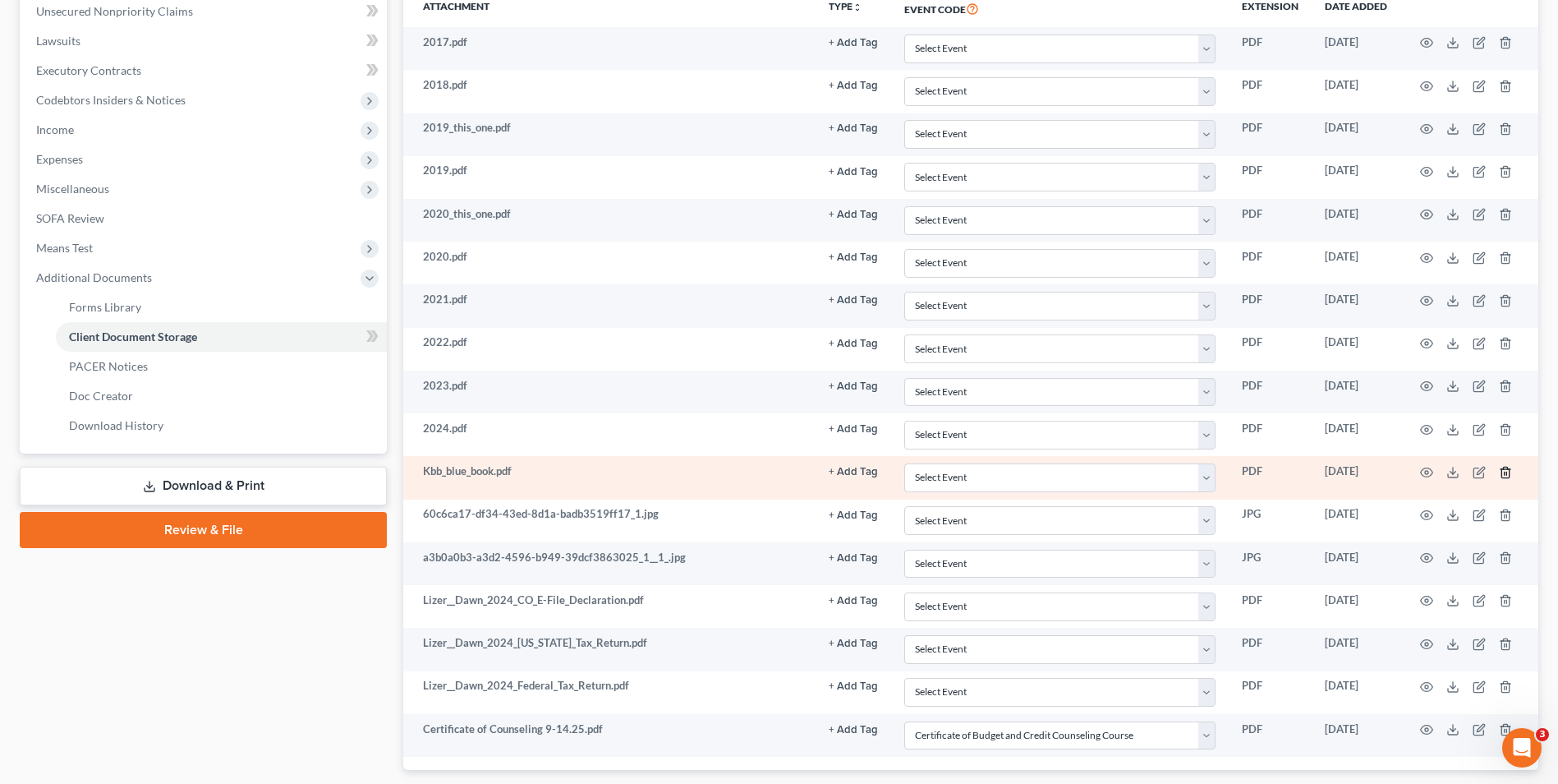
click at [1507, 474] on line "button" at bounding box center [1507, 473] width 0 height 4
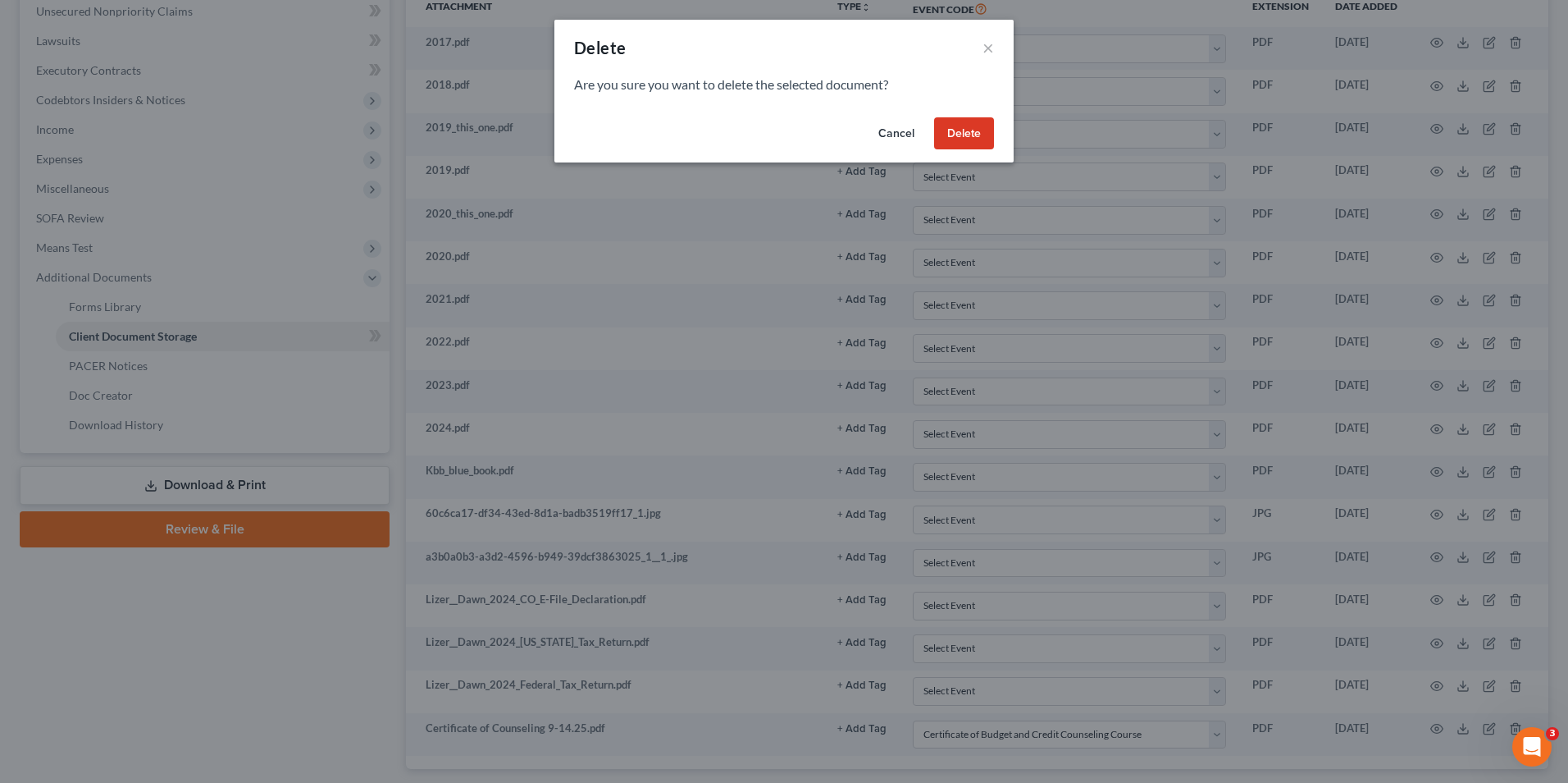
click at [959, 119] on button "Delete" at bounding box center [963, 133] width 60 height 32
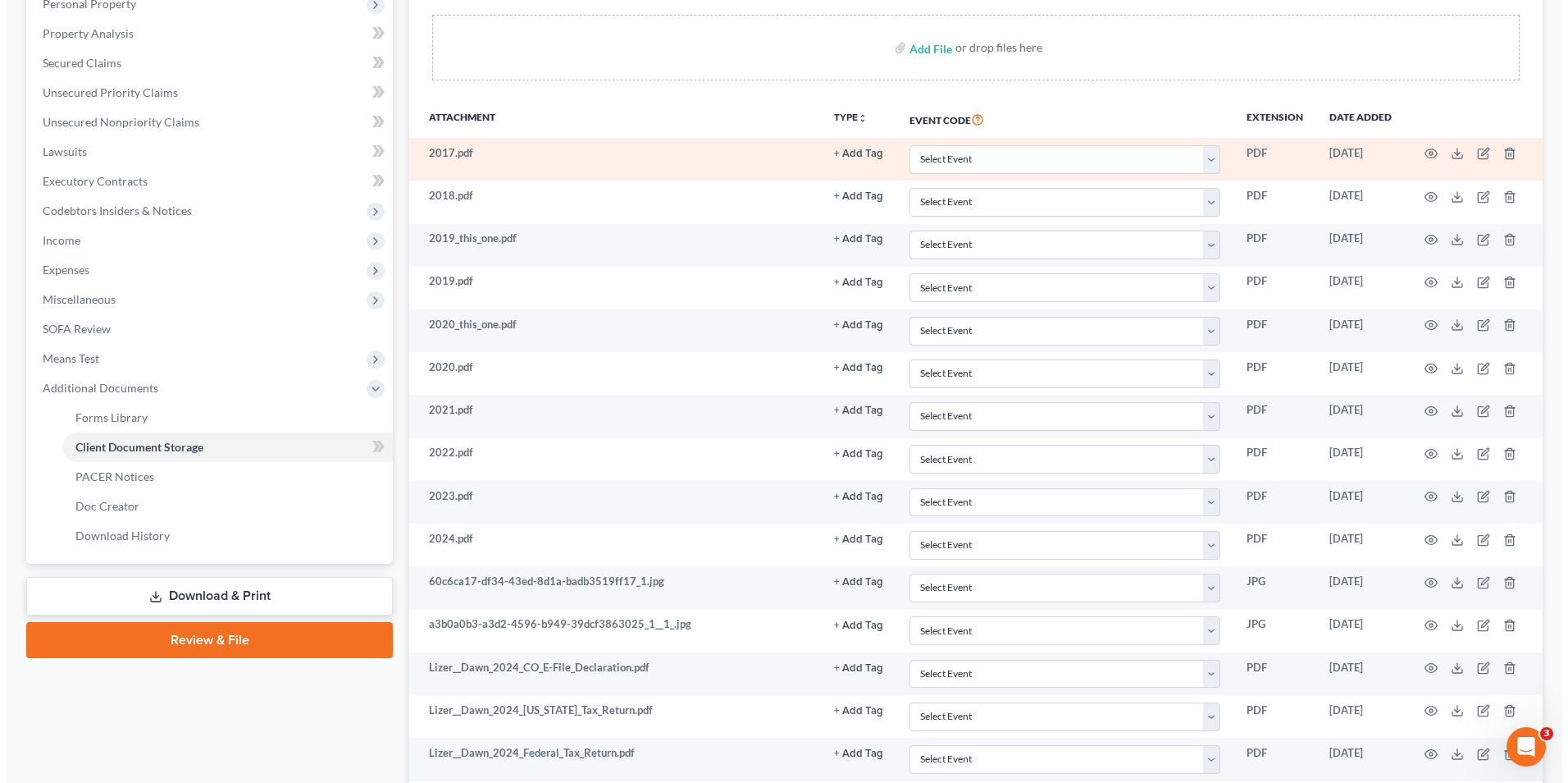
scroll to position [246, 0]
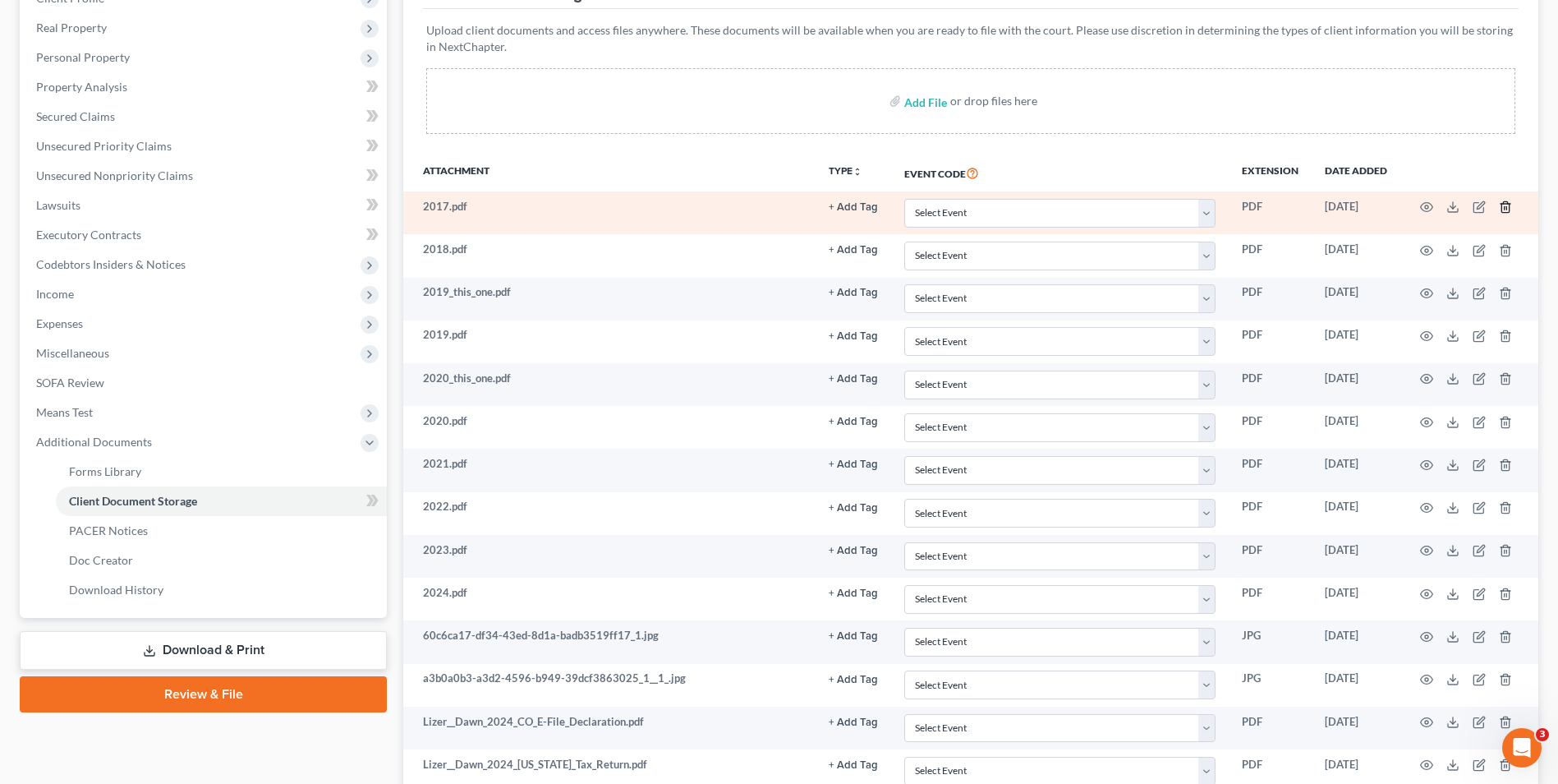
click at [1507, 208] on line "button" at bounding box center [1507, 209] width 0 height 4
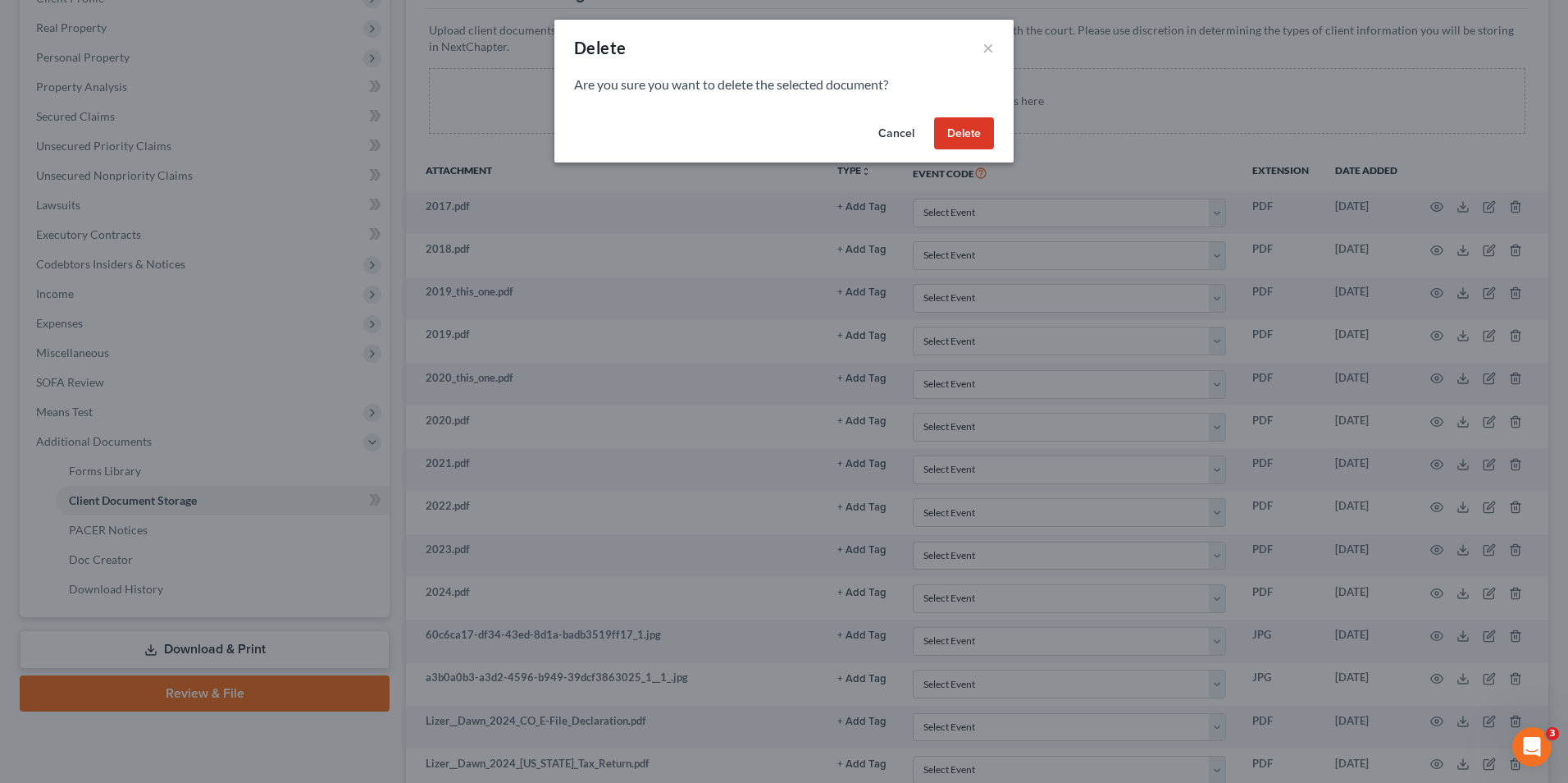
click at [947, 144] on button "Delete" at bounding box center [963, 133] width 60 height 32
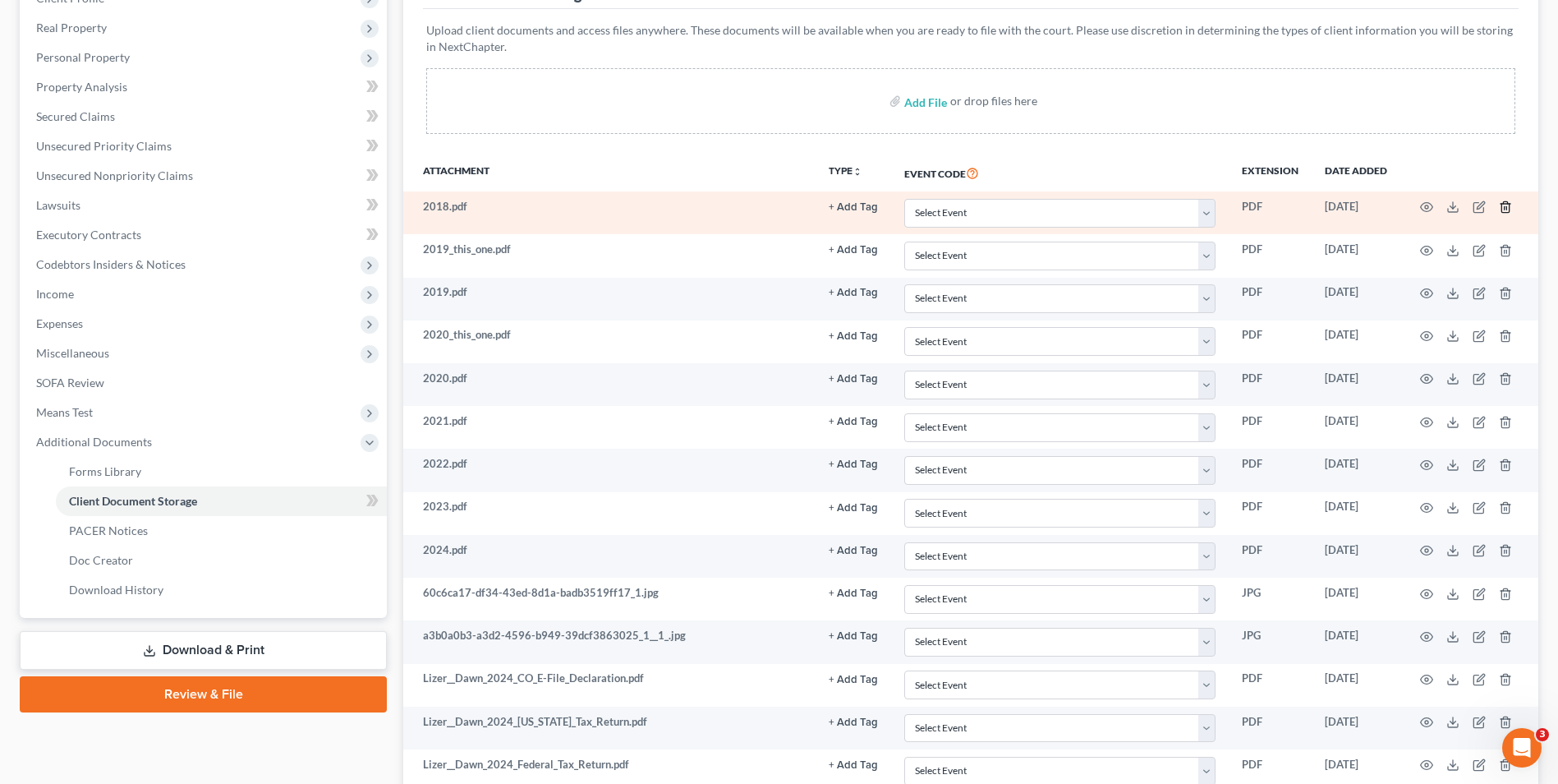
click at [1505, 203] on icon "button" at bounding box center [1506, 207] width 13 height 13
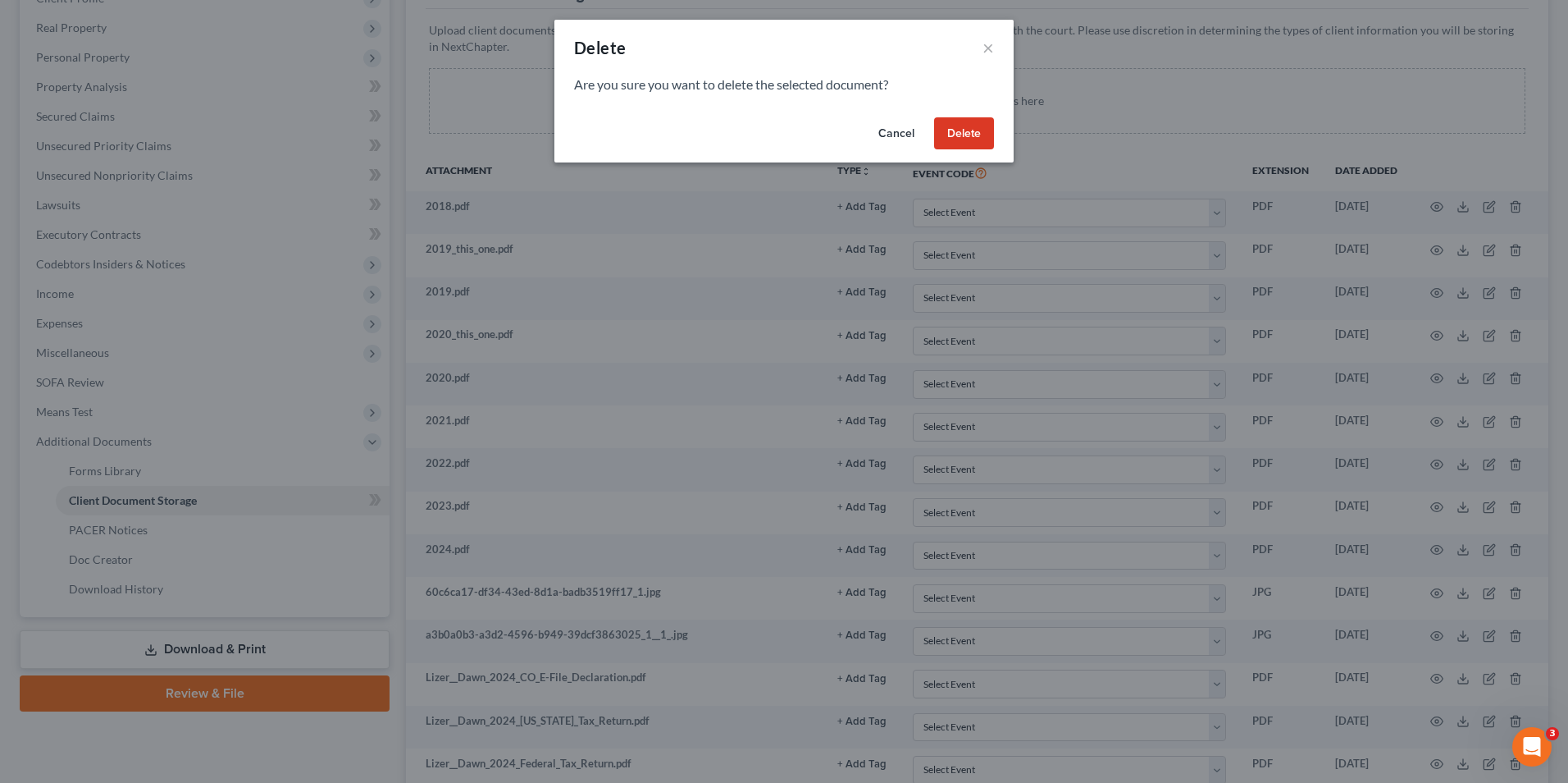
click at [938, 134] on button "Delete" at bounding box center [963, 133] width 60 height 32
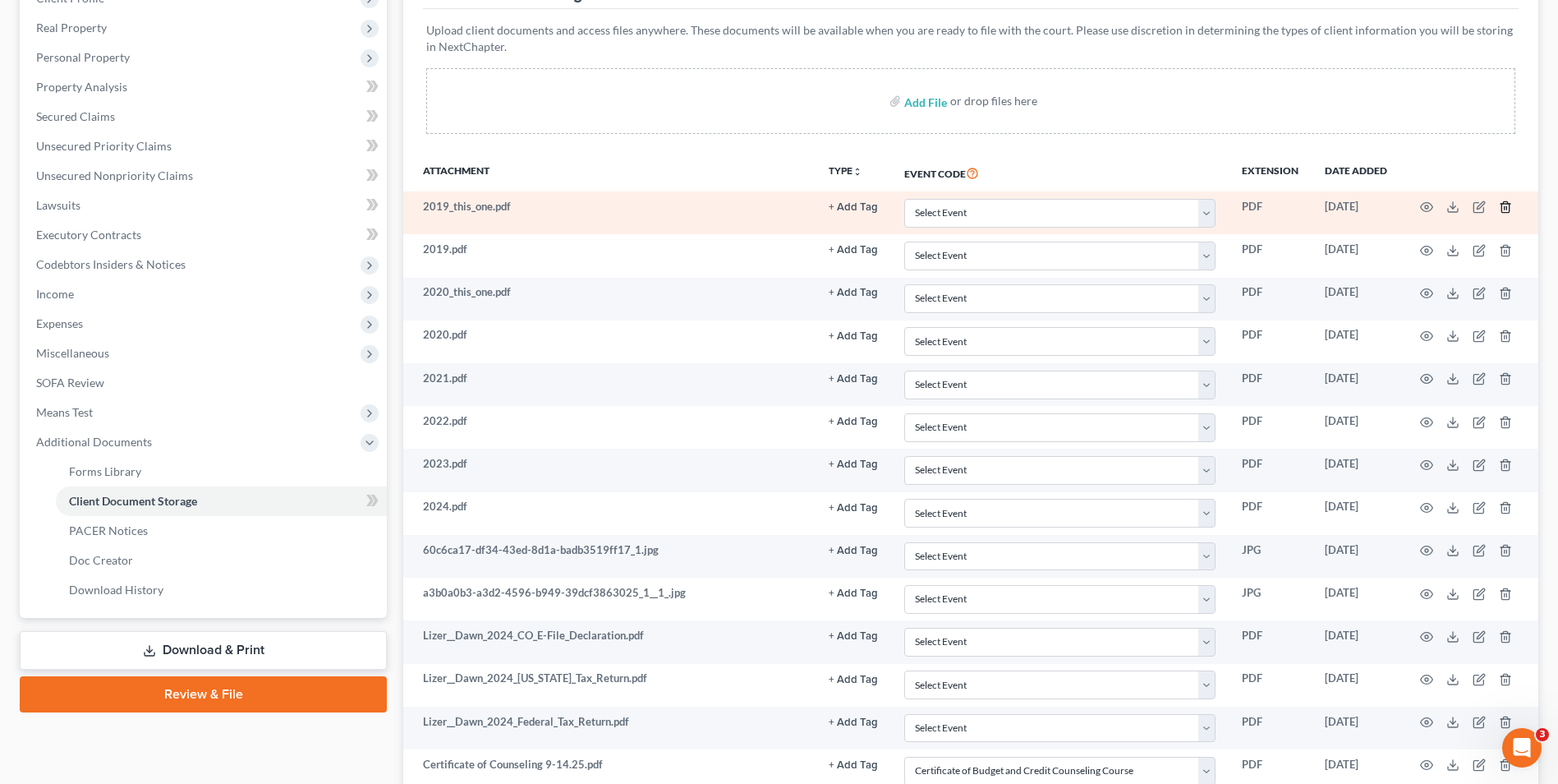
click at [1503, 207] on icon "button" at bounding box center [1506, 207] width 13 height 13
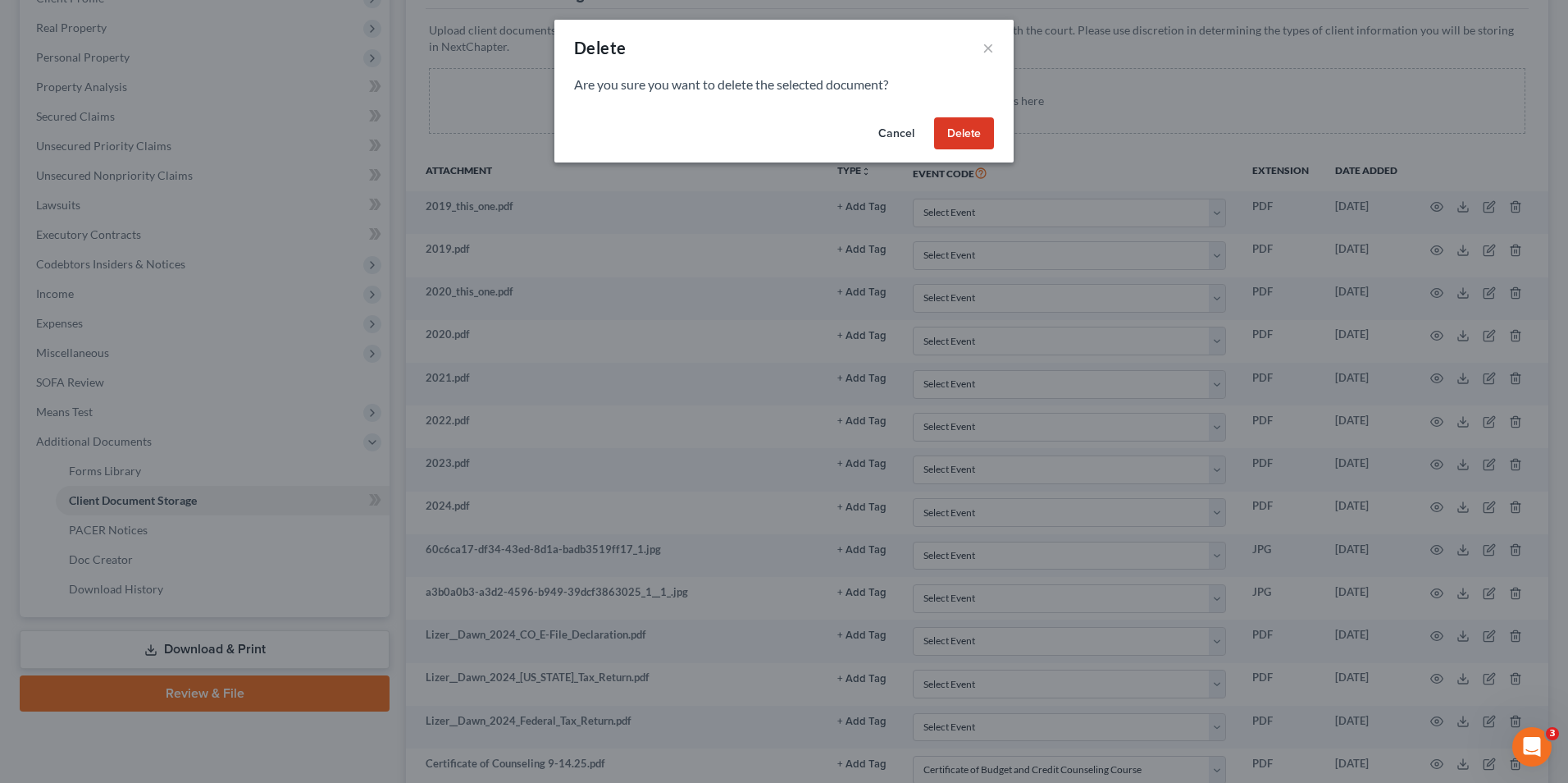
click at [984, 137] on button "Delete" at bounding box center [963, 133] width 60 height 32
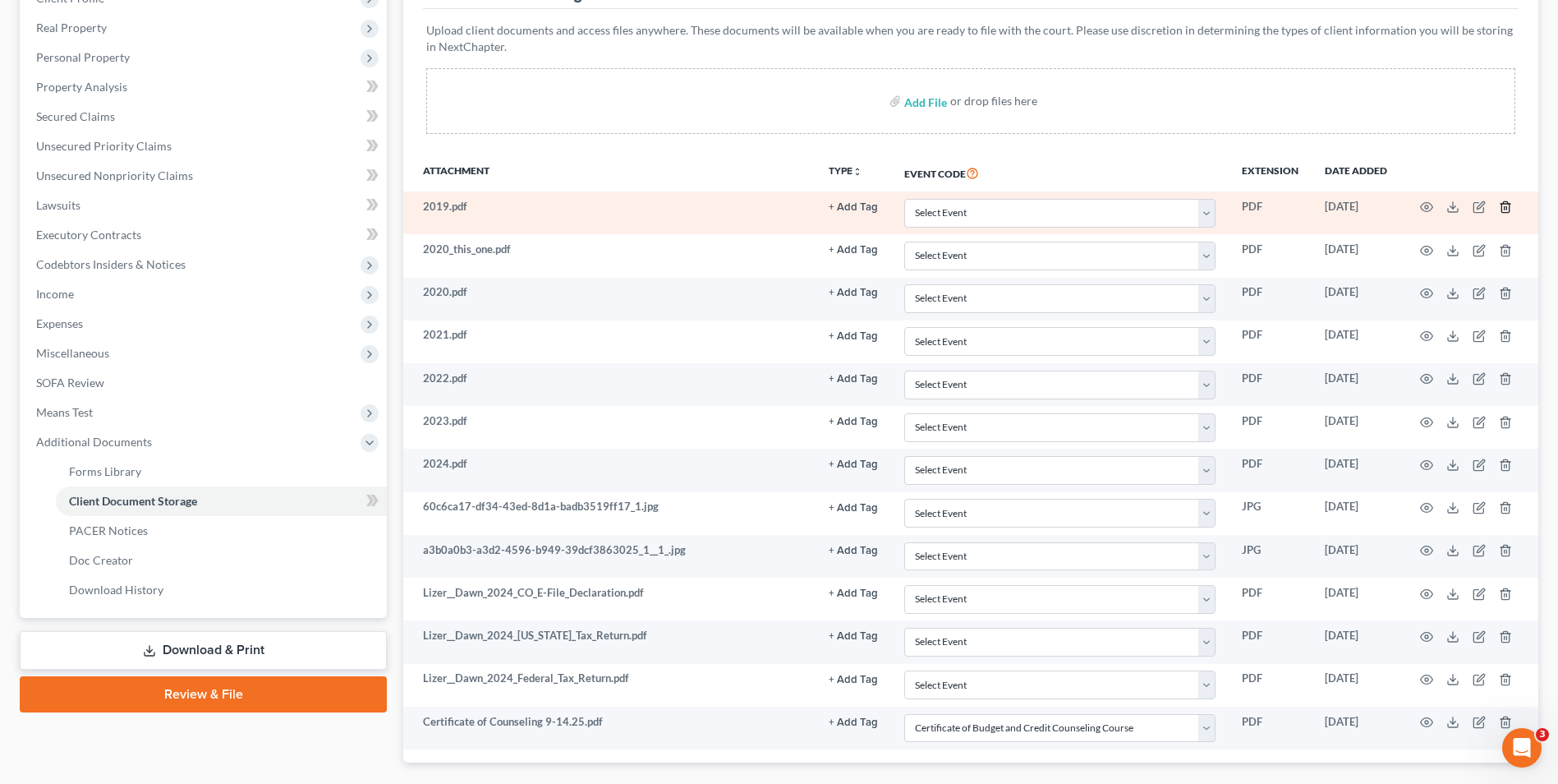
click at [1501, 210] on icon "button" at bounding box center [1506, 207] width 13 height 13
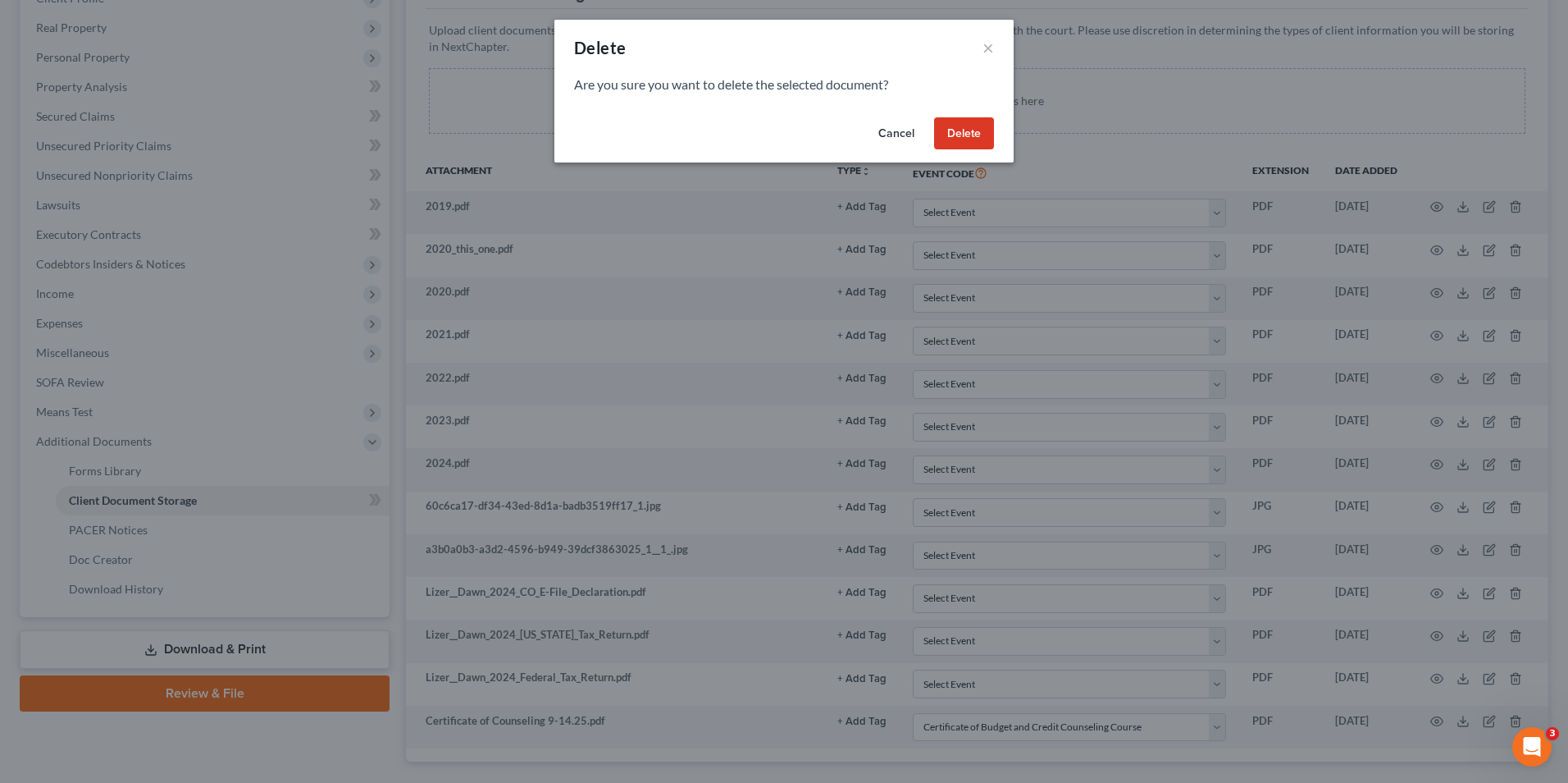
click at [948, 133] on button "Delete" at bounding box center [963, 133] width 60 height 32
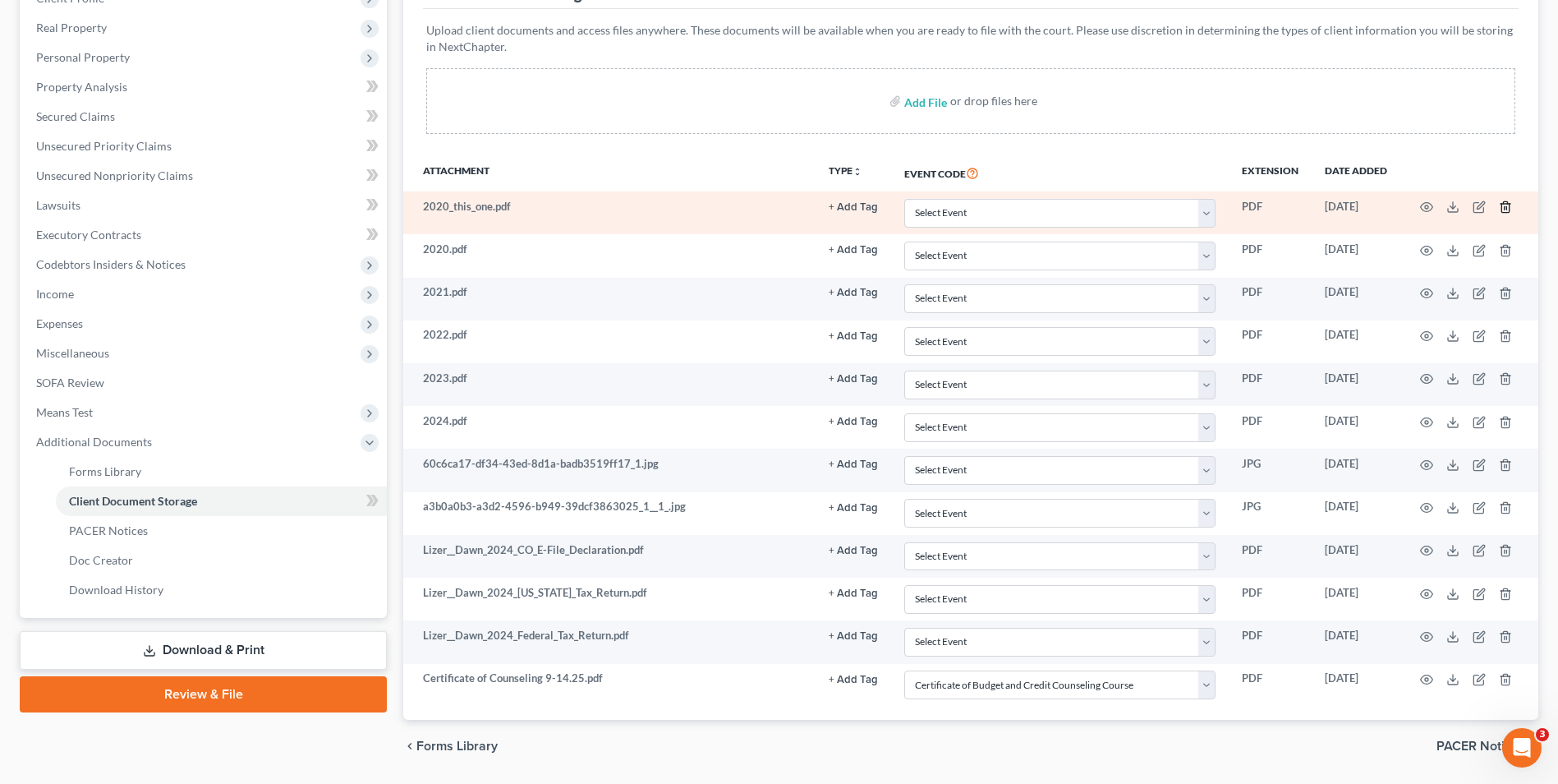
click at [1503, 208] on icon "button" at bounding box center [1506, 207] width 13 height 13
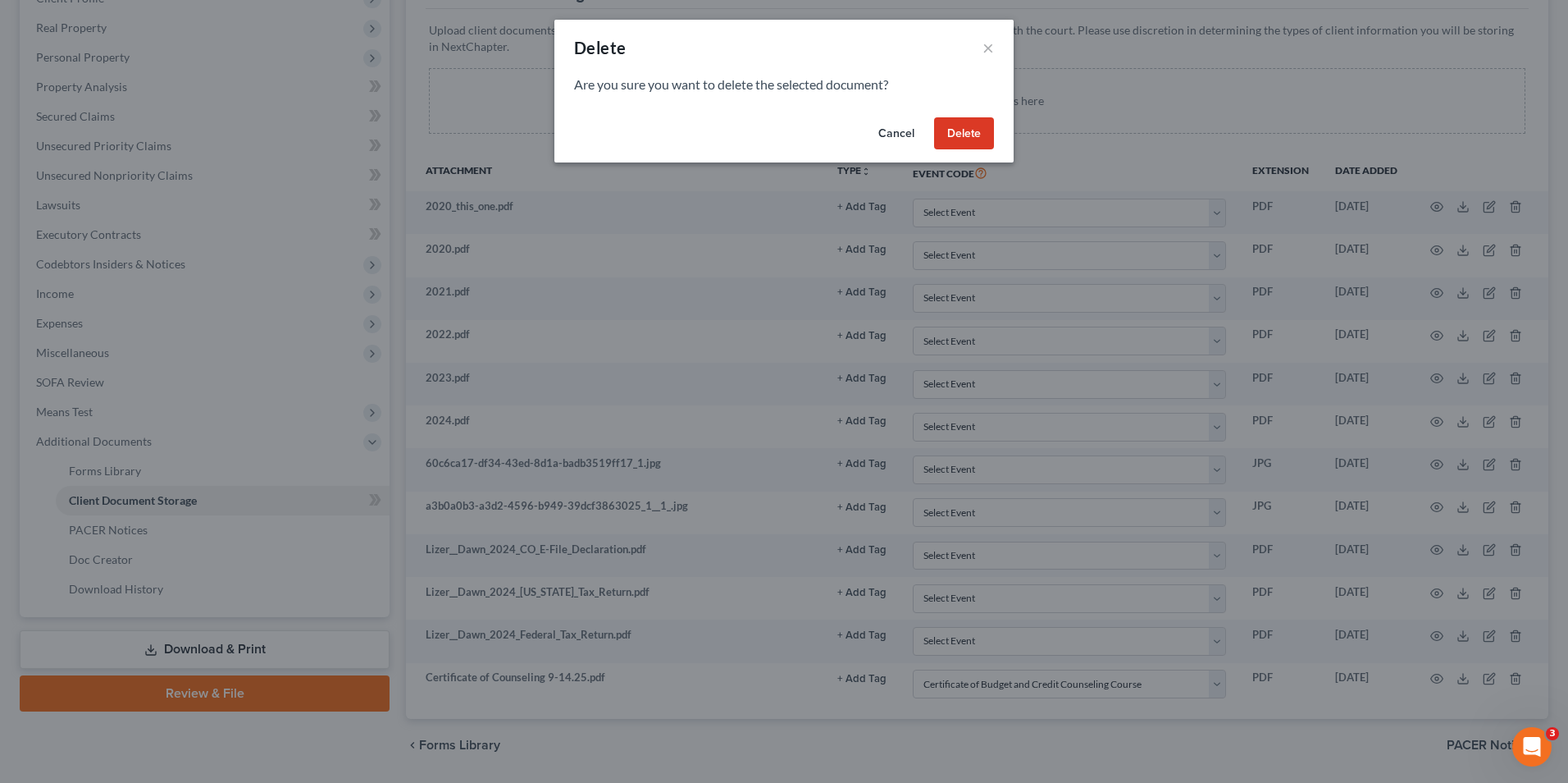
click at [951, 132] on button "Delete" at bounding box center [963, 133] width 60 height 32
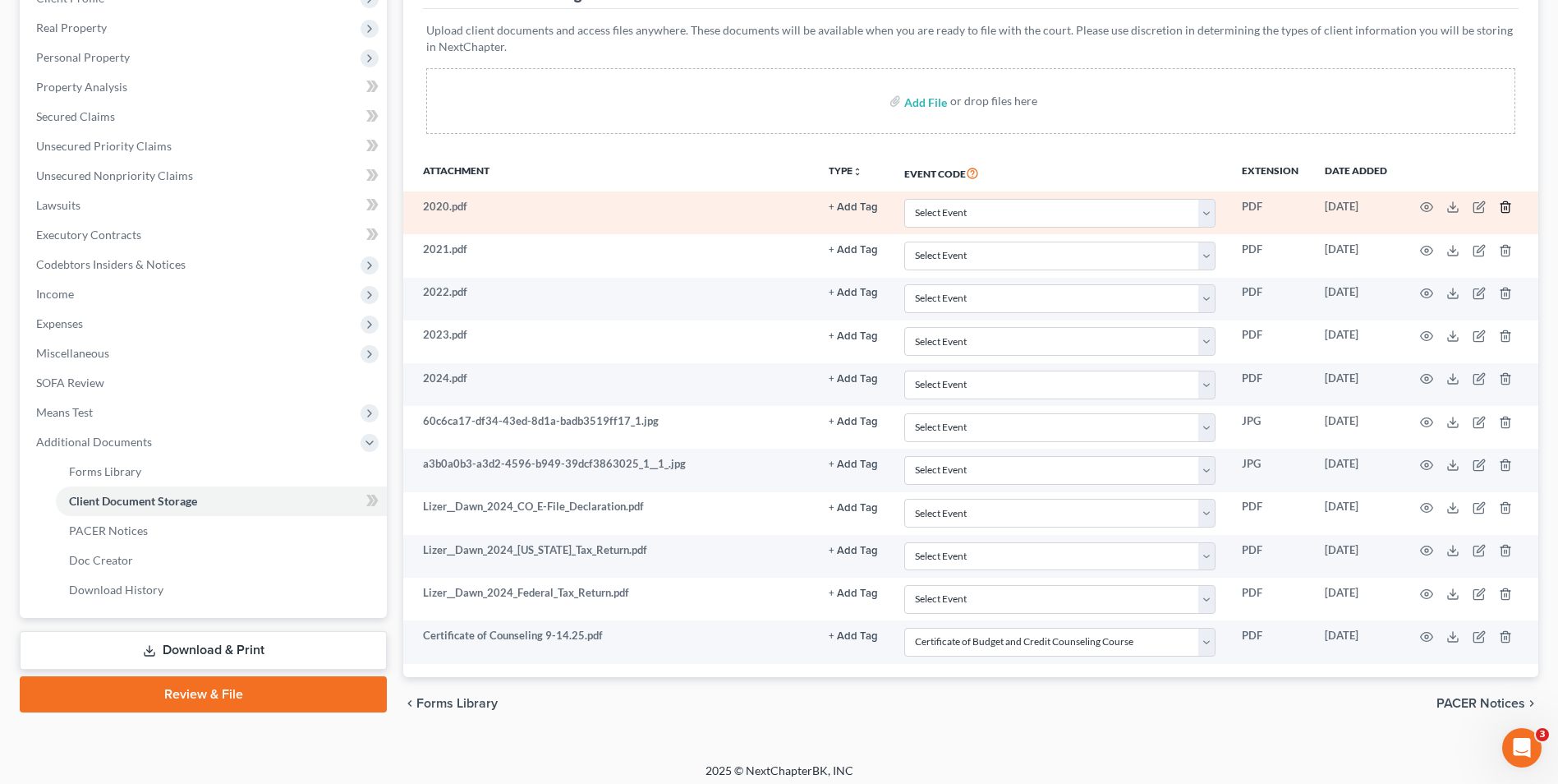
click at [1505, 210] on line "button" at bounding box center [1505, 209] width 0 height 4
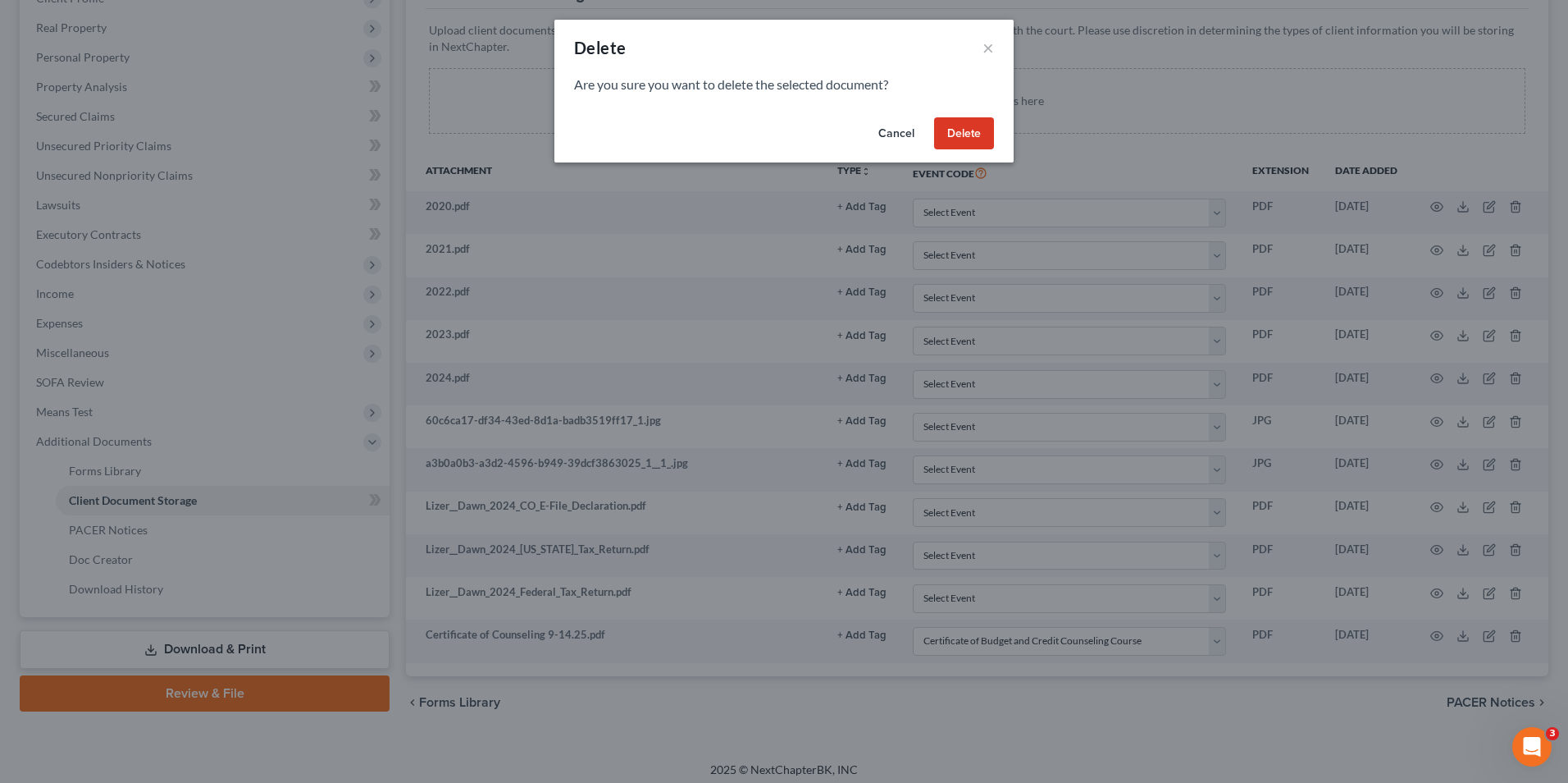
click at [933, 134] on div "Cancel Delete" at bounding box center [784, 137] width 459 height 53
click at [948, 134] on button "Delete" at bounding box center [963, 133] width 60 height 32
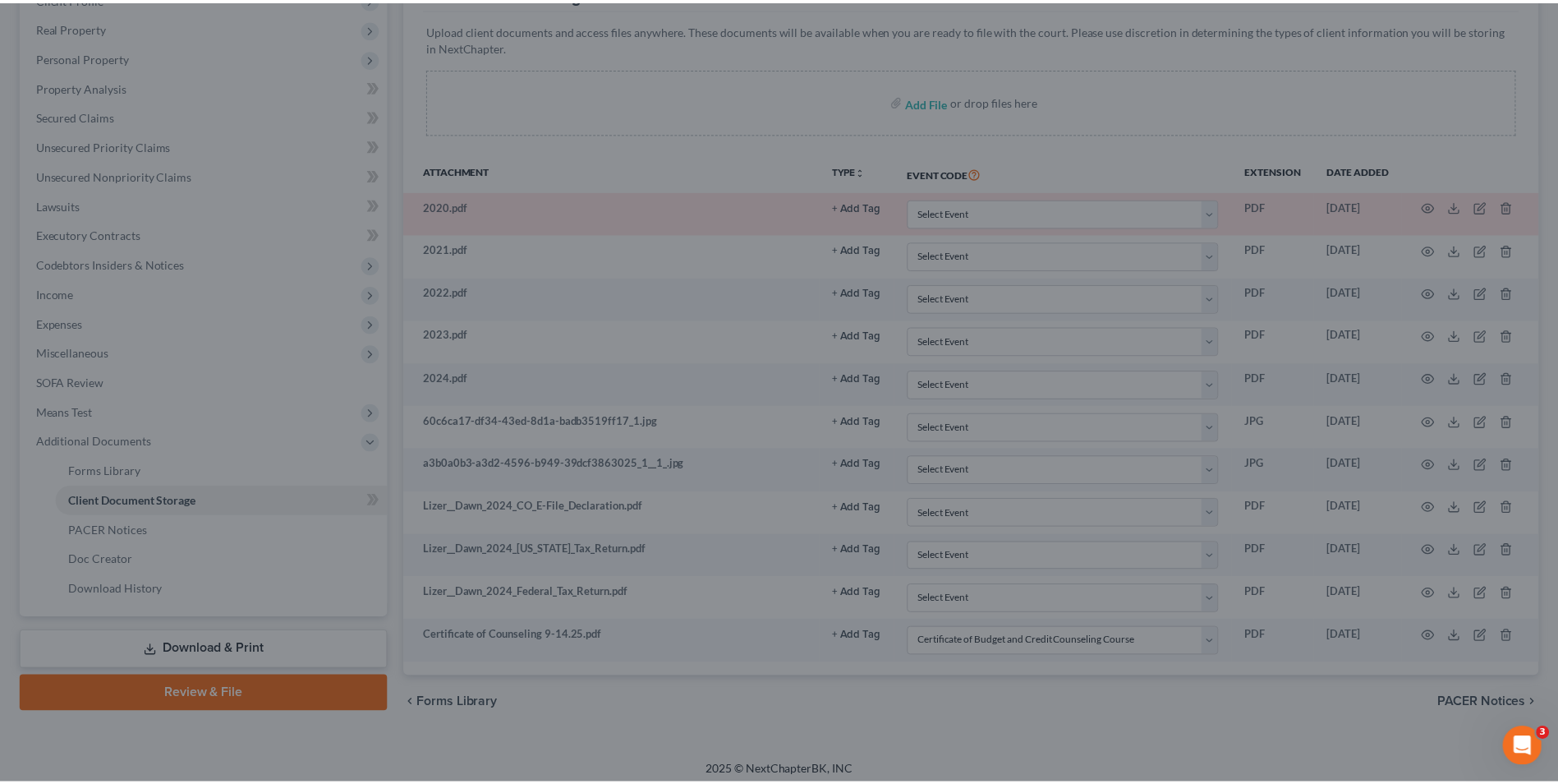
scroll to position [238, 0]
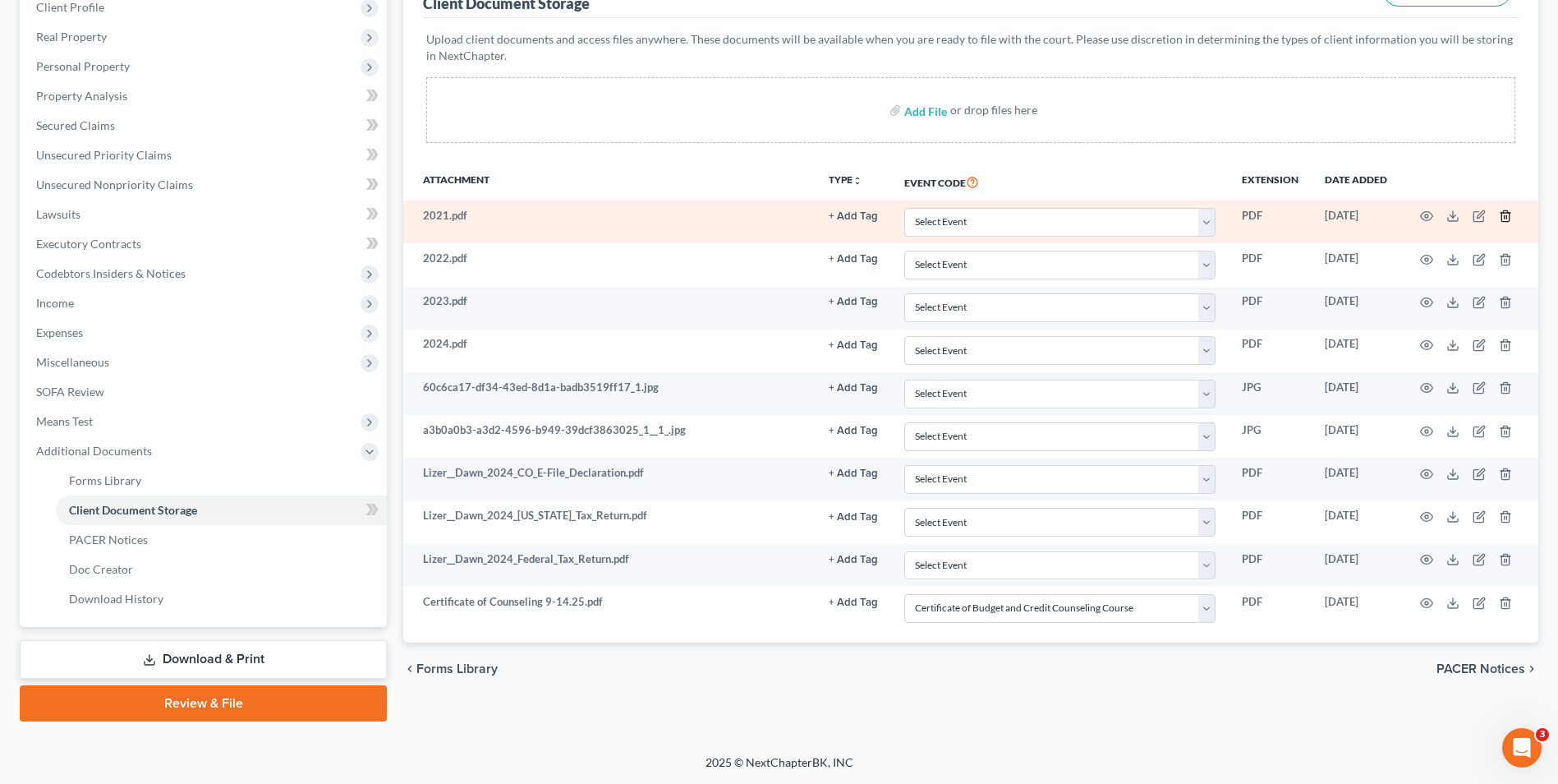
click at [1503, 214] on icon "button" at bounding box center [1506, 216] width 13 height 13
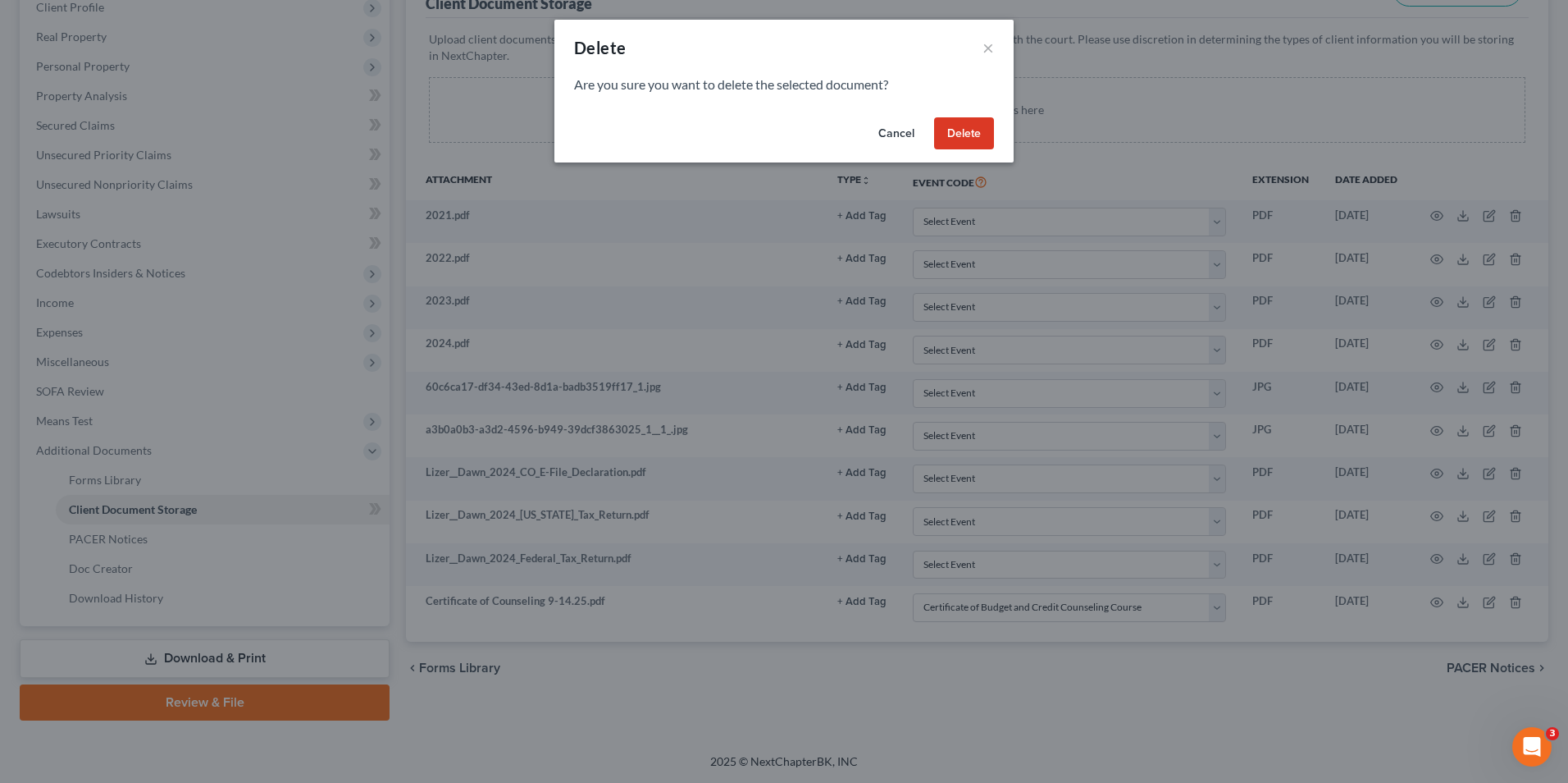
drag, startPoint x: 933, startPoint y: 127, endPoint x: 952, endPoint y: 127, distance: 19.0
click at [934, 127] on div "Cancel Delete" at bounding box center [784, 137] width 459 height 53
click at [952, 127] on button "Delete" at bounding box center [963, 133] width 60 height 32
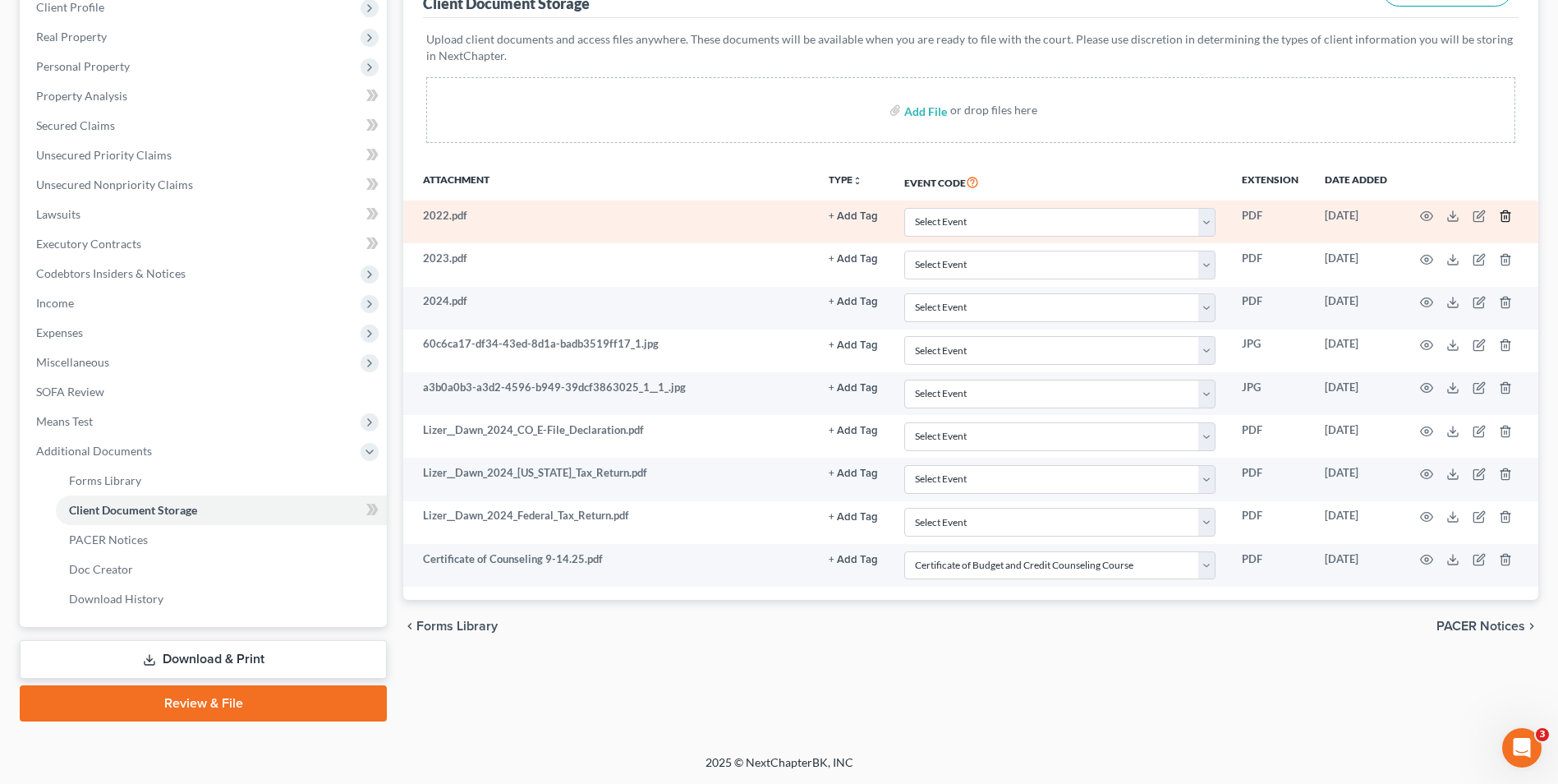
click at [1501, 219] on icon "button" at bounding box center [1506, 216] width 13 height 13
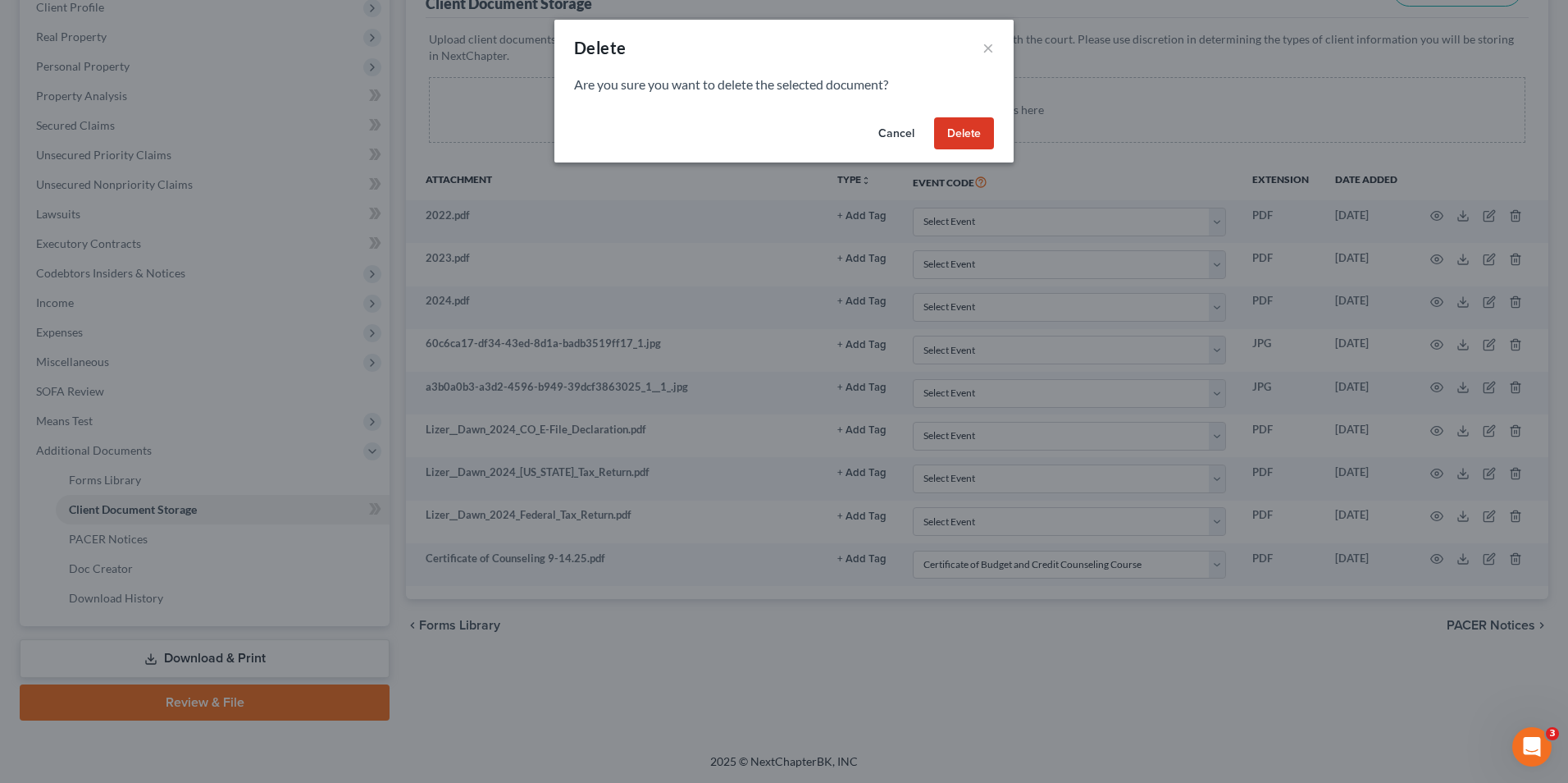
click at [965, 149] on button "Delete" at bounding box center [963, 133] width 60 height 32
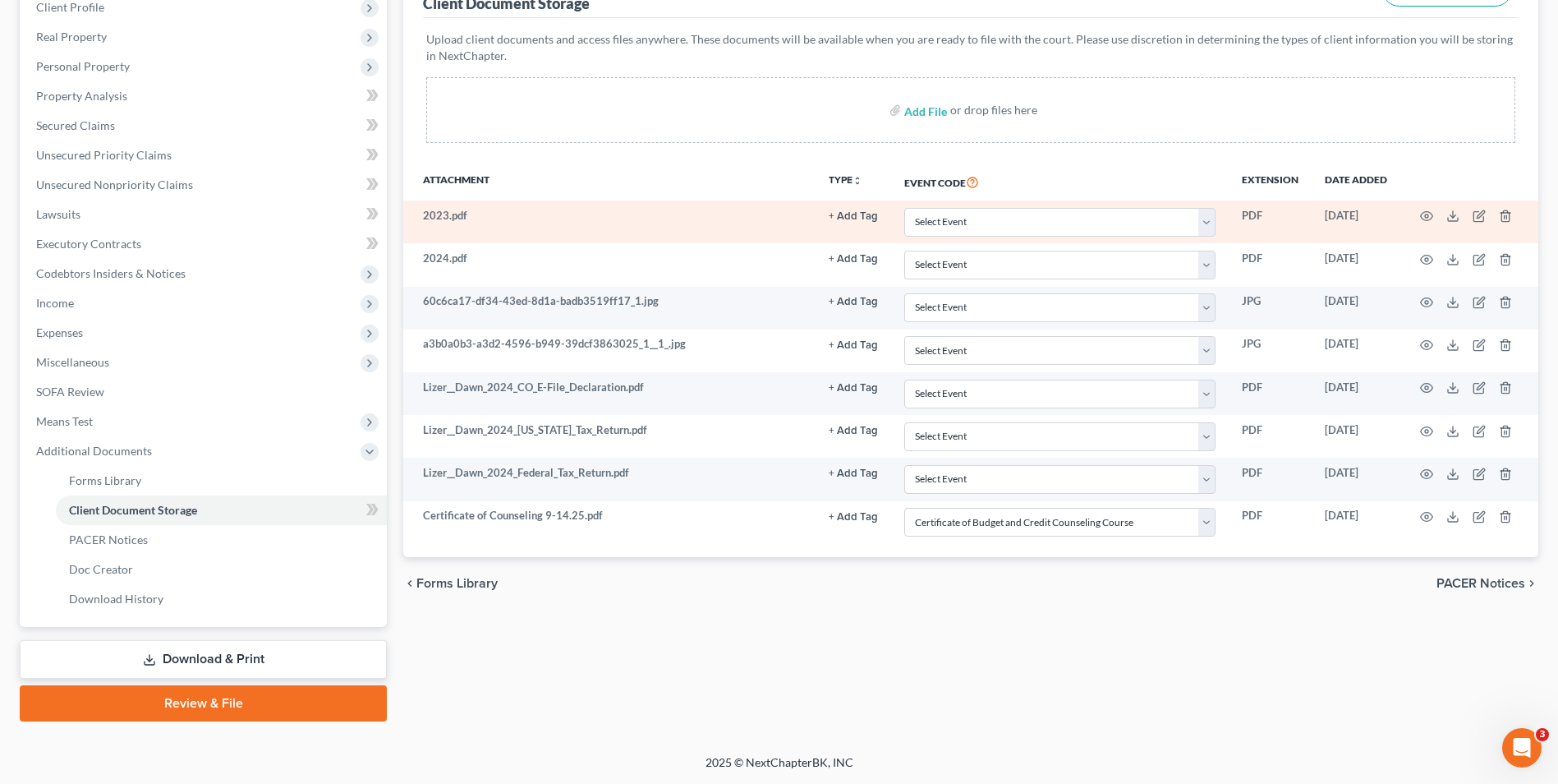
click at [1513, 217] on td at bounding box center [1470, 222] width 138 height 43
click at [1509, 217] on icon "button" at bounding box center [1505, 217] width 7 height 11
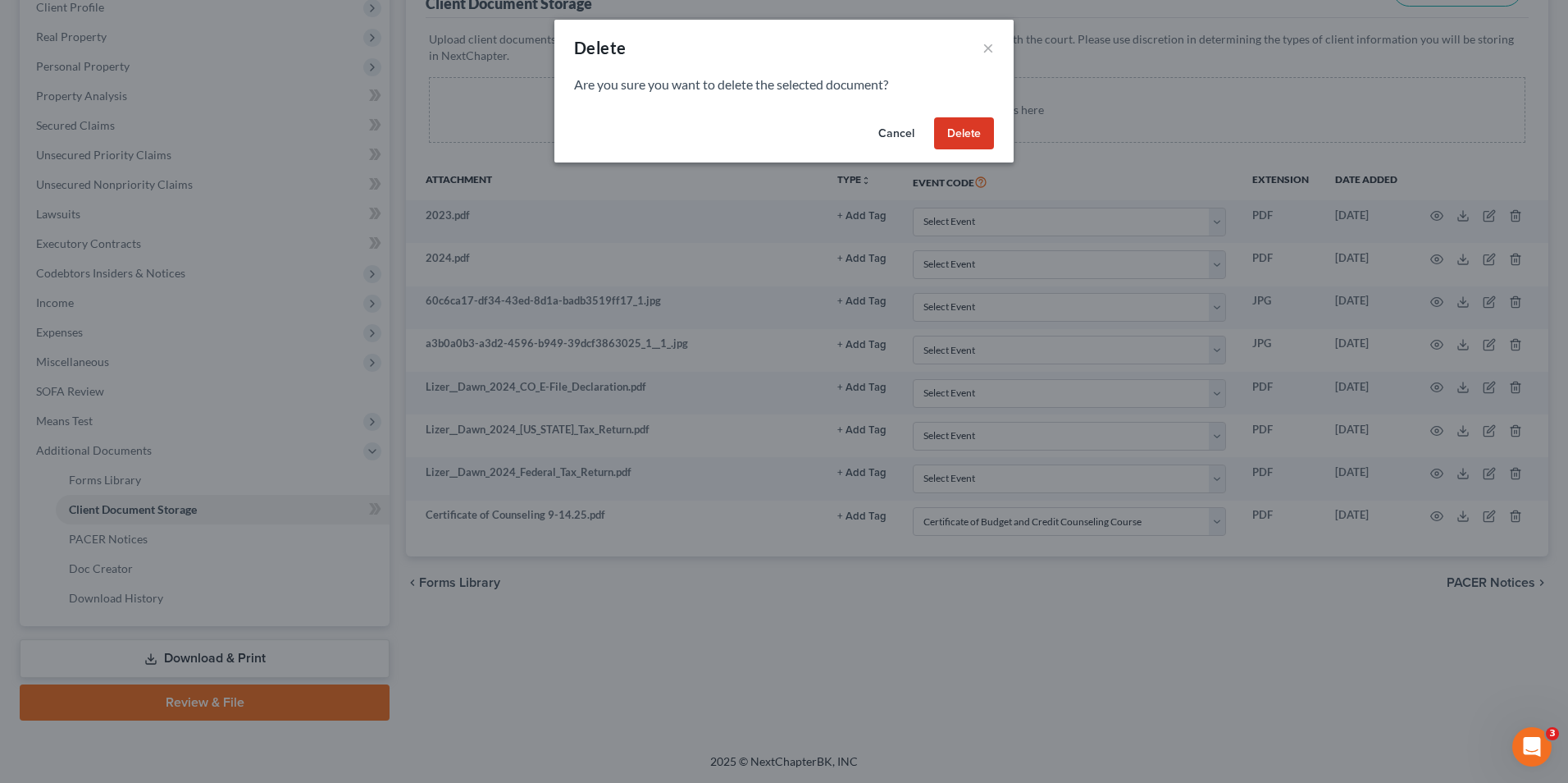
click at [963, 146] on button "Delete" at bounding box center [963, 133] width 60 height 32
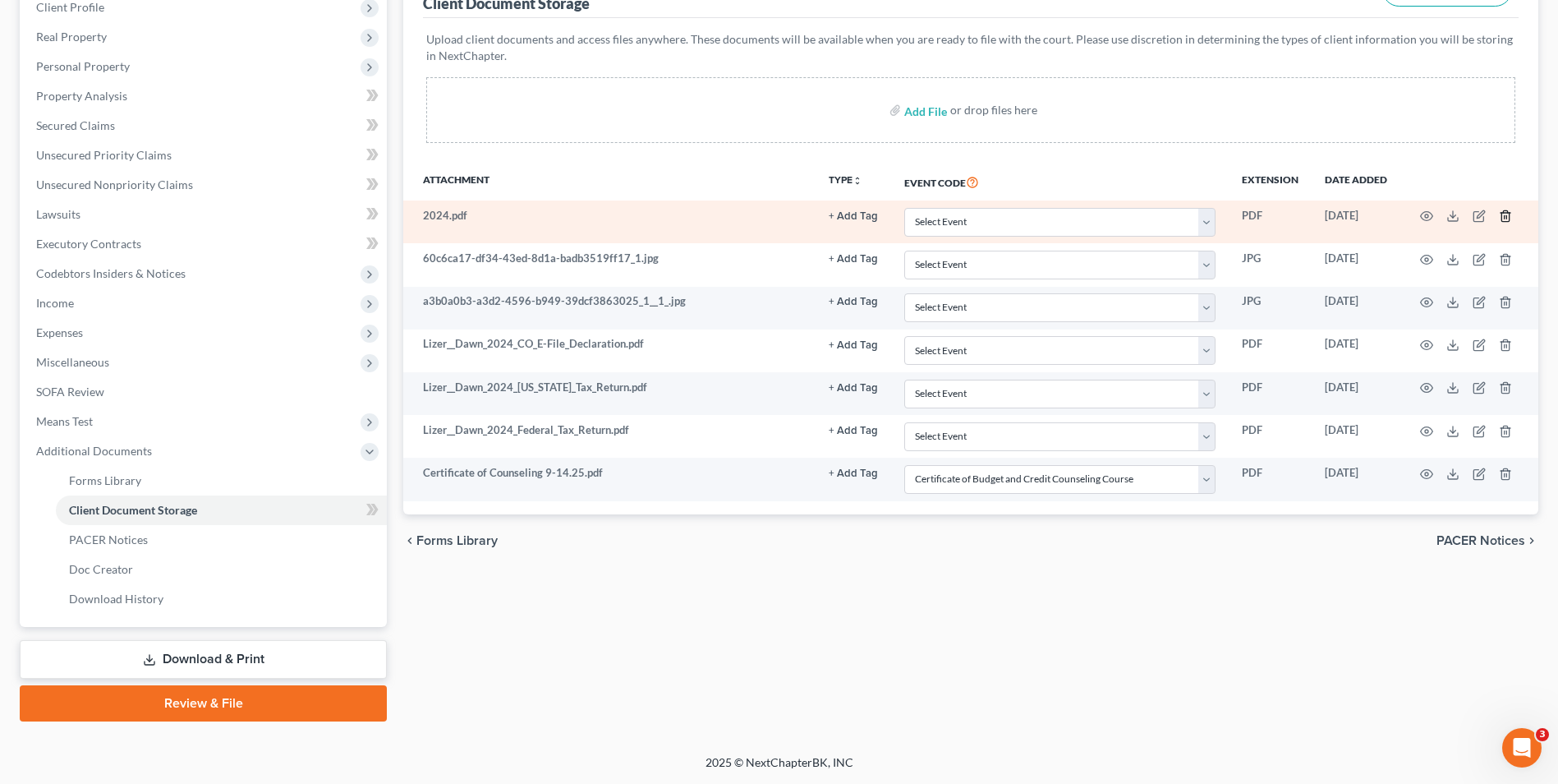
click at [1502, 218] on icon "button" at bounding box center [1505, 217] width 7 height 11
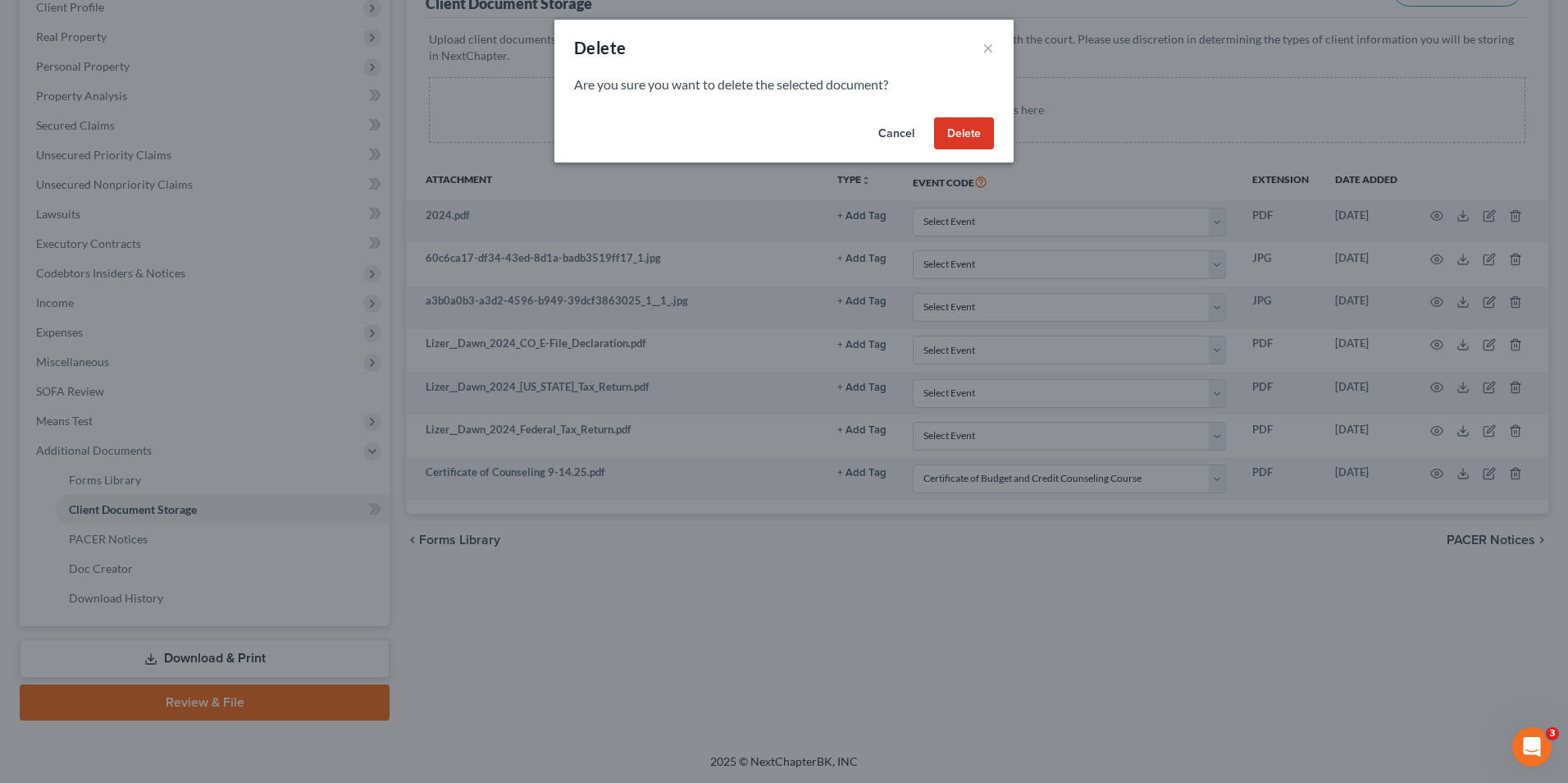
click at [933, 140] on div "Cancel Delete" at bounding box center [784, 137] width 459 height 53
click at [936, 140] on button "Delete" at bounding box center [963, 133] width 60 height 32
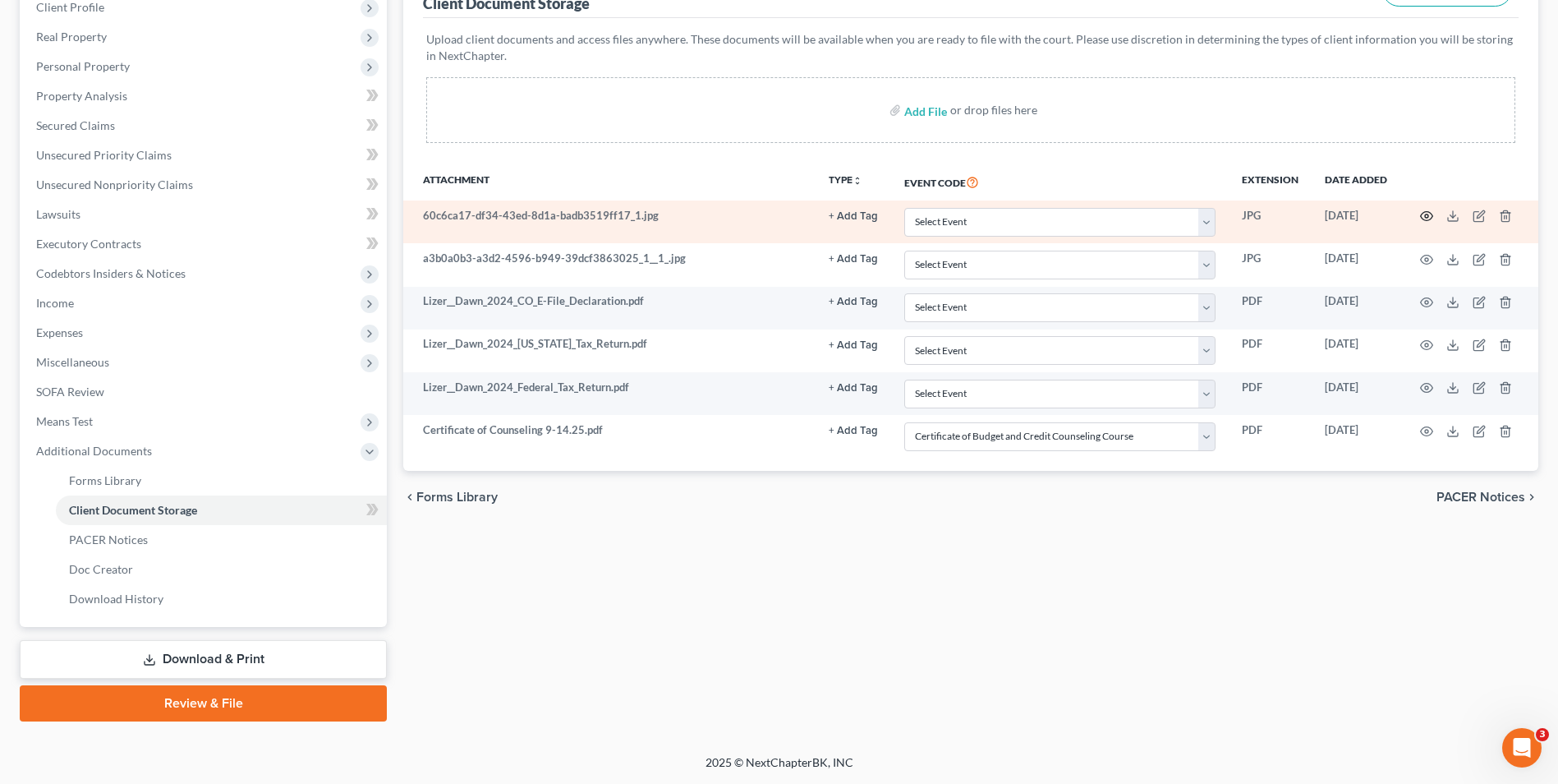
click at [1429, 213] on icon "button" at bounding box center [1427, 216] width 13 height 13
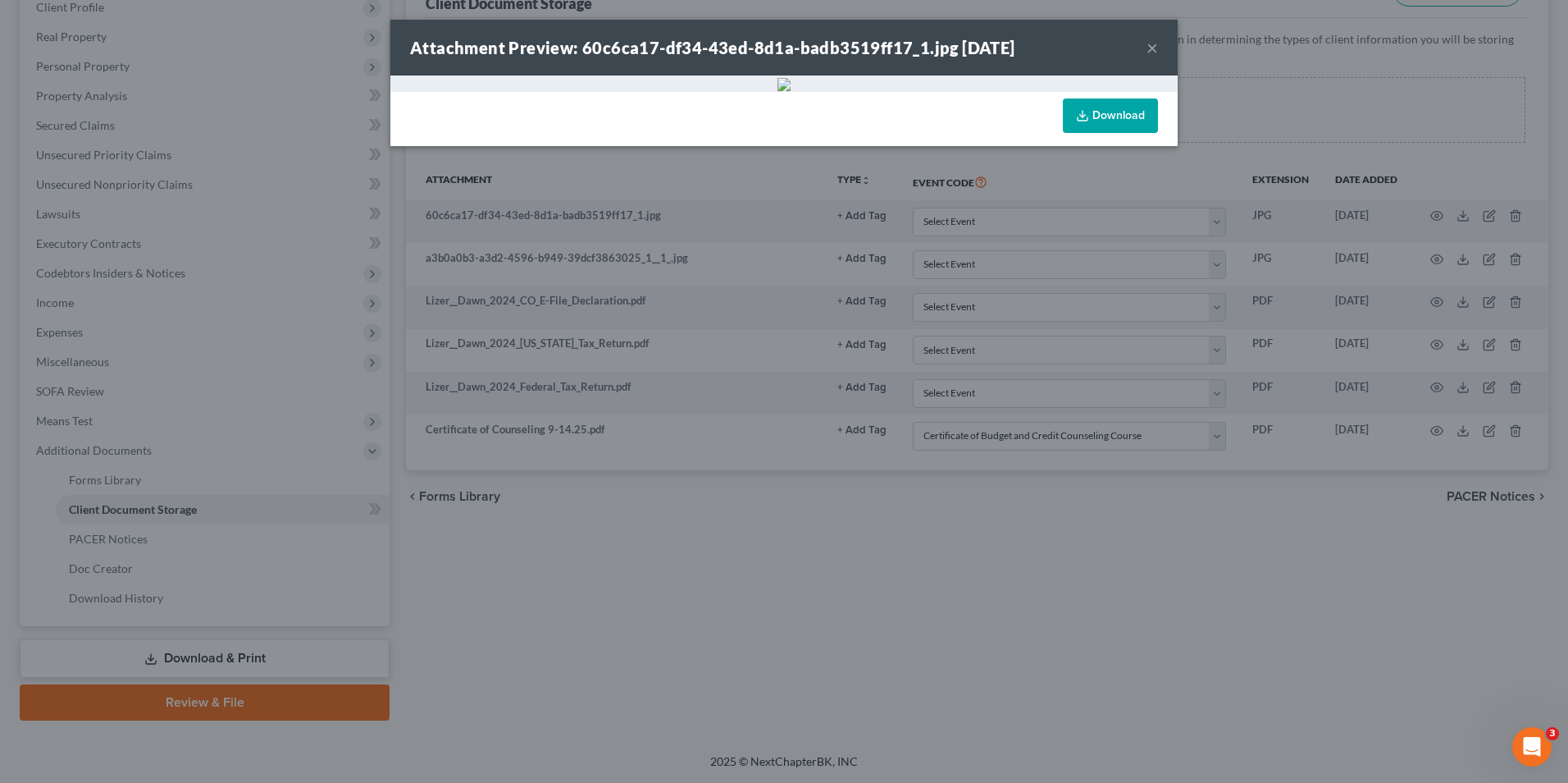
click at [1147, 54] on button "×" at bounding box center [1152, 47] width 11 height 19
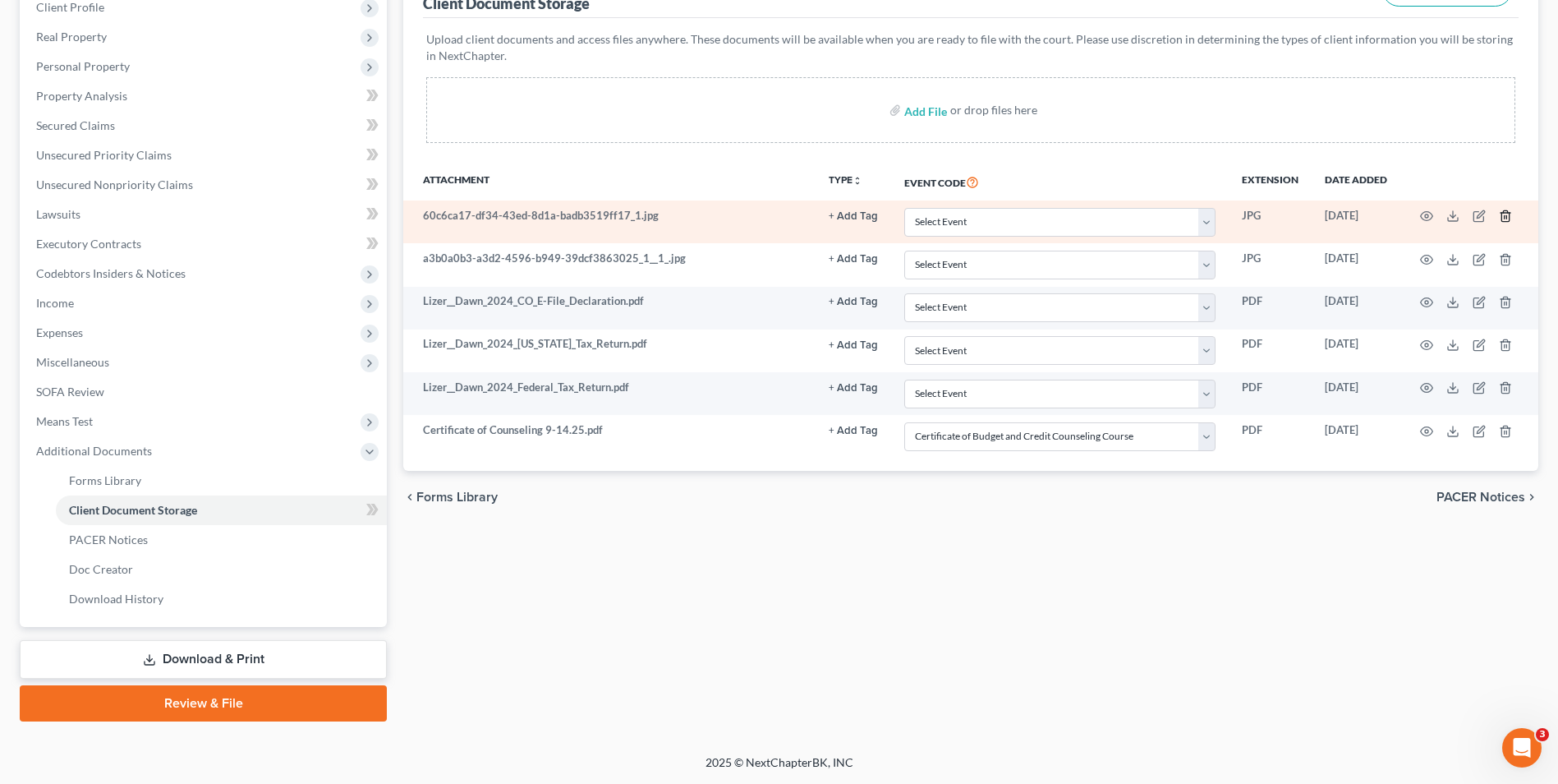
click at [1501, 212] on polyline "button" at bounding box center [1506, 212] width 10 height 0
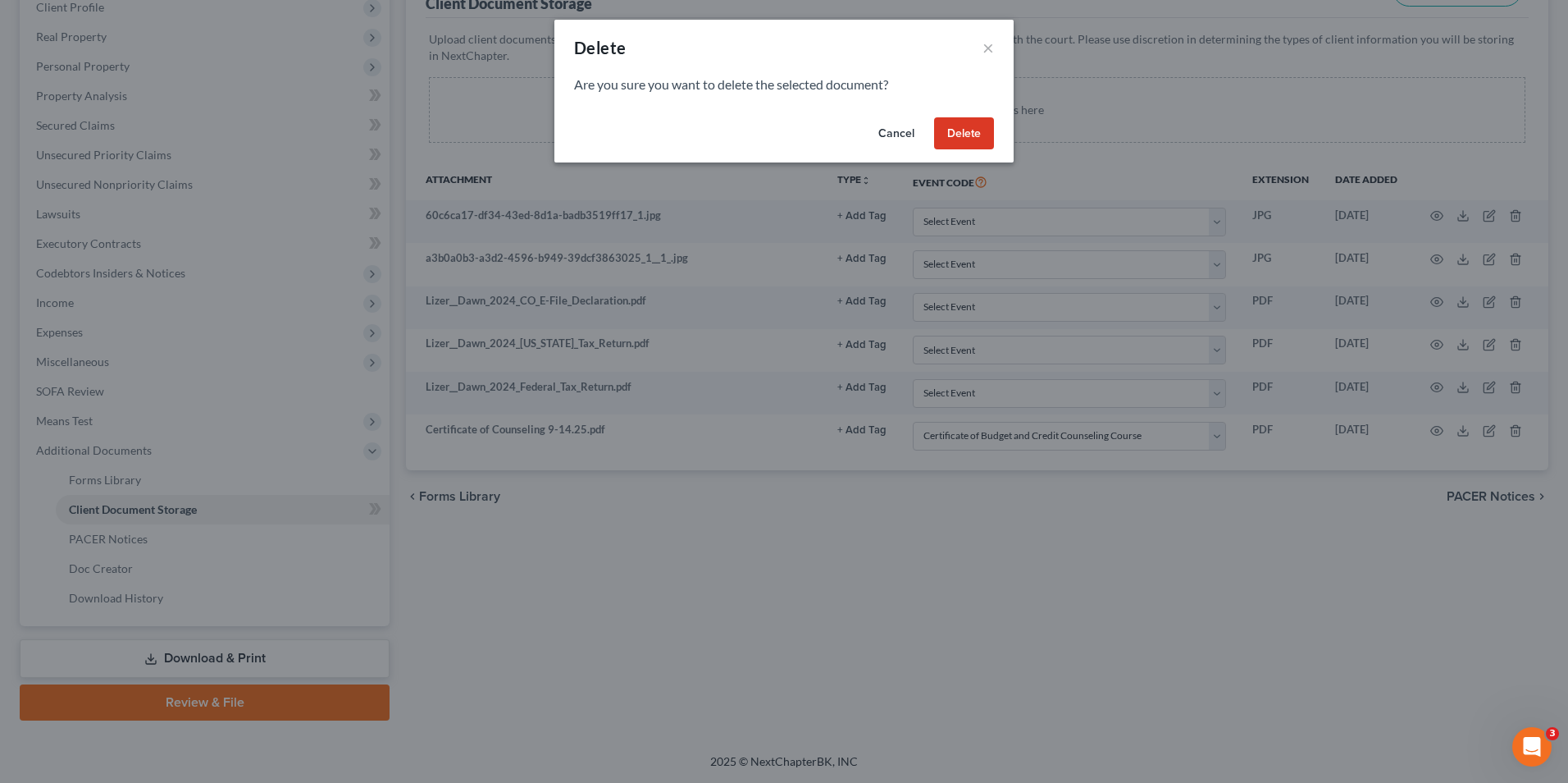
click at [960, 126] on button "Delete" at bounding box center [963, 133] width 60 height 32
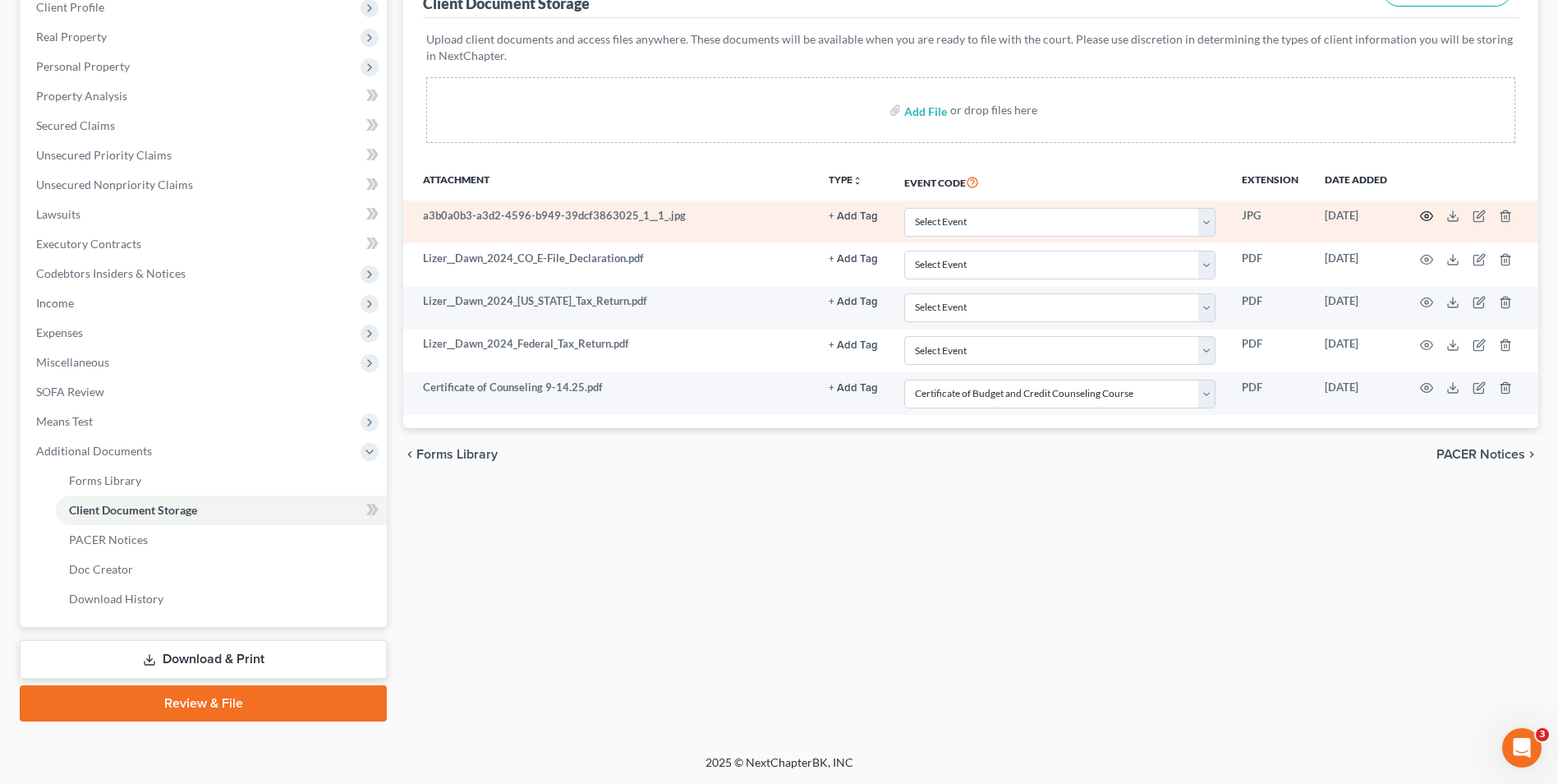
click at [1423, 216] on icon "button" at bounding box center [1427, 216] width 13 height 13
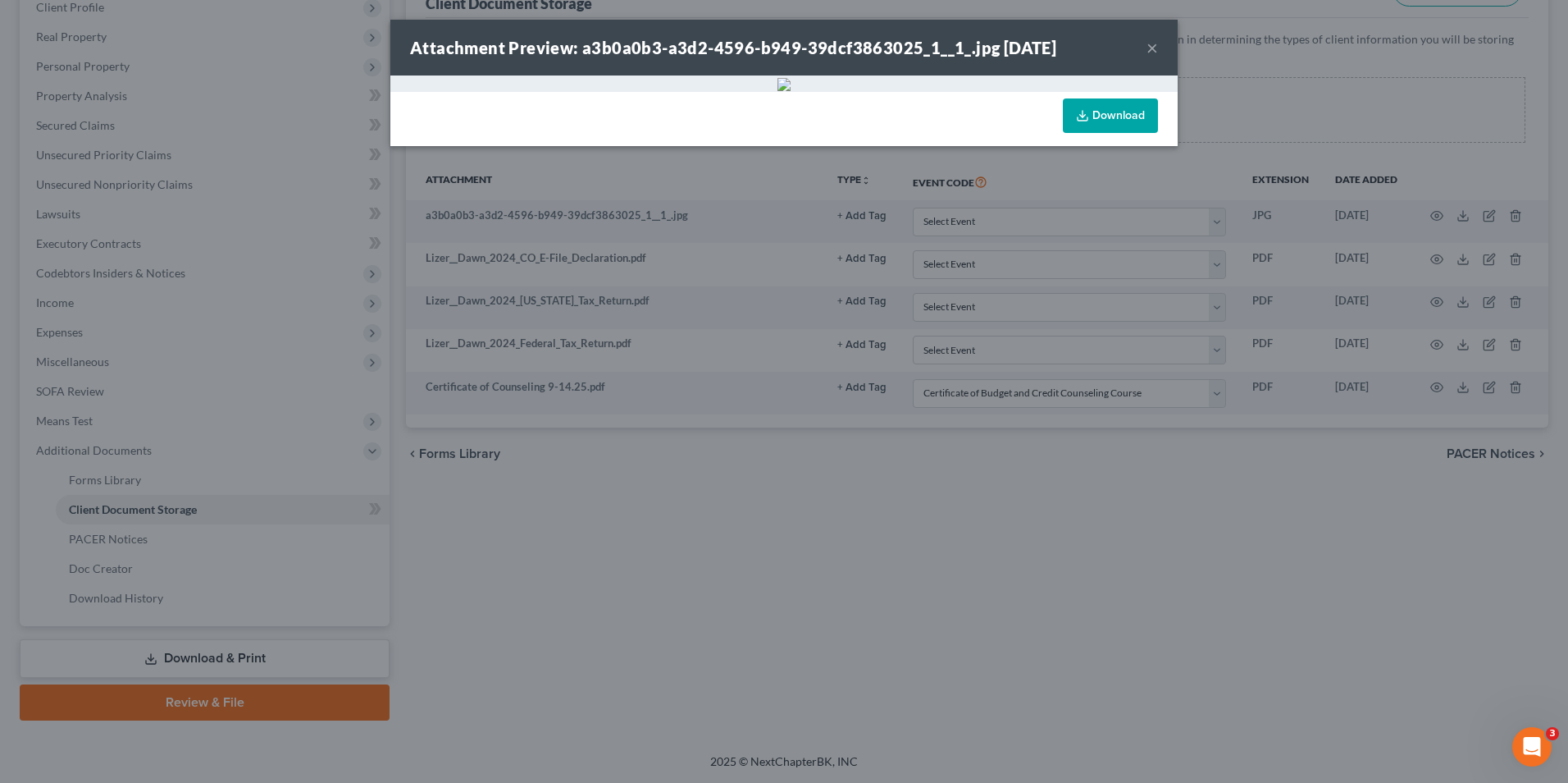
click at [1270, 104] on div "Attachment Preview: a3b0a0b3-a3d2-4596-b949-39dcf3863025_1__1_.jpg [DATE] × Dow…" at bounding box center [784, 391] width 1568 height 783
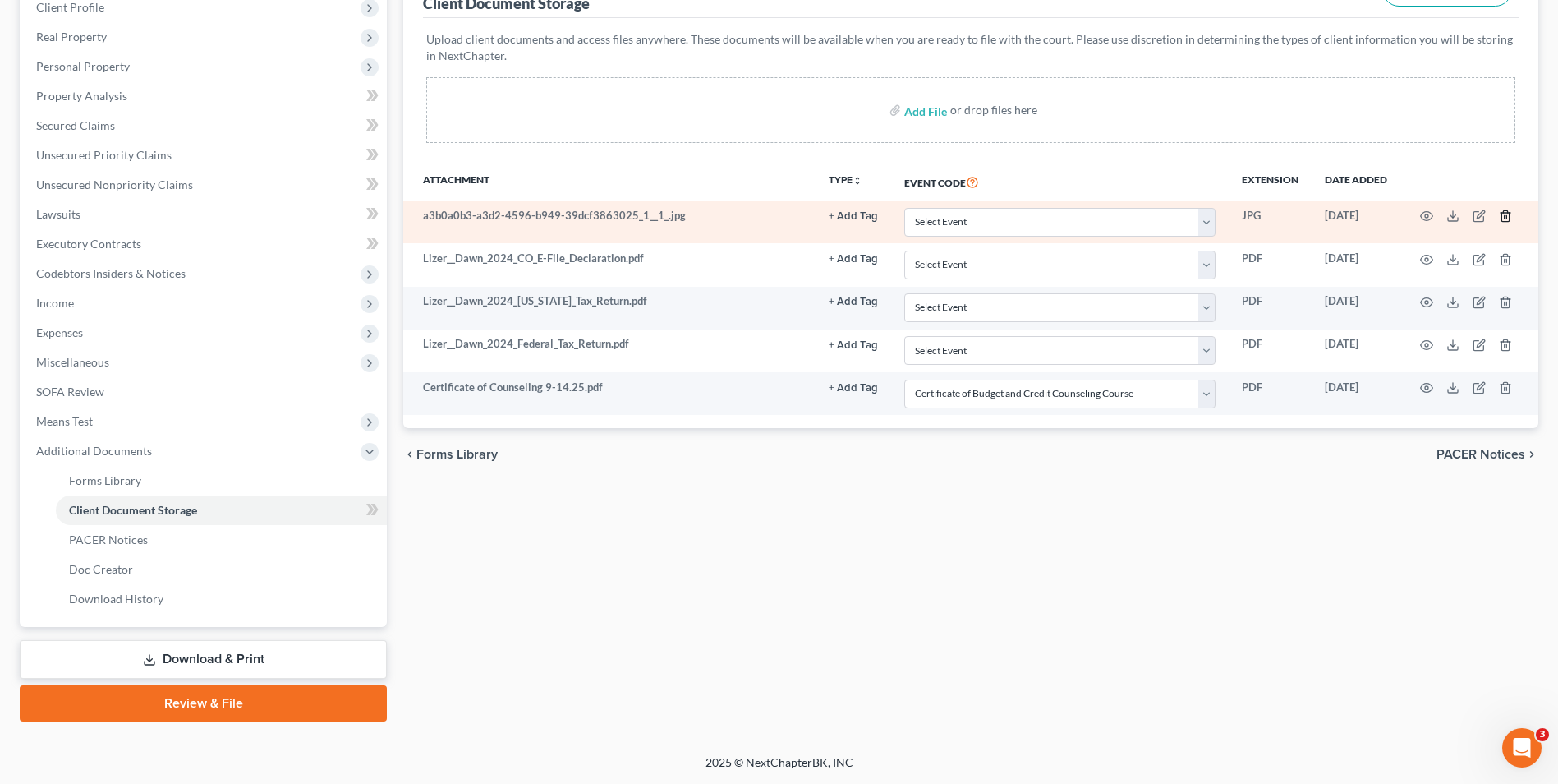
click at [1500, 219] on icon "button" at bounding box center [1506, 216] width 13 height 13
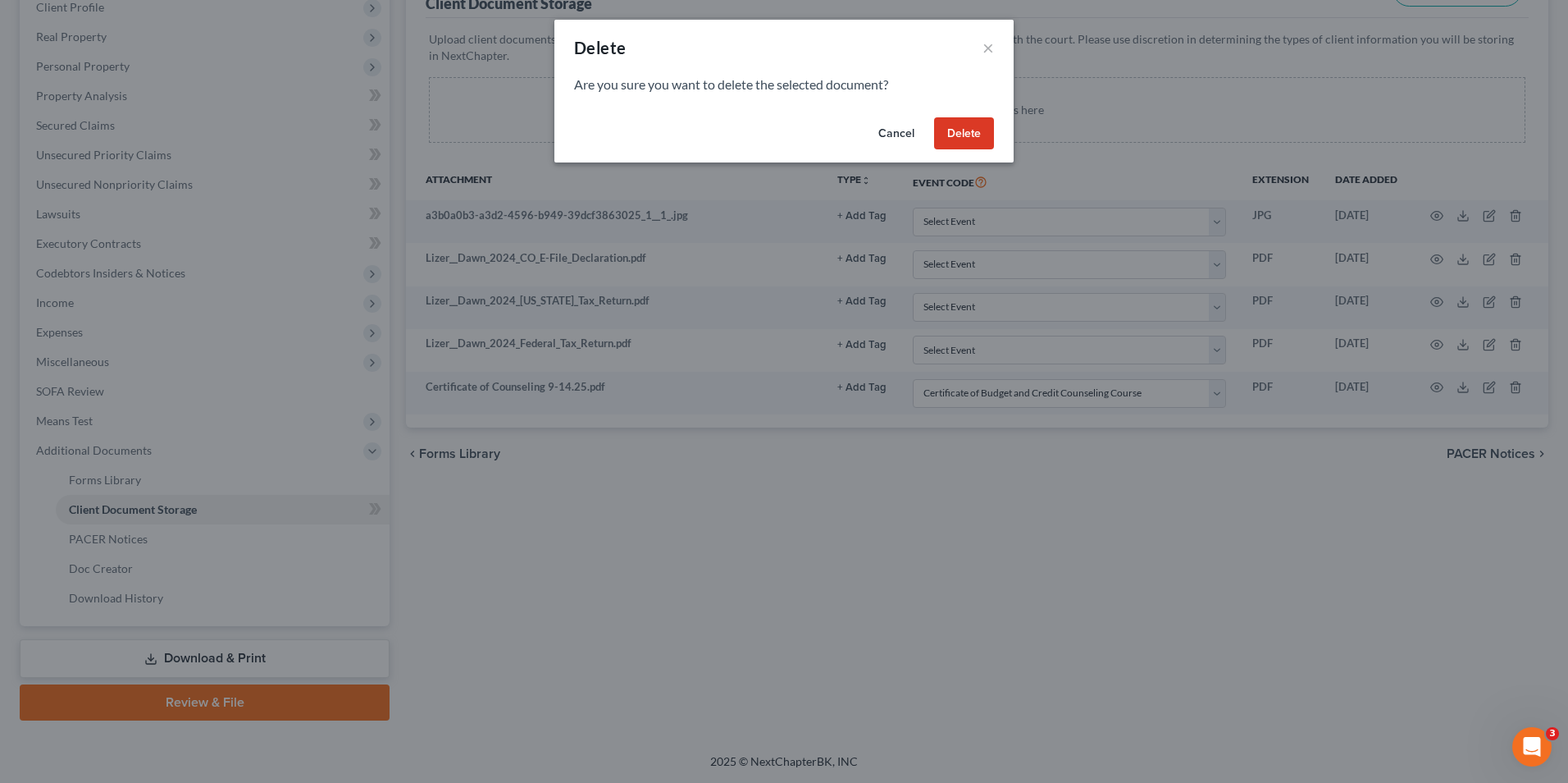
click at [965, 130] on button "Delete" at bounding box center [963, 133] width 60 height 32
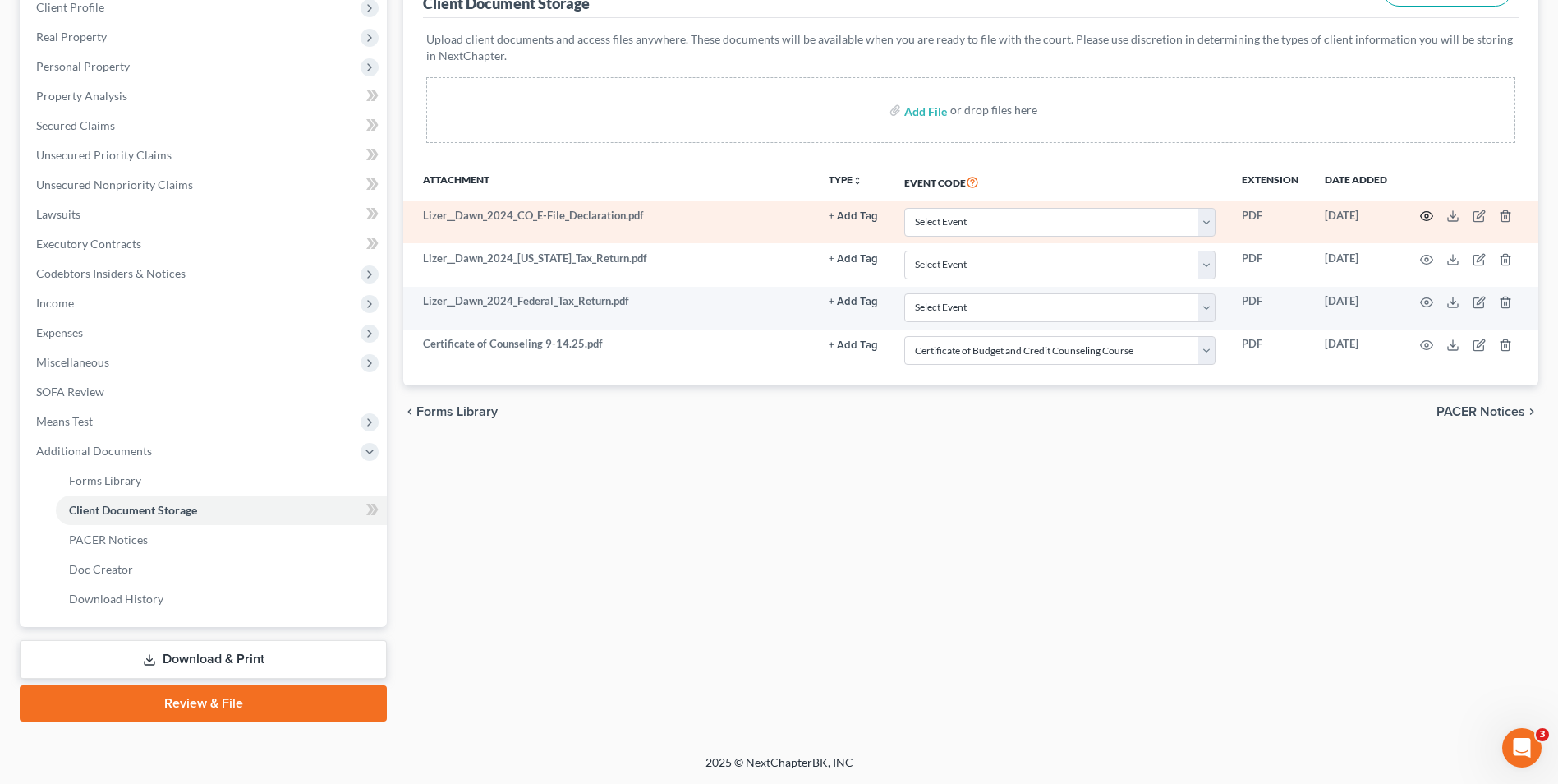
click at [1433, 214] on icon "button" at bounding box center [1427, 216] width 13 height 13
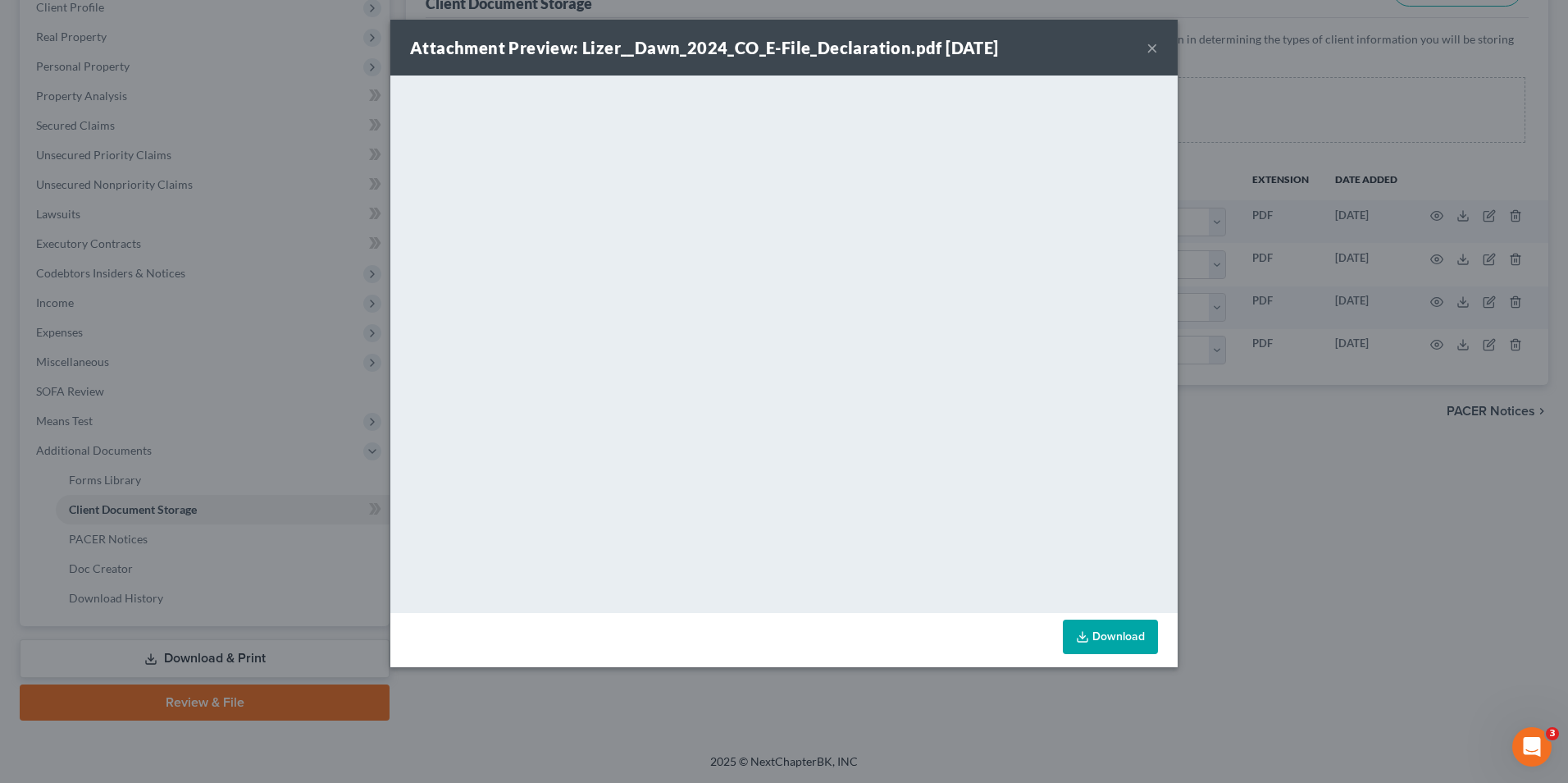
click at [1148, 47] on button "×" at bounding box center [1152, 47] width 11 height 19
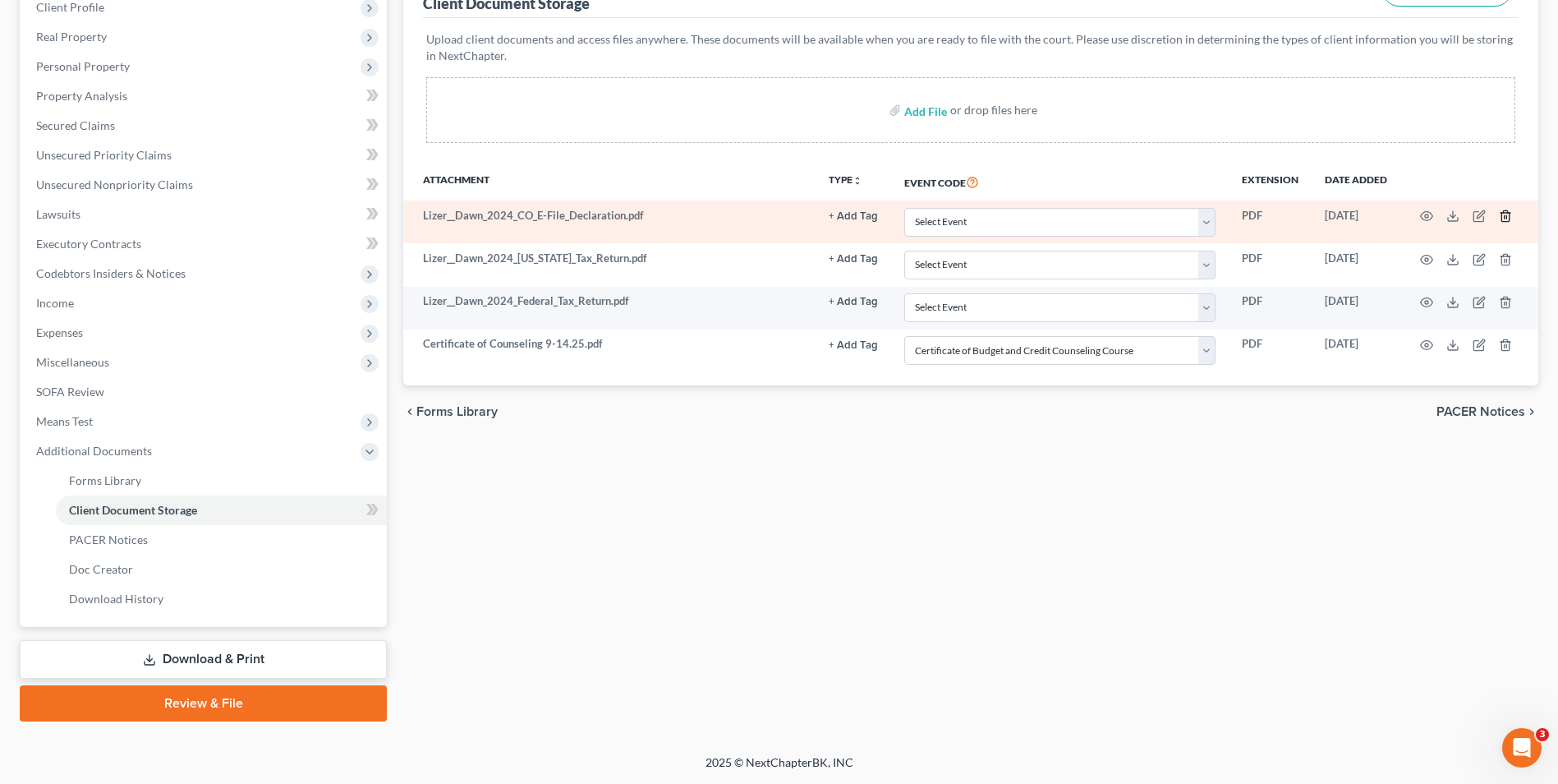
click at [1507, 216] on line "button" at bounding box center [1507, 218] width 0 height 4
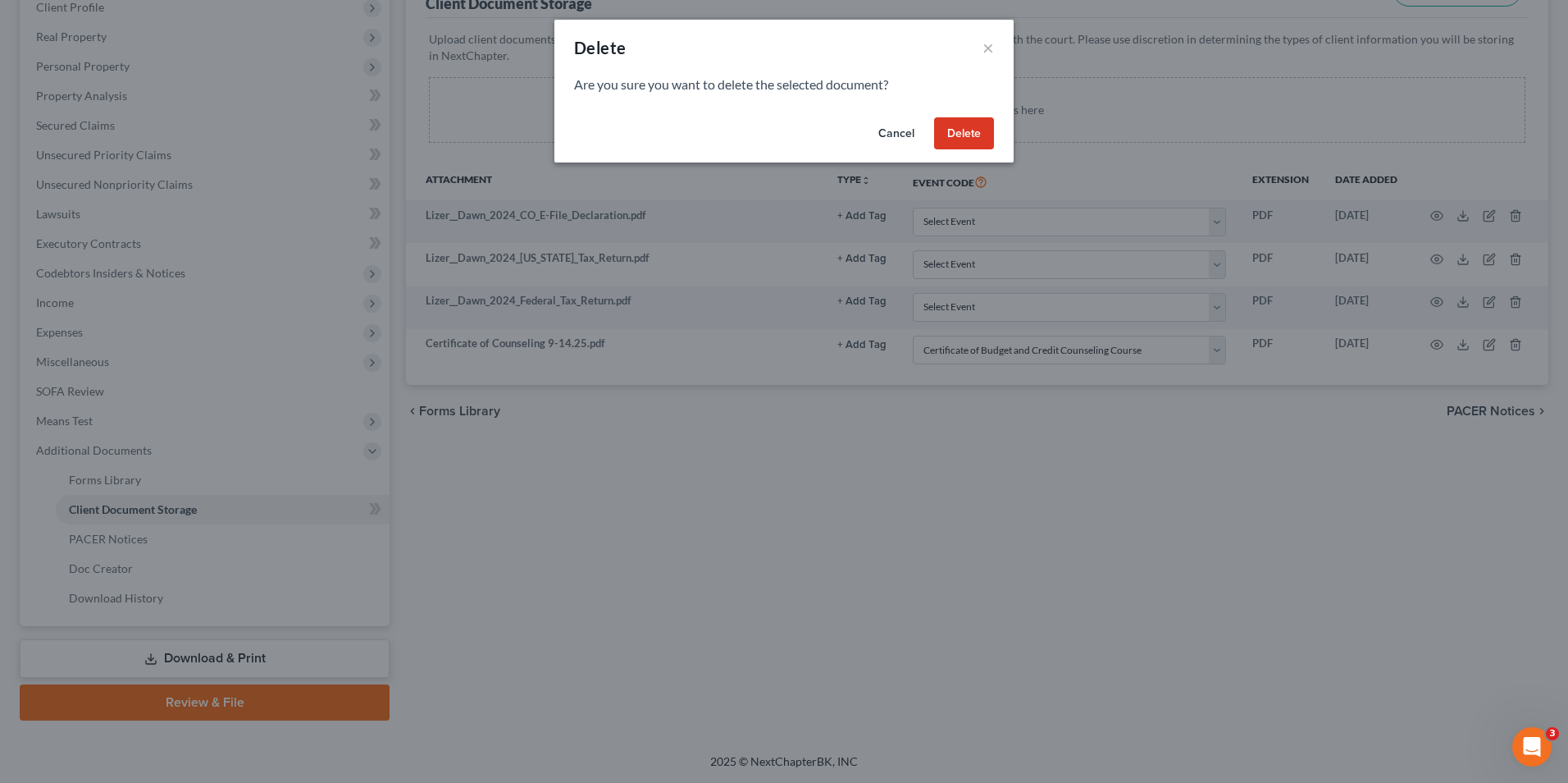
click at [955, 137] on button "Delete" at bounding box center [963, 133] width 60 height 32
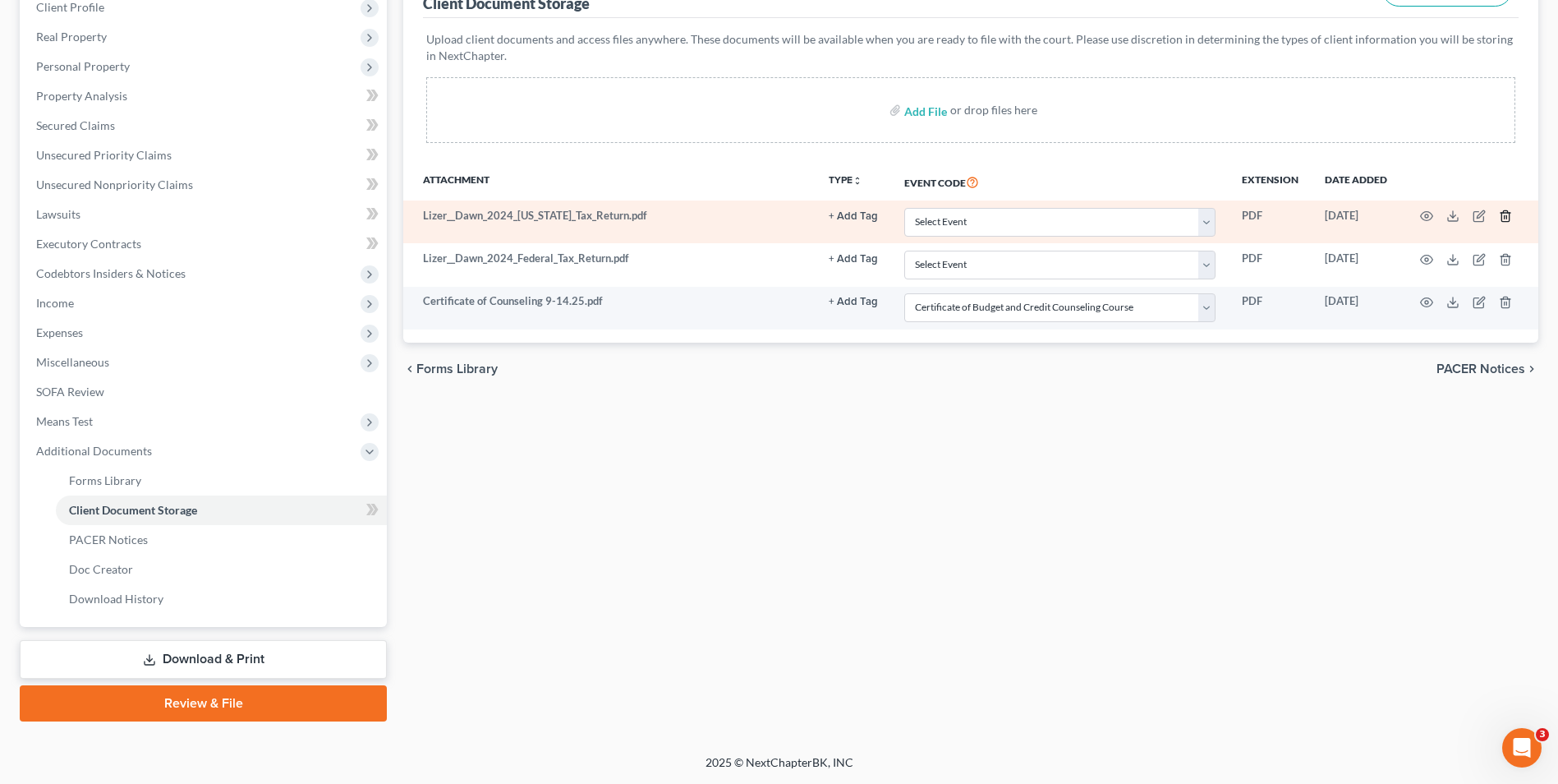
click at [1502, 216] on icon "button" at bounding box center [1505, 217] width 7 height 11
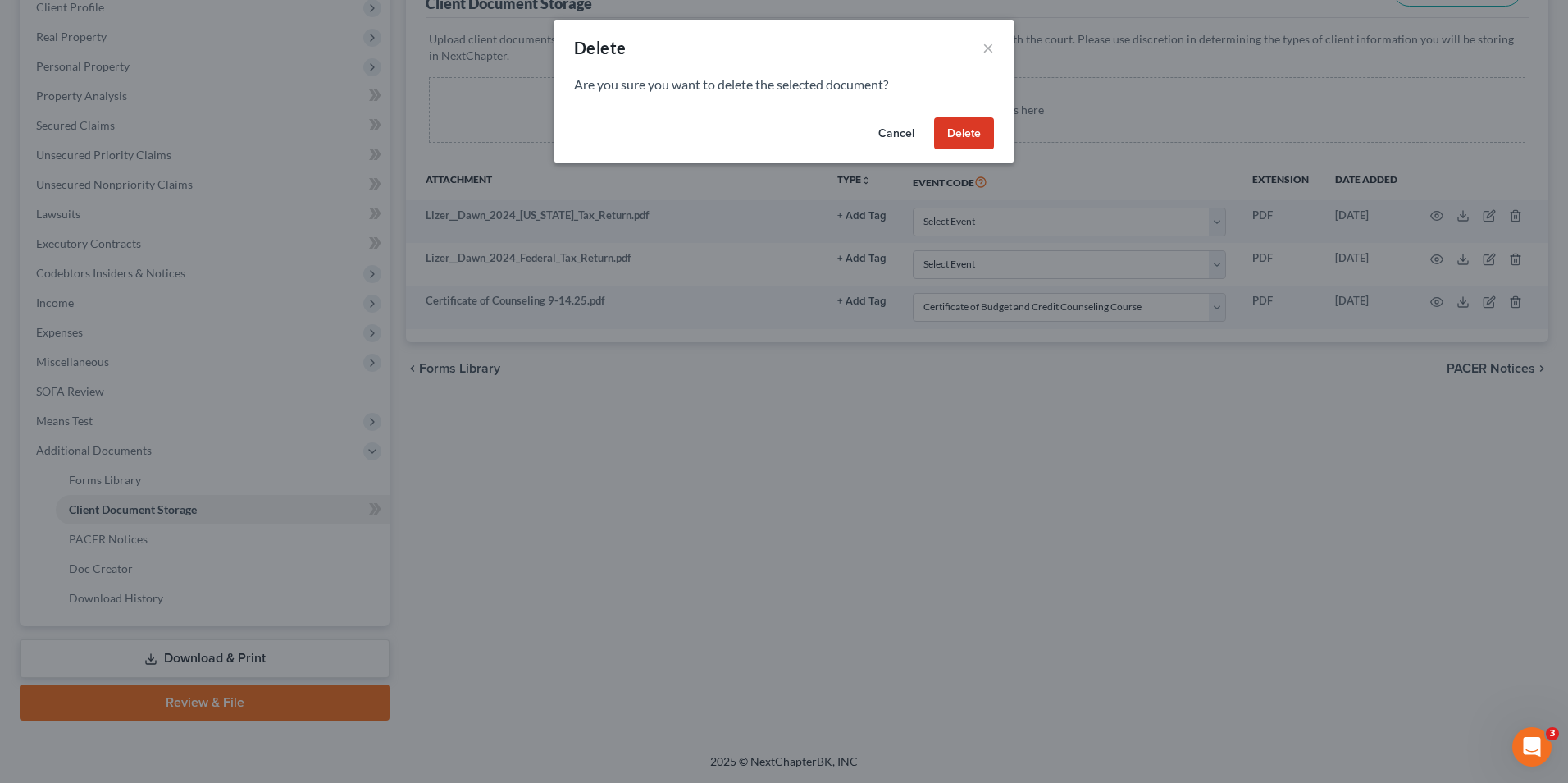
drag, startPoint x: 957, startPoint y: 130, endPoint x: 986, endPoint y: 136, distance: 29.6
click at [958, 130] on button "Delete" at bounding box center [963, 133] width 60 height 32
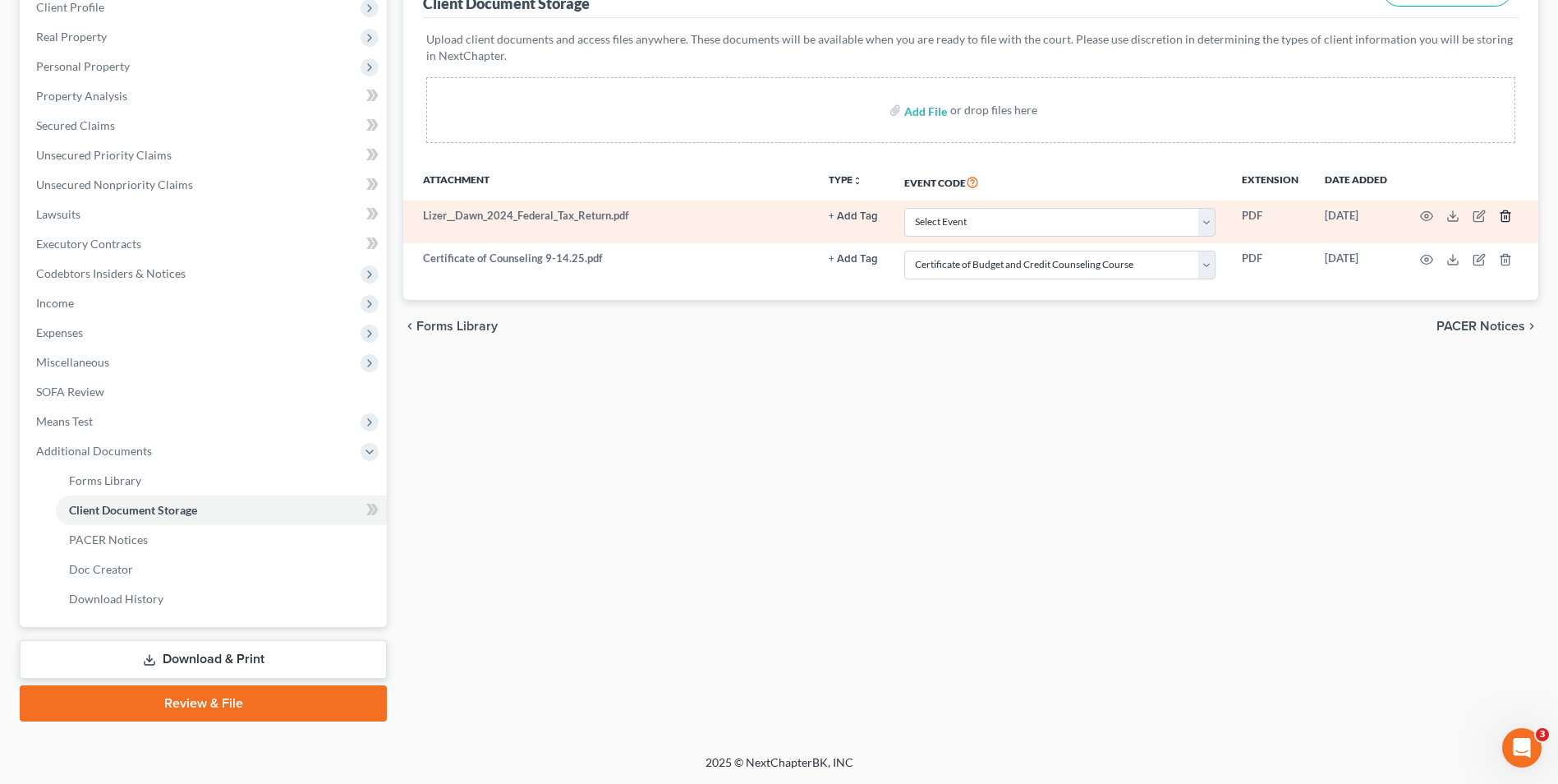
click at [1509, 217] on icon "button" at bounding box center [1505, 217] width 7 height 11
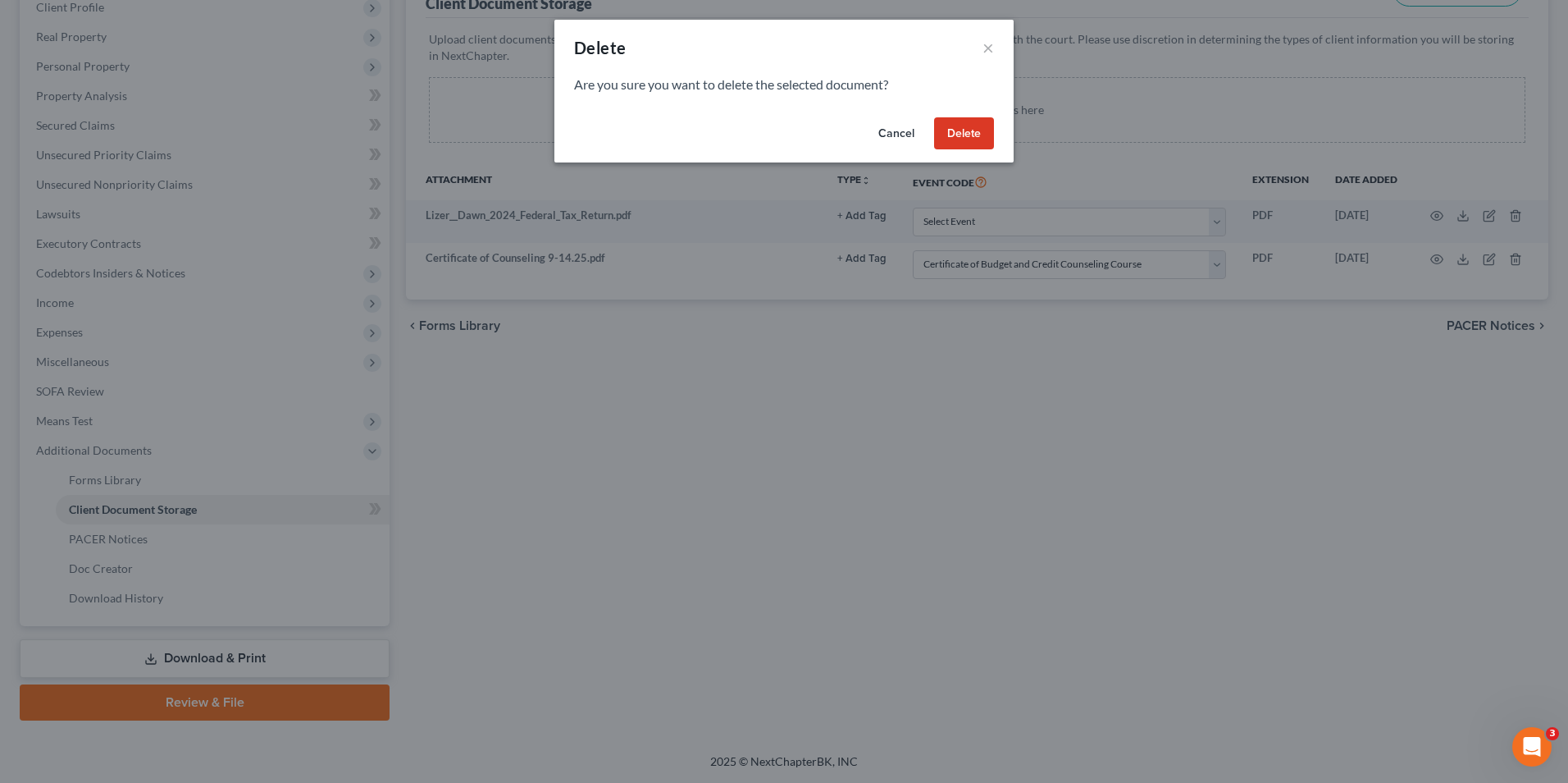
drag, startPoint x: 958, startPoint y: 144, endPoint x: 936, endPoint y: 118, distance: 34.1
click at [958, 143] on button "Delete" at bounding box center [963, 133] width 60 height 32
